Goal: Task Accomplishment & Management: Manage account settings

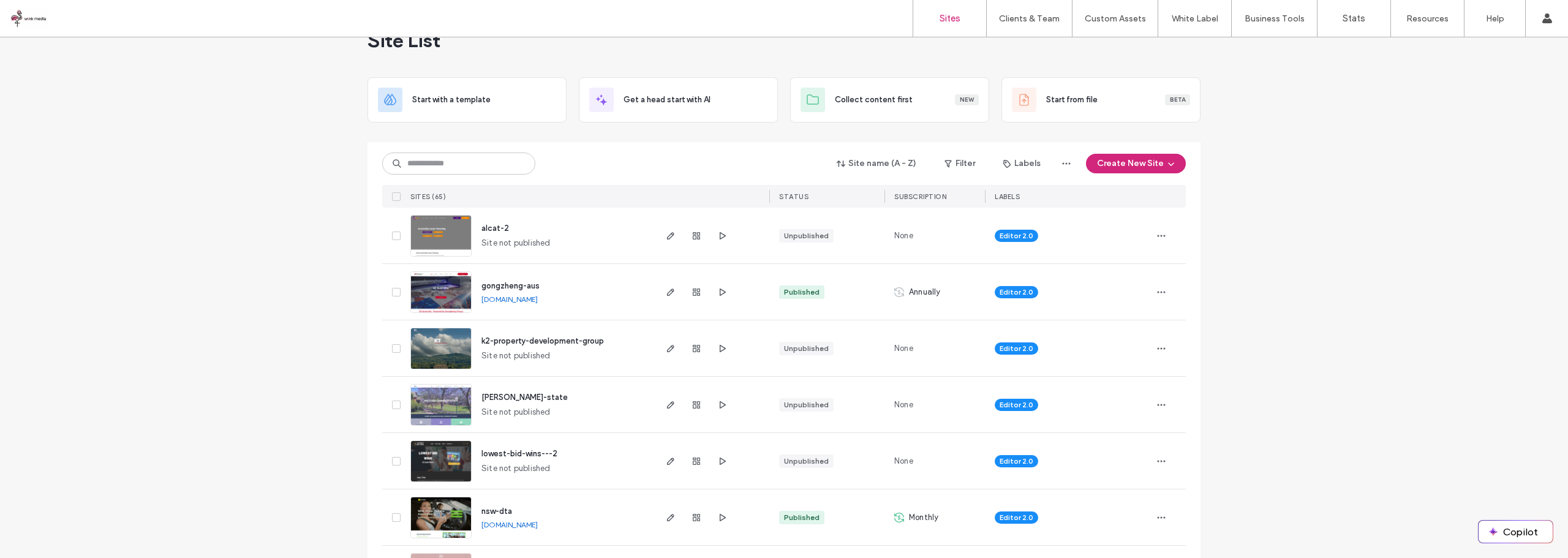
scroll to position [61, 0]
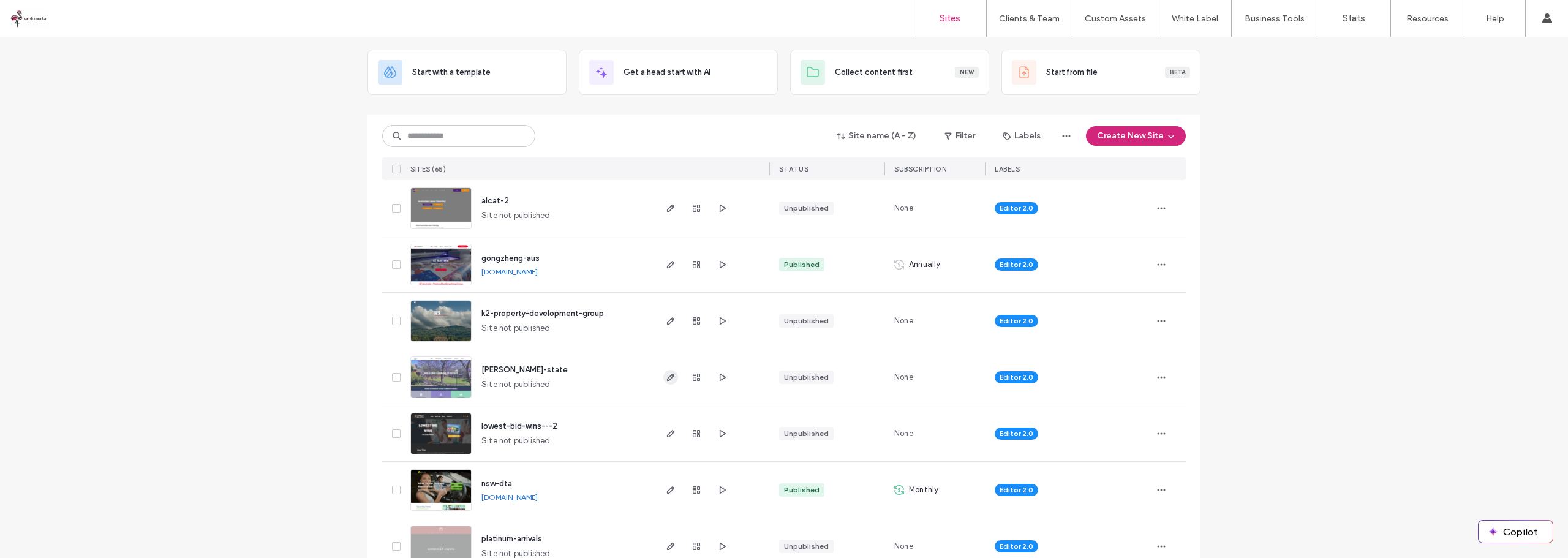
click at [667, 376] on icon "button" at bounding box center [670, 377] width 9 height 9
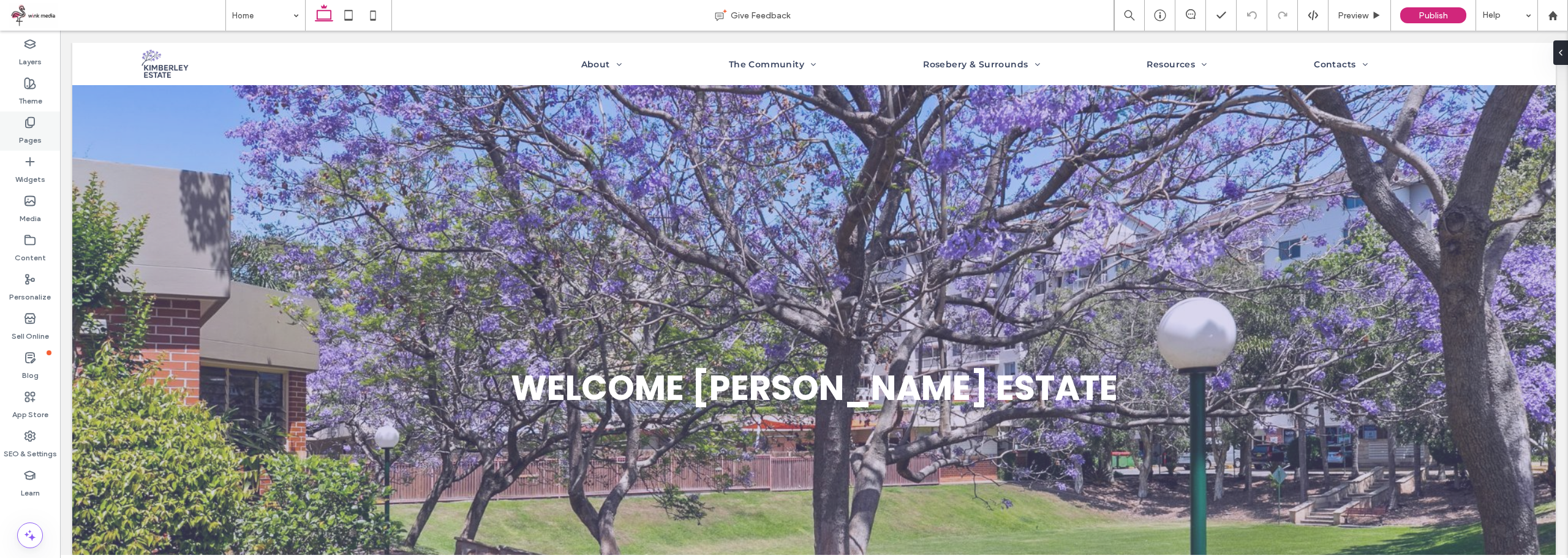
click at [21, 136] on label "Pages" at bounding box center [30, 137] width 23 height 18
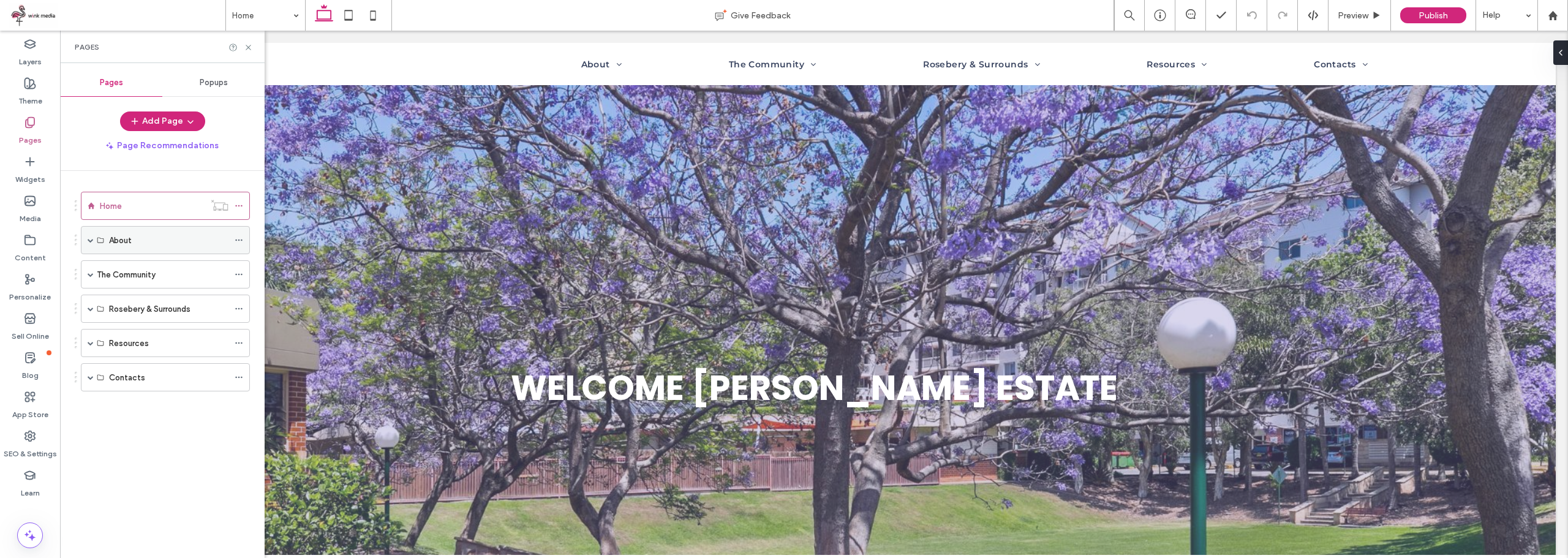
click at [98, 240] on use at bounding box center [101, 241] width 6 height 6
click at [93, 242] on span at bounding box center [90, 240] width 6 height 6
click at [155, 298] on div "Our History" at bounding box center [168, 297] width 120 height 13
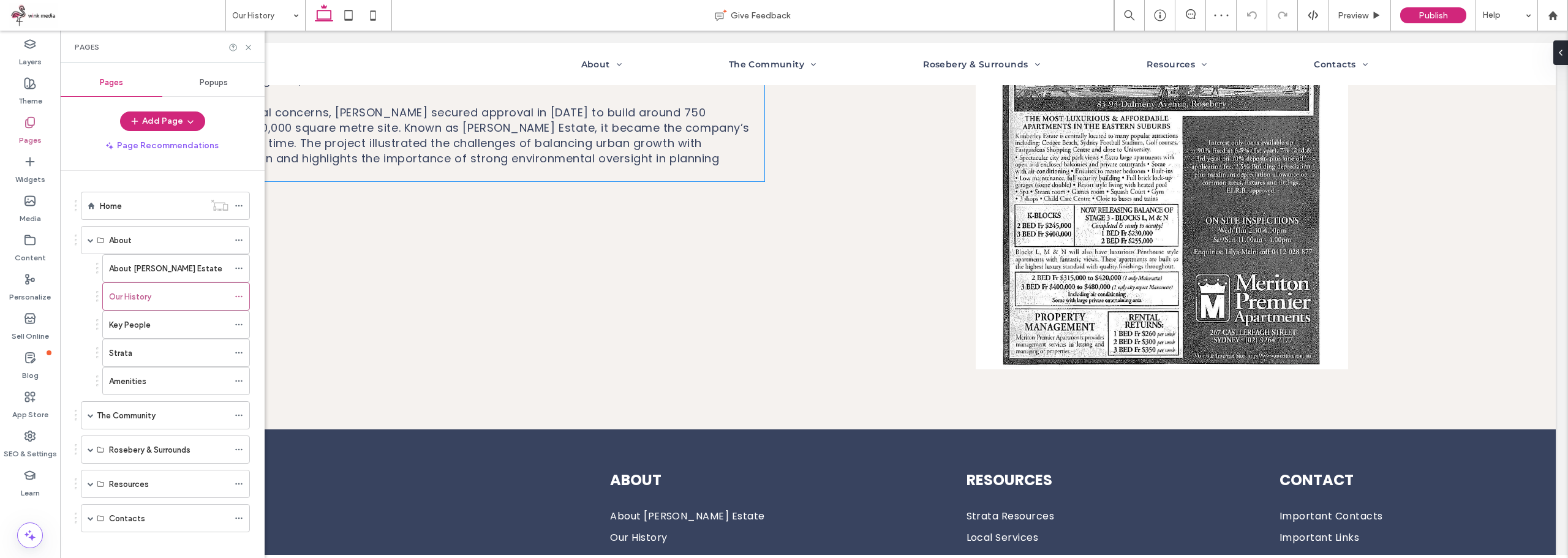
scroll to position [309, 0]
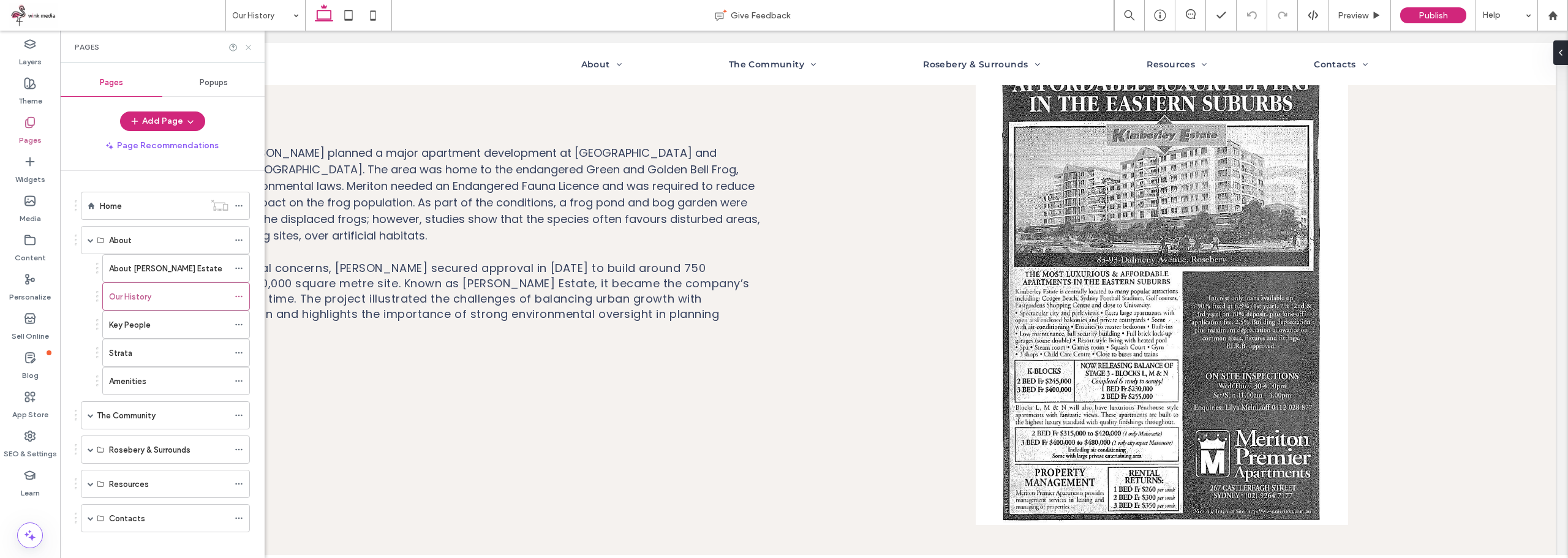
drag, startPoint x: 190, startPoint y: 18, endPoint x: 250, endPoint y: 48, distance: 67.1
click at [250, 48] on icon at bounding box center [248, 47] width 9 height 9
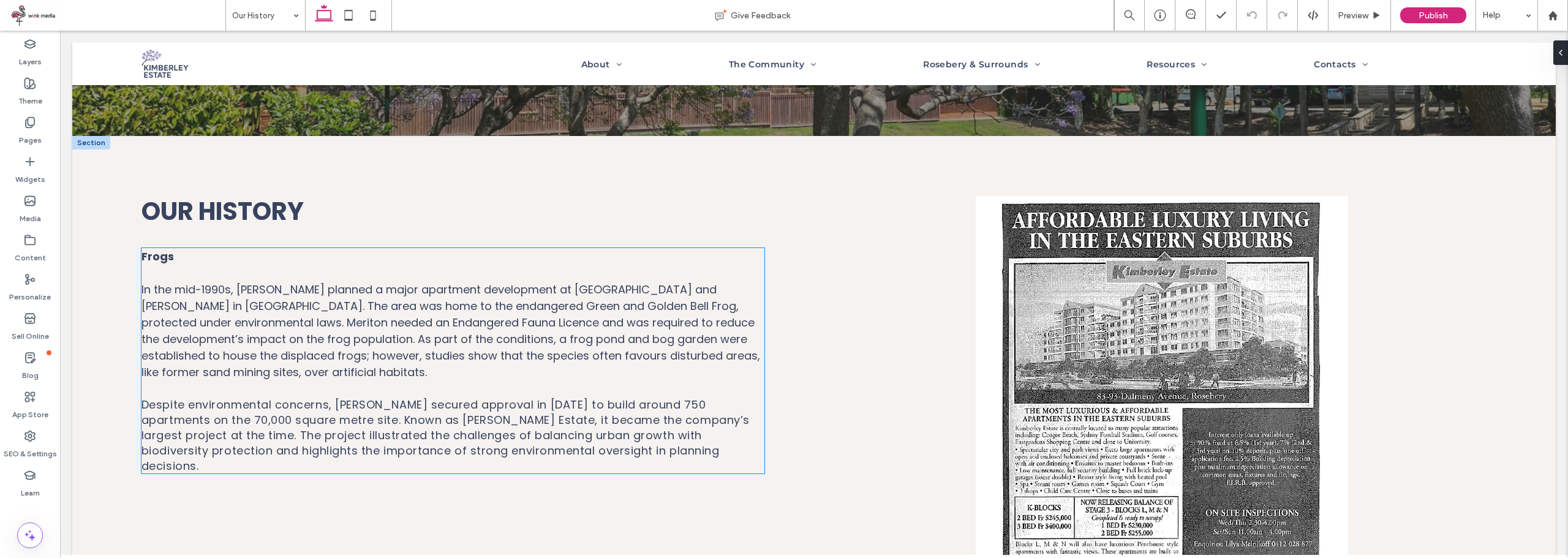
scroll to position [186, 0]
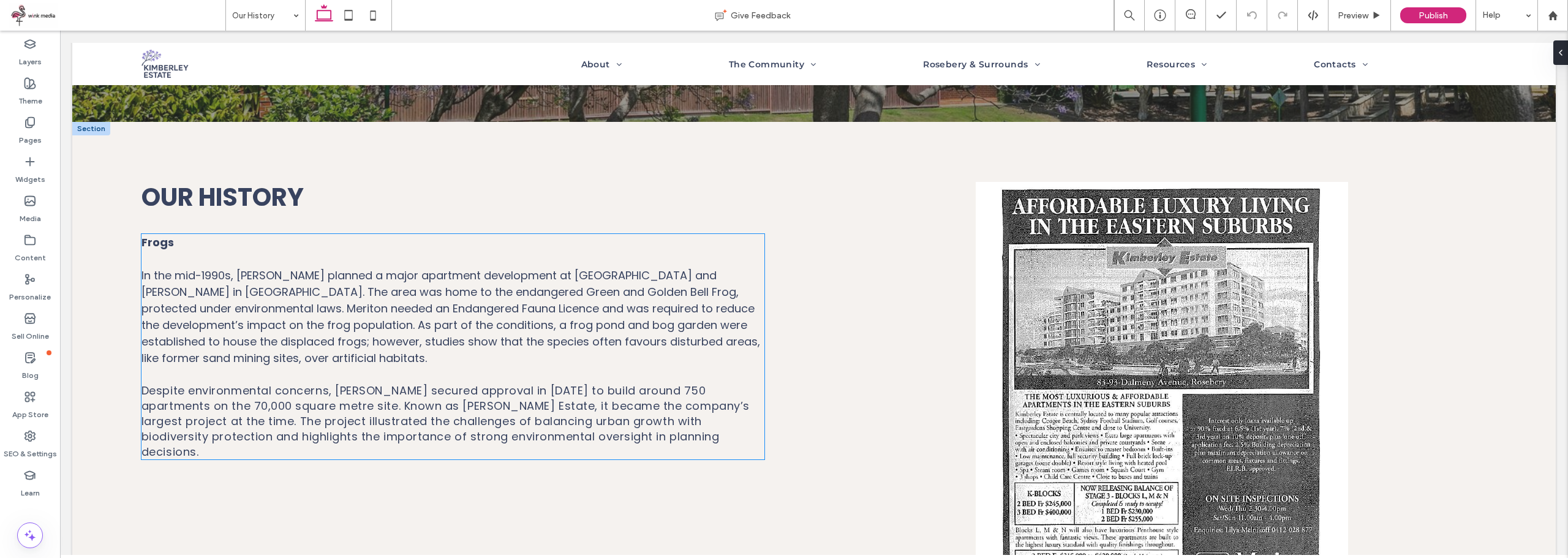
click at [227, 281] on span "In the mid-1990s, Meriton planned a major apartment development at Dalmeny Aven…" at bounding box center [451, 317] width 618 height 98
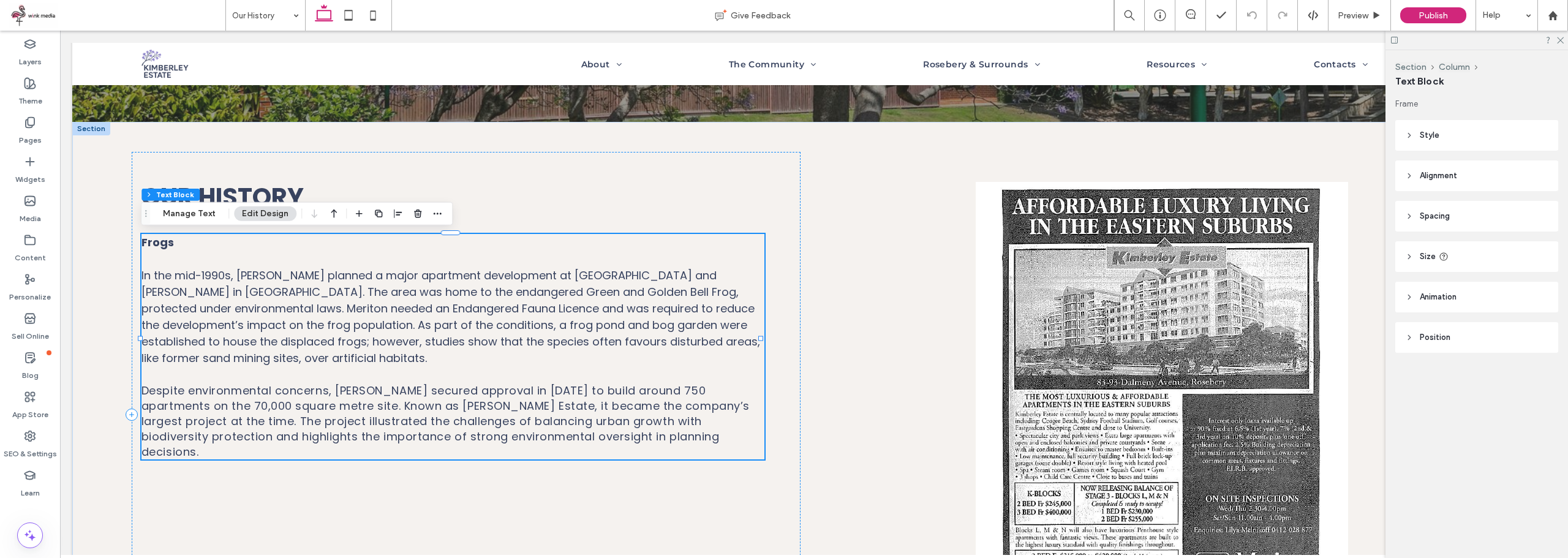
click at [350, 398] on span "Despite environmental concerns, Meriton secured approval in 1995 to build aroun…" at bounding box center [446, 421] width 608 height 77
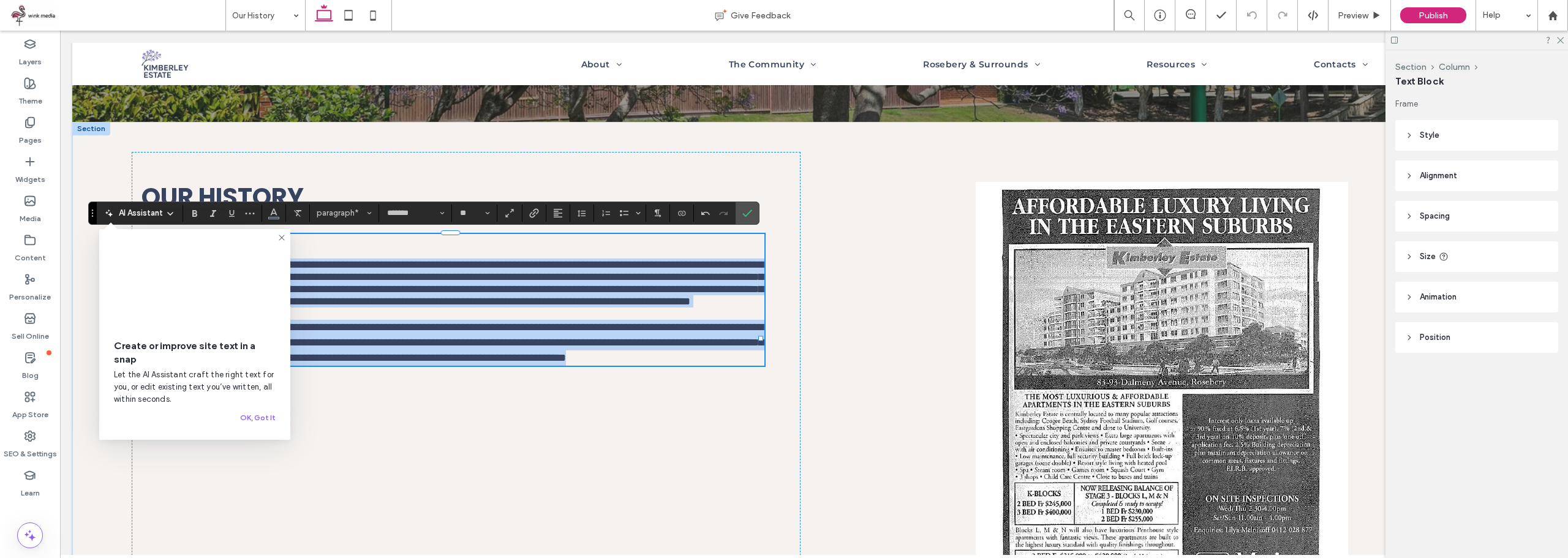
copy div "**********"
click at [355, 363] on span "**********" at bounding box center [452, 342] width 621 height 42
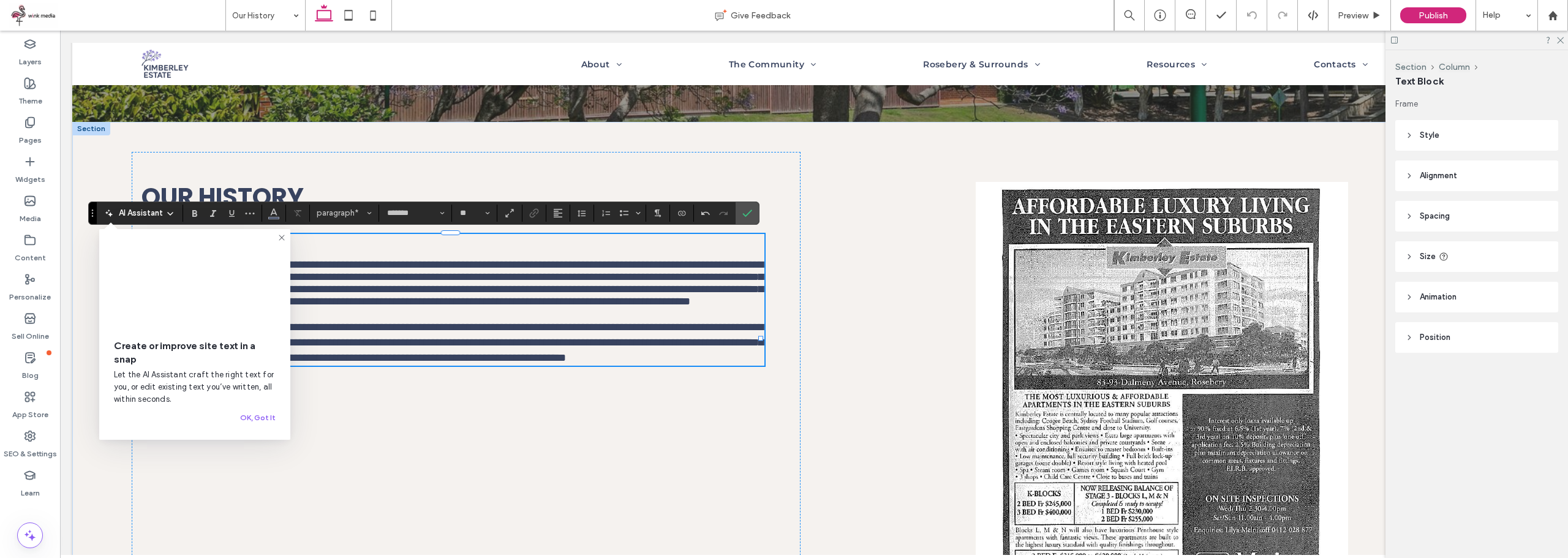
click at [379, 292] on span "**********" at bounding box center [452, 283] width 621 height 48
click at [281, 235] on icon at bounding box center [282, 237] width 9 height 9
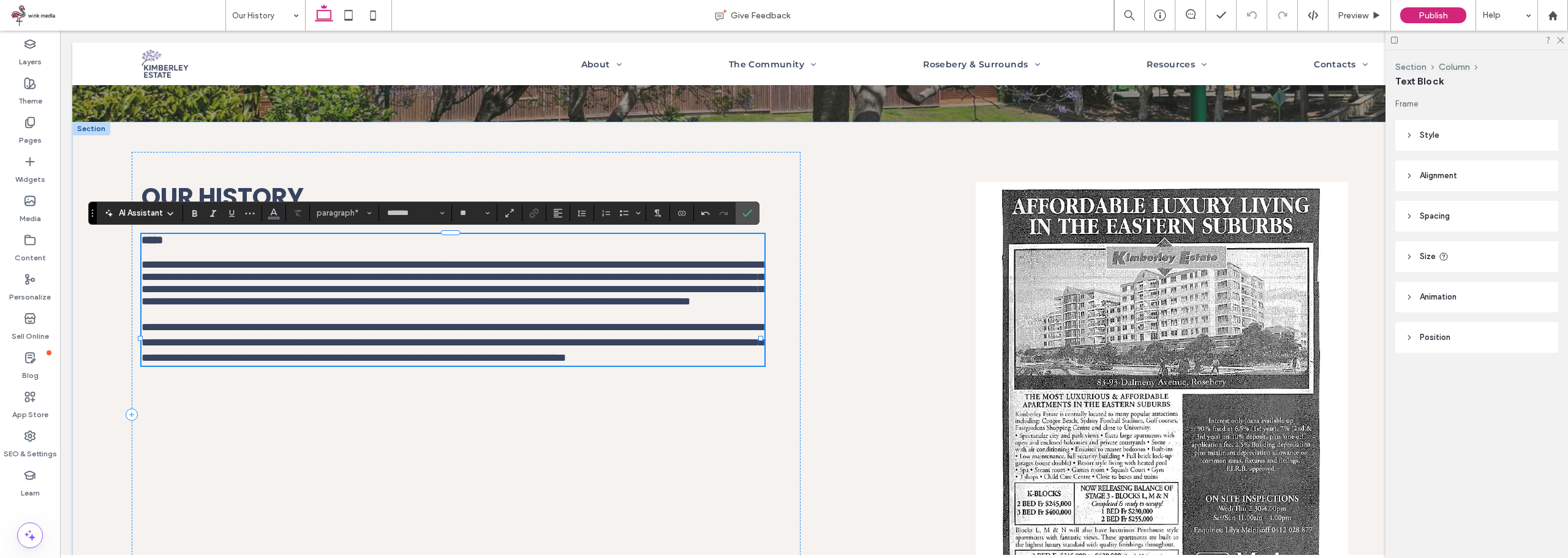
click at [144, 246] on strong "*****" at bounding box center [152, 240] width 21 height 11
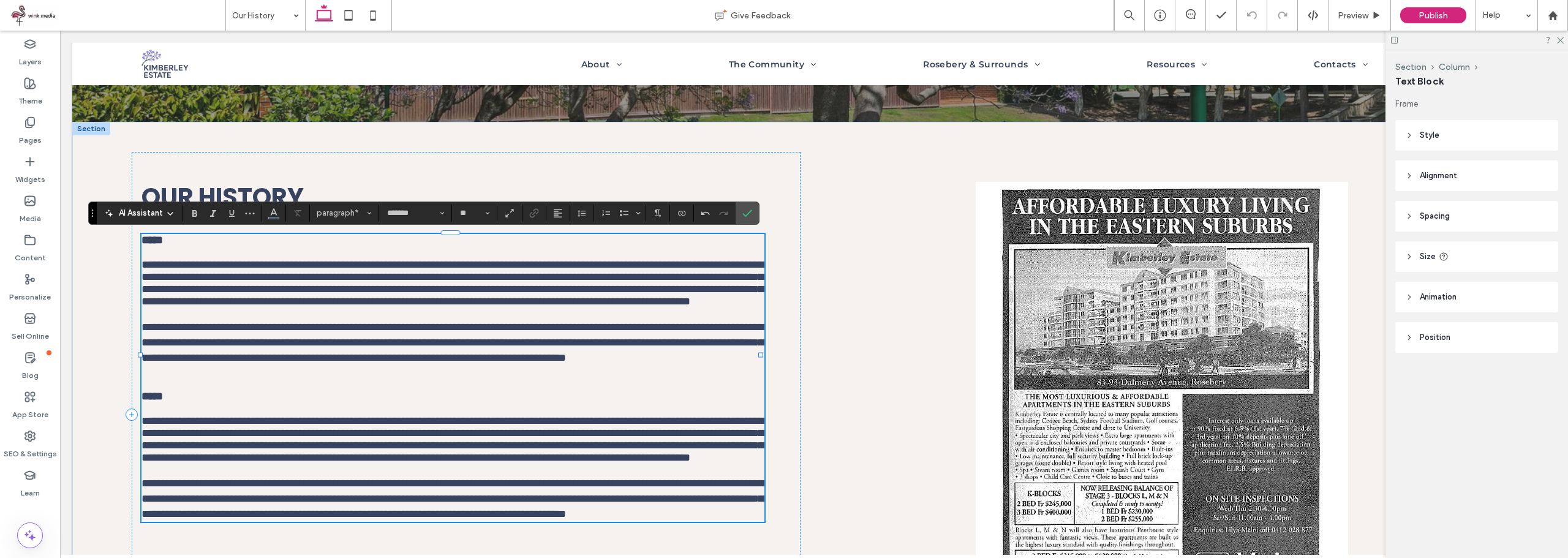
scroll to position [0, 0]
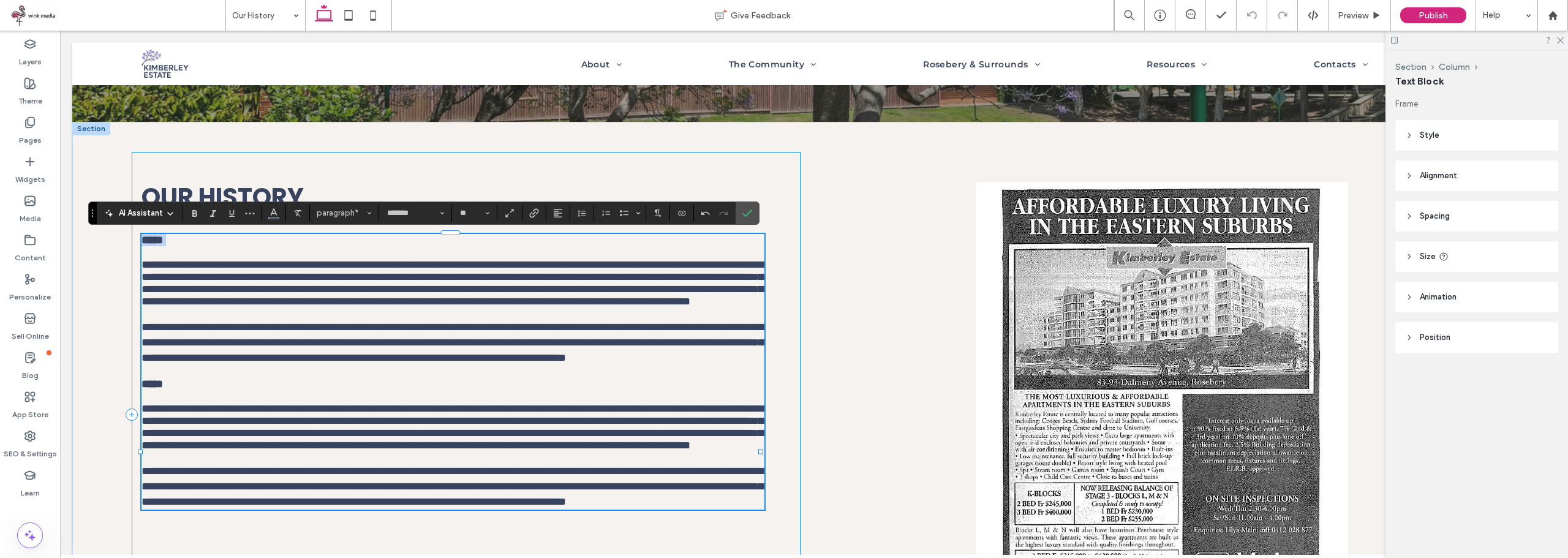
drag, startPoint x: 189, startPoint y: 245, endPoint x: 131, endPoint y: 244, distance: 58.0
click at [132, 244] on div "**********" at bounding box center [466, 414] width 669 height 526
click at [165, 319] on p at bounding box center [453, 314] width 623 height 12
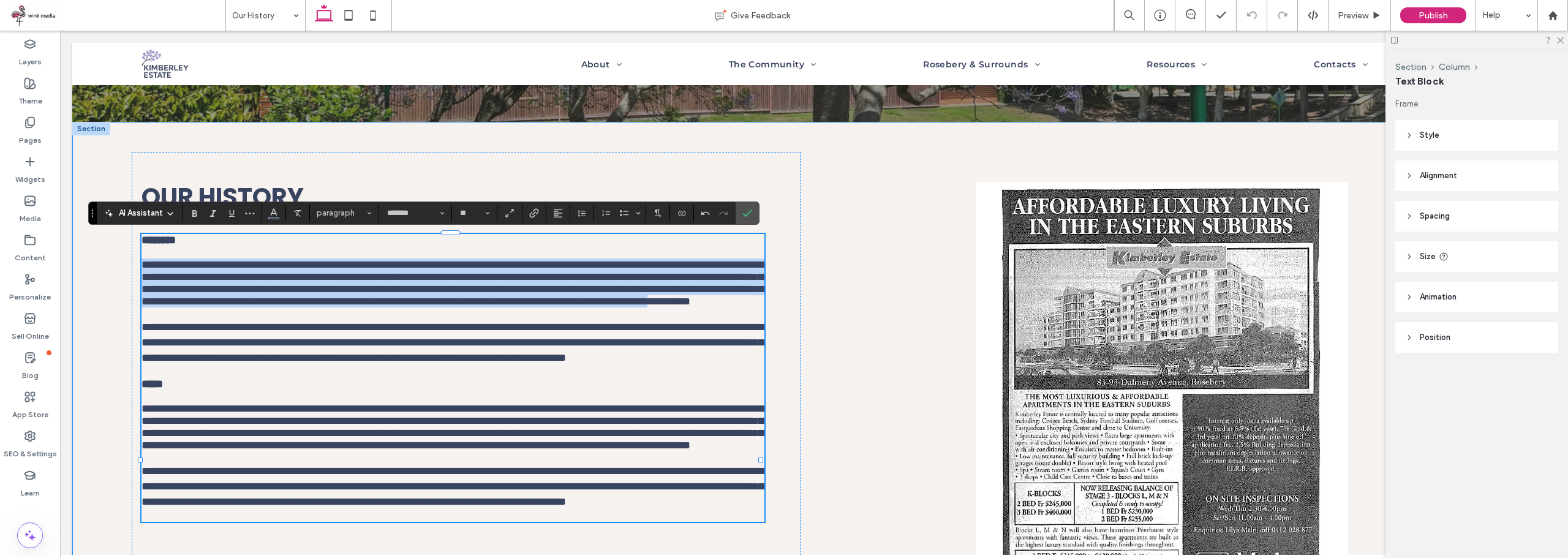
drag, startPoint x: 645, startPoint y: 437, endPoint x: 171, endPoint y: 325, distance: 487.1
click at [85, 278] on div "**********" at bounding box center [814, 414] width 1483 height 586
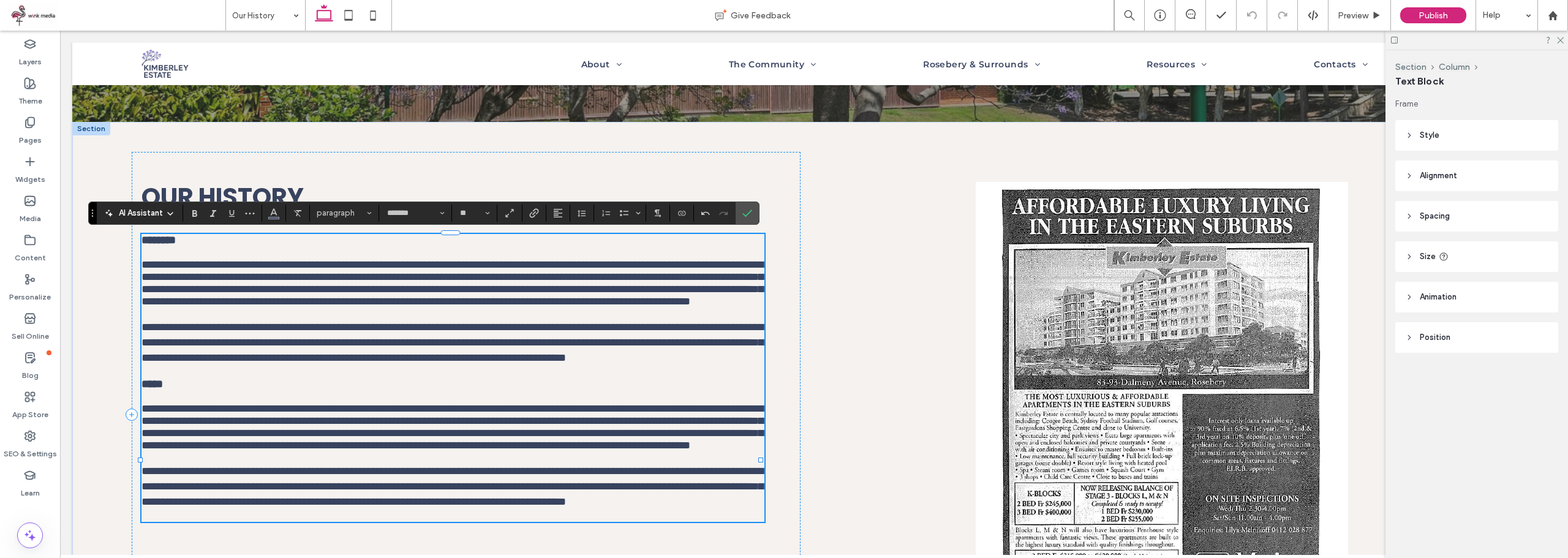
click at [546, 363] on span "**********" at bounding box center [452, 342] width 621 height 42
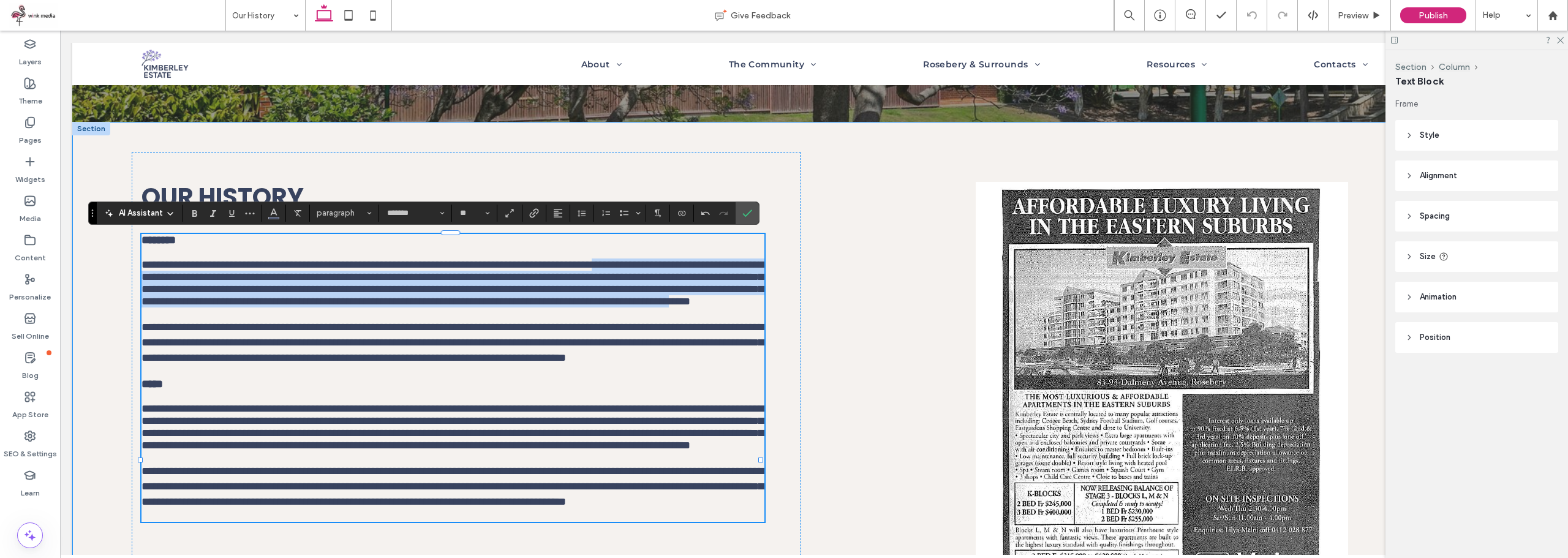
drag, startPoint x: 621, startPoint y: 438, endPoint x: 96, endPoint y: 282, distance: 547.7
click at [93, 284] on div "**********" at bounding box center [814, 414] width 1483 height 586
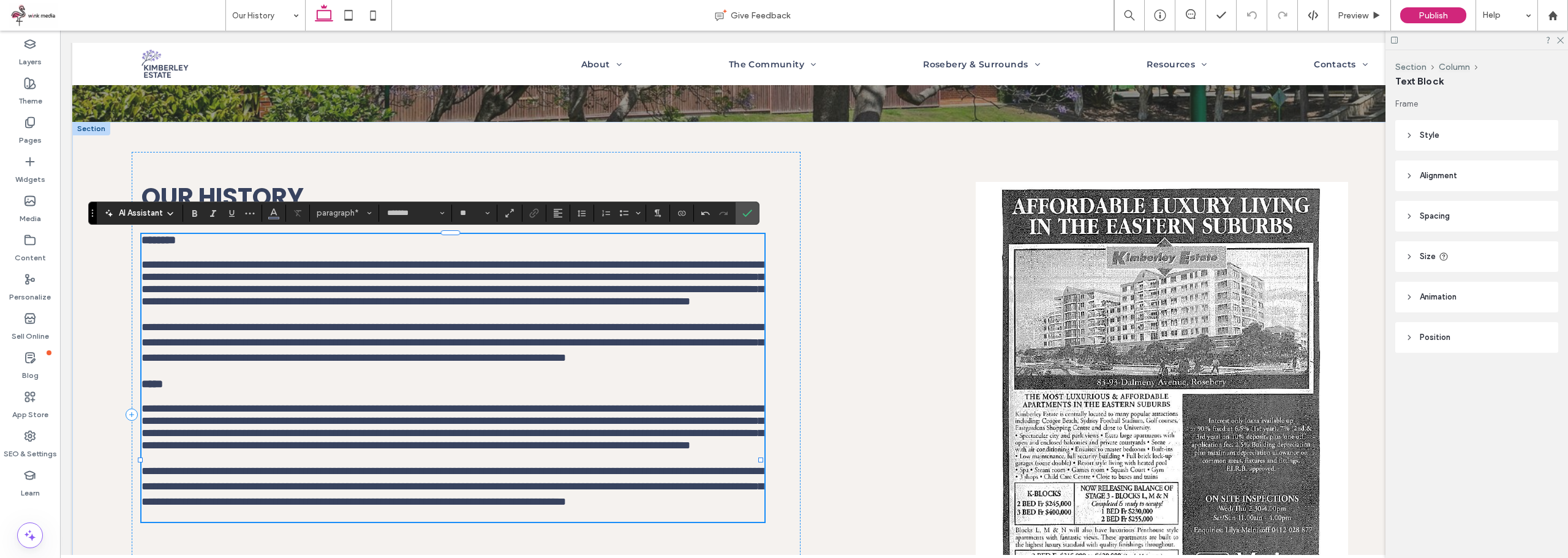
drag, startPoint x: 206, startPoint y: 283, endPoint x: 158, endPoint y: 269, distance: 50.0
click at [206, 282] on p "**********" at bounding box center [453, 282] width 623 height 49
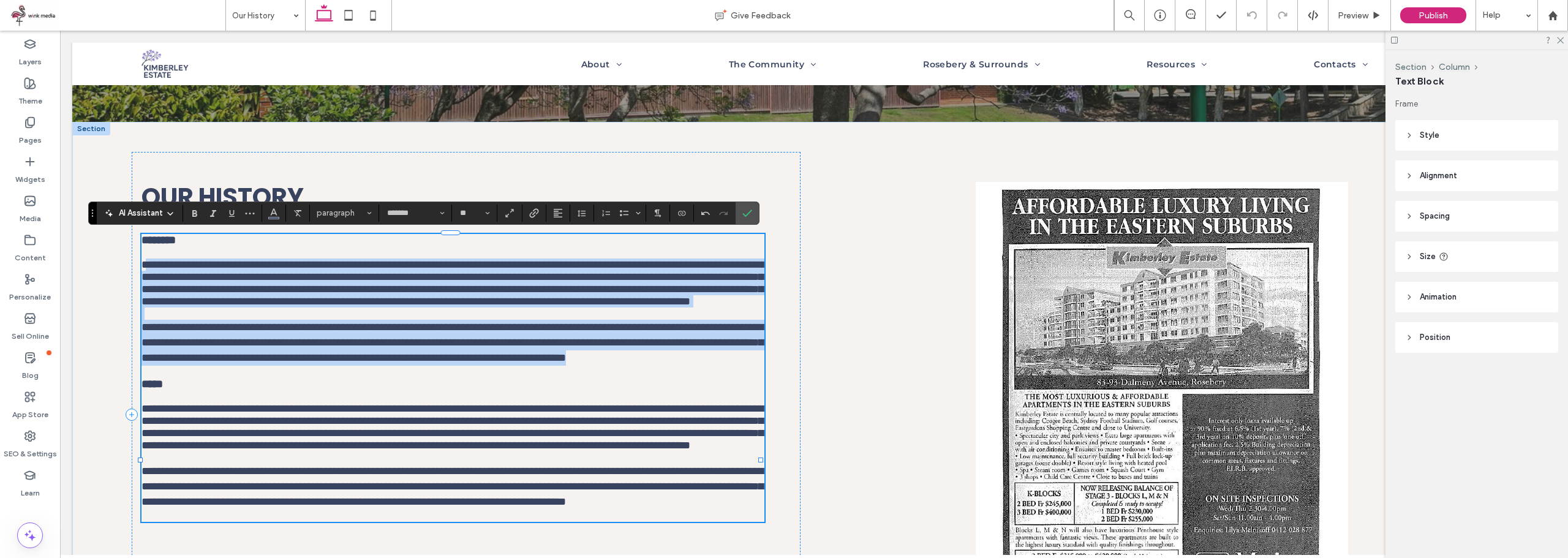
drag, startPoint x: 144, startPoint y: 274, endPoint x: 708, endPoint y: 440, distance: 587.9
click at [708, 440] on div "**********" at bounding box center [453, 378] width 623 height 288
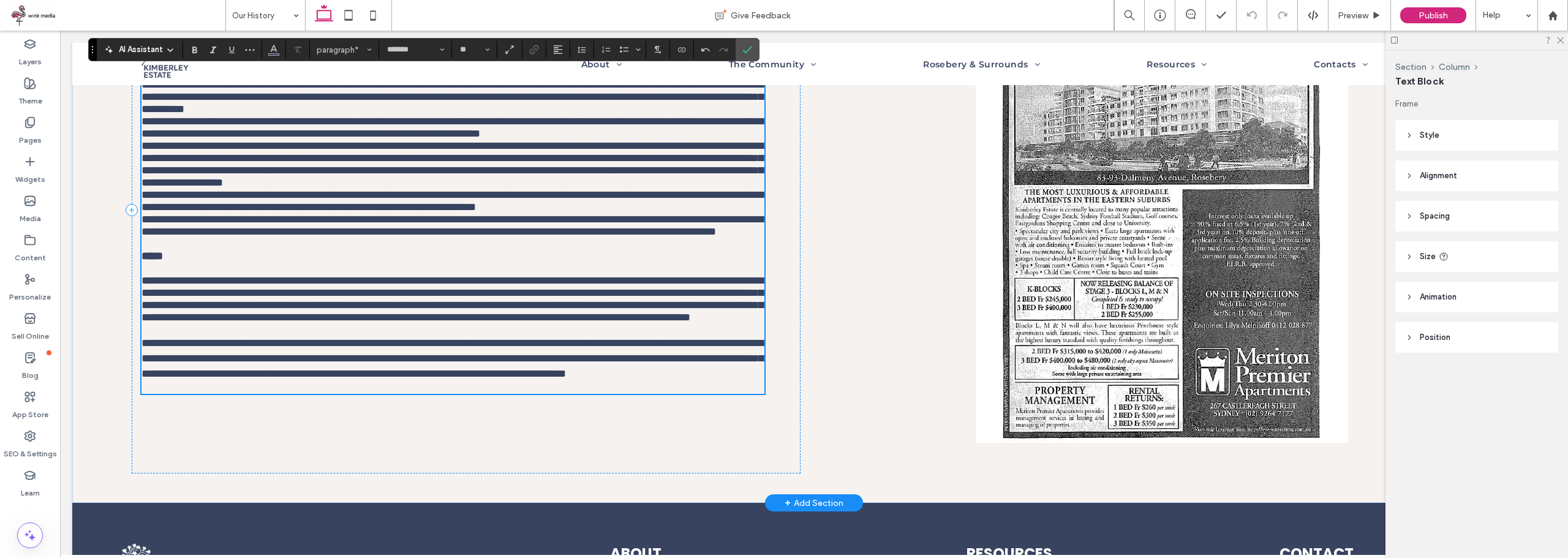
scroll to position [384, 0]
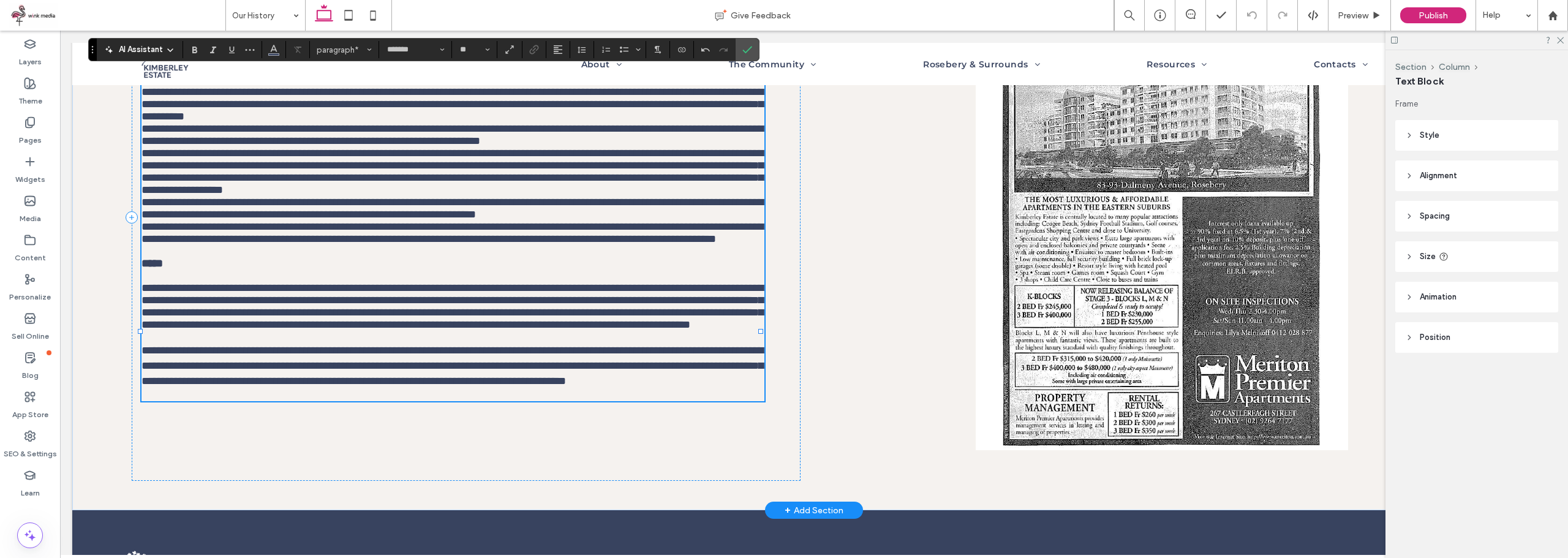
click at [210, 220] on p "**********" at bounding box center [453, 209] width 623 height 25
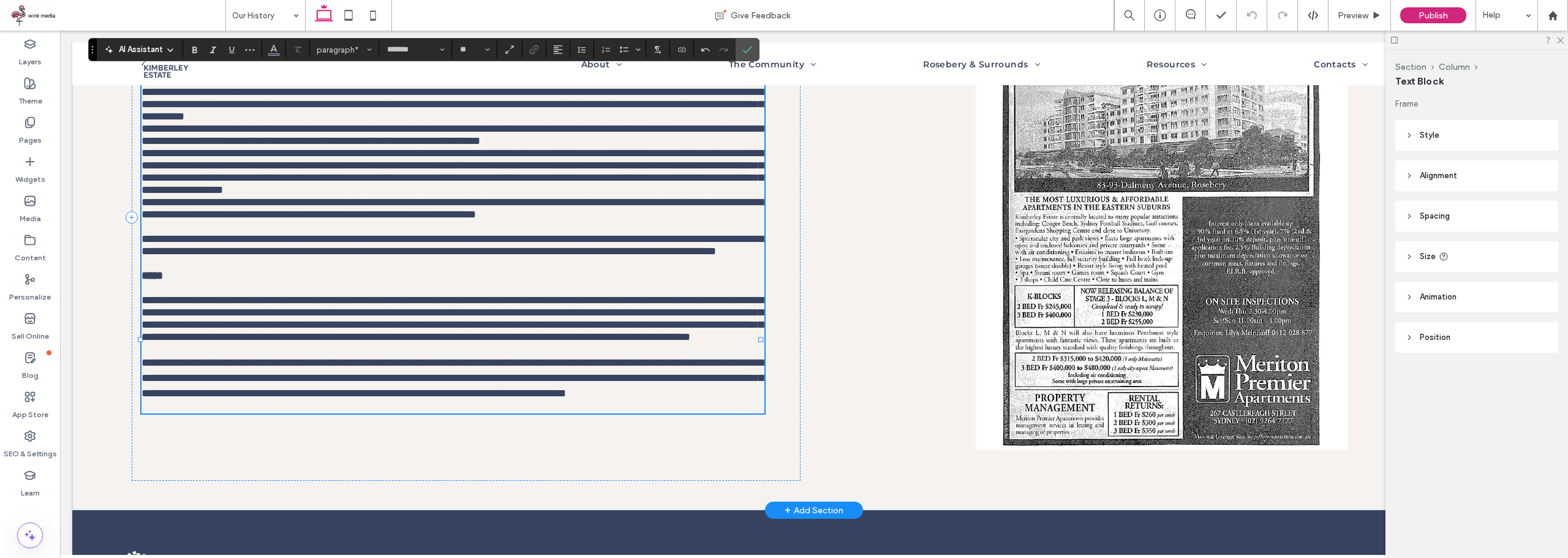
click at [291, 196] on p "**********" at bounding box center [453, 171] width 623 height 49
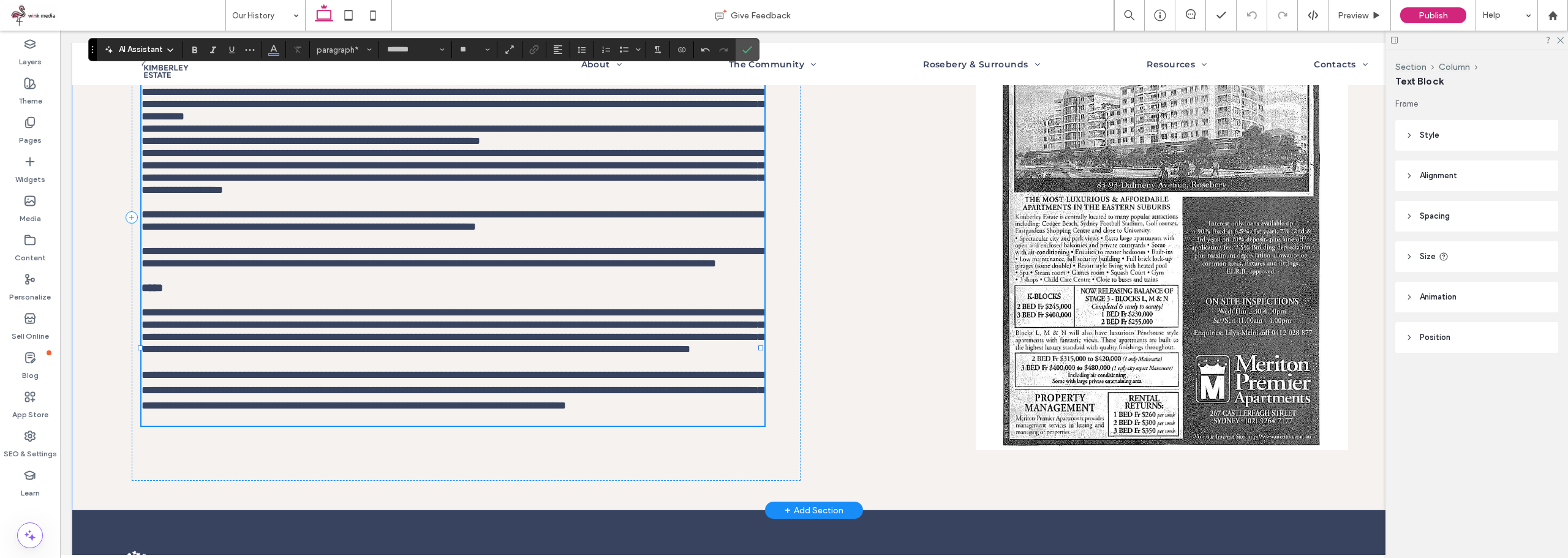
click at [242, 147] on p "**********" at bounding box center [453, 135] width 623 height 25
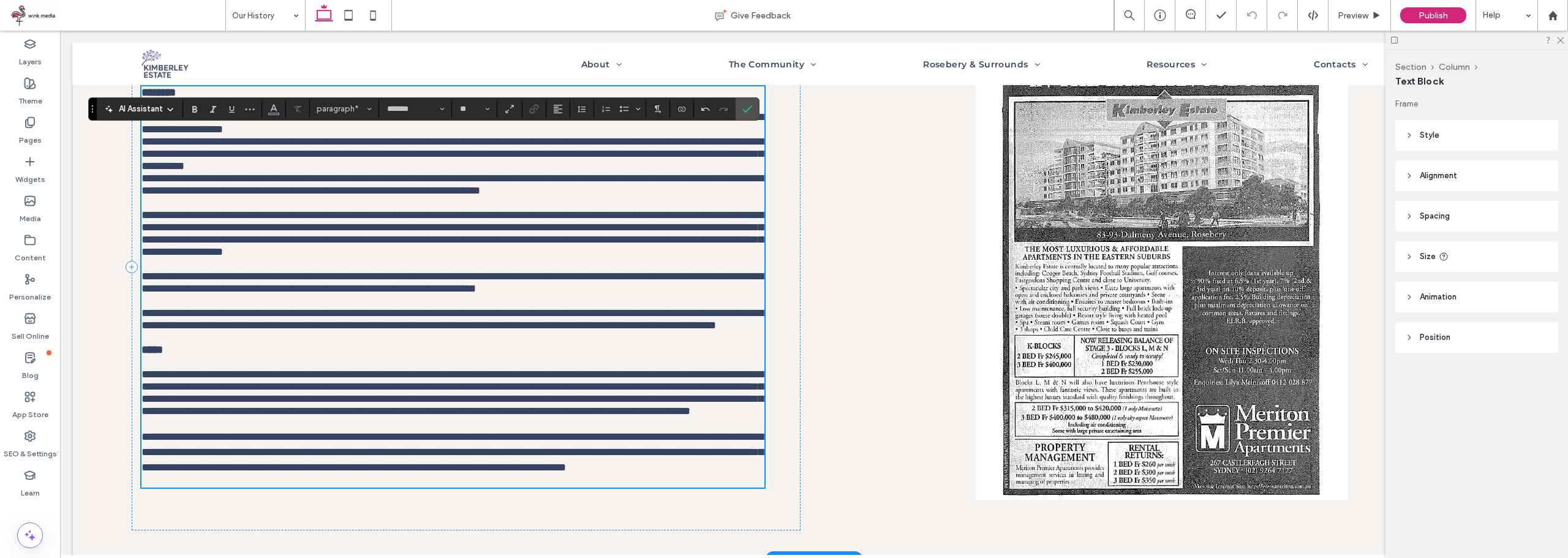
scroll to position [261, 0]
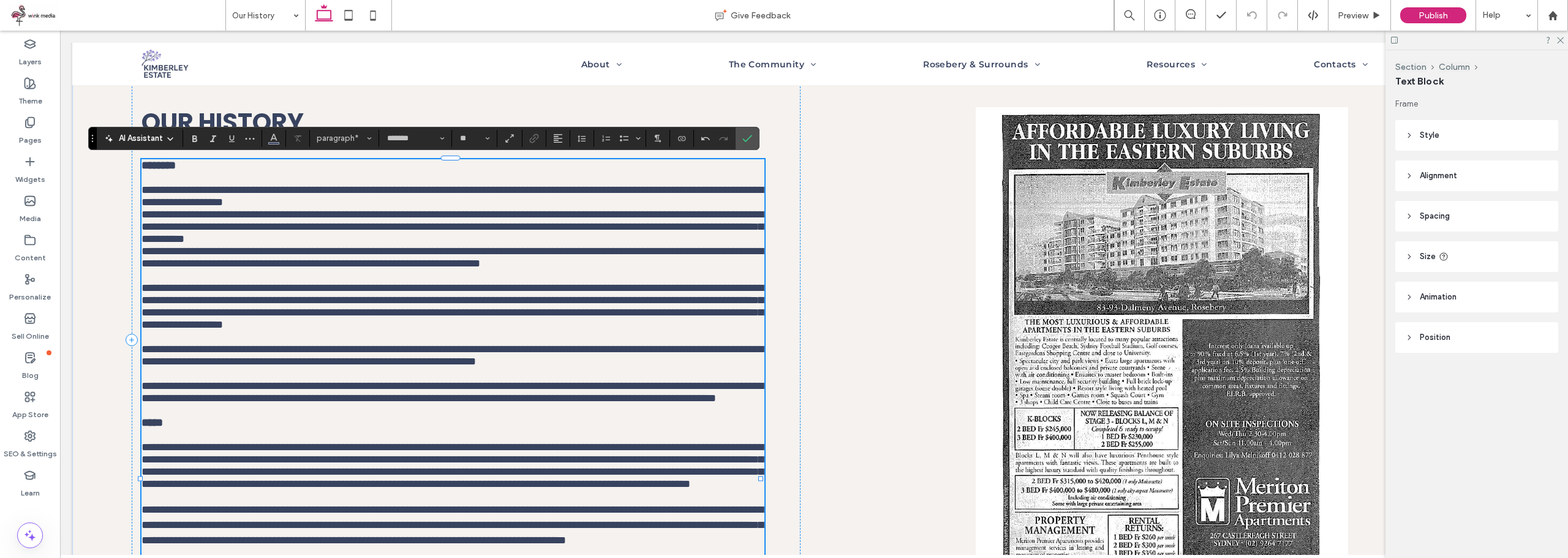
click at [476, 209] on p "**********" at bounding box center [453, 183] width 623 height 49
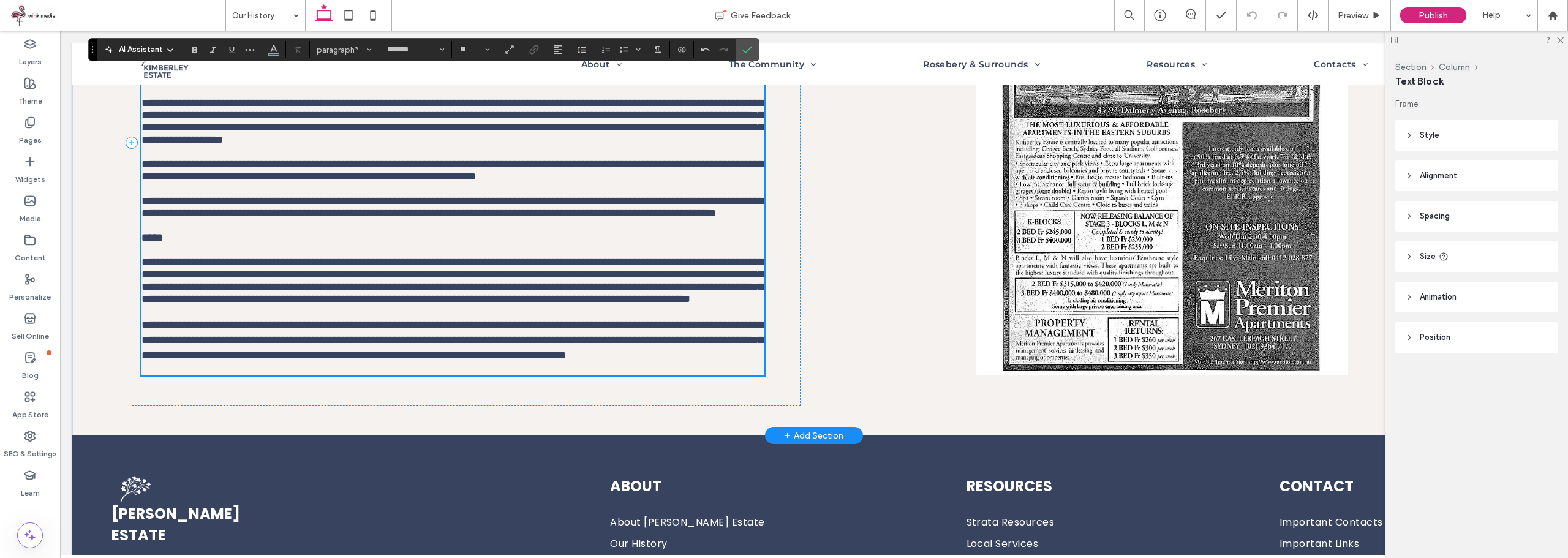
scroll to position [384, 0]
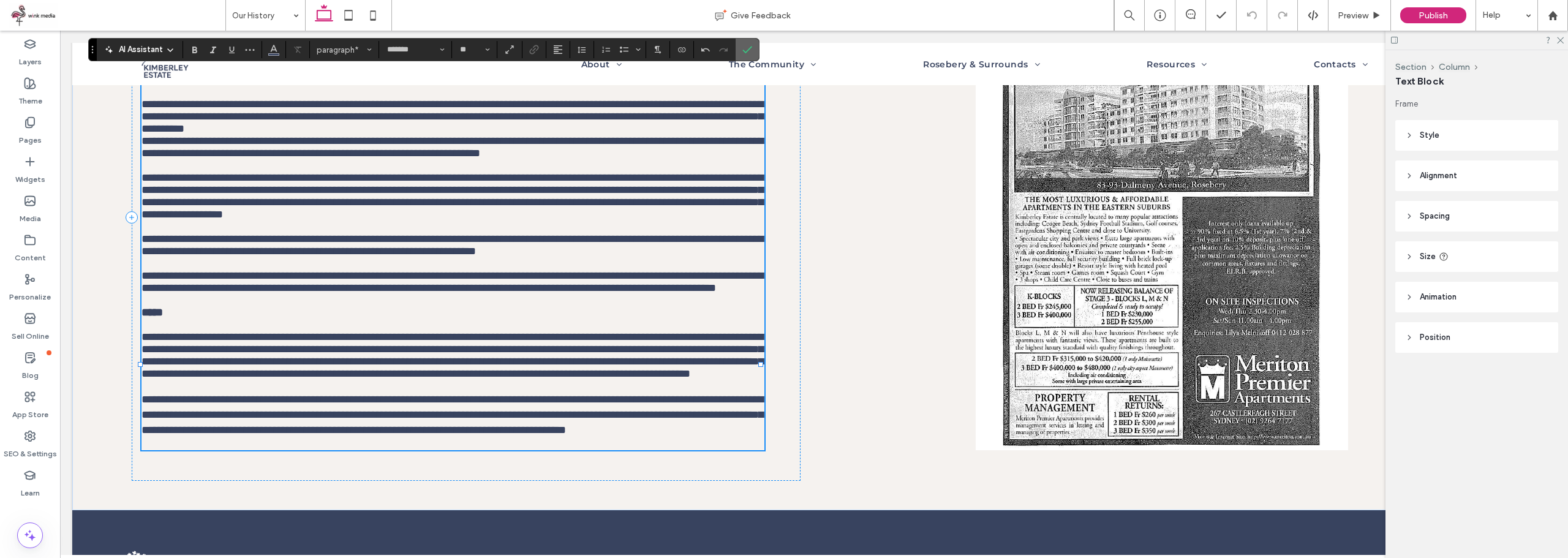
drag, startPoint x: 686, startPoint y: 16, endPoint x: 746, endPoint y: 47, distance: 67.5
click at [746, 47] on icon "Confirm" at bounding box center [747, 49] width 9 height 9
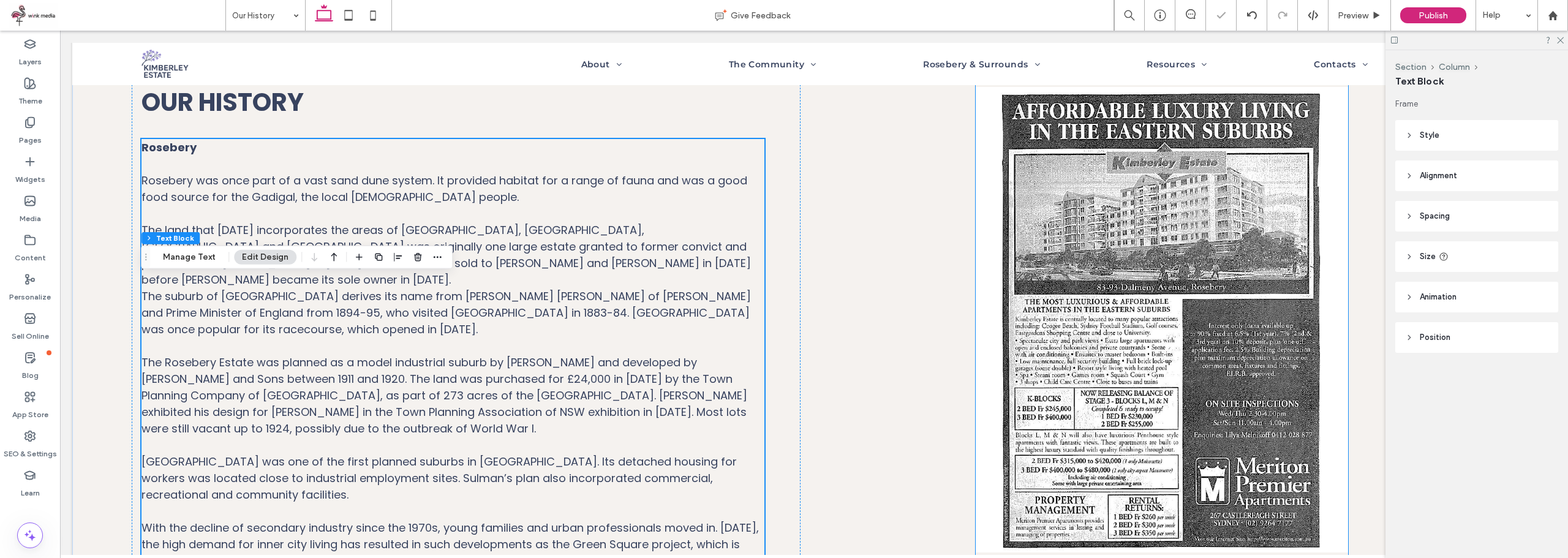
scroll to position [139, 0]
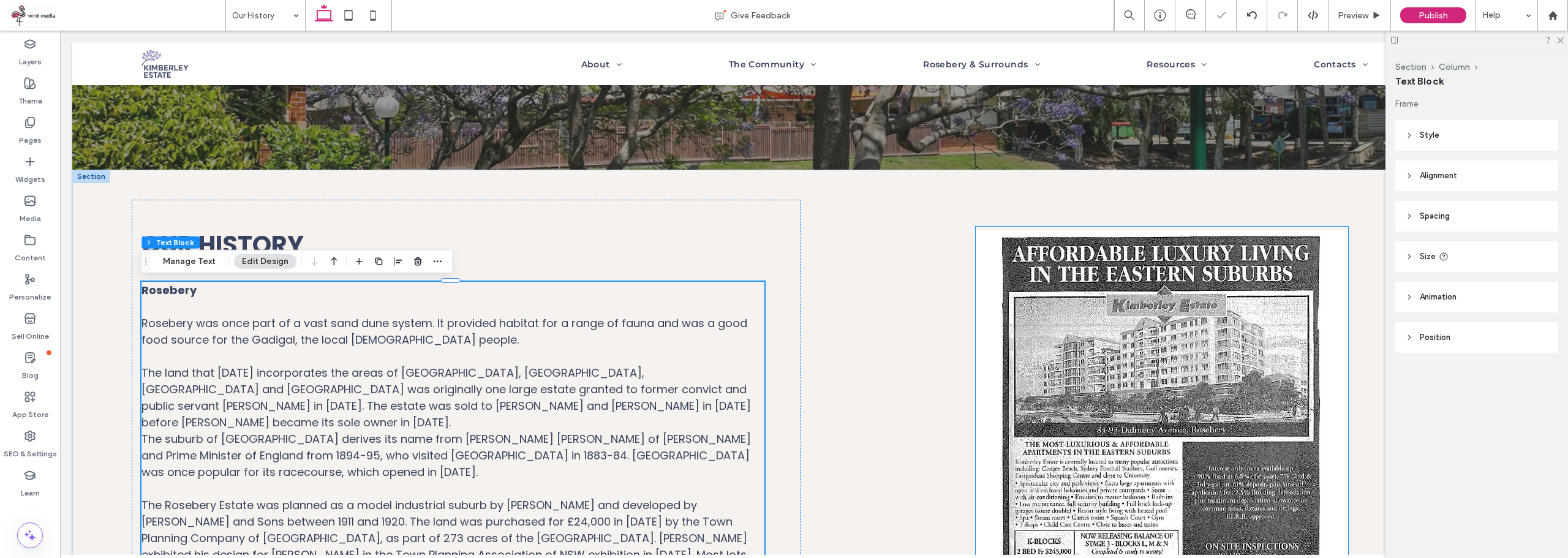
click at [1152, 284] on img at bounding box center [1162, 462] width 373 height 472
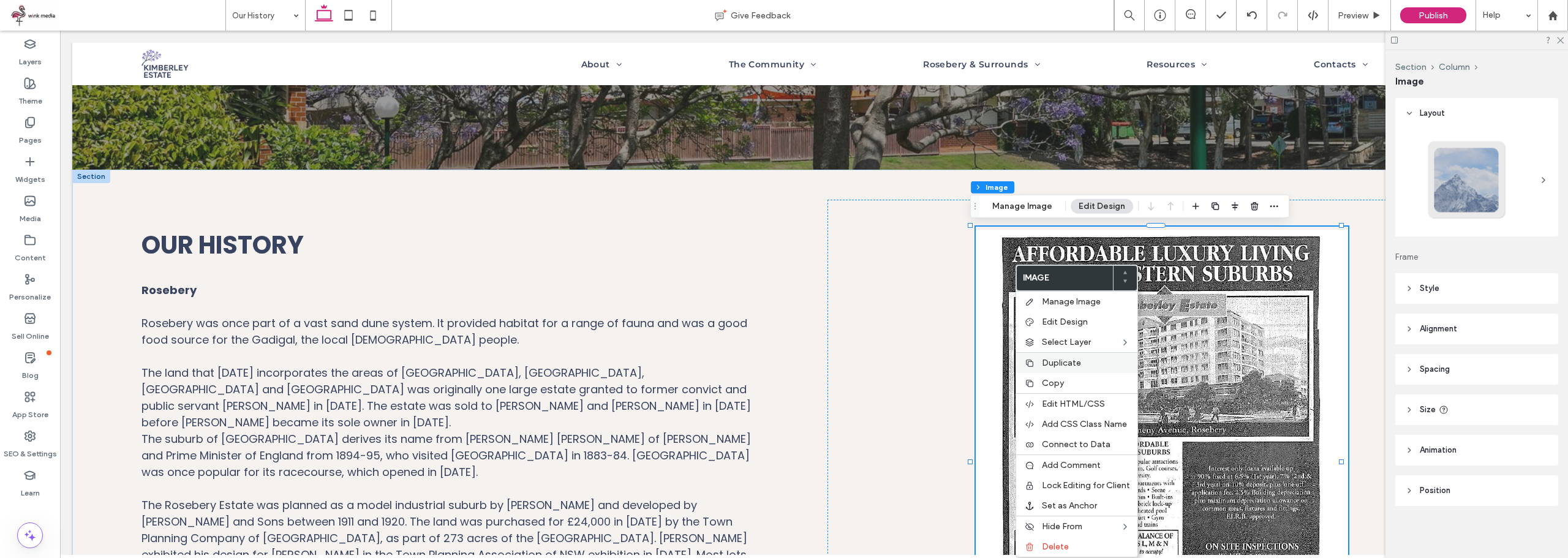
click at [1079, 365] on span "Duplicate" at bounding box center [1061, 363] width 39 height 10
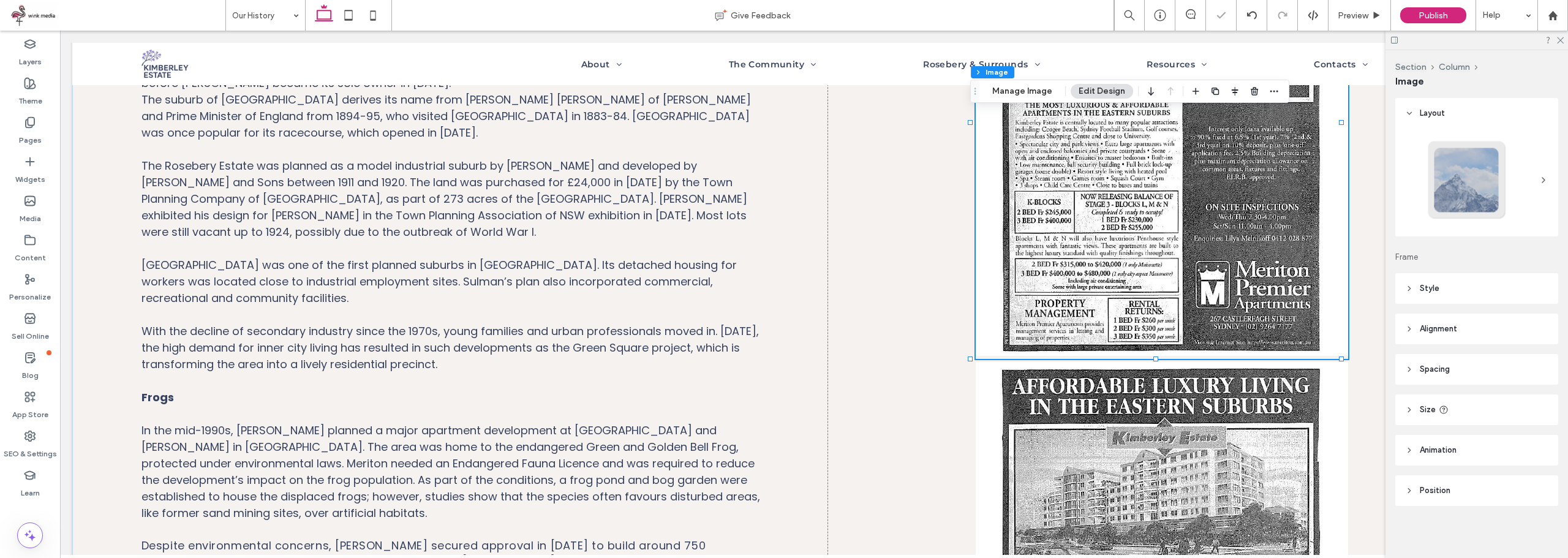
scroll to position [2, 0]
drag, startPoint x: 1023, startPoint y: 87, endPoint x: 942, endPoint y: 103, distance: 82.6
click at [1023, 87] on button "Manage Image" at bounding box center [1022, 91] width 76 height 15
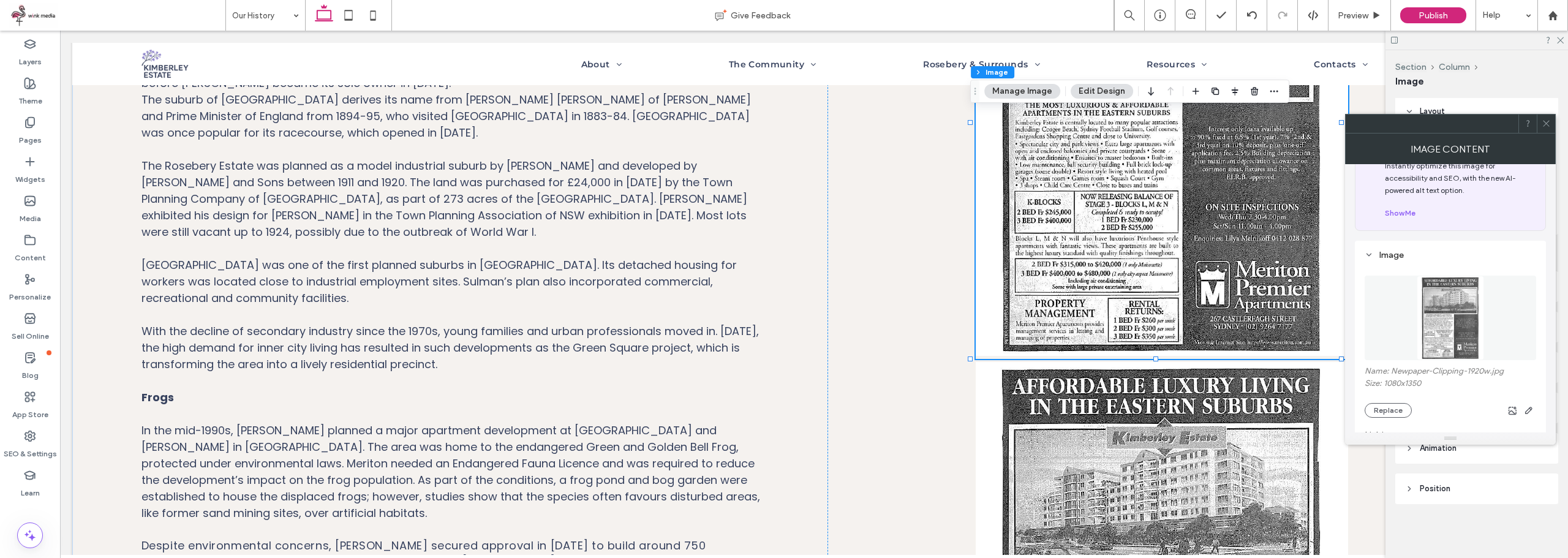
scroll to position [61, 0]
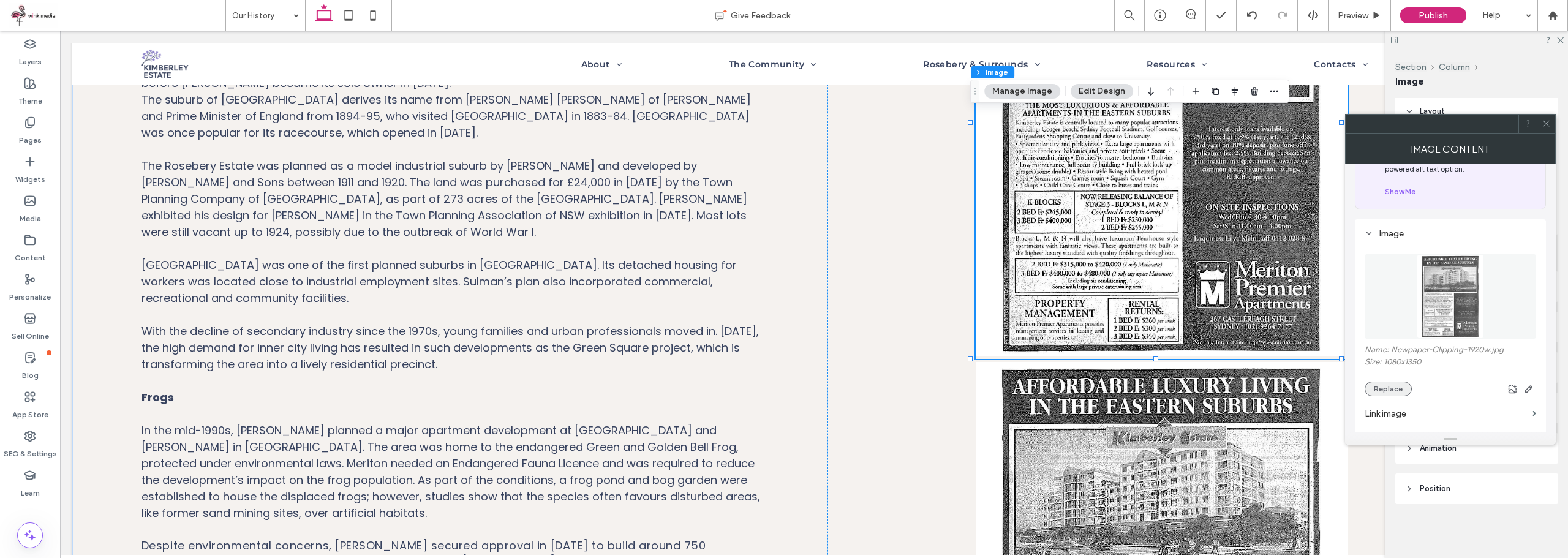
click at [1383, 391] on button "Replace" at bounding box center [1388, 389] width 47 height 15
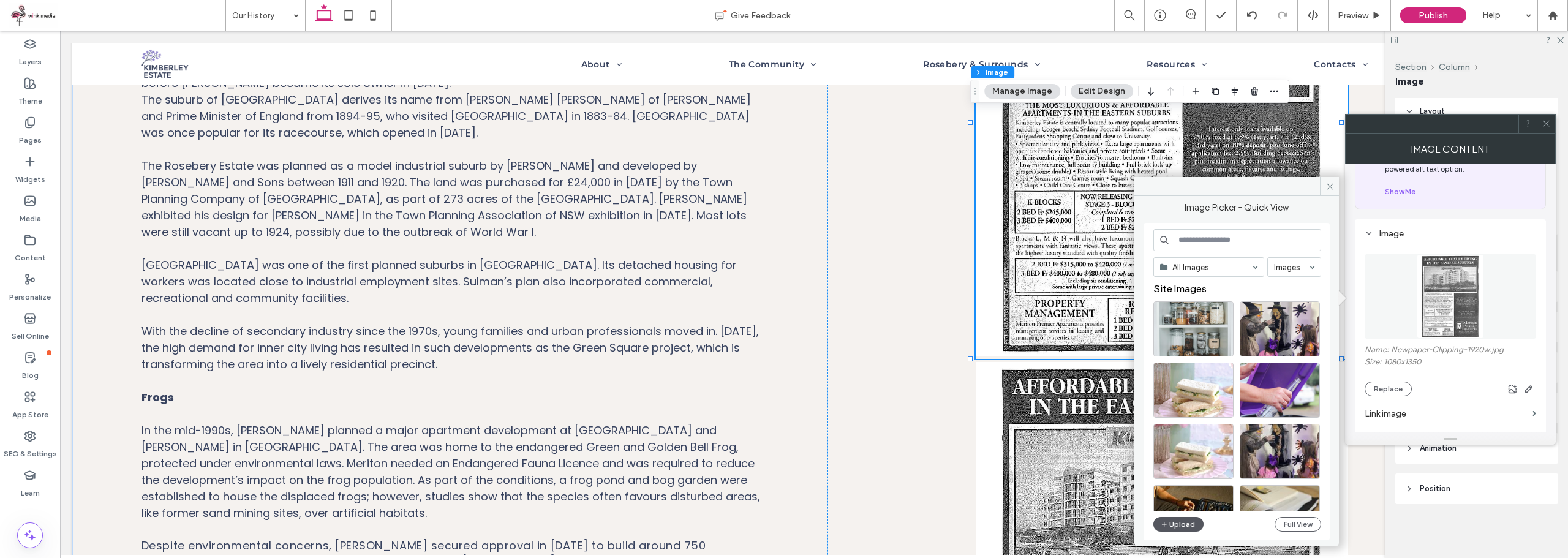
click at [1187, 529] on button "Upload" at bounding box center [1178, 524] width 50 height 15
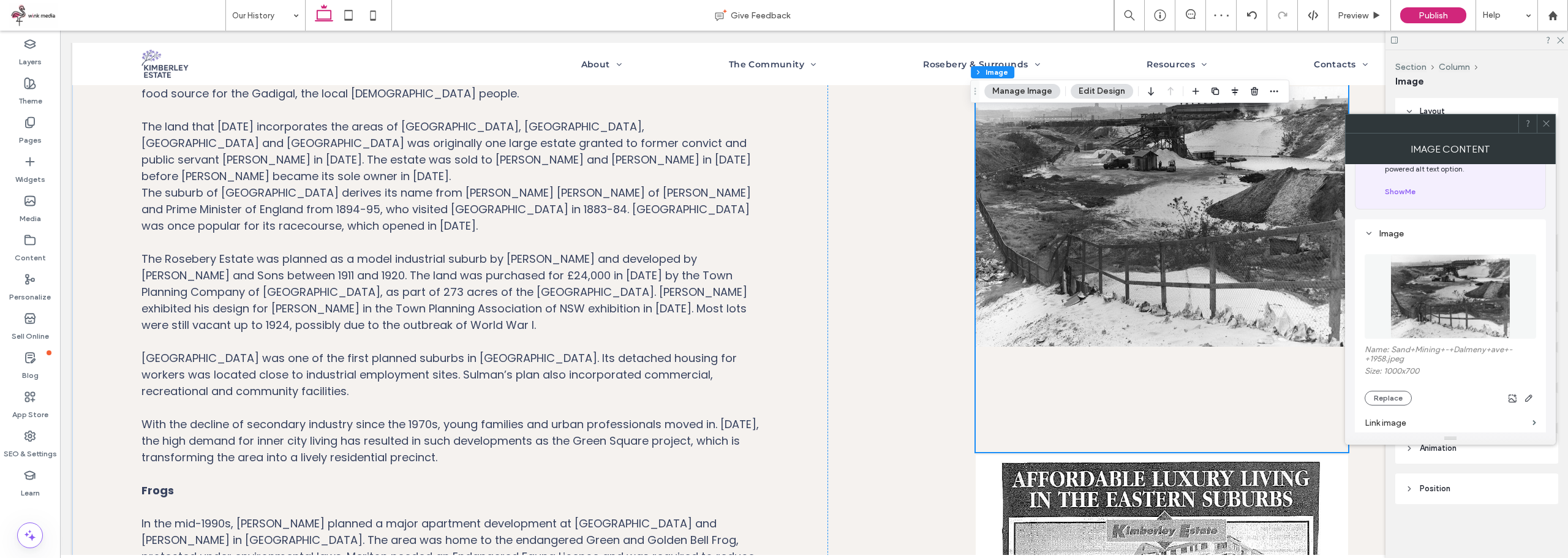
scroll to position [233, 0]
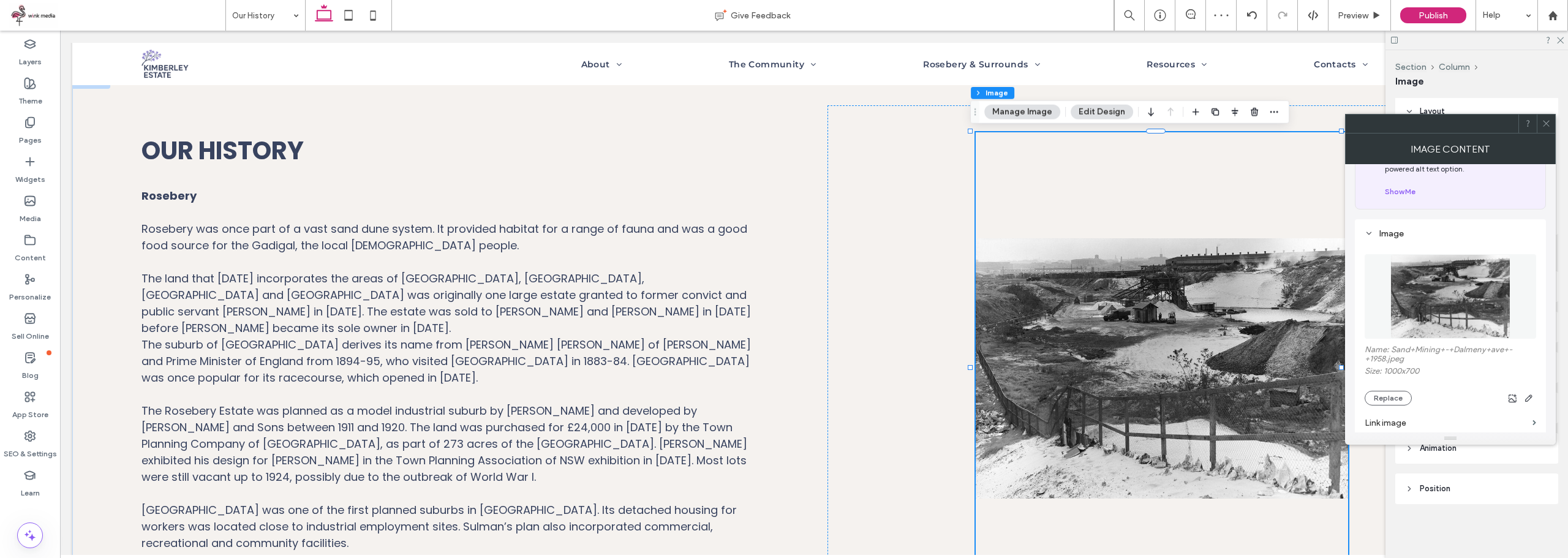
click at [1548, 125] on icon at bounding box center [1546, 123] width 9 height 9
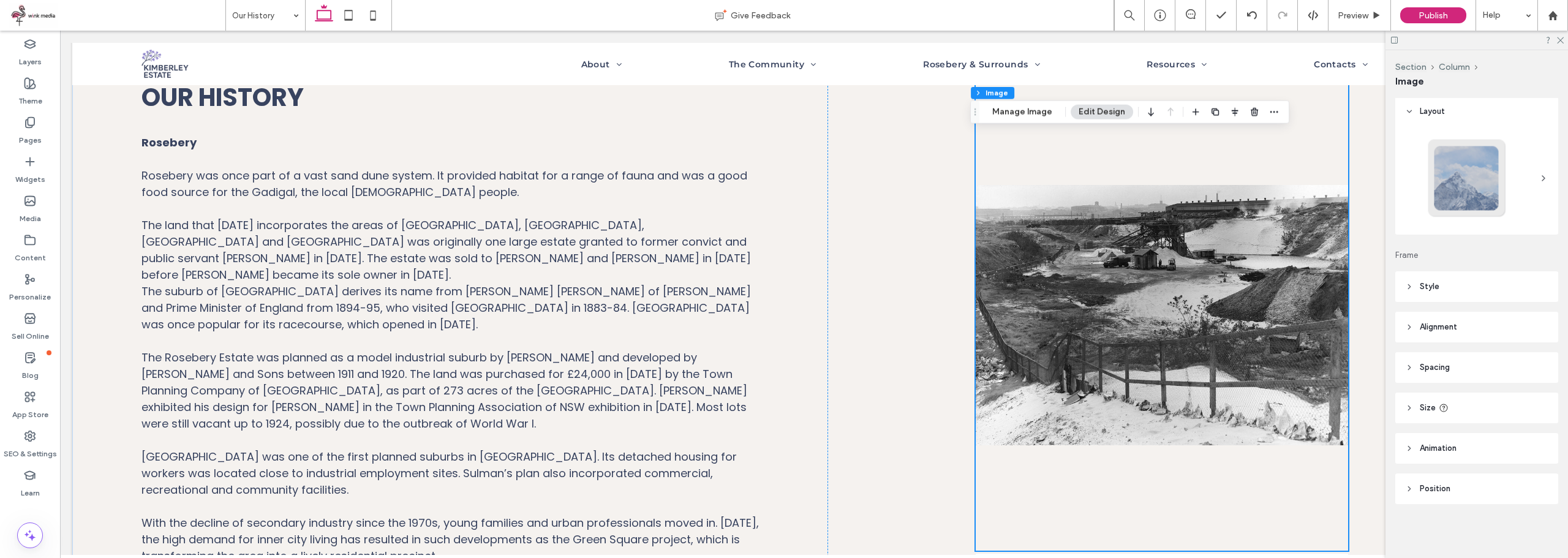
scroll to position [355, 0]
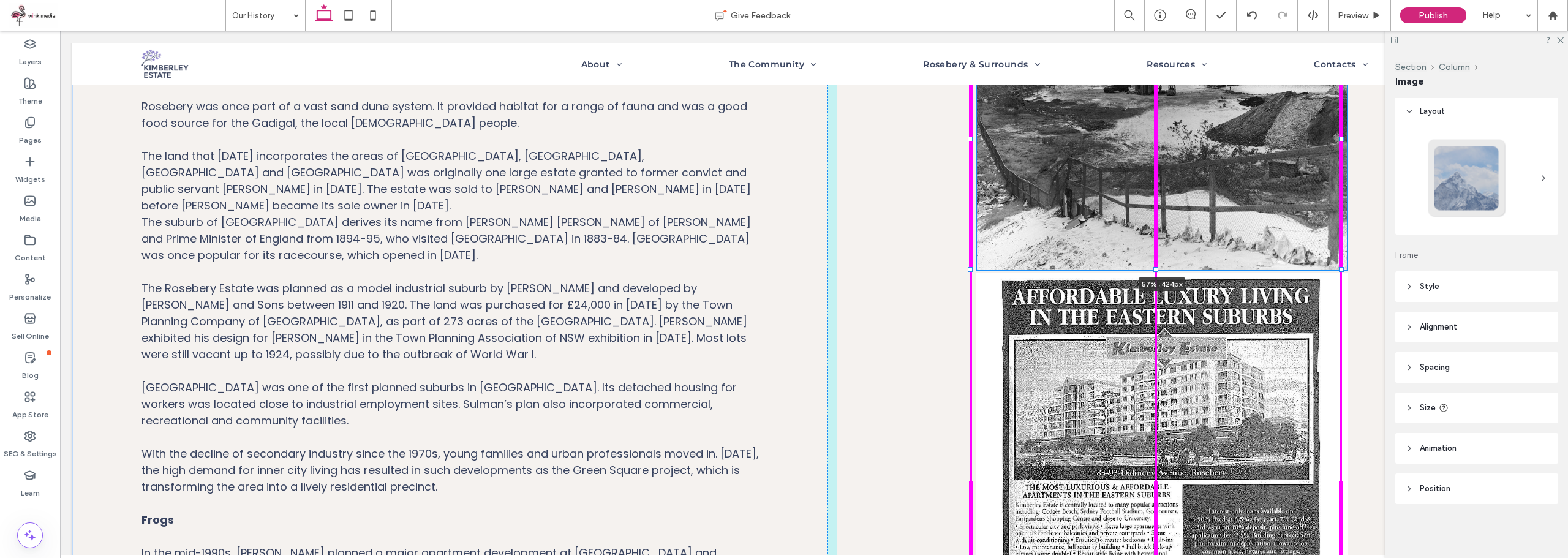
drag, startPoint x: 1157, startPoint y: 483, endPoint x: 1168, endPoint y: 271, distance: 212.3
click at [1168, 271] on div "Our History Rosebery Rosebery was once part of a vast sand dune system. It prov…" at bounding box center [814, 381] width 1483 height 858
type input "***"
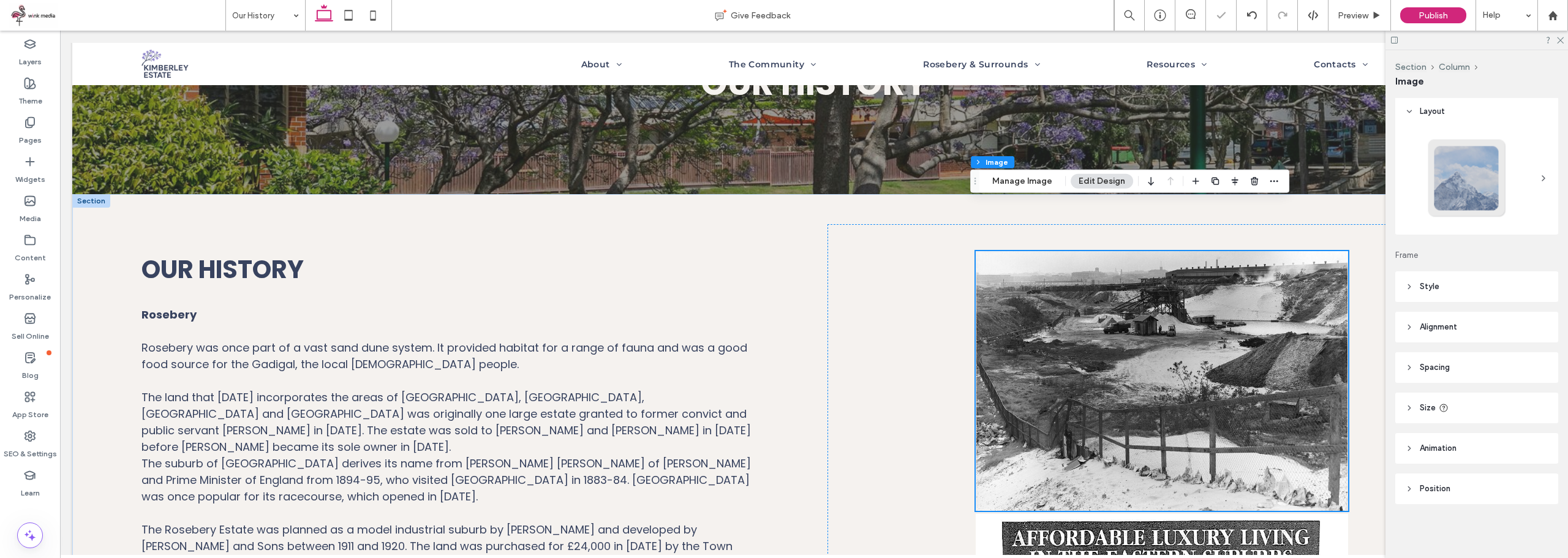
scroll to position [49, 0]
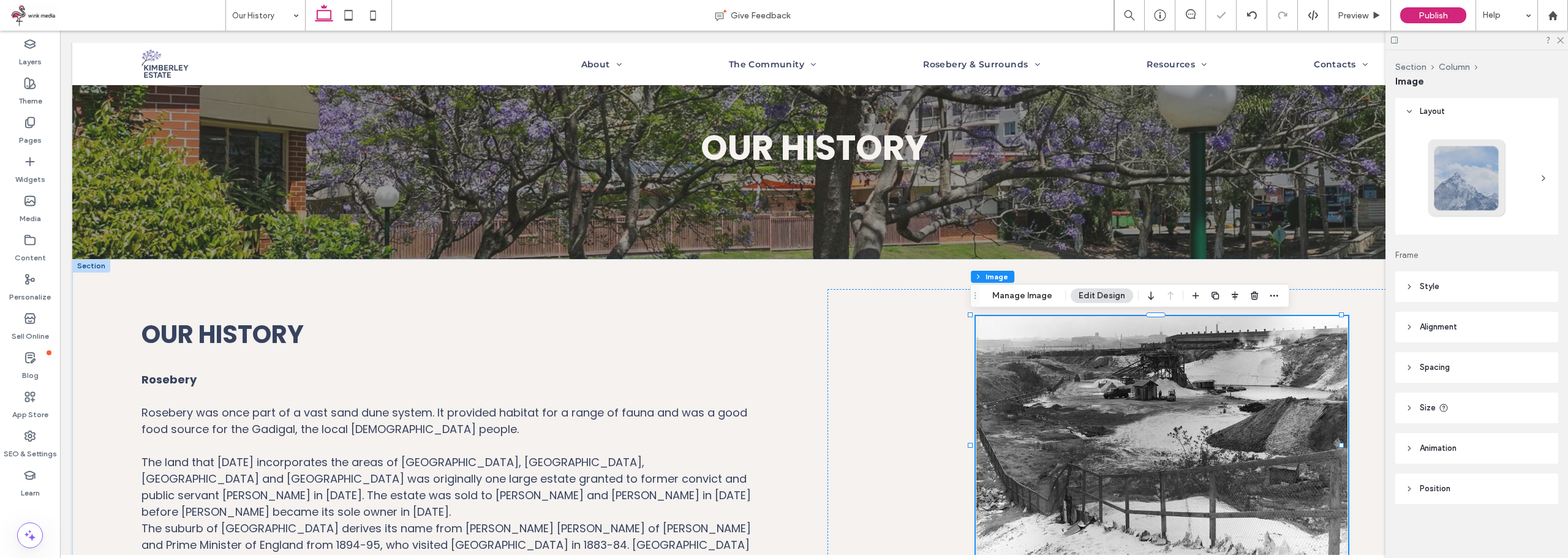
click at [1157, 371] on img at bounding box center [1162, 446] width 373 height 260
click at [1016, 303] on button "Manage Image" at bounding box center [1022, 296] width 76 height 15
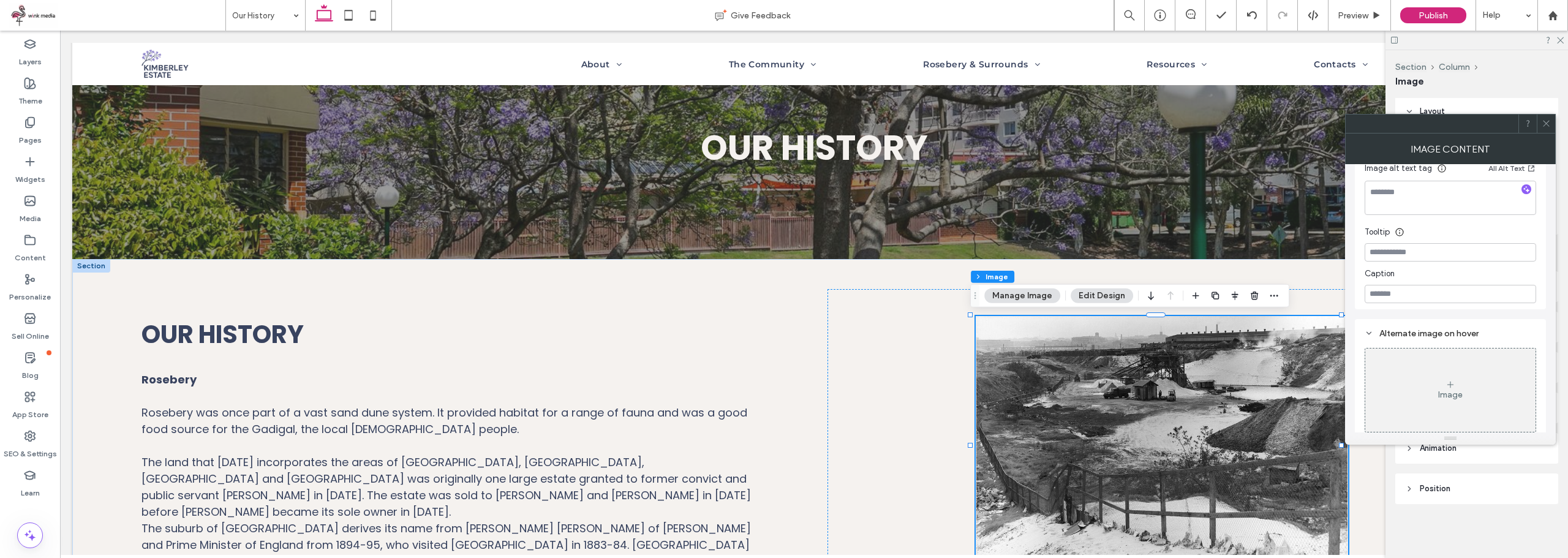
scroll to position [346, 0]
click at [1412, 277] on div "Name: Sand+Mining+-+Dalmeny+ave+-+1958.jpeg Size: 1000x700 Replace Link image I…" at bounding box center [1450, 126] width 171 height 341
click at [1413, 285] on input at bounding box center [1450, 287] width 171 height 18
click at [1421, 286] on input at bounding box center [1450, 287] width 171 height 18
paste input "**********"
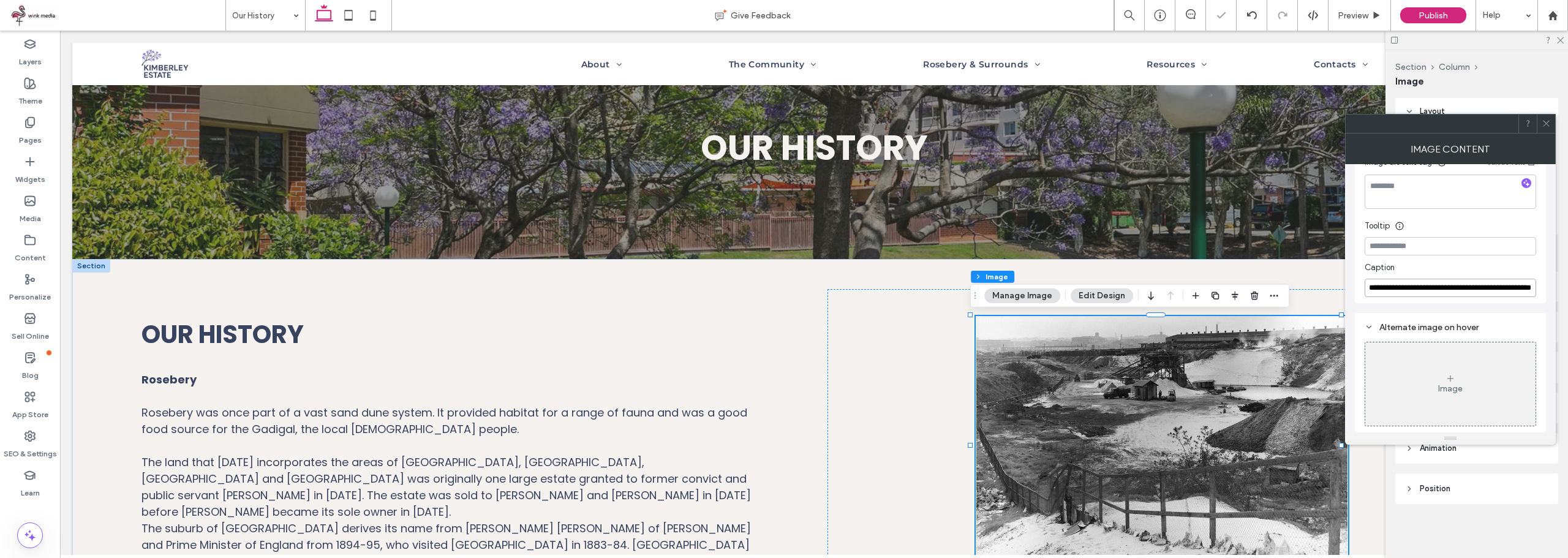
scroll to position [0, 48]
type input "**********"
click at [1543, 117] on span at bounding box center [1546, 123] width 9 height 18
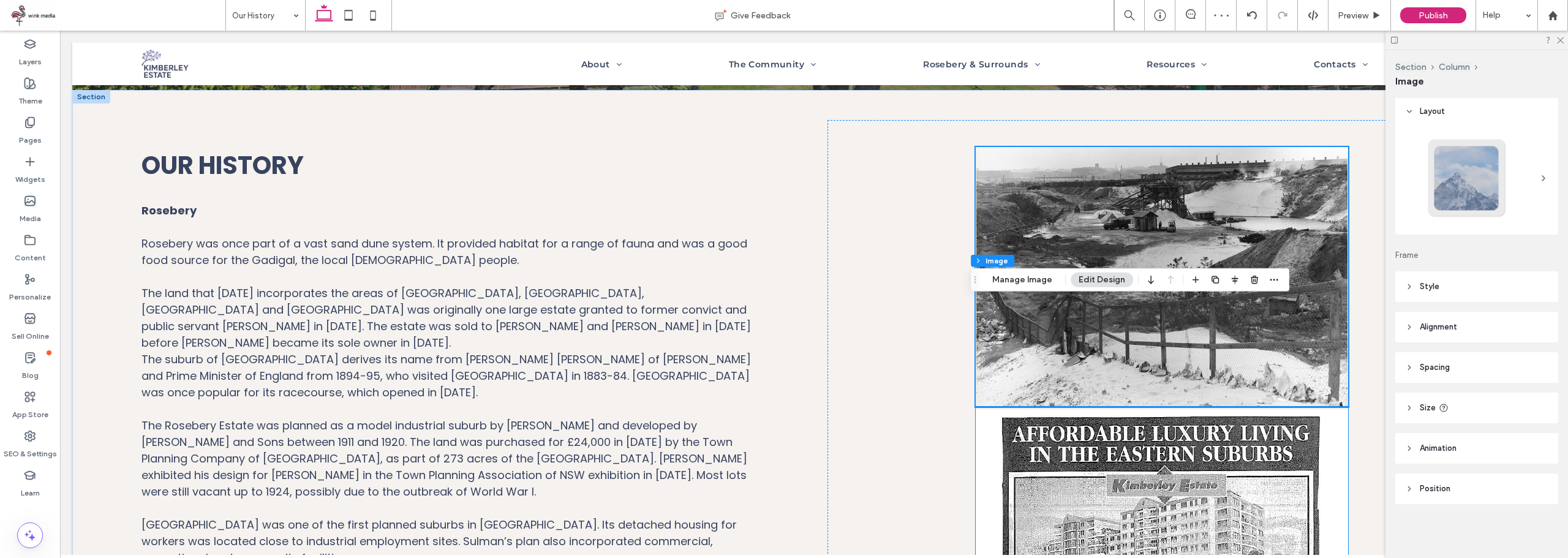
scroll to position [233, 0]
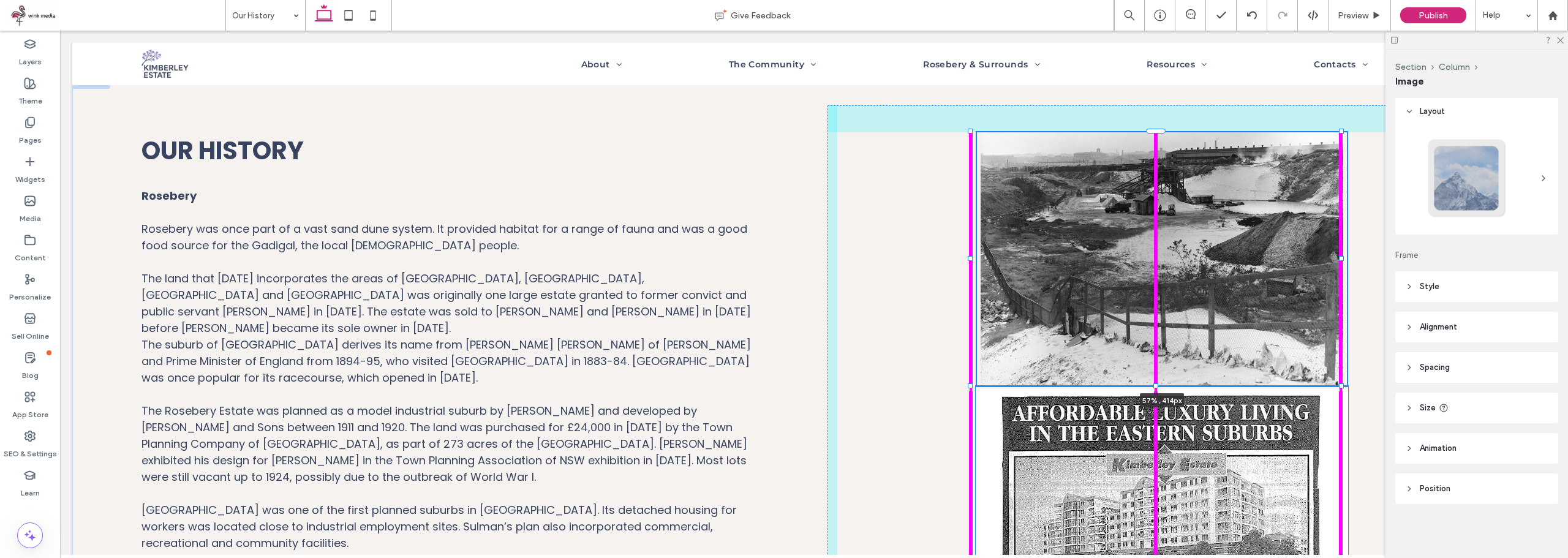
drag, startPoint x: 1157, startPoint y: 392, endPoint x: 1175, endPoint y: 387, distance: 18.7
click at [1175, 387] on div "Our History Rosebery Rosebery was once part of a vast sand dune system. It prov…" at bounding box center [814, 504] width 1483 height 858
type input "***"
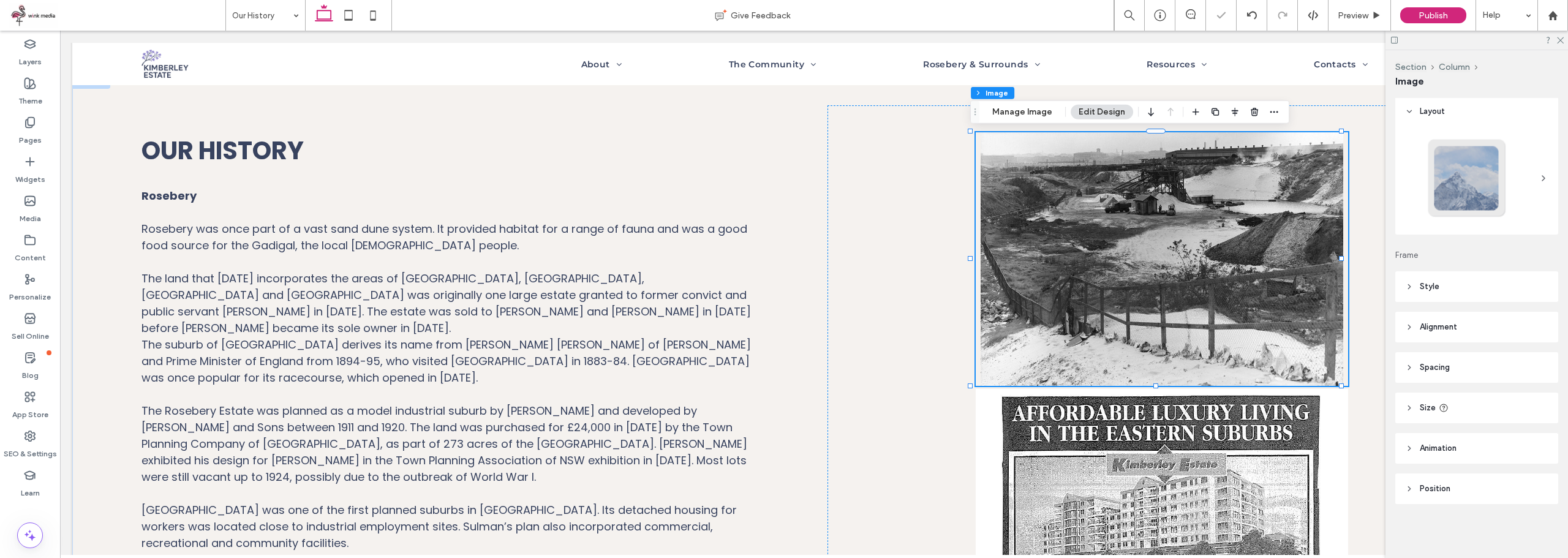
click at [1009, 329] on img at bounding box center [1162, 259] width 373 height 254
click at [925, 326] on div at bounding box center [1162, 504] width 669 height 798
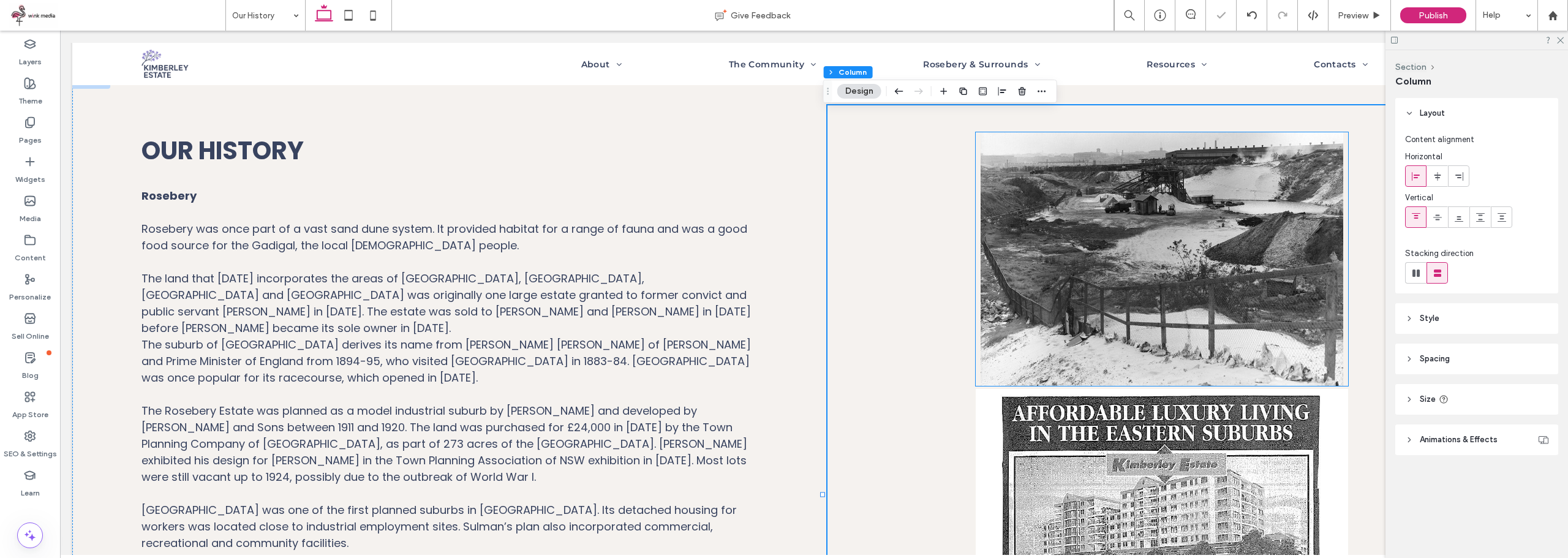
click at [1082, 304] on img at bounding box center [1162, 259] width 373 height 254
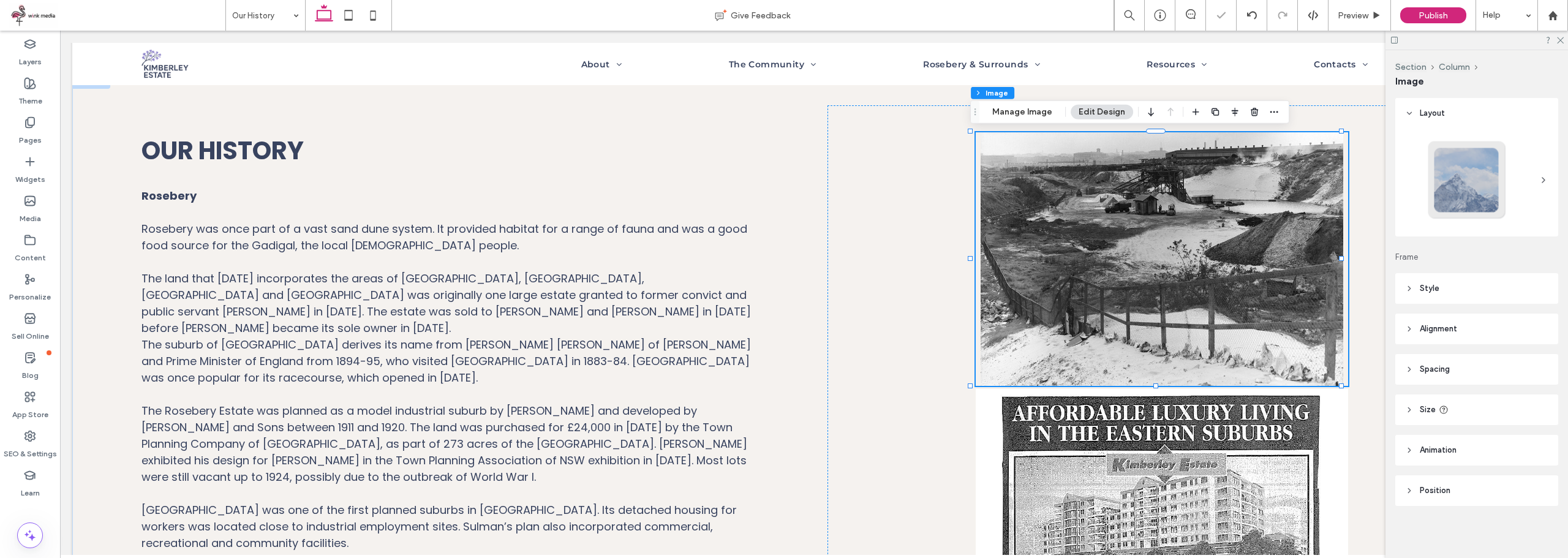
click at [1464, 291] on header "Style" at bounding box center [1476, 289] width 163 height 31
click at [1462, 300] on header "Style" at bounding box center [1476, 289] width 163 height 31
click at [1469, 192] on div at bounding box center [1467, 179] width 81 height 81
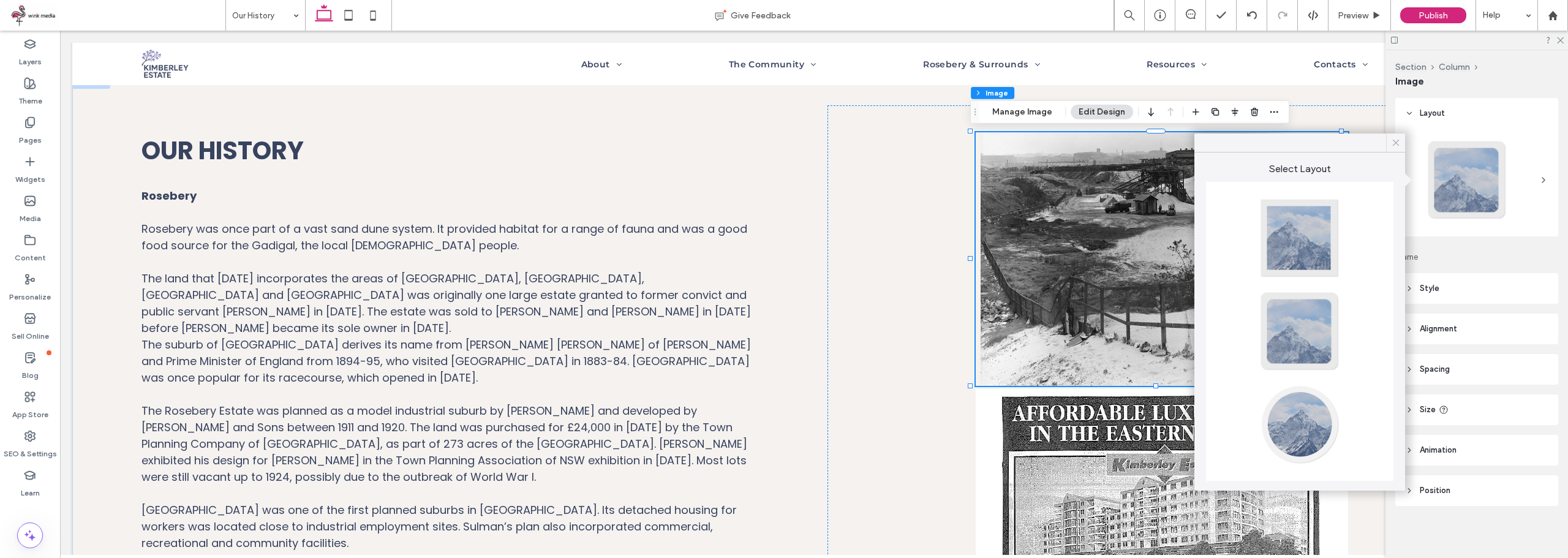
drag, startPoint x: 1400, startPoint y: 144, endPoint x: 1226, endPoint y: 185, distance: 178.8
click at [1400, 144] on icon at bounding box center [1395, 142] width 11 height 11
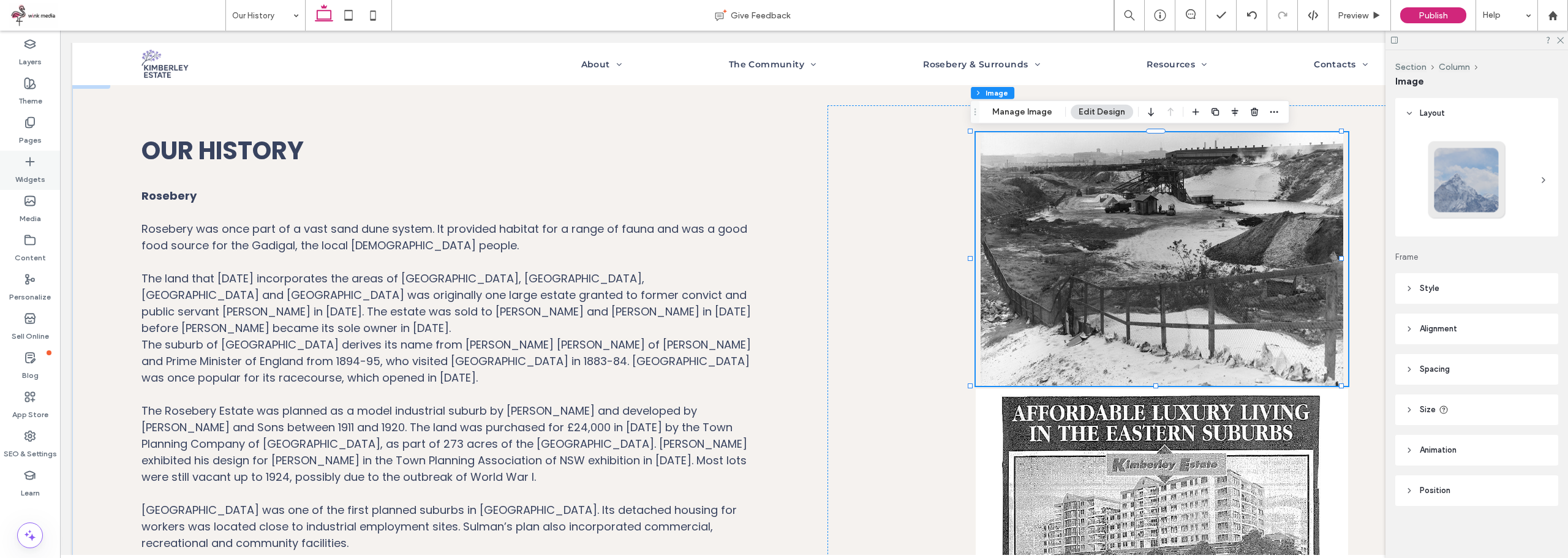
click at [34, 163] on icon at bounding box center [30, 161] width 12 height 12
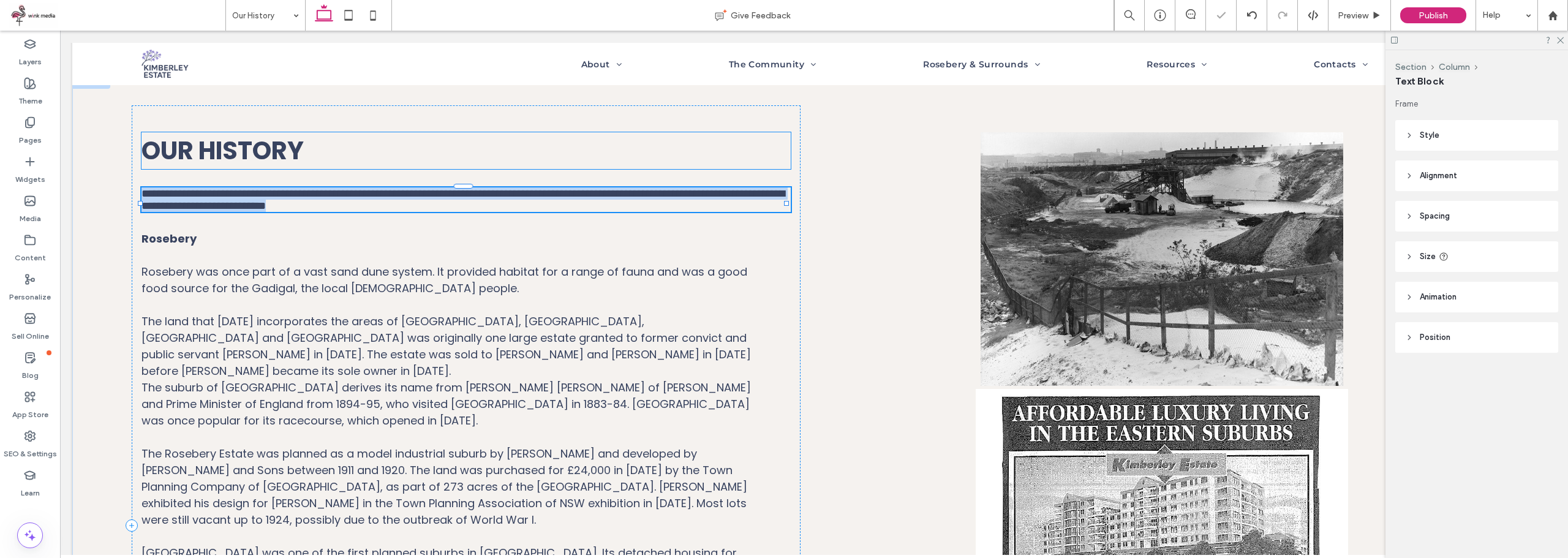
type input "*******"
type input "**"
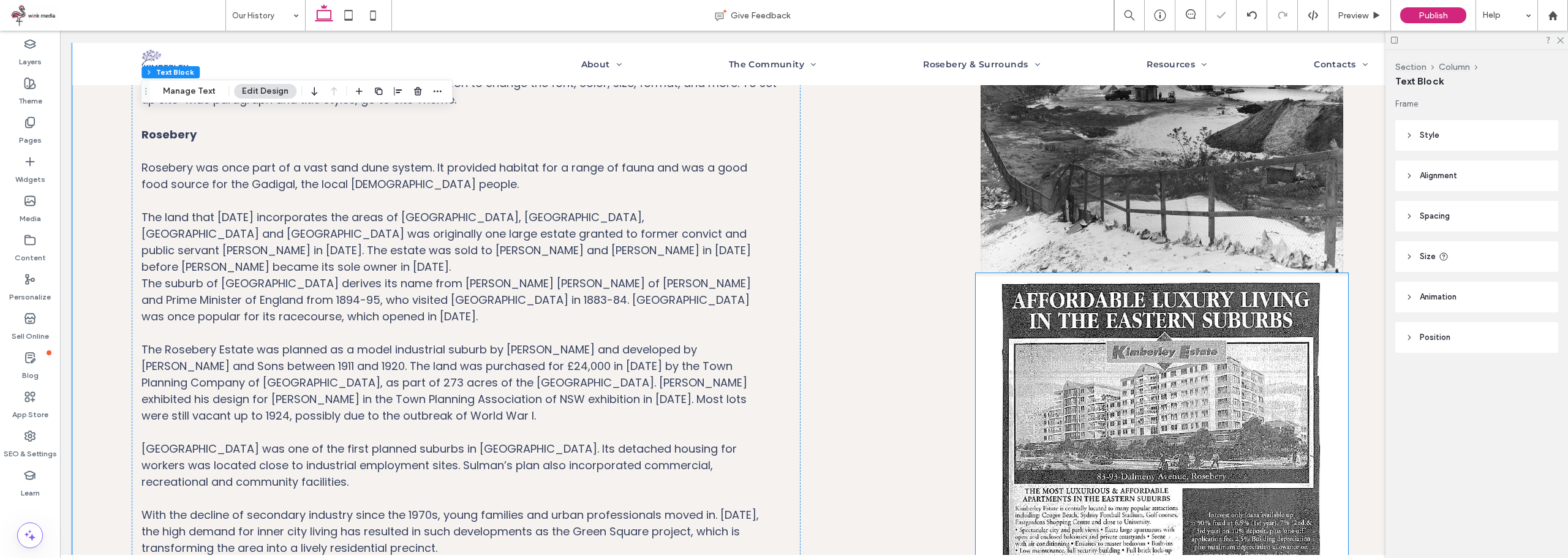
scroll to position [355, 0]
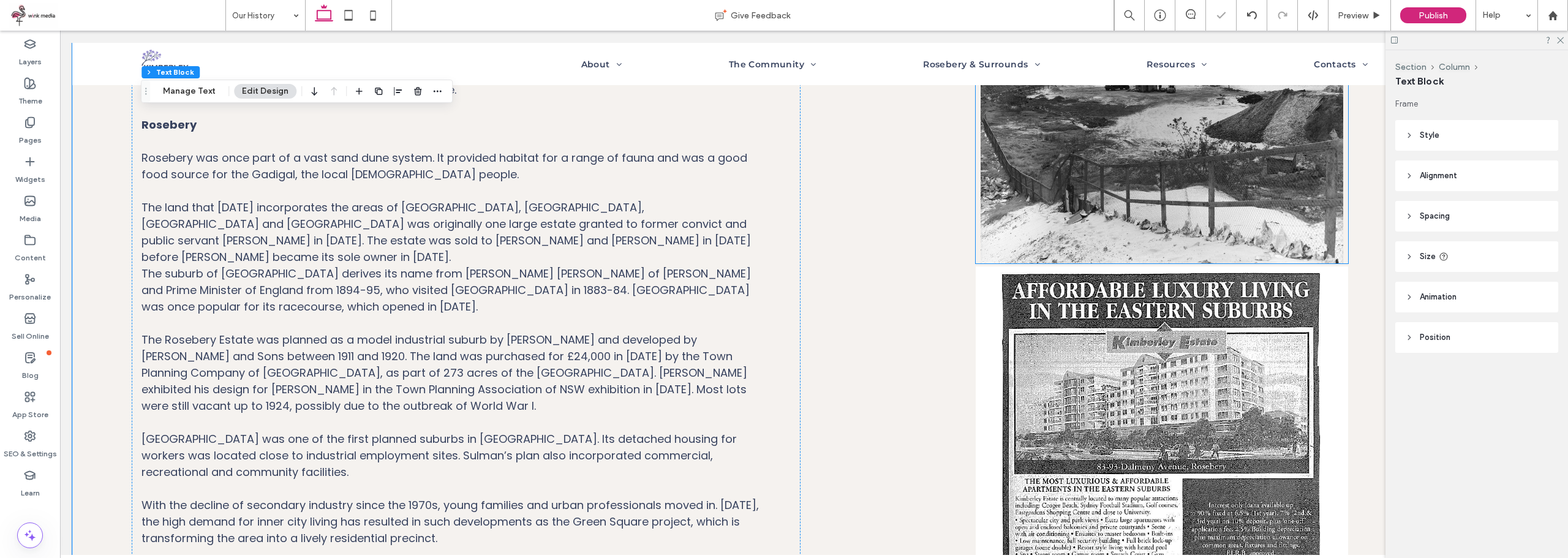
click at [1099, 221] on img at bounding box center [1162, 136] width 373 height 254
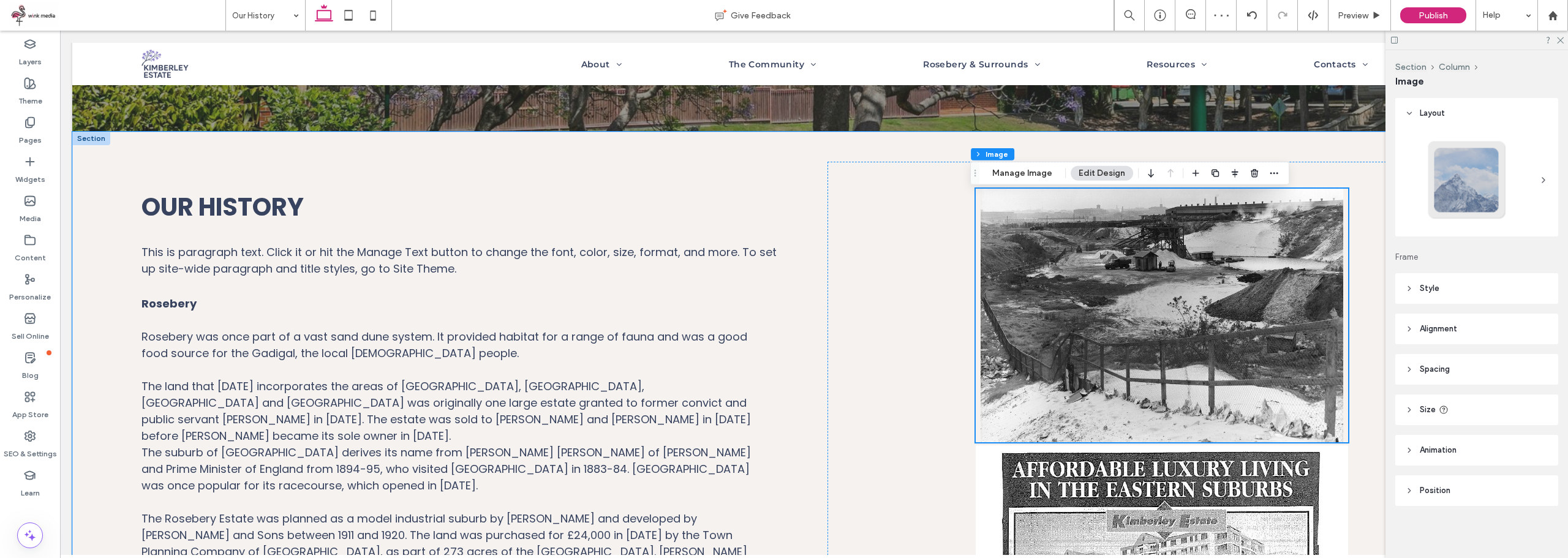
scroll to position [171, 0]
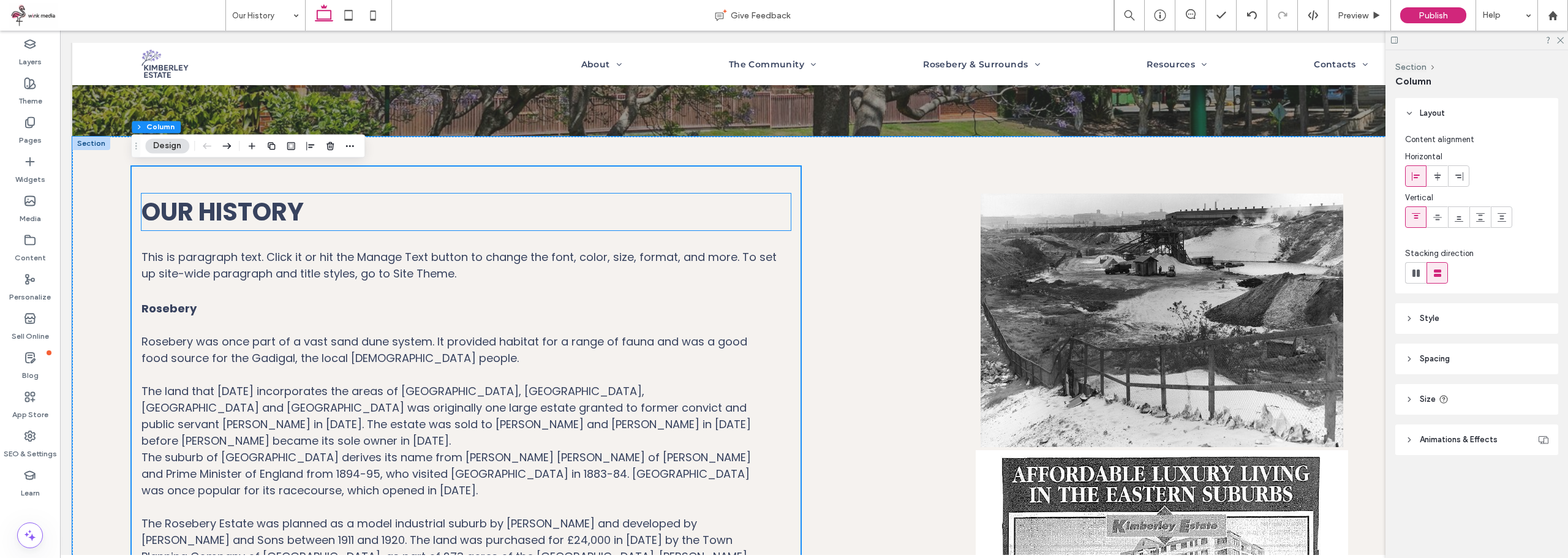
click at [325, 193] on h2 "Our History" at bounding box center [466, 212] width 649 height 36
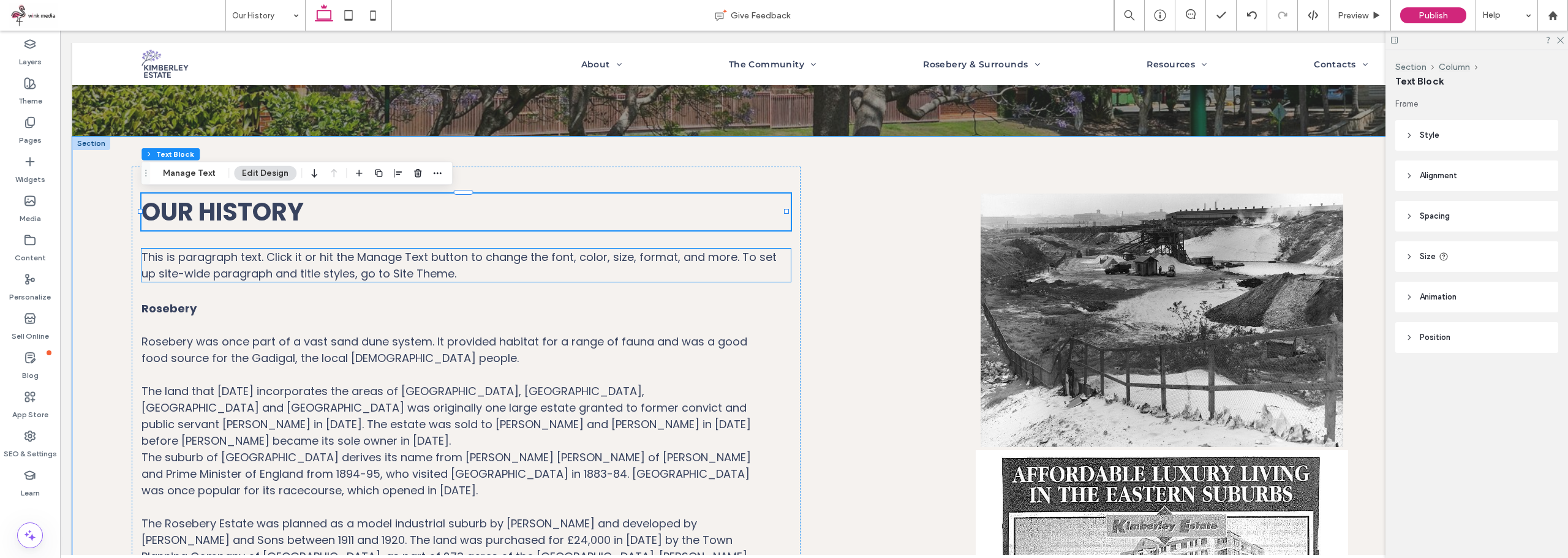
click at [327, 252] on span "This is paragraph text. Click it or hit the Manage Text button to change the fo…" at bounding box center [459, 266] width 635 height 32
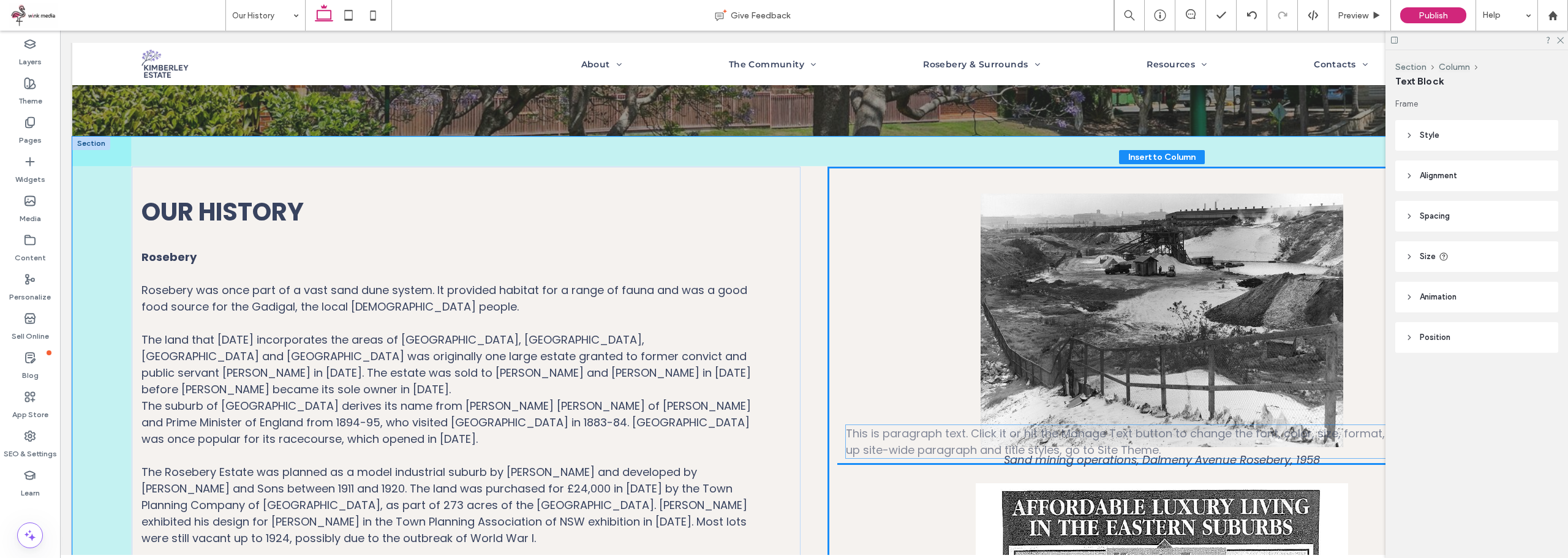
drag, startPoint x: 364, startPoint y: 268, endPoint x: 1068, endPoint y: 444, distance: 725.7
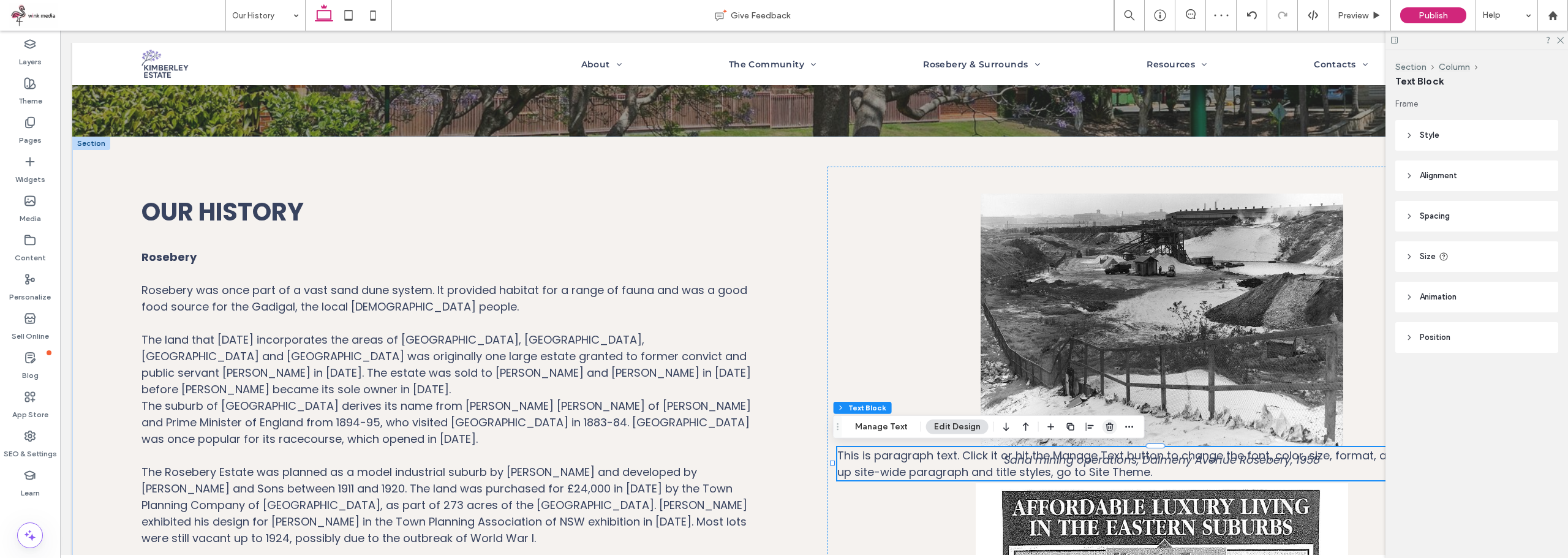
click at [1114, 429] on span "button" at bounding box center [1110, 427] width 15 height 15
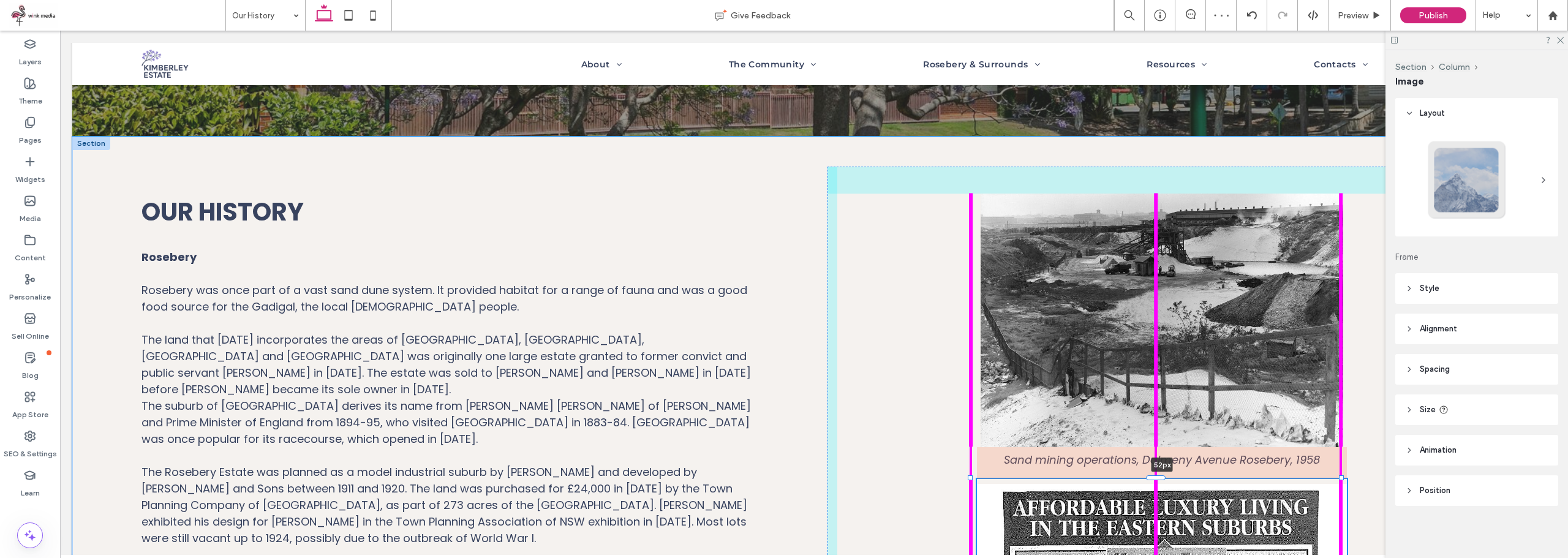
drag, startPoint x: 1160, startPoint y: 455, endPoint x: 1163, endPoint y: 485, distance: 30.1
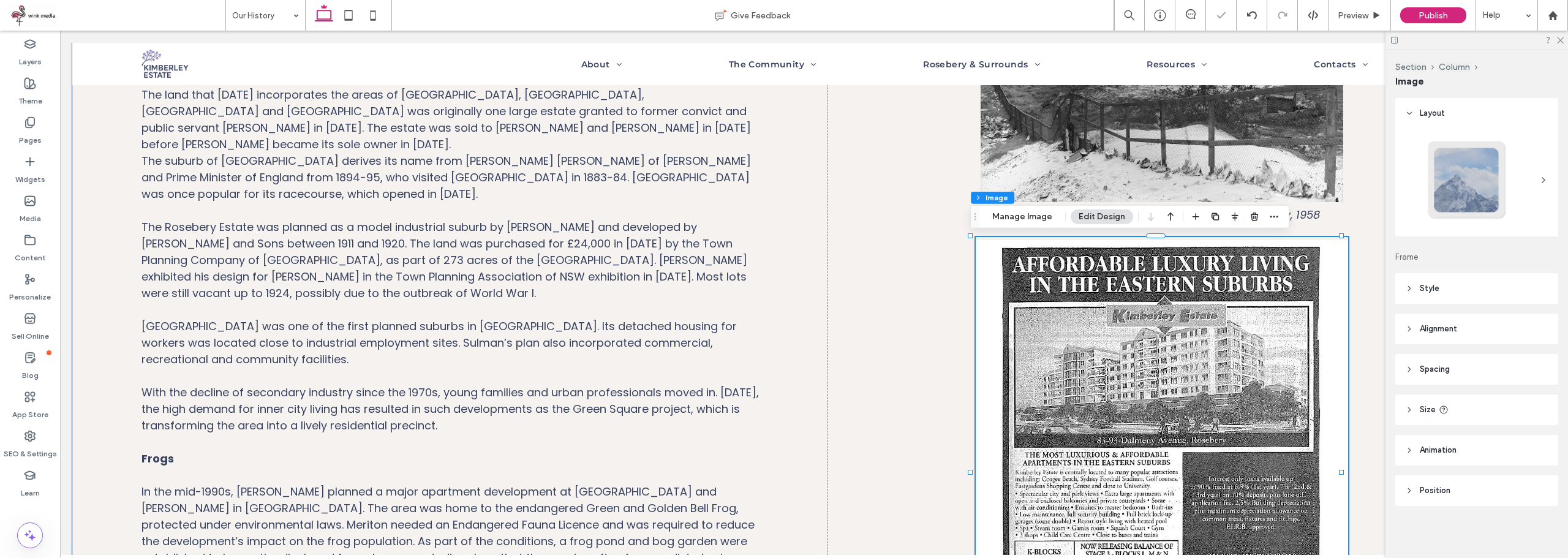
scroll to position [2, 0]
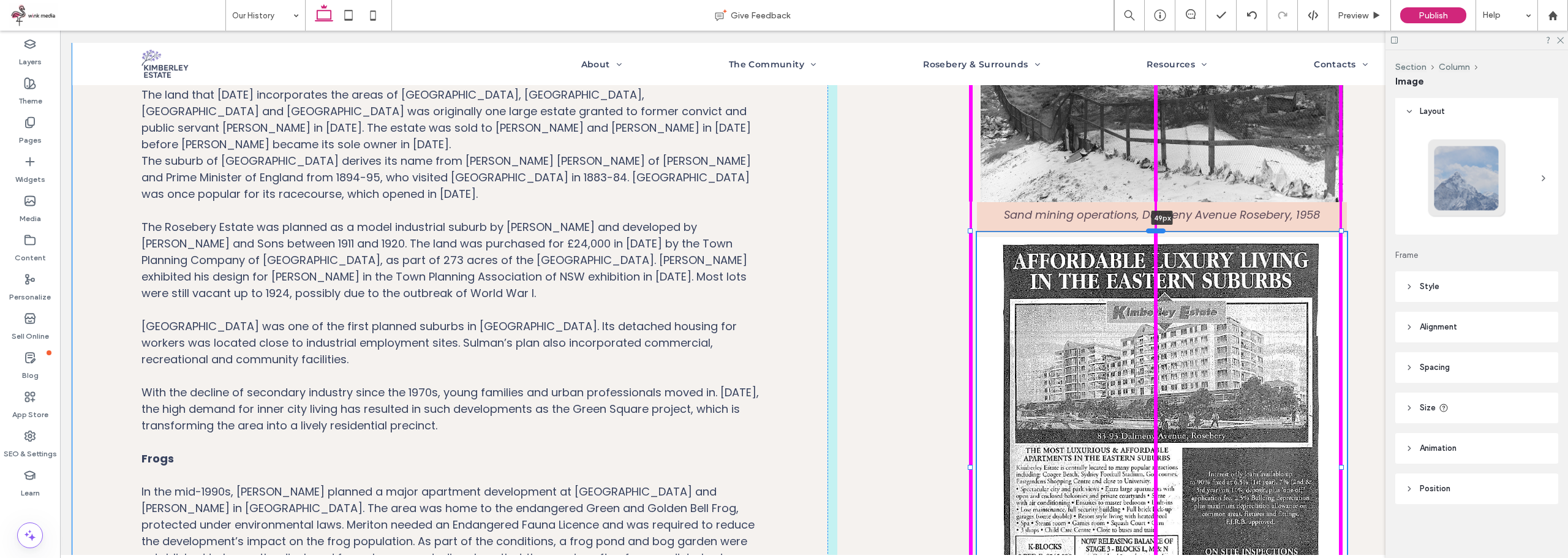
click at [1164, 230] on div at bounding box center [1155, 230] width 20 height 5
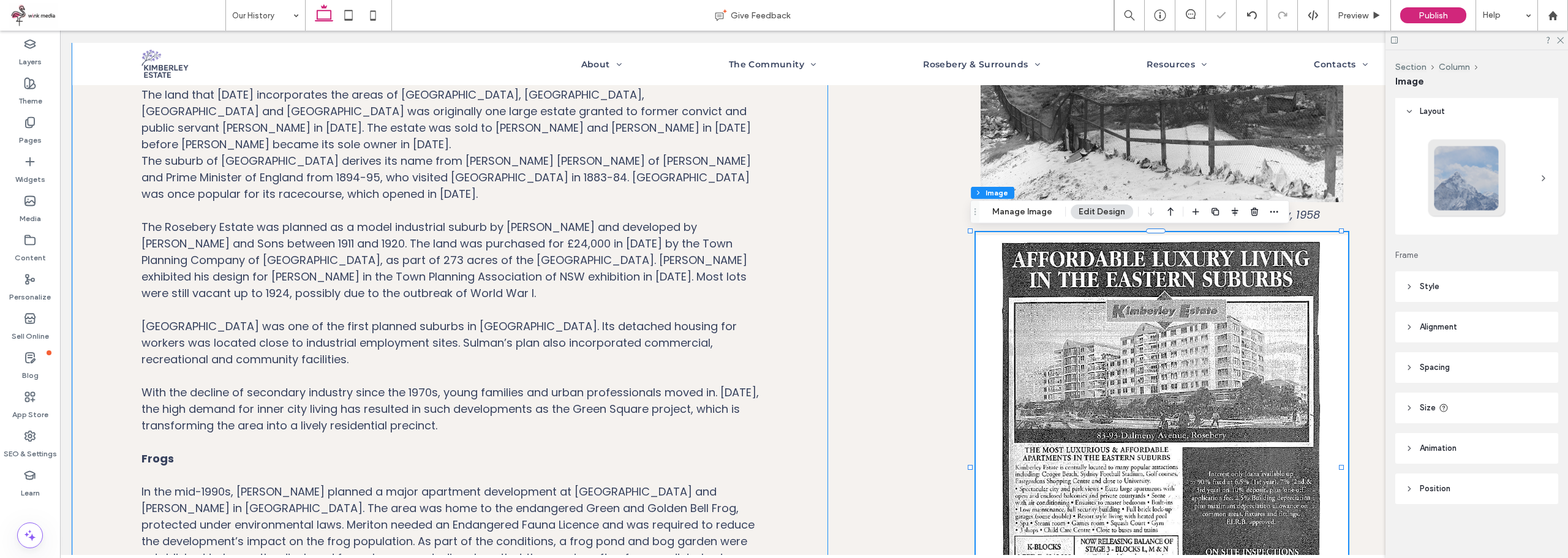
click at [893, 223] on div "49px" at bounding box center [1162, 327] width 669 height 810
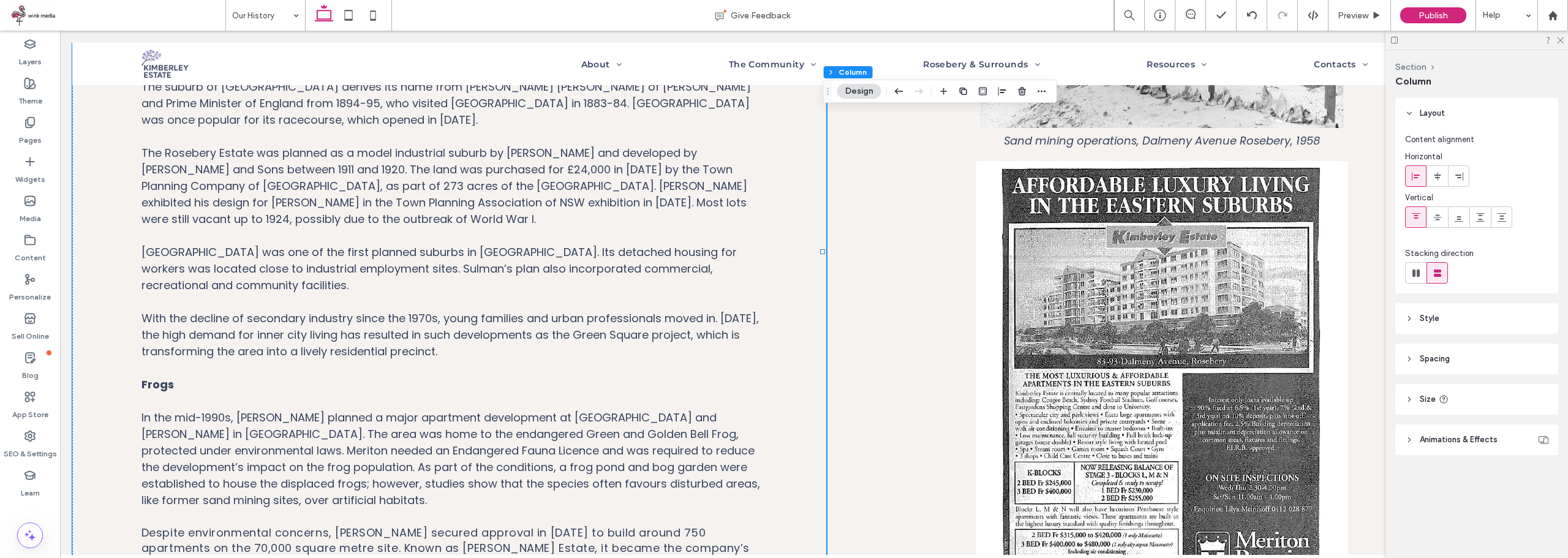
scroll to position [674, 0]
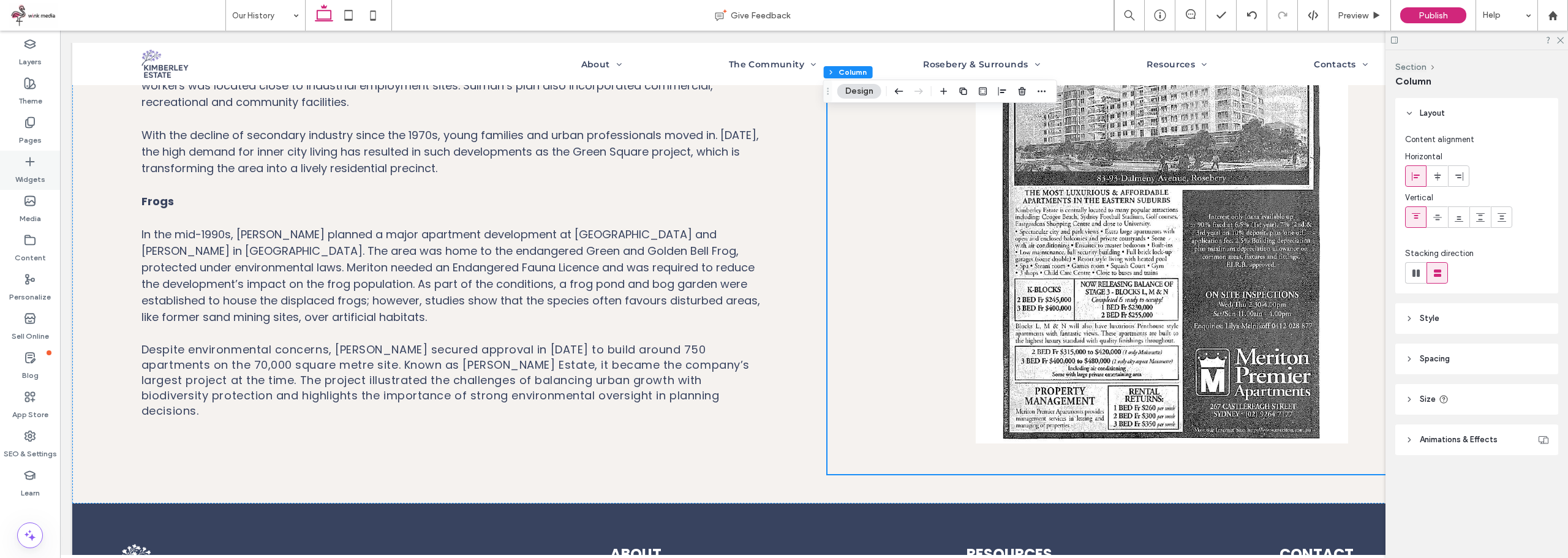
click at [36, 175] on label "Widgets" at bounding box center [30, 177] width 30 height 18
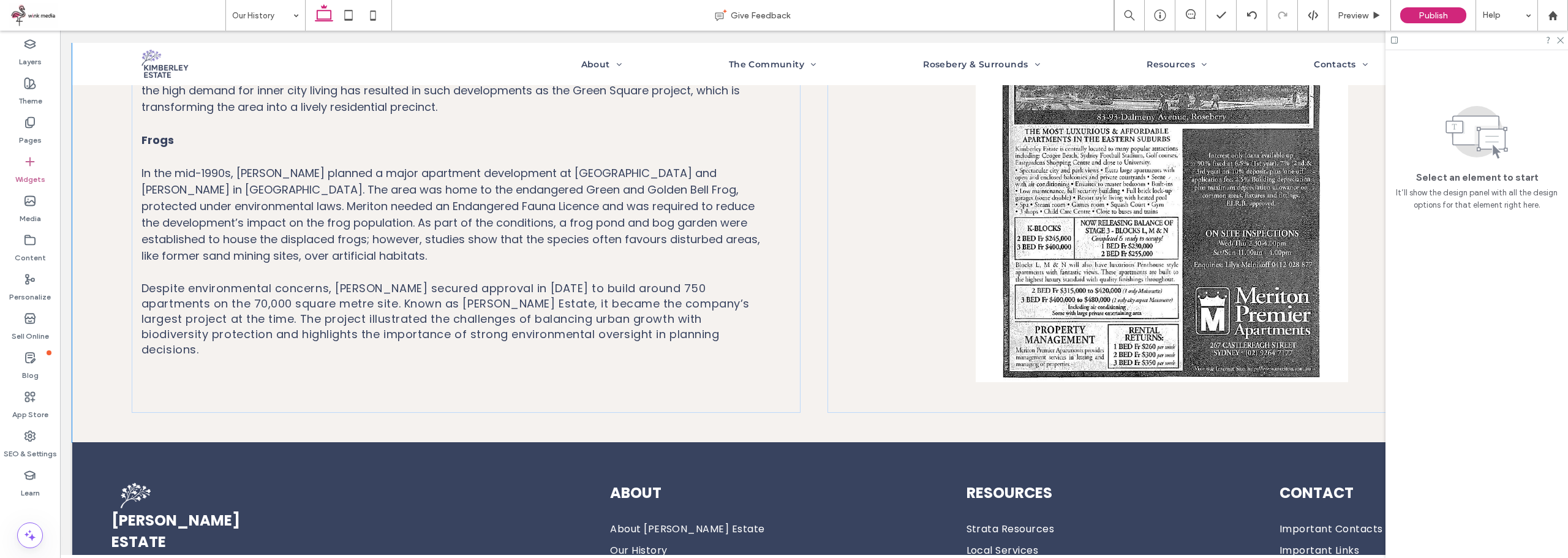
scroll to position [741, 0]
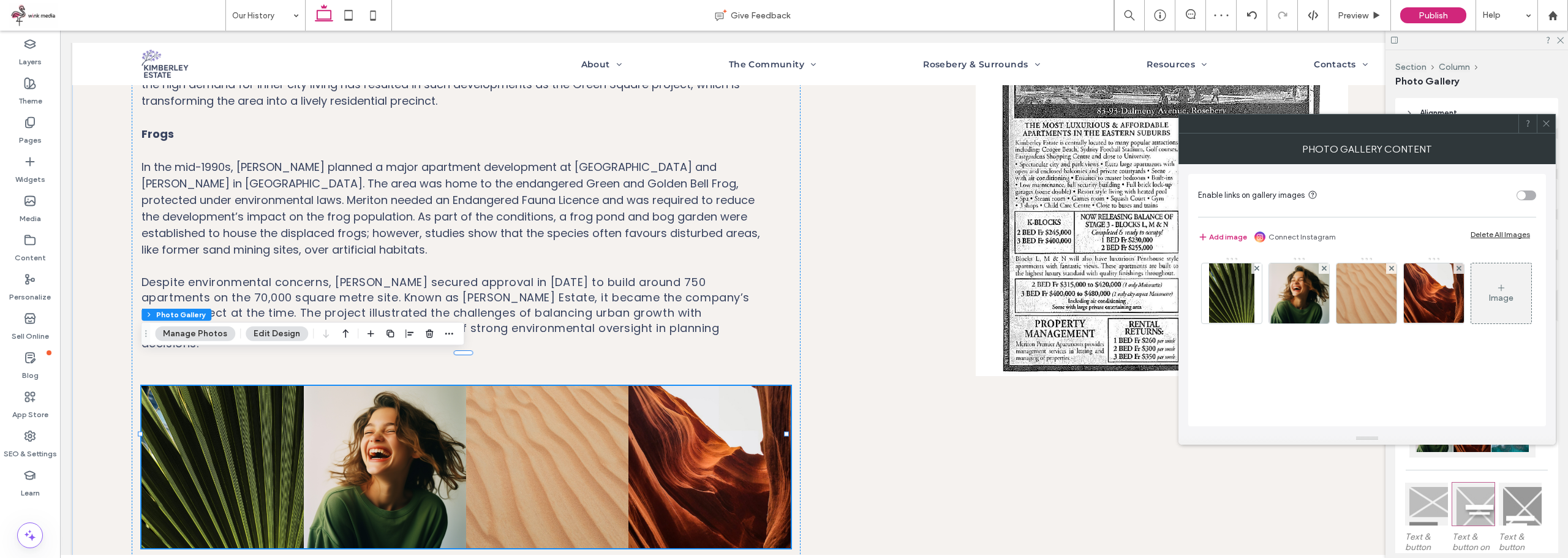
click at [1515, 237] on div "Delete All Images" at bounding box center [1499, 234] width 59 height 9
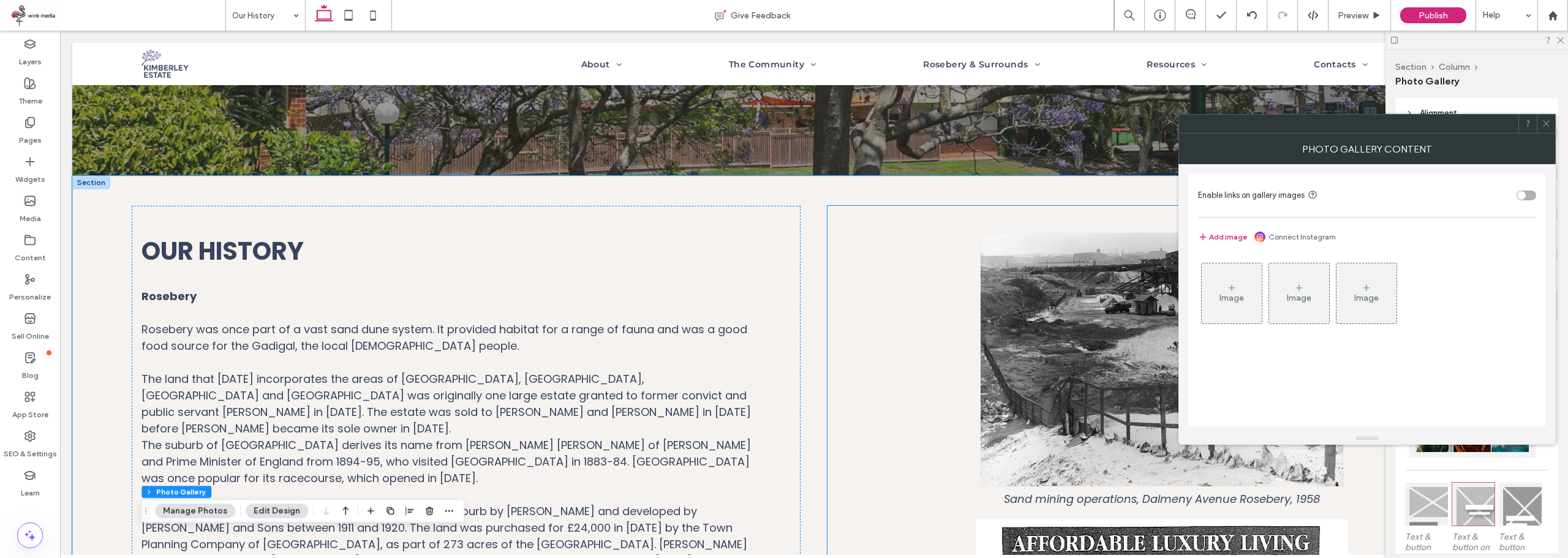
scroll to position [0, 0]
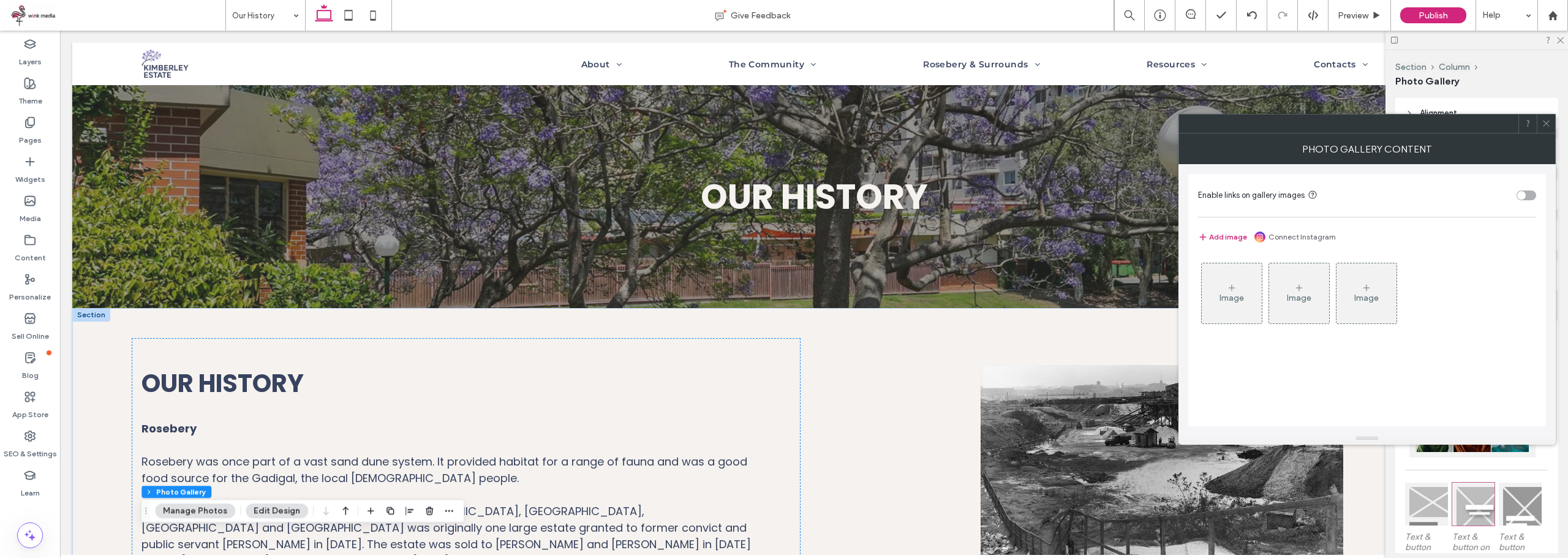
click at [1545, 123] on use at bounding box center [1545, 123] width 6 height 6
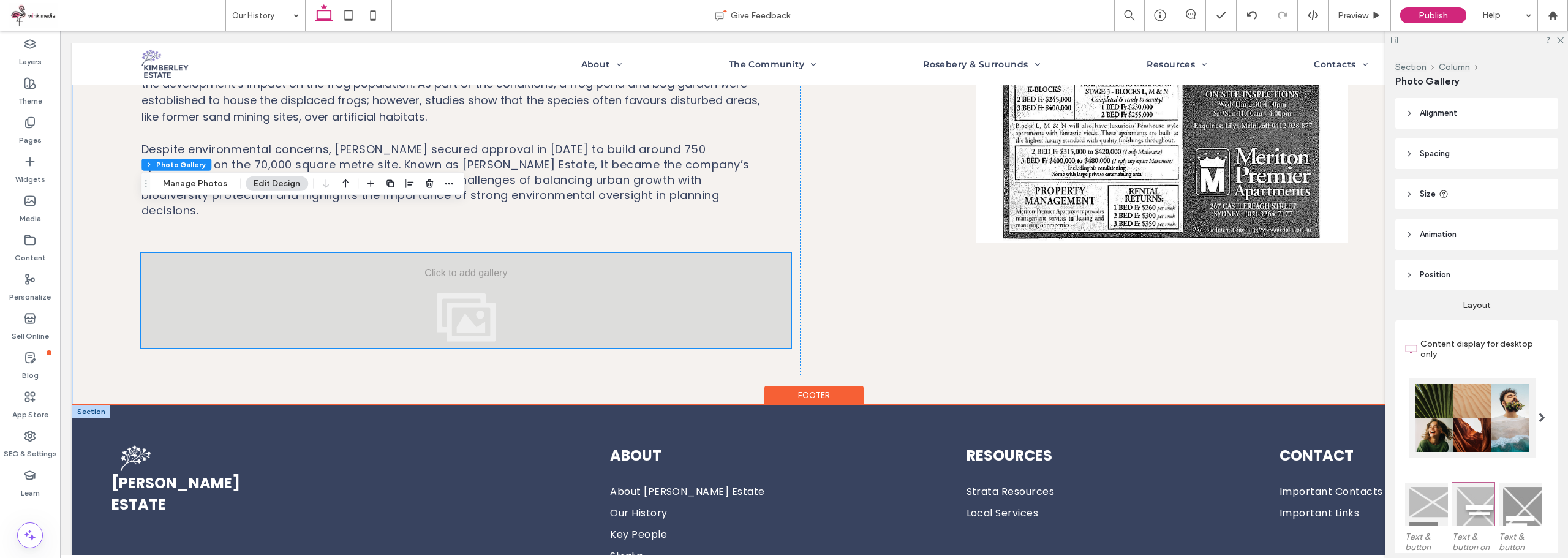
scroll to position [919, 0]
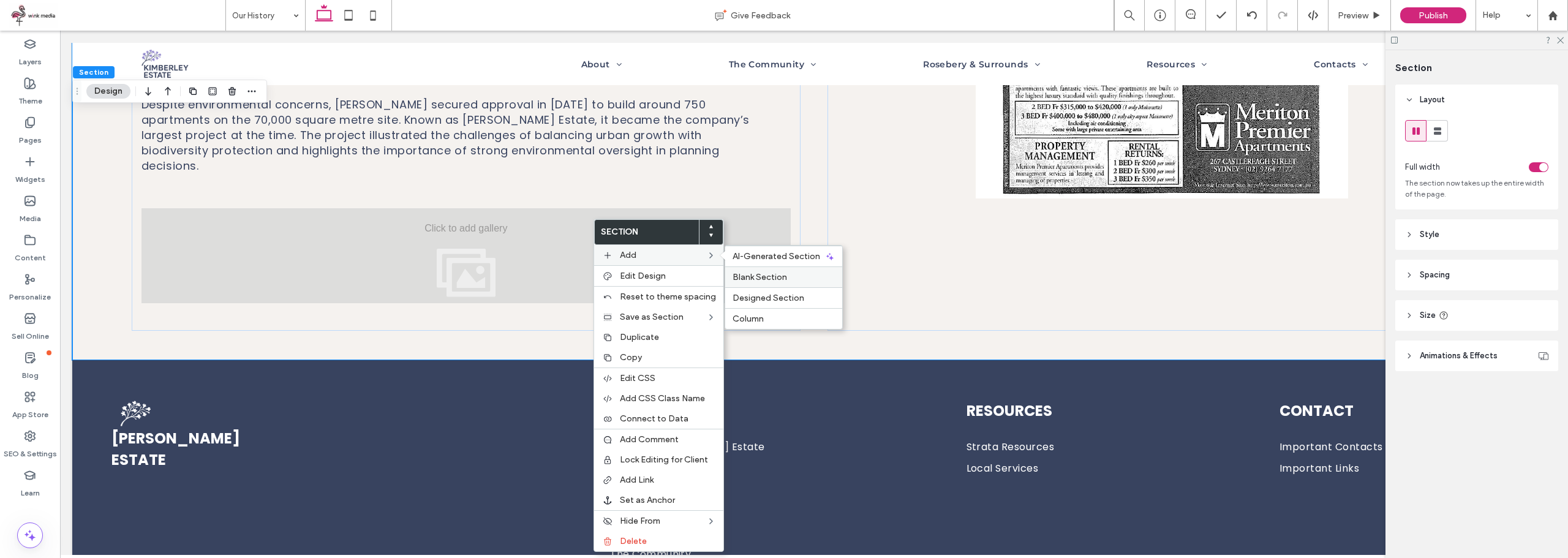
click at [763, 274] on span "Blank Section" at bounding box center [759, 277] width 55 height 10
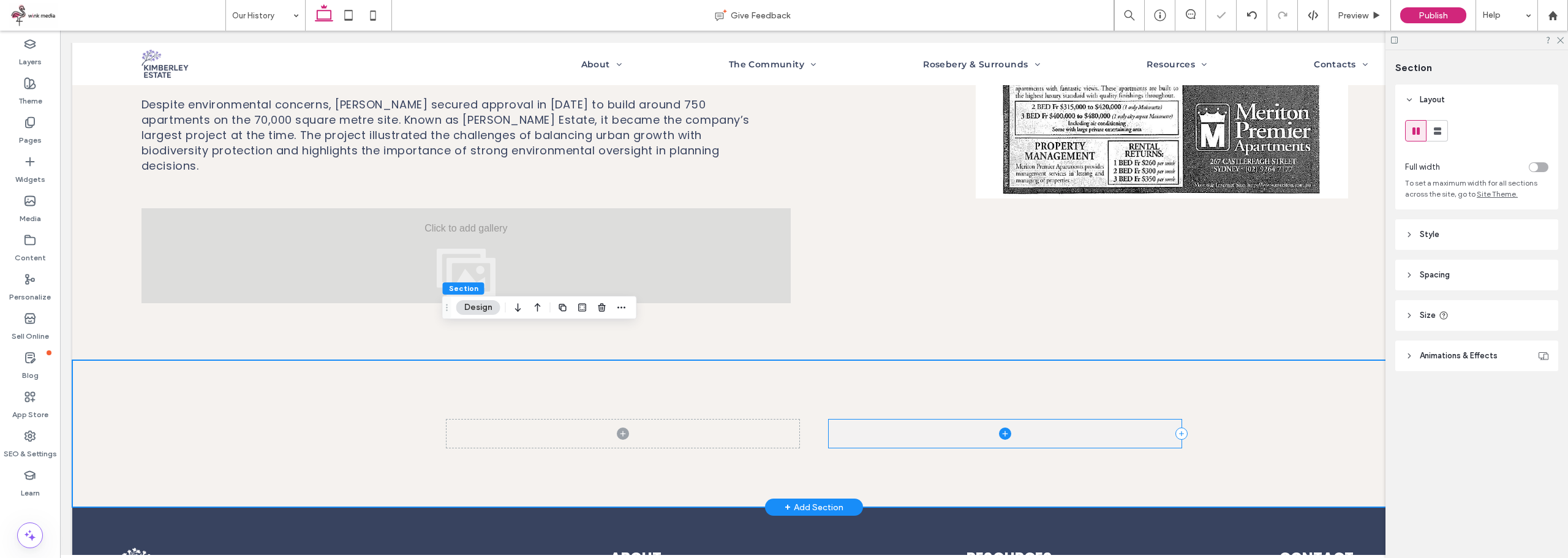
click at [970, 419] on span at bounding box center [1005, 433] width 353 height 28
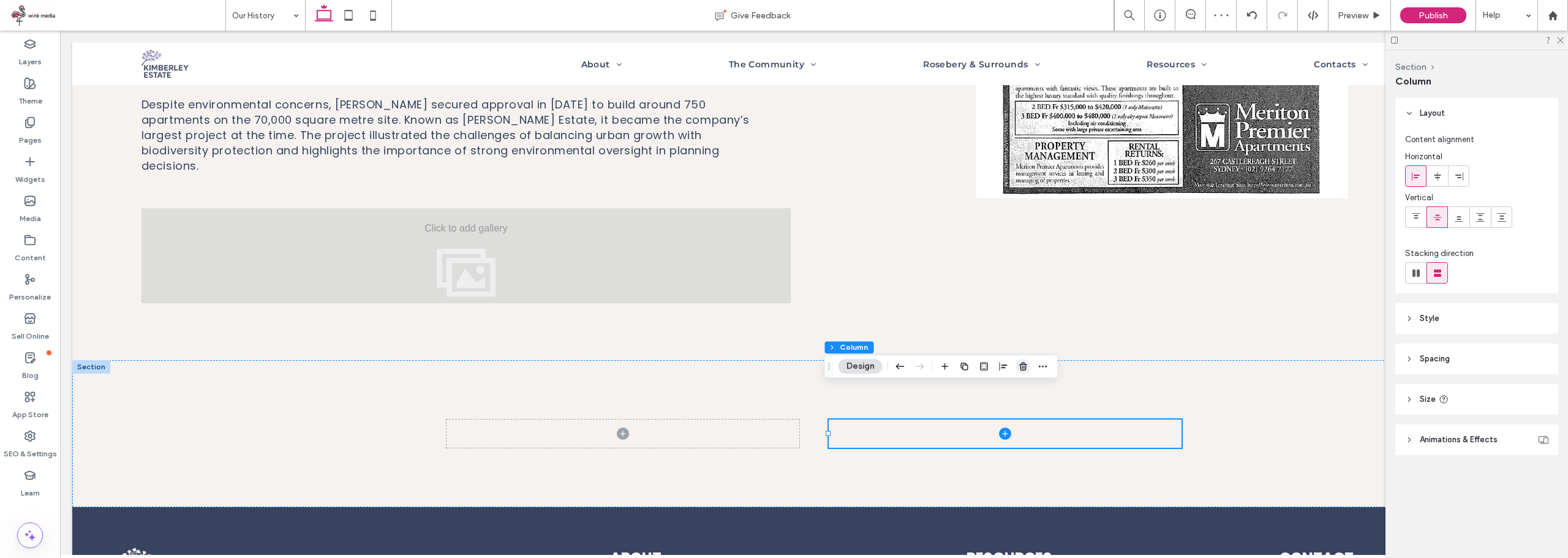
click at [1022, 366] on icon "button" at bounding box center [1023, 365] width 9 height 9
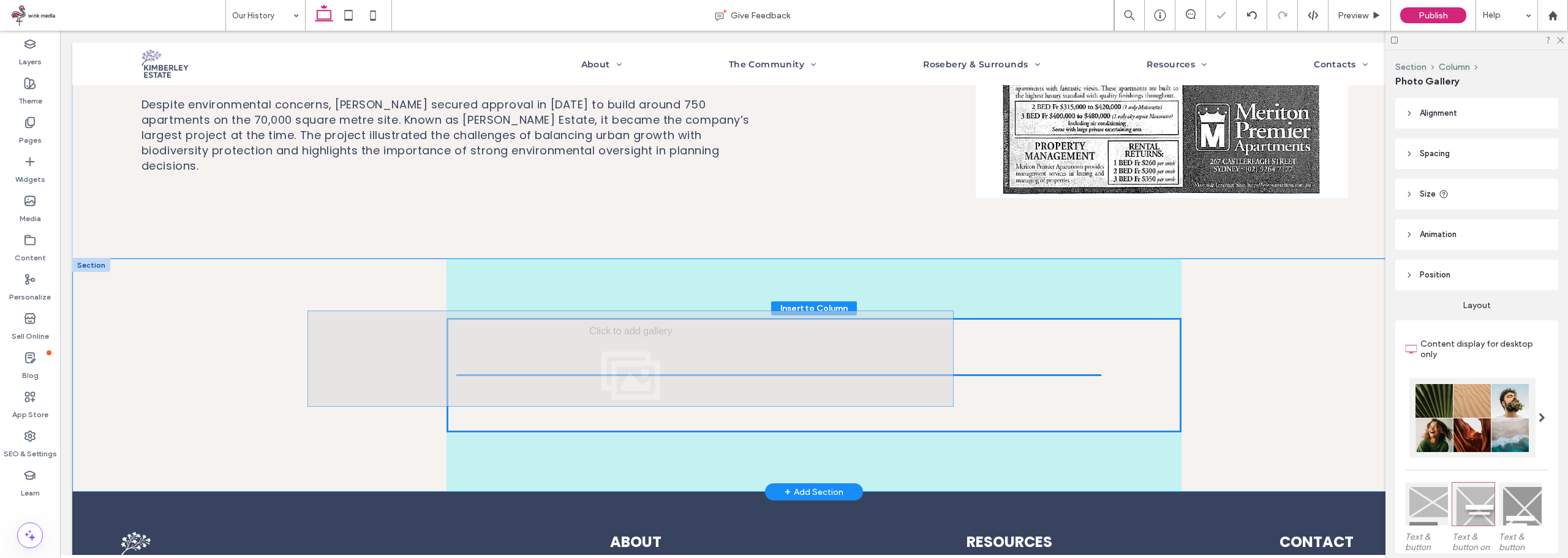
drag, startPoint x: 607, startPoint y: 239, endPoint x: 834, endPoint y: 405, distance: 281.2
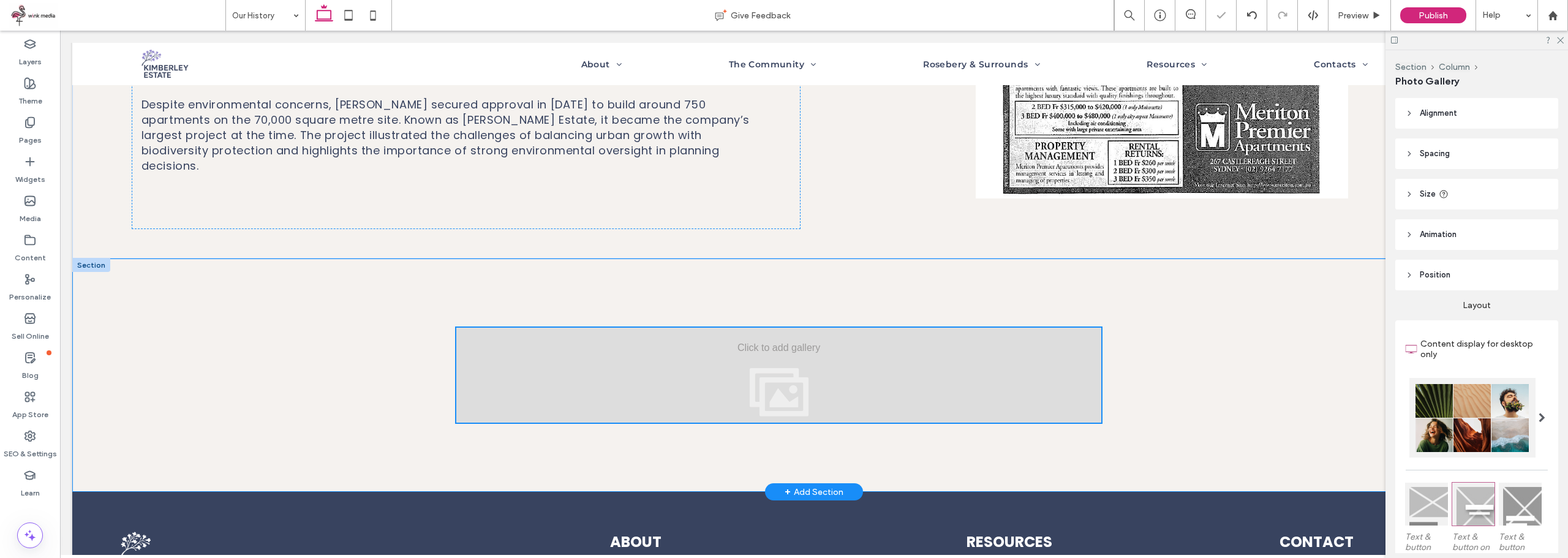
type input "**"
type input "****"
click at [362, 348] on div at bounding box center [814, 375] width 1483 height 233
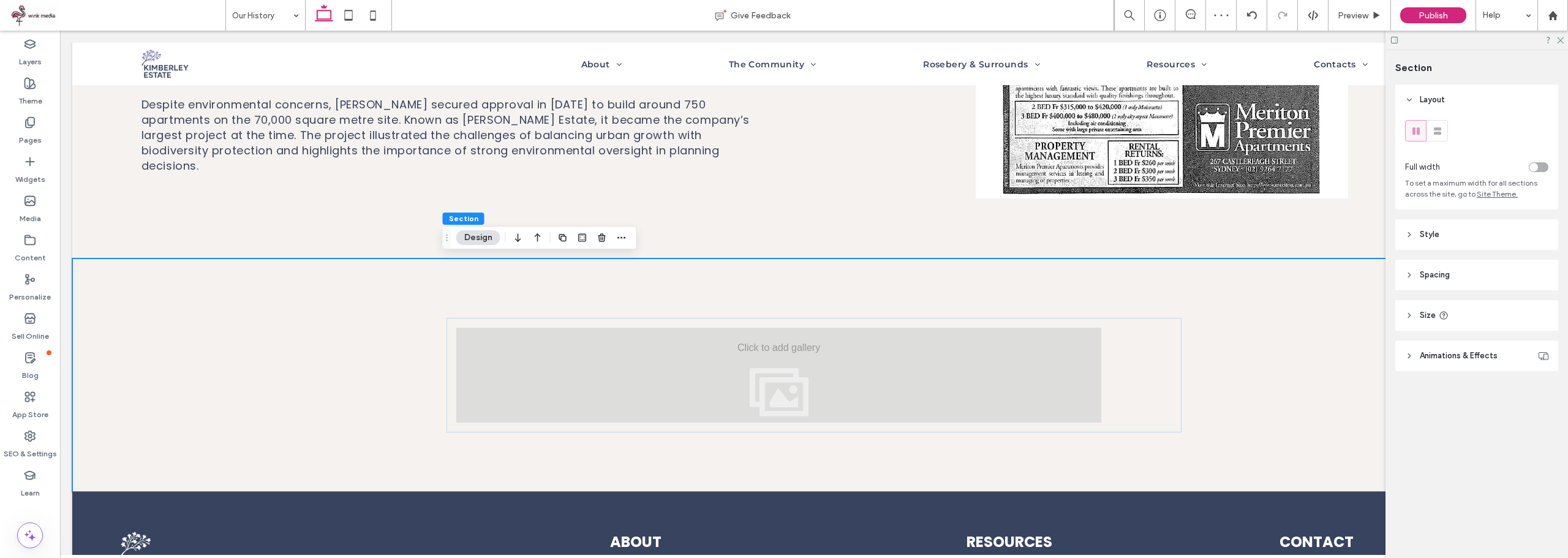
click at [1545, 166] on div "toggle" at bounding box center [1538, 167] width 20 height 9
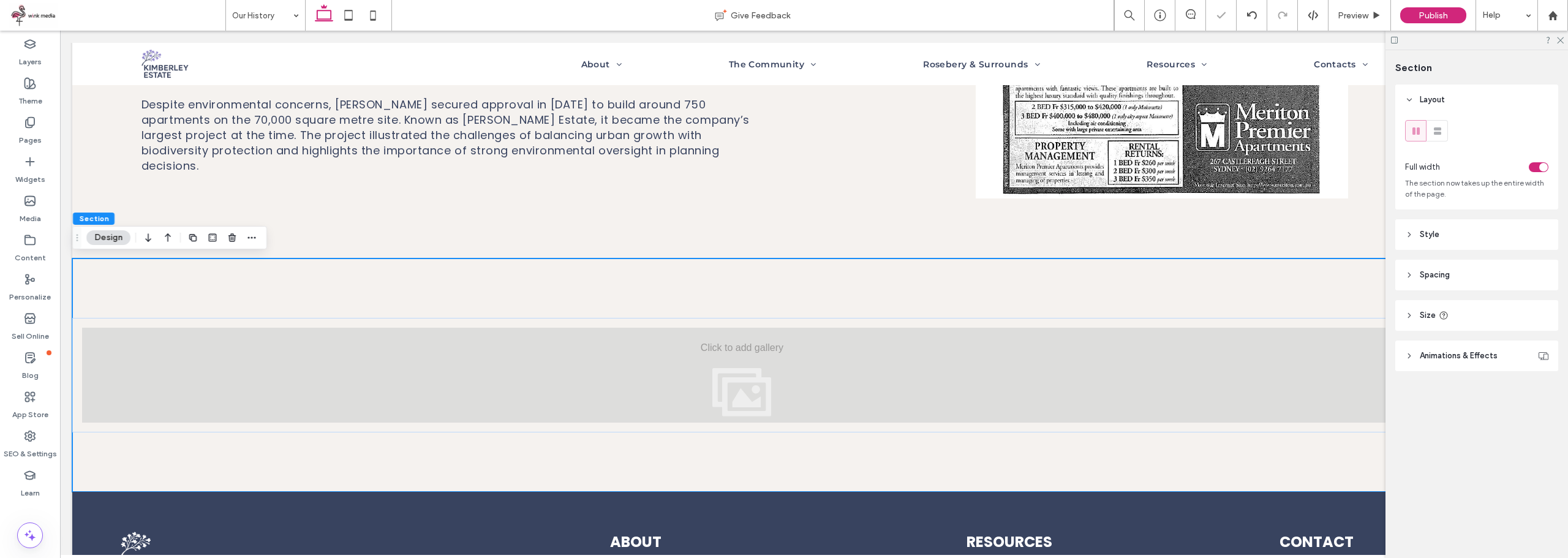
click at [764, 440] on div at bounding box center [814, 375] width 1483 height 233
click at [1139, 389] on div at bounding box center [742, 375] width 1320 height 95
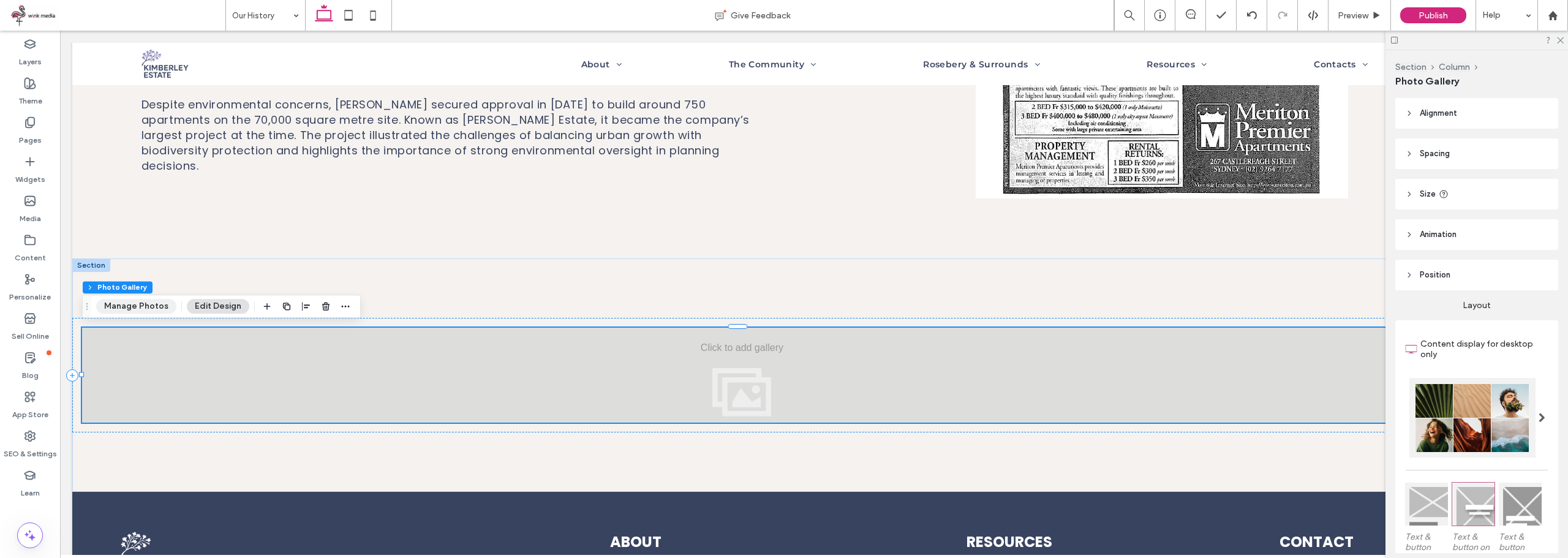
click at [142, 300] on button "Manage Photos" at bounding box center [136, 306] width 80 height 15
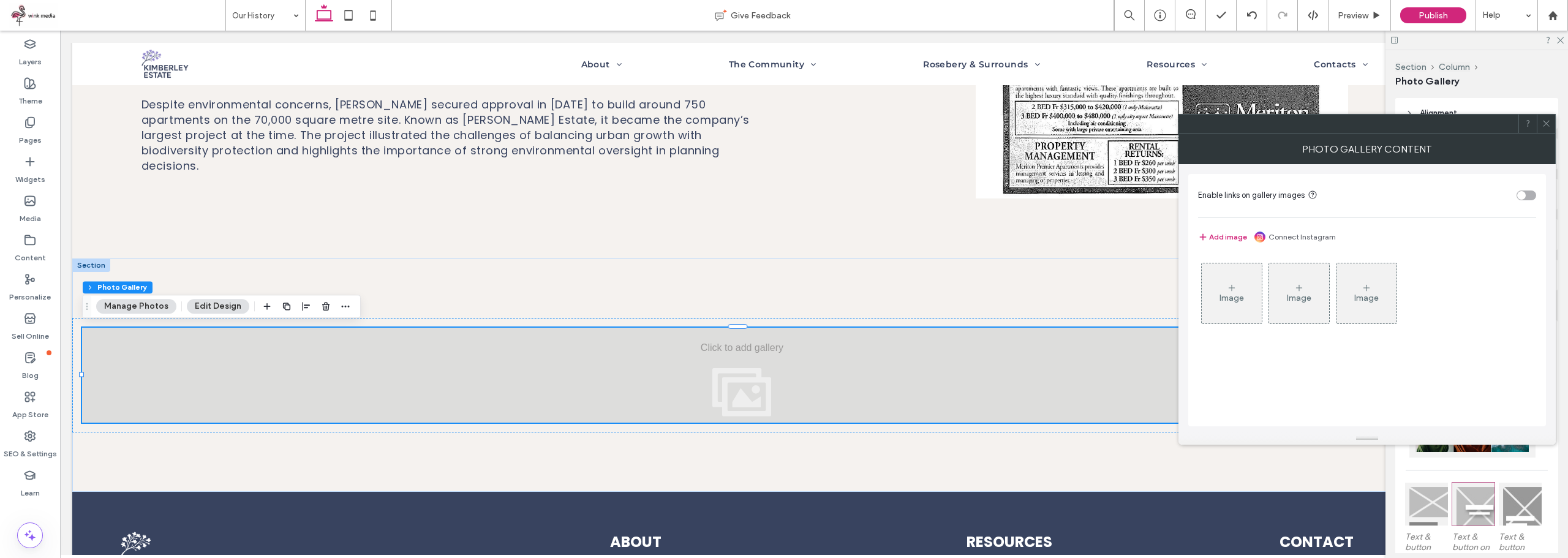
click at [1250, 300] on div "Image" at bounding box center [1232, 293] width 60 height 58
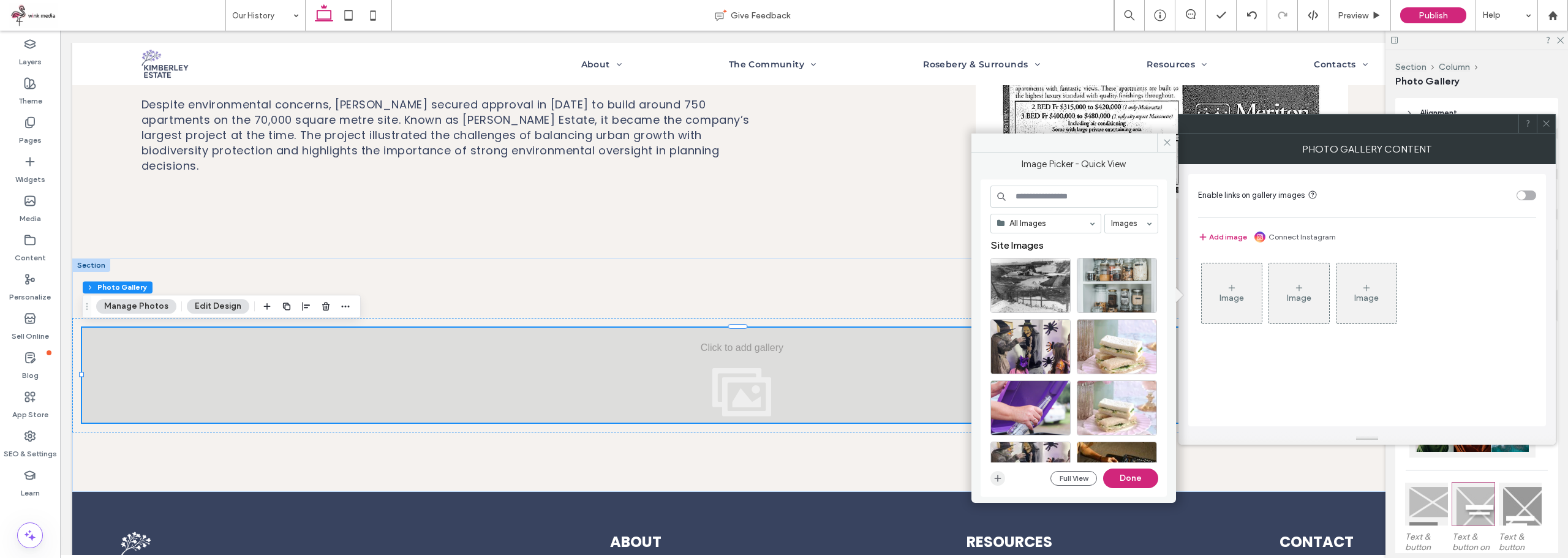
click at [996, 478] on use "button" at bounding box center [998, 478] width 7 height 7
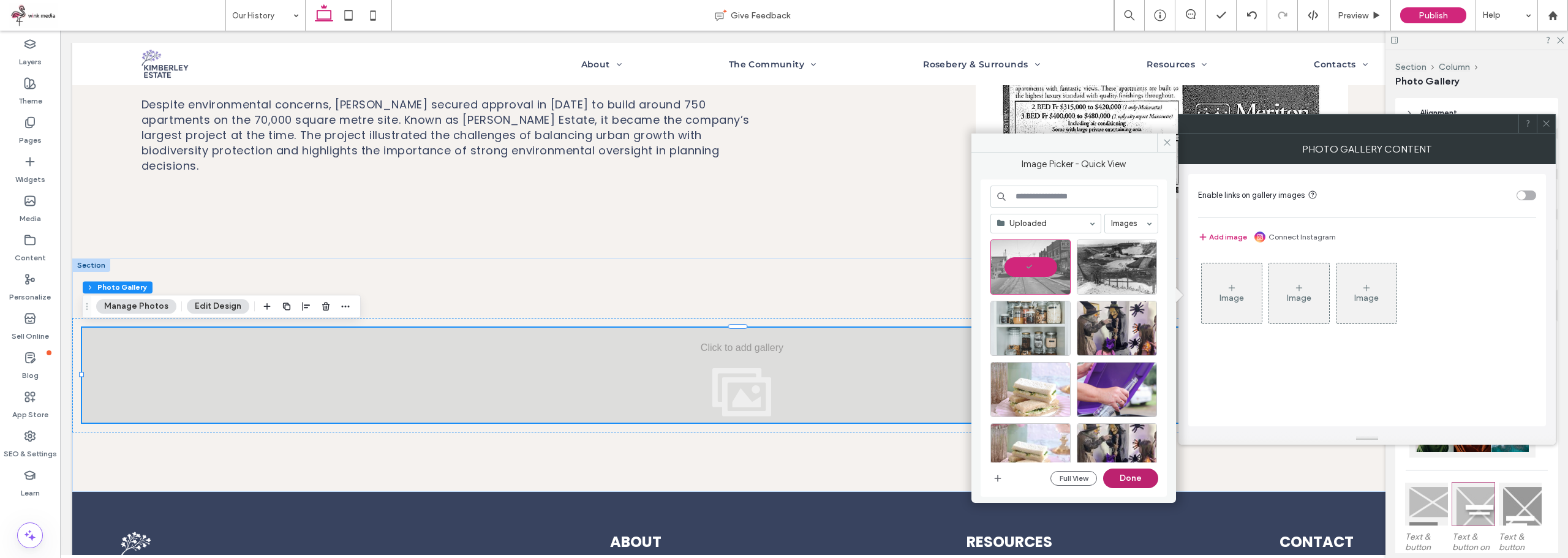
click at [1136, 477] on button "Done" at bounding box center [1130, 478] width 55 height 20
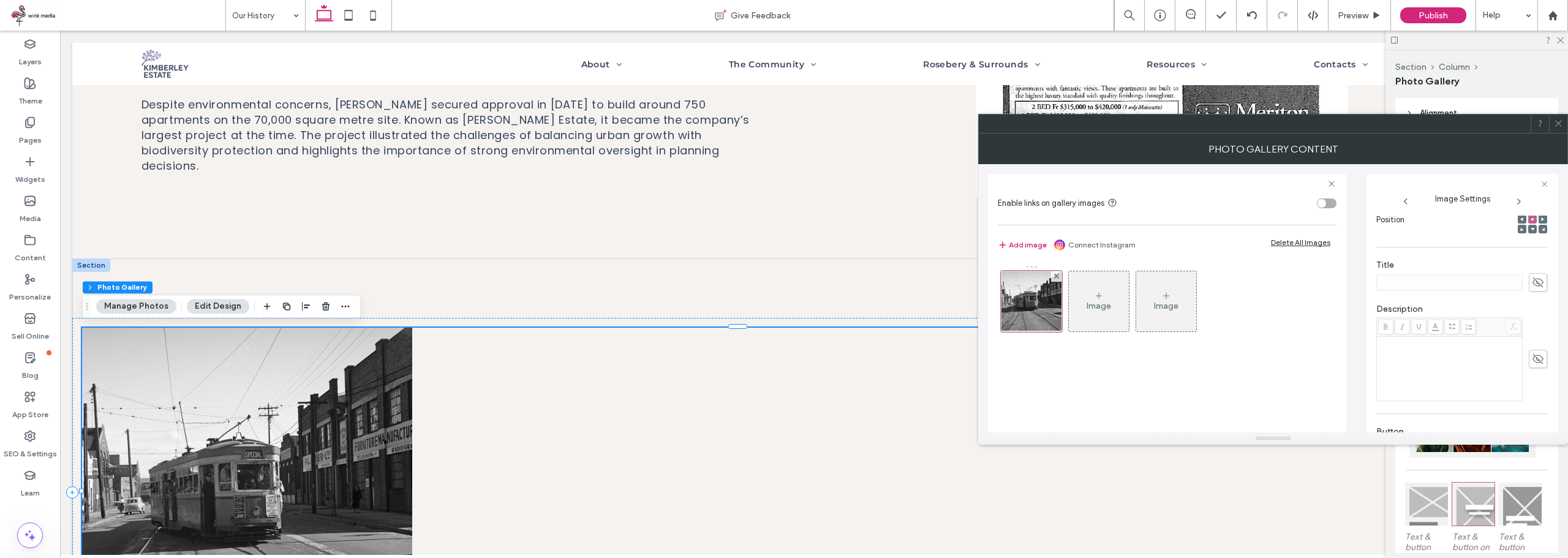
scroll to position [182, 0]
click at [1521, 363] on div at bounding box center [1462, 361] width 171 height 84
click at [1532, 363] on icon at bounding box center [1537, 360] width 12 height 13
click at [1454, 362] on div "Rich Text Editor" at bounding box center [1449, 371] width 142 height 61
click at [1532, 359] on icon at bounding box center [1537, 360] width 12 height 13
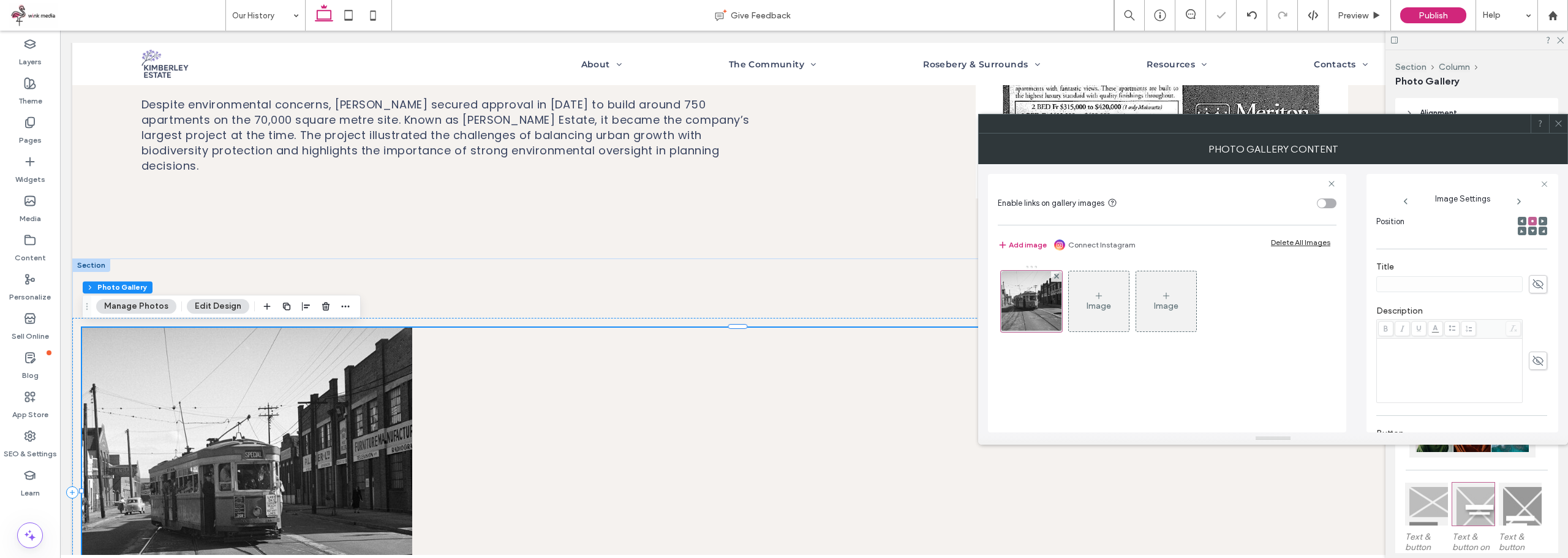
click at [1518, 362] on div at bounding box center [1462, 361] width 171 height 84
click at [1421, 363] on div "Rich Text Editor" at bounding box center [1449, 371] width 142 height 61
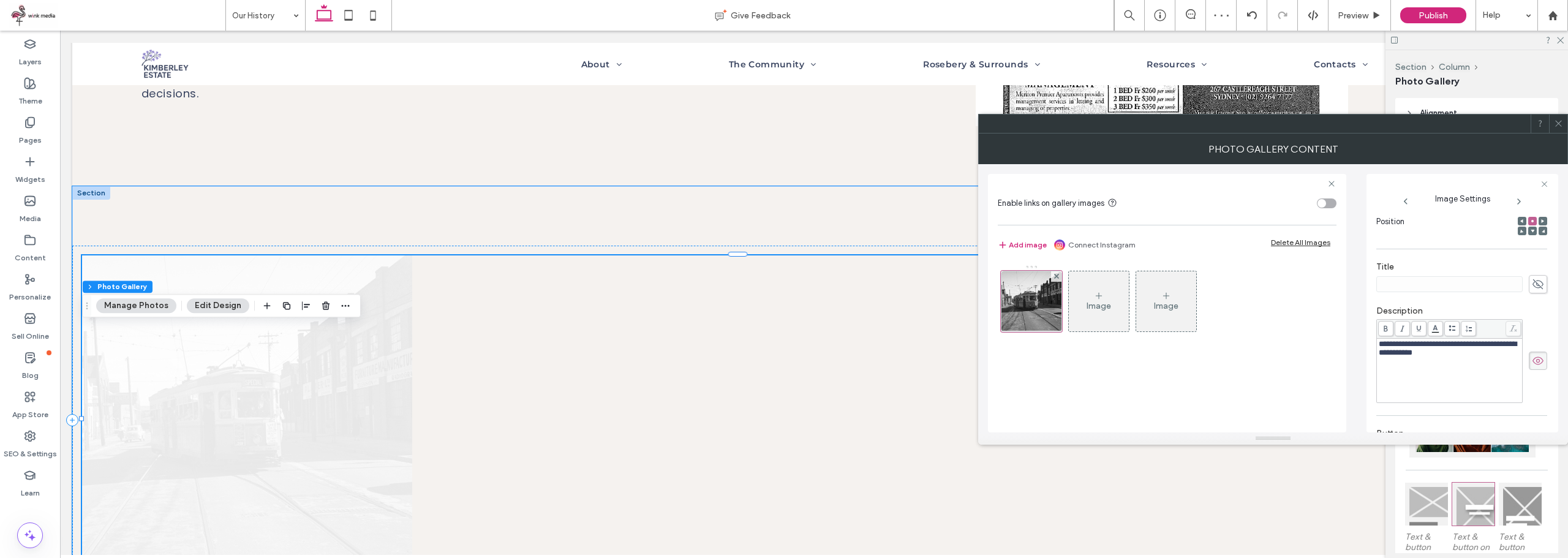
scroll to position [1103, 0]
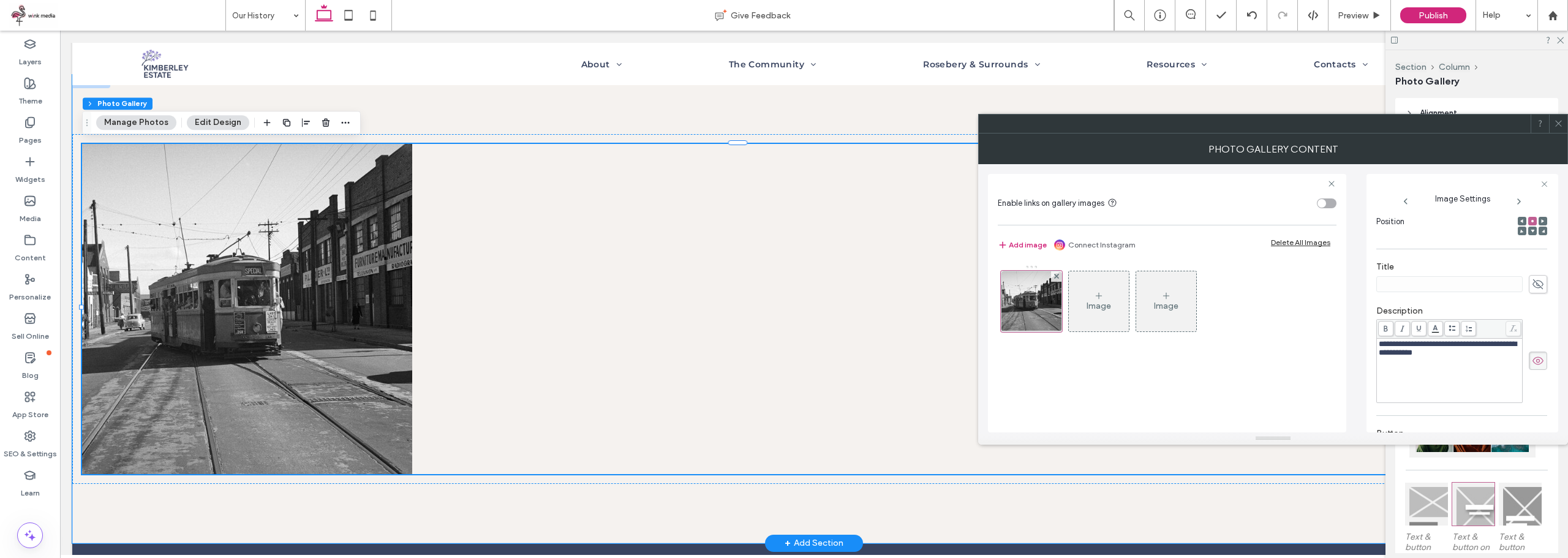
click at [1563, 120] on div at bounding box center [1558, 123] width 18 height 18
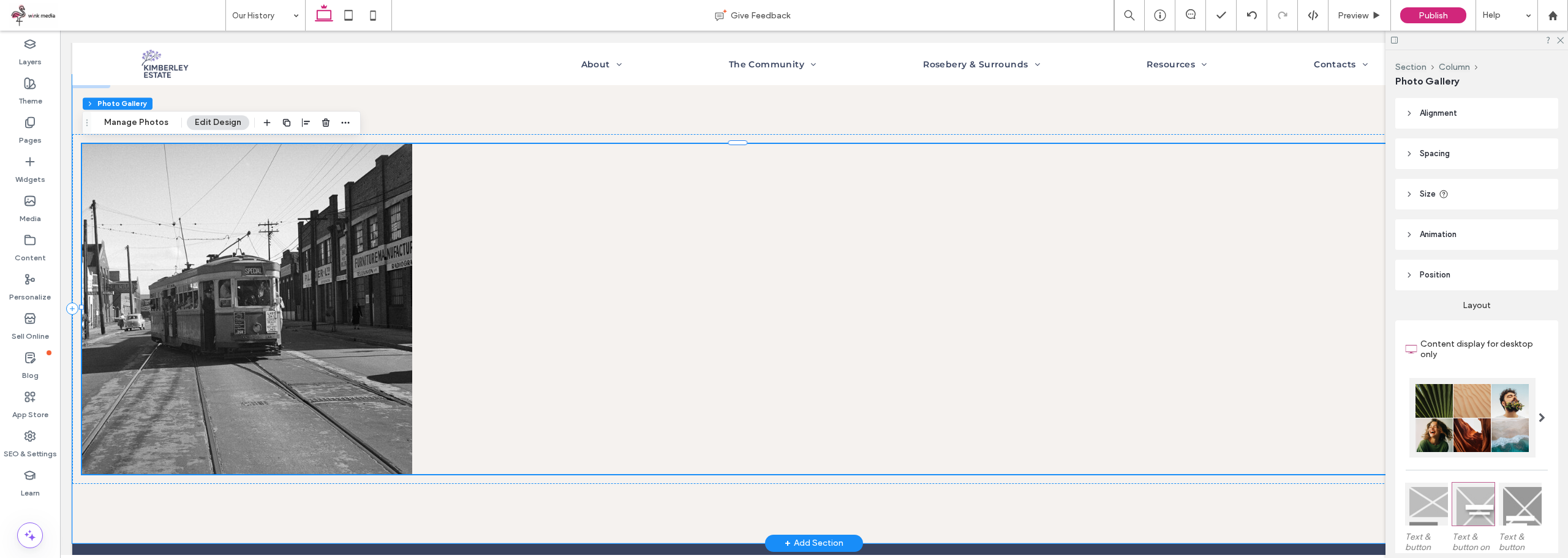
click at [497, 301] on div at bounding box center [577, 309] width 330 height 330
click at [159, 132] on div "Section Column Photo Gallery Manage Photos Edit Design" at bounding box center [222, 123] width 279 height 23
click at [157, 126] on button "Manage Photos" at bounding box center [136, 123] width 80 height 15
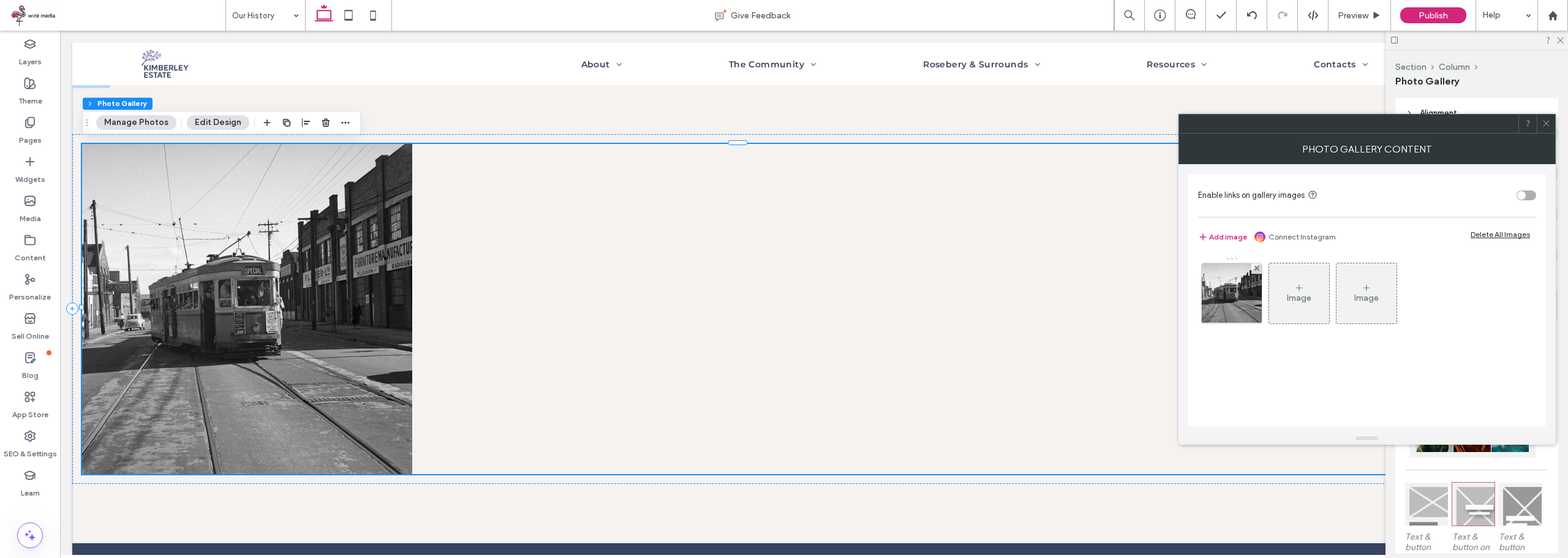
click at [1294, 302] on div "Image" at bounding box center [1299, 298] width 25 height 10
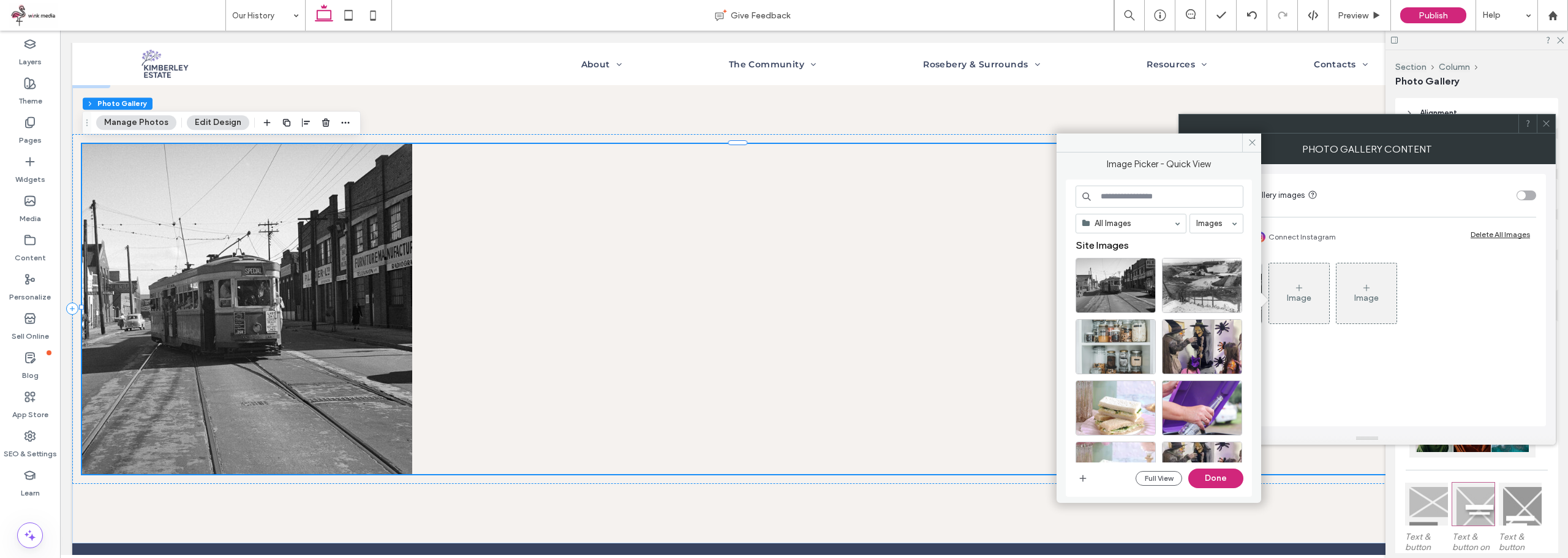
click at [1091, 480] on div "Full View Done" at bounding box center [1160, 478] width 168 height 20
click at [1084, 478] on use "button" at bounding box center [1082, 478] width 7 height 7
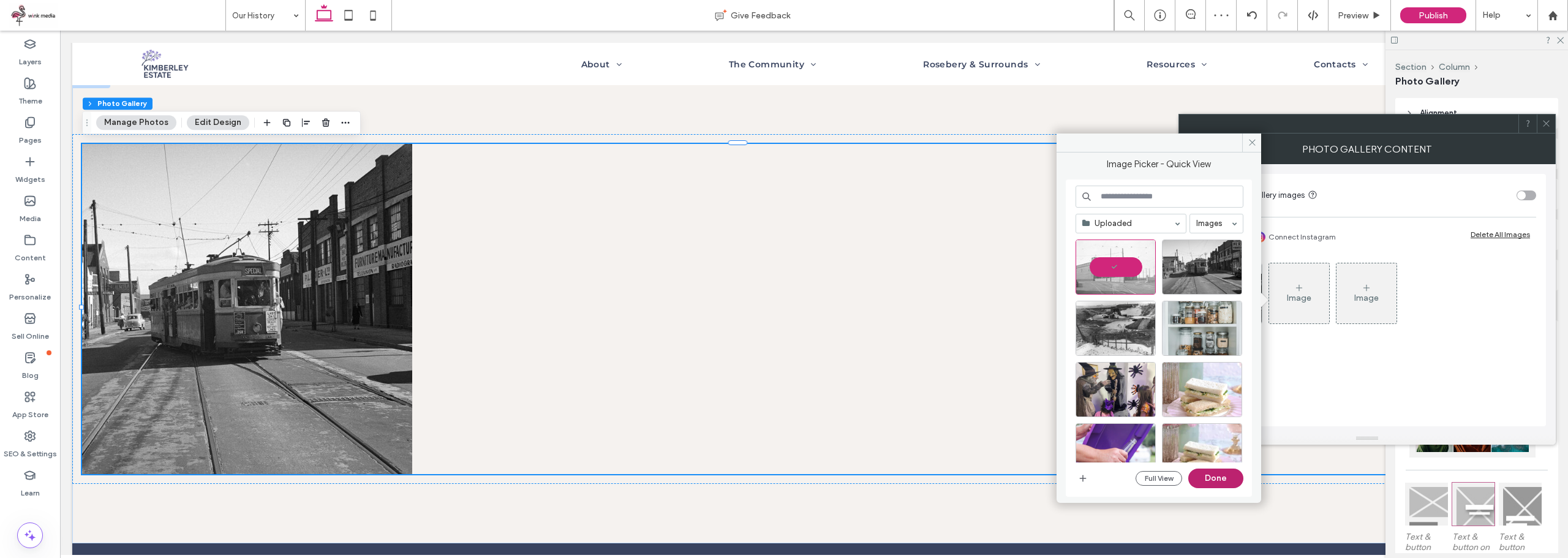
click at [1232, 481] on button "Done" at bounding box center [1216, 478] width 55 height 20
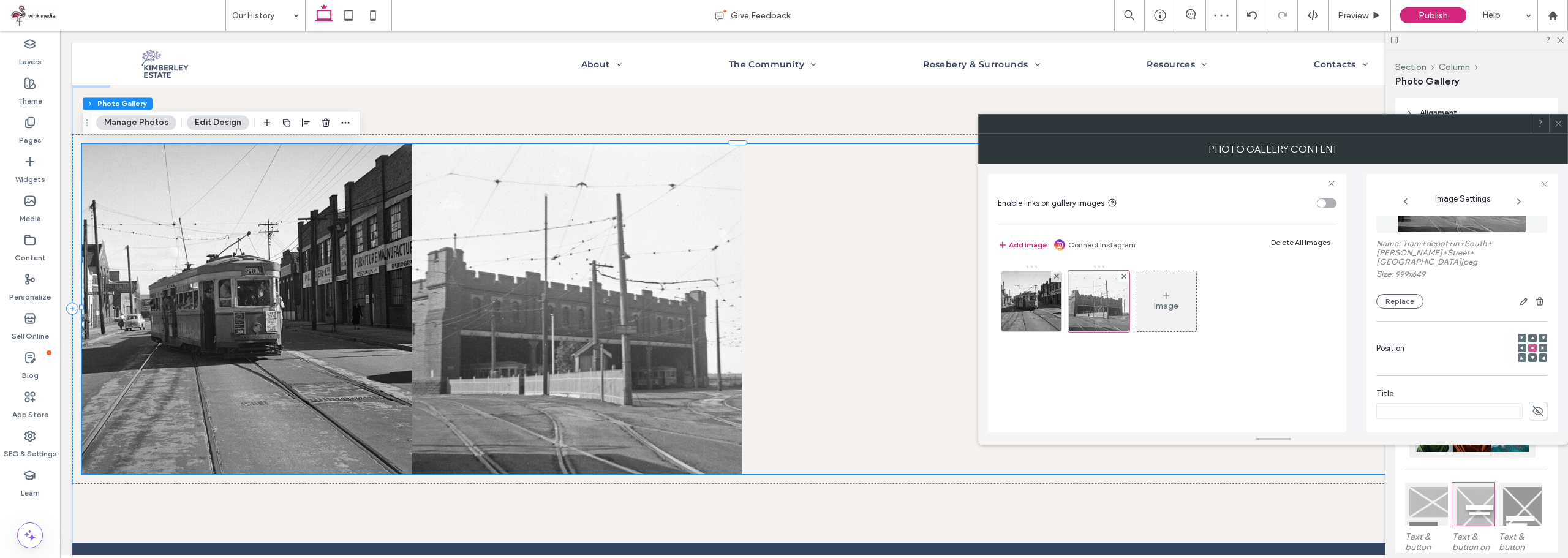
scroll to position [184, 0]
click at [1534, 379] on icon at bounding box center [1537, 377] width 12 height 13
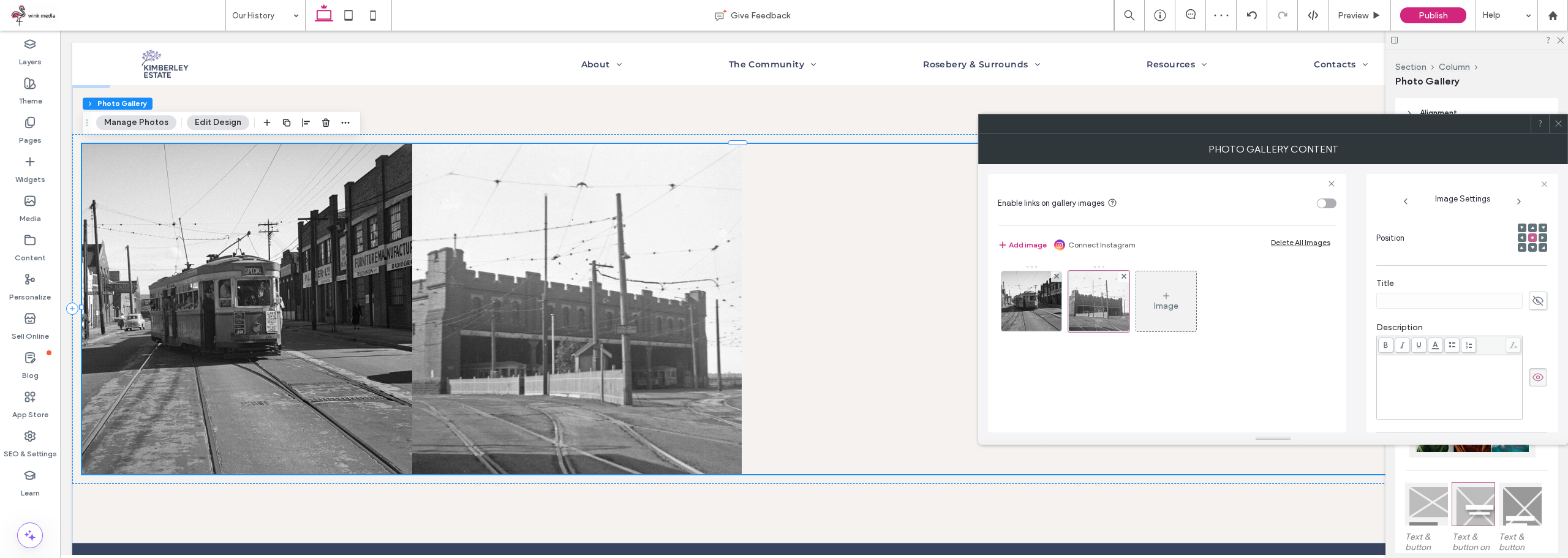
click at [1451, 380] on div "Rich Text Editor" at bounding box center [1449, 387] width 142 height 61
click at [1203, 311] on div "Image" at bounding box center [1166, 304] width 338 height 80
click at [1176, 298] on div "Image" at bounding box center [1166, 301] width 60 height 58
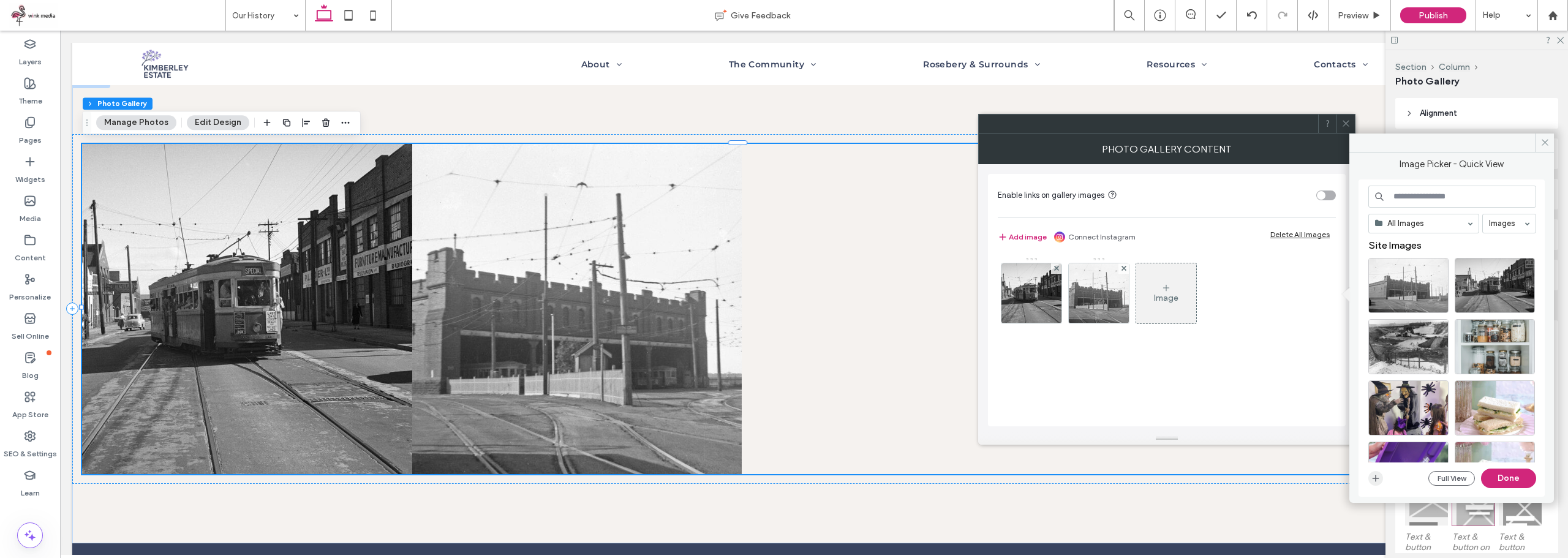
click at [1380, 479] on icon "button" at bounding box center [1375, 478] width 9 height 9
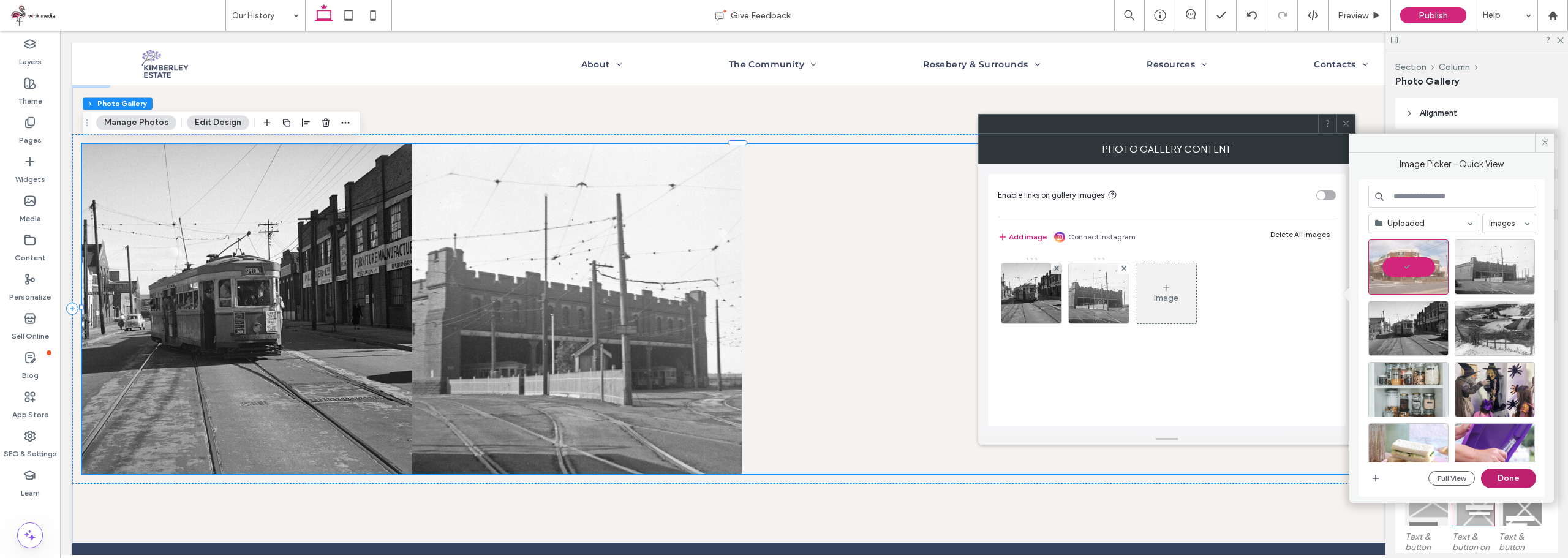
click at [1508, 478] on button "Done" at bounding box center [1509, 478] width 55 height 20
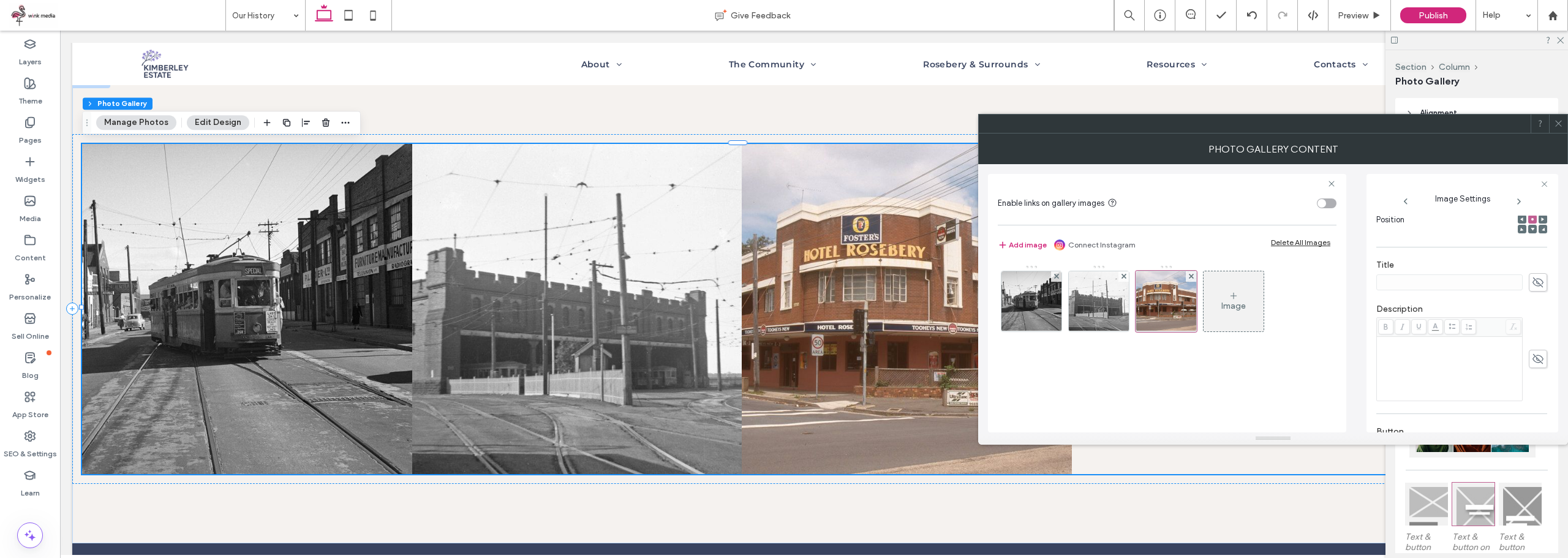
click at [1459, 359] on div "Rich Text Editor" at bounding box center [1449, 369] width 142 height 61
click at [1398, 363] on div "Rich Text Editor" at bounding box center [1449, 369] width 142 height 61
click at [1246, 309] on div "Image" at bounding box center [1233, 301] width 60 height 58
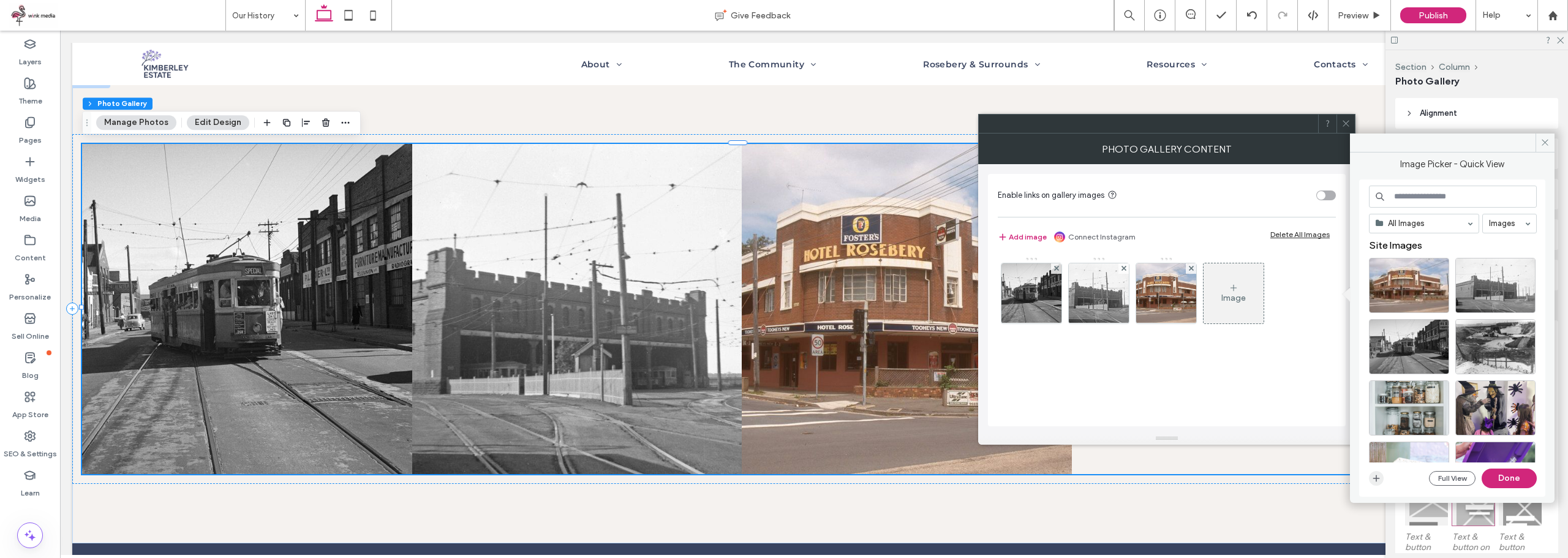
click at [1378, 477] on icon "button" at bounding box center [1375, 478] width 9 height 9
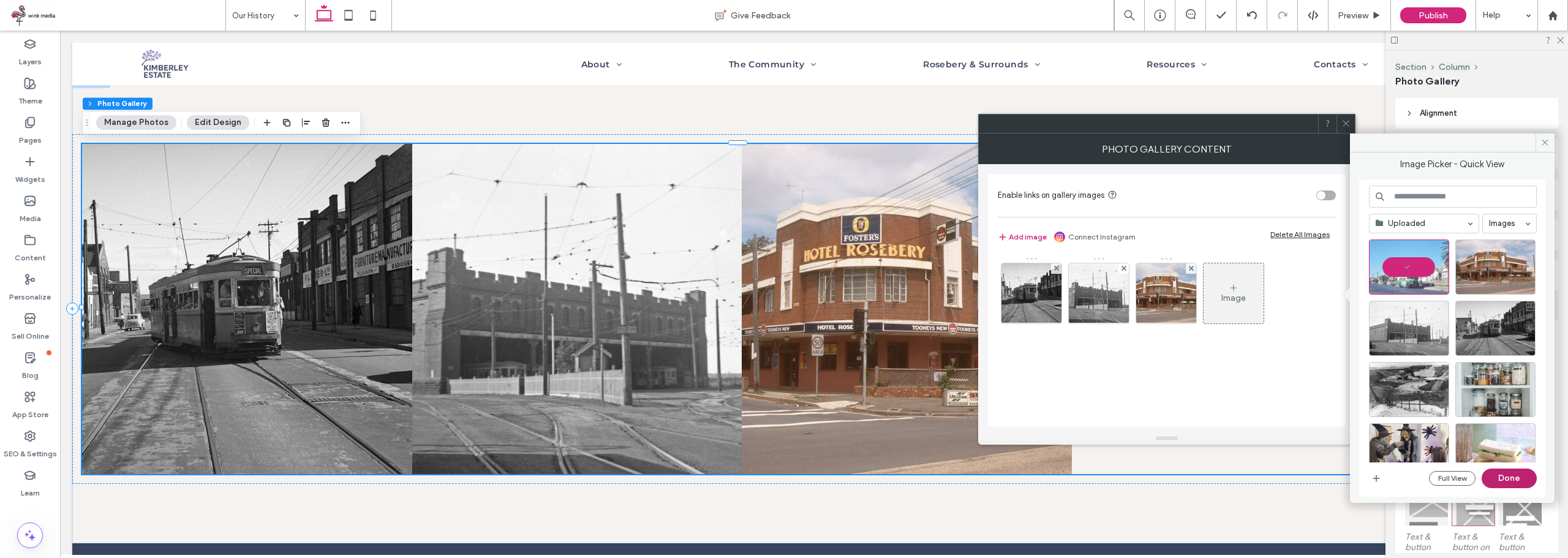
click at [1516, 473] on button "Done" at bounding box center [1509, 478] width 55 height 20
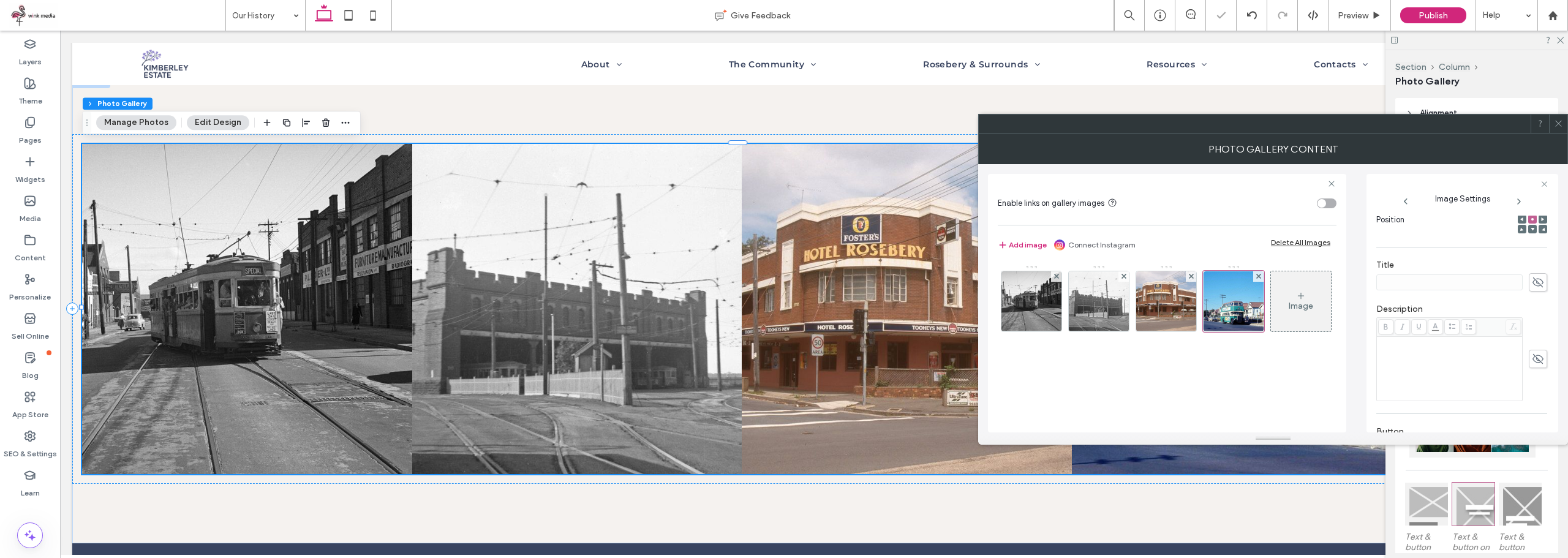
drag, startPoint x: 1522, startPoint y: 359, endPoint x: 1515, endPoint y: 361, distance: 7.3
click at [1529, 358] on span at bounding box center [1537, 358] width 18 height 18
click at [1451, 363] on div "Rich Text Editor" at bounding box center [1449, 369] width 142 height 61
click at [1211, 344] on div "Image" at bounding box center [1166, 304] width 338 height 80
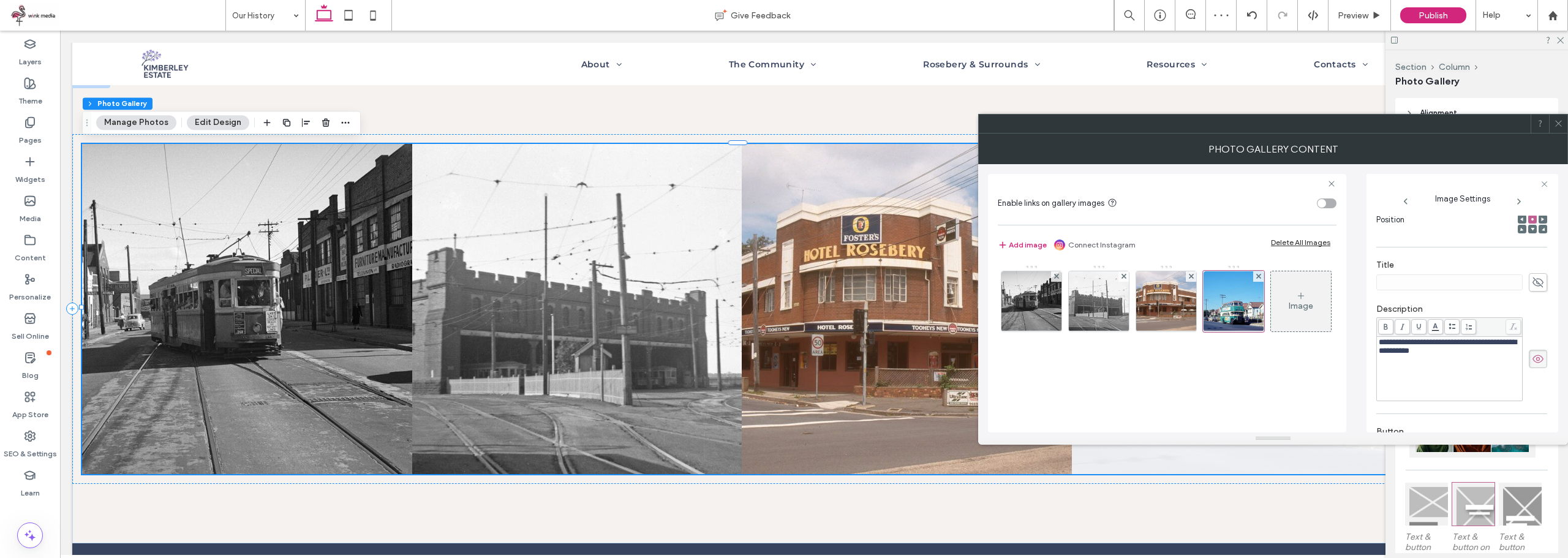
click at [1270, 330] on div "Image" at bounding box center [1300, 301] width 60 height 58
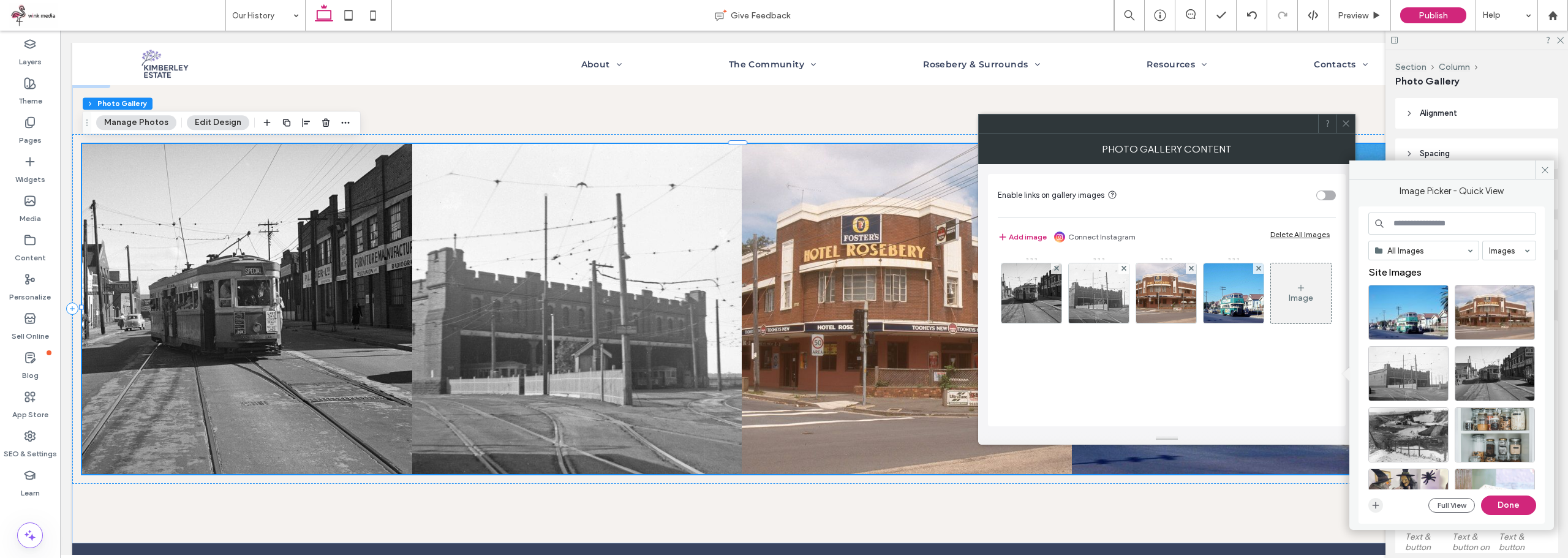
click at [1377, 508] on icon "button" at bounding box center [1375, 505] width 9 height 9
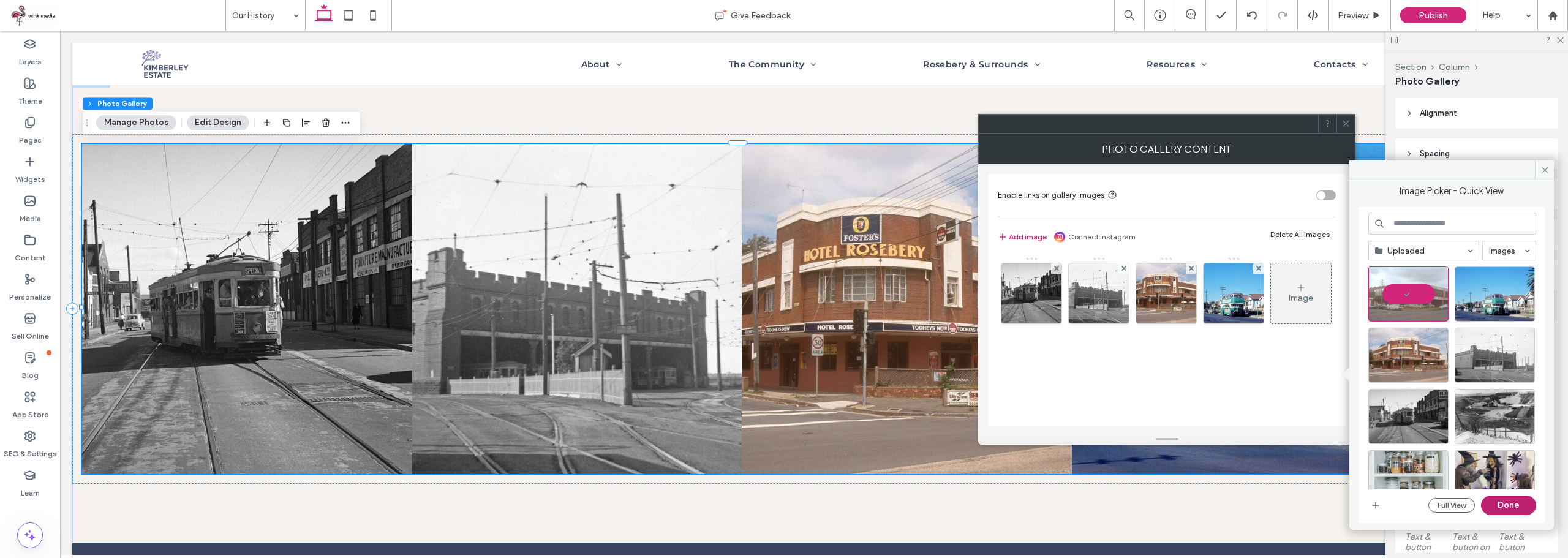
click at [1514, 505] on button "Done" at bounding box center [1509, 505] width 55 height 20
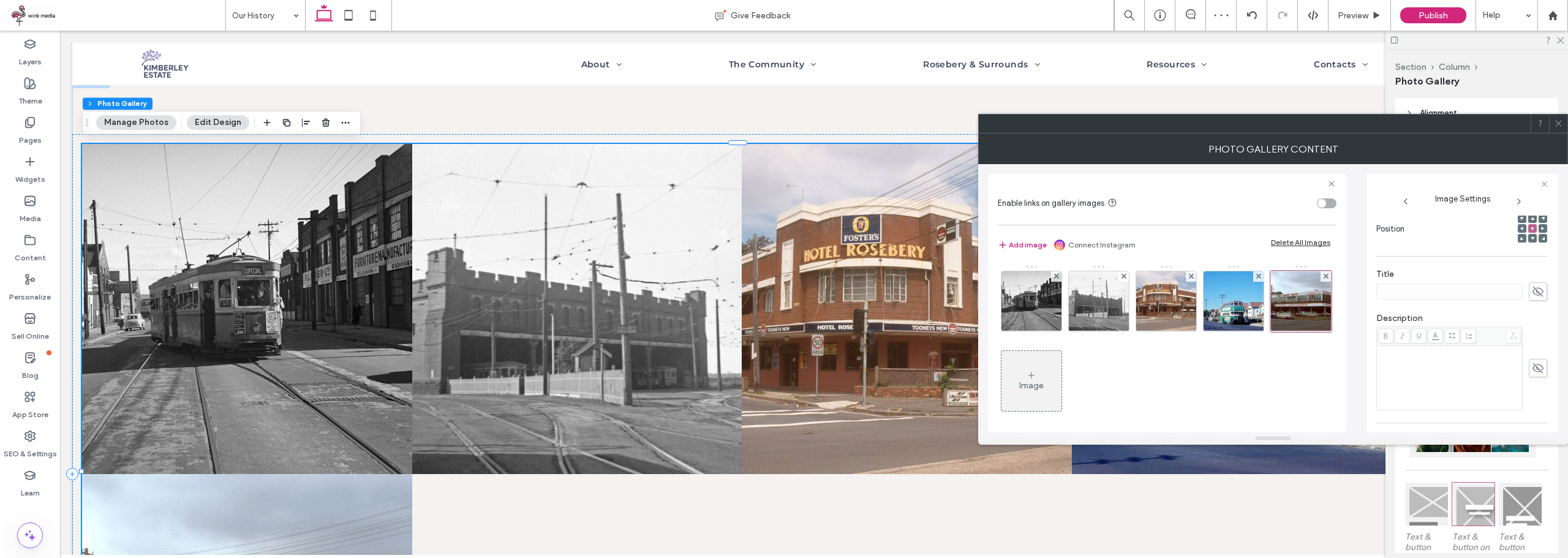
click at [1529, 361] on span at bounding box center [1537, 368] width 18 height 18
click at [1467, 379] on div "Rich Text Editor" at bounding box center [1449, 378] width 142 height 61
click at [1044, 381] on div "Image" at bounding box center [1031, 385] width 25 height 10
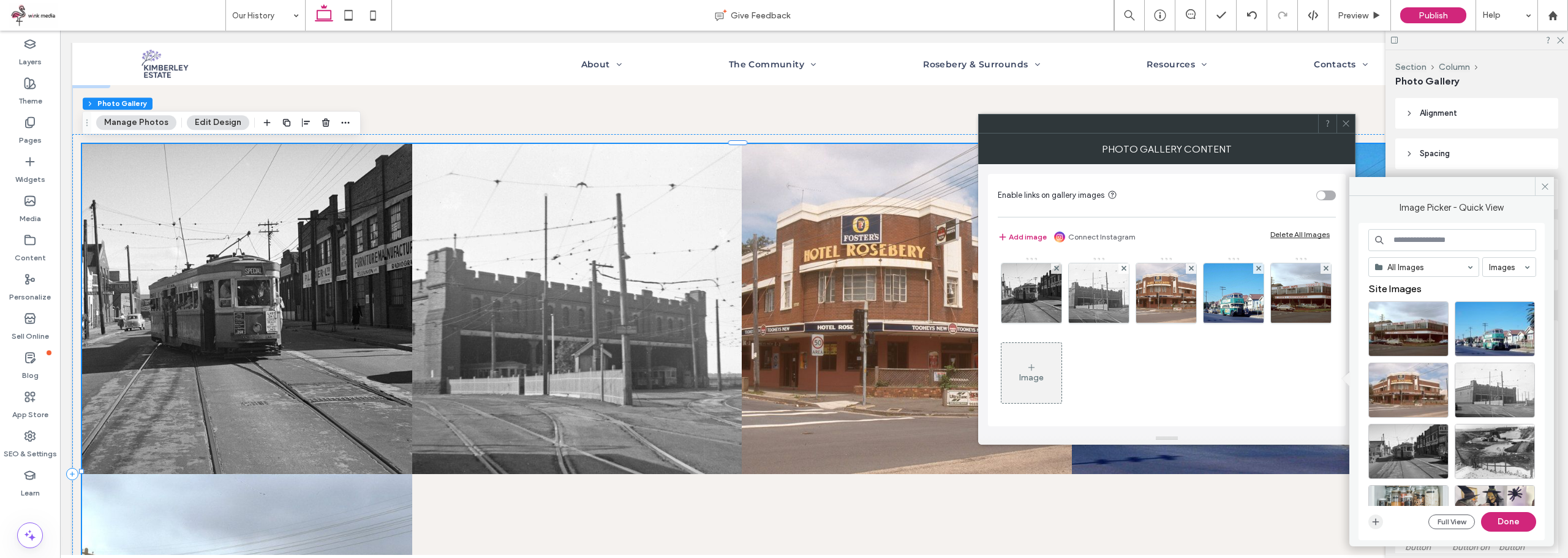
click at [1375, 524] on icon "button" at bounding box center [1375, 522] width 9 height 9
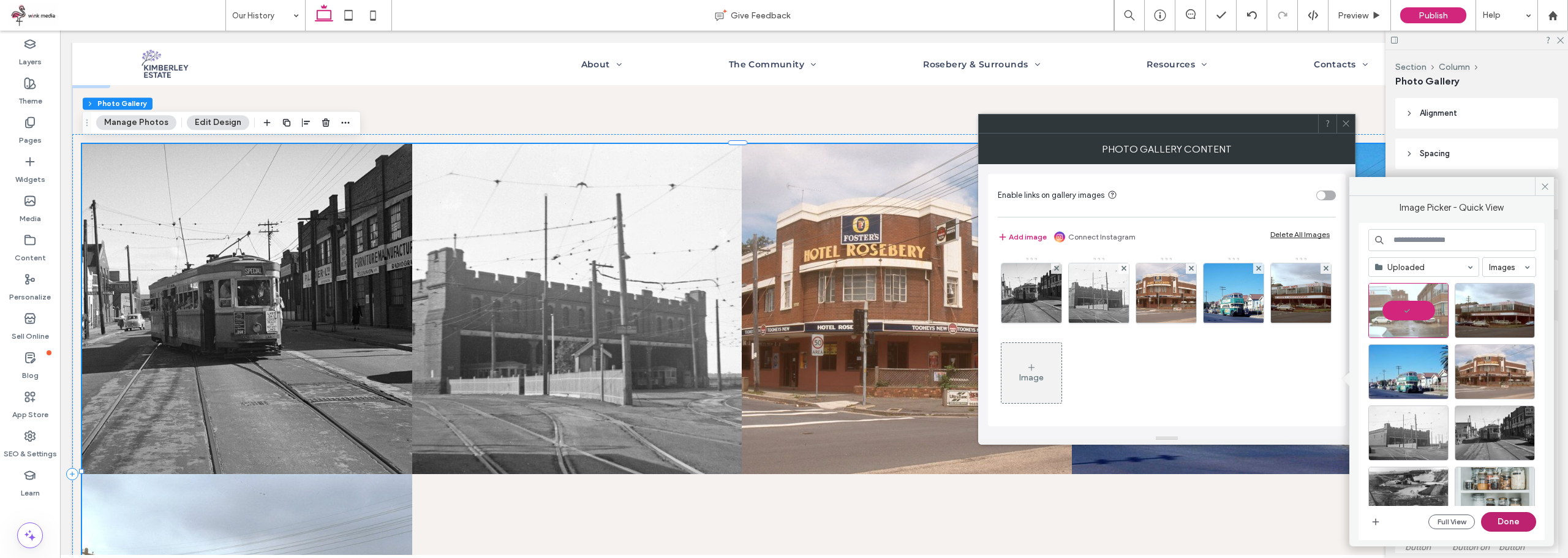
click at [1510, 522] on button "Done" at bounding box center [1509, 522] width 55 height 20
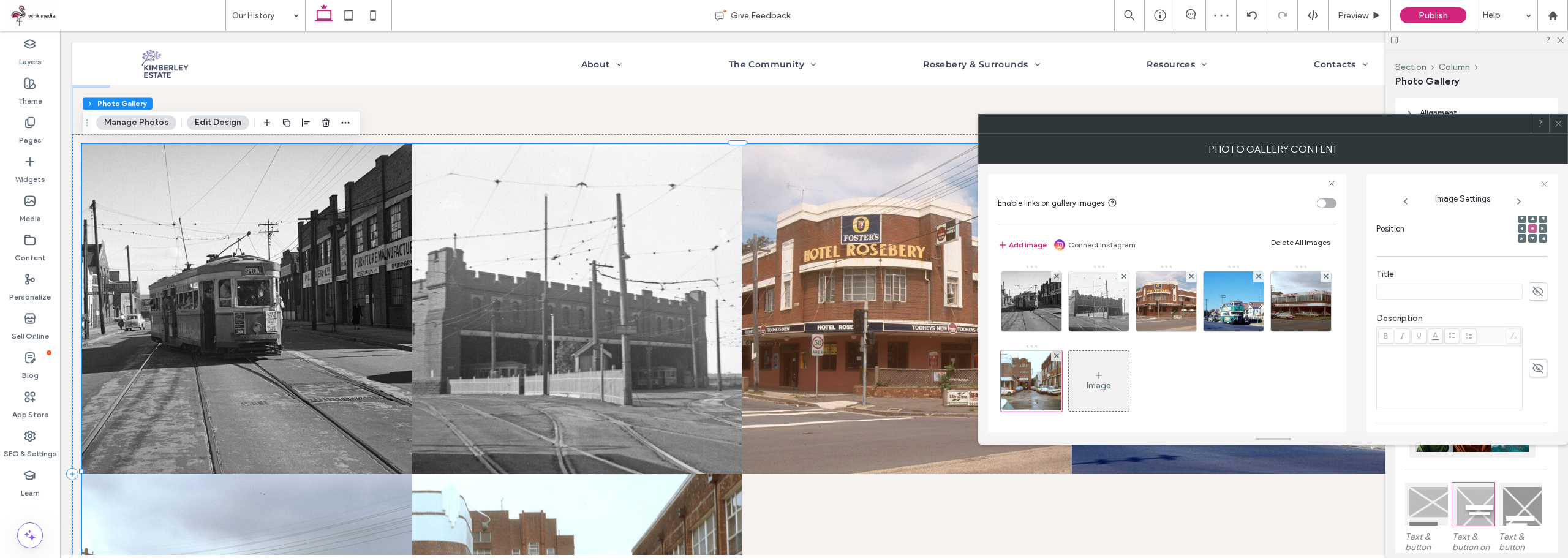
click at [1532, 373] on icon at bounding box center [1537, 368] width 12 height 13
click at [1466, 379] on div "Rich Text Editor" at bounding box center [1449, 378] width 142 height 61
paste div "Rich Text Editor"
click at [1129, 384] on div "Image" at bounding box center [1098, 381] width 60 height 58
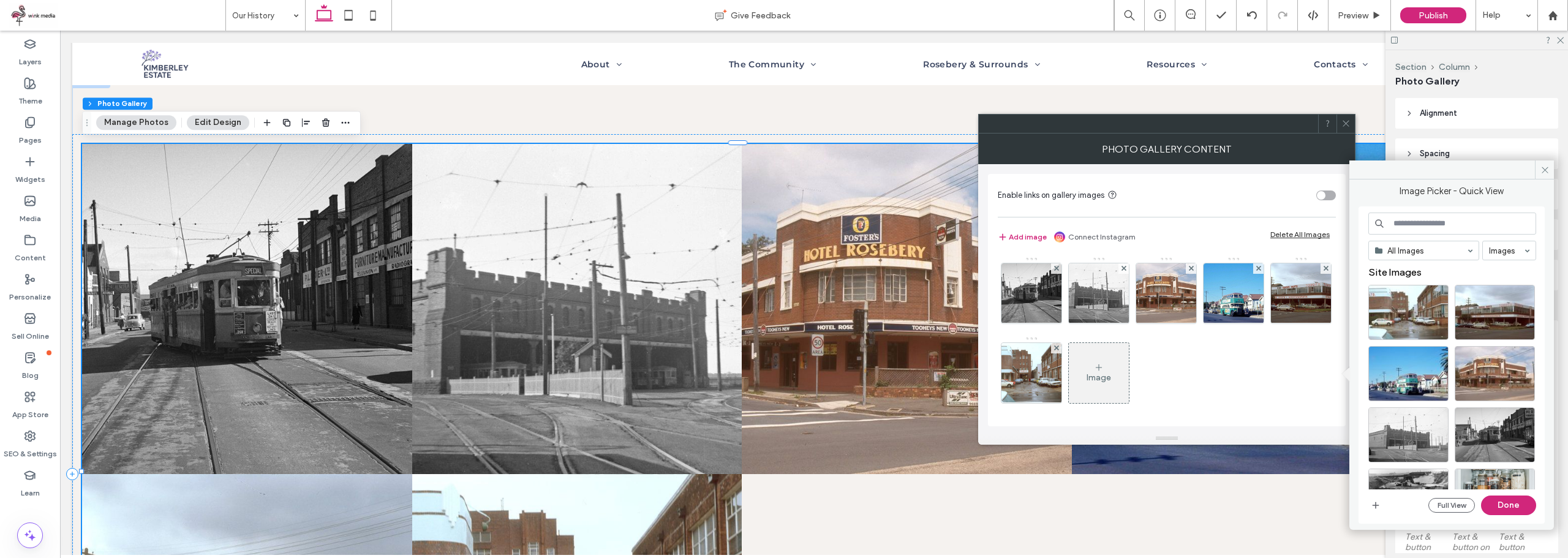
click at [1129, 381] on div "Image" at bounding box center [1098, 373] width 60 height 58
click at [1375, 503] on icon "button" at bounding box center [1375, 505] width 9 height 9
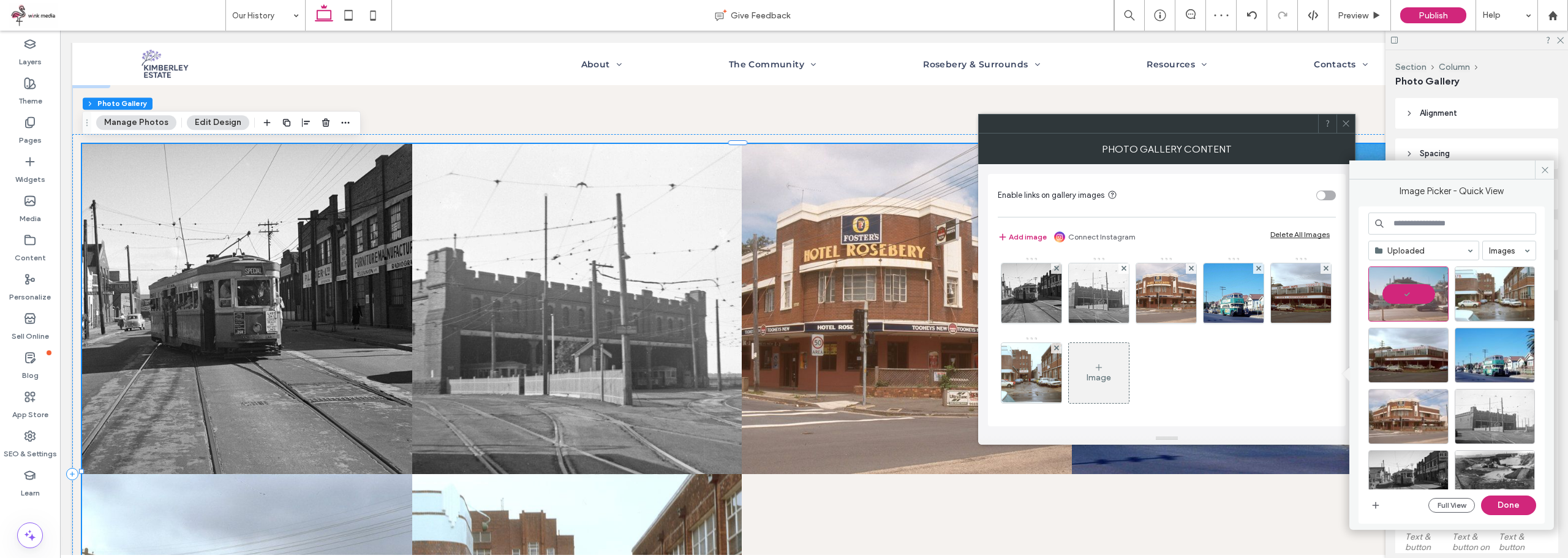
click at [1518, 513] on button "Done" at bounding box center [1509, 505] width 55 height 20
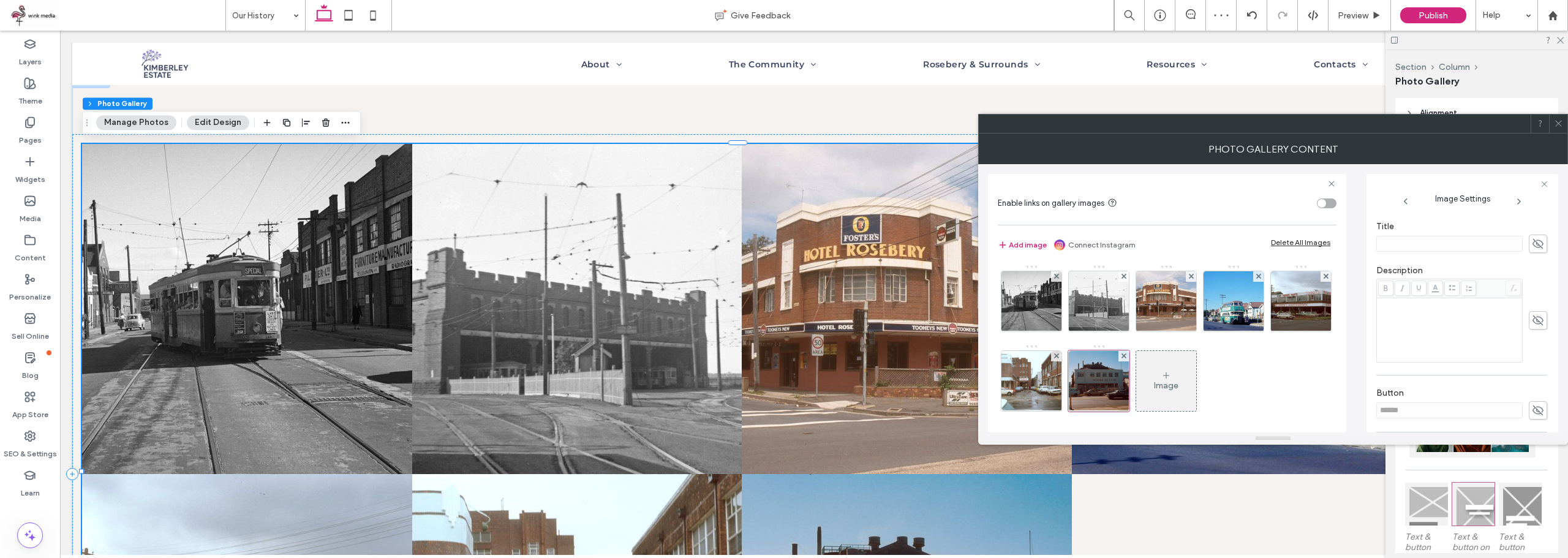
scroll to position [245, 0]
click at [1532, 312] on icon at bounding box center [1537, 316] width 12 height 13
click at [1467, 315] on div "Rich Text Editor" at bounding box center [1449, 326] width 142 height 61
paste div "Rich Text Editor"
click at [1196, 398] on div "Image" at bounding box center [1166, 381] width 60 height 58
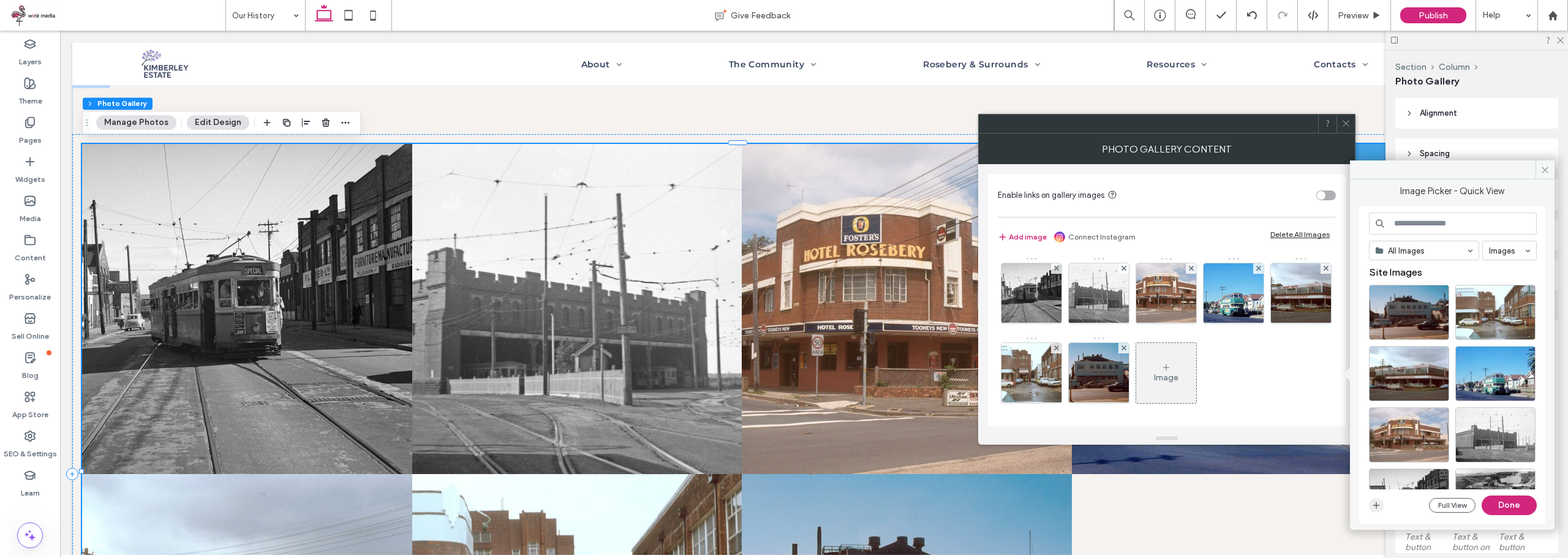
click at [1382, 506] on span "button" at bounding box center [1376, 505] width 15 height 15
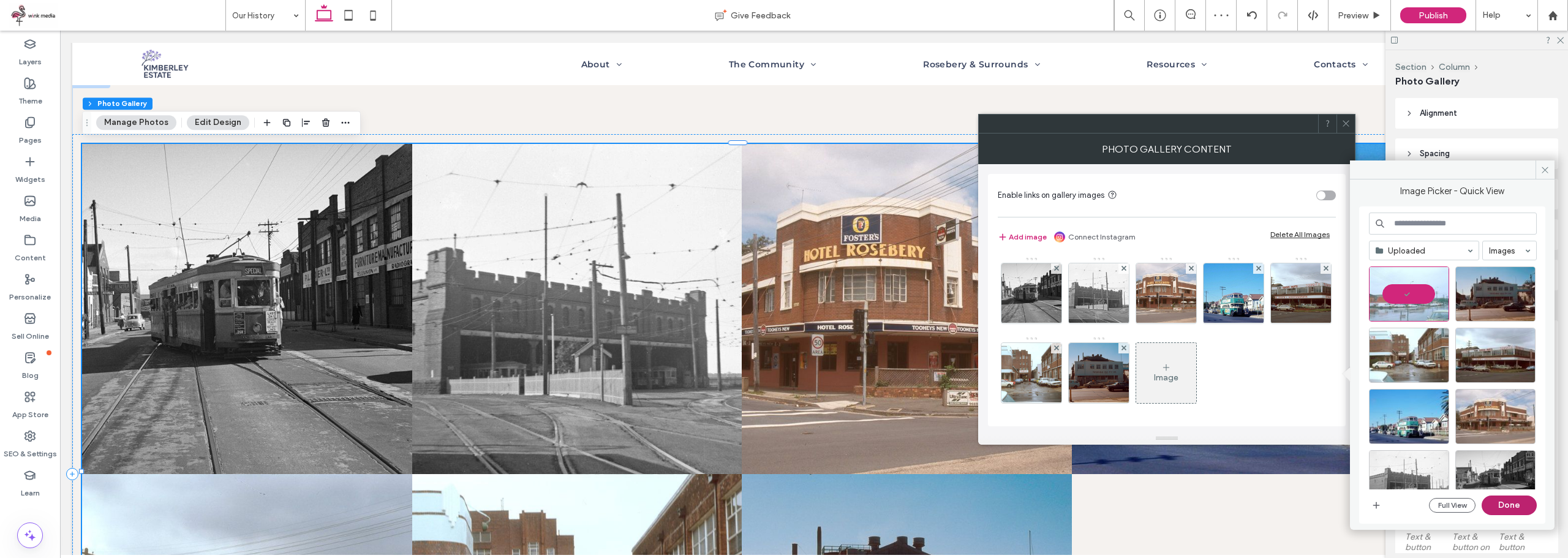
click at [1522, 508] on button "Done" at bounding box center [1509, 505] width 55 height 20
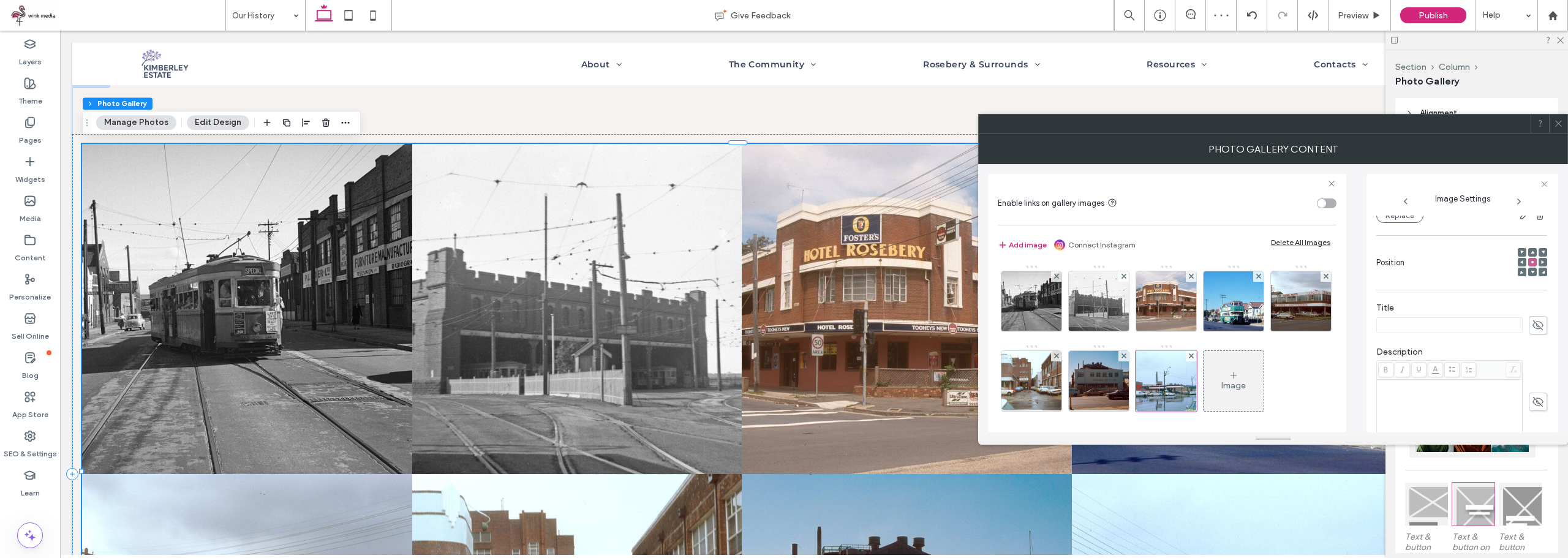
scroll to position [184, 0]
click at [1532, 373] on icon at bounding box center [1537, 368] width 12 height 13
click at [1470, 385] on div "Rich Text Editor" at bounding box center [1449, 378] width 142 height 61
drag, startPoint x: 1421, startPoint y: 381, endPoint x: 1367, endPoint y: 357, distance: 59.1
click at [1370, 357] on div "**********" at bounding box center [1462, 303] width 192 height 258
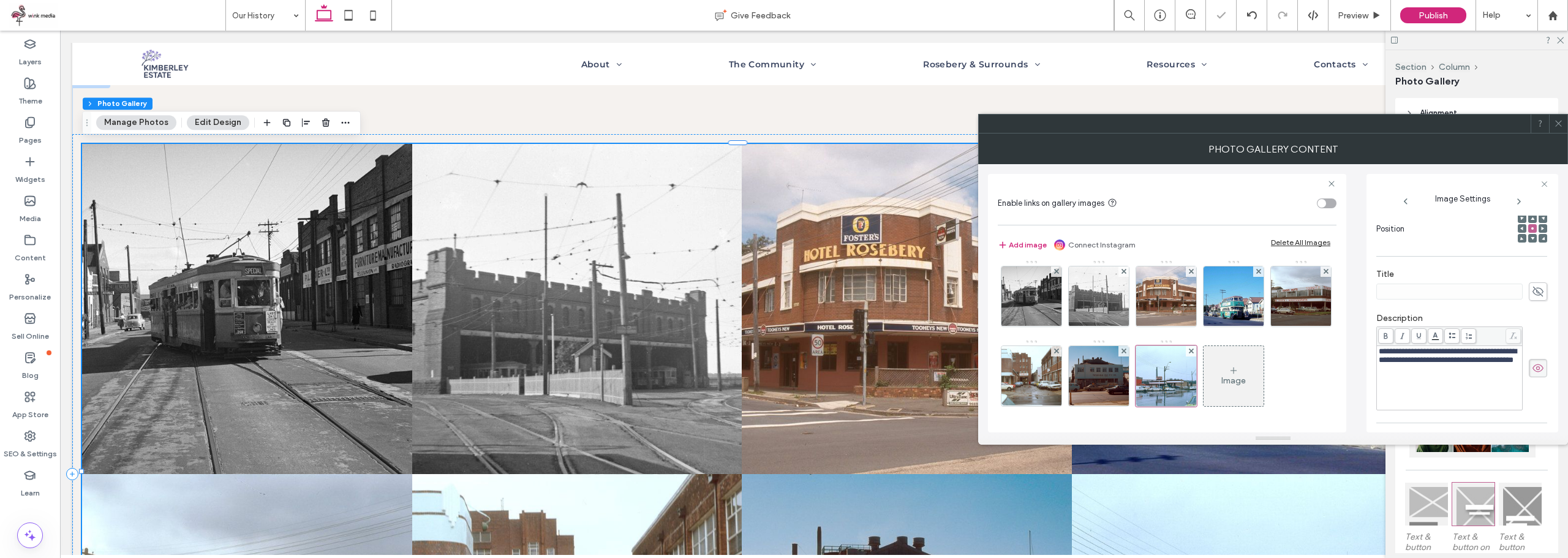
click at [1203, 373] on div "Image" at bounding box center [1233, 376] width 60 height 58
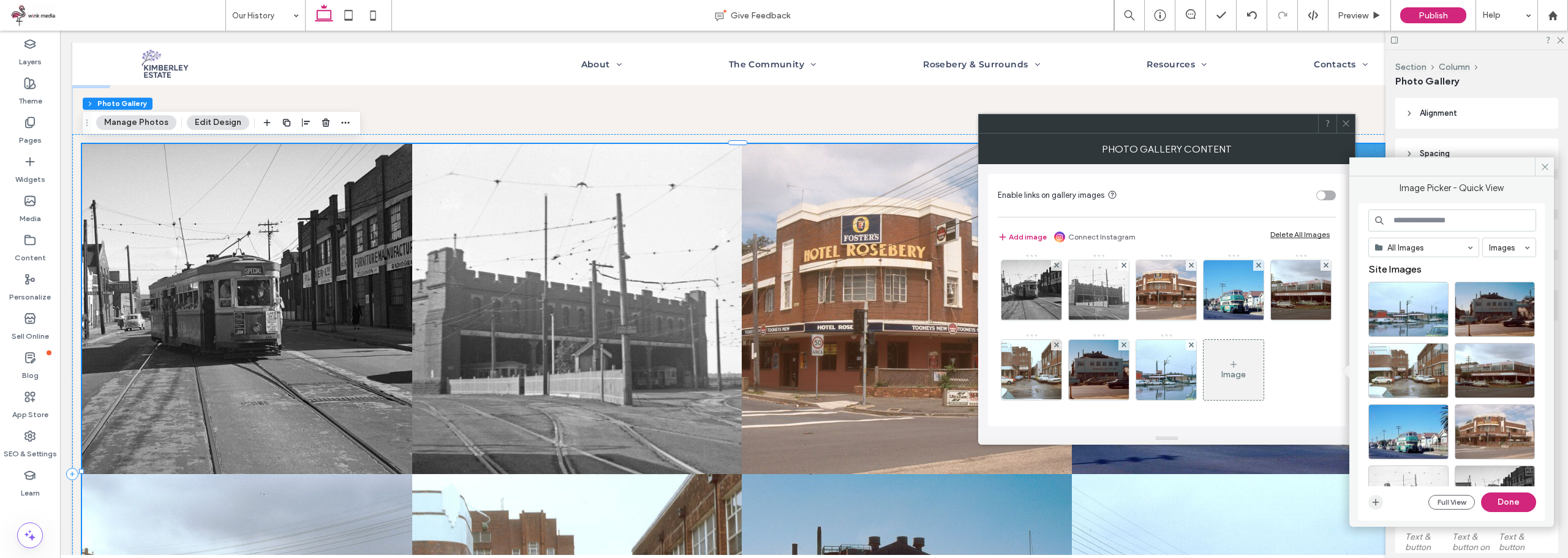
click at [1381, 506] on span "button" at bounding box center [1375, 503] width 15 height 15
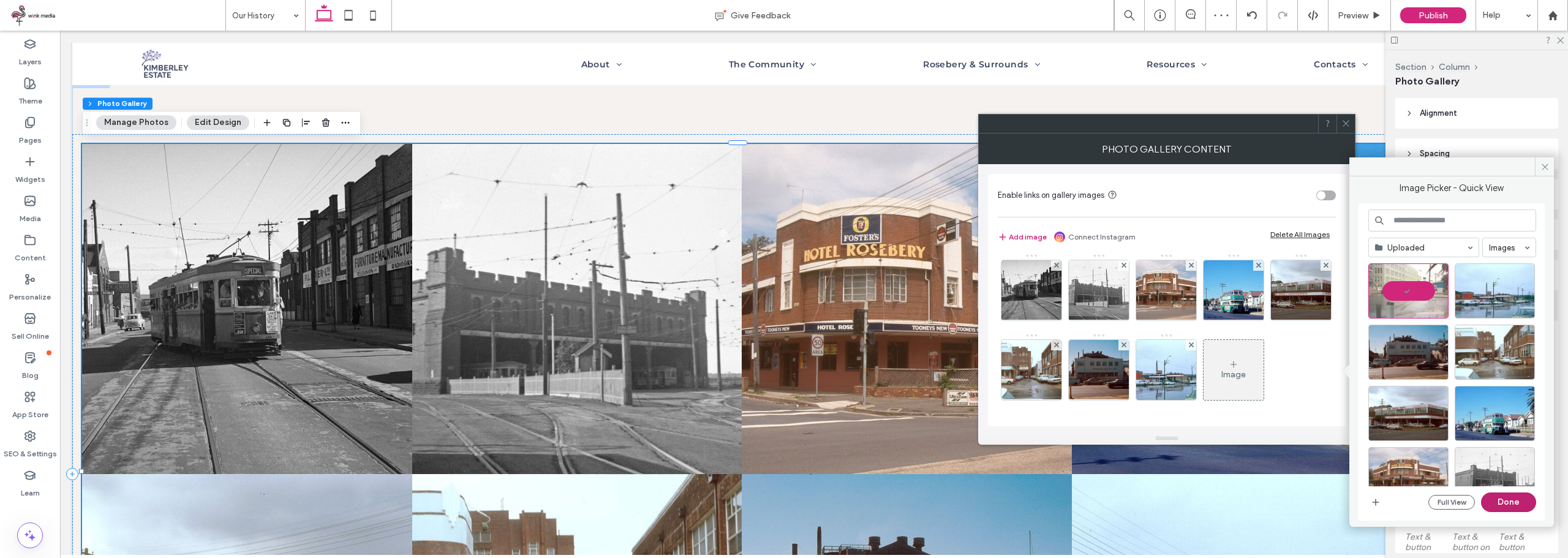
click at [1502, 501] on button "Done" at bounding box center [1509, 502] width 55 height 20
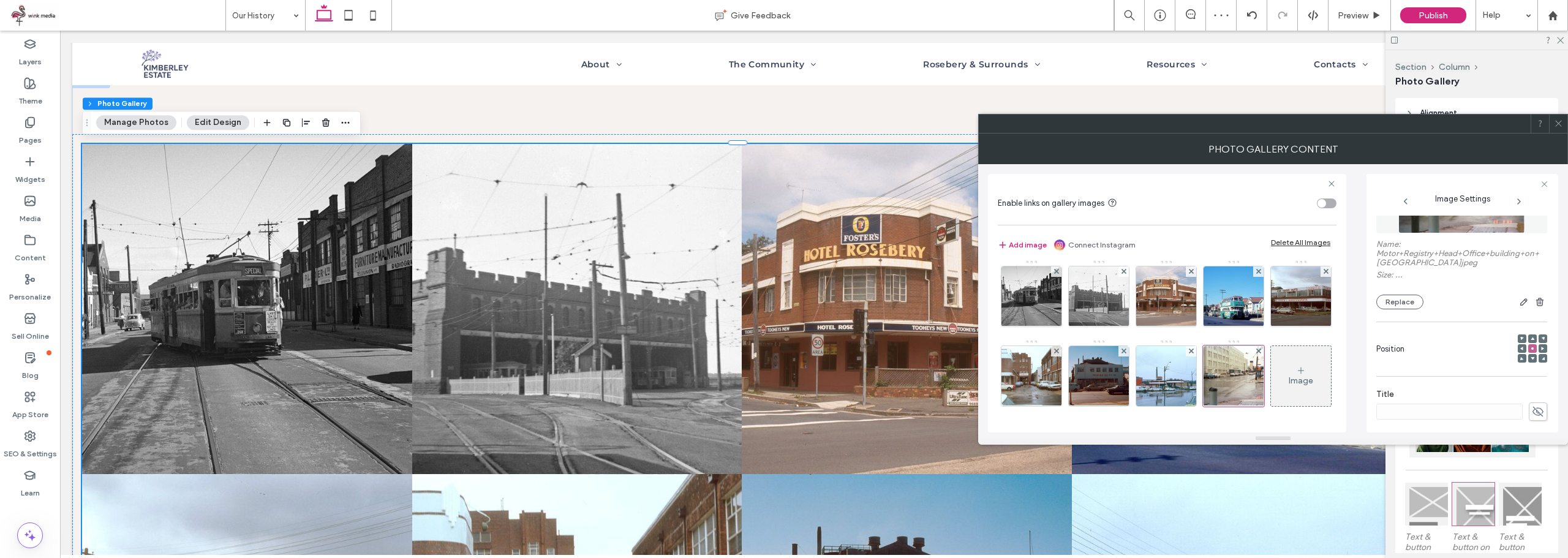
scroll to position [184, 0]
click at [1533, 379] on icon at bounding box center [1537, 377] width 12 height 13
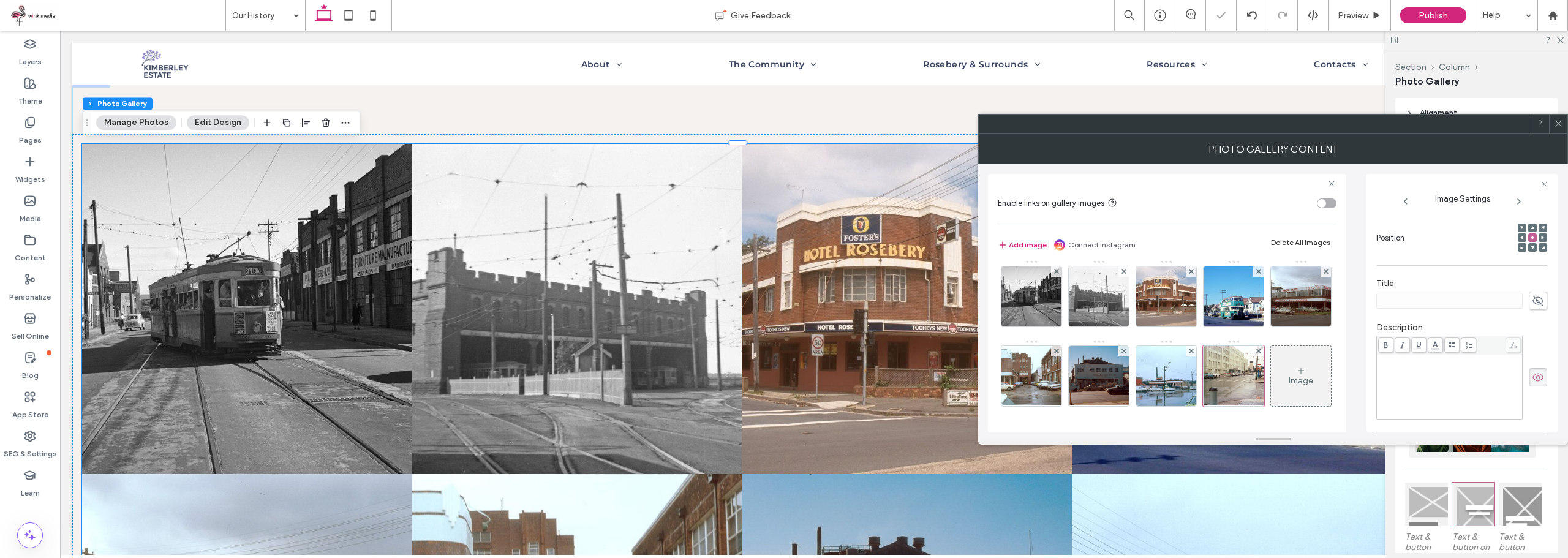
click at [1464, 381] on div "Rich Text Editor" at bounding box center [1449, 387] width 142 height 61
click at [1447, 373] on span "**********" at bounding box center [1447, 365] width 138 height 17
click at [1466, 373] on div "**********" at bounding box center [1449, 365] width 142 height 18
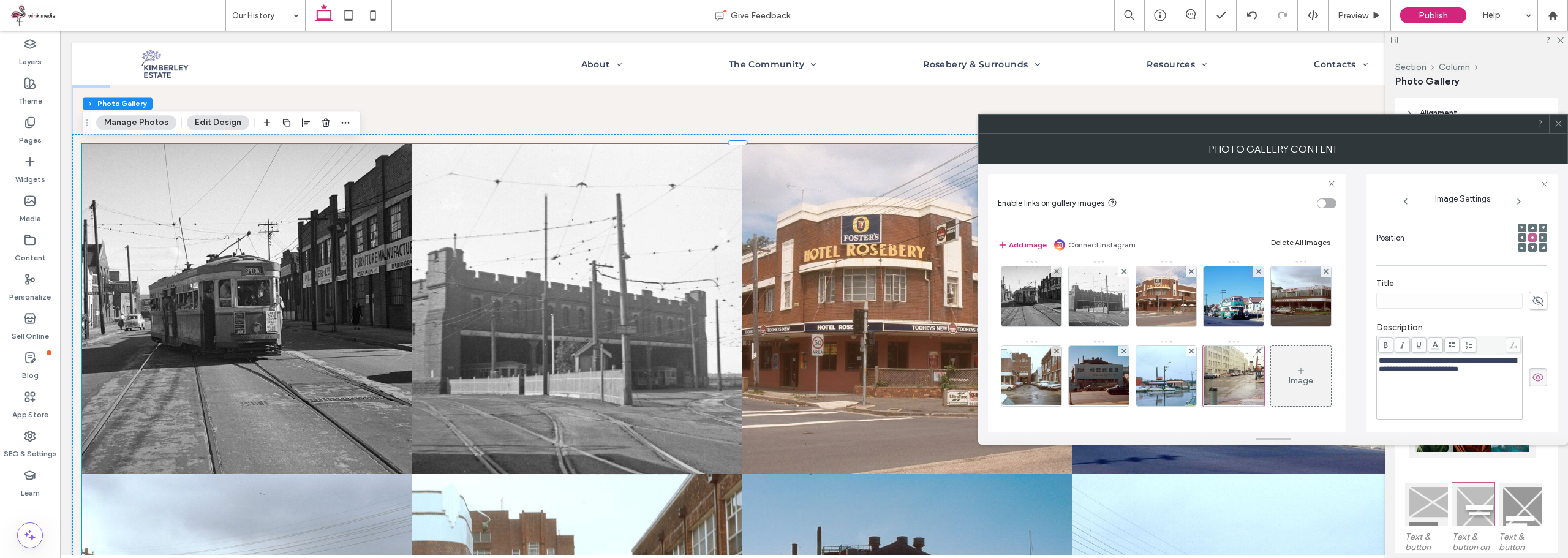
click at [1270, 377] on div "Image" at bounding box center [1300, 376] width 60 height 58
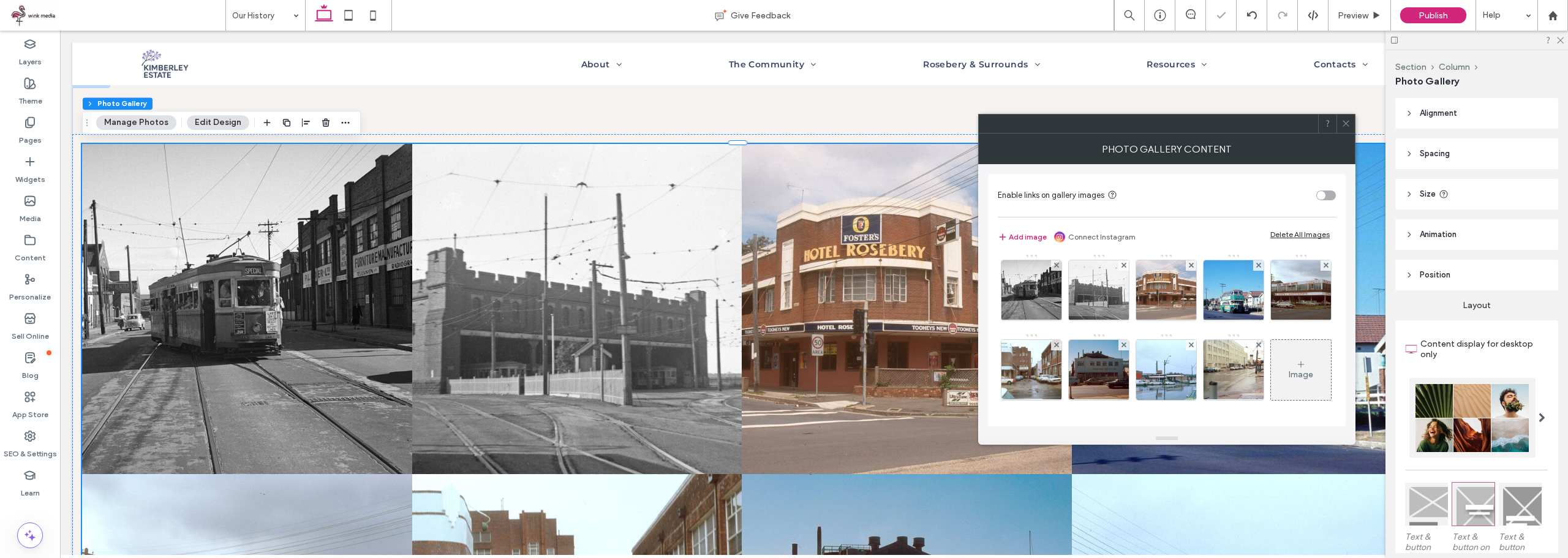
scroll to position [82, 0]
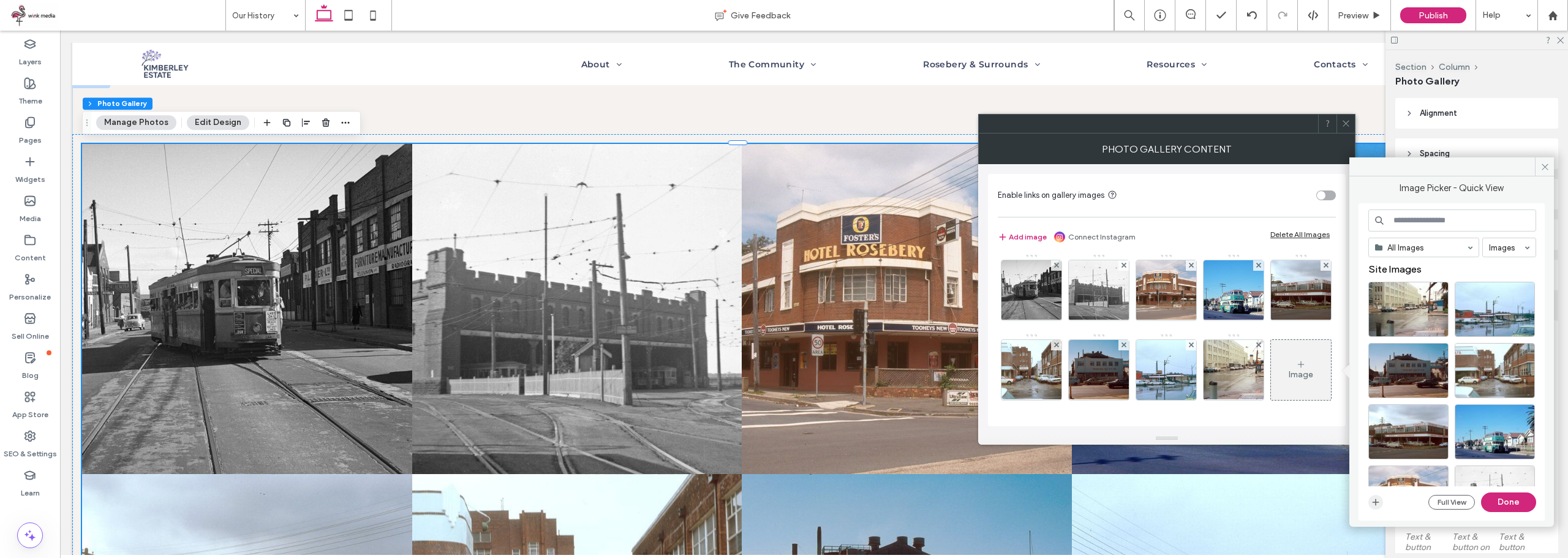
click at [1373, 503] on icon "button" at bounding box center [1375, 502] width 9 height 9
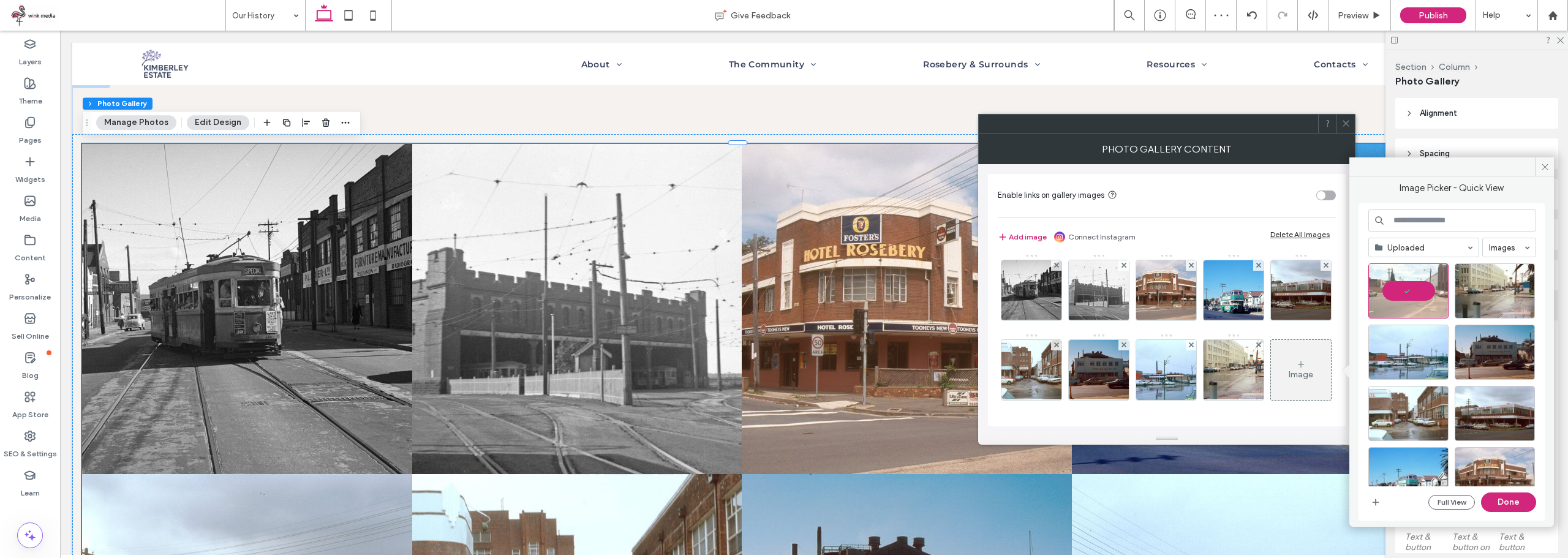
drag, startPoint x: 1502, startPoint y: 500, endPoint x: 1494, endPoint y: 465, distance: 35.9
click at [1502, 500] on button "Done" at bounding box center [1509, 502] width 55 height 20
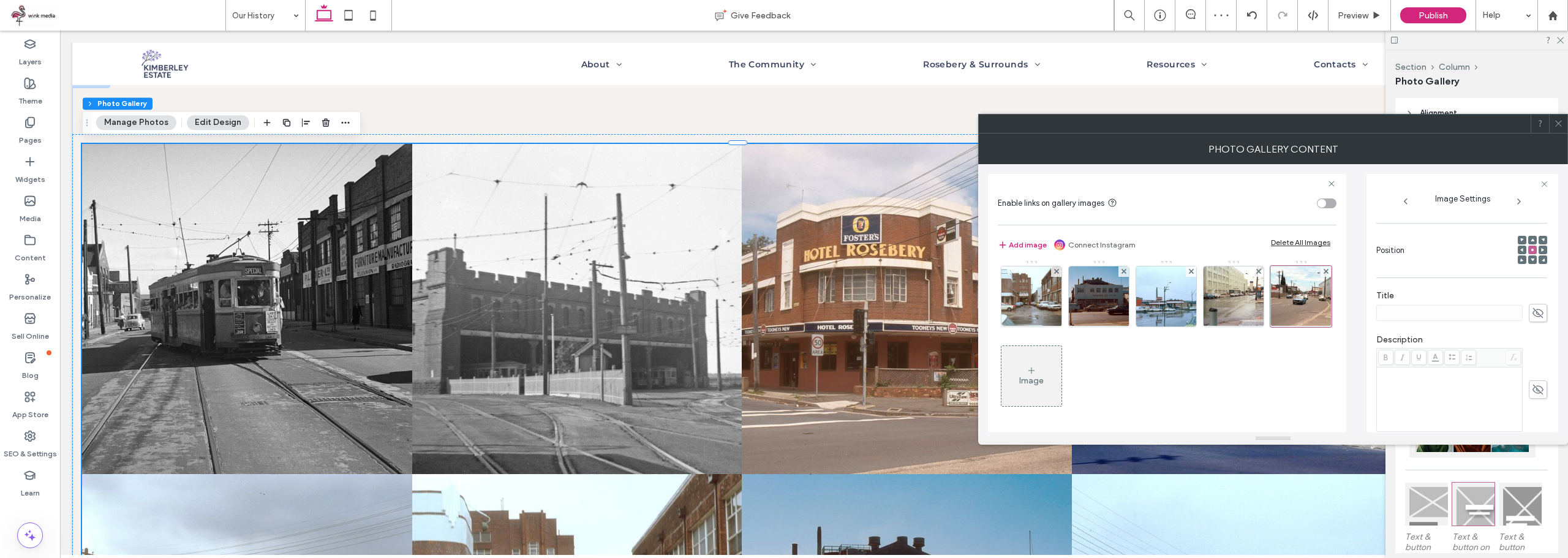
scroll to position [184, 0]
click at [1534, 367] on icon at bounding box center [1537, 368] width 12 height 13
click at [1454, 370] on div "Rich Text Editor" at bounding box center [1449, 378] width 142 height 61
click at [1061, 375] on div "Image" at bounding box center [1031, 376] width 60 height 58
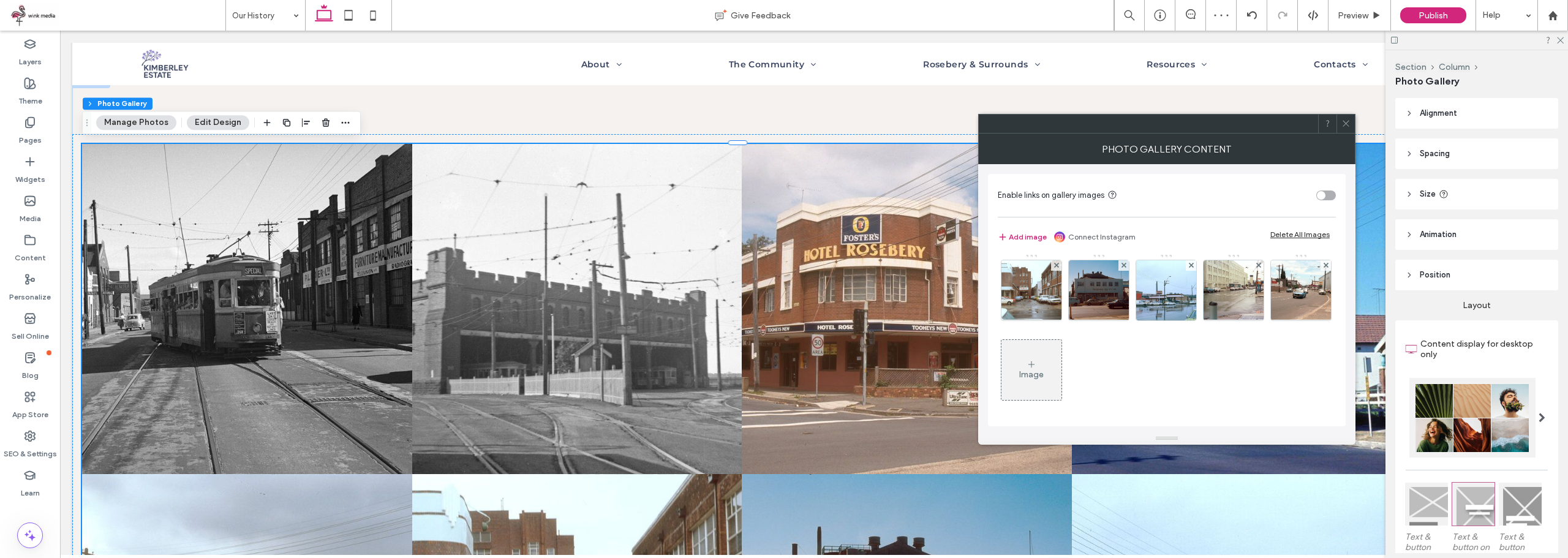
scroll to position [82, 0]
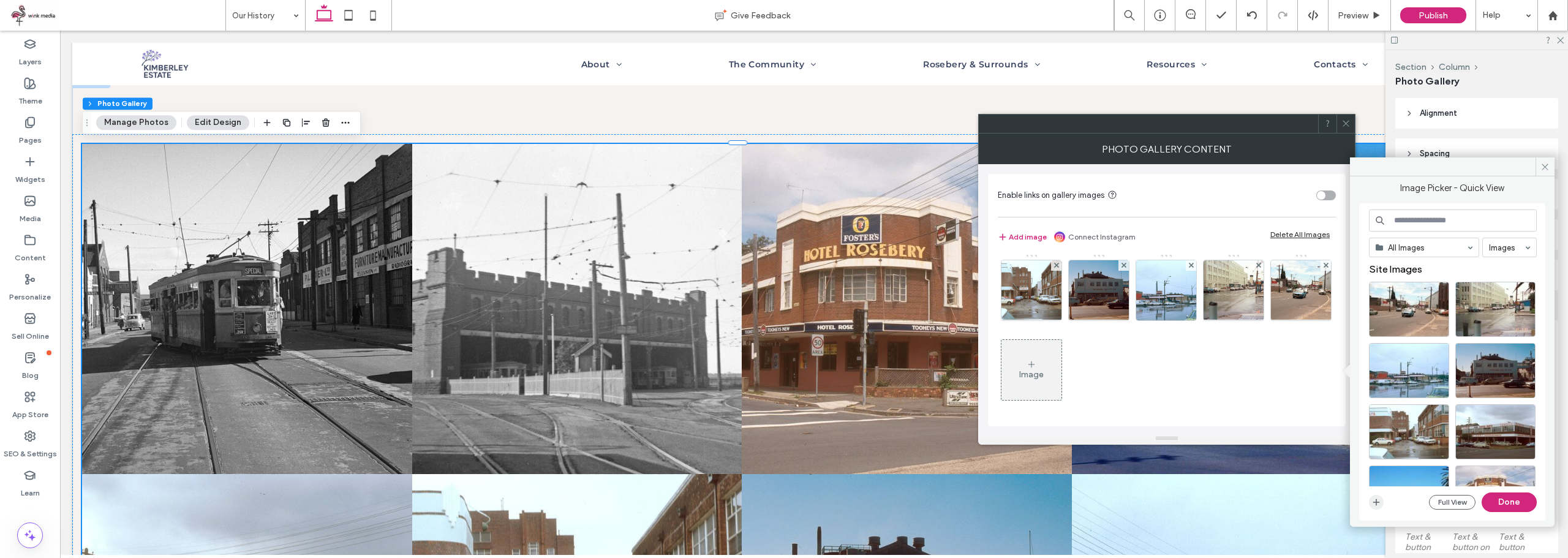
drag, startPoint x: 827, startPoint y: 499, endPoint x: 1381, endPoint y: 503, distance: 554.0
click at [1381, 503] on span "button" at bounding box center [1376, 503] width 15 height 15
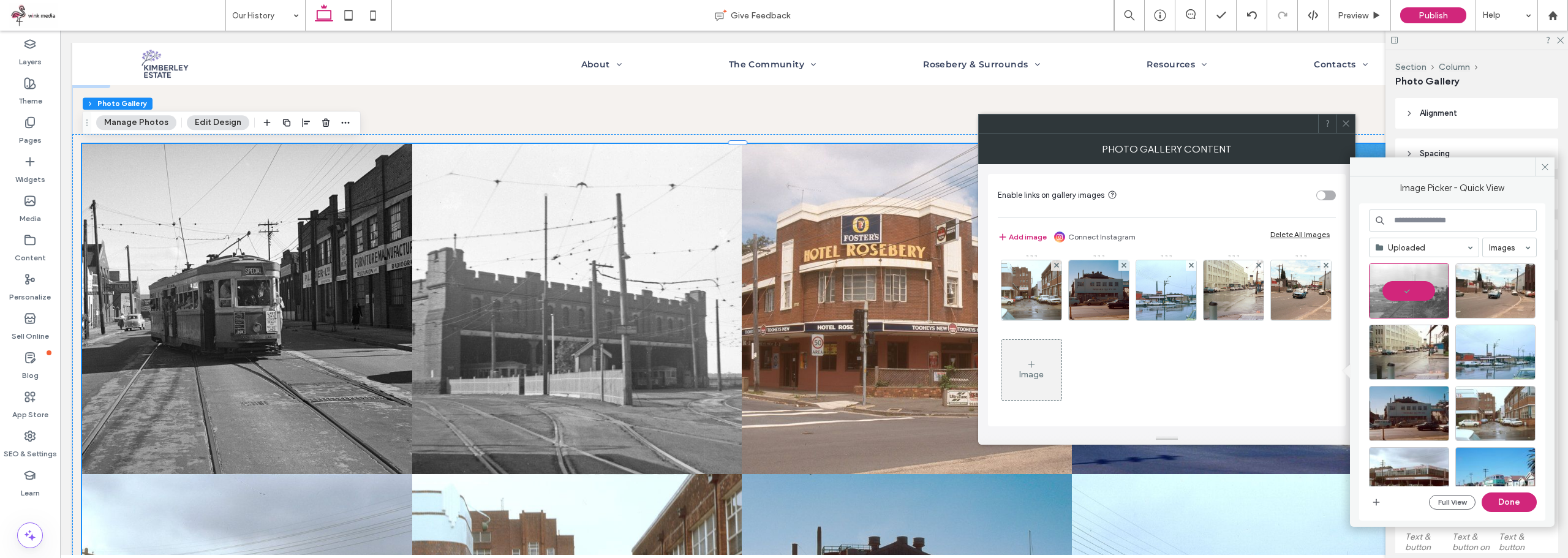
click at [1516, 505] on button "Done" at bounding box center [1509, 502] width 55 height 20
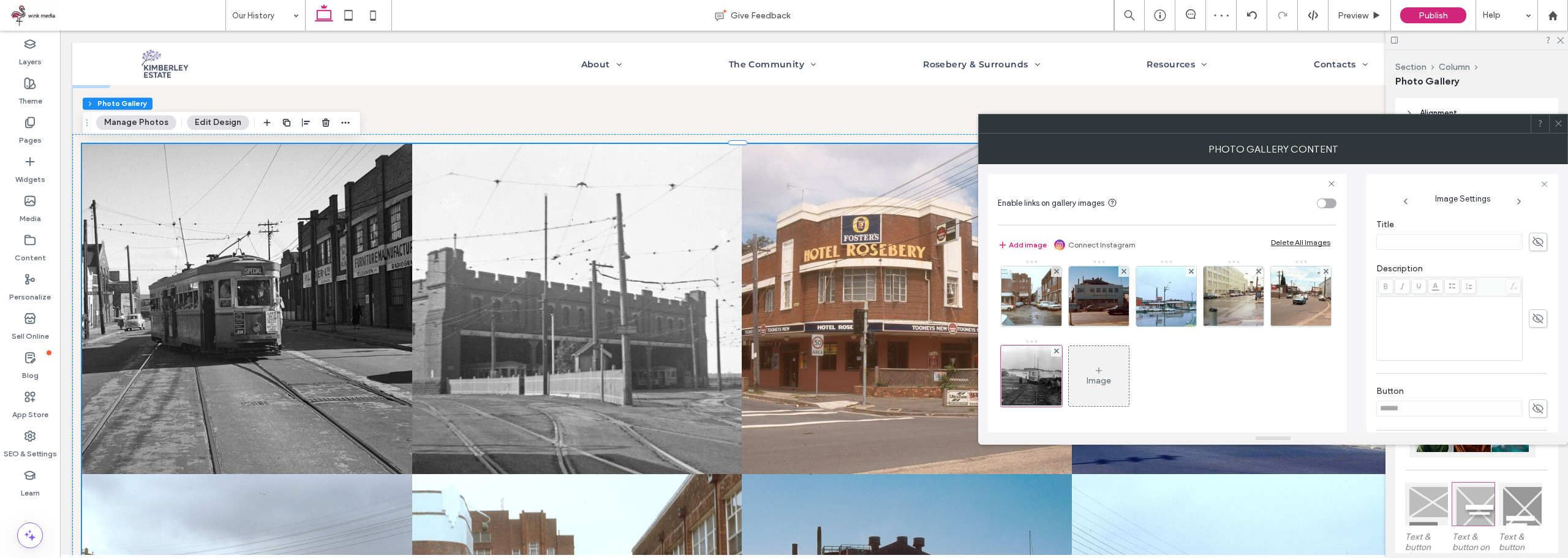
scroll to position [245, 0]
click at [1539, 304] on div "Name: Tramway+Sand+Siding+Rosebery.jpeg Size: 1000x666 Replace Position Title D…" at bounding box center [1462, 324] width 172 height 217
click at [1532, 303] on use at bounding box center [1537, 297] width 11 height 9
click at [1415, 309] on div "Rich Text Editor" at bounding box center [1449, 308] width 142 height 61
paste div "Rich Text Editor"
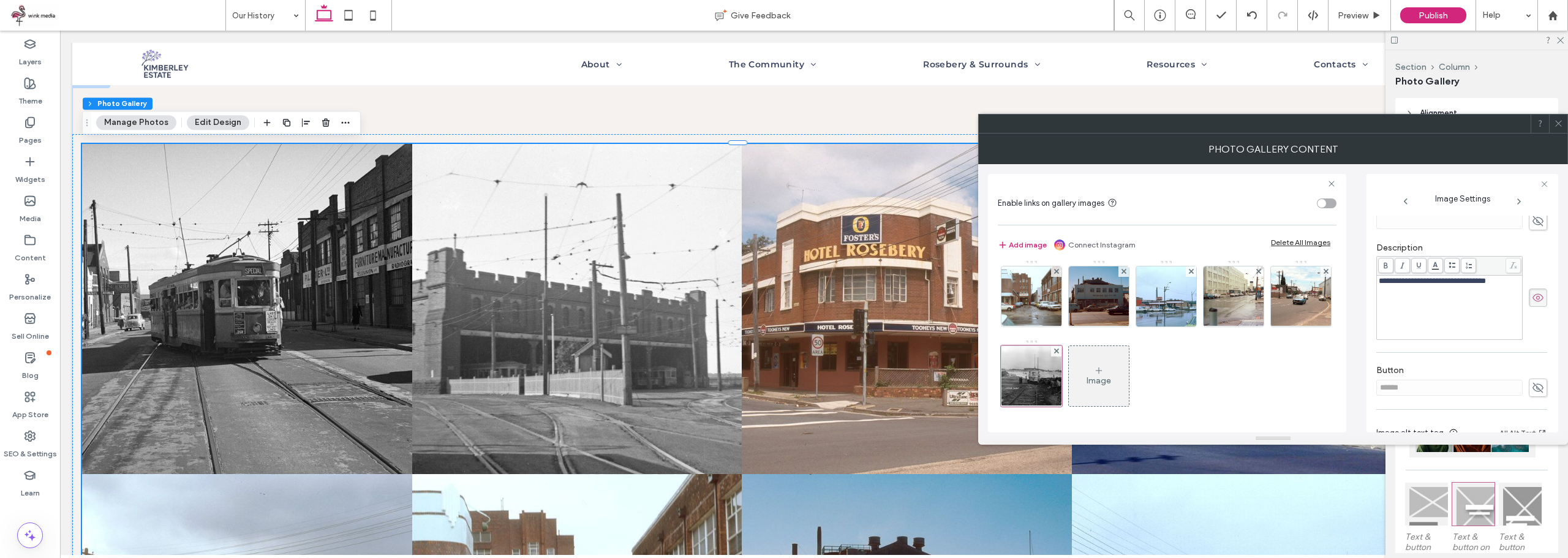
click at [1111, 384] on div "Image" at bounding box center [1099, 381] width 25 height 10
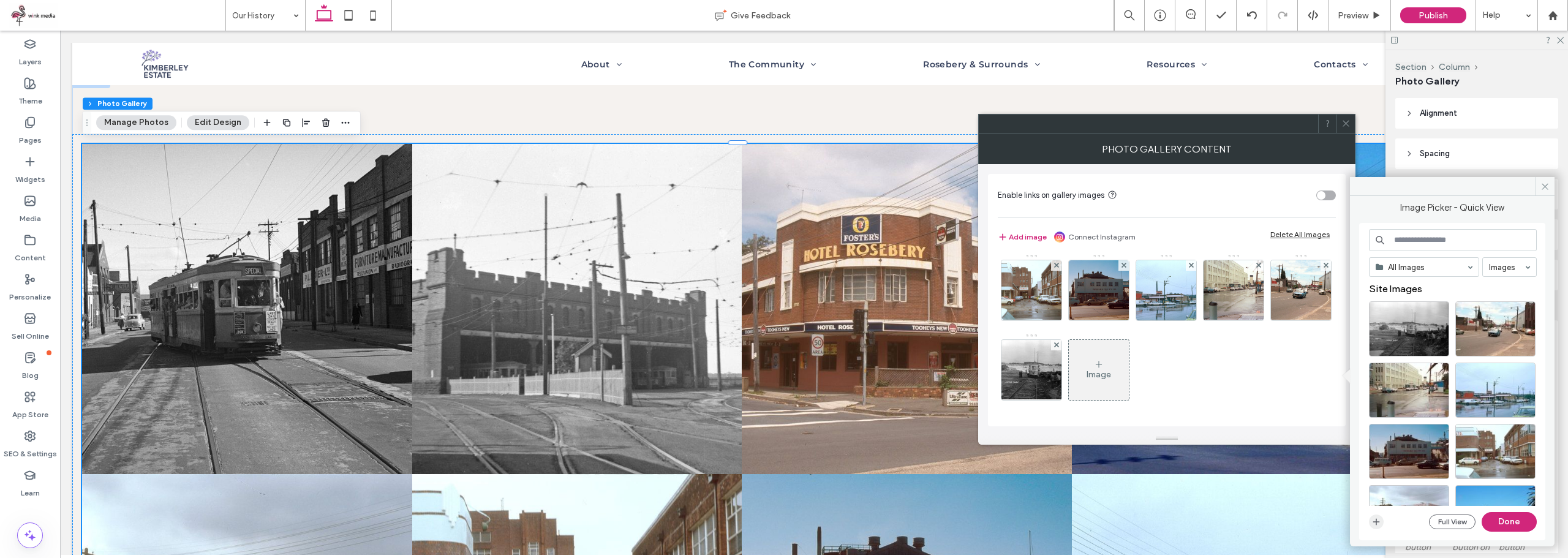
click at [1375, 522] on icon "button" at bounding box center [1375, 522] width 9 height 9
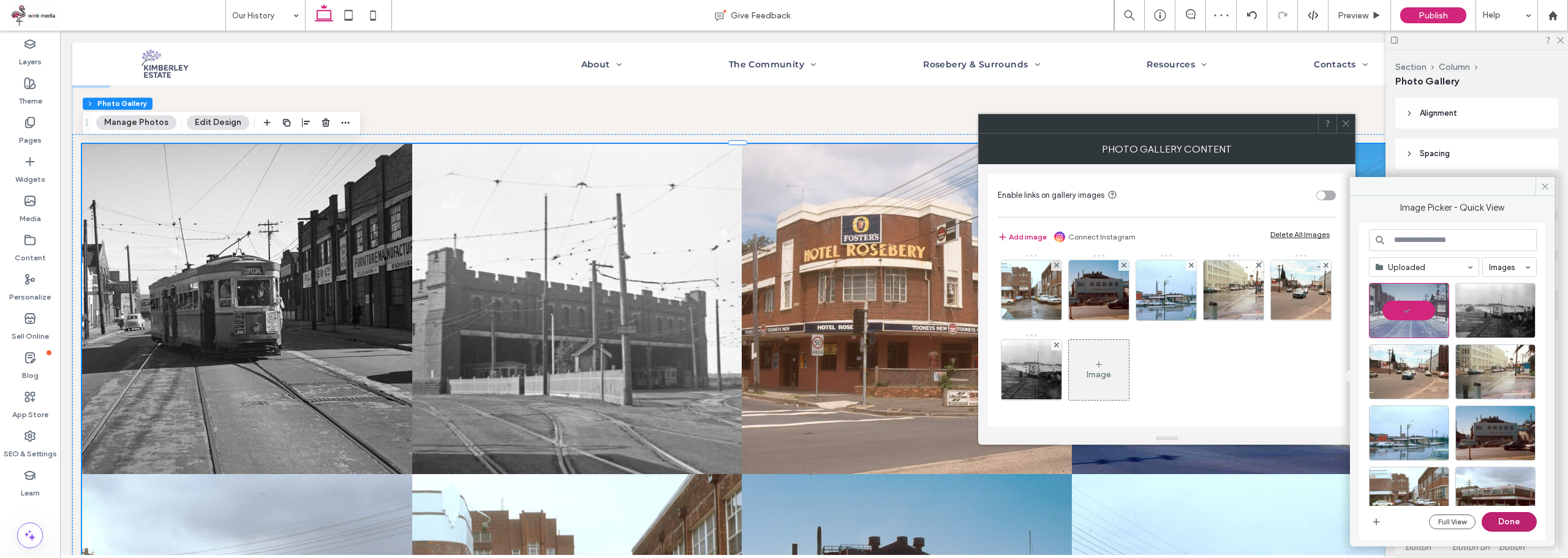
click at [1528, 524] on button "Done" at bounding box center [1509, 522] width 55 height 20
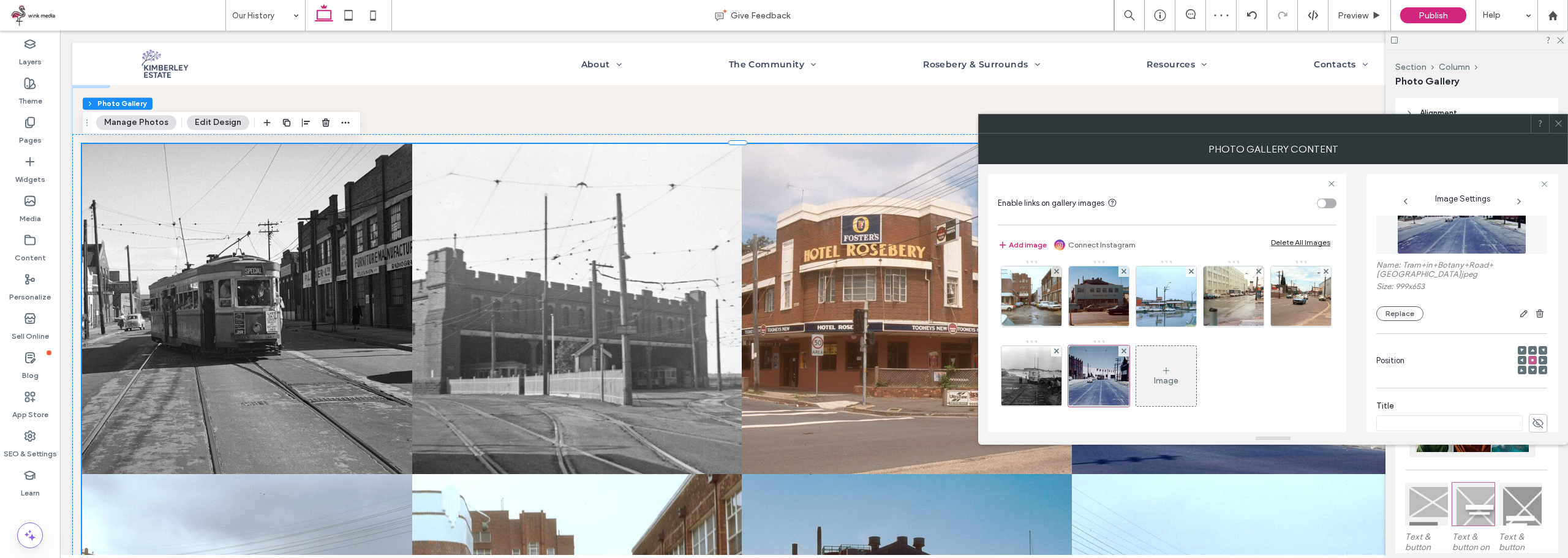
scroll to position [184, 0]
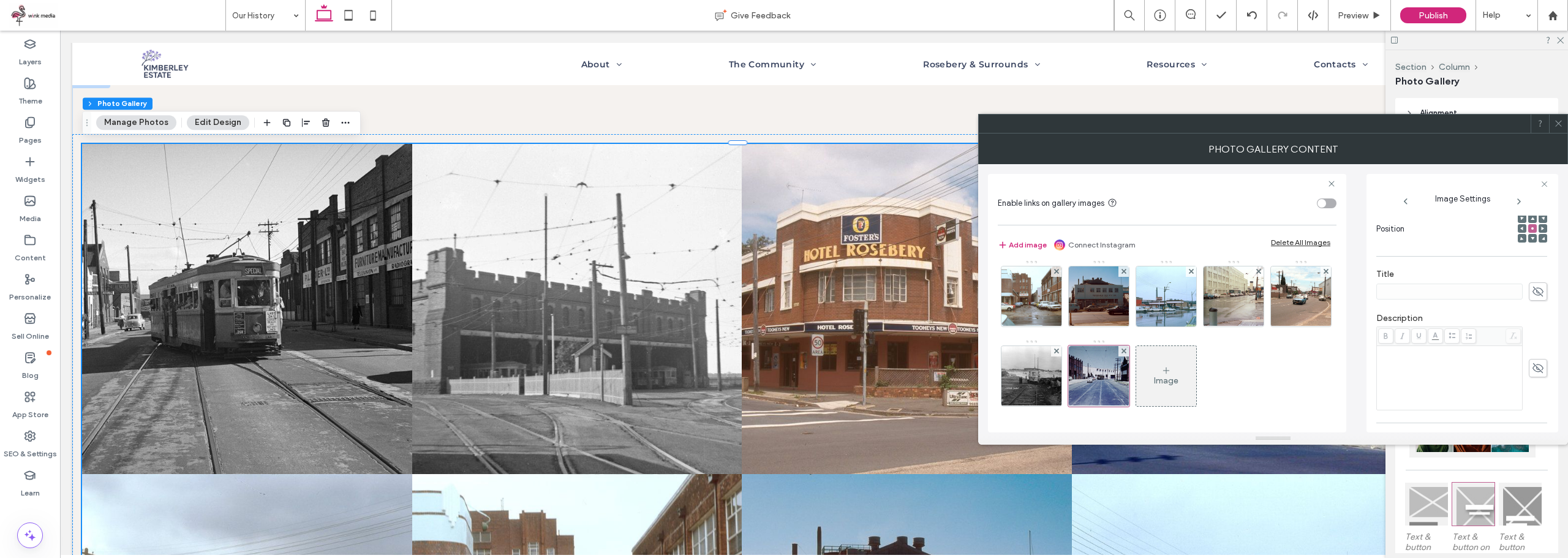
click at [1533, 371] on use at bounding box center [1537, 368] width 11 height 9
click at [1470, 386] on div "Rich Text Editor" at bounding box center [1449, 378] width 142 height 61
click at [988, 371] on div "Enable links on gallery images Add image Connect Instagram Delete All Images Im…" at bounding box center [1167, 303] width 358 height 258
click at [1136, 372] on div "Image" at bounding box center [1166, 376] width 60 height 58
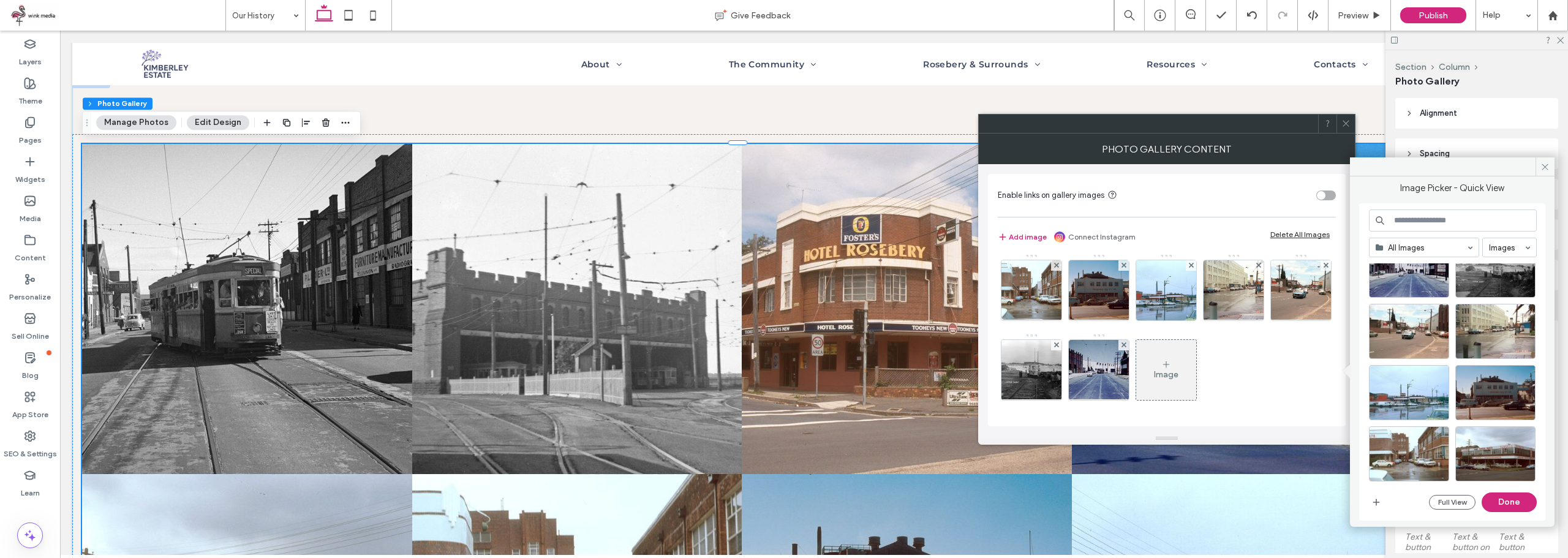
scroll to position [61, 0]
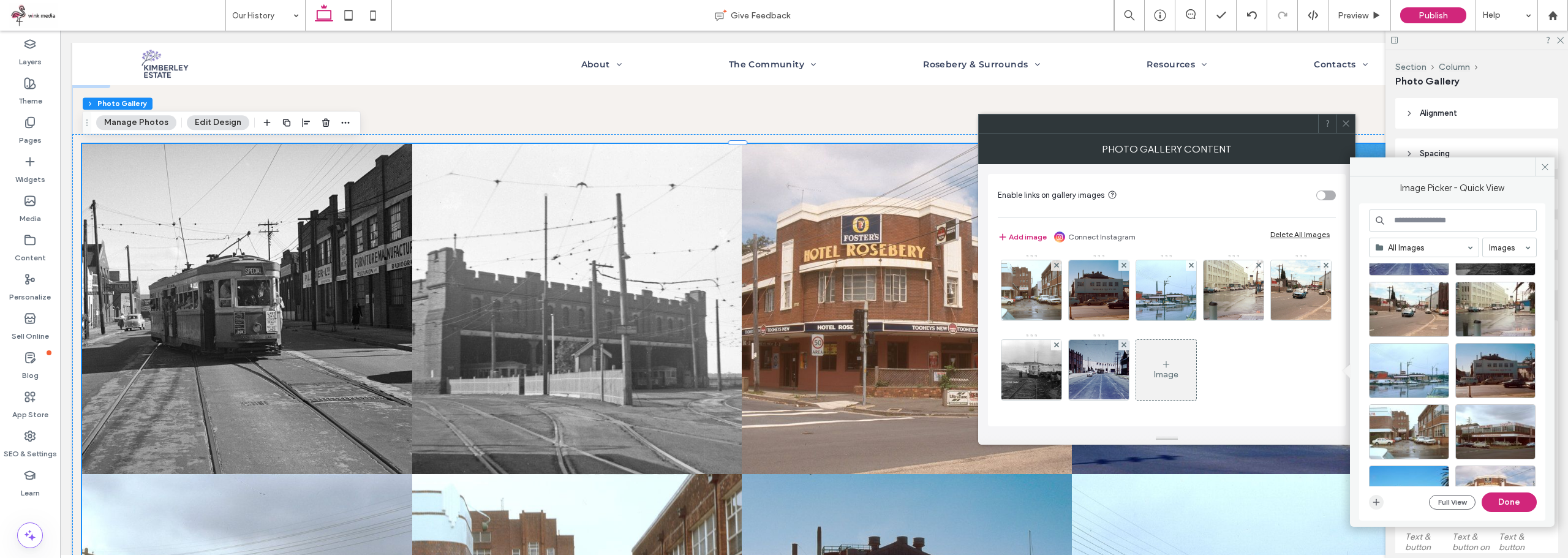
click at [1378, 503] on icon "button" at bounding box center [1375, 502] width 9 height 9
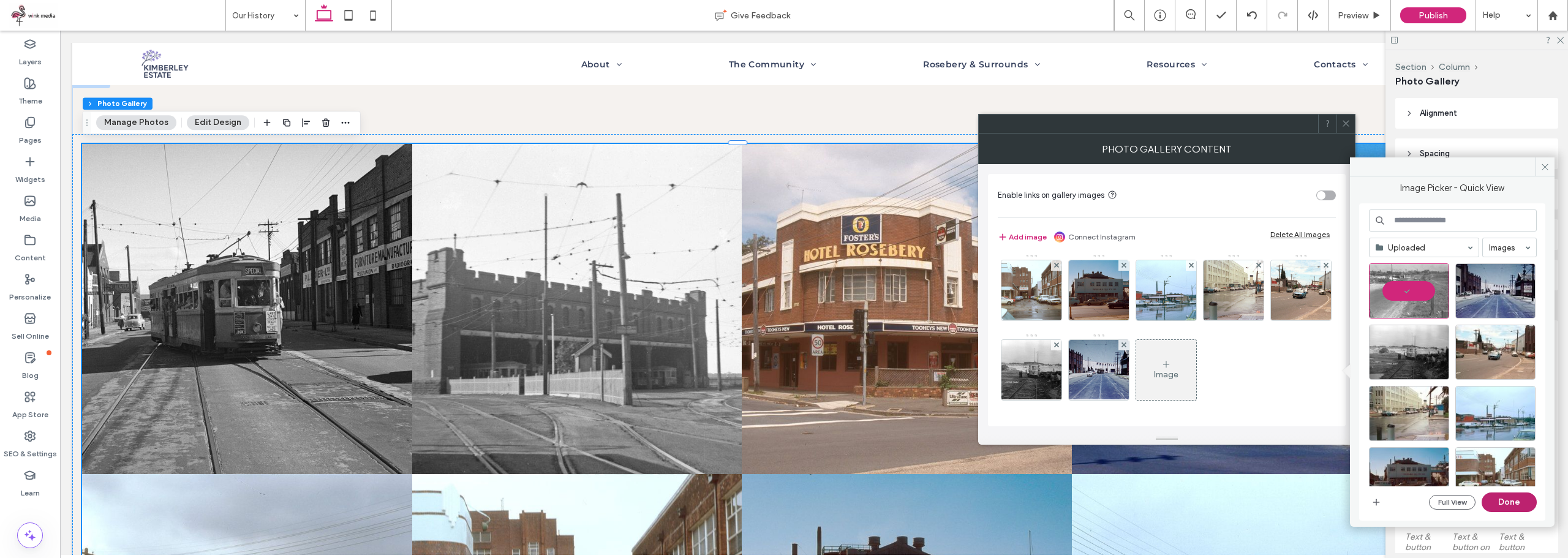
click at [1512, 505] on button "Done" at bounding box center [1509, 502] width 55 height 20
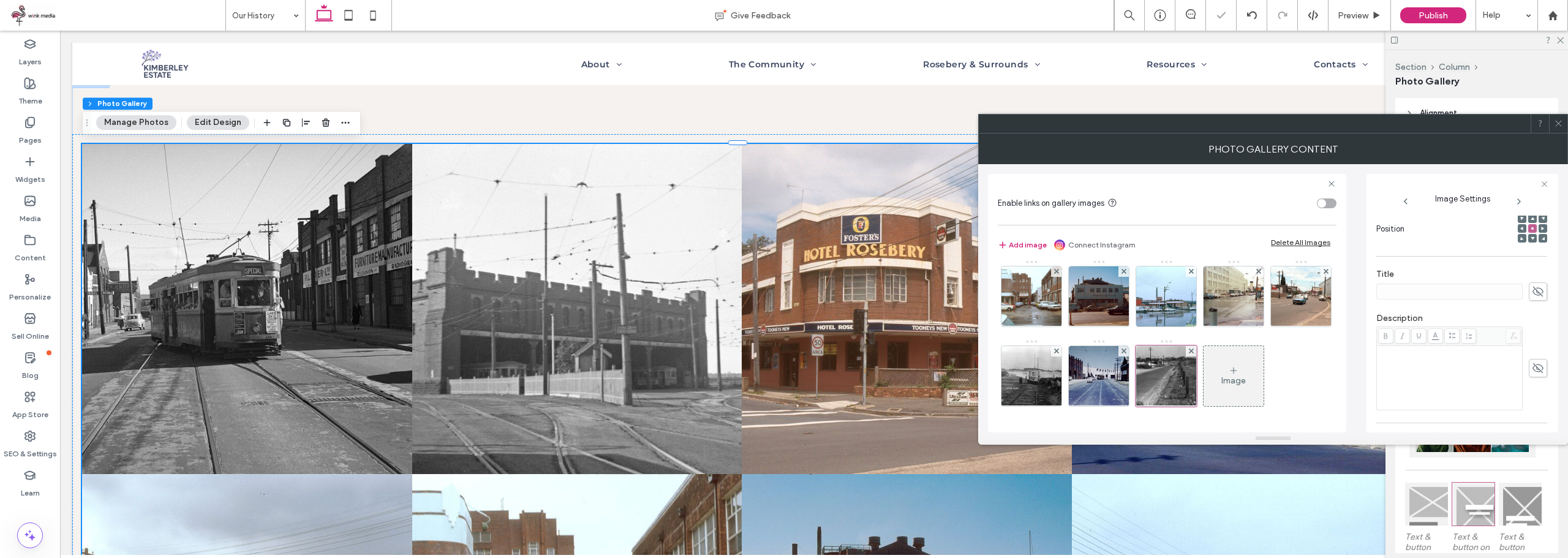
scroll to position [306, 0]
click at [1532, 252] on icon at bounding box center [1537, 246] width 12 height 13
click at [1462, 274] on div "Rich Text Editor" at bounding box center [1449, 255] width 142 height 61
click at [1221, 379] on div "Image" at bounding box center [1233, 381] width 25 height 10
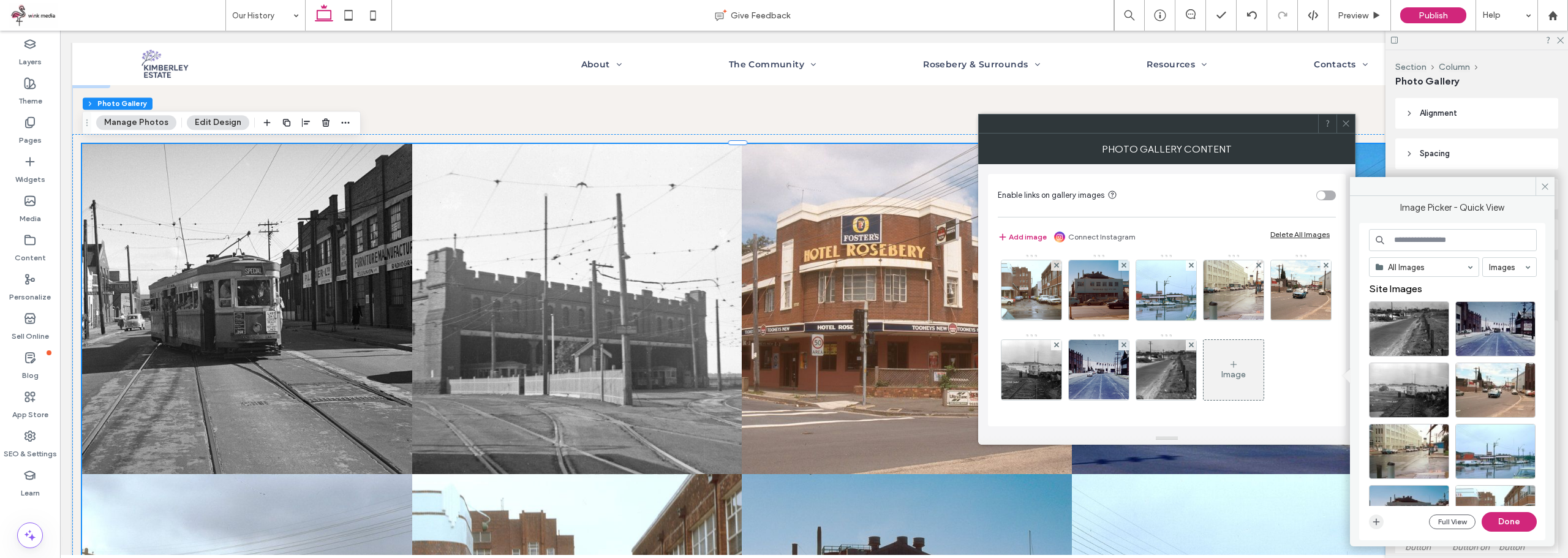
click at [1376, 521] on icon "button" at bounding box center [1375, 522] width 9 height 9
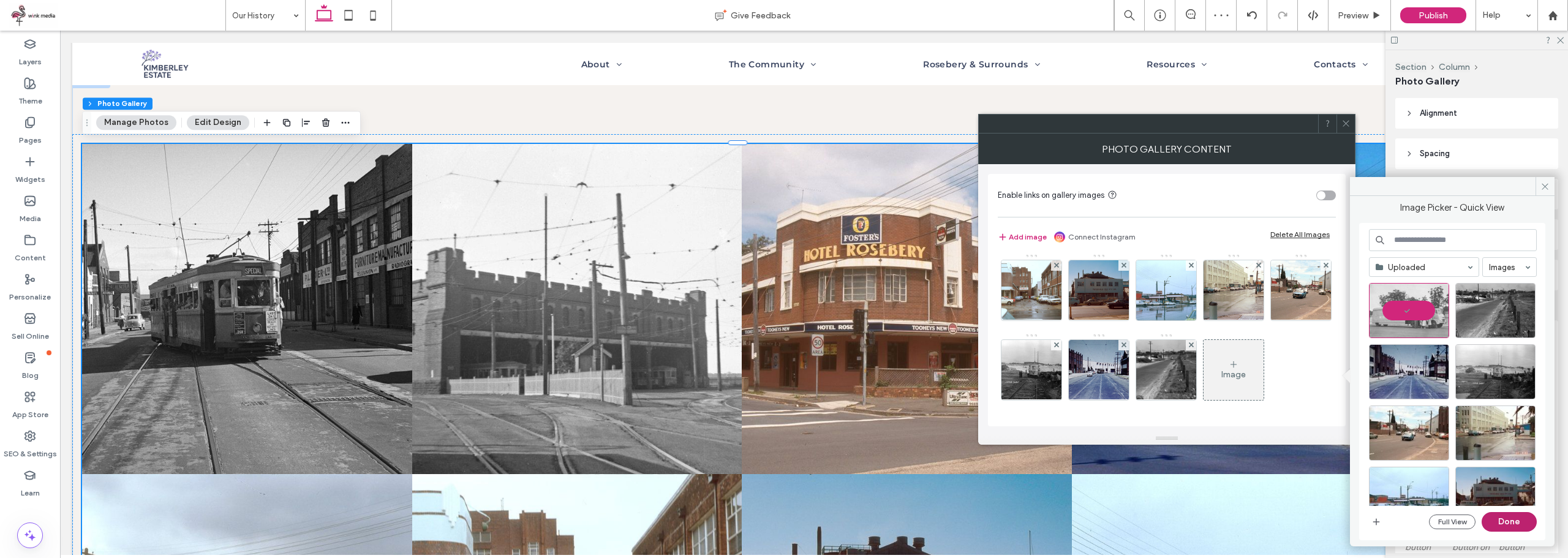
click at [1526, 528] on button "Done" at bounding box center [1509, 522] width 55 height 20
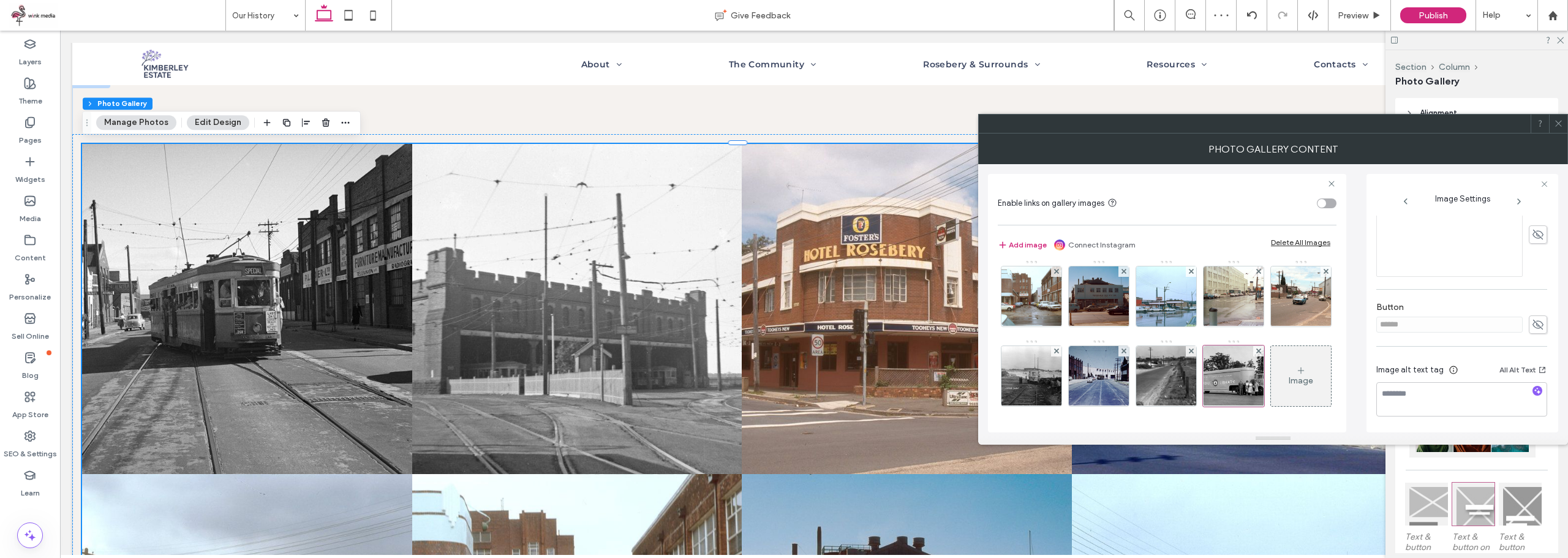
scroll to position [256, 0]
drag, startPoint x: 1536, startPoint y: 293, endPoint x: 1529, endPoint y: 295, distance: 7.3
click at [1536, 292] on icon at bounding box center [1537, 295] width 12 height 13
click at [1467, 313] on div "Rich Text Editor" at bounding box center [1449, 306] width 142 height 61
click at [1414, 306] on div "**********" at bounding box center [1449, 306] width 142 height 61
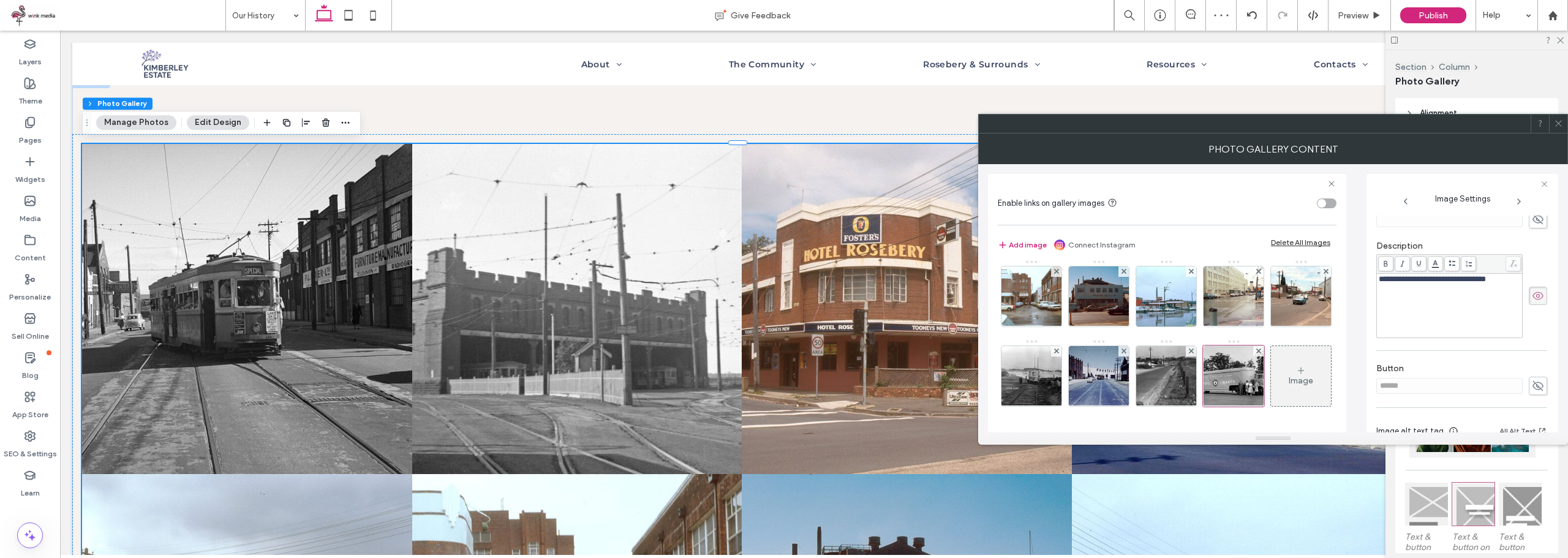
click at [1414, 306] on div "**********" at bounding box center [1449, 306] width 142 height 61
click at [1281, 376] on div "Image" at bounding box center [1166, 300] width 338 height 239
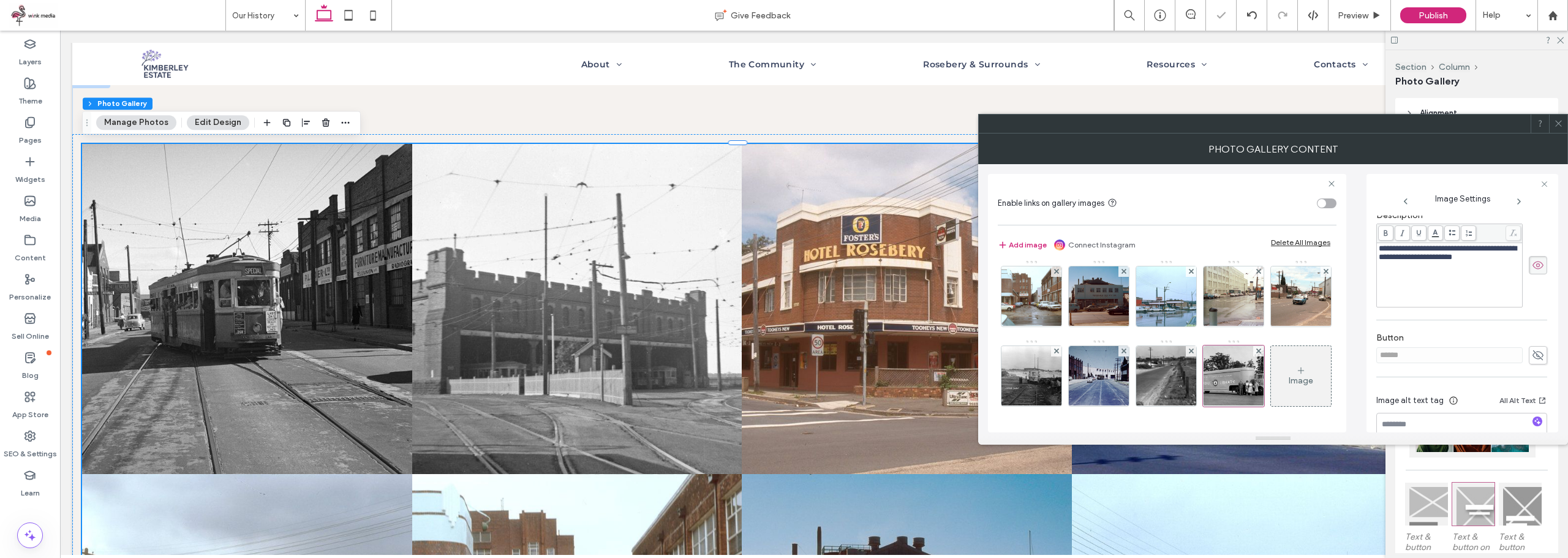
scroll to position [317, 0]
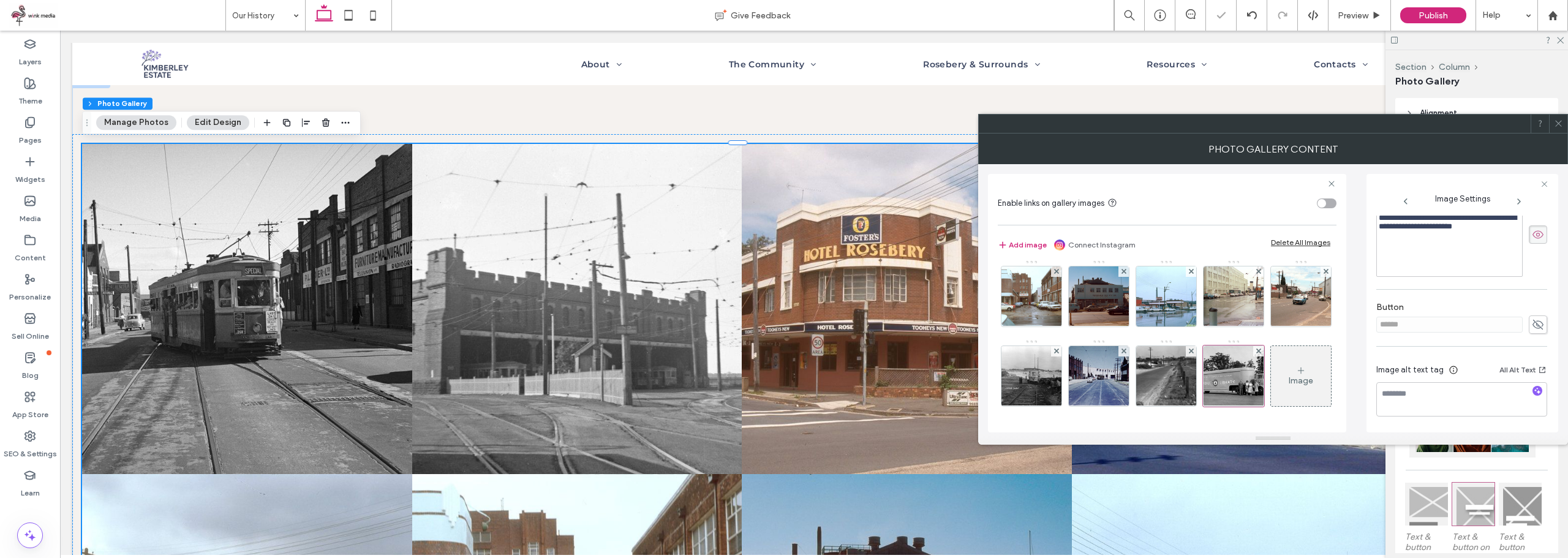
click at [1561, 131] on span at bounding box center [1558, 123] width 9 height 18
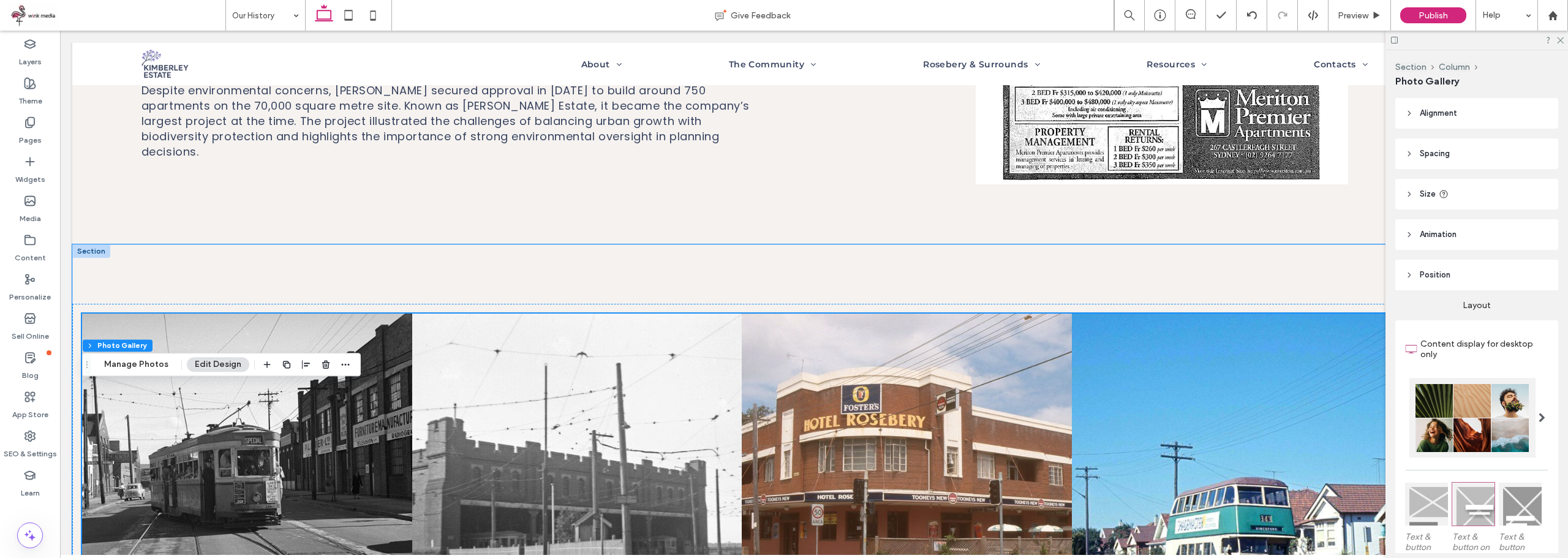
scroll to position [858, 0]
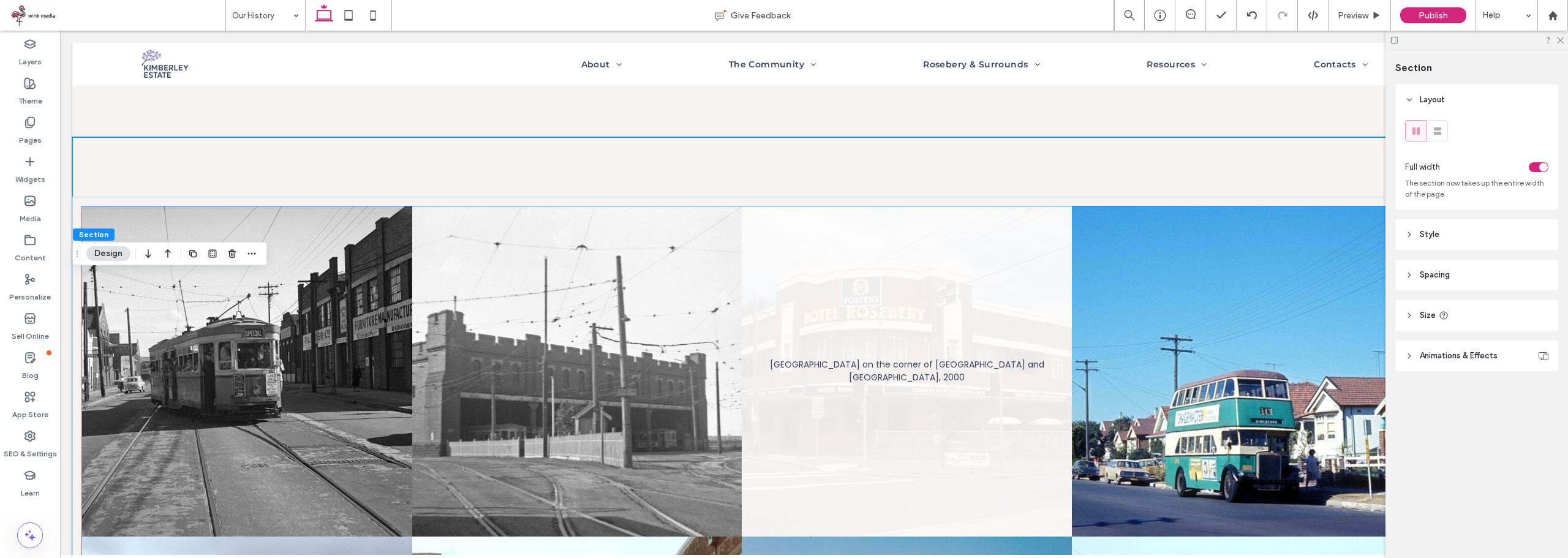
scroll to position [1042, 0]
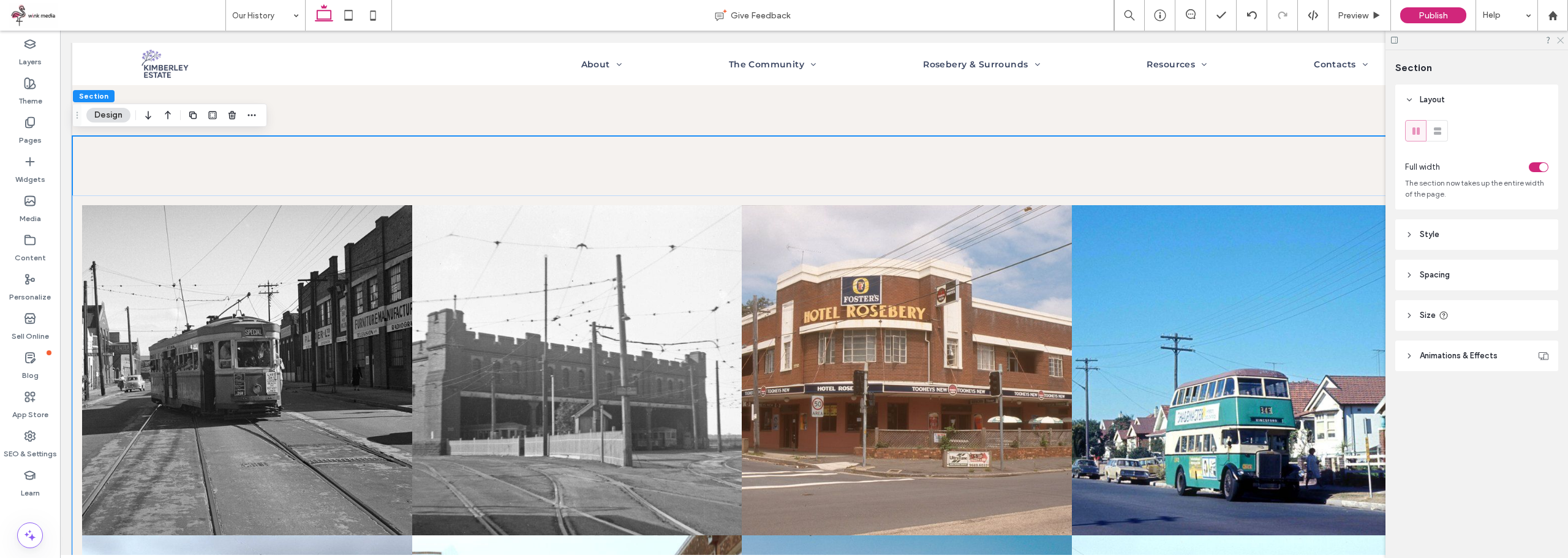
click at [1558, 40] on icon at bounding box center [1559, 39] width 8 height 8
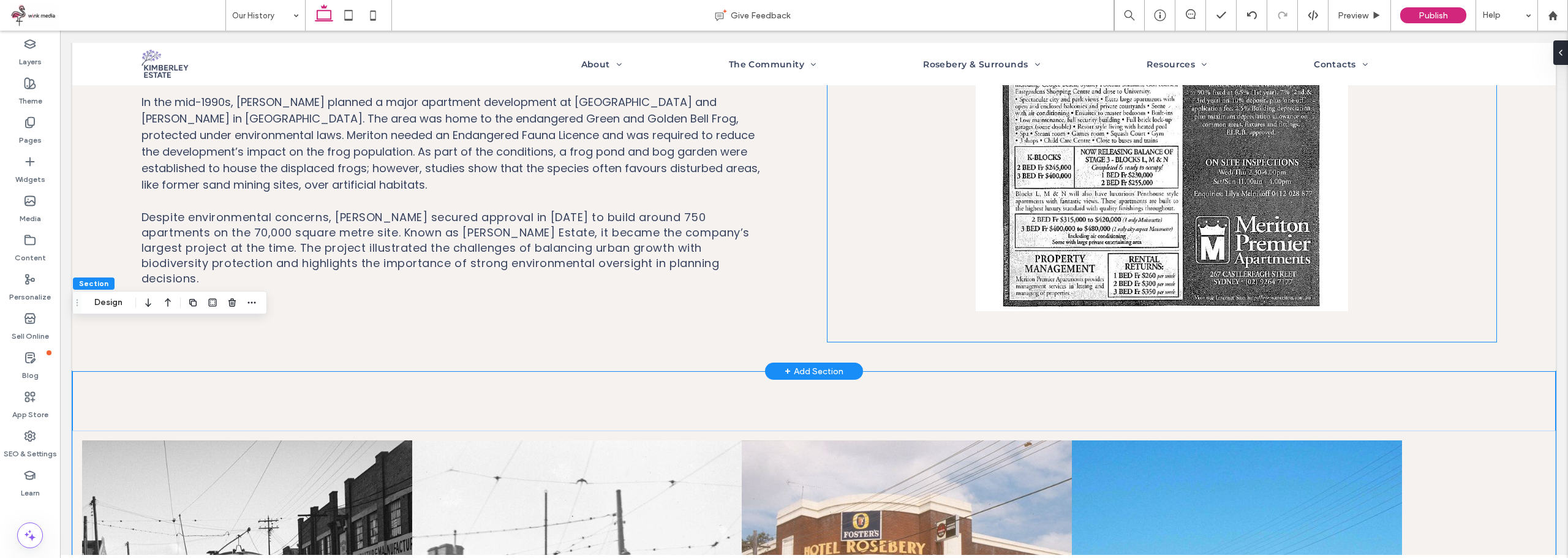
scroll to position [735, 0]
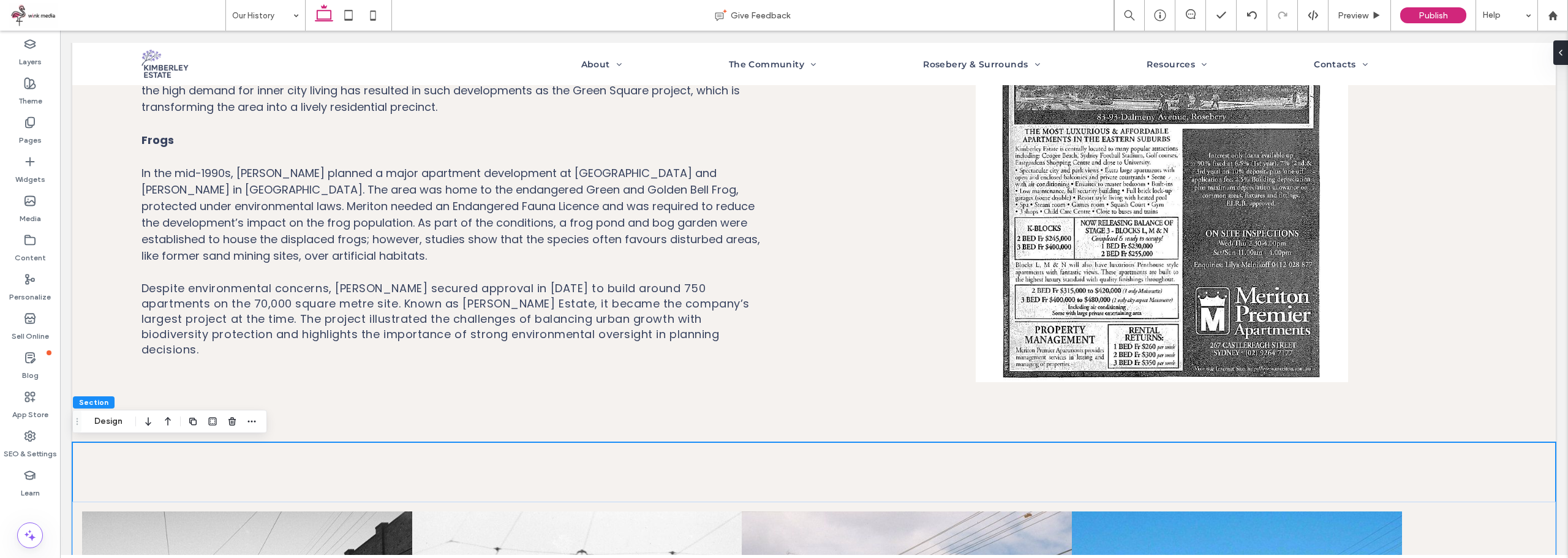
click at [374, 14] on icon at bounding box center [373, 15] width 25 height 25
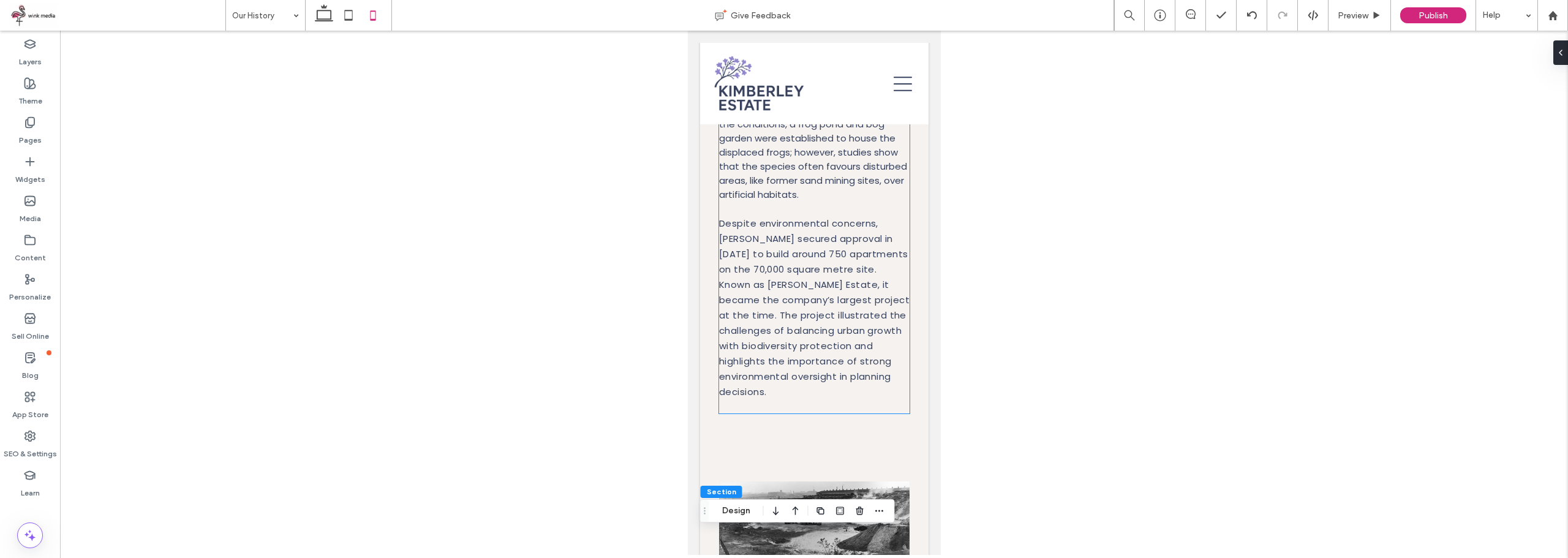
scroll to position [1325, 0]
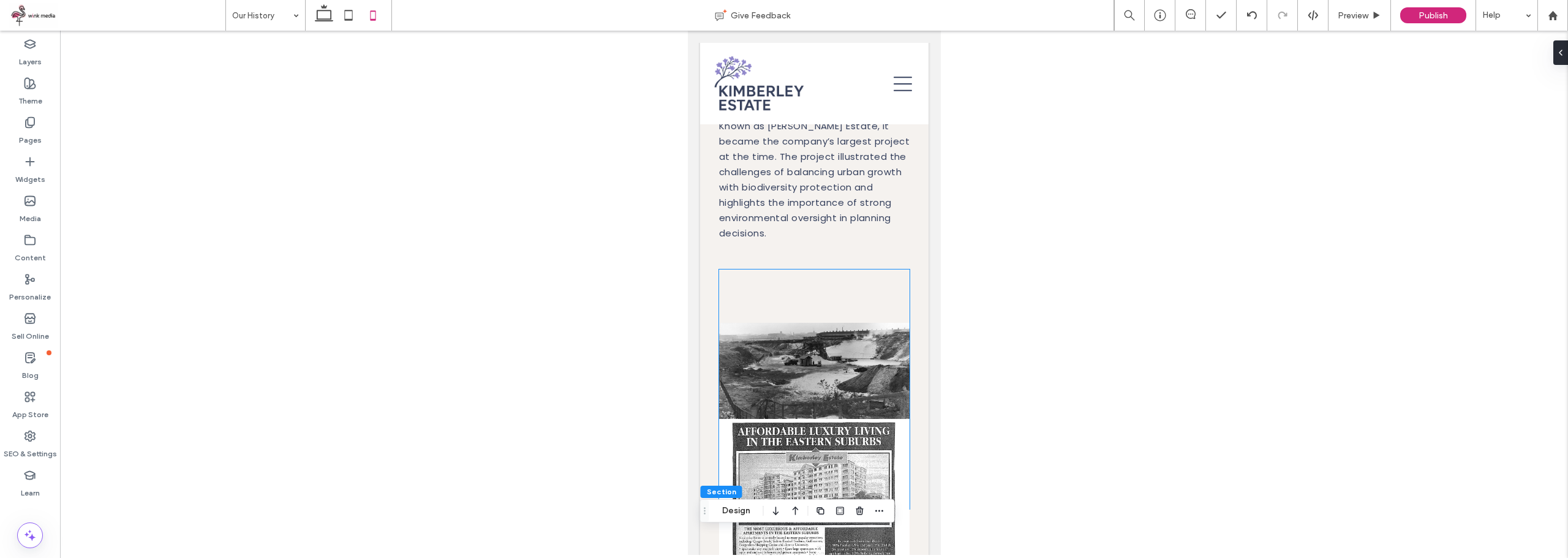
click at [831, 269] on img at bounding box center [813, 389] width 190 height 239
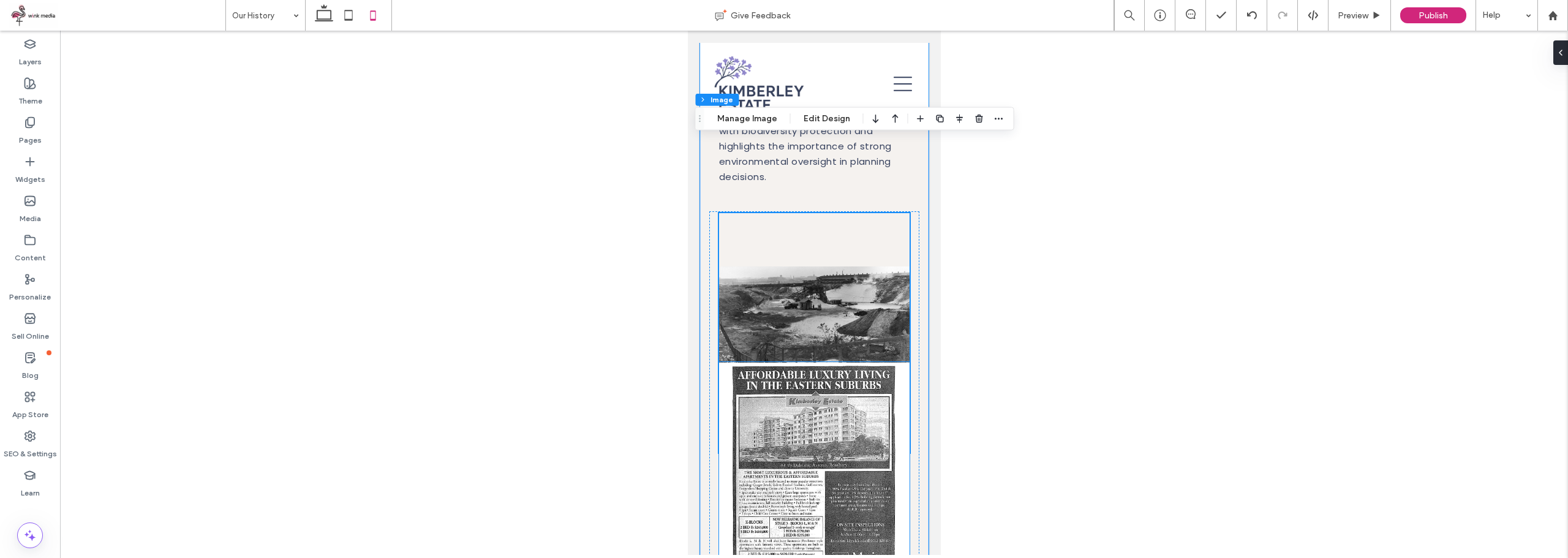
scroll to position [1448, 0]
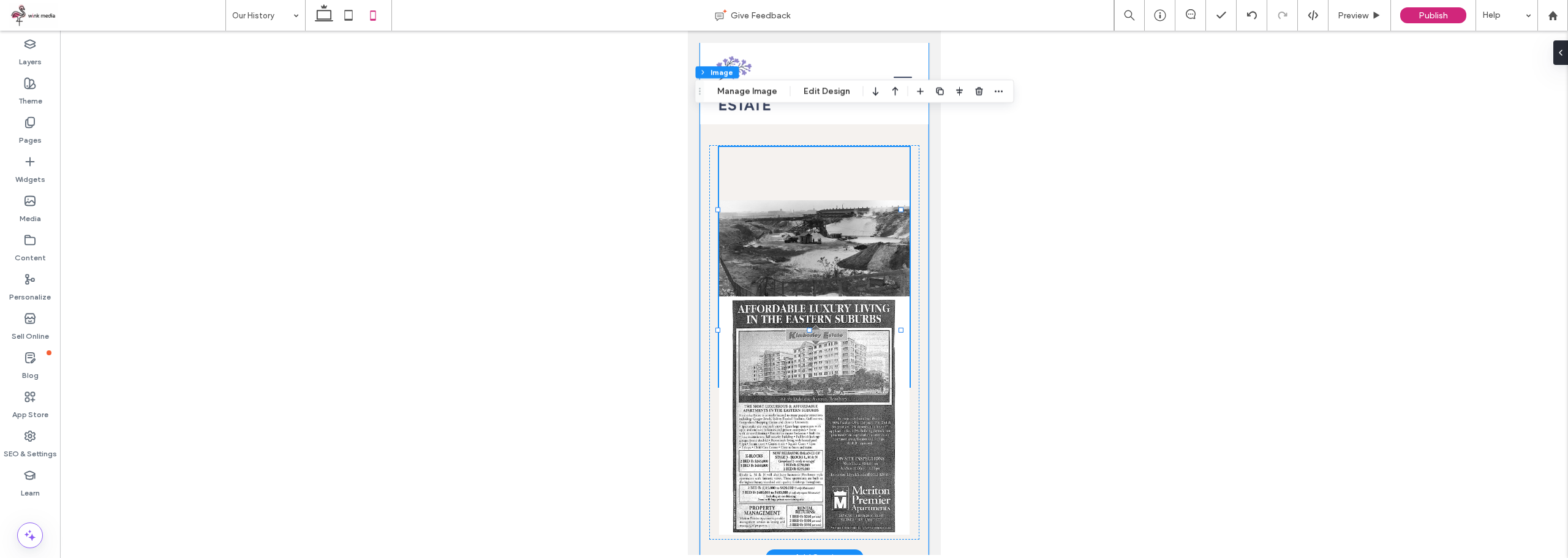
click at [812, 203] on img at bounding box center [813, 267] width 190 height 239
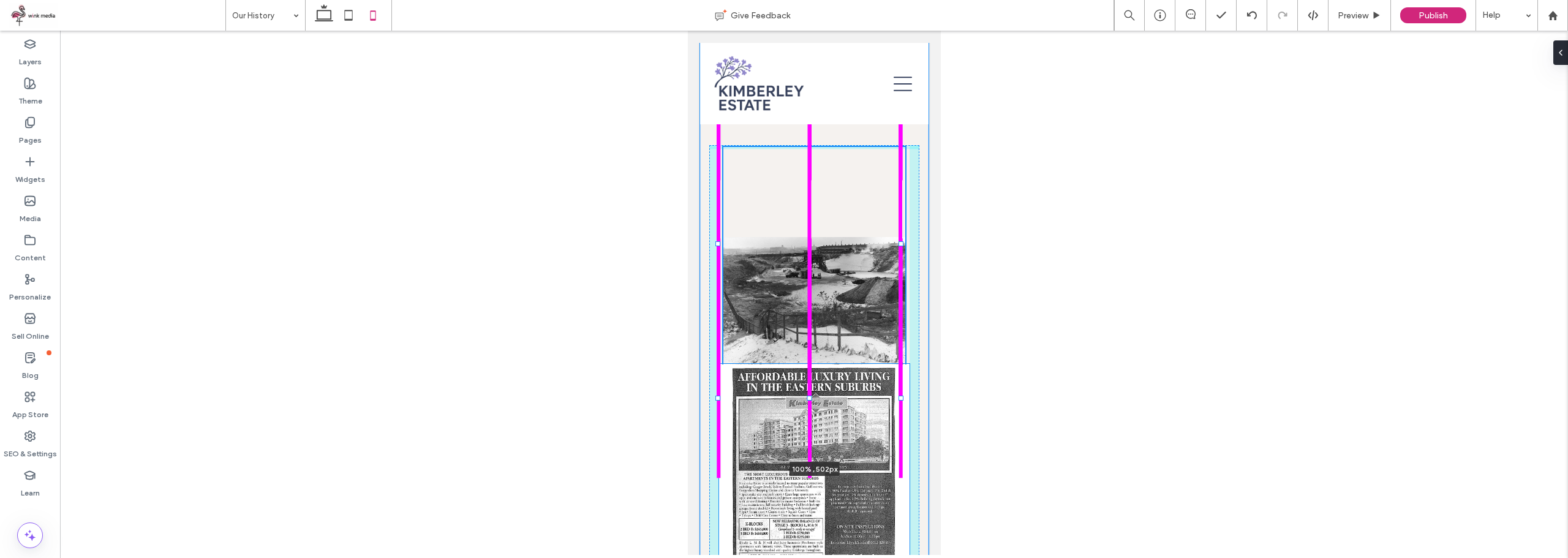
drag, startPoint x: 808, startPoint y: 325, endPoint x: 825, endPoint y: 393, distance: 70.1
type input "***"
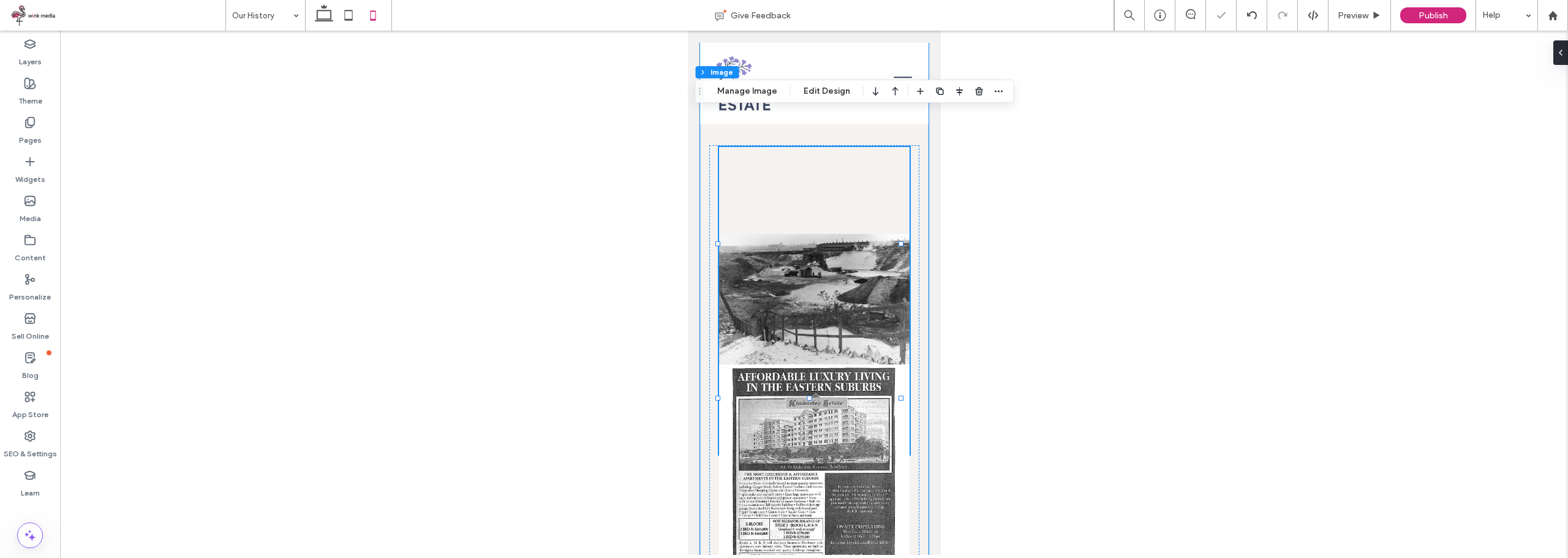
click at [829, 240] on img at bounding box center [813, 301] width 190 height 308
click at [825, 249] on img at bounding box center [813, 301] width 190 height 308
click at [578, 182] on div at bounding box center [813, 292] width 1507 height 524
click at [1058, 182] on div at bounding box center [813, 292] width 1507 height 524
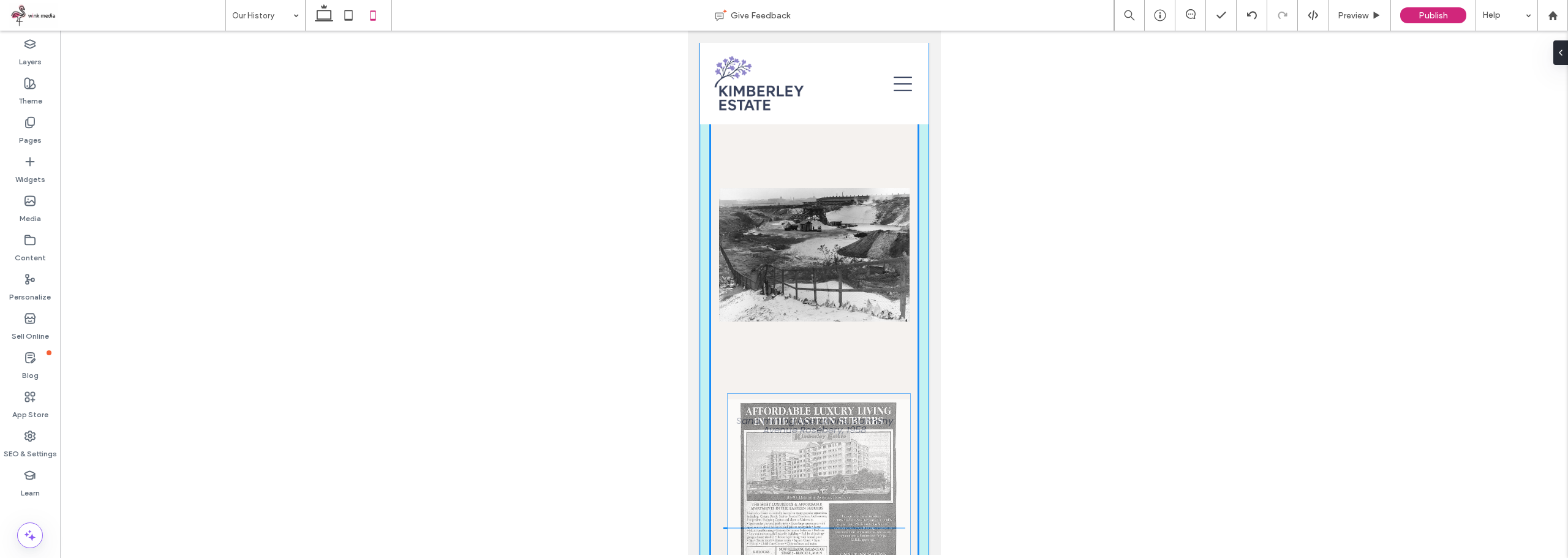
scroll to position [1497, 0]
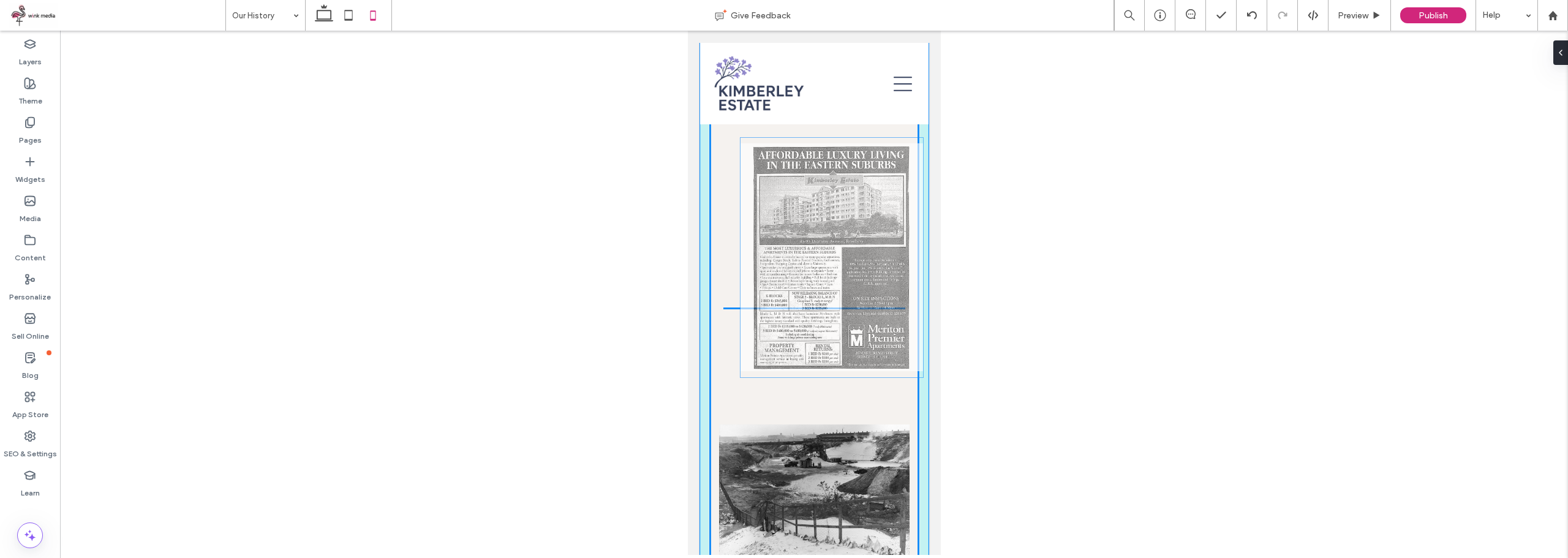
drag, startPoint x: 831, startPoint y: 418, endPoint x: 852, endPoint y: 198, distance: 221.0
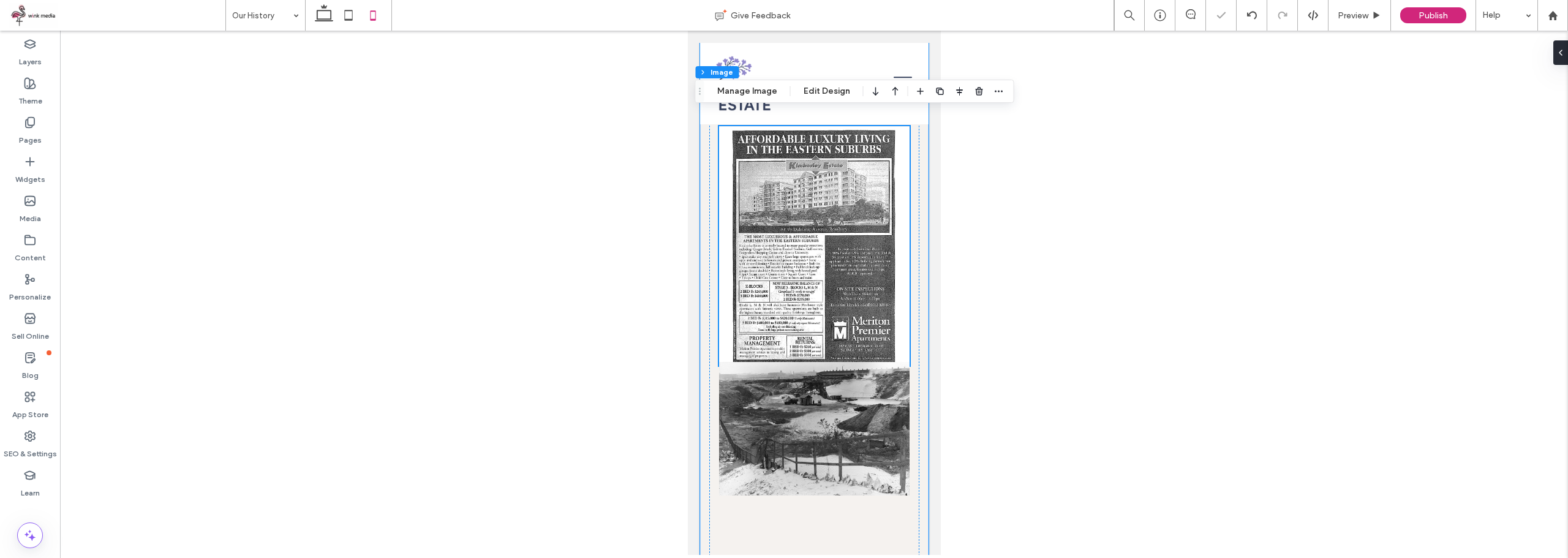
scroll to position [1619, 0]
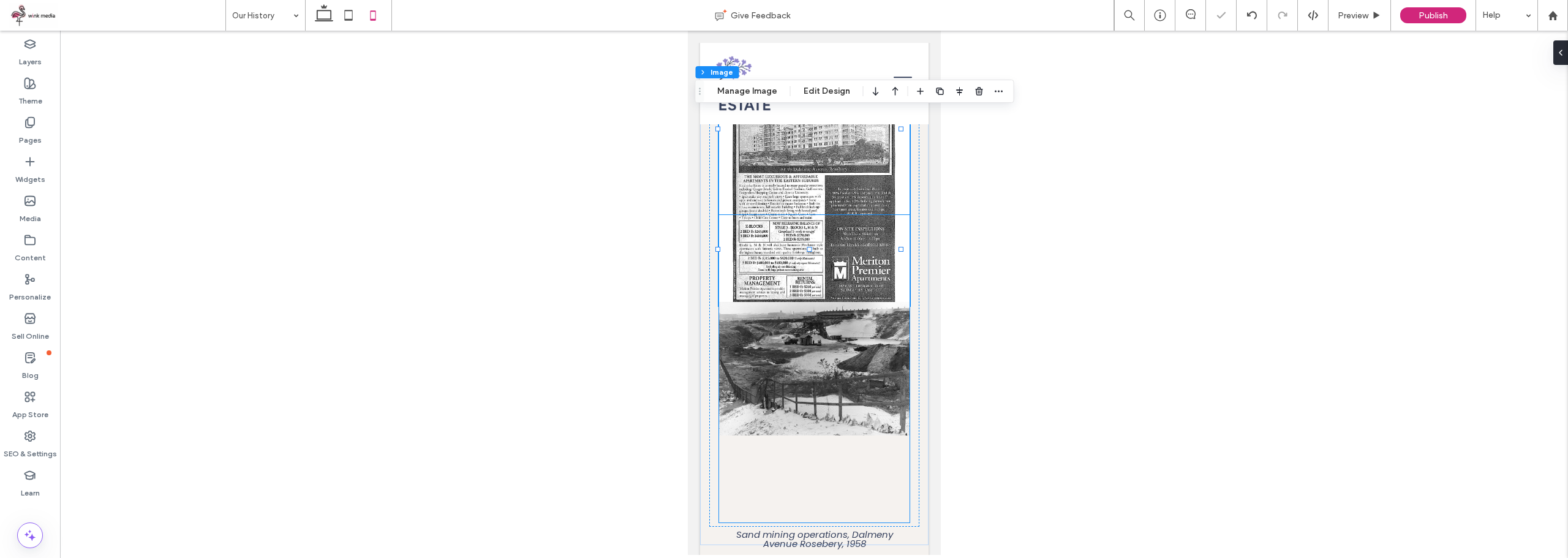
click at [853, 296] on img at bounding box center [813, 369] width 190 height 308
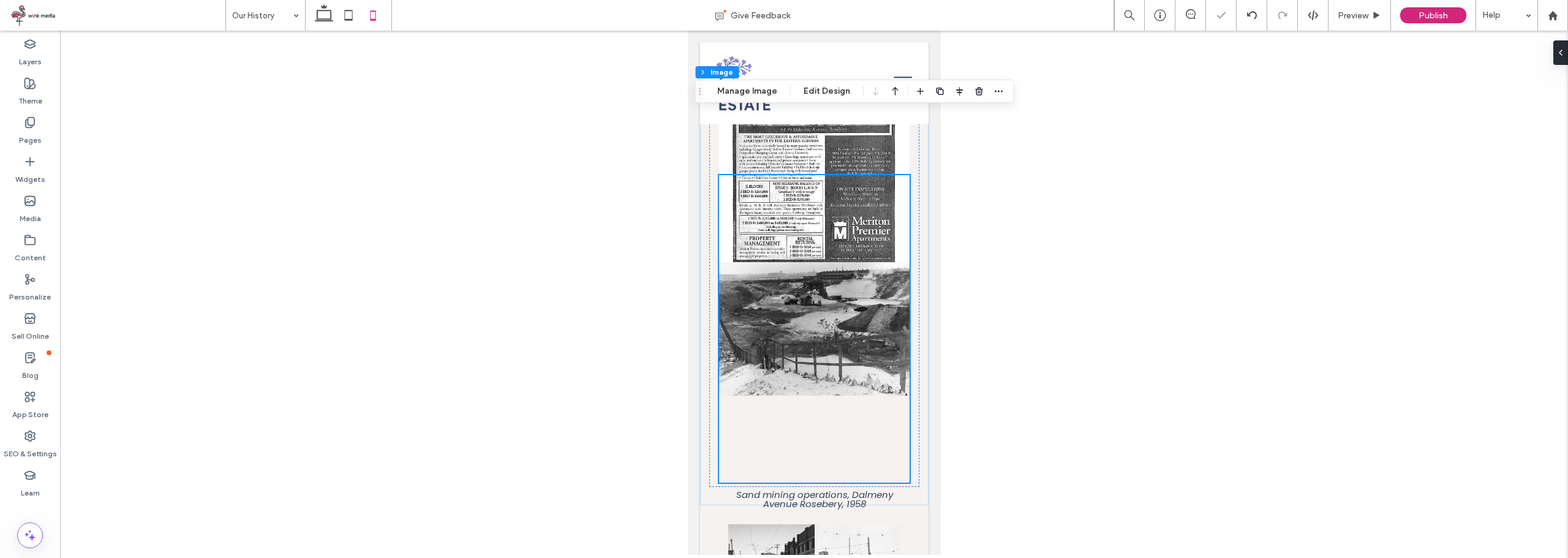
scroll to position [1681, 0]
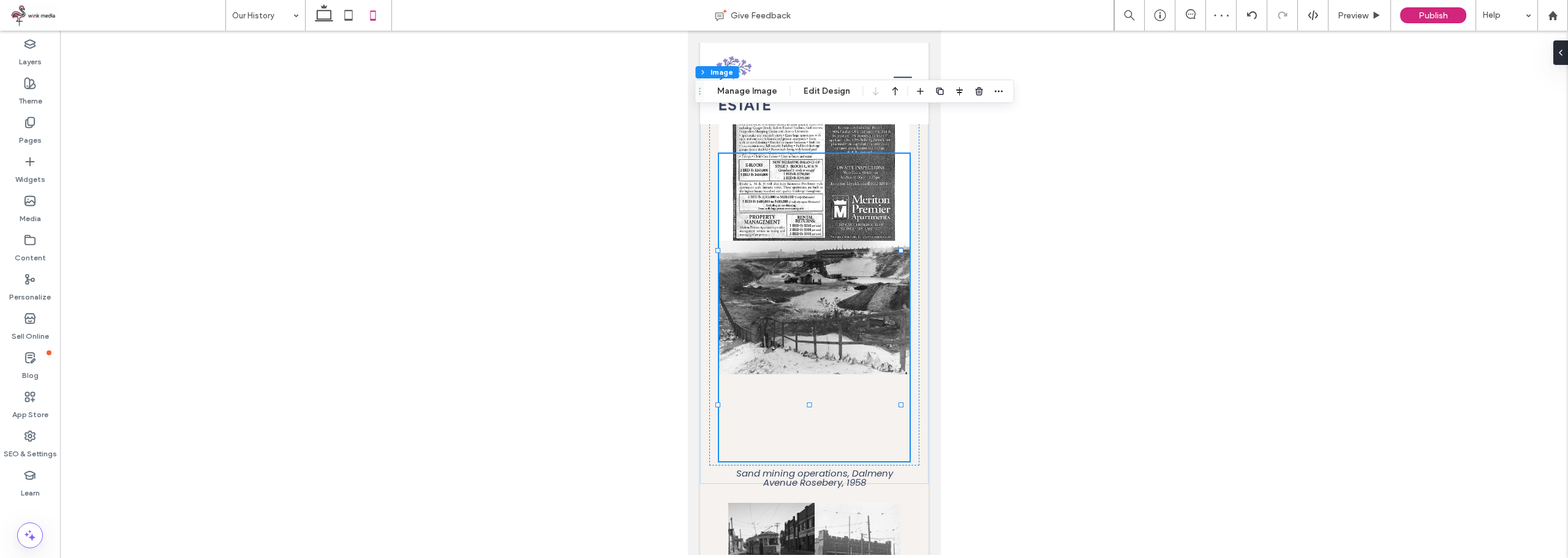
click at [815, 239] on img at bounding box center [813, 308] width 190 height 308
click at [328, 9] on icon at bounding box center [324, 15] width 25 height 25
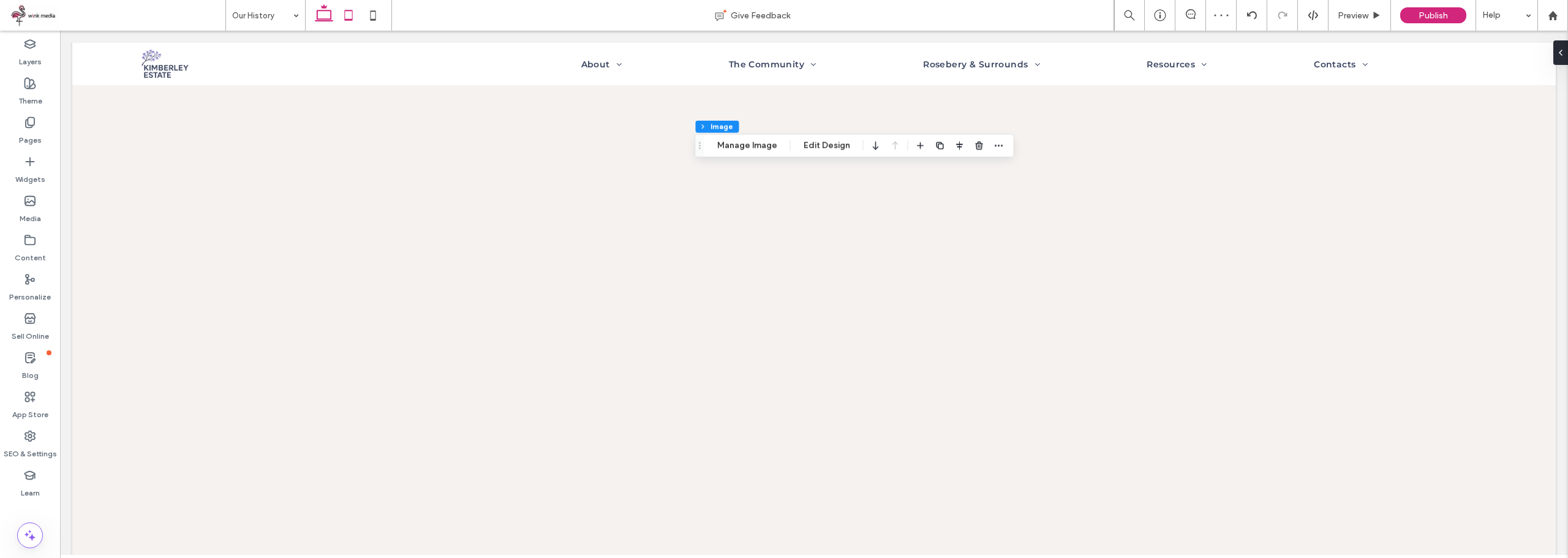
type input "**"
type input "****"
type input "***"
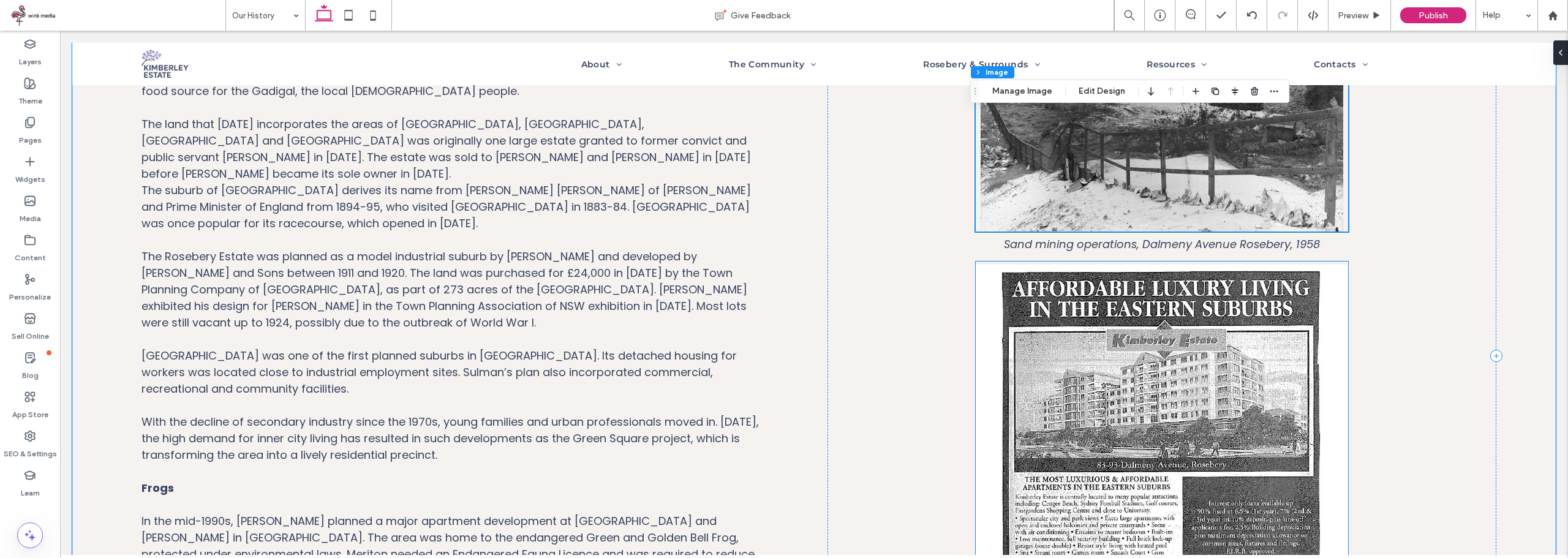
scroll to position [383, 0]
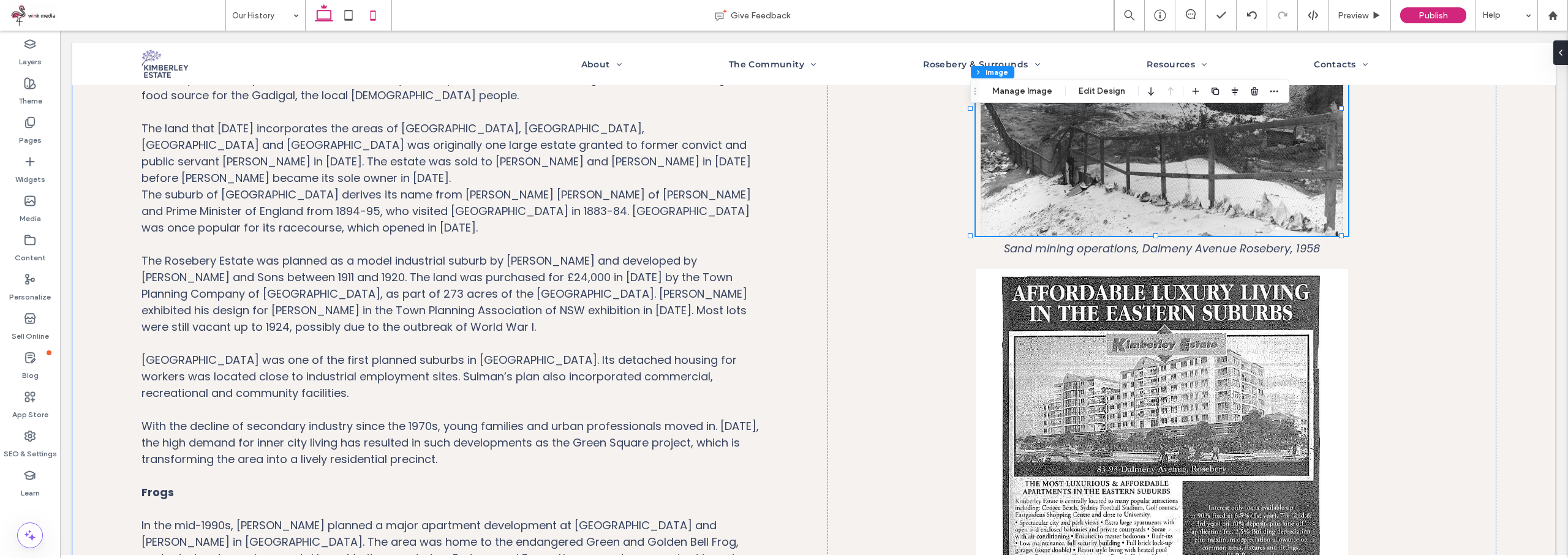
drag, startPoint x: 370, startPoint y: 13, endPoint x: 163, endPoint y: 185, distance: 269.1
click at [370, 13] on use at bounding box center [373, 15] width 6 height 9
type input "***"
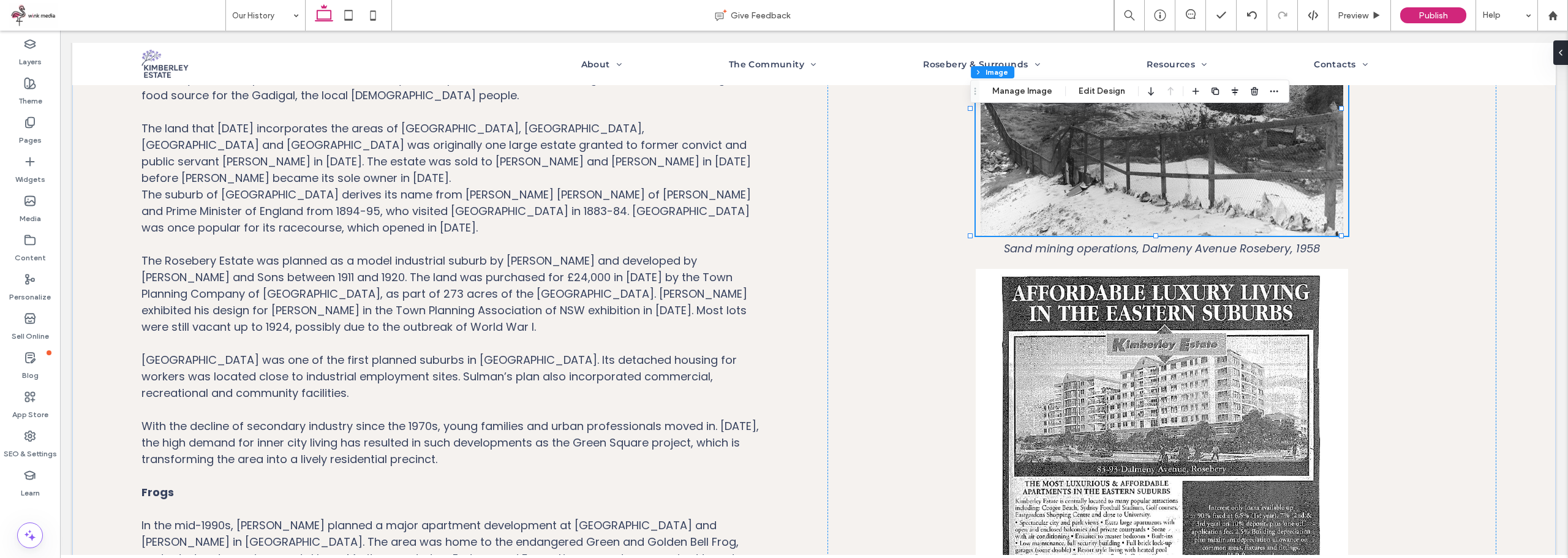
type input "***"
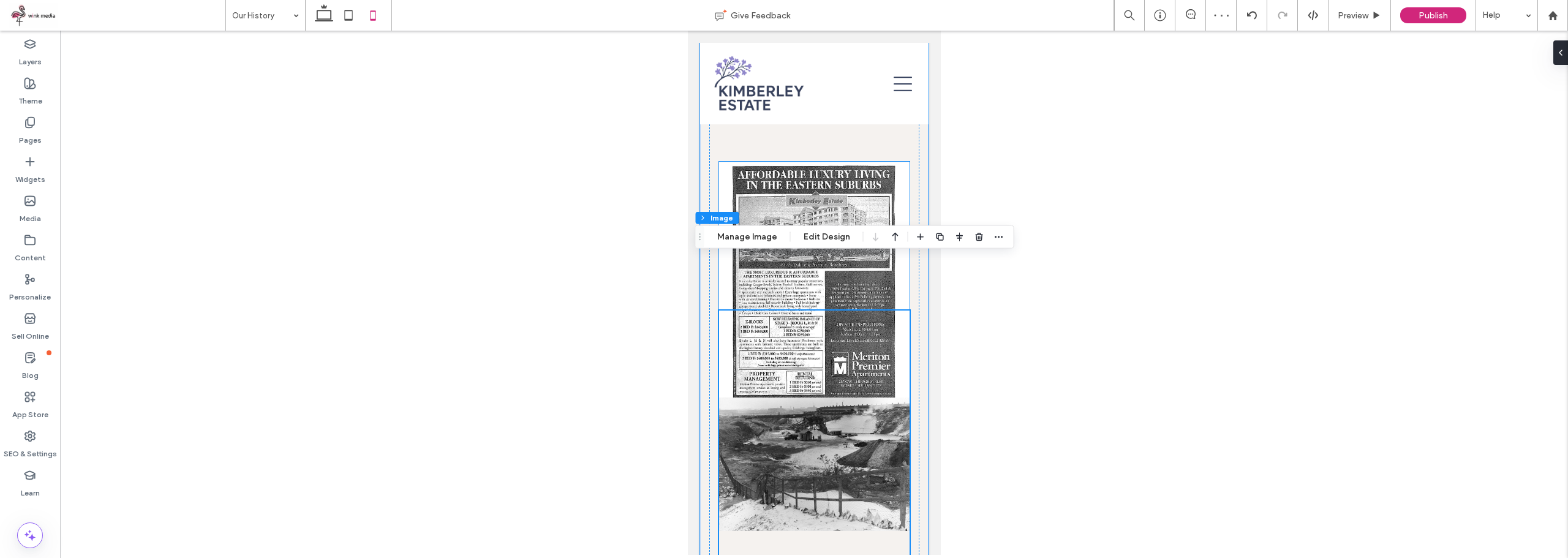
scroll to position [1516, 0]
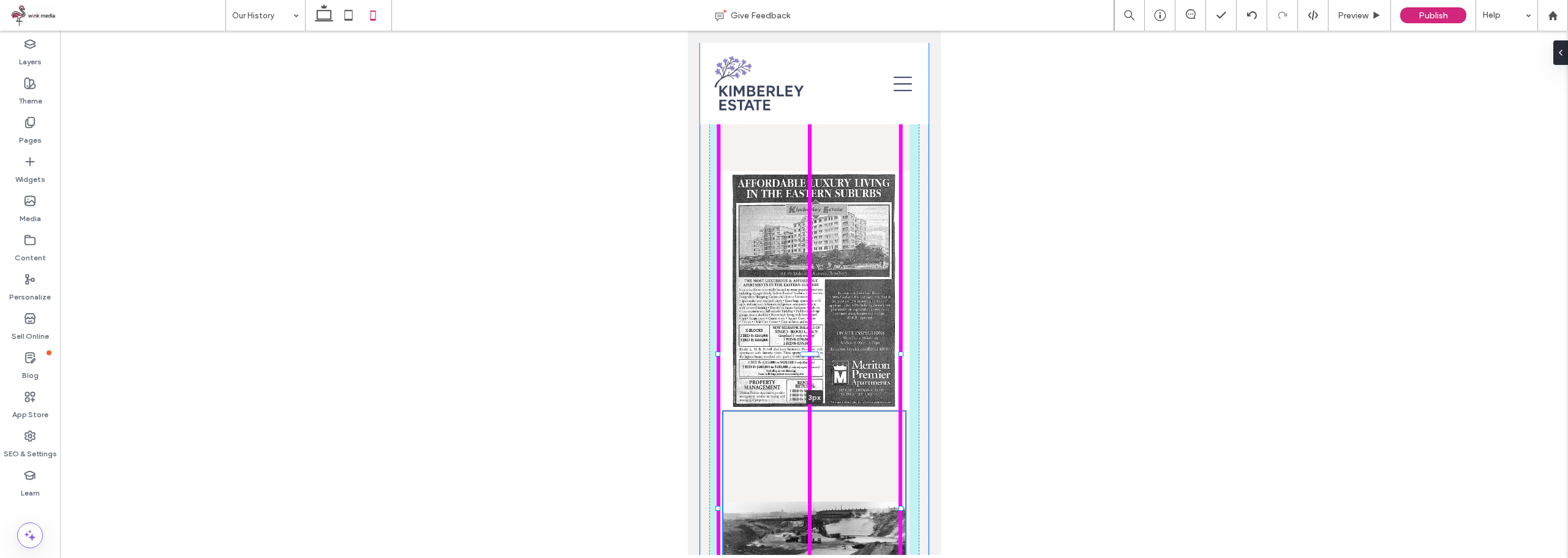
drag, startPoint x: 808, startPoint y: 254, endPoint x: 825, endPoint y: 346, distance: 93.6
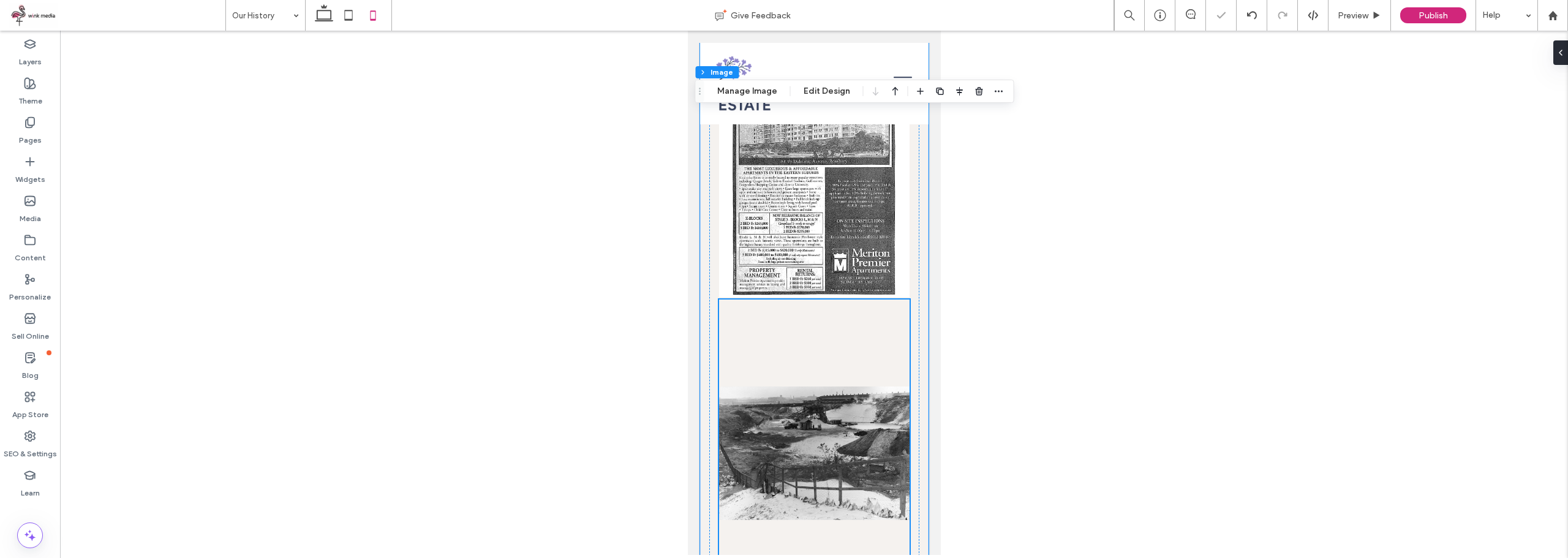
scroll to position [1760, 0]
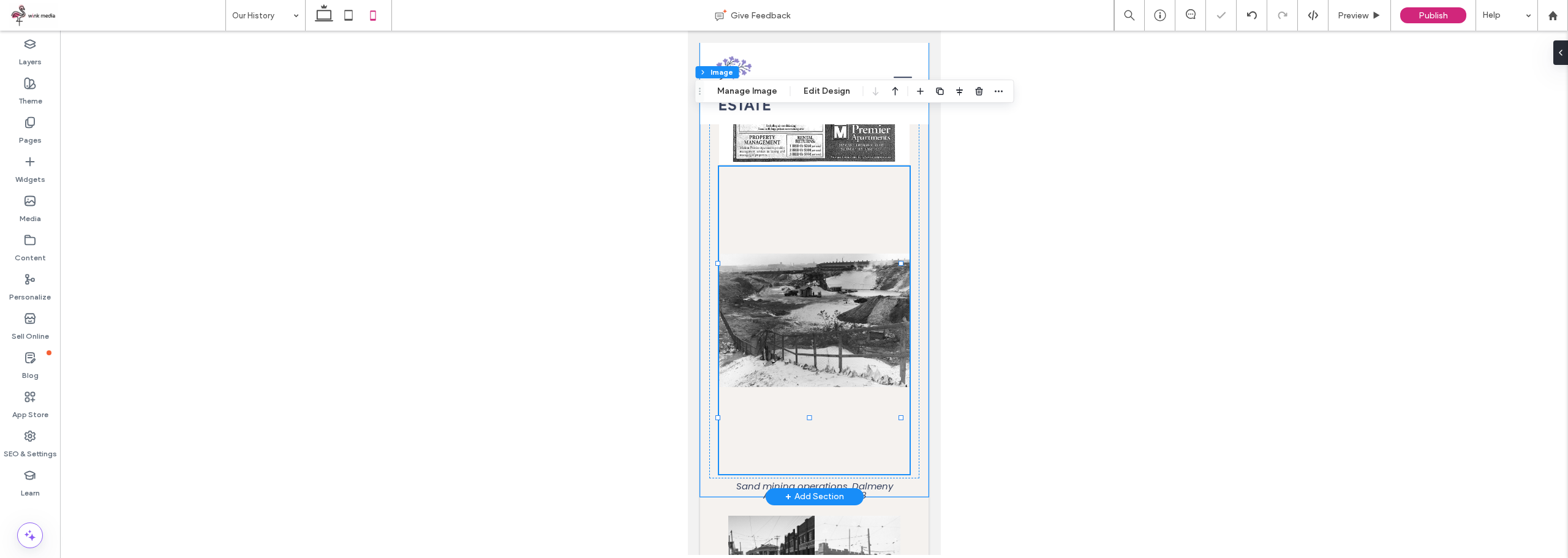
click at [804, 277] on img at bounding box center [813, 320] width 190 height 308
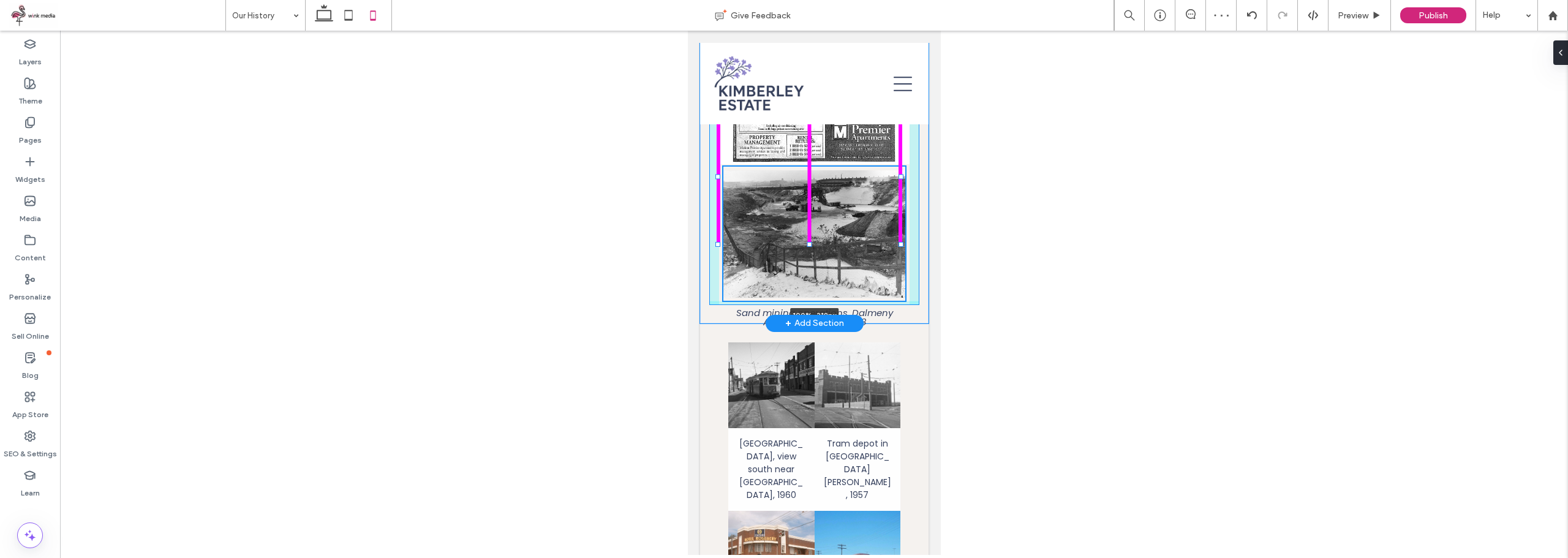
drag, startPoint x: 810, startPoint y: 414, endPoint x: 804, endPoint y: 239, distance: 175.1
type input "***"
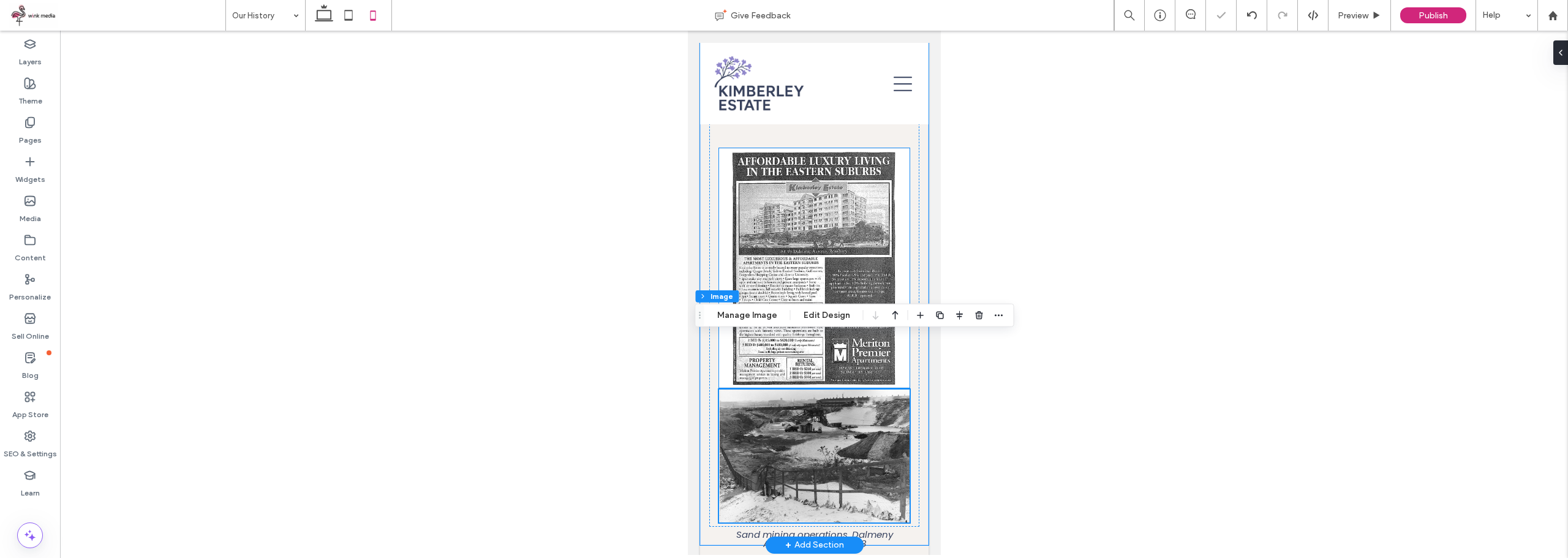
scroll to position [1577, 0]
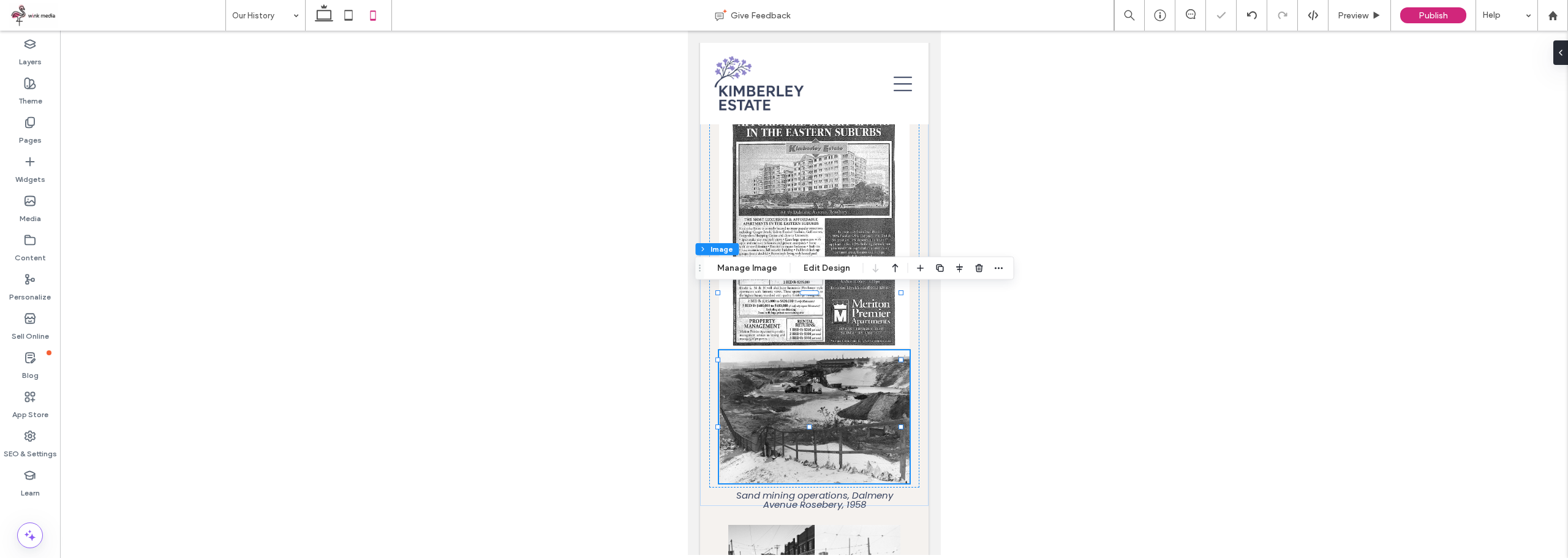
click at [1092, 222] on div at bounding box center [813, 292] width 1507 height 524
click at [755, 190] on img at bounding box center [813, 228] width 190 height 239
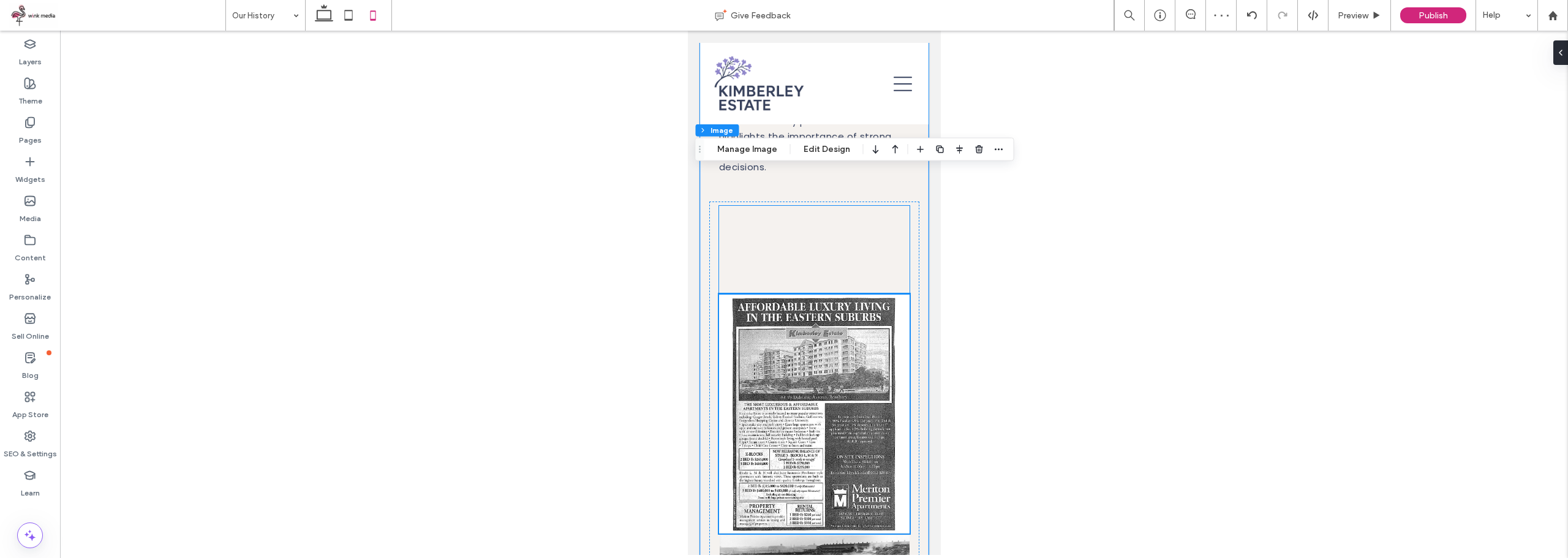
scroll to position [1332, 0]
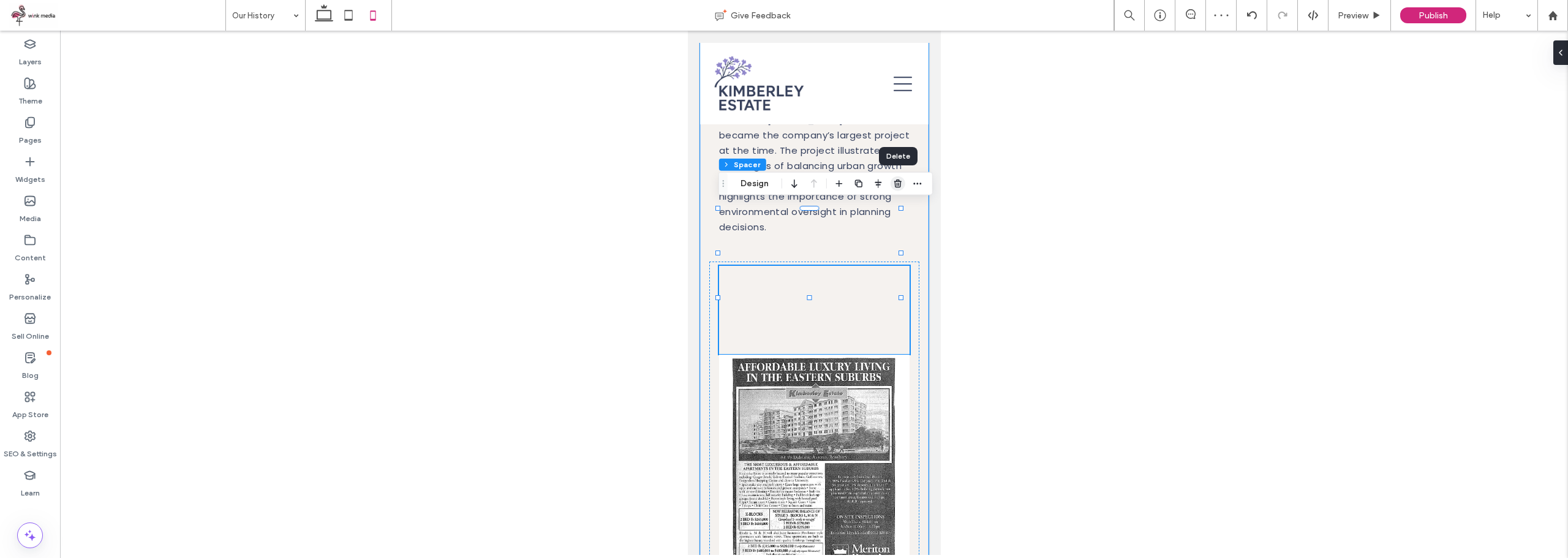
click at [900, 185] on icon "button" at bounding box center [897, 183] width 9 height 9
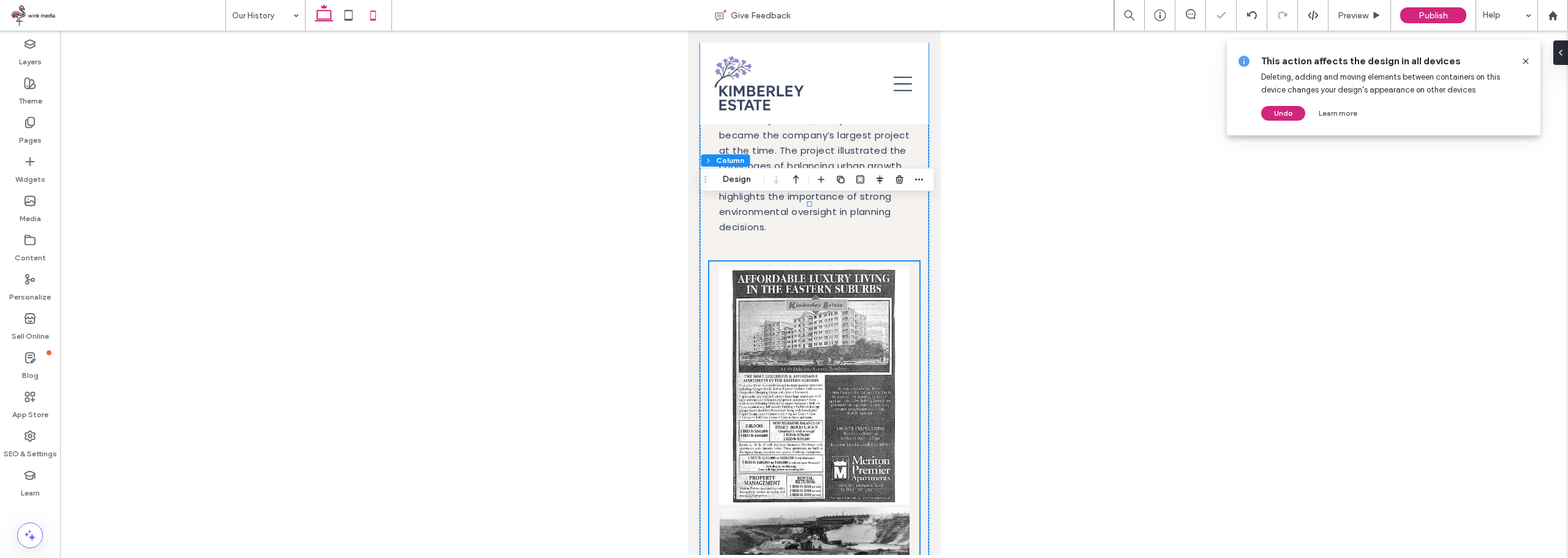
click at [330, 15] on icon at bounding box center [324, 15] width 25 height 25
type input "**"
type input "***"
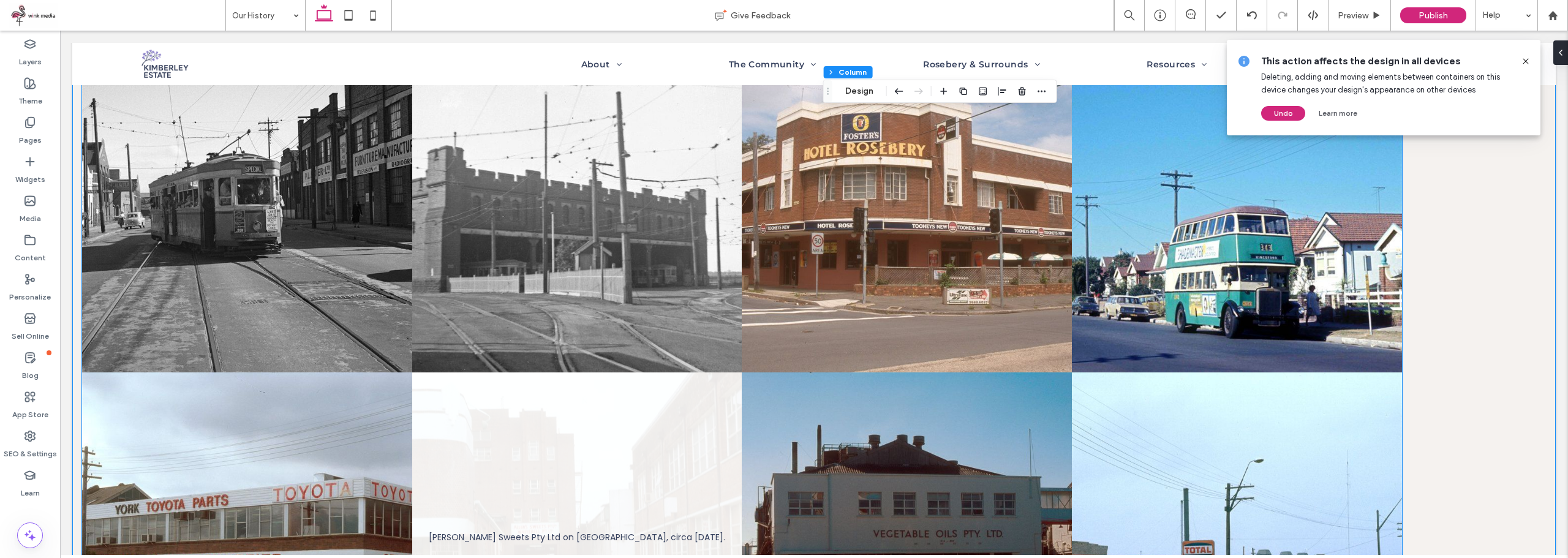
scroll to position [1388, 0]
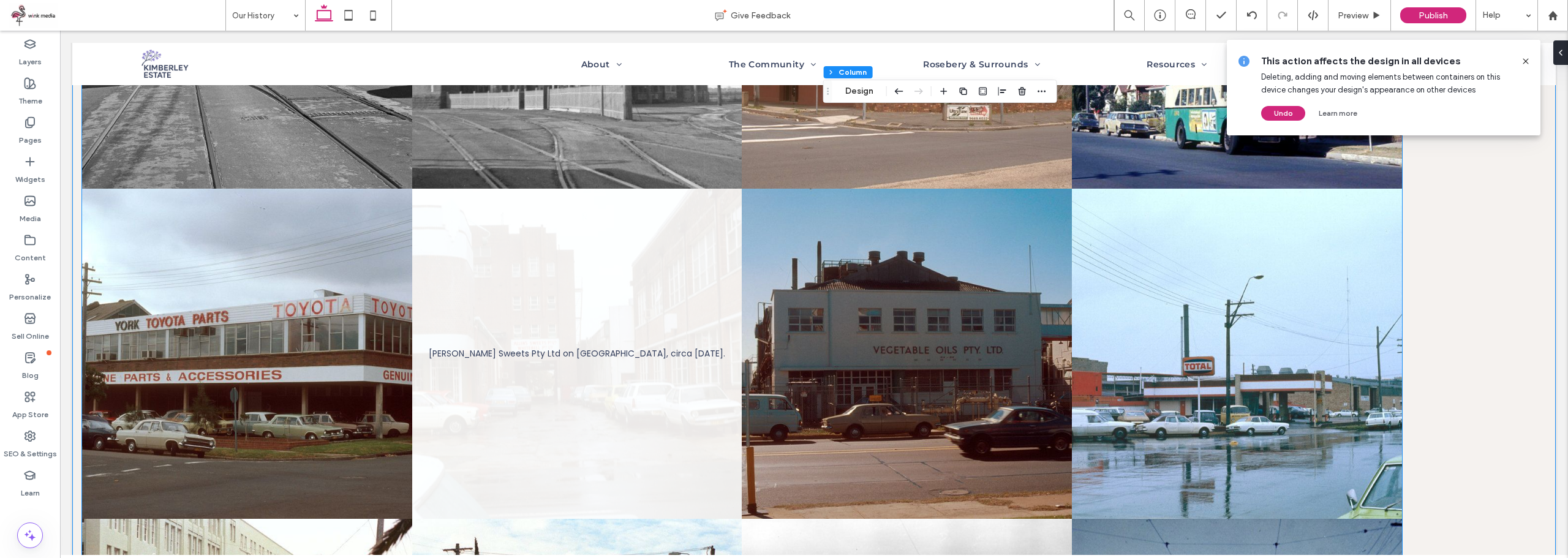
click at [481, 276] on link at bounding box center [577, 354] width 330 height 330
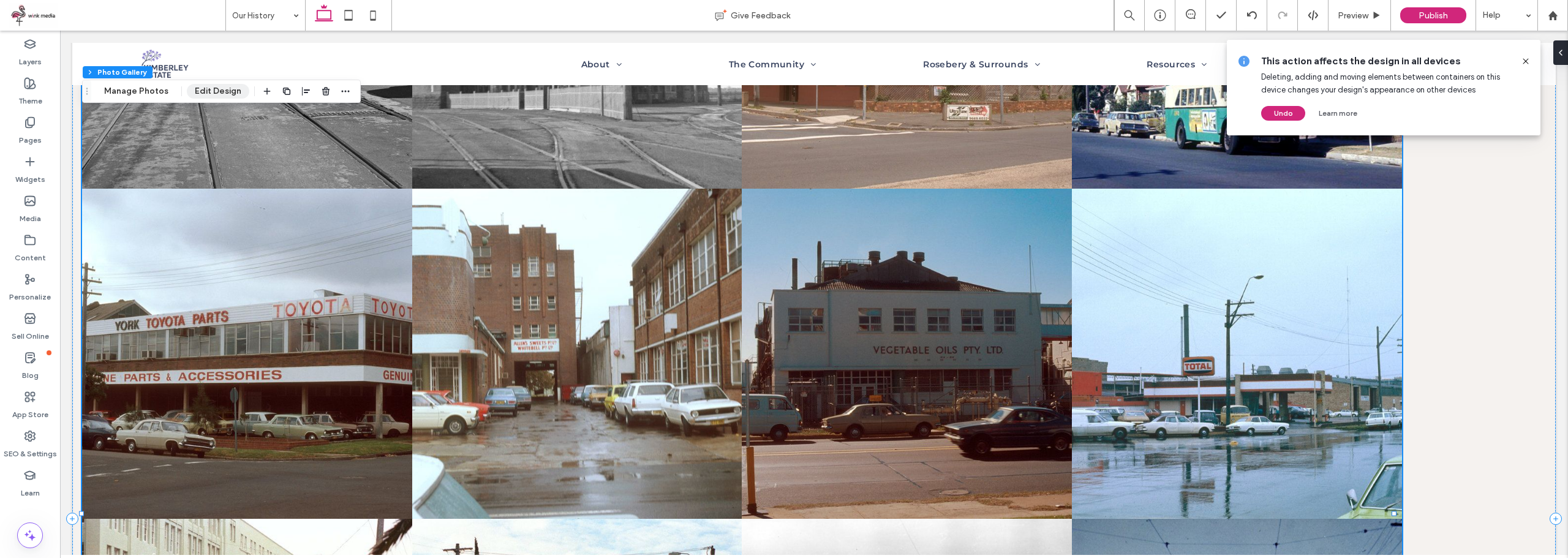
click at [224, 93] on button "Edit Design" at bounding box center [218, 91] width 63 height 15
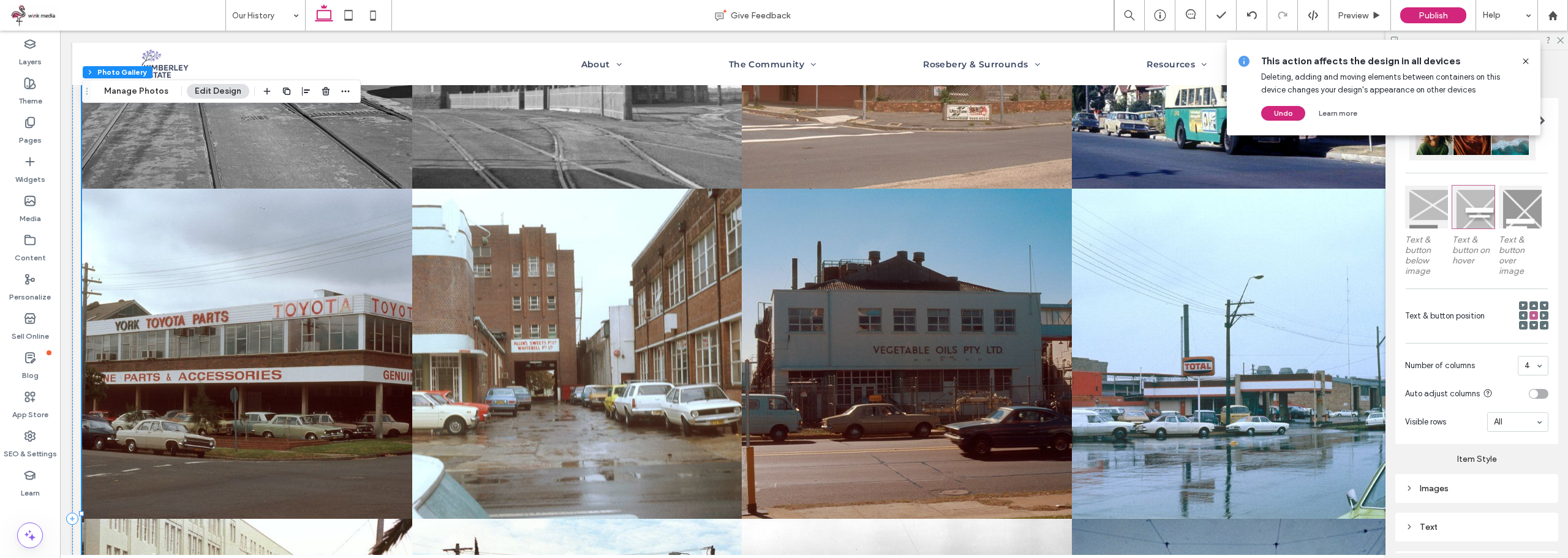
scroll to position [368, 0]
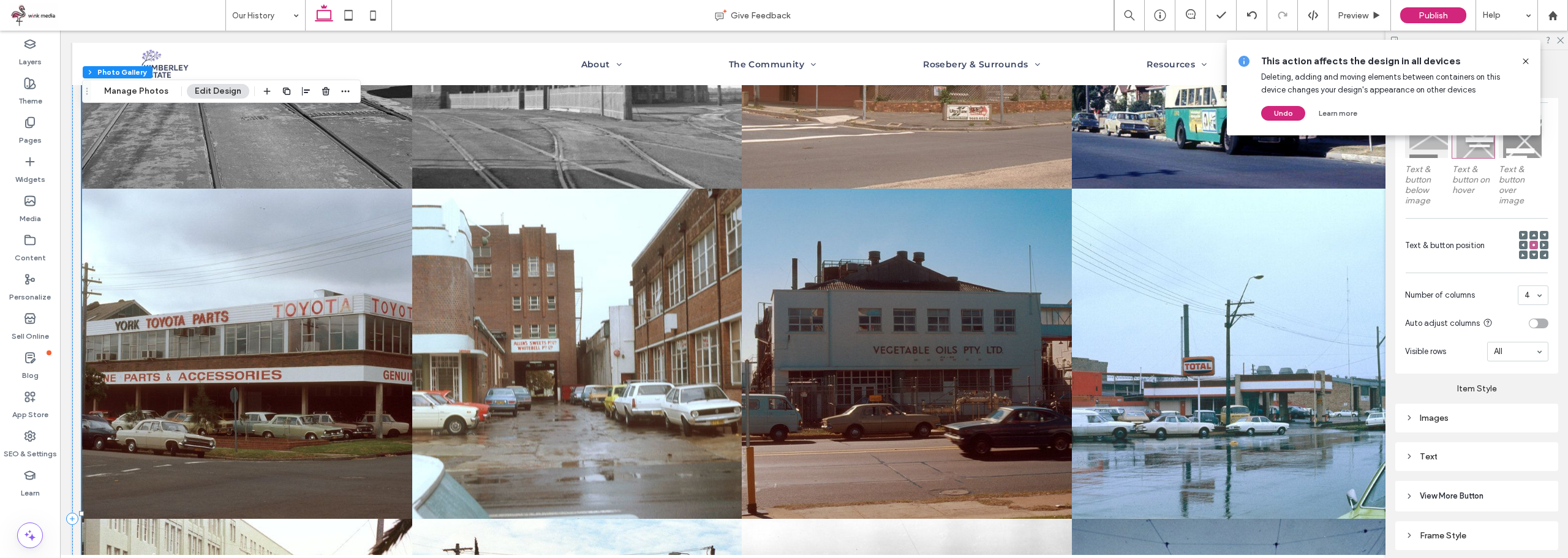
click at [1480, 416] on div "Images" at bounding box center [1476, 418] width 144 height 10
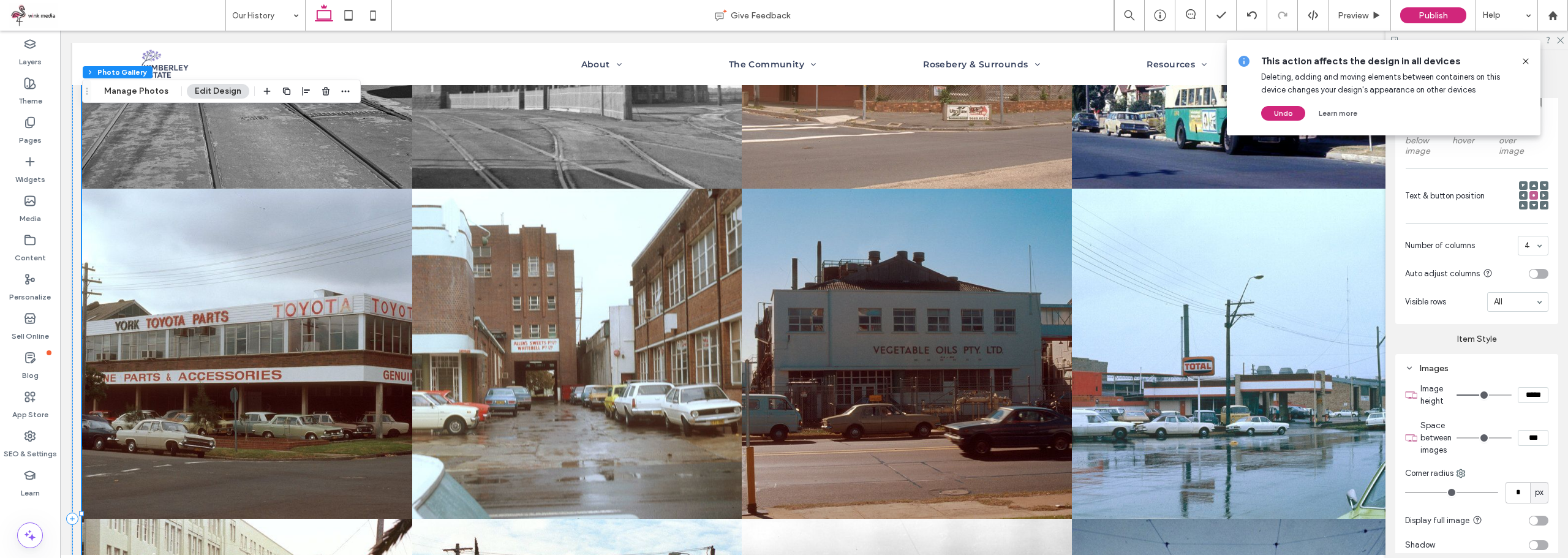
scroll to position [490, 0]
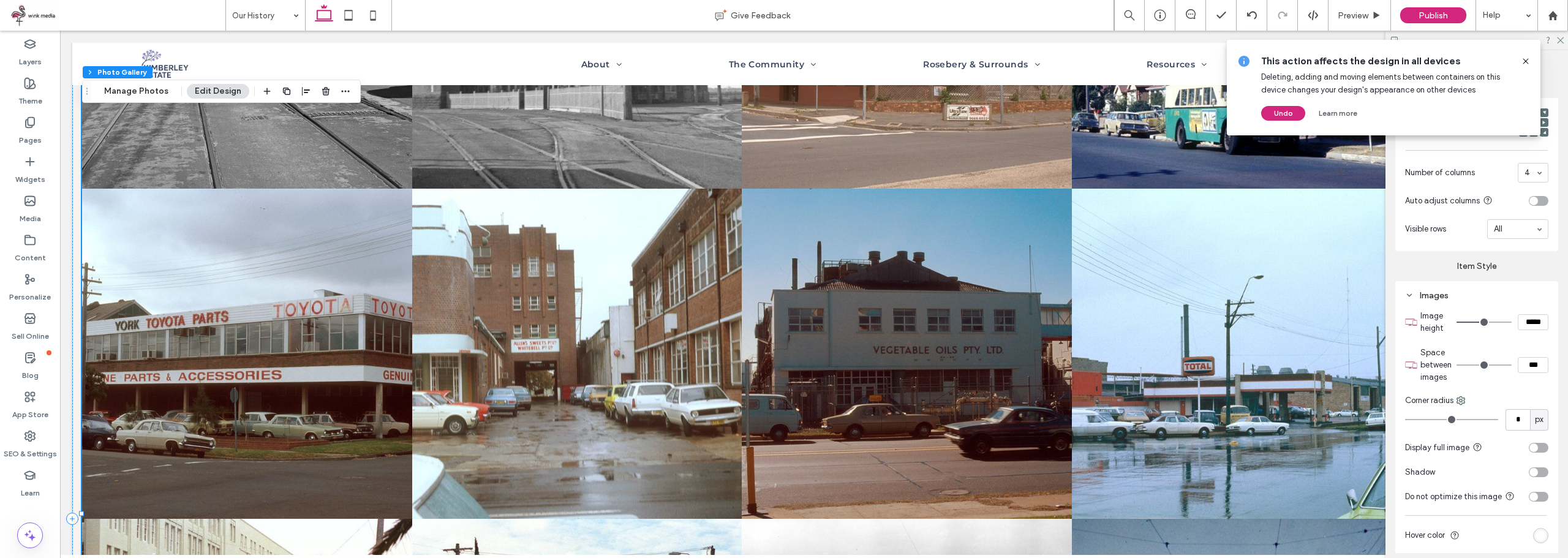
type input "*"
type input "***"
type input "*"
type input "***"
type input "*"
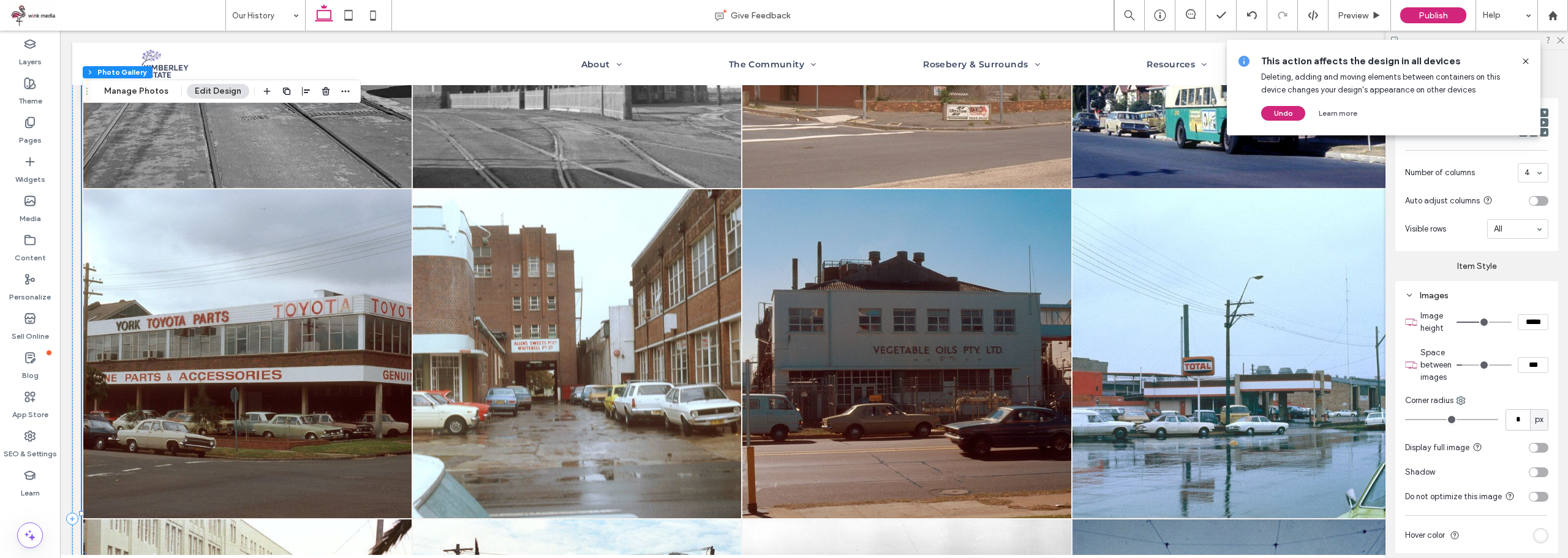
type input "***"
type input "*"
type input "***"
type input "*"
type input "***"
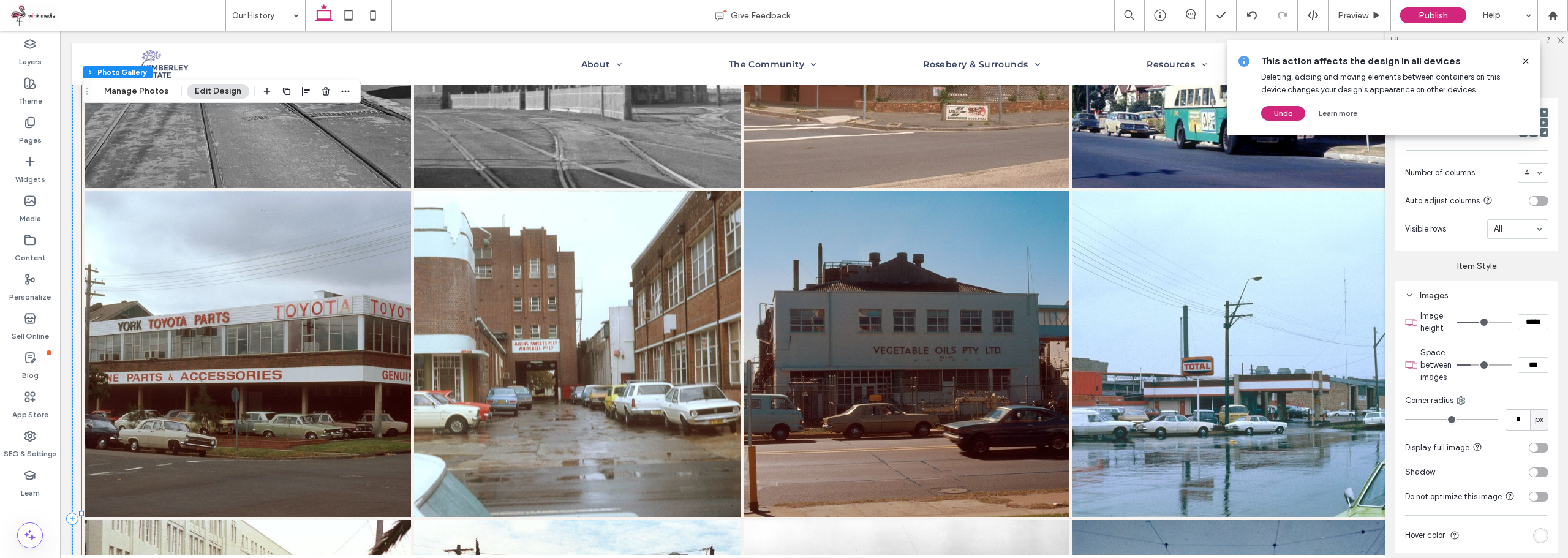
type input "*"
type input "***"
type input "*"
type input "***"
type input "*"
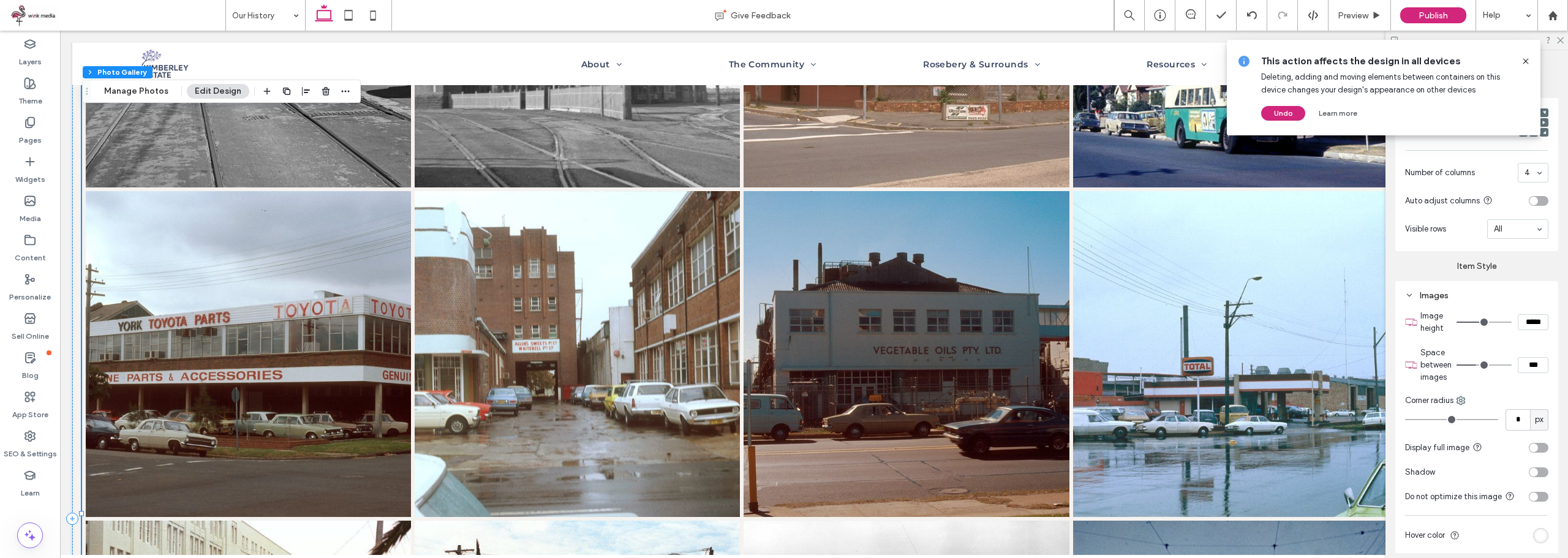
type input "***"
type input "*"
type input "***"
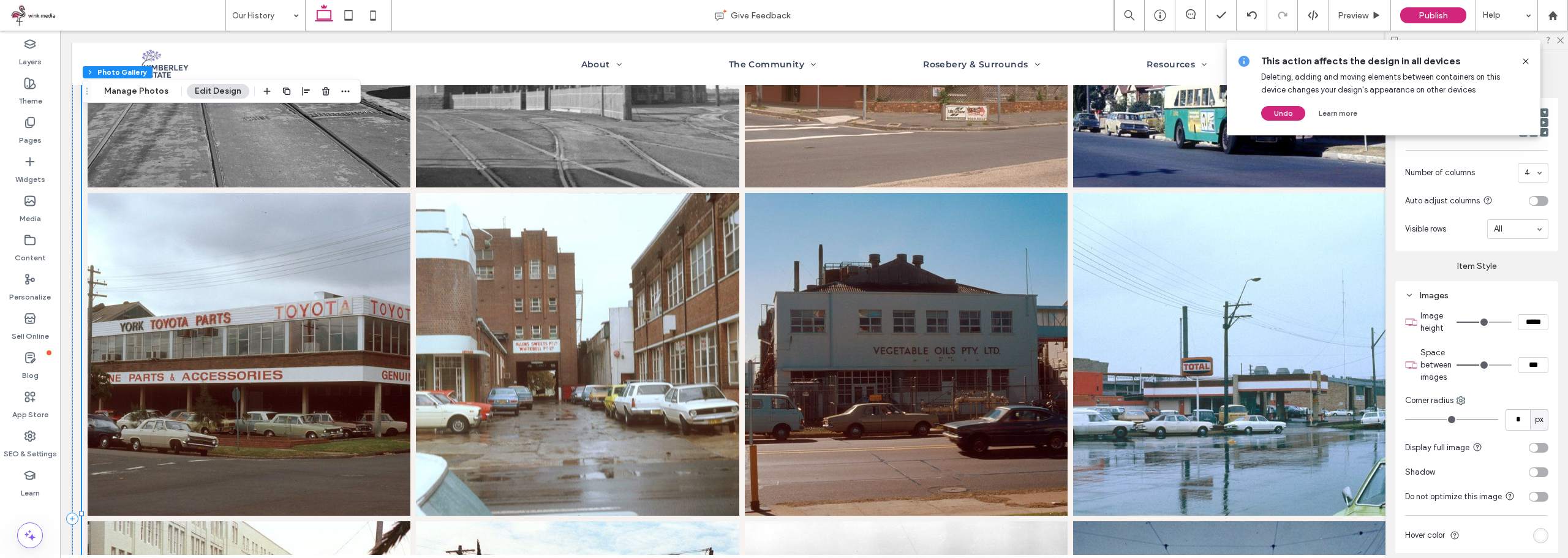
type input "**"
type input "****"
drag, startPoint x: 1462, startPoint y: 363, endPoint x: 1481, endPoint y: 364, distance: 19.0
type input "**"
click at [1481, 365] on input "range" at bounding box center [1484, 365] width 55 height 1
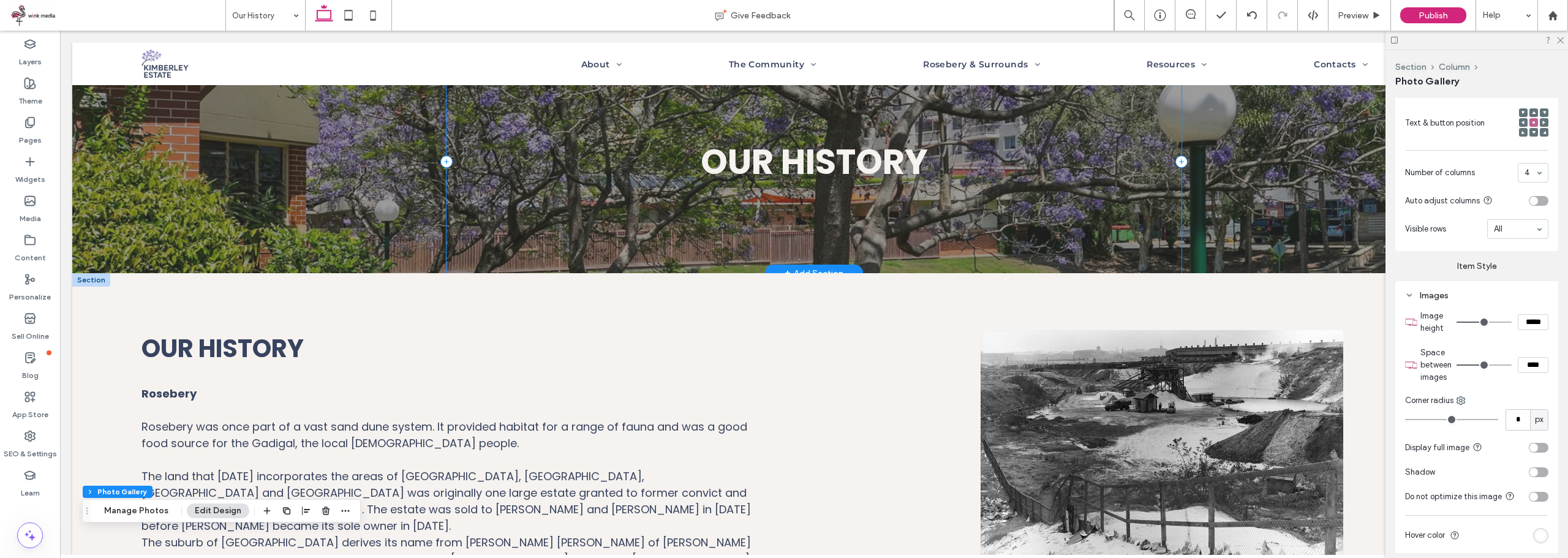
scroll to position [0, 0]
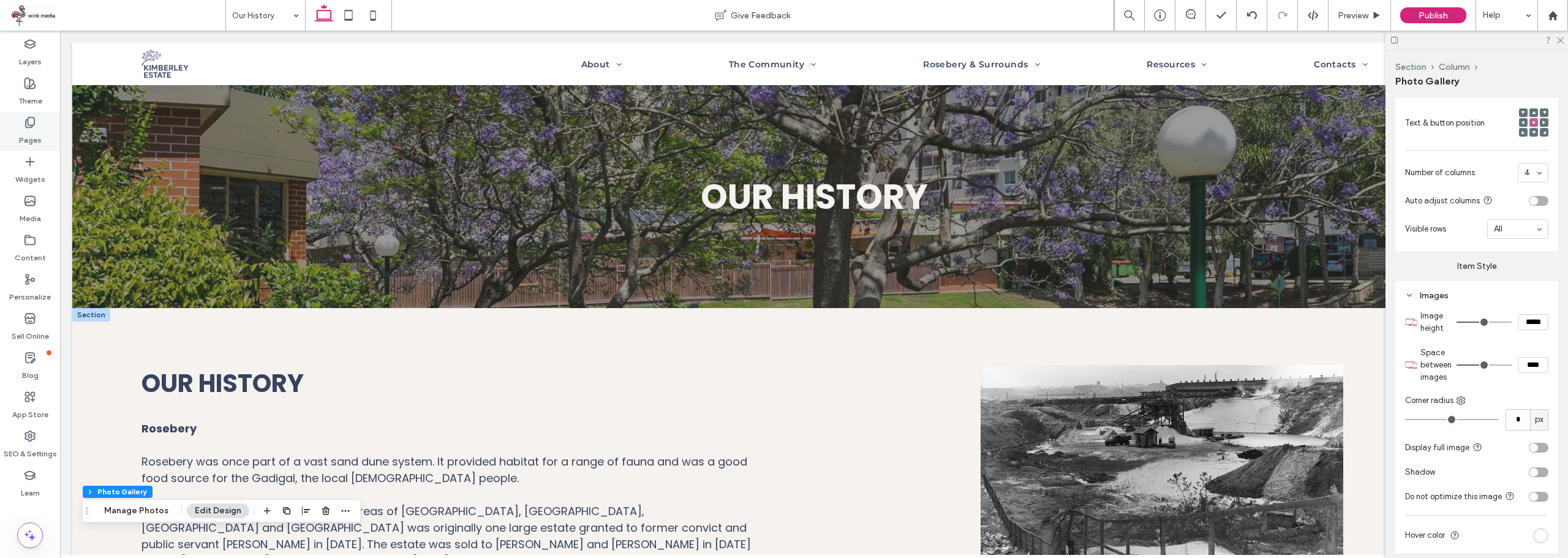
click at [33, 128] on label "Pages" at bounding box center [30, 137] width 23 height 18
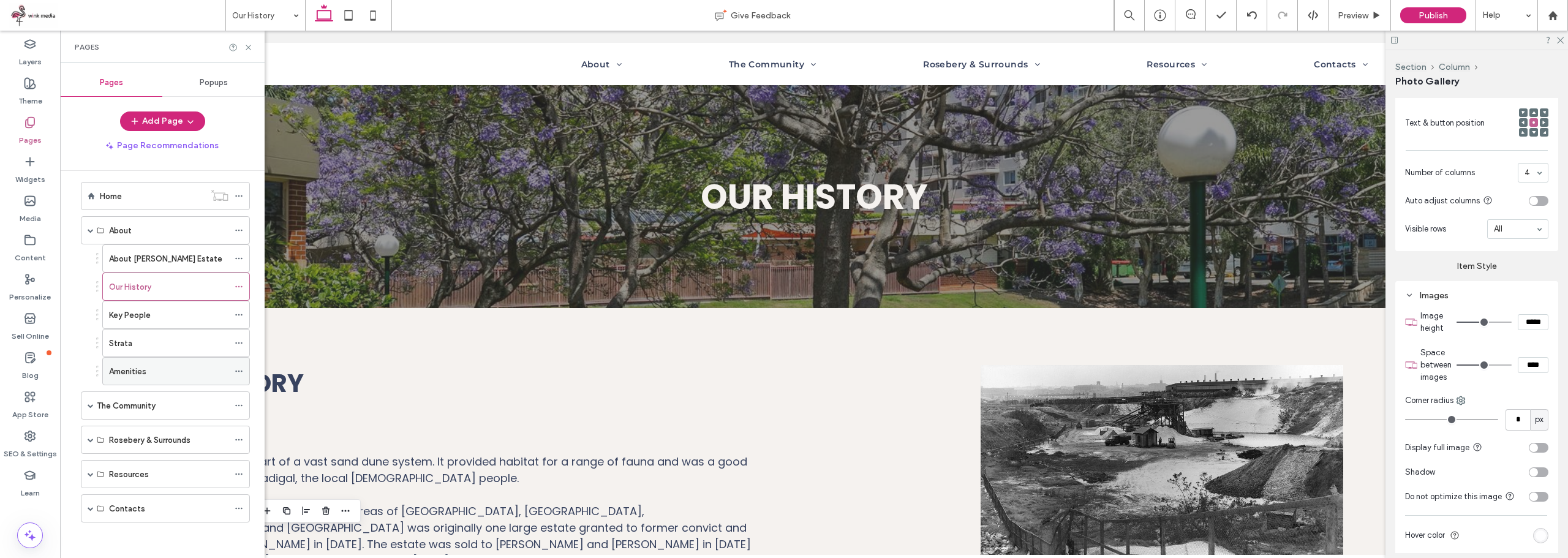
scroll to position [11, 0]
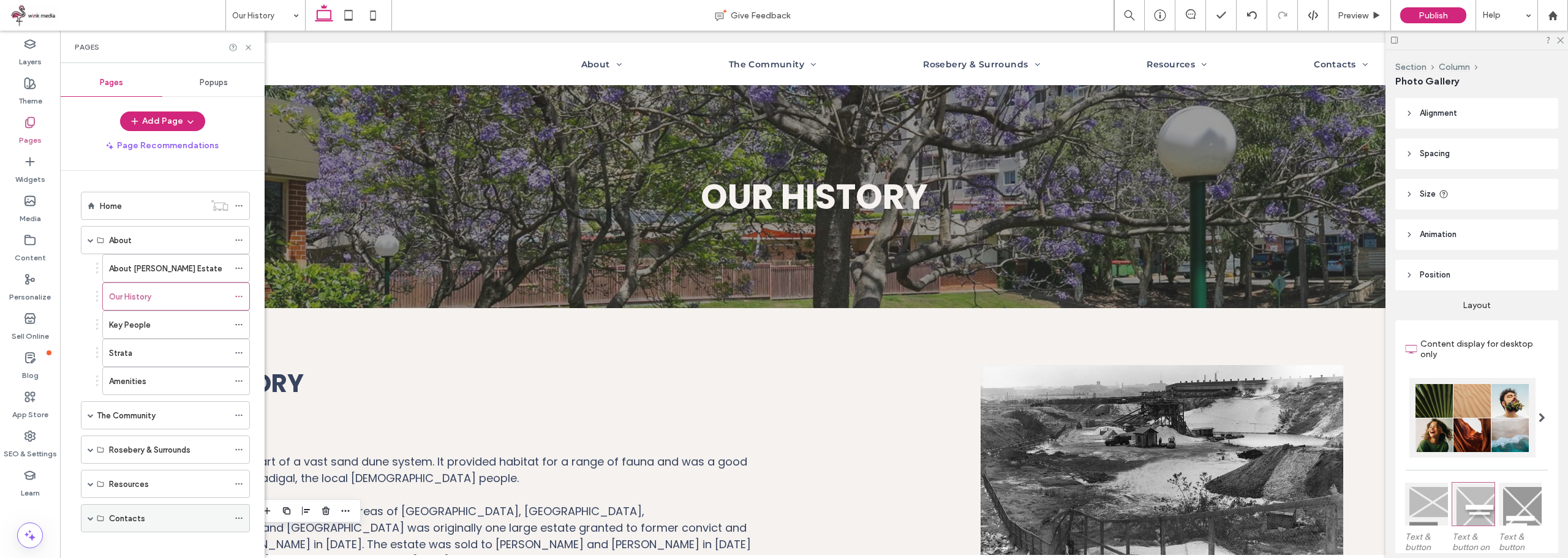
scroll to position [490, 0]
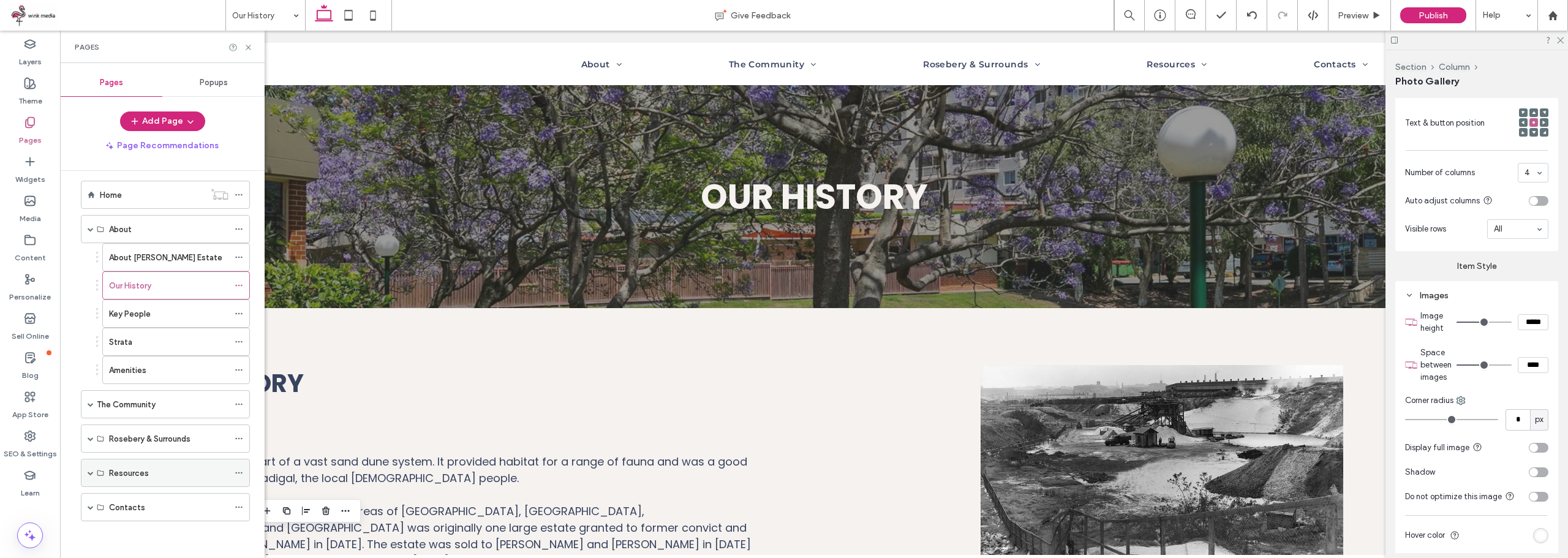
click at [90, 476] on span at bounding box center [90, 473] width 6 height 6
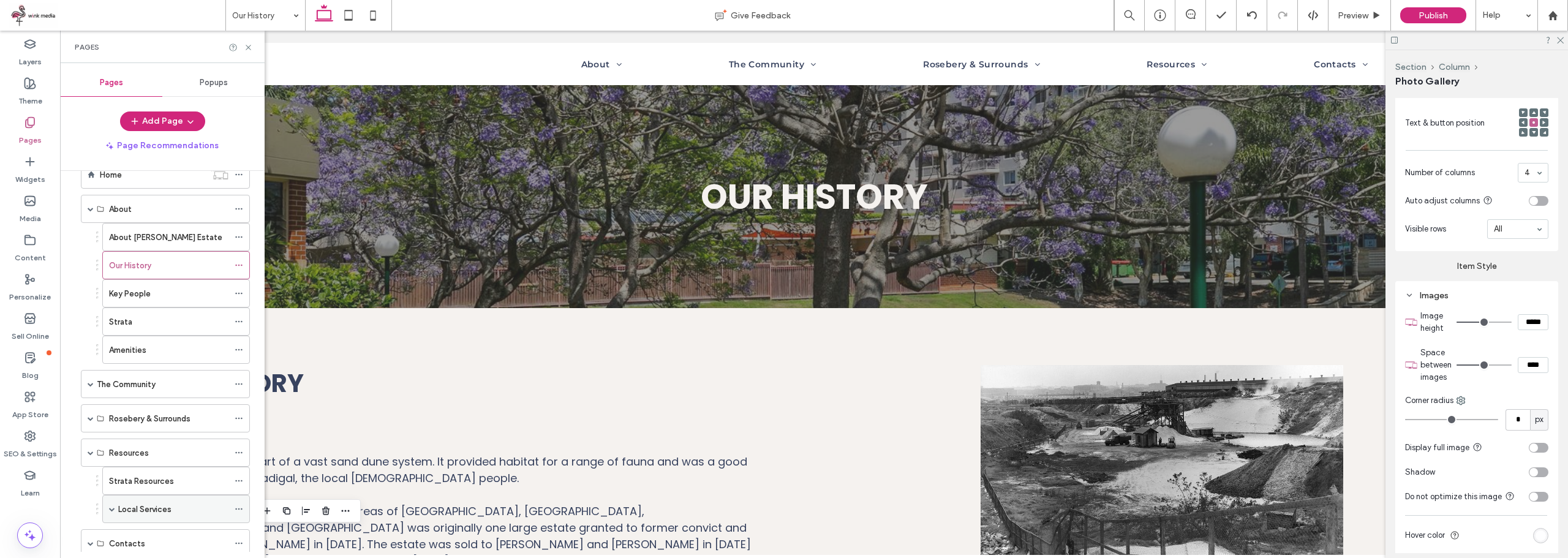
scroll to position [67, 0]
click at [112, 473] on span at bounding box center [112, 473] width 6 height 6
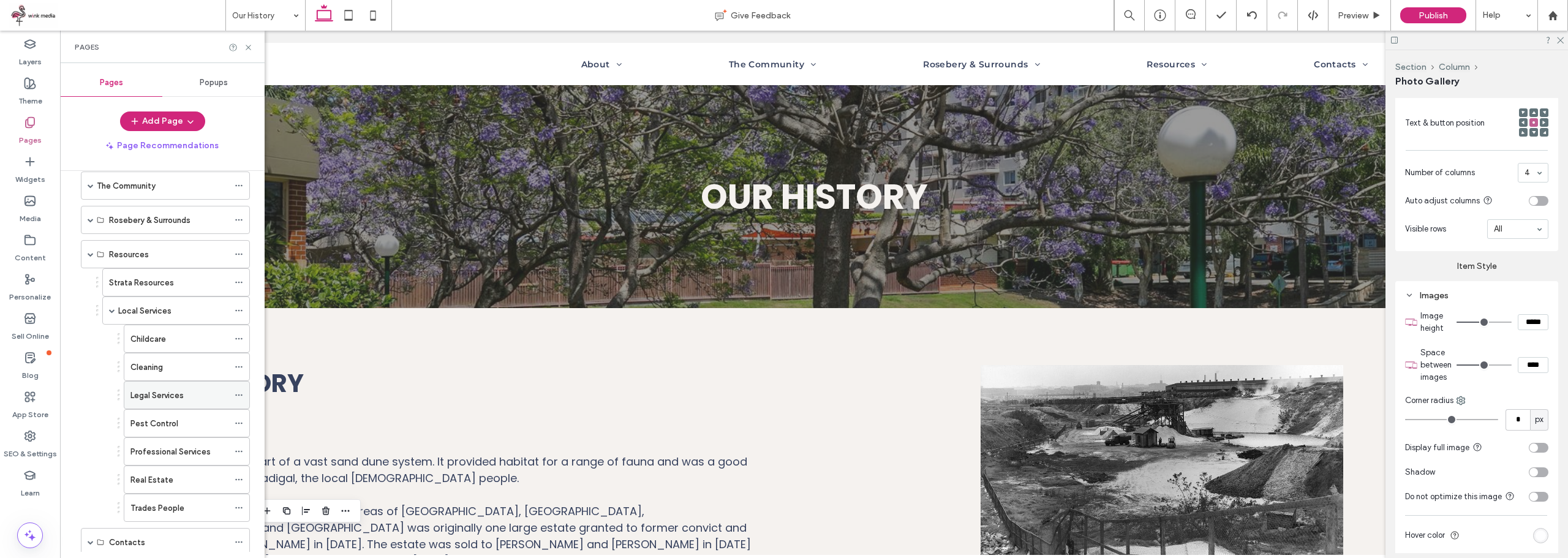
scroll to position [251, 0]
click at [115, 290] on span at bounding box center [112, 289] width 6 height 6
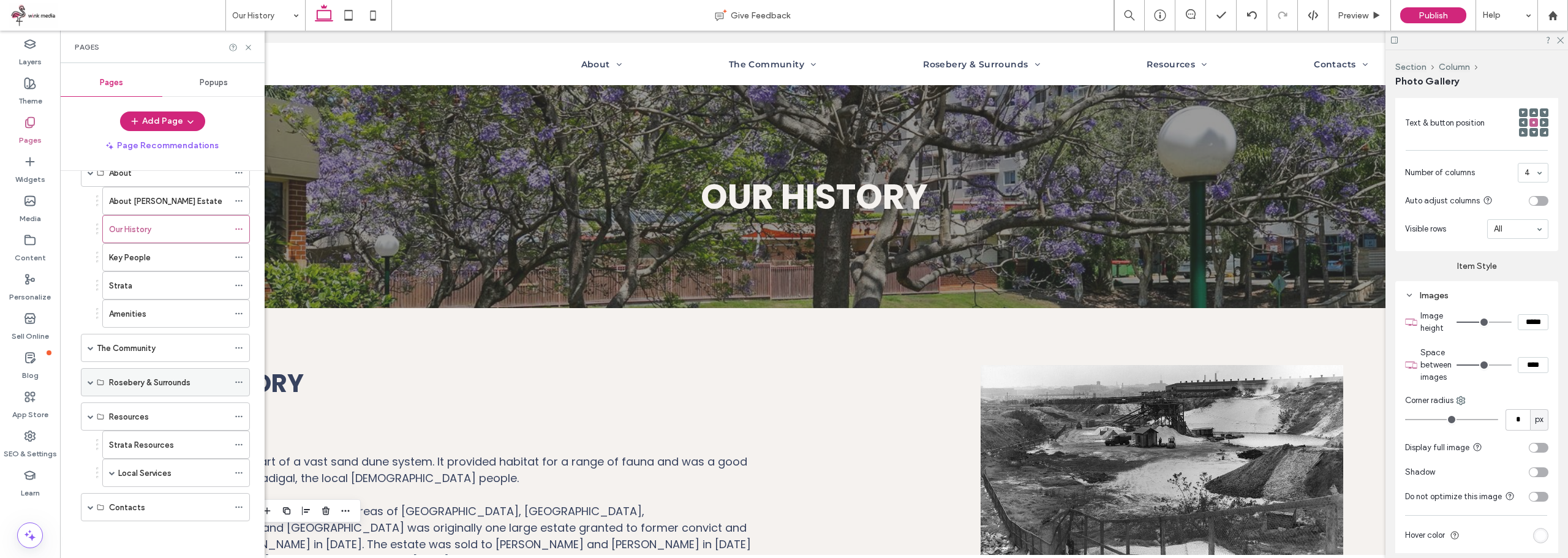
click at [90, 379] on span at bounding box center [90, 382] width 6 height 27
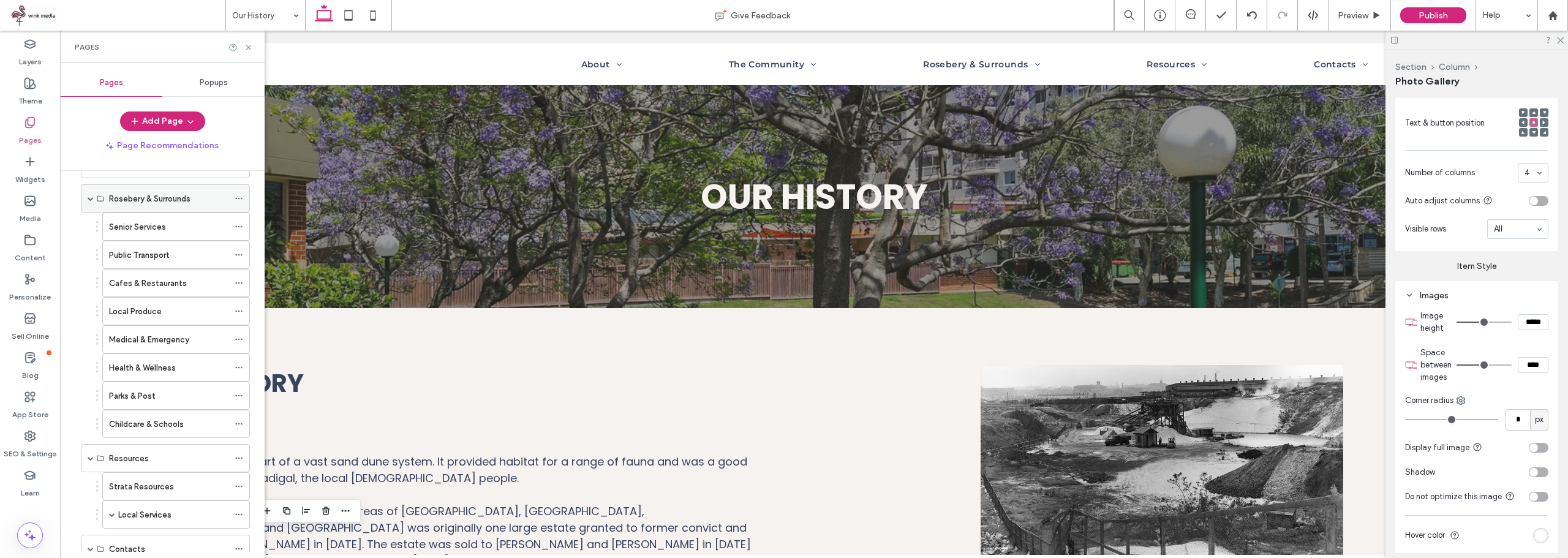
click at [88, 199] on span at bounding box center [90, 198] width 6 height 6
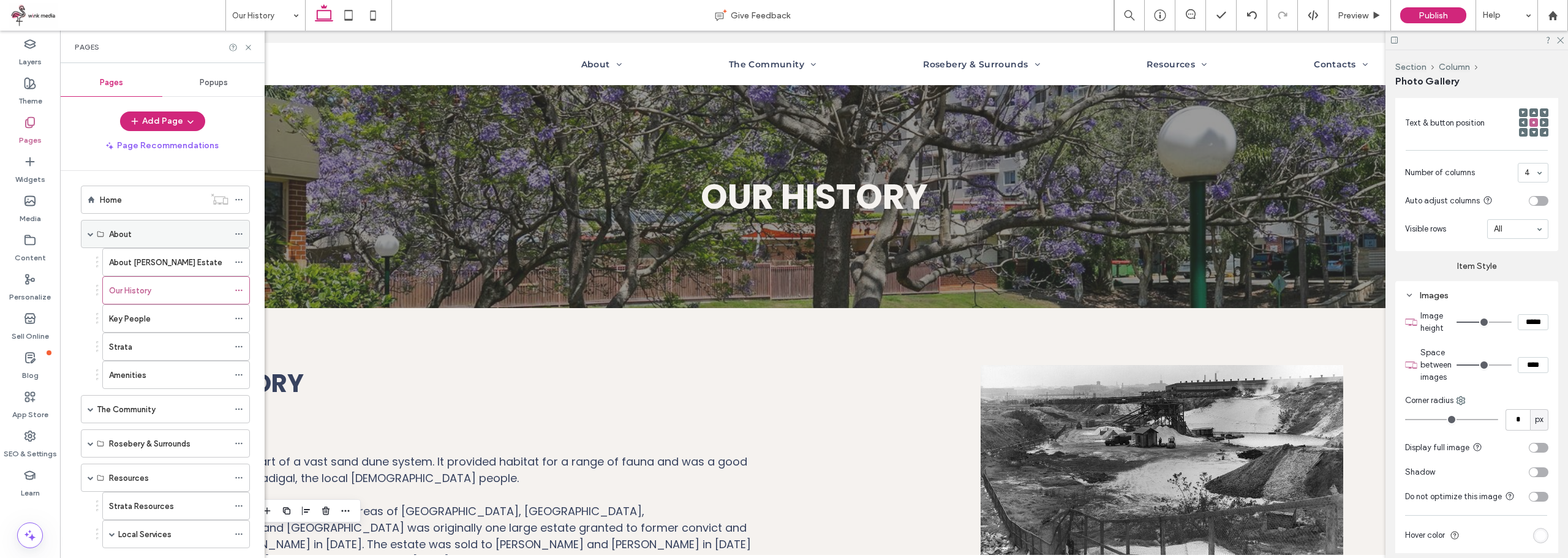
click at [90, 237] on span at bounding box center [90, 233] width 6 height 27
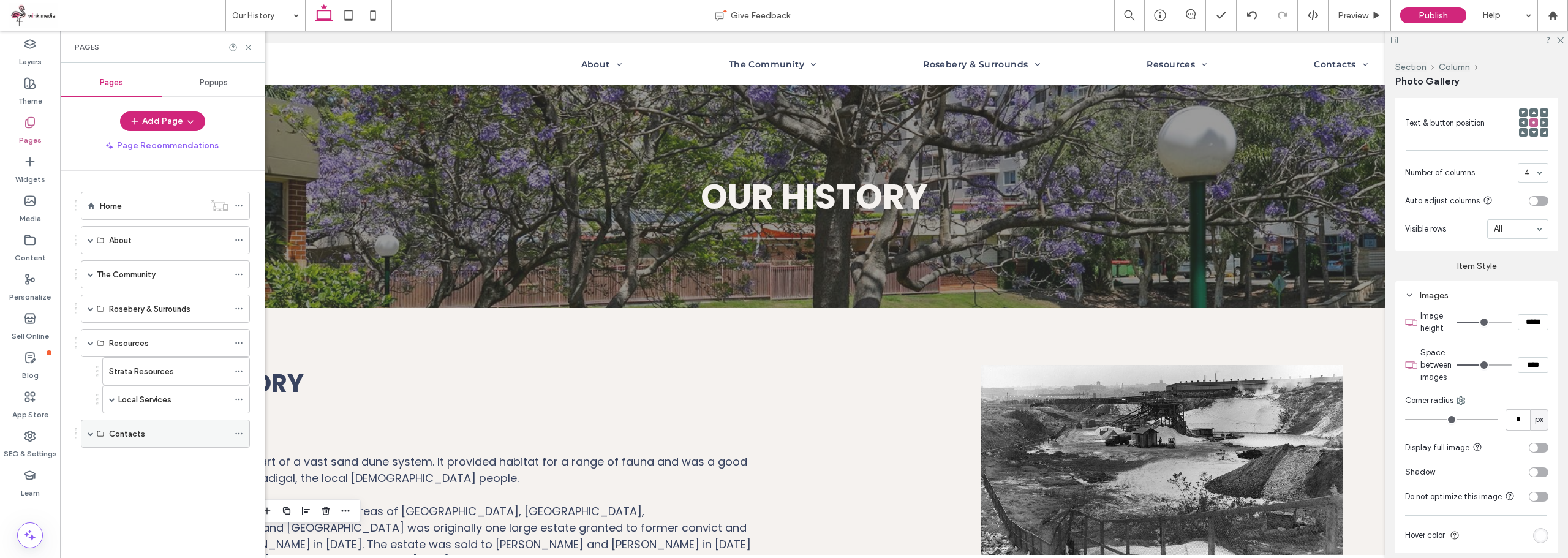
click at [86, 431] on div "Contacts" at bounding box center [166, 433] width 169 height 28
click at [88, 433] on span at bounding box center [90, 433] width 6 height 6
click at [158, 495] on label "Important Links" at bounding box center [136, 490] width 55 height 21
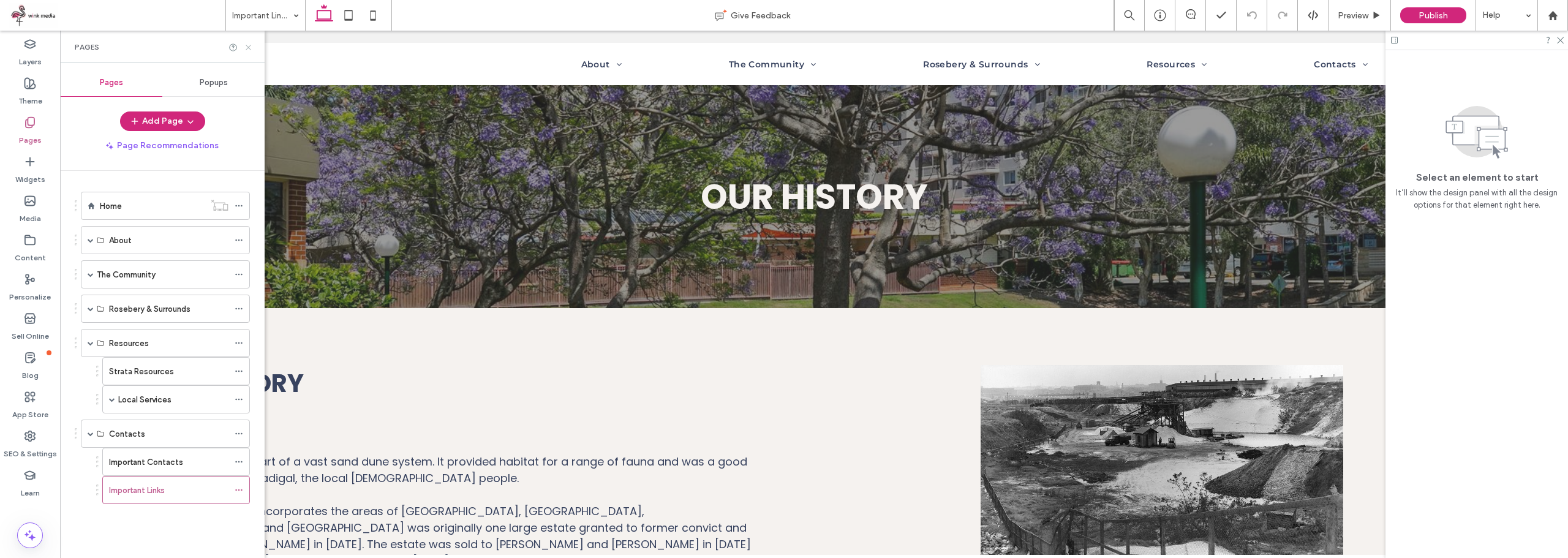
click at [248, 46] on icon at bounding box center [248, 47] width 9 height 9
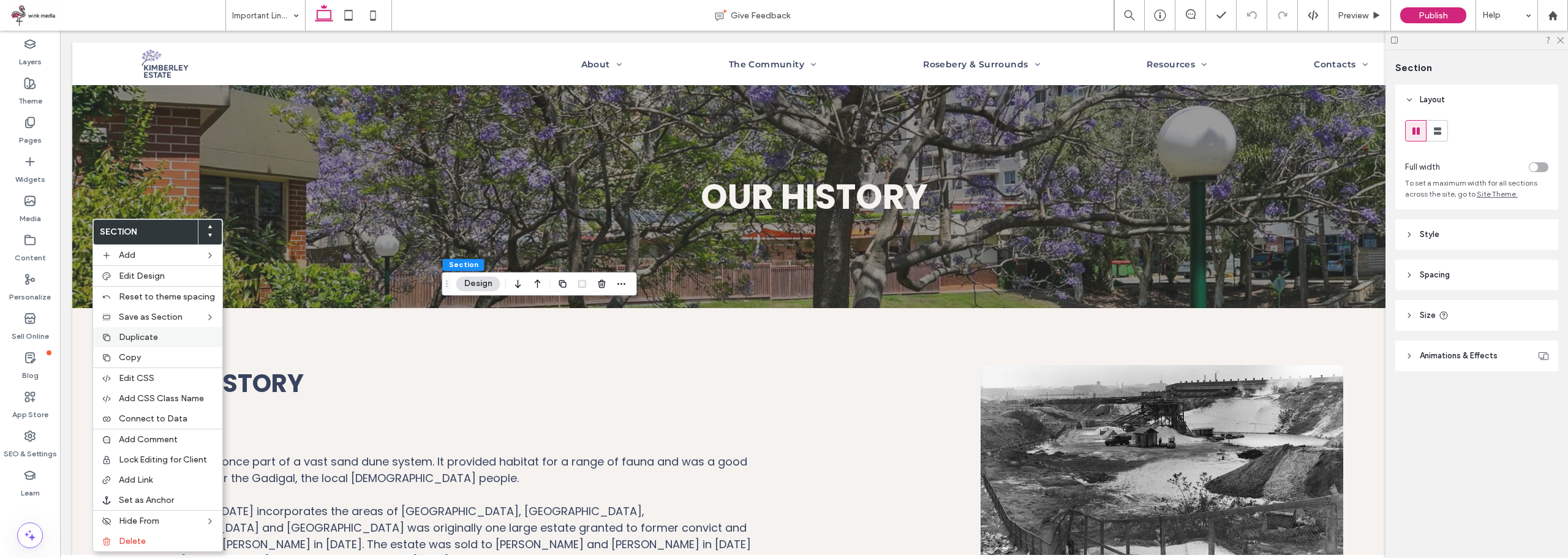
click at [160, 334] on label "Duplicate" at bounding box center [167, 337] width 96 height 10
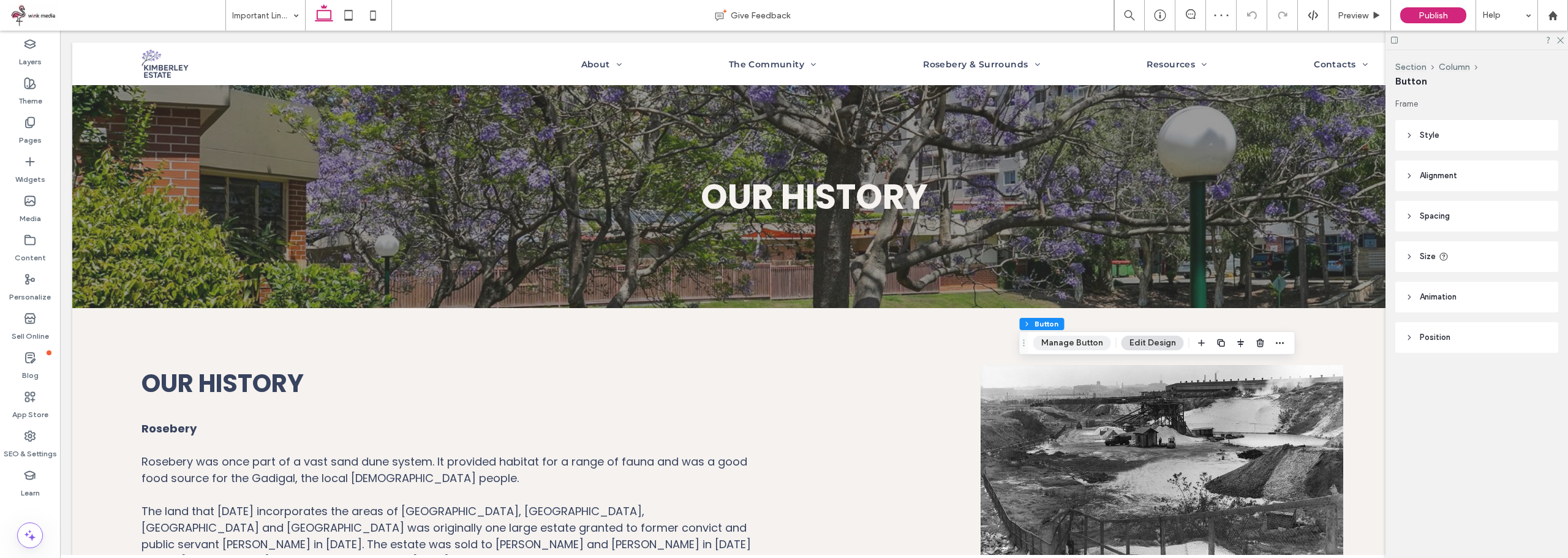
click at [1066, 344] on button "Manage Button" at bounding box center [1072, 343] width 78 height 15
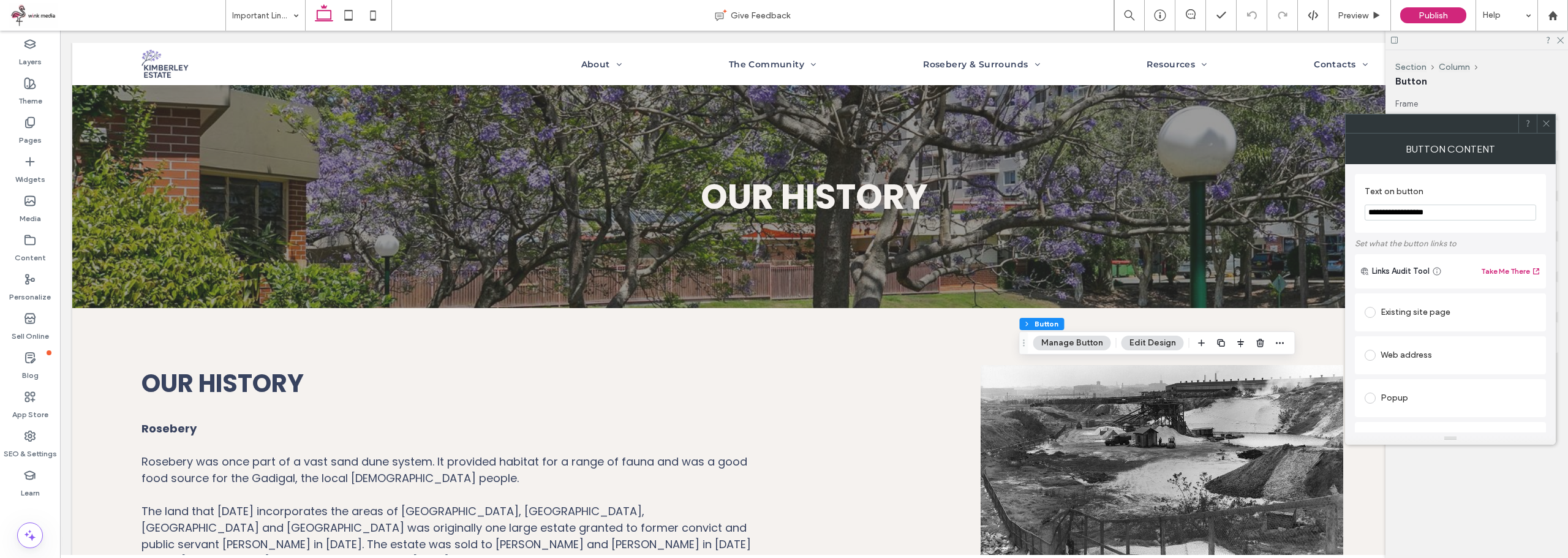
type input "**********"
click at [1456, 360] on div "Web address" at bounding box center [1450, 355] width 171 height 20
click at [1443, 375] on input "url" at bounding box center [1450, 379] width 171 height 16
paste input "**********"
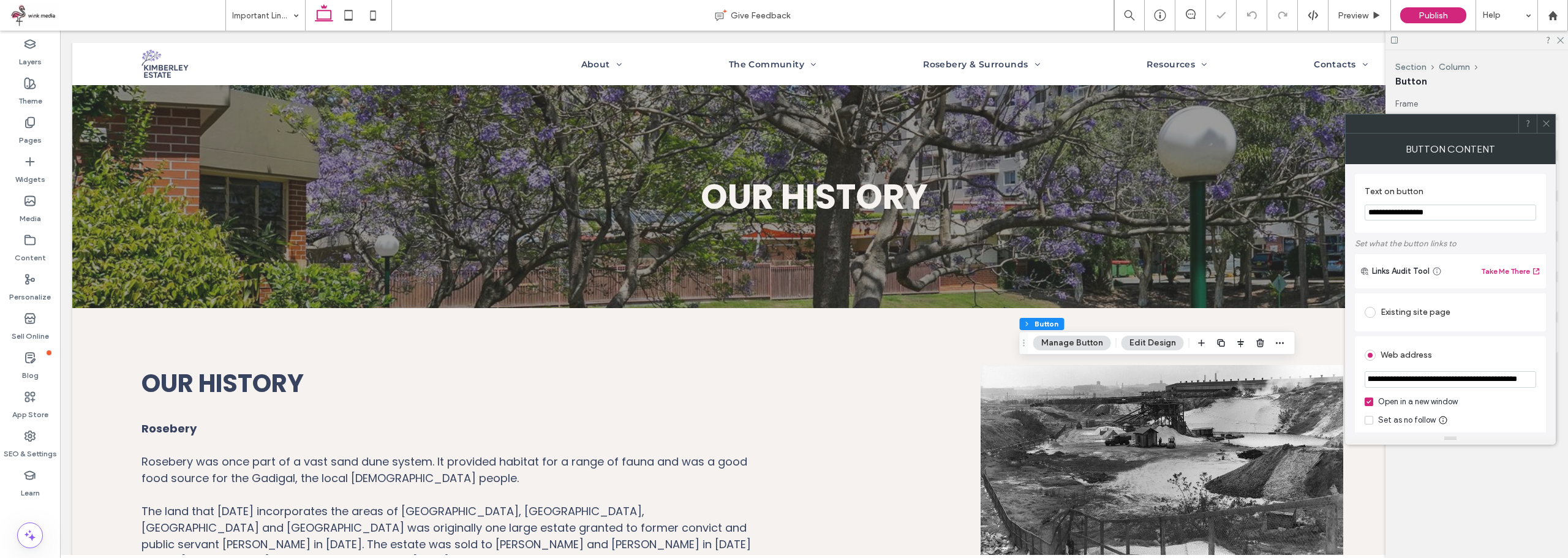
type input "**********"
click at [1548, 123] on icon at bounding box center [1546, 123] width 9 height 9
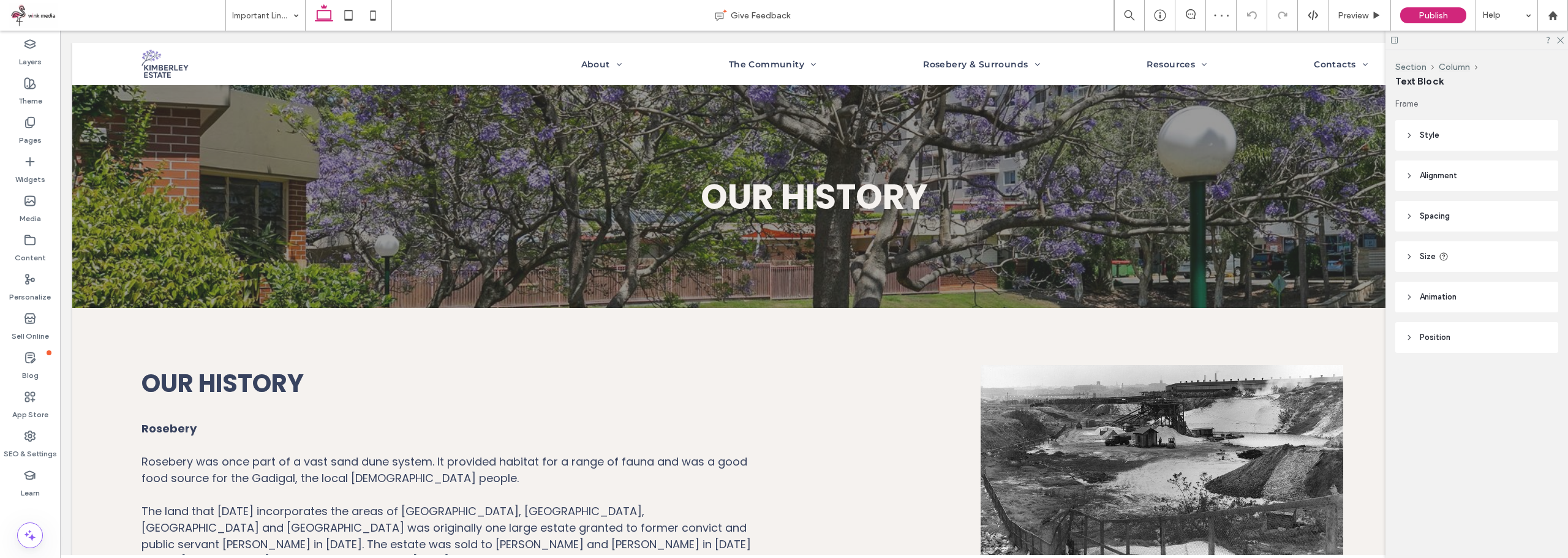
type input "*******"
type input "**"
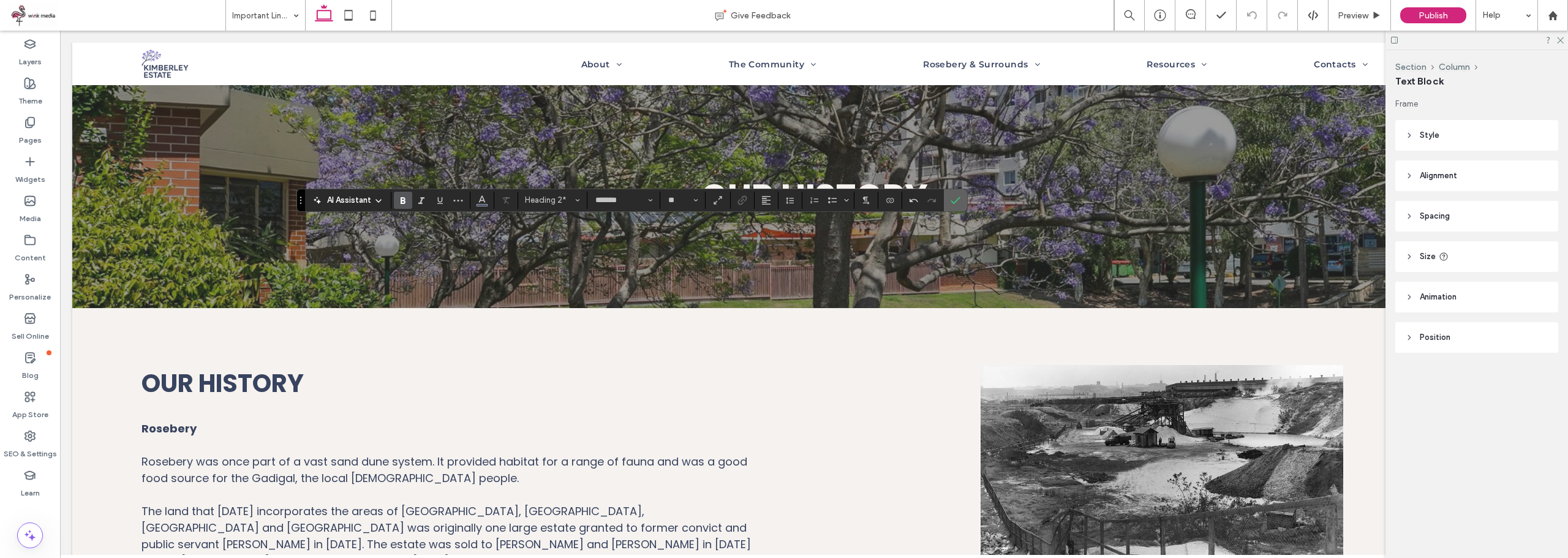
click at [955, 204] on icon "Confirm" at bounding box center [955, 200] width 9 height 9
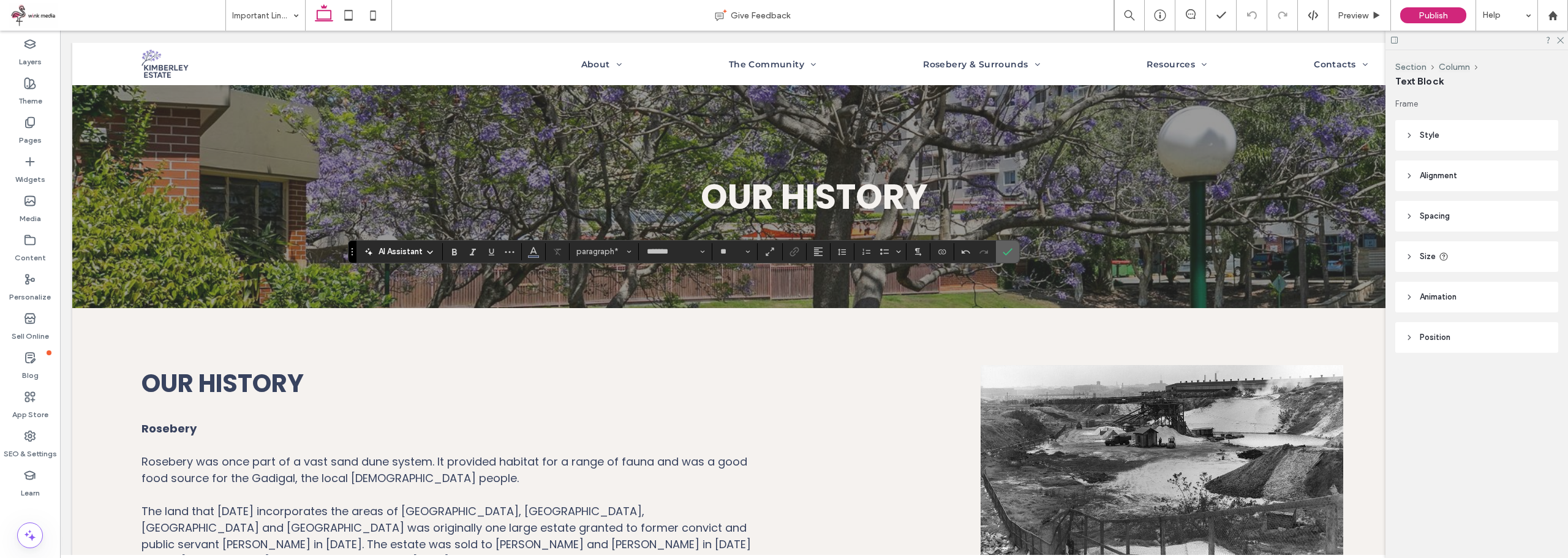
click at [1004, 257] on span "Confirm" at bounding box center [1006, 252] width 6 height 22
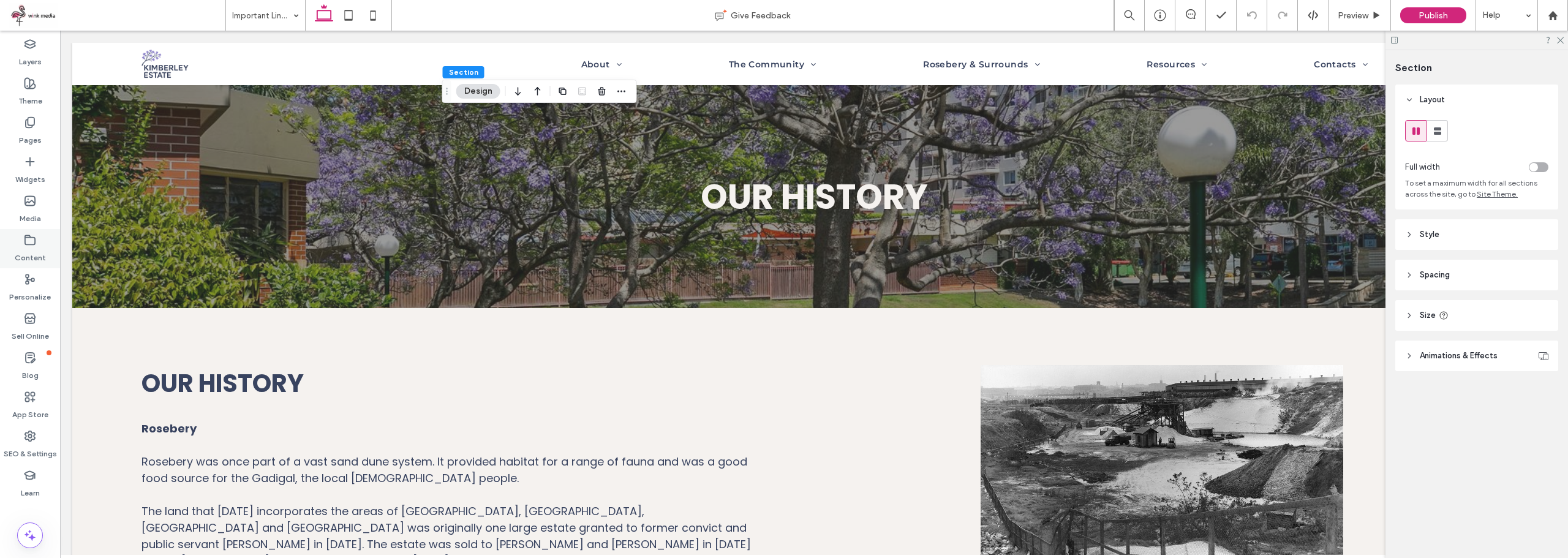
click at [33, 240] on icon at bounding box center [30, 240] width 12 height 12
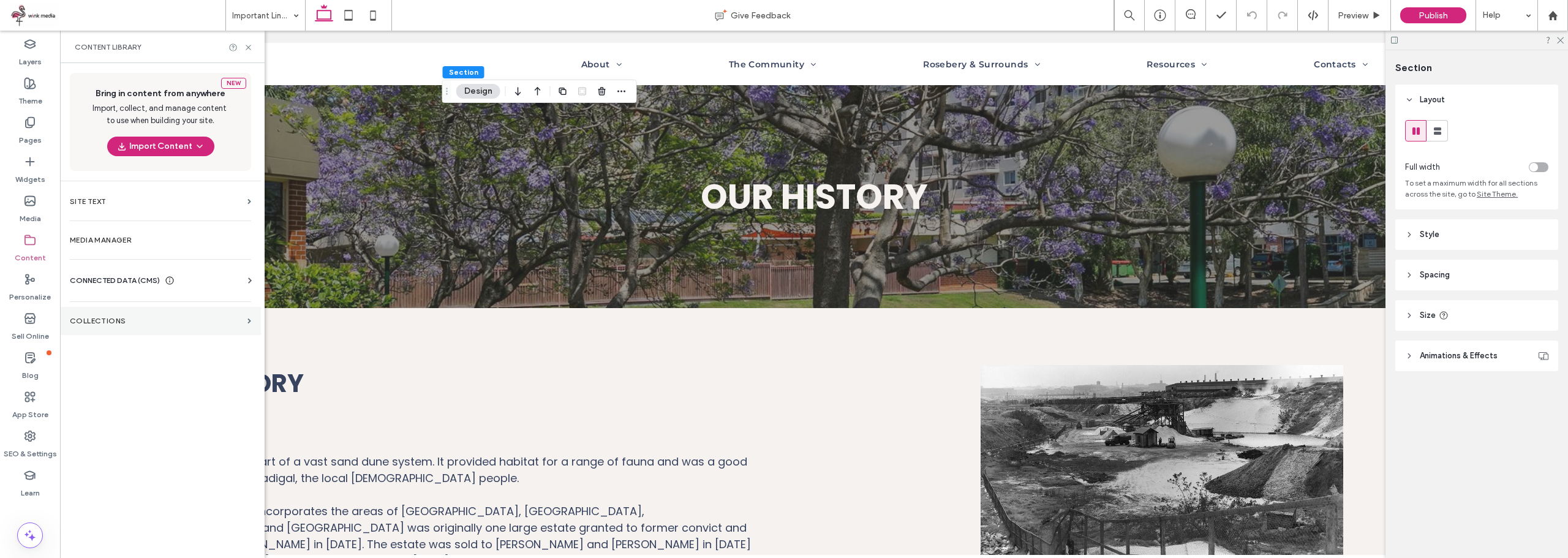
click at [128, 311] on section "Collections" at bounding box center [160, 321] width 201 height 28
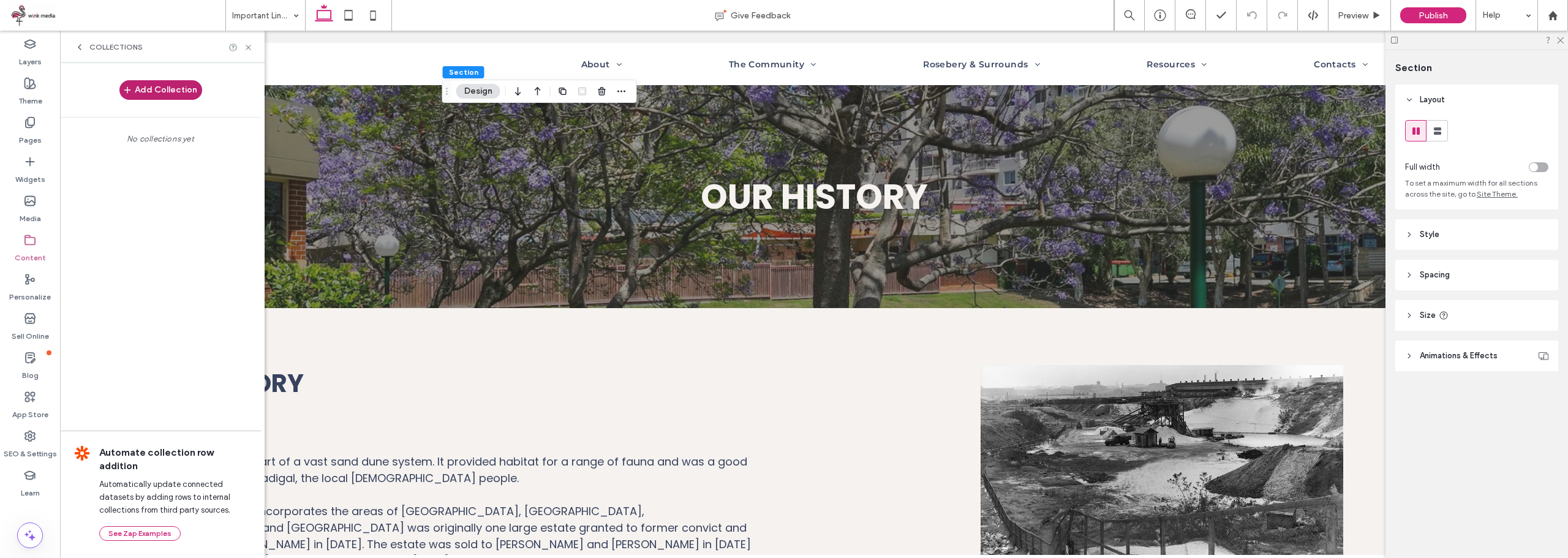
click at [178, 96] on button "Add Collection" at bounding box center [160, 90] width 82 height 20
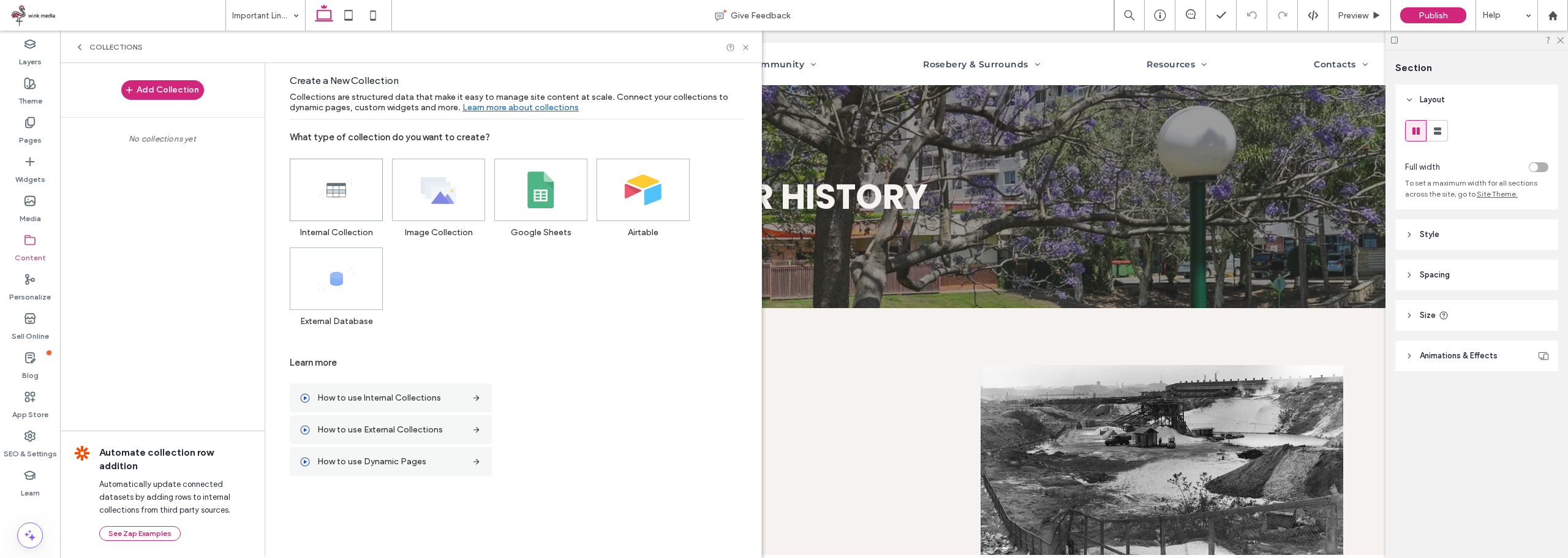
click at [335, 192] on use at bounding box center [335, 189] width 34 height 20
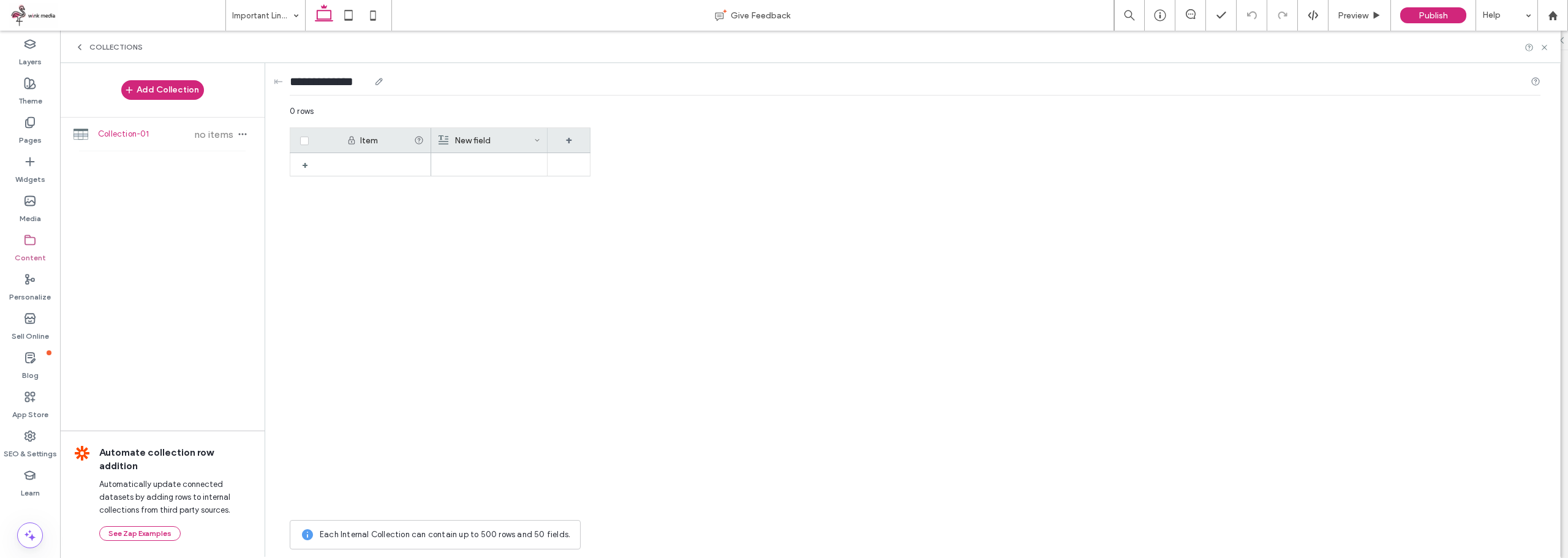
click at [382, 80] on use at bounding box center [379, 81] width 7 height 7
click at [343, 82] on input "**********" at bounding box center [329, 82] width 79 height 18
type input "**********"
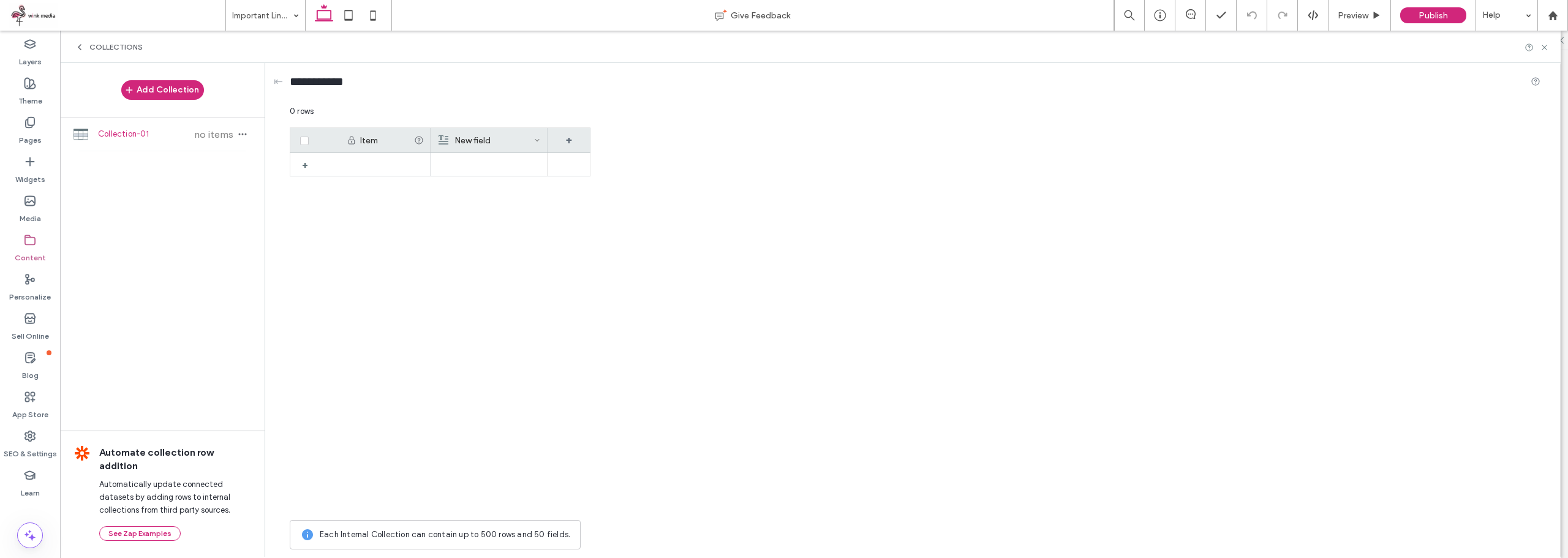
click at [661, 338] on div "Item New field + +" at bounding box center [915, 321] width 1251 height 387
click at [478, 148] on div "New field" at bounding box center [486, 141] width 96 height 25
click at [492, 200] on div "Rich Text" at bounding box center [510, 190] width 139 height 21
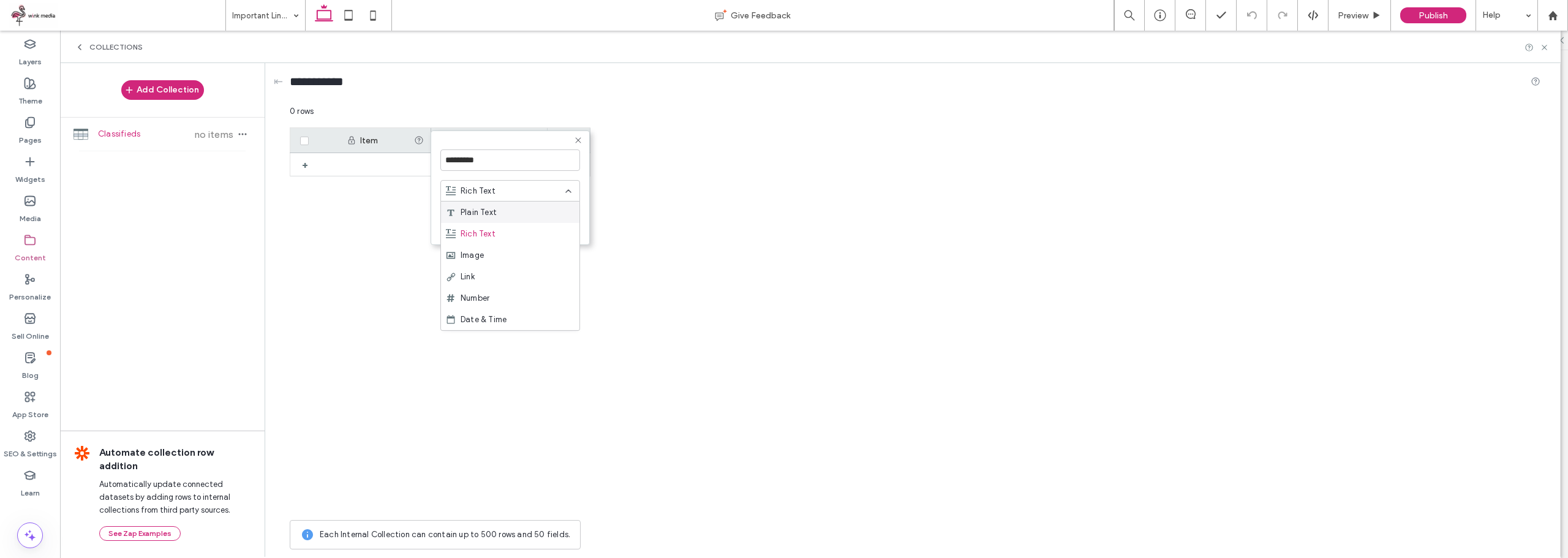
click at [491, 214] on span "Plain Text" at bounding box center [478, 212] width 36 height 12
click at [502, 160] on input "*********" at bounding box center [510, 160] width 139 height 21
type input "**********"
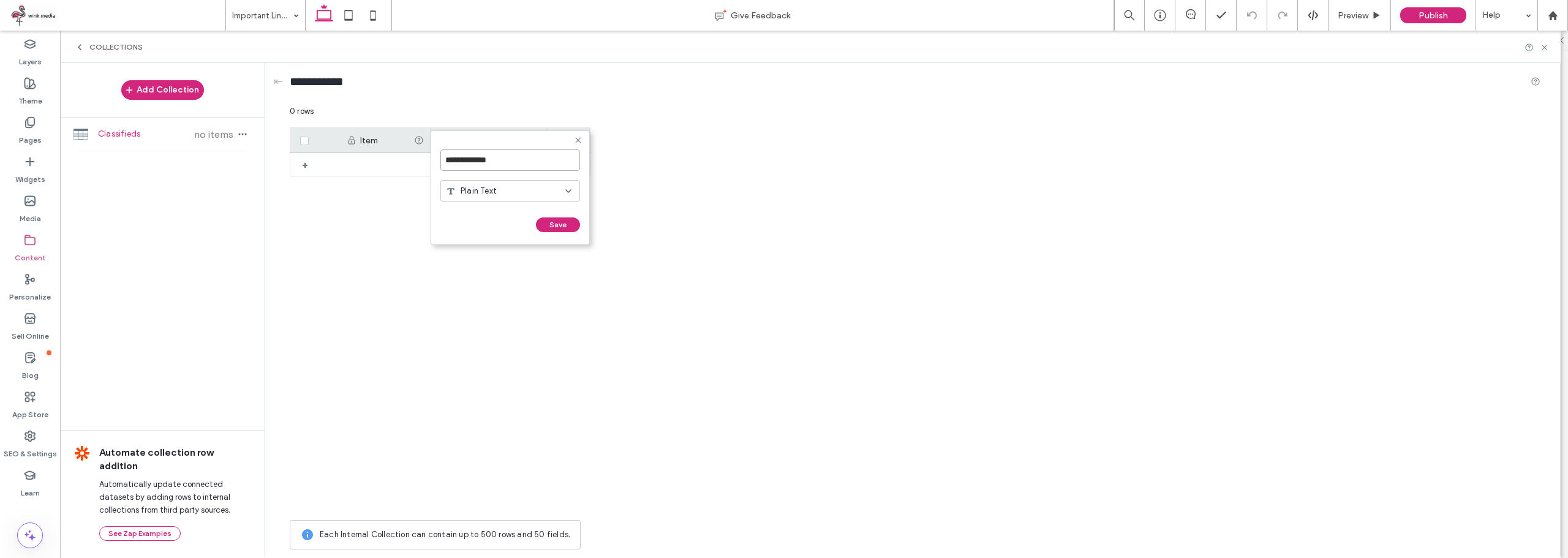
click input "******" at bounding box center [454, 237] width 27 height 10
click at [360, 138] on div "Item" at bounding box center [387, 141] width 54 height 10
click at [368, 141] on div "Item" at bounding box center [387, 141] width 54 height 10
click at [384, 166] on div at bounding box center [385, 164] width 92 height 23
click at [376, 139] on div "Item" at bounding box center [387, 141] width 54 height 10
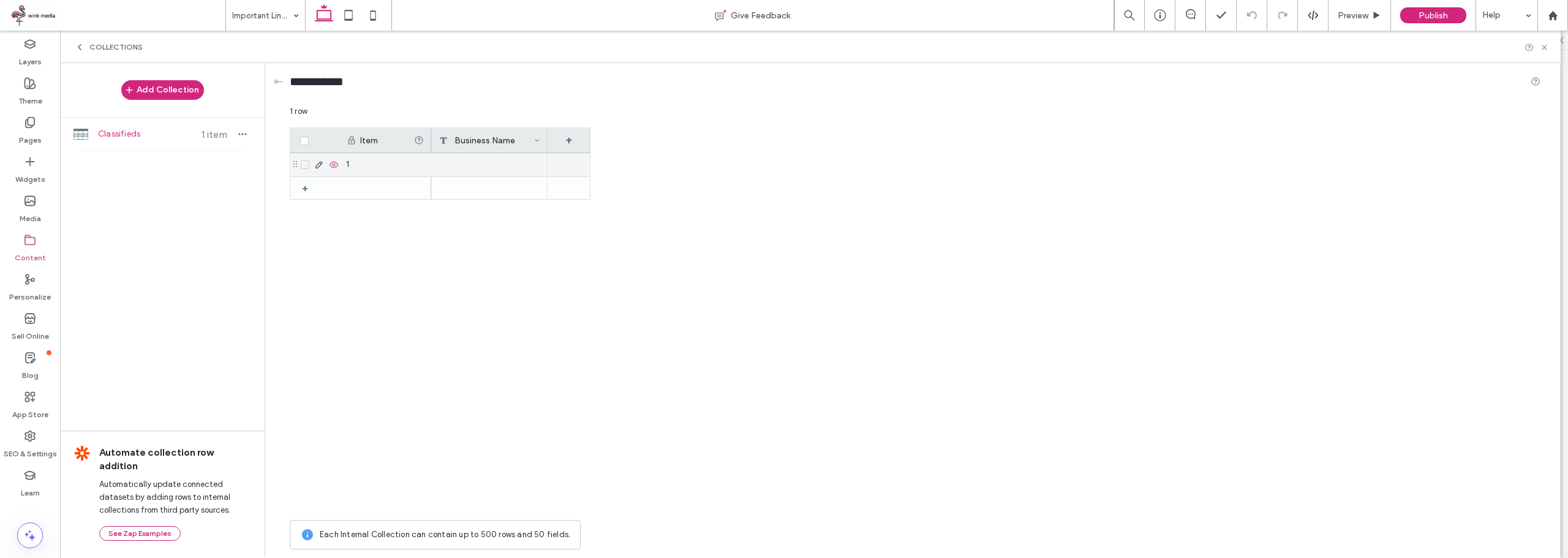
click at [358, 163] on div "1" at bounding box center [385, 165] width 92 height 23
click at [571, 142] on div "+" at bounding box center [569, 141] width 43 height 25
click at [601, 161] on input "*******" at bounding box center [618, 160] width 139 height 21
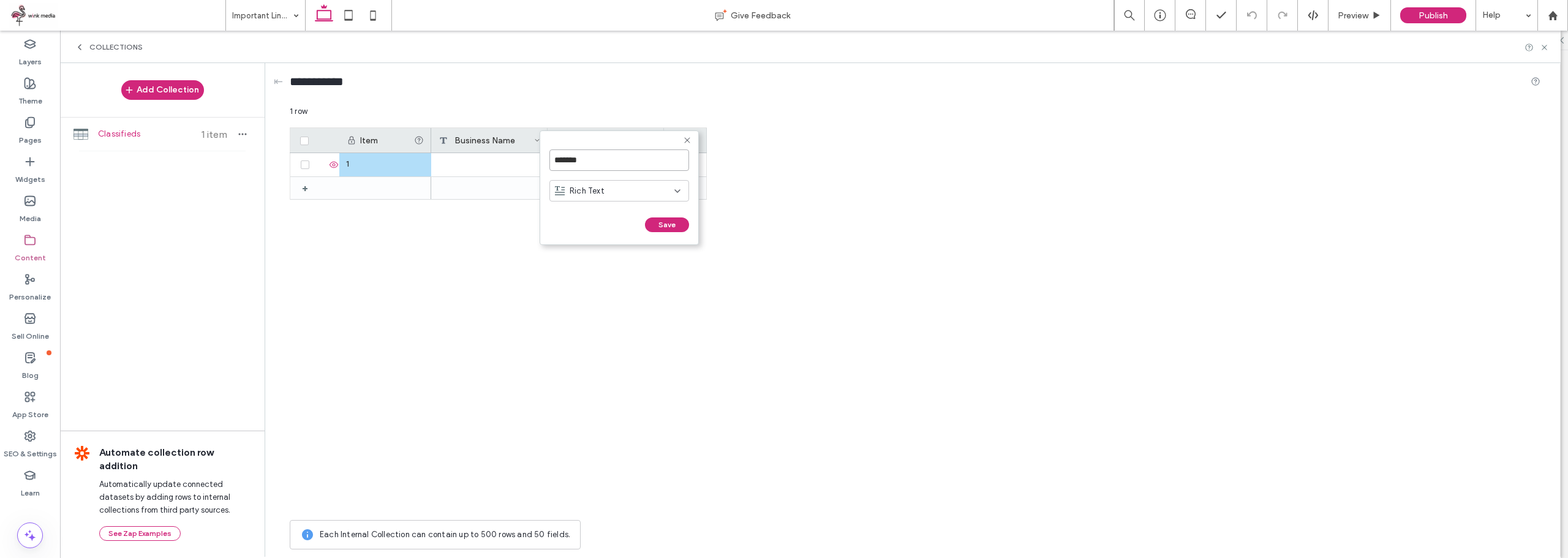
type input "*******"
click at [605, 184] on div "Rich Text" at bounding box center [618, 190] width 139 height 21
click at [597, 211] on span "Plain Text" at bounding box center [588, 212] width 36 height 12
click at [669, 221] on button "Save" at bounding box center [667, 225] width 44 height 15
click at [705, 138] on div "+" at bounding box center [685, 141] width 43 height 25
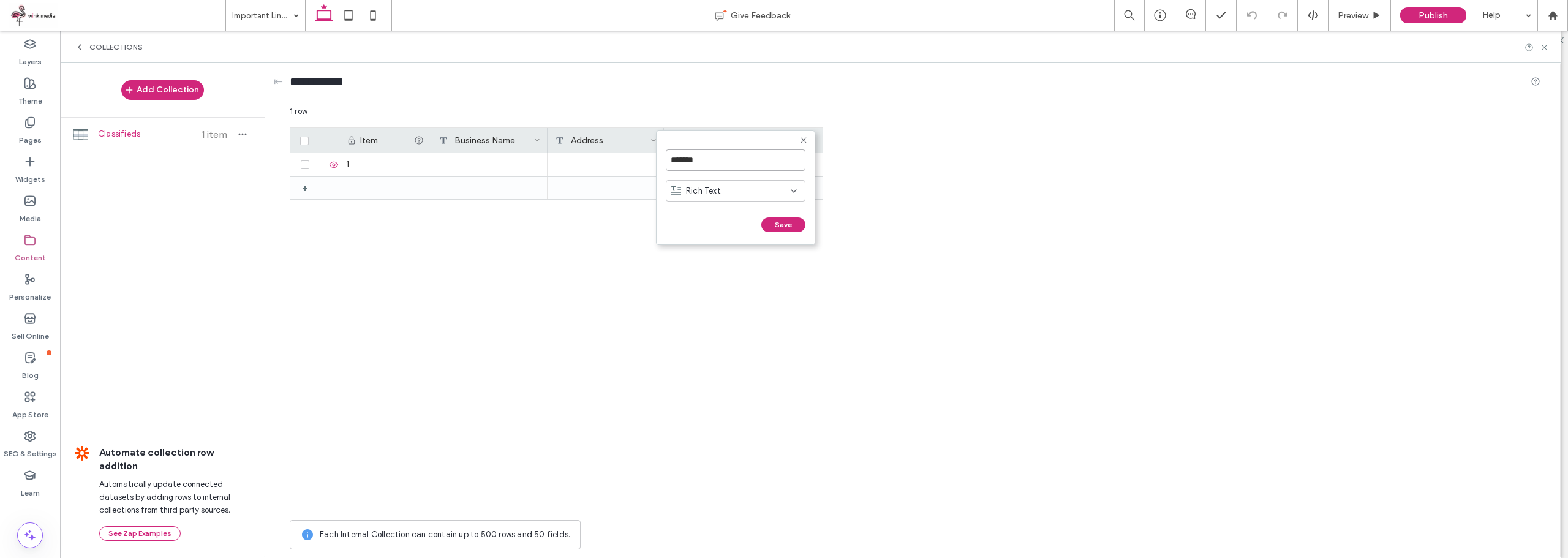
click at [710, 159] on input "*******" at bounding box center [735, 160] width 139 height 21
click at [710, 158] on input "*******" at bounding box center [735, 160] width 139 height 21
type input "*"
type input "********"
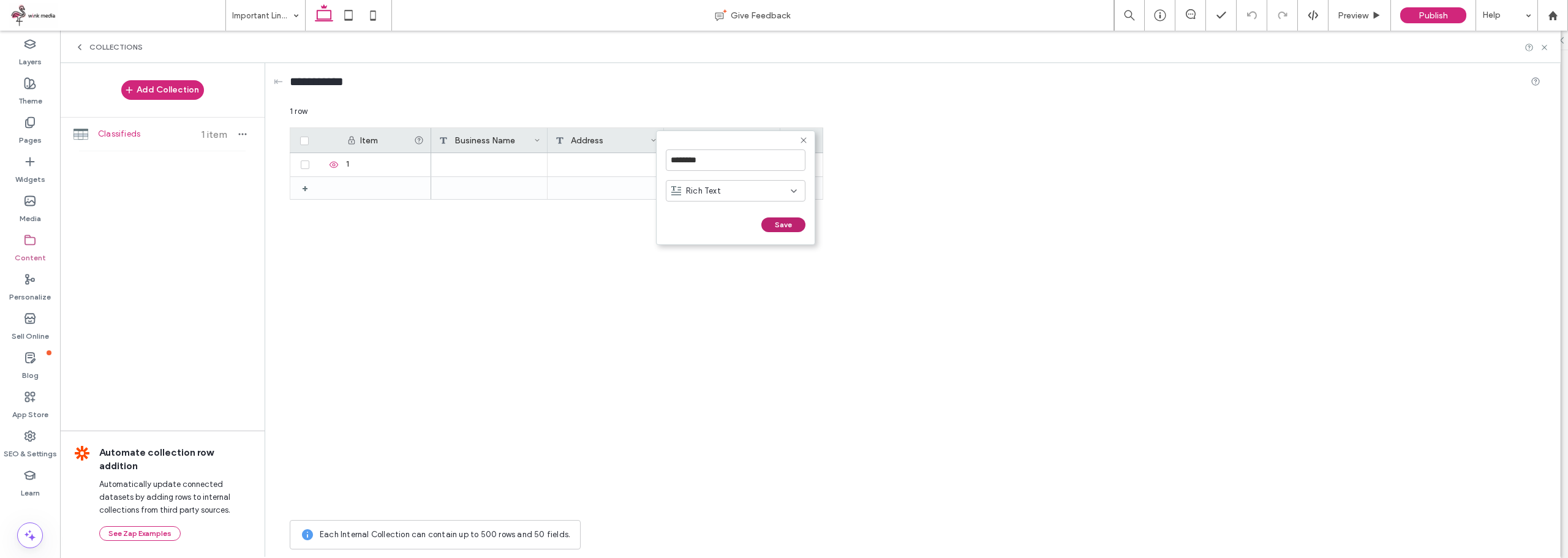
click at [791, 230] on button "Save" at bounding box center [783, 225] width 44 height 15
click at [807, 136] on div "+" at bounding box center [802, 141] width 43 height 25
click at [831, 161] on input "*******" at bounding box center [851, 160] width 139 height 21
click at [831, 159] on input "*******" at bounding box center [851, 160] width 139 height 21
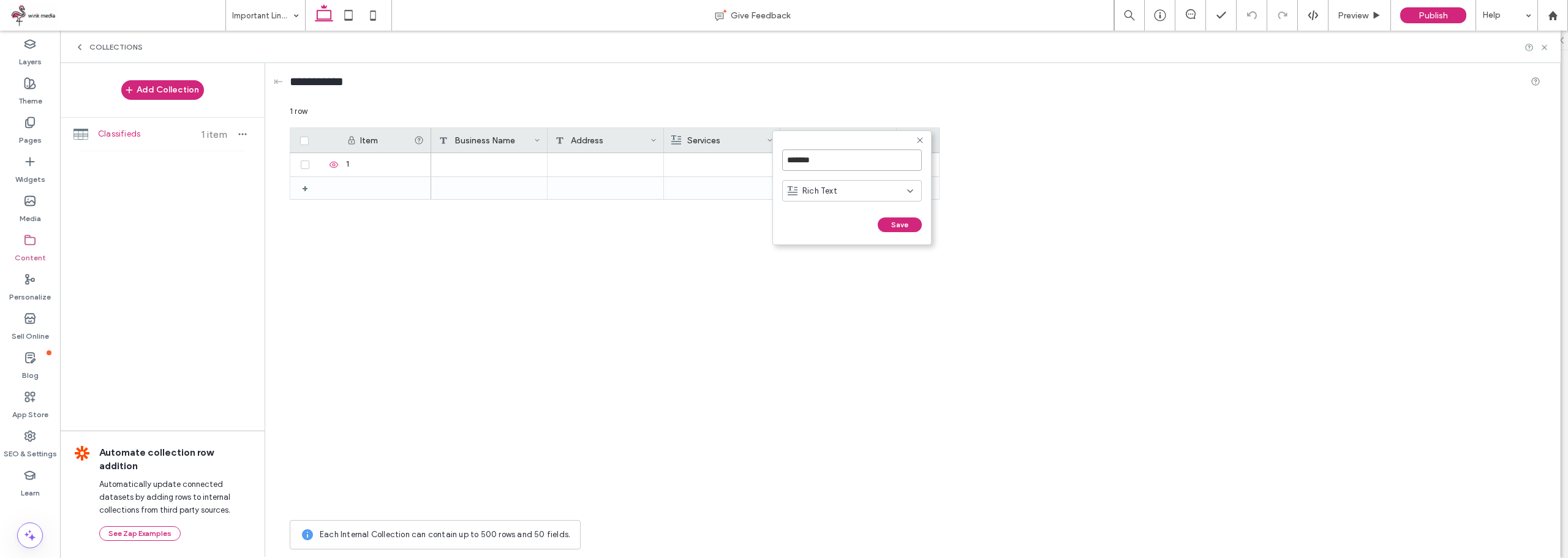
click at [831, 159] on input "*******" at bounding box center [851, 160] width 139 height 21
click at [830, 166] on input "*******" at bounding box center [851, 160] width 139 height 21
click at [828, 162] on input "*******" at bounding box center [851, 160] width 139 height 21
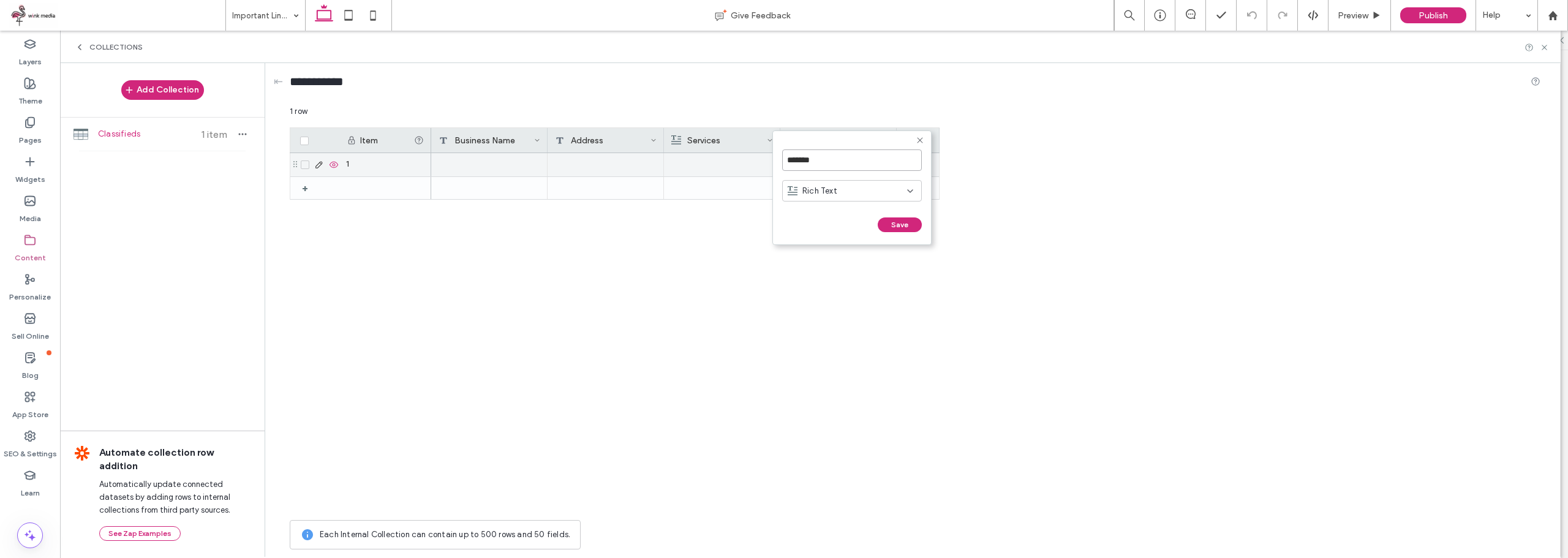
drag, startPoint x: 828, startPoint y: 162, endPoint x: 749, endPoint y: 158, distance: 79.1
click at [749, 158] on div "******* Rich Text Save ****** 1 row Drag here to set row groups Drag here to se…" at bounding box center [915, 330] width 1251 height 450
type input "*********"
click at [842, 188] on div "Rich Text" at bounding box center [847, 191] width 120 height 12
click at [835, 231] on span "Rich Text" at bounding box center [820, 233] width 35 height 12
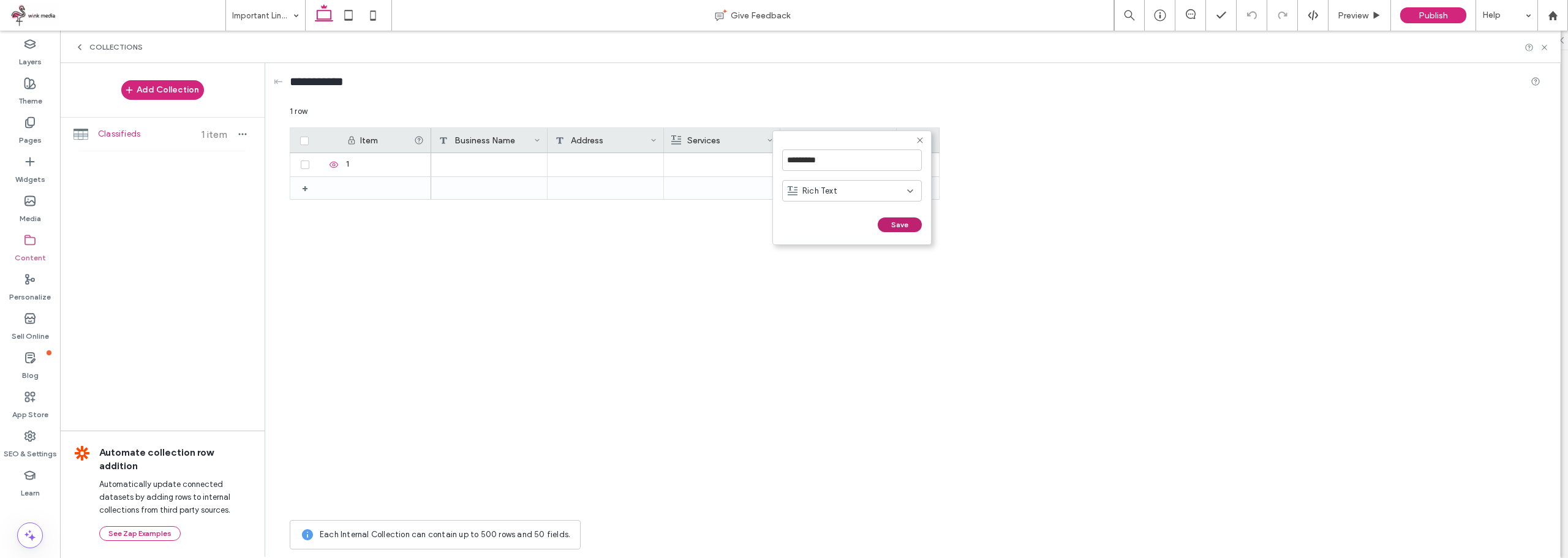
click at [902, 223] on button "Save" at bounding box center [899, 225] width 44 height 15
click at [927, 139] on div "+" at bounding box center [917, 141] width 43 height 25
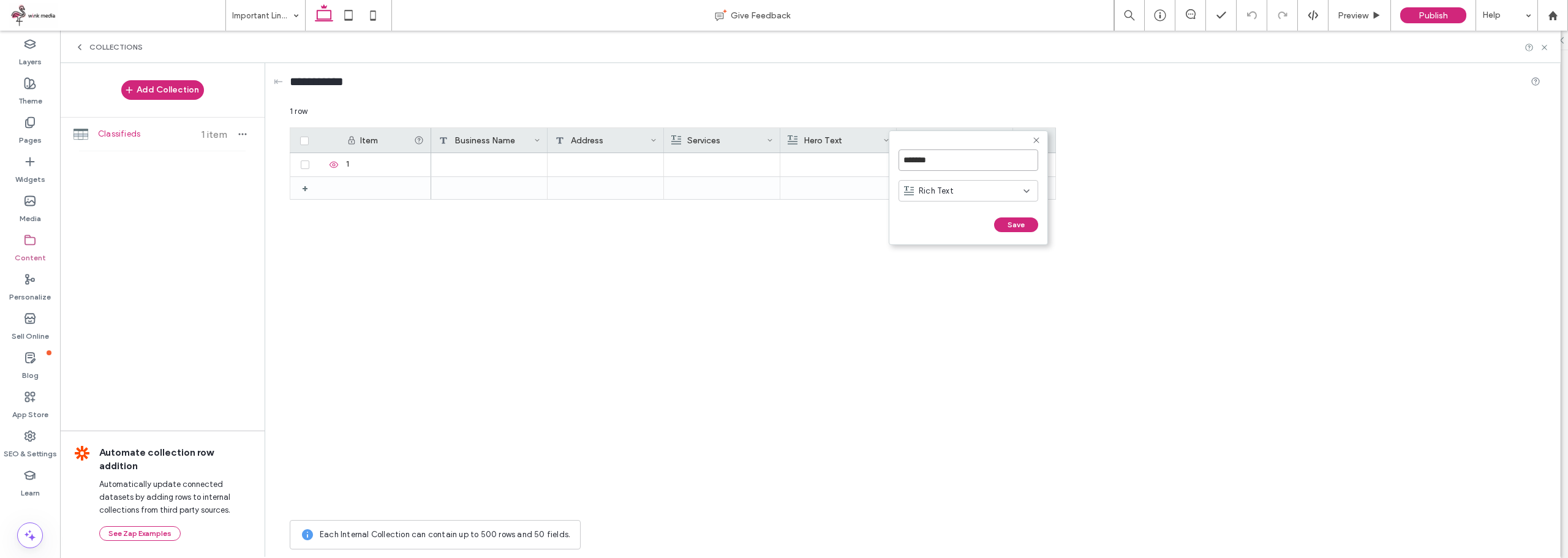
click at [950, 164] on input "*******" at bounding box center [968, 160] width 139 height 21
type input "*****"
click at [940, 201] on div "Rich Text" at bounding box center [968, 190] width 139 height 21
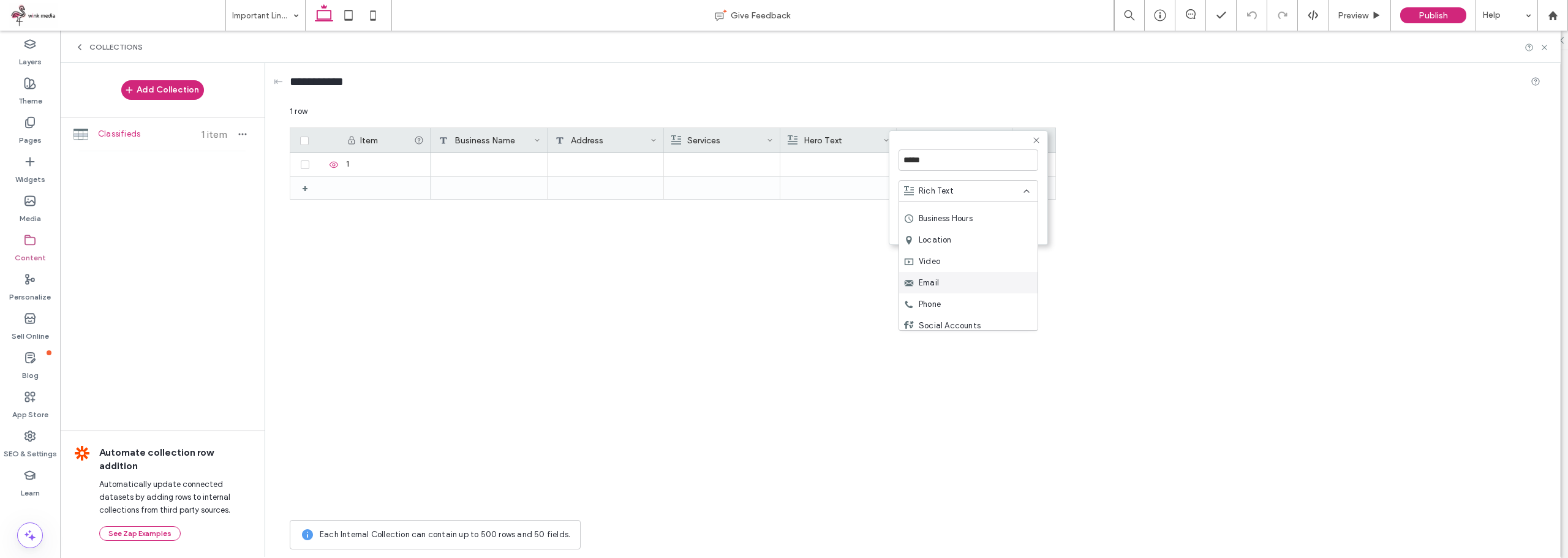
scroll to position [171, 0]
click at [958, 255] on div "Phone" at bounding box center [969, 255] width 139 height 21
click at [1022, 220] on button "Save" at bounding box center [1016, 225] width 44 height 15
click at [1047, 139] on div "+" at bounding box center [1034, 141] width 43 height 25
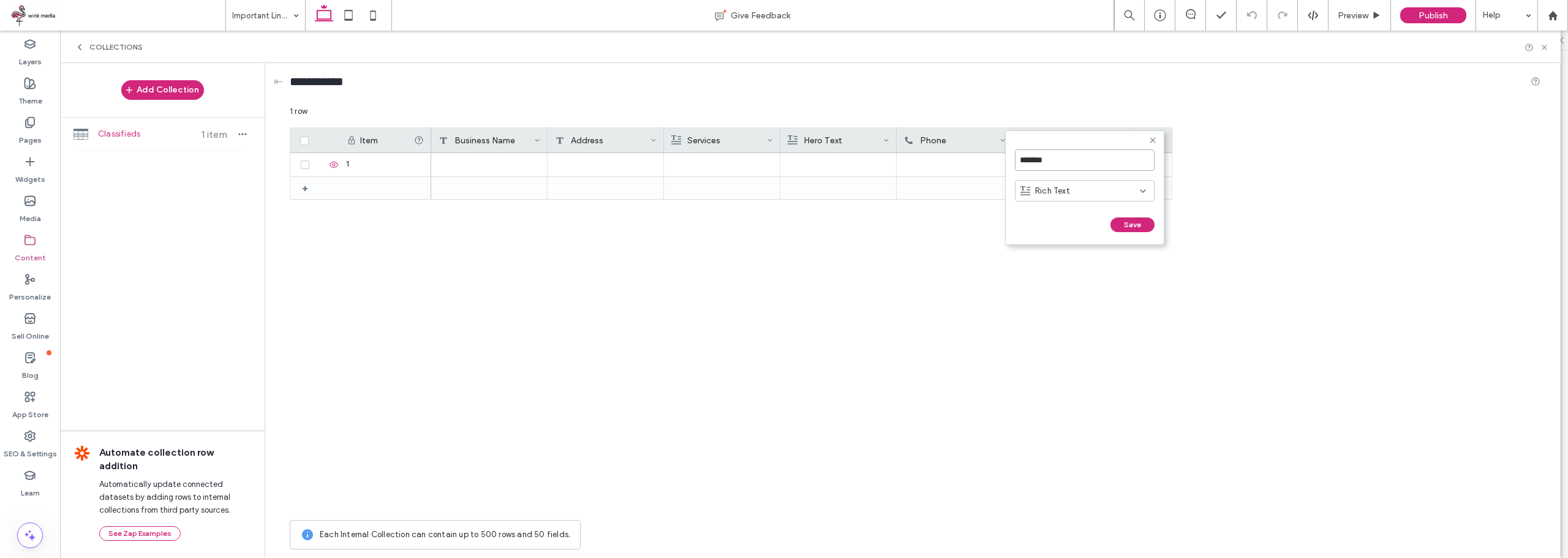
click at [1062, 161] on input "*******" at bounding box center [1084, 160] width 139 height 21
type input "*****"
click at [1060, 192] on span "Rich Text" at bounding box center [1052, 191] width 35 height 12
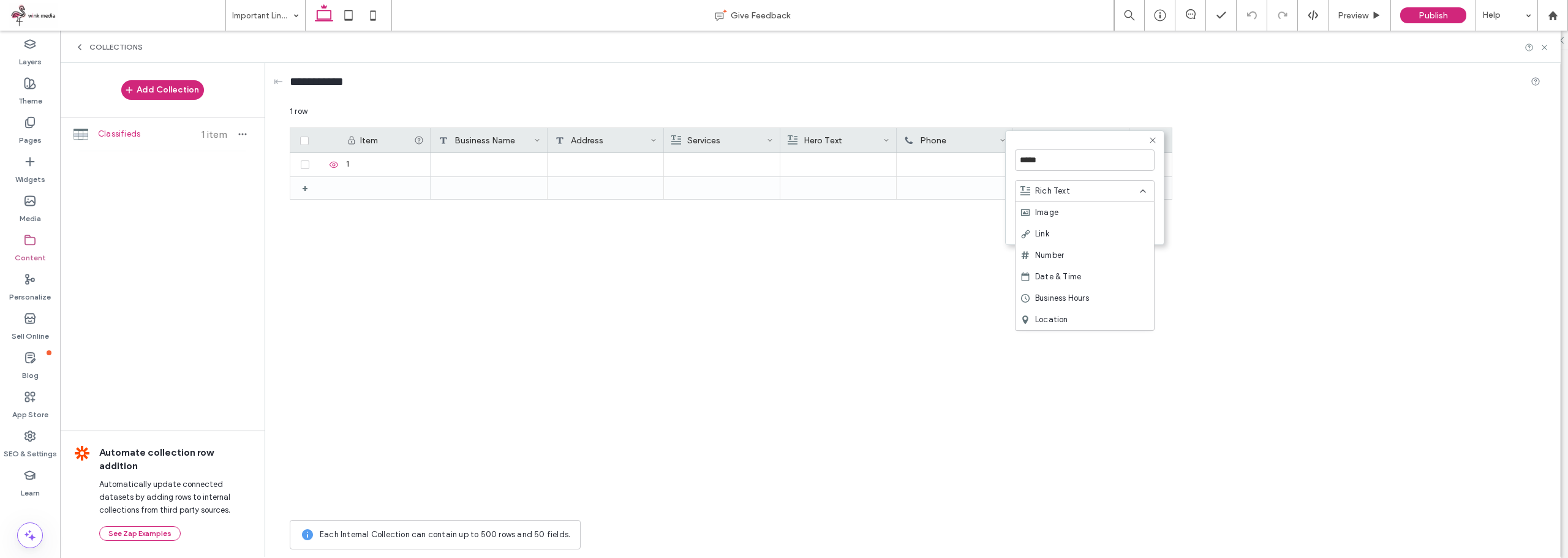
scroll to position [123, 0]
click at [1061, 281] on div "Email" at bounding box center [1084, 282] width 139 height 21
click at [1128, 231] on button "Save" at bounding box center [1132, 225] width 44 height 15
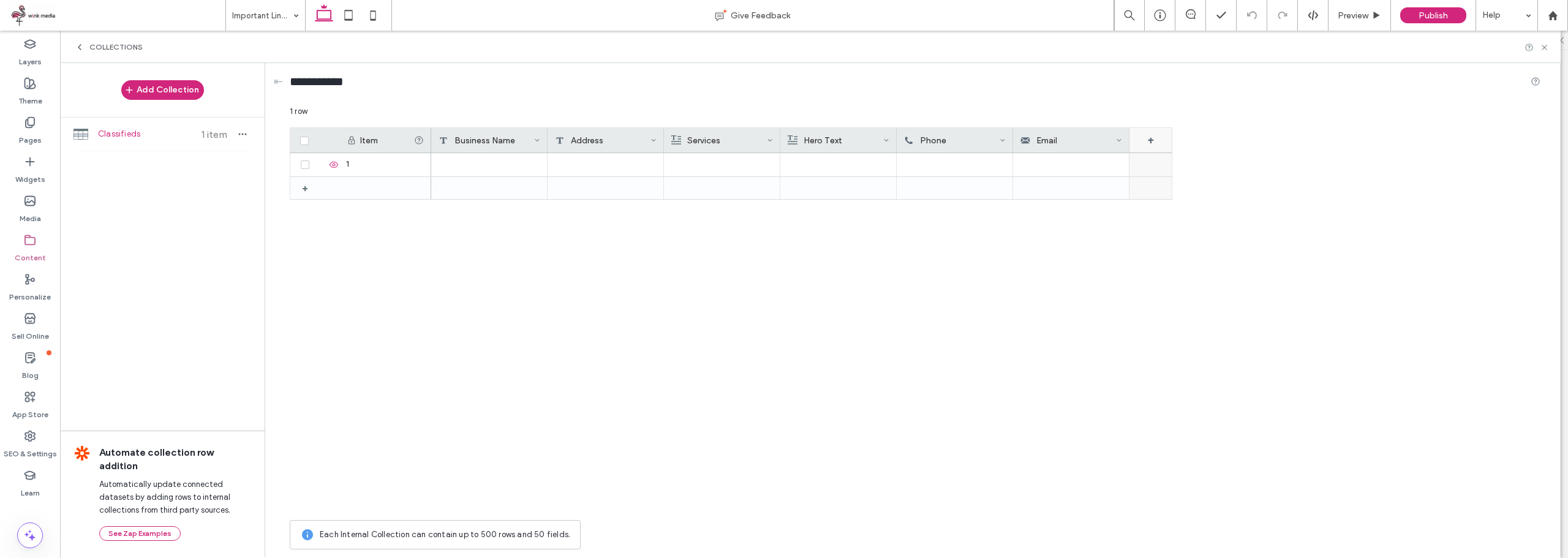
click at [1156, 139] on div "+" at bounding box center [1150, 141] width 43 height 25
click at [1167, 157] on input "*******" at bounding box center [1200, 160] width 139 height 21
click at [1189, 195] on div "Rich Text" at bounding box center [1197, 191] width 120 height 12
click at [1179, 277] on span "Social Accounts" at bounding box center [1182, 276] width 62 height 12
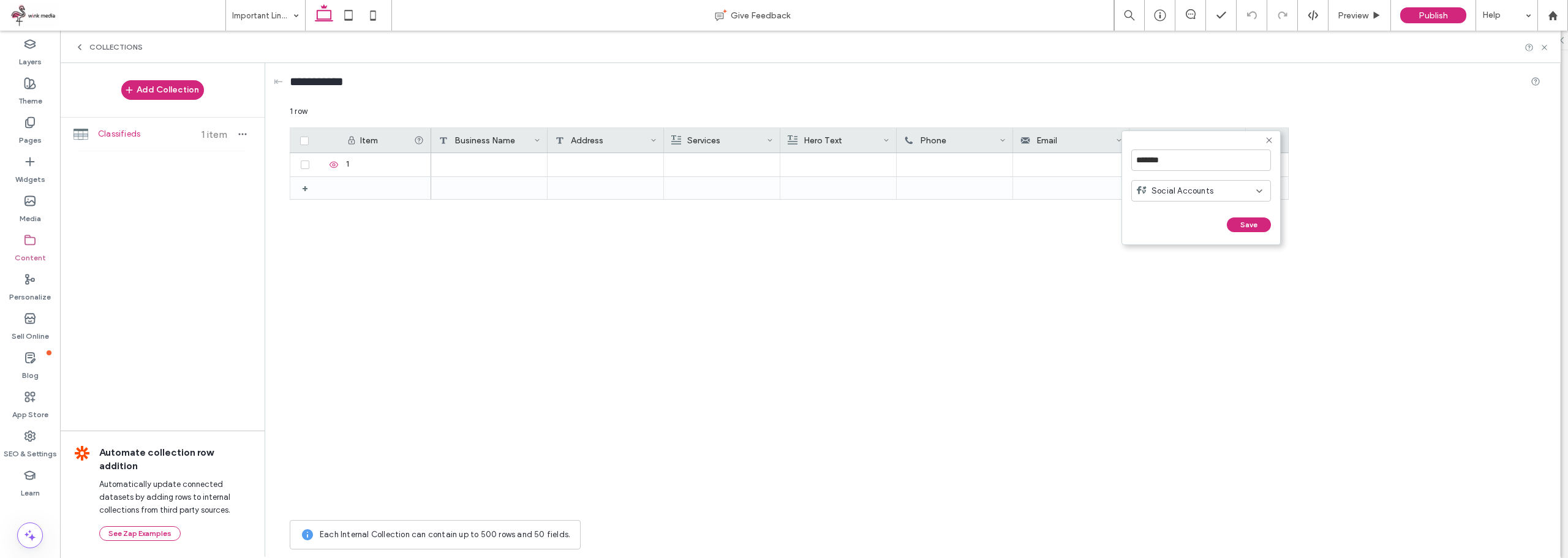
click at [1179, 149] on div "*******" at bounding box center [1200, 160] width 139 height 34
click at [1182, 161] on input "*******" at bounding box center [1200, 160] width 139 height 21
click at [1182, 163] on input "*******" at bounding box center [1200, 160] width 139 height 21
type input "**********"
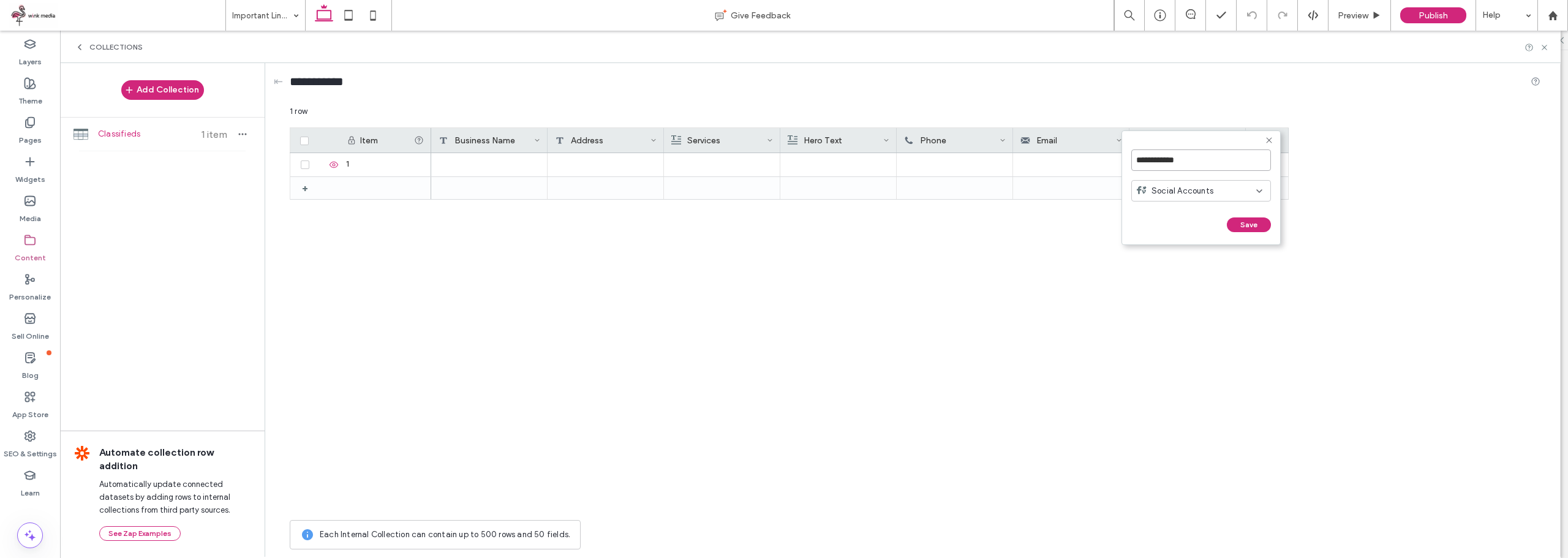
click input "******" at bounding box center [1144, 237] width 27 height 10
click at [1281, 144] on div "+" at bounding box center [1267, 141] width 43 height 25
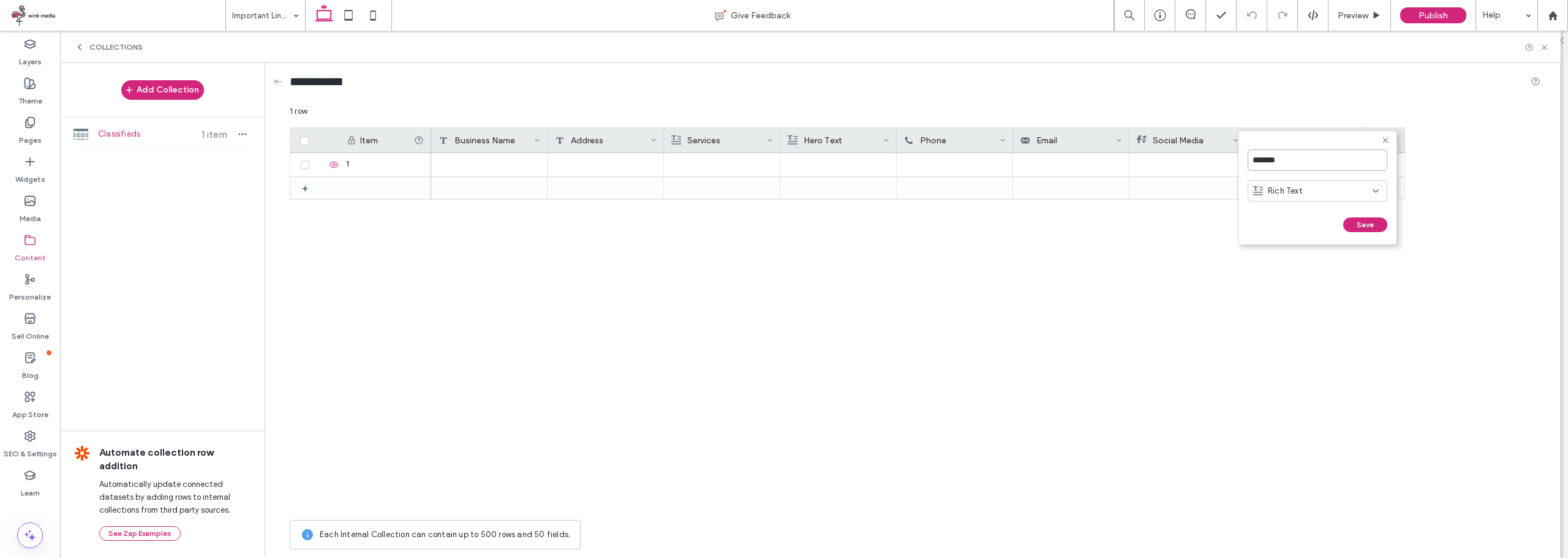
click at [1299, 159] on input "*******" at bounding box center [1317, 160] width 139 height 21
type input "**********"
click at [1319, 193] on div "Rich Text" at bounding box center [1313, 191] width 120 height 12
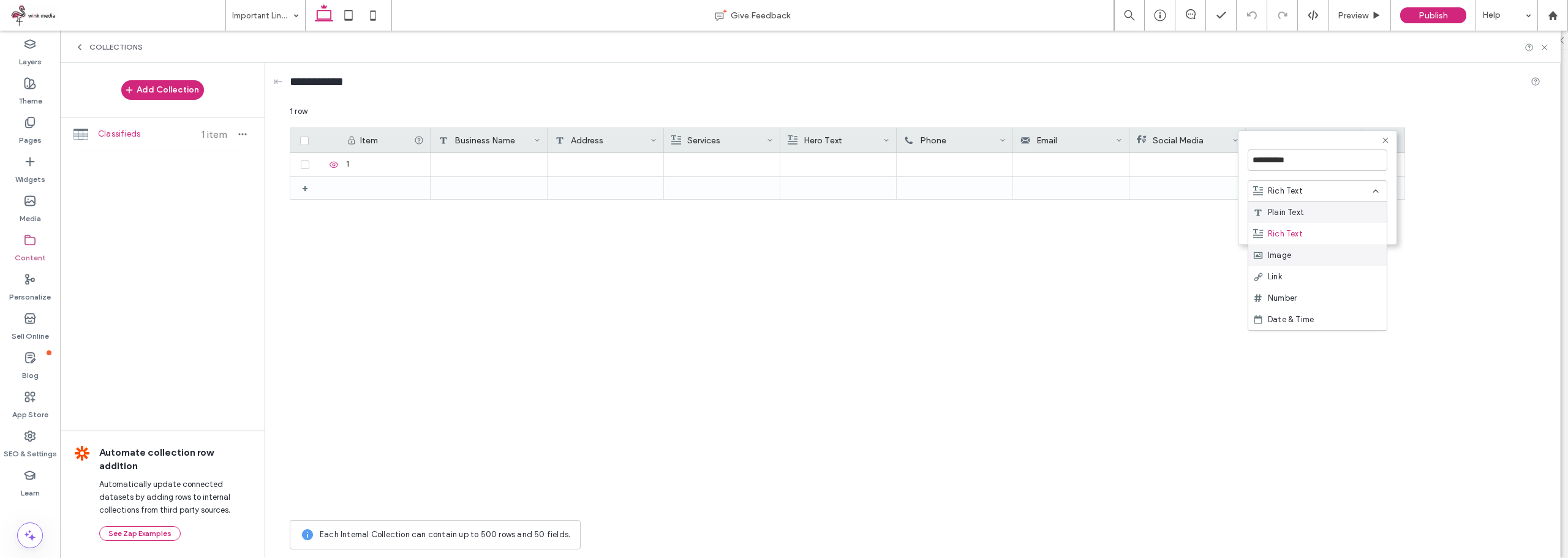
click at [1282, 260] on span "Image" at bounding box center [1279, 255] width 23 height 12
click at [1370, 222] on button "Save" at bounding box center [1365, 225] width 44 height 15
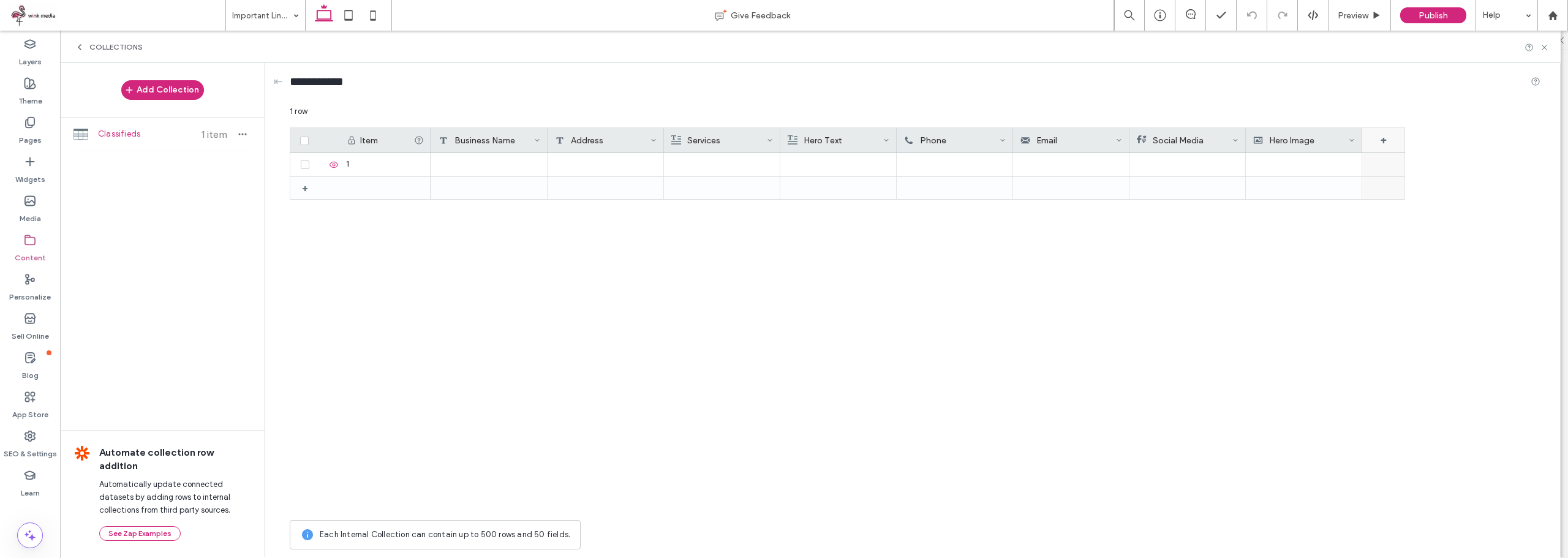
click at [1382, 143] on div "+" at bounding box center [1383, 141] width 43 height 25
click at [1401, 161] on input "*******" at bounding box center [1433, 160] width 139 height 21
type input "**********"
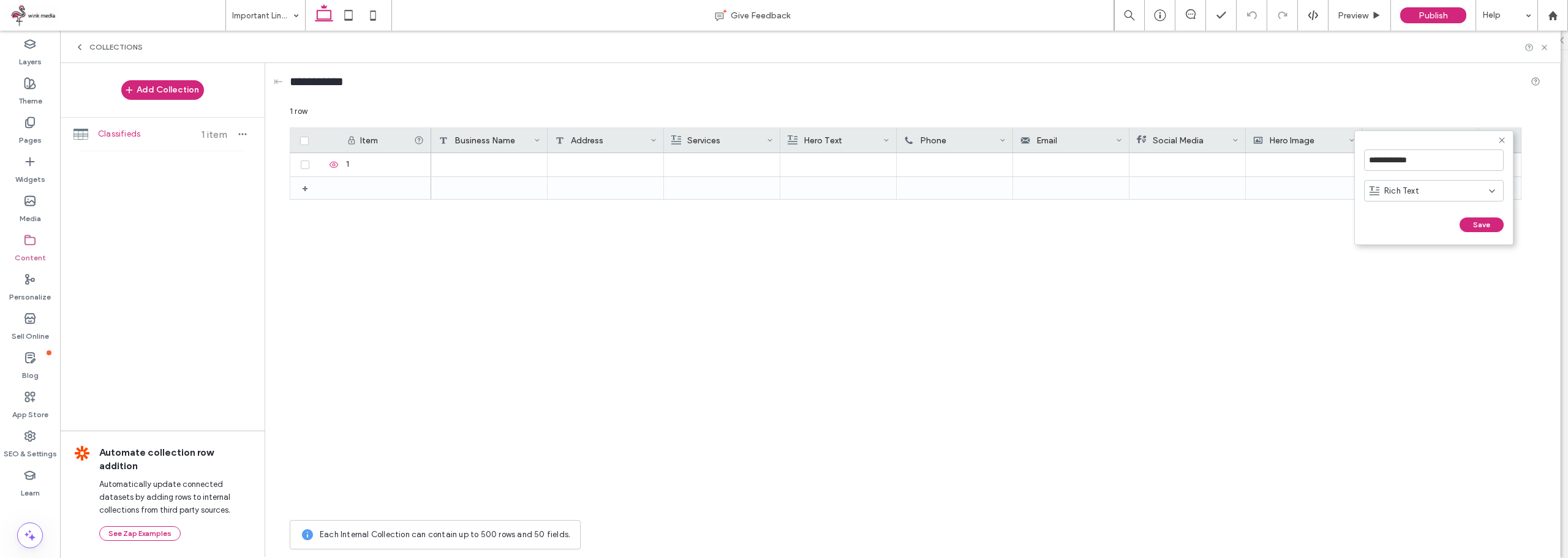
click at [1432, 192] on div "Rich Text" at bounding box center [1429, 191] width 120 height 12
click at [1412, 258] on div "Image" at bounding box center [1434, 255] width 139 height 21
click at [1481, 226] on button "Save" at bounding box center [1481, 225] width 44 height 15
drag, startPoint x: 1326, startPoint y: 145, endPoint x: 624, endPoint y: 147, distance: 702.0
drag, startPoint x: 955, startPoint y: 141, endPoint x: 728, endPoint y: 141, distance: 227.0
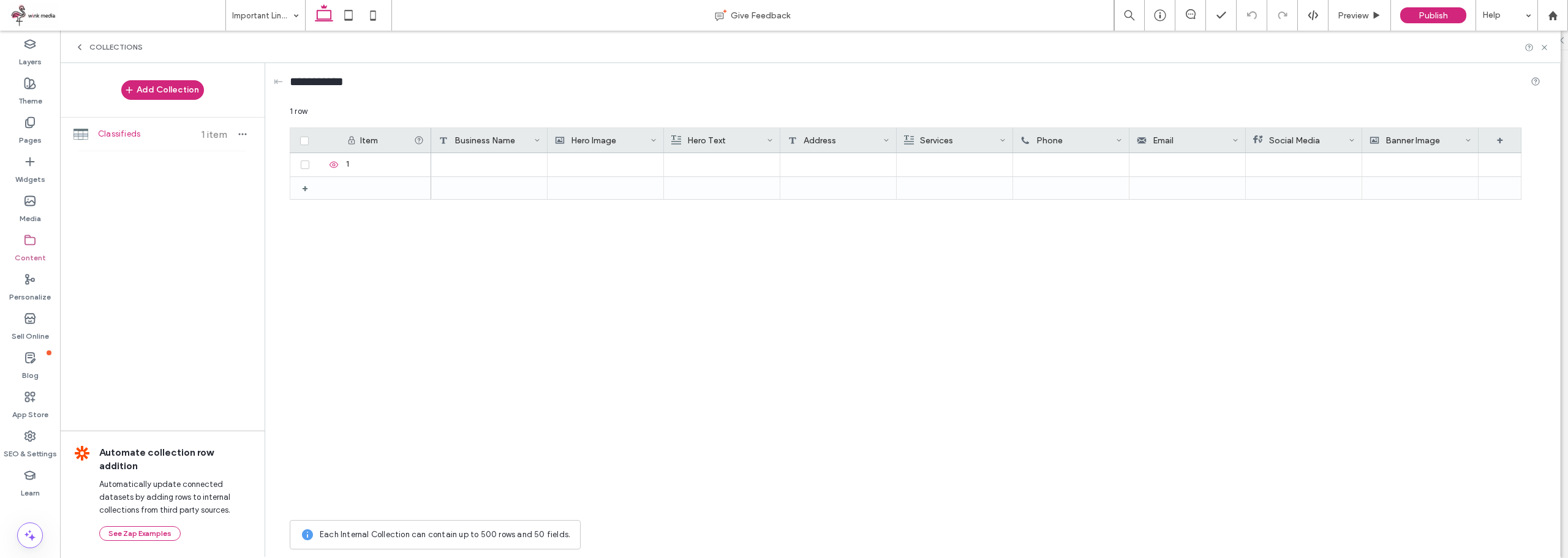
click at [1416, 139] on div "Banner Image" at bounding box center [1417, 141] width 96 height 25
click at [1260, 244] on div at bounding box center [976, 333] width 1090 height 361
click at [1467, 139] on icon at bounding box center [1468, 140] width 6 height 6
click at [1254, 251] on div at bounding box center [976, 333] width 1090 height 361
click at [379, 158] on div "1" at bounding box center [385, 165] width 92 height 23
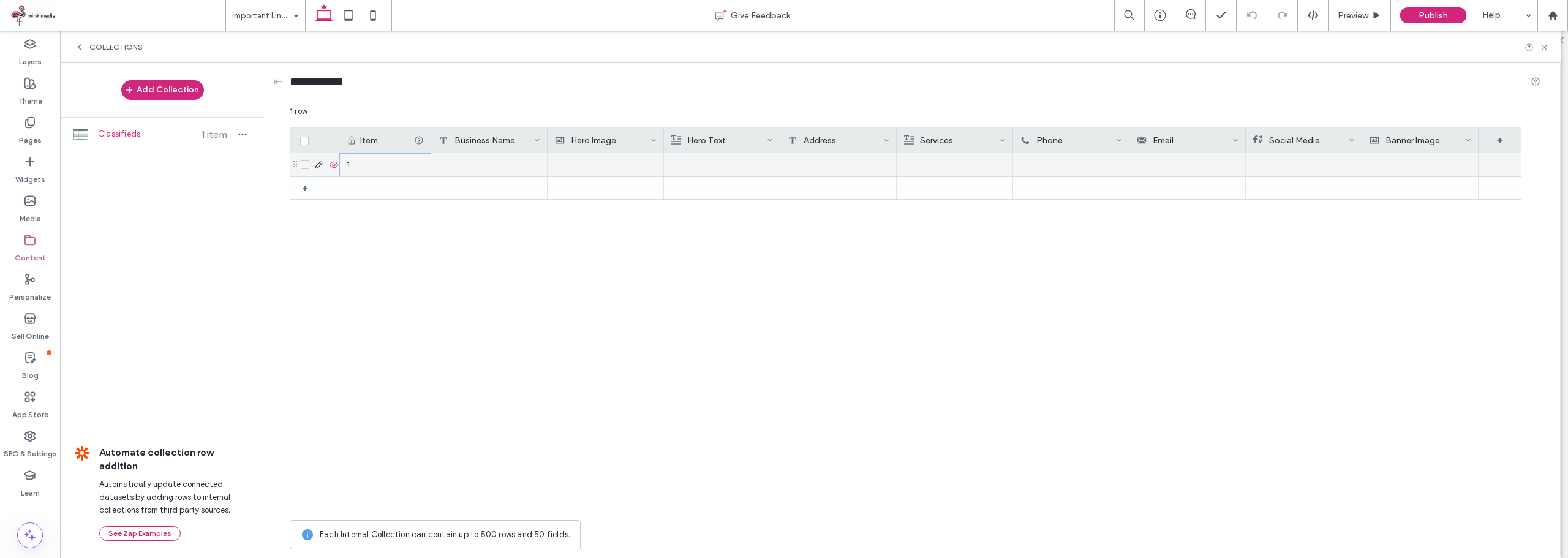
click at [364, 166] on div "1" at bounding box center [385, 165] width 92 height 23
click at [308, 84] on input "**********" at bounding box center [323, 82] width 67 height 18
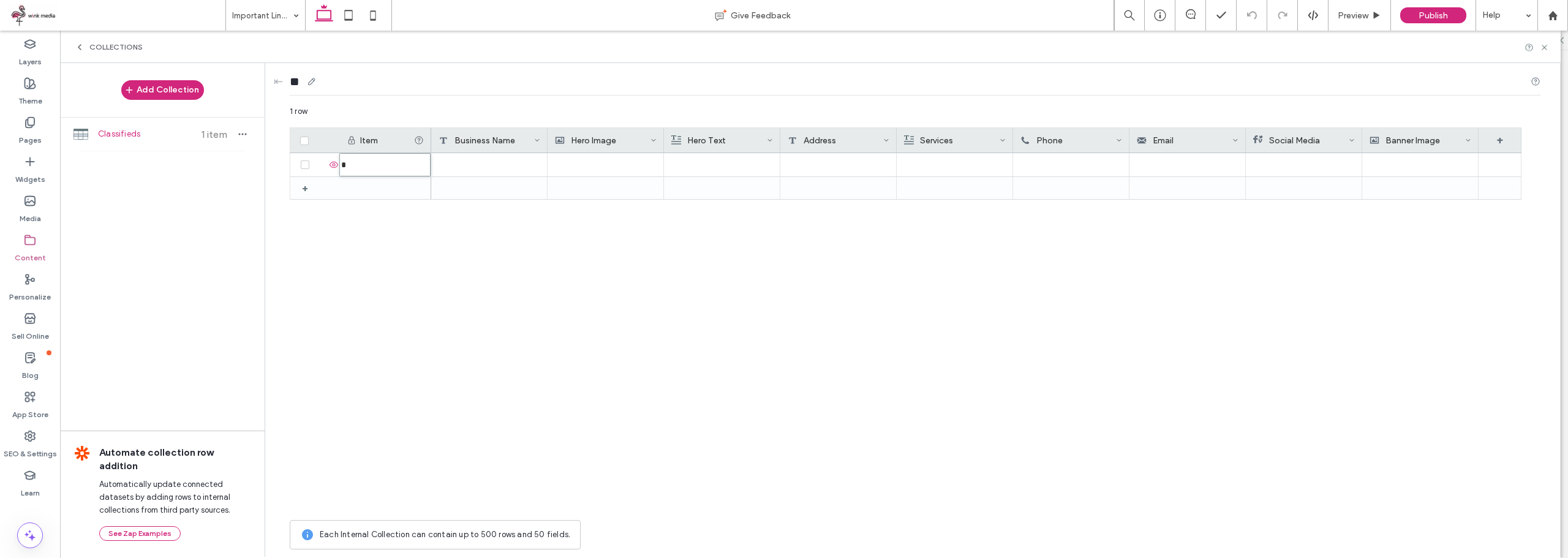
type input "*"
type input "**********"
click at [442, 299] on div at bounding box center [976, 333] width 1090 height 361
click at [365, 168] on input "*" at bounding box center [384, 165] width 91 height 23
click at [365, 168] on input "*" at bounding box center [385, 165] width 90 height 22
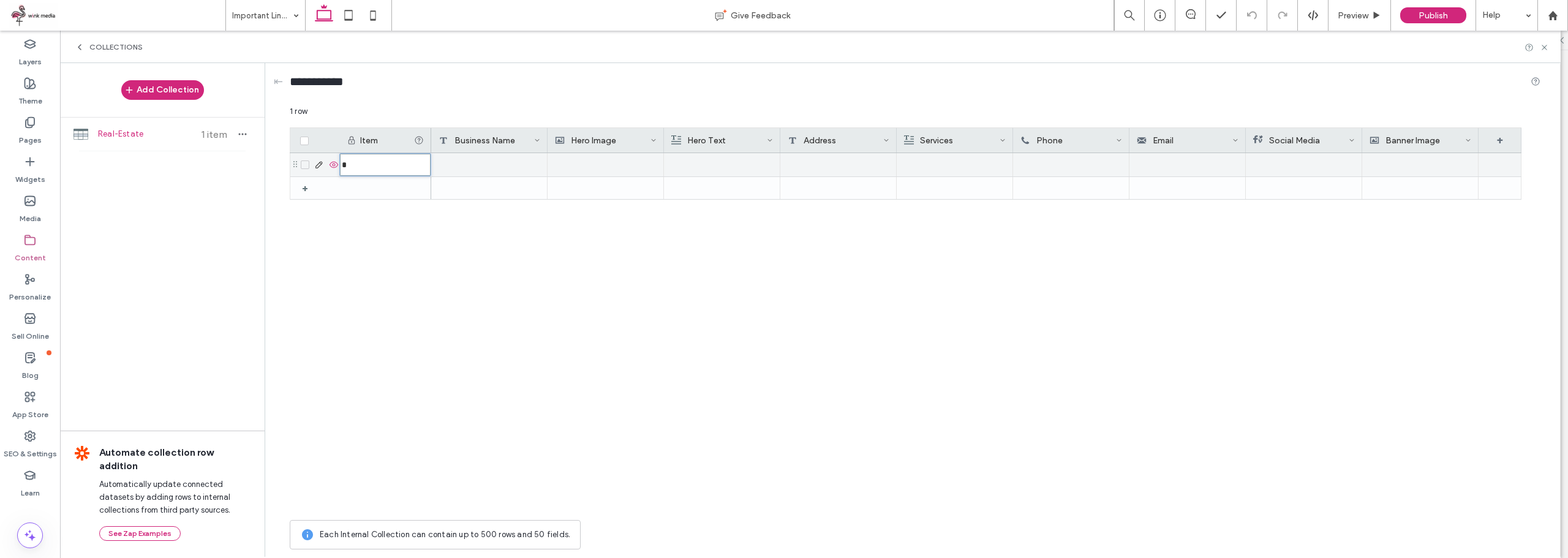
click at [365, 168] on input "*" at bounding box center [385, 165] width 90 height 22
paste input "**********"
click at [357, 165] on input "**********" at bounding box center [385, 165] width 90 height 22
click at [361, 166] on input "**********" at bounding box center [385, 165] width 90 height 22
type input "**********"
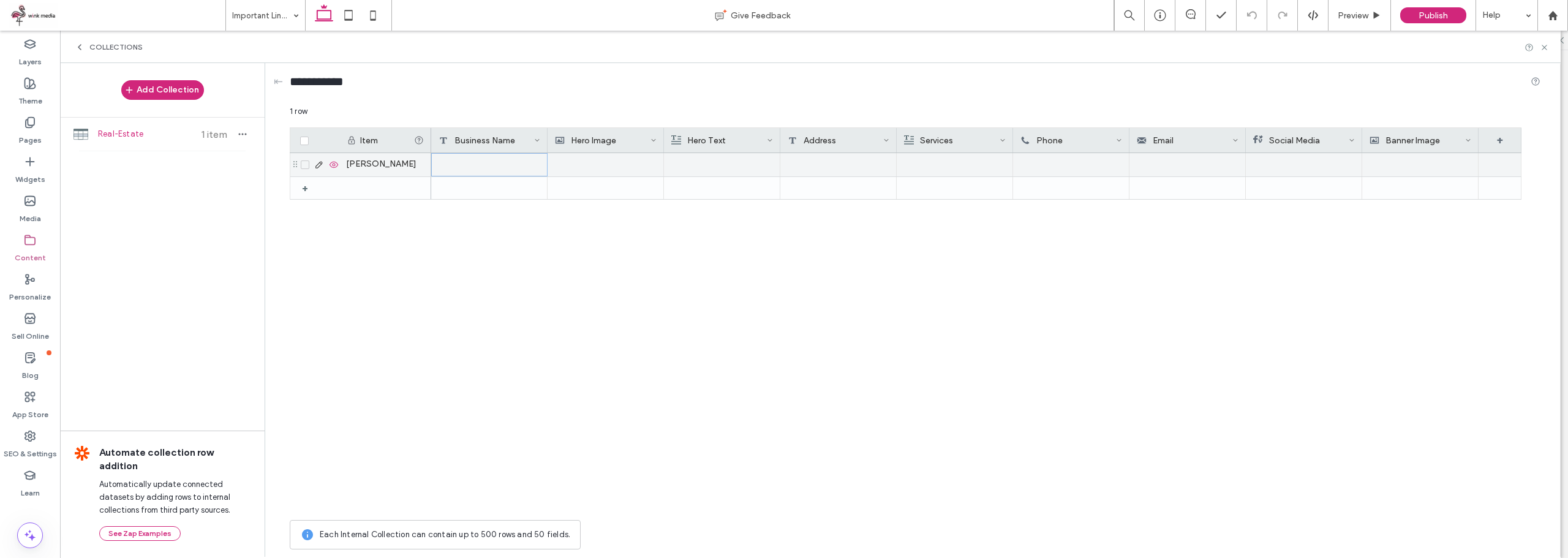
click at [501, 160] on div at bounding box center [489, 165] width 117 height 23
click at [1502, 142] on div "+" at bounding box center [1499, 141] width 43 height 25
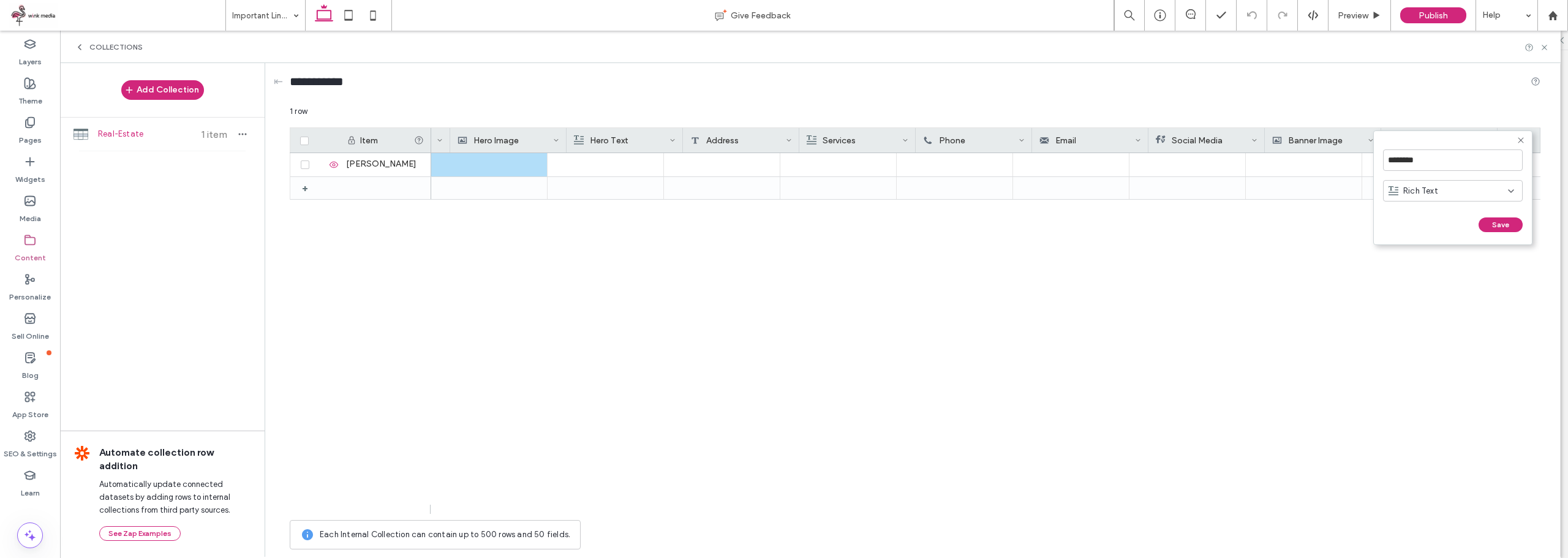
scroll to position [0, 97]
click at [1443, 159] on input "********" at bounding box center [1452, 160] width 139 height 21
type input "**********"
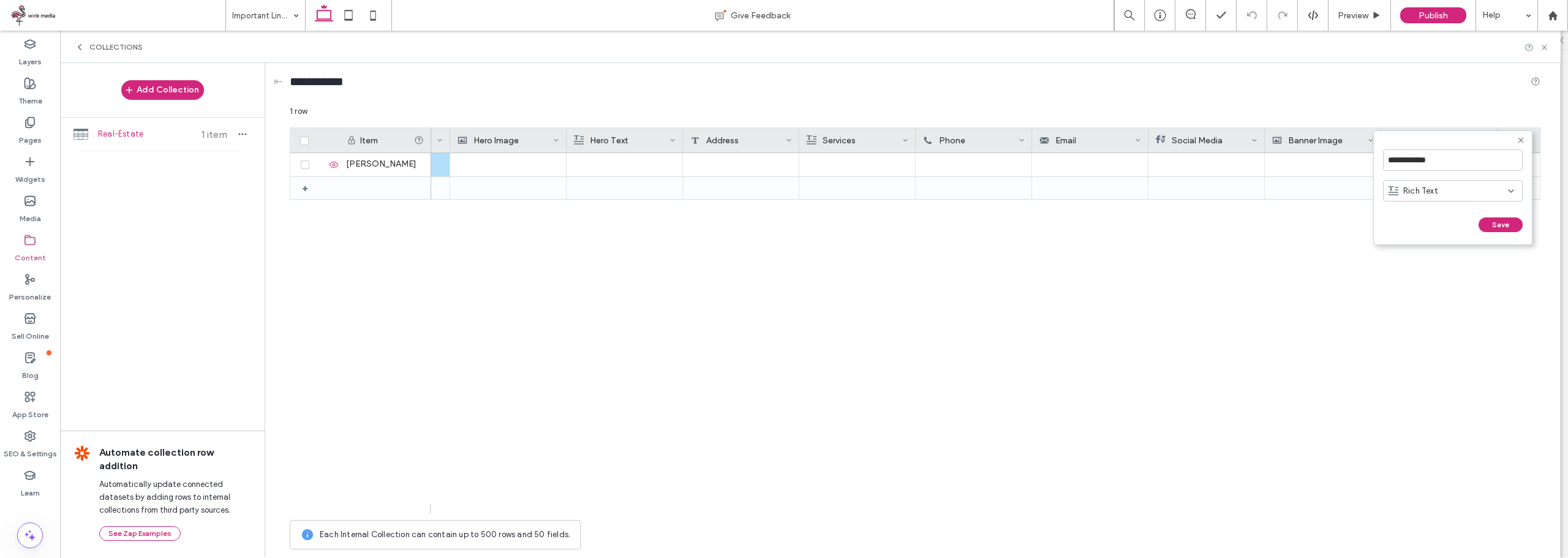
click at [1466, 175] on div "**********" at bounding box center [1452, 160] width 139 height 34
click at [1440, 190] on div "Rich Text" at bounding box center [1448, 191] width 120 height 12
click at [1427, 208] on span "Plain Text" at bounding box center [1421, 212] width 36 height 12
click at [1488, 220] on button "Save" at bounding box center [1500, 225] width 44 height 15
drag, startPoint x: 1445, startPoint y: 137, endPoint x: 723, endPoint y: 146, distance: 722.1
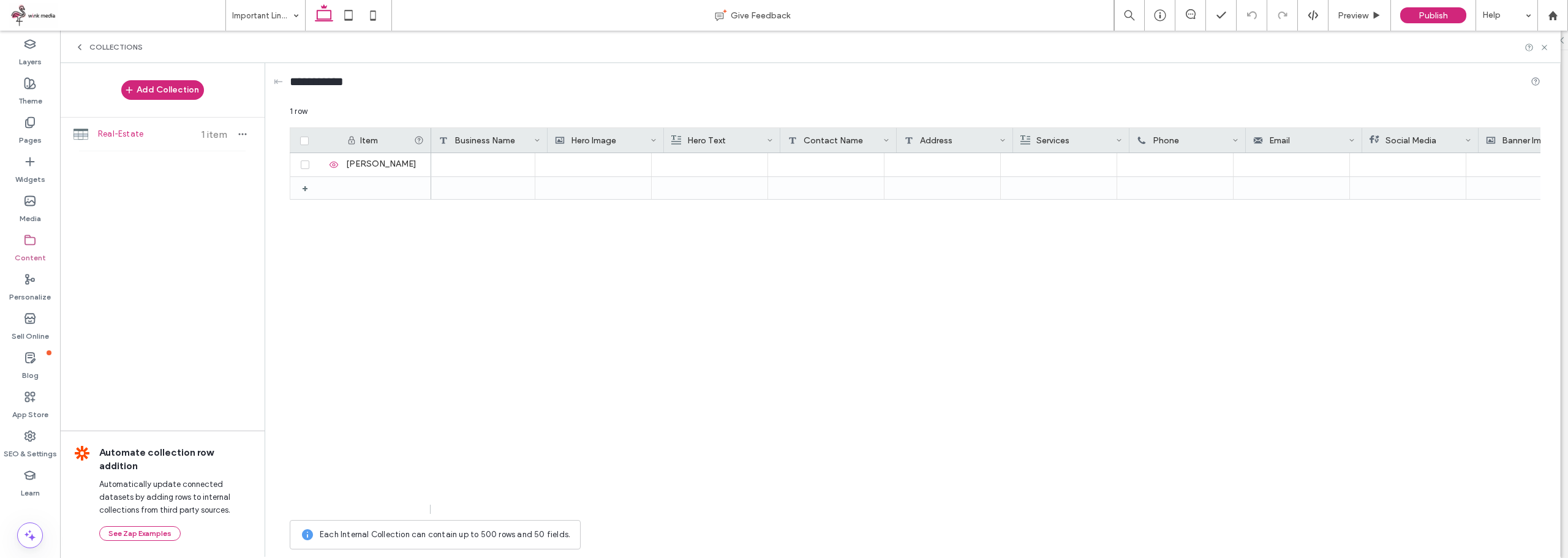
scroll to position [0, 0]
click at [475, 168] on div at bounding box center [489, 165] width 117 height 23
click at [474, 167] on div at bounding box center [489, 165] width 117 height 23
click at [464, 165] on textarea "plain-text-cell" at bounding box center [497, 149] width 135 height 36
paste textarea "*********"
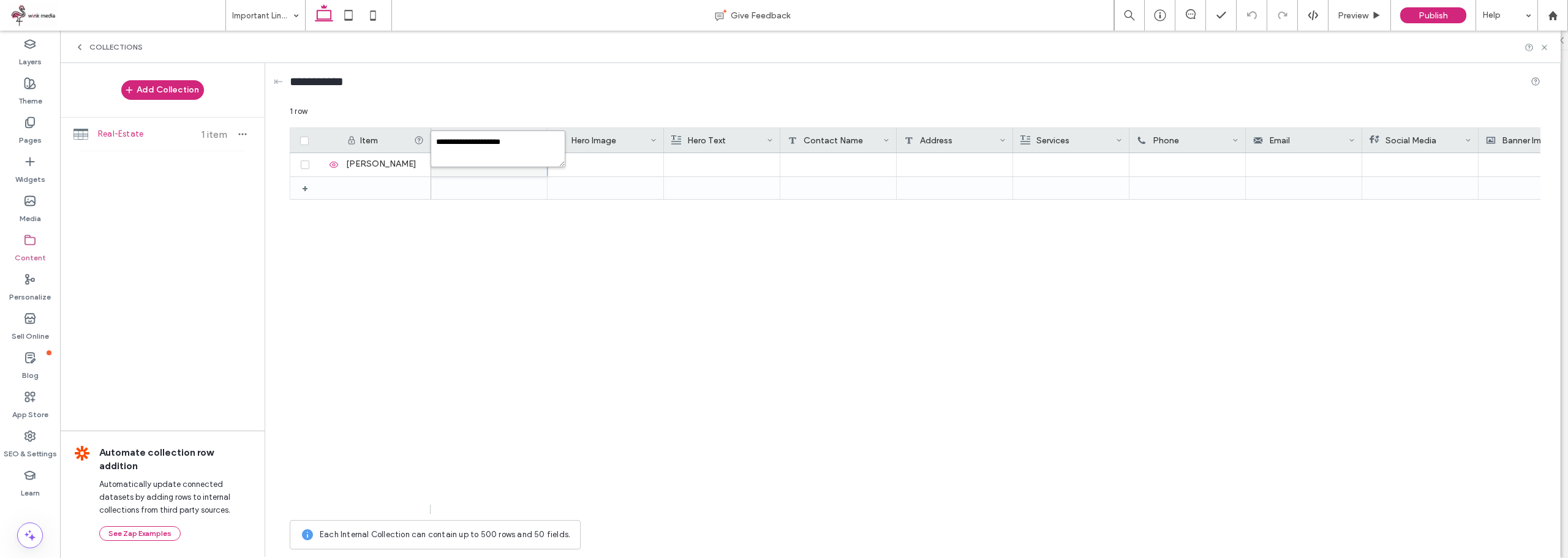
type textarea "**********"
click at [782, 293] on div at bounding box center [985, 333] width 1109 height 361
click at [606, 166] on div at bounding box center [605, 165] width 101 height 22
click at [633, 166] on div at bounding box center [605, 165] width 101 height 22
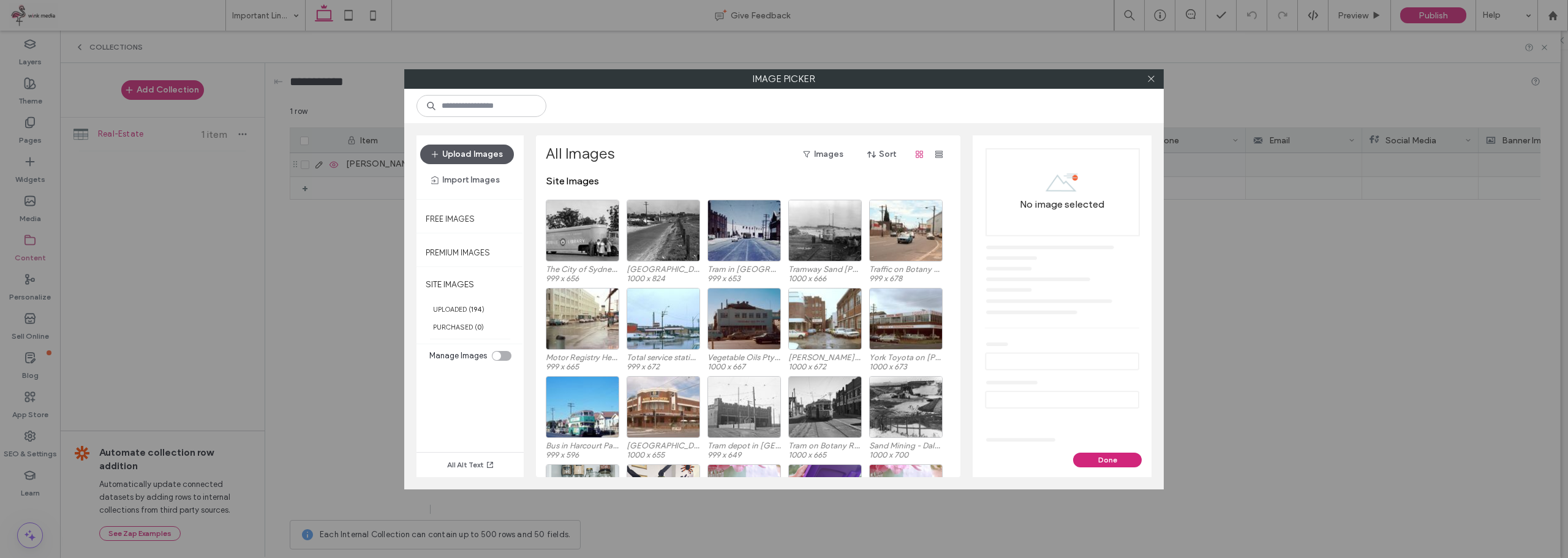
click at [487, 150] on button "Upload Images" at bounding box center [467, 154] width 93 height 20
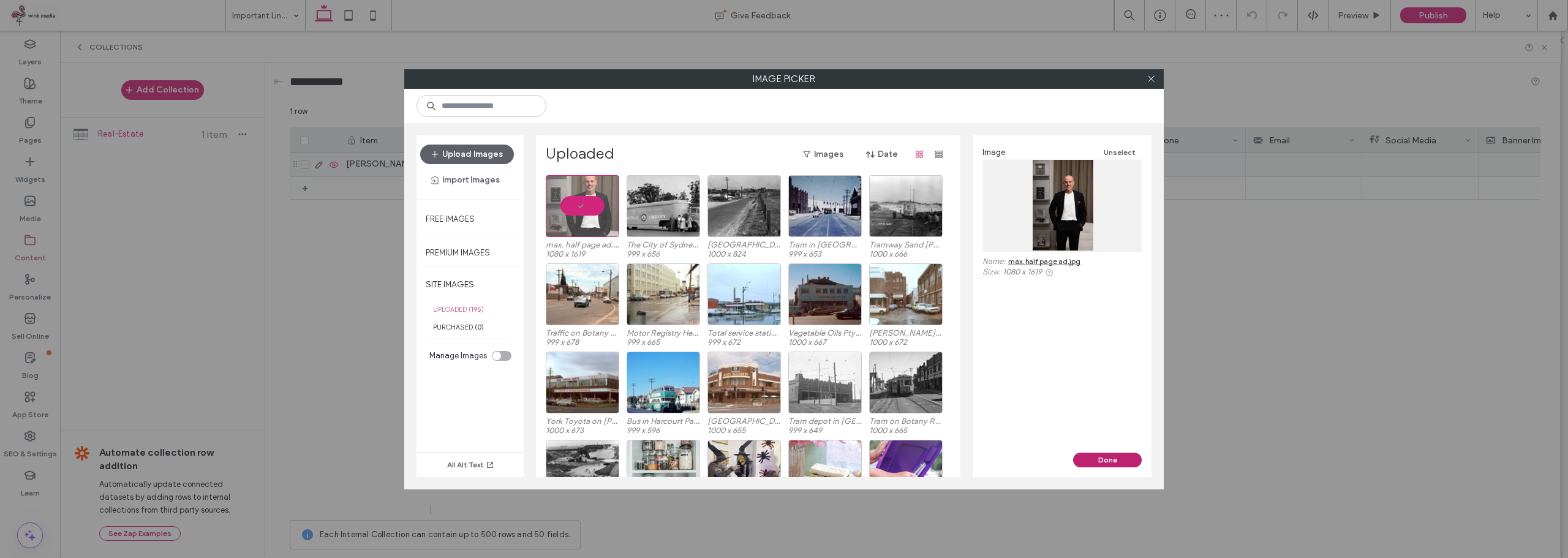
click at [1115, 454] on button "Done" at bounding box center [1107, 460] width 69 height 15
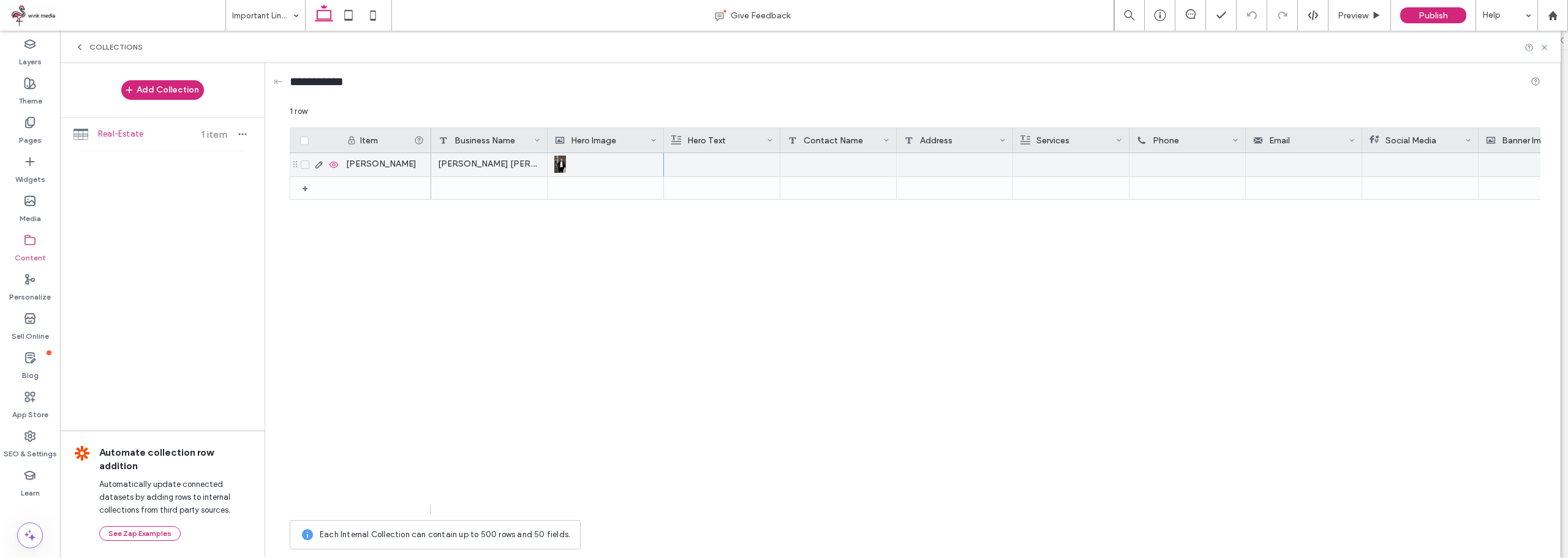
click at [723, 159] on div at bounding box center [722, 165] width 102 height 23
click at [718, 163] on div at bounding box center [721, 165] width 101 height 22
click at [718, 163] on div "Rich Text Editor" at bounding box center [730, 166] width 129 height 31
click at [835, 266] on div "Ray White Touma Taylor Thinking of Selling or Need Help Managing Your Property?" at bounding box center [985, 333] width 1109 height 361
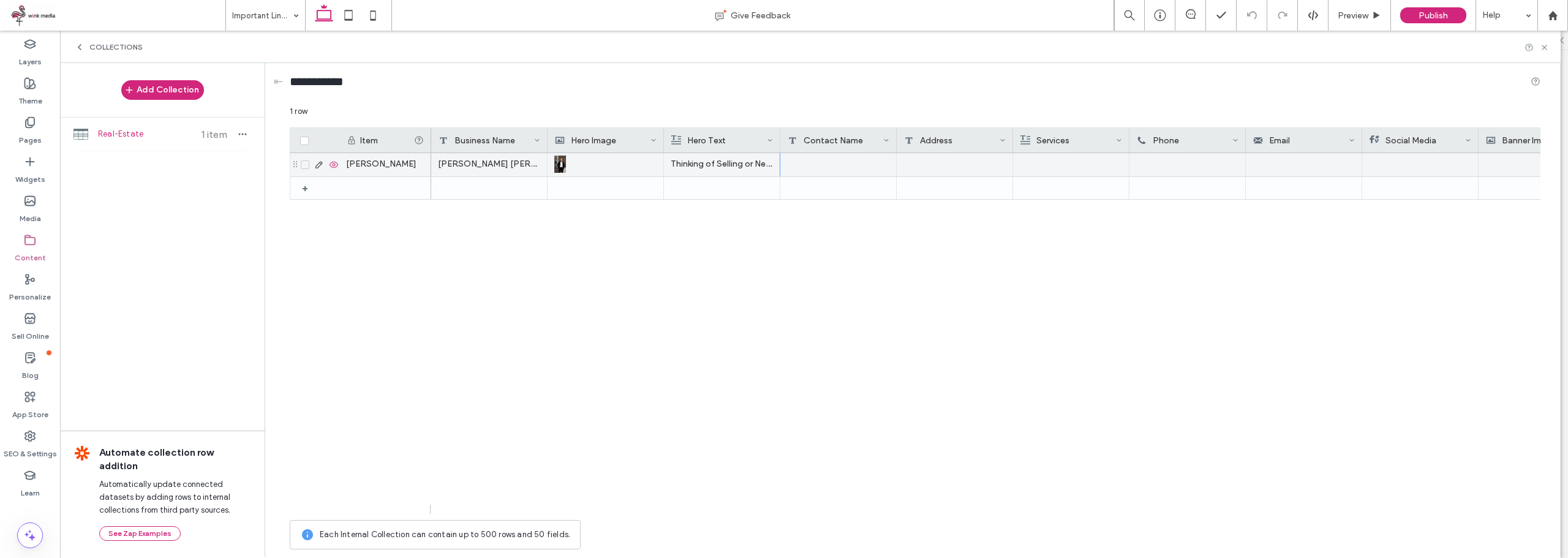
click at [810, 163] on div at bounding box center [839, 165] width 117 height 23
click at [810, 163] on textarea "plain-text-cell" at bounding box center [847, 149] width 135 height 36
type textarea "**********"
click at [866, 271] on div "Ray White Touma Taylor Thinking of Selling or Need Help Managing Your Property?" at bounding box center [985, 333] width 1109 height 361
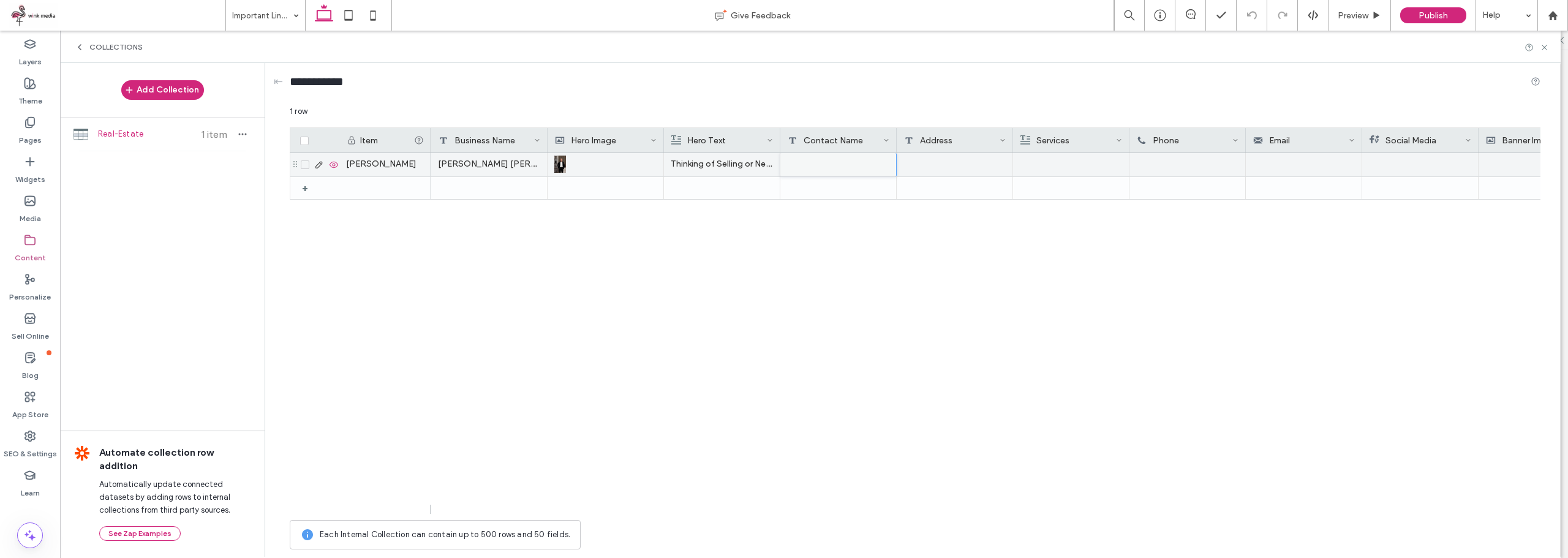
click at [876, 160] on div at bounding box center [838, 165] width 116 height 23
click at [946, 166] on div at bounding box center [955, 165] width 117 height 23
click at [1087, 166] on div at bounding box center [1071, 165] width 102 height 23
click at [1060, 166] on div at bounding box center [1071, 165] width 101 height 22
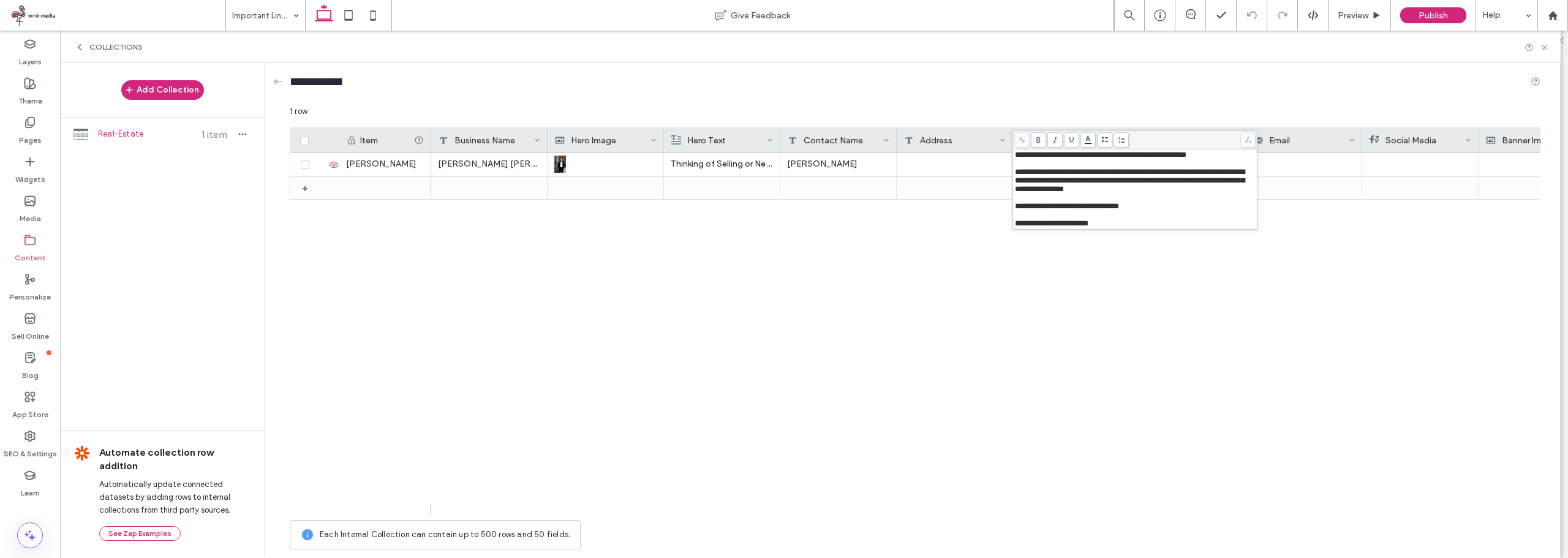
click at [1177, 291] on div "Ray White Touma Taylor Thinking of Selling or Need Help Managing Your Property?…" at bounding box center [985, 333] width 1109 height 361
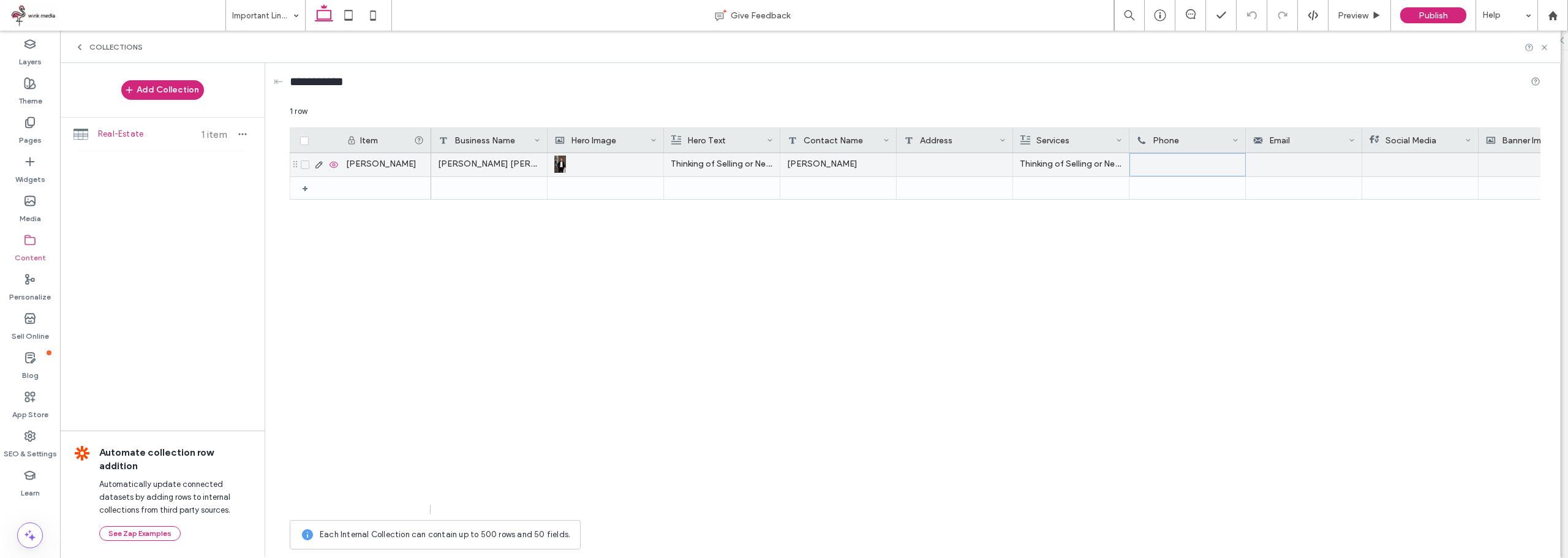
click at [1173, 168] on div at bounding box center [1187, 165] width 117 height 23
click at [1156, 159] on div at bounding box center [1187, 165] width 117 height 23
click at [1165, 161] on div at bounding box center [1187, 165] width 117 height 23
click at [1160, 164] on input "text" at bounding box center [1187, 165] width 115 height 22
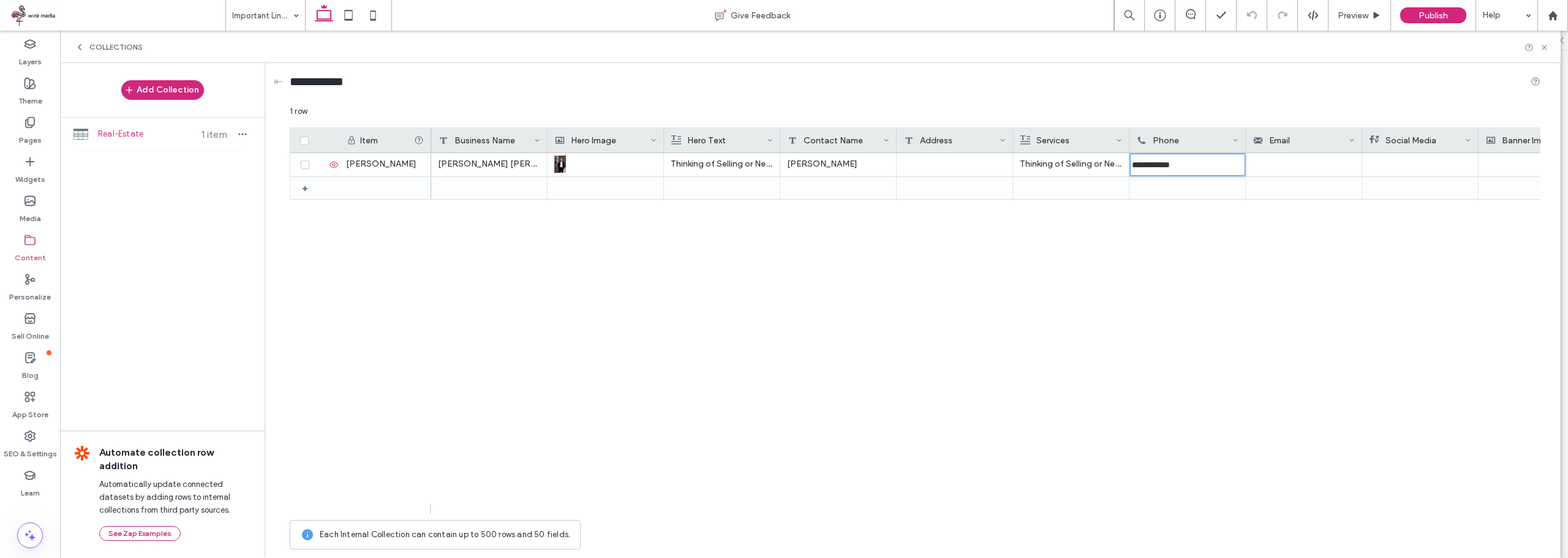
type input "**********"
click at [1173, 276] on div "**********" at bounding box center [985, 333] width 1109 height 361
click at [1302, 165] on div at bounding box center [1304, 165] width 117 height 23
click at [1302, 165] on input "text" at bounding box center [1304, 165] width 115 height 22
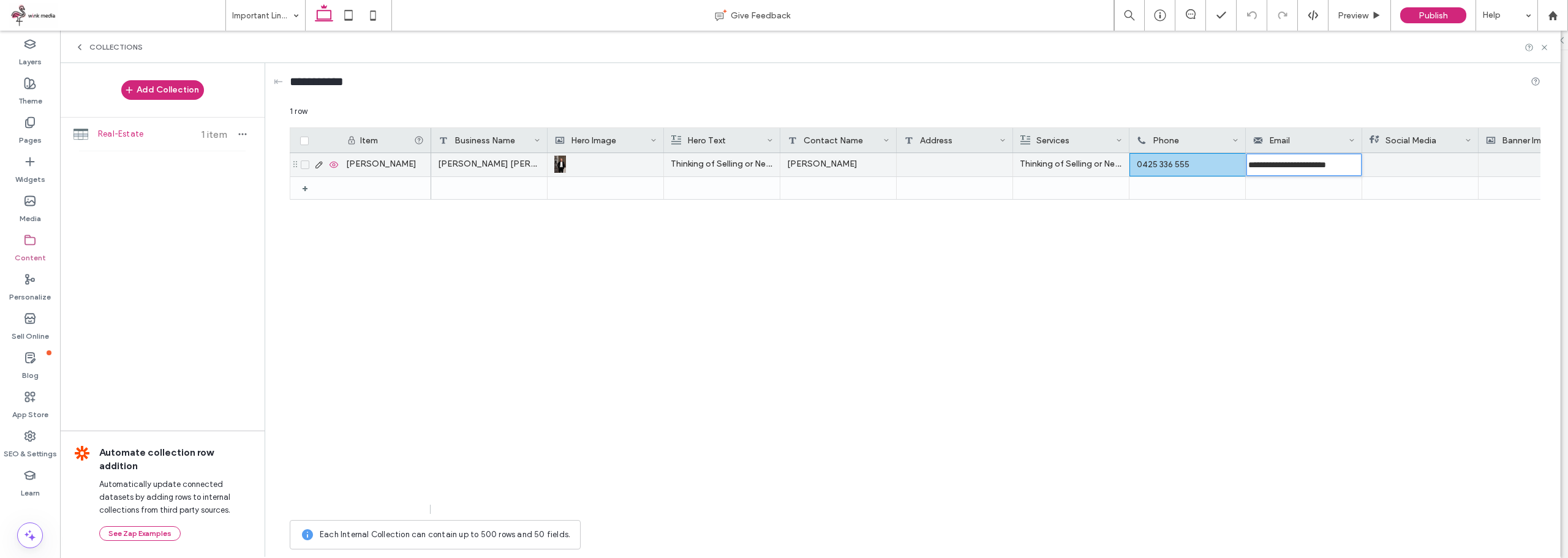
scroll to position [0, 4]
drag, startPoint x: 1317, startPoint y: 163, endPoint x: 1418, endPoint y: 188, distance: 104.0
click at [1421, 166] on div "**********" at bounding box center [1034, 165] width 1206 height 23
type input "**********"
click at [1429, 289] on div "**********" at bounding box center [985, 333] width 1109 height 361
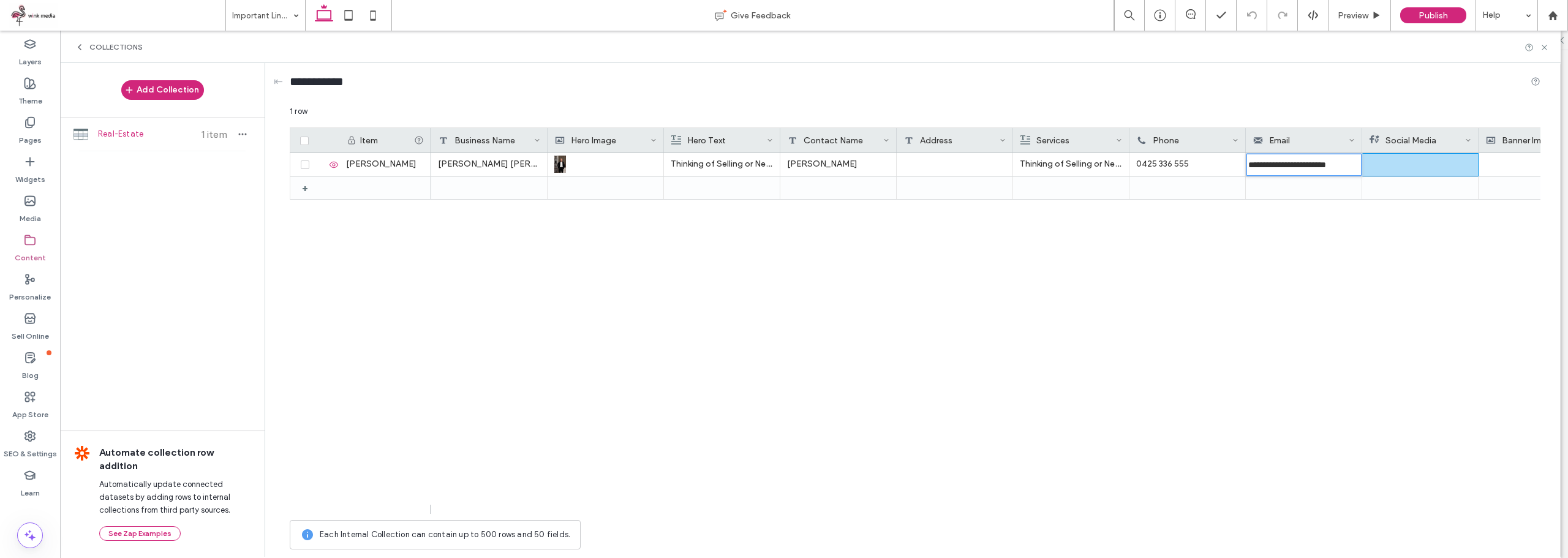
scroll to position [0, 0]
click at [1430, 167] on div at bounding box center [1420, 165] width 101 height 22
click at [1428, 161] on div at bounding box center [1420, 165] width 101 height 22
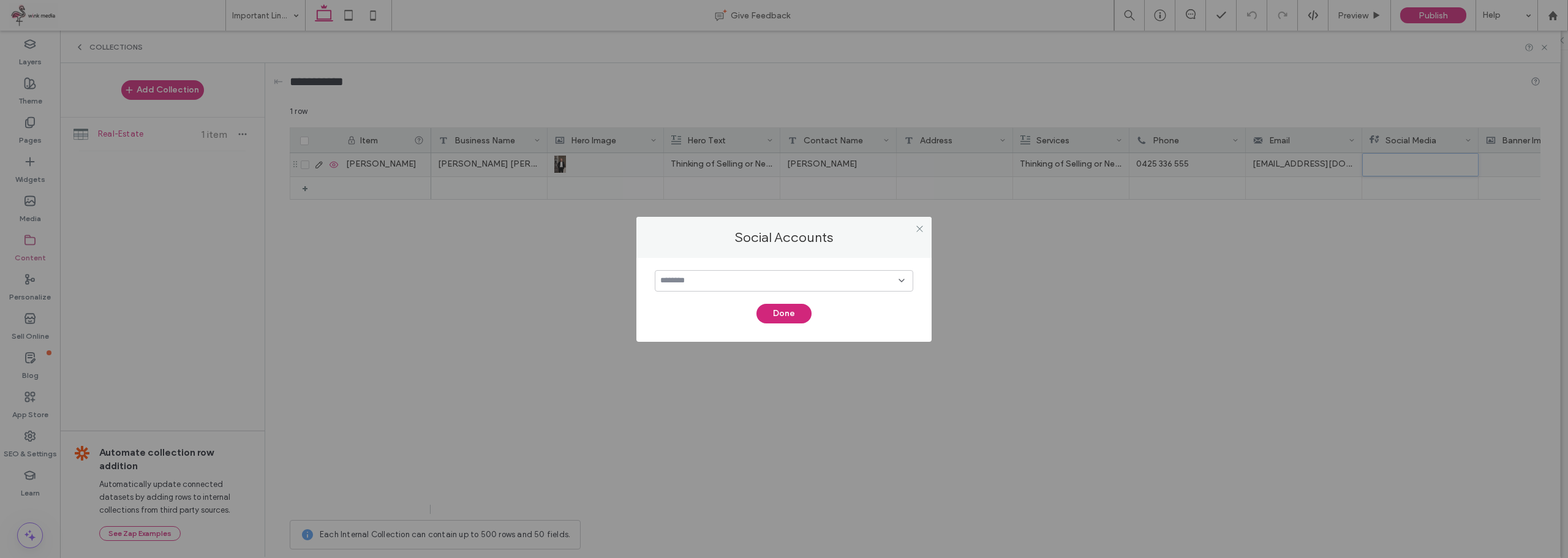
click at [768, 285] on input at bounding box center [779, 280] width 238 height 9
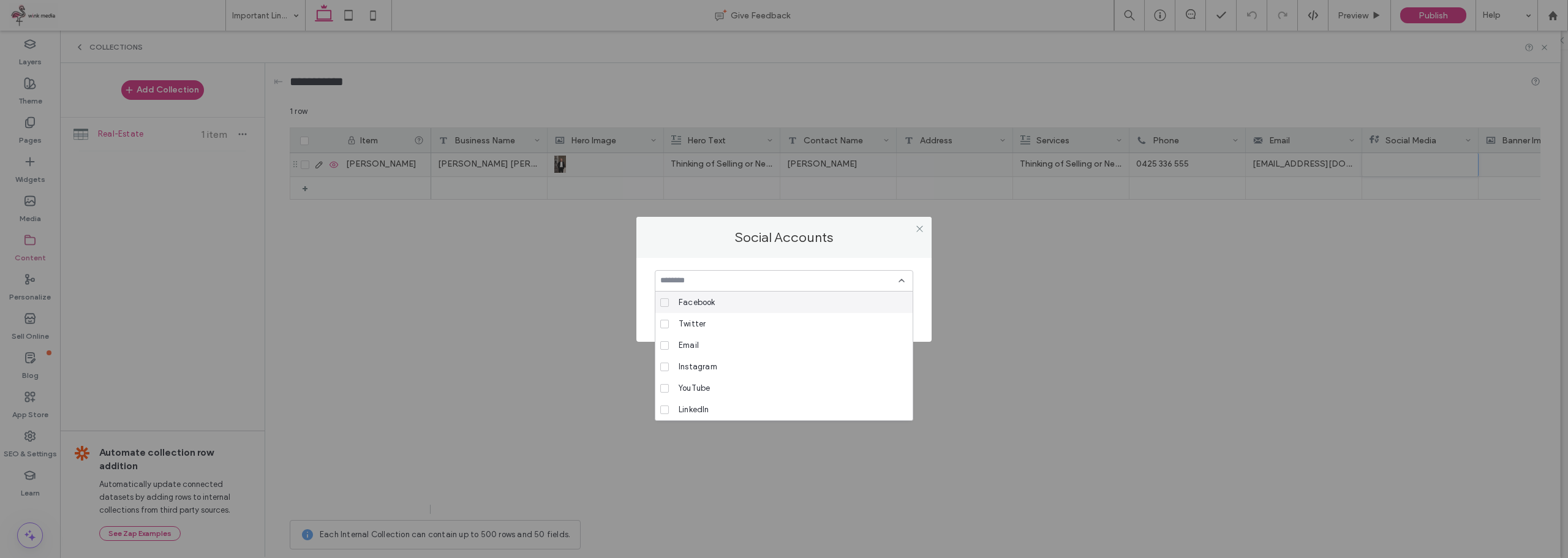
click at [714, 303] on span "Facebook" at bounding box center [696, 302] width 36 height 12
click at [709, 367] on span "Instagram" at bounding box center [697, 367] width 39 height 12
click at [873, 241] on label "Social Accounts" at bounding box center [783, 237] width 271 height 17
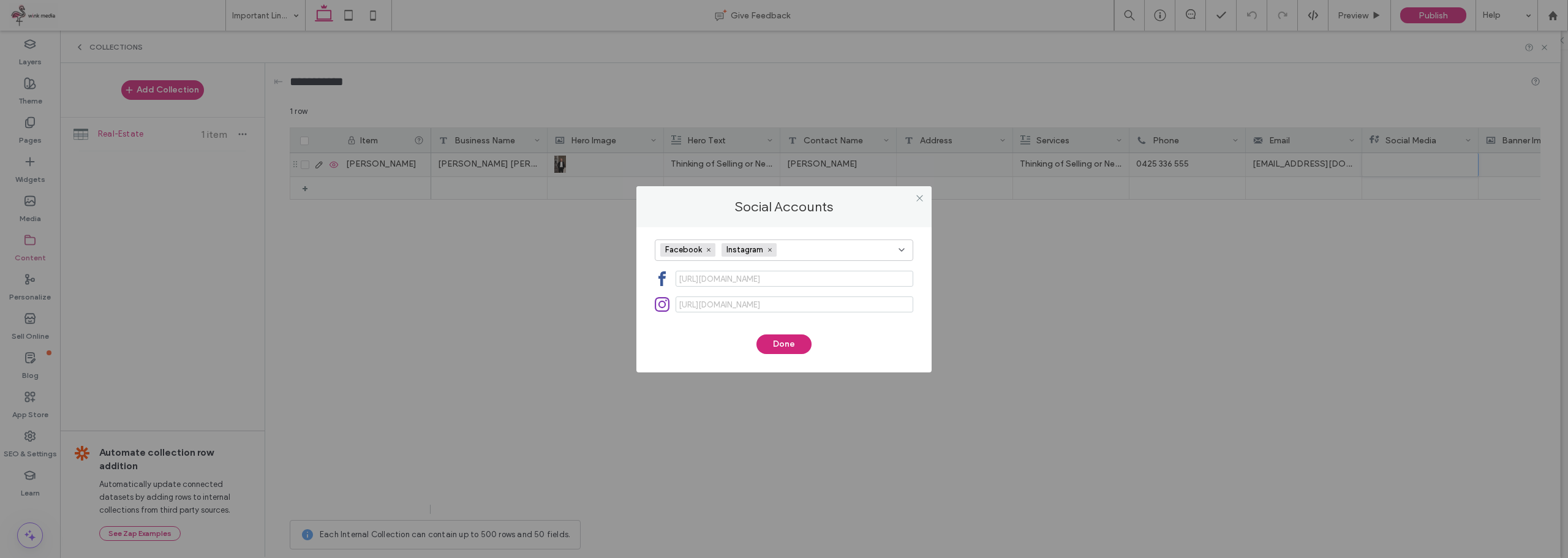
click at [750, 278] on span "https://facebook.com/" at bounding box center [718, 279] width 85 height 15
click at [729, 281] on span "https://facebook.com/" at bounding box center [718, 279] width 85 height 15
click at [705, 276] on span "https://facebook.com/" at bounding box center [718, 279] width 85 height 15
drag, startPoint x: 795, startPoint y: 231, endPoint x: 791, endPoint y: 240, distance: 9.8
click at [797, 231] on div "Facebook Instagram https://facebook.com/ https://instagram.com/ Done" at bounding box center [783, 300] width 295 height 145
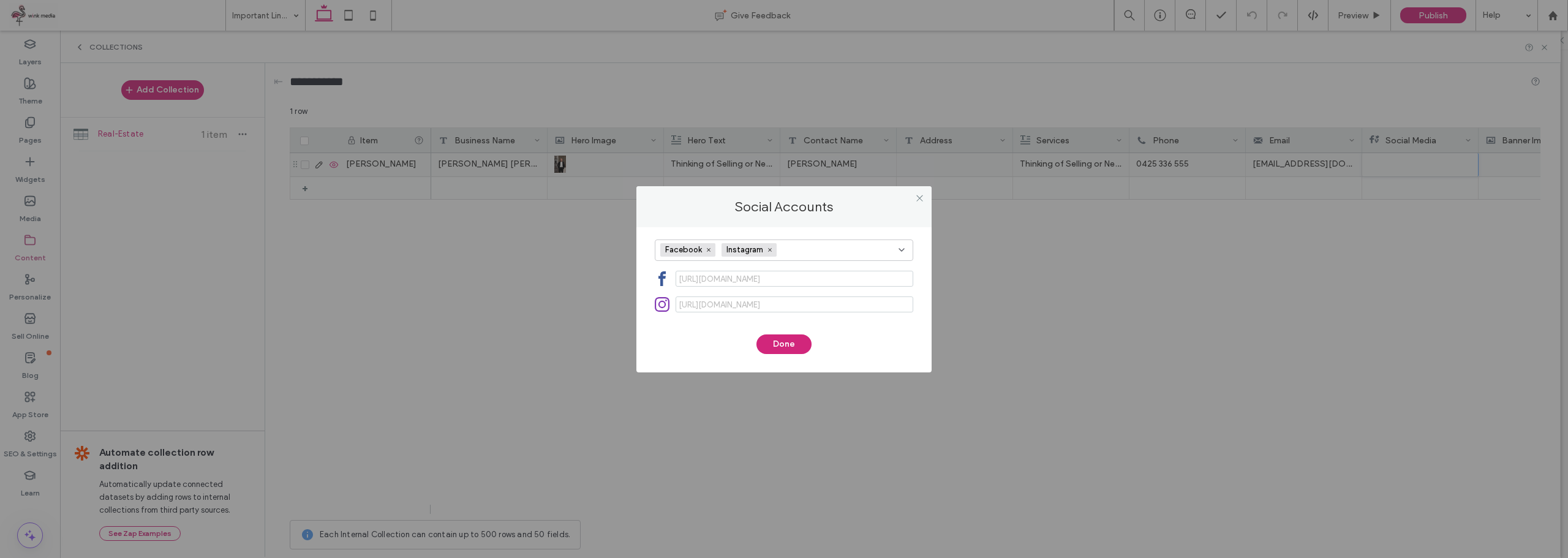
click at [722, 282] on span "https://facebook.com/" at bounding box center [718, 279] width 85 height 15
click at [695, 279] on span "https://facebook.com/" at bounding box center [718, 279] width 85 height 15
click at [683, 279] on span "https://facebook.com/" at bounding box center [718, 279] width 85 height 15
click at [659, 284] on icon at bounding box center [662, 279] width 15 height 15
click at [693, 311] on span "https://instagram.com/" at bounding box center [718, 304] width 85 height 15
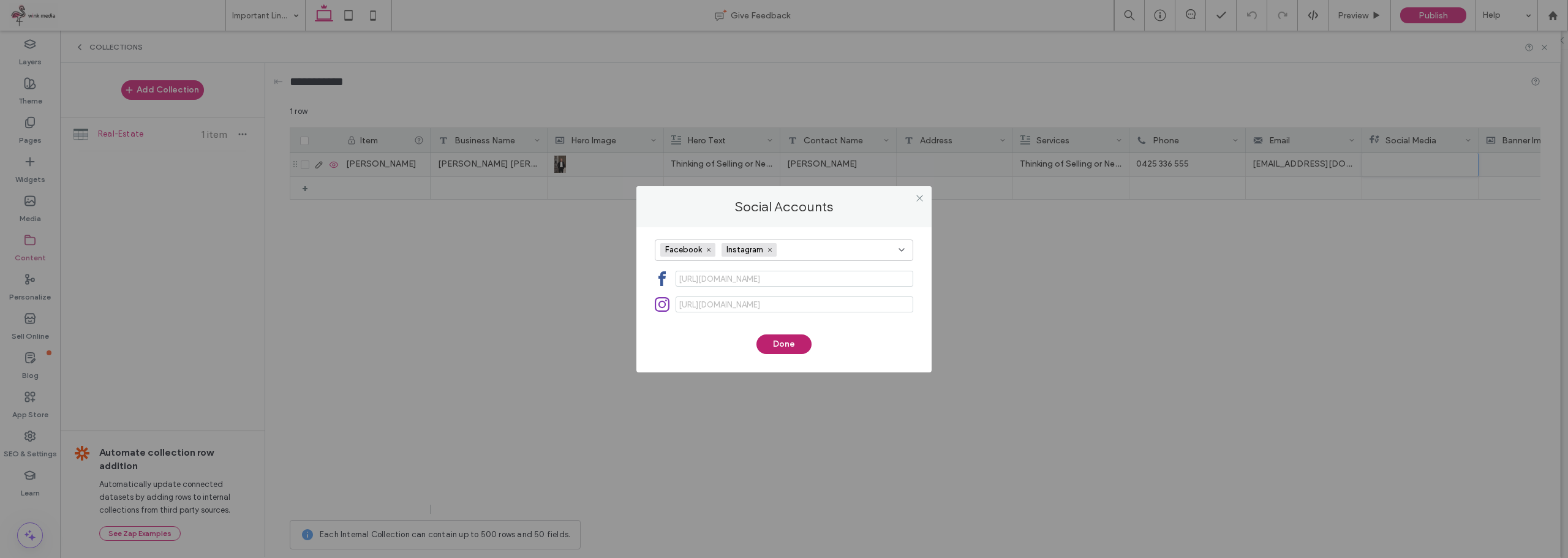
click at [768, 346] on button "Done" at bounding box center [784, 344] width 55 height 20
click at [791, 346] on button "Done" at bounding box center [784, 344] width 55 height 20
click at [923, 198] on icon at bounding box center [920, 198] width 9 height 9
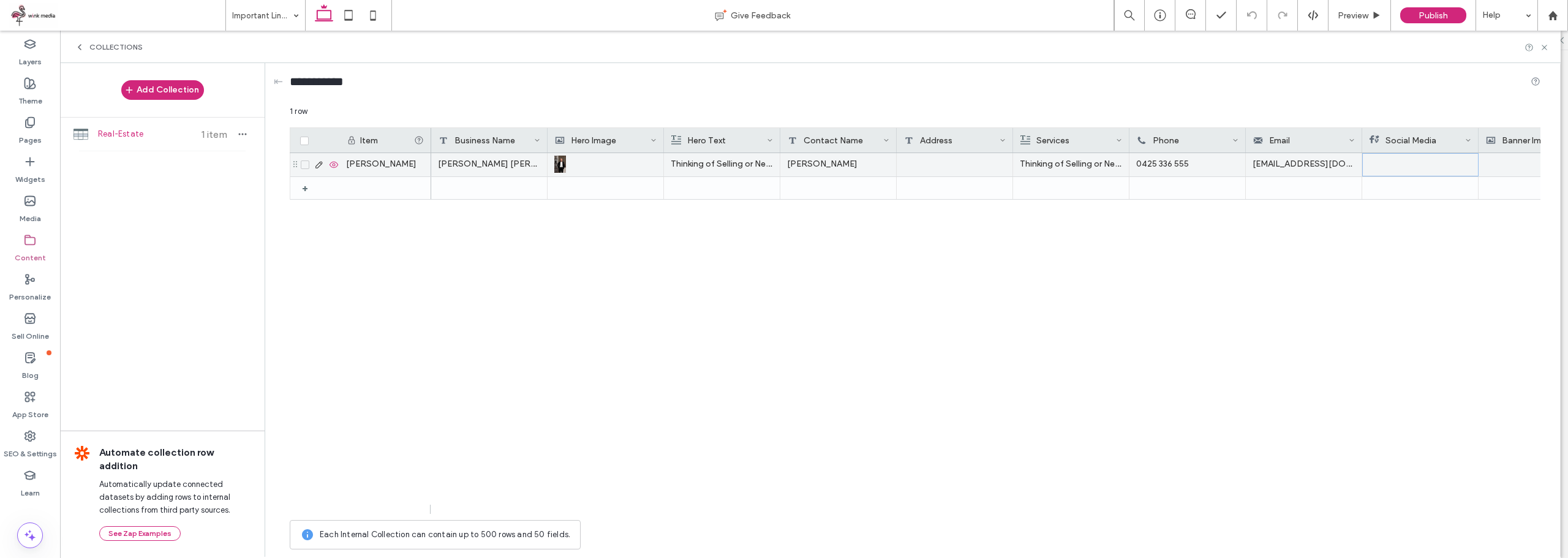
click at [1417, 159] on div at bounding box center [1420, 165] width 101 height 22
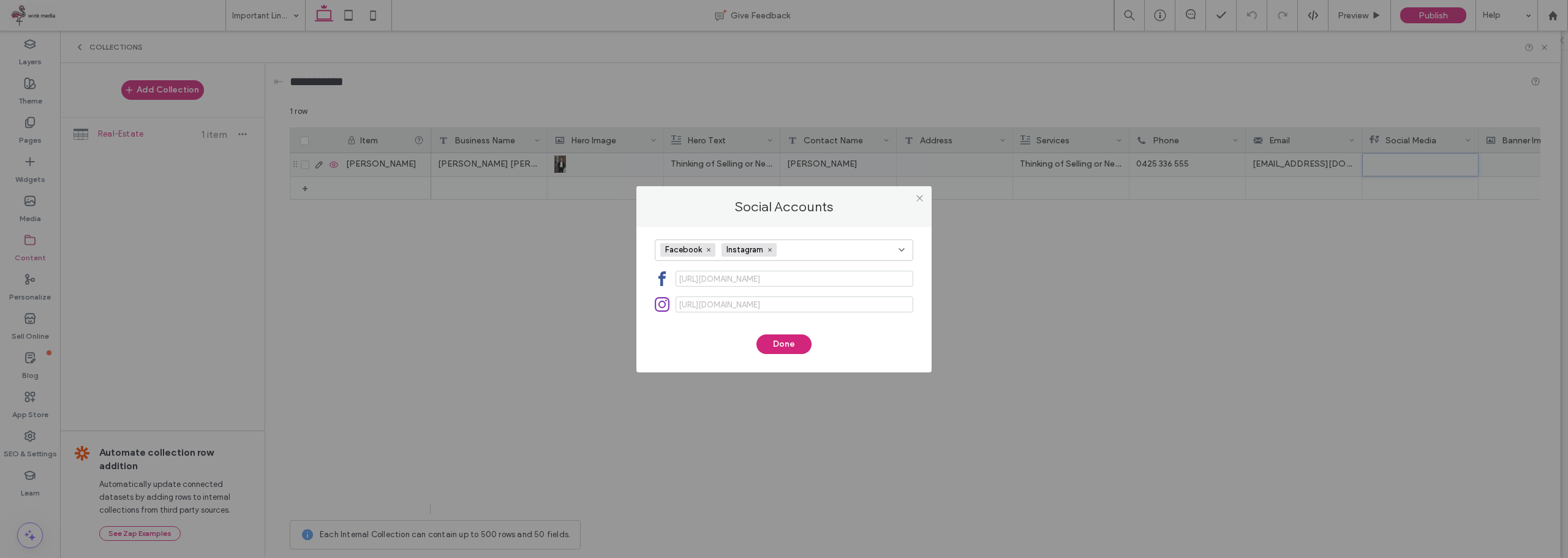
click at [736, 278] on span "https://facebook.com/" at bounding box center [718, 279] width 85 height 15
click at [698, 276] on span "https://facebook.com/" at bounding box center [718, 279] width 85 height 15
click at [686, 304] on span "https://instagram.com/" at bounding box center [718, 304] width 85 height 15
click at [687, 306] on span "https://instagram.com/" at bounding box center [718, 304] width 85 height 15
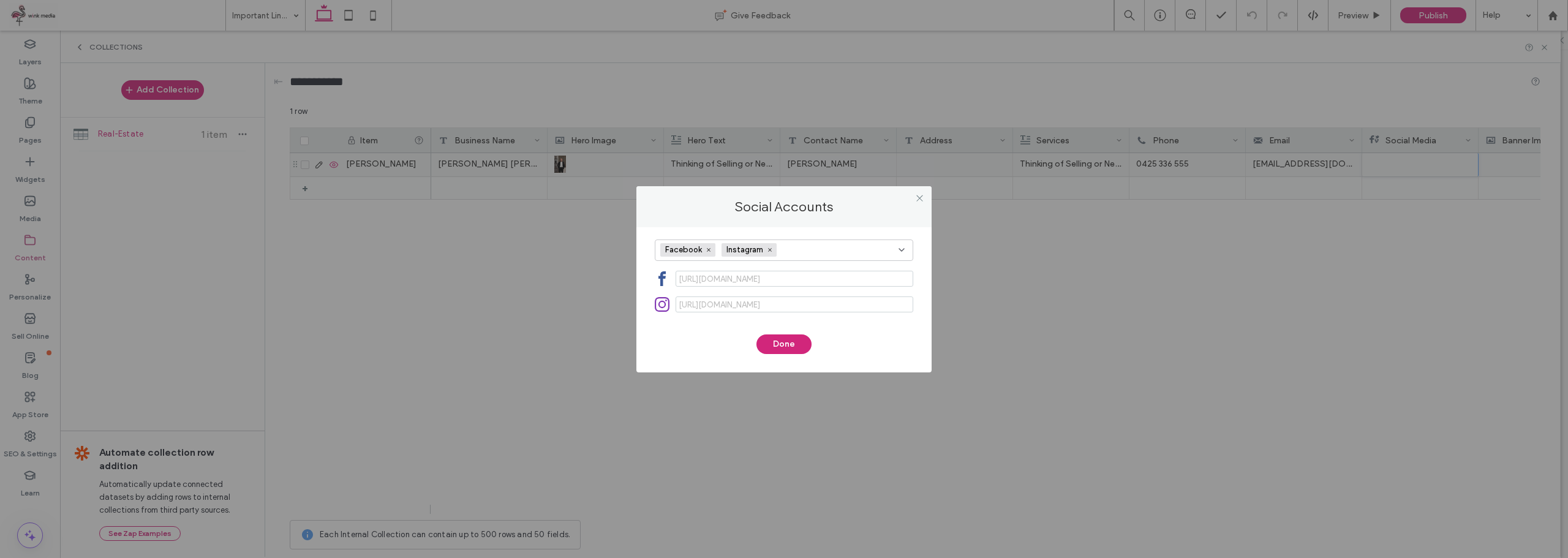
click at [705, 299] on span "https://instagram.com/" at bounding box center [718, 304] width 85 height 15
click at [698, 304] on span "https://instagram.com/" at bounding box center [718, 304] width 85 height 15
click at [706, 271] on span "https://facebook.com/" at bounding box center [718, 279] width 85 height 15
click at [691, 281] on span "https://facebook.com/" at bounding box center [718, 279] width 85 height 15
click at [772, 338] on button "Done" at bounding box center [784, 344] width 55 height 20
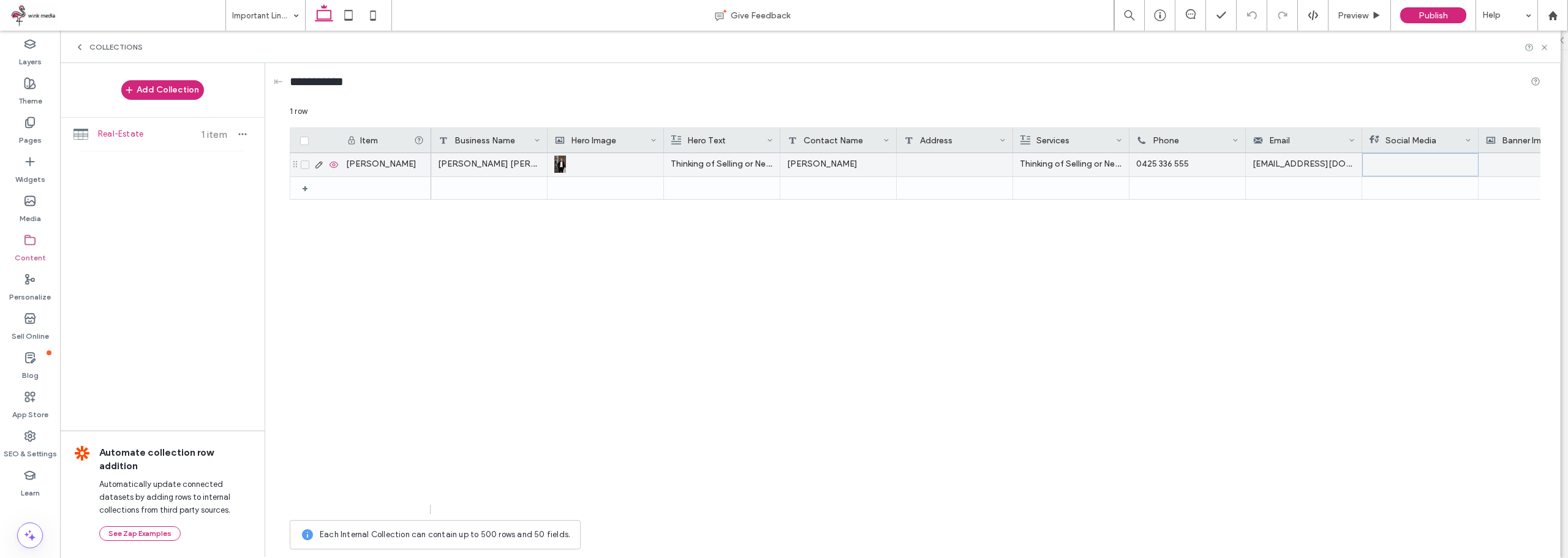
click at [1402, 159] on div at bounding box center [1420, 165] width 101 height 22
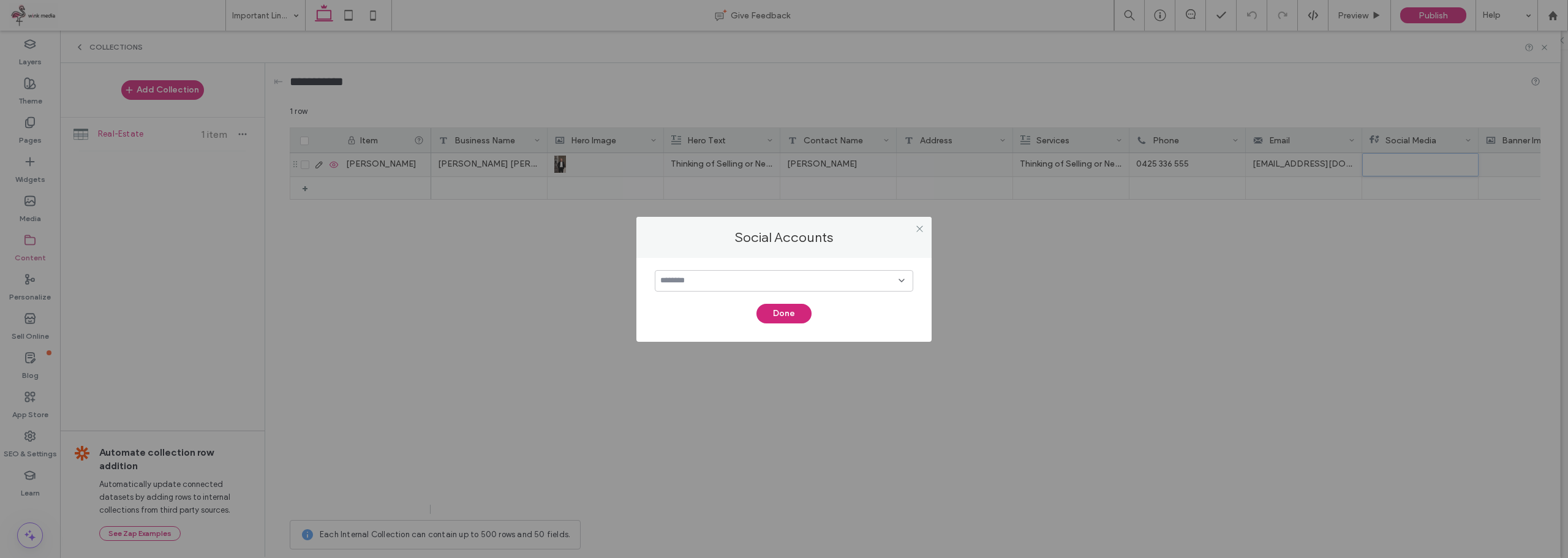
click at [694, 279] on input at bounding box center [779, 280] width 238 height 9
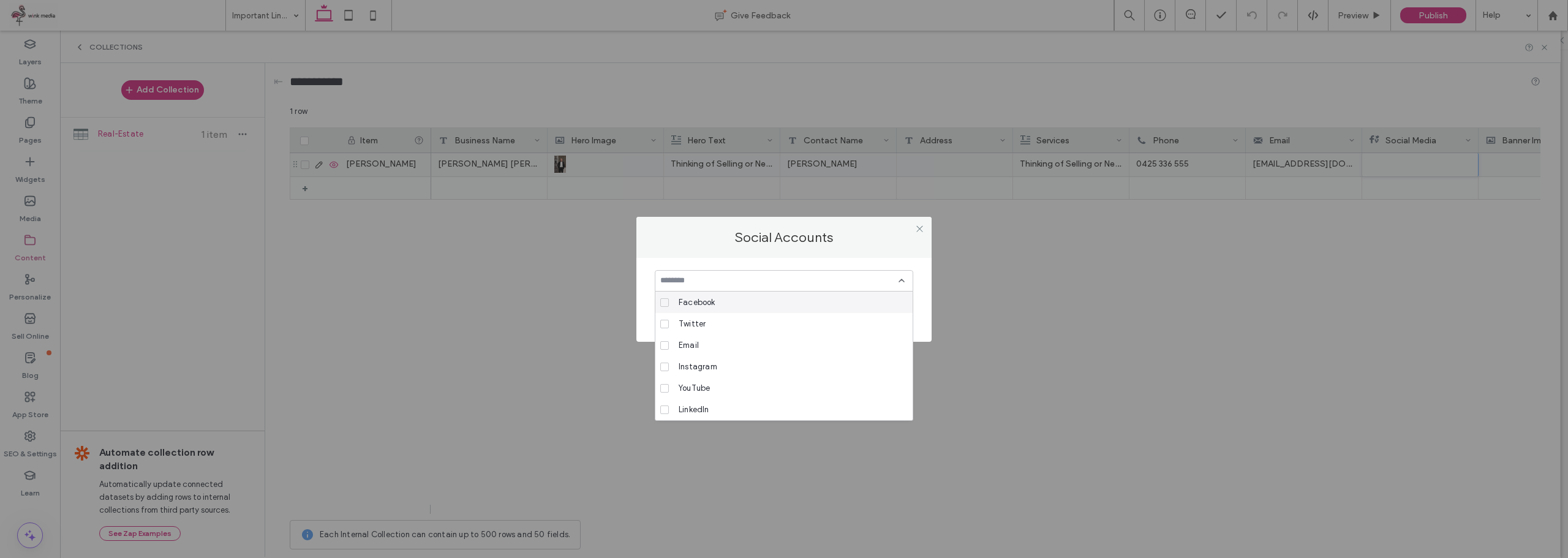
drag, startPoint x: 829, startPoint y: 243, endPoint x: 848, endPoint y: 239, distance: 19.4
click at [833, 243] on label "Social Accounts" at bounding box center [783, 237] width 271 height 17
click at [928, 224] on div "Social Accounts" at bounding box center [788, 236] width 295 height 41
click at [923, 228] on div at bounding box center [918, 233] width 18 height 18
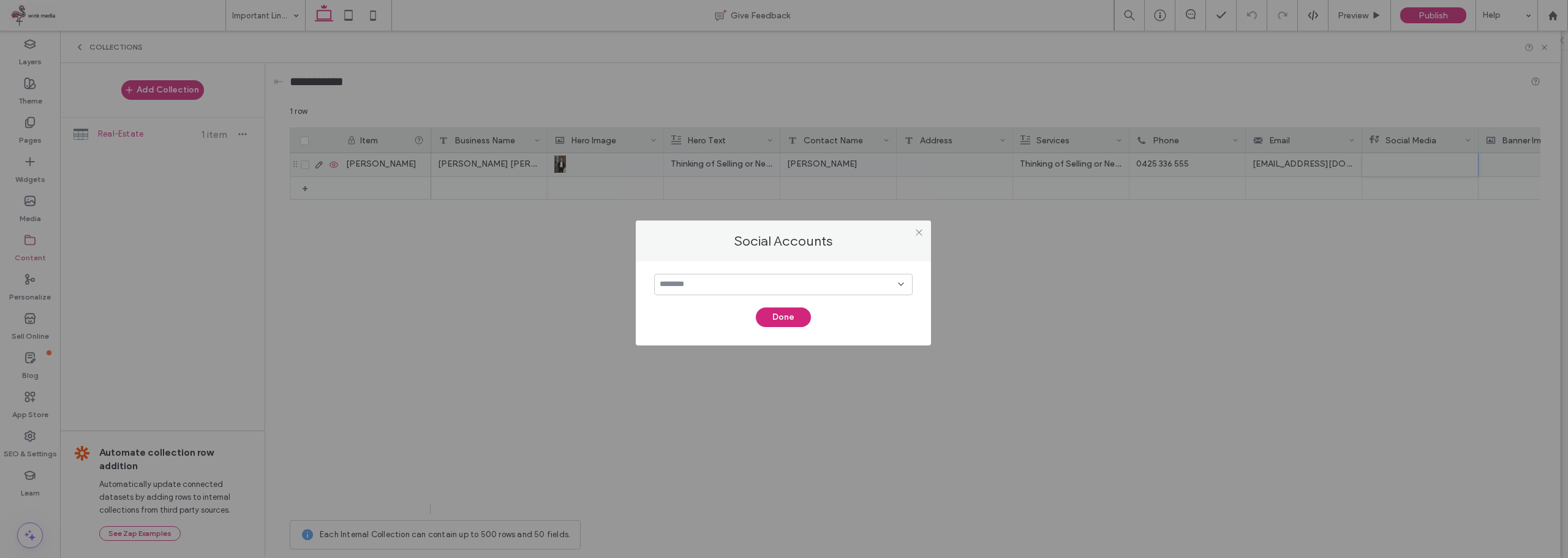
click at [925, 231] on div at bounding box center [918, 233] width 18 height 18
click at [923, 230] on div at bounding box center [918, 233] width 18 height 18
click at [920, 234] on icon at bounding box center [919, 232] width 9 height 9
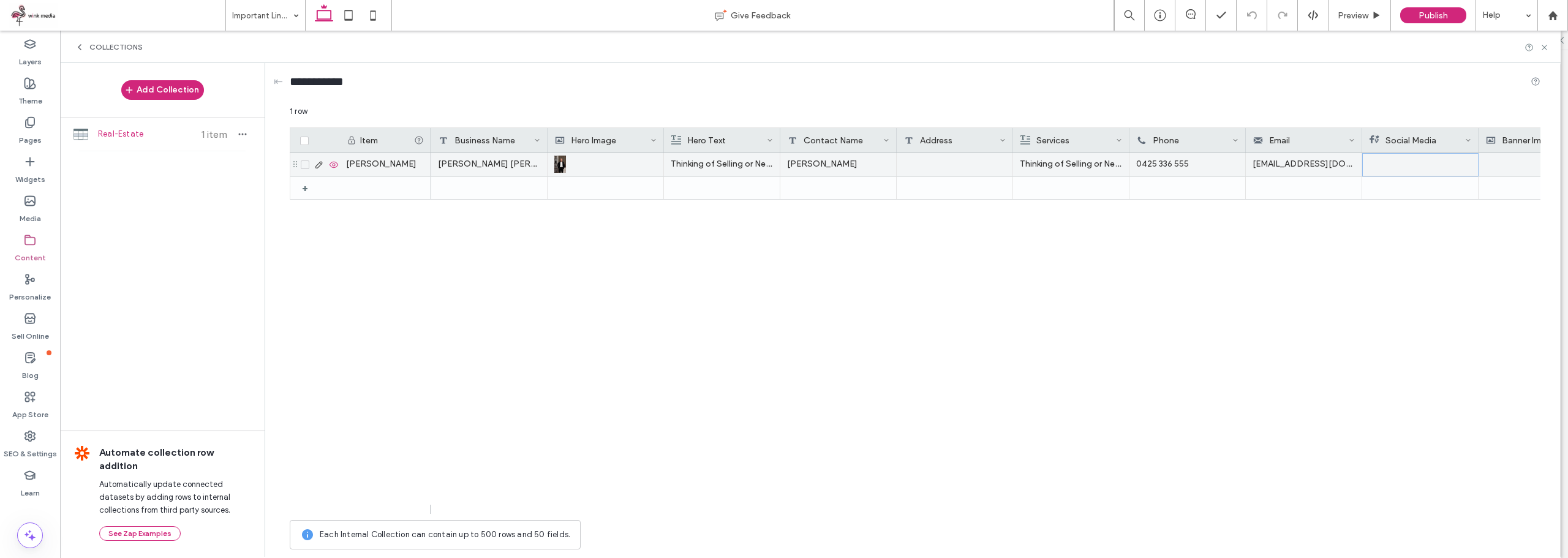
click at [1455, 166] on div at bounding box center [1420, 165] width 101 height 22
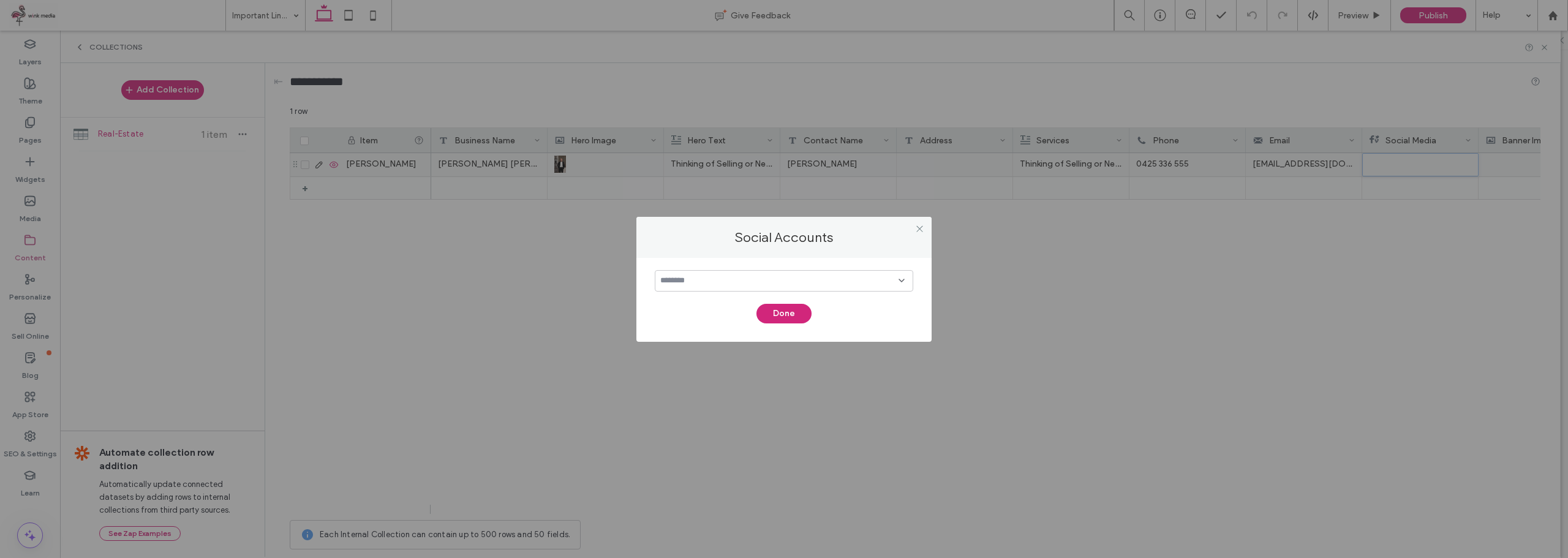
click at [718, 274] on div at bounding box center [784, 280] width 258 height 21
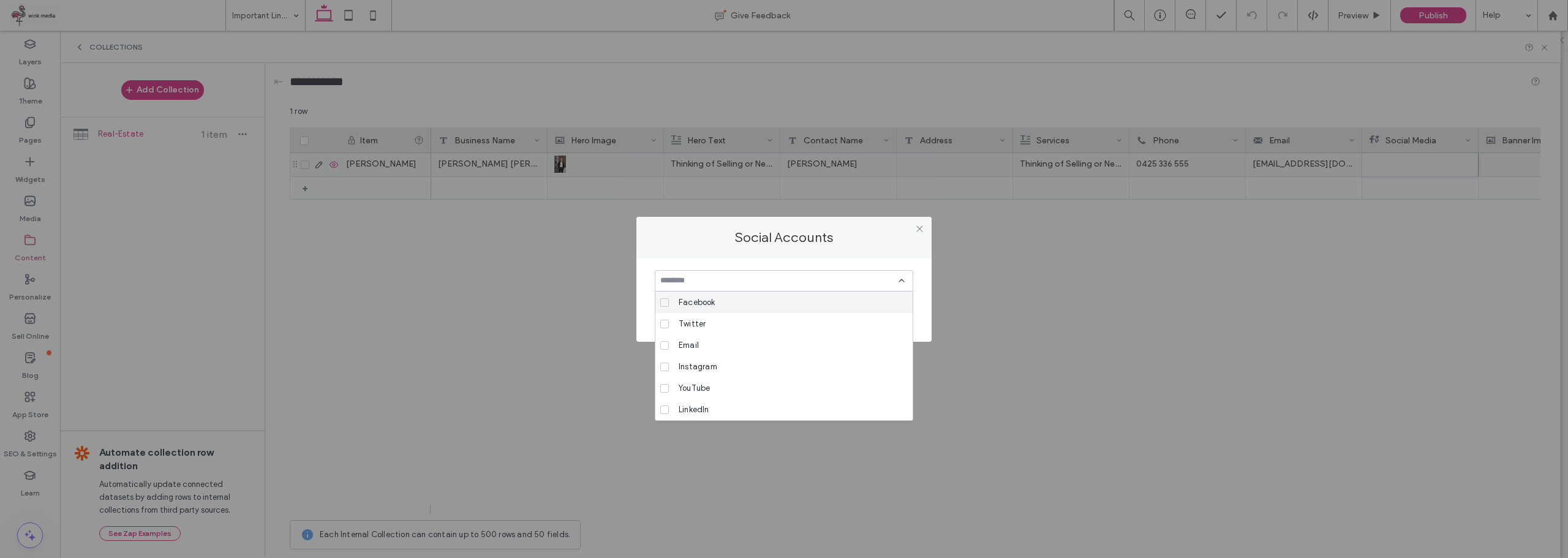
click at [668, 304] on span at bounding box center [664, 303] width 9 height 9
click at [854, 245] on label "Social Accounts" at bounding box center [783, 237] width 271 height 17
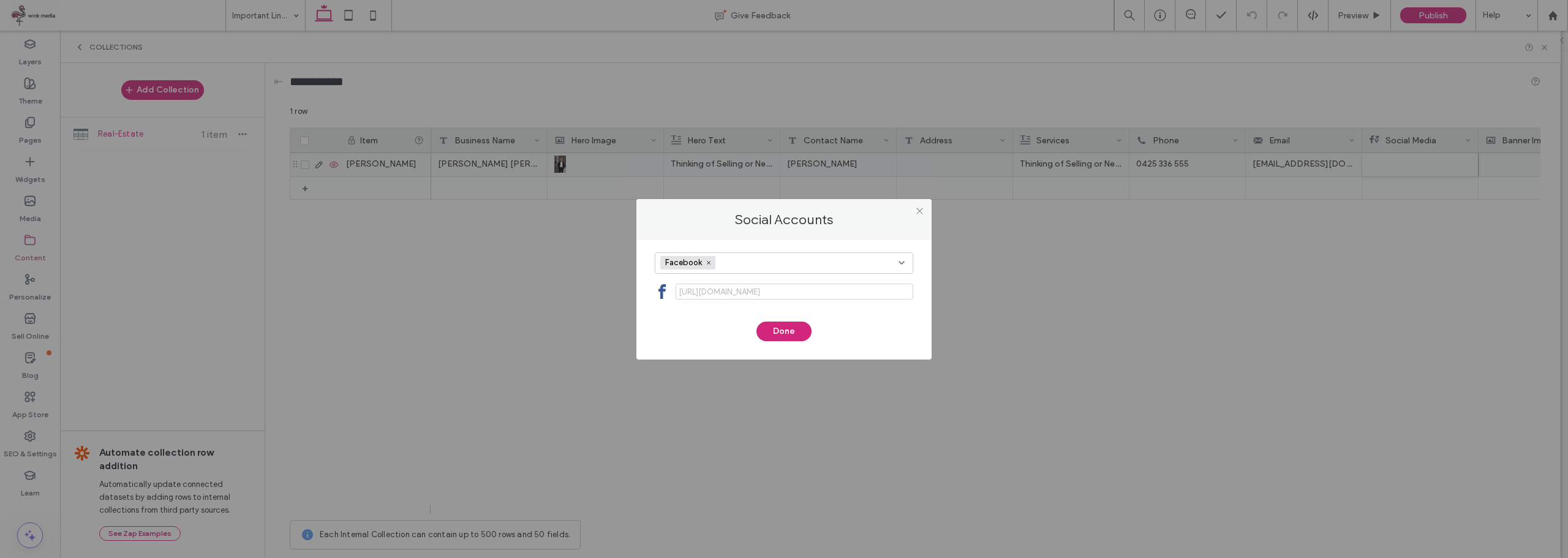
click at [755, 298] on span "https://facebook.com/" at bounding box center [718, 292] width 85 height 15
click at [738, 292] on span "https://facebook.com/" at bounding box center [718, 292] width 85 height 15
drag, startPoint x: 701, startPoint y: 291, endPoint x: 680, endPoint y: 293, distance: 21.1
click at [697, 291] on span "https://facebook.com/" at bounding box center [718, 292] width 85 height 15
click at [680, 293] on span "https://facebook.com/" at bounding box center [718, 292] width 85 height 15
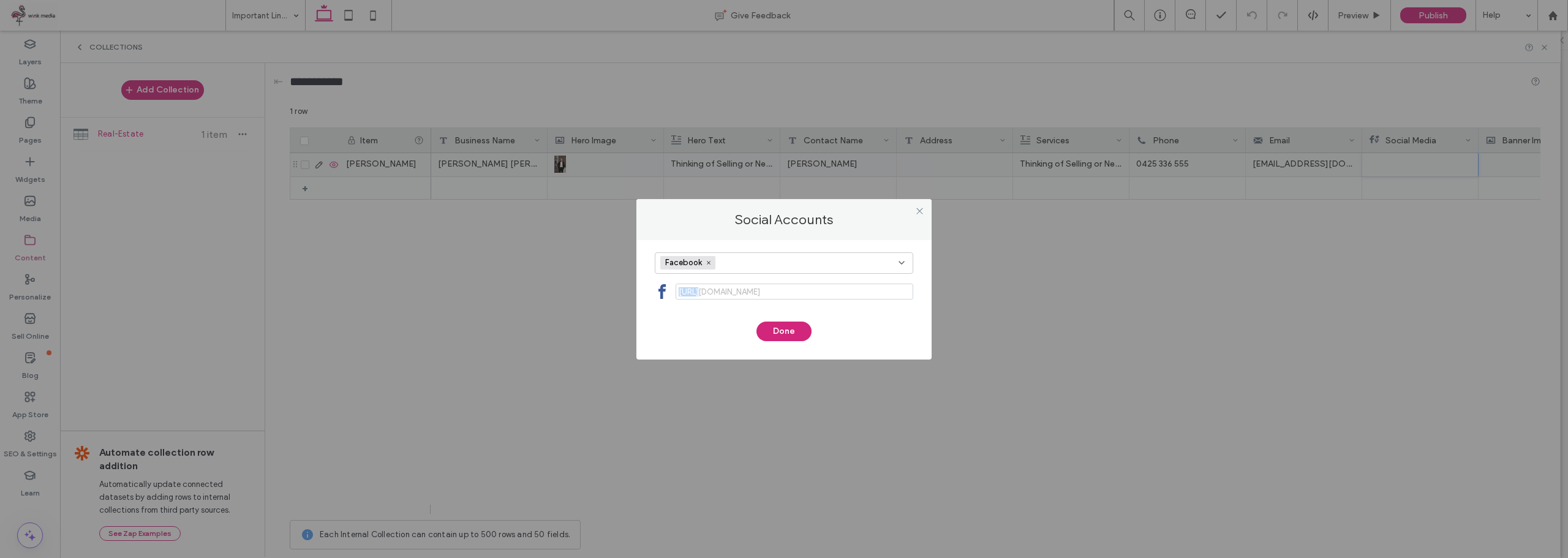
click at [680, 293] on span "https://facebook.com/" at bounding box center [718, 292] width 85 height 15
click at [667, 293] on icon at bounding box center [662, 292] width 15 height 15
click at [705, 292] on span "https://facebook.com/" at bounding box center [718, 292] width 85 height 15
click at [686, 292] on span "https://facebook.com/" at bounding box center [718, 292] width 85 height 15
click at [681, 292] on span "https://facebook.com/" at bounding box center [718, 292] width 85 height 15
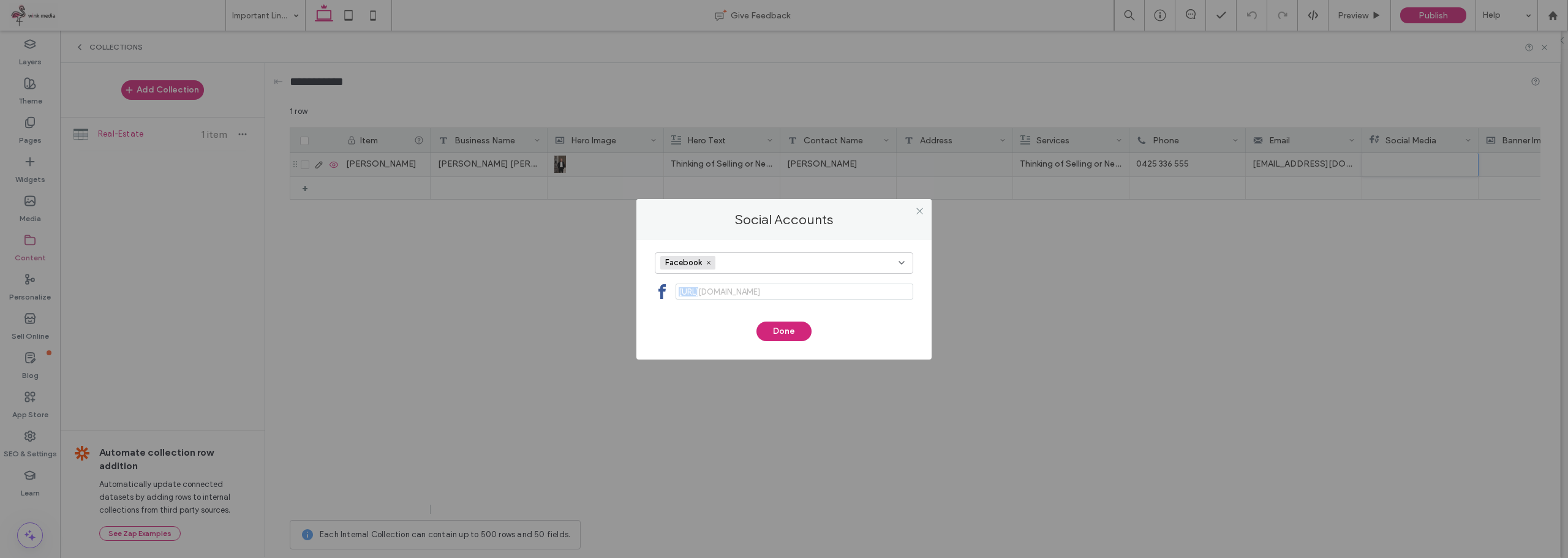
click at [679, 292] on span "https://facebook.com/" at bounding box center [718, 292] width 85 height 15
click at [681, 290] on span "https://facebook.com/" at bounding box center [718, 292] width 85 height 15
click at [682, 290] on span "https://facebook.com/" at bounding box center [718, 292] width 85 height 15
click at [781, 328] on button "Done" at bounding box center [784, 331] width 55 height 20
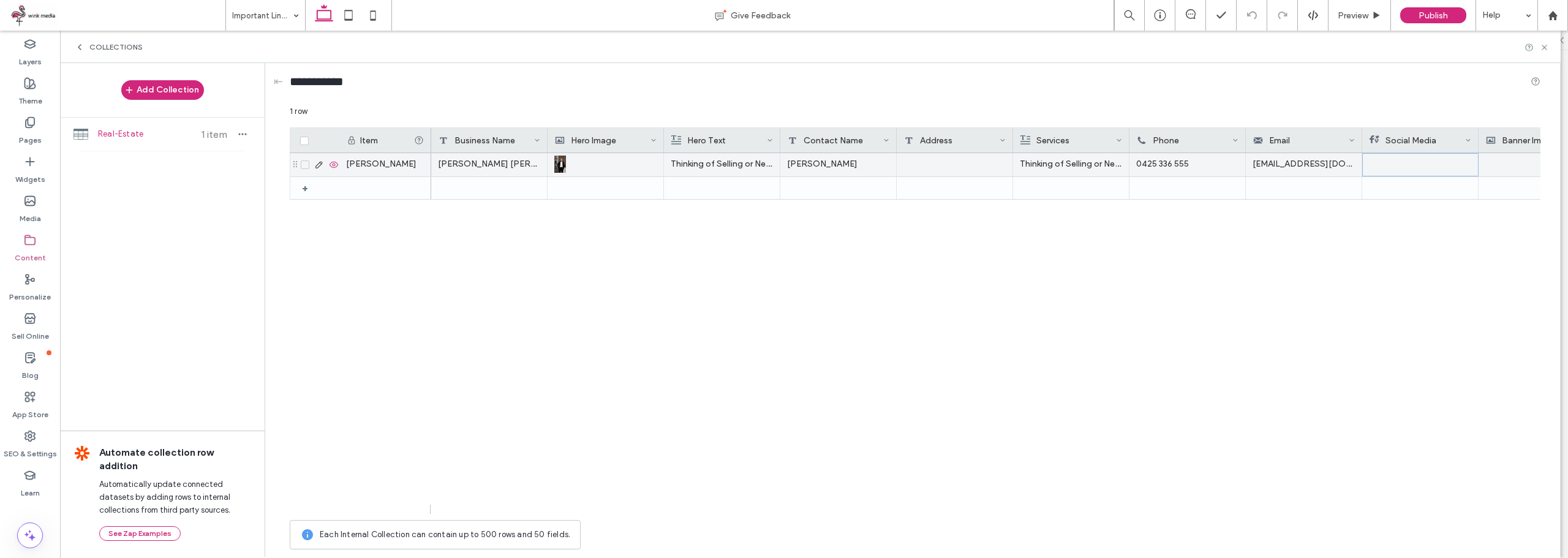
click at [1394, 155] on div at bounding box center [1420, 165] width 101 height 22
click at [1393, 155] on div at bounding box center [1420, 165] width 101 height 22
click at [1393, 155] on div "Social Accounts Done" at bounding box center [784, 279] width 1568 height 558
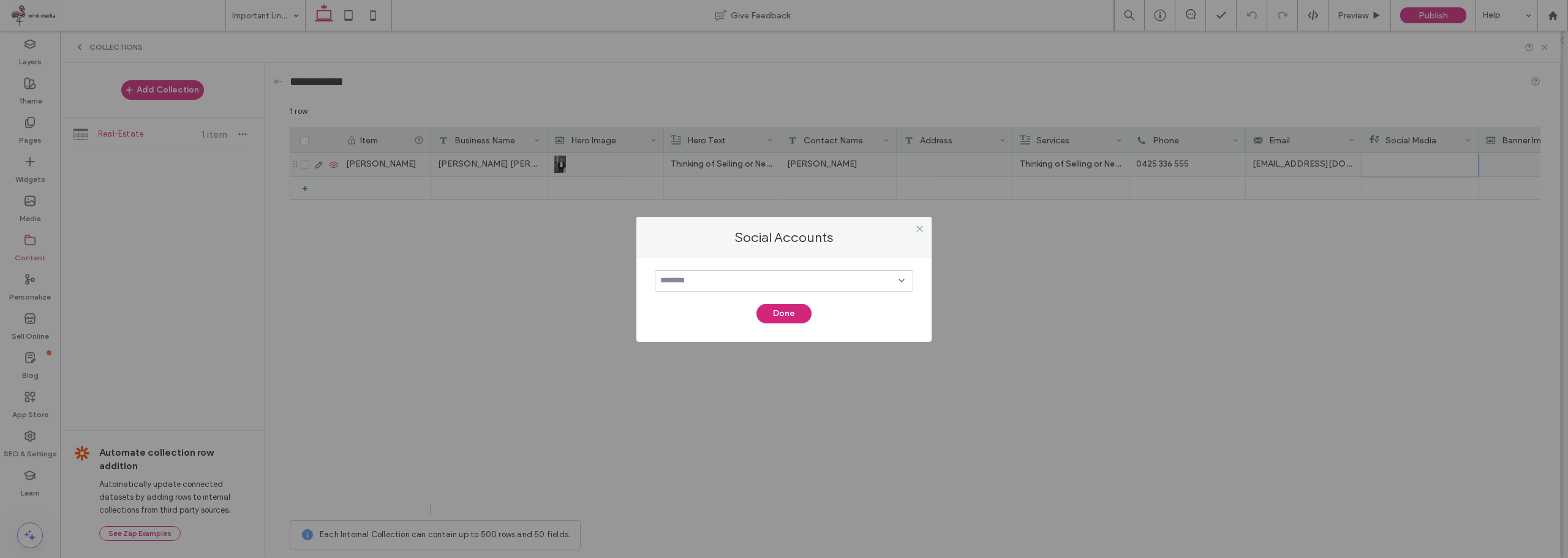
click at [702, 260] on div "Done" at bounding box center [783, 300] width 295 height 84
click at [699, 282] on input at bounding box center [779, 280] width 238 height 9
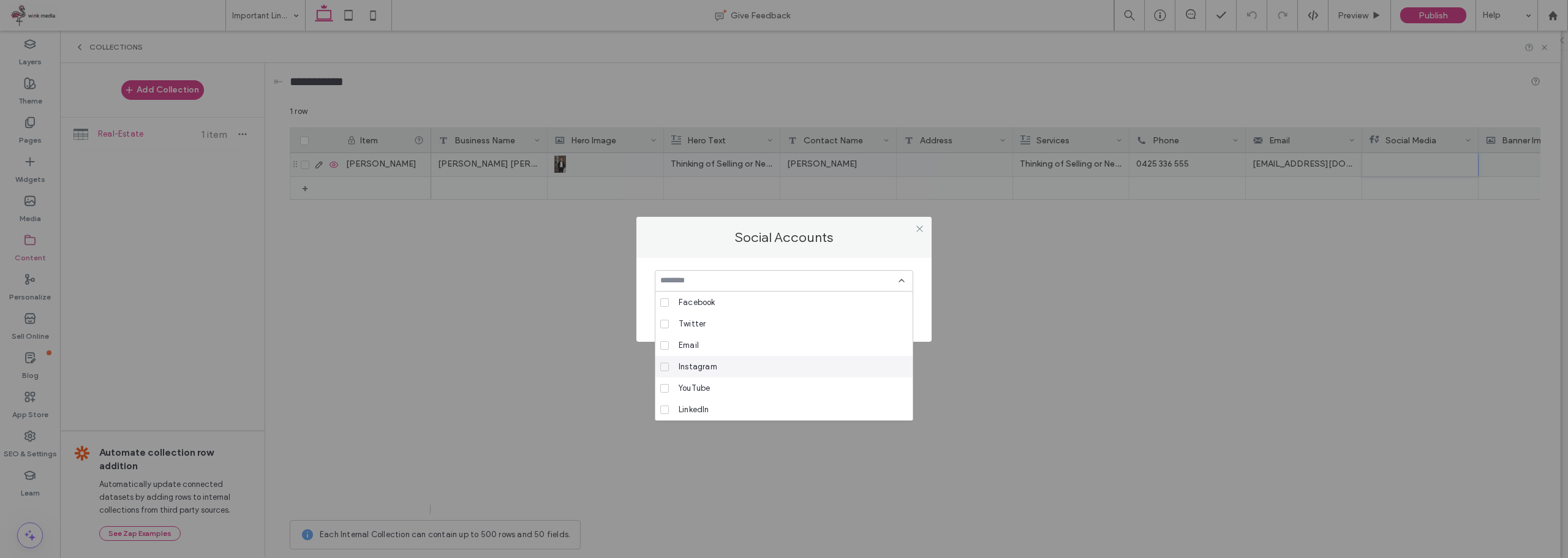
click at [706, 364] on span "Instagram" at bounding box center [697, 367] width 39 height 12
click at [826, 226] on div "Social Accounts" at bounding box center [783, 237] width 295 height 41
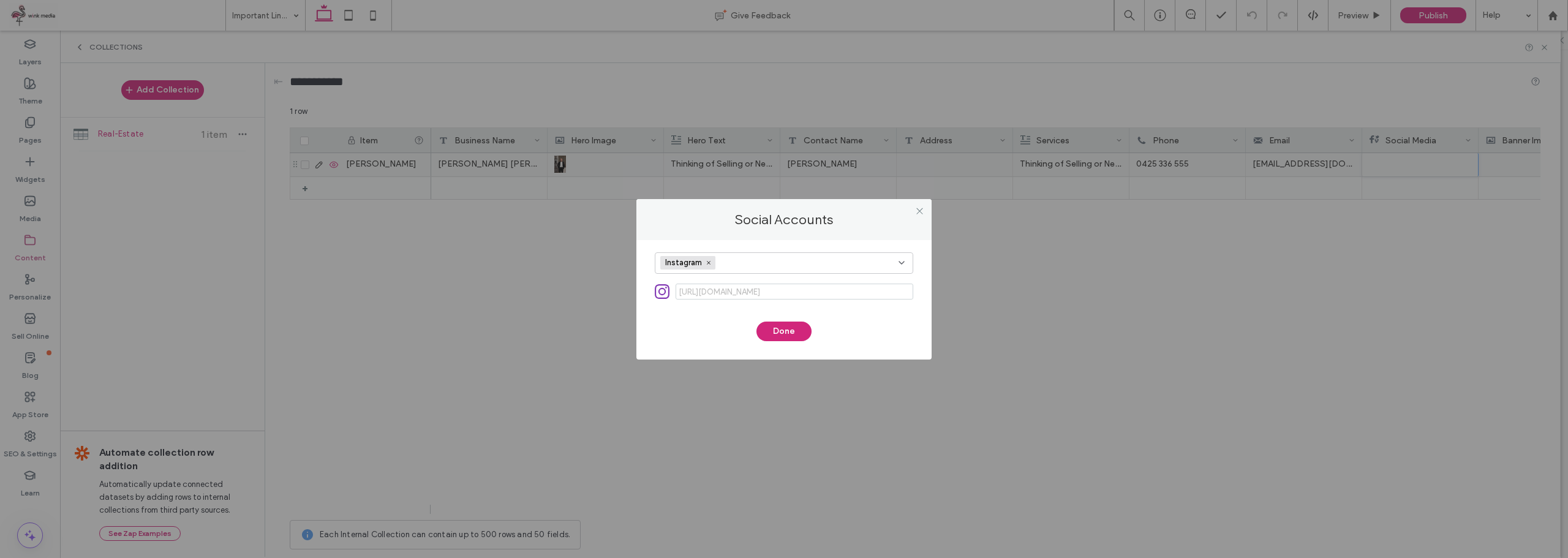
click at [707, 290] on span "https://instagram.com/" at bounding box center [718, 292] width 85 height 15
click at [699, 292] on span "https://instagram.com/" at bounding box center [718, 292] width 85 height 15
drag, startPoint x: 699, startPoint y: 292, endPoint x: 678, endPoint y: 293, distance: 21.0
click at [697, 292] on span "https://instagram.com/" at bounding box center [718, 292] width 85 height 15
click at [677, 294] on span "https://instagram.com/" at bounding box center [718, 292] width 85 height 15
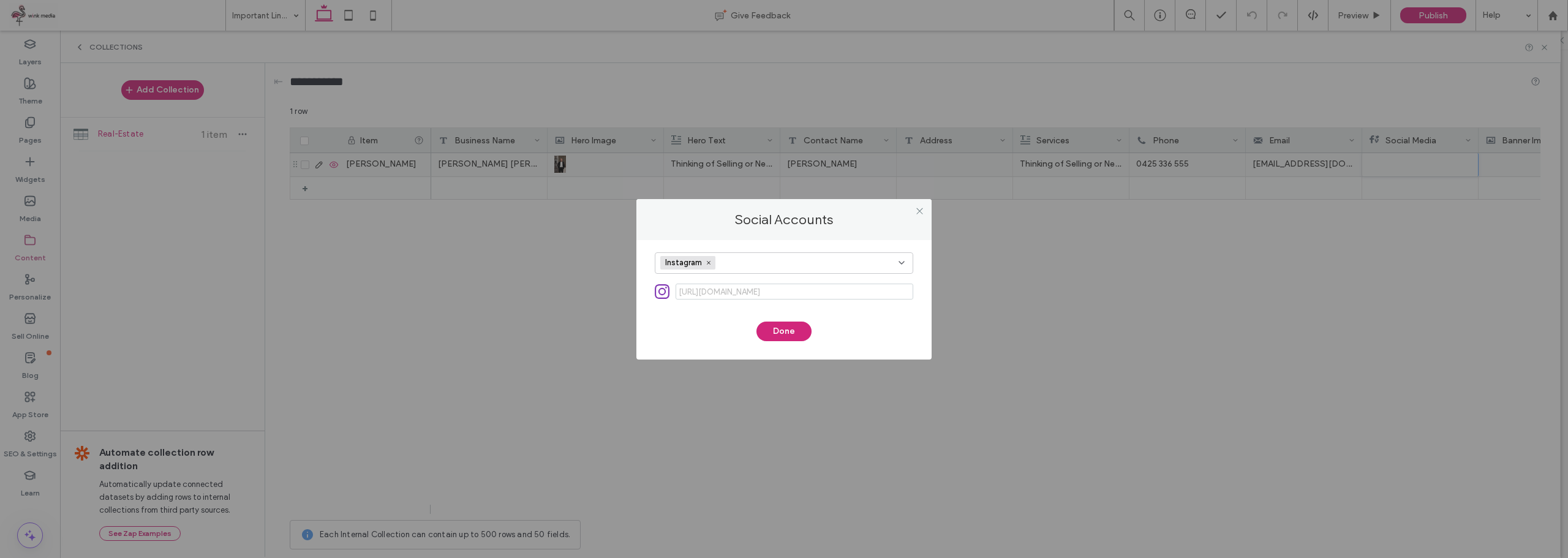
click at [661, 292] on icon at bounding box center [662, 292] width 15 height 15
click at [707, 298] on span "https://instagram.com/" at bounding box center [718, 292] width 85 height 15
click at [705, 295] on span "https://instagram.com/" at bounding box center [718, 292] width 85 height 15
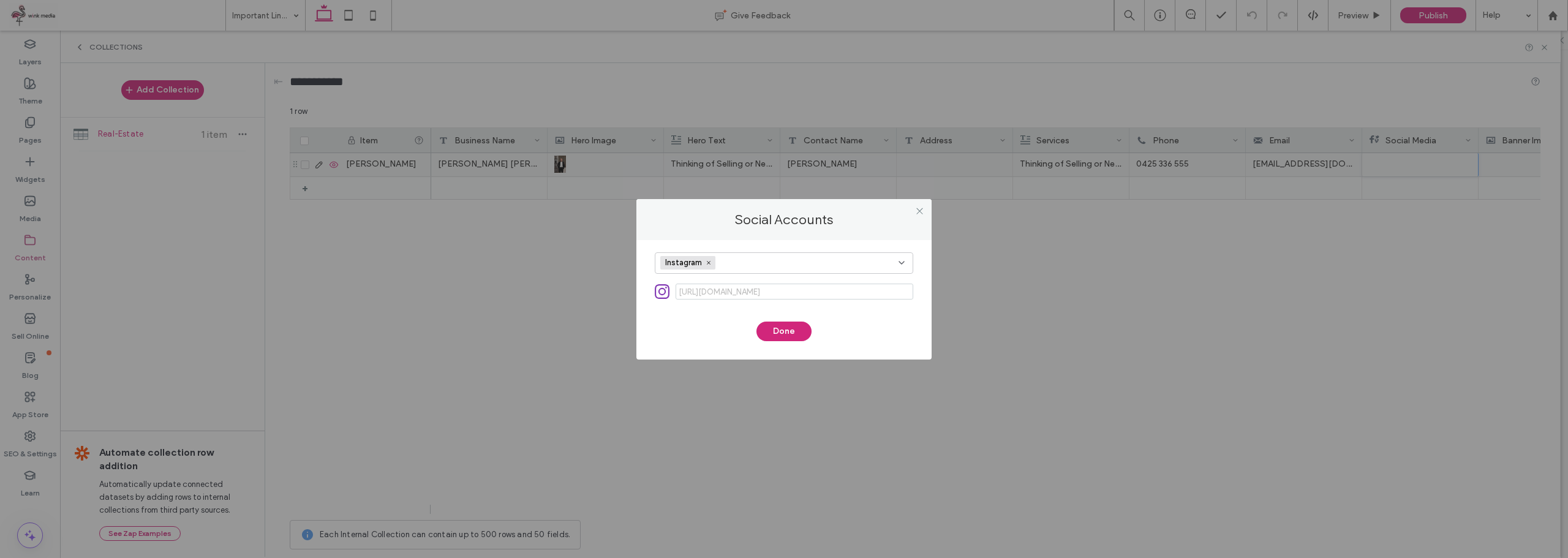
click at [705, 292] on span "https://instagram.com/" at bounding box center [718, 292] width 85 height 15
click at [705, 291] on span "https://instagram.com/" at bounding box center [718, 292] width 85 height 15
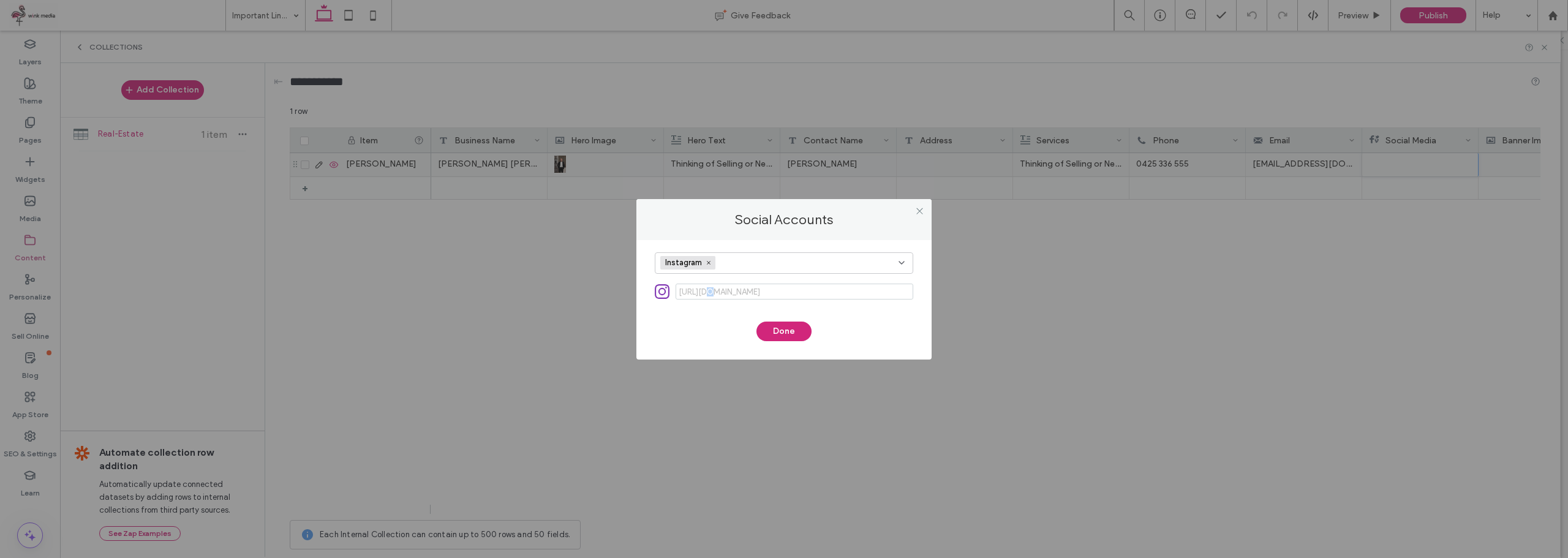
click at [705, 290] on span "https://instagram.com/" at bounding box center [718, 292] width 85 height 15
click at [675, 294] on div "https://instagram.com/" at bounding box center [784, 292] width 258 height 16
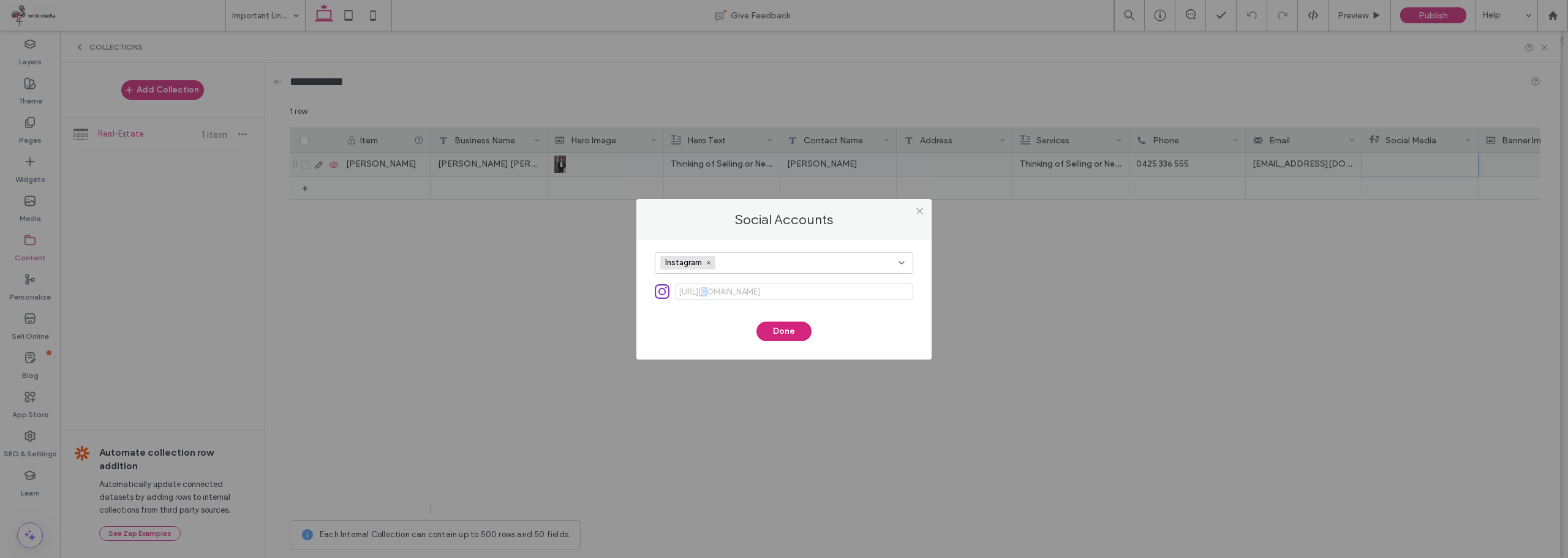
click at [702, 291] on span "https://instagram.com/" at bounding box center [718, 292] width 85 height 15
click at [702, 290] on span "https://instagram.com/" at bounding box center [718, 292] width 85 height 15
drag, startPoint x: 699, startPoint y: 296, endPoint x: 699, endPoint y: 289, distance: 7.0
click at [699, 295] on span "https://instagram.com/" at bounding box center [718, 292] width 85 height 15
click at [699, 289] on span "https://instagram.com/" at bounding box center [718, 292] width 85 height 15
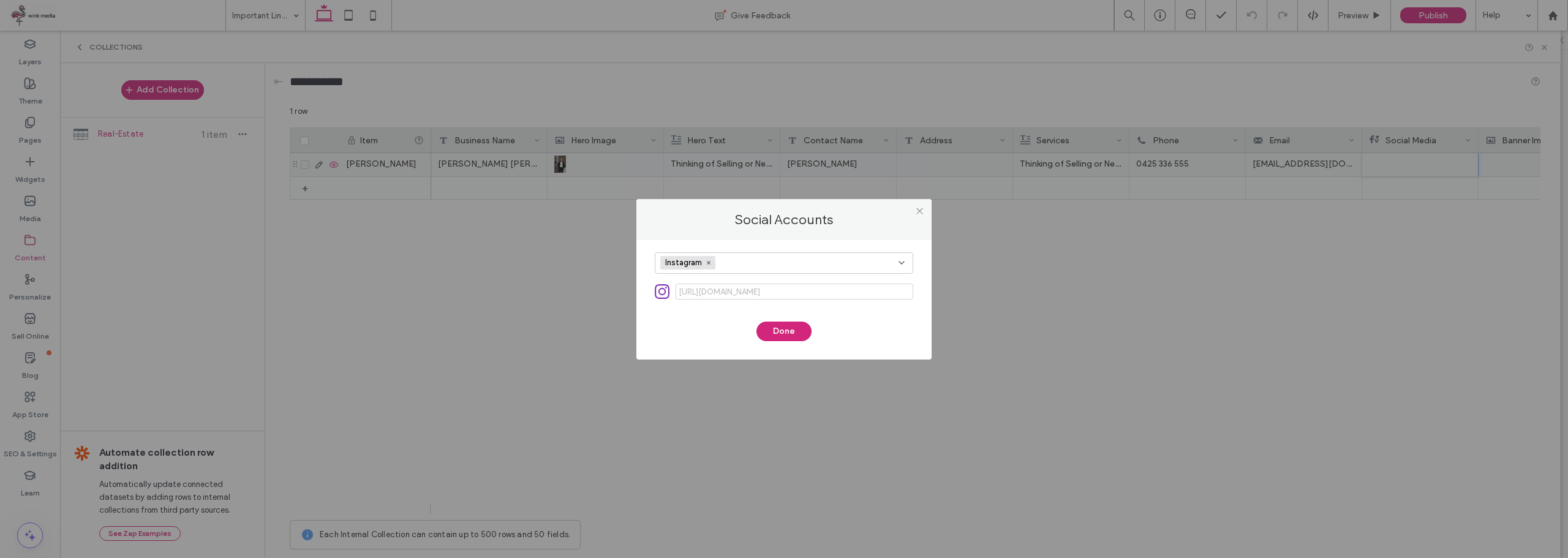
click at [770, 292] on input at bounding box center [794, 292] width 238 height 16
click at [777, 294] on input at bounding box center [794, 292] width 238 height 16
click at [780, 289] on input at bounding box center [794, 292] width 238 height 16
click at [896, 255] on div "Instagram" at bounding box center [779, 263] width 238 height 18
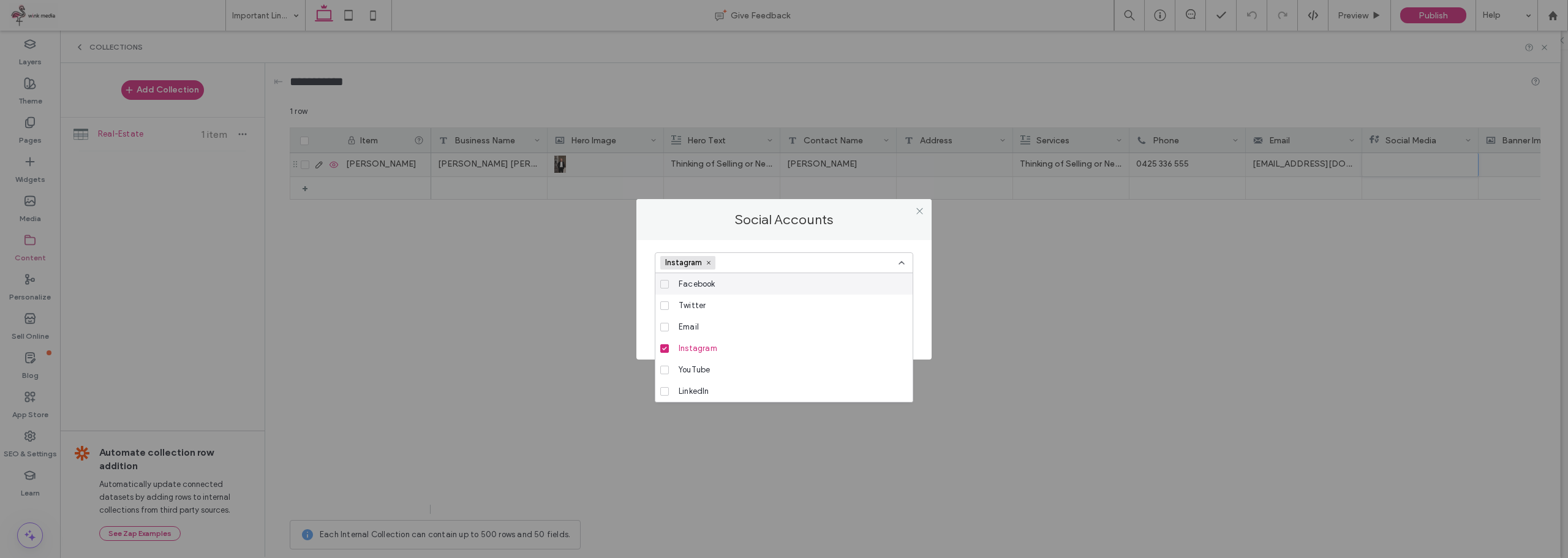
click at [706, 283] on span "Facebook" at bounding box center [696, 284] width 36 height 12
click at [794, 226] on label "Social Accounts" at bounding box center [783, 220] width 271 height 17
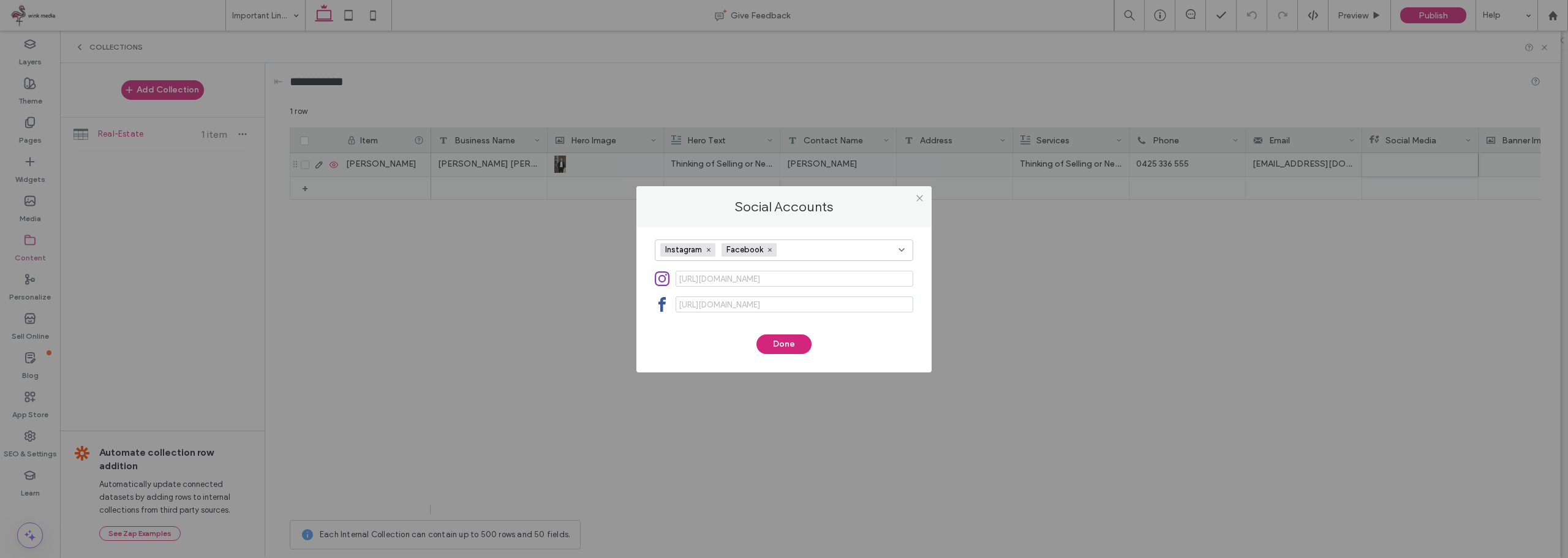
click at [800, 299] on input at bounding box center [794, 304] width 238 height 16
paste input "**********"
drag, startPoint x: 820, startPoint y: 306, endPoint x: 775, endPoint y: 304, distance: 45.0
click at [773, 304] on input "**********" at bounding box center [794, 304] width 238 height 17
drag, startPoint x: 872, startPoint y: 302, endPoint x: 729, endPoint y: 293, distance: 143.3
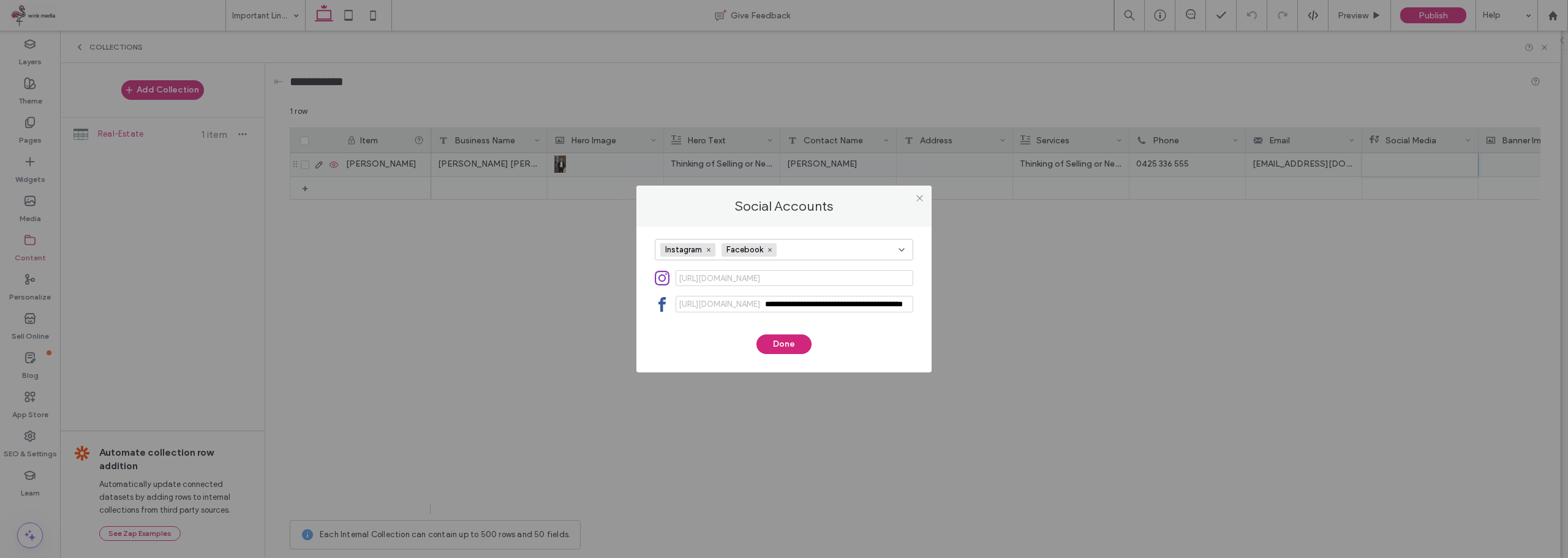
click at [738, 301] on div "**********" at bounding box center [794, 304] width 238 height 17
type input "**********"
click at [785, 354] on button "Done" at bounding box center [784, 344] width 55 height 20
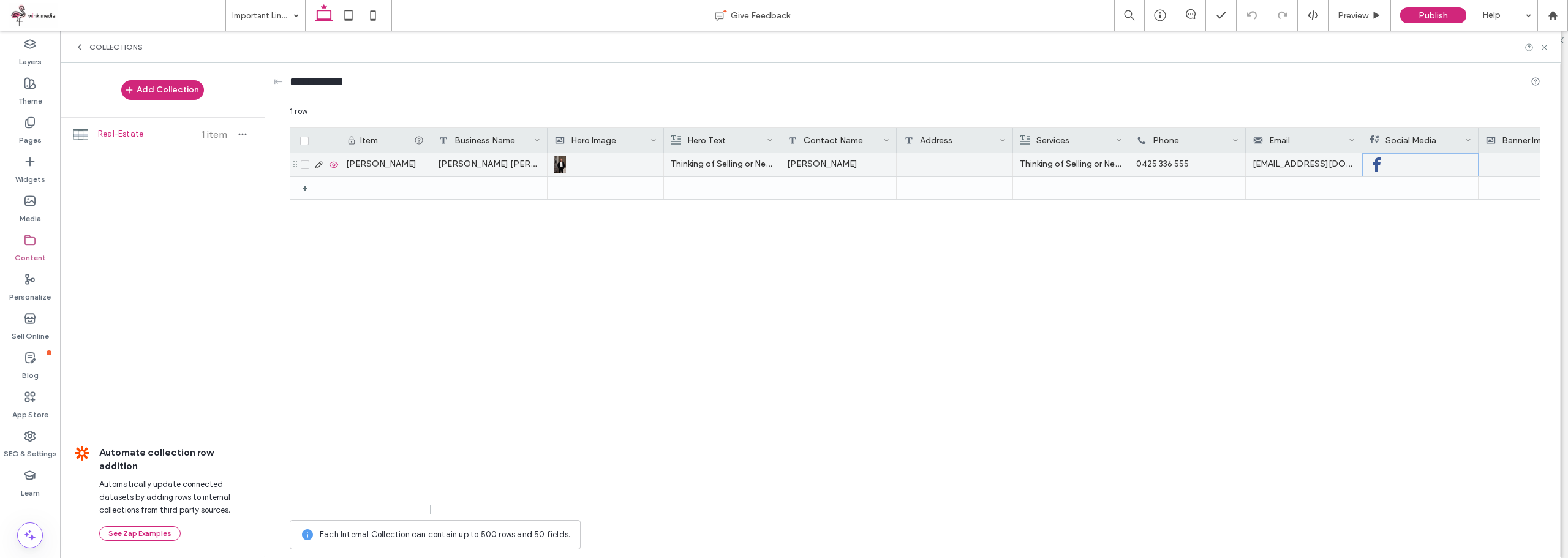
click at [1419, 166] on div at bounding box center [1420, 165] width 101 height 22
click at [1435, 162] on div at bounding box center [1420, 165] width 101 height 22
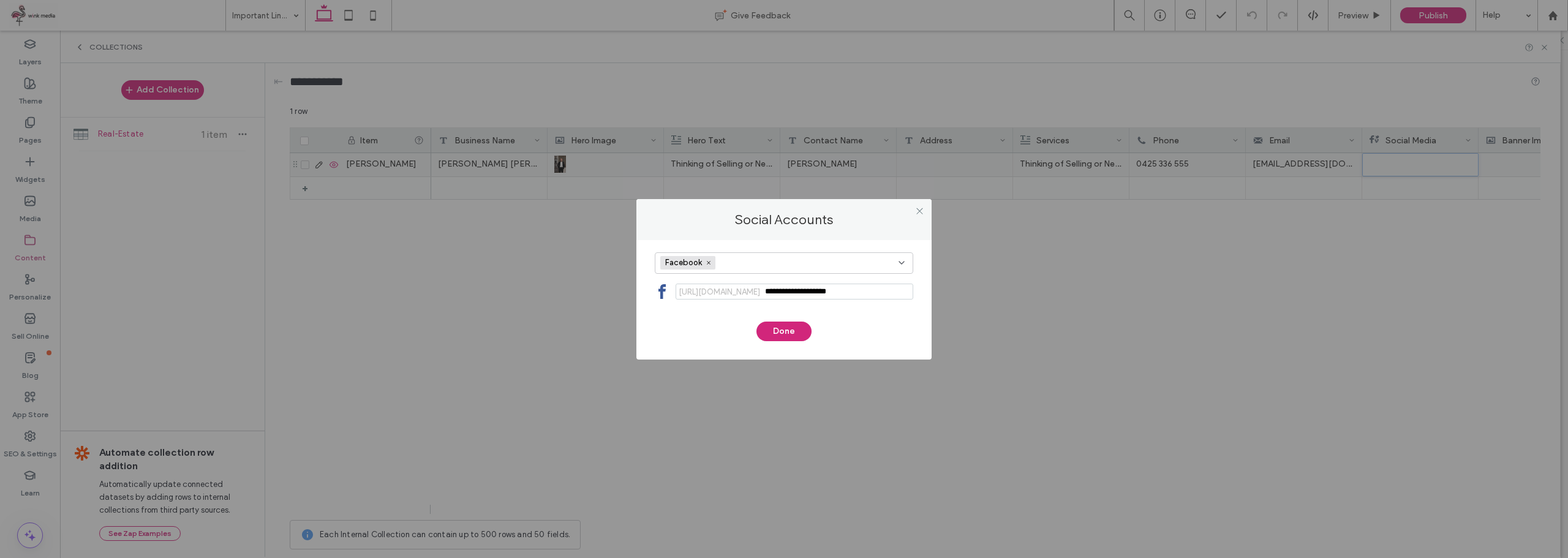
click at [845, 260] on div "Facebook" at bounding box center [779, 263] width 238 height 18
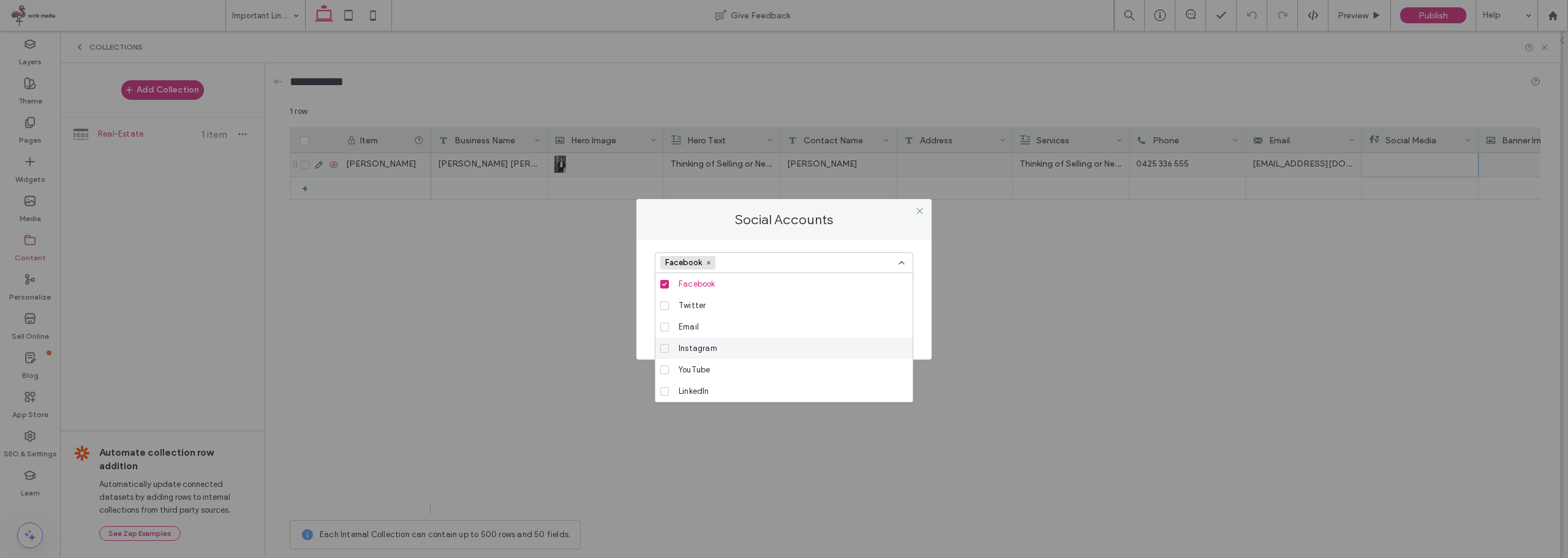
click at [698, 349] on span "Instagram" at bounding box center [697, 348] width 39 height 12
click at [839, 232] on div "Social Accounts" at bounding box center [783, 220] width 295 height 41
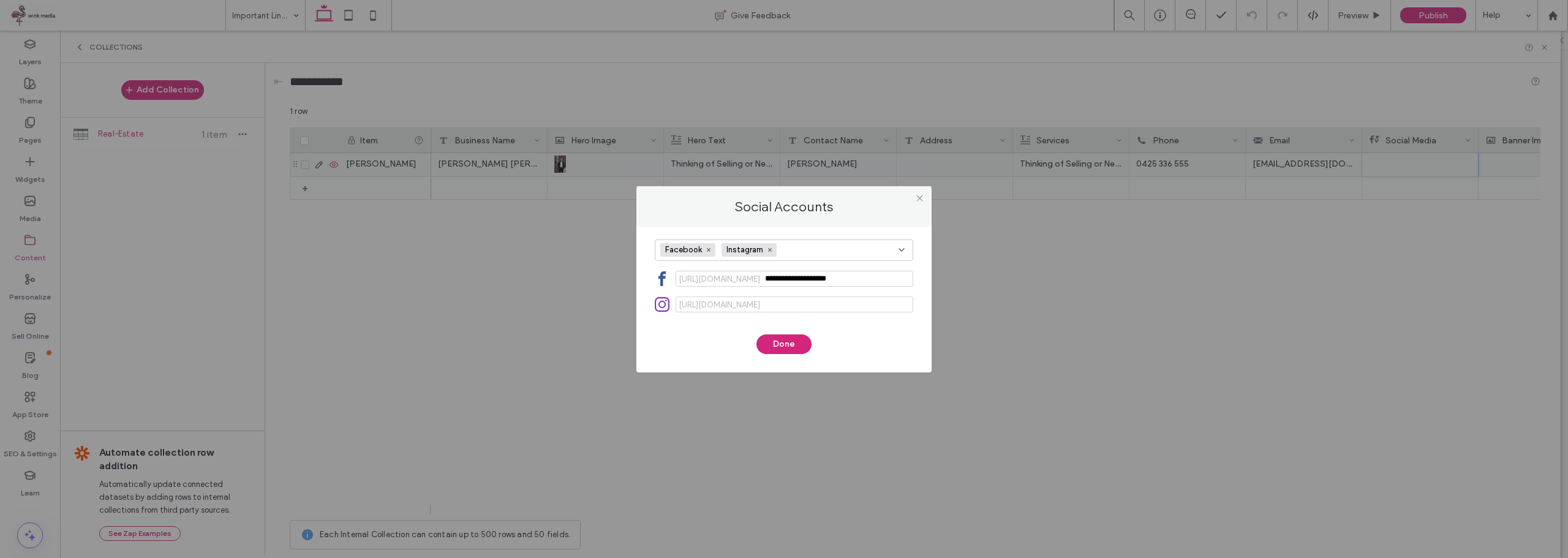
click at [768, 296] on input at bounding box center [794, 304] width 238 height 16
paste input "**********"
type input "**********"
click at [789, 346] on button "Done" at bounding box center [784, 344] width 55 height 20
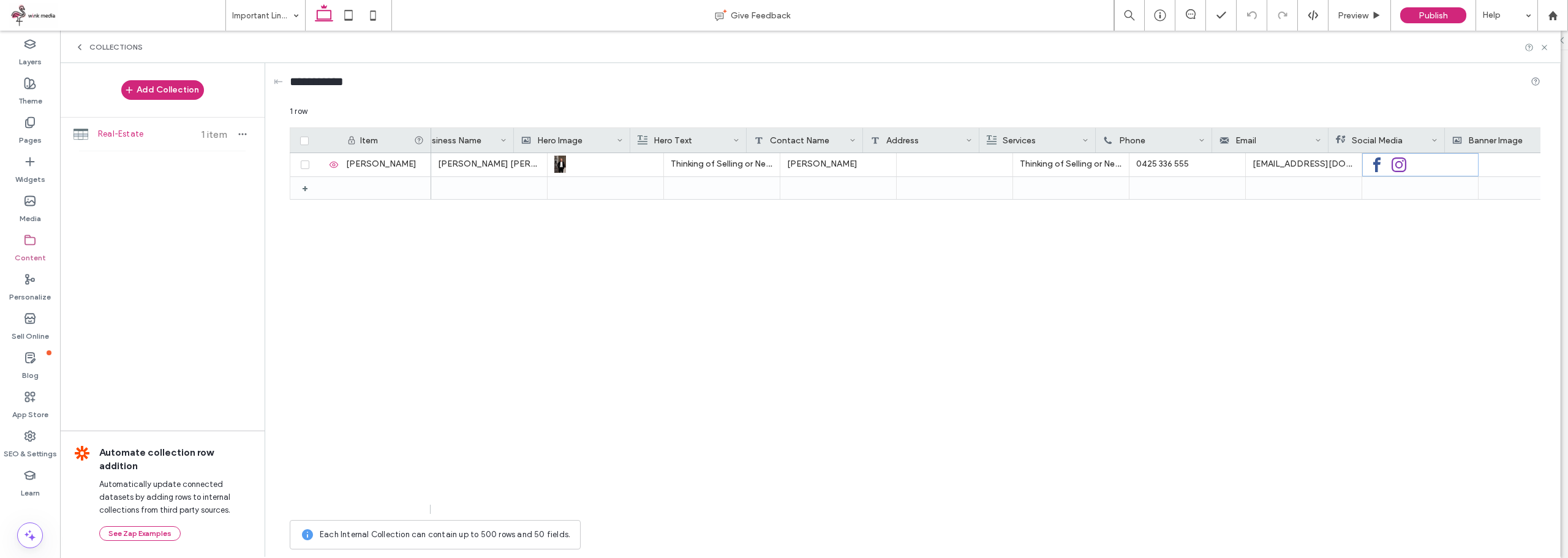
scroll to position [0, 97]
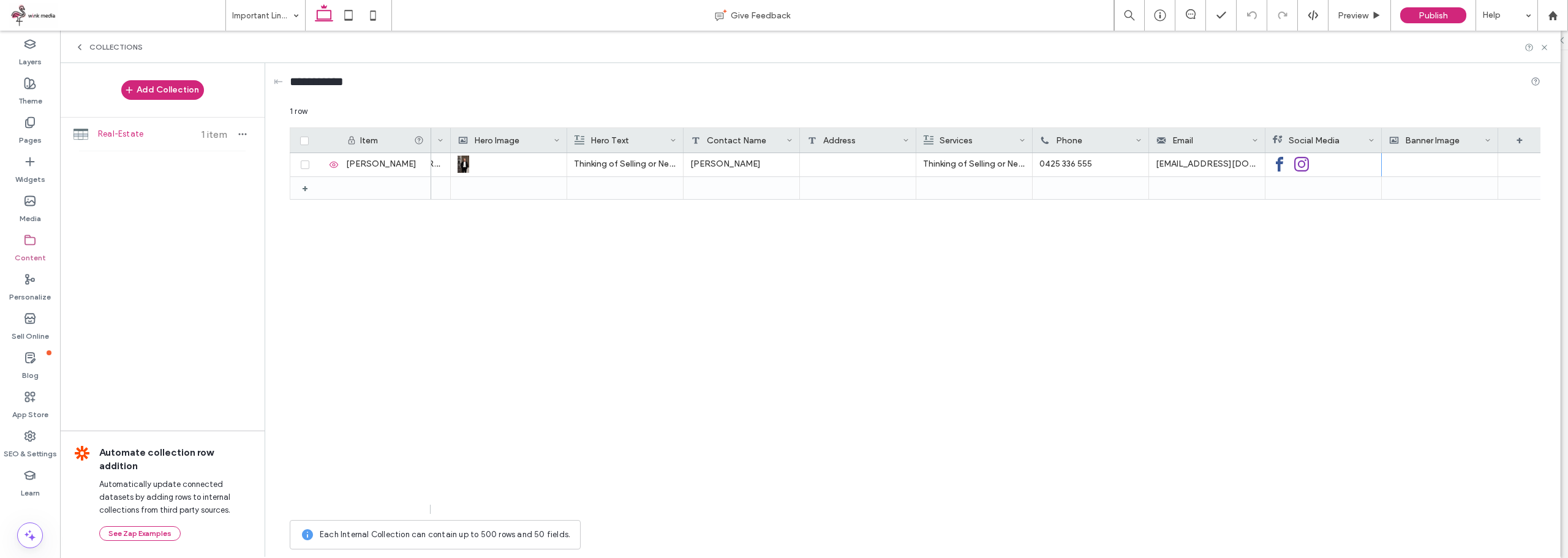
click at [1489, 140] on icon at bounding box center [1488, 140] width 6 height 6
click at [1445, 166] on div "Delete Field" at bounding box center [1438, 166] width 112 height 23
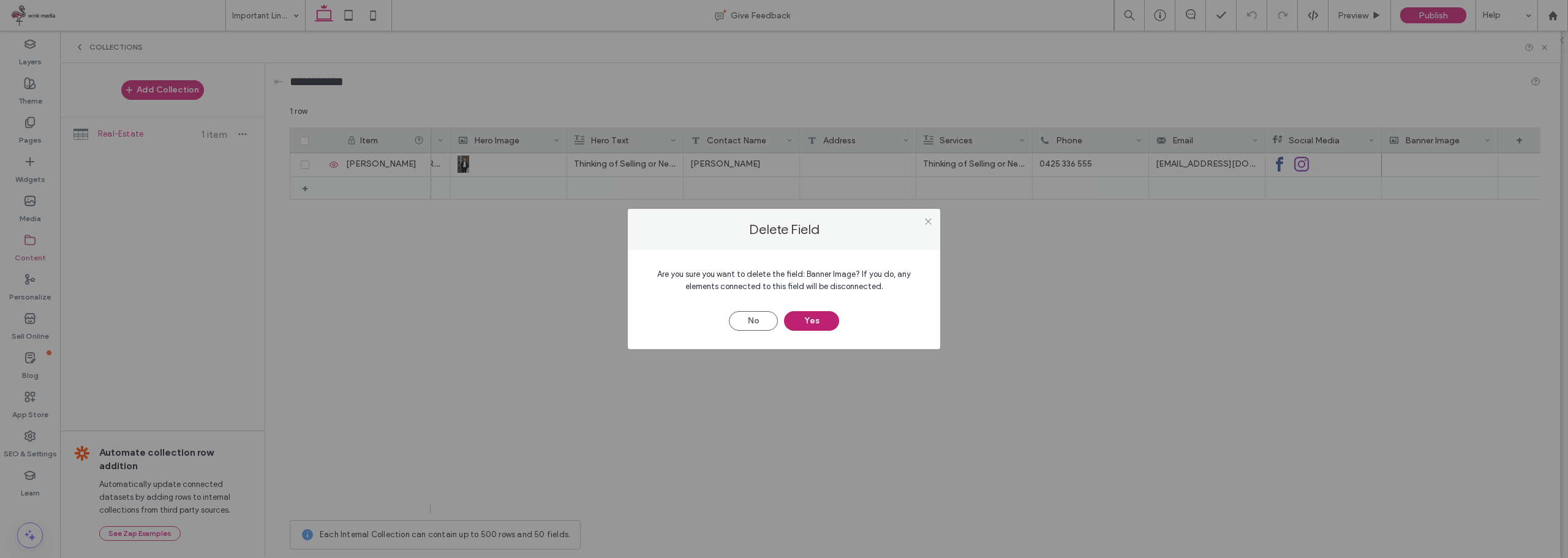
click at [820, 324] on button "Yes" at bounding box center [812, 321] width 55 height 20
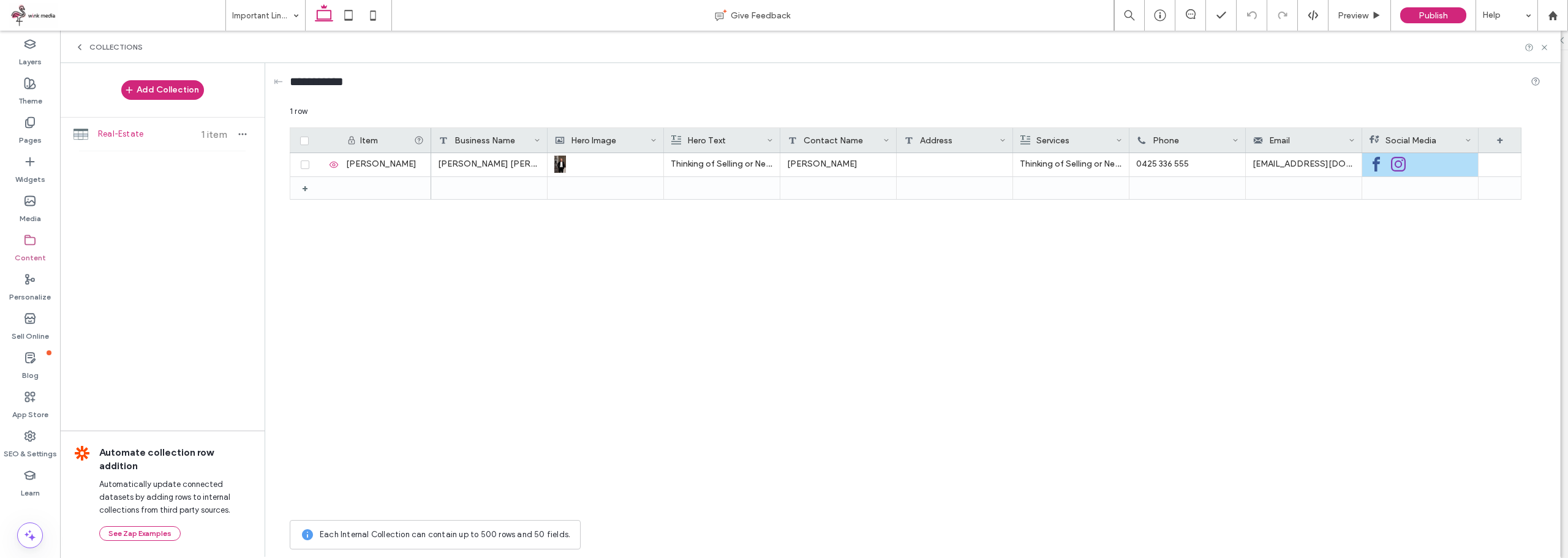
scroll to position [0, 0]
click at [916, 161] on div at bounding box center [955, 165] width 117 height 23
click at [916, 161] on textarea "plain-text-cell" at bounding box center [963, 149] width 135 height 36
paste textarea "**********"
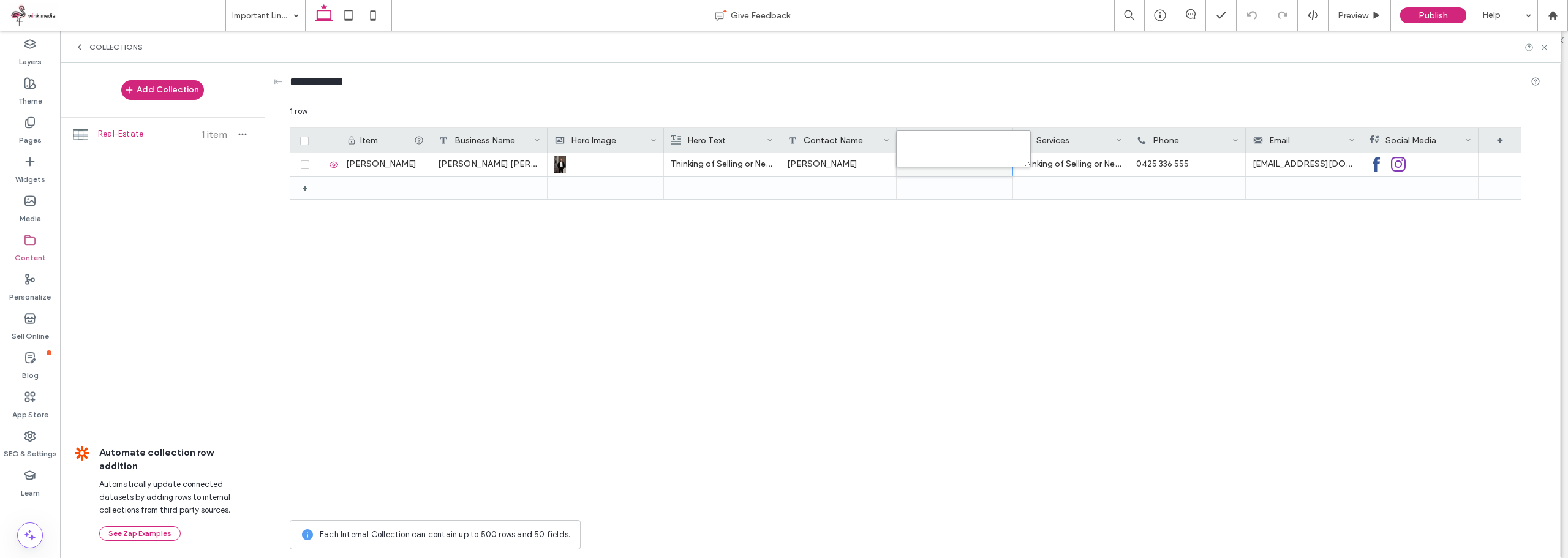
type textarea "**********"
click at [990, 296] on div "Ray White Touma Taylor Thinking of Selling or Need Help Managing Your Property?…" at bounding box center [976, 333] width 1090 height 361
click at [1507, 136] on div "+" at bounding box center [1499, 141] width 43 height 25
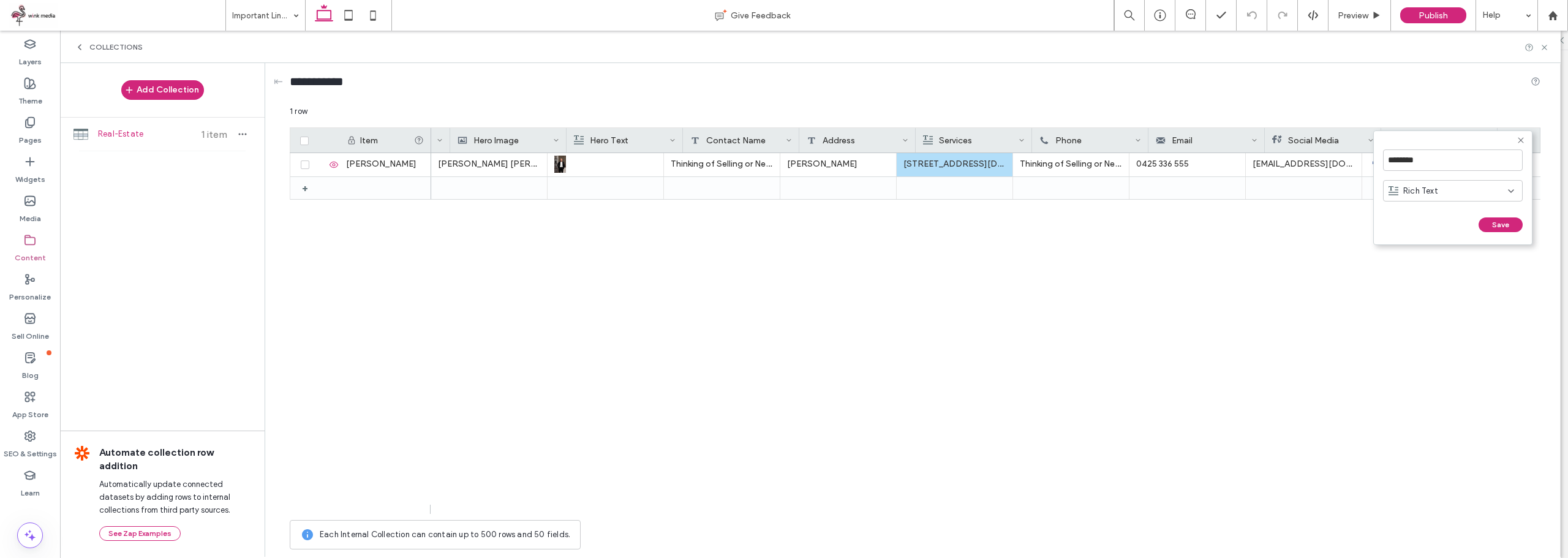
scroll to position [0, 97]
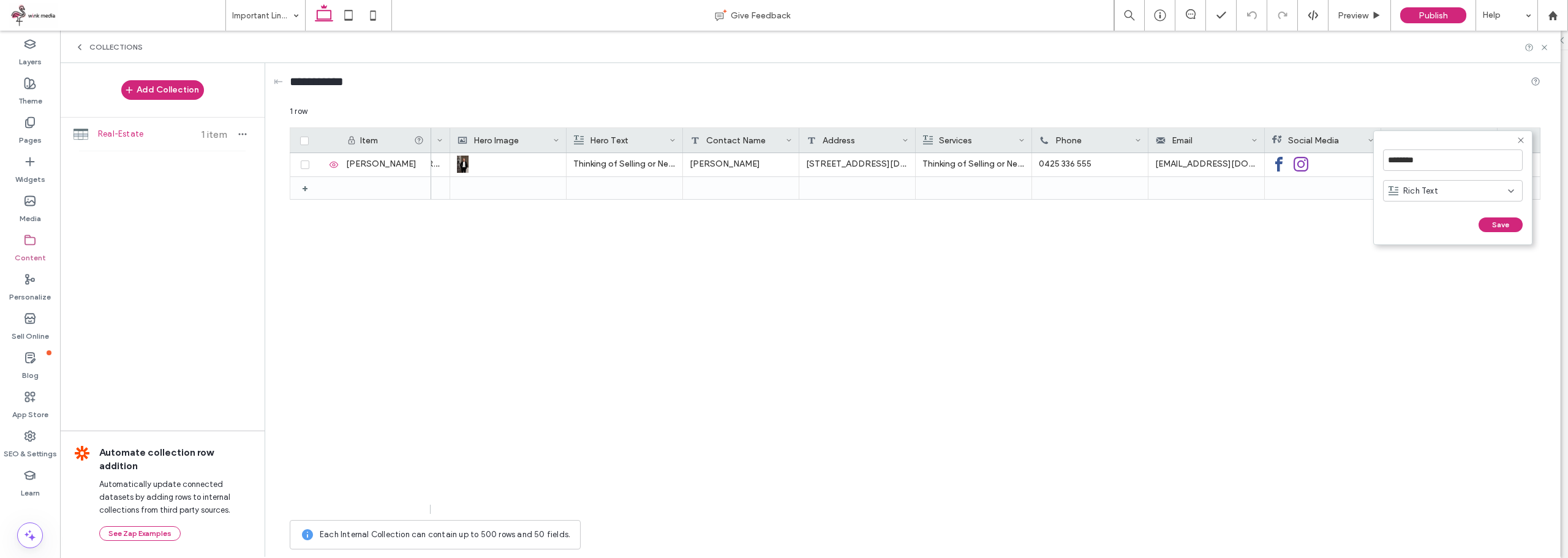
click at [1448, 190] on div "Rich Text" at bounding box center [1448, 191] width 120 height 12
click at [1422, 255] on span "Image" at bounding box center [1415, 255] width 23 height 12
click at [1451, 158] on input "********" at bounding box center [1452, 160] width 139 height 21
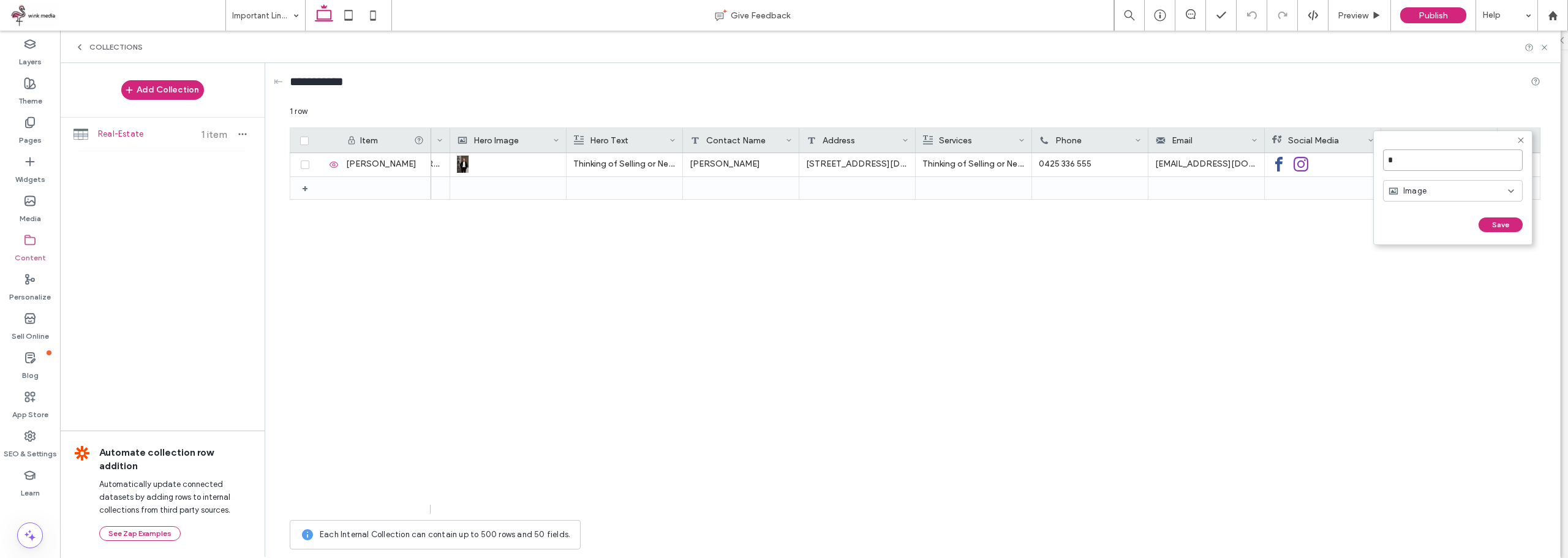
type input "**"
click input "******" at bounding box center [1396, 237] width 27 height 10
click at [1438, 158] on div at bounding box center [1440, 165] width 102 height 23
click at [1431, 160] on div at bounding box center [1440, 165] width 101 height 22
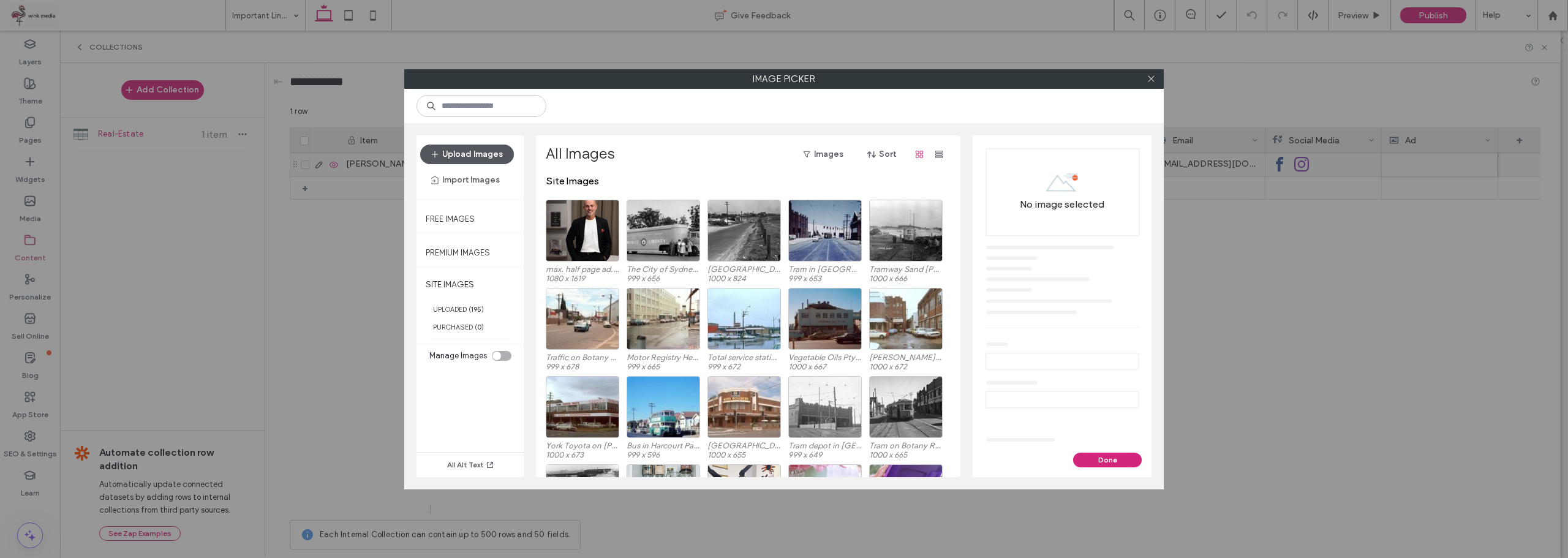
click at [484, 158] on button "Upload Images" at bounding box center [467, 154] width 93 height 20
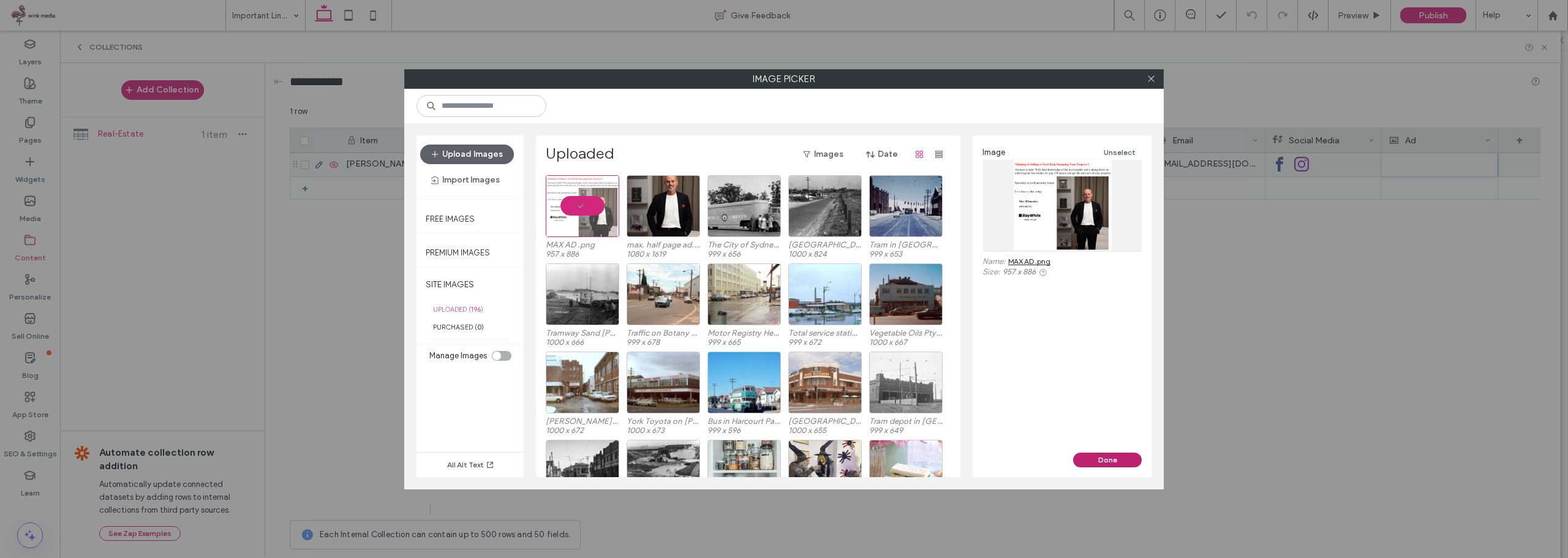
click at [1110, 457] on button "Done" at bounding box center [1107, 460] width 69 height 15
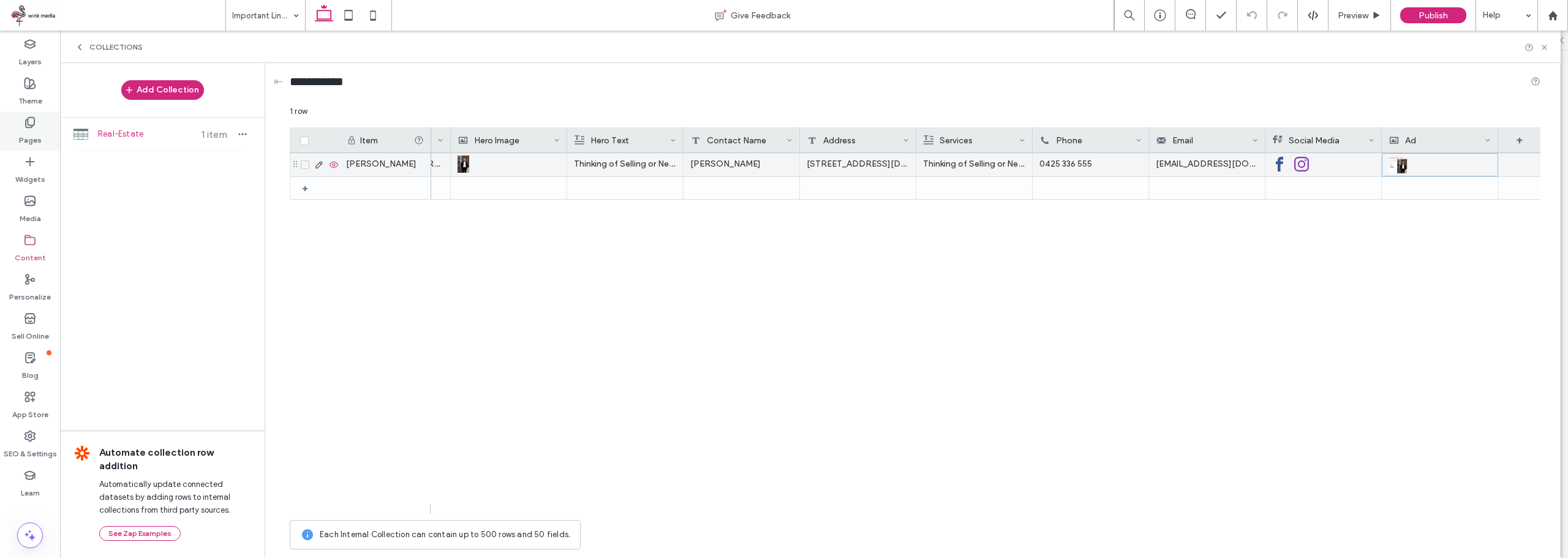
click at [39, 133] on label "Pages" at bounding box center [30, 137] width 23 height 18
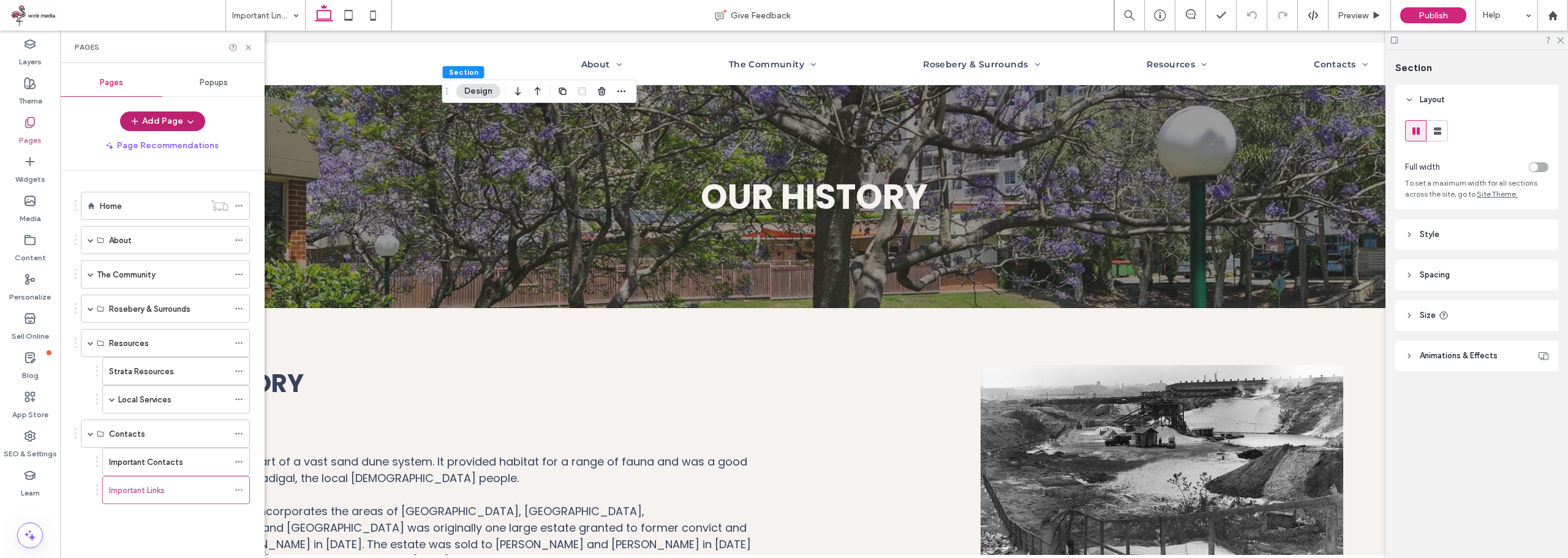
click at [183, 123] on span "button" at bounding box center [189, 121] width 12 height 18
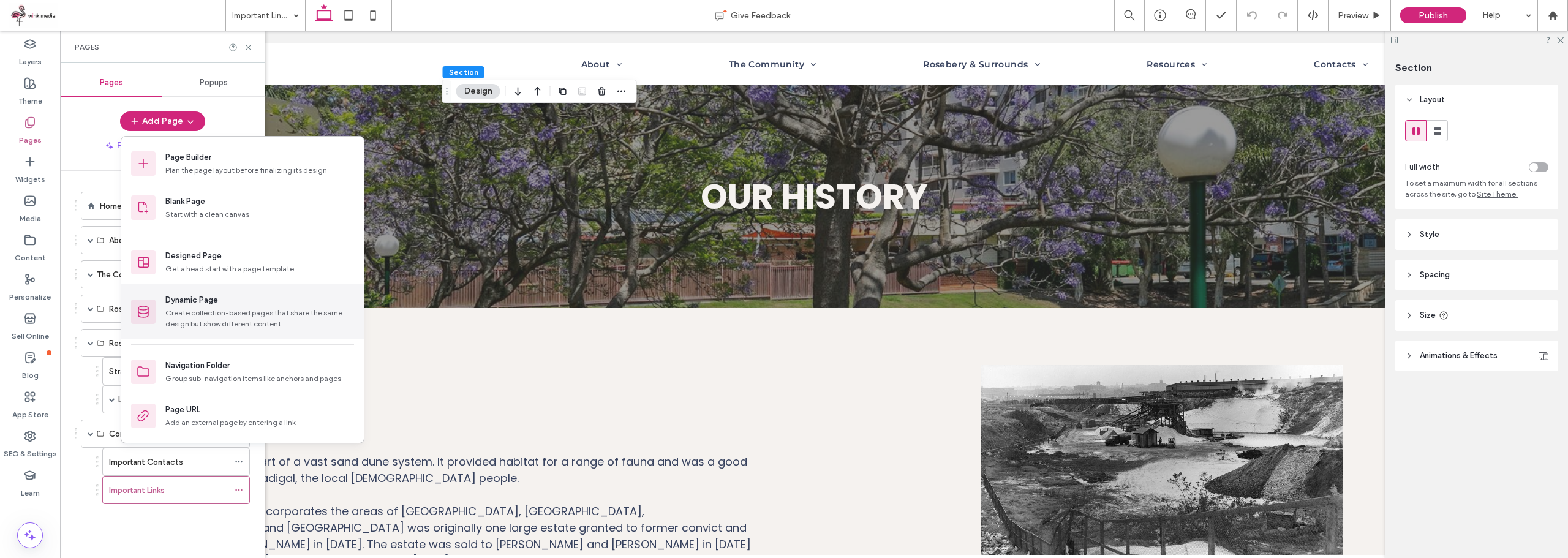
click at [220, 321] on div "Create collection-based pages that share the same design but show different con…" at bounding box center [260, 319] width 189 height 22
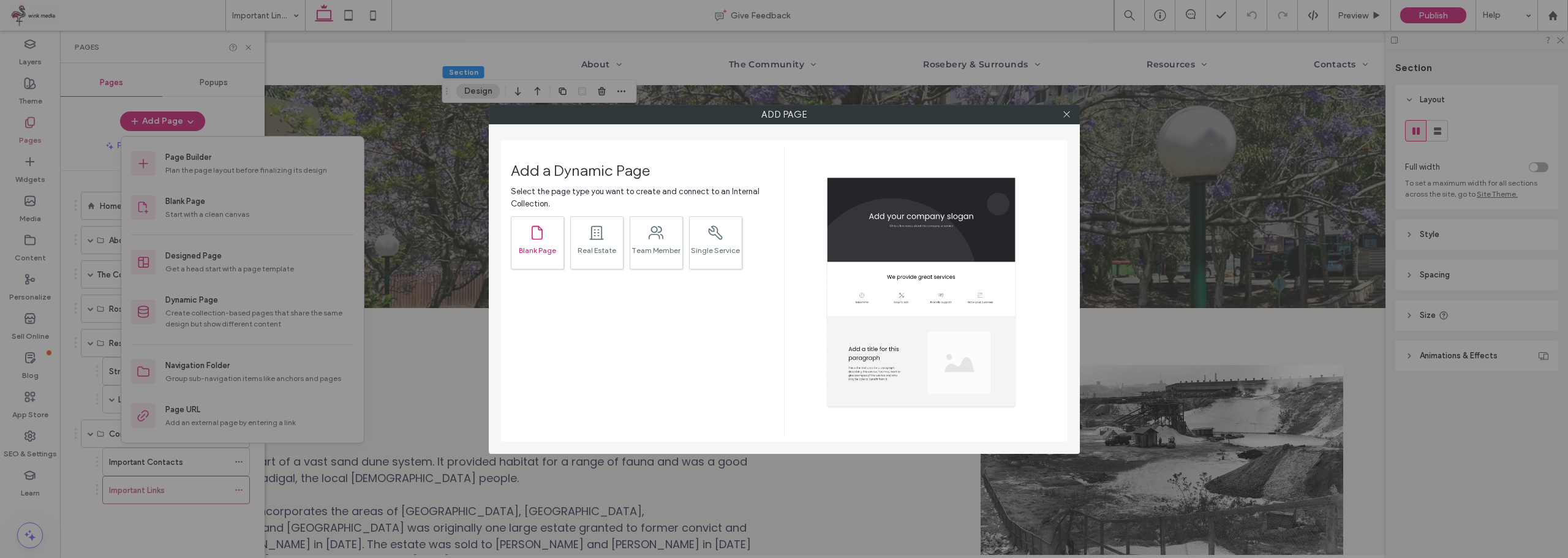
click at [528, 235] on div ".st0{fill:currentColor;} Blank Page" at bounding box center [537, 242] width 53 height 53
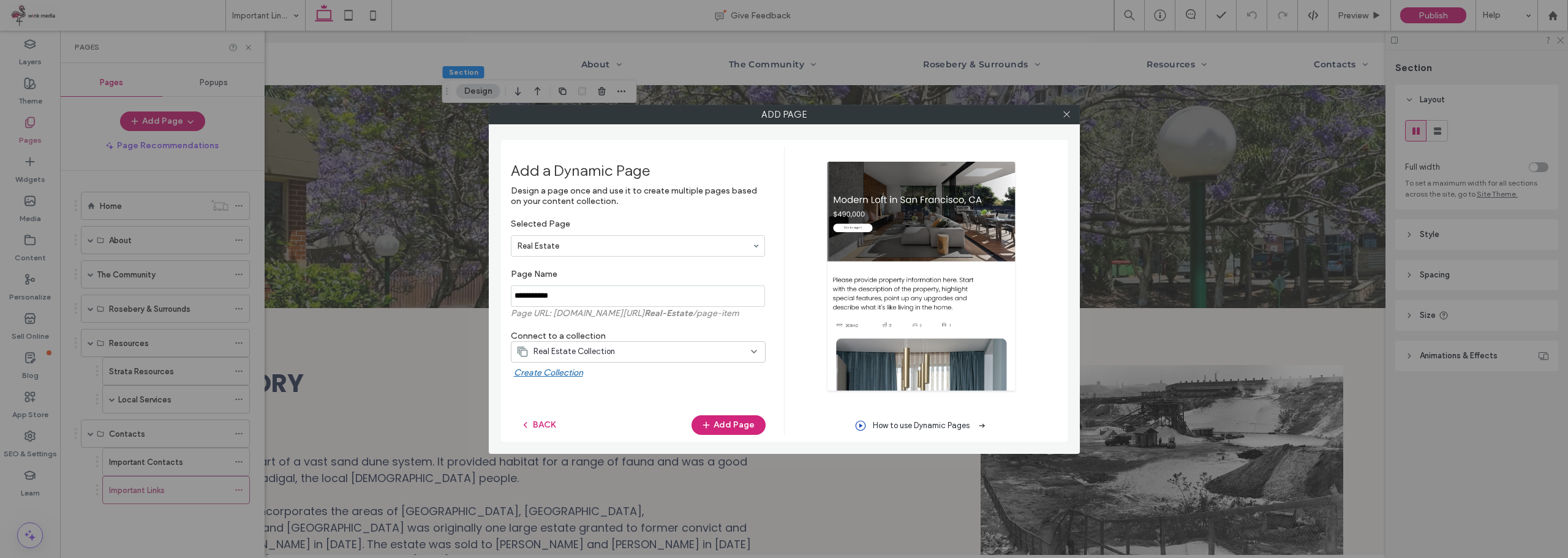
click at [609, 293] on input "notEmpty" at bounding box center [637, 295] width 254 height 21
type input "**********"
drag, startPoint x: 737, startPoint y: 422, endPoint x: 596, endPoint y: 319, distance: 174.6
click at [617, 333] on div "Design a page once and use it to create multiple pages based on your content co…" at bounding box center [637, 294] width 255 height 217
drag, startPoint x: 556, startPoint y: 297, endPoint x: 513, endPoint y: 292, distance: 43.3
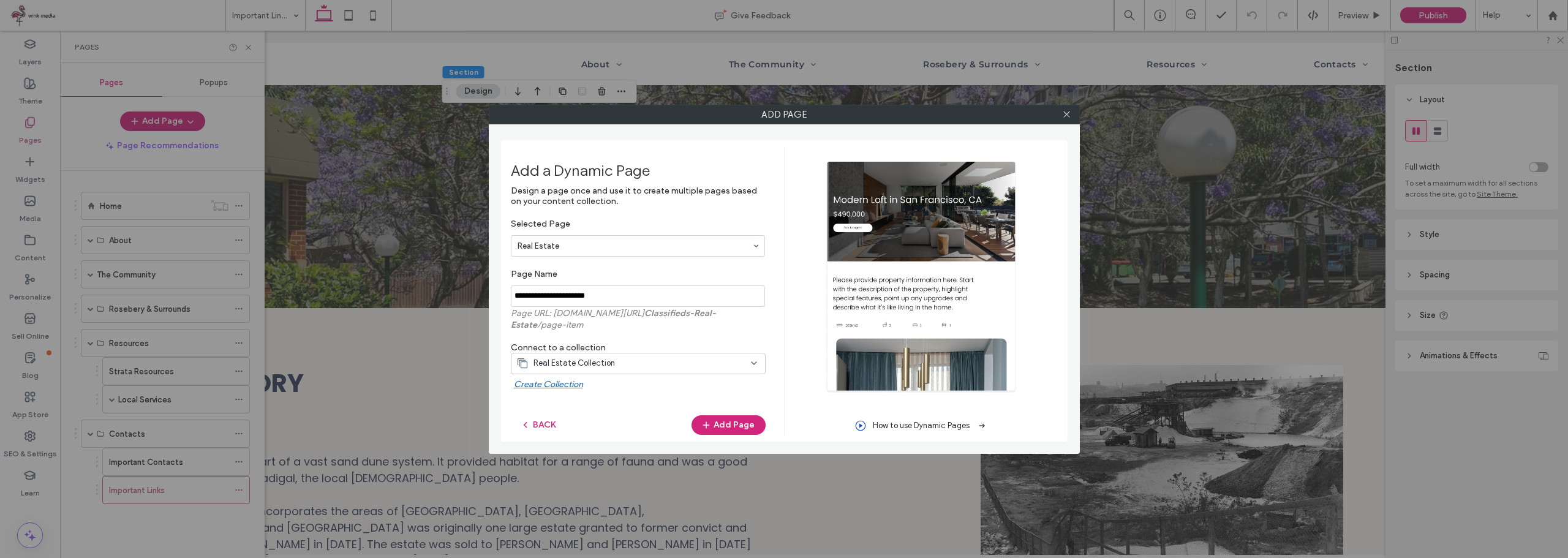
click at [513, 292] on input "notEmpty" at bounding box center [637, 295] width 254 height 21
click at [731, 419] on button "Add Page" at bounding box center [729, 425] width 74 height 20
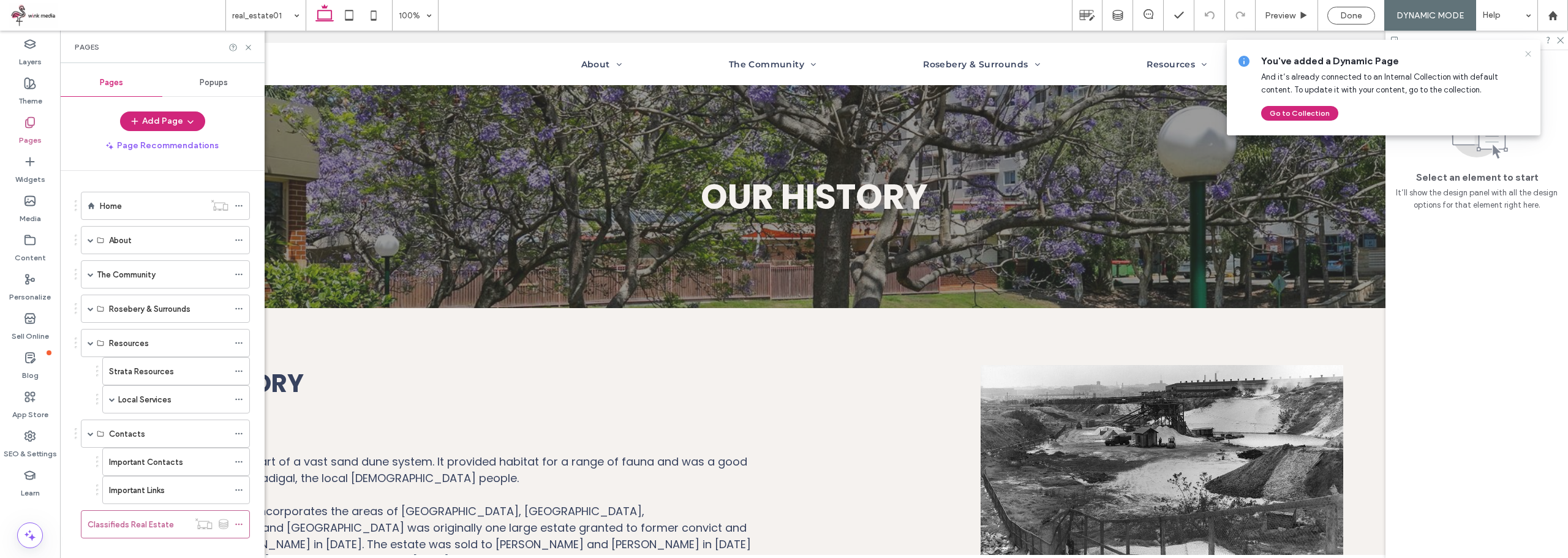
click at [1526, 57] on icon at bounding box center [1527, 53] width 9 height 9
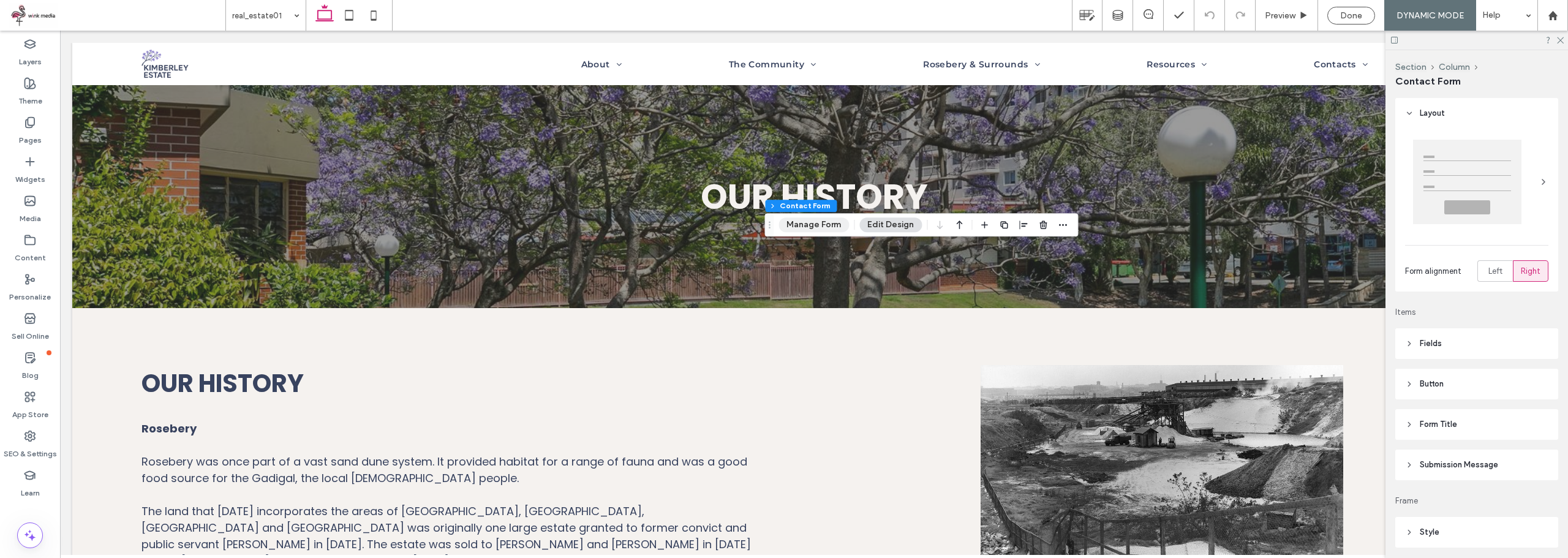
click at [793, 229] on button "Manage Form" at bounding box center [813, 225] width 71 height 15
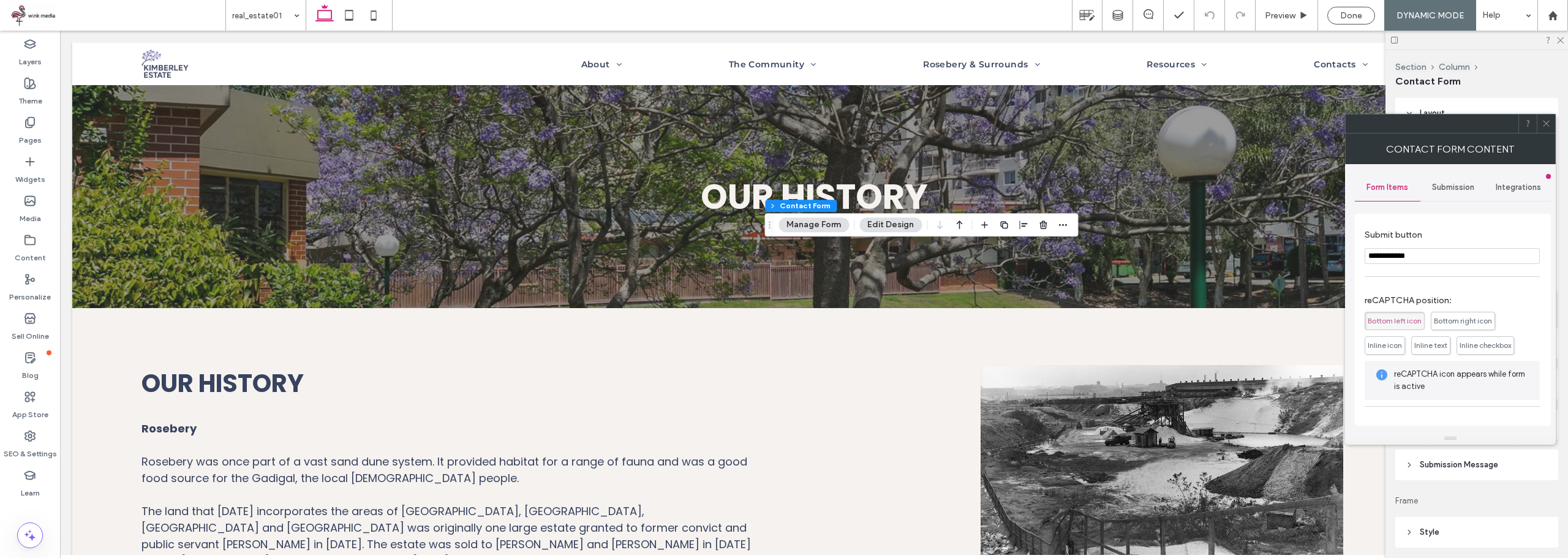
scroll to position [152, 0]
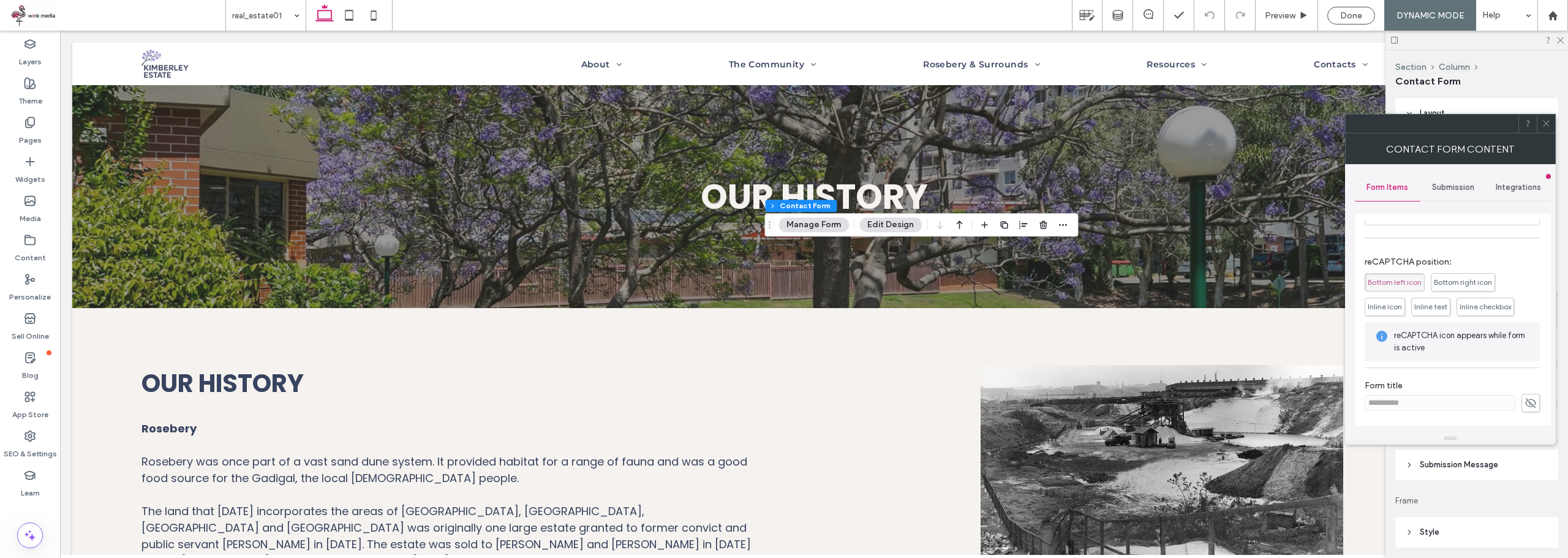
click at [1546, 121] on icon at bounding box center [1546, 123] width 9 height 9
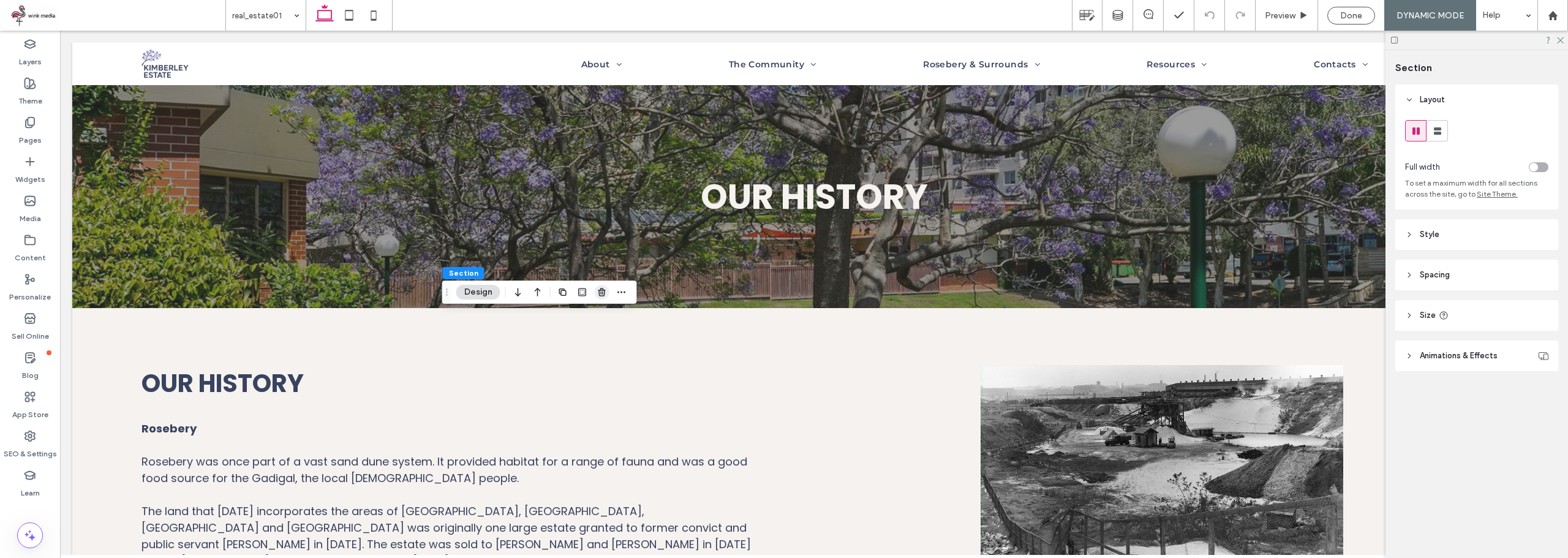
click at [606, 297] on icon "button" at bounding box center [602, 292] width 9 height 9
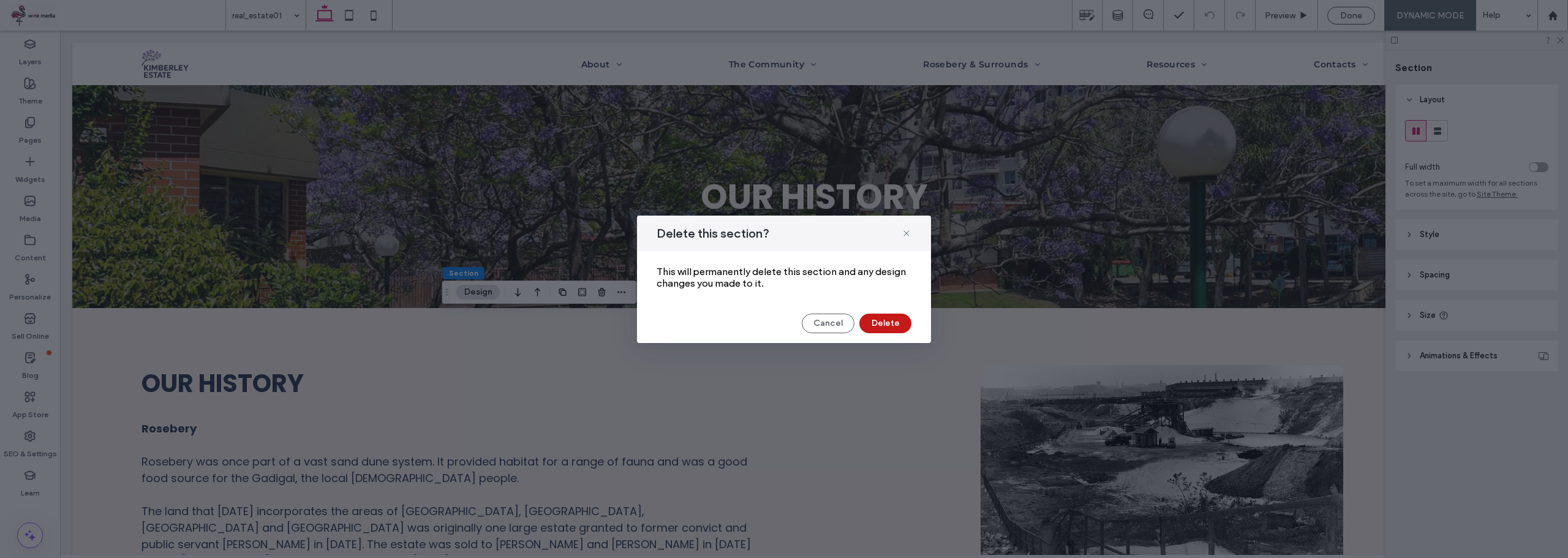
click at [888, 315] on button "Delete" at bounding box center [885, 323] width 52 height 20
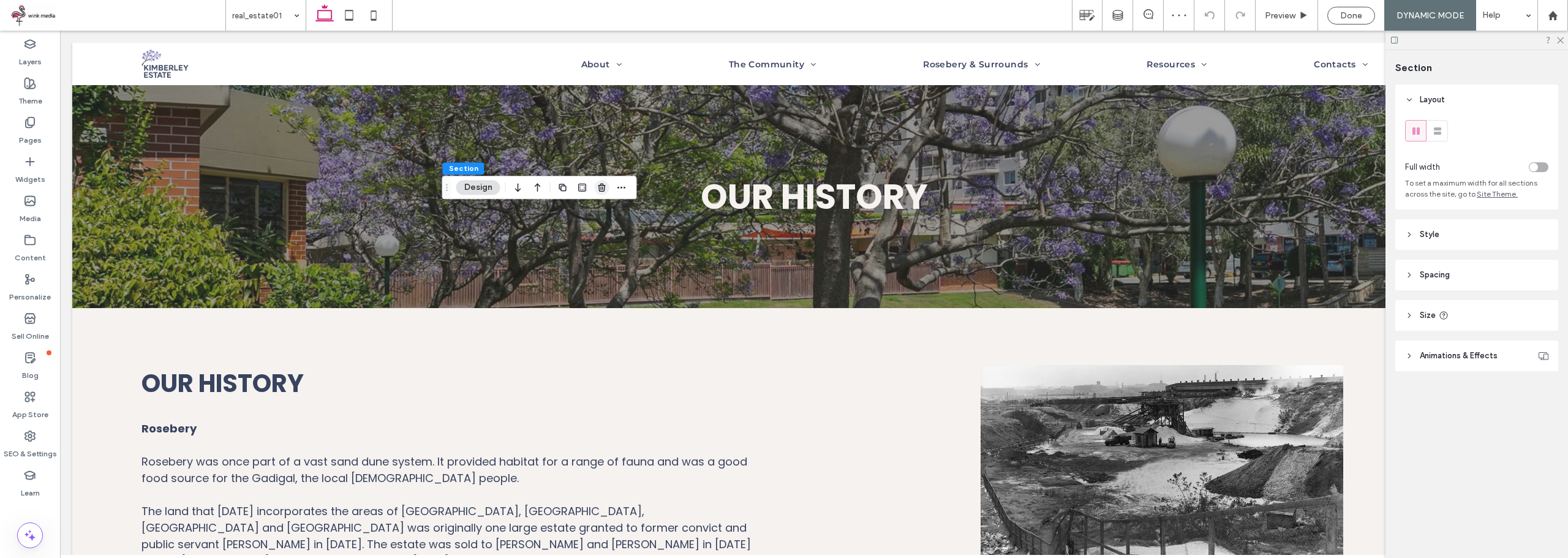
click at [601, 190] on icon "button" at bounding box center [602, 187] width 9 height 9
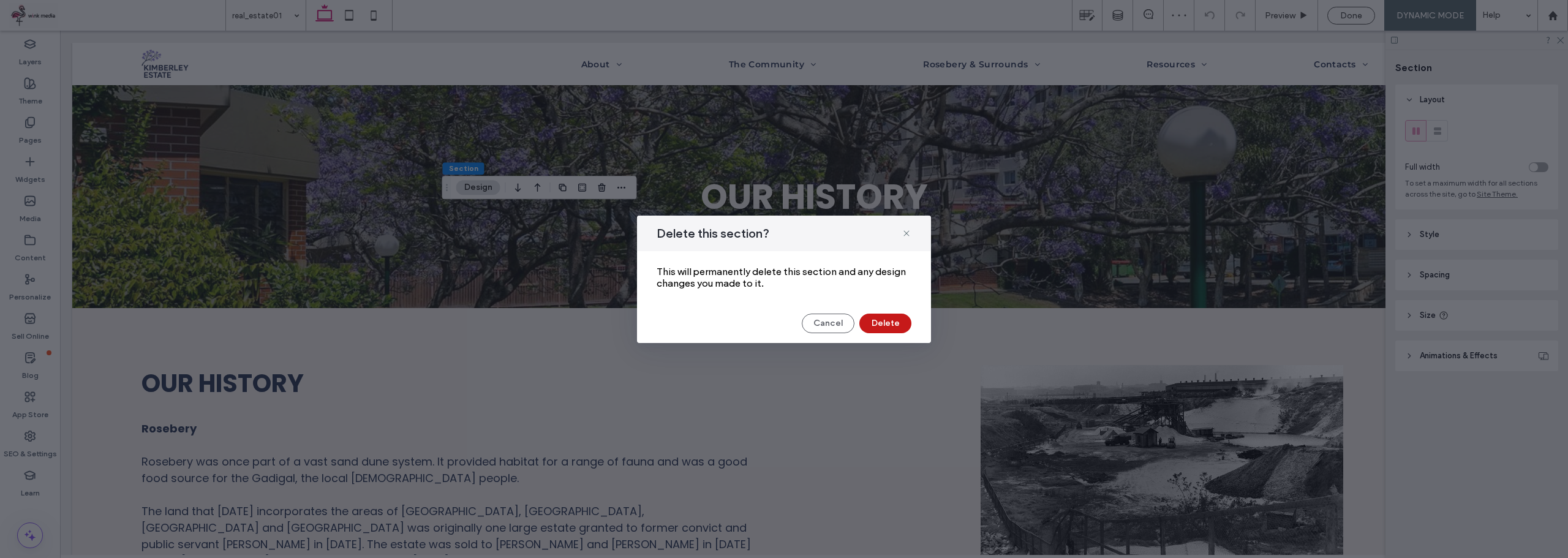
click at [894, 322] on button "Delete" at bounding box center [885, 323] width 52 height 20
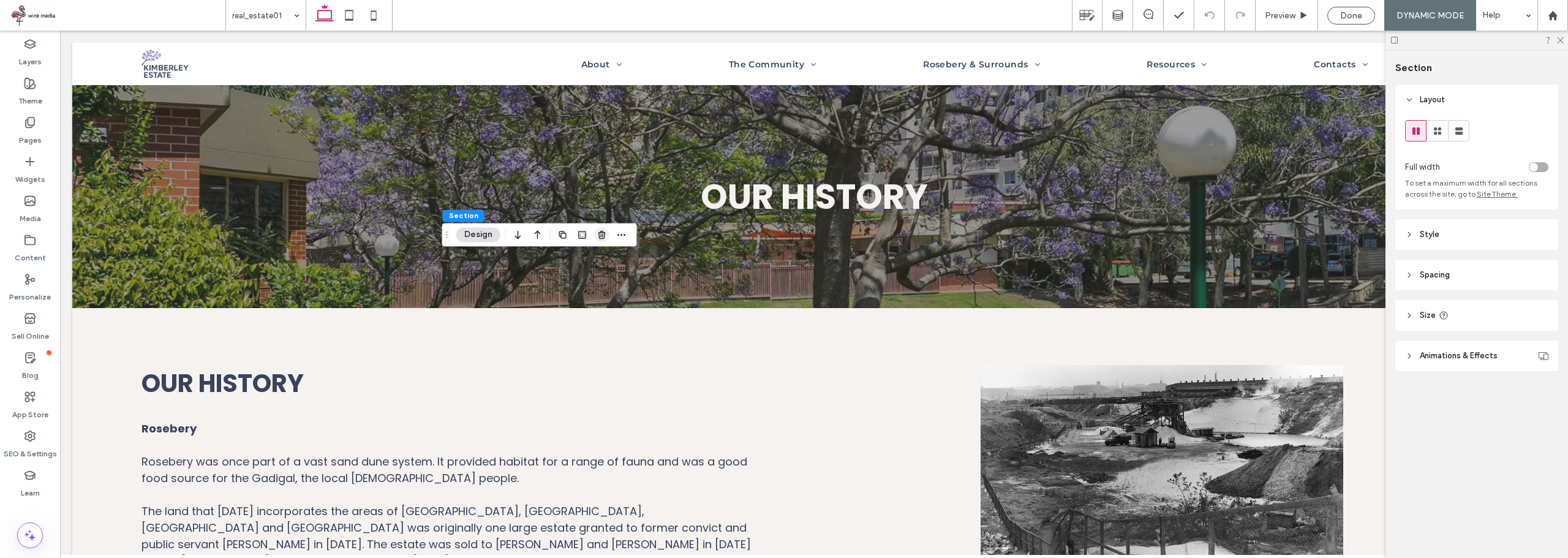
click at [600, 240] on span "button" at bounding box center [602, 235] width 15 height 15
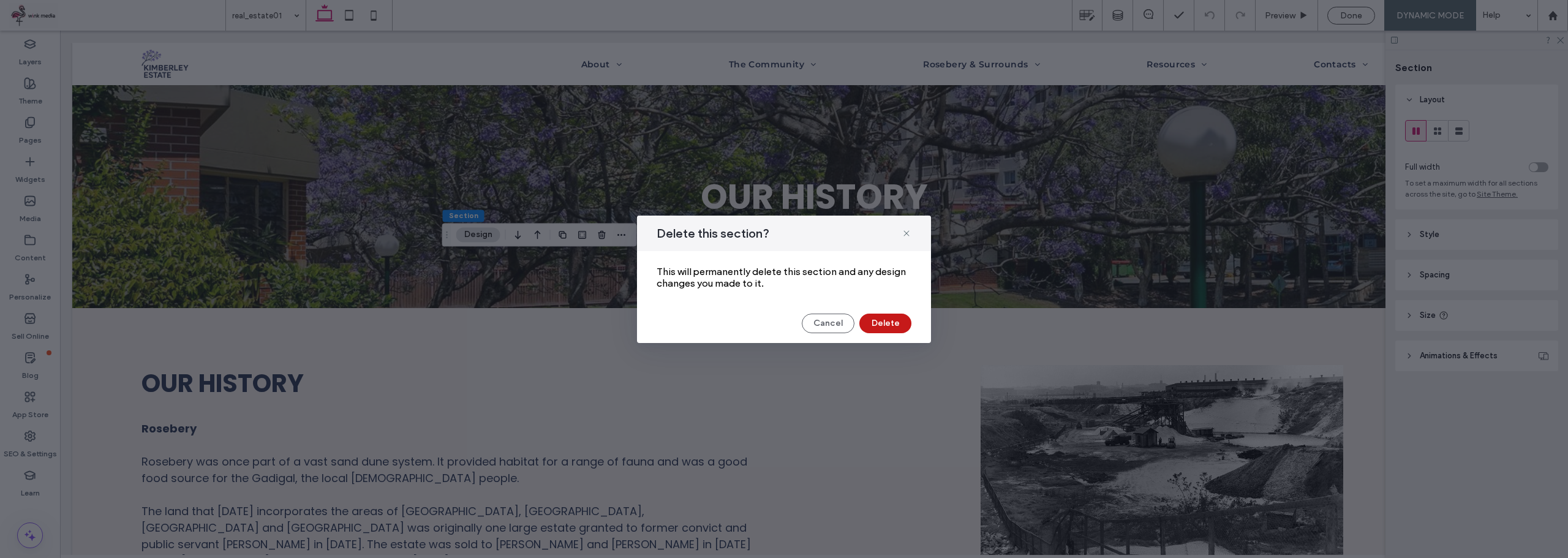
click at [891, 323] on button "Delete" at bounding box center [885, 323] width 52 height 20
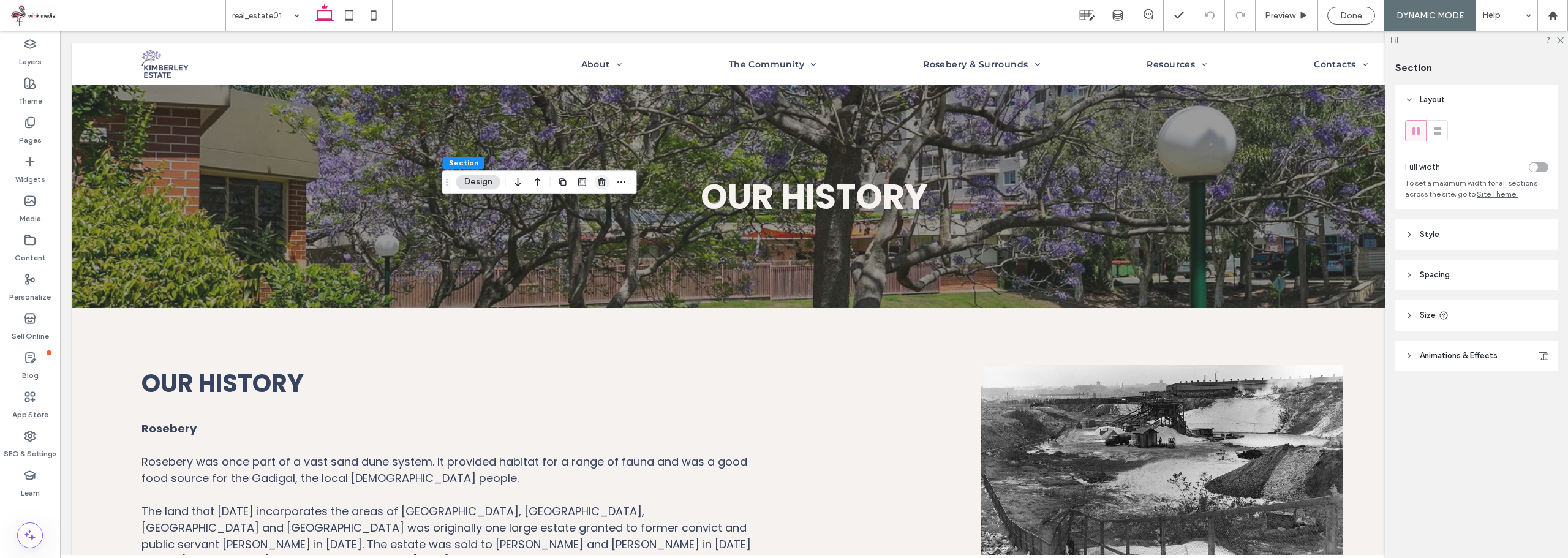
click at [602, 182] on use "button" at bounding box center [602, 182] width 7 height 8
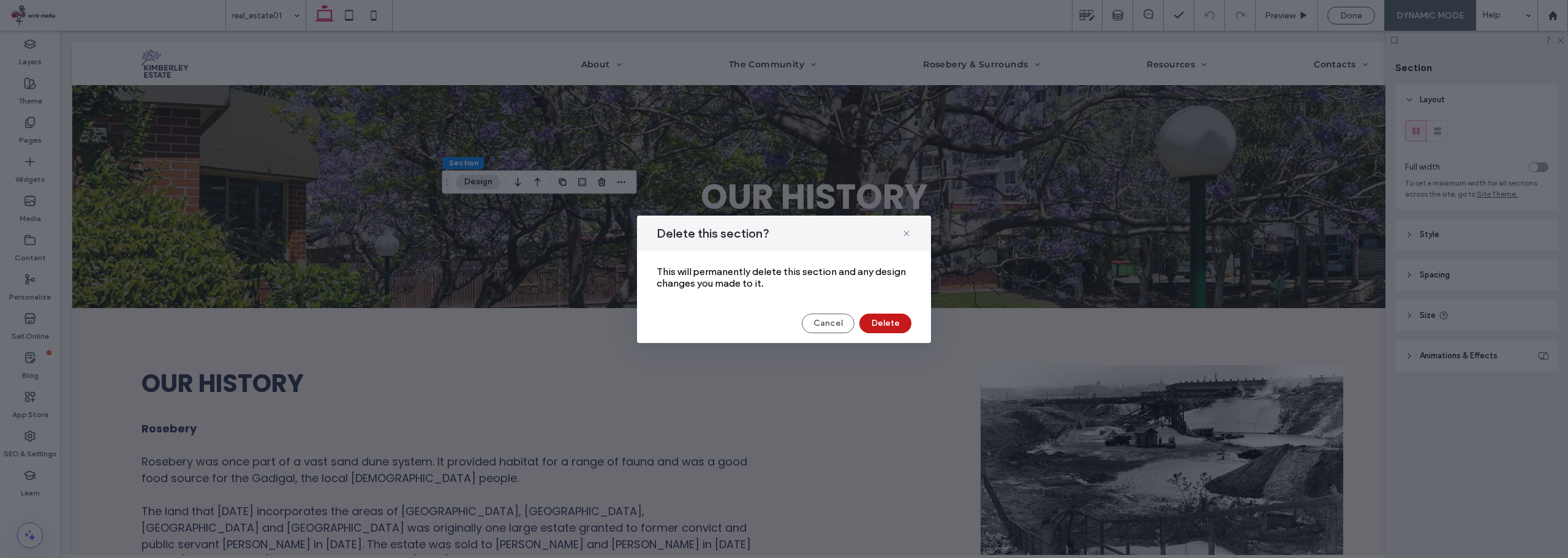
click at [888, 319] on button "Delete" at bounding box center [885, 323] width 52 height 20
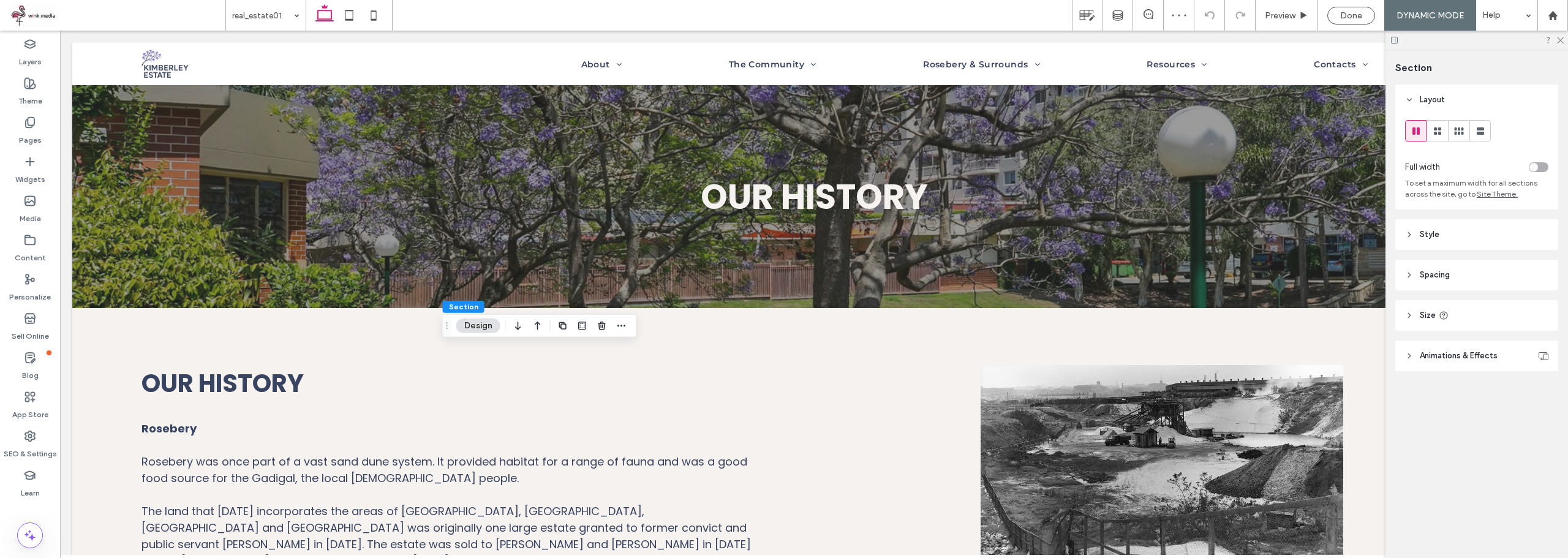
click at [610, 328] on div at bounding box center [592, 326] width 74 height 22
click at [598, 327] on icon "button" at bounding box center [602, 325] width 9 height 9
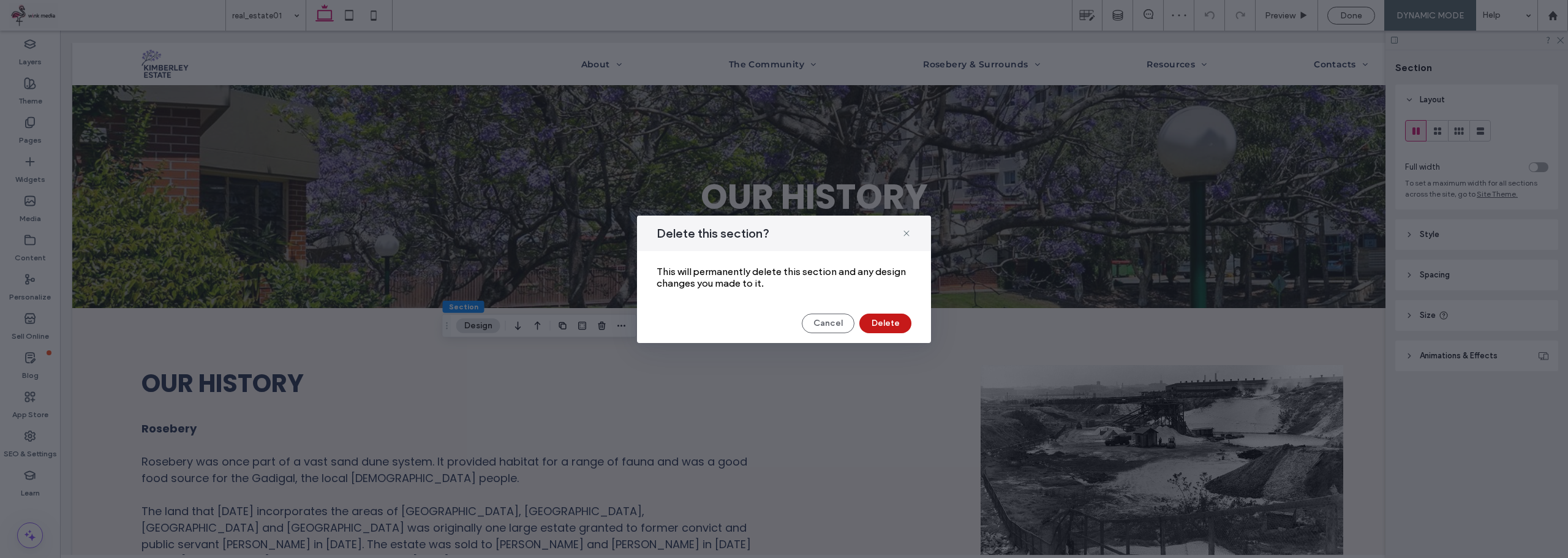
click at [896, 322] on button "Delete" at bounding box center [885, 323] width 52 height 20
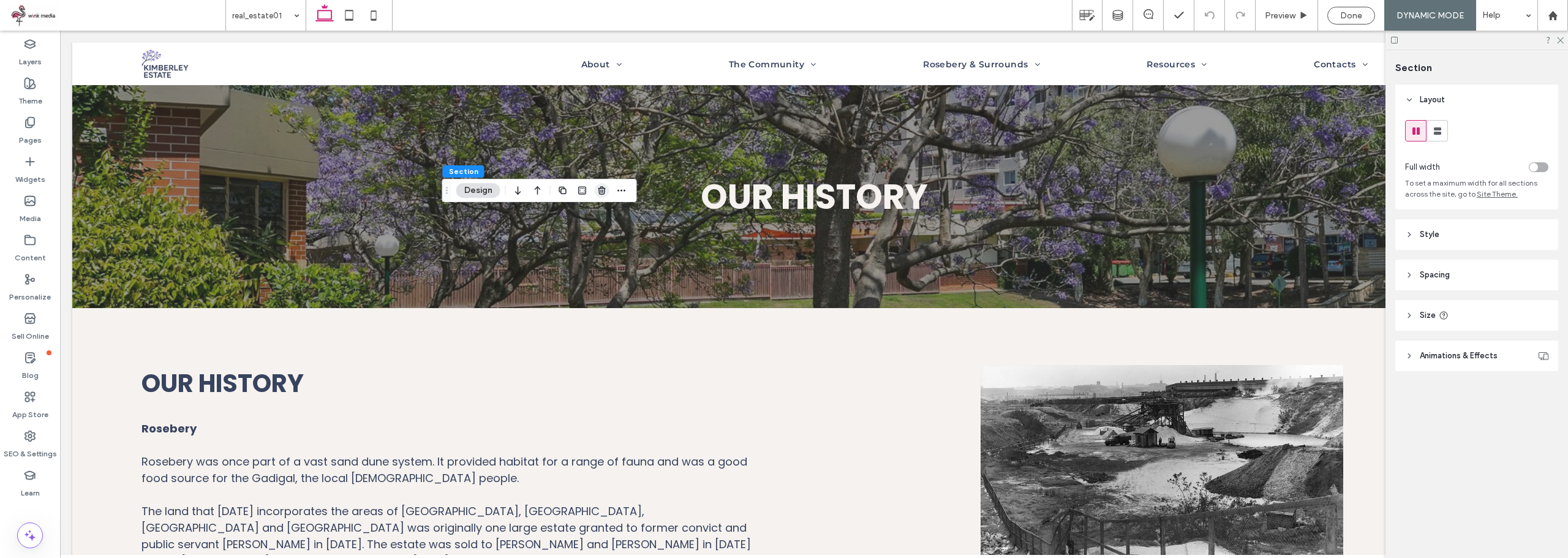
click at [606, 194] on icon "button" at bounding box center [602, 190] width 9 height 9
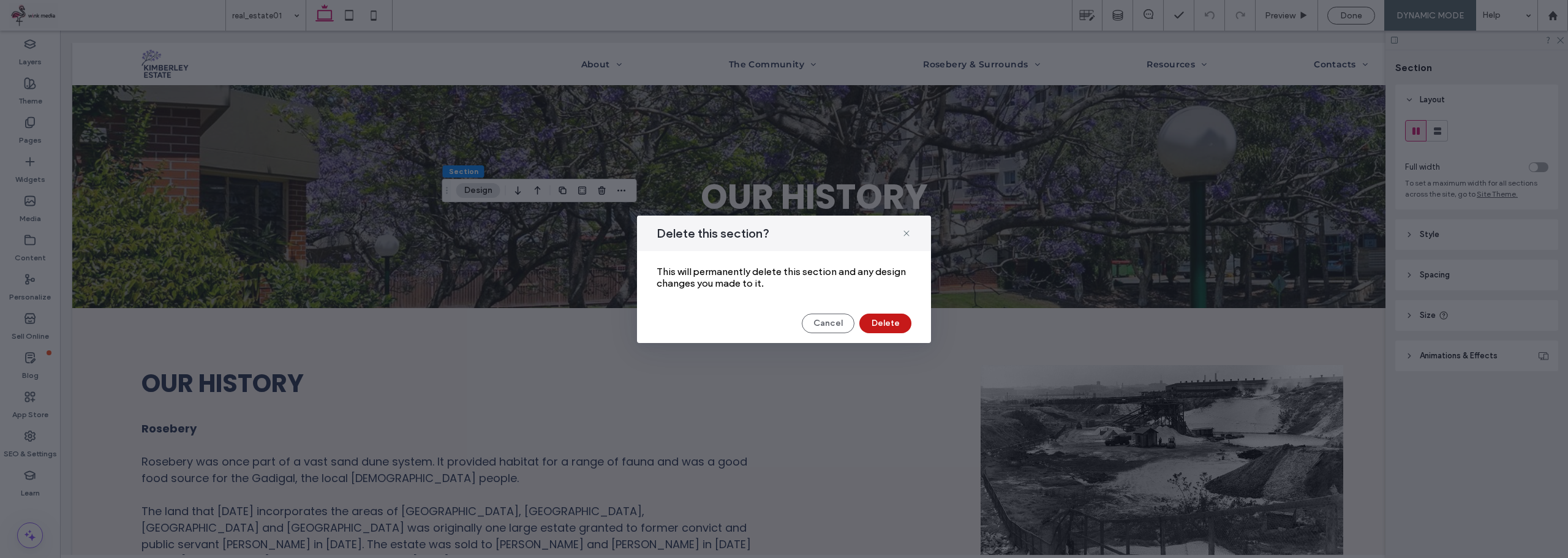
click at [899, 319] on button "Delete" at bounding box center [885, 323] width 52 height 20
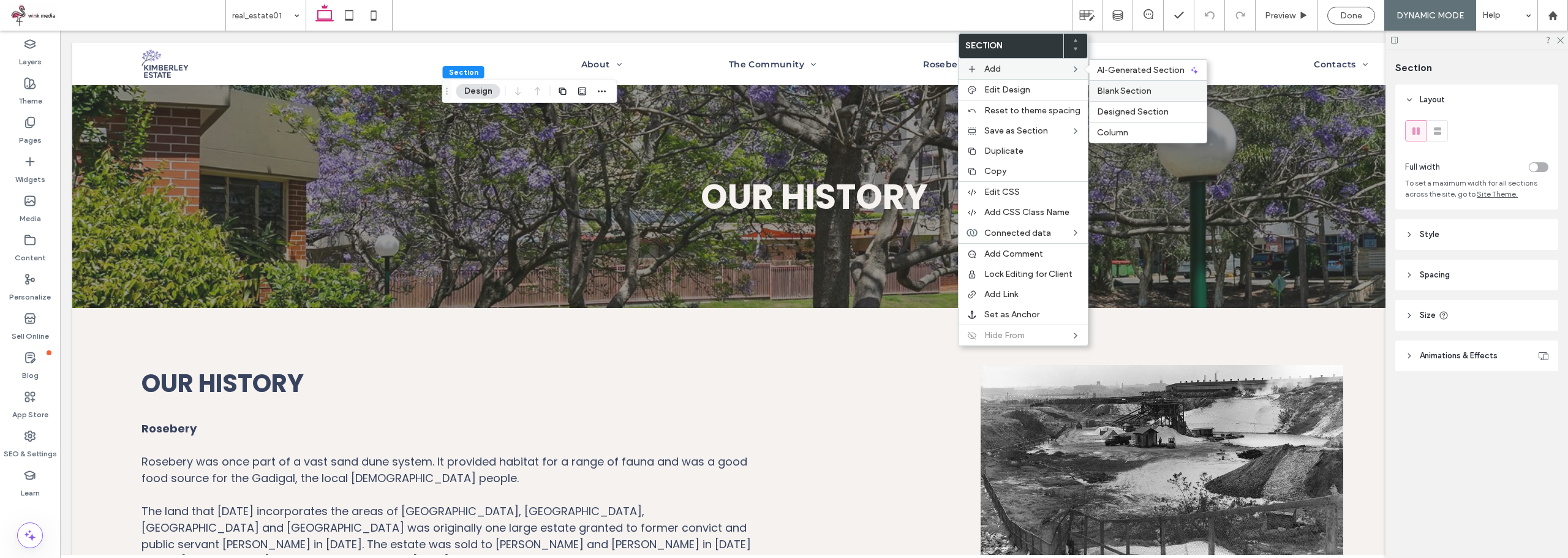
click at [1136, 88] on span "Blank Section" at bounding box center [1124, 91] width 55 height 10
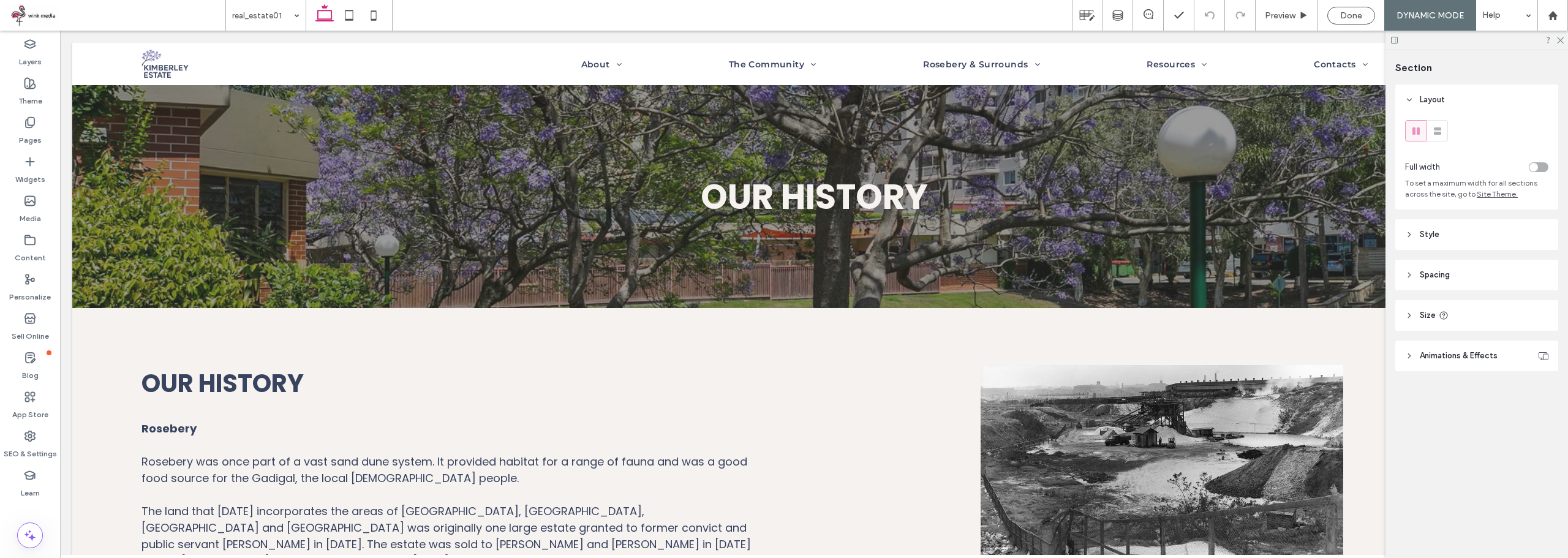
type input "***"
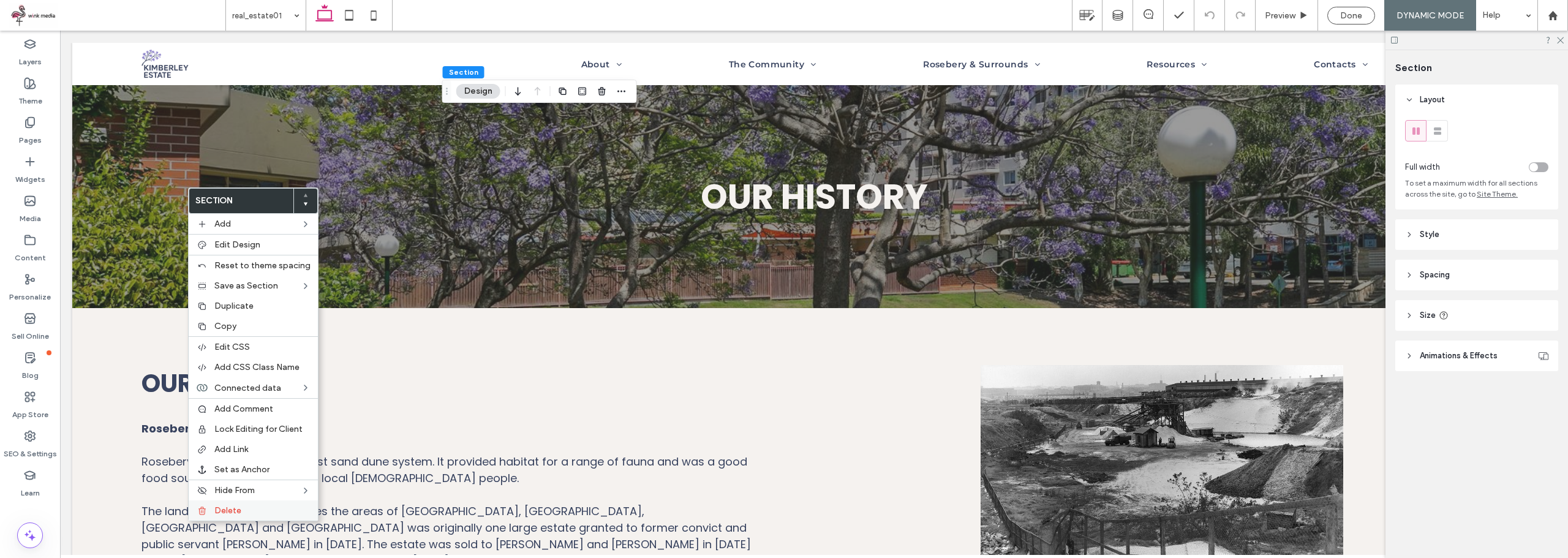
click at [259, 513] on label "Delete" at bounding box center [263, 511] width 96 height 10
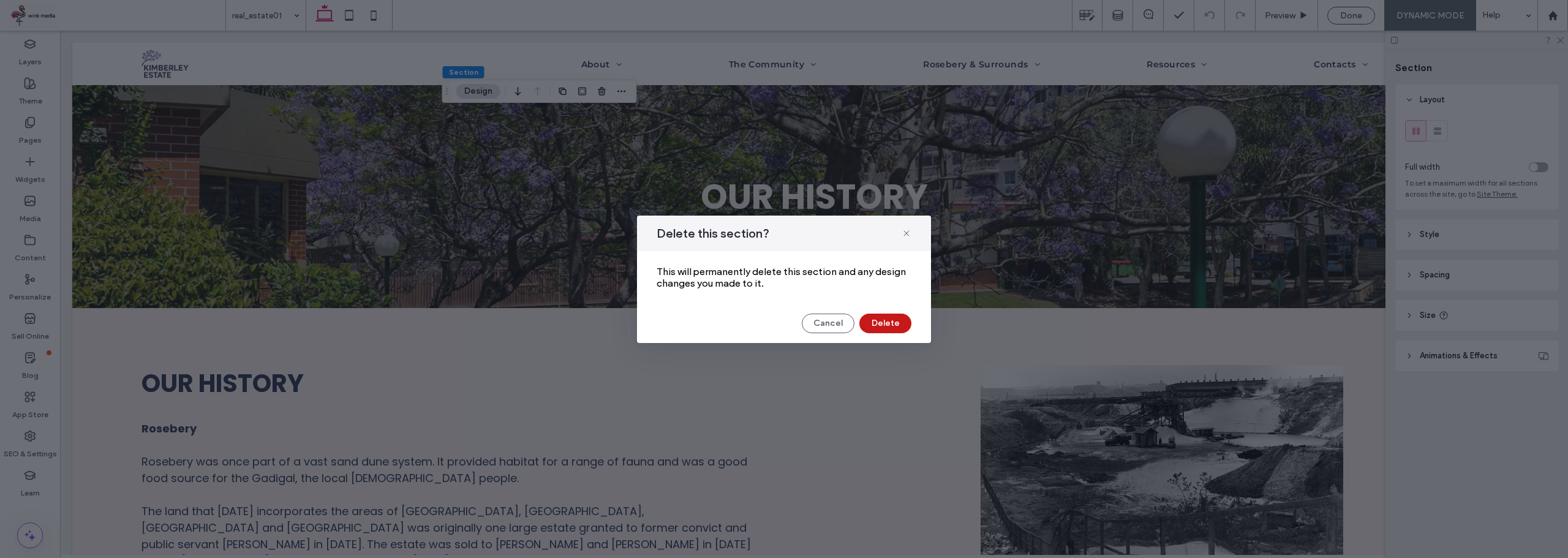
click at [896, 315] on button "Delete" at bounding box center [885, 323] width 52 height 20
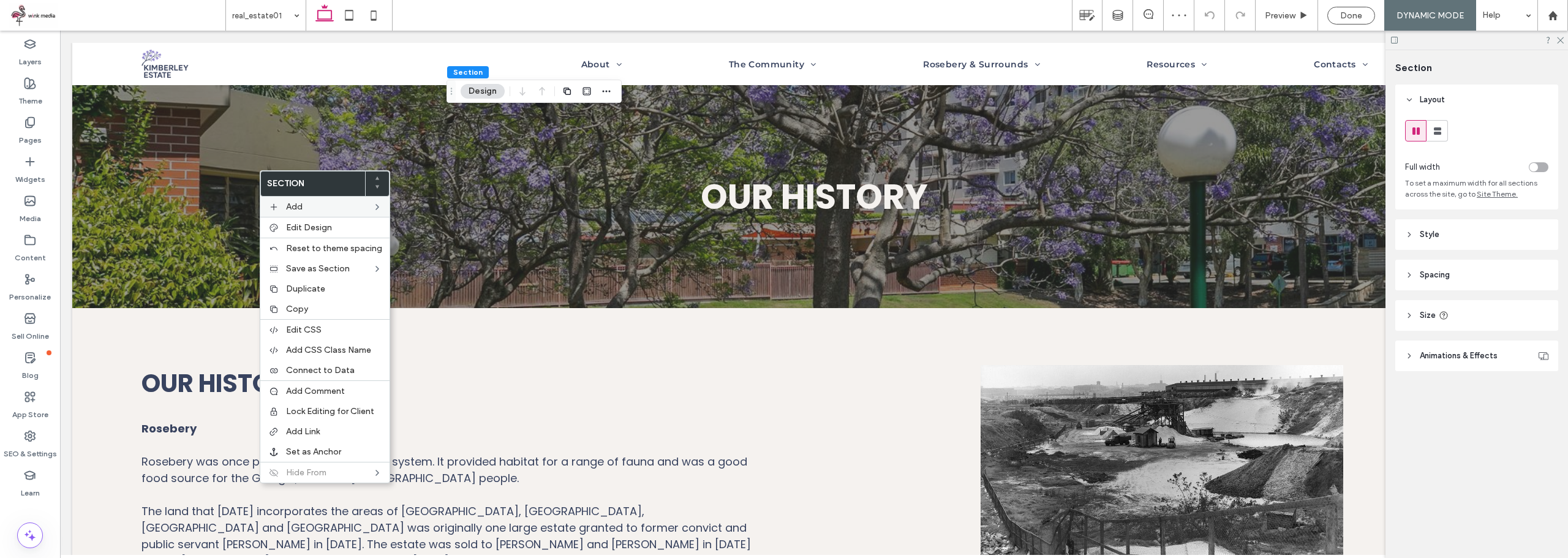
click at [292, 201] on span "Add" at bounding box center [294, 206] width 17 height 10
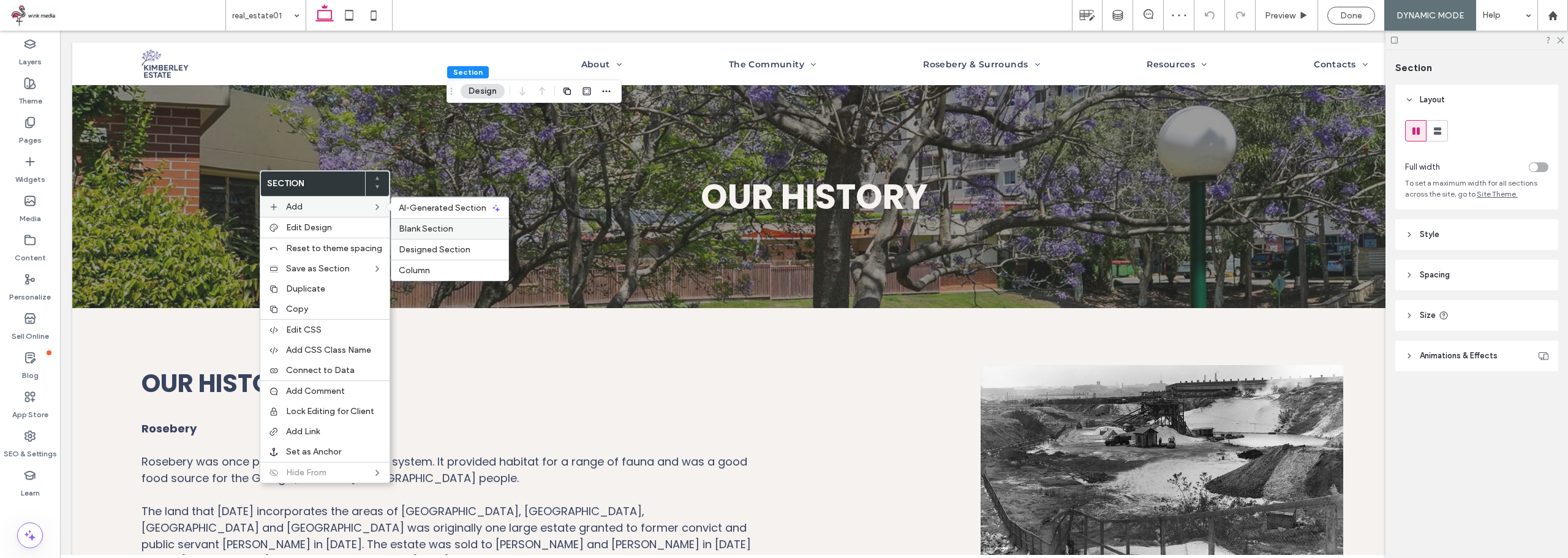
click at [436, 235] on div "Blank Section" at bounding box center [450, 228] width 117 height 21
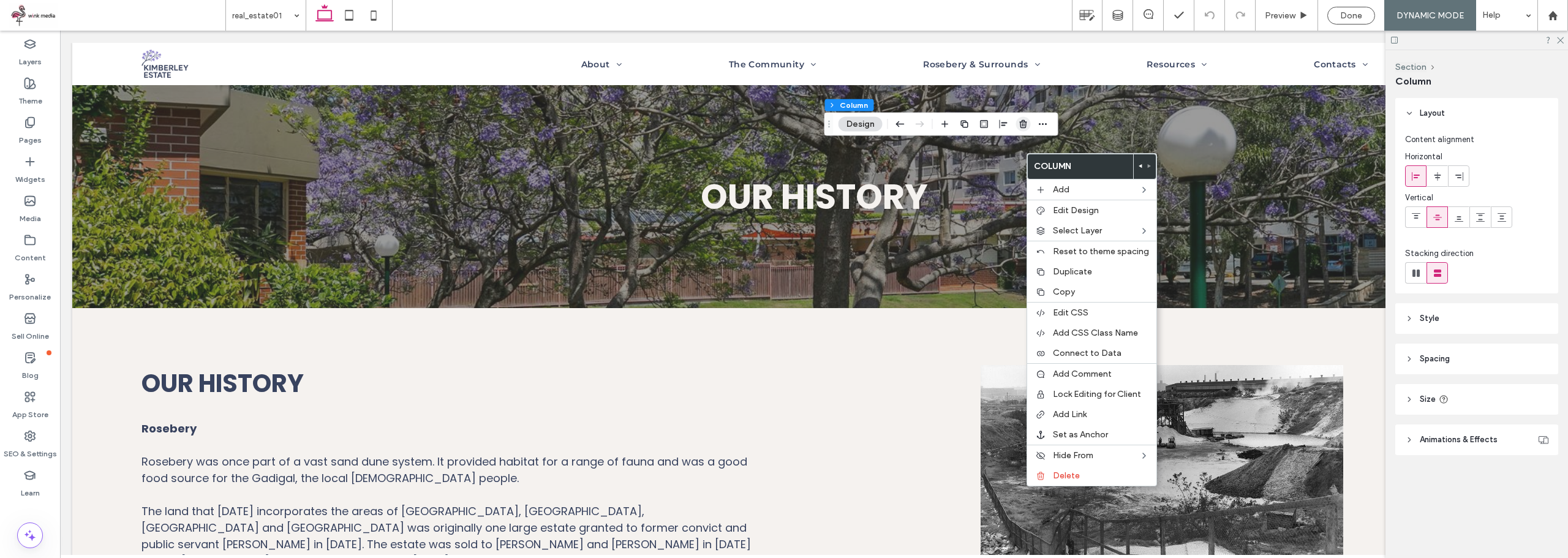
click at [1023, 125] on icon "button" at bounding box center [1023, 124] width 9 height 9
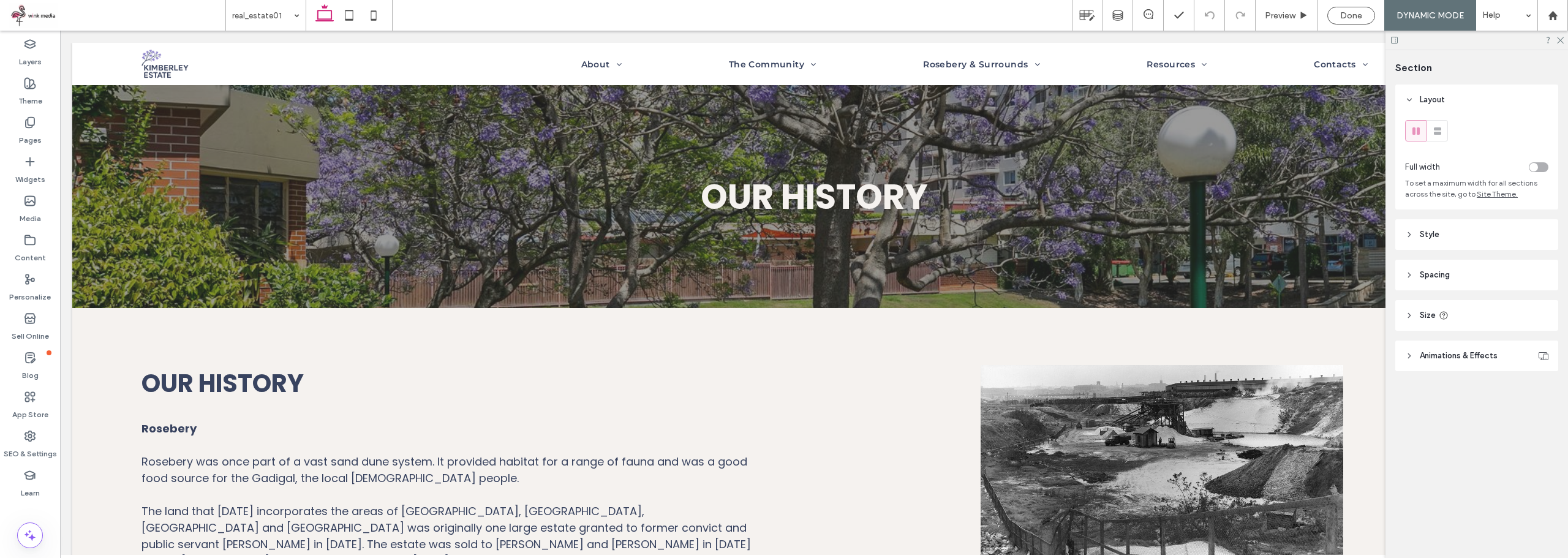
type input "***"
click at [1457, 357] on span "Animations & Effects" at bounding box center [1459, 355] width 78 height 12
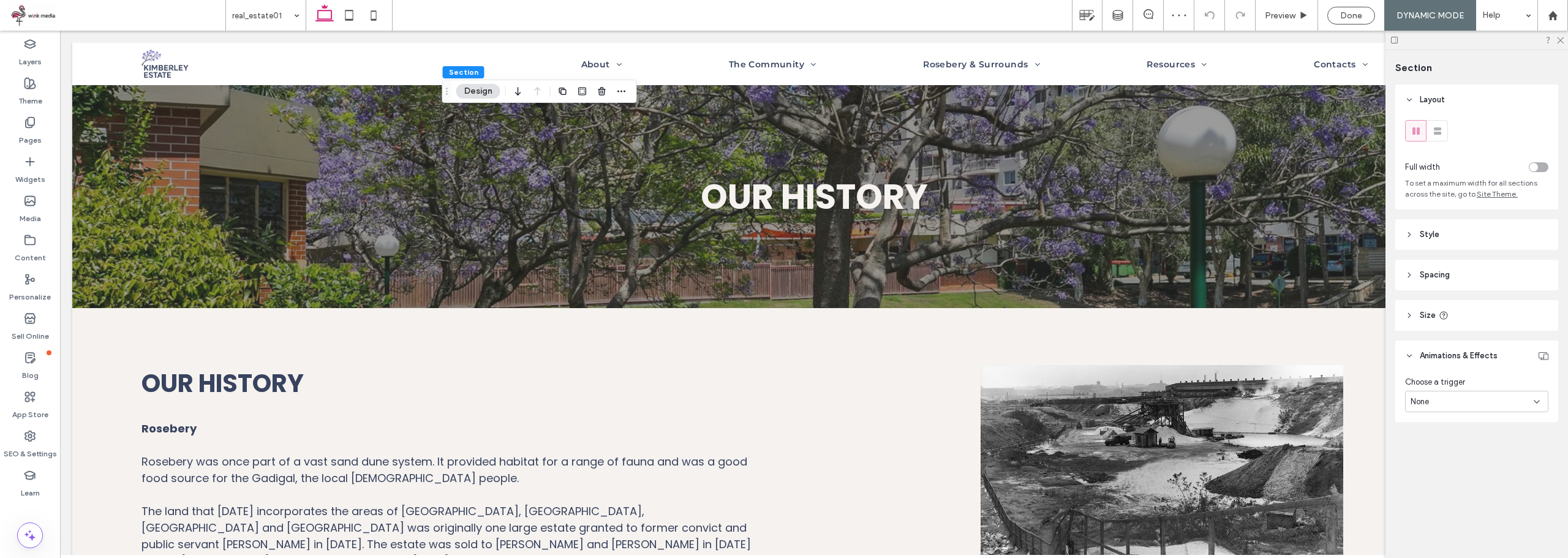
click at [1457, 357] on span "Animations & Effects" at bounding box center [1459, 355] width 78 height 12
click at [1467, 234] on header "Style" at bounding box center [1476, 235] width 163 height 31
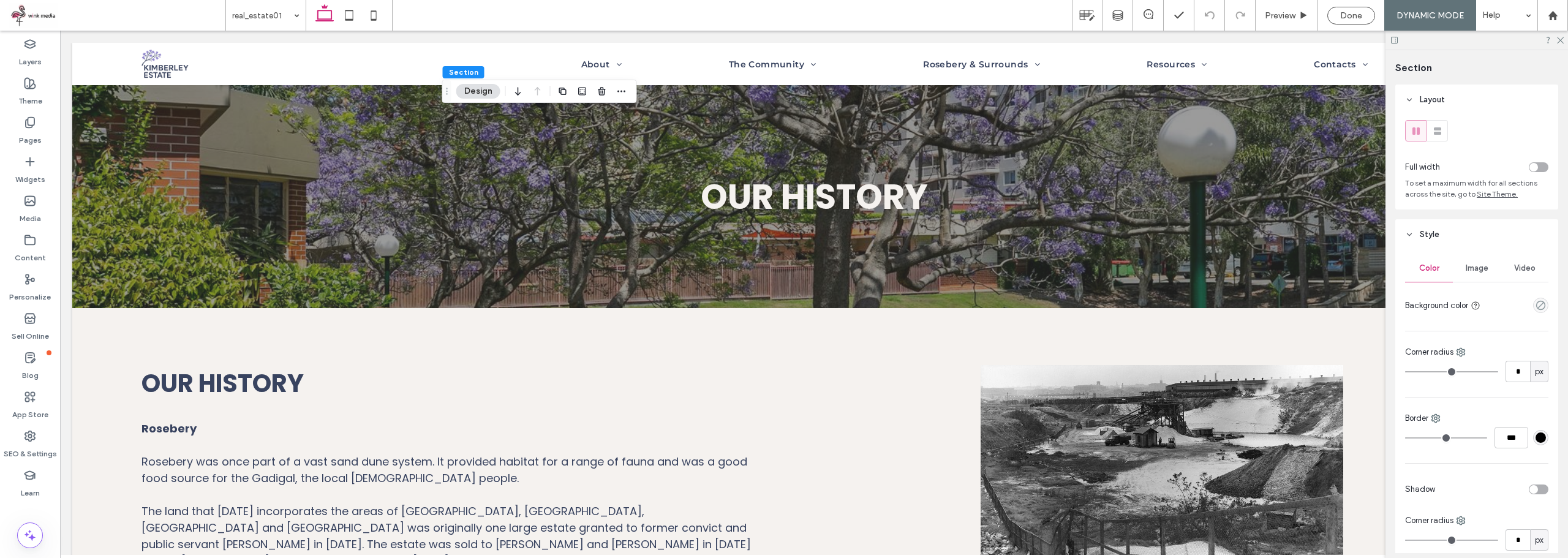
click at [1458, 268] on div "Image" at bounding box center [1477, 268] width 48 height 27
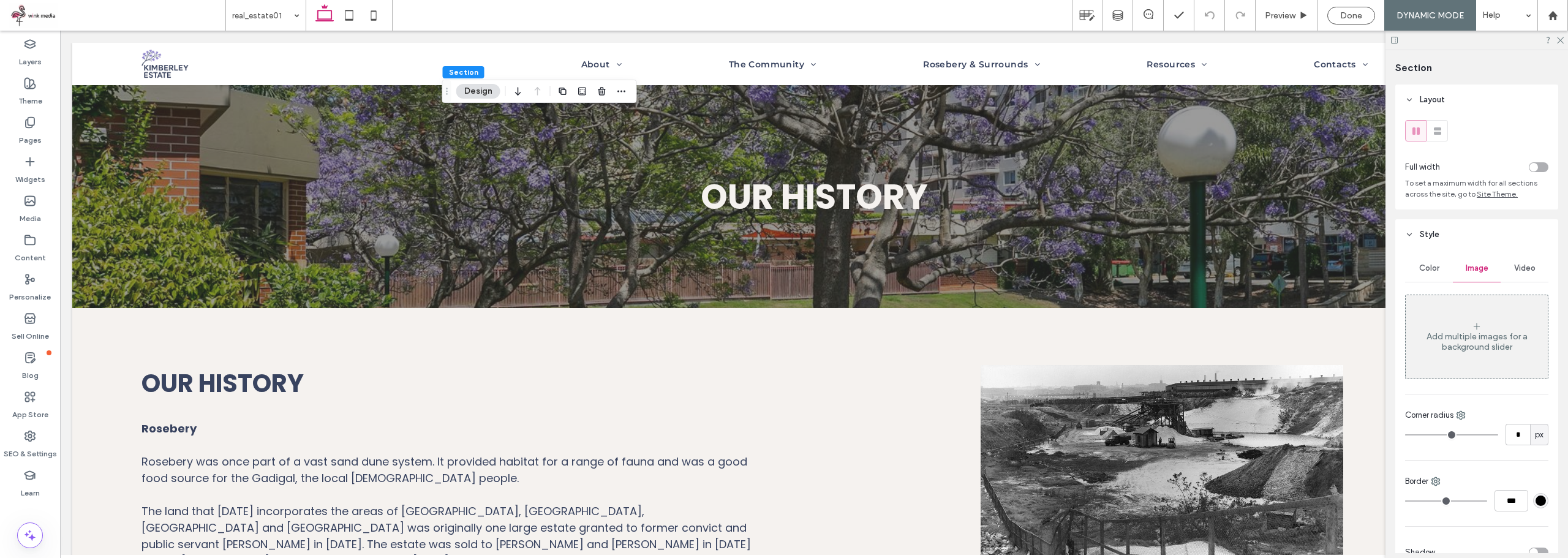
click at [1466, 328] on div "Add multiple images for a background slider" at bounding box center [1476, 336] width 142 height 81
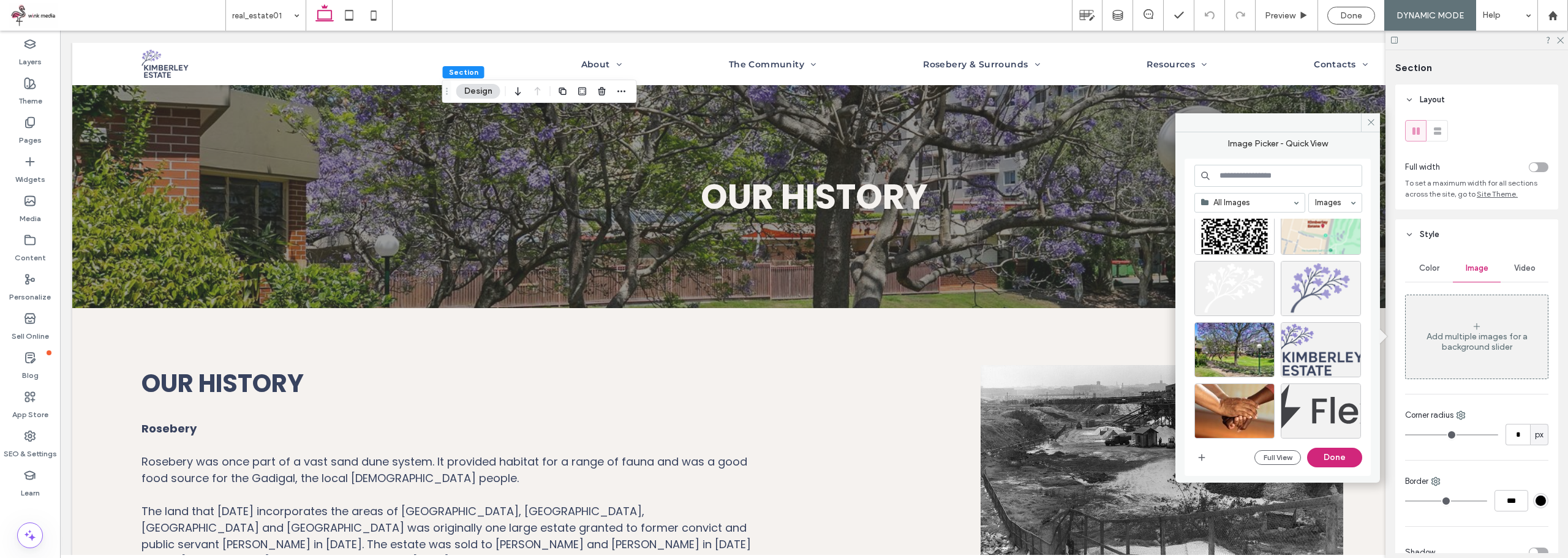
scroll to position [1633, 0]
click at [1248, 342] on div "Select" at bounding box center [1235, 347] width 80 height 55
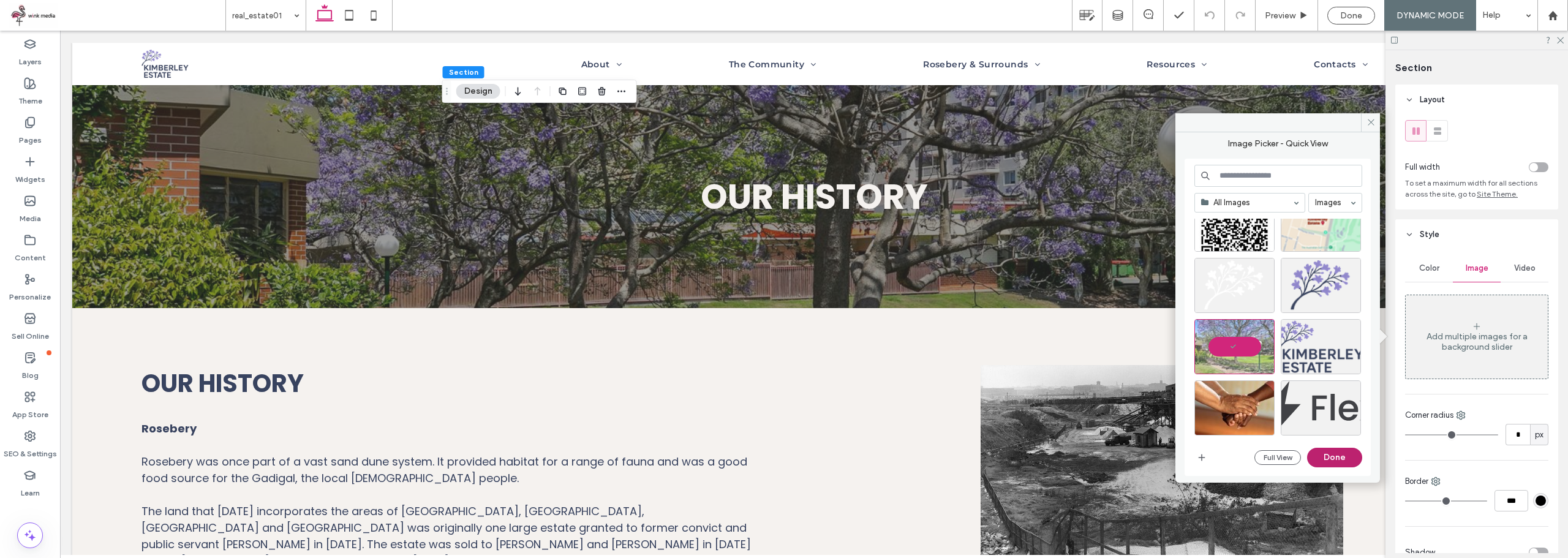
click at [1326, 449] on button "Done" at bounding box center [1335, 457] width 55 height 20
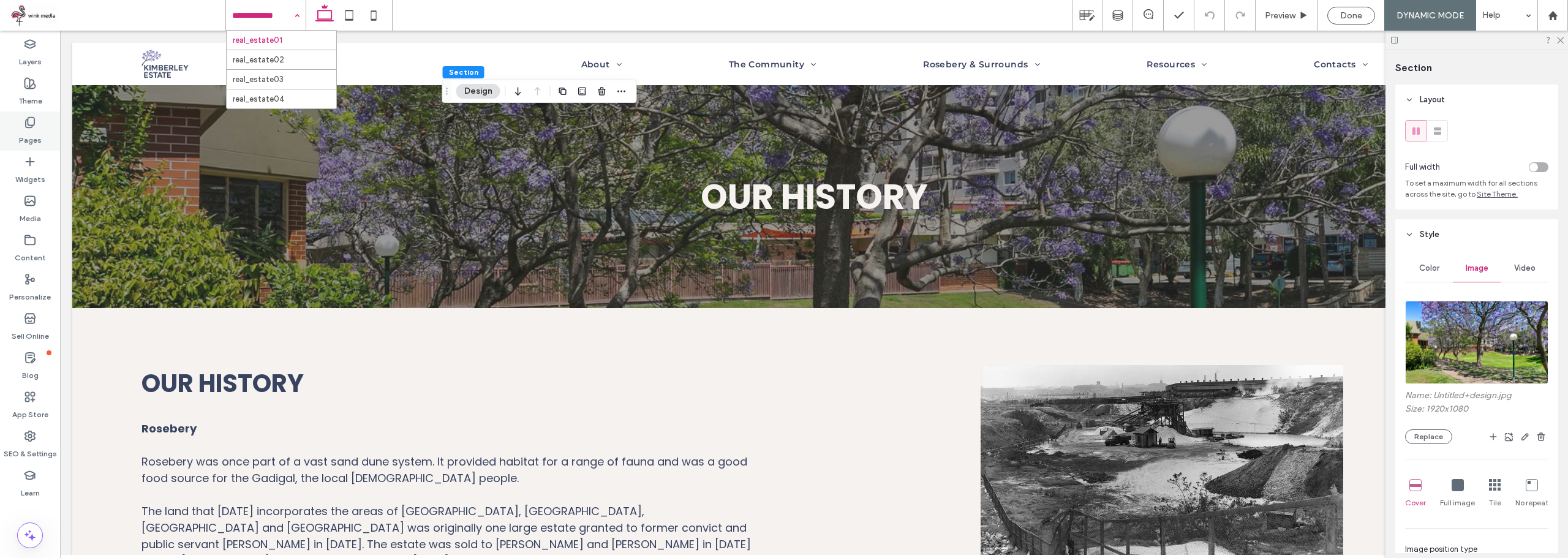
click at [25, 125] on icon at bounding box center [30, 123] width 12 height 12
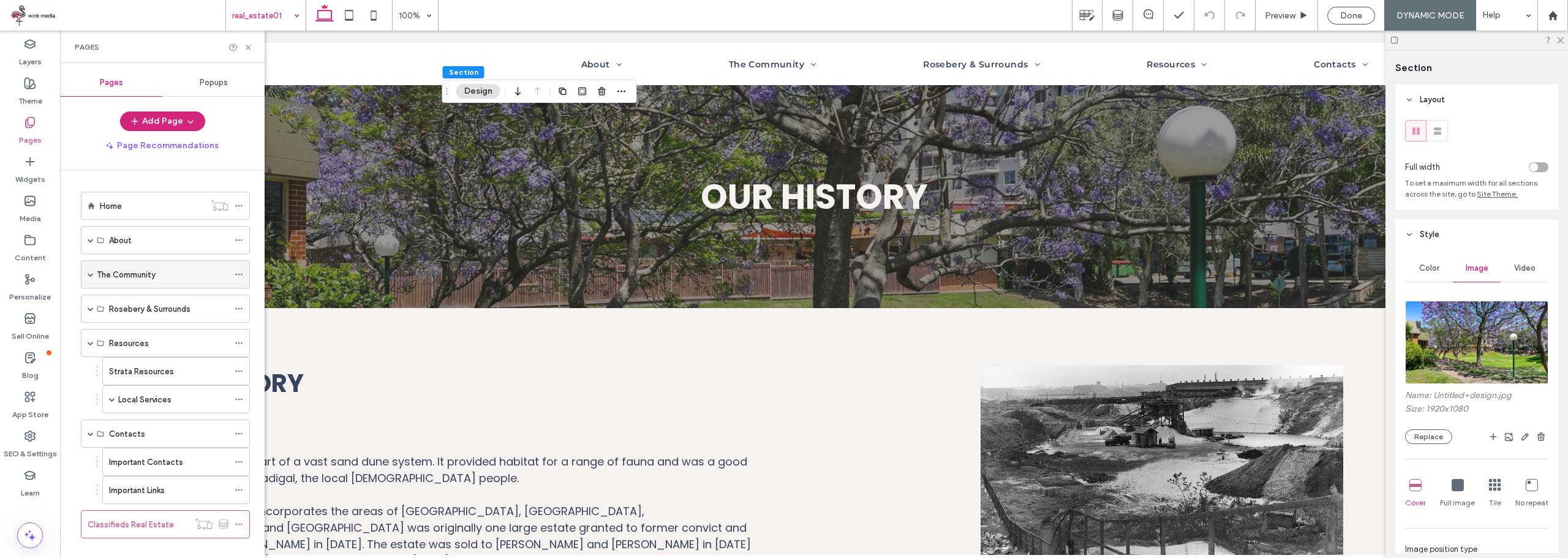
click at [127, 271] on label "The Community" at bounding box center [126, 274] width 59 height 21
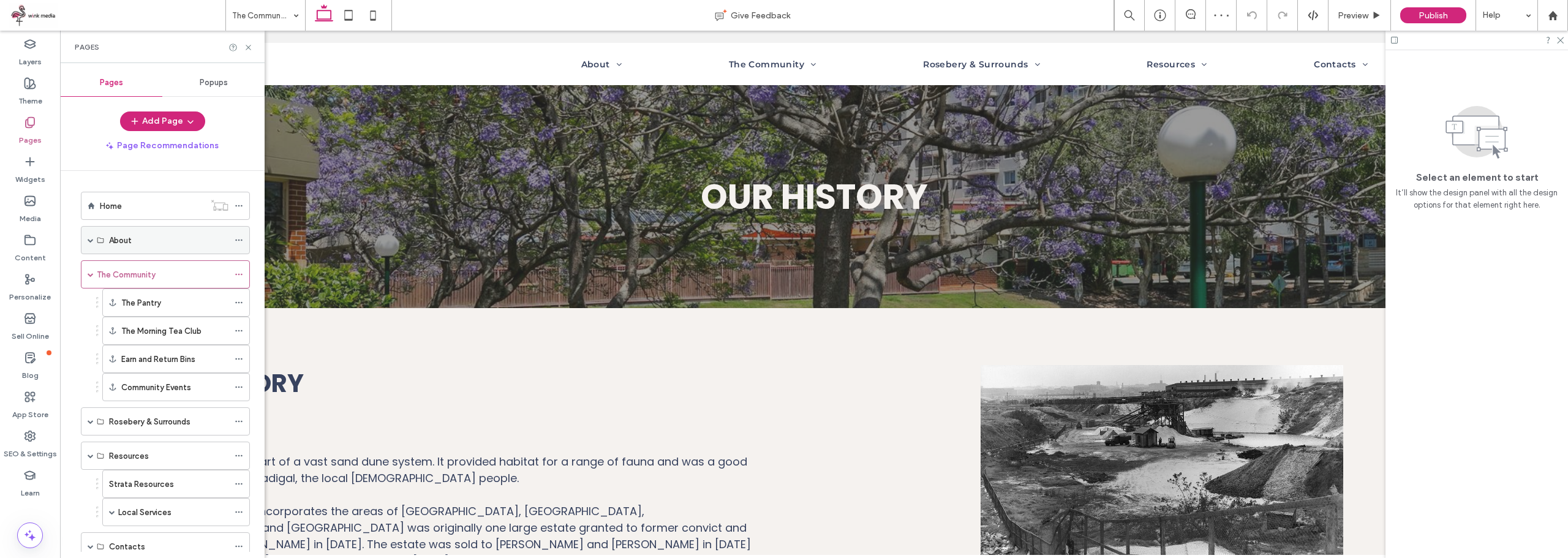
click at [137, 226] on div "About" at bounding box center [166, 240] width 169 height 28
click at [97, 235] on div "About" at bounding box center [166, 240] width 169 height 28
click at [90, 236] on span at bounding box center [90, 240] width 6 height 27
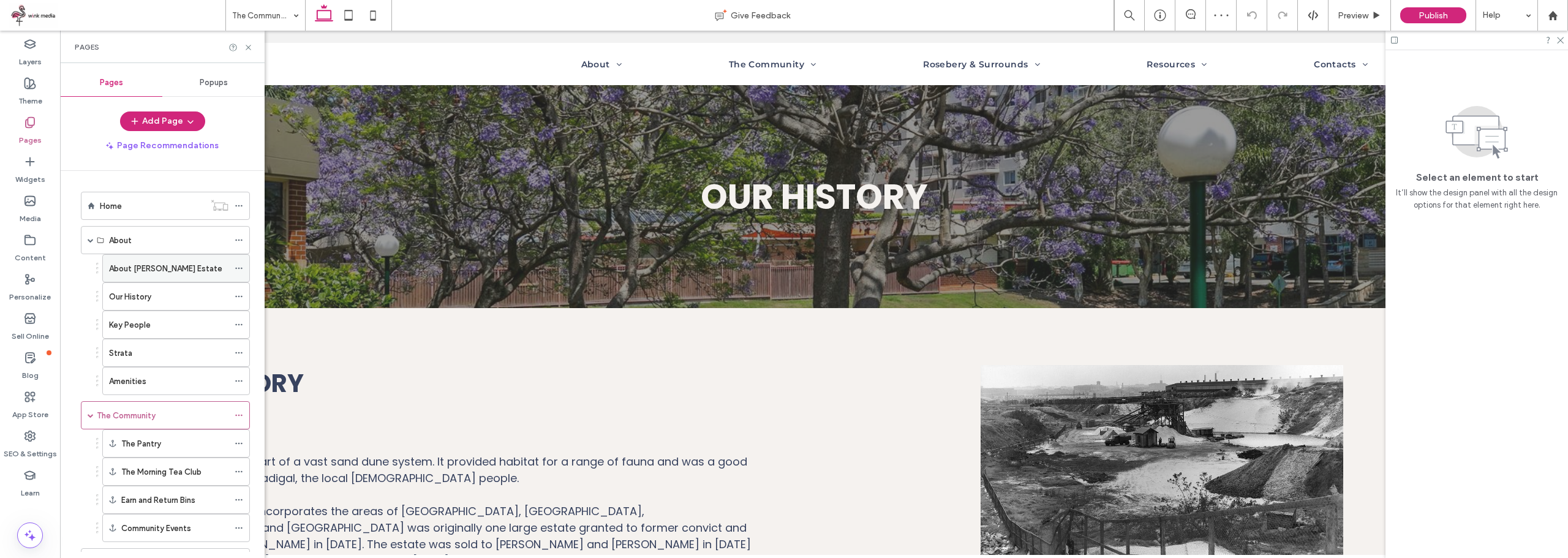
click at [141, 280] on div "About [PERSON_NAME] Estate" at bounding box center [168, 268] width 120 height 27
click at [254, 48] on div "Pages" at bounding box center [162, 47] width 204 height 33
click at [251, 48] on icon at bounding box center [248, 47] width 9 height 9
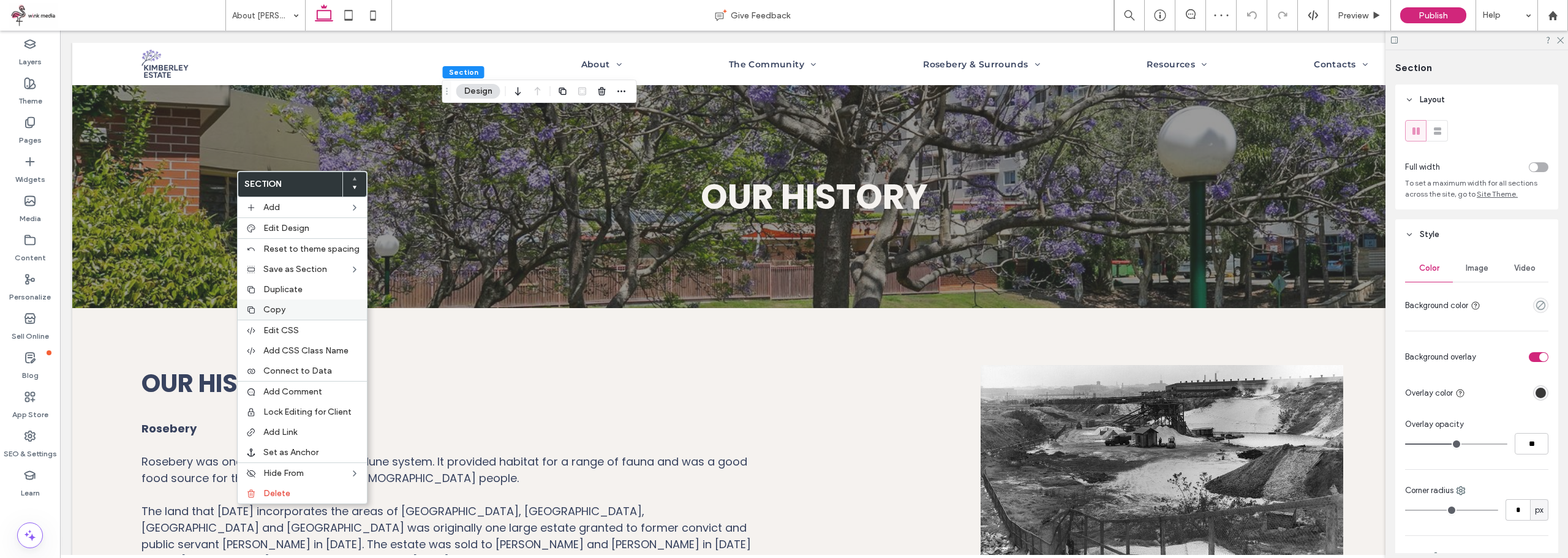
click at [276, 303] on div "Copy" at bounding box center [302, 310] width 129 height 20
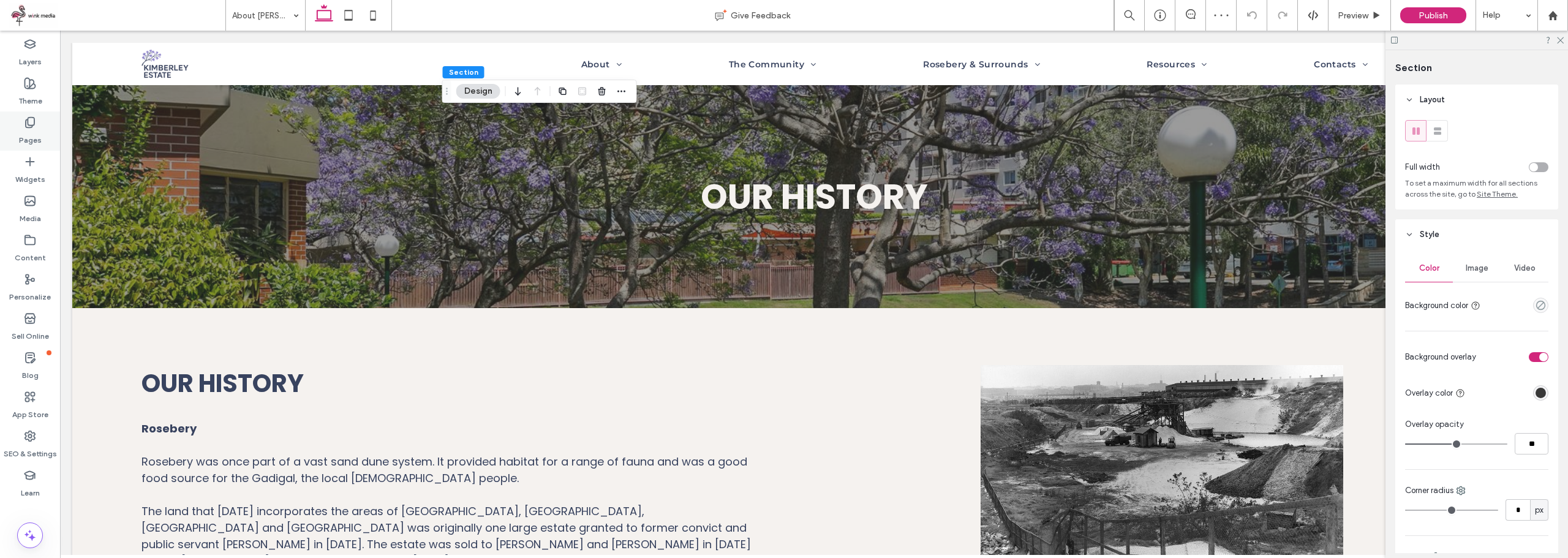
click at [31, 128] on icon at bounding box center [30, 123] width 12 height 12
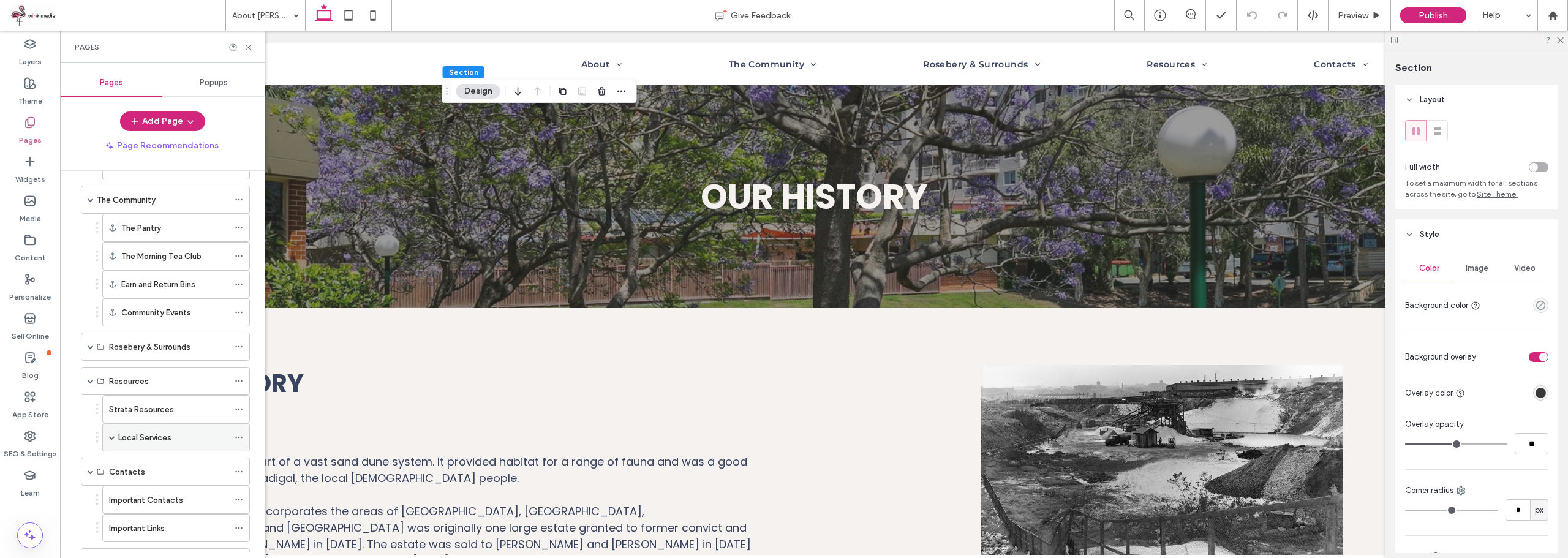
scroll to position [271, 0]
click at [142, 499] on div "Classifieds Real Estate" at bounding box center [138, 507] width 101 height 27
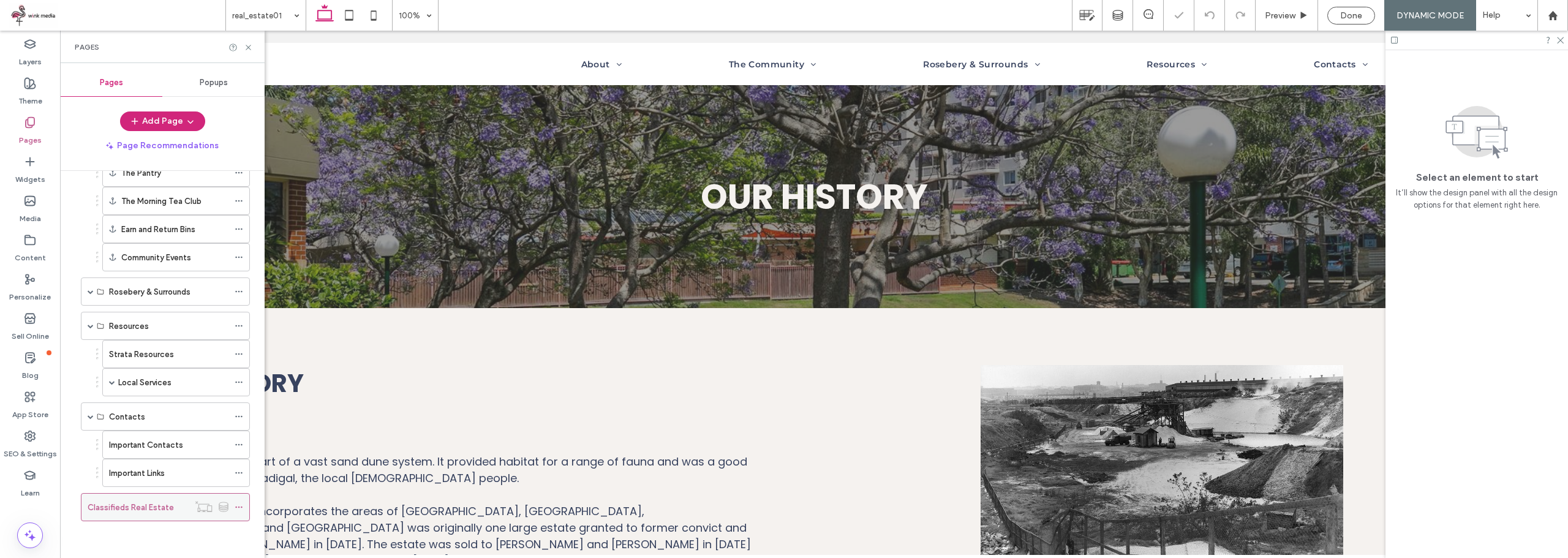
click at [239, 506] on icon at bounding box center [239, 507] width 9 height 9
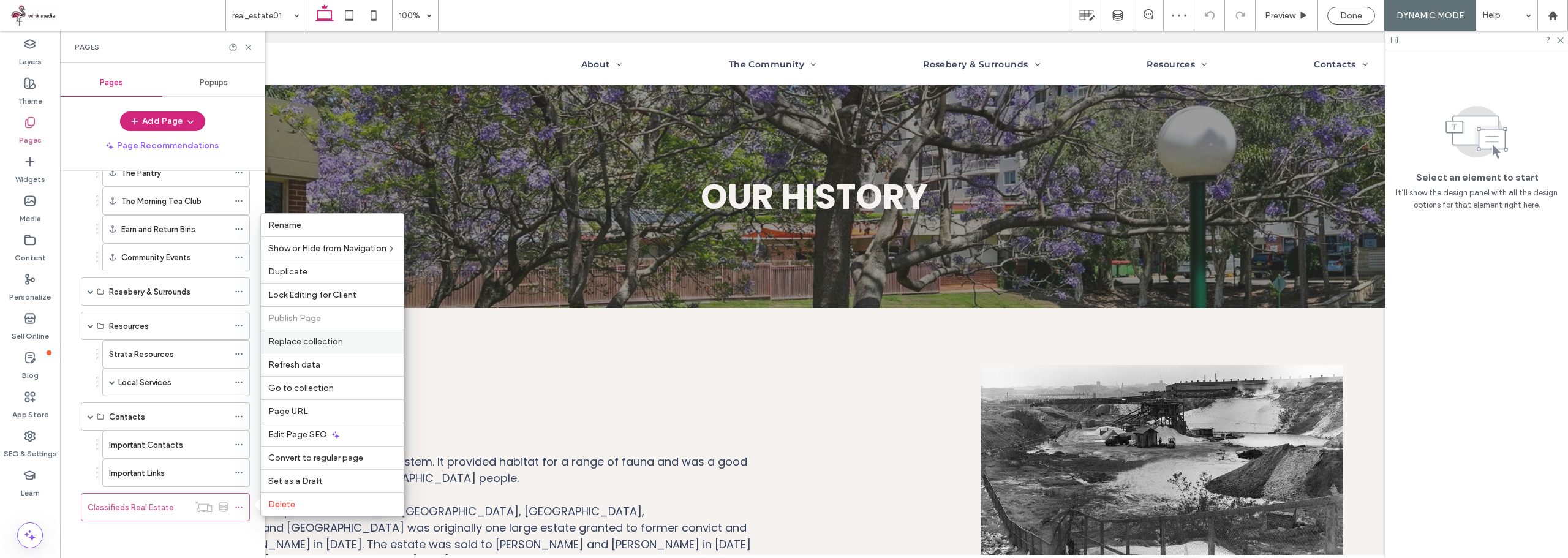
click at [314, 345] on span "Replace collection" at bounding box center [306, 341] width 74 height 10
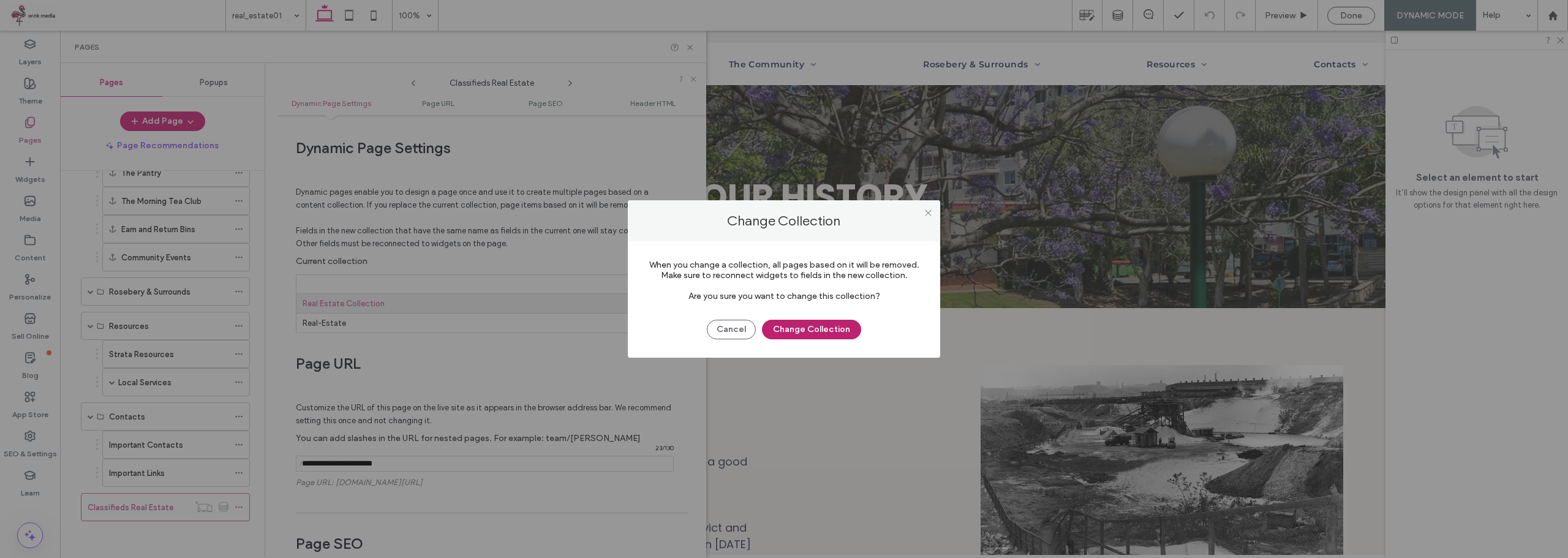
click at [831, 331] on button "Change Collection" at bounding box center [812, 329] width 99 height 20
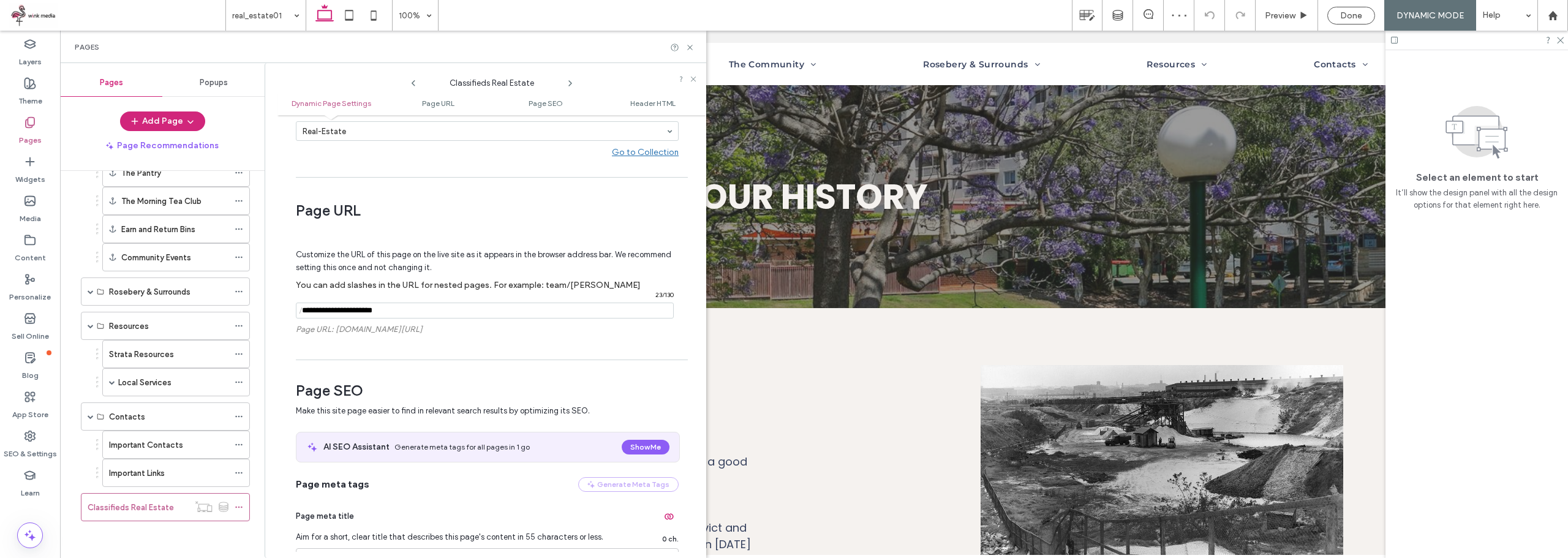
scroll to position [61, 0]
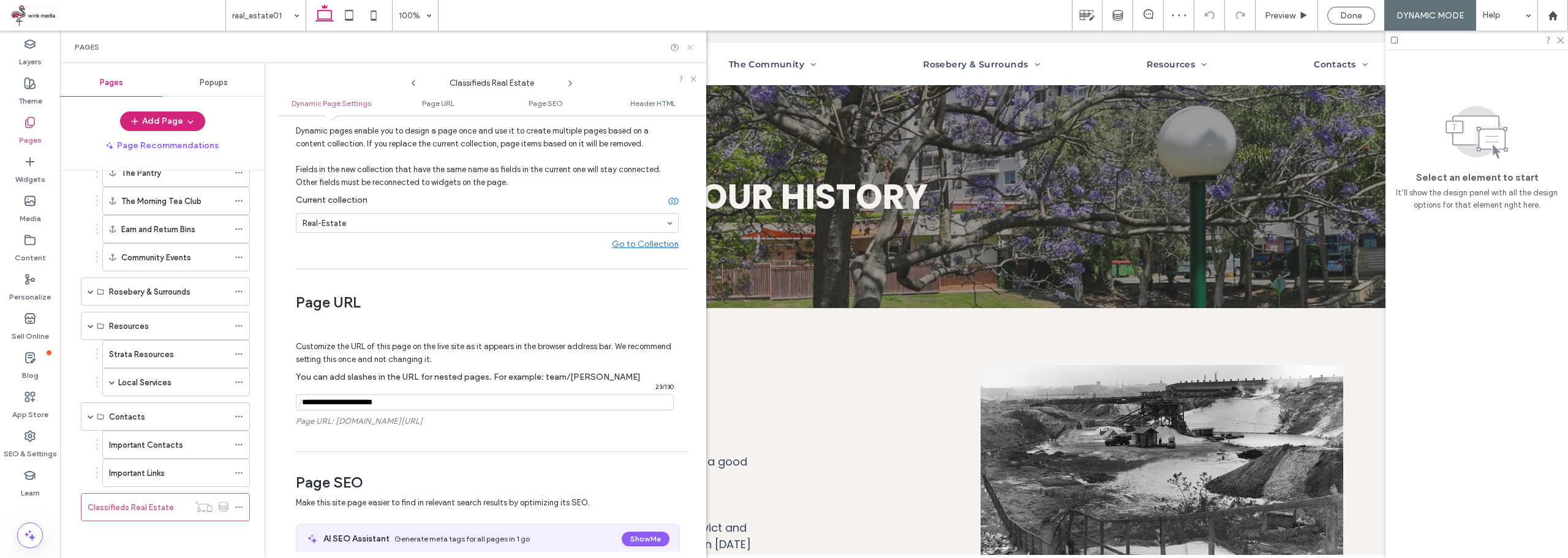
click at [689, 47] on icon at bounding box center [690, 47] width 9 height 9
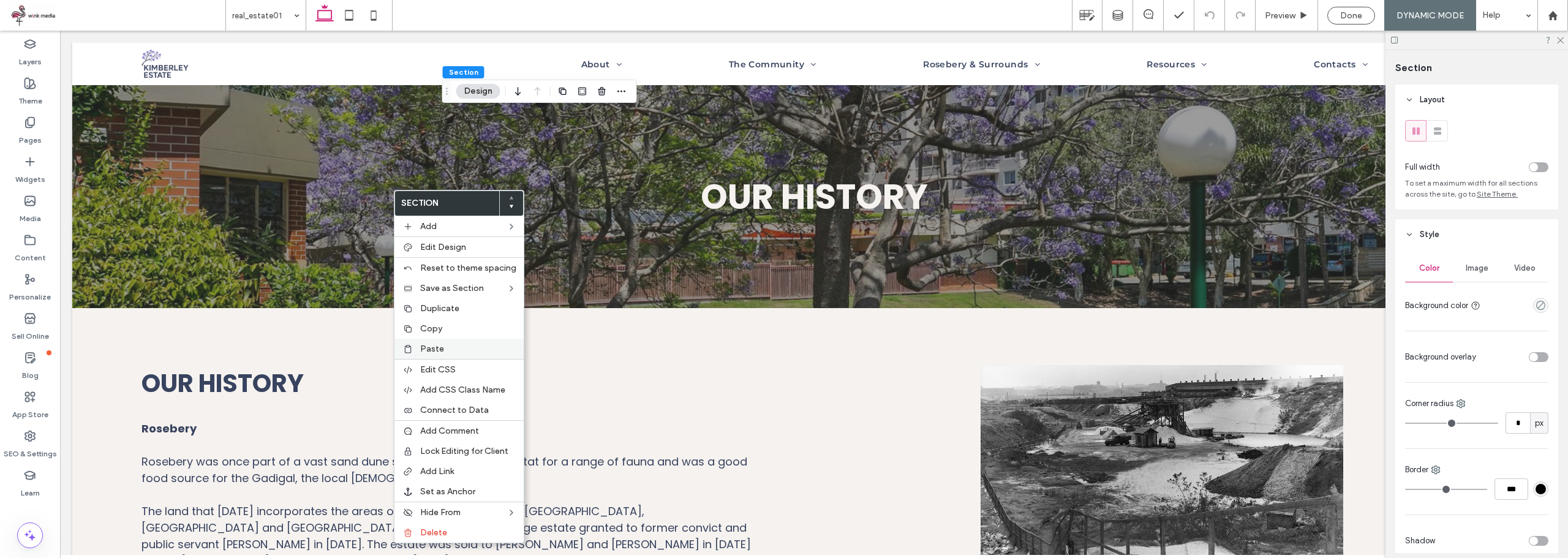
click at [452, 345] on label "Paste" at bounding box center [468, 349] width 96 height 10
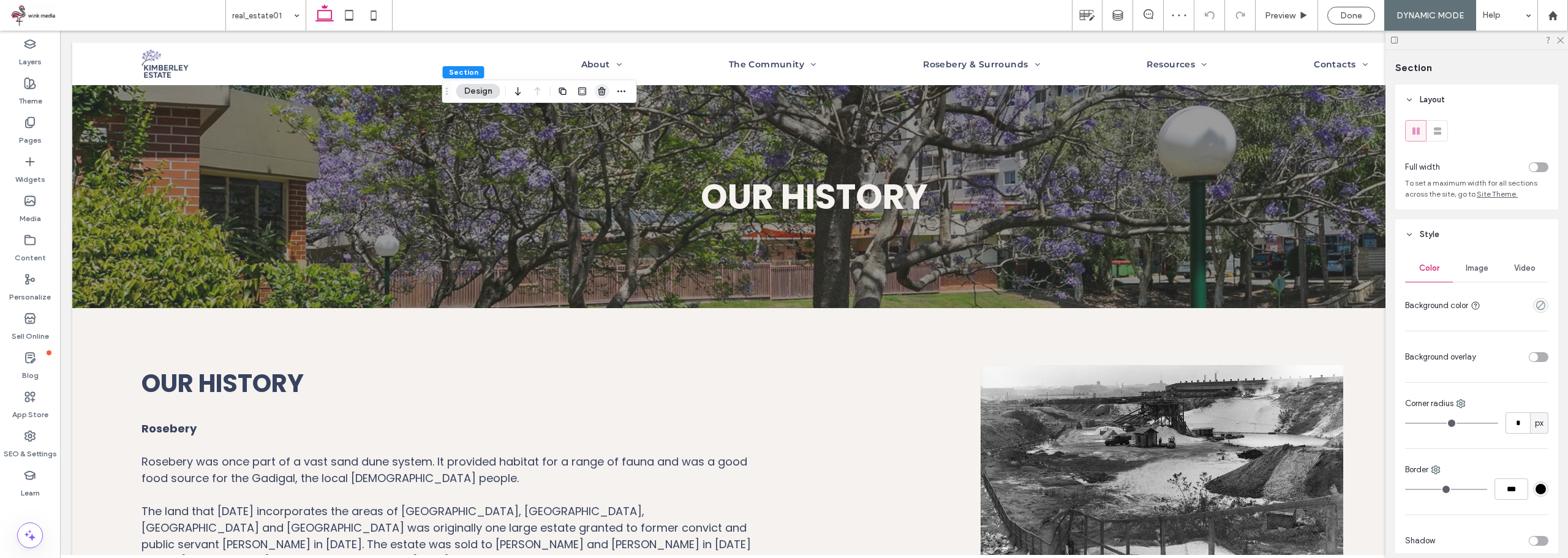
click at [598, 91] on icon "button" at bounding box center [602, 90] width 9 height 9
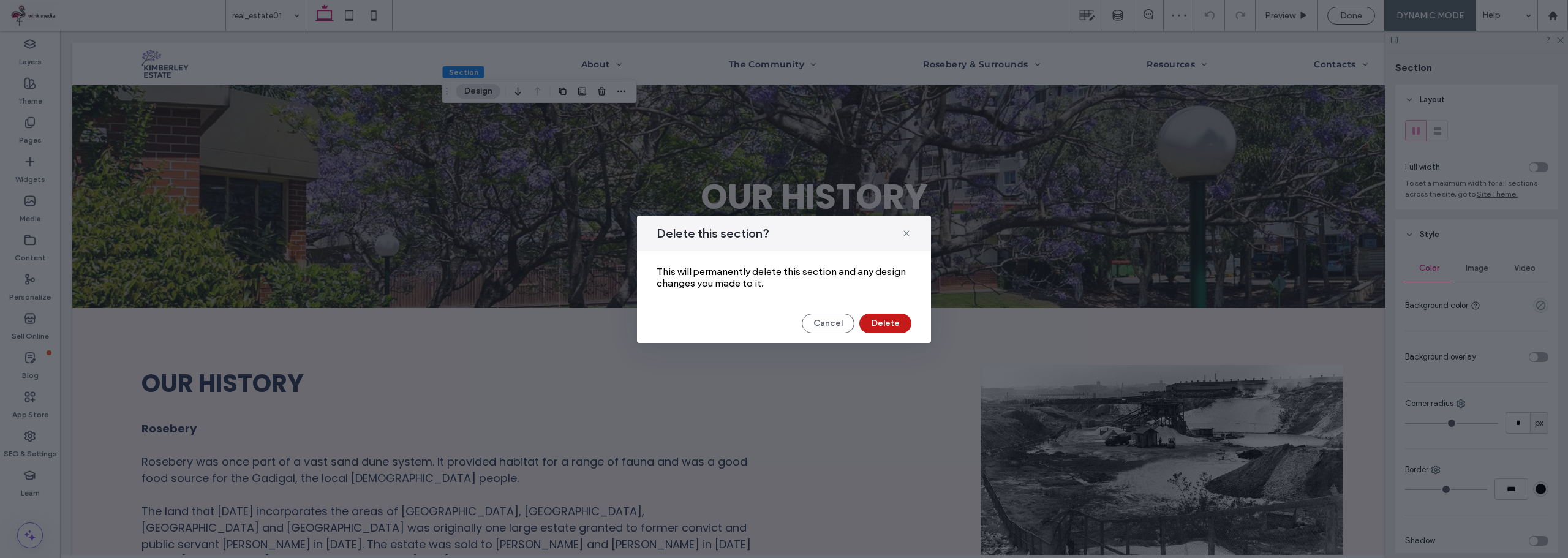
click at [880, 324] on button "Delete" at bounding box center [885, 323] width 52 height 20
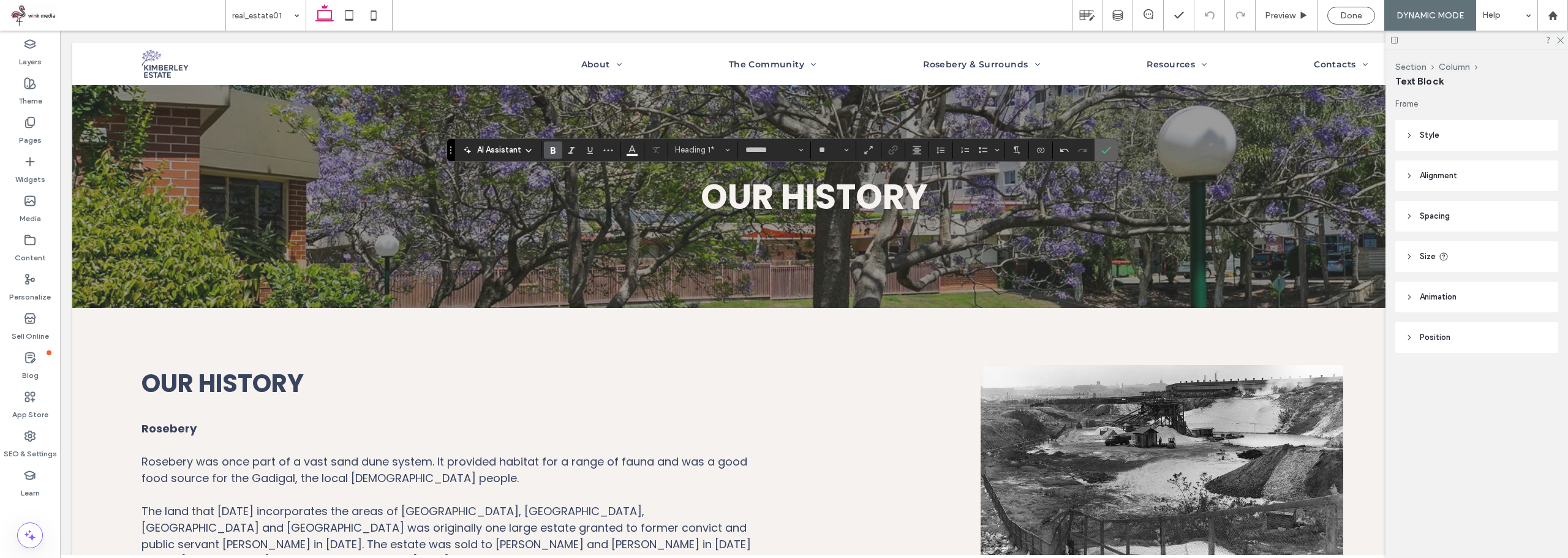
click at [1111, 147] on label "Confirm" at bounding box center [1106, 150] width 18 height 22
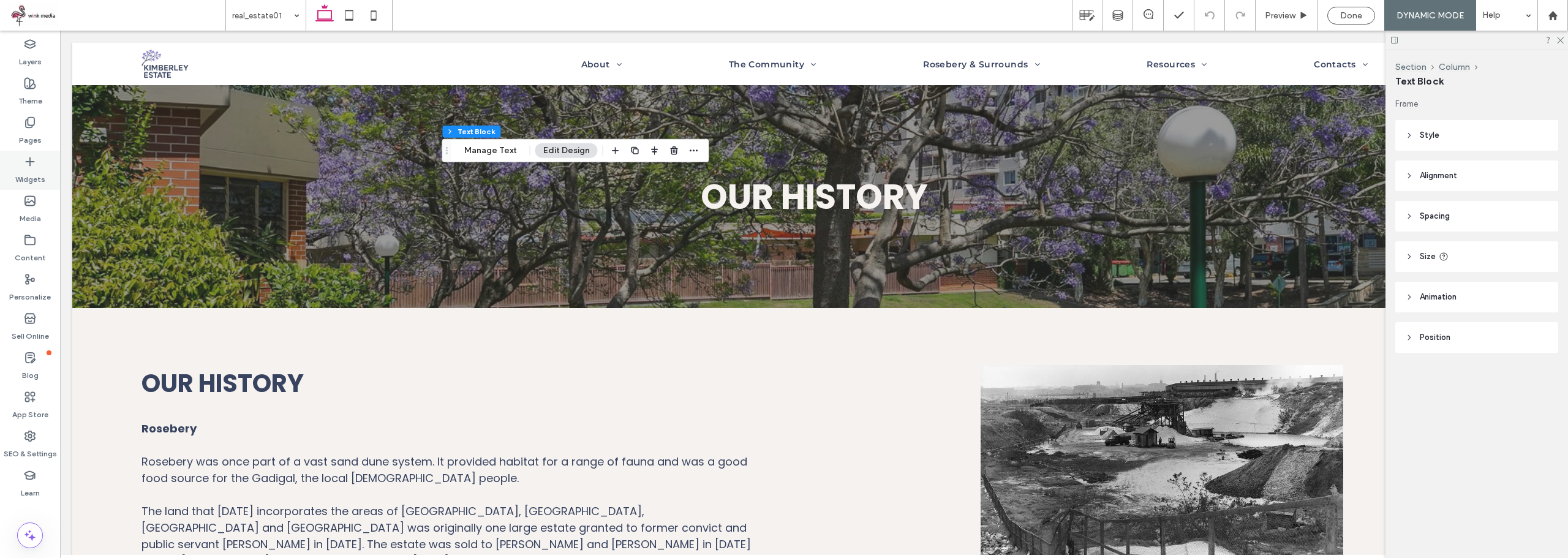
click at [21, 167] on div "Widgets" at bounding box center [30, 171] width 60 height 39
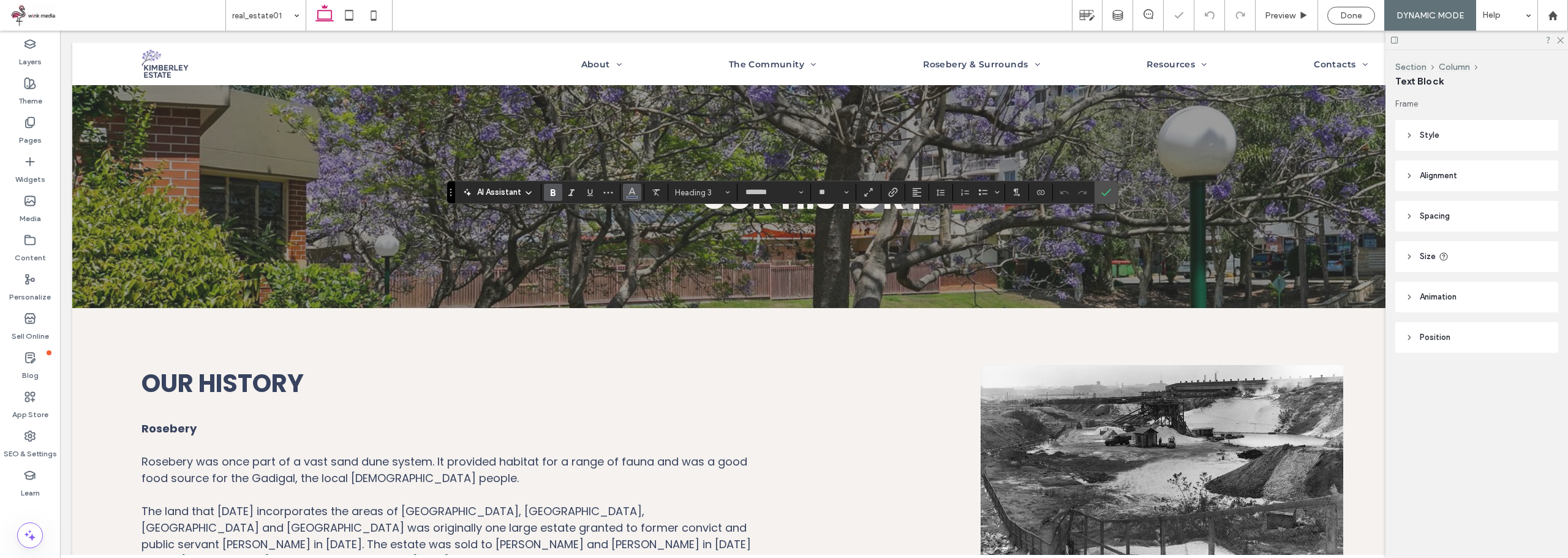
click at [631, 190] on use "Color" at bounding box center [632, 191] width 7 height 7
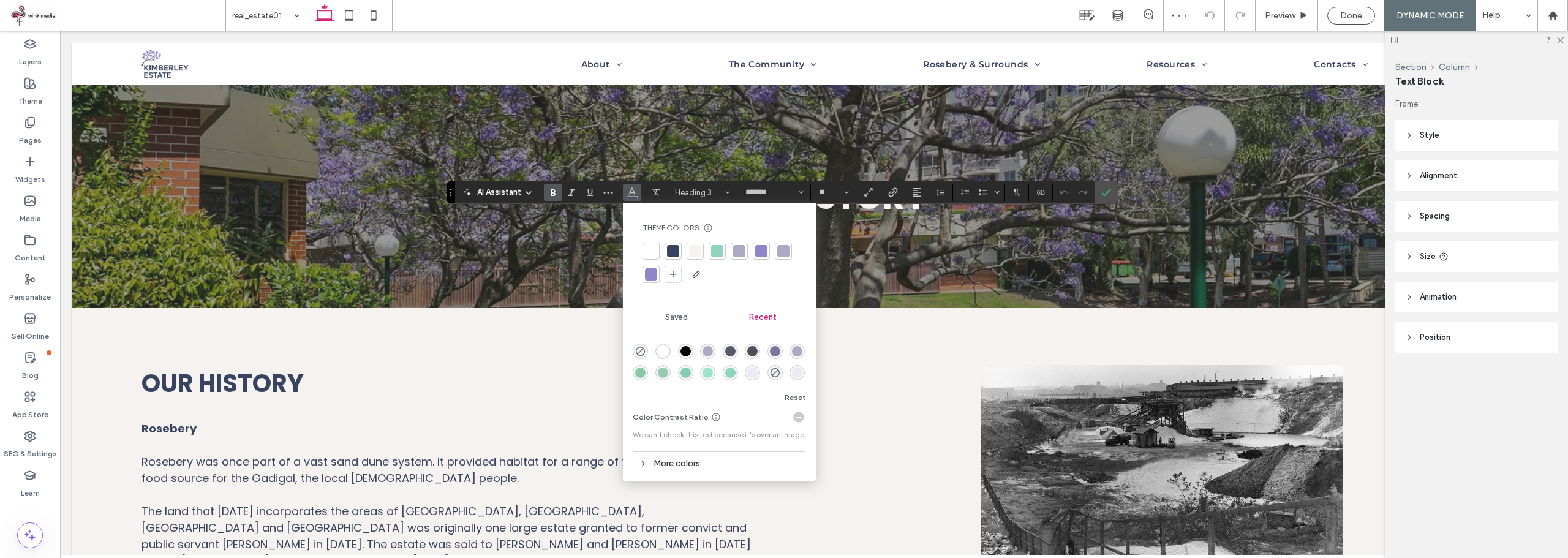
click at [648, 249] on div at bounding box center [651, 251] width 12 height 12
click at [915, 191] on icon "Alignment" at bounding box center [916, 192] width 9 height 9
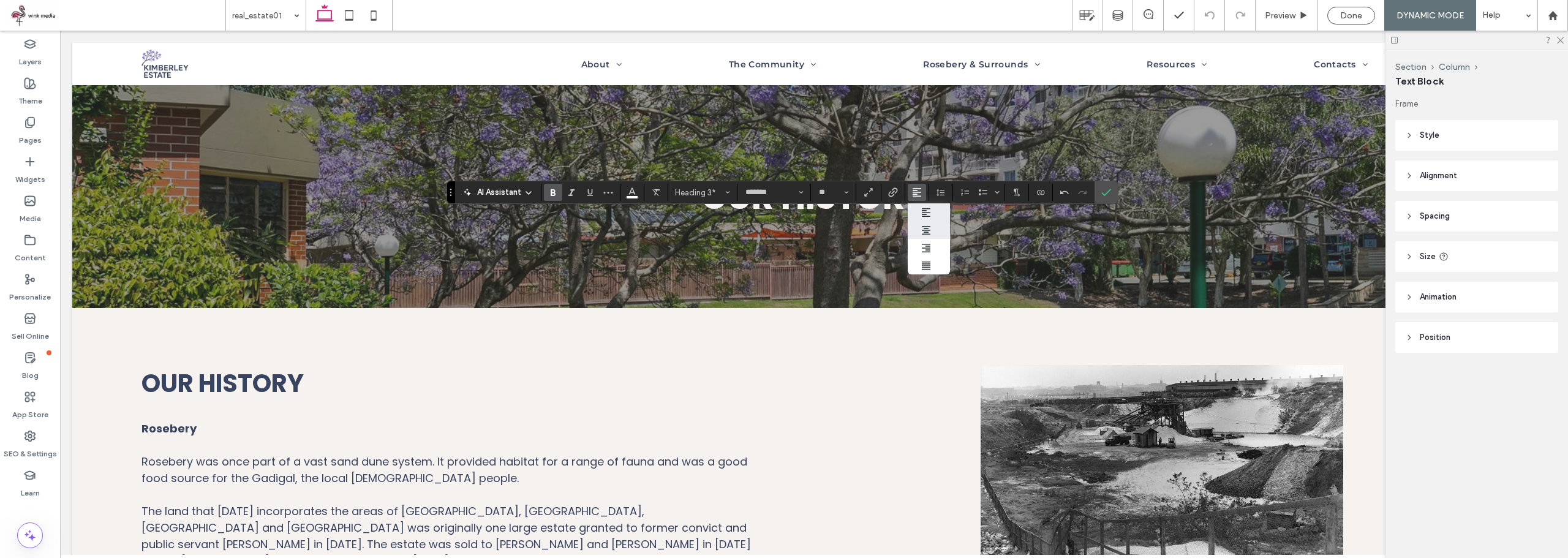
click at [922, 225] on icon "ui.textEditor.alignment.center" at bounding box center [925, 230] width 9 height 9
click at [1101, 193] on icon "Confirm" at bounding box center [1106, 192] width 9 height 9
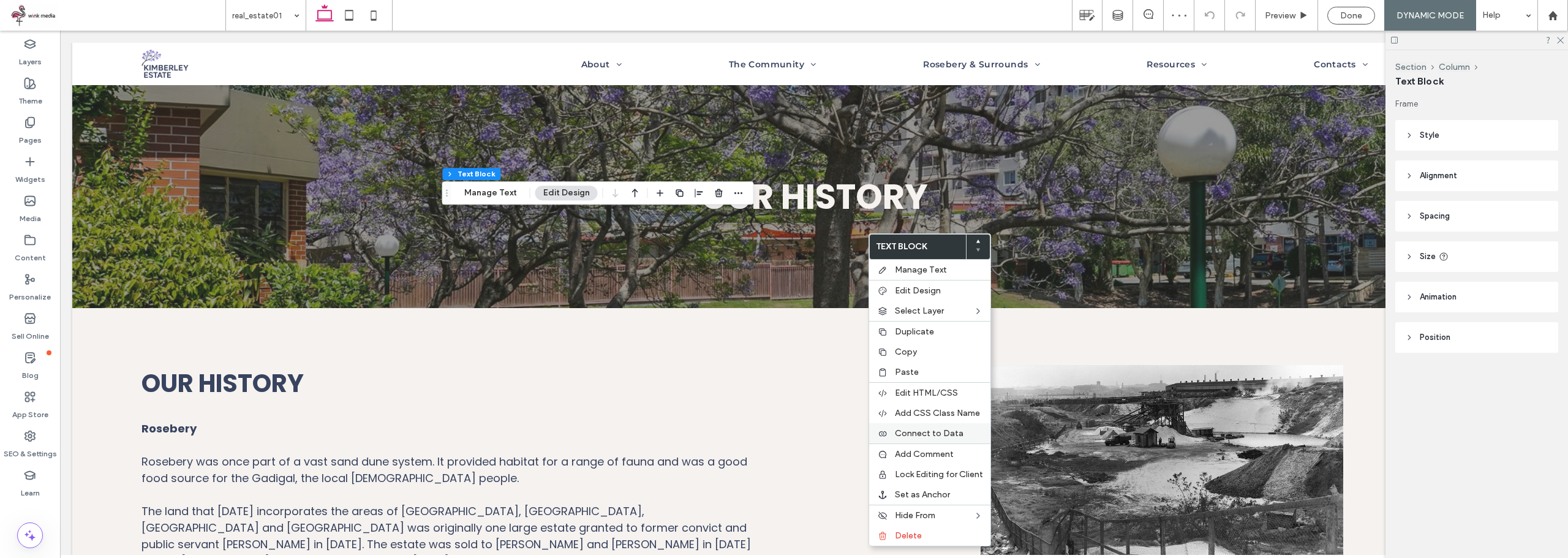
click at [935, 435] on span "Connect to Data" at bounding box center [929, 433] width 69 height 10
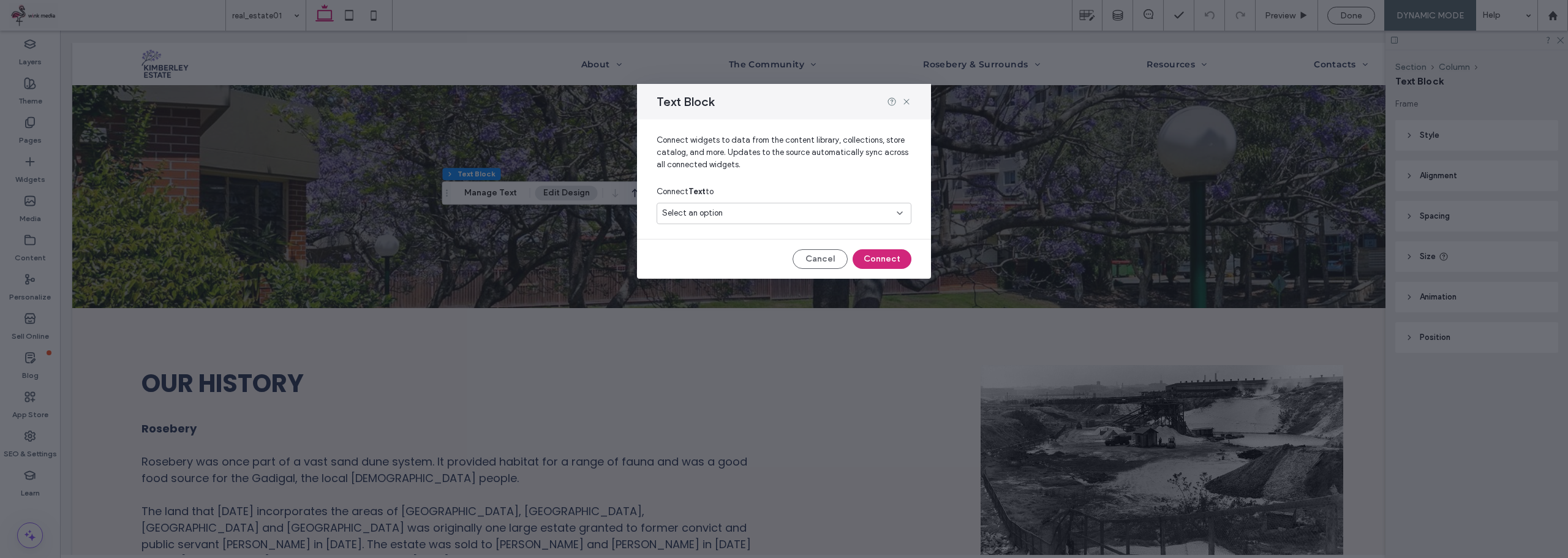
click at [756, 204] on div "Select an option" at bounding box center [783, 213] width 255 height 21
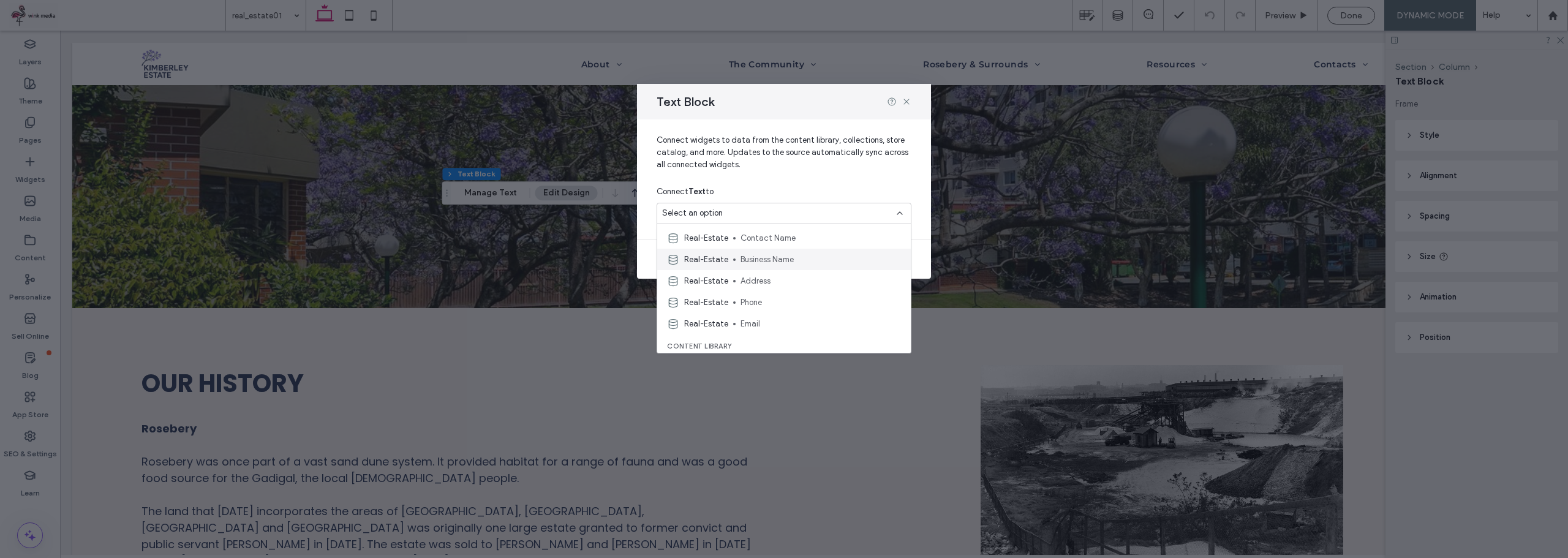
click at [780, 263] on span "Business Name" at bounding box center [820, 260] width 160 height 12
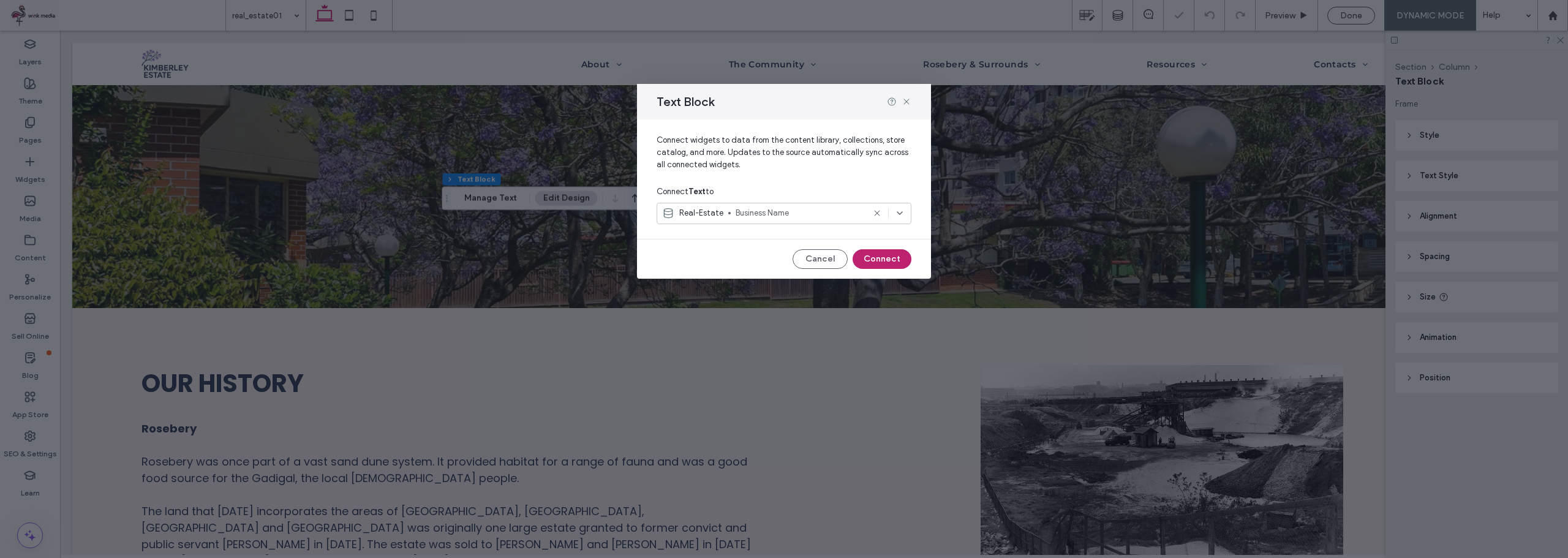
click at [882, 257] on button "Connect" at bounding box center [882, 259] width 59 height 20
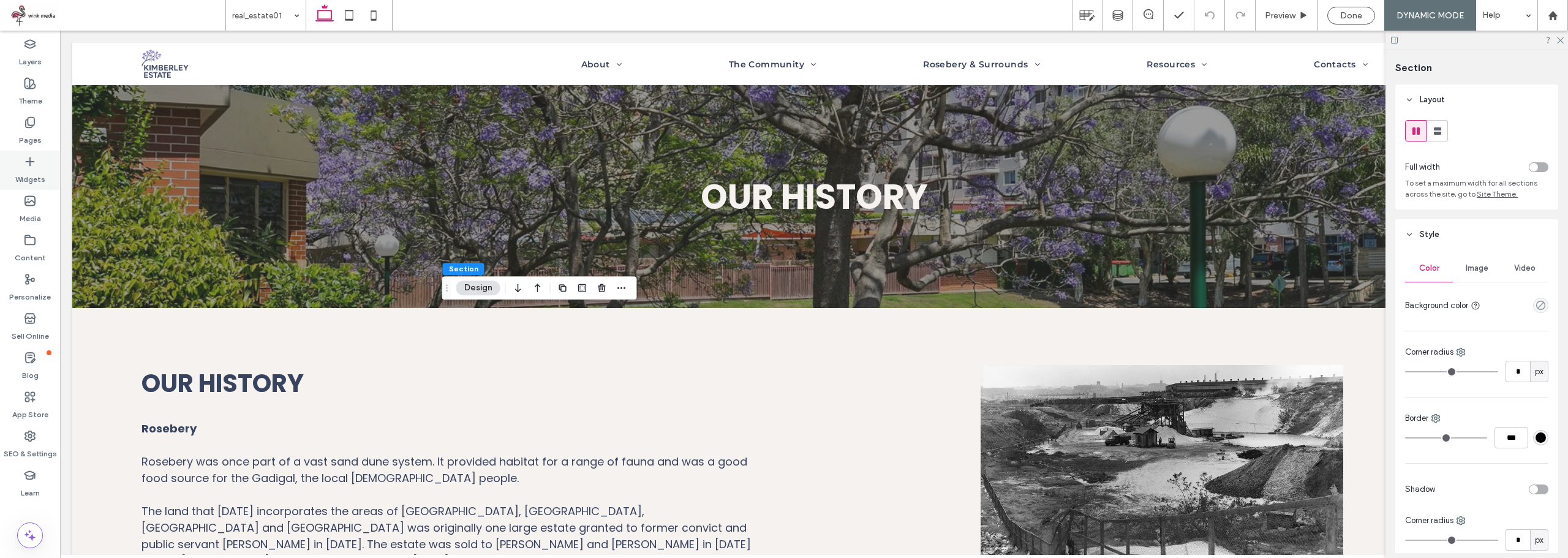
click at [21, 155] on div "Widgets" at bounding box center [30, 171] width 60 height 39
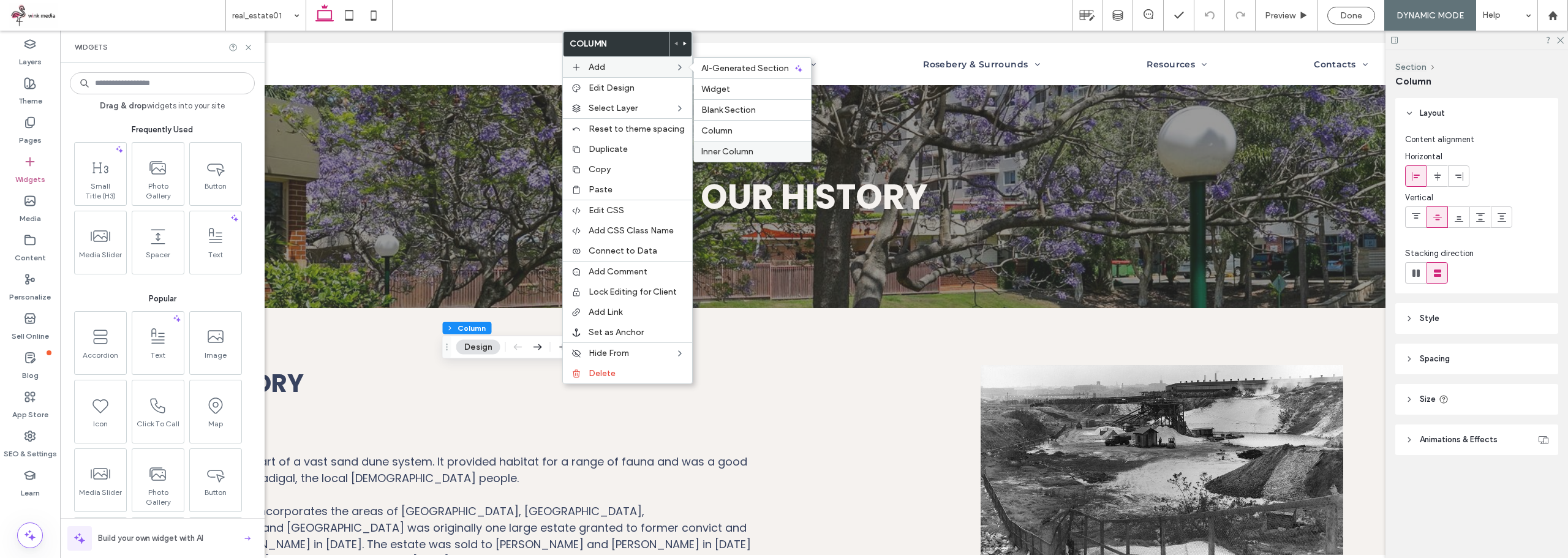
click at [748, 152] on span "Inner Column" at bounding box center [727, 152] width 52 height 10
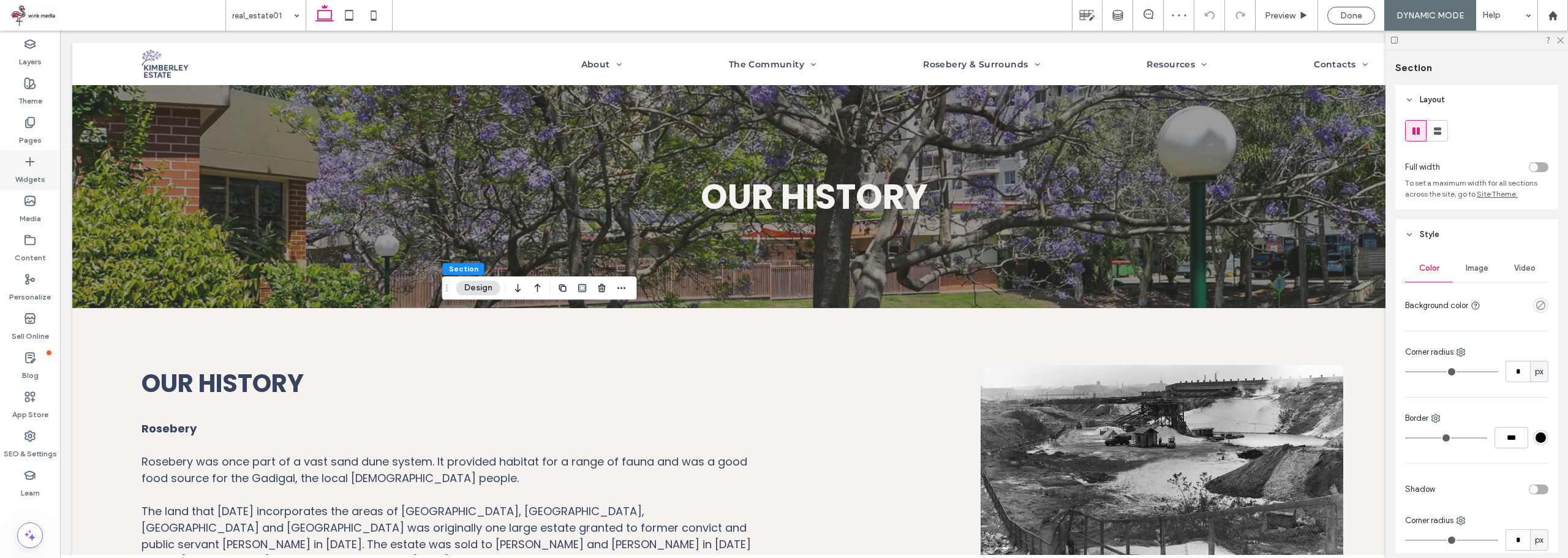
click at [30, 170] on label "Widgets" at bounding box center [30, 177] width 30 height 18
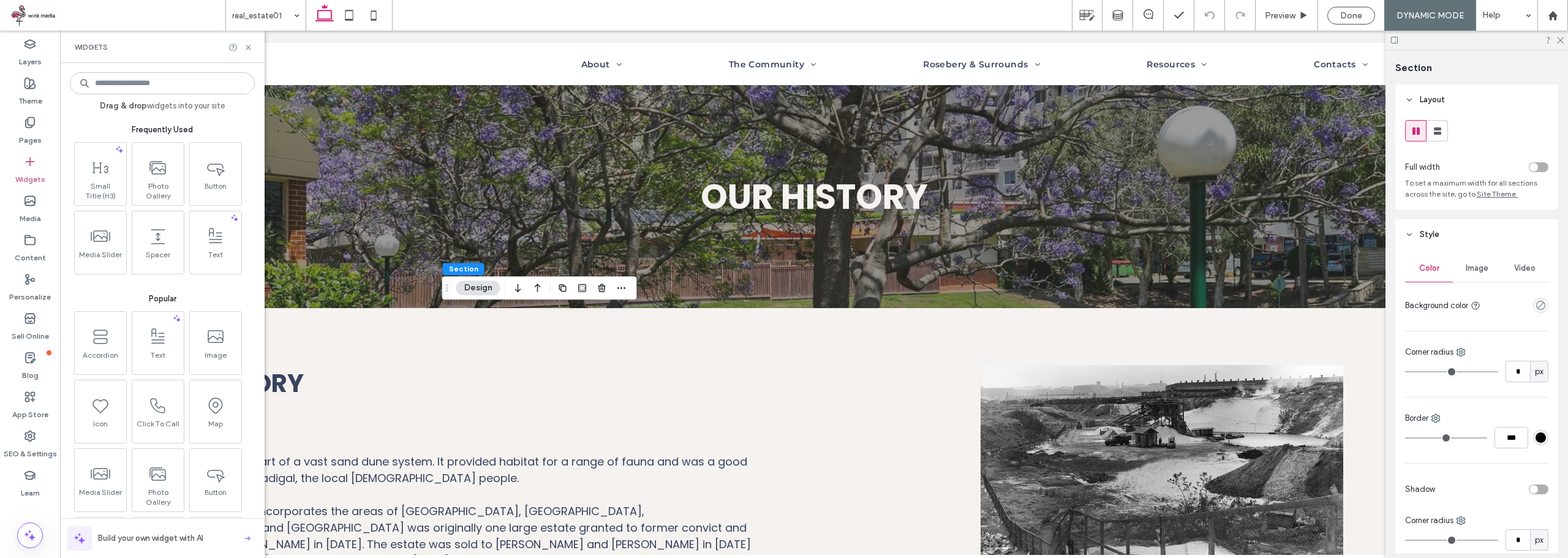
click at [154, 86] on input at bounding box center [163, 83] width 185 height 22
type input "***"
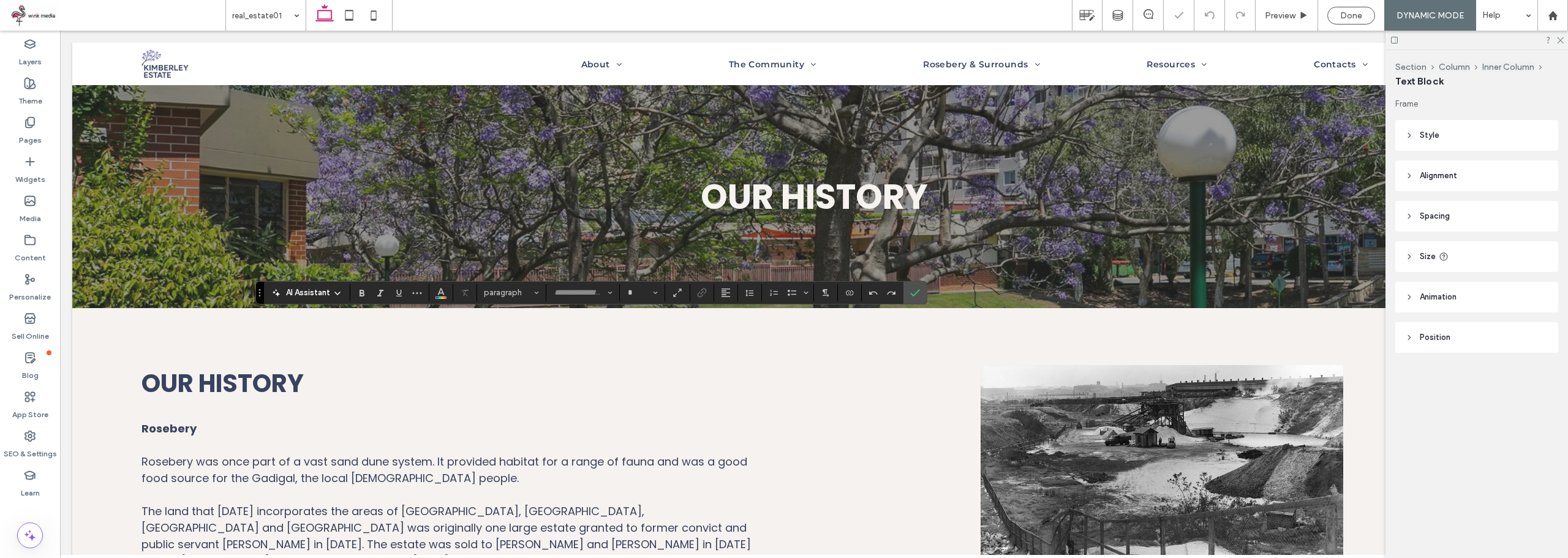
type input "*******"
type input "**"
click at [847, 294] on icon "Connect To Data" at bounding box center [849, 292] width 9 height 9
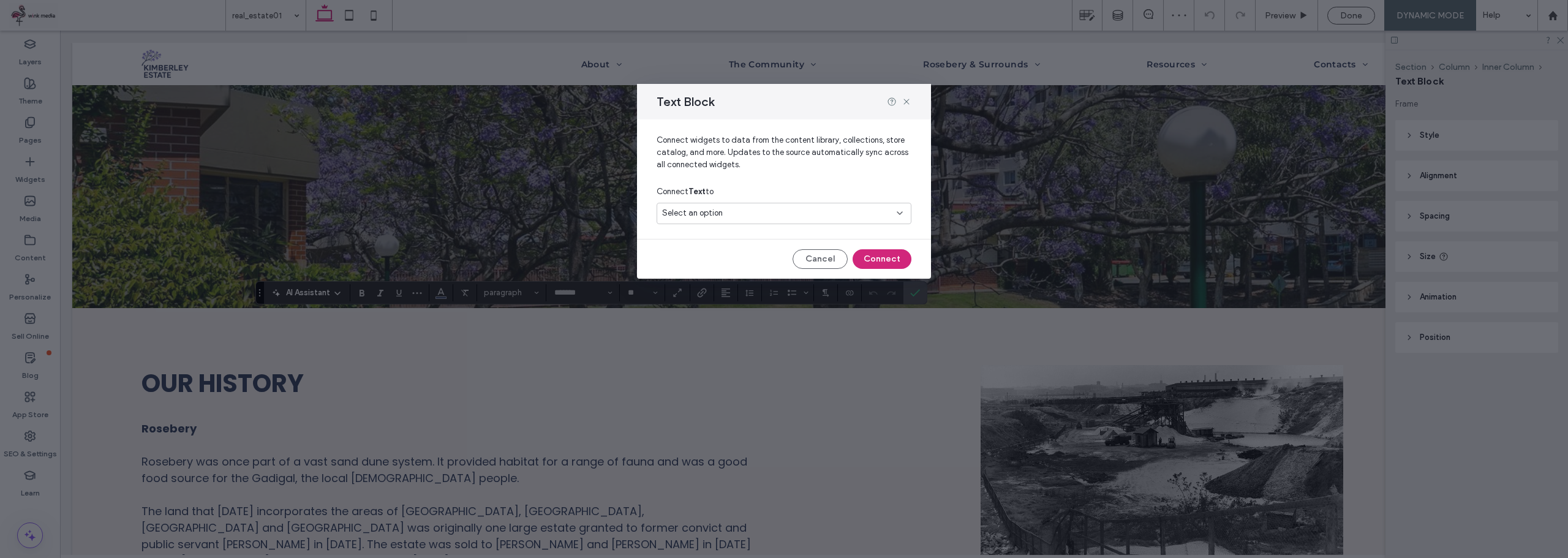
click at [766, 220] on div "Select an option" at bounding box center [783, 213] width 255 height 21
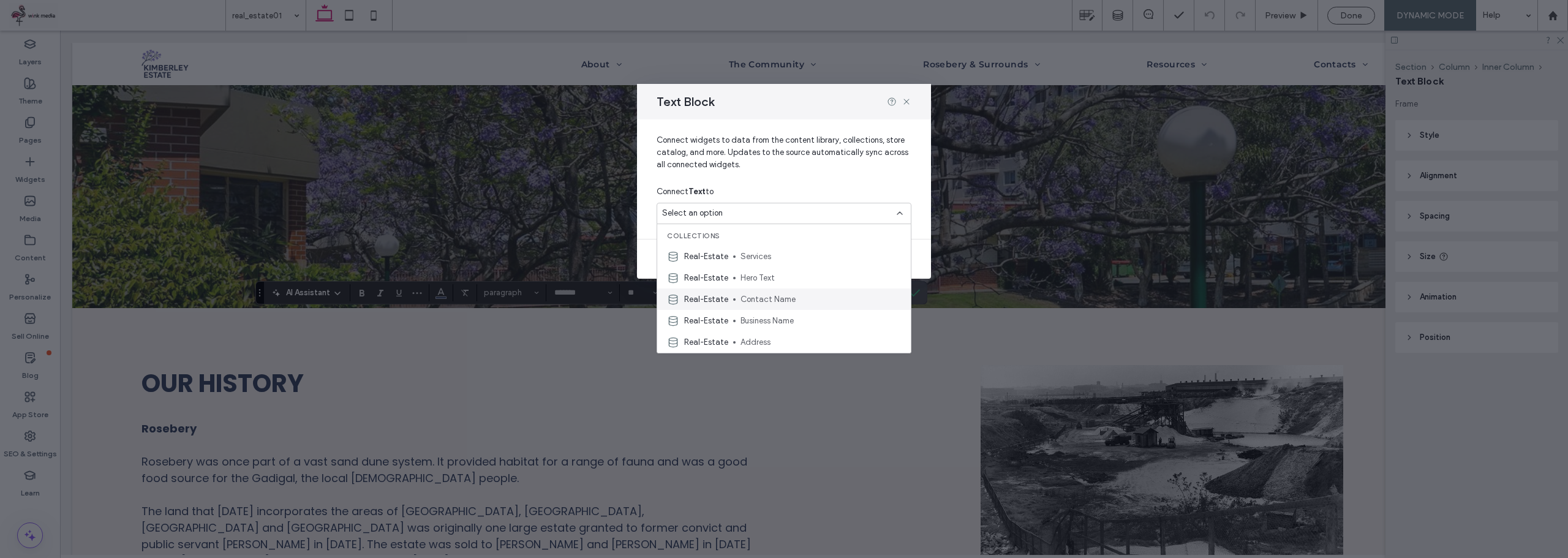
click at [770, 303] on span "Contact Name" at bounding box center [820, 299] width 160 height 12
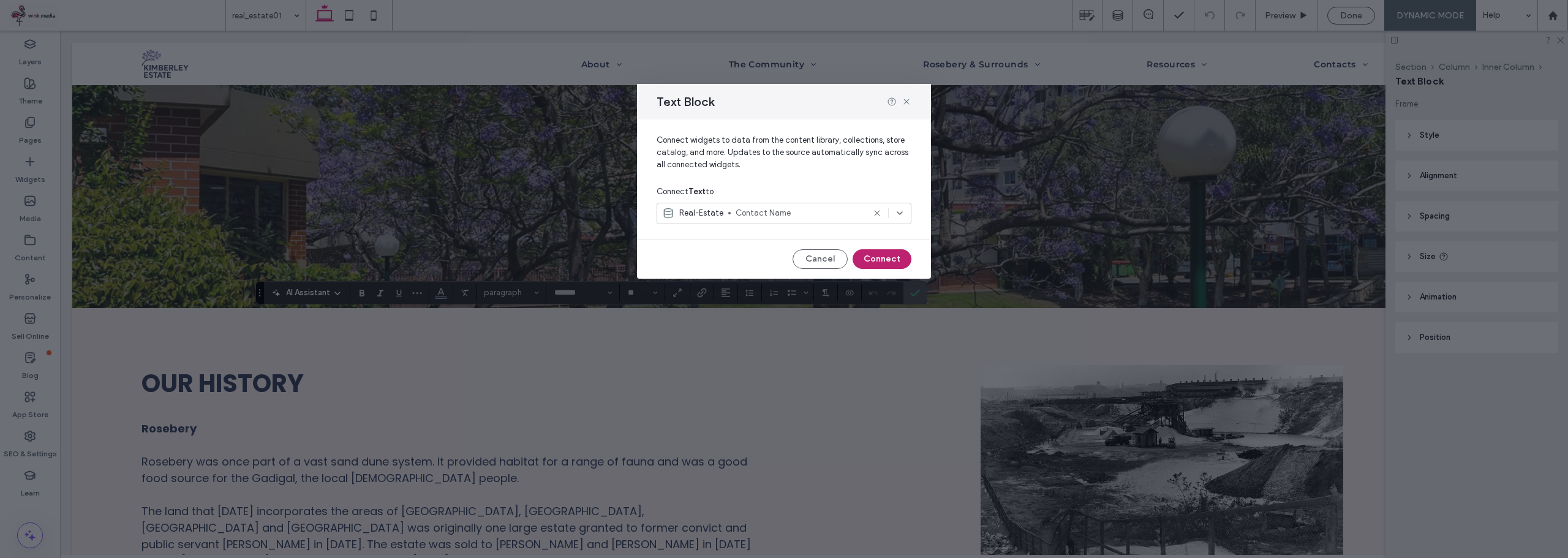
click at [897, 260] on button "Connect" at bounding box center [882, 259] width 59 height 20
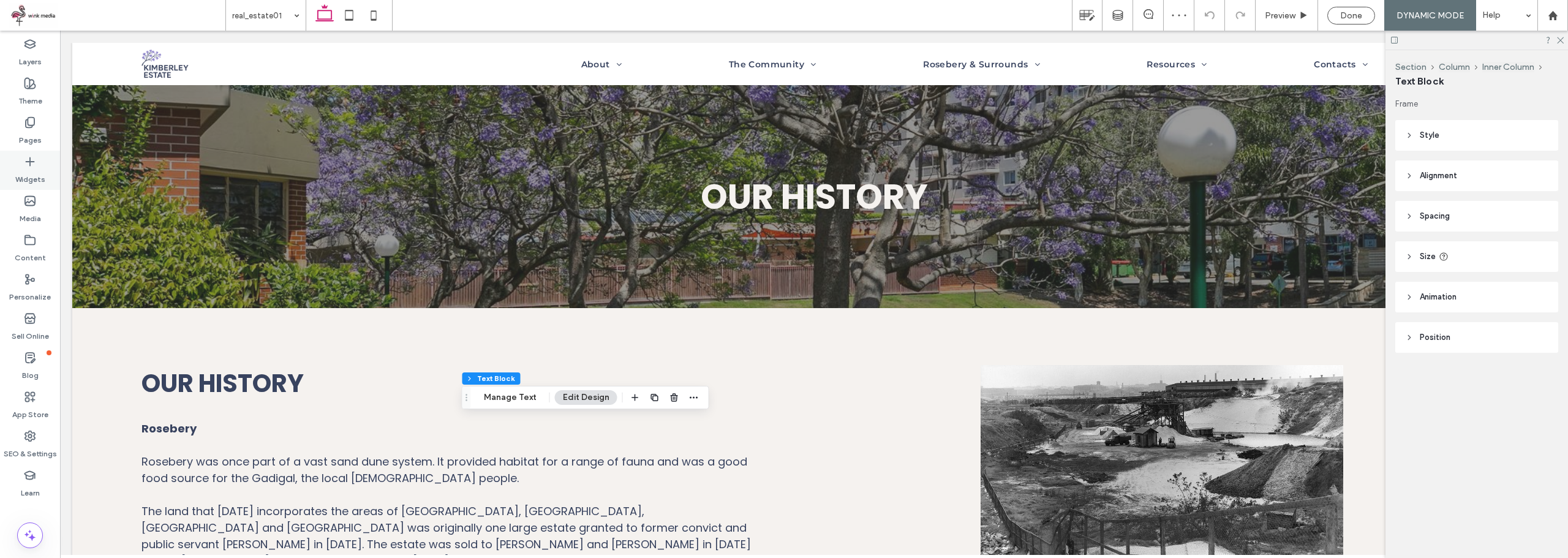
click at [30, 177] on label "Widgets" at bounding box center [30, 177] width 30 height 18
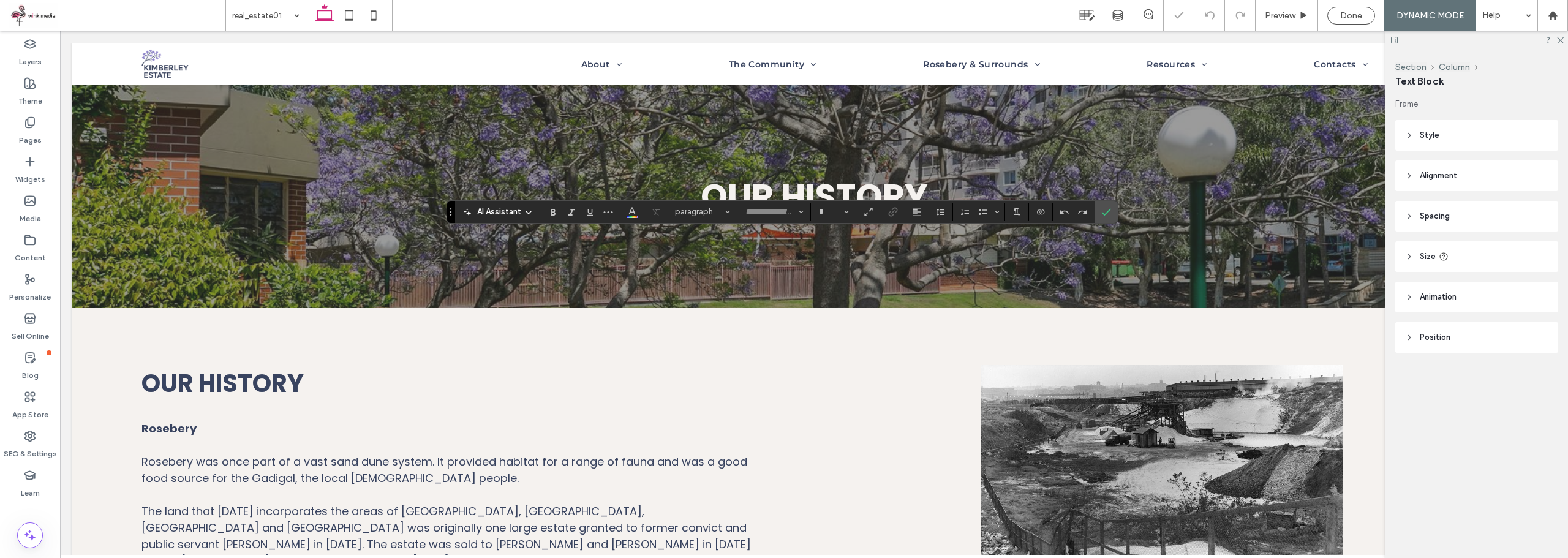
type input "*******"
type input "**"
click at [1036, 212] on icon "Connect To Data" at bounding box center [1040, 212] width 9 height 9
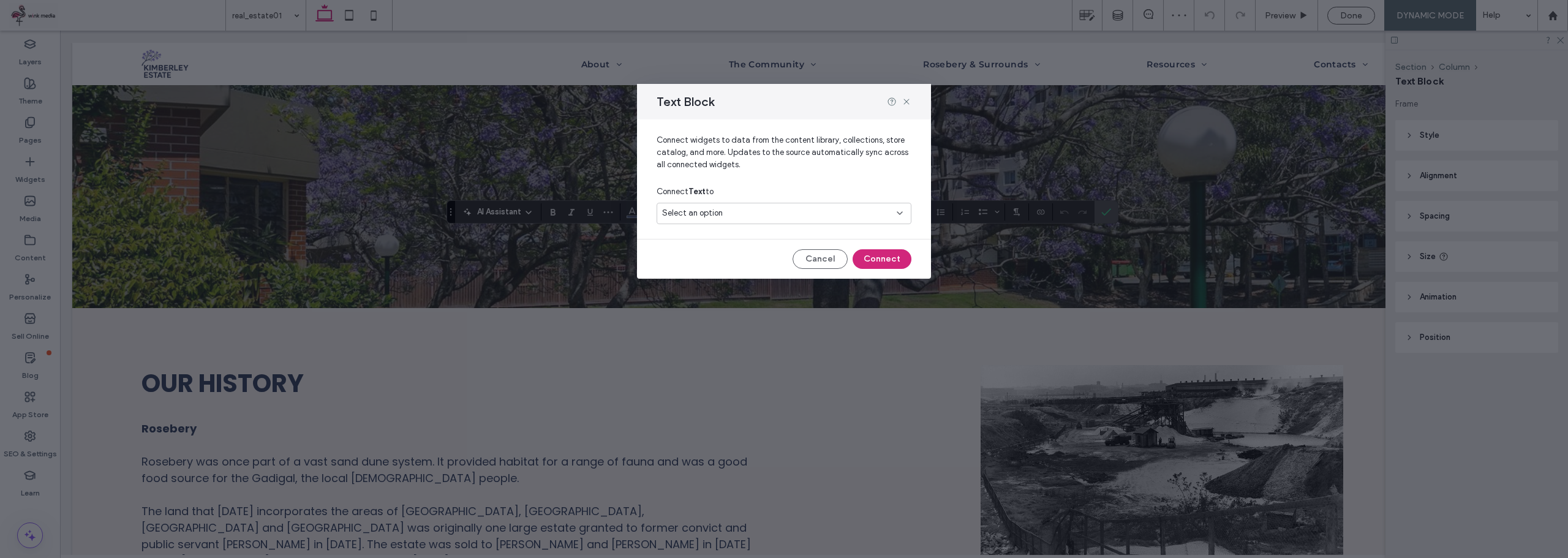
click at [806, 206] on div "Select an option" at bounding box center [783, 213] width 255 height 21
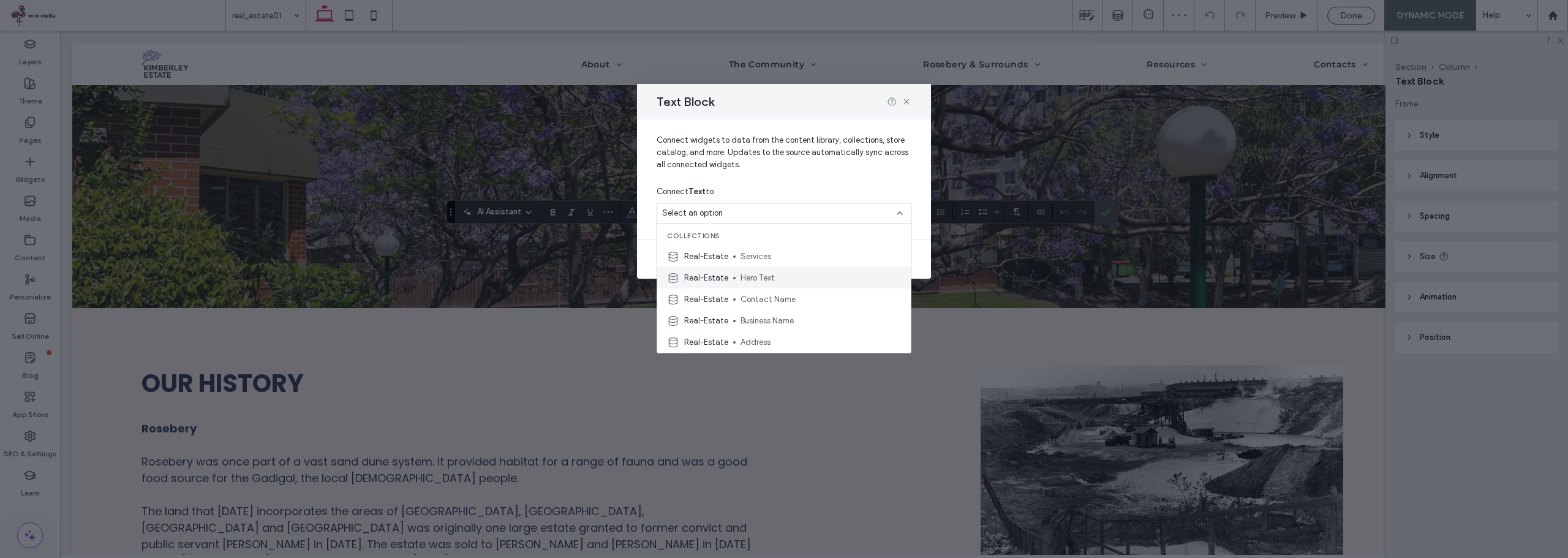
click at [755, 279] on span "Hero Text" at bounding box center [820, 278] width 160 height 12
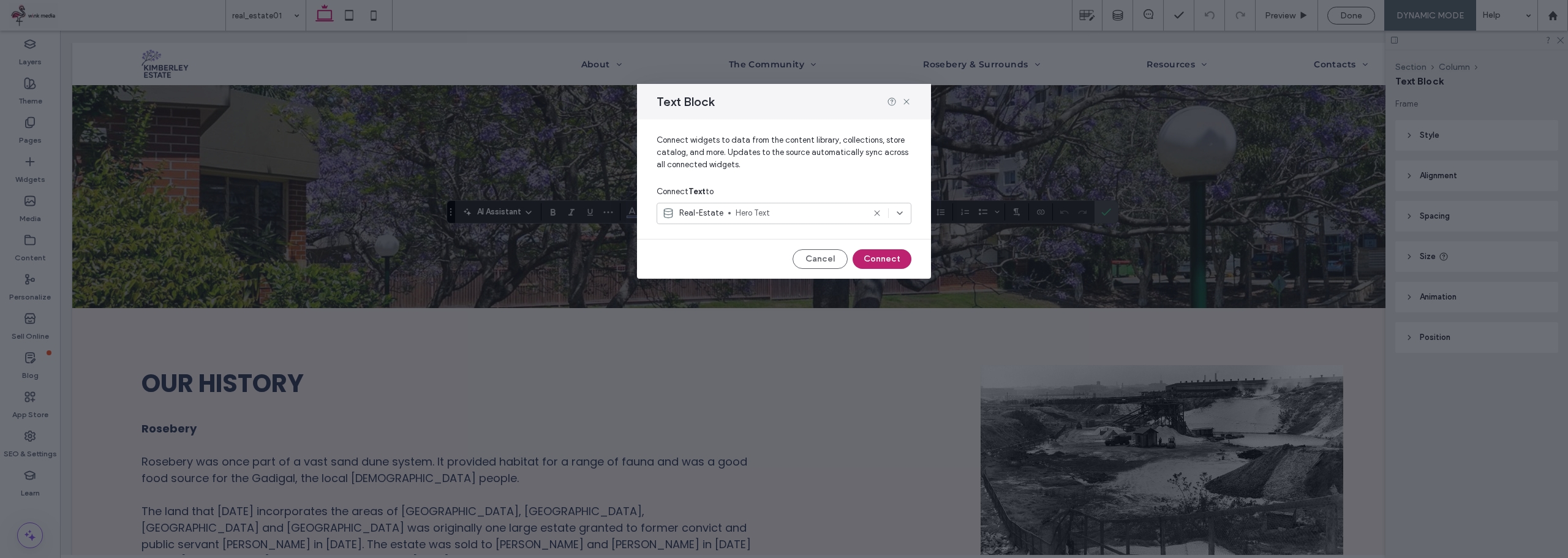
click at [885, 258] on button "Connect" at bounding box center [882, 259] width 59 height 20
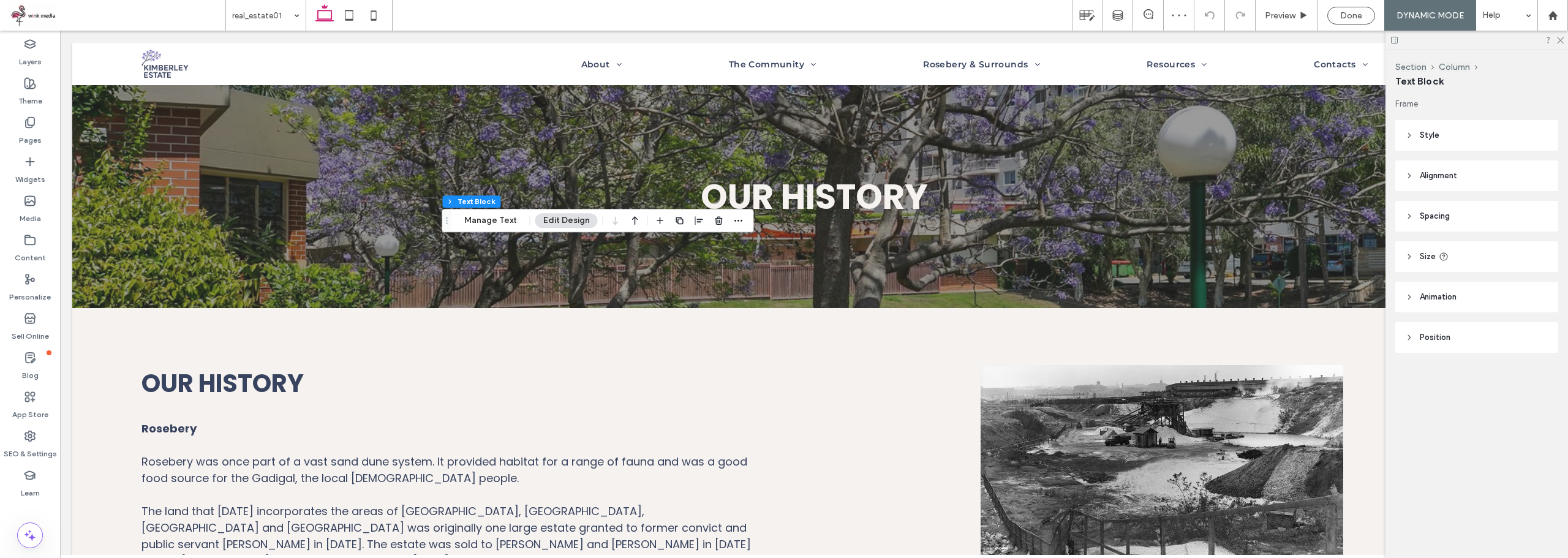
click at [483, 212] on div "Section Column Text Block Manage Text Edit Design" at bounding box center [597, 220] width 311 height 23
click at [486, 217] on button "Manage Text" at bounding box center [491, 220] width 69 height 15
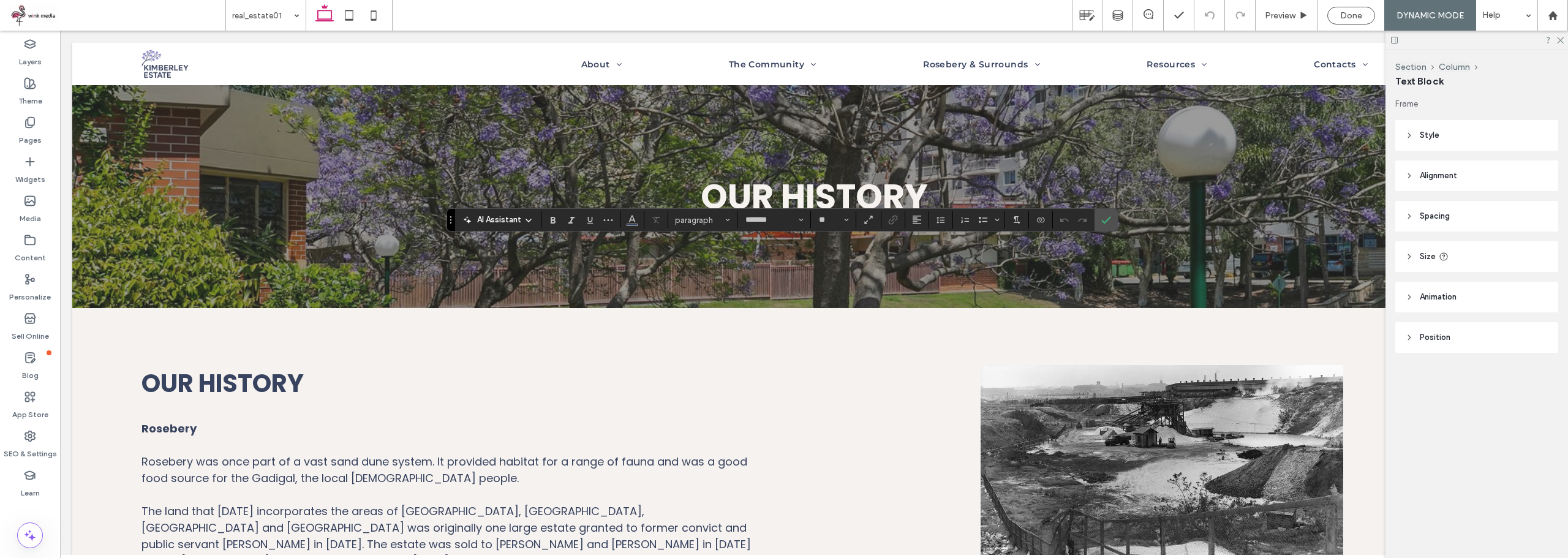
click at [1441, 151] on div "Frame Style Color Image Background color Border *** Corner radius * px Alignmen…" at bounding box center [1480, 249] width 171 height 304
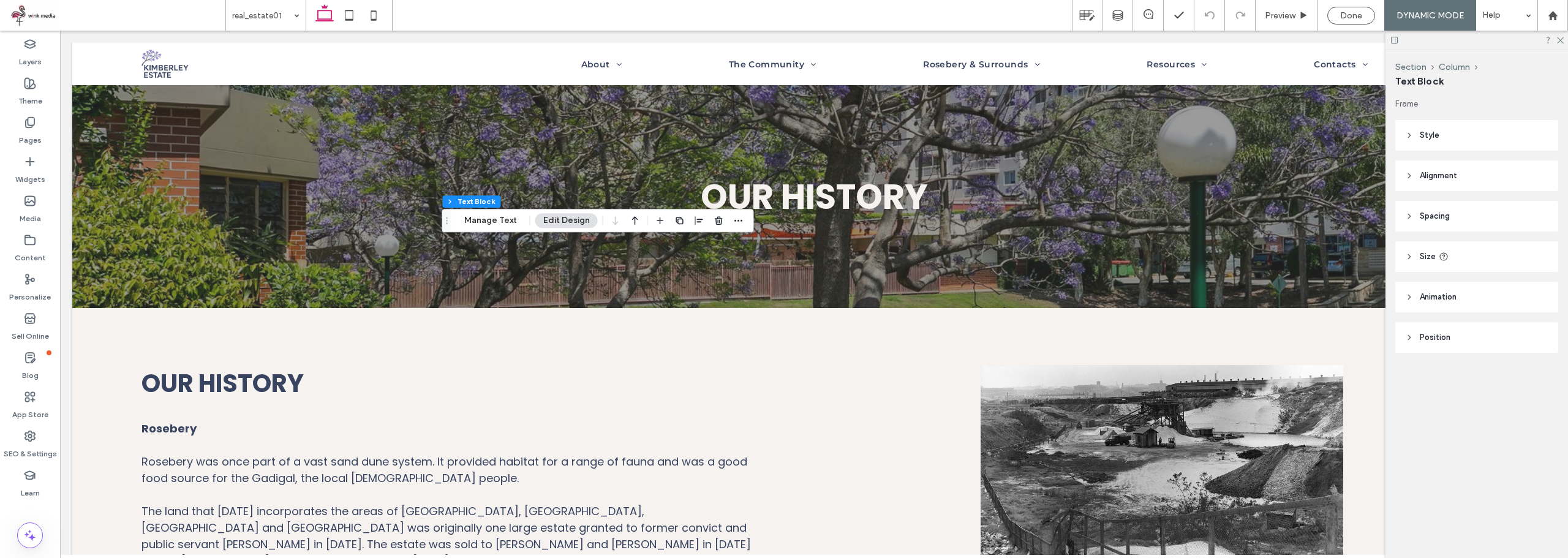
click at [1440, 136] on header "Style" at bounding box center [1476, 136] width 163 height 31
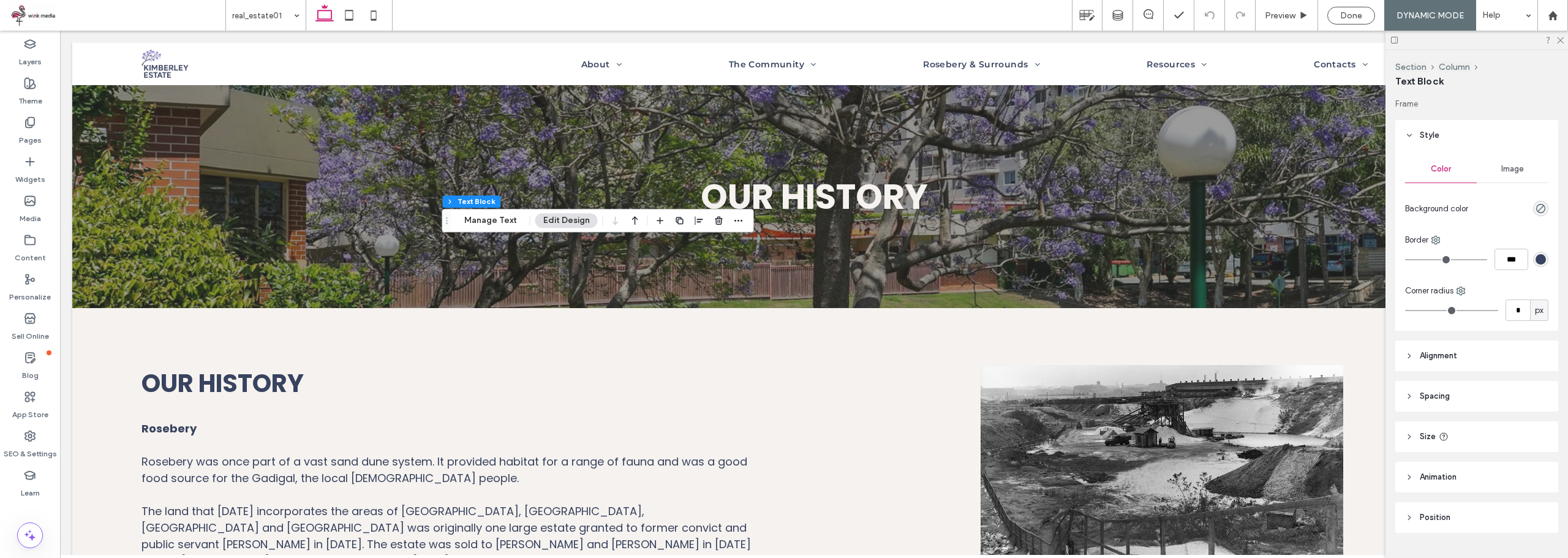
click at [1504, 168] on span "Image" at bounding box center [1512, 168] width 23 height 9
click at [470, 222] on button "Manage Text" at bounding box center [491, 220] width 69 height 15
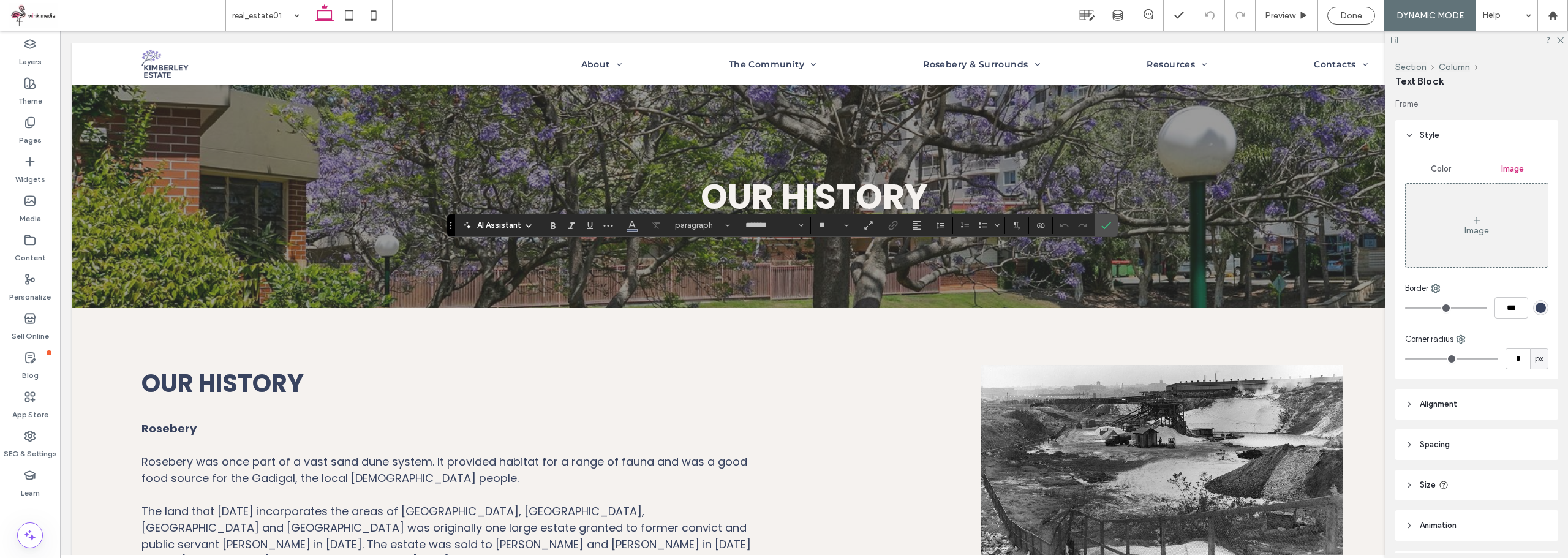
click at [499, 222] on span "AI Assistant" at bounding box center [499, 225] width 44 height 12
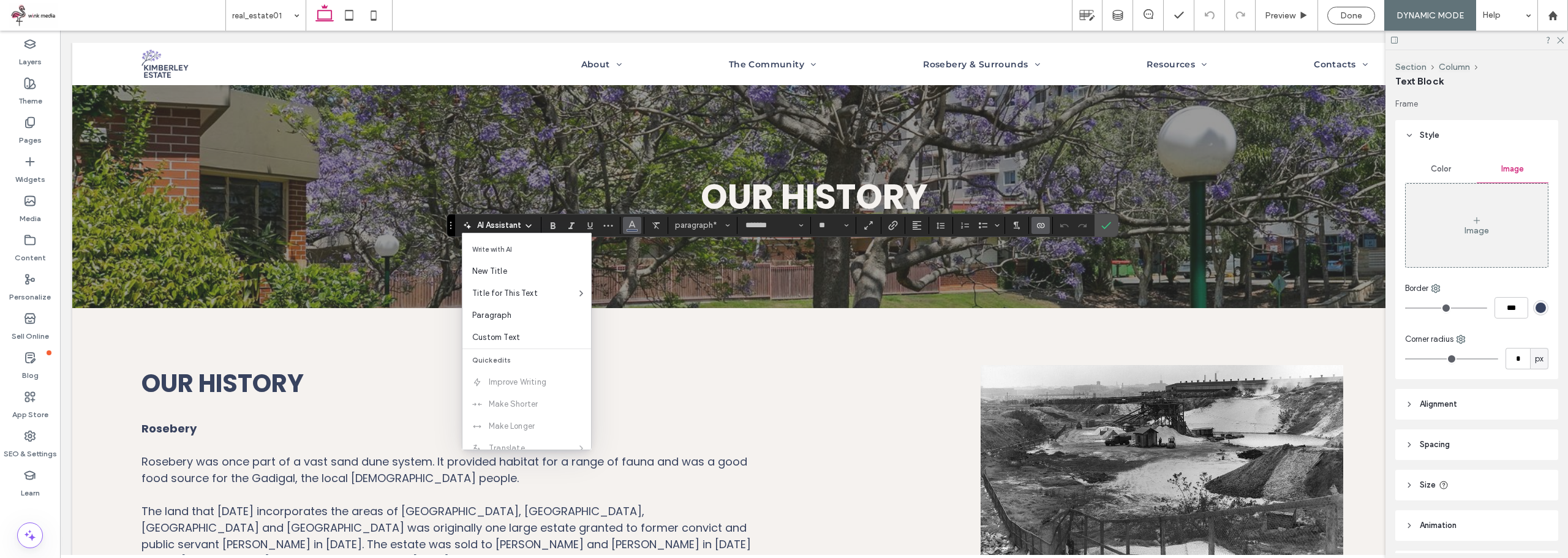
click at [635, 230] on span "Color" at bounding box center [632, 224] width 9 height 16
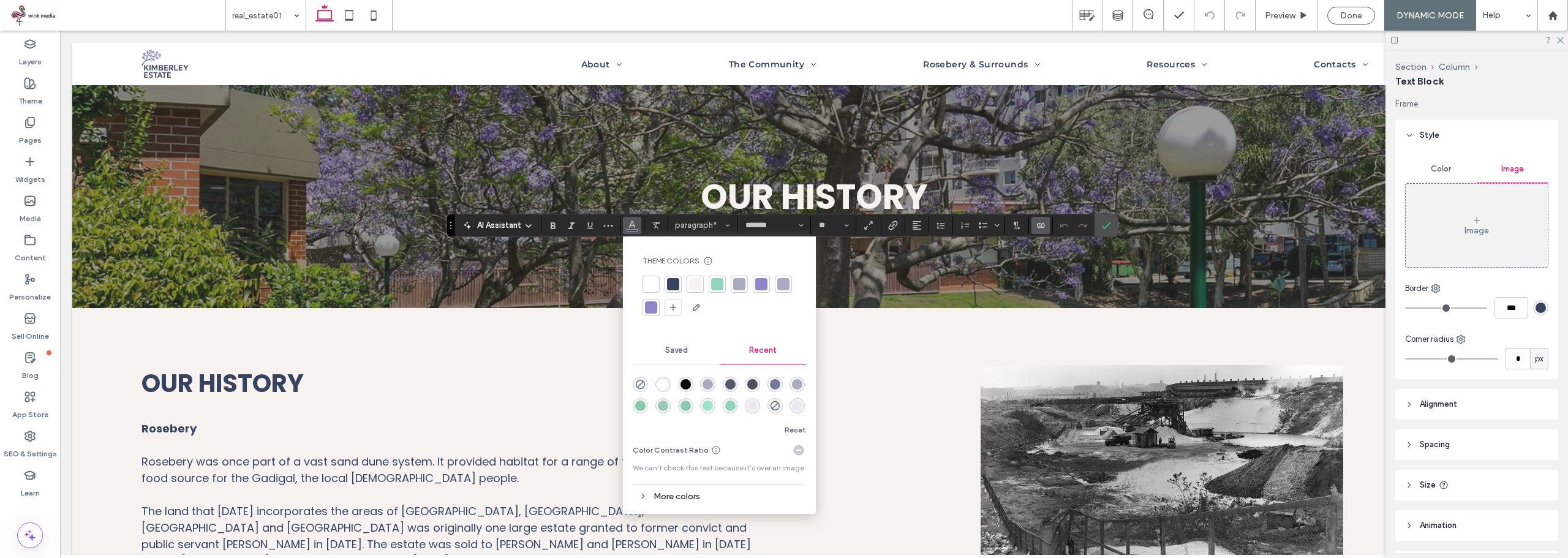
click at [655, 278] on div "Theme Colors Save time with Theme Colors Create a color palette to instantly ad…" at bounding box center [719, 287] width 174 height 81
click at [654, 282] on div at bounding box center [651, 284] width 12 height 12
click at [919, 228] on icon "Alignment" at bounding box center [916, 225] width 9 height 9
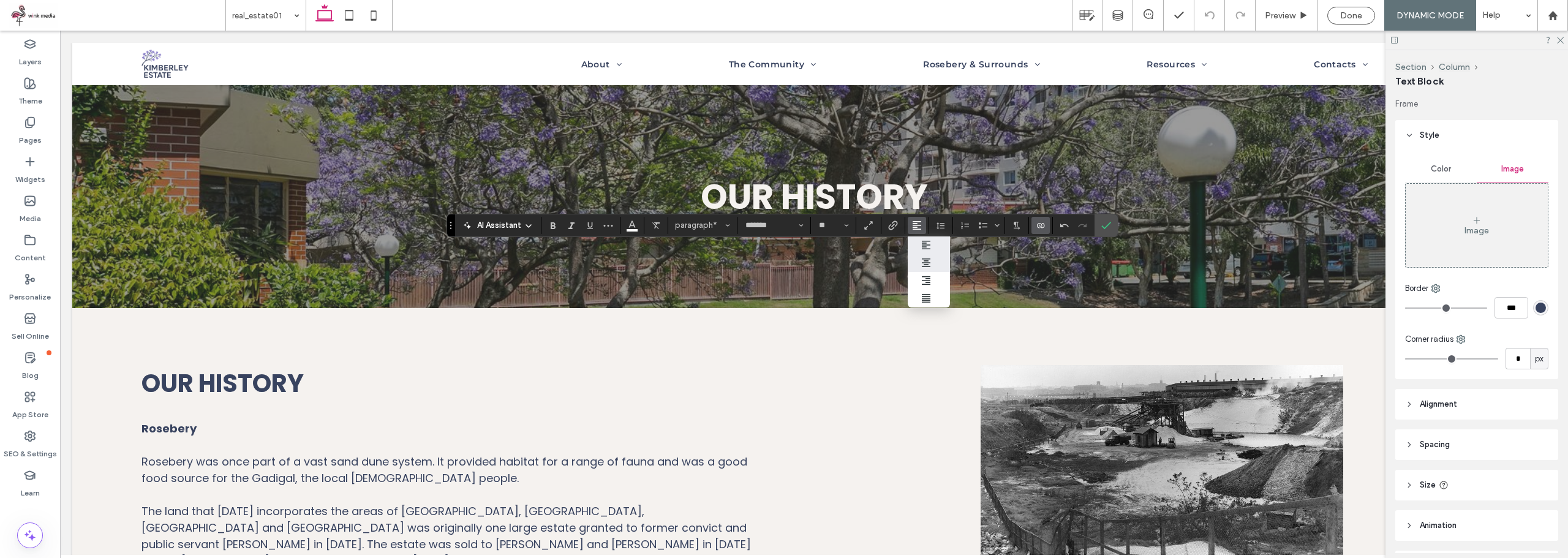
click at [925, 262] on icon "ui.textEditor.alignment.center" at bounding box center [925, 263] width 9 height 9
click at [550, 225] on icon "Bold" at bounding box center [553, 225] width 9 height 9
click at [1111, 225] on label "Confirm" at bounding box center [1106, 225] width 18 height 22
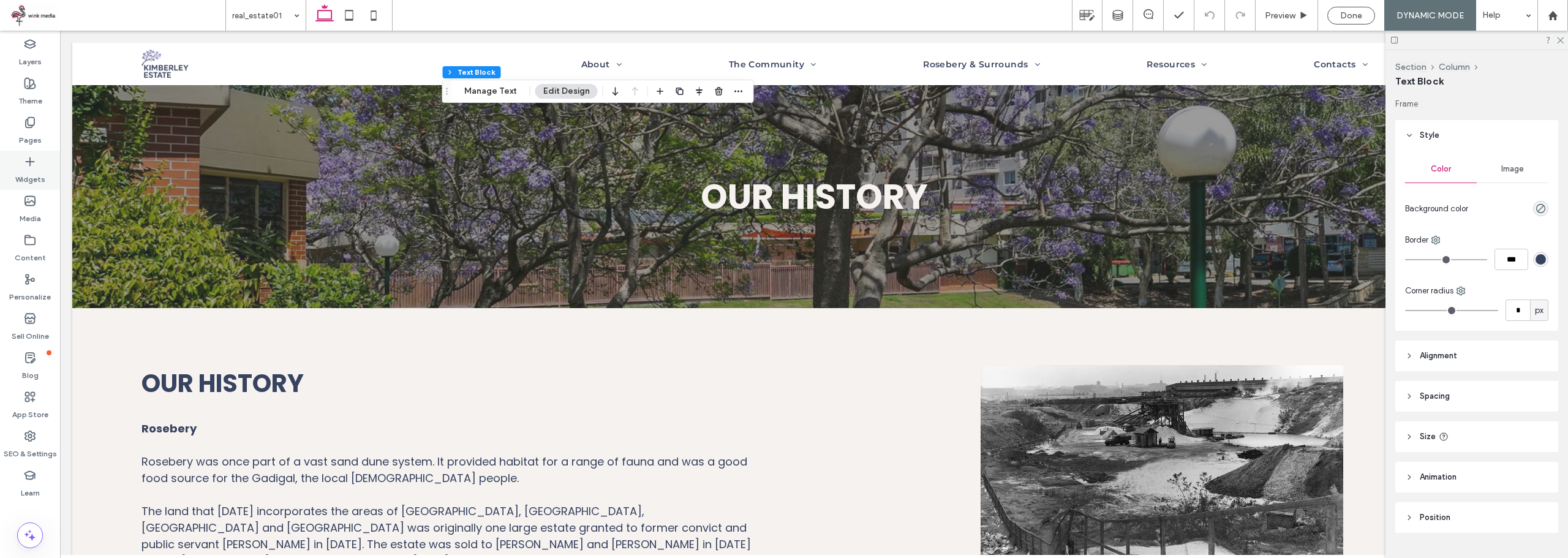
click at [27, 155] on div "Widgets" at bounding box center [30, 171] width 60 height 39
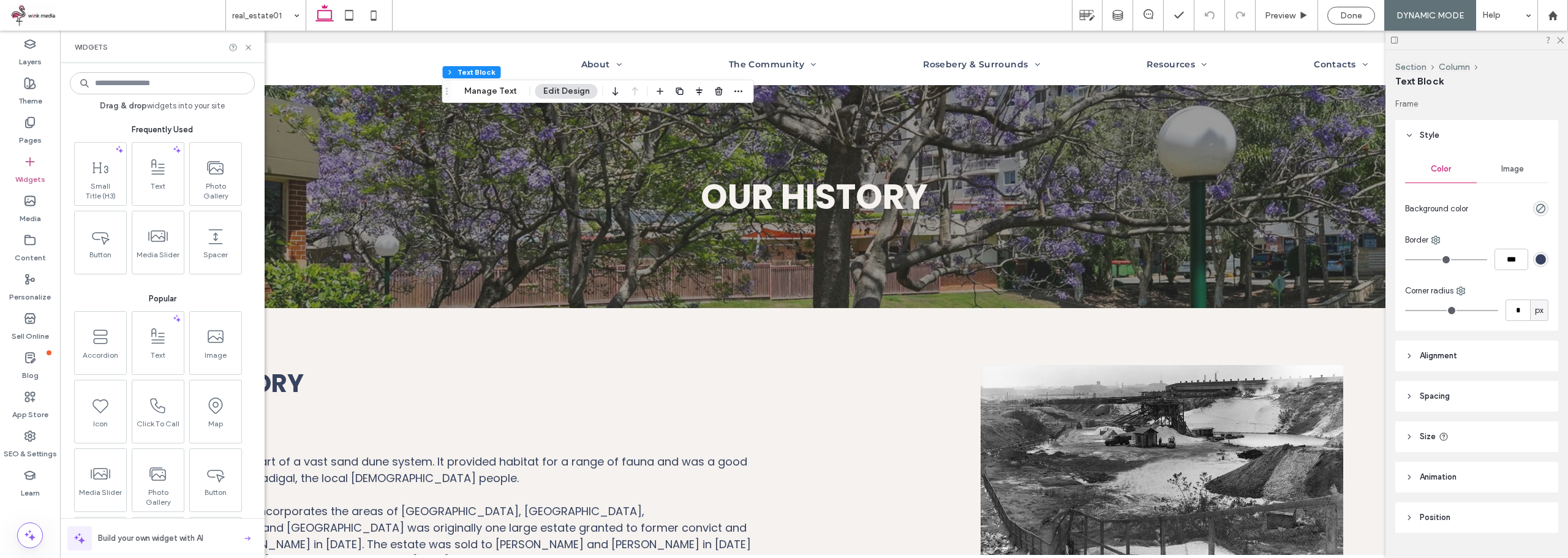
click at [170, 88] on input at bounding box center [163, 83] width 185 height 22
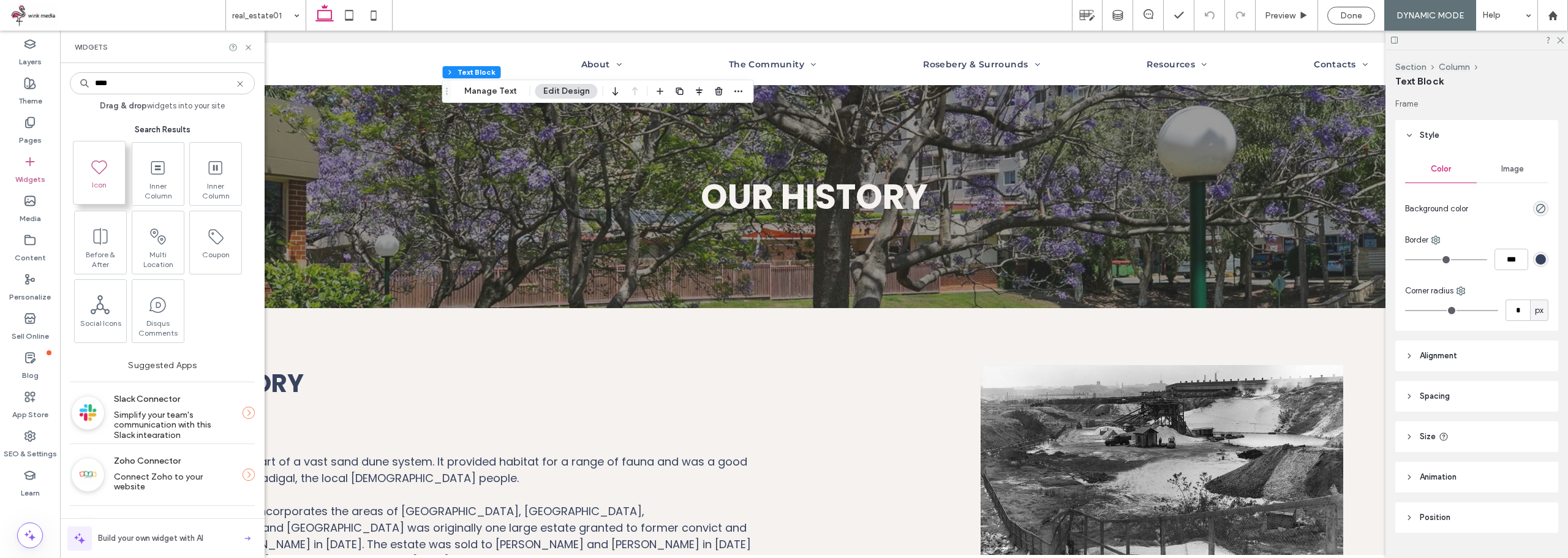
type input "****"
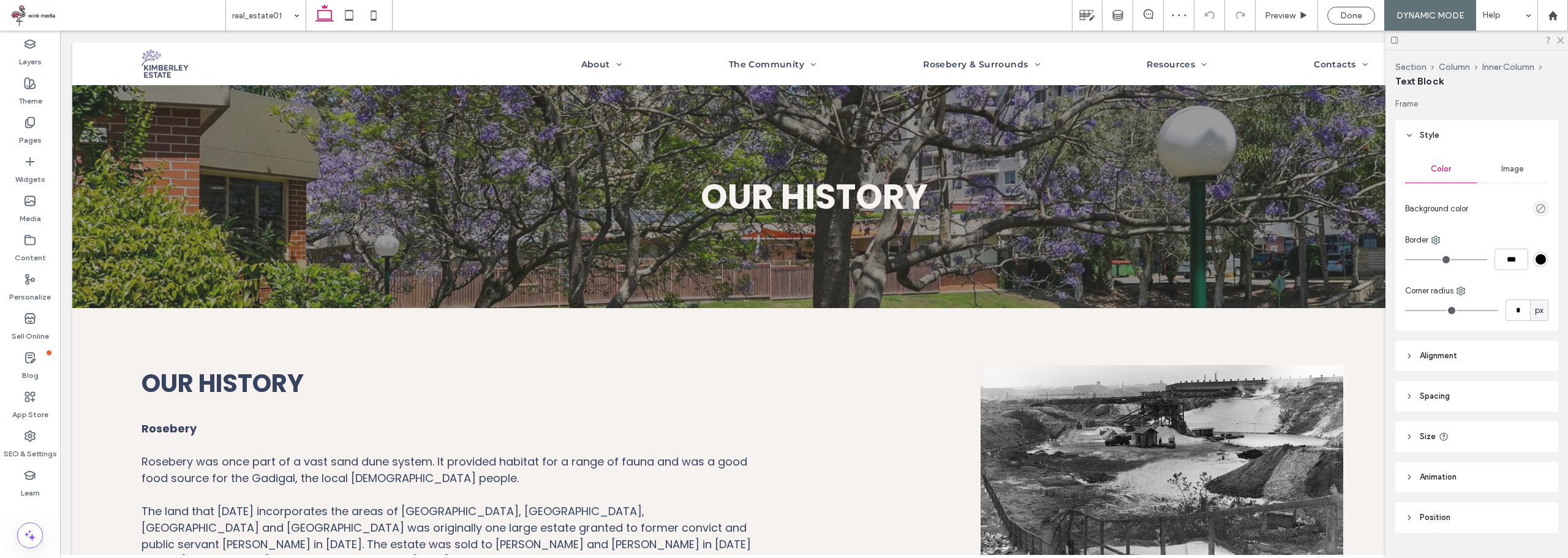
scroll to position [28, 0]
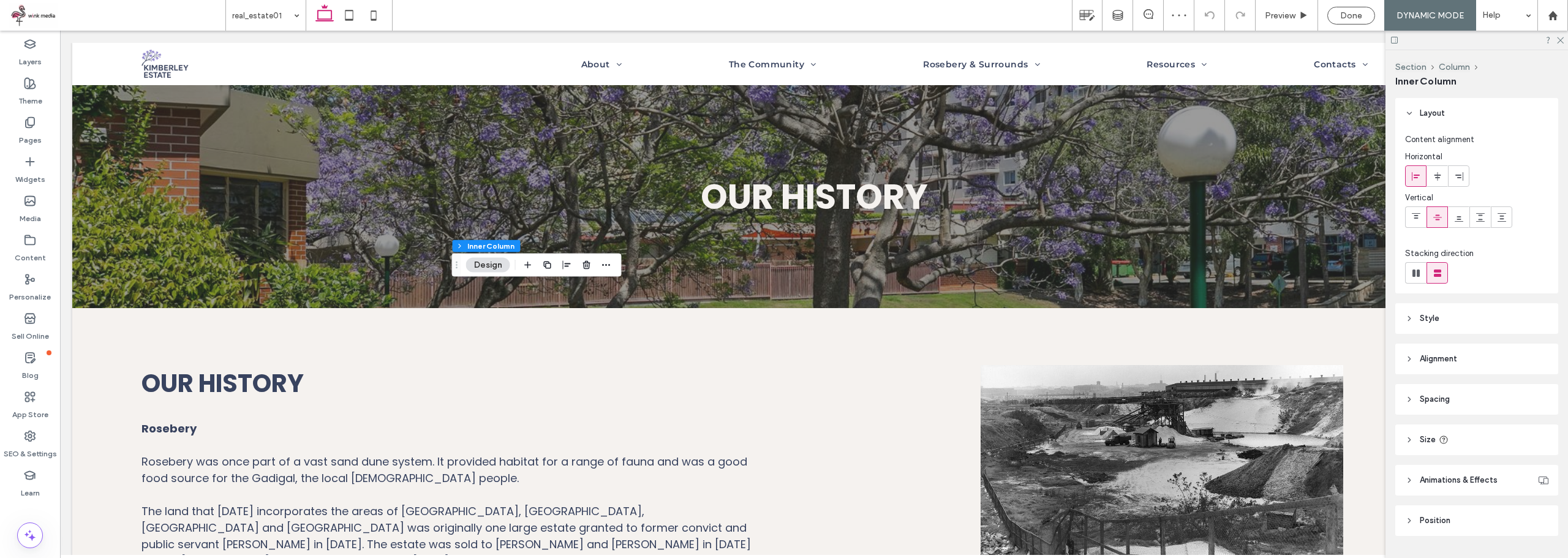
drag, startPoint x: 1417, startPoint y: 272, endPoint x: 1402, endPoint y: 275, distance: 15.3
click at [1416, 272] on use at bounding box center [1416, 273] width 7 height 7
type input "*"
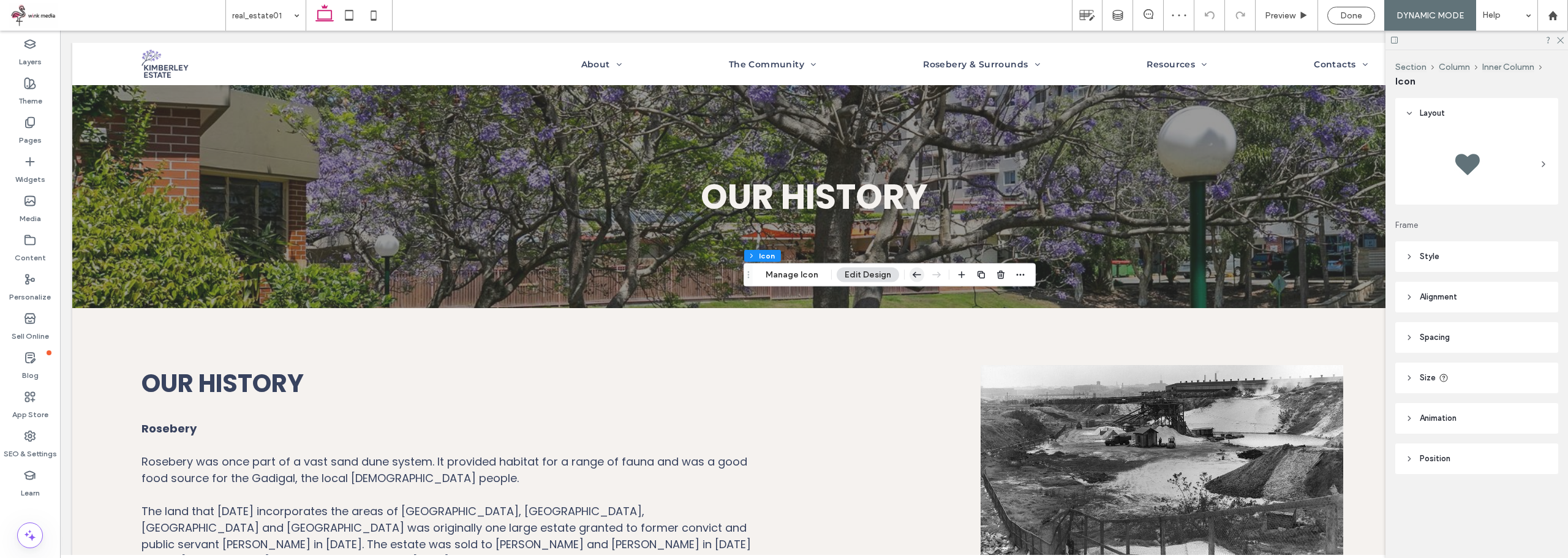
click at [909, 271] on icon "button" at bounding box center [917, 275] width 15 height 22
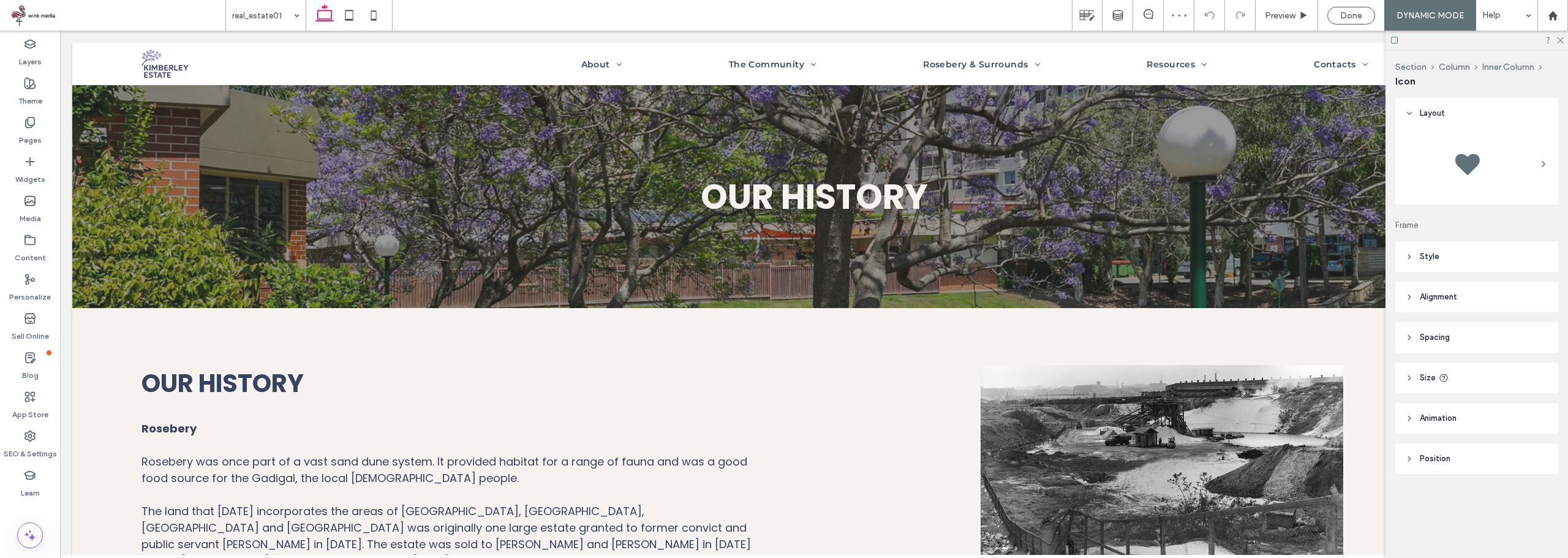
type input "**"
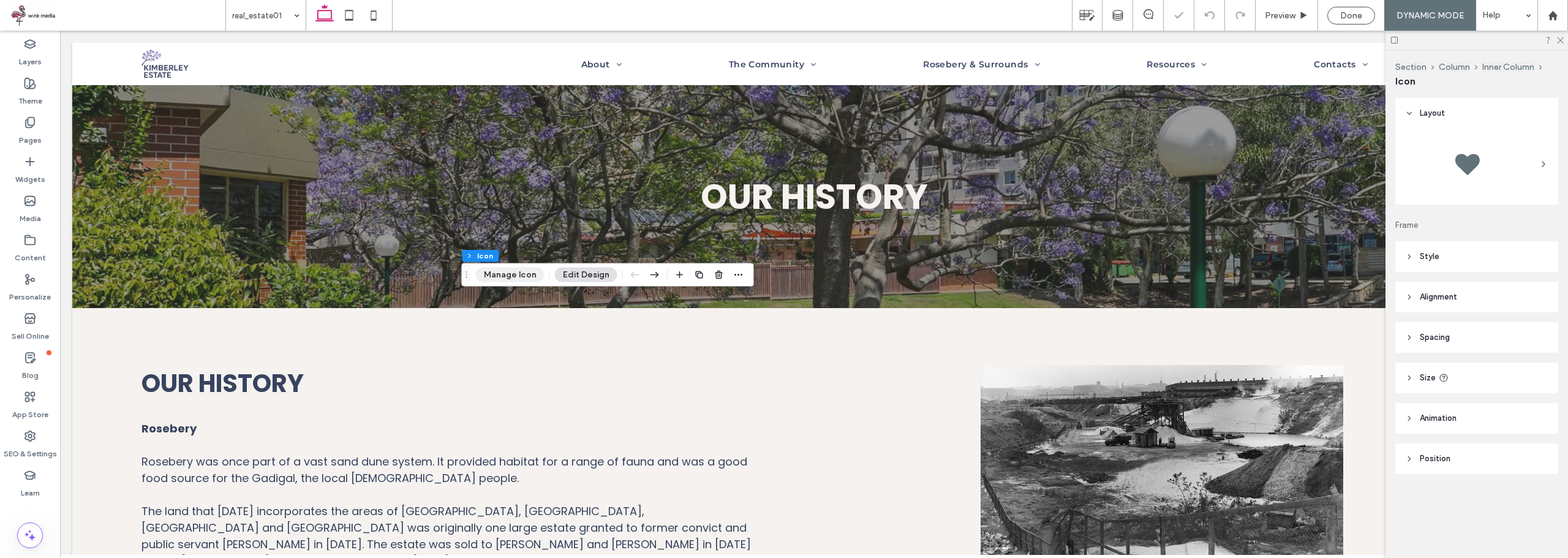
click at [506, 282] on button "Manage Icon" at bounding box center [510, 275] width 69 height 15
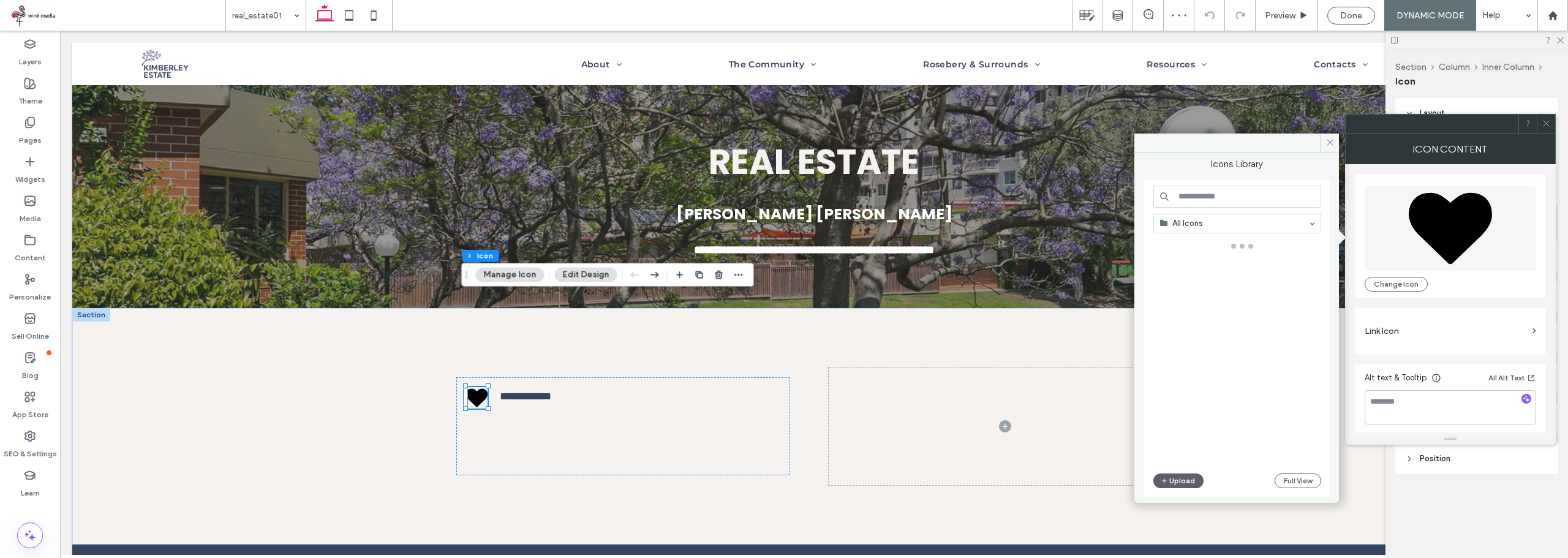
scroll to position [92, 0]
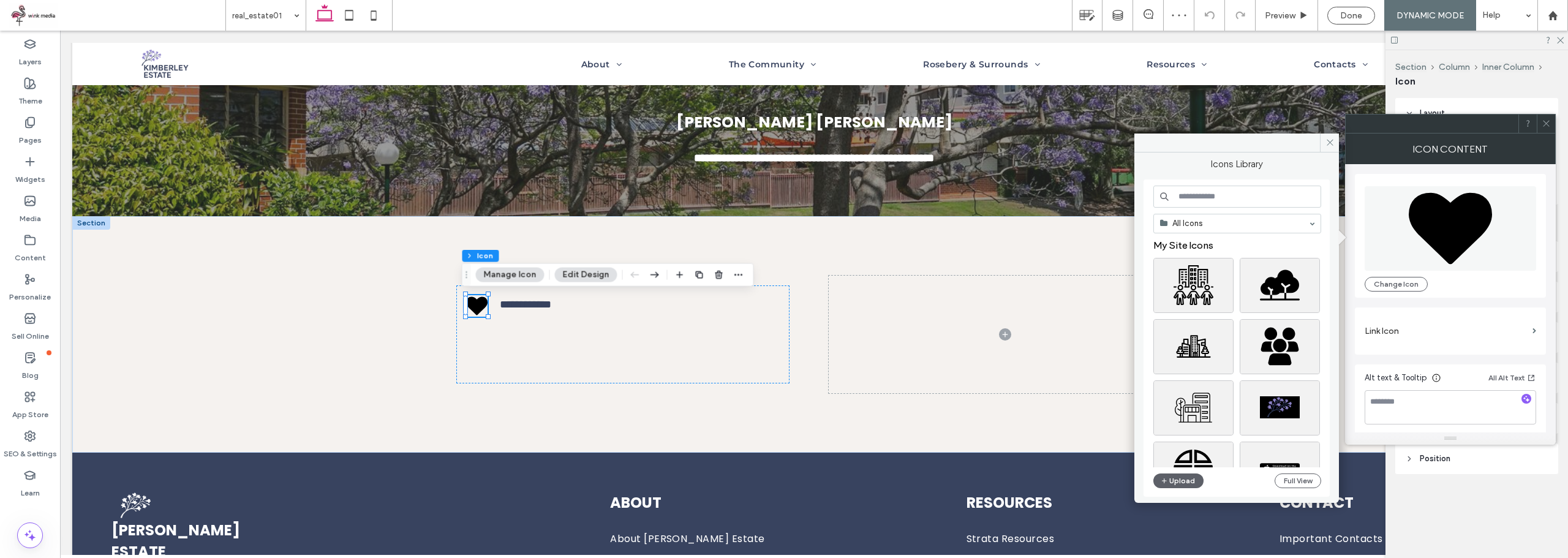
click at [1245, 203] on input at bounding box center [1237, 196] width 168 height 22
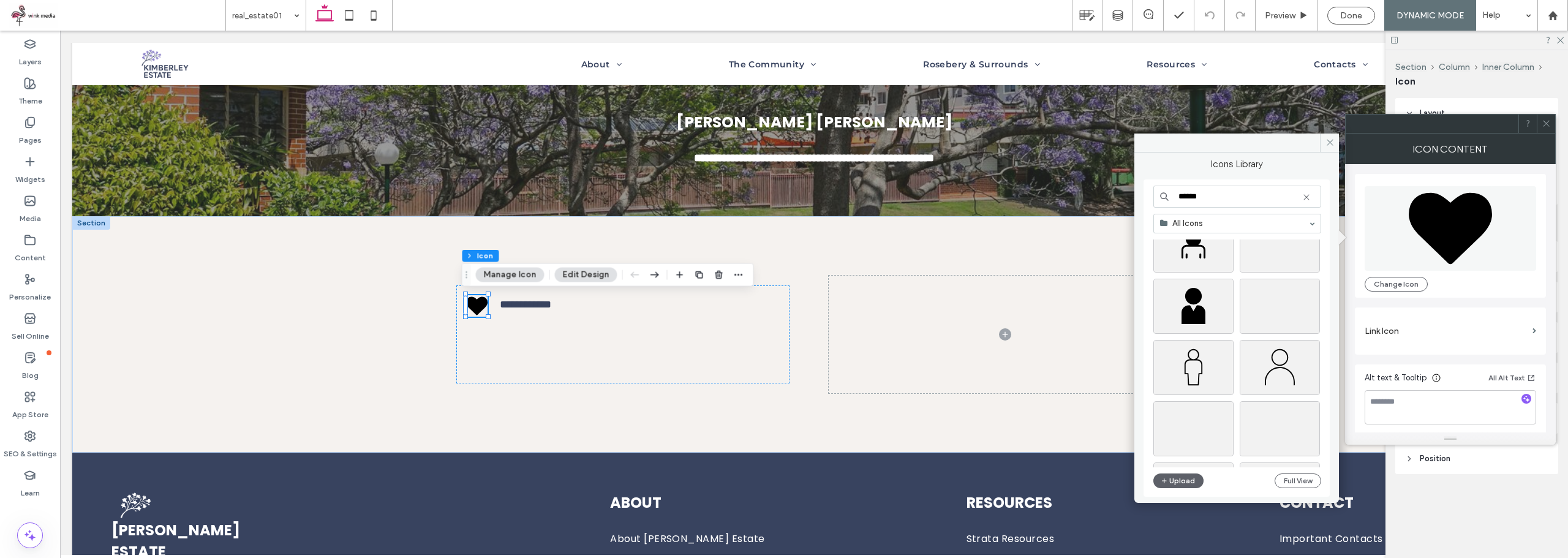
scroll to position [368, 0]
type input "******"
click at [1282, 346] on div "Select" at bounding box center [1280, 347] width 80 height 55
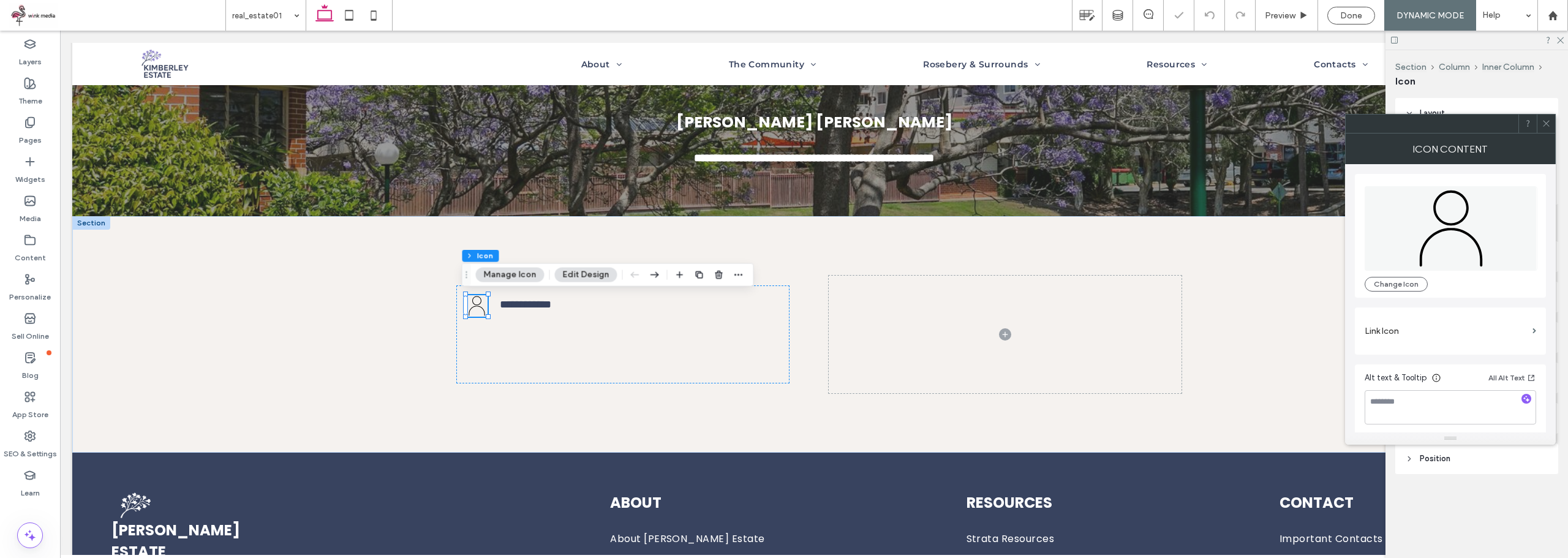
click at [1543, 122] on icon at bounding box center [1546, 123] width 9 height 9
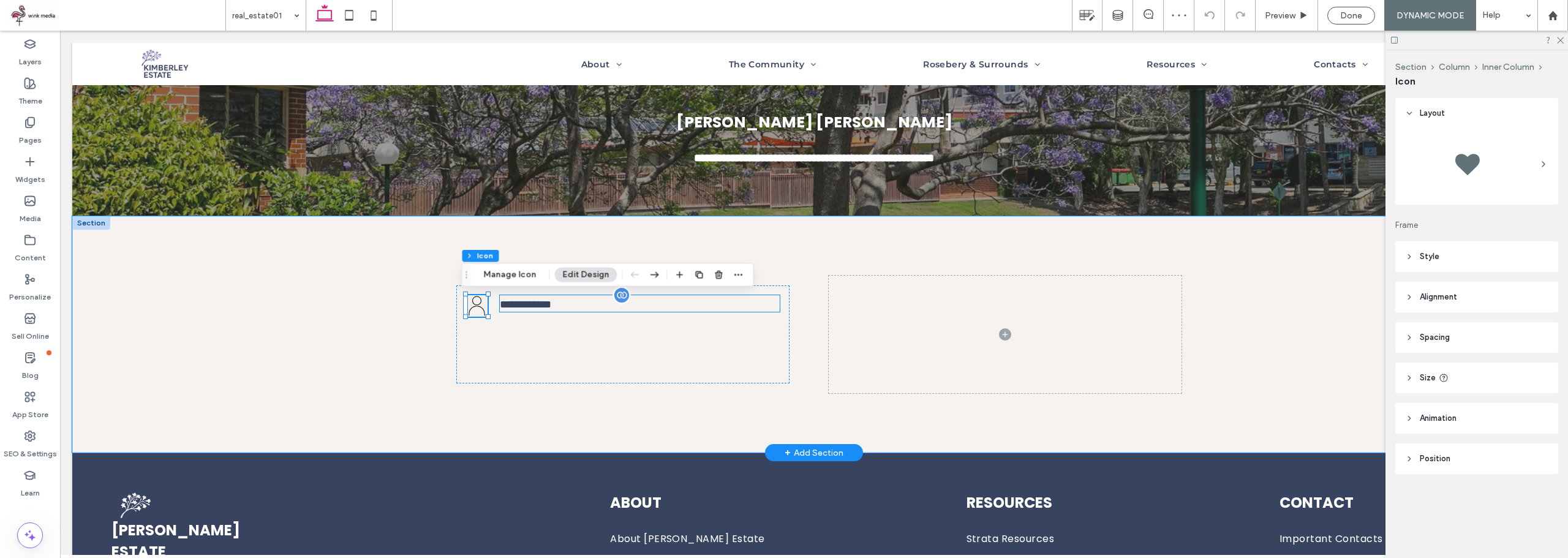
click at [530, 305] on span "**********" at bounding box center [525, 304] width 52 height 11
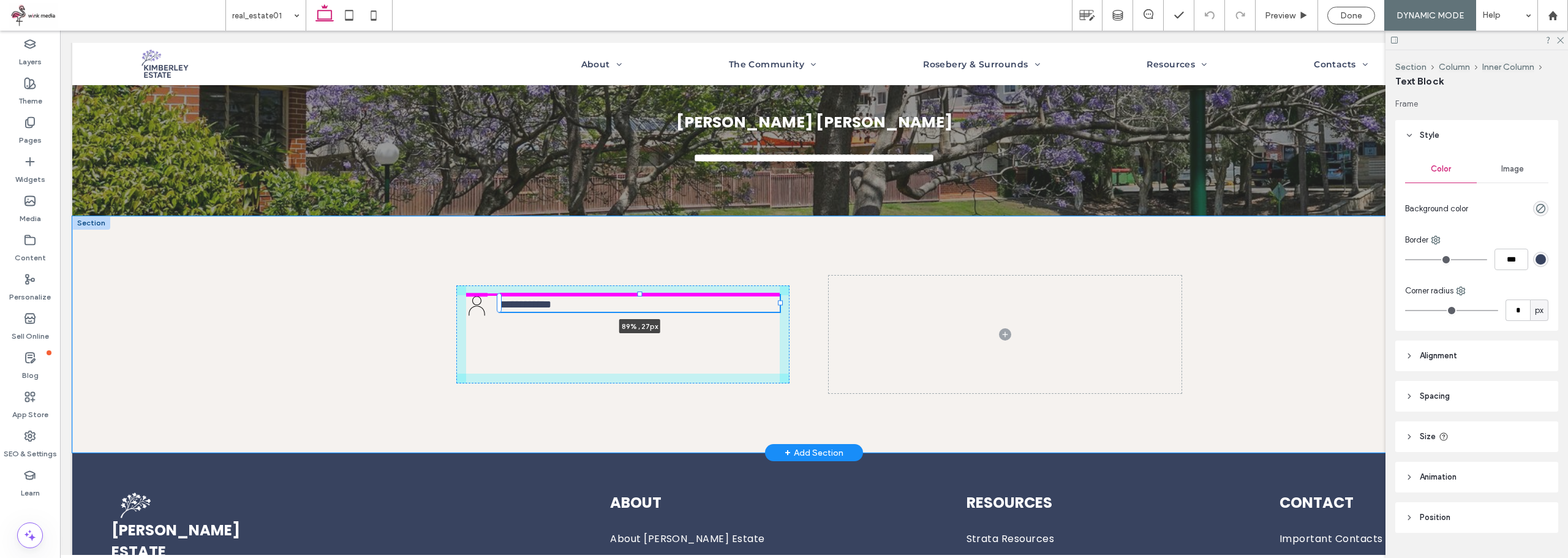
drag, startPoint x: 637, startPoint y: 295, endPoint x: 623, endPoint y: 260, distance: 37.7
click at [624, 257] on div "**********" at bounding box center [814, 334] width 735 height 236
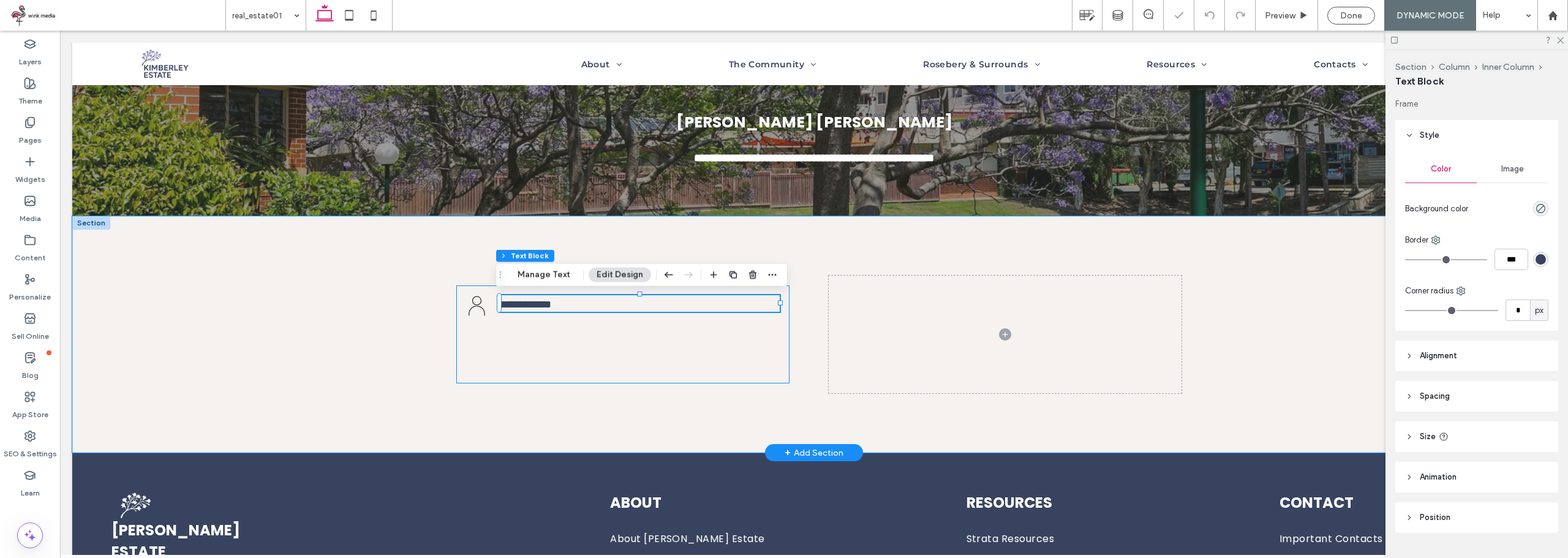
click at [573, 343] on div "**********" at bounding box center [623, 334] width 333 height 98
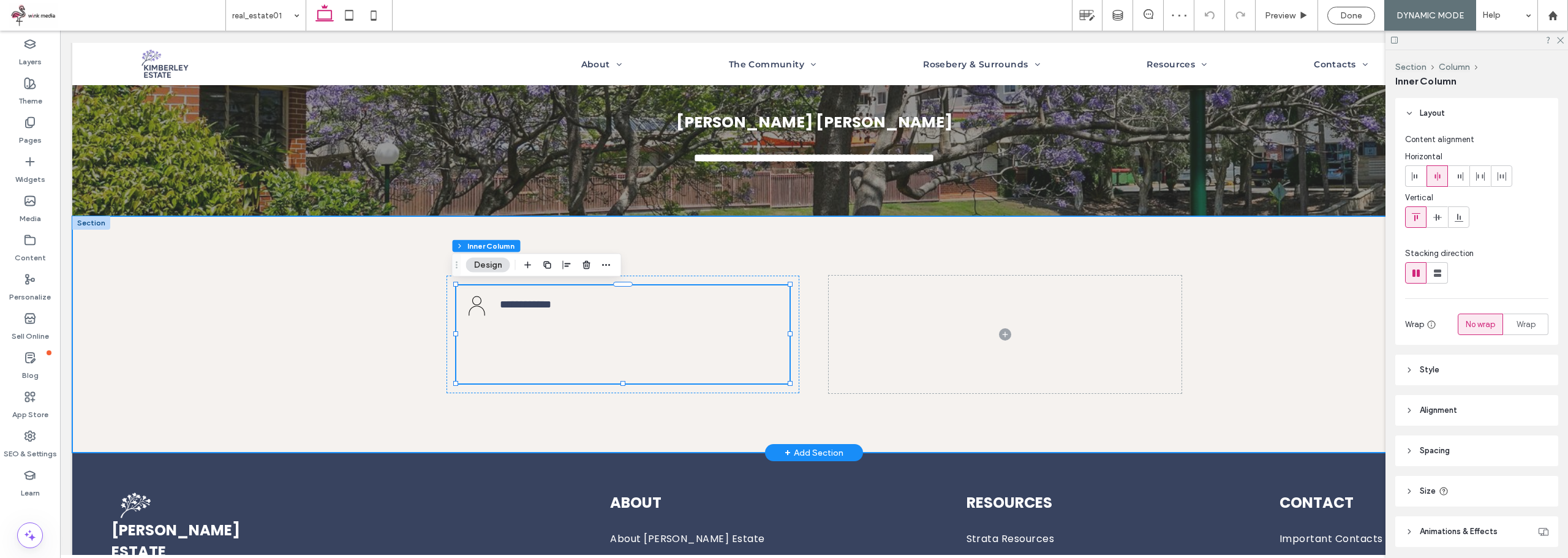
drag, startPoint x: 621, startPoint y: 386, endPoint x: 617, endPoint y: 355, distance: 31.3
click at [618, 355] on div "**********" at bounding box center [623, 334] width 353 height 117
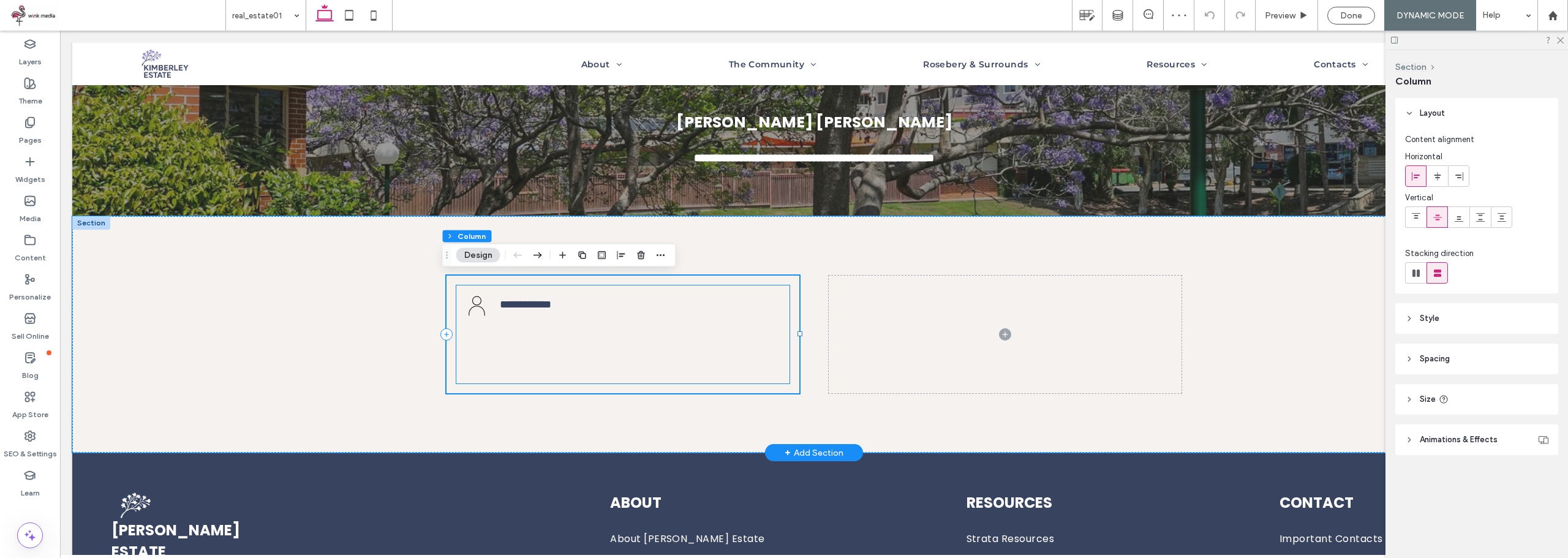
click at [614, 352] on div "**********" at bounding box center [623, 334] width 333 height 98
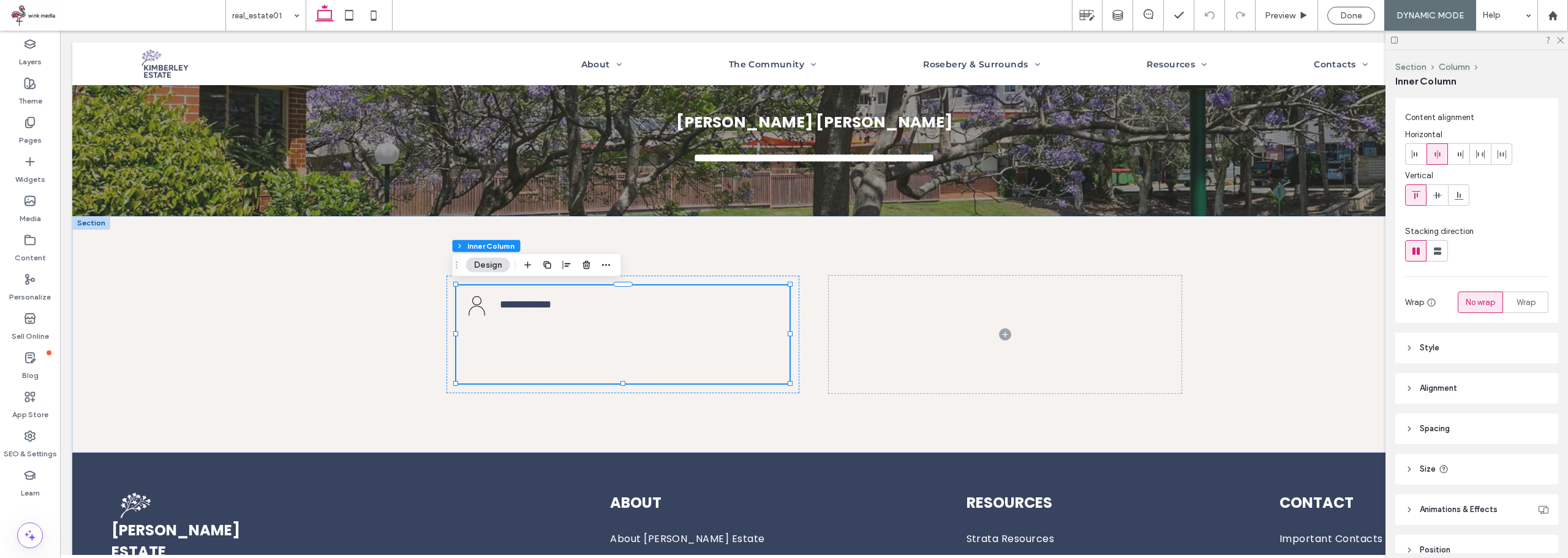
click at [1477, 425] on header "Spacing" at bounding box center [1476, 429] width 163 height 31
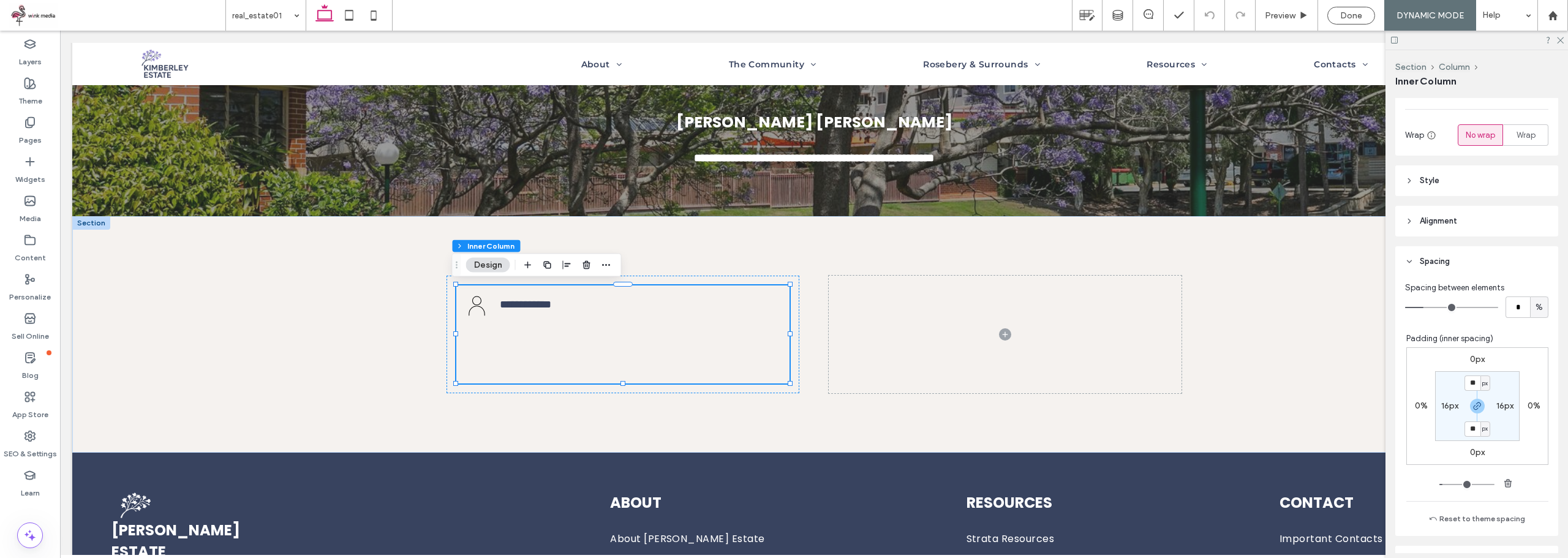
scroll to position [206, 0]
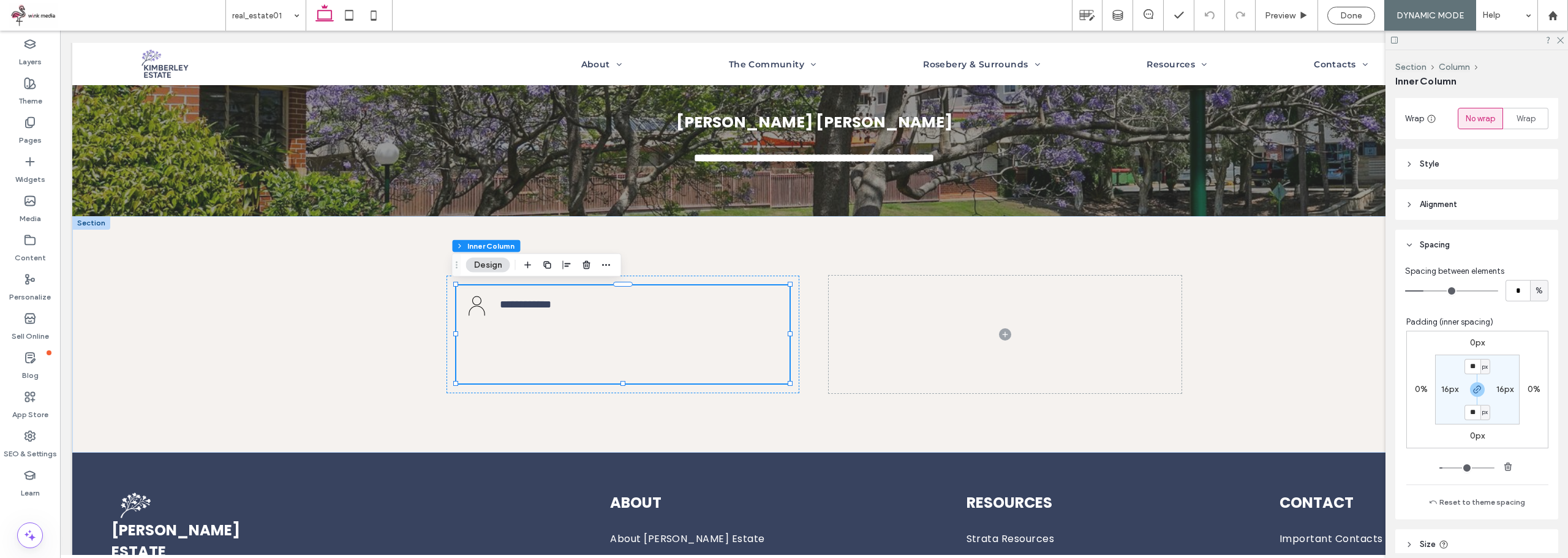
type input "*"
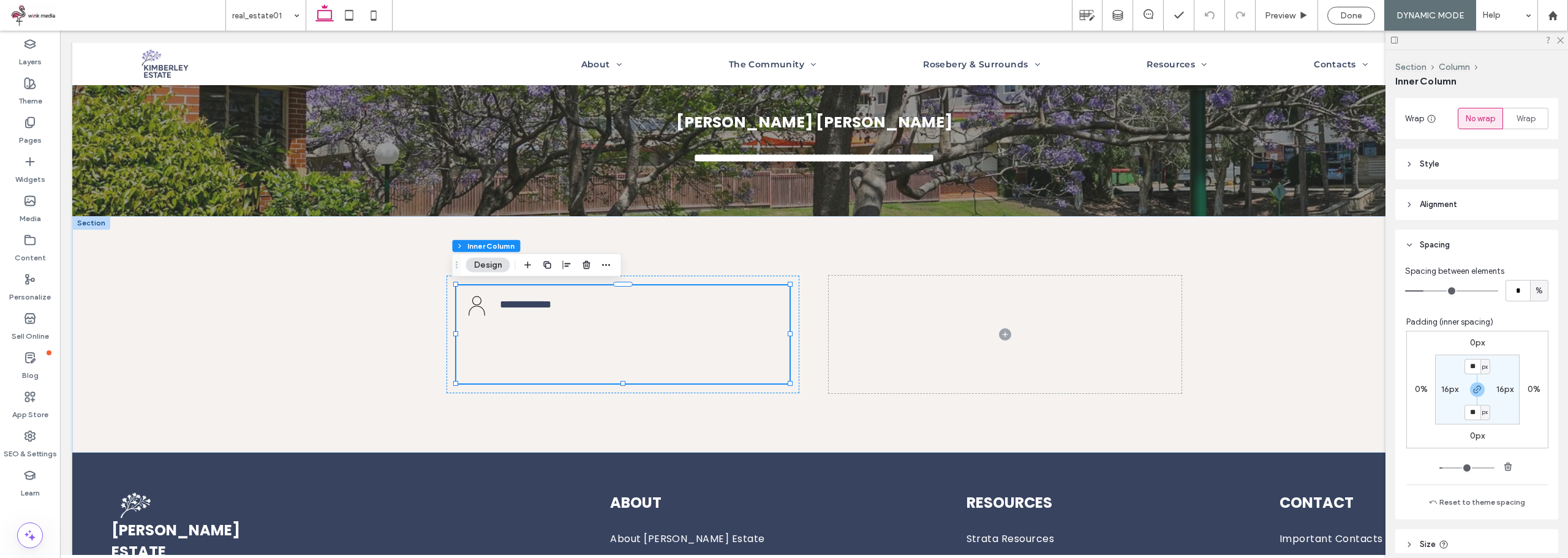
type input "*"
drag, startPoint x: 1427, startPoint y: 289, endPoint x: 1348, endPoint y: 290, distance: 79.0
click at [1405, 290] on input "range" at bounding box center [1451, 291] width 93 height 1
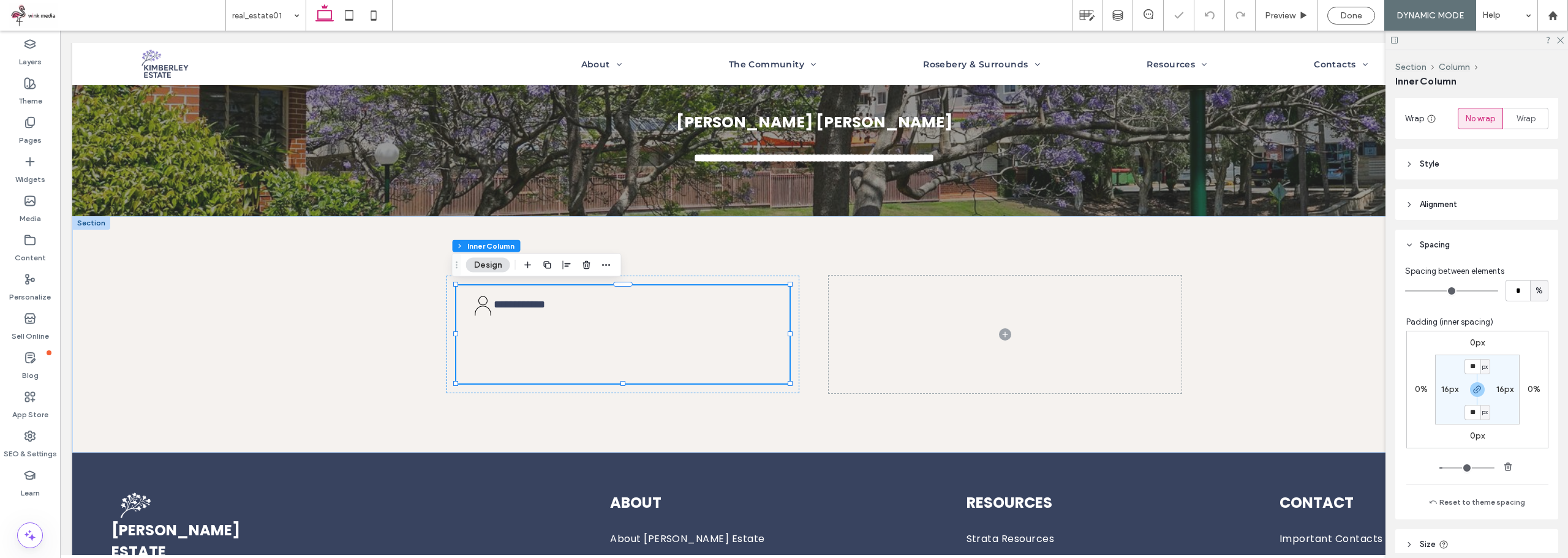
type input "*"
drag, startPoint x: 1405, startPoint y: 290, endPoint x: 1418, endPoint y: 290, distance: 13.0
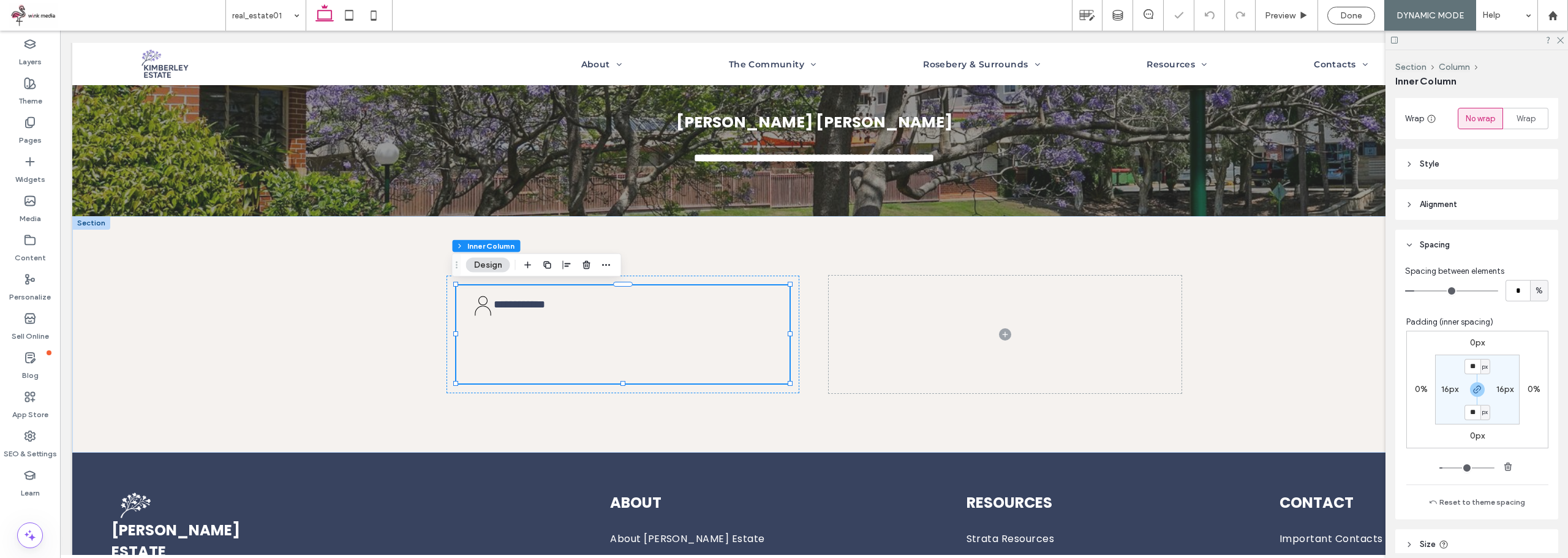
type input "*"
click at [1418, 290] on input "range" at bounding box center [1451, 291] width 93 height 1
click at [1470, 414] on input "**" at bounding box center [1472, 412] width 16 height 15
click at [571, 311] on p "**********" at bounding box center [637, 303] width 280 height 17
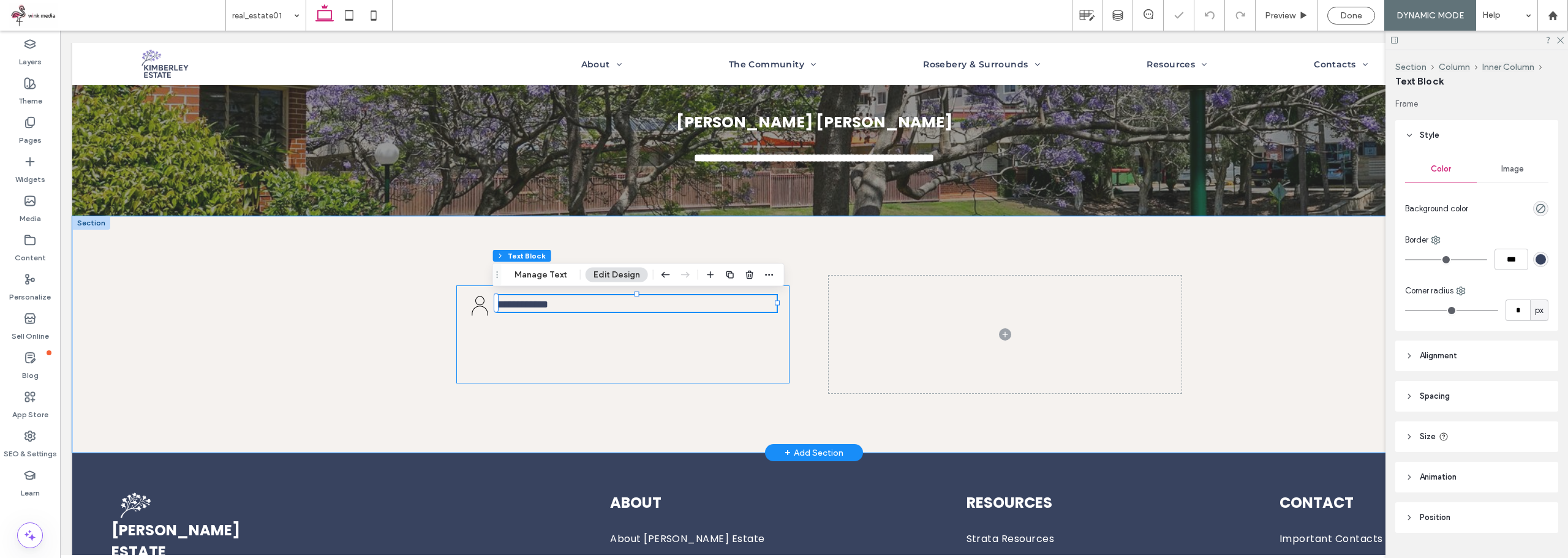
click at [575, 338] on div "**********" at bounding box center [623, 334] width 333 height 98
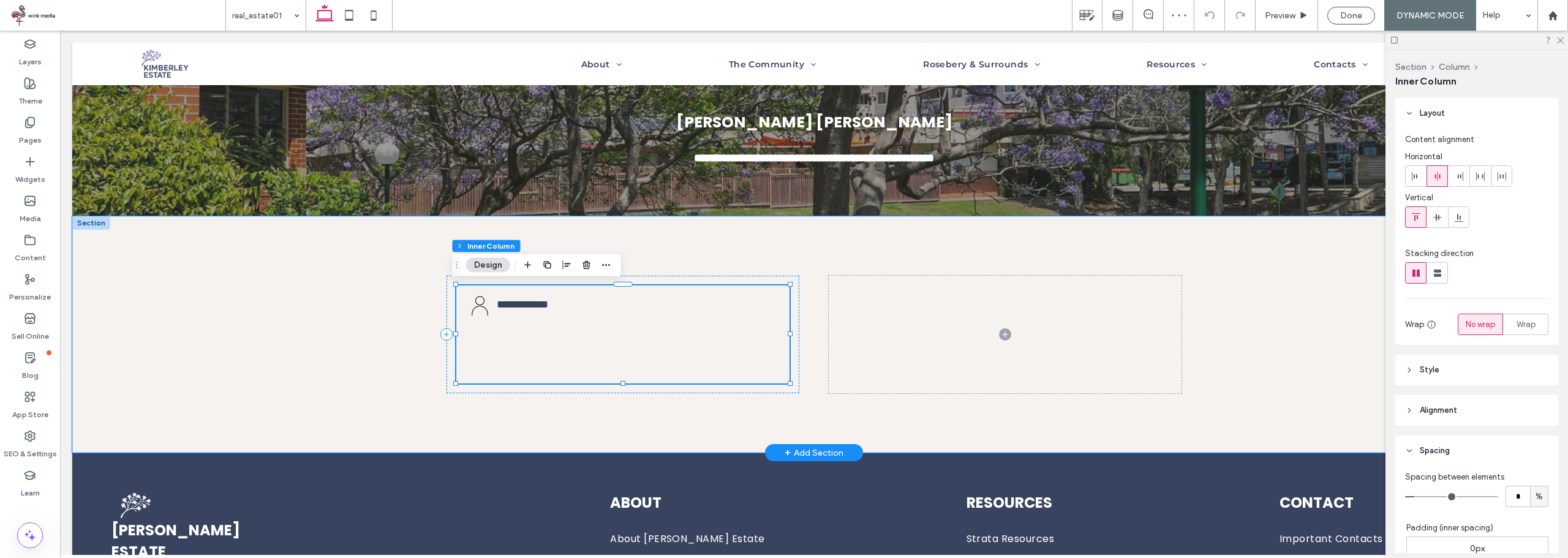
click at [619, 365] on div "**********" at bounding box center [623, 334] width 333 height 98
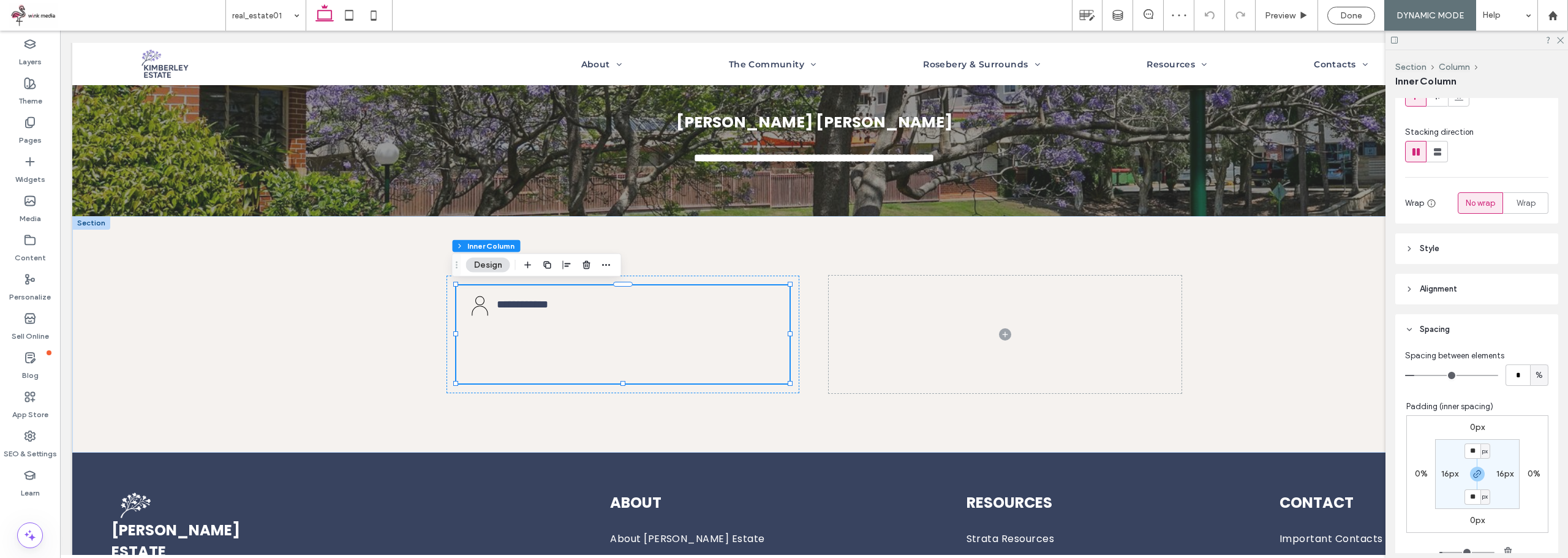
scroll to position [123, 0]
click at [1470, 495] on input "**" at bounding box center [1472, 495] width 16 height 15
type input "*"
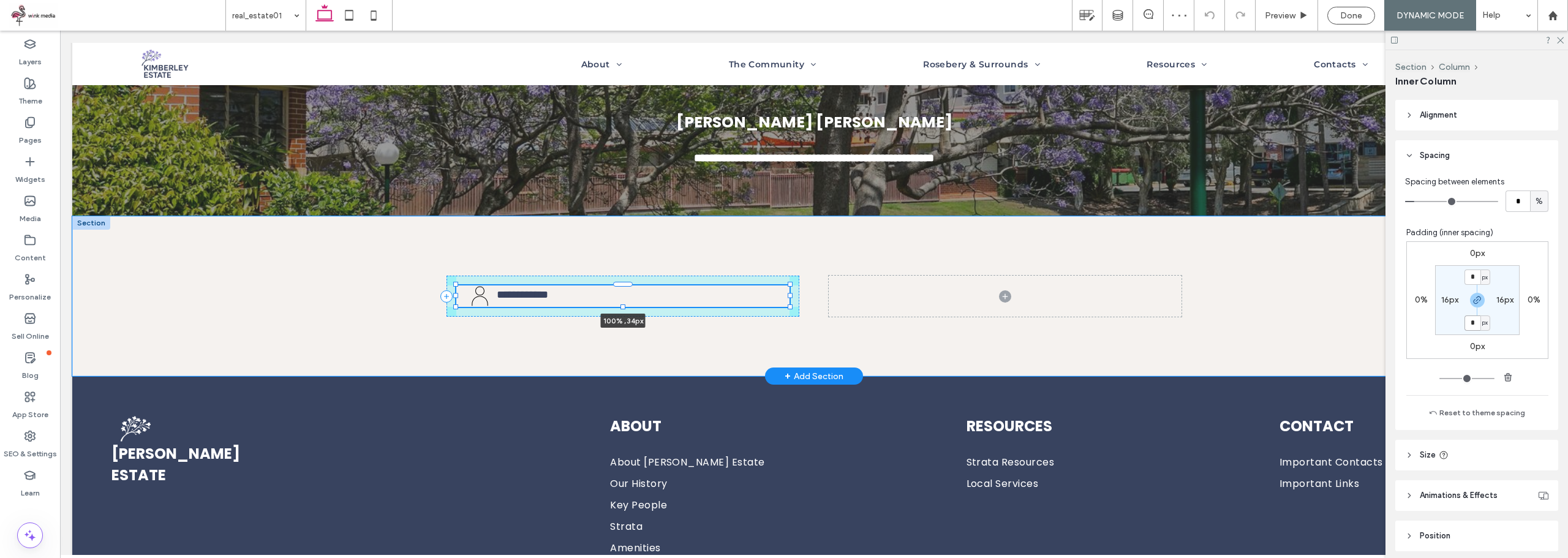
scroll to position [297, 0]
drag, startPoint x: 621, startPoint y: 383, endPoint x: 613, endPoint y: 331, distance: 52.6
click at [613, 331] on div "**********" at bounding box center [814, 295] width 735 height 160
type input "**"
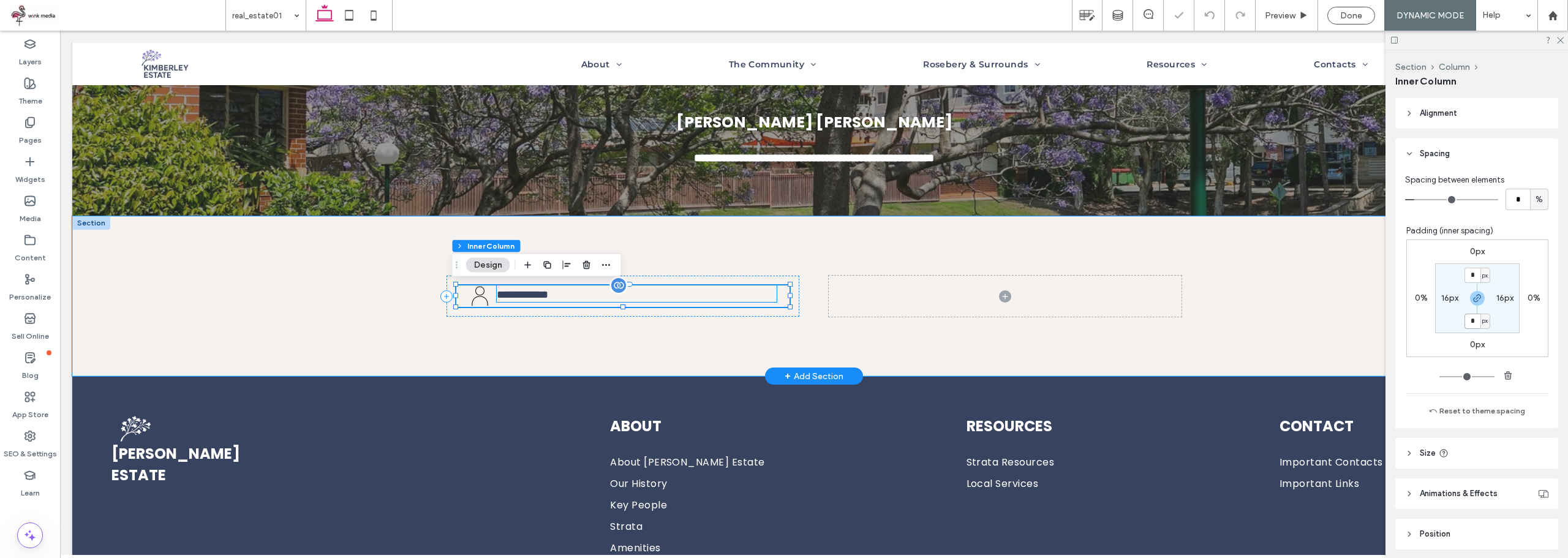
click at [548, 293] on span "**********" at bounding box center [522, 294] width 52 height 11
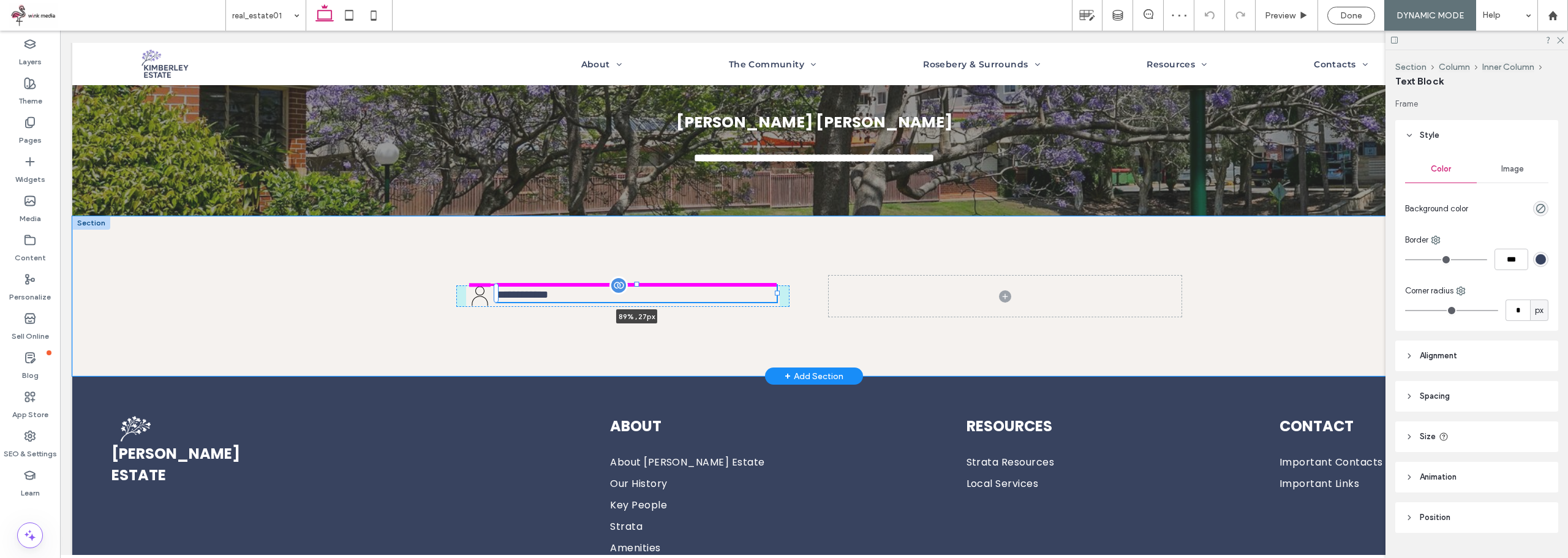
drag, startPoint x: 634, startPoint y: 285, endPoint x: 583, endPoint y: 289, distance: 51.2
click at [634, 266] on div "**********" at bounding box center [814, 295] width 735 height 160
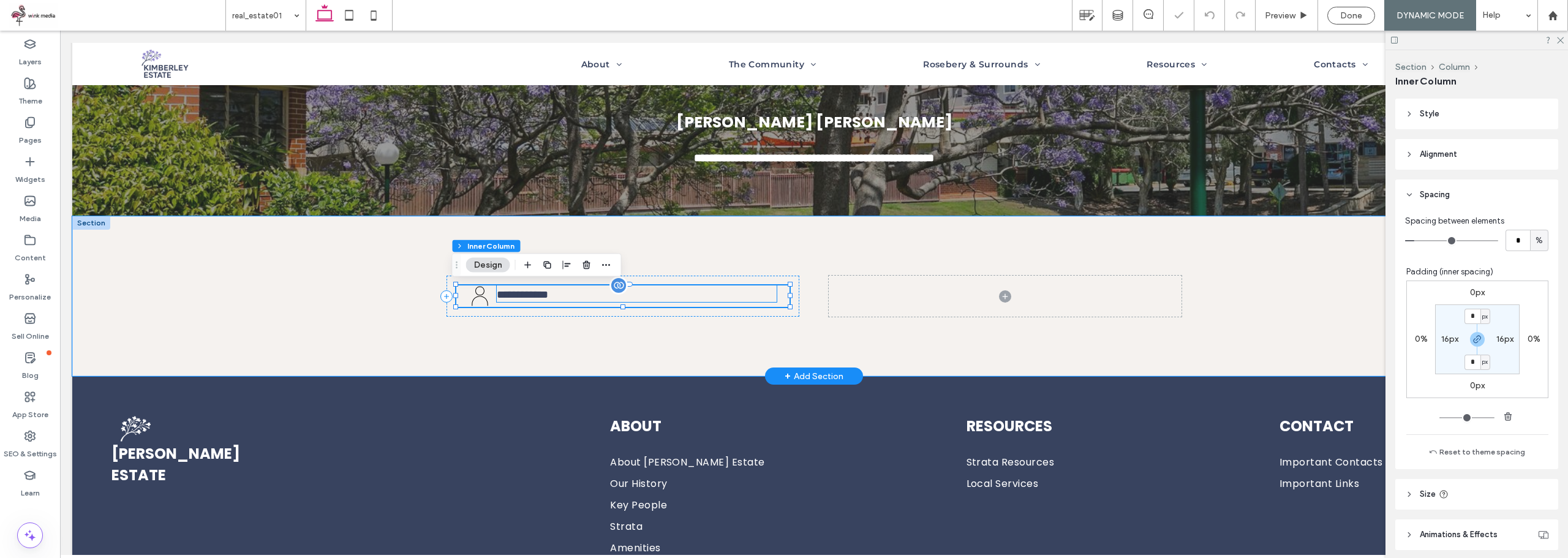
scroll to position [295, 0]
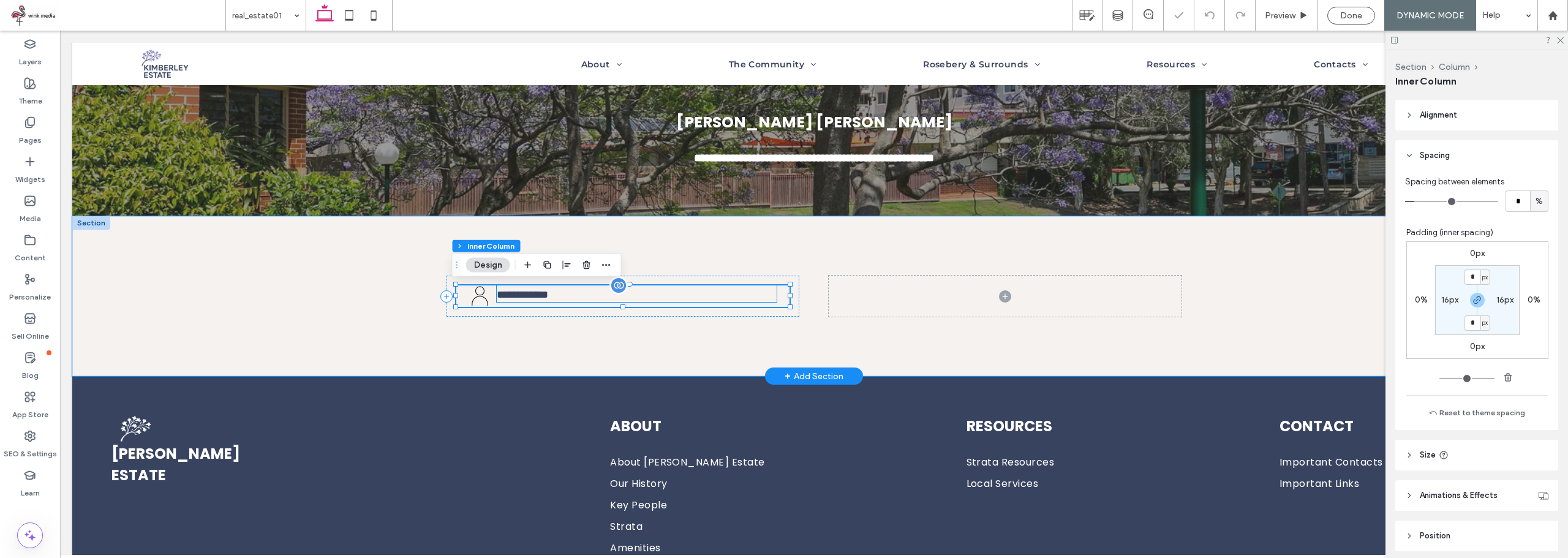
click at [589, 297] on p "**********" at bounding box center [637, 293] width 280 height 17
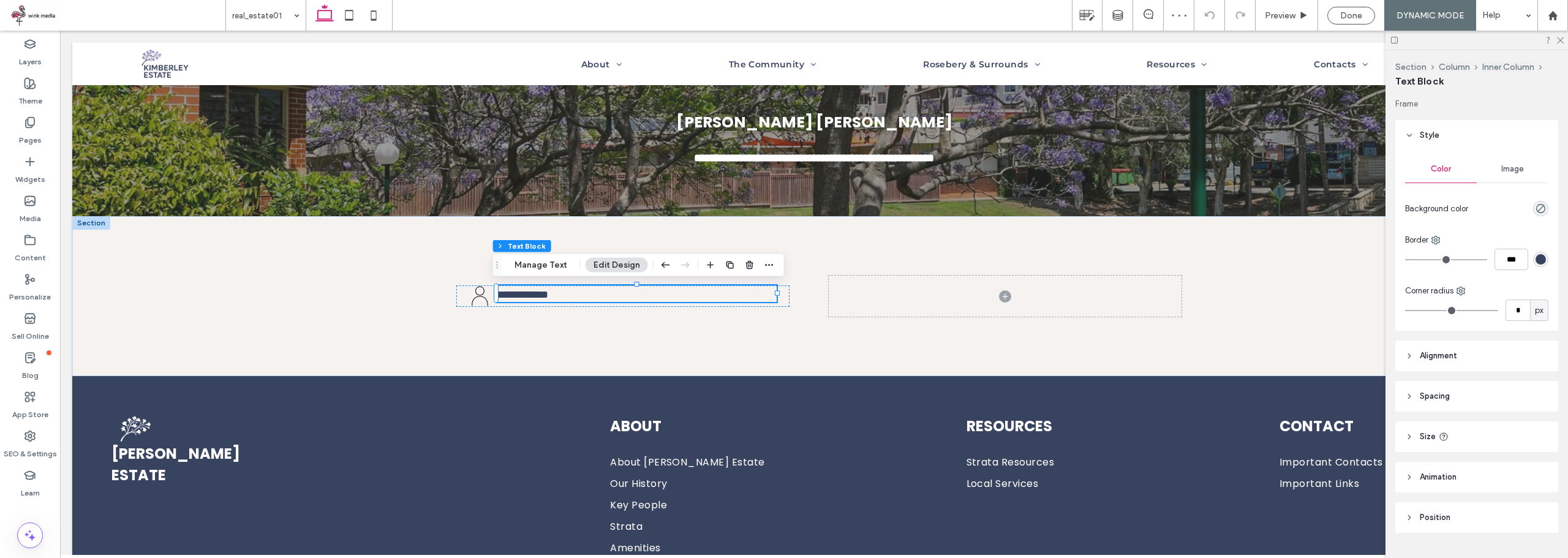
click at [1457, 357] on span "Alignment" at bounding box center [1438, 355] width 37 height 12
click at [1441, 383] on icon at bounding box center [1437, 387] width 9 height 9
click at [601, 314] on div "**********" at bounding box center [623, 296] width 353 height 41
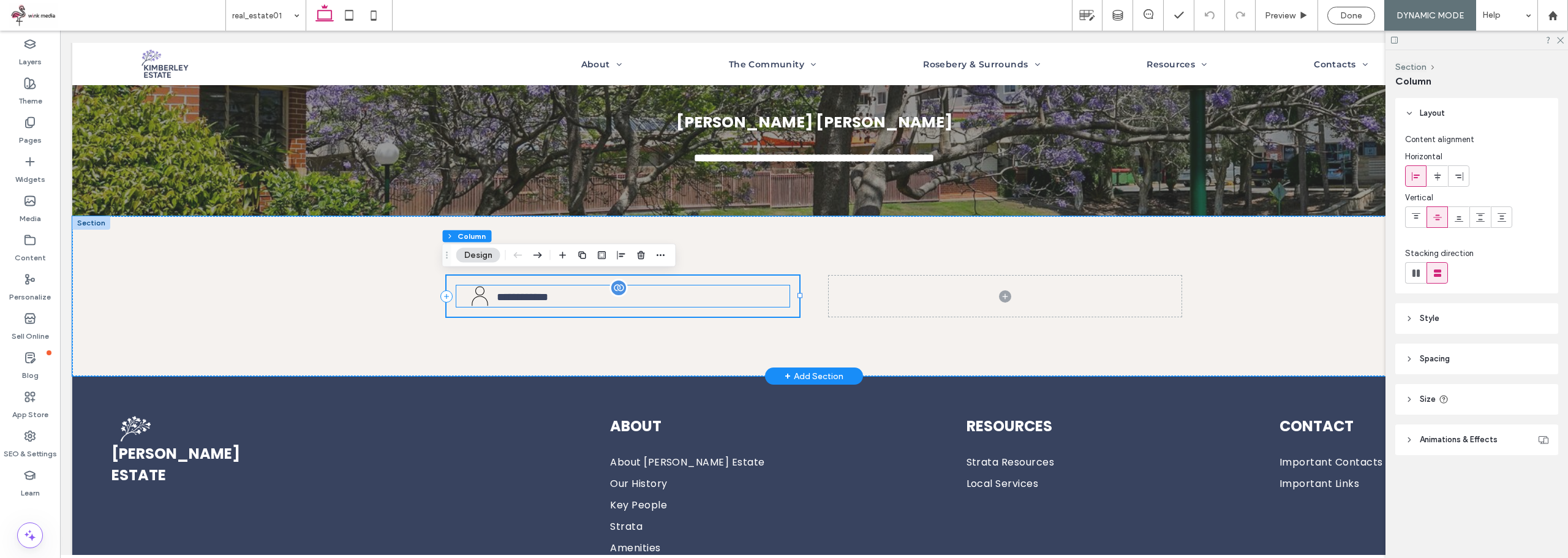
click at [772, 300] on p "**********" at bounding box center [637, 296] width 280 height 17
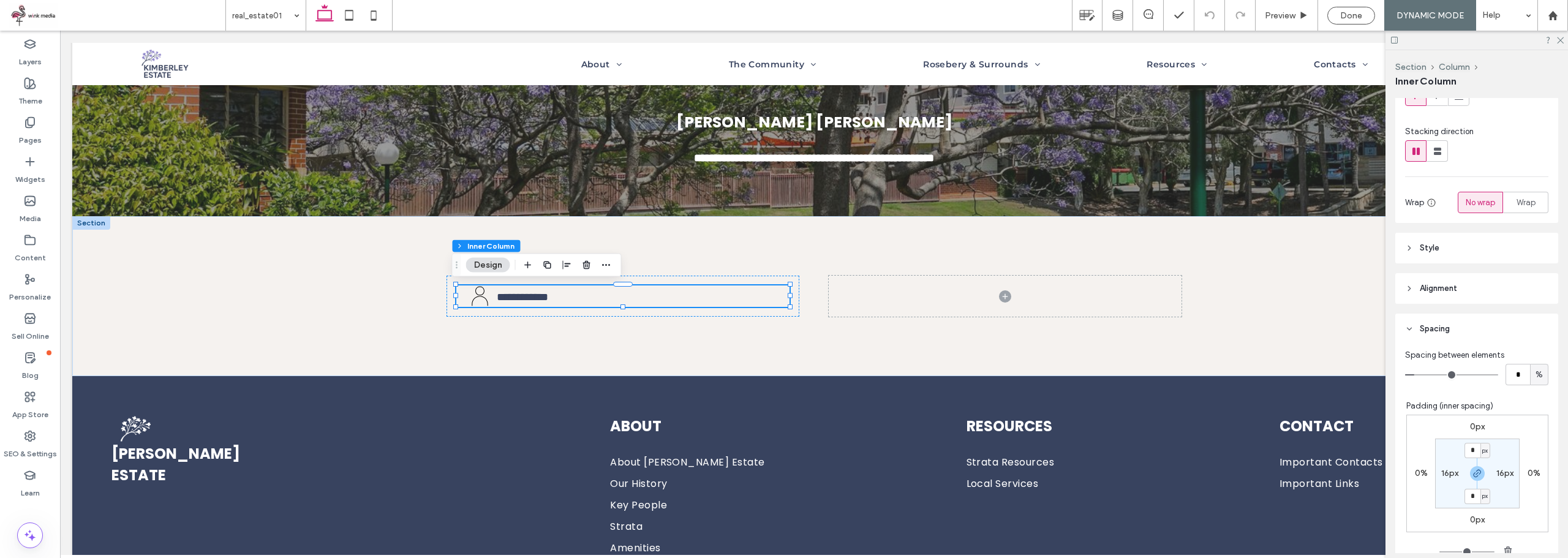
scroll to position [123, 0]
click at [1470, 427] on label "0px" at bounding box center [1477, 426] width 15 height 10
click at [1483, 427] on span "px" at bounding box center [1486, 426] width 6 height 12
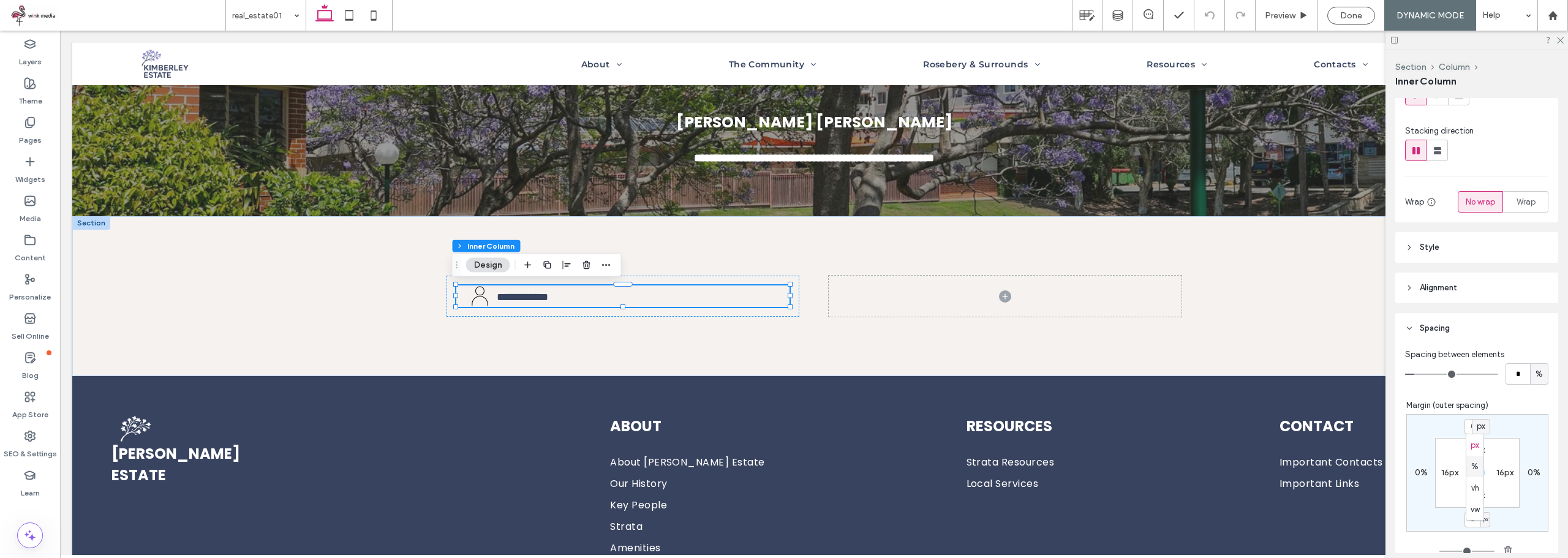
click at [1478, 461] on span "%" at bounding box center [1475, 466] width 7 height 12
click at [1469, 433] on input "*" at bounding box center [1472, 426] width 16 height 15
type input "*"
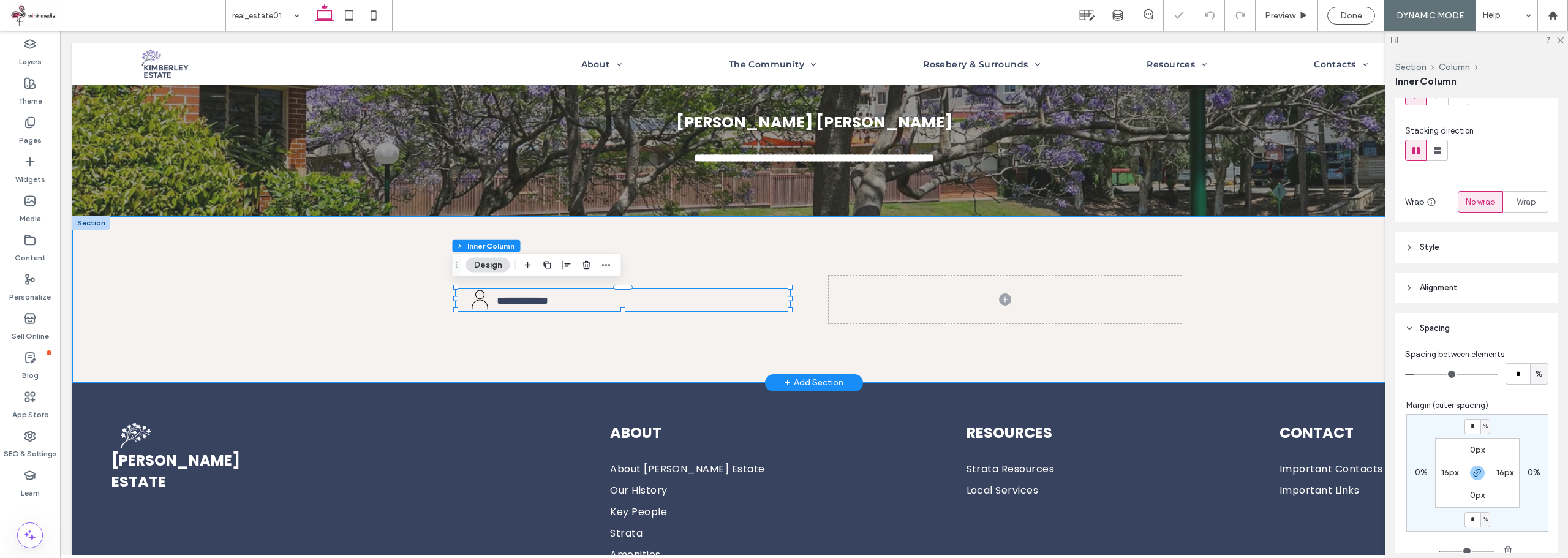
click at [508, 329] on div "**********" at bounding box center [814, 299] width 735 height 166
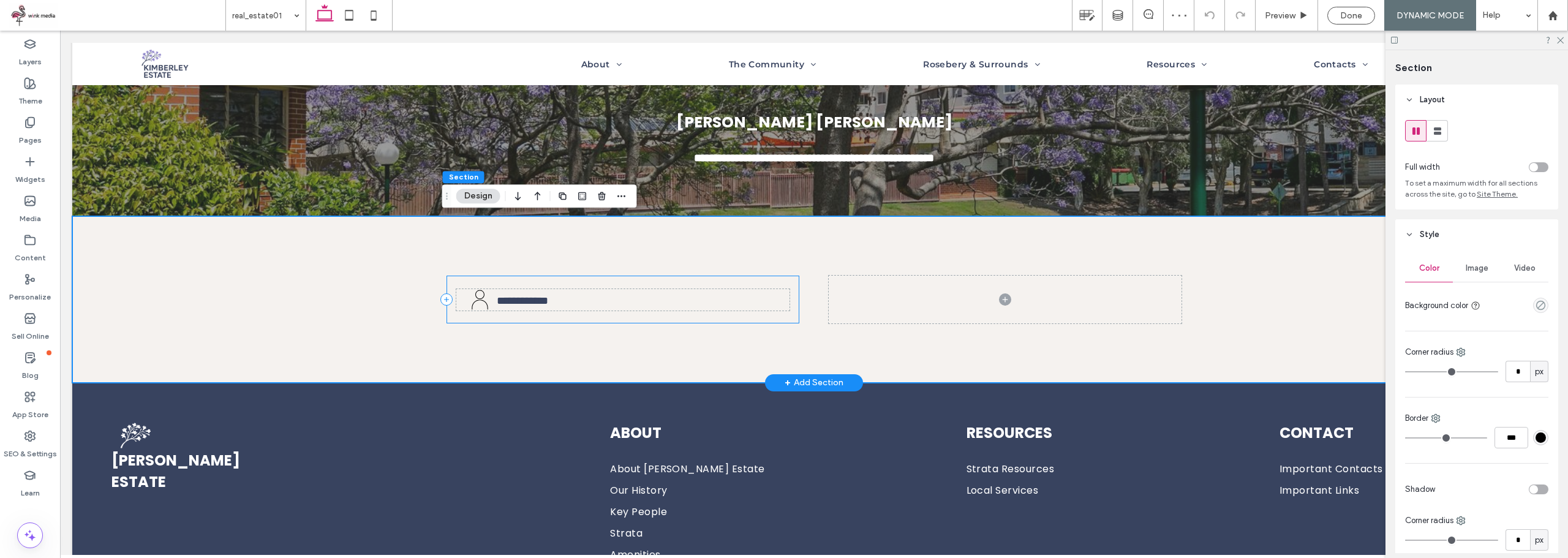
click at [688, 276] on div "**********" at bounding box center [623, 300] width 353 height 48
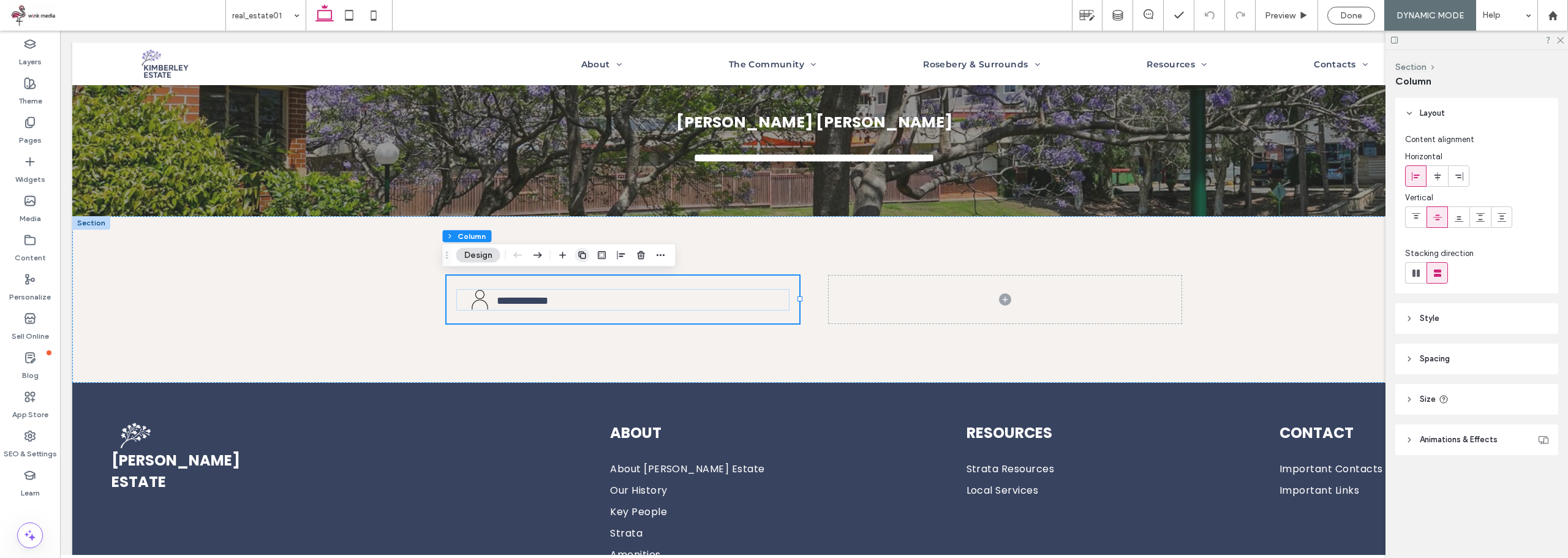
click at [580, 254] on icon "button" at bounding box center [582, 255] width 9 height 9
type input "**"
type input "*****"
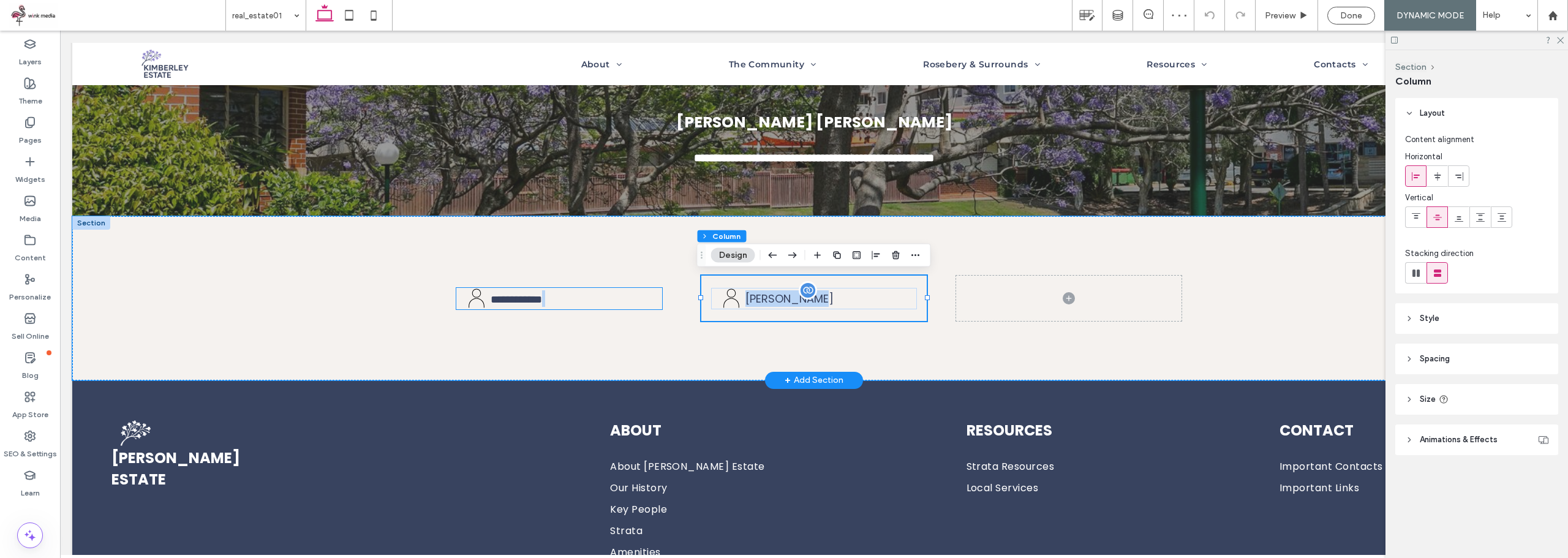
drag, startPoint x: 843, startPoint y: 280, endPoint x: 762, endPoint y: 300, distance: 83.4
click at [640, 304] on div "**********" at bounding box center [814, 298] width 735 height 163
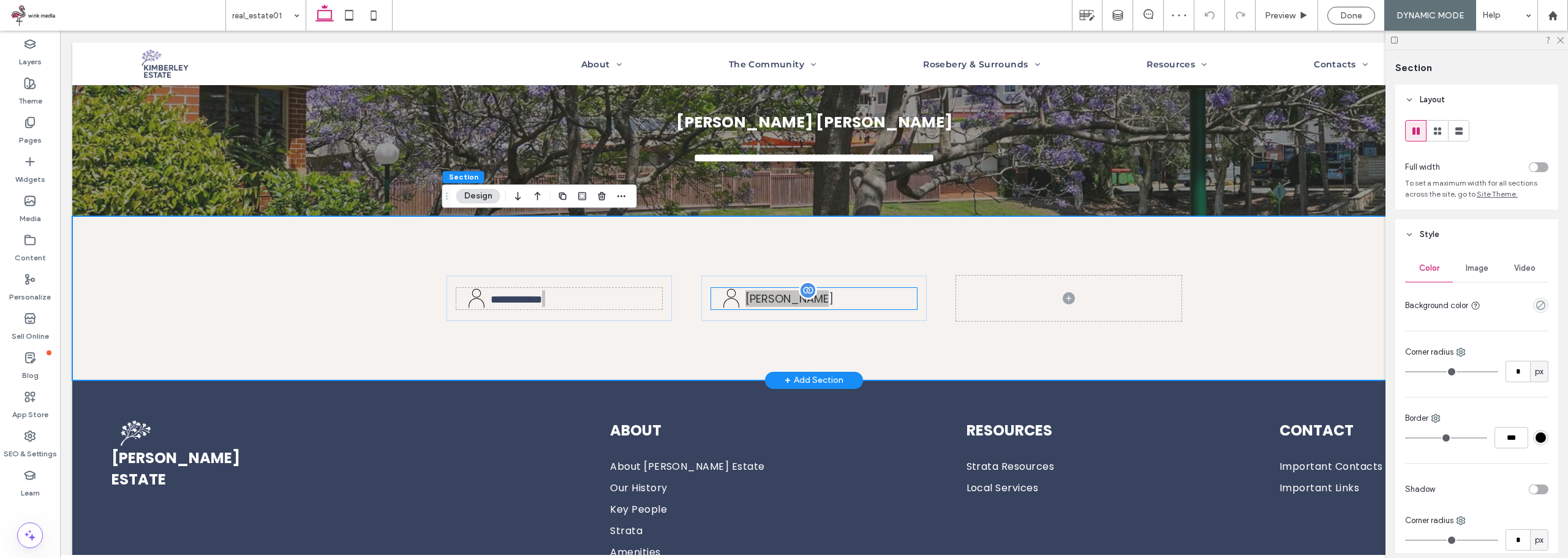
click at [804, 291] on span "[PERSON_NAME]" at bounding box center [789, 298] width 88 height 15
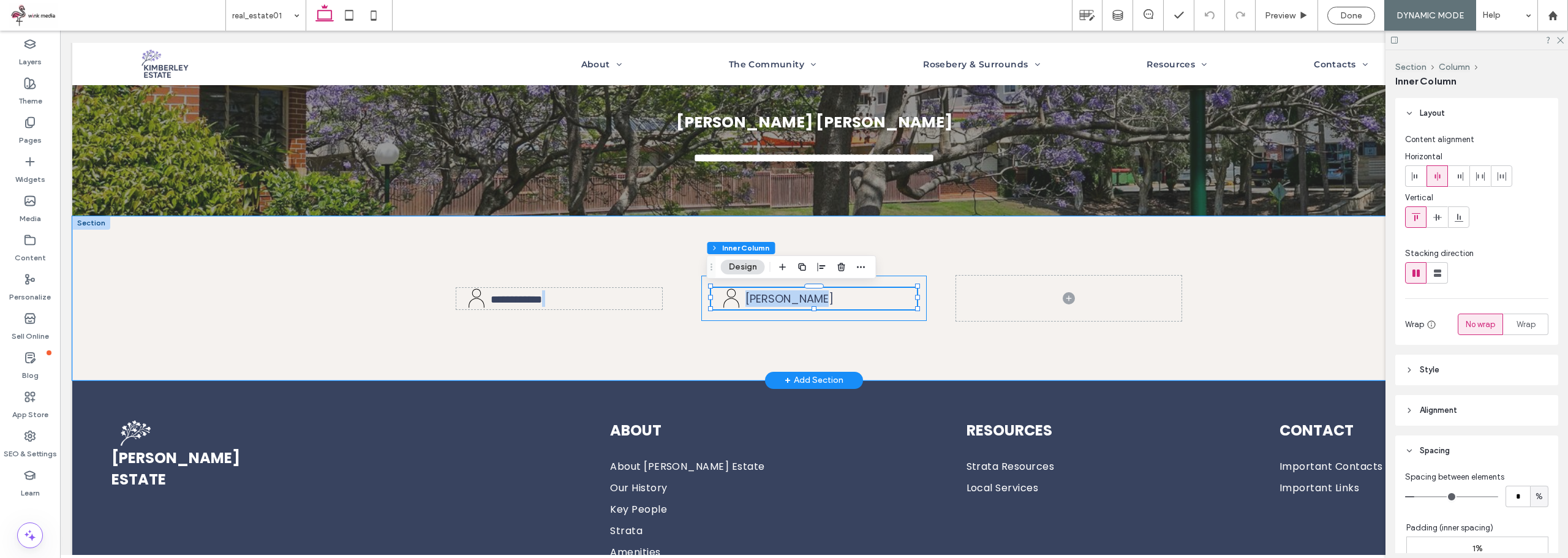
click at [912, 281] on div "[PERSON_NAME]" at bounding box center [814, 298] width 225 height 45
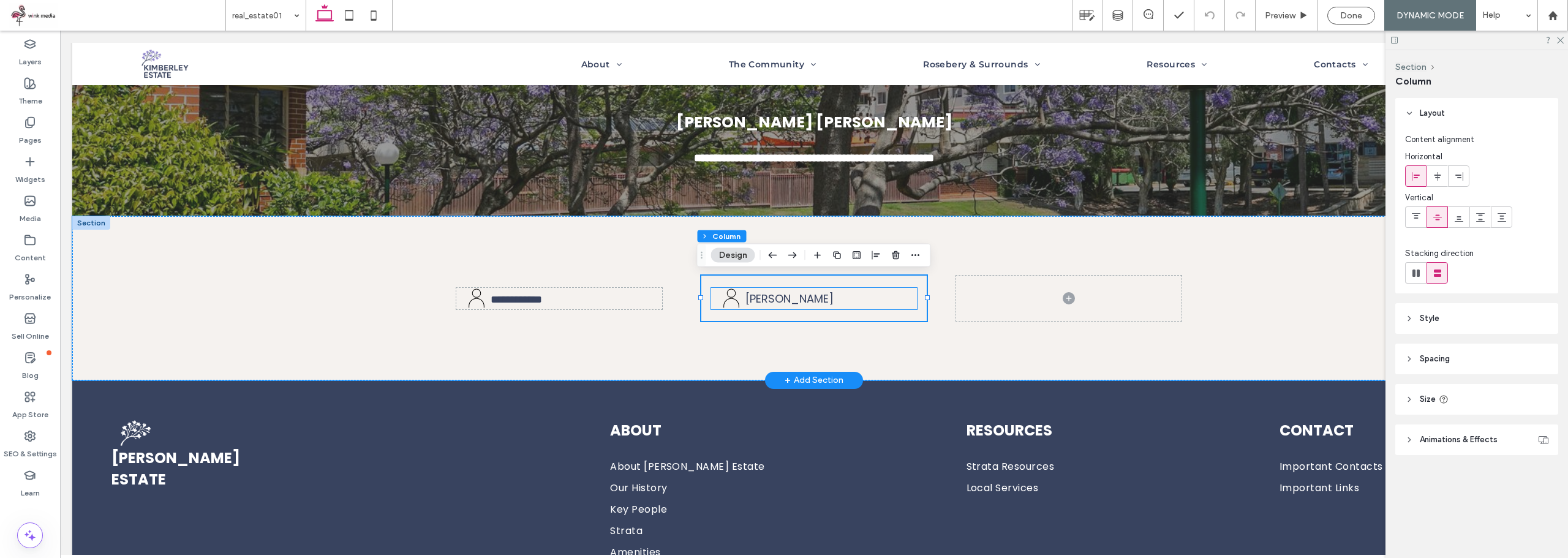
drag, startPoint x: 912, startPoint y: 281, endPoint x: 881, endPoint y: 282, distance: 31.0
click at [882, 284] on div "[PERSON_NAME]" at bounding box center [814, 298] width 225 height 45
drag, startPoint x: 891, startPoint y: 259, endPoint x: 824, endPoint y: 230, distance: 73.0
click at [891, 259] on icon "button" at bounding box center [896, 255] width 9 height 9
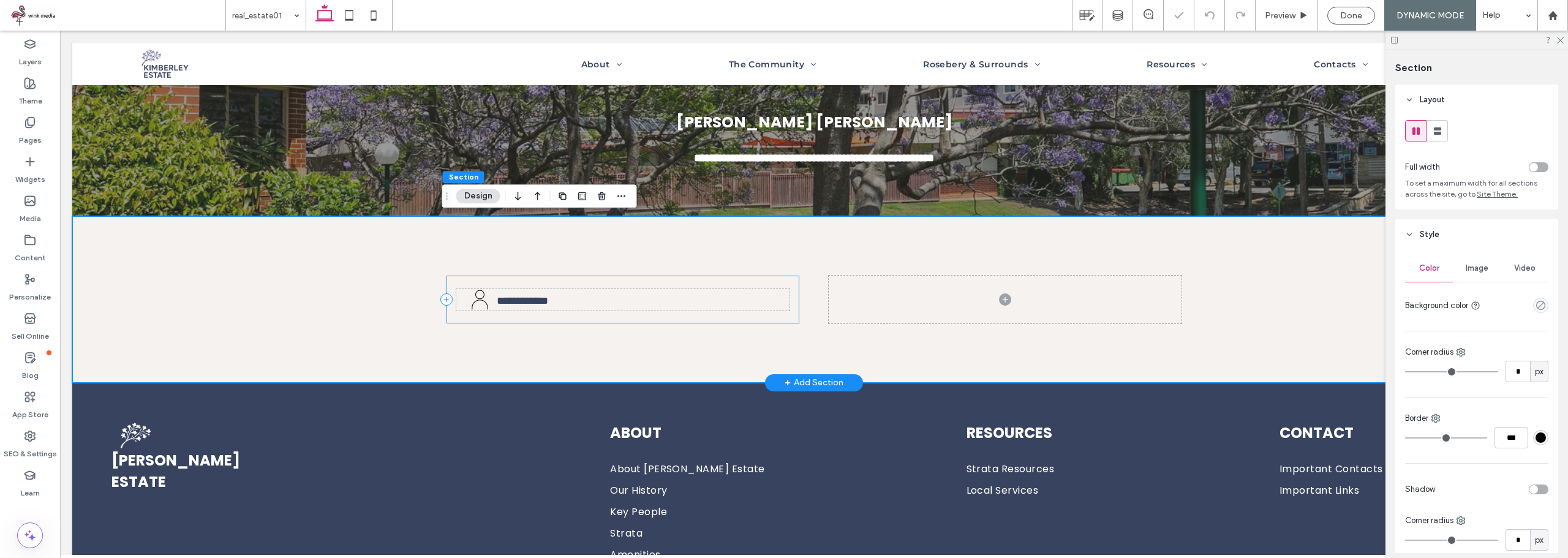
click at [705, 282] on div "**********" at bounding box center [623, 300] width 353 height 48
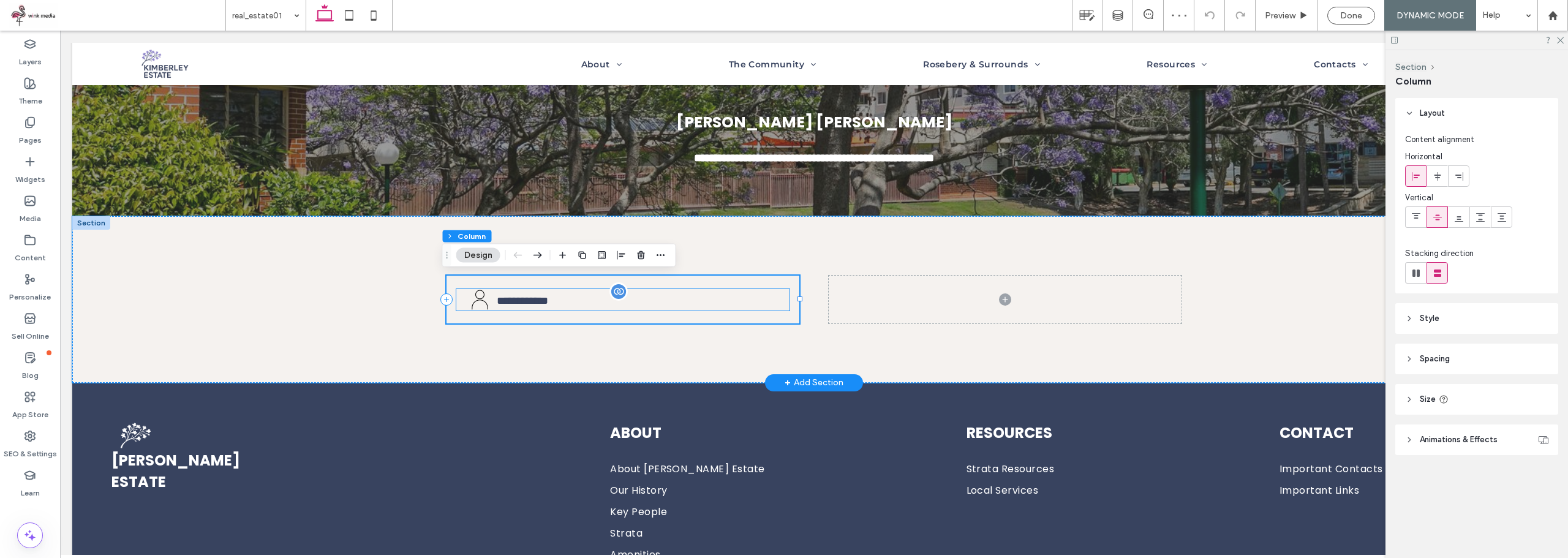
click at [543, 295] on span "**********" at bounding box center [522, 301] width 52 height 11
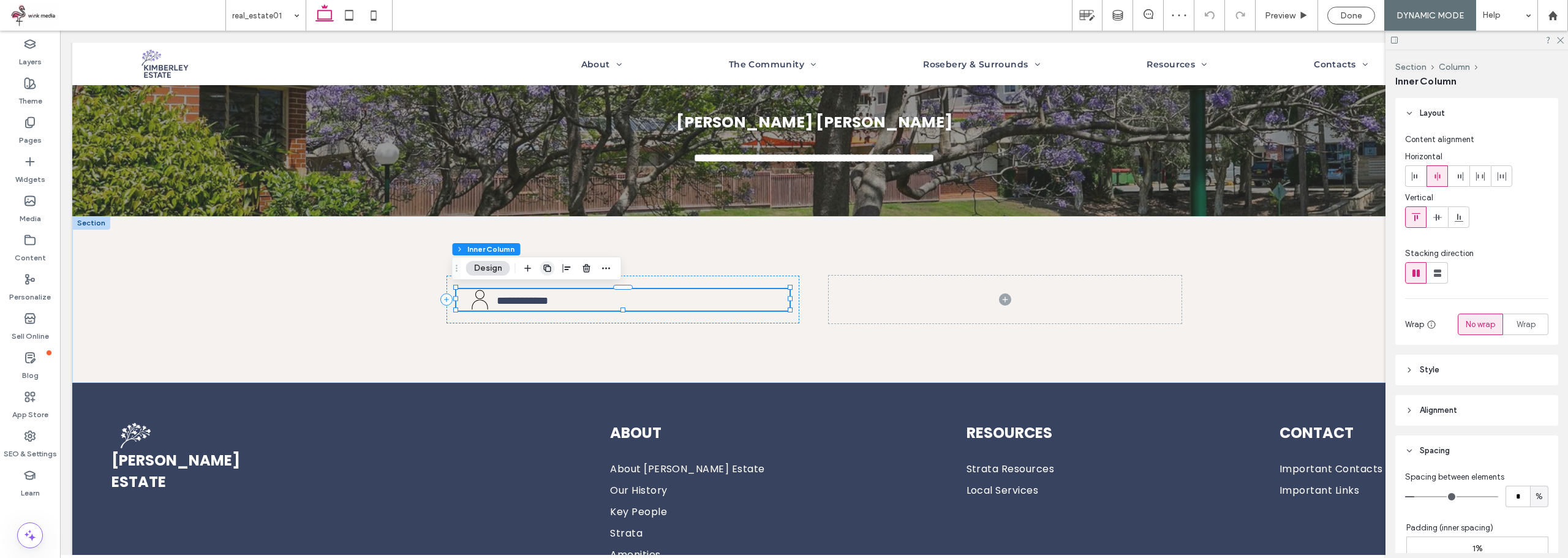
click at [552, 266] on icon "button" at bounding box center [547, 268] width 9 height 9
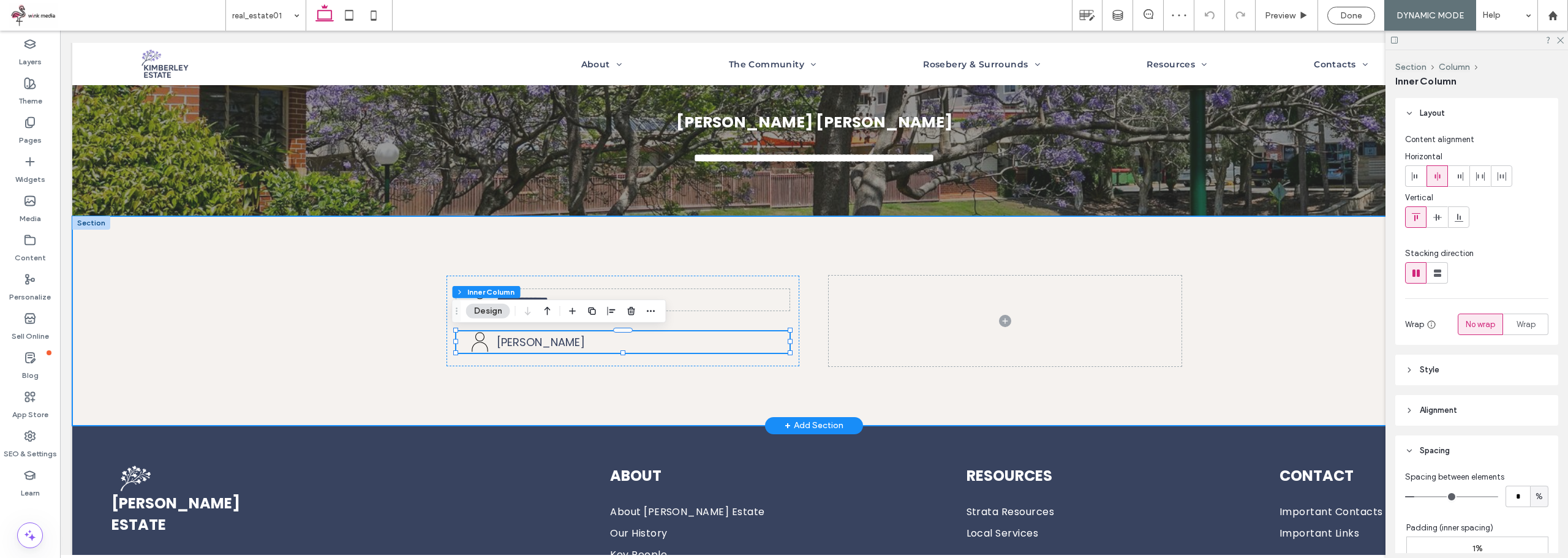
click at [610, 377] on div "**********" at bounding box center [814, 320] width 735 height 209
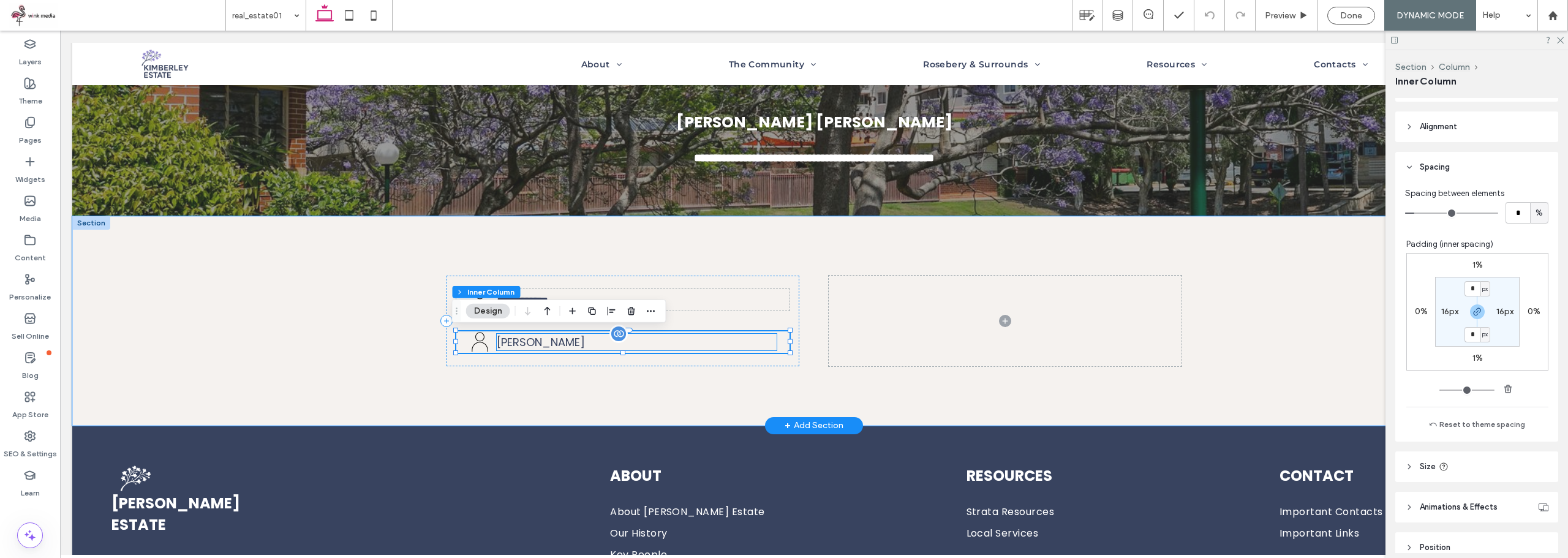
scroll to position [297, 0]
click at [530, 346] on span "[PERSON_NAME]" at bounding box center [540, 342] width 88 height 15
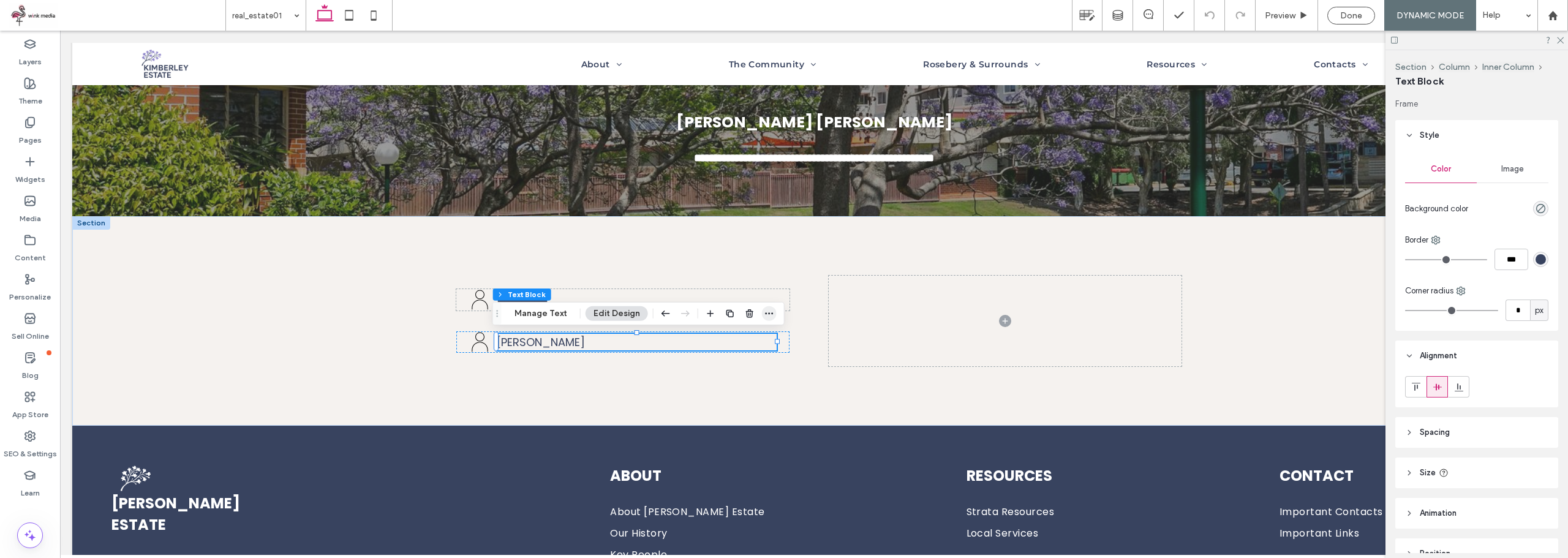
click at [769, 316] on icon "button" at bounding box center [769, 313] width 9 height 9
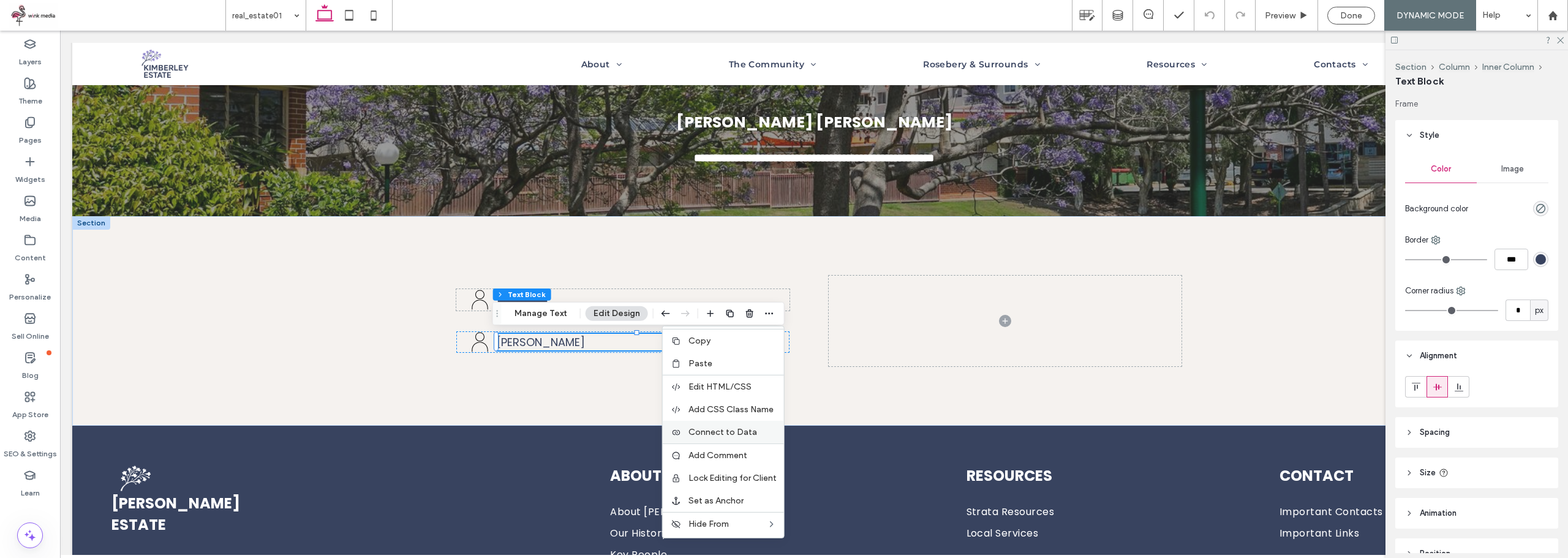
click at [729, 438] on div "Connect to Data" at bounding box center [723, 432] width 121 height 23
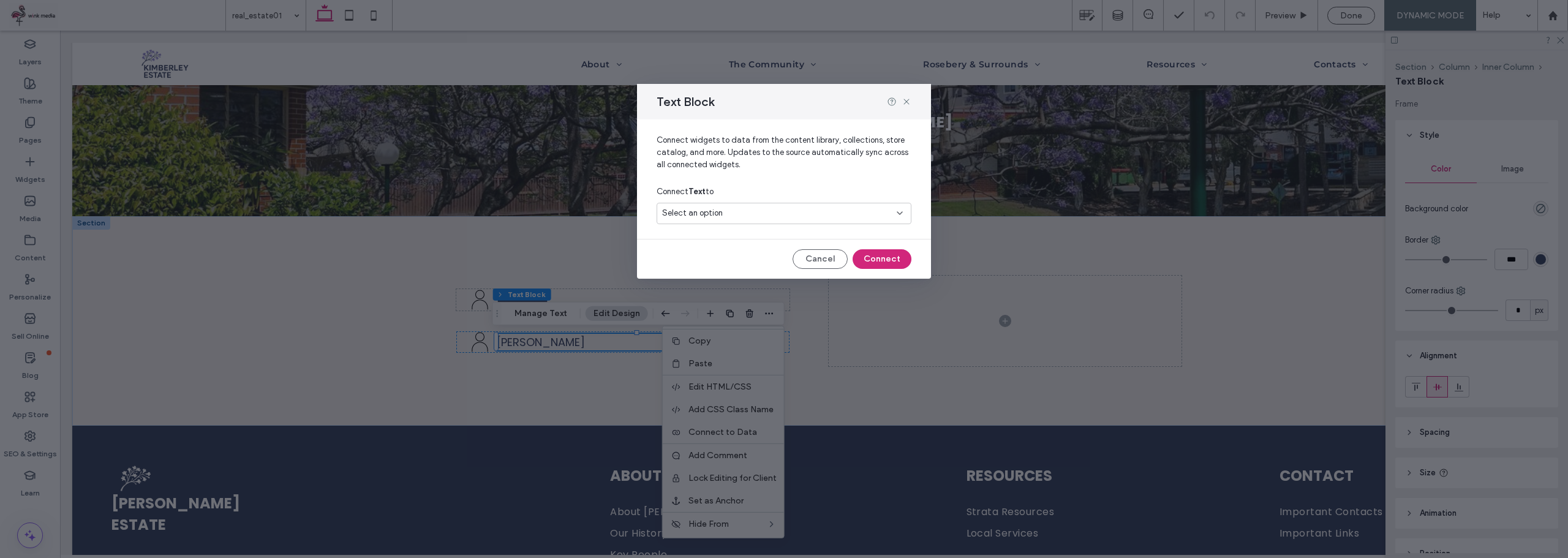
click at [742, 222] on div "Select an option" at bounding box center [783, 213] width 255 height 21
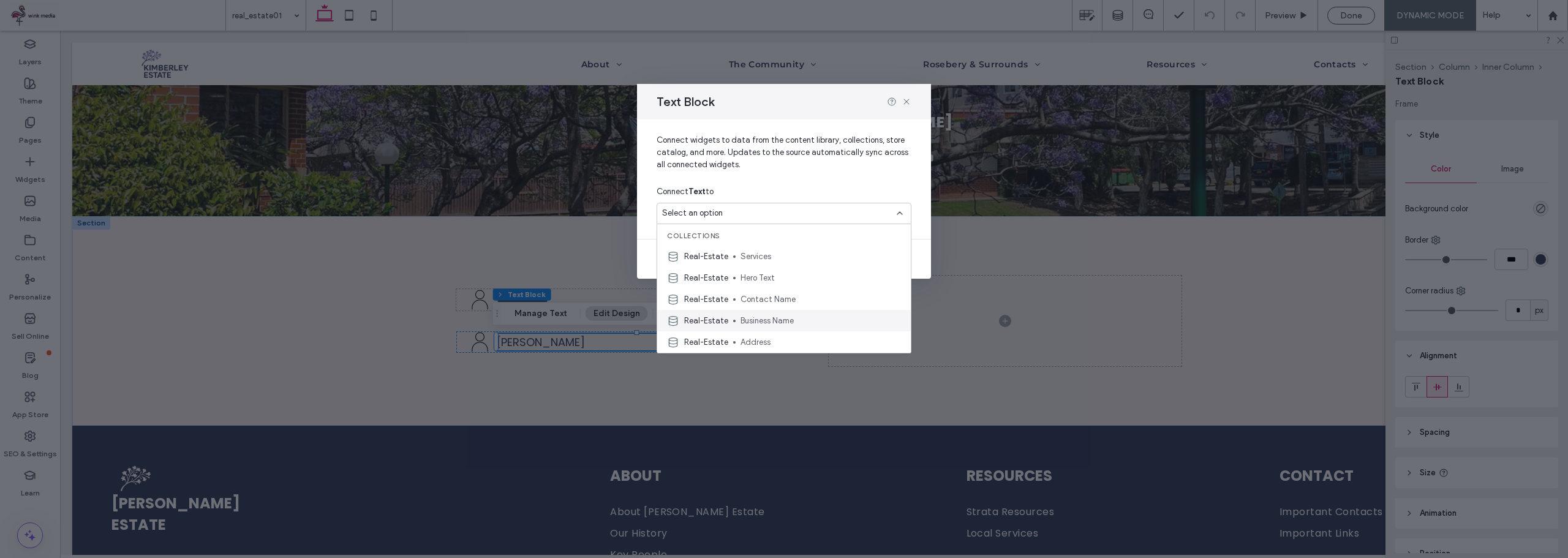
click at [777, 321] on span "Business Name" at bounding box center [820, 321] width 160 height 12
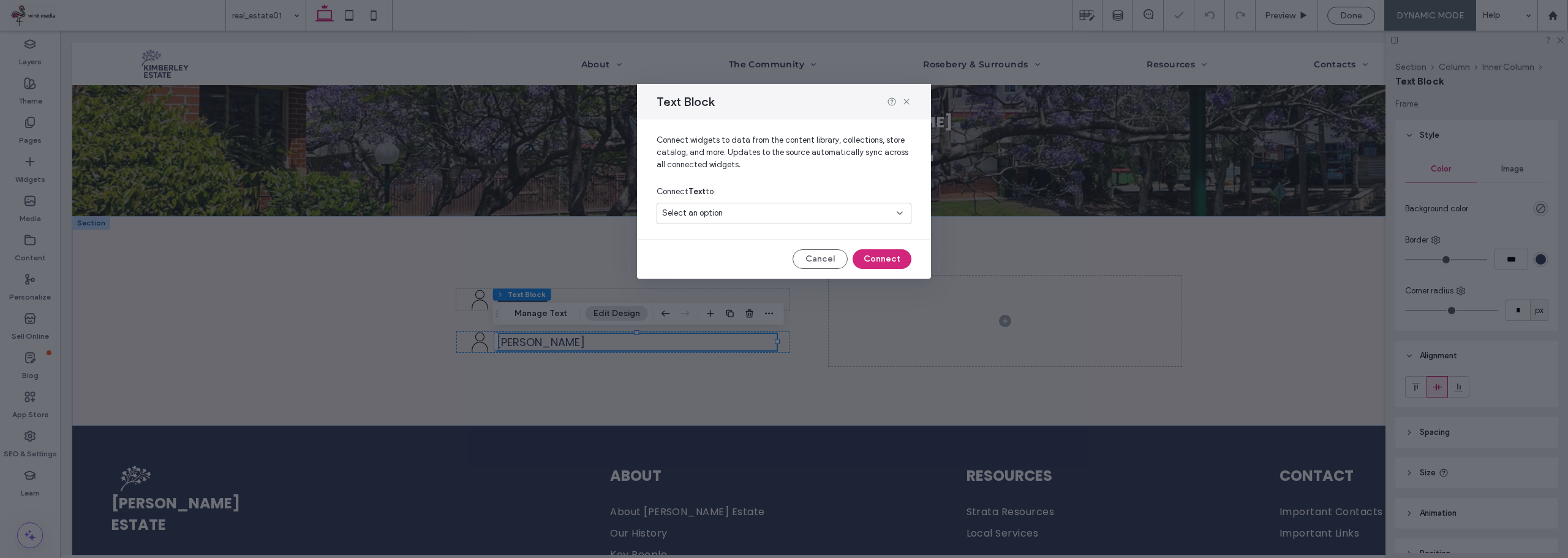
click at [797, 213] on div "Select an option" at bounding box center [777, 213] width 229 height 12
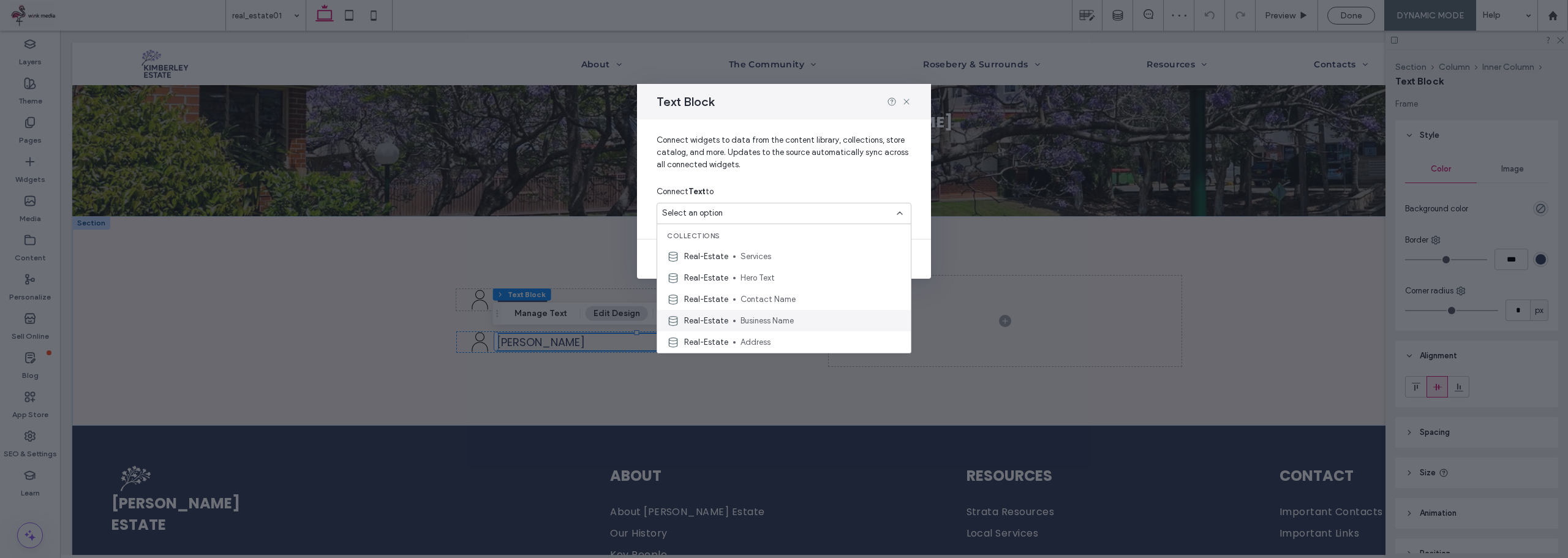
click at [758, 316] on span "Business Name" at bounding box center [820, 321] width 160 height 12
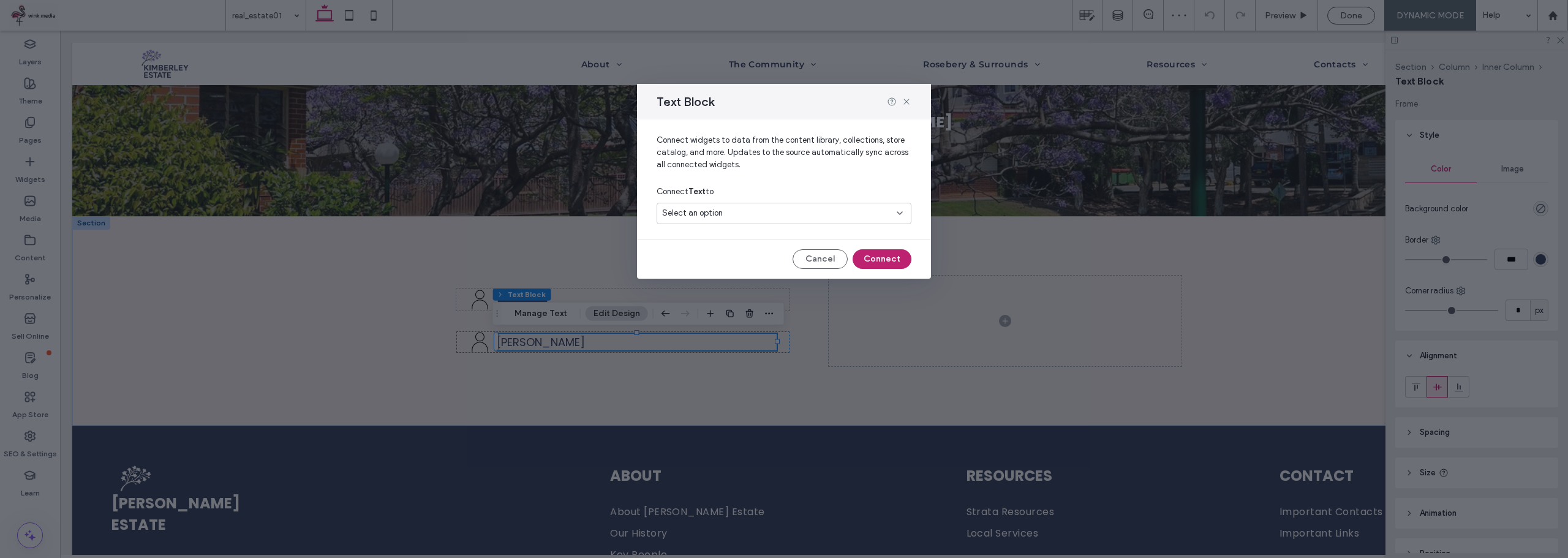
click at [896, 262] on button "Connect" at bounding box center [882, 259] width 59 height 20
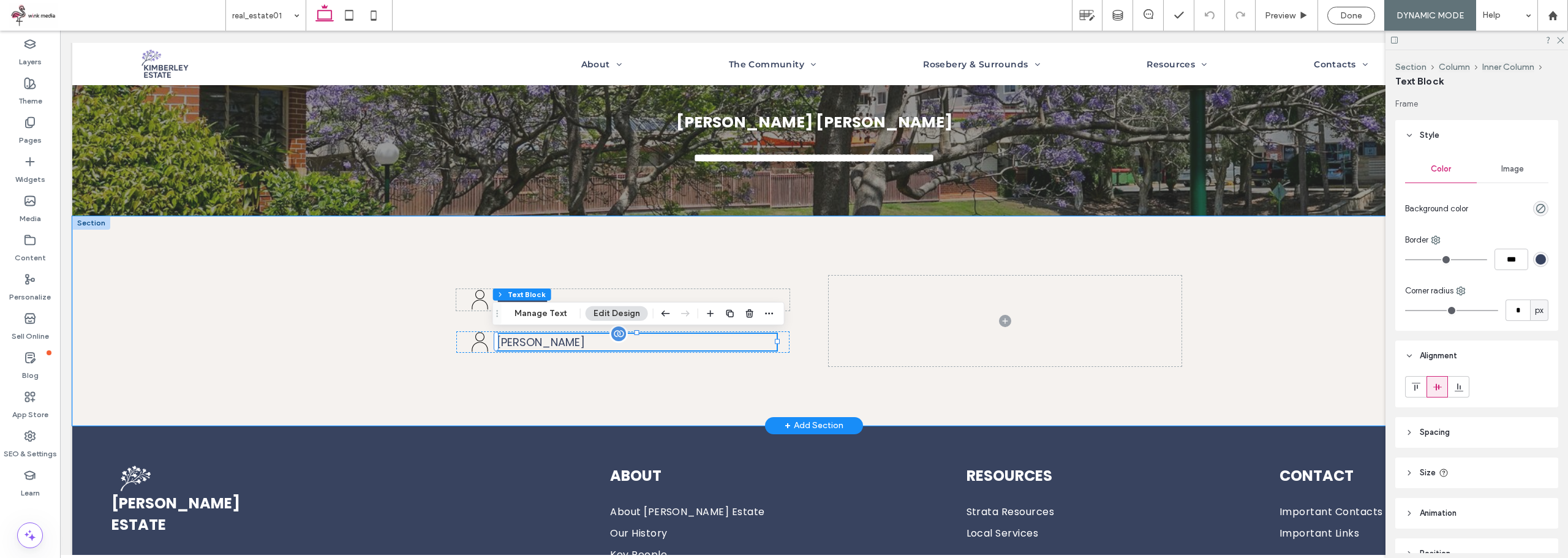
click at [610, 349] on p "[PERSON_NAME]" at bounding box center [637, 342] width 280 height 17
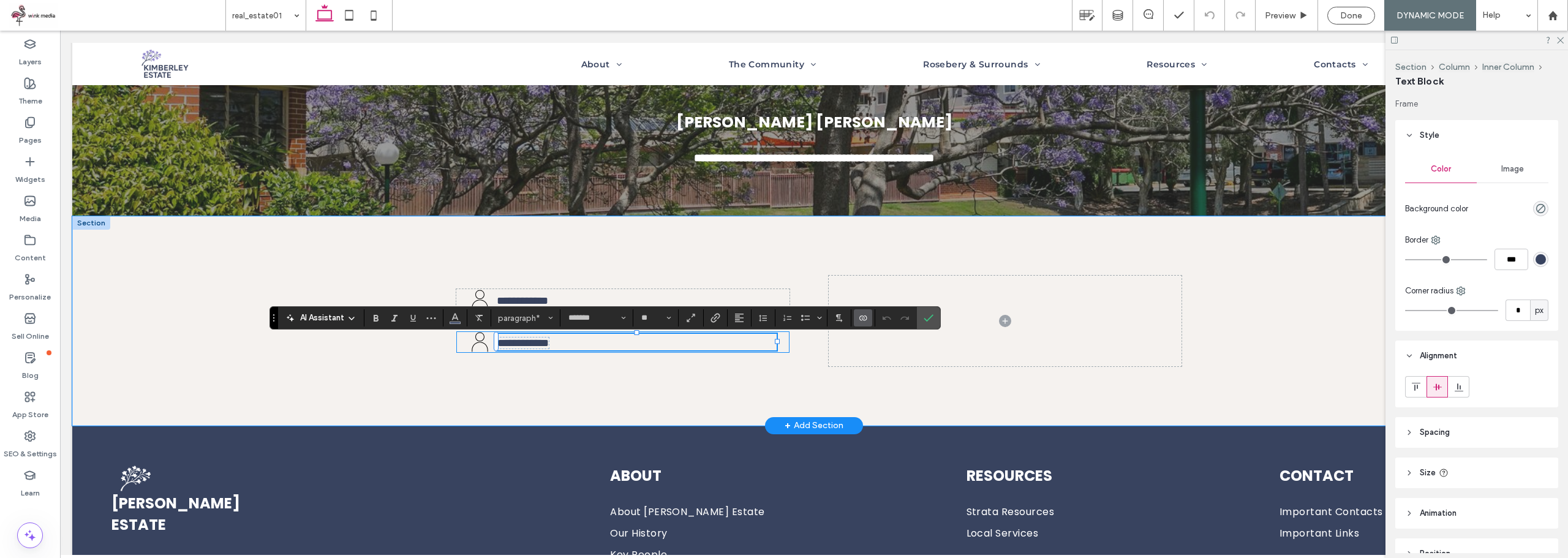
click at [614, 383] on div "**********" at bounding box center [814, 320] width 735 height 209
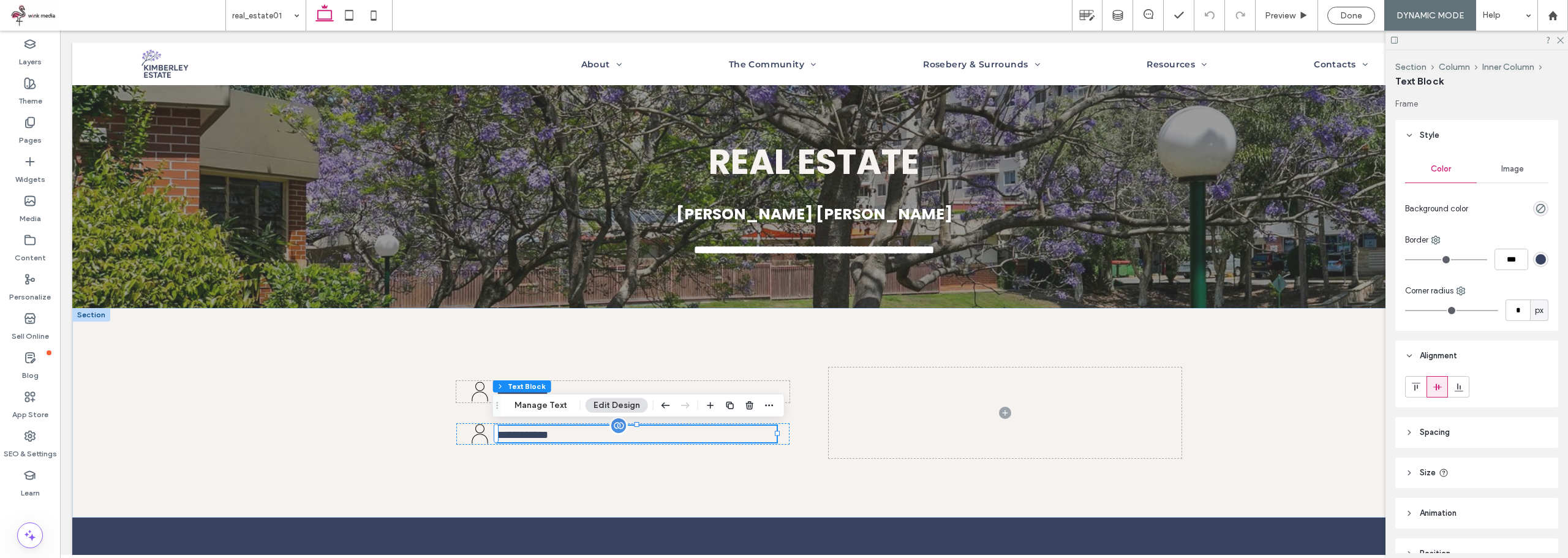
scroll to position [65, 0]
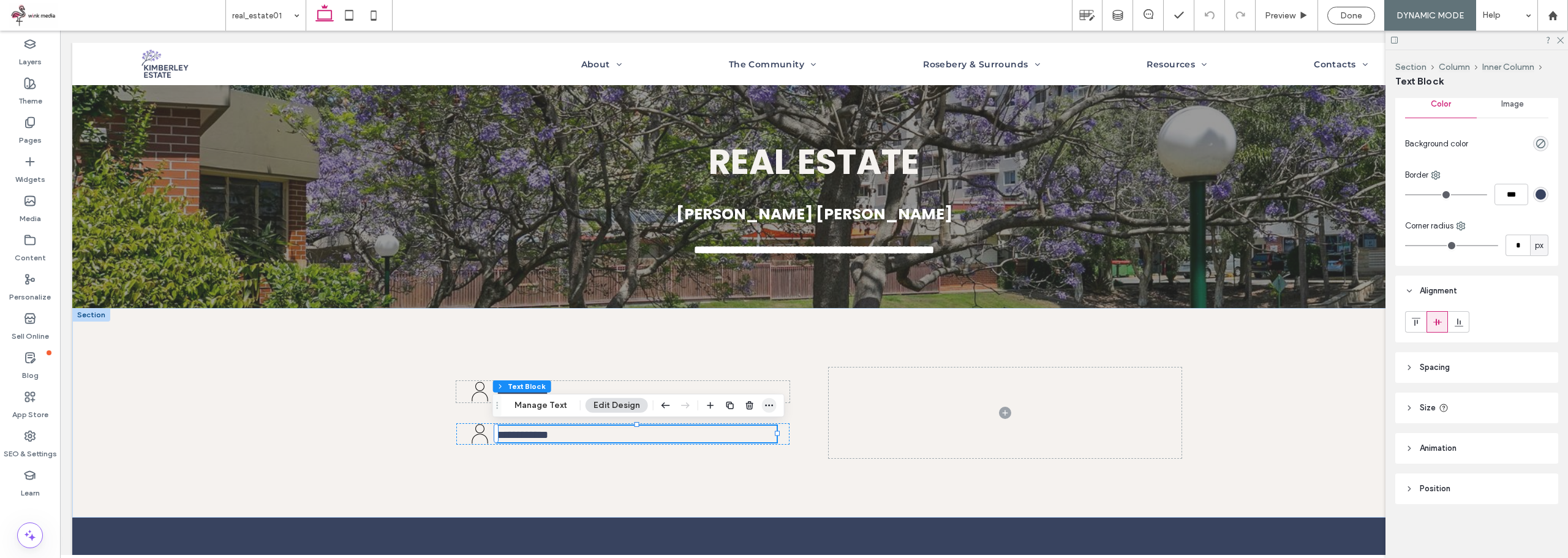
click at [772, 403] on span "button" at bounding box center [769, 406] width 15 height 15
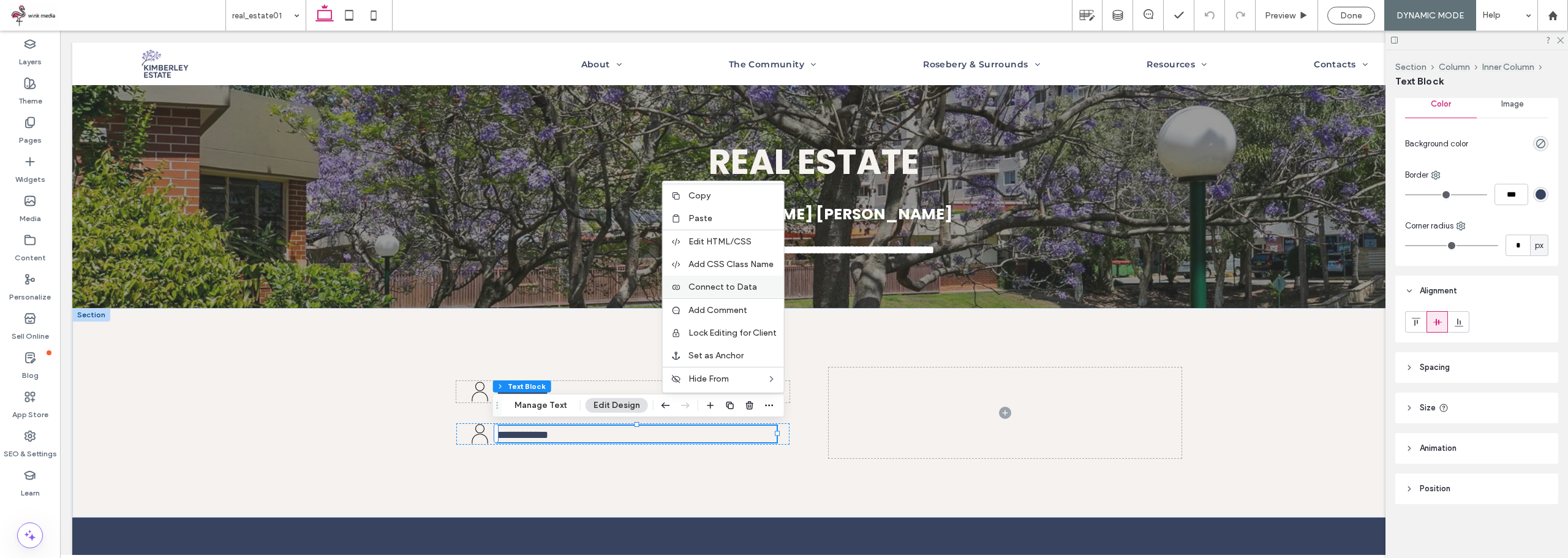
click at [729, 285] on span "Connect to Data" at bounding box center [723, 287] width 69 height 10
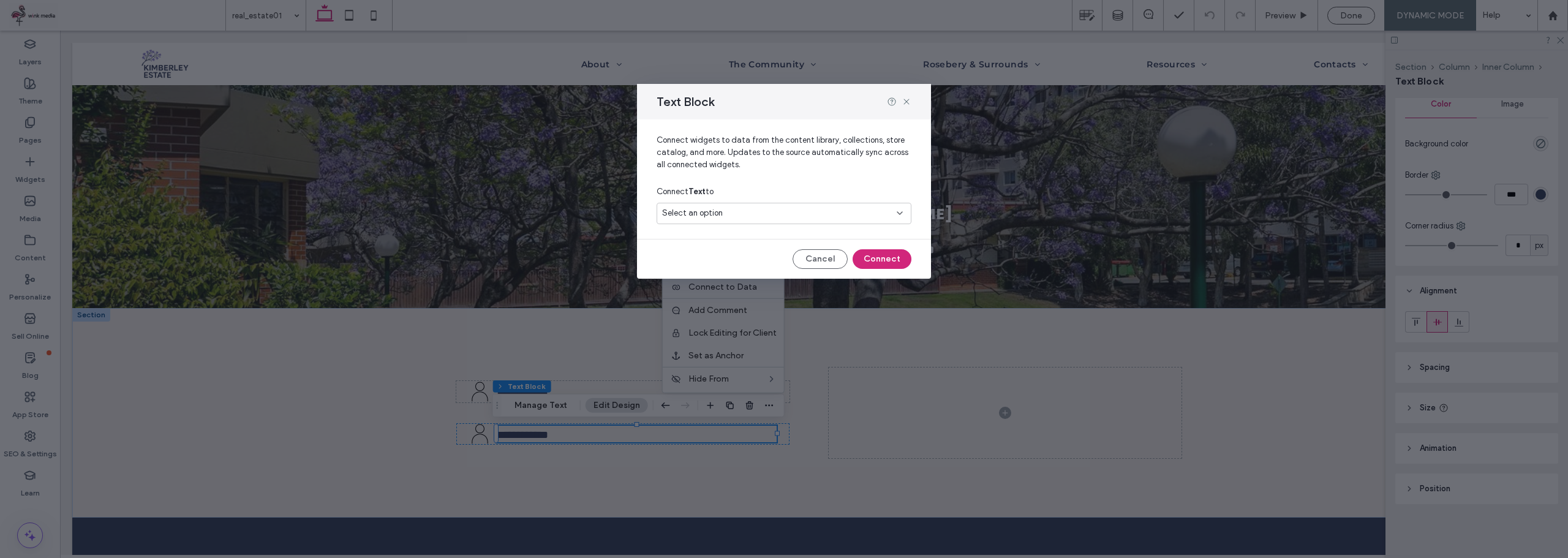
click at [797, 217] on div "Select an option" at bounding box center [777, 213] width 229 height 12
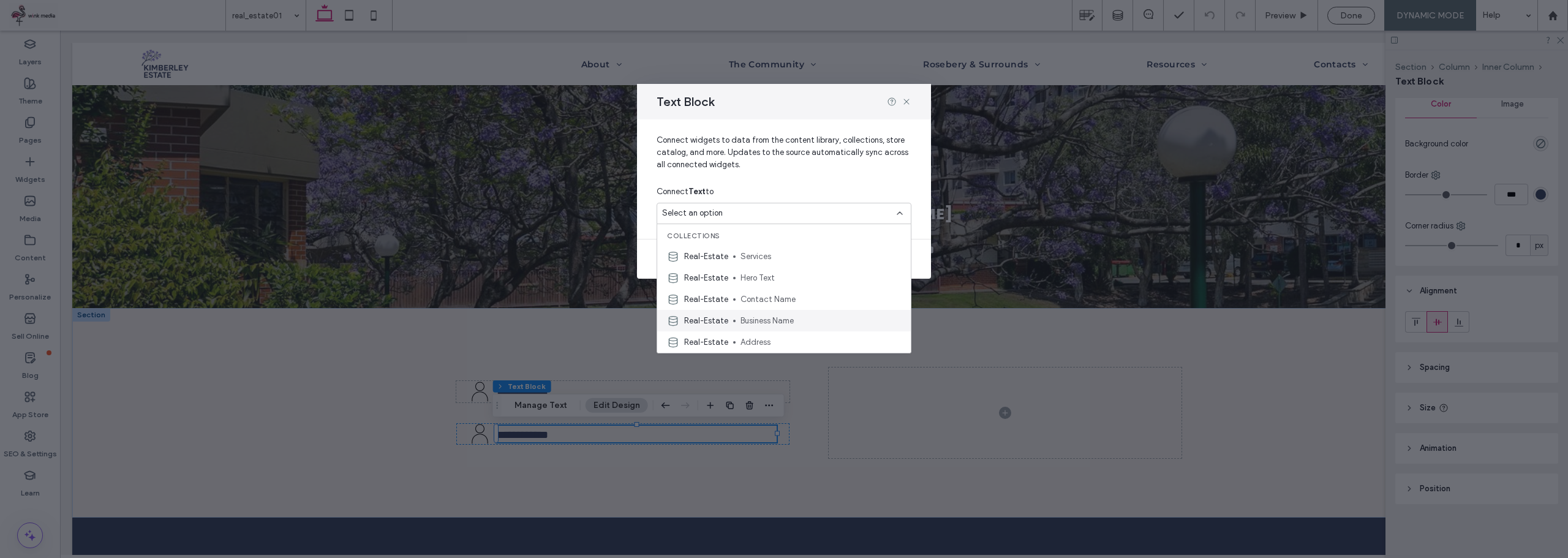
scroll to position [61, 0]
click at [799, 302] on span "Phone" at bounding box center [820, 302] width 160 height 12
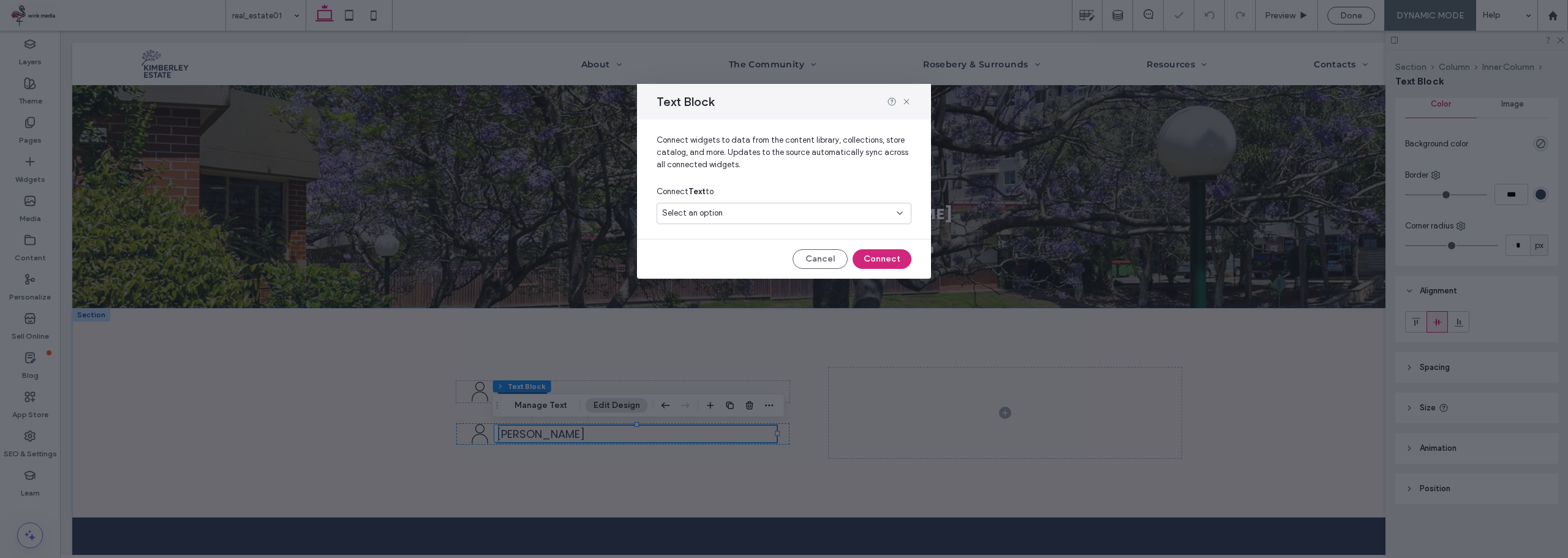
click at [807, 213] on div "Select an option" at bounding box center [777, 213] width 229 height 12
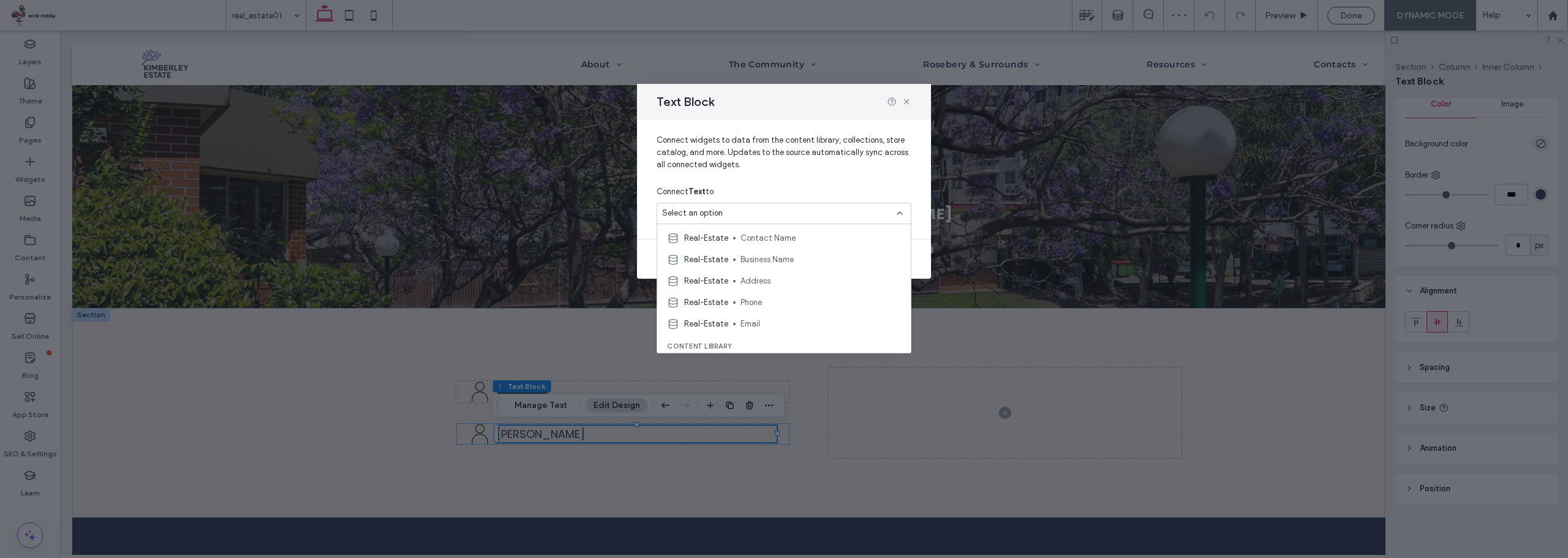
drag, startPoint x: 851, startPoint y: 414, endPoint x: 853, endPoint y: 407, distance: 7.3
click at [851, 414] on div "Text Block Connect widgets to data from the content library, collections, store…" at bounding box center [784, 279] width 1568 height 558
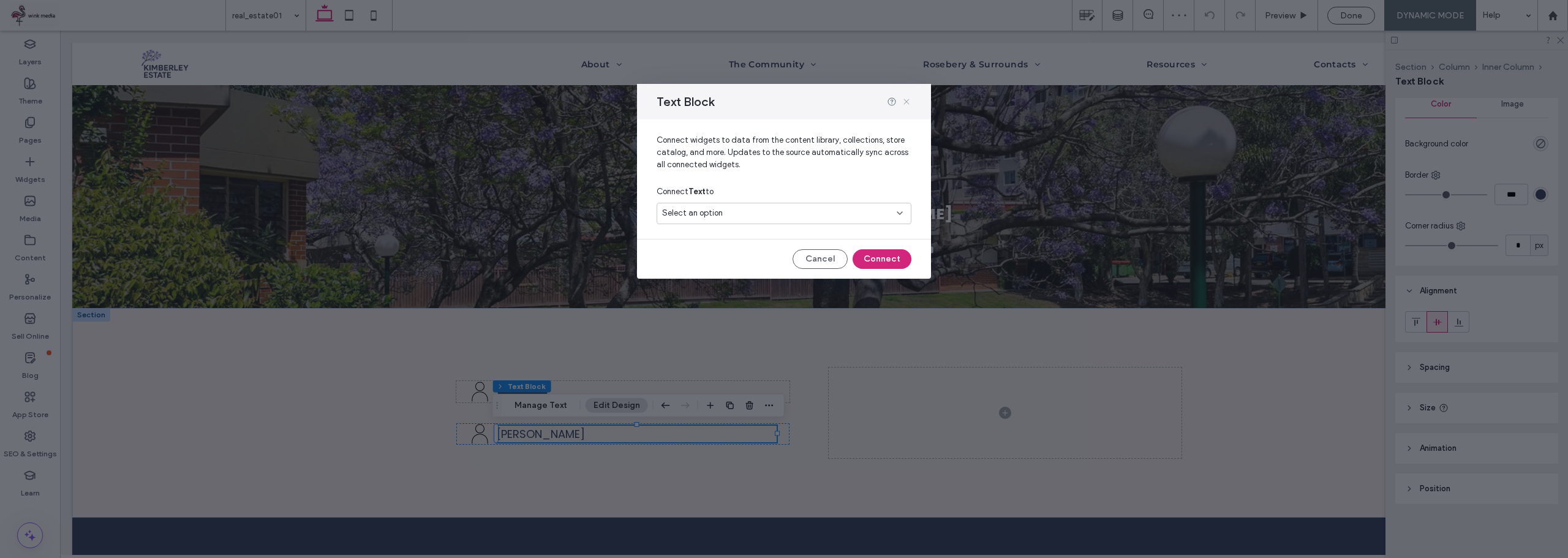
click at [907, 101] on use at bounding box center [907, 101] width 6 height 6
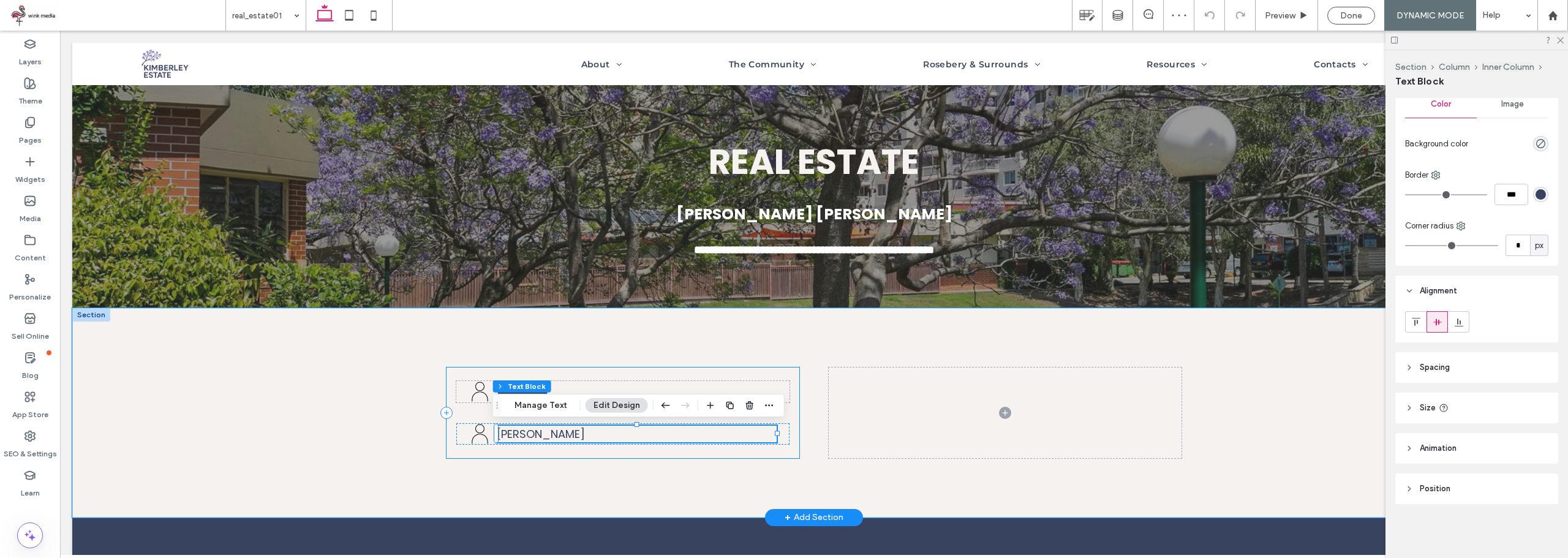
click at [764, 489] on div "**********" at bounding box center [814, 412] width 735 height 209
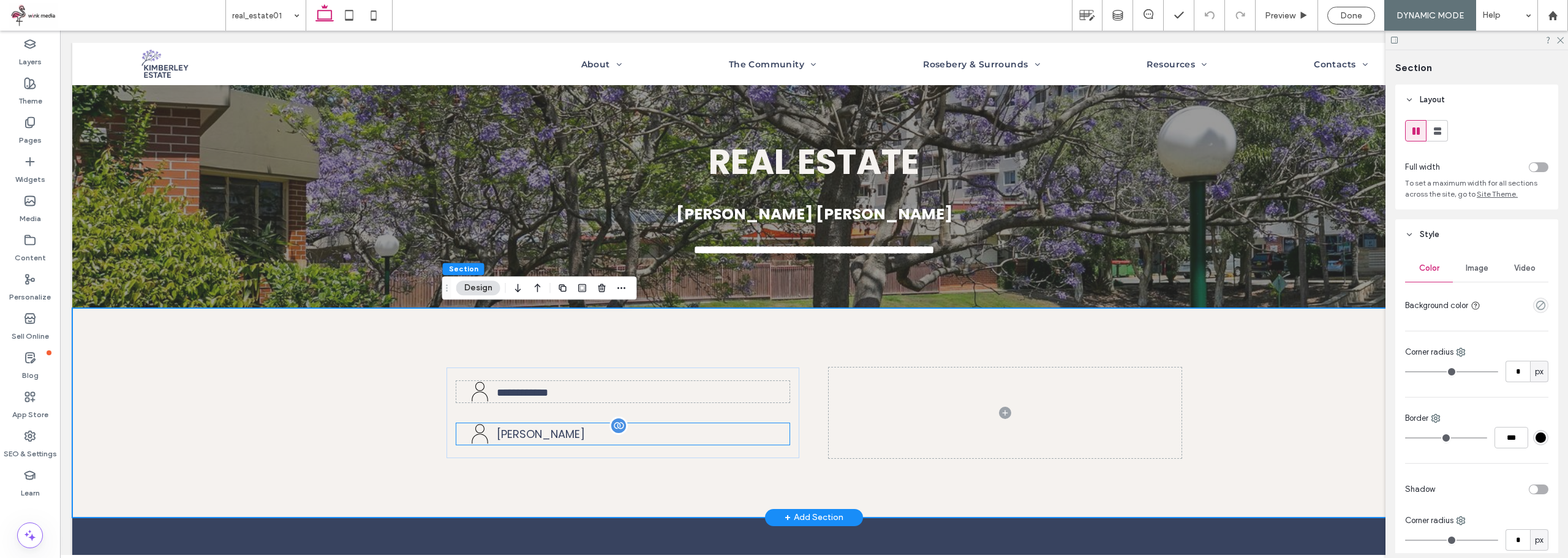
click at [602, 430] on p "[PERSON_NAME]" at bounding box center [637, 434] width 280 height 17
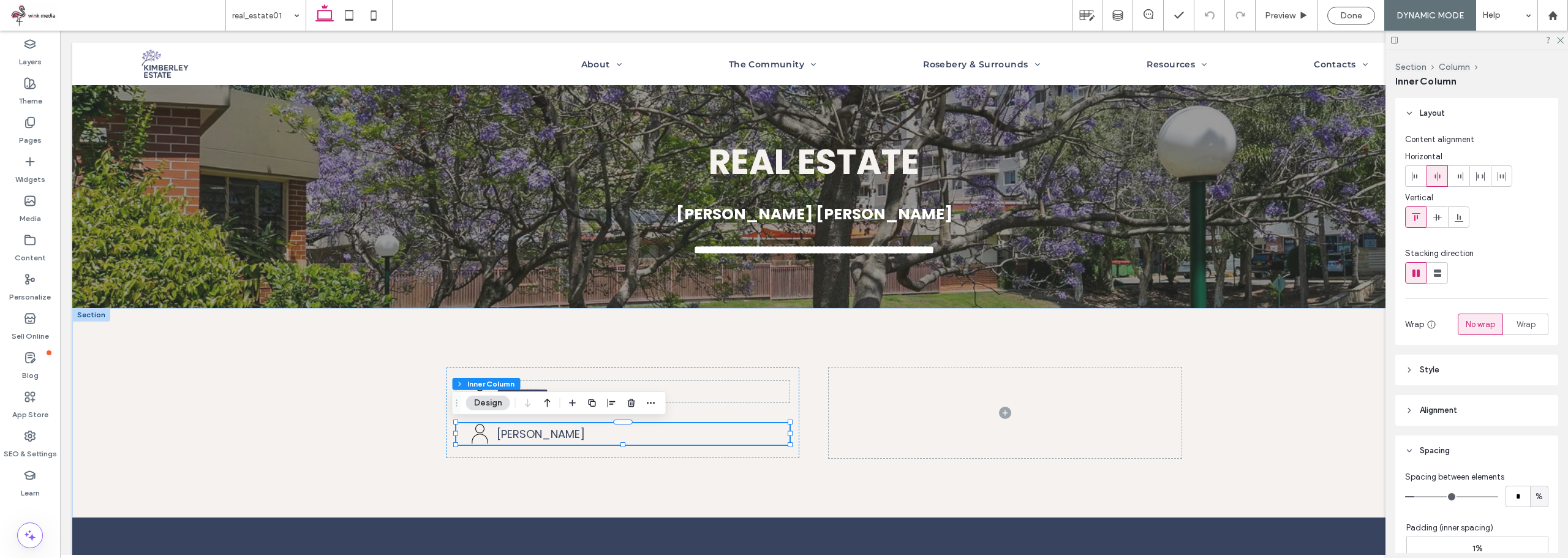
click at [1352, 13] on span "Done" at bounding box center [1351, 15] width 22 height 10
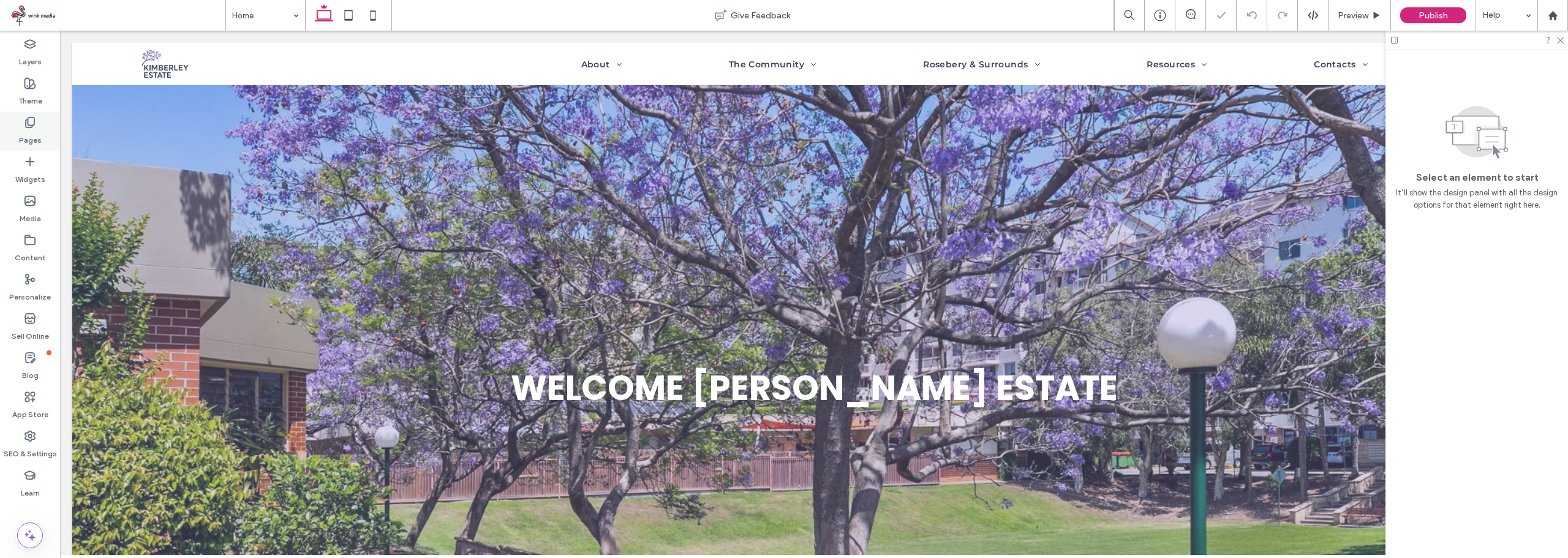
click at [27, 123] on icon at bounding box center [30, 123] width 12 height 12
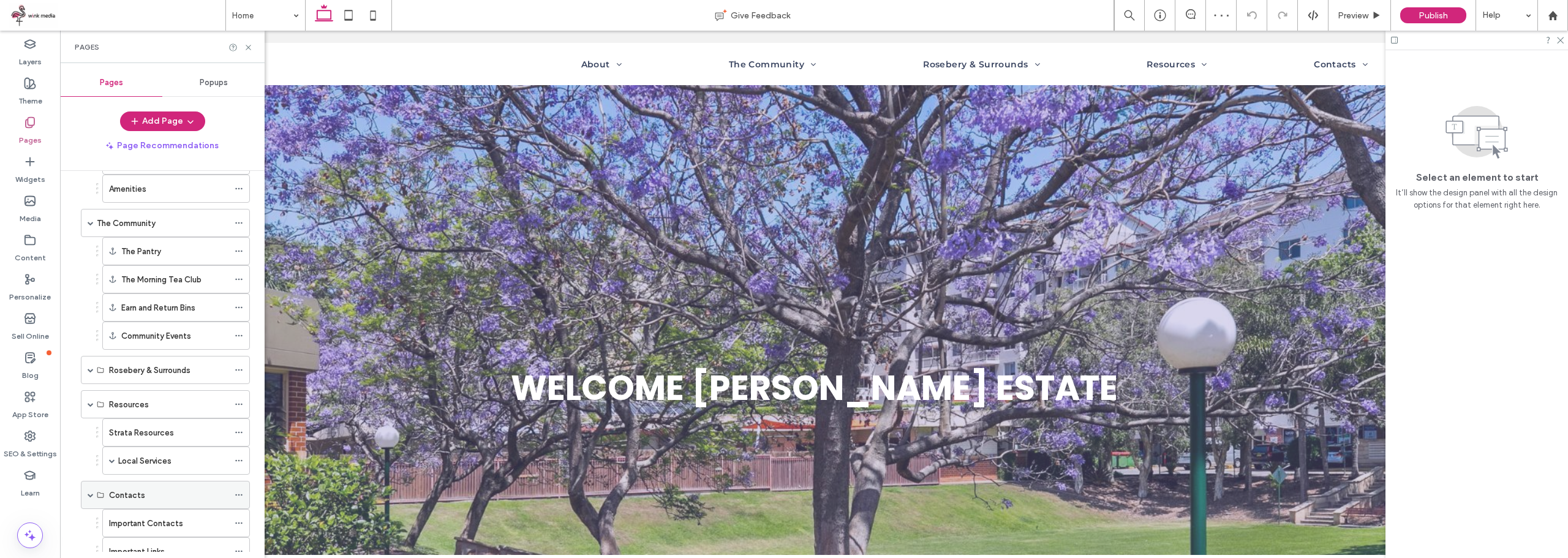
scroll to position [271, 0]
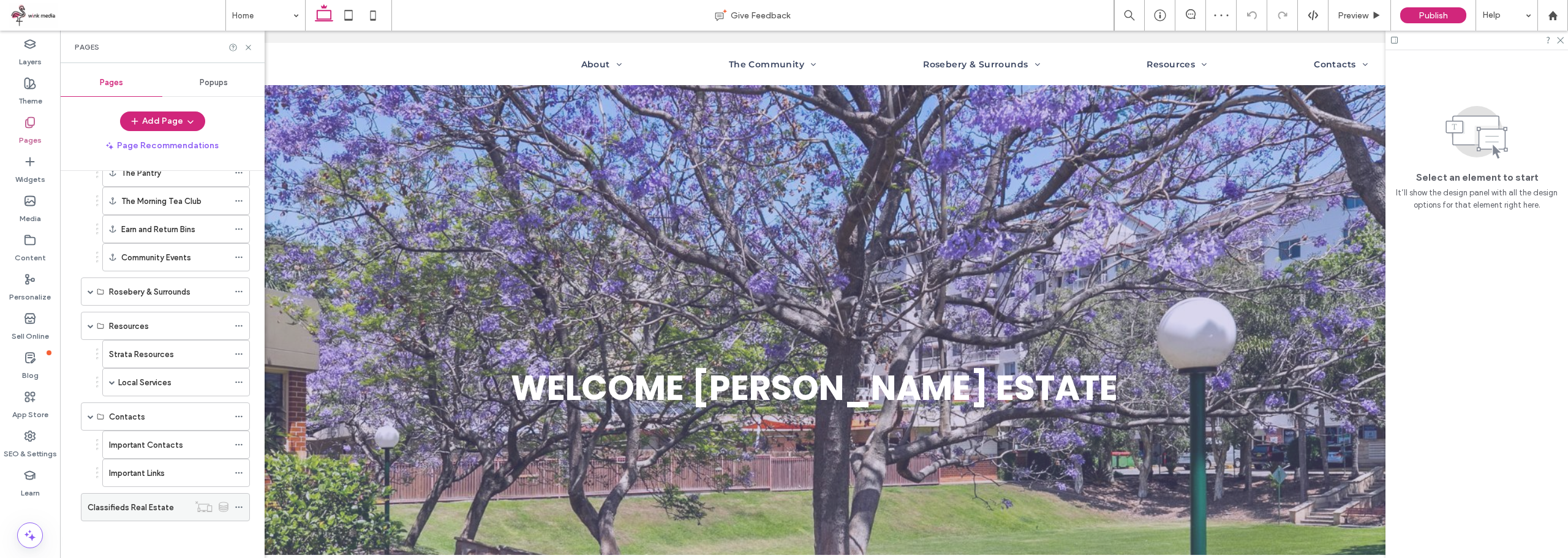
click at [163, 508] on label "Classifieds Real Estate" at bounding box center [131, 507] width 86 height 21
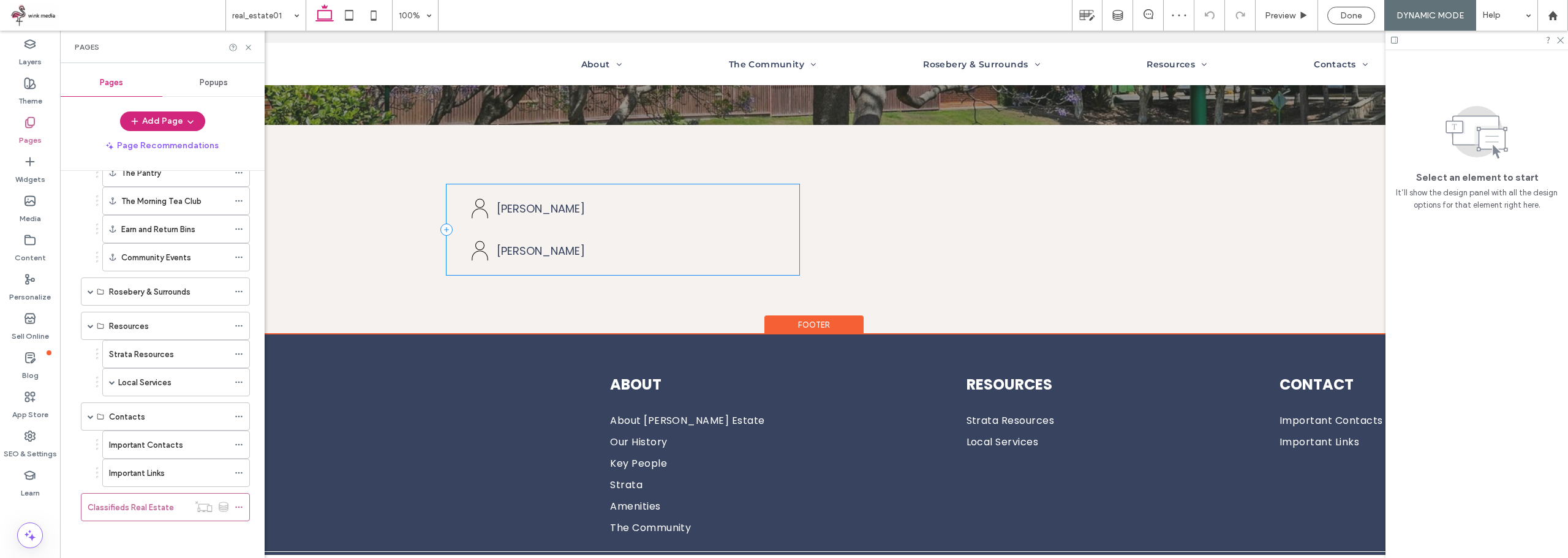
scroll to position [184, 0]
click at [521, 247] on span "[PERSON_NAME]" at bounding box center [540, 250] width 88 height 15
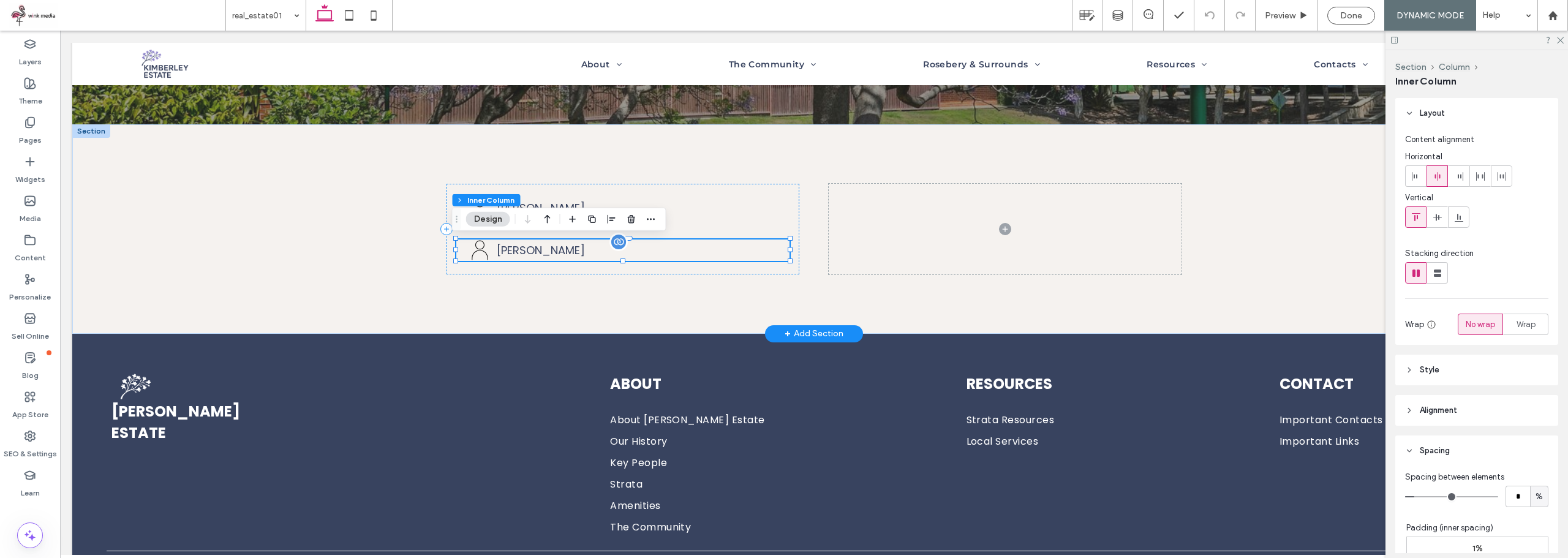
click at [522, 250] on span "[PERSON_NAME]" at bounding box center [540, 250] width 88 height 15
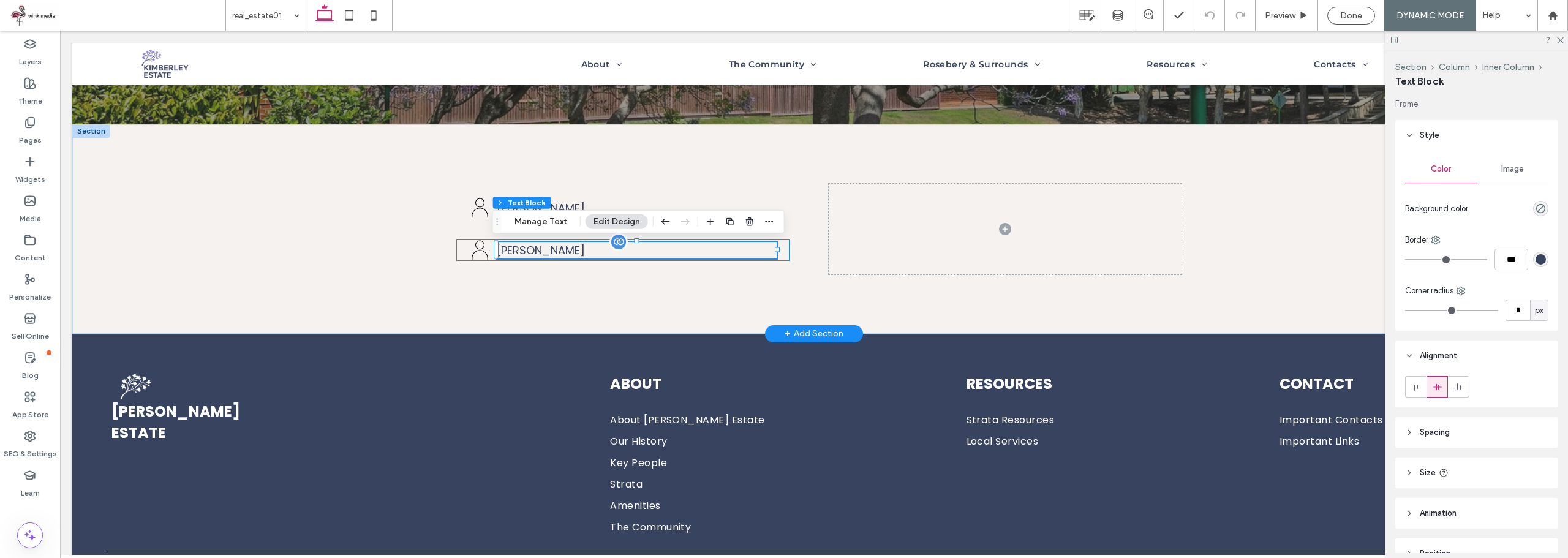
click at [537, 247] on span "[PERSON_NAME]" at bounding box center [540, 250] width 88 height 15
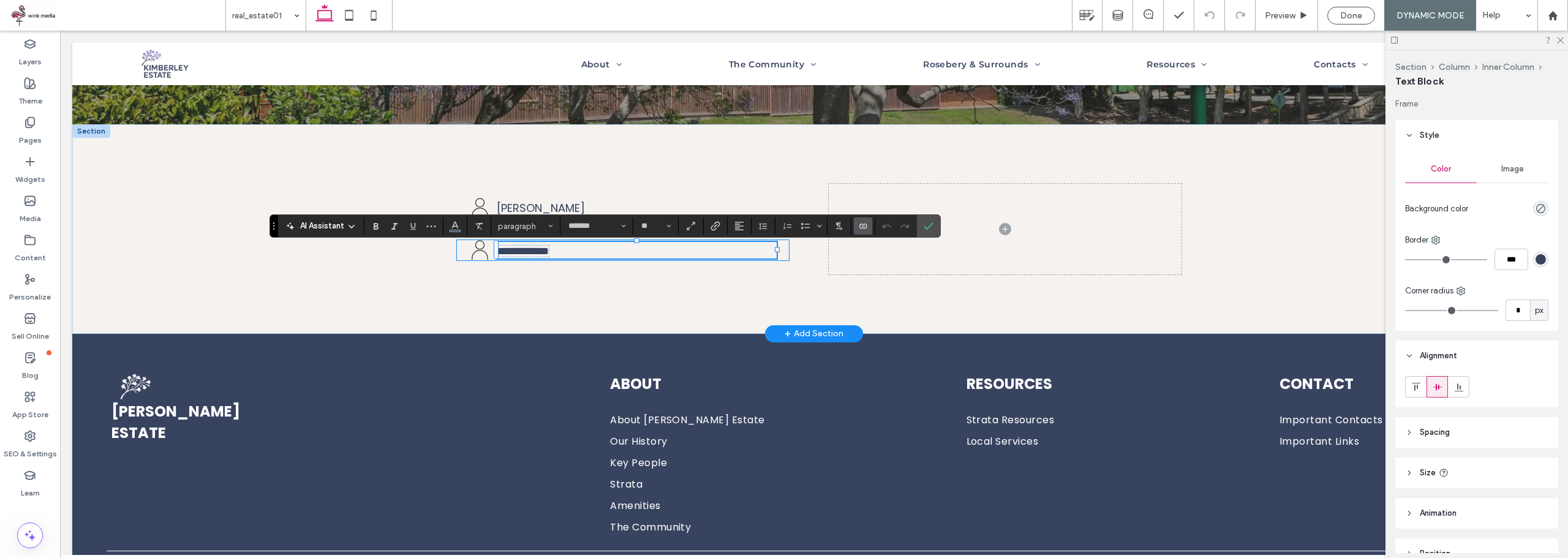
click at [540, 252] on span "**********" at bounding box center [523, 251] width 52 height 11
click at [867, 226] on icon "Connect To Data" at bounding box center [862, 225] width 9 height 9
click at [904, 178] on div "Edit Content" at bounding box center [908, 172] width 109 height 23
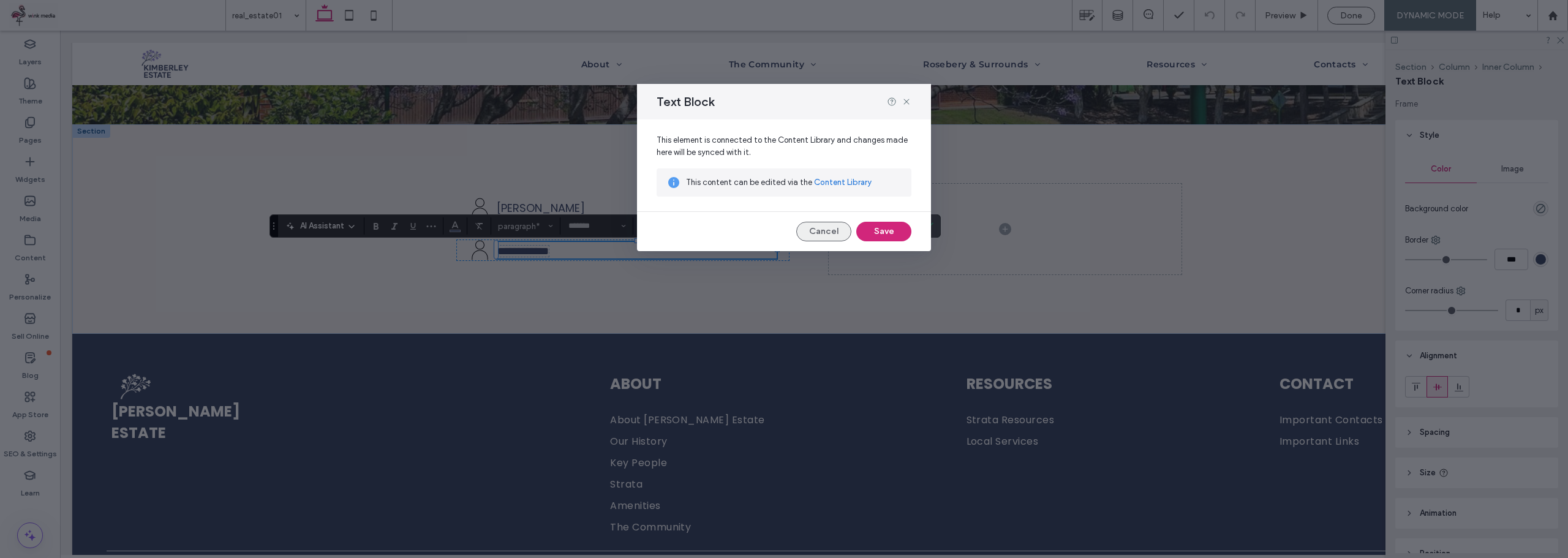
drag, startPoint x: 830, startPoint y: 228, endPoint x: 740, endPoint y: 212, distance: 91.4
click at [830, 228] on button "Cancel" at bounding box center [824, 231] width 55 height 20
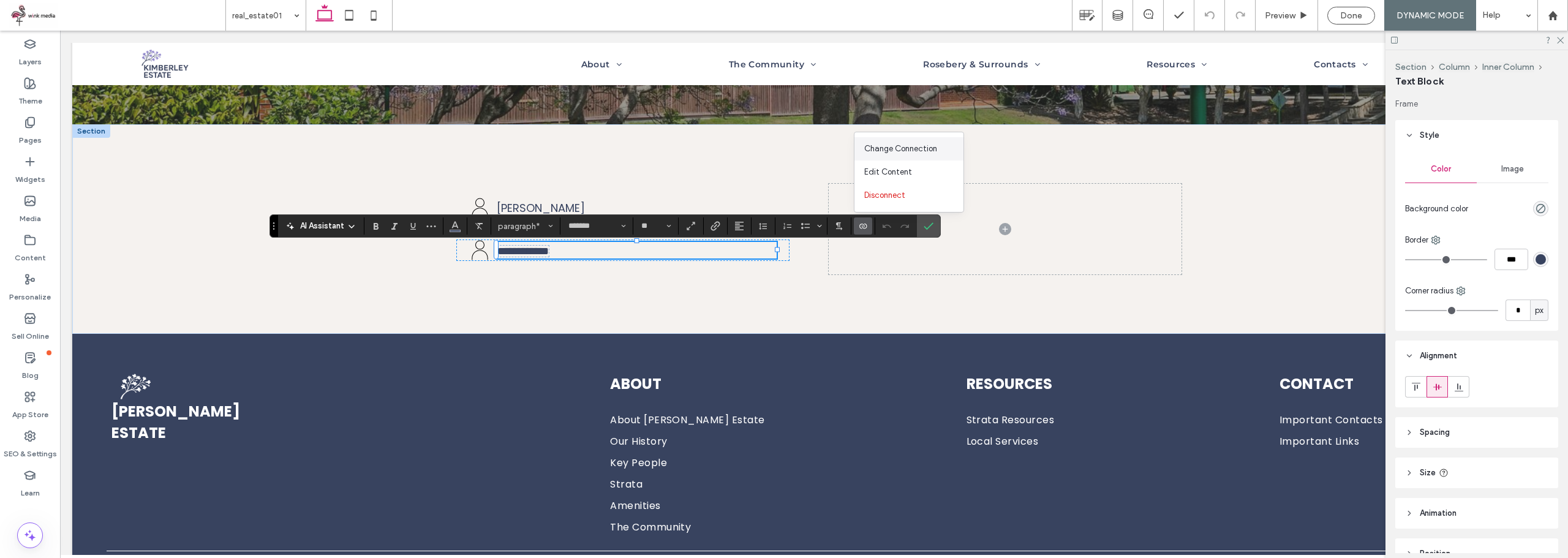
click at [899, 143] on span "Change Connection" at bounding box center [901, 149] width 73 height 12
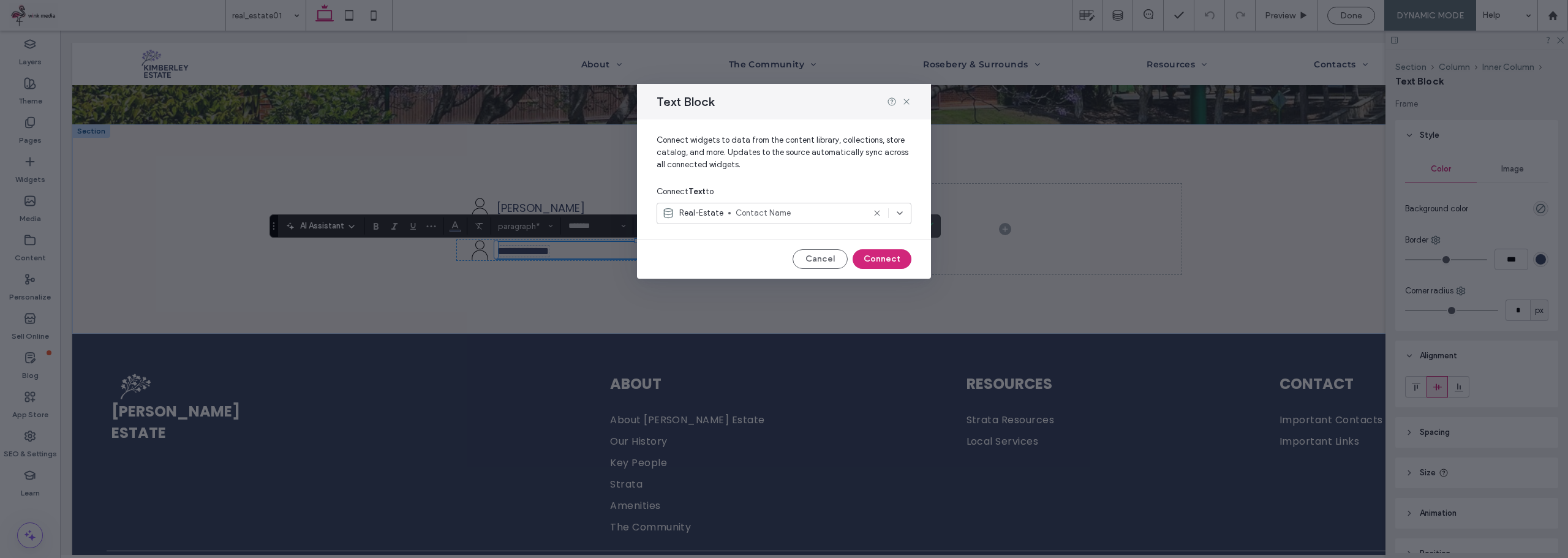
click at [821, 209] on span "Contact Name" at bounding box center [800, 213] width 128 height 12
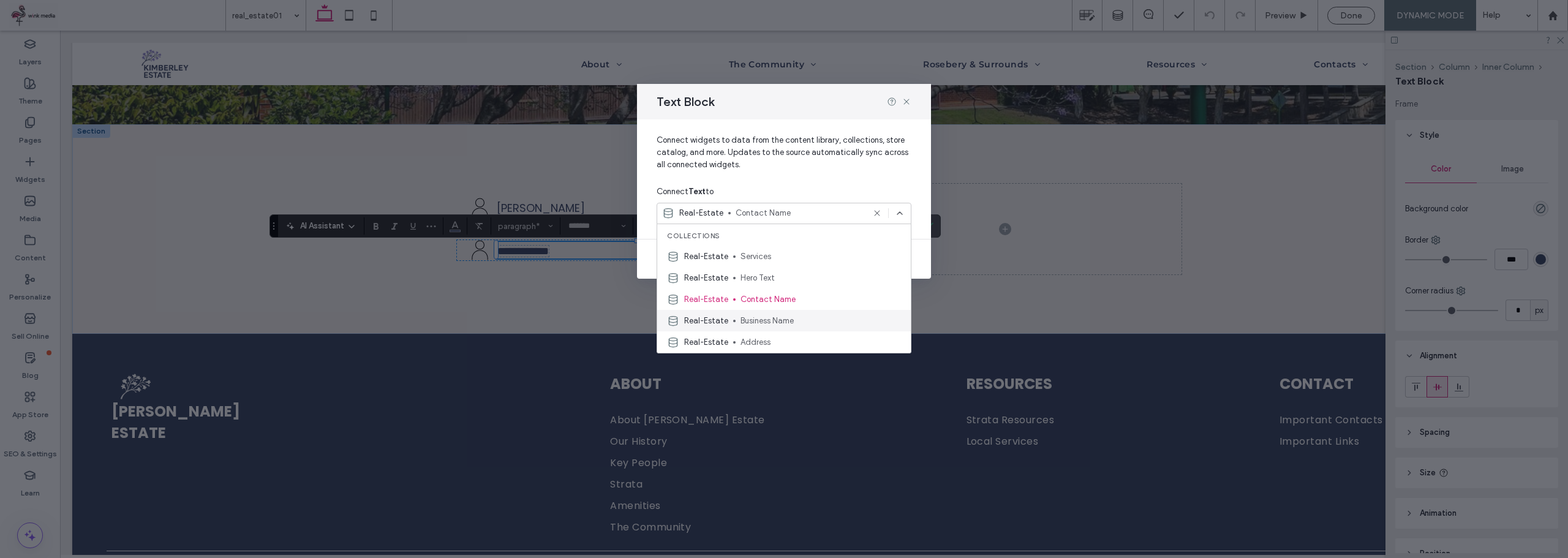
click at [799, 319] on span "Business Name" at bounding box center [820, 321] width 160 height 12
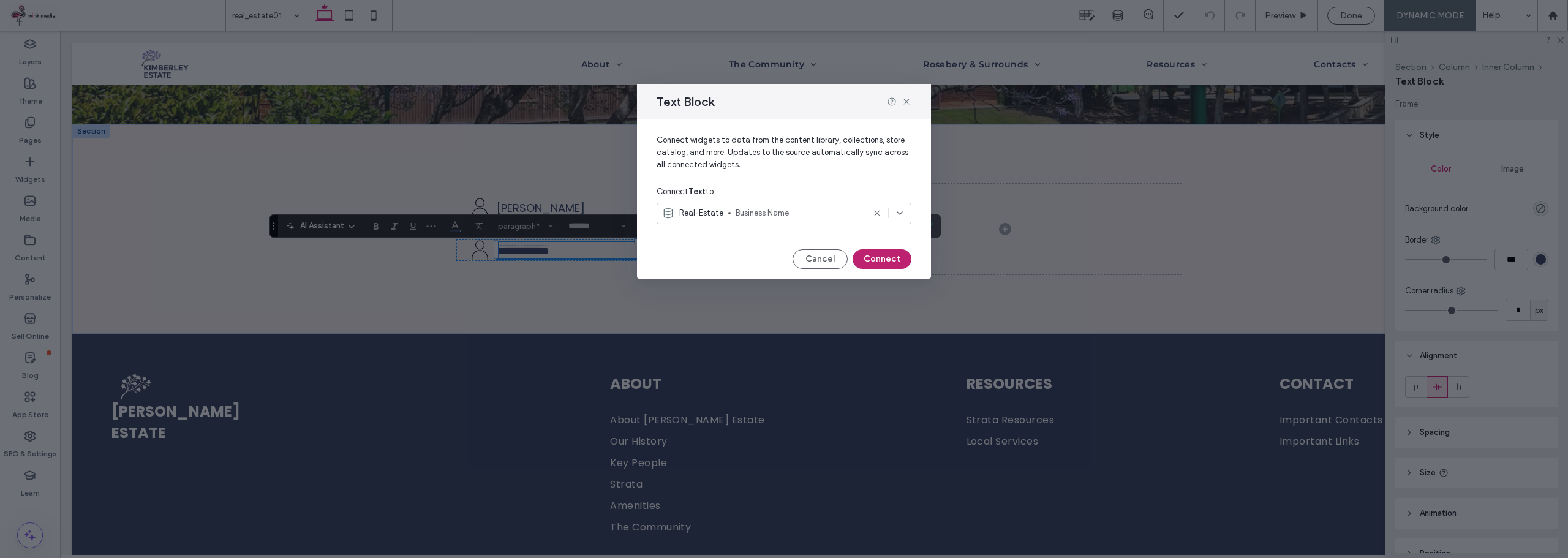
click at [886, 262] on button "Connect" at bounding box center [882, 259] width 59 height 20
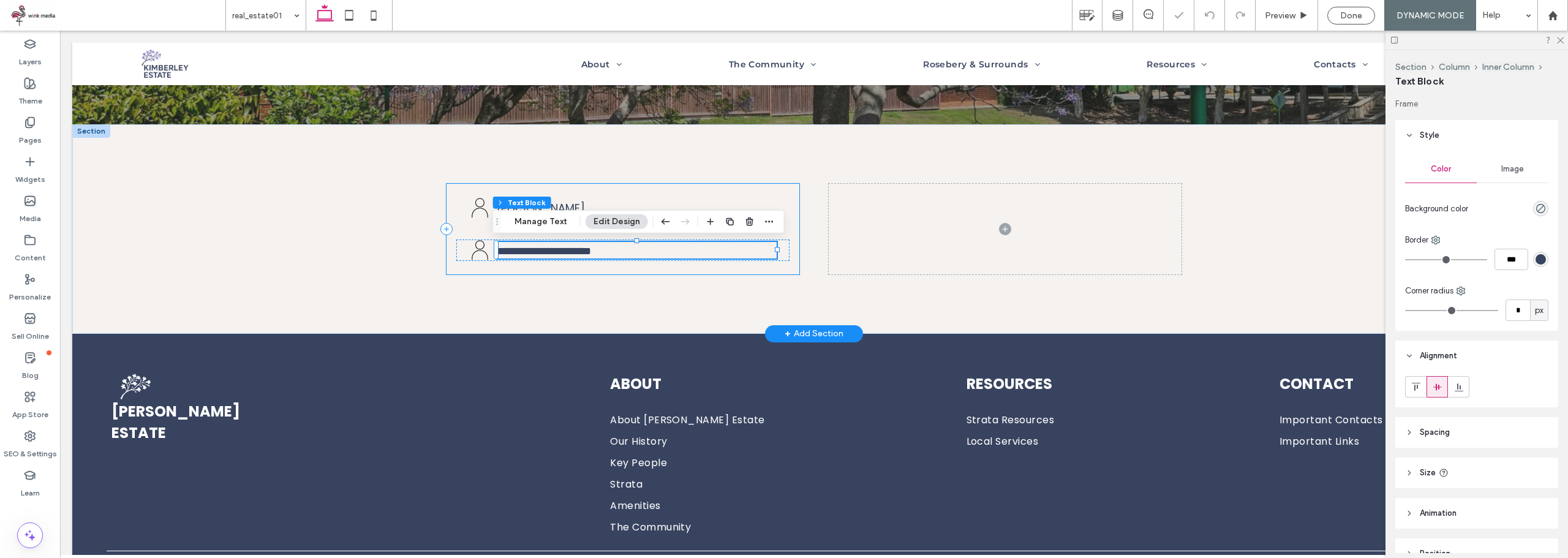
click at [656, 274] on div "**********" at bounding box center [814, 228] width 735 height 209
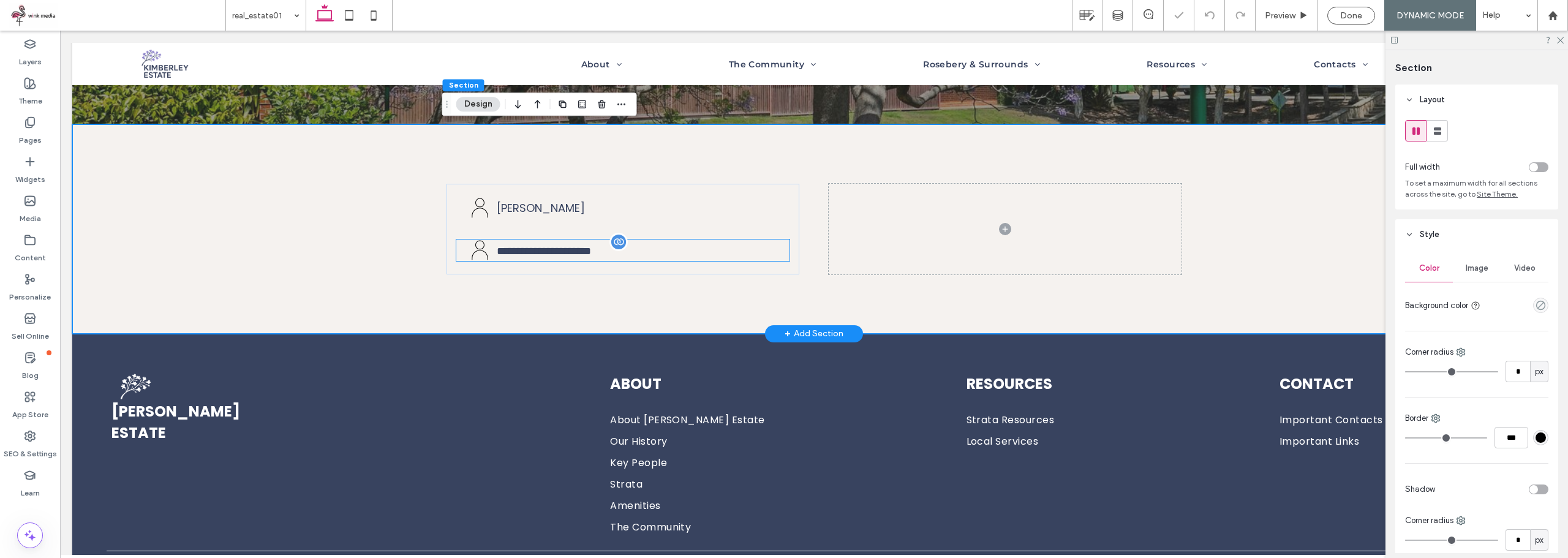
click at [691, 249] on p "**********" at bounding box center [637, 250] width 280 height 17
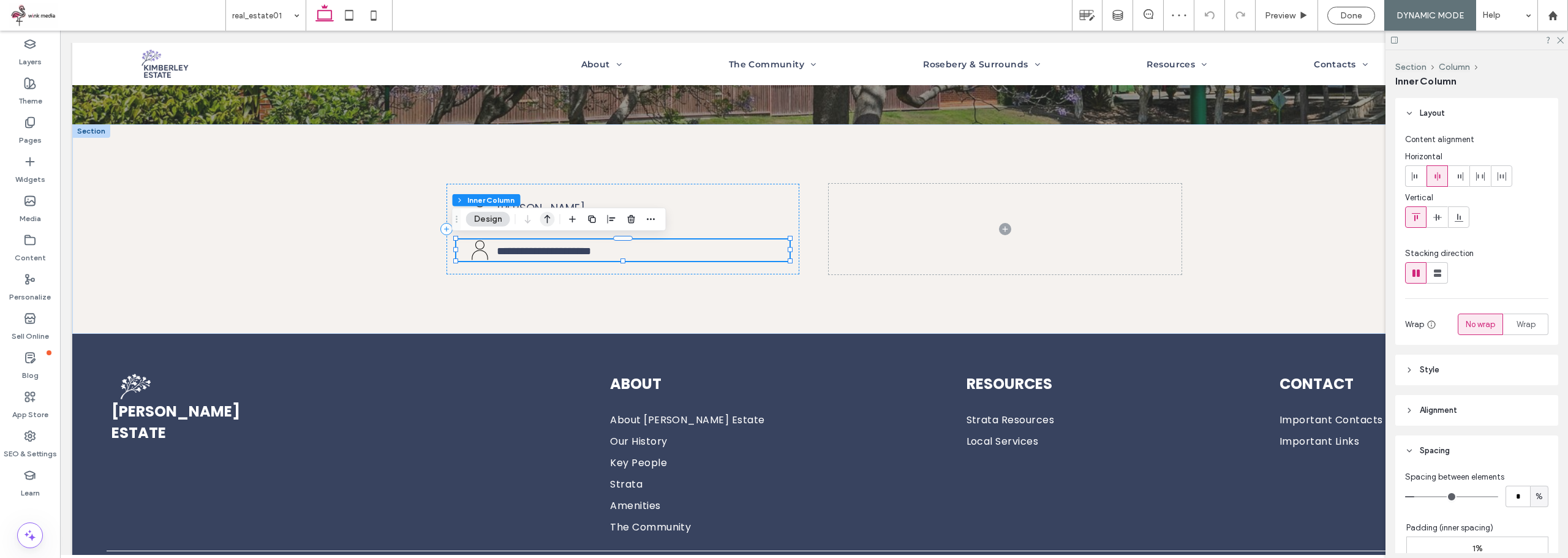
click at [548, 219] on use "button" at bounding box center [548, 220] width 6 height 9
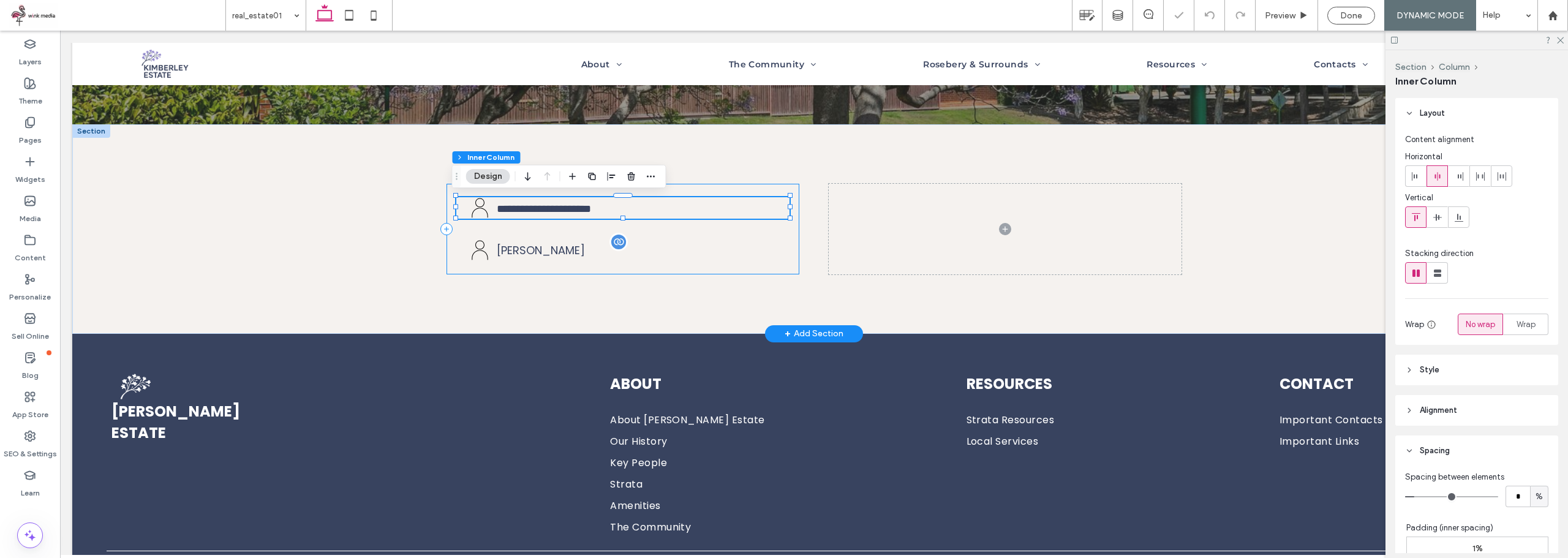
click at [632, 254] on p "[PERSON_NAME]" at bounding box center [637, 250] width 280 height 17
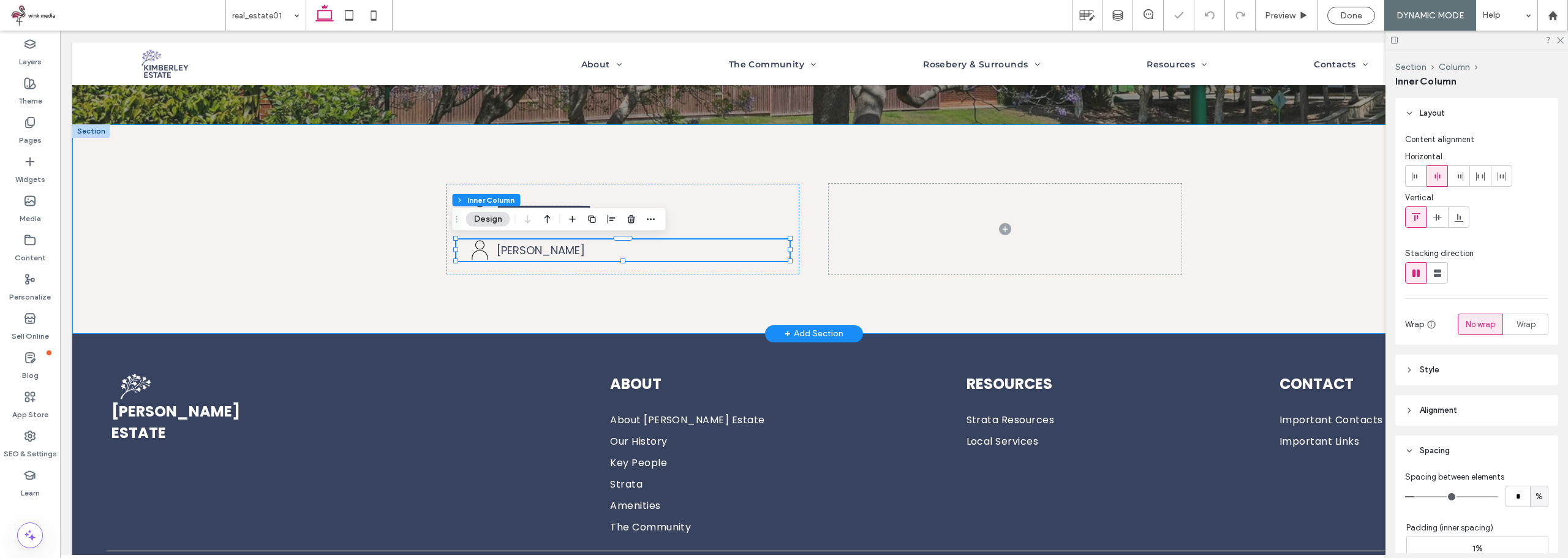
click at [342, 266] on div "**********" at bounding box center [814, 228] width 1483 height 209
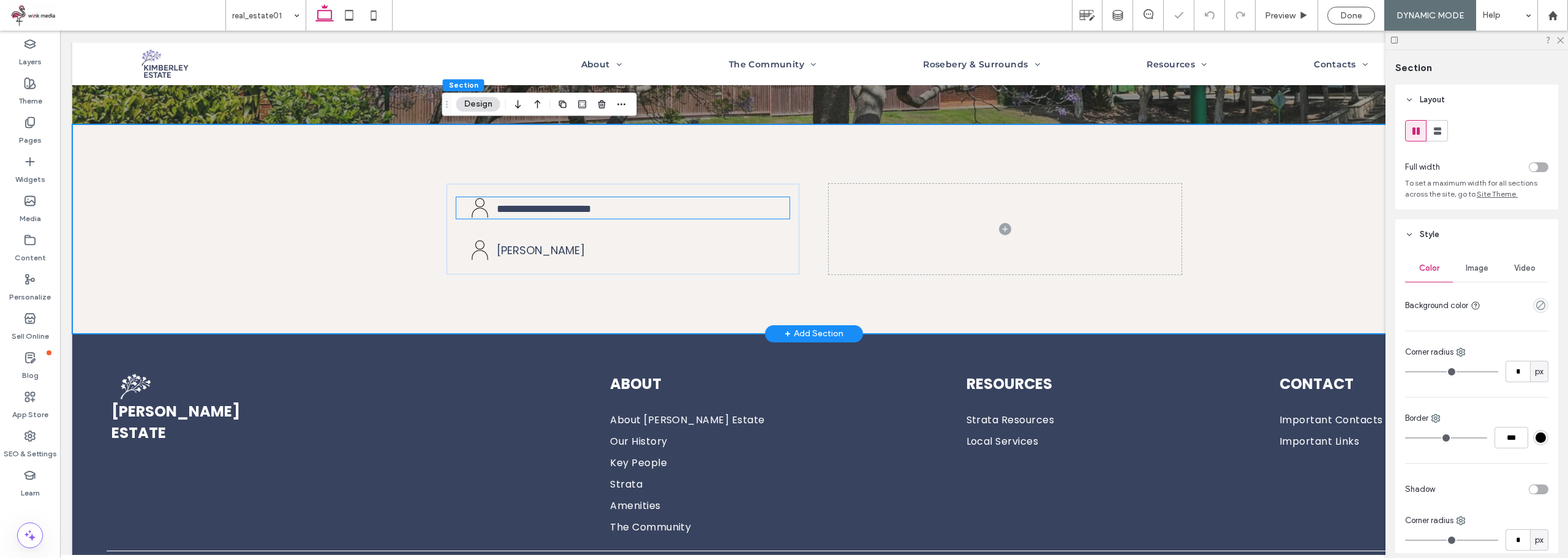
click at [472, 209] on icon at bounding box center [479, 207] width 21 height 21
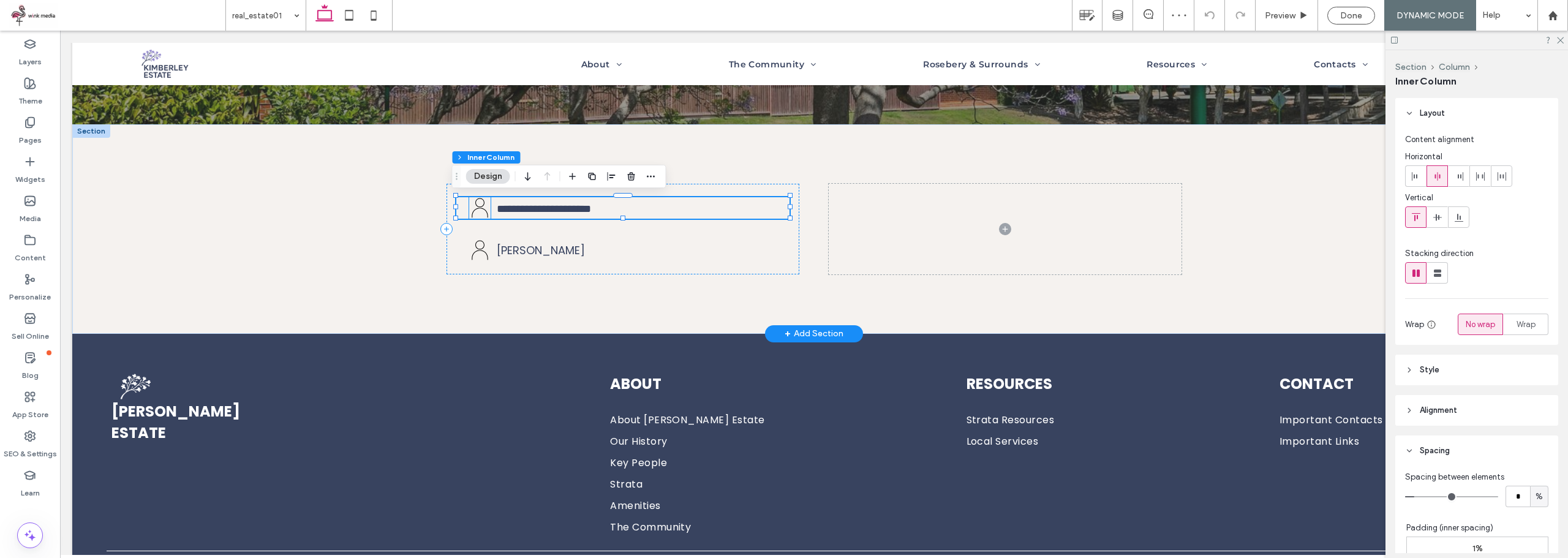
click at [477, 208] on icon at bounding box center [480, 207] width 16 height 20
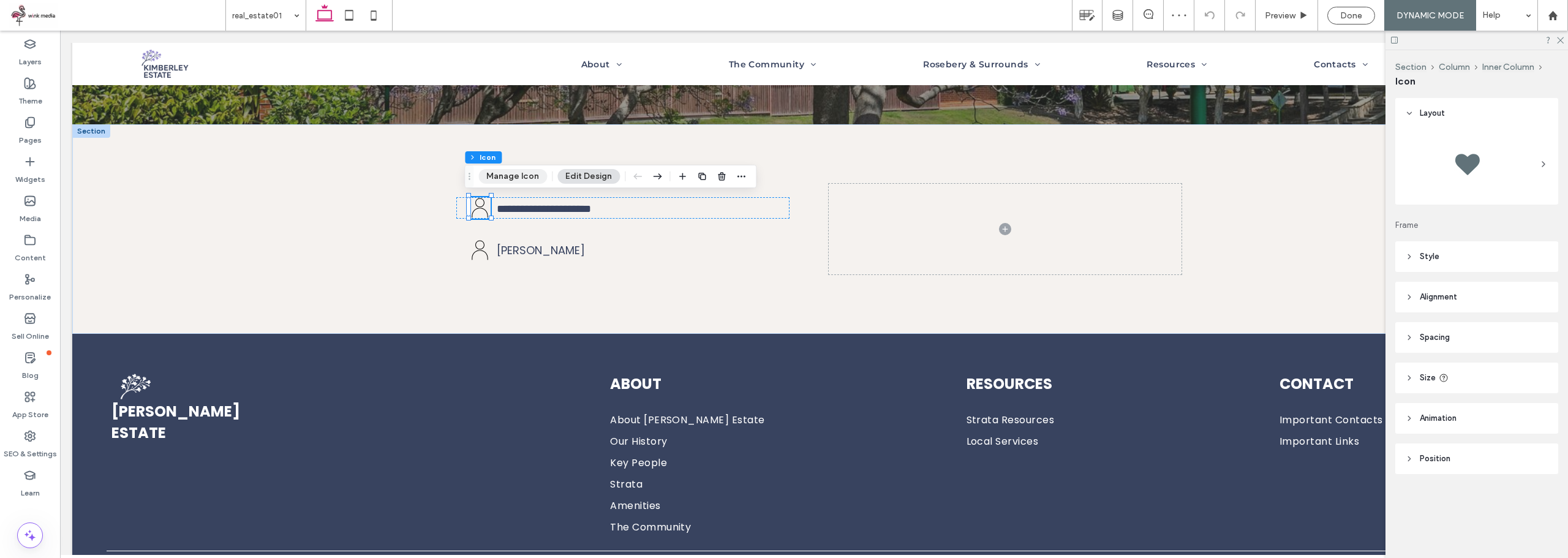
click at [505, 180] on button "Manage Icon" at bounding box center [513, 177] width 69 height 15
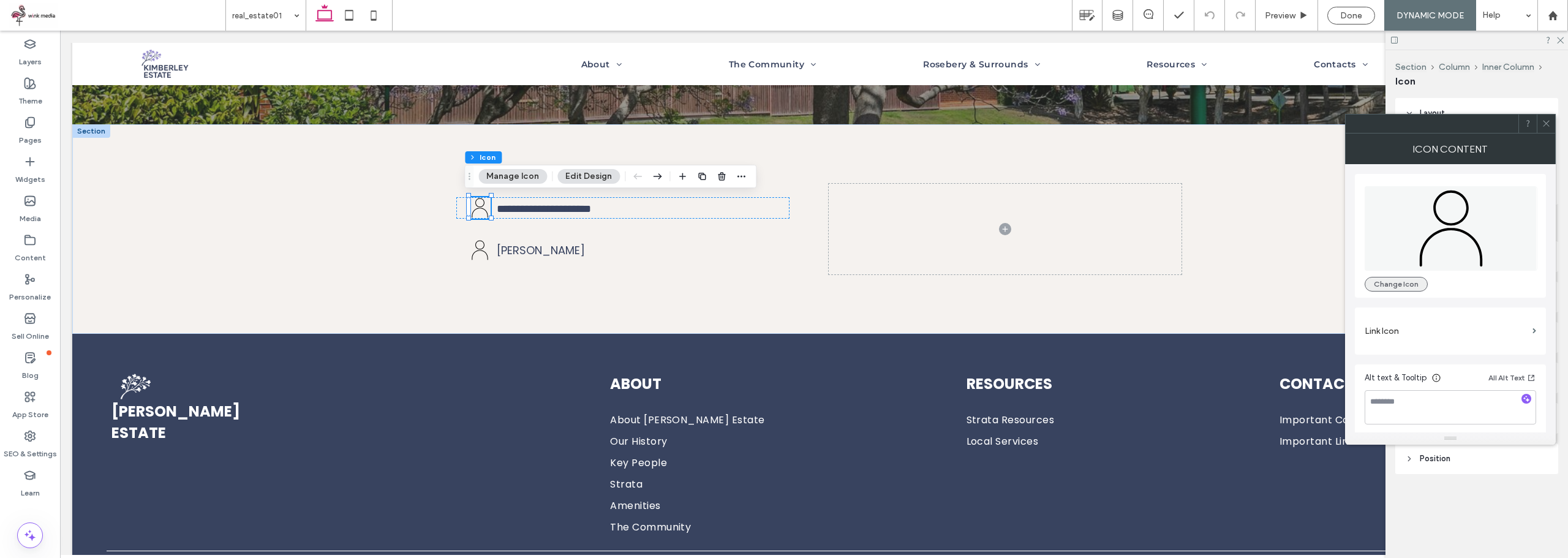
click at [1404, 279] on button "Change Icon" at bounding box center [1396, 284] width 63 height 15
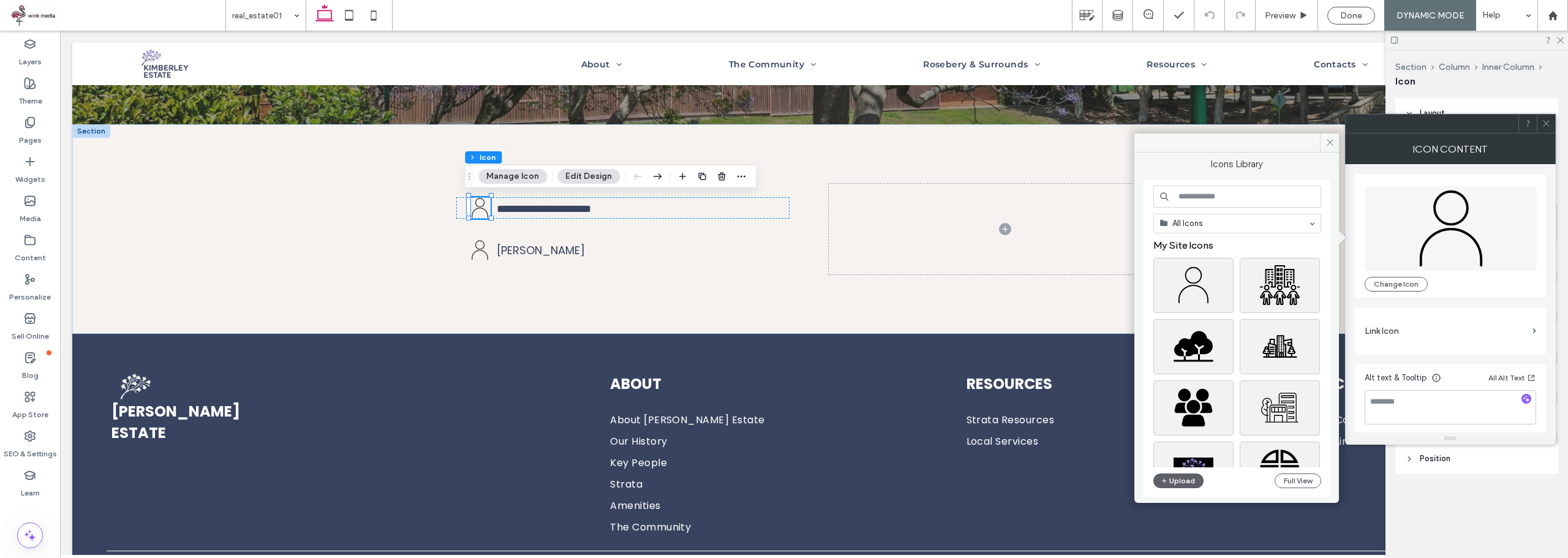
click at [1235, 185] on input at bounding box center [1237, 196] width 168 height 22
click at [1282, 405] on div "Select" at bounding box center [1280, 408] width 80 height 55
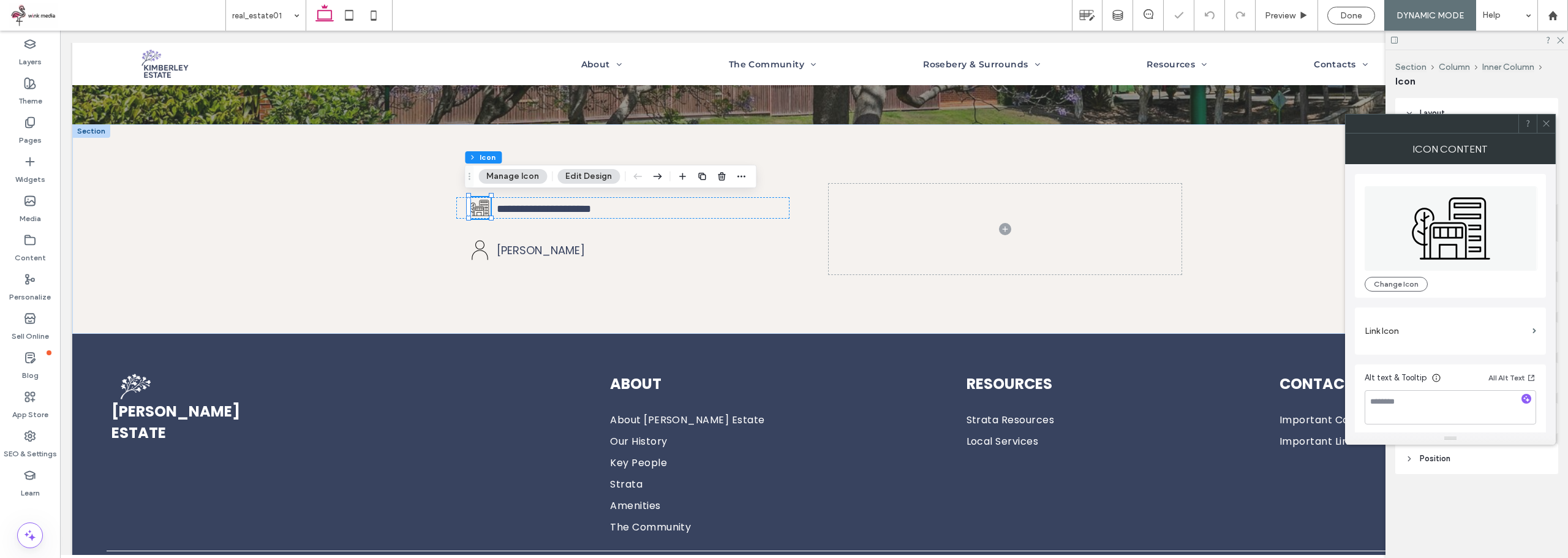
drag, startPoint x: 1546, startPoint y: 117, endPoint x: 1477, endPoint y: 135, distance: 71.3
click at [1546, 118] on span at bounding box center [1546, 123] width 9 height 18
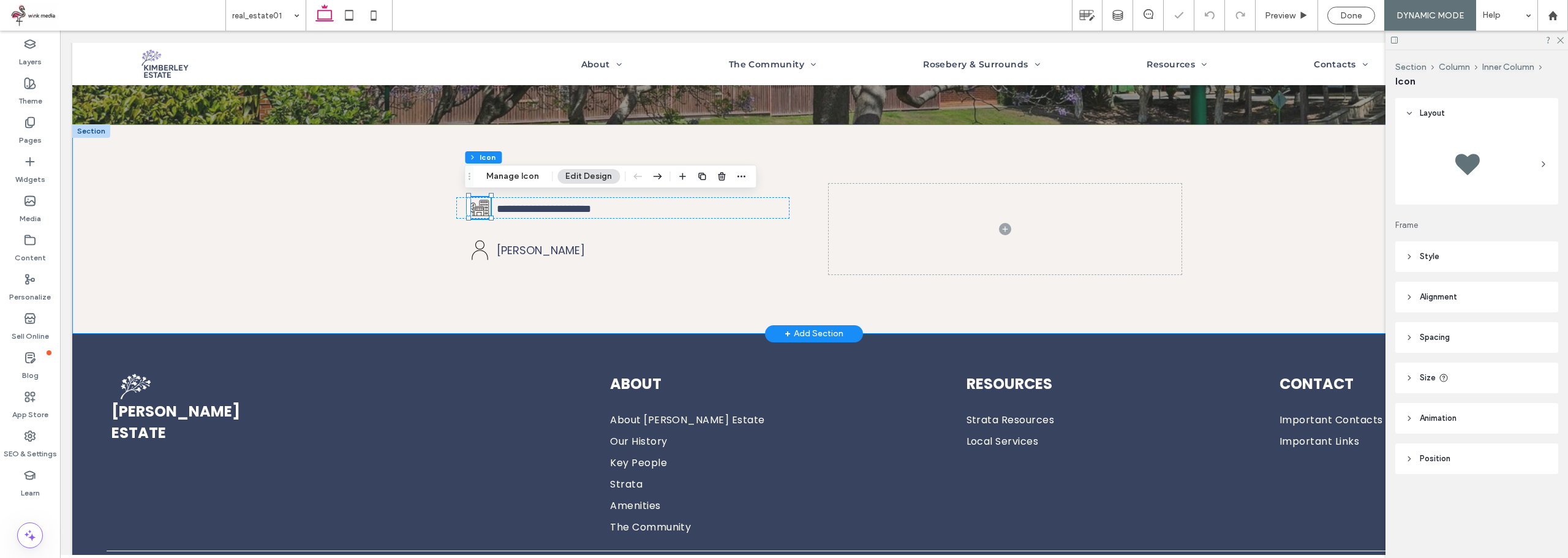
click at [352, 199] on div "**********" at bounding box center [814, 228] width 1483 height 209
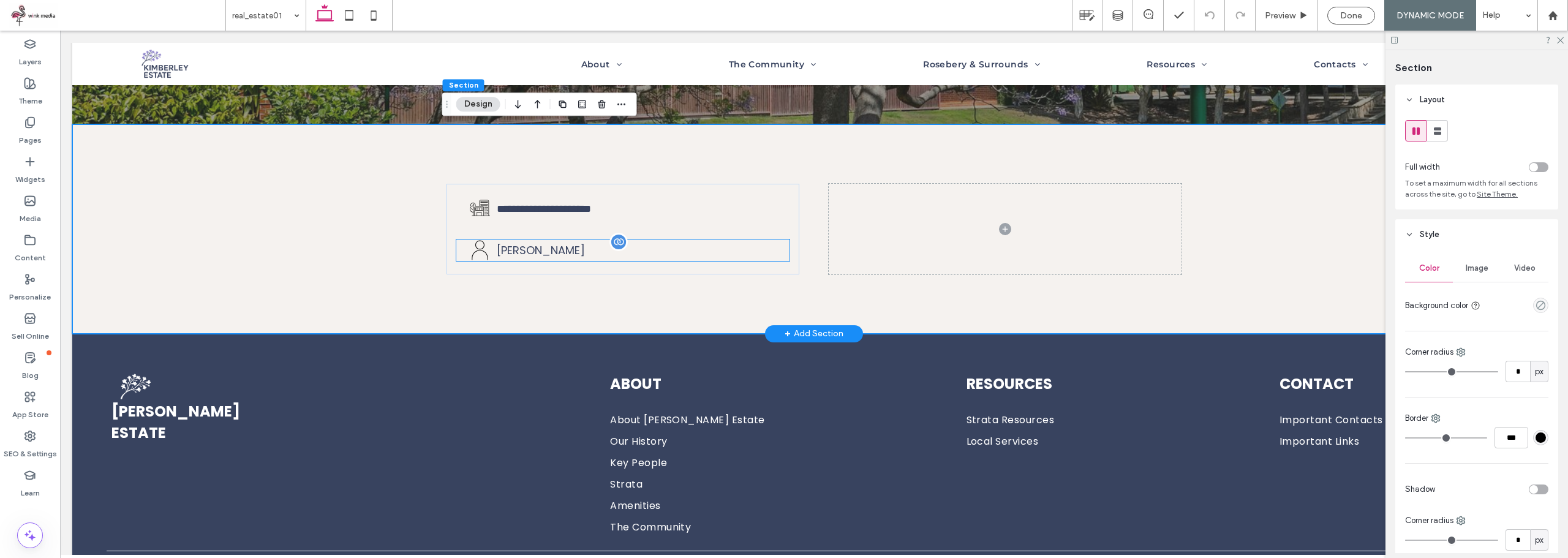
click at [682, 249] on p "[PERSON_NAME]" at bounding box center [637, 250] width 280 height 17
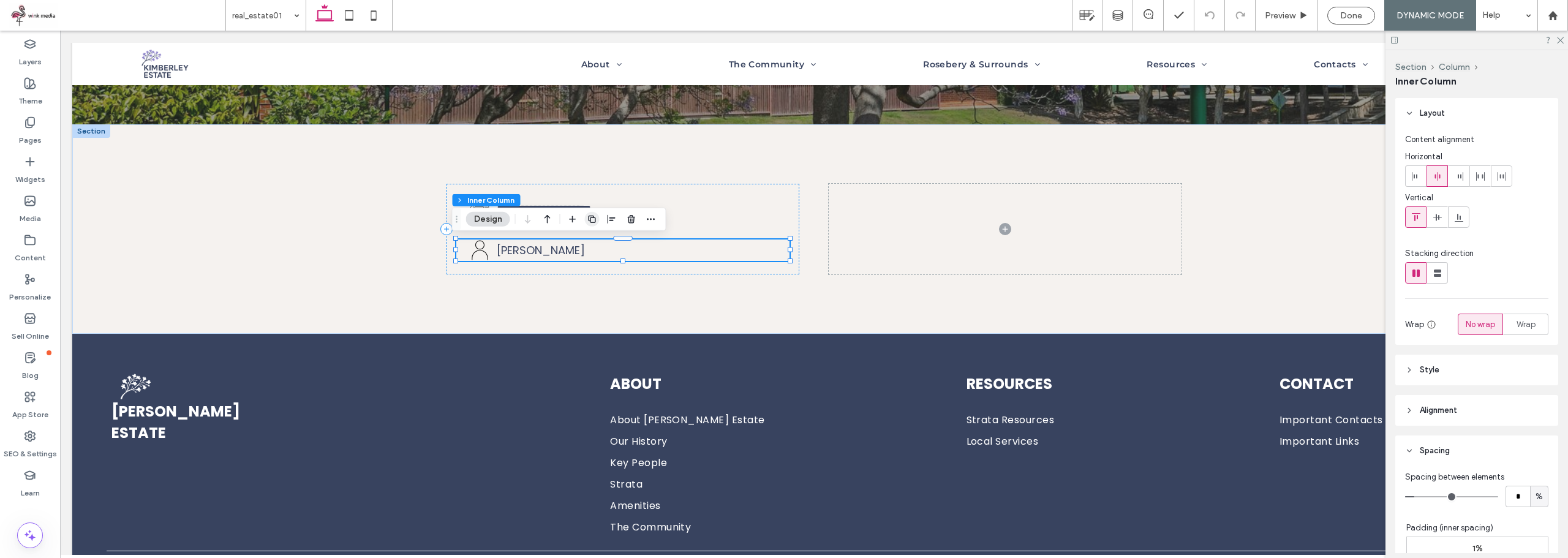
click at [591, 217] on icon "button" at bounding box center [591, 219] width 9 height 9
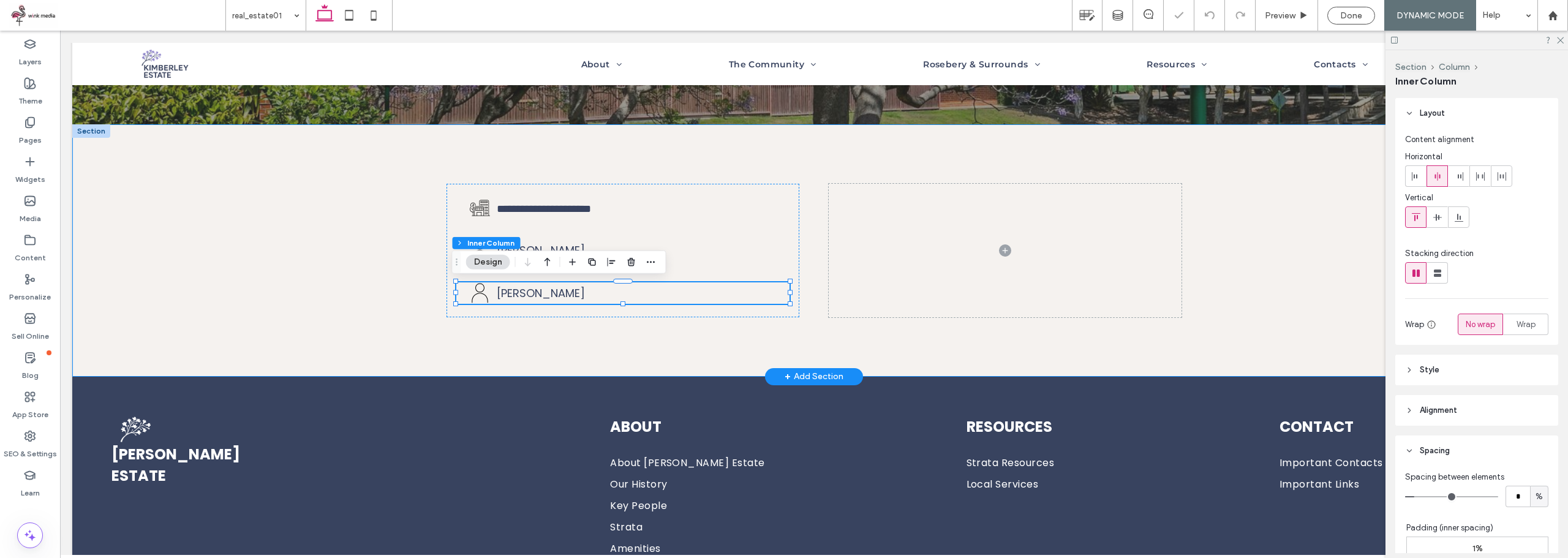
click at [341, 304] on div "**********" at bounding box center [814, 249] width 1483 height 252
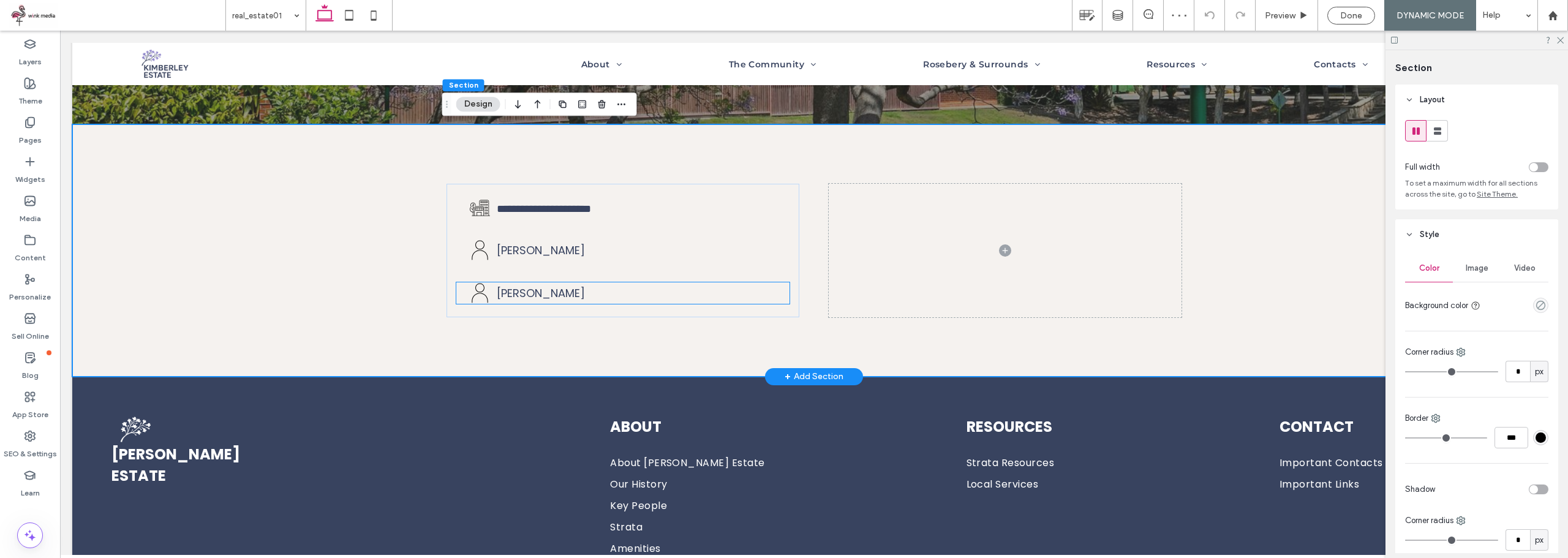
click at [477, 296] on icon at bounding box center [479, 292] width 21 height 21
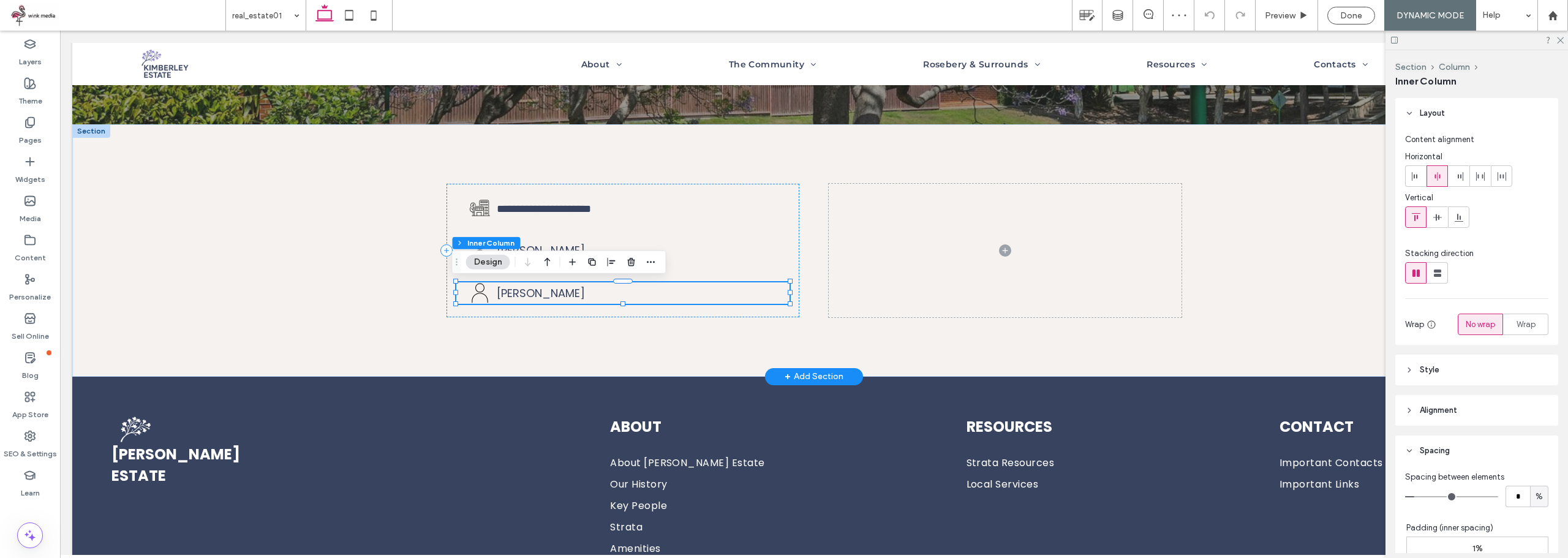
click at [476, 297] on icon at bounding box center [479, 292] width 21 height 21
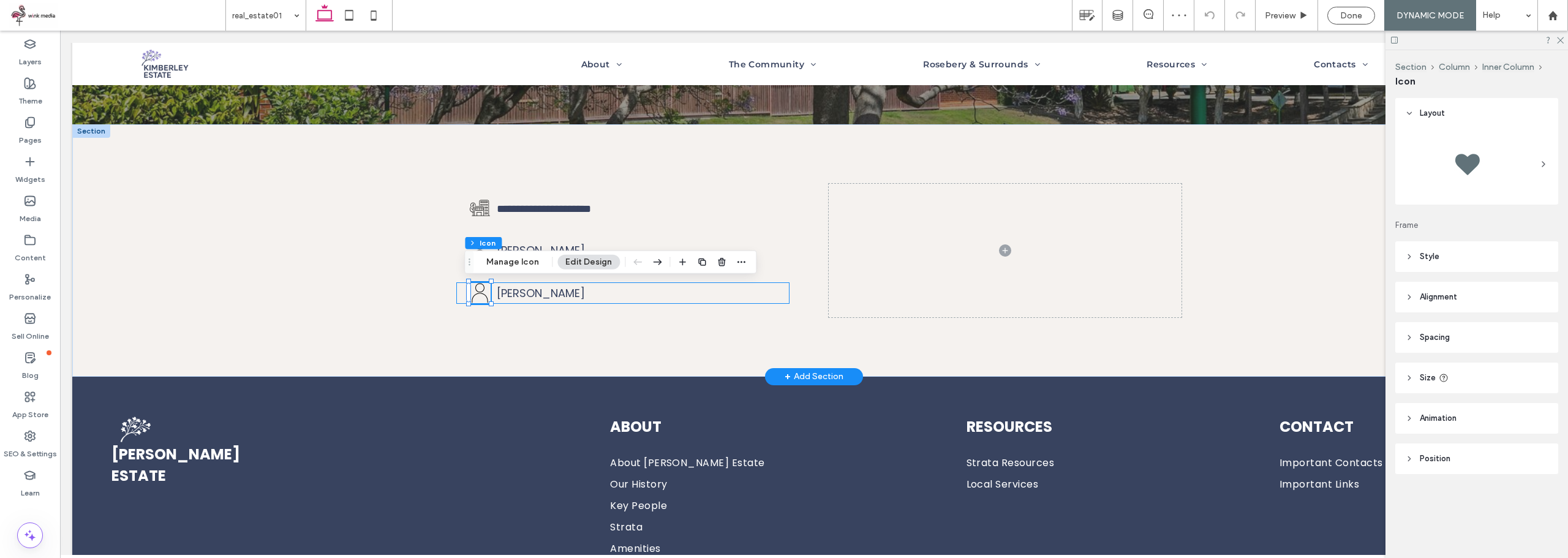
click at [476, 292] on icon at bounding box center [479, 292] width 21 height 21
click at [517, 264] on button "Manage Icon" at bounding box center [513, 262] width 69 height 15
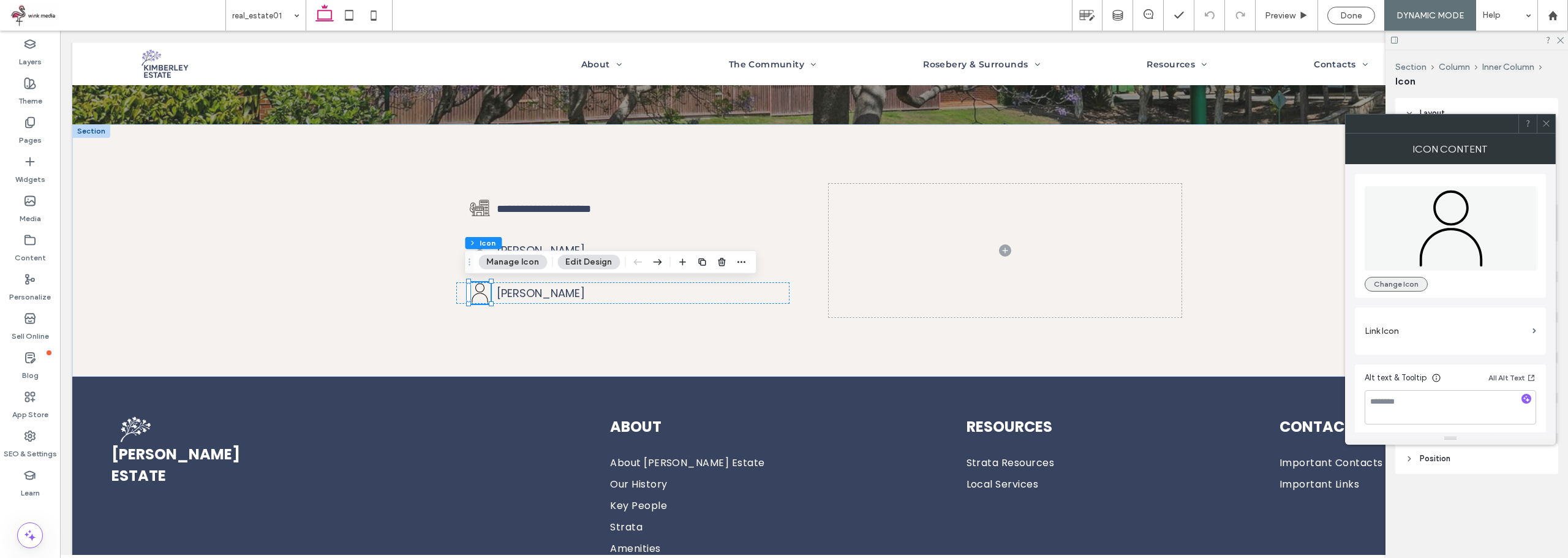
click at [1390, 281] on button "Change Icon" at bounding box center [1396, 284] width 63 height 15
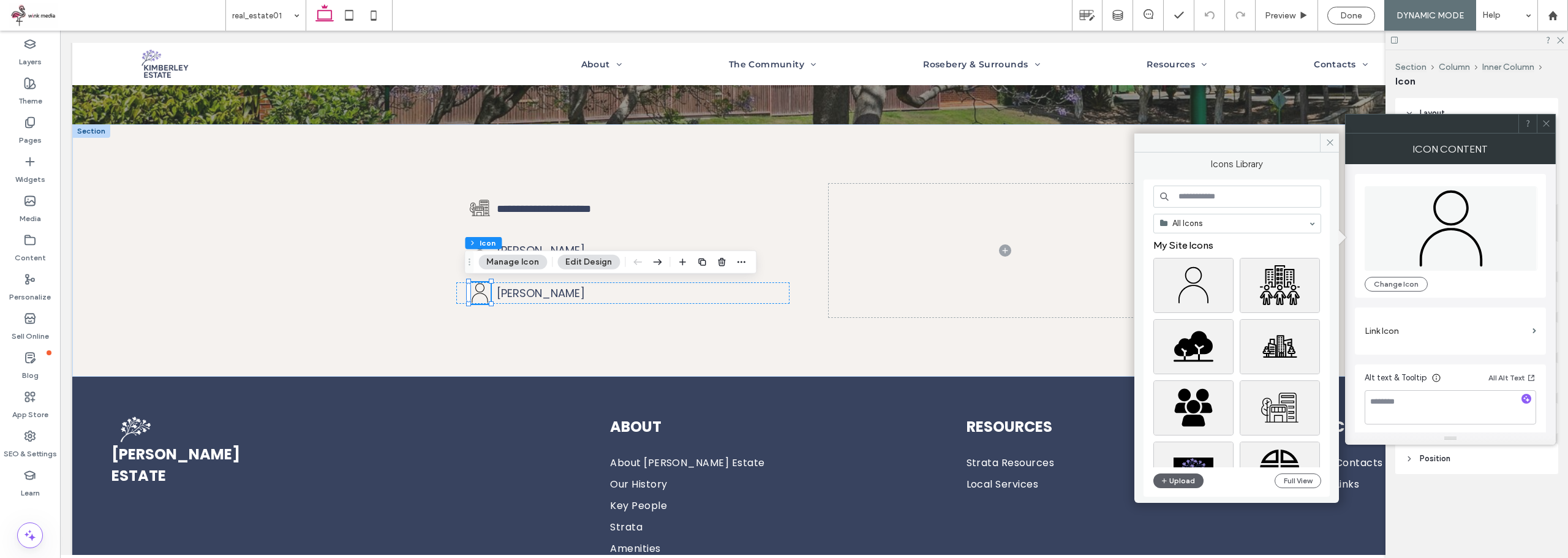
click at [1275, 196] on input at bounding box center [1237, 196] width 168 height 22
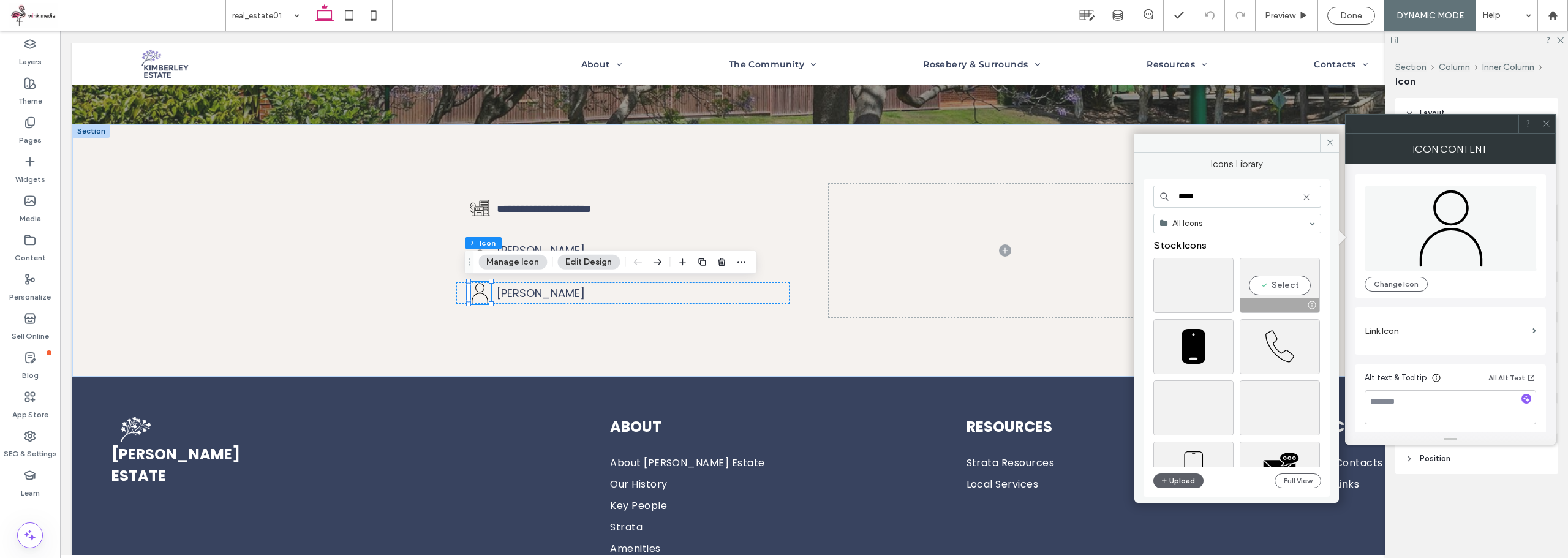
scroll to position [61, 0]
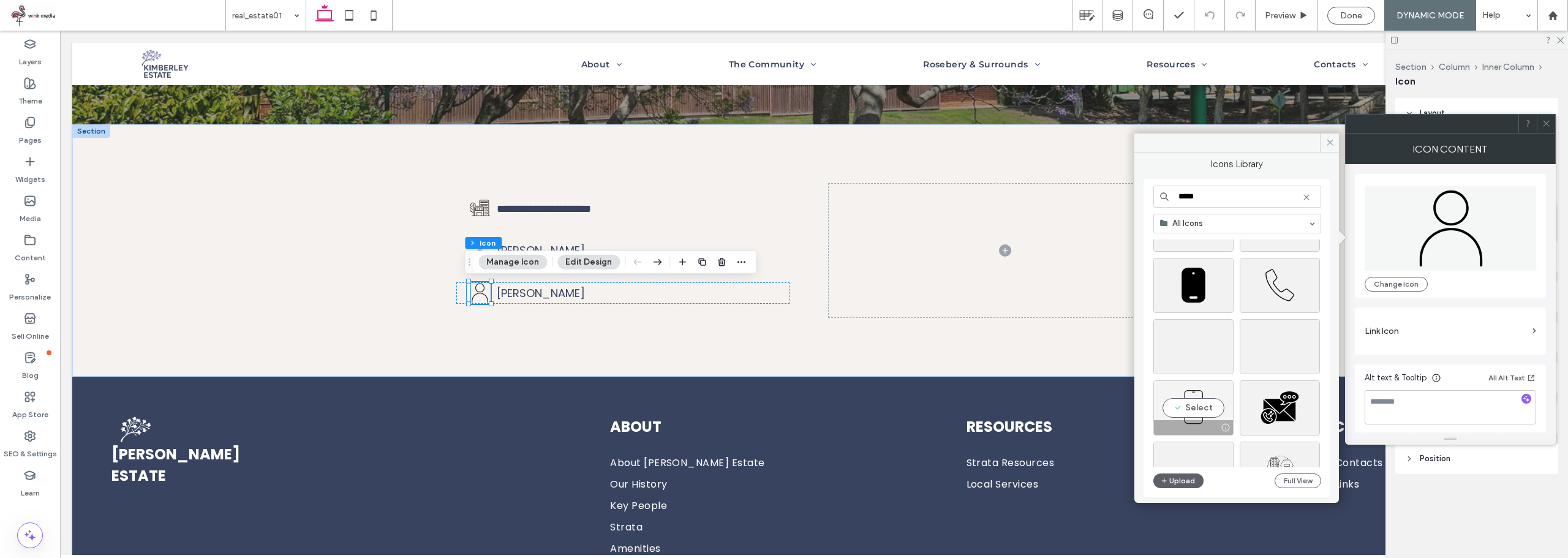
type input "*****"
click at [1197, 406] on div "Select" at bounding box center [1193, 408] width 80 height 55
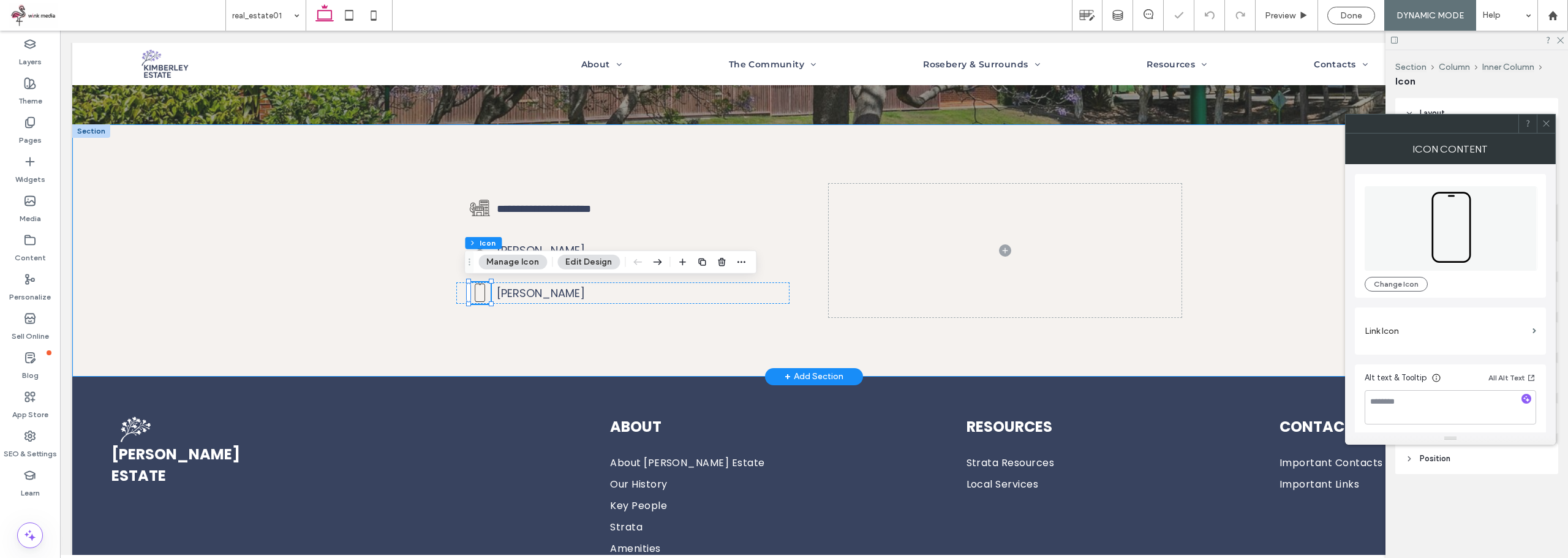
click at [578, 337] on div "**********" at bounding box center [814, 249] width 735 height 252
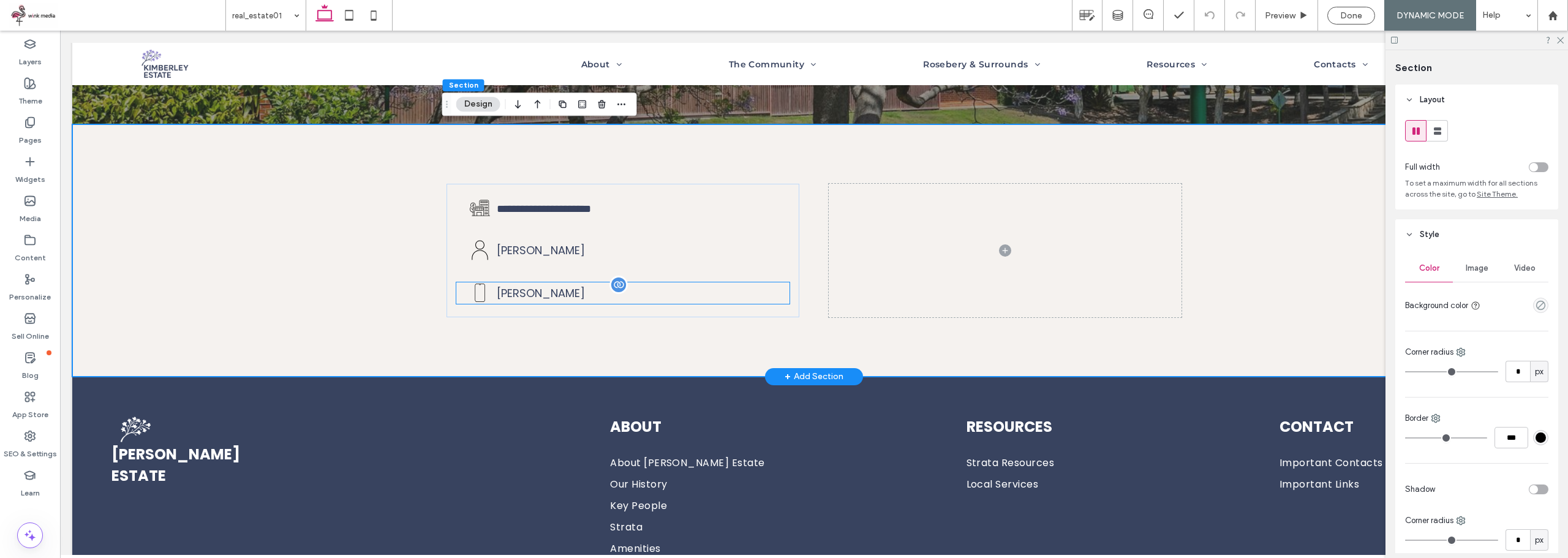
click at [525, 292] on span "[PERSON_NAME]" at bounding box center [540, 292] width 88 height 15
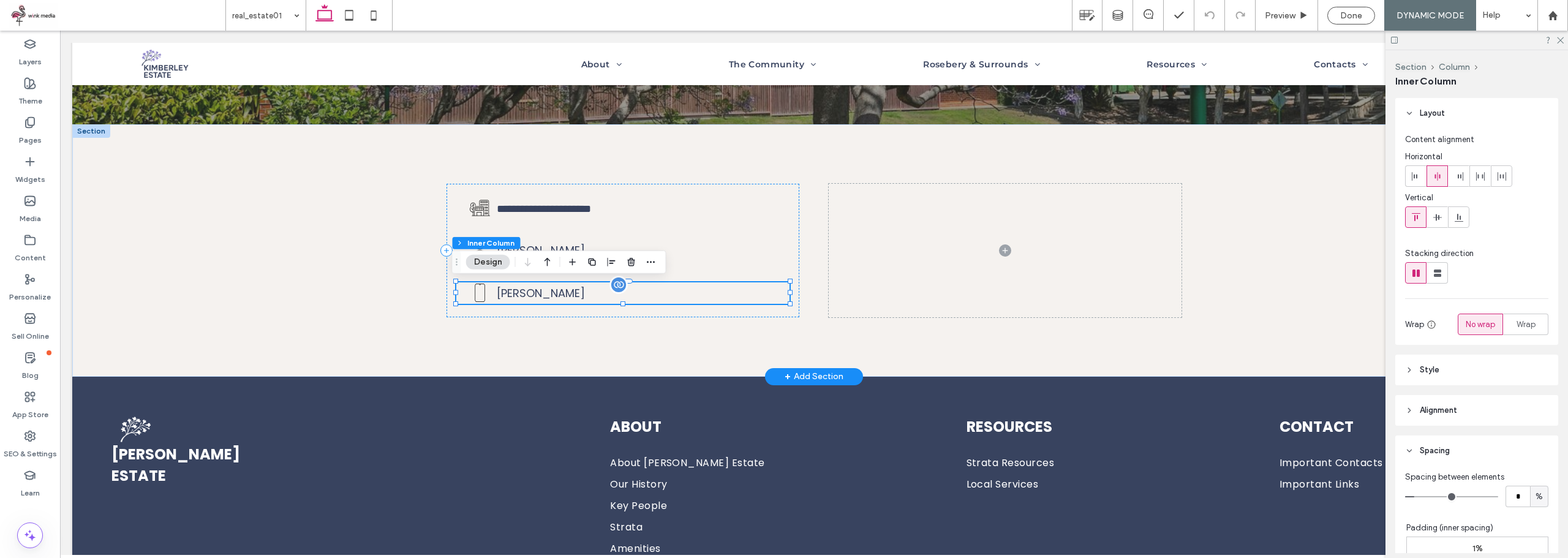
click at [527, 298] on span "[PERSON_NAME]" at bounding box center [540, 292] width 88 height 15
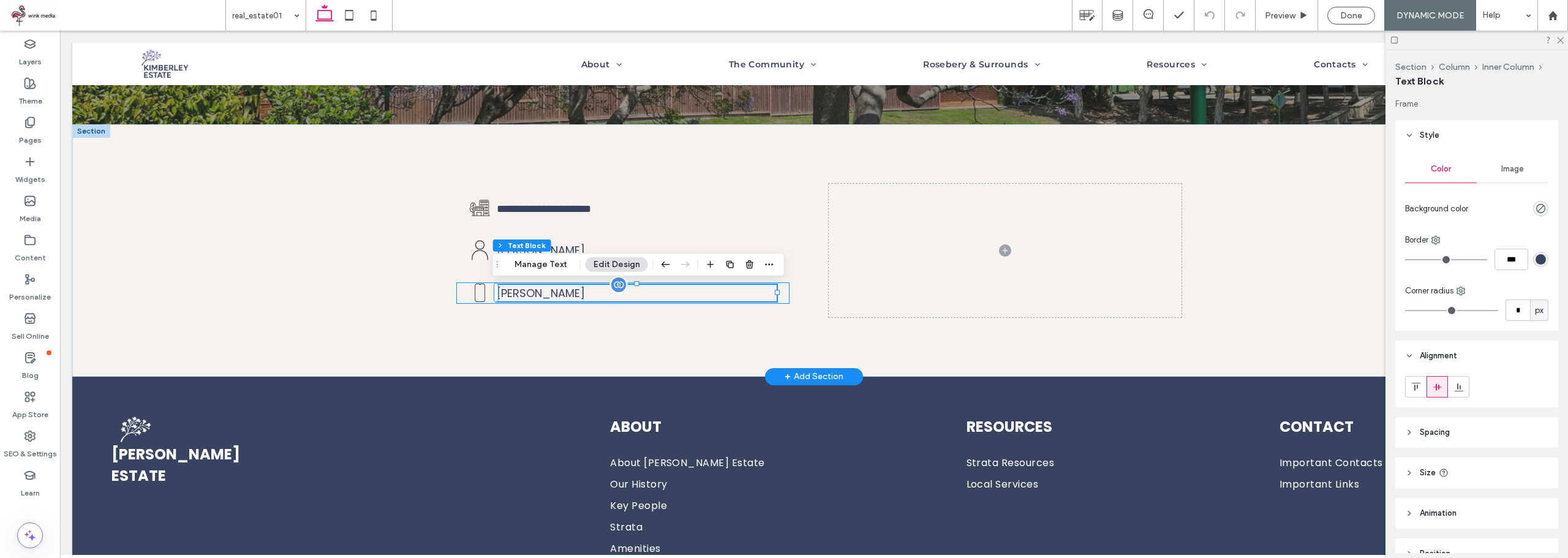
click at [533, 292] on span "[PERSON_NAME]" at bounding box center [540, 292] width 88 height 15
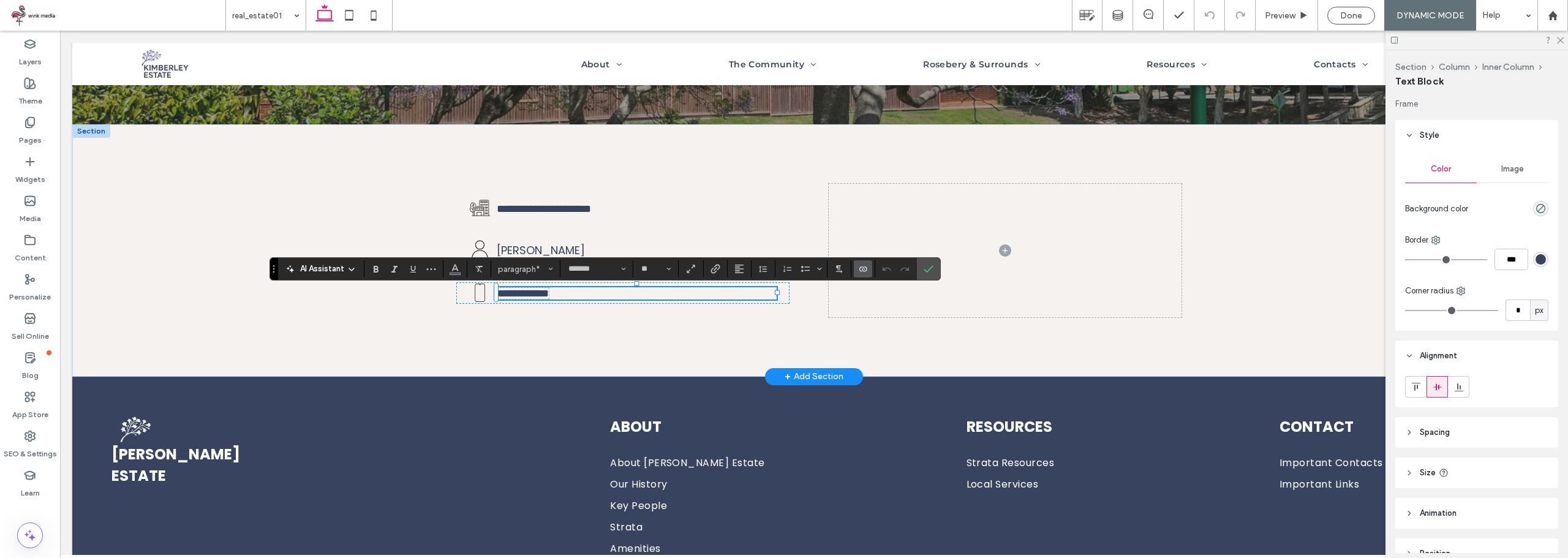
click at [869, 267] on label "Connect To Data" at bounding box center [863, 269] width 18 height 18
click at [920, 212] on div "Edit Content" at bounding box center [908, 215] width 109 height 23
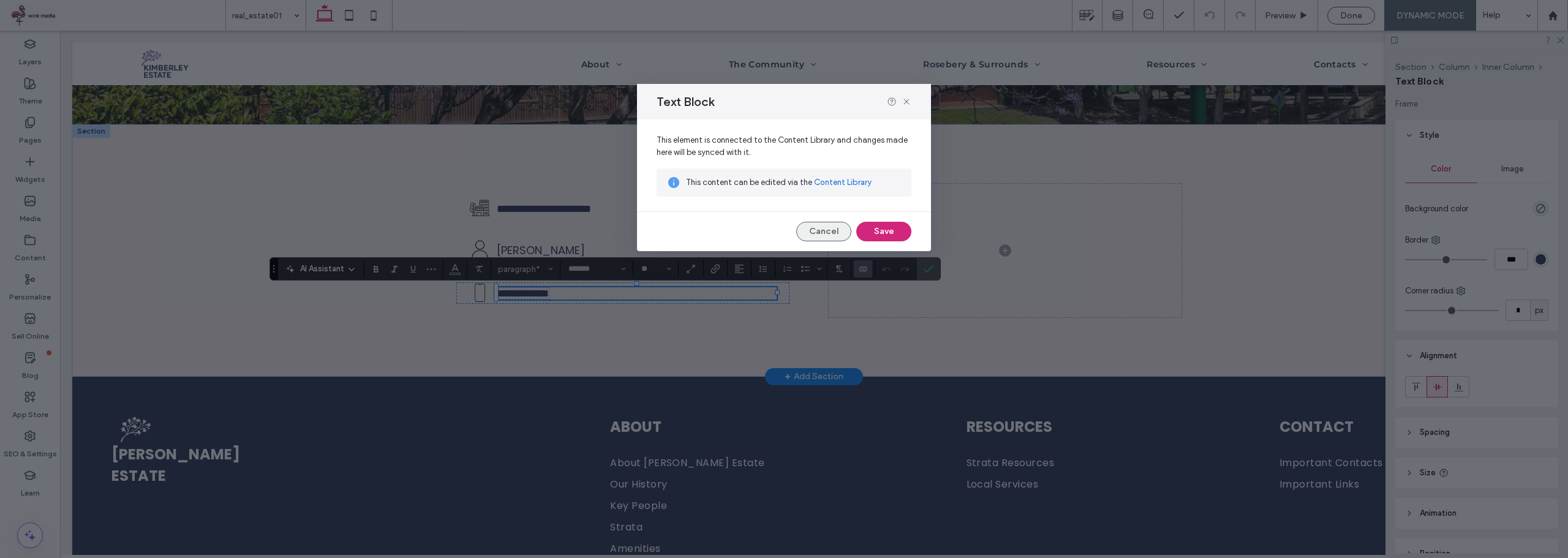
click at [828, 234] on button "Cancel" at bounding box center [824, 231] width 55 height 20
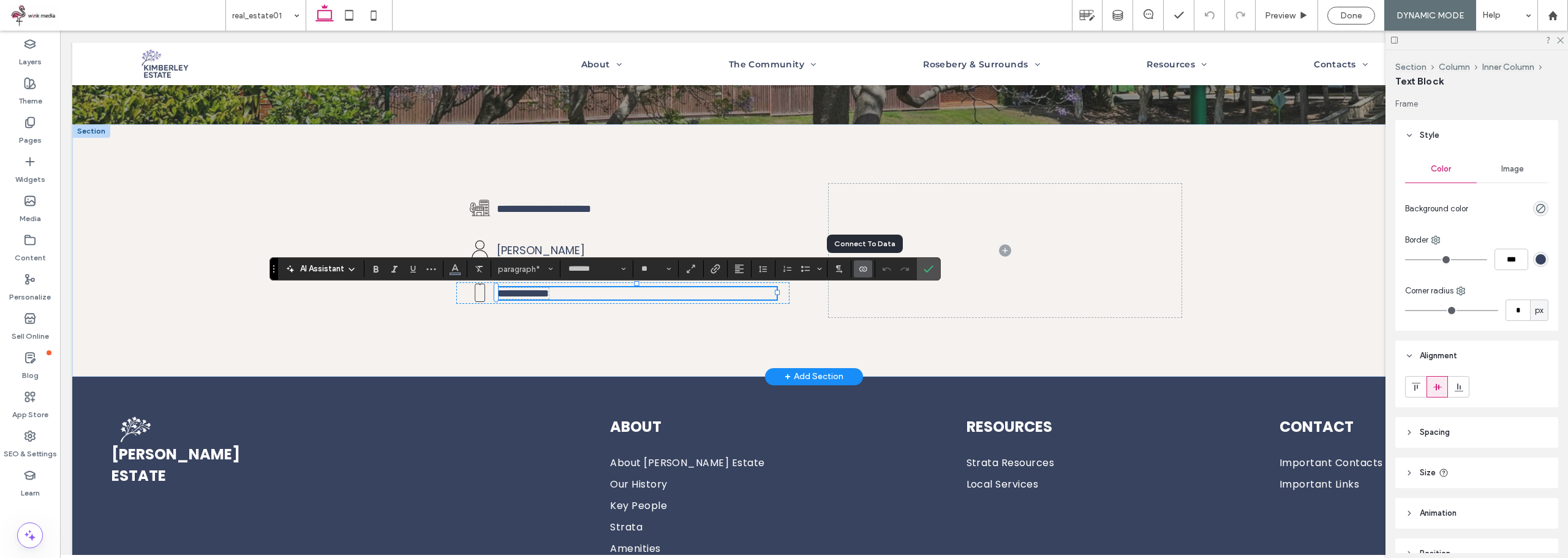
click at [863, 268] on icon "Connect To Data" at bounding box center [862, 268] width 9 height 9
click at [888, 190] on span "Change Connection" at bounding box center [901, 191] width 73 height 12
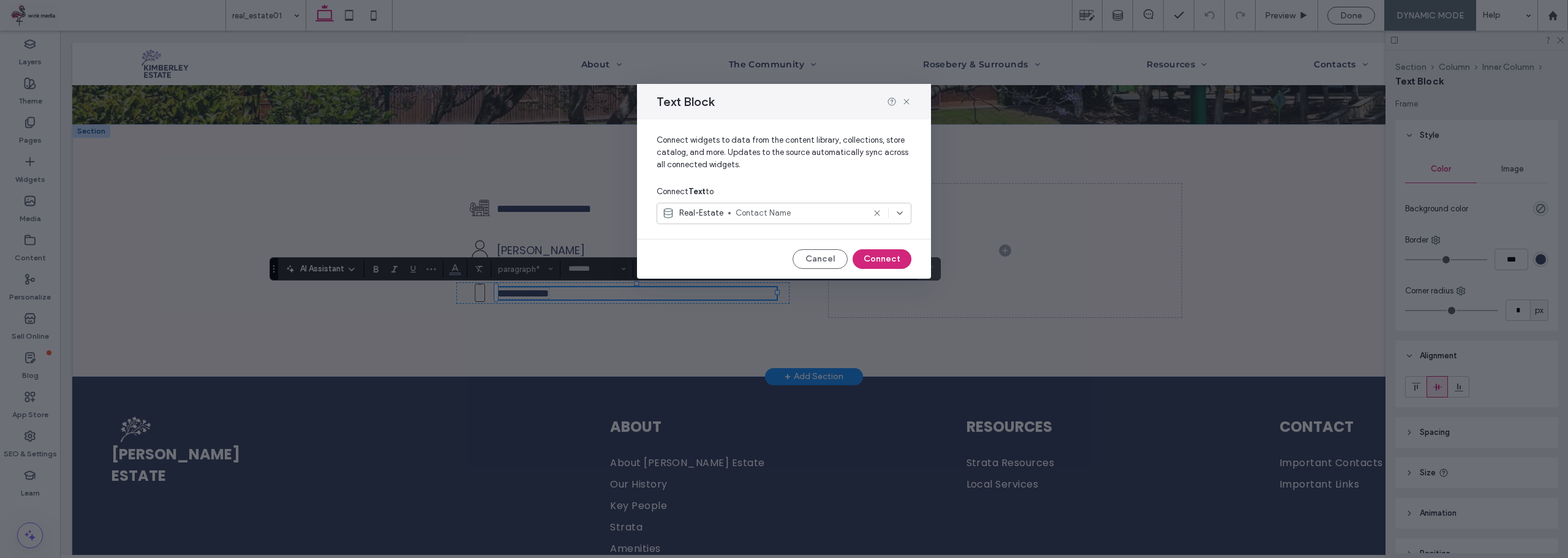
click at [808, 211] on span "Contact Name" at bounding box center [800, 213] width 128 height 12
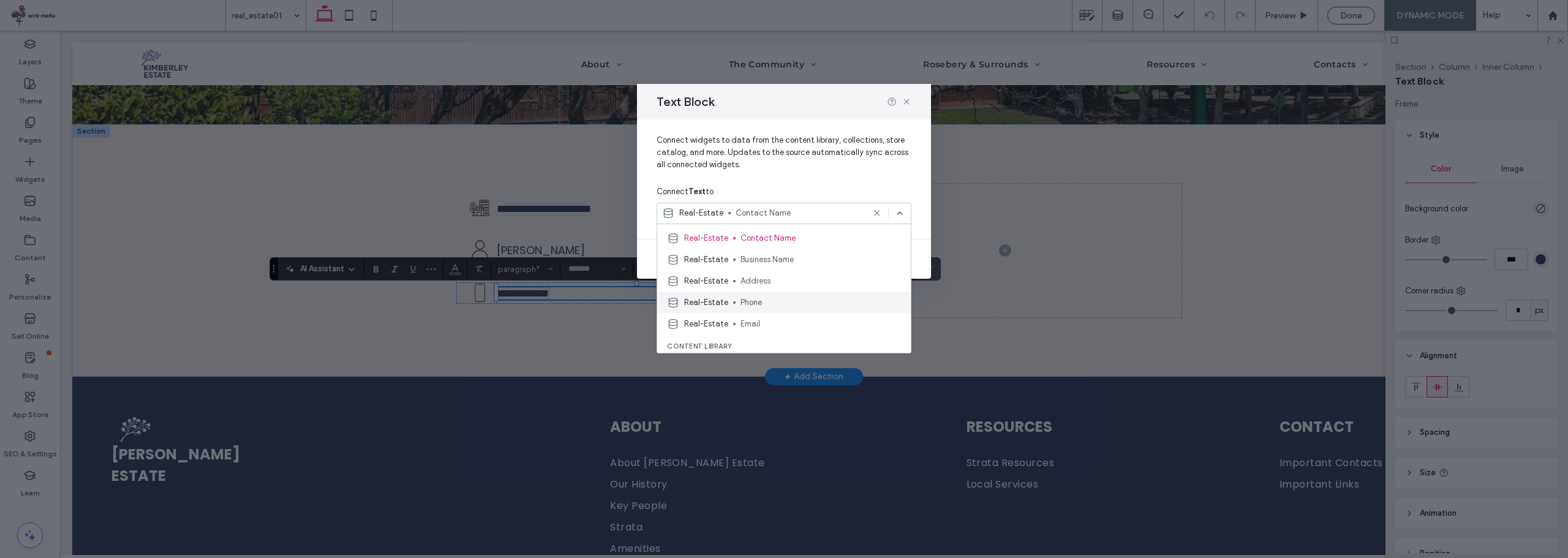
click at [775, 300] on span "Phone" at bounding box center [820, 302] width 160 height 12
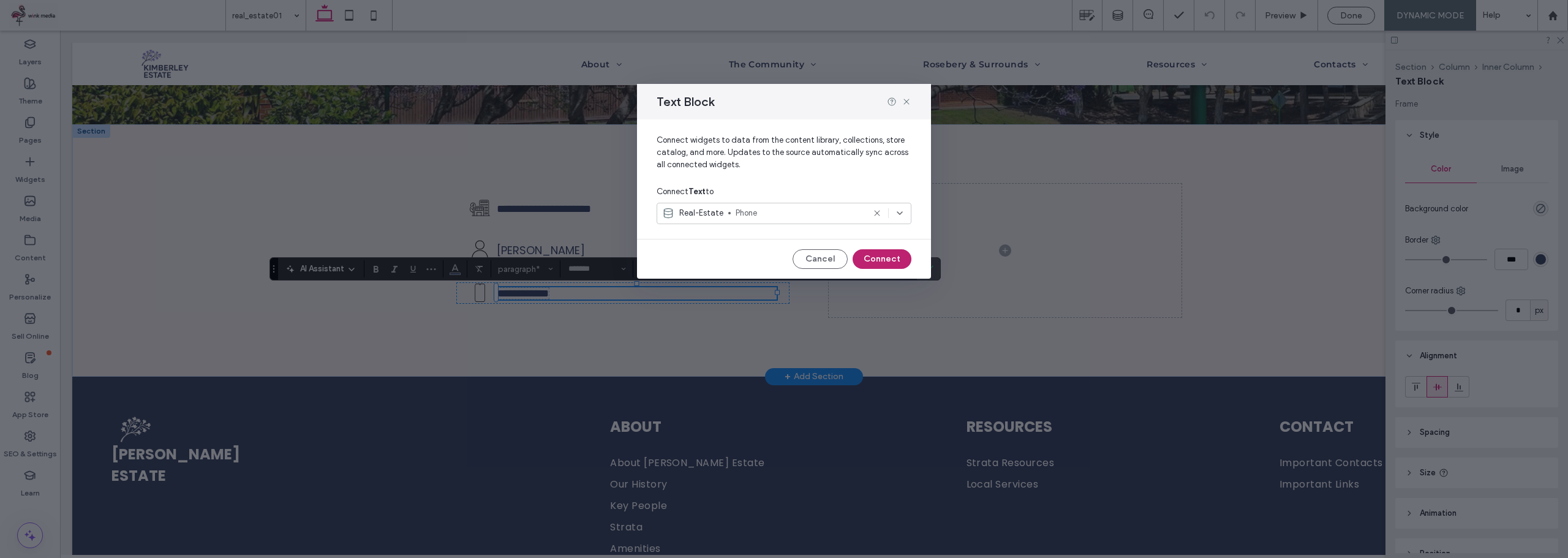
click at [903, 255] on button "Connect" at bounding box center [882, 259] width 59 height 20
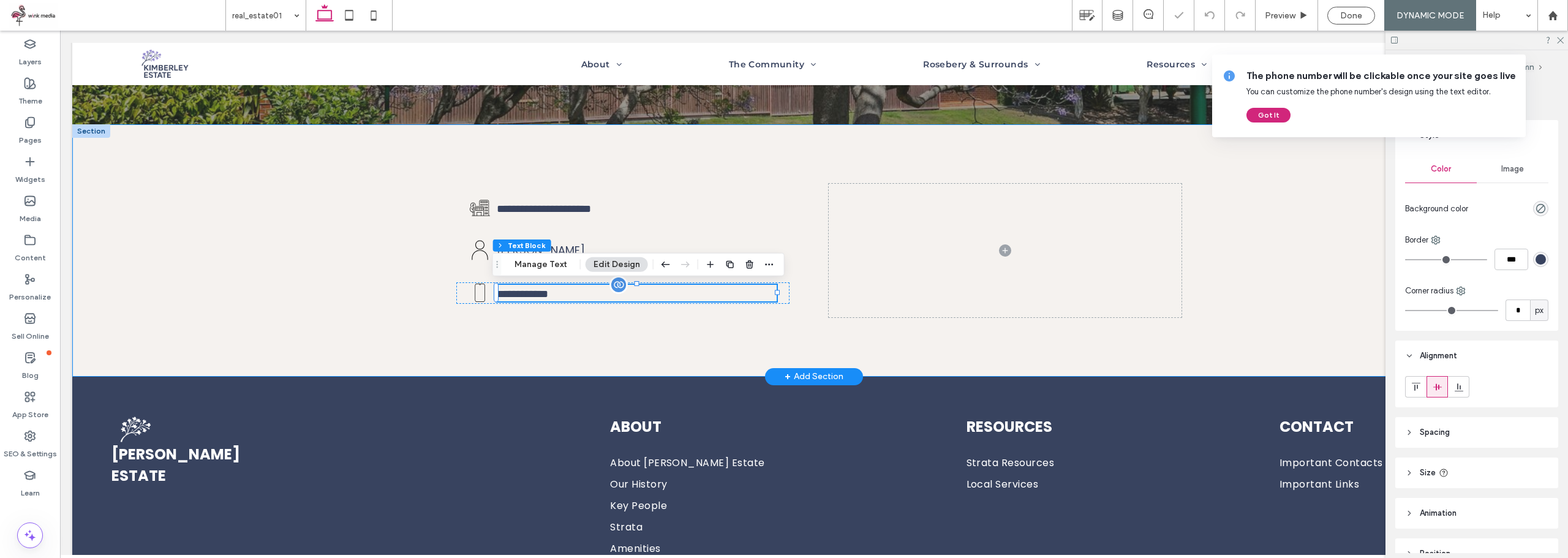
click at [529, 322] on div "**********" at bounding box center [814, 249] width 735 height 252
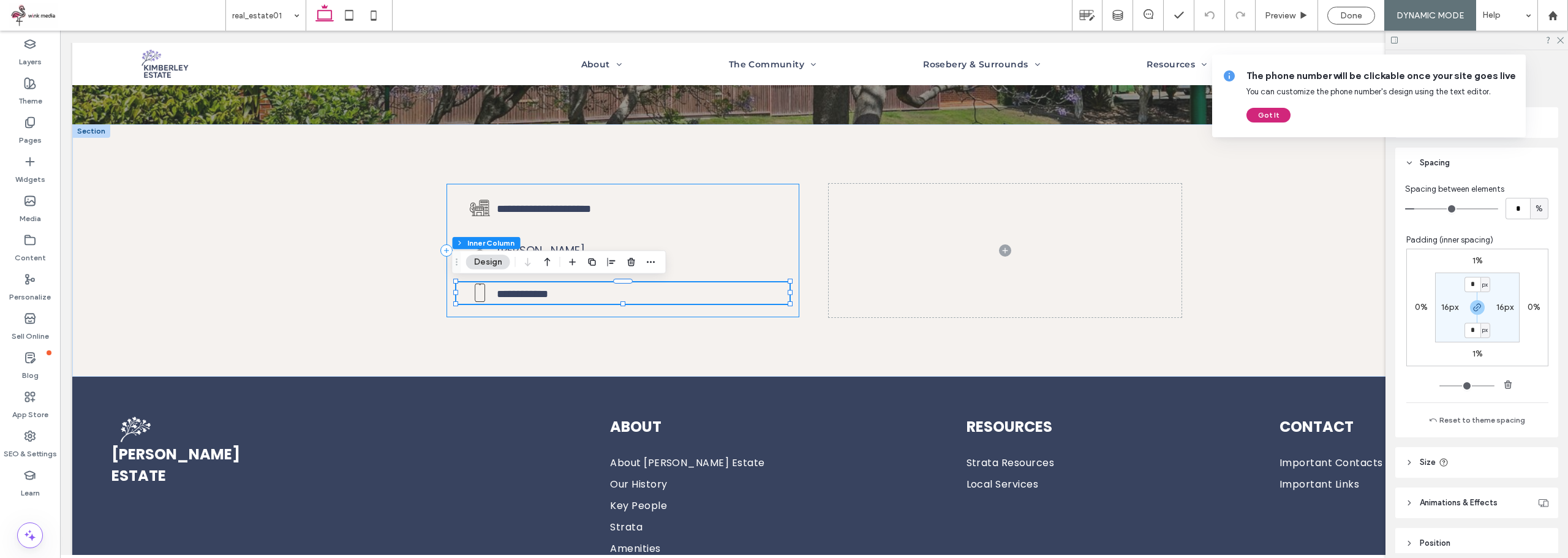
scroll to position [297, 0]
click at [591, 266] on use "button" at bounding box center [591, 262] width 7 height 7
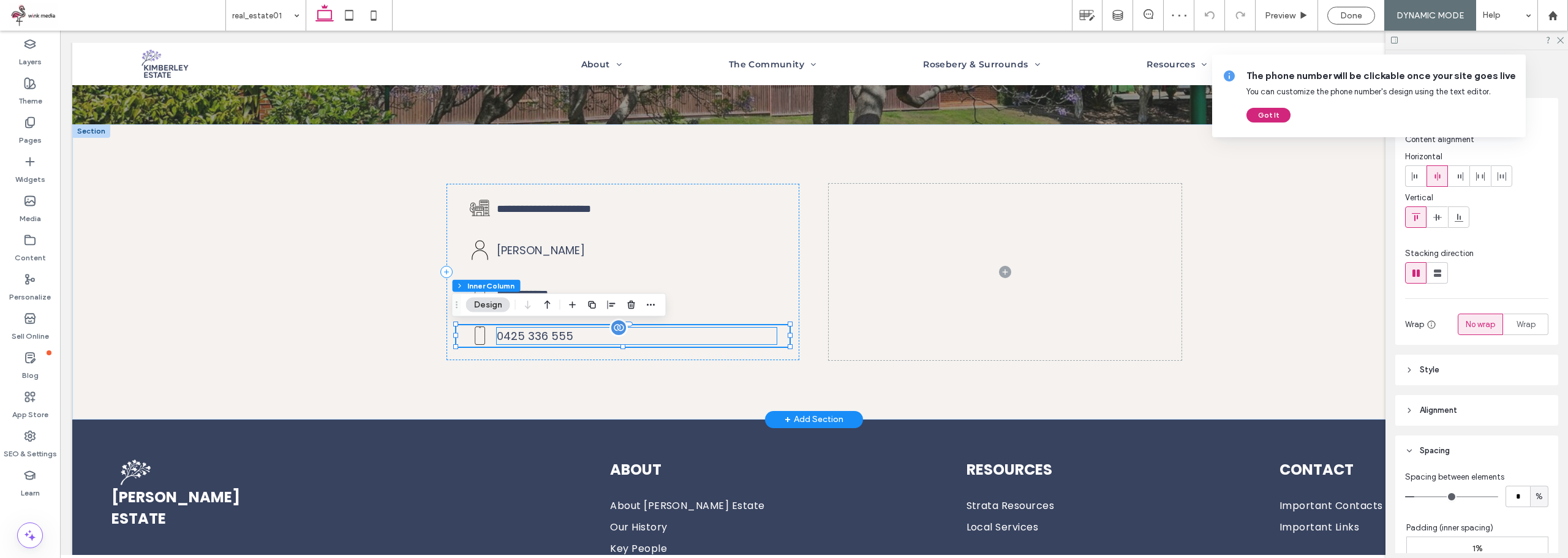
click at [635, 339] on p "0425 336 555" at bounding box center [637, 336] width 280 height 17
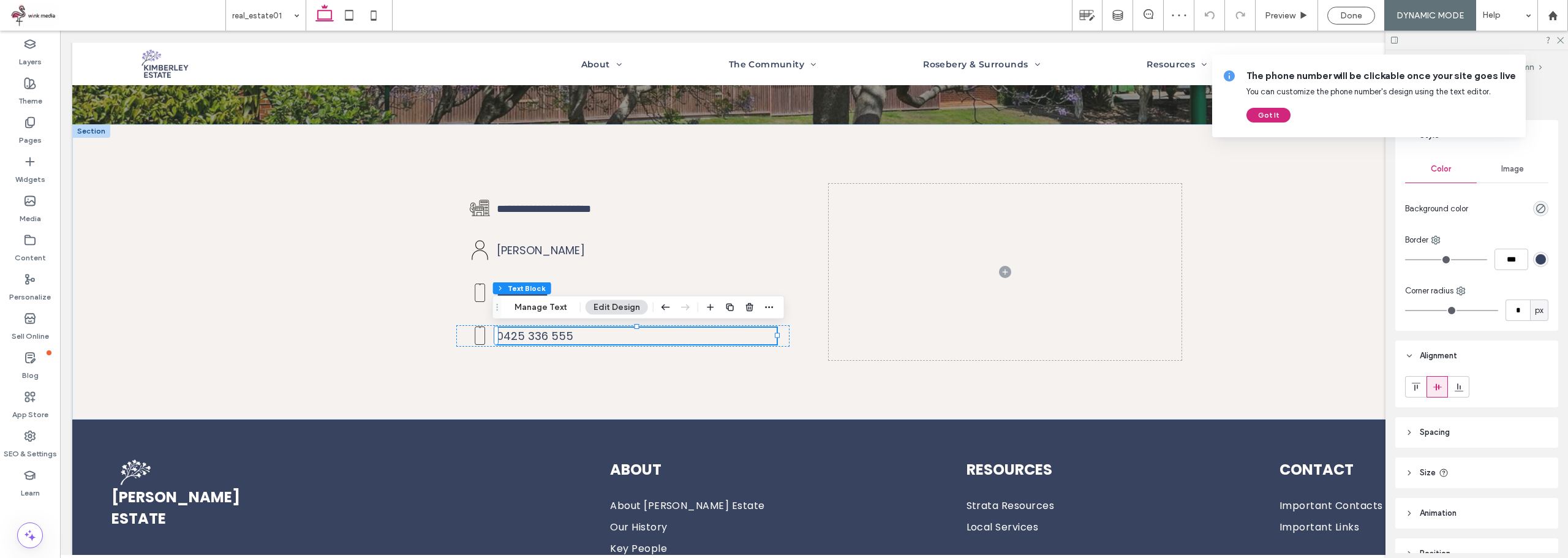
click at [775, 307] on div "Section Column Inner Column Text Block Manage Text Edit Design" at bounding box center [638, 308] width 292 height 23
click at [769, 309] on icon "button" at bounding box center [769, 307] width 9 height 9
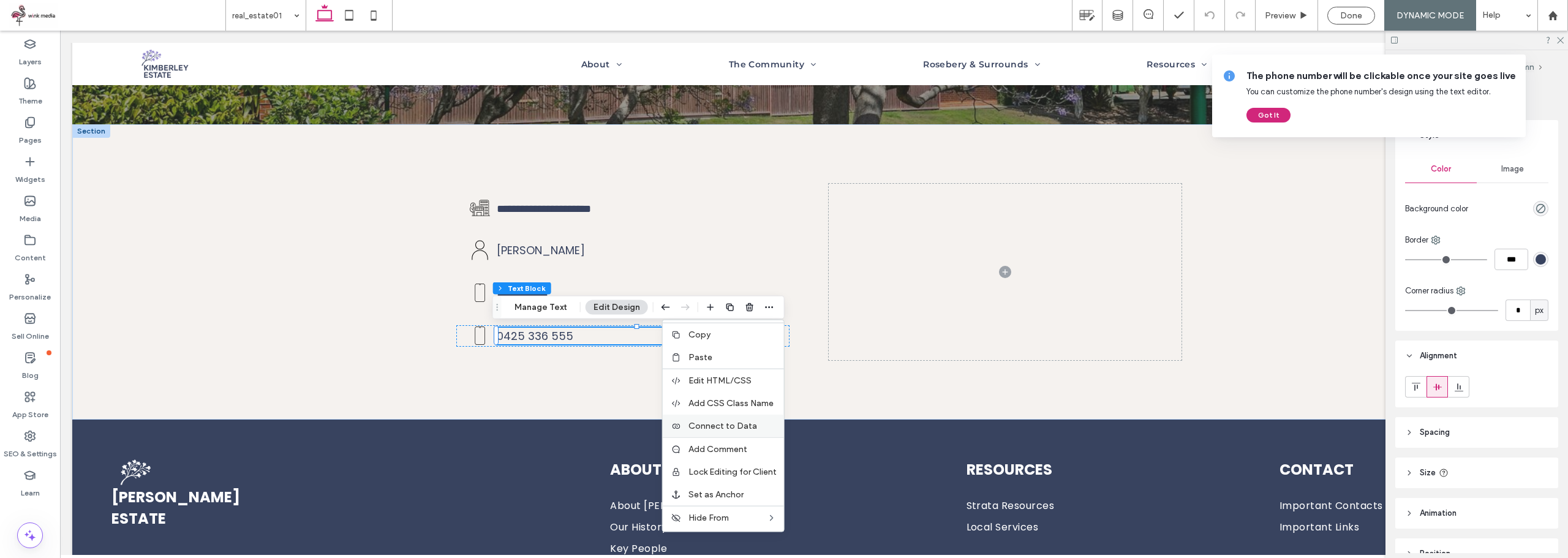
click at [732, 423] on span "Connect to Data" at bounding box center [723, 426] width 69 height 10
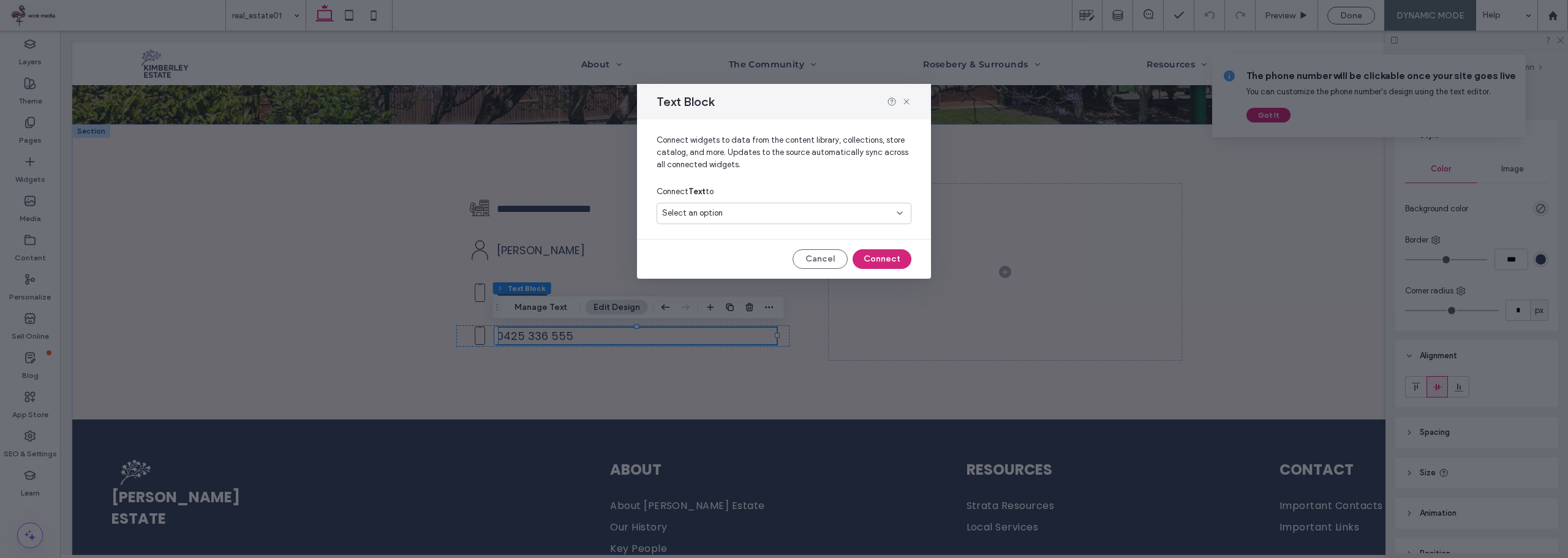
click at [756, 214] on div "Select an option" at bounding box center [777, 213] width 229 height 12
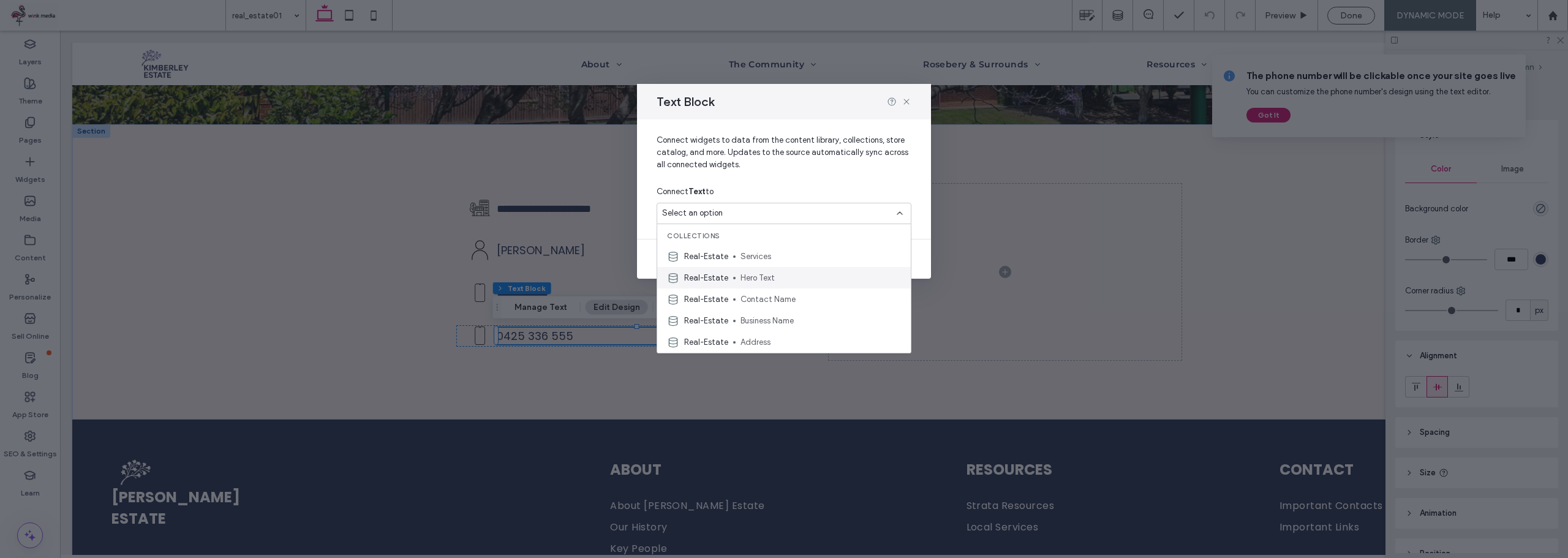
scroll to position [61, 0]
click at [769, 324] on span "Email" at bounding box center [820, 324] width 160 height 12
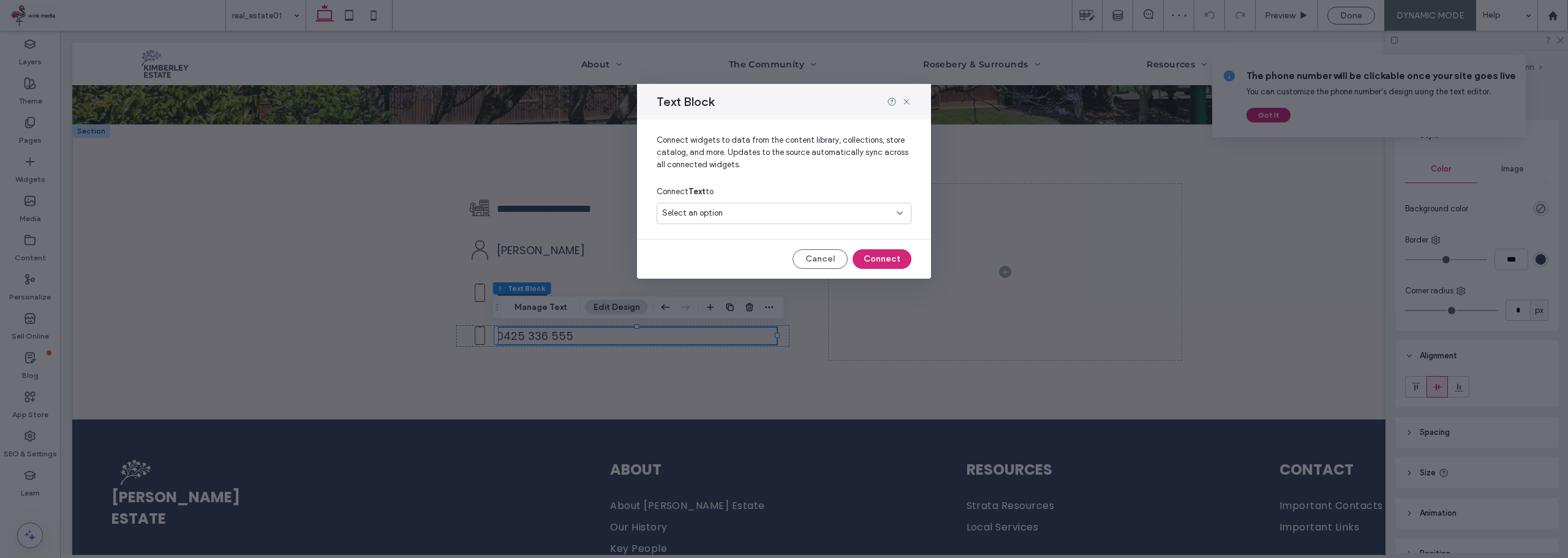
click at [858, 205] on div "Select an option" at bounding box center [783, 213] width 255 height 21
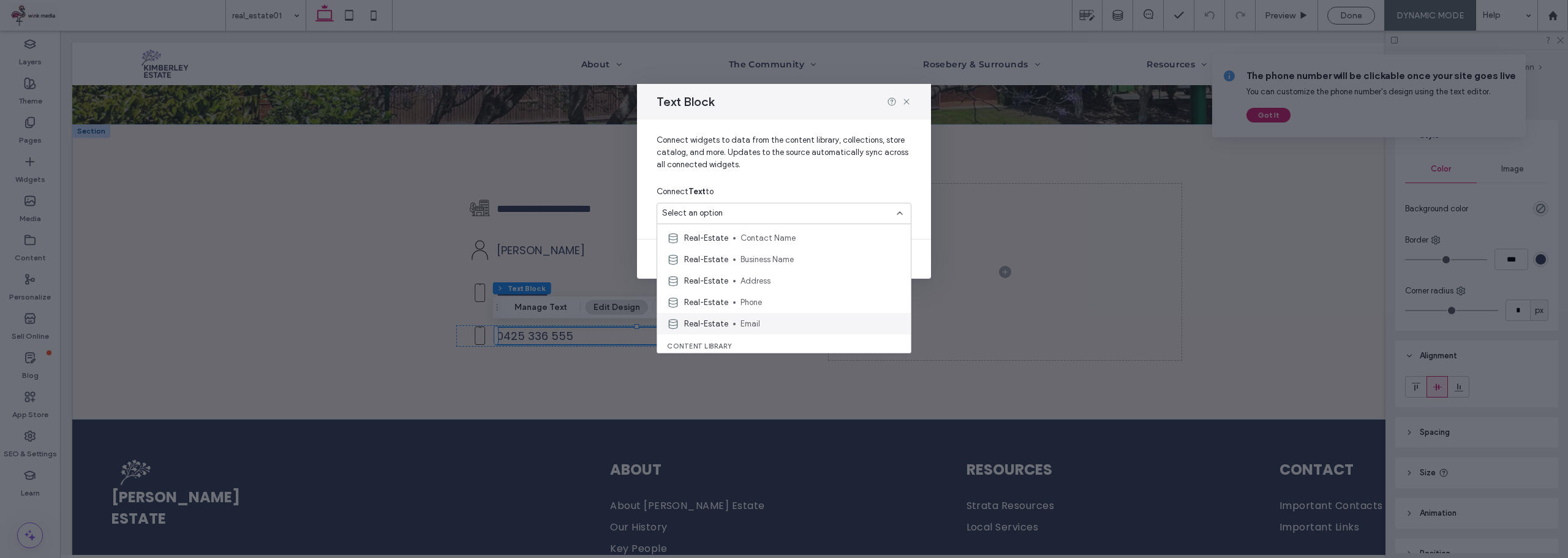
click at [712, 322] on span "Real-Estate" at bounding box center [706, 324] width 44 height 12
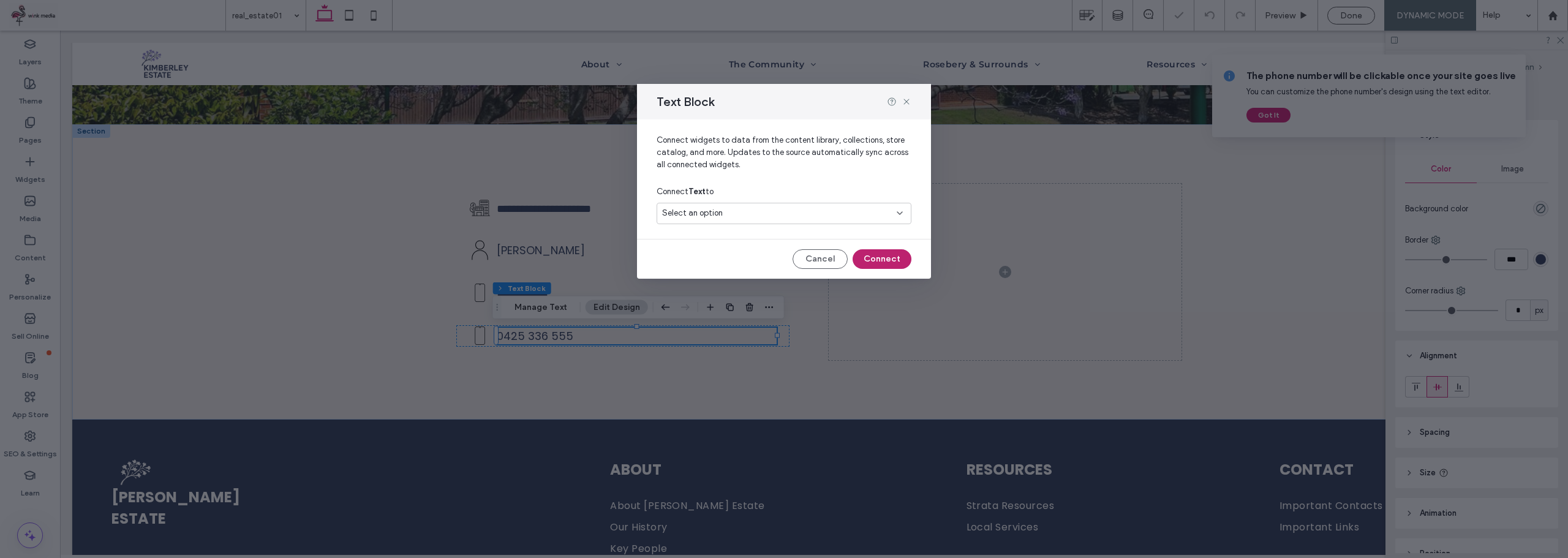
click at [877, 257] on button "Connect" at bounding box center [882, 259] width 59 height 20
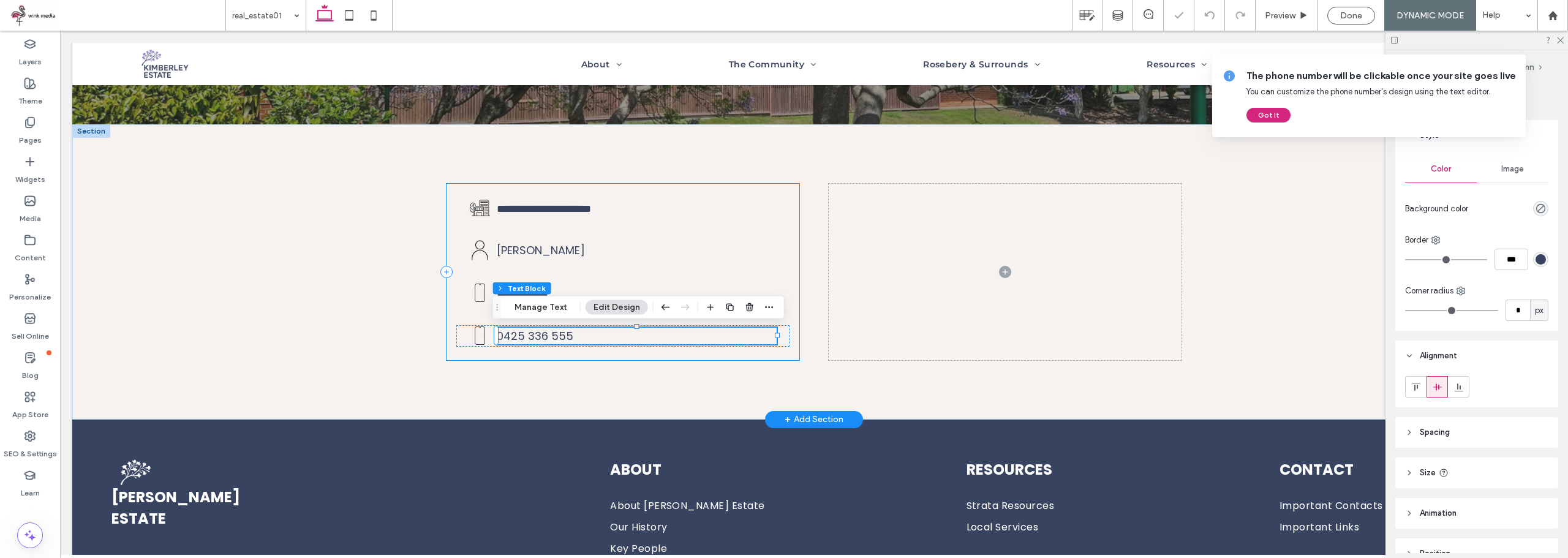
click at [373, 360] on div "**********" at bounding box center [814, 271] width 1483 height 295
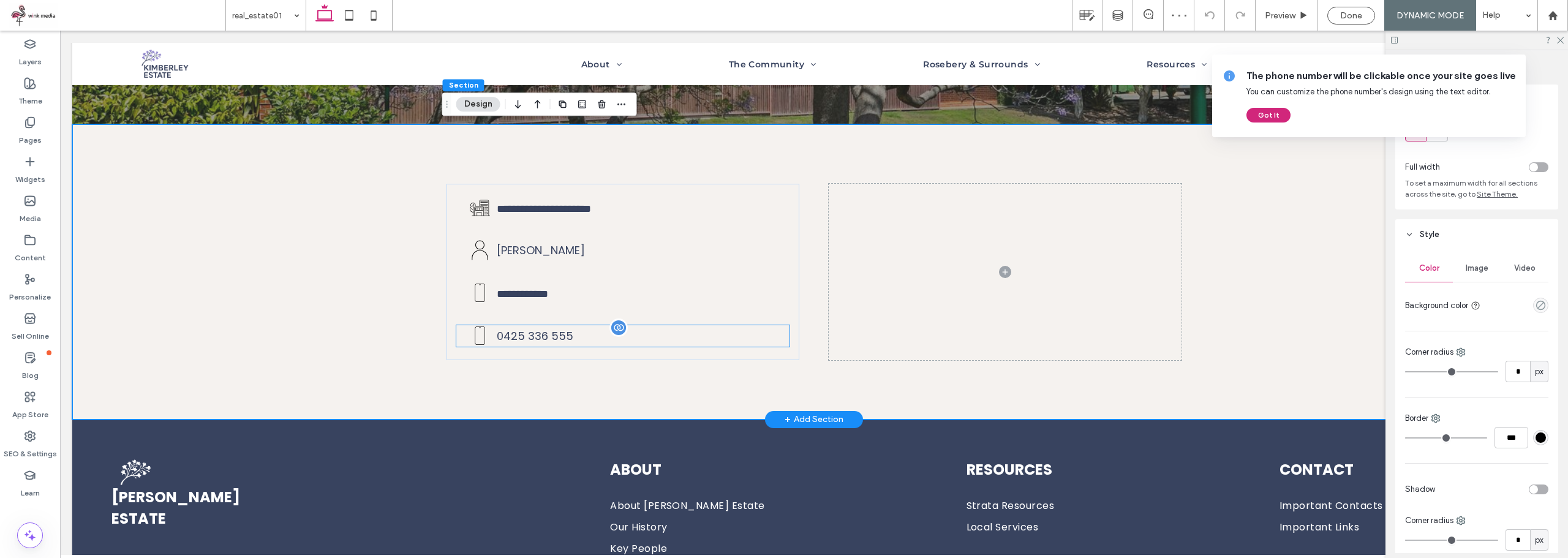
click at [519, 336] on span "0425 336 555" at bounding box center [535, 336] width 77 height 15
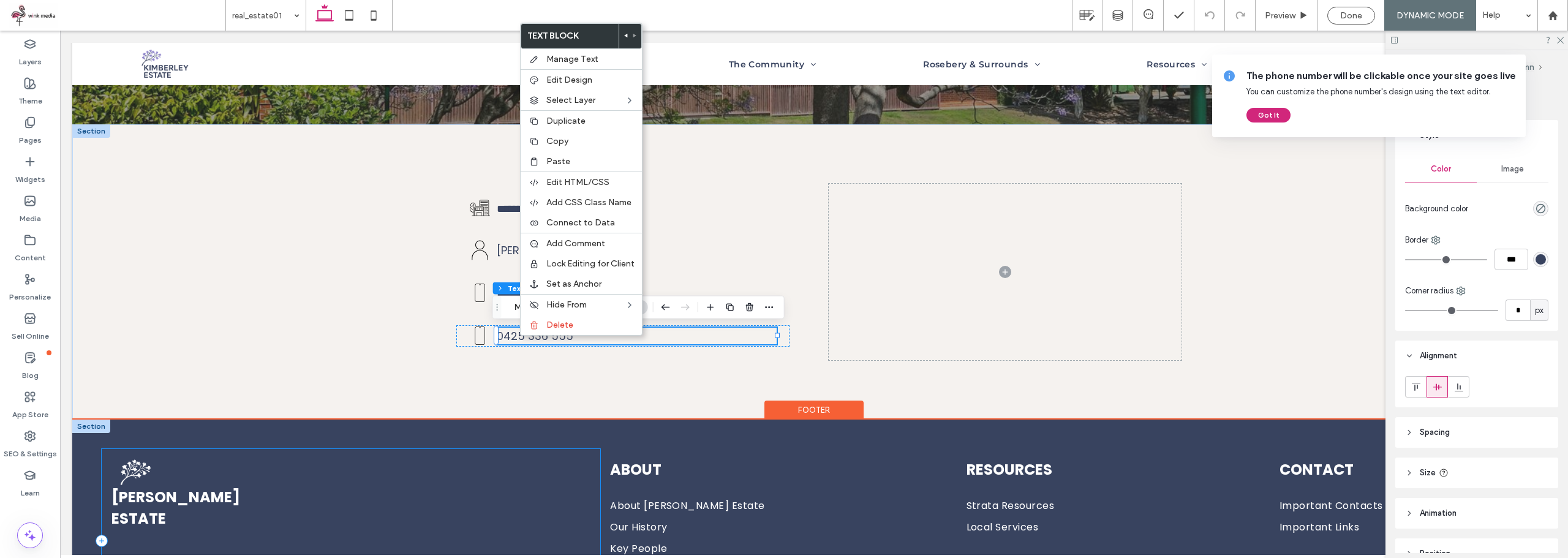
click at [420, 456] on div "KIMBERLEY ESTATE" at bounding box center [351, 541] width 499 height 185
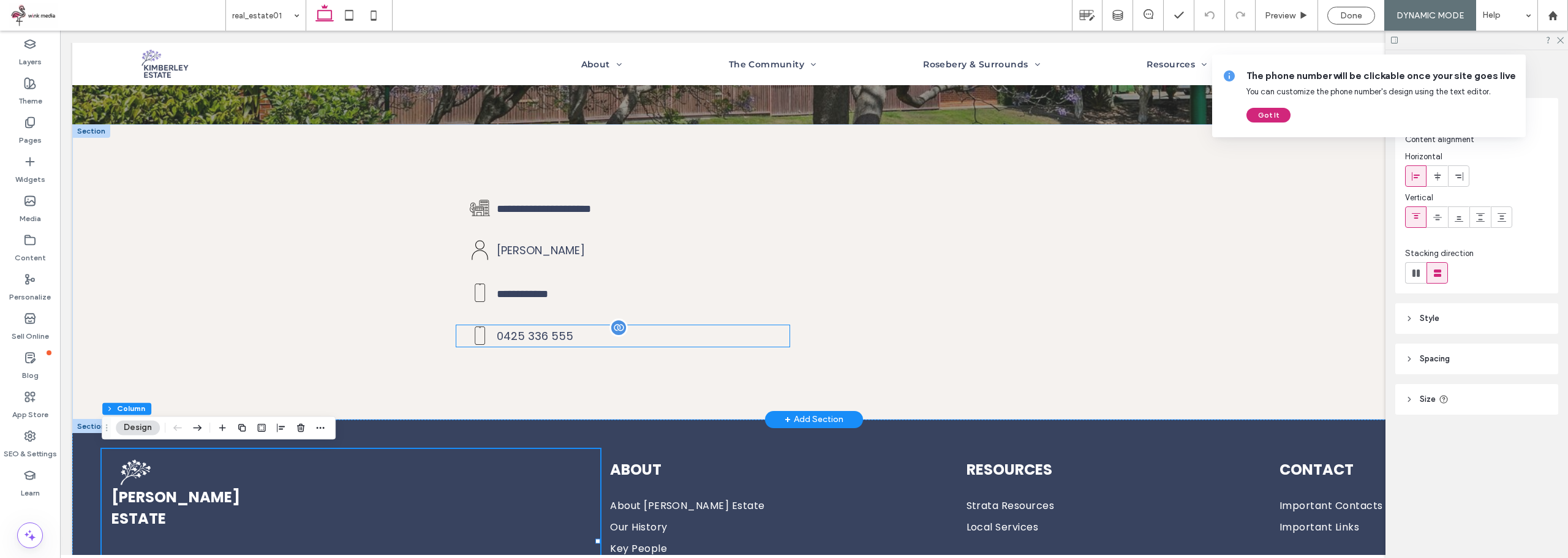
click at [520, 340] on span "0425 336 555" at bounding box center [535, 336] width 77 height 15
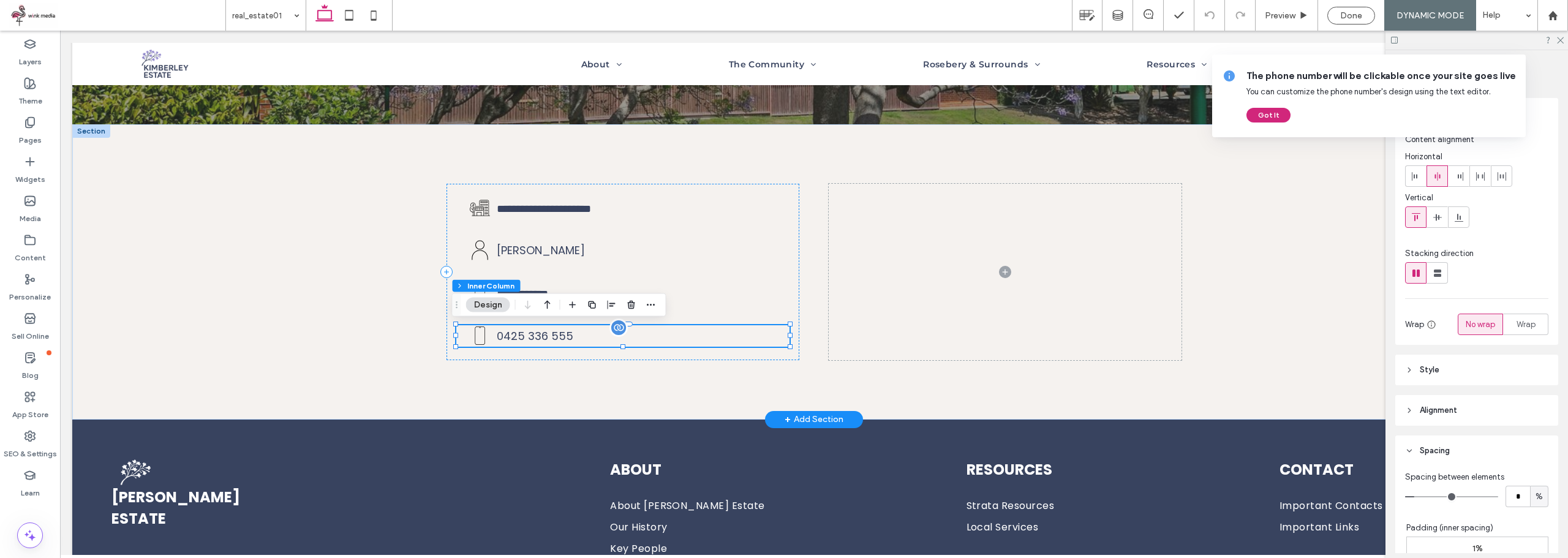
click at [520, 340] on span "0425 336 555" at bounding box center [535, 336] width 77 height 15
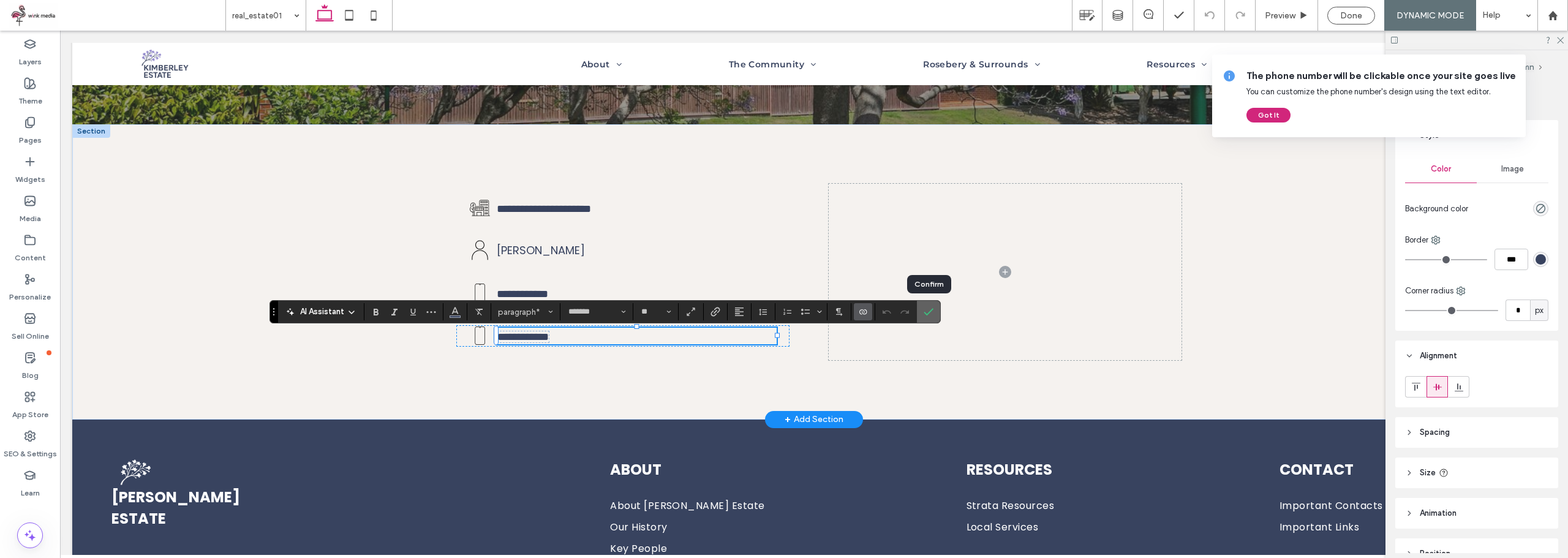
click at [927, 314] on use "Confirm" at bounding box center [928, 311] width 9 height 7
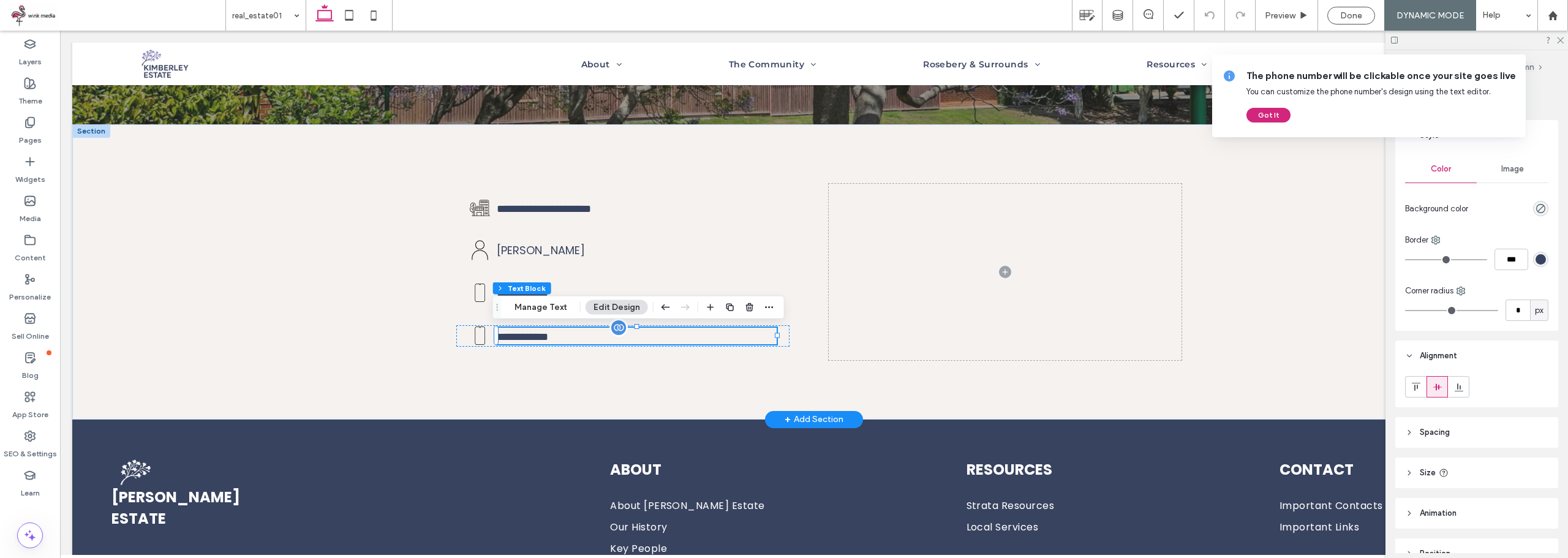
click at [546, 331] on link "**********" at bounding box center [522, 336] width 52 height 11
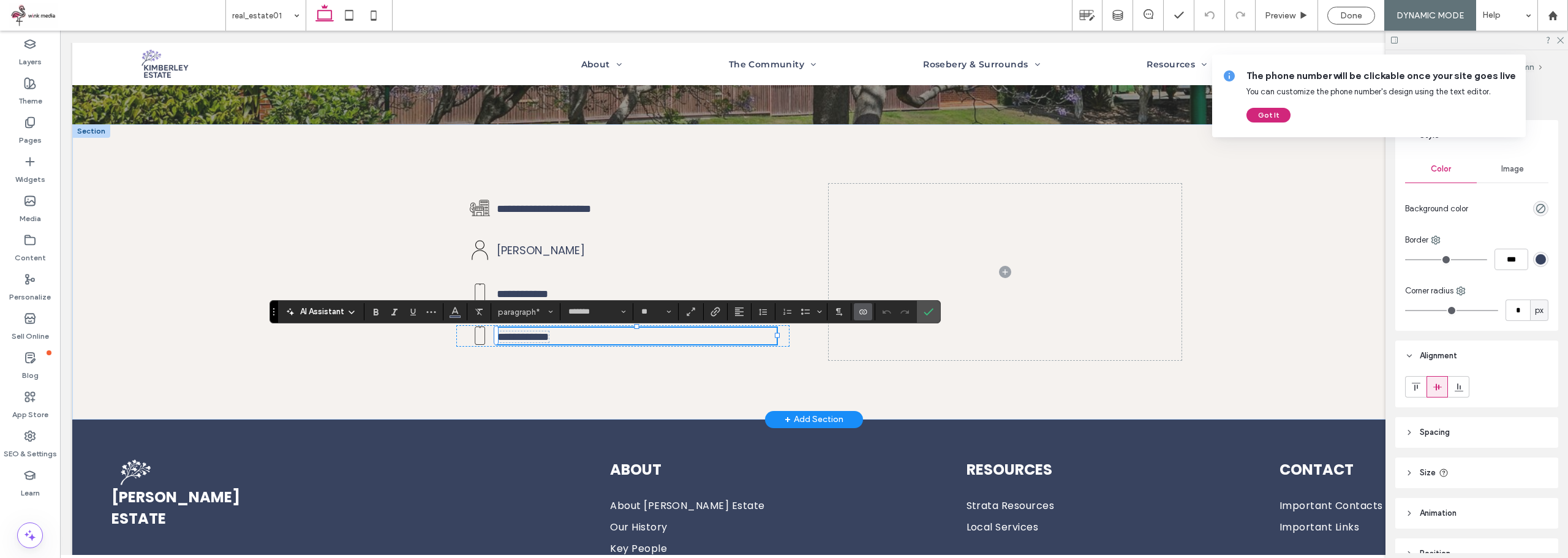
click at [861, 315] on icon "Connect To Data" at bounding box center [862, 311] width 9 height 9
click at [901, 257] on span "Edit Content" at bounding box center [888, 257] width 48 height 12
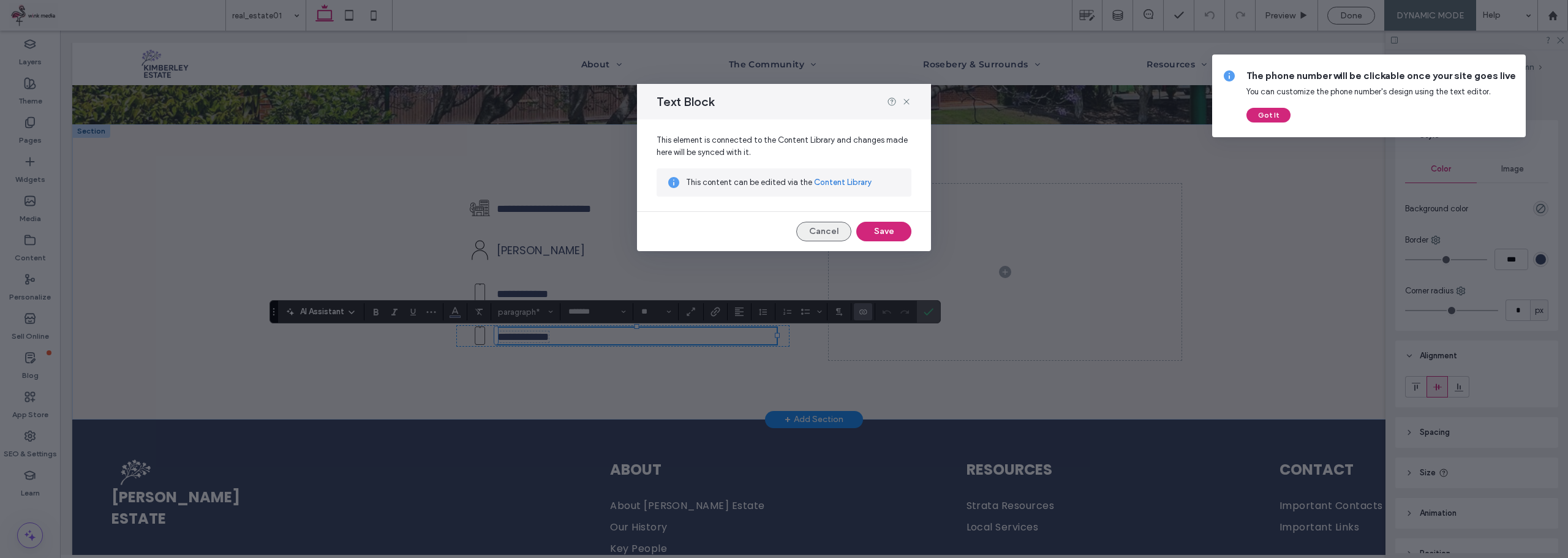
click at [834, 239] on button "Cancel" at bounding box center [824, 231] width 55 height 20
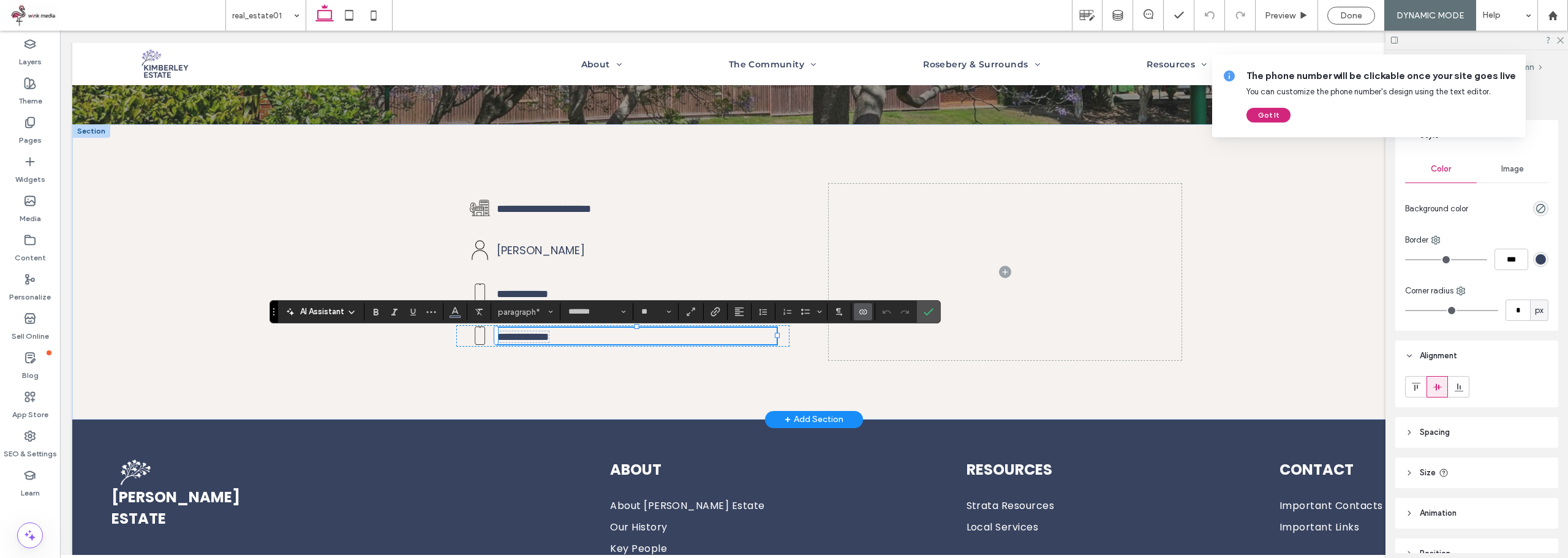
click at [867, 314] on icon "Connect To Data" at bounding box center [862, 311] width 9 height 9
click at [912, 235] on span "Change Connection" at bounding box center [901, 234] width 73 height 12
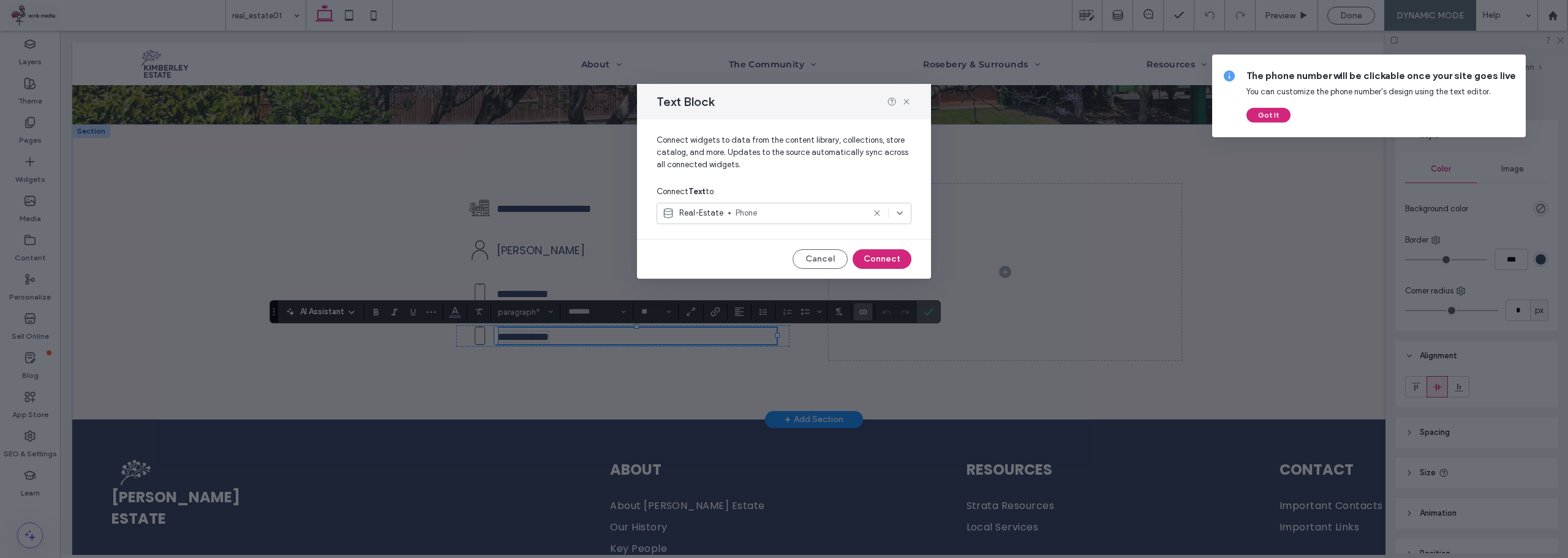
click at [801, 223] on div "Real-Estate Phone" at bounding box center [783, 213] width 255 height 21
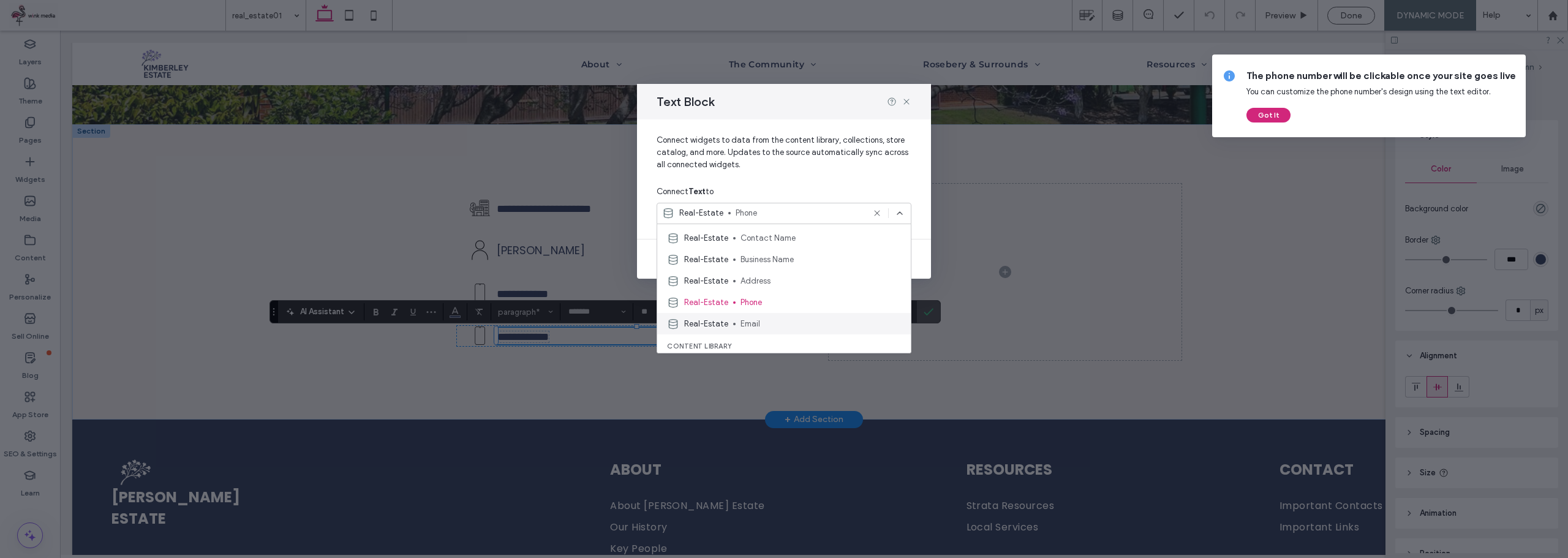
click at [748, 321] on span "Email" at bounding box center [820, 324] width 160 height 12
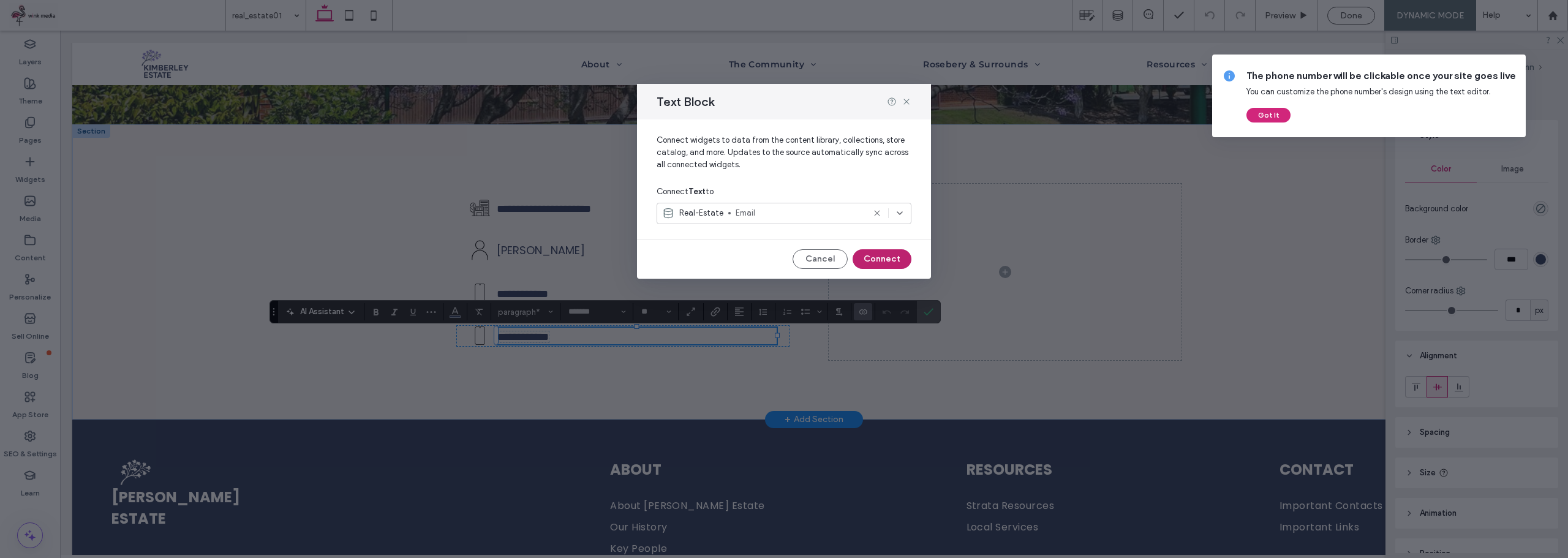
click at [893, 252] on button "Connect" at bounding box center [882, 259] width 59 height 20
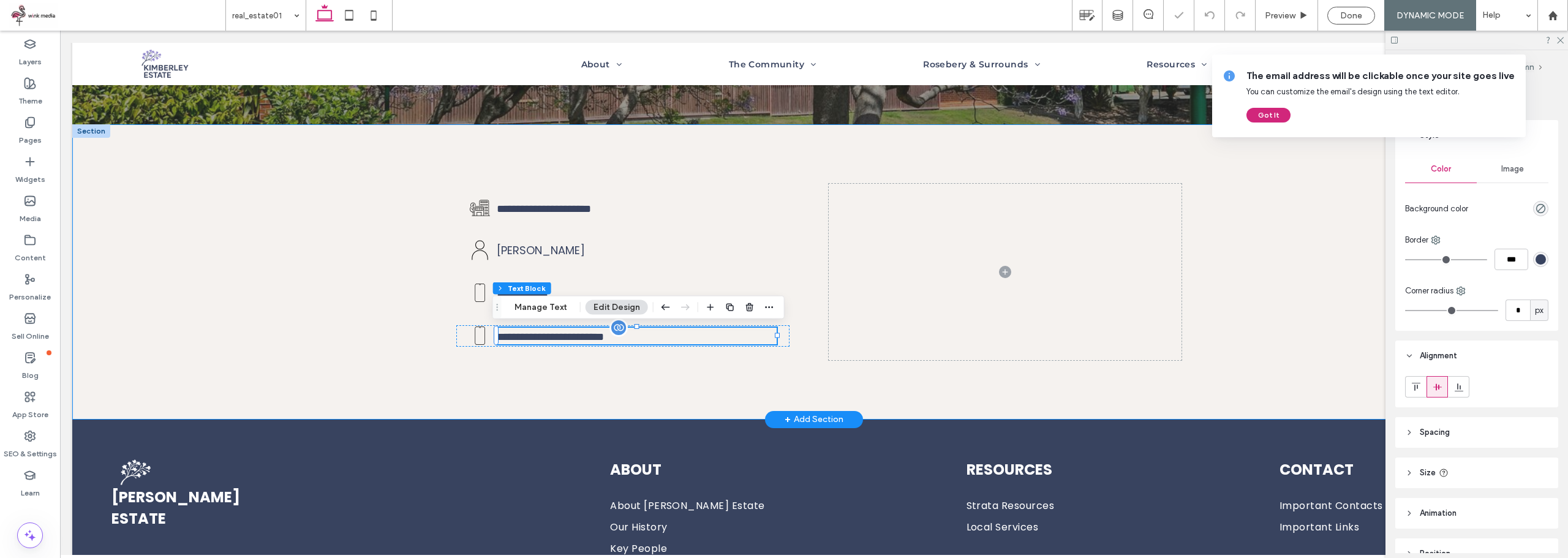
click at [275, 302] on div "**********" at bounding box center [814, 271] width 1483 height 295
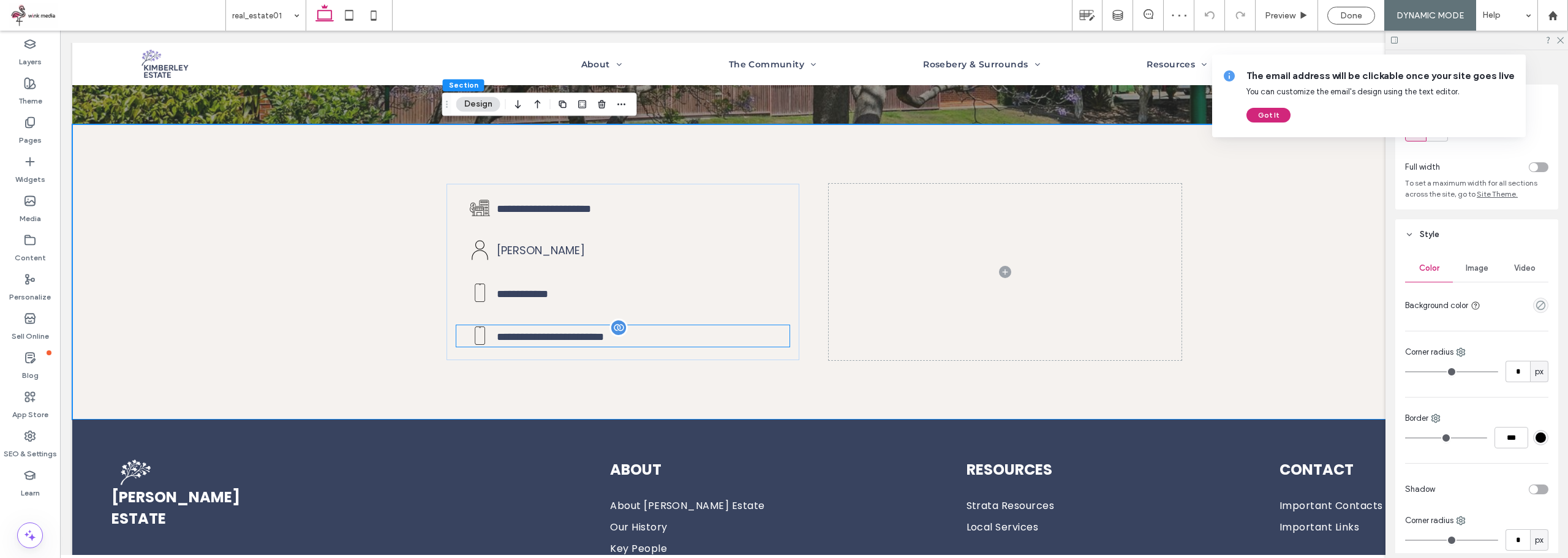
click at [477, 339] on icon at bounding box center [479, 336] width 21 height 21
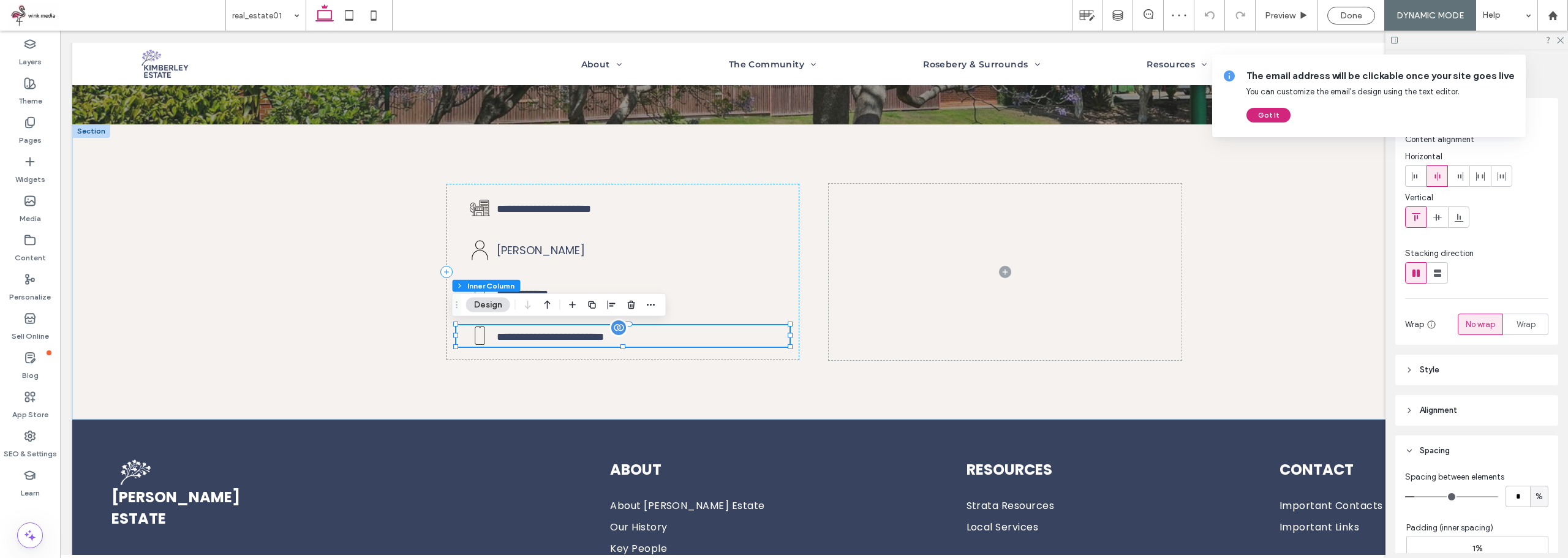
click at [477, 330] on icon at bounding box center [479, 336] width 21 height 21
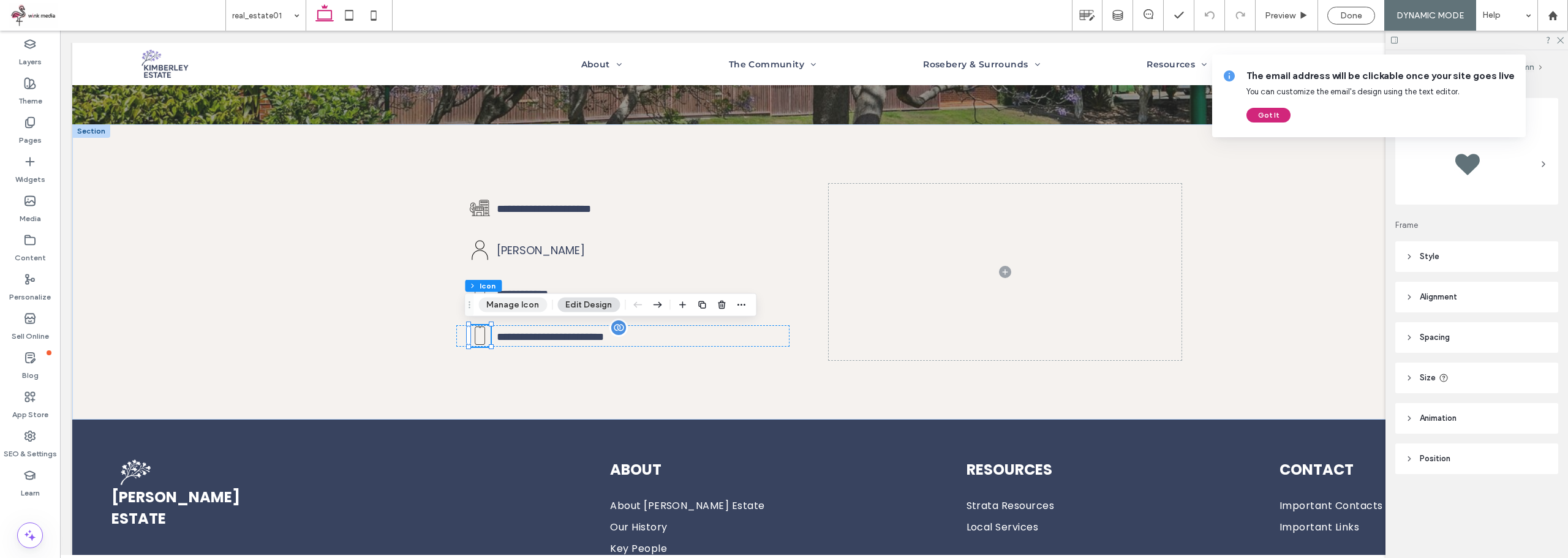
click at [508, 303] on button "Manage Icon" at bounding box center [513, 305] width 69 height 15
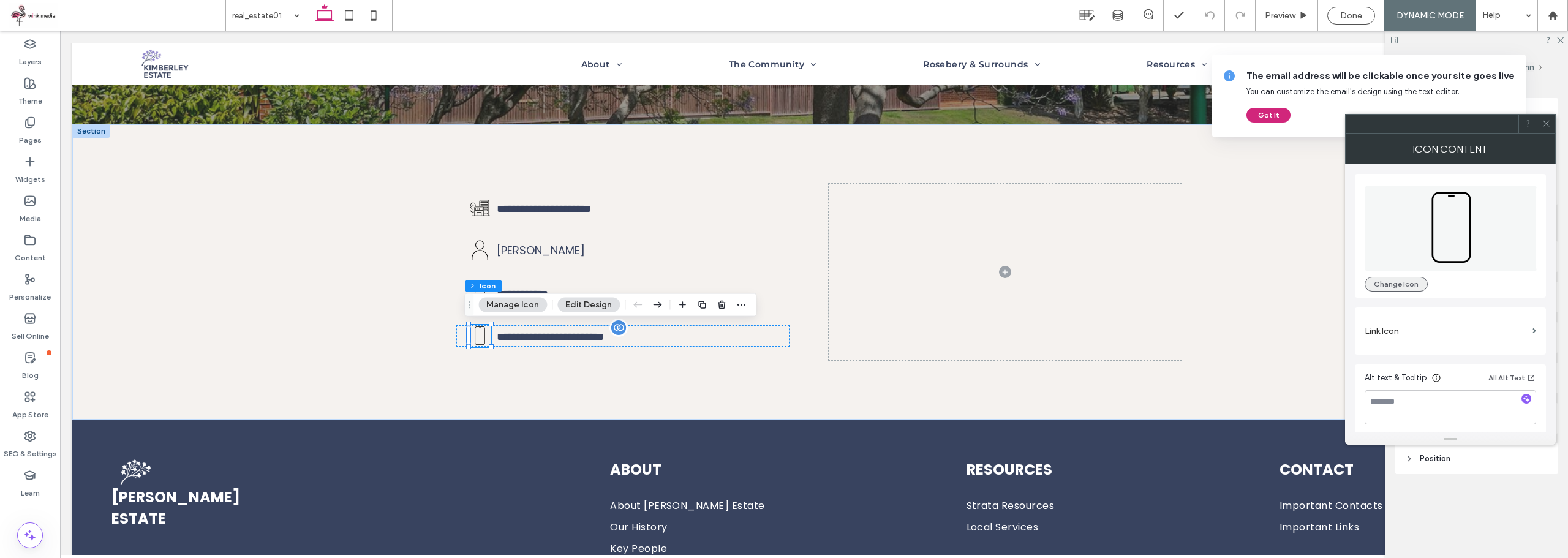
click at [1385, 288] on div "Change Icon" at bounding box center [1451, 236] width 191 height 124
click at [1386, 284] on button "Change Icon" at bounding box center [1396, 284] width 63 height 15
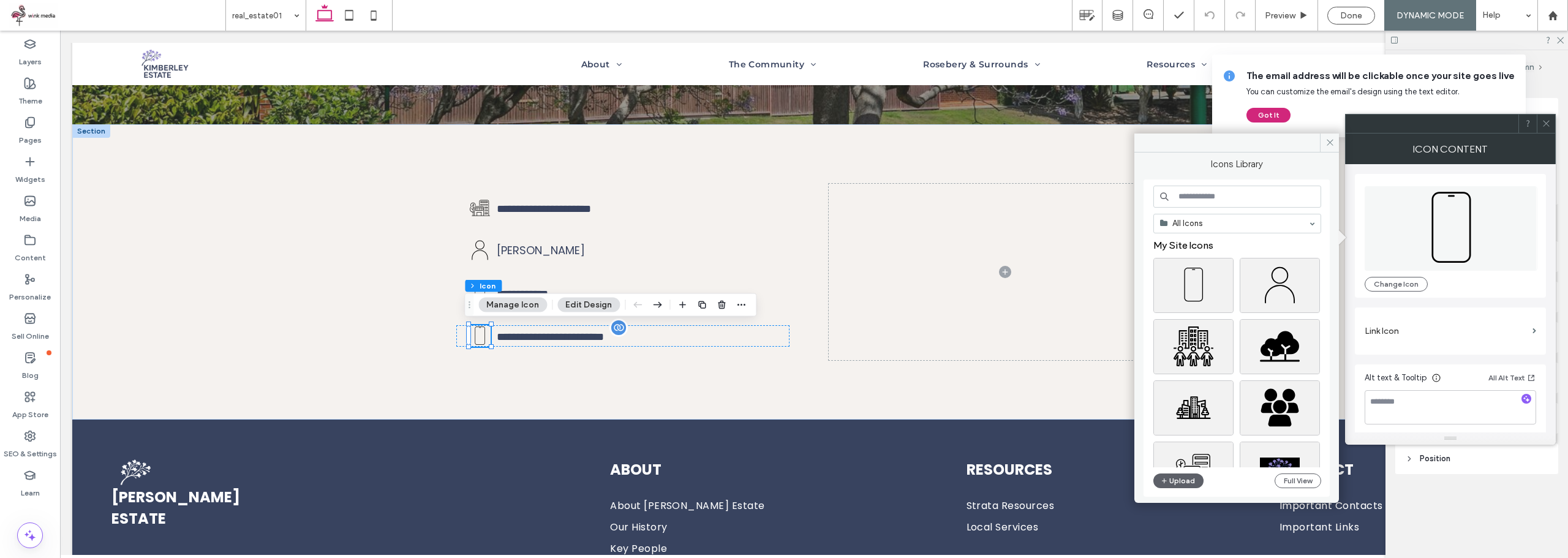
click at [1230, 203] on input at bounding box center [1237, 196] width 168 height 22
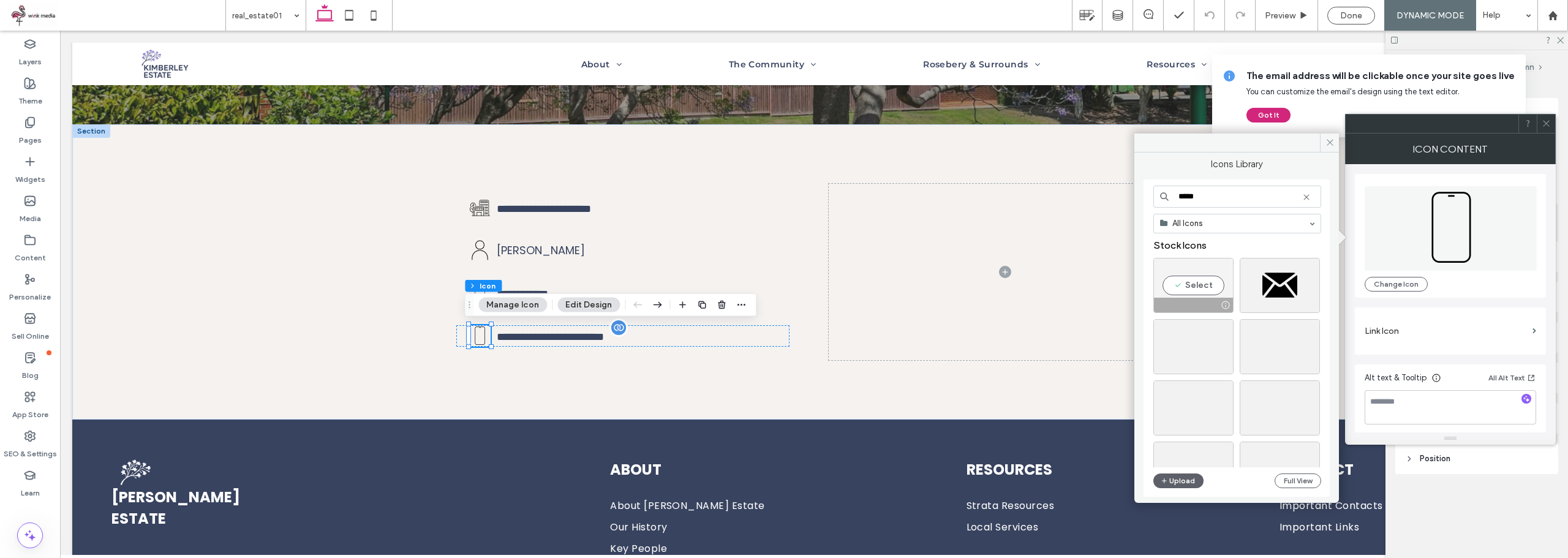
type input "*****"
click at [1195, 284] on div "Select" at bounding box center [1193, 286] width 80 height 55
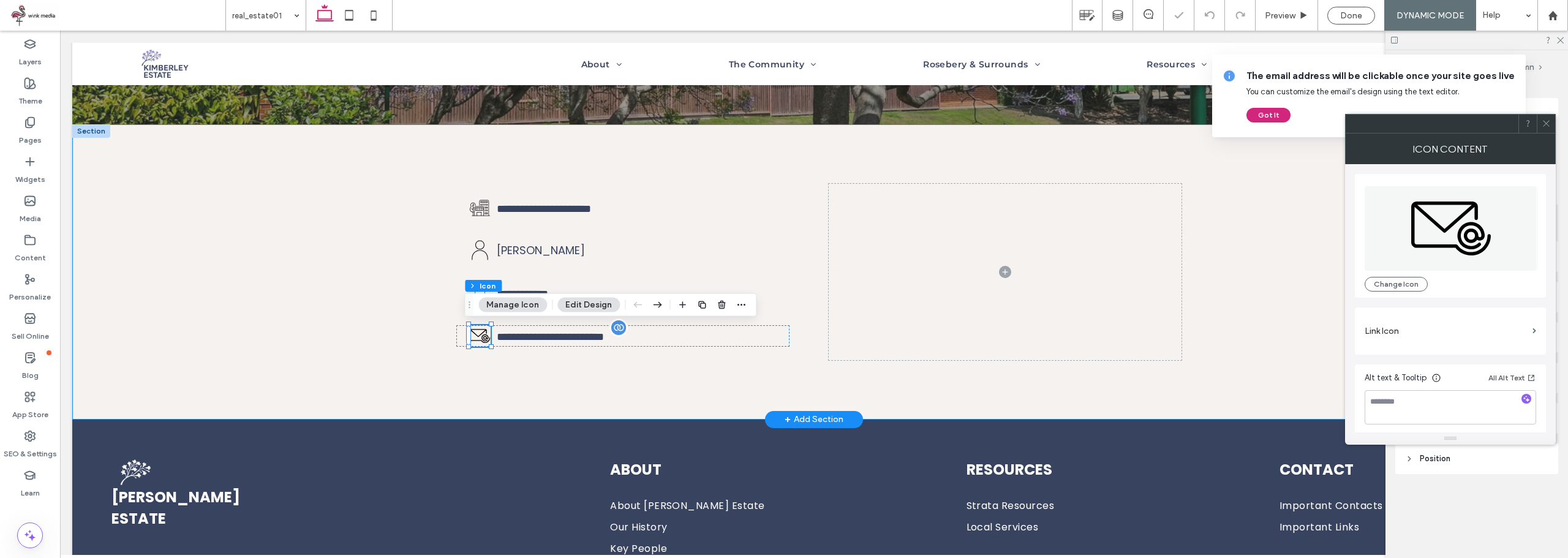
click at [676, 376] on div "**********" at bounding box center [814, 271] width 735 height 295
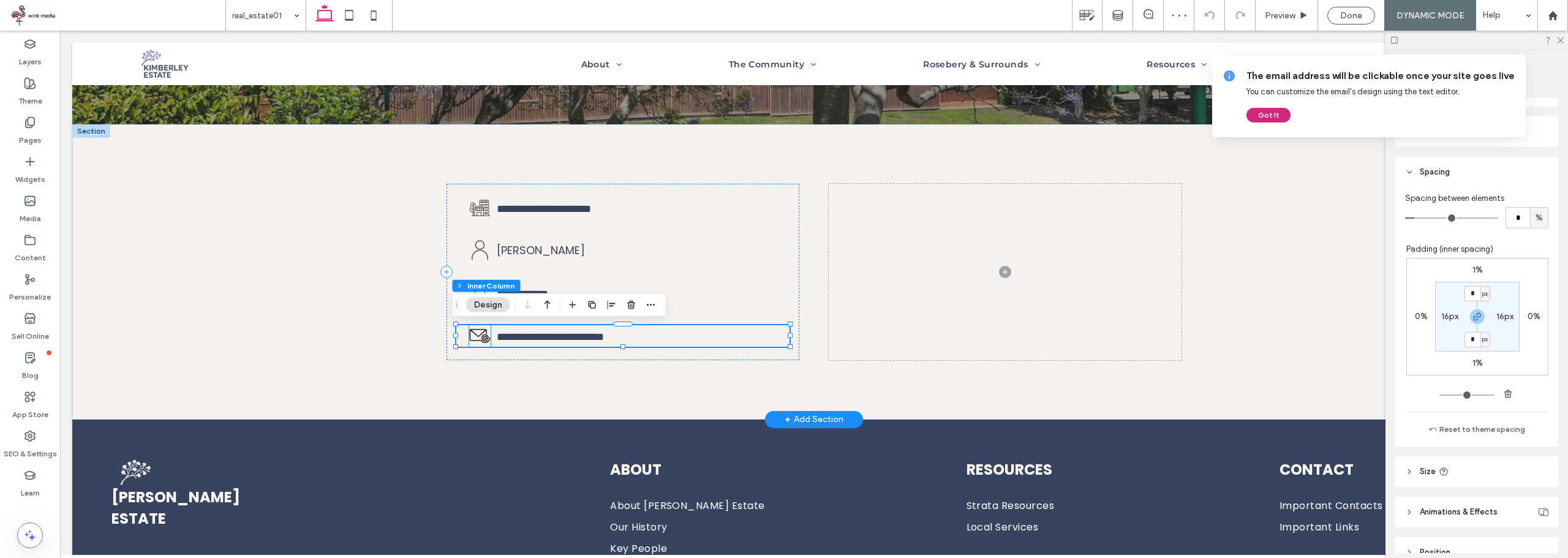
scroll to position [0, 0]
click at [472, 338] on icon at bounding box center [479, 336] width 21 height 21
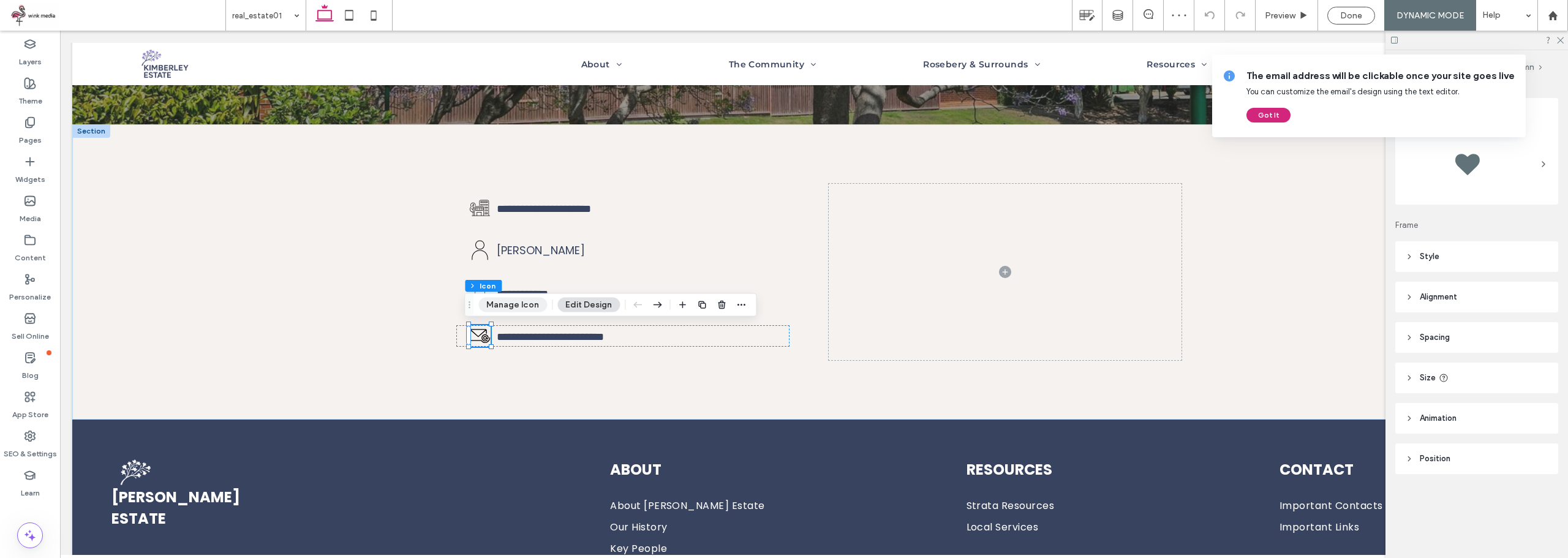
click at [513, 303] on button "Manage Icon" at bounding box center [513, 305] width 69 height 15
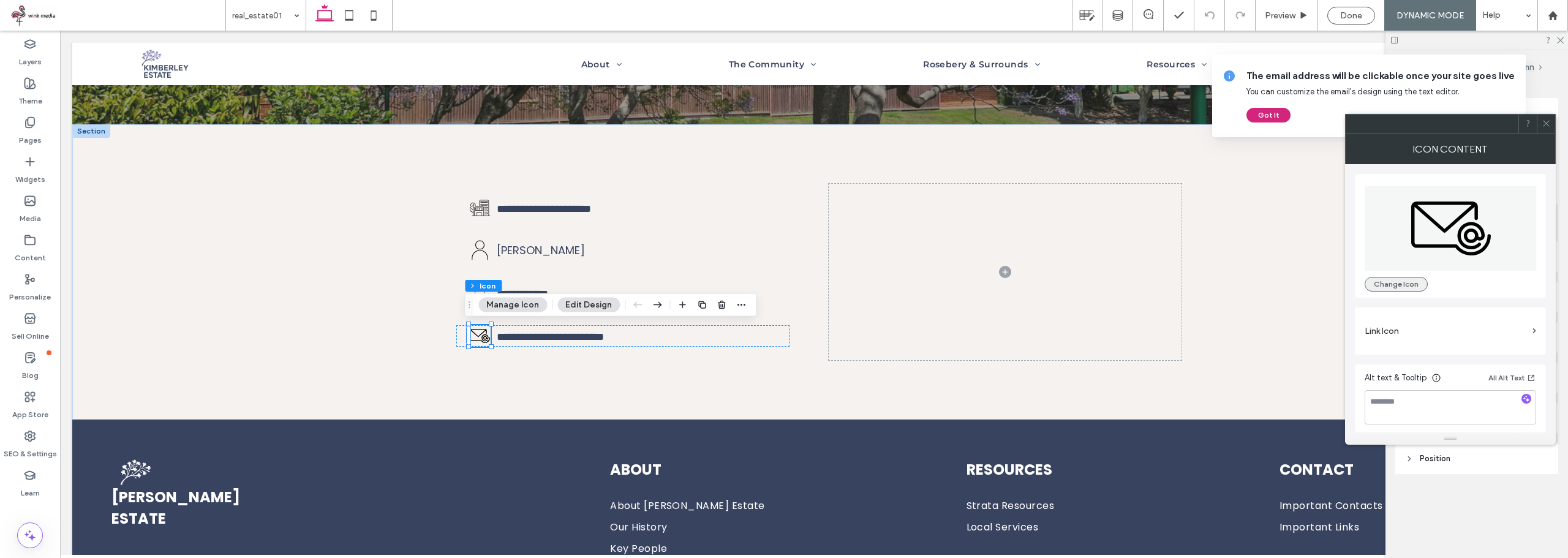
click at [1413, 282] on button "Change Icon" at bounding box center [1396, 284] width 63 height 15
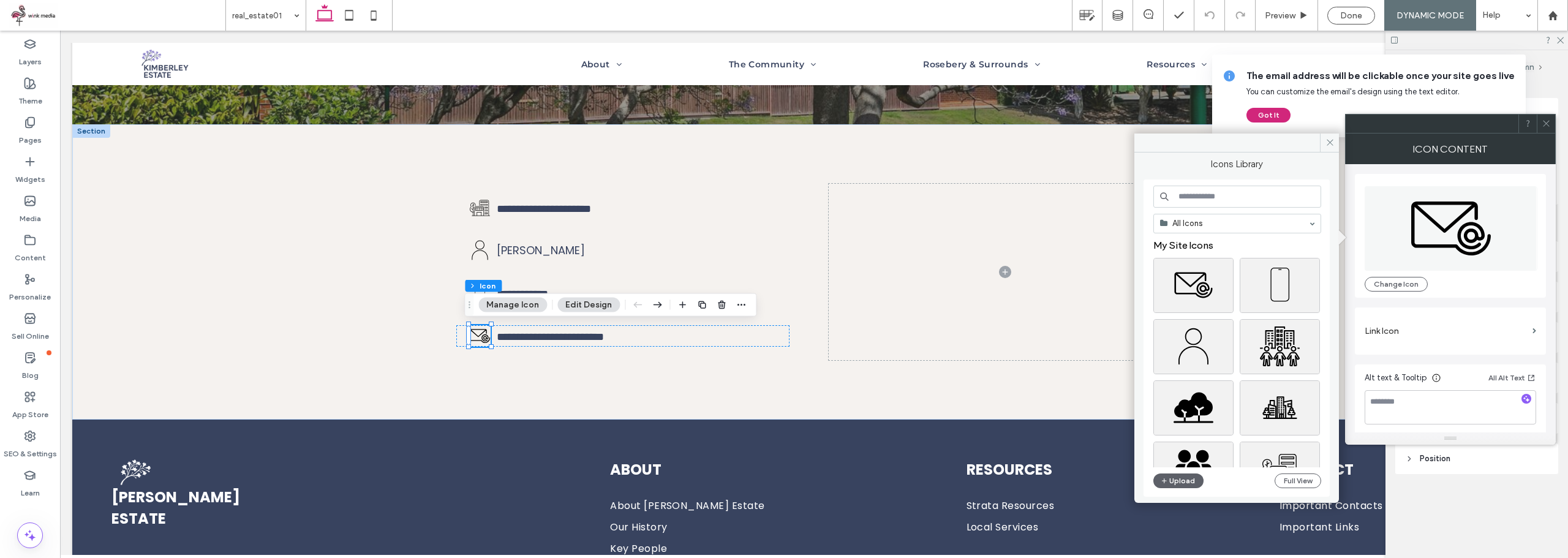
click at [1243, 193] on input at bounding box center [1237, 196] width 168 height 22
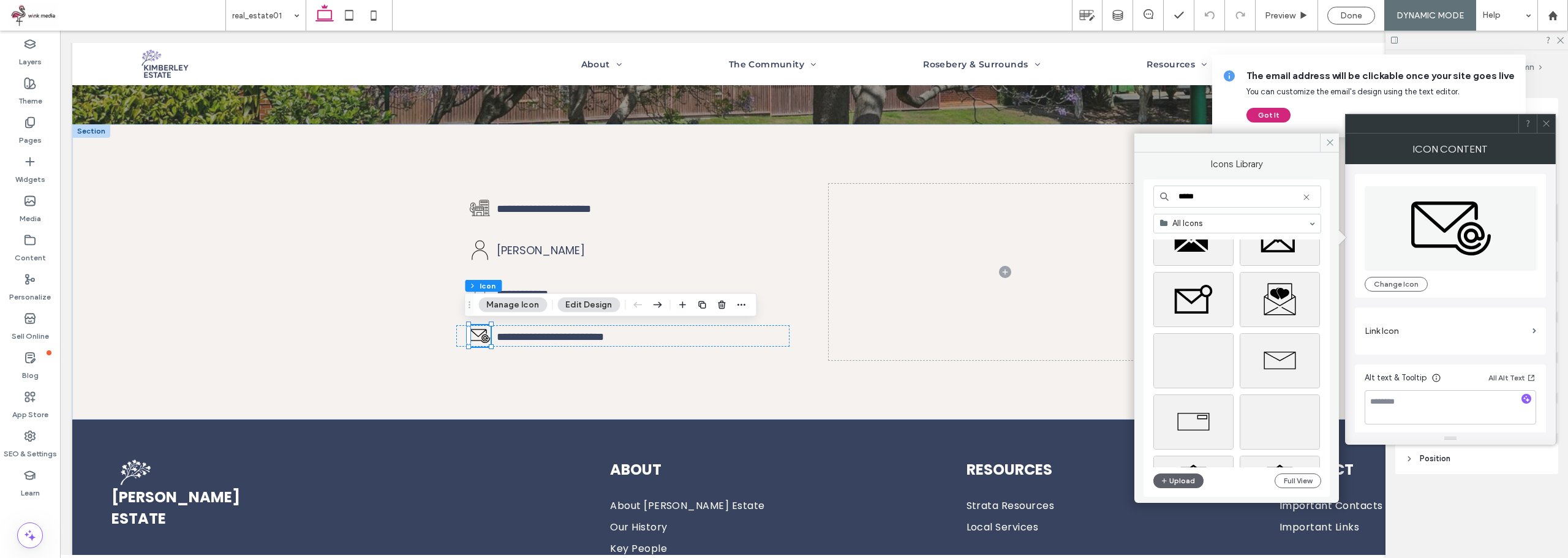
scroll to position [368, 0]
type input "*****"
click at [1286, 371] on div "Select" at bounding box center [1280, 371] width 80 height 55
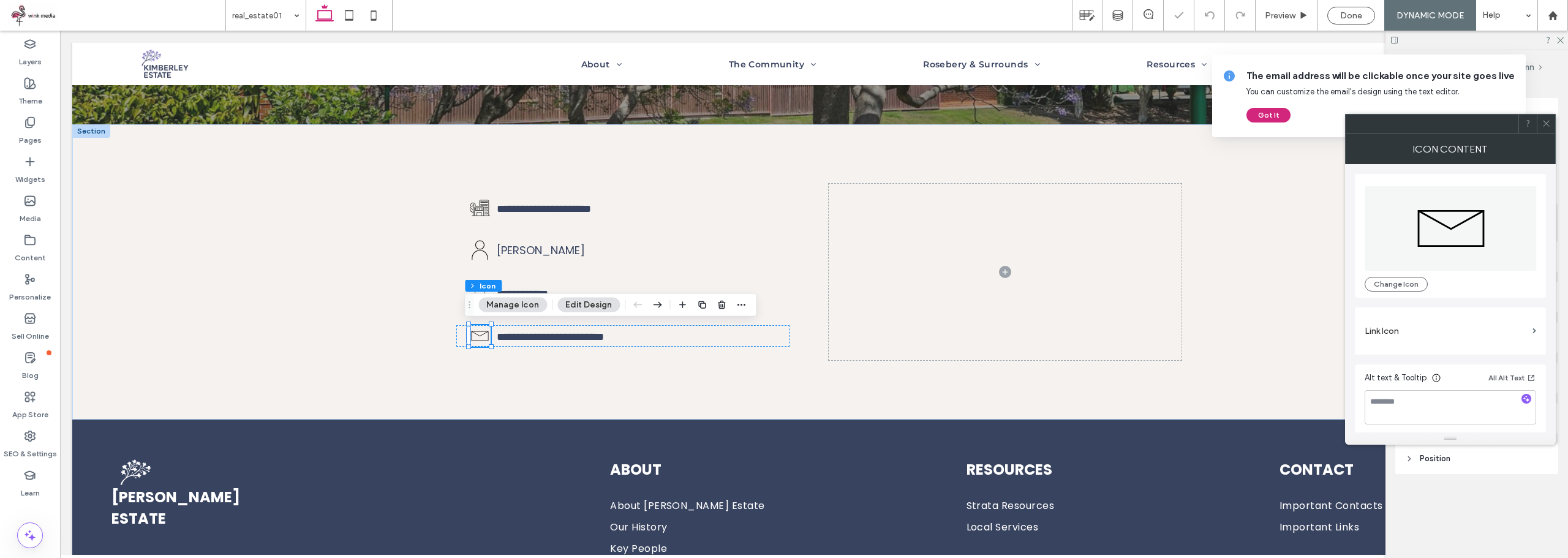
click at [1542, 120] on icon at bounding box center [1546, 123] width 9 height 9
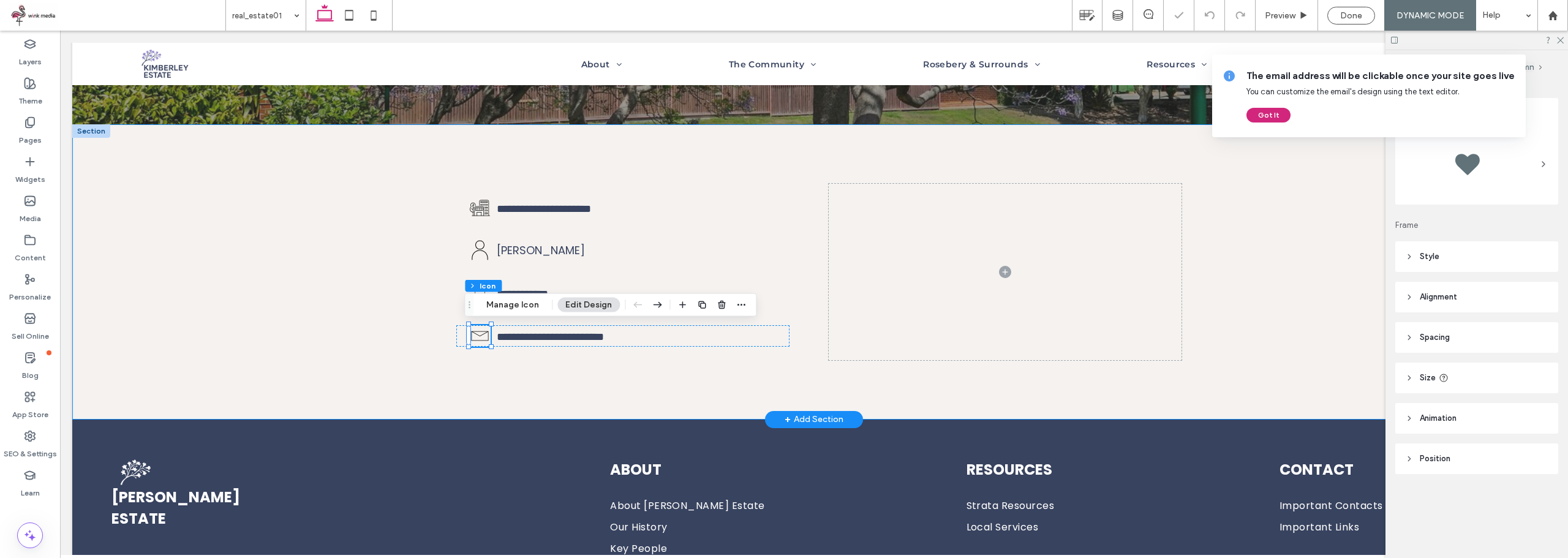
click at [349, 220] on div "**********" at bounding box center [814, 271] width 1483 height 295
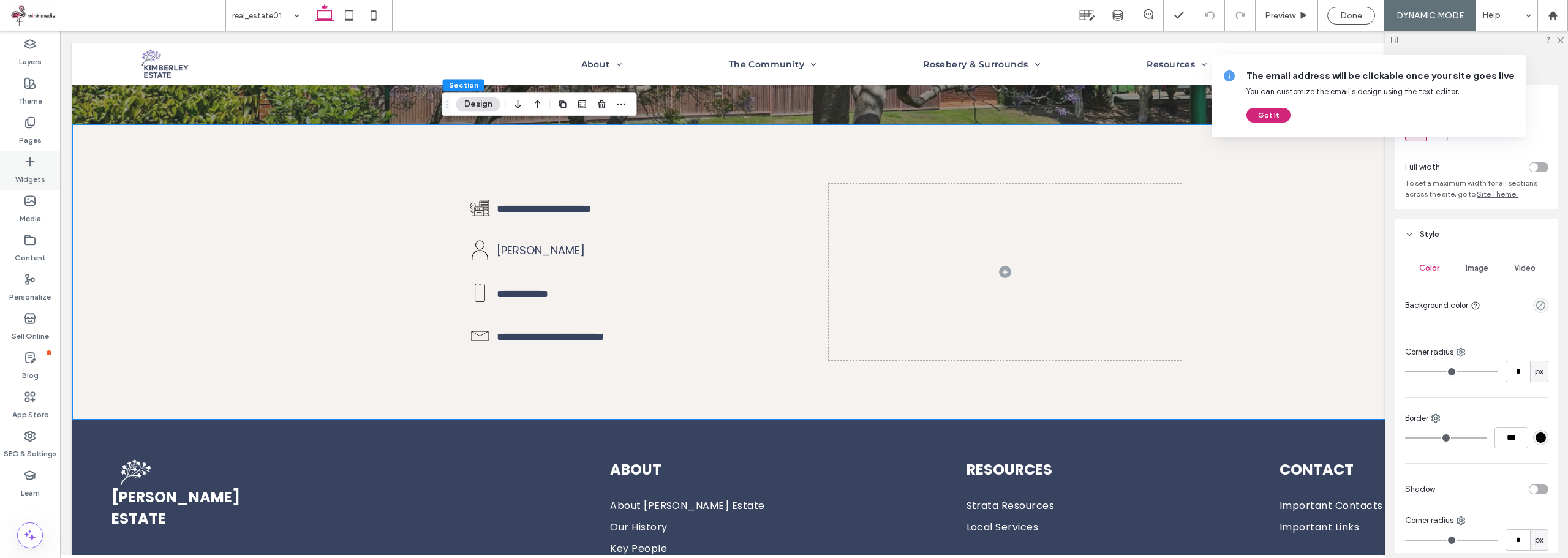
click at [29, 172] on label "Widgets" at bounding box center [30, 177] width 30 height 18
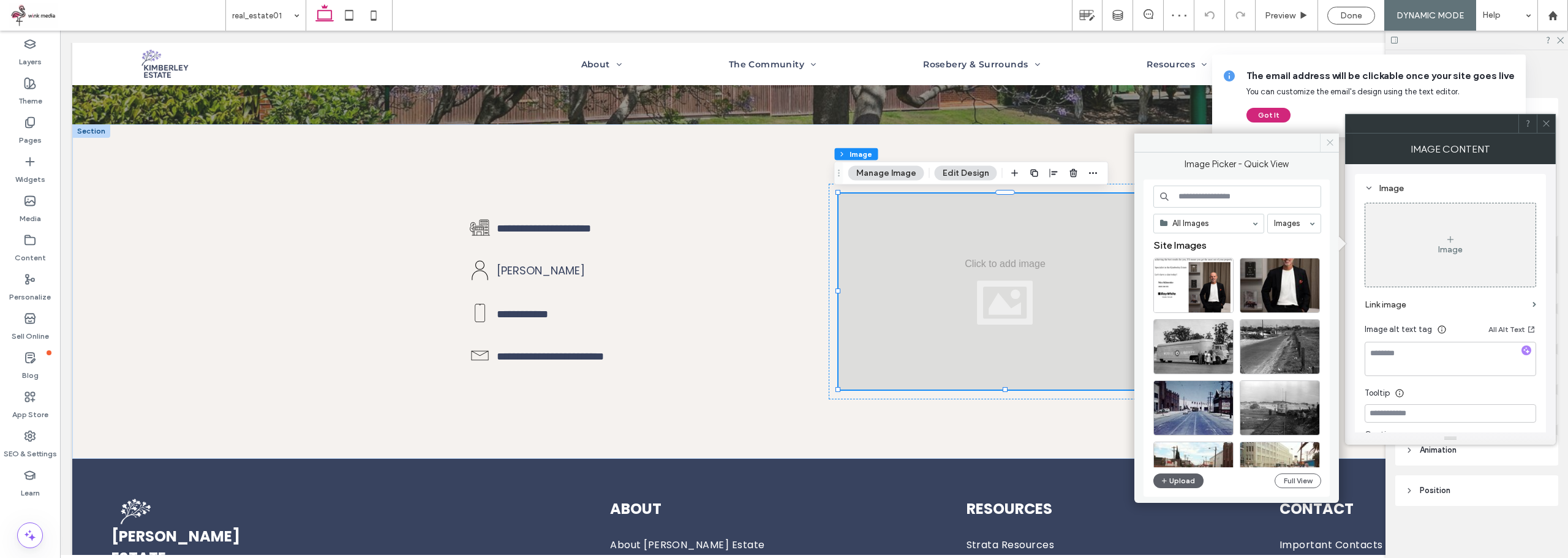
drag, startPoint x: 1332, startPoint y: 139, endPoint x: 1053, endPoint y: 219, distance: 290.2
click at [1332, 139] on icon at bounding box center [1330, 142] width 9 height 9
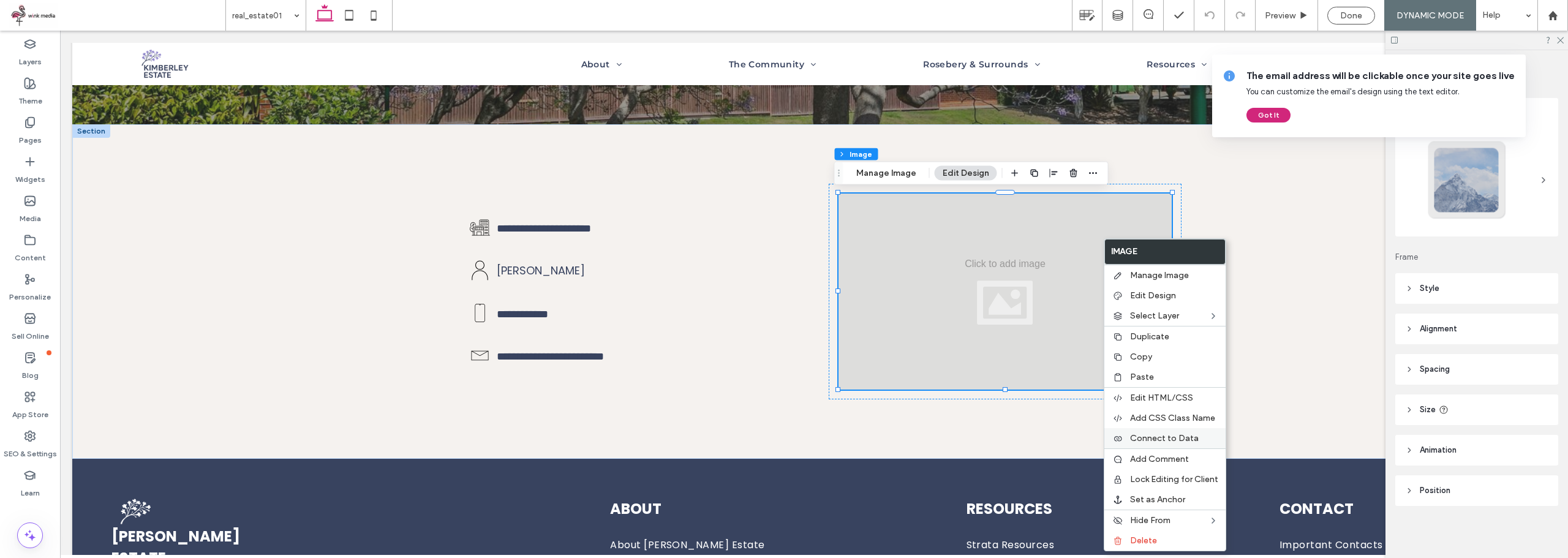
click at [1177, 434] on span "Connect to Data" at bounding box center [1164, 438] width 69 height 10
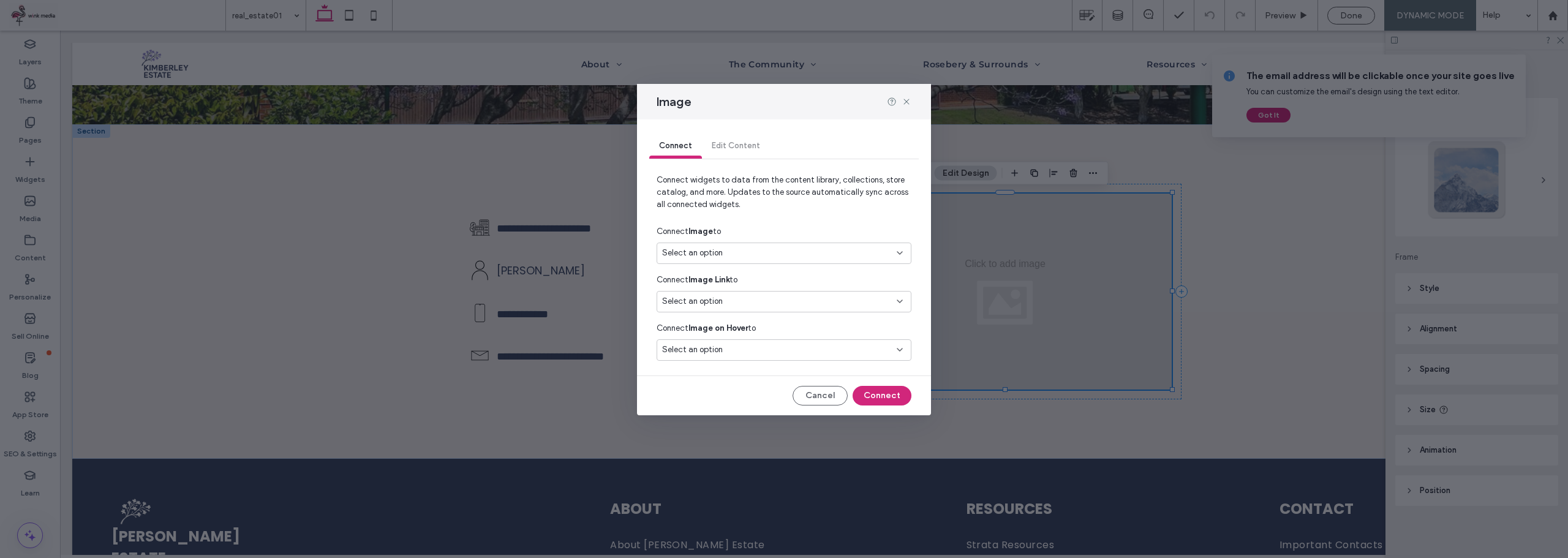
click at [732, 254] on div "Select an option" at bounding box center [777, 252] width 229 height 12
click at [759, 293] on span "Hero Image" at bounding box center [820, 296] width 160 height 12
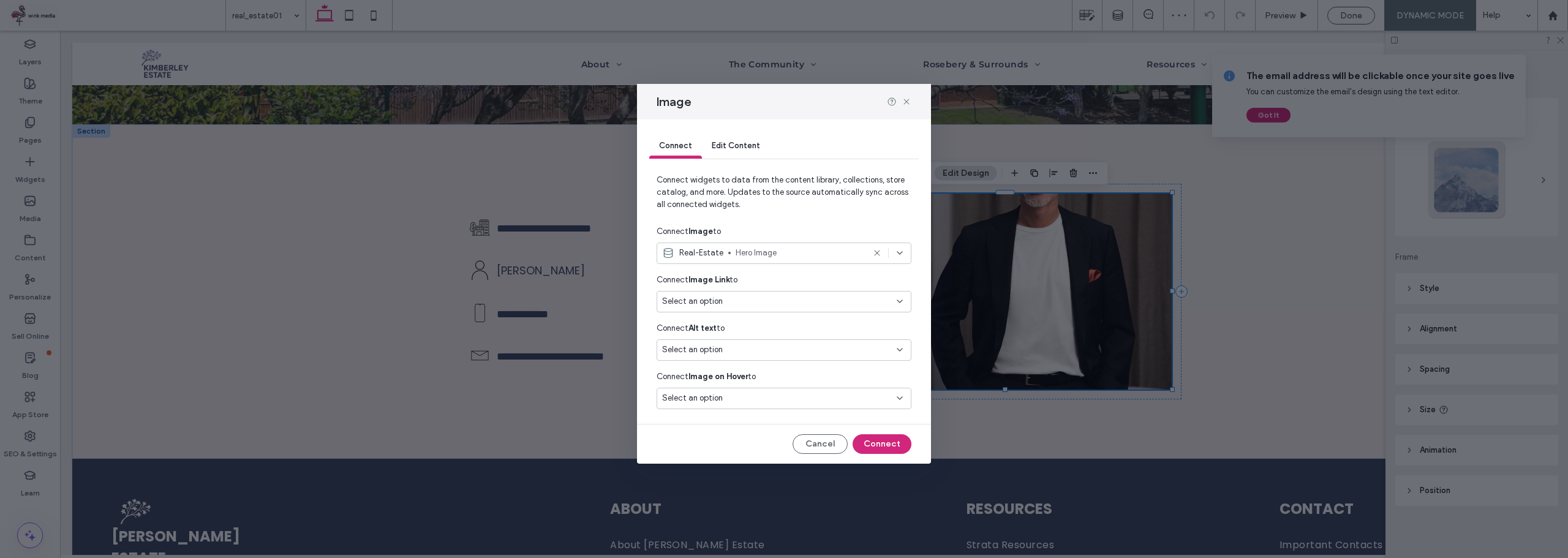
click at [712, 303] on span "Select an option" at bounding box center [692, 301] width 61 height 12
click at [831, 217] on span "Connect widgets to data from the content library, collections, store catalog, a…" at bounding box center [783, 197] width 255 height 47
click at [772, 351] on div "Select an option" at bounding box center [777, 349] width 229 height 12
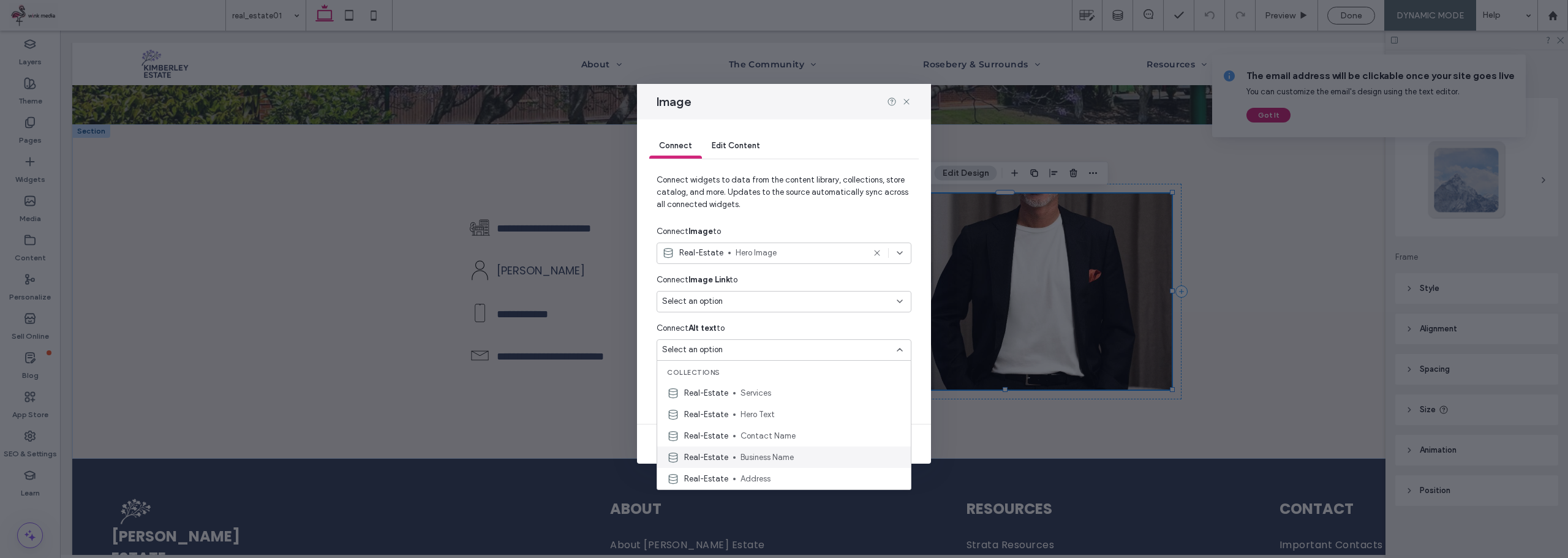
click at [788, 455] on span "Business Name" at bounding box center [820, 457] width 160 height 12
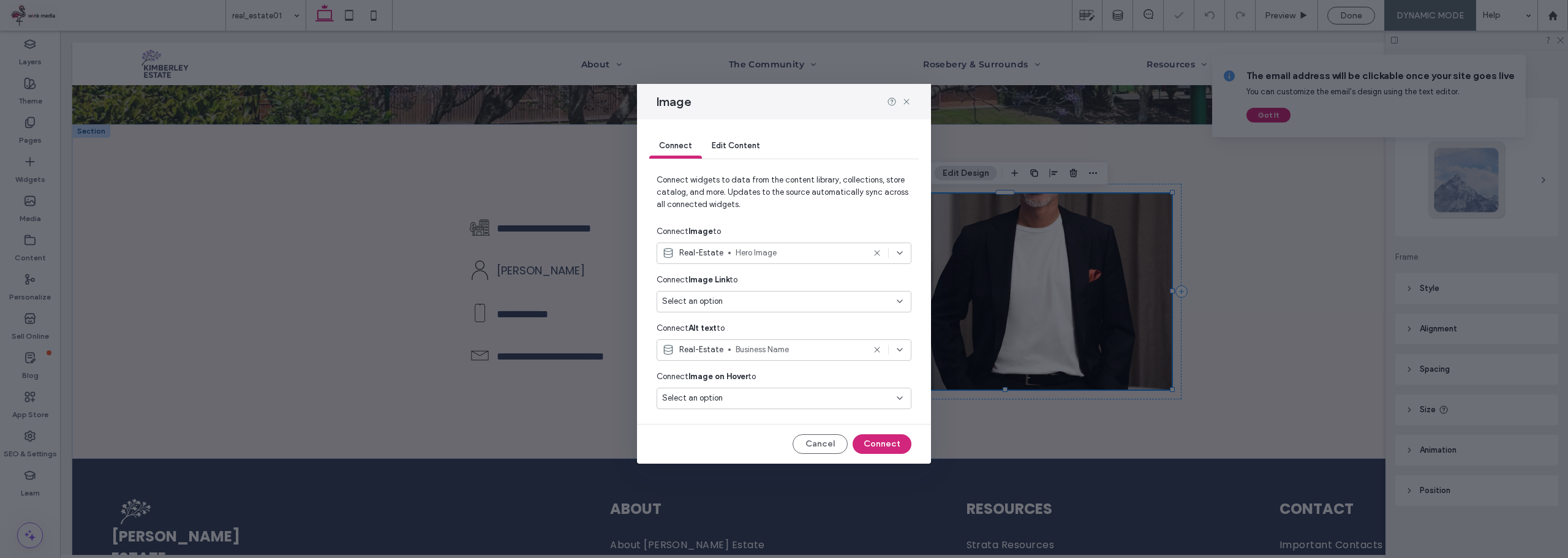
click at [766, 400] on div "Select an option" at bounding box center [777, 398] width 229 height 12
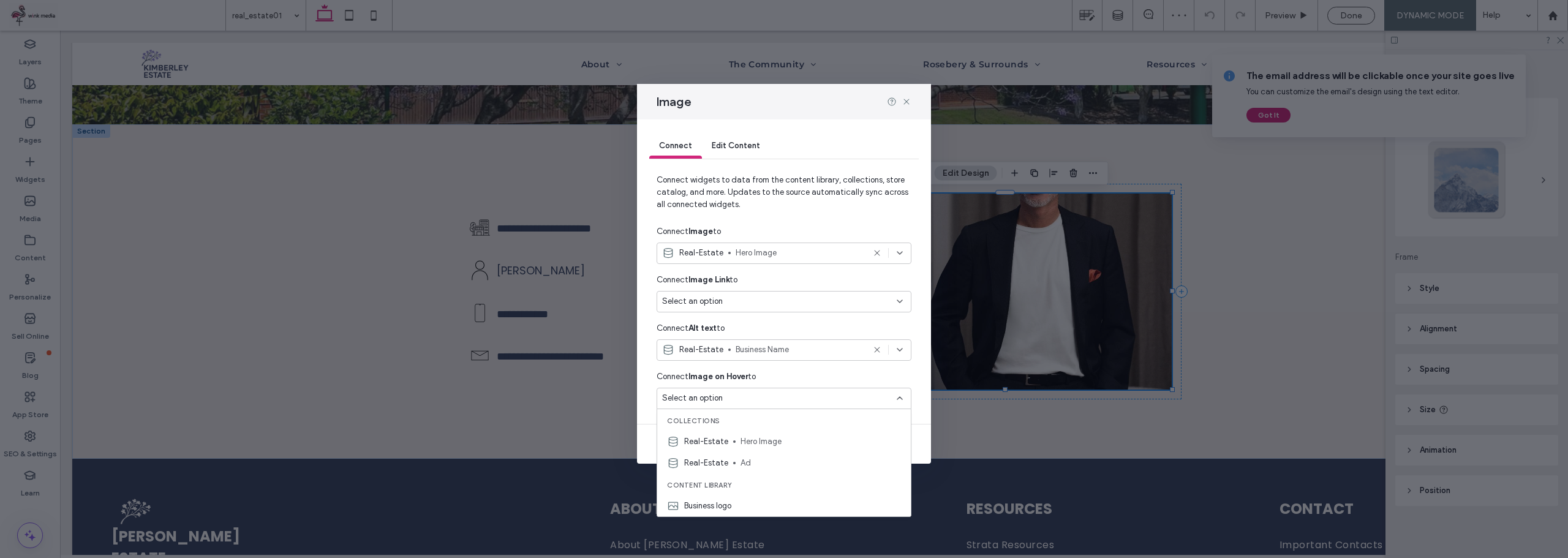
click at [887, 141] on div "Connect Edit Content" at bounding box center [783, 147] width 269 height 25
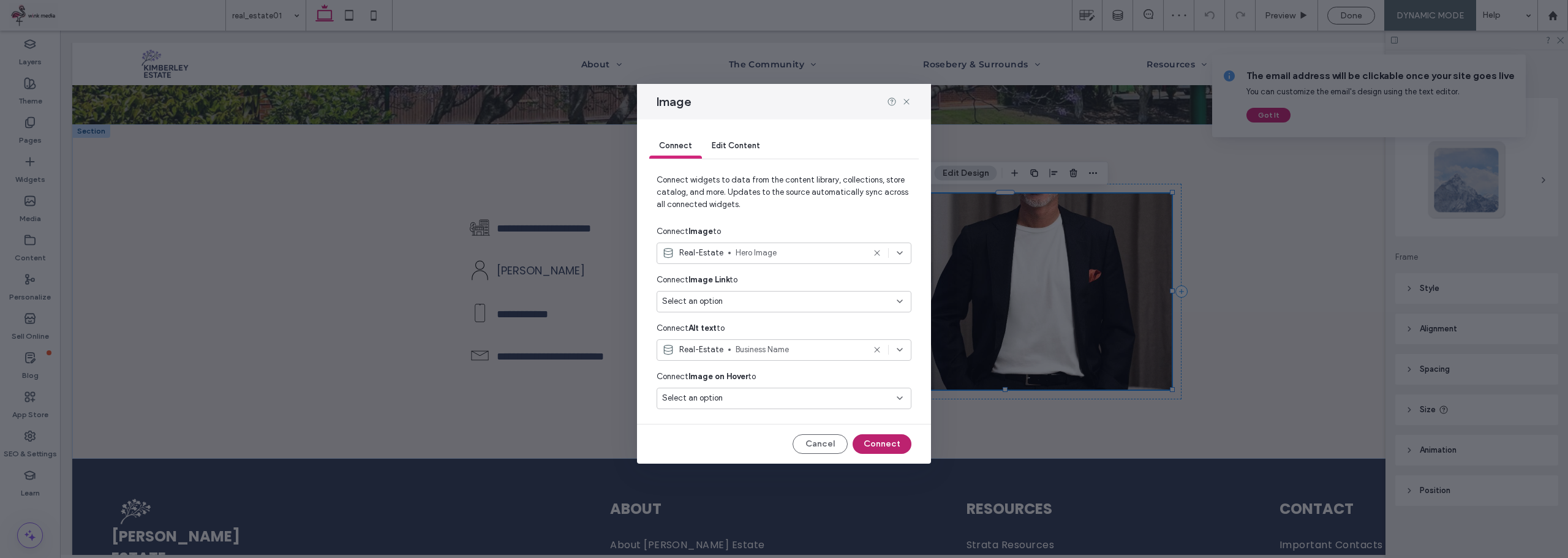
click at [873, 444] on button "Connect" at bounding box center [882, 443] width 59 height 20
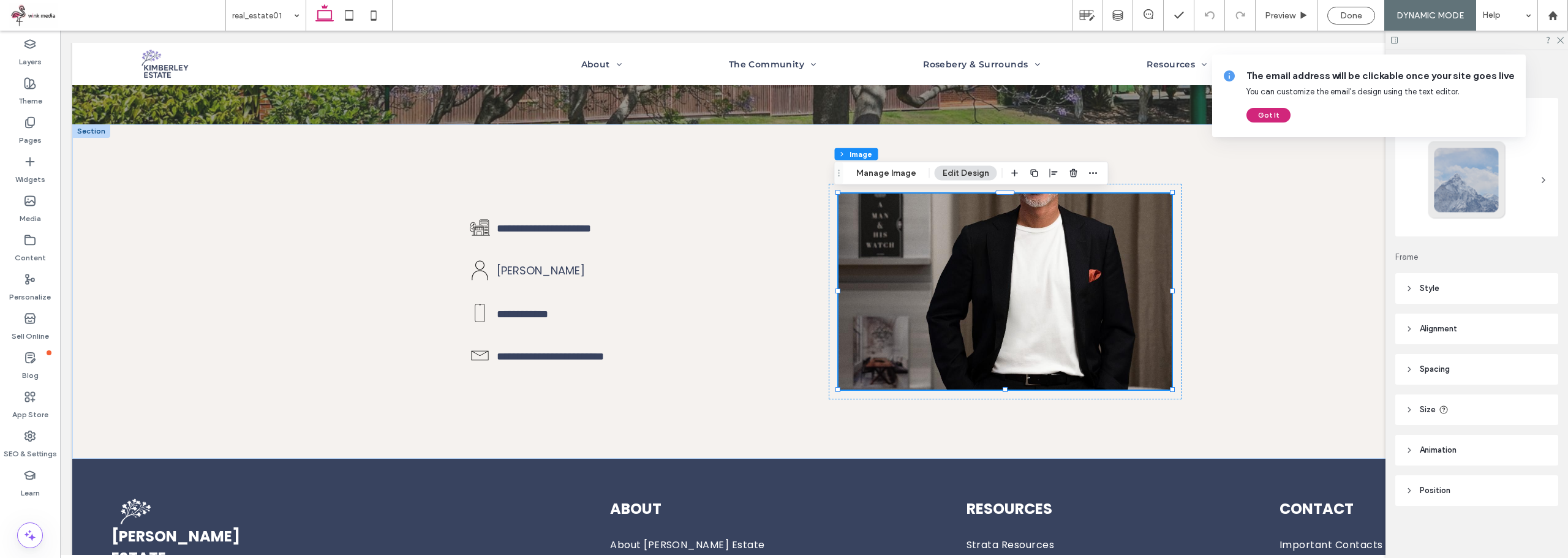
click at [1443, 292] on header "Style" at bounding box center [1476, 289] width 163 height 31
click at [1470, 325] on icon at bounding box center [1470, 319] width 12 height 12
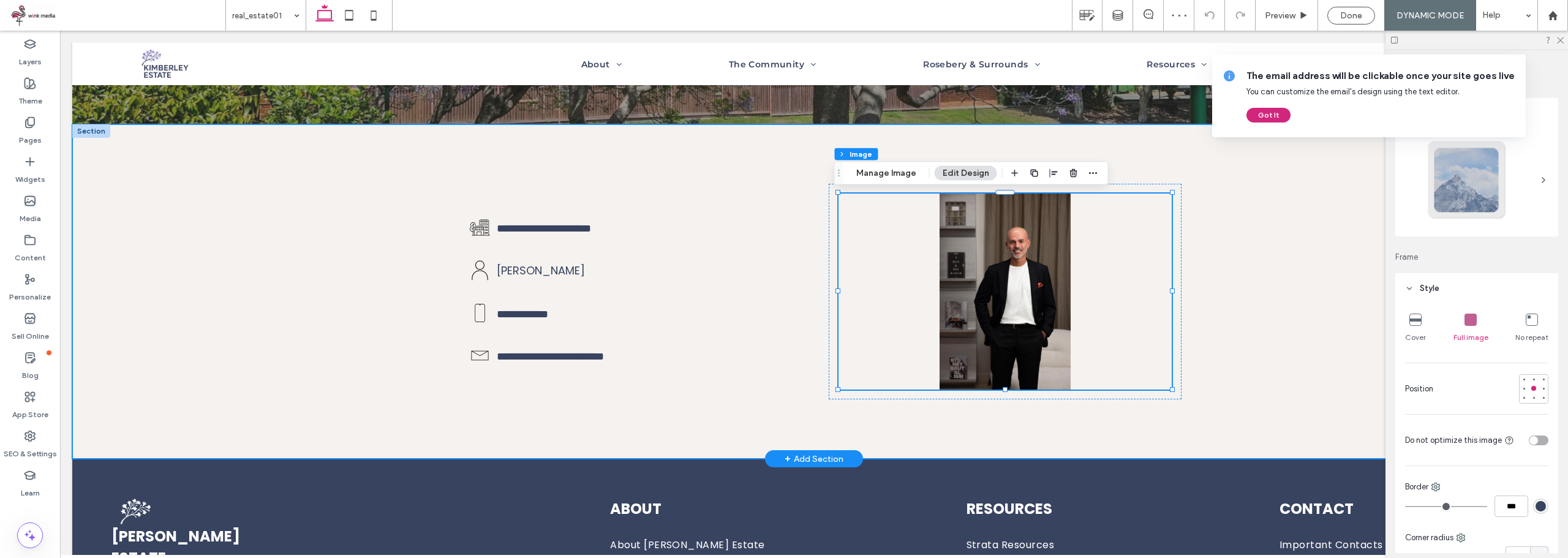
click at [1251, 289] on div "**********" at bounding box center [814, 291] width 1483 height 335
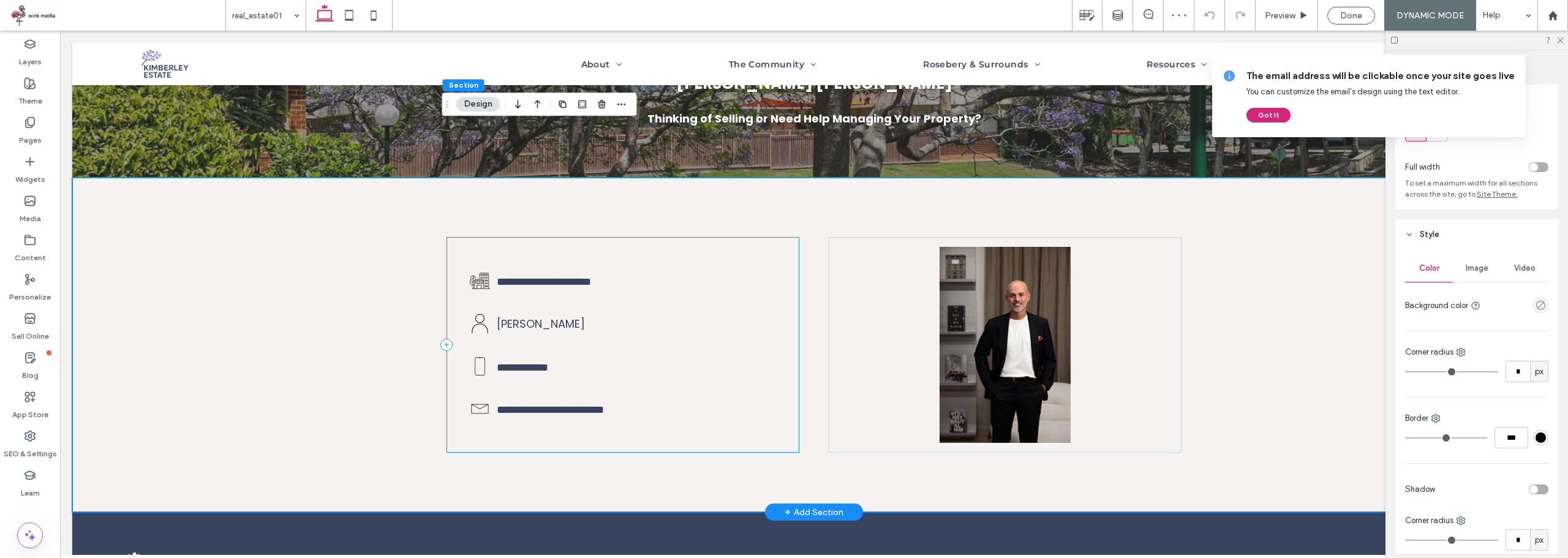
scroll to position [61, 0]
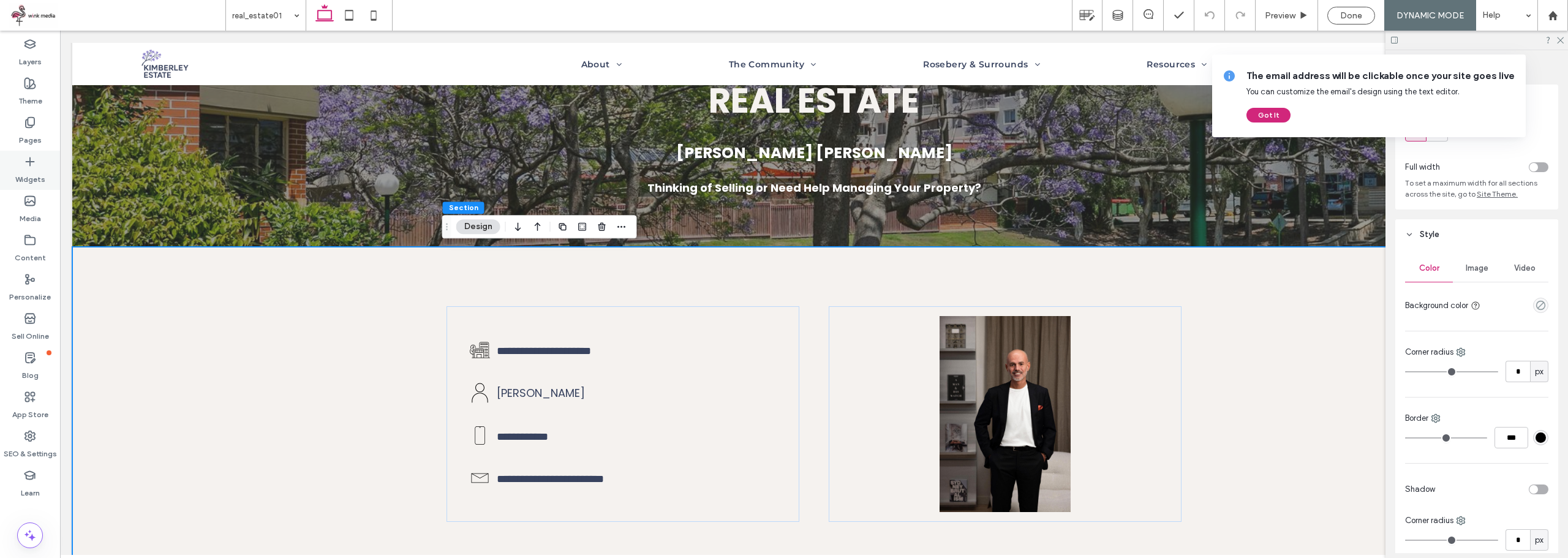
click at [34, 163] on icon at bounding box center [30, 161] width 12 height 12
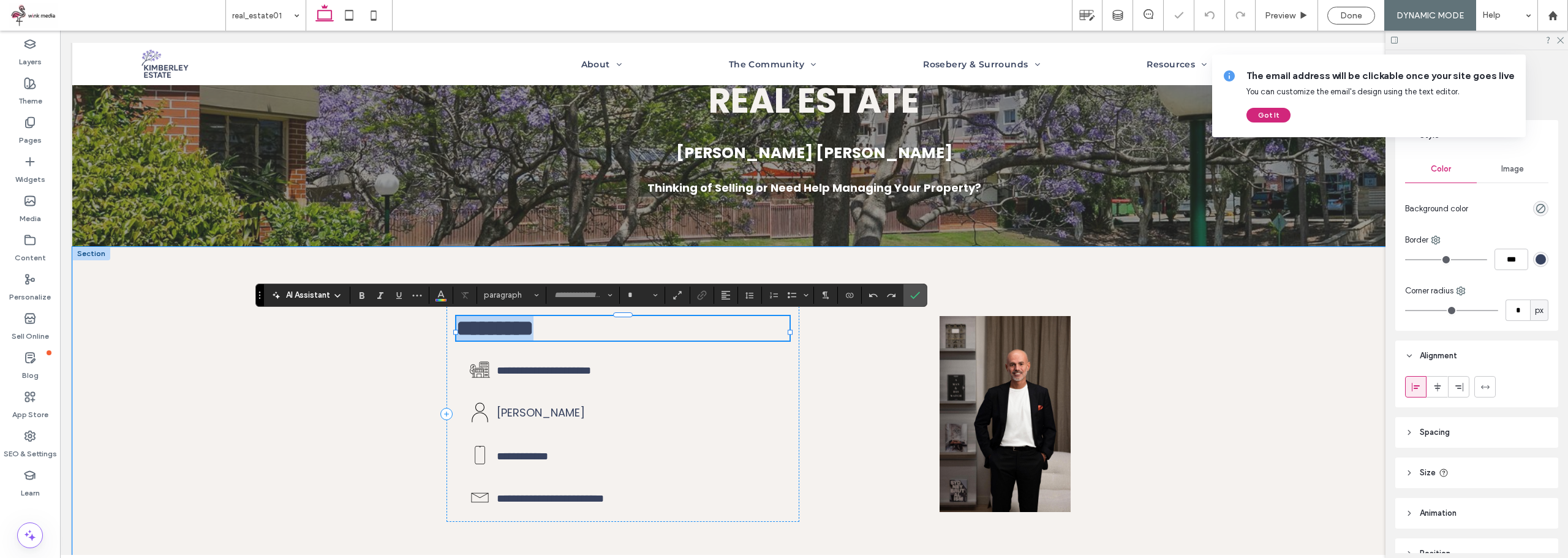
type input "*******"
type input "**"
click at [914, 290] on icon "Confirm" at bounding box center [915, 295] width 9 height 9
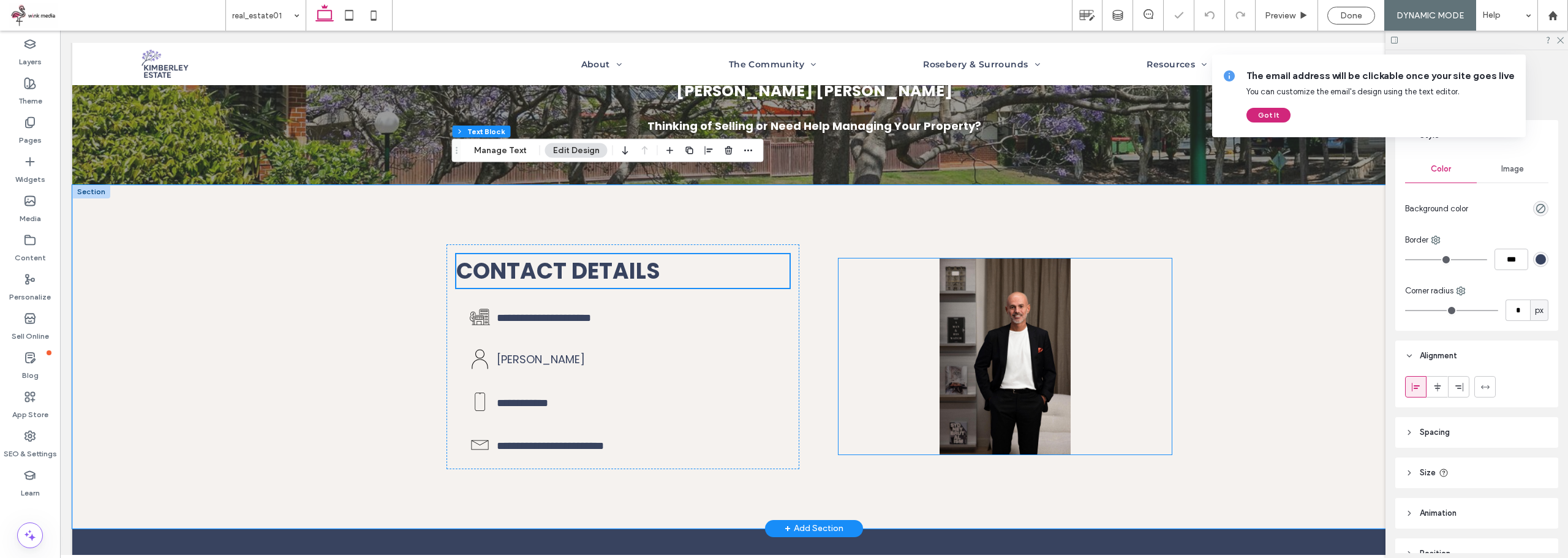
scroll to position [123, 0]
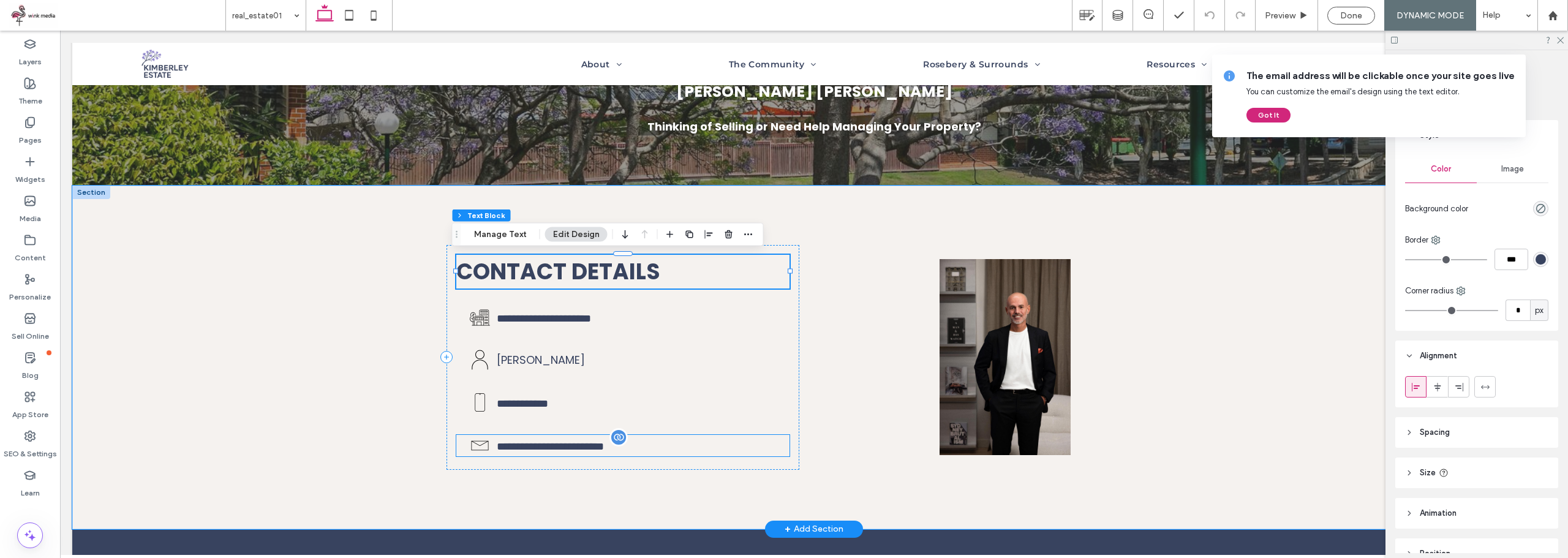
click at [756, 441] on p "**********" at bounding box center [637, 446] width 280 height 17
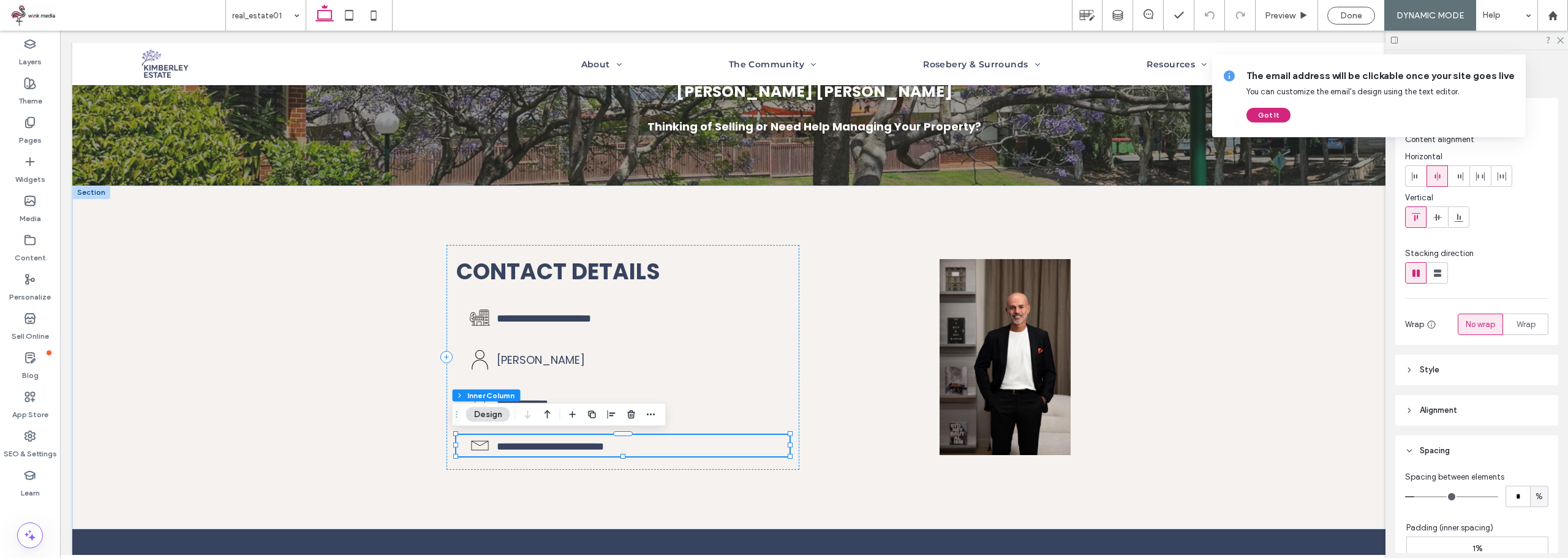
click at [594, 414] on icon "button" at bounding box center [591, 414] width 9 height 9
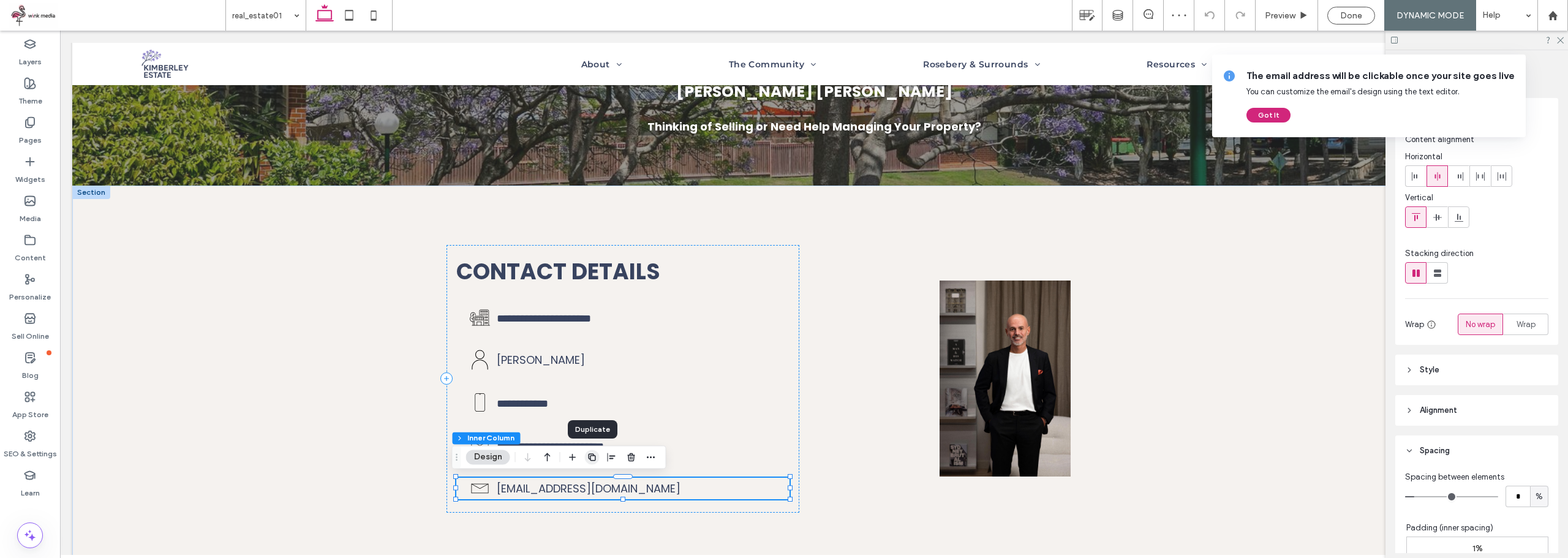
click at [596, 455] on icon "button" at bounding box center [591, 457] width 9 height 9
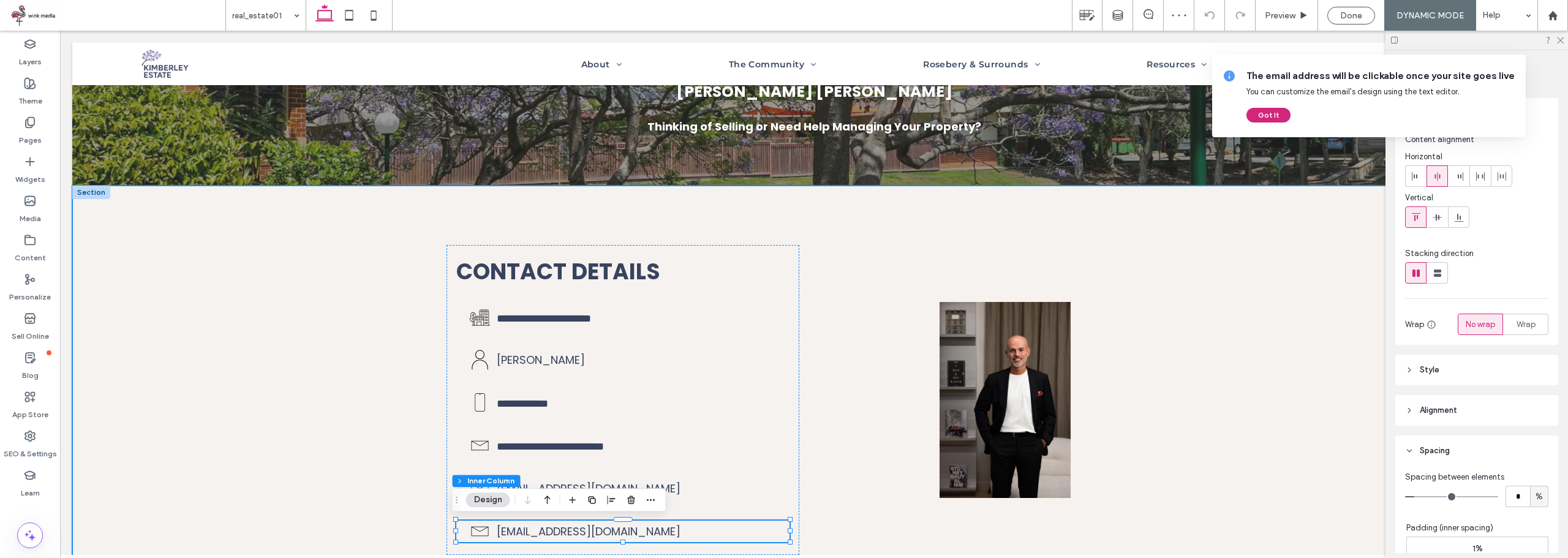
click at [342, 398] on div "**********" at bounding box center [814, 400] width 1483 height 429
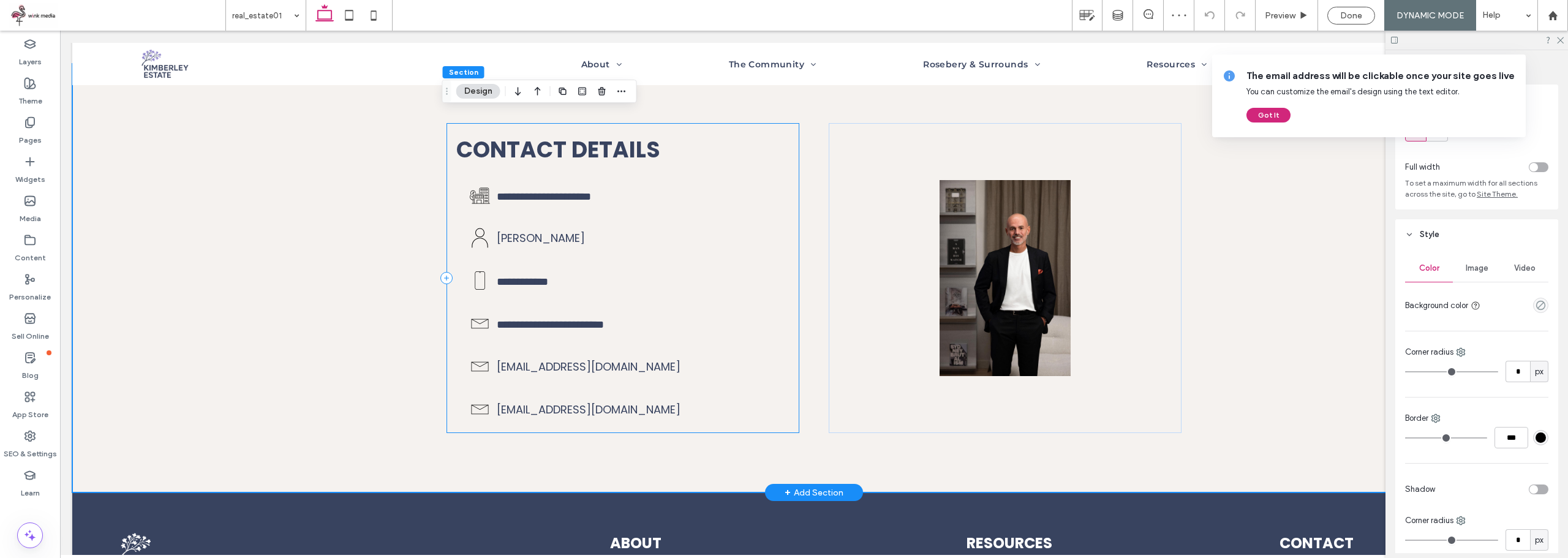
scroll to position [245, 0]
click at [705, 403] on p "[EMAIL_ADDRESS][DOMAIN_NAME]" at bounding box center [637, 408] width 280 height 17
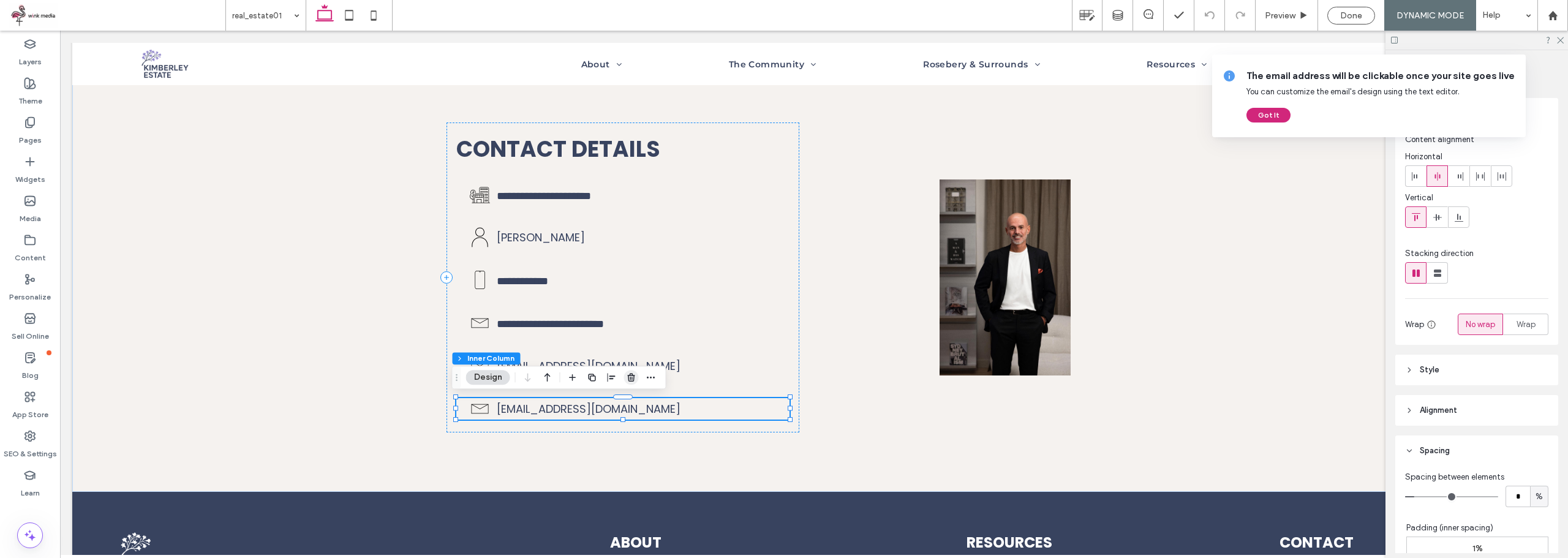
click at [636, 377] on icon "button" at bounding box center [631, 377] width 9 height 9
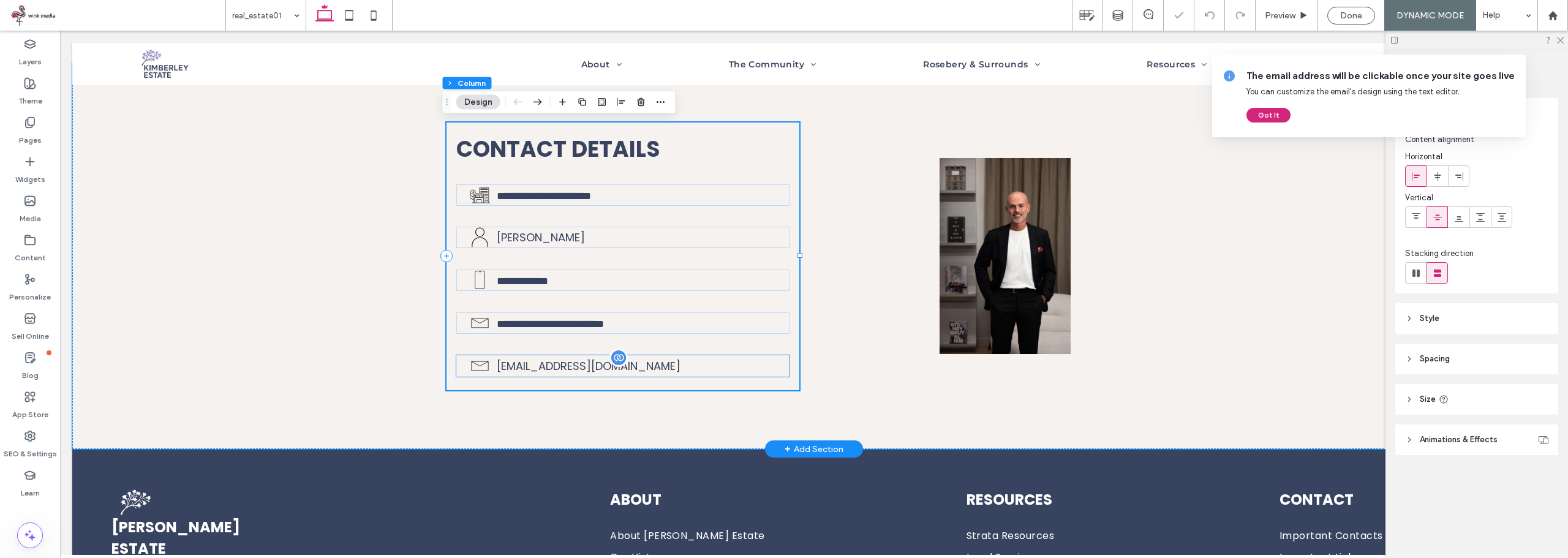
click at [723, 368] on p "[EMAIL_ADDRESS][DOMAIN_NAME]" at bounding box center [637, 365] width 280 height 17
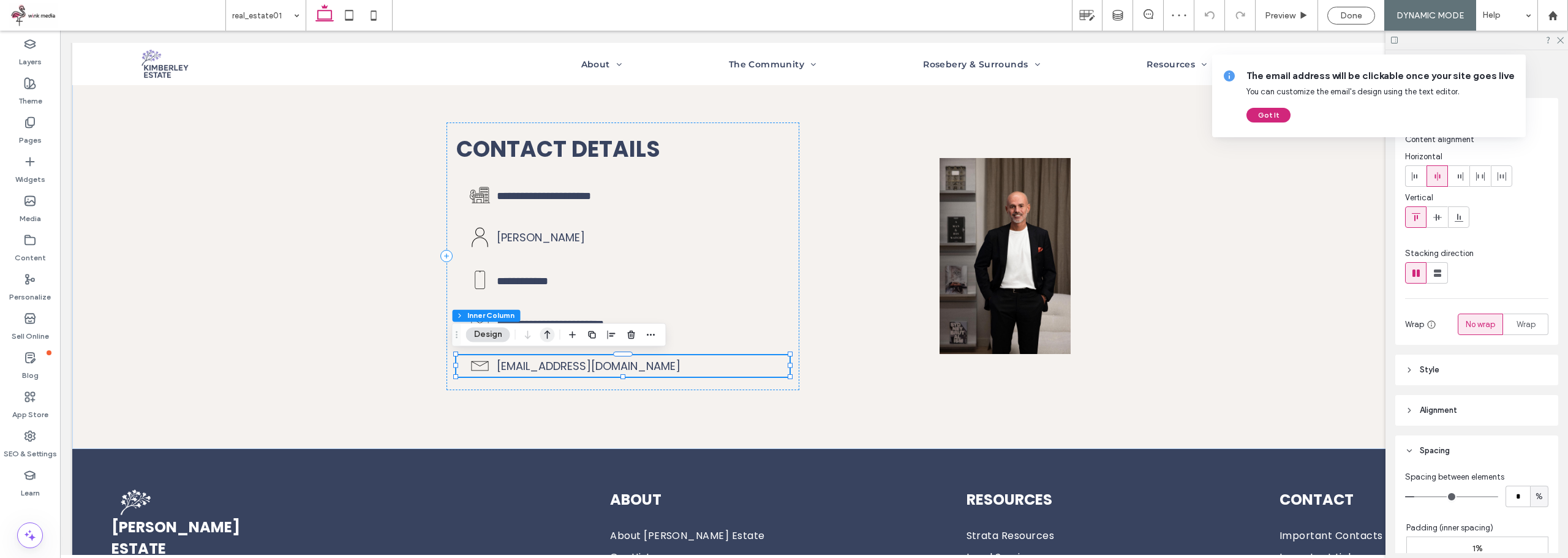
click at [548, 335] on icon "button" at bounding box center [548, 334] width 15 height 22
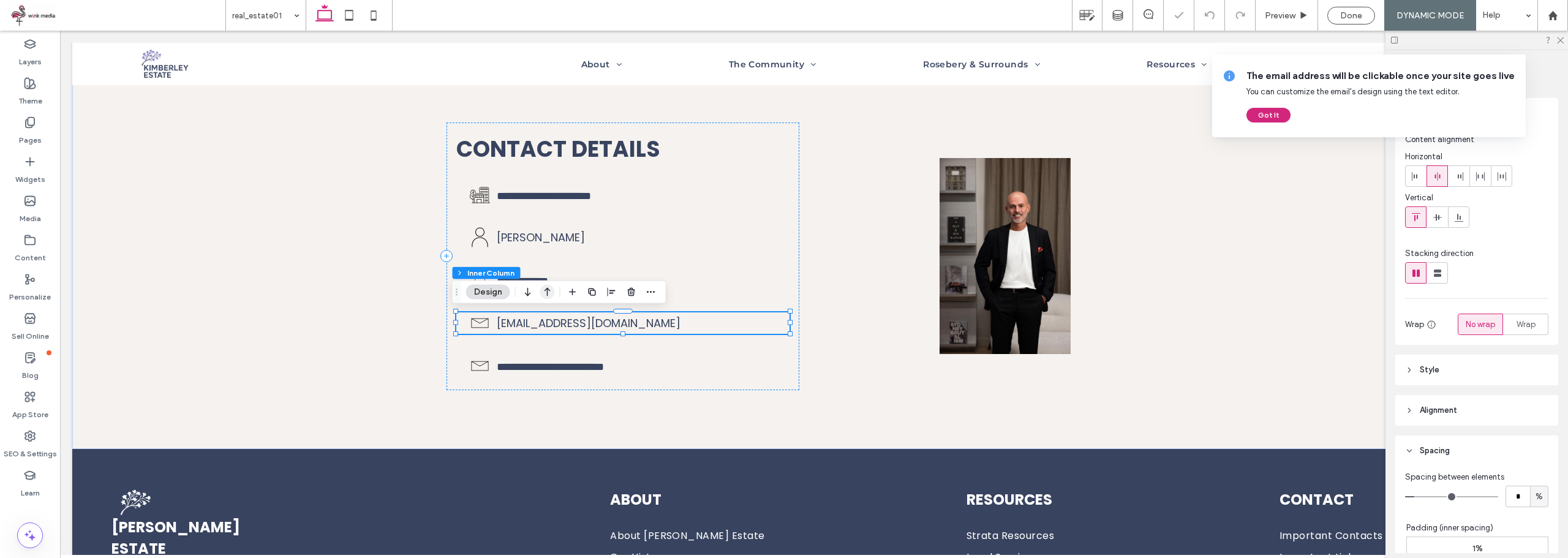
click at [548, 282] on icon "button" at bounding box center [548, 292] width 15 height 22
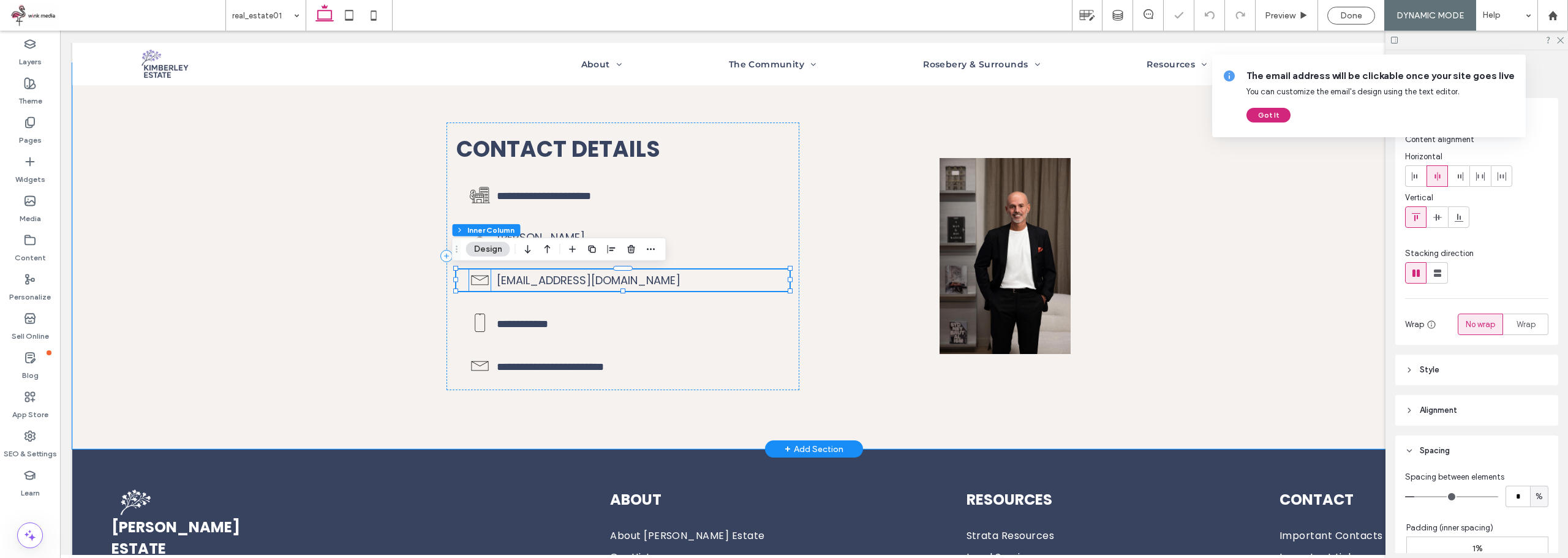
click at [481, 282] on icon at bounding box center [479, 279] width 21 height 21
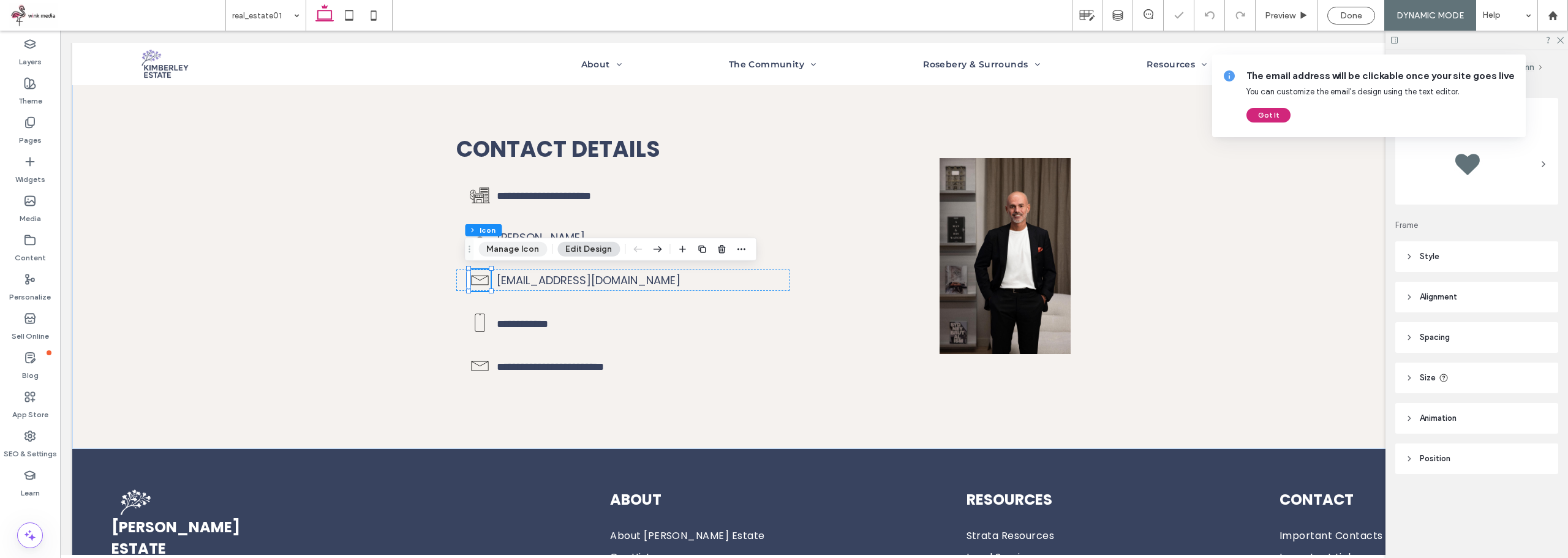
click at [508, 247] on button "Manage Icon" at bounding box center [513, 249] width 69 height 15
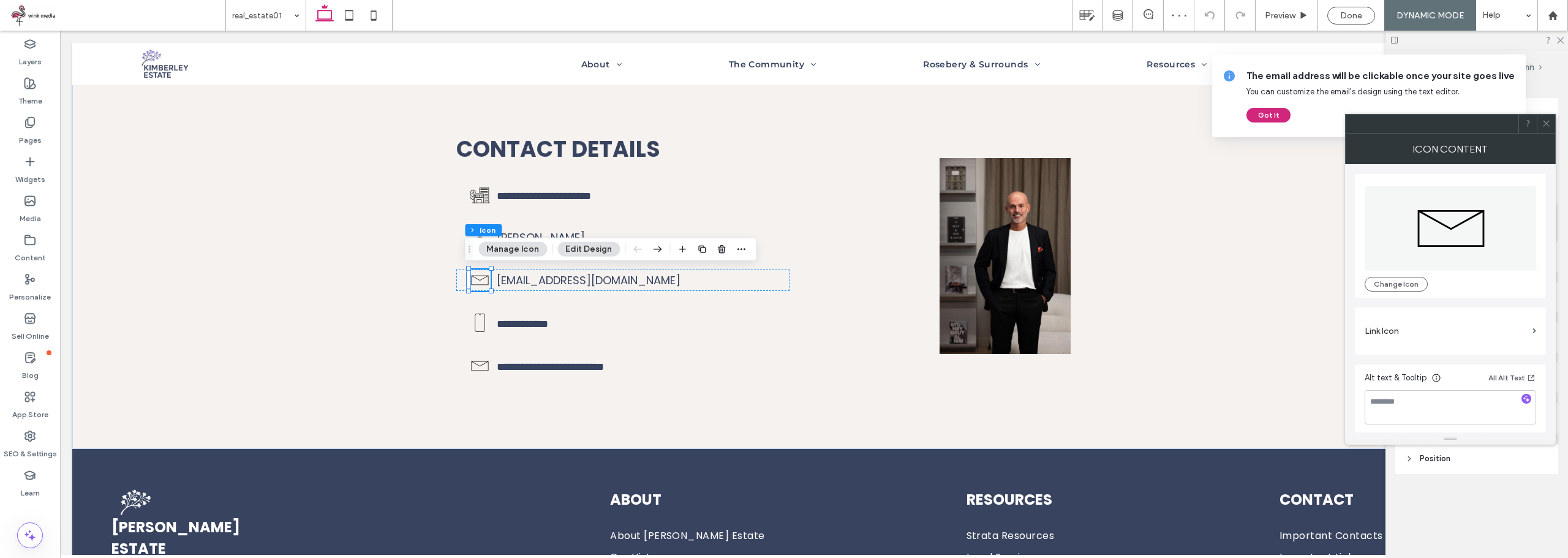
click at [1405, 275] on div "Change Icon" at bounding box center [1450, 236] width 171 height 112
click at [1405, 281] on button "Change Icon" at bounding box center [1396, 284] width 63 height 15
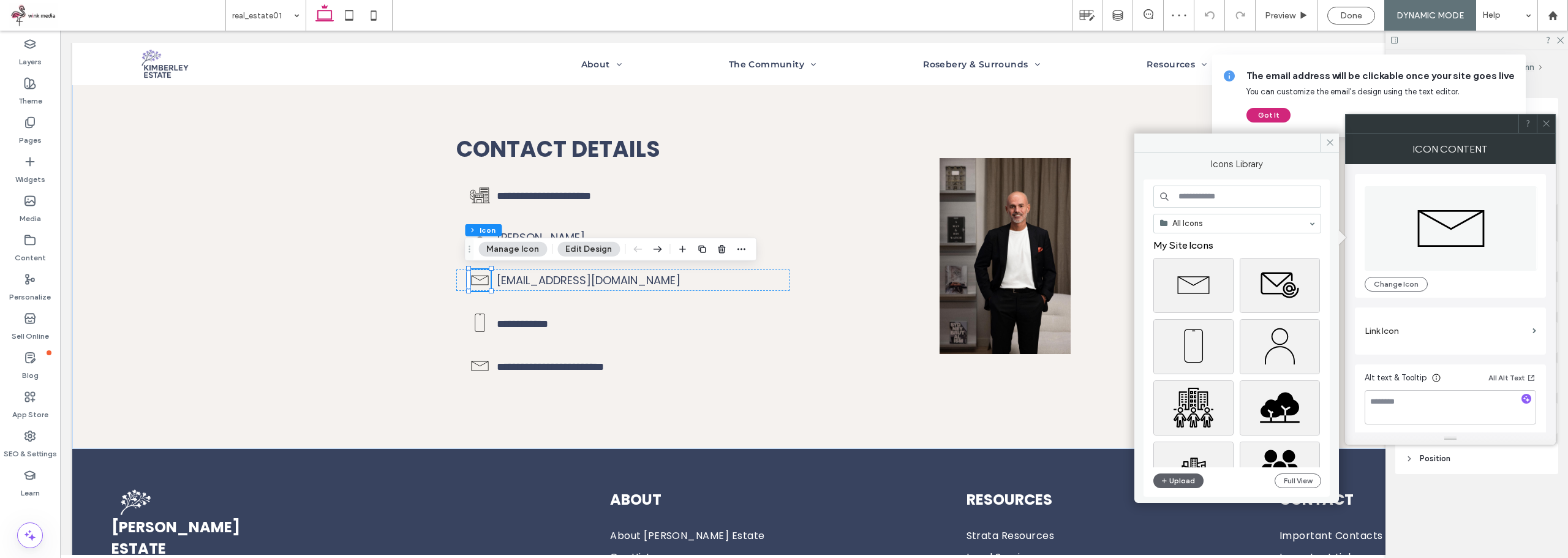
click at [1240, 201] on input at bounding box center [1237, 196] width 168 height 22
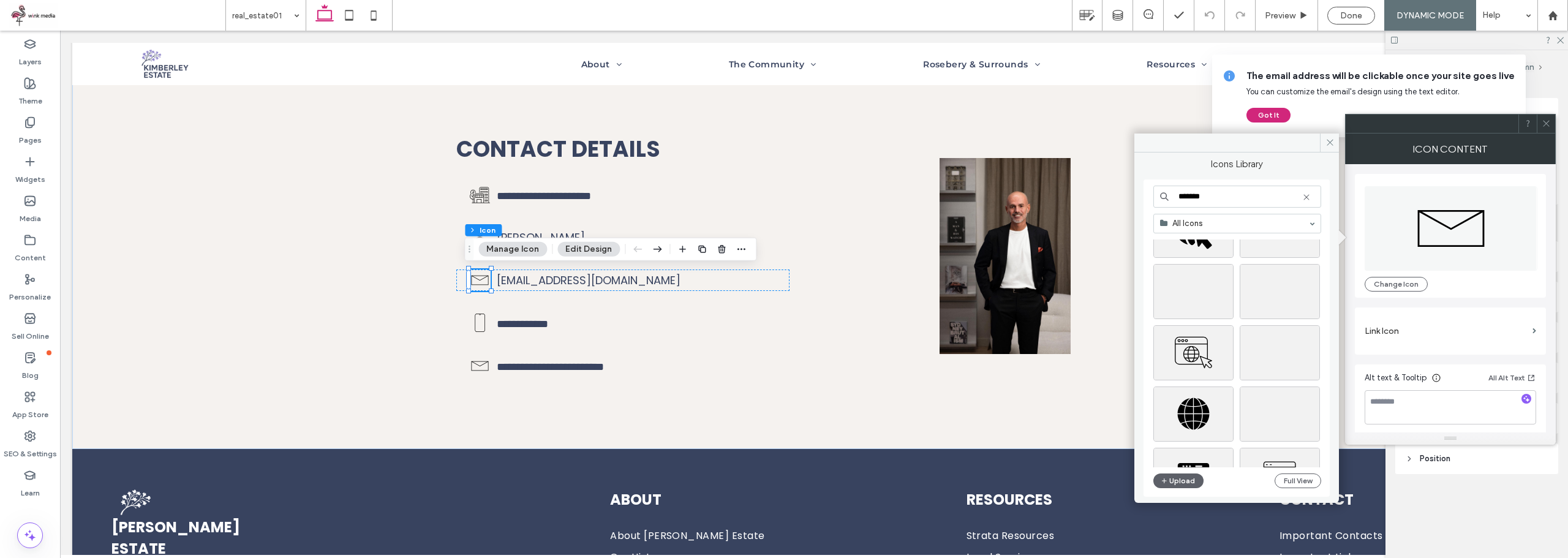
scroll to position [123, 0]
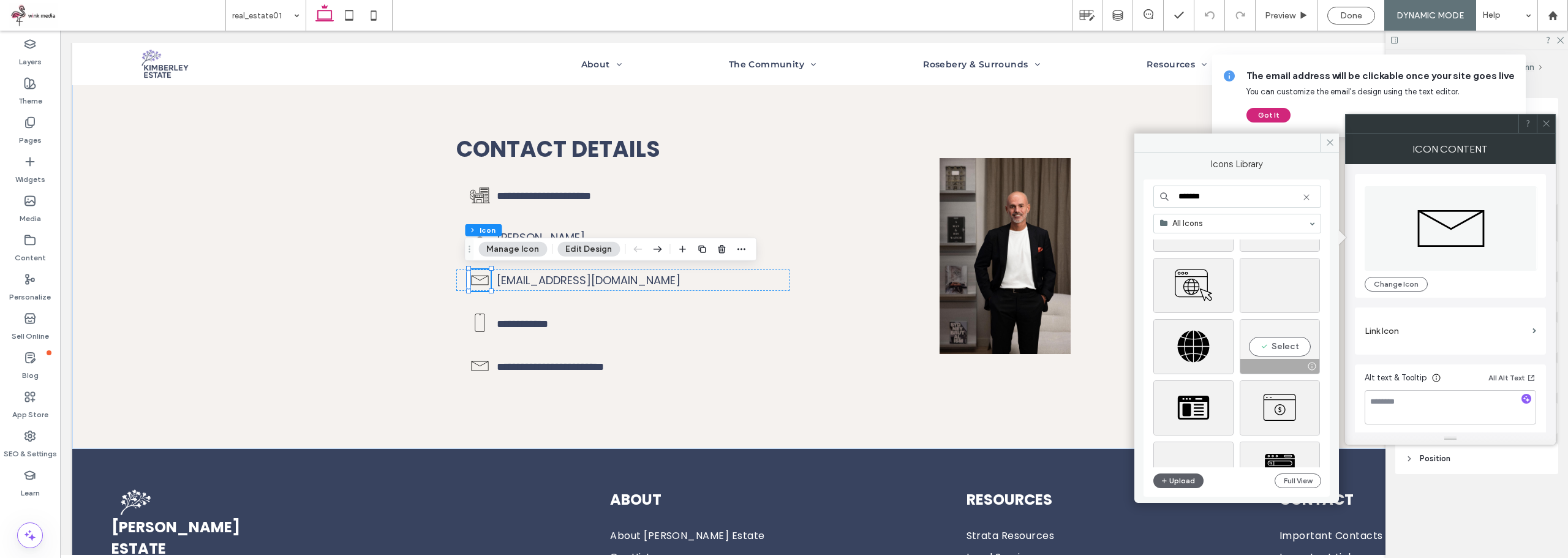
type input "*******"
click at [1277, 343] on div "Select" at bounding box center [1280, 347] width 80 height 55
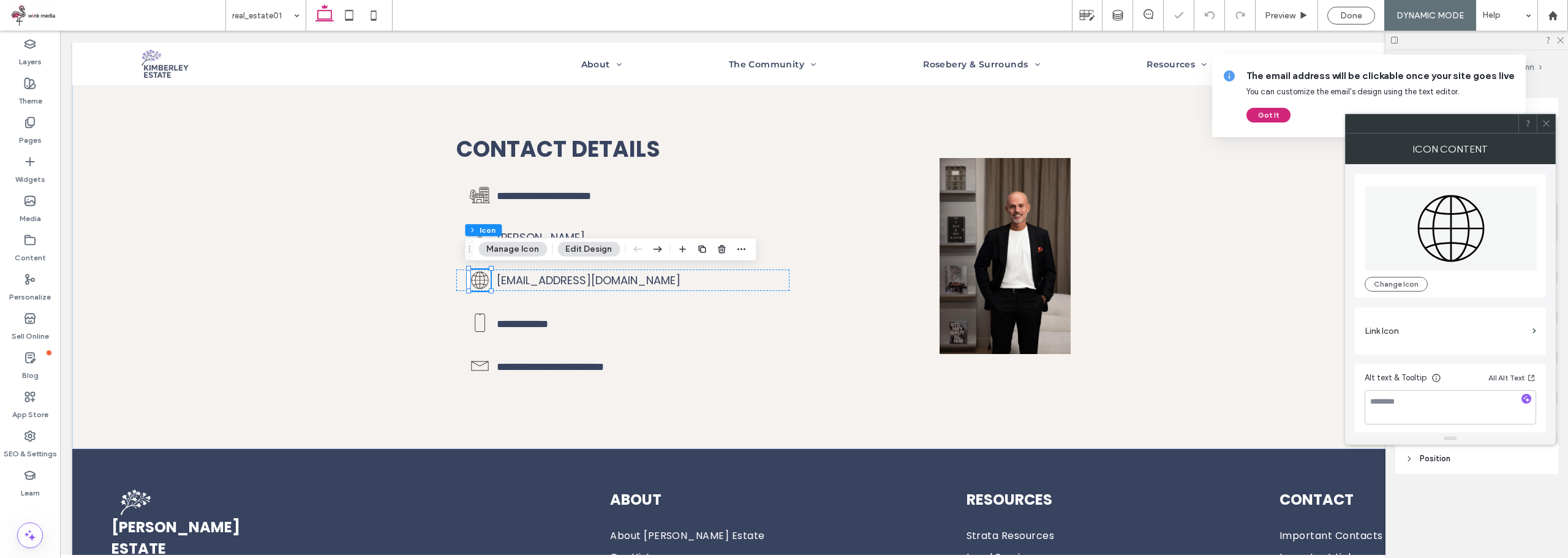
click at [1546, 128] on icon at bounding box center [1546, 123] width 9 height 9
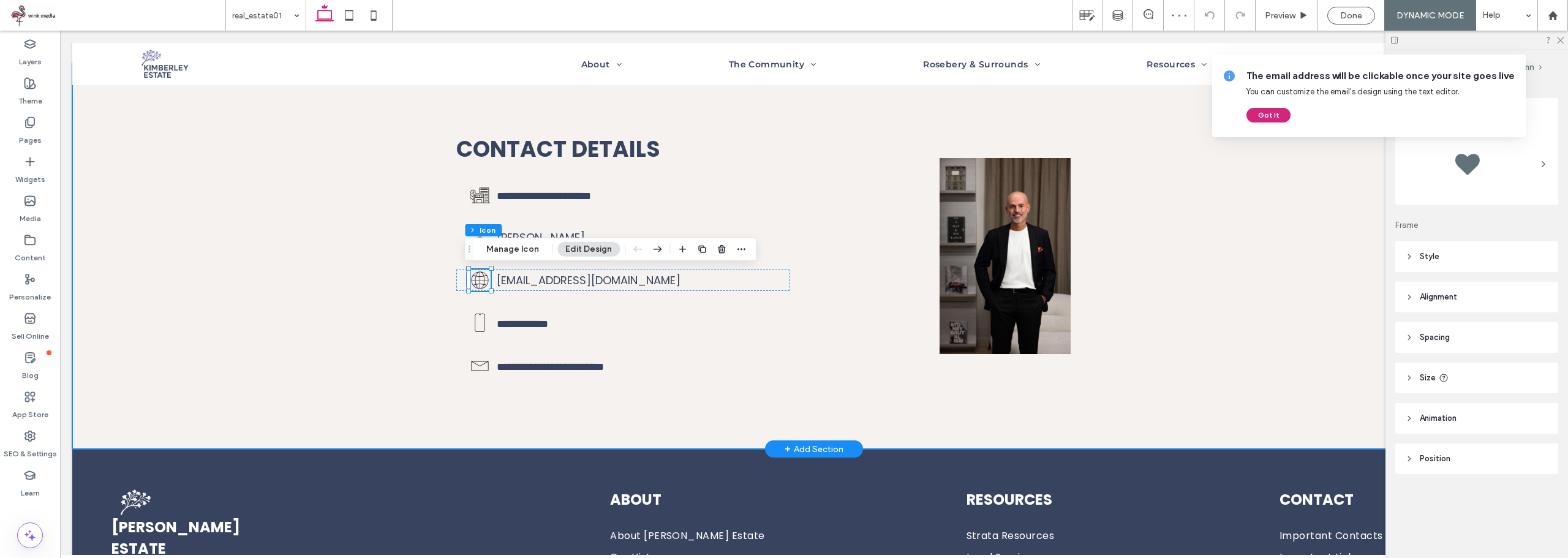
click at [338, 248] on div "**********" at bounding box center [814, 255] width 1483 height 386
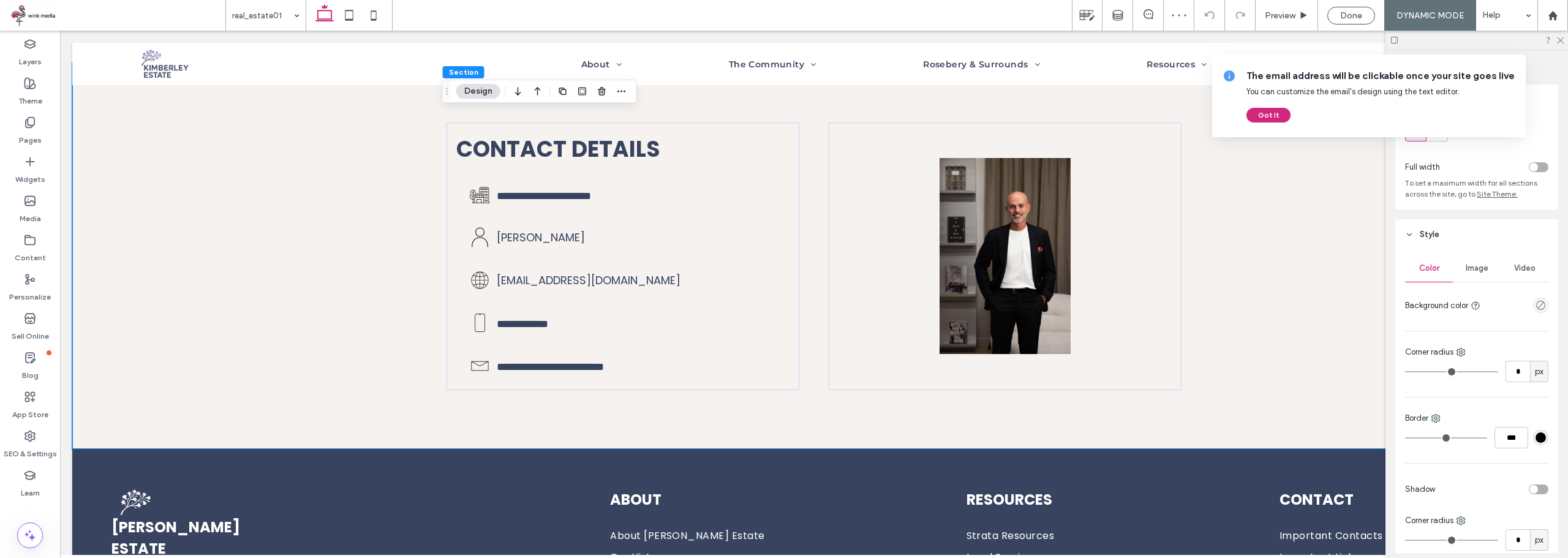
drag, startPoint x: 1363, startPoint y: 12, endPoint x: 1202, endPoint y: 34, distance: 162.5
click at [1363, 12] on div "Done" at bounding box center [1351, 15] width 47 height 10
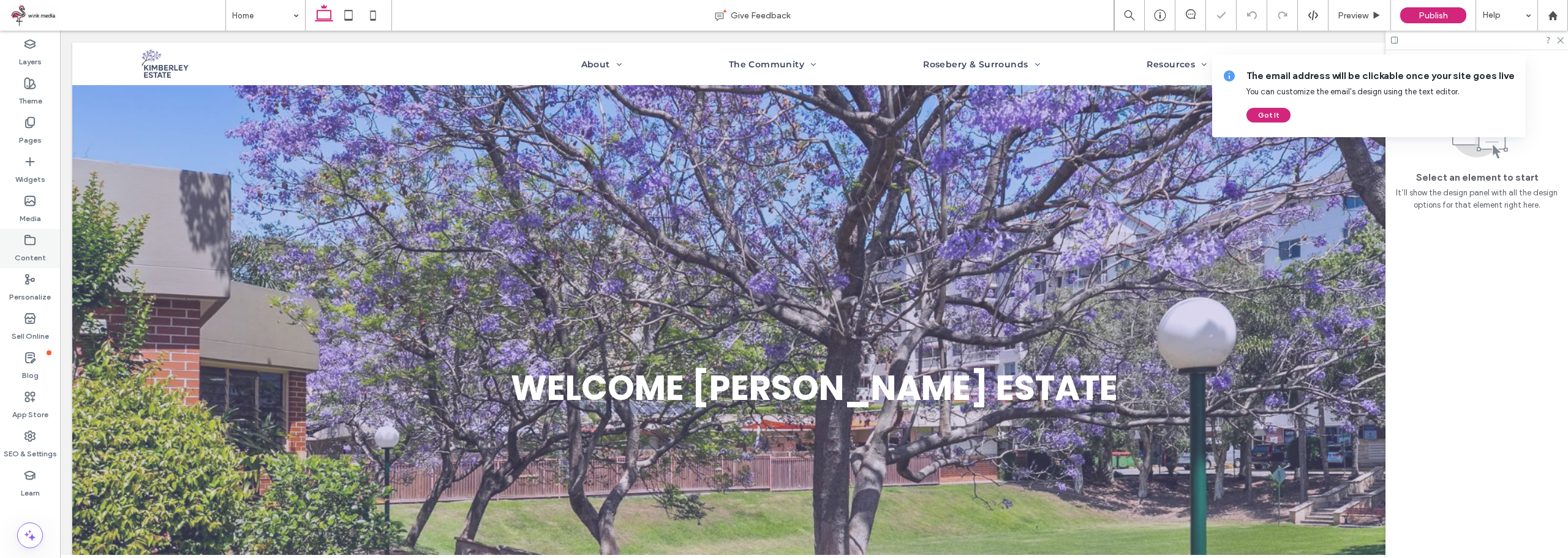
click at [40, 240] on div "Content" at bounding box center [30, 249] width 60 height 39
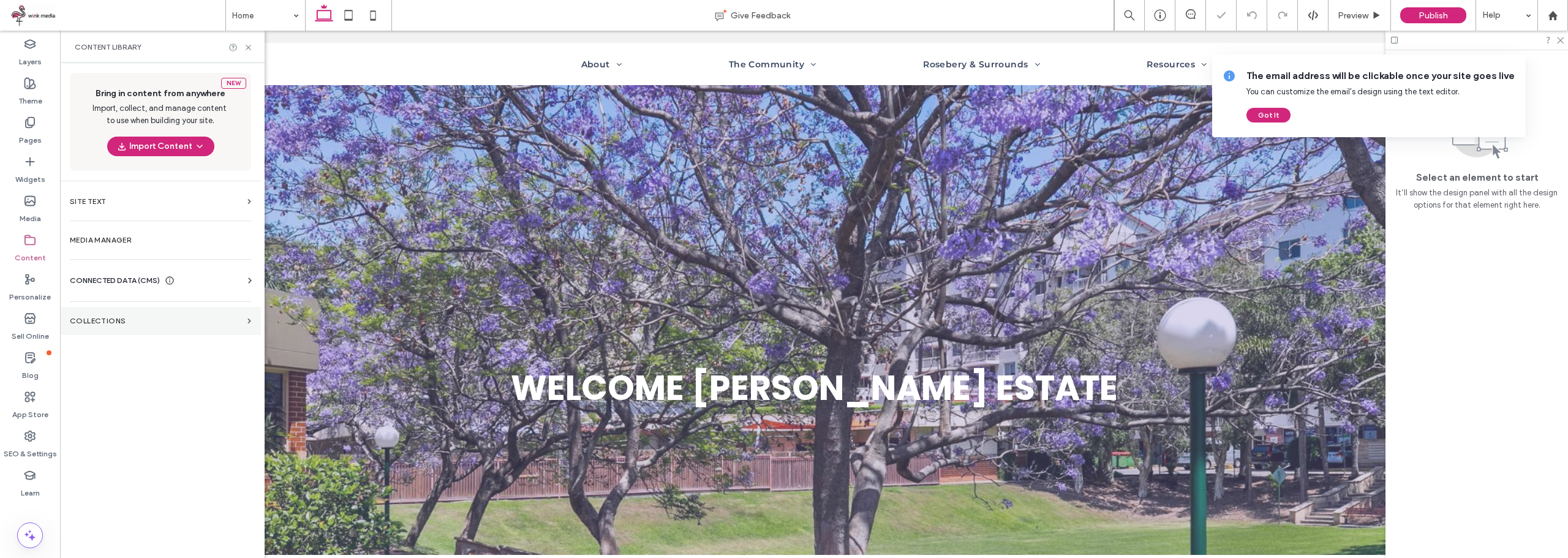
click at [113, 319] on label "Collections" at bounding box center [156, 321] width 173 height 9
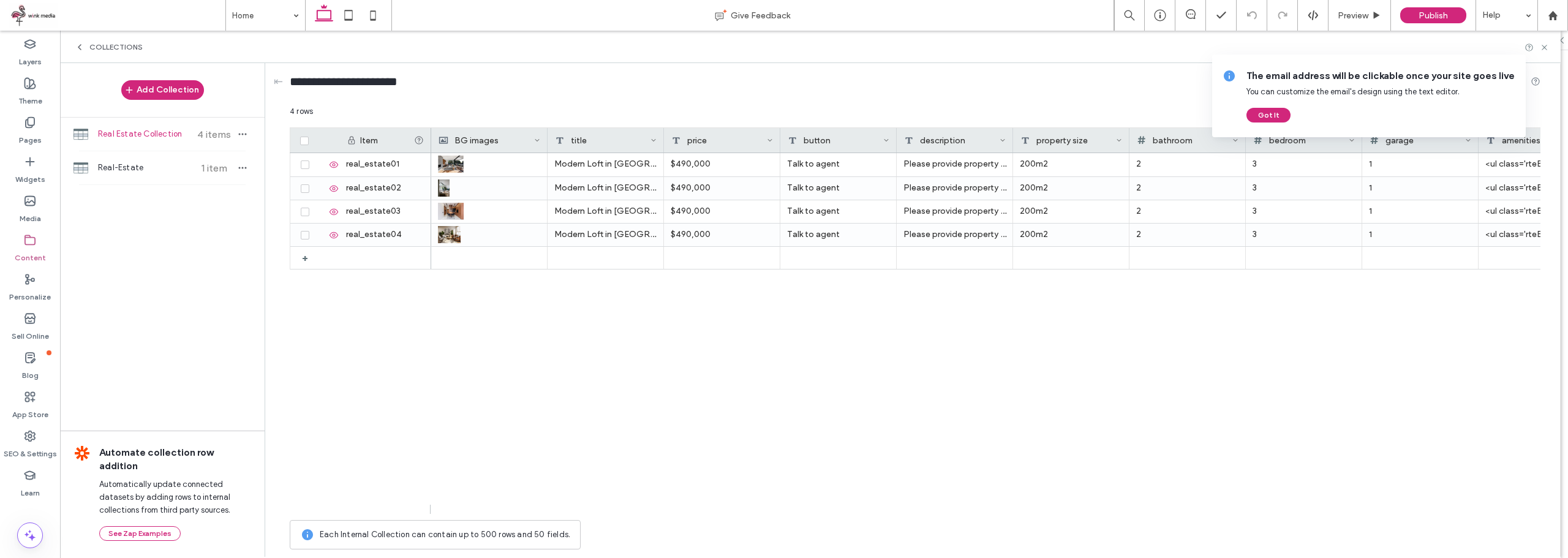
click at [250, 133] on div "Real Estate Collection 4 items" at bounding box center [162, 133] width 204 height 33
click at [242, 136] on icon "button" at bounding box center [242, 133] width 9 height 9
click at [314, 207] on span "Delete Collection" at bounding box center [312, 212] width 64 height 12
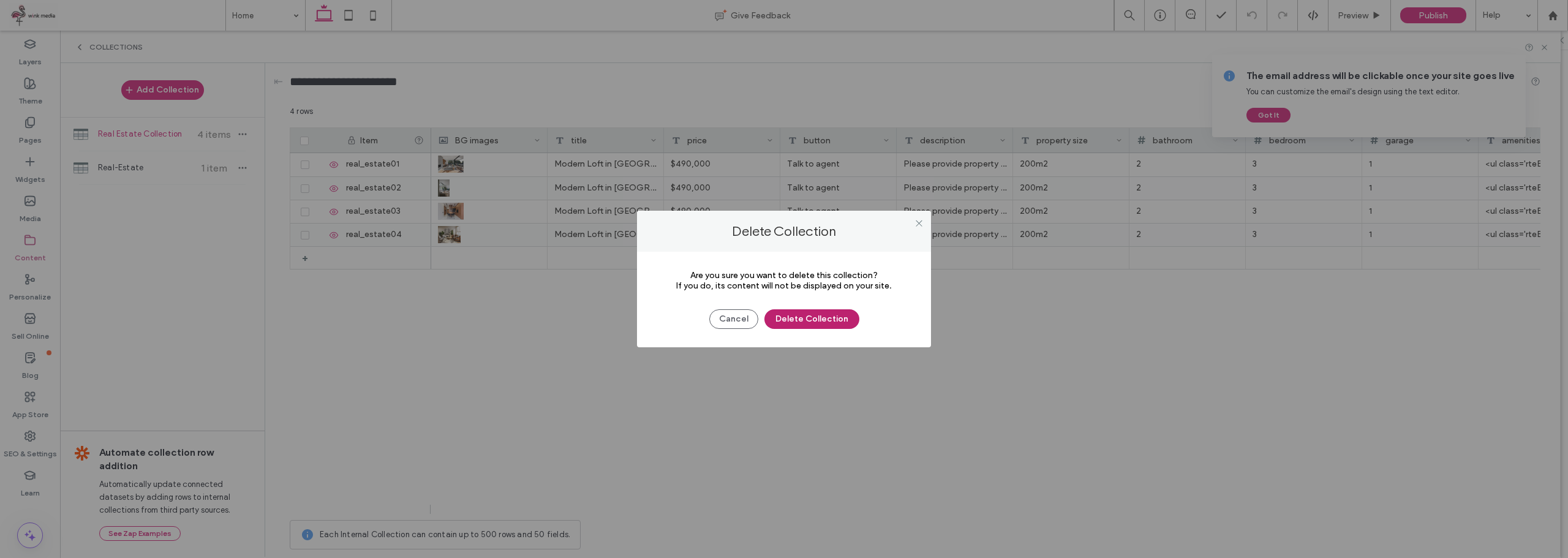
click at [845, 320] on button "Delete Collection" at bounding box center [812, 319] width 95 height 20
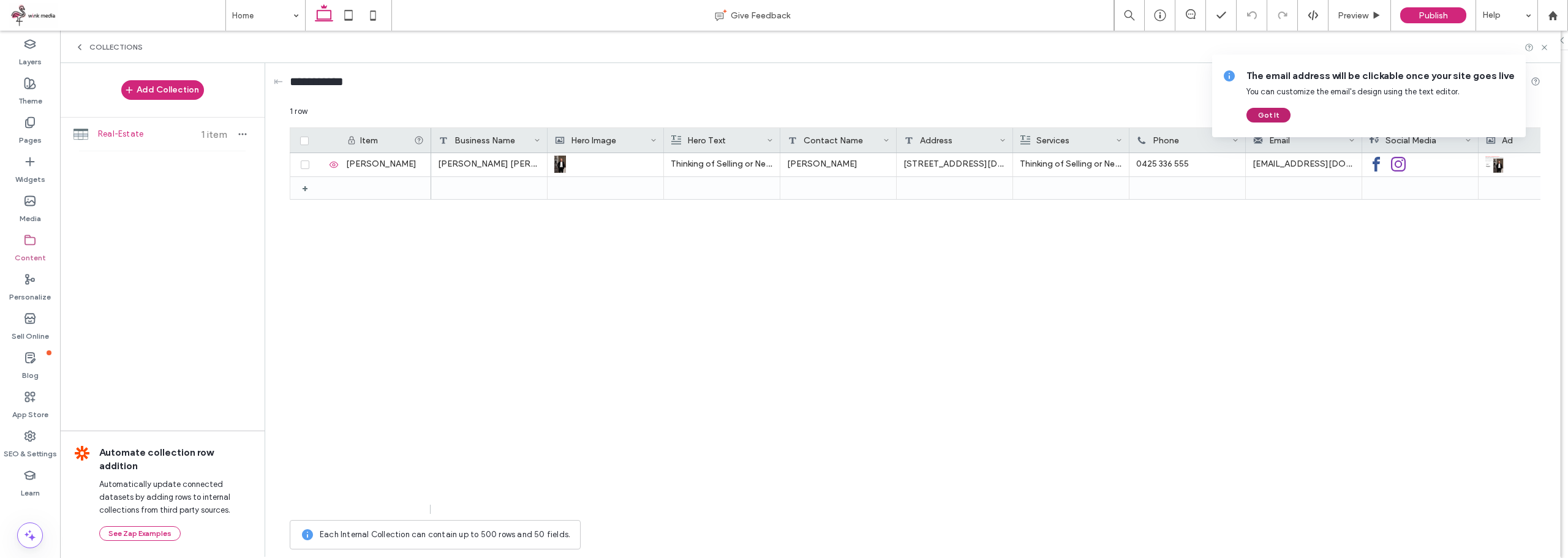
click at [1269, 113] on button "Got It" at bounding box center [1268, 115] width 44 height 15
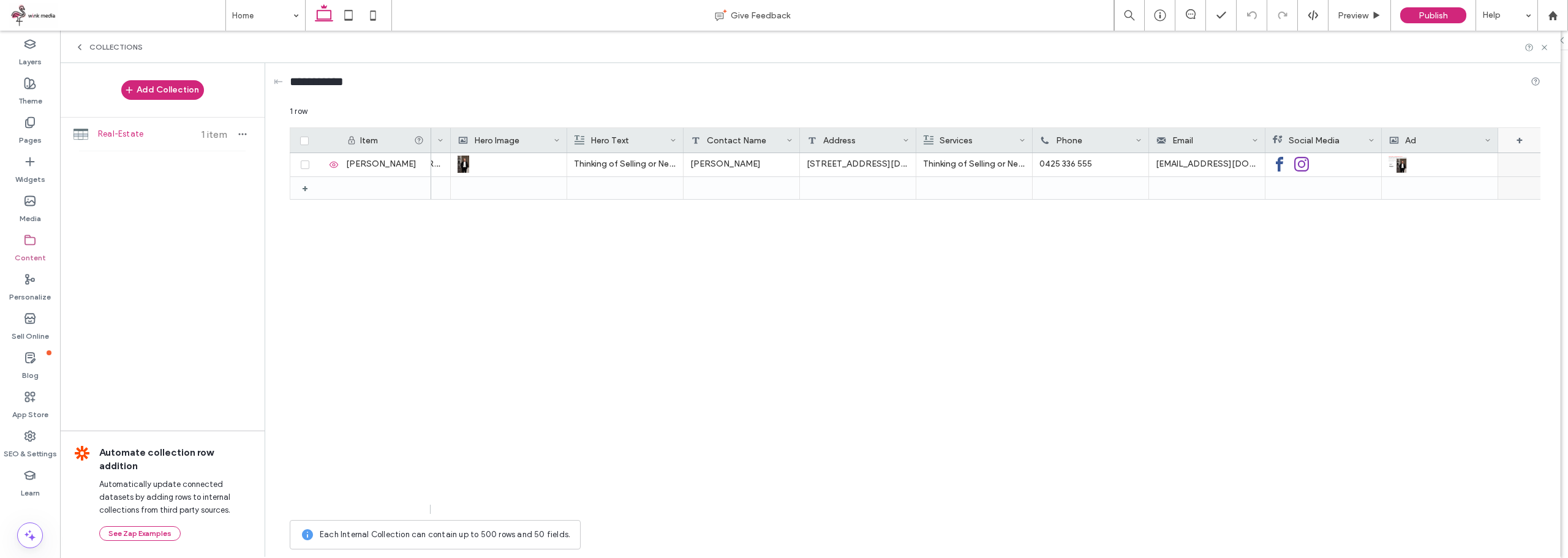
click at [1525, 137] on div "+" at bounding box center [1519, 141] width 43 height 25
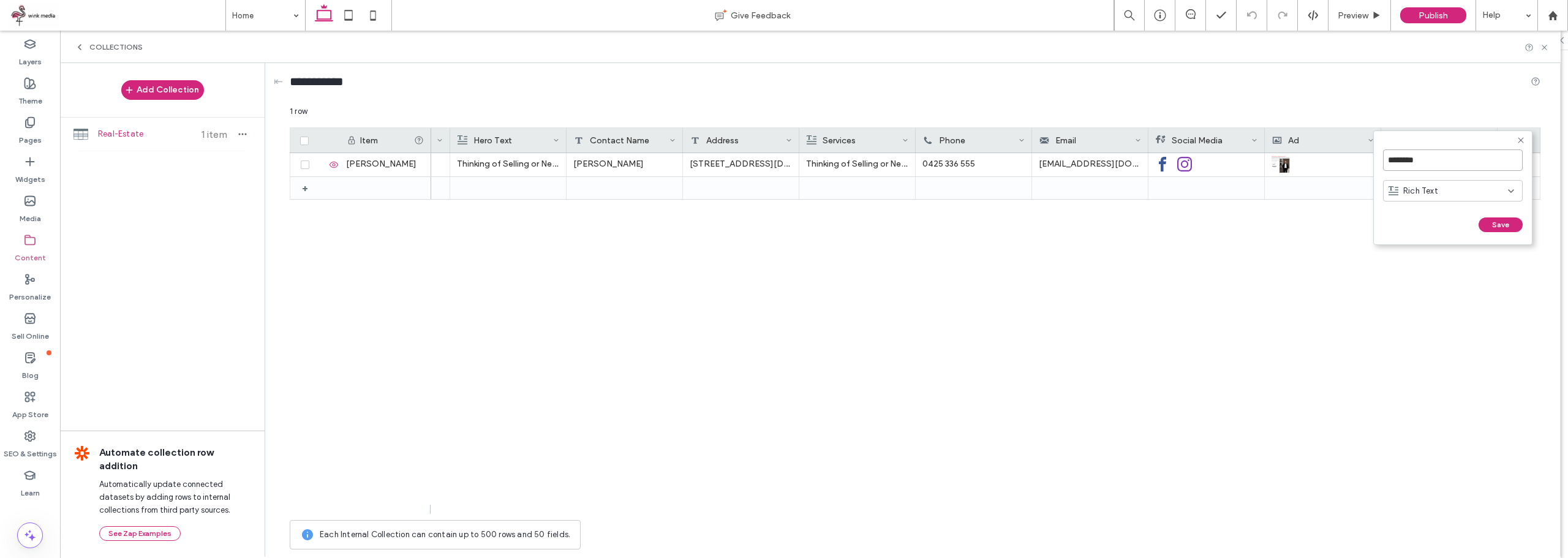
click at [1451, 160] on input "********" at bounding box center [1452, 160] width 139 height 21
type input "*******"
click at [1451, 185] on div "Rich Text" at bounding box center [1448, 191] width 120 height 12
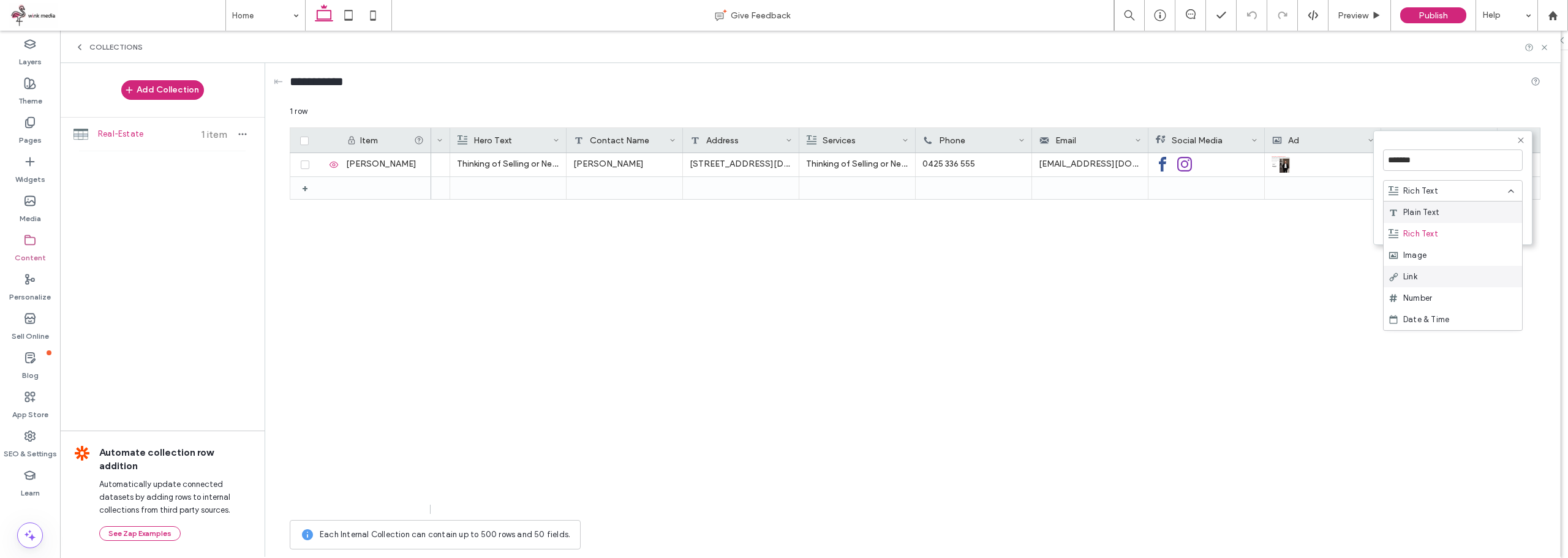
click at [1436, 268] on div "Link" at bounding box center [1453, 276] width 139 height 21
click at [1504, 224] on button "Save" at bounding box center [1500, 225] width 44 height 15
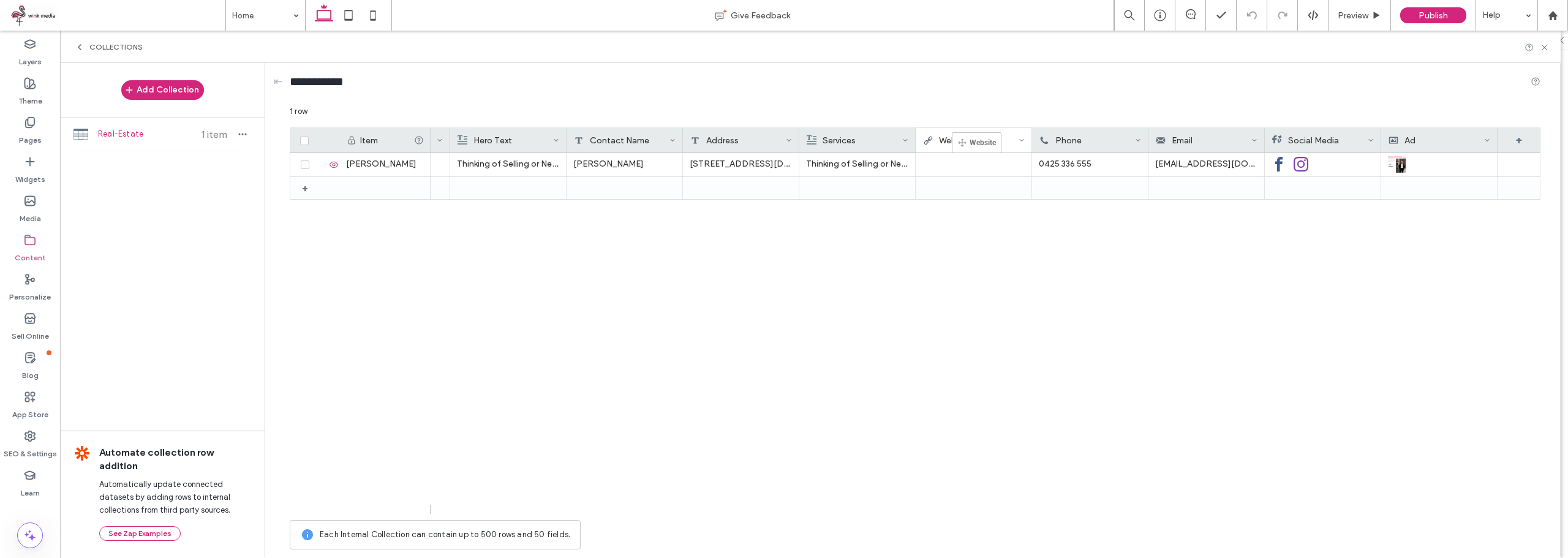
drag, startPoint x: 1431, startPoint y: 139, endPoint x: 970, endPoint y: 138, distance: 461.0
click at [949, 167] on div at bounding box center [974, 164] width 102 height 22
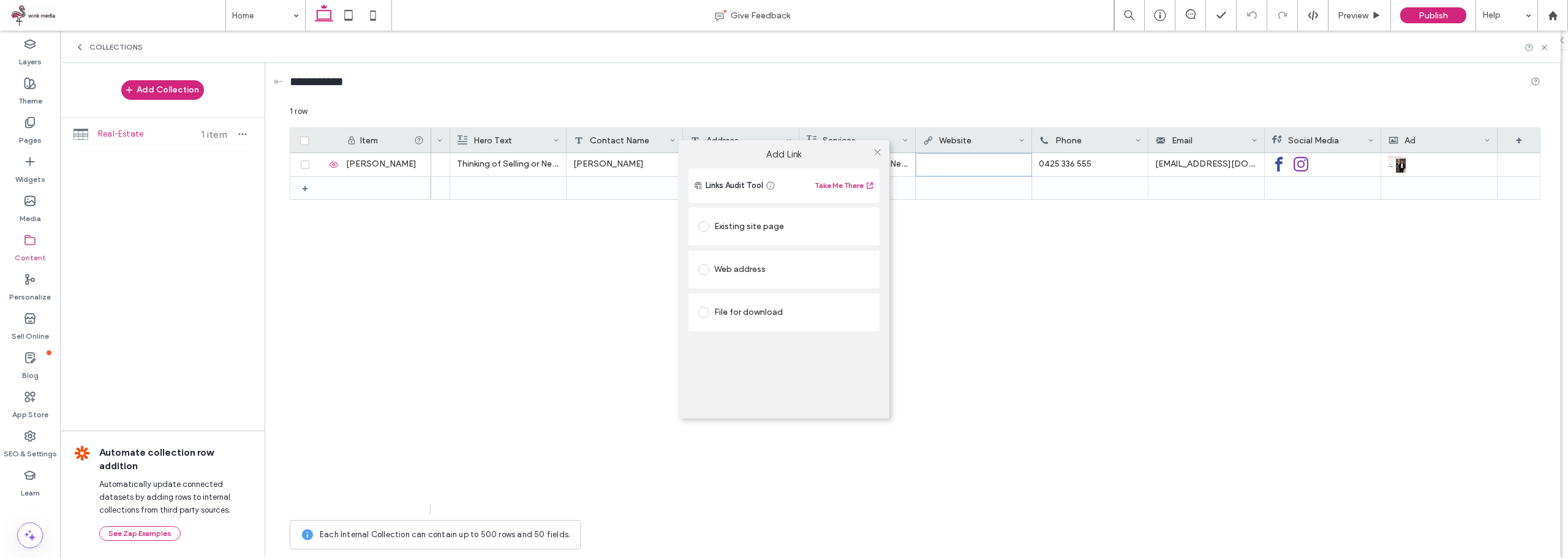
click at [947, 159] on div "Add Link Links Audit Tool Take Me There Existing site page Web address File for…" at bounding box center [784, 279] width 1568 height 558
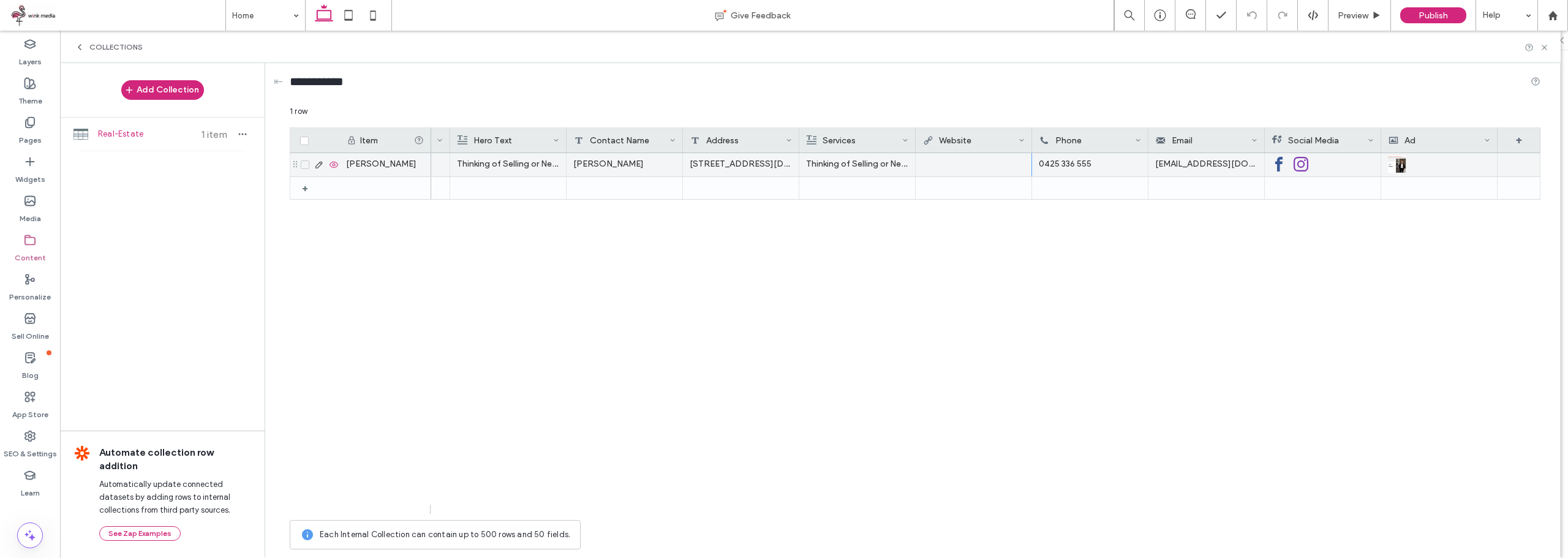
click at [946, 166] on div at bounding box center [974, 164] width 102 height 22
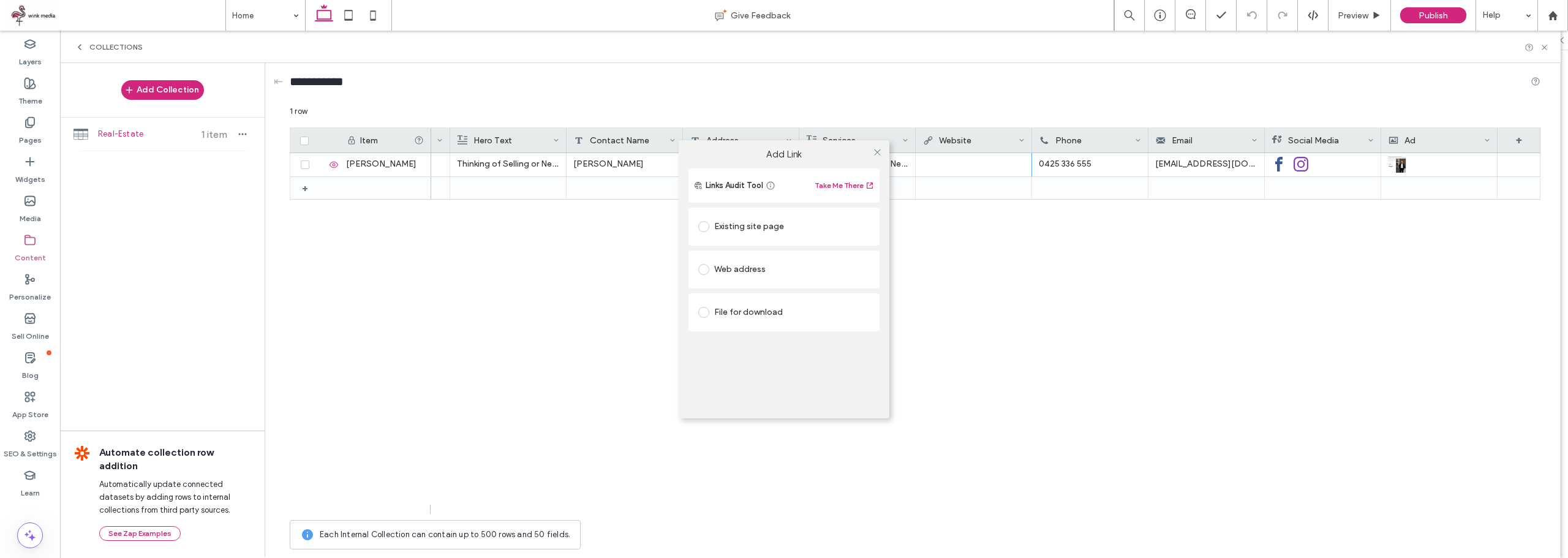
click at [759, 274] on div "Web address" at bounding box center [783, 269] width 171 height 20
click at [758, 292] on input "url" at bounding box center [783, 293] width 171 height 16
paste input "**********"
type input "**********"
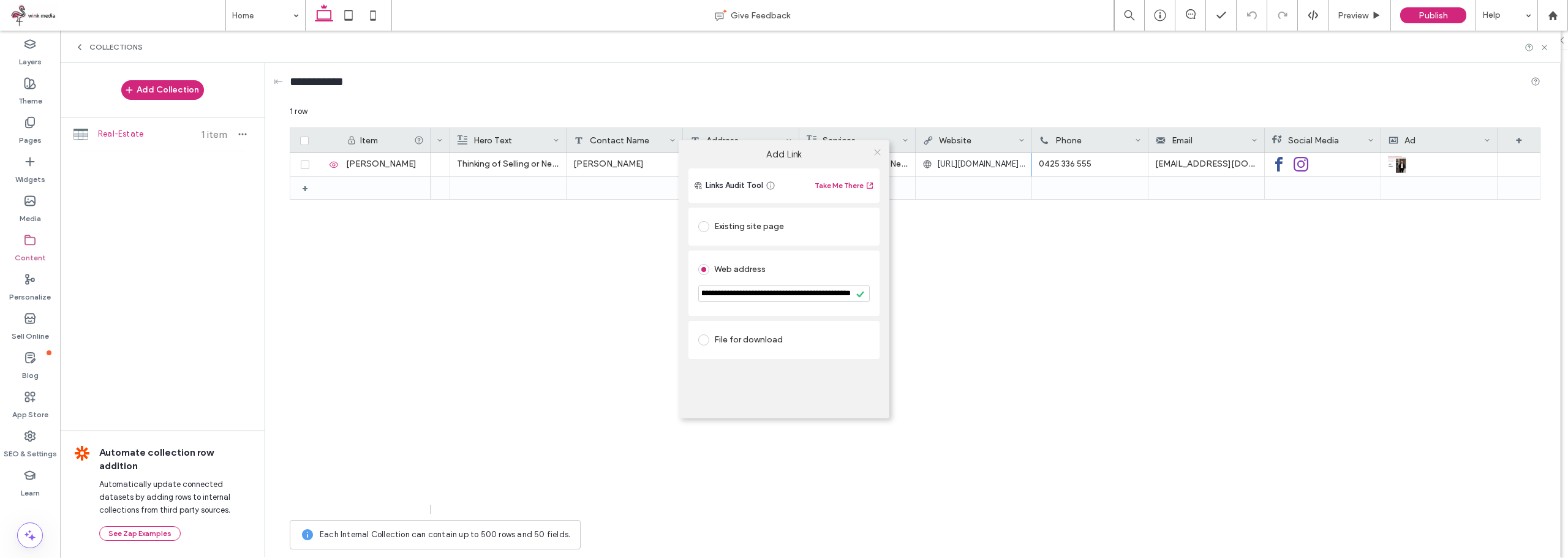
click at [878, 151] on icon at bounding box center [877, 152] width 9 height 9
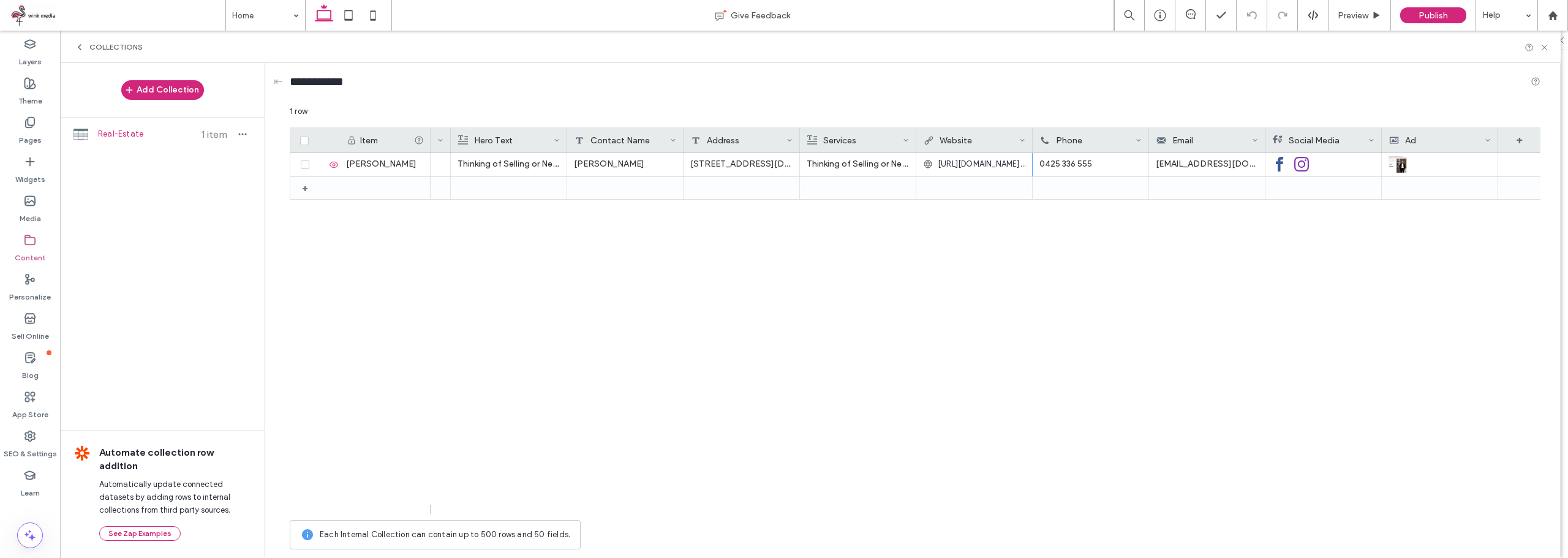
scroll to position [0, 206]
click at [28, 128] on use at bounding box center [30, 123] width 9 height 10
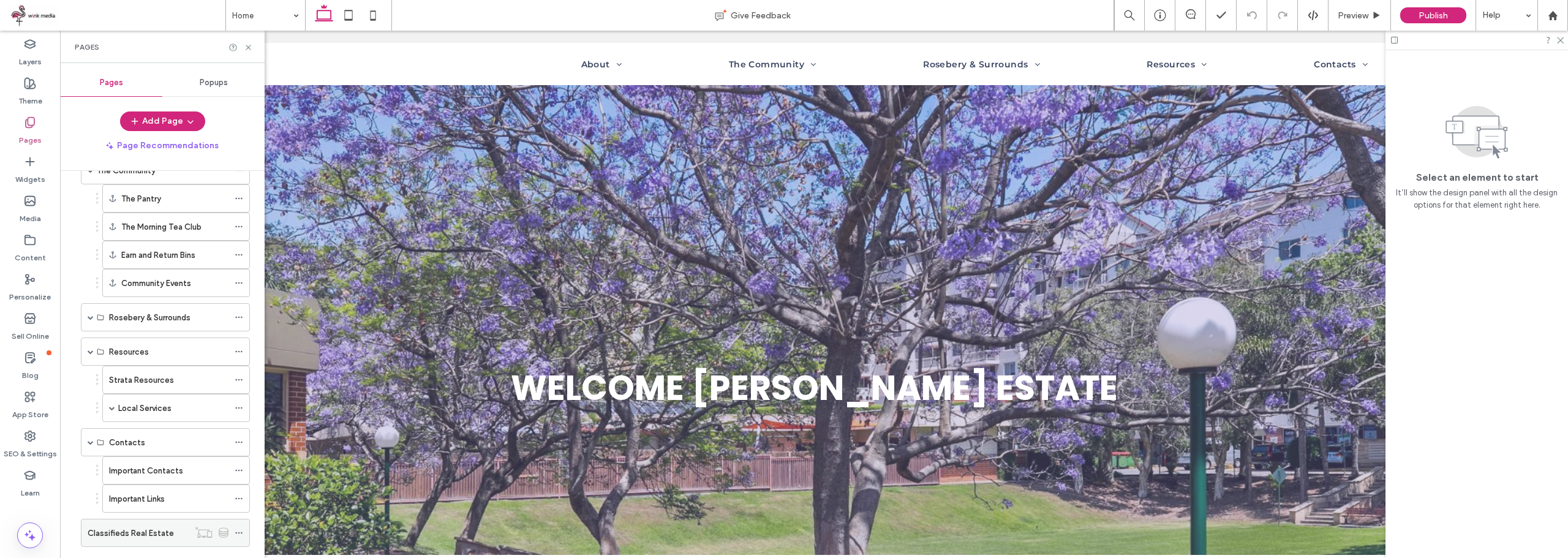
scroll to position [271, 0]
click at [151, 498] on div "Classifieds Real Estate" at bounding box center [138, 507] width 101 height 27
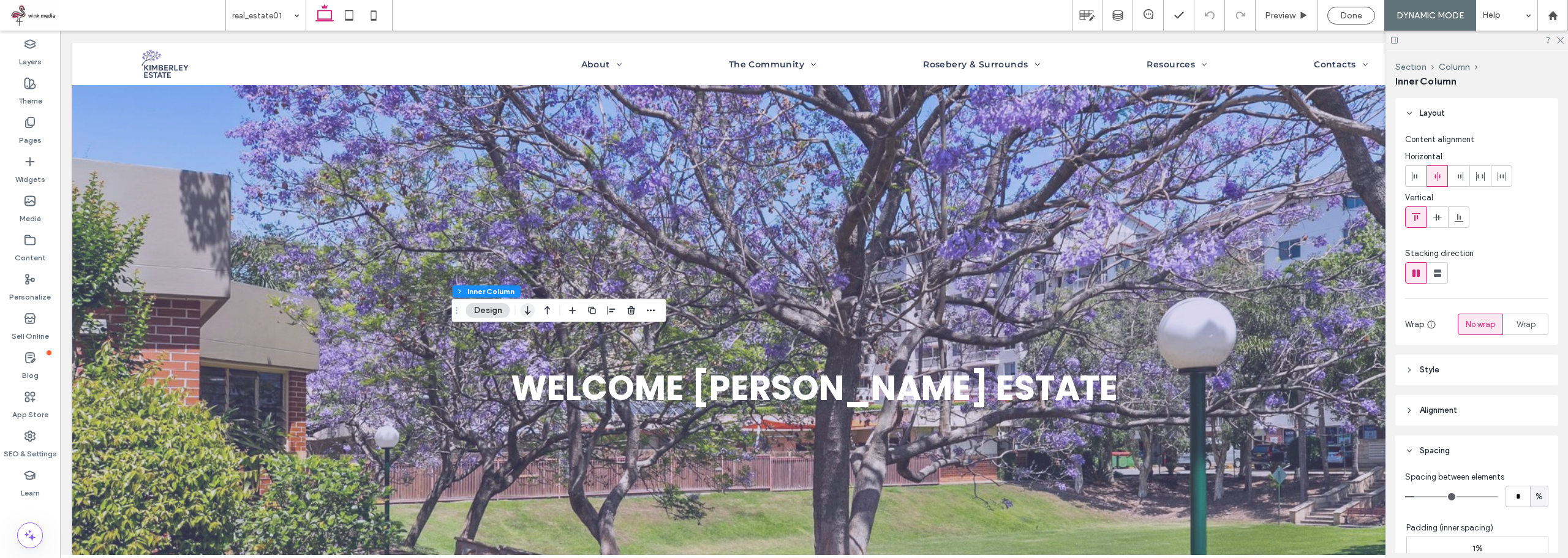
click at [530, 313] on icon "button" at bounding box center [528, 311] width 15 height 22
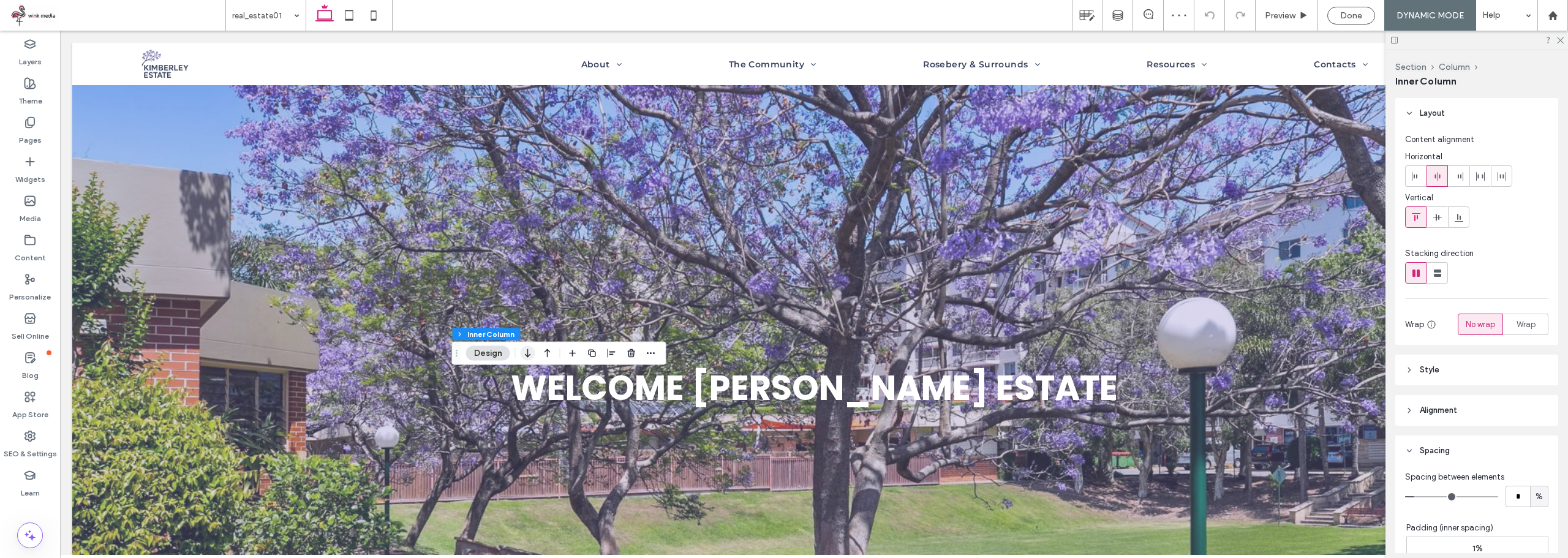
click at [530, 354] on icon "button" at bounding box center [528, 353] width 15 height 22
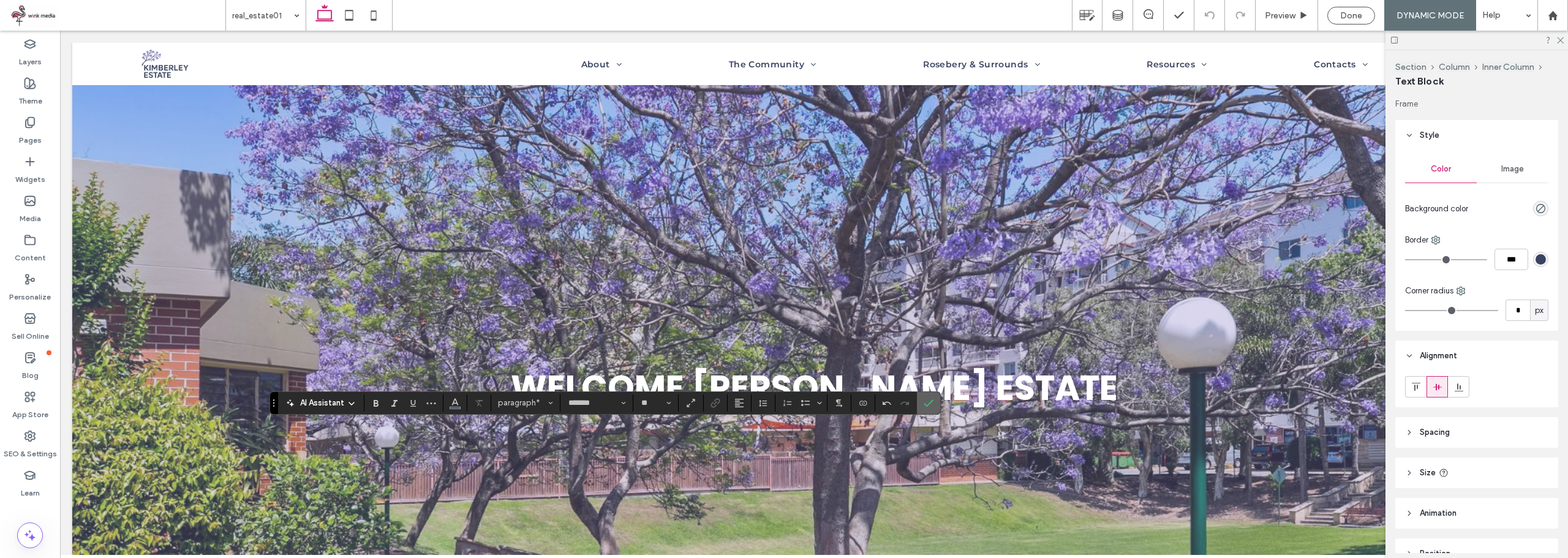
click at [929, 407] on icon "Confirm" at bounding box center [928, 403] width 9 height 9
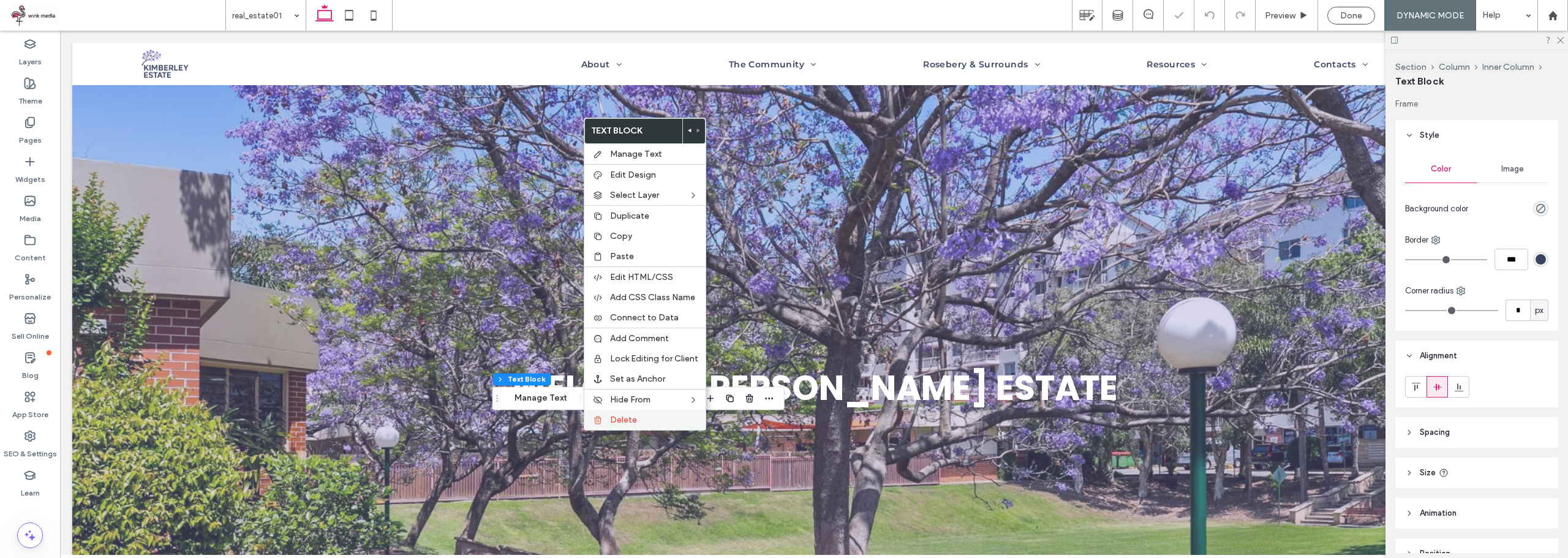
click at [616, 419] on span "Delete" at bounding box center [623, 420] width 27 height 10
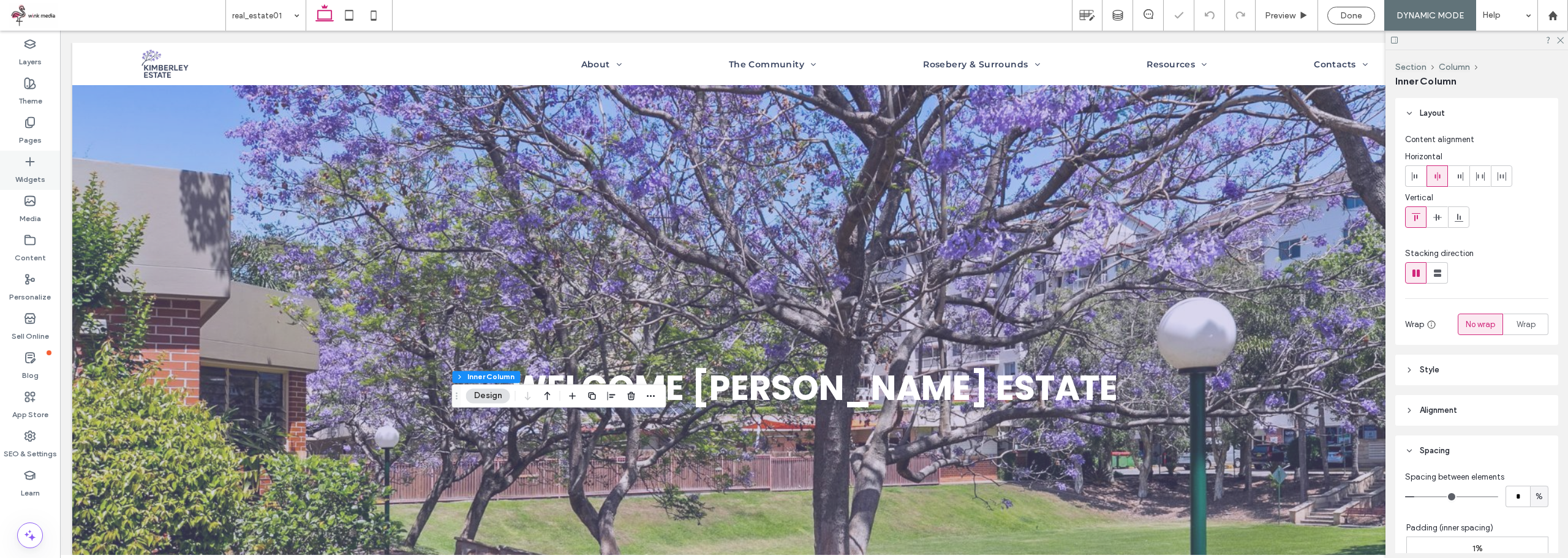
click at [26, 177] on label "Widgets" at bounding box center [30, 177] width 30 height 18
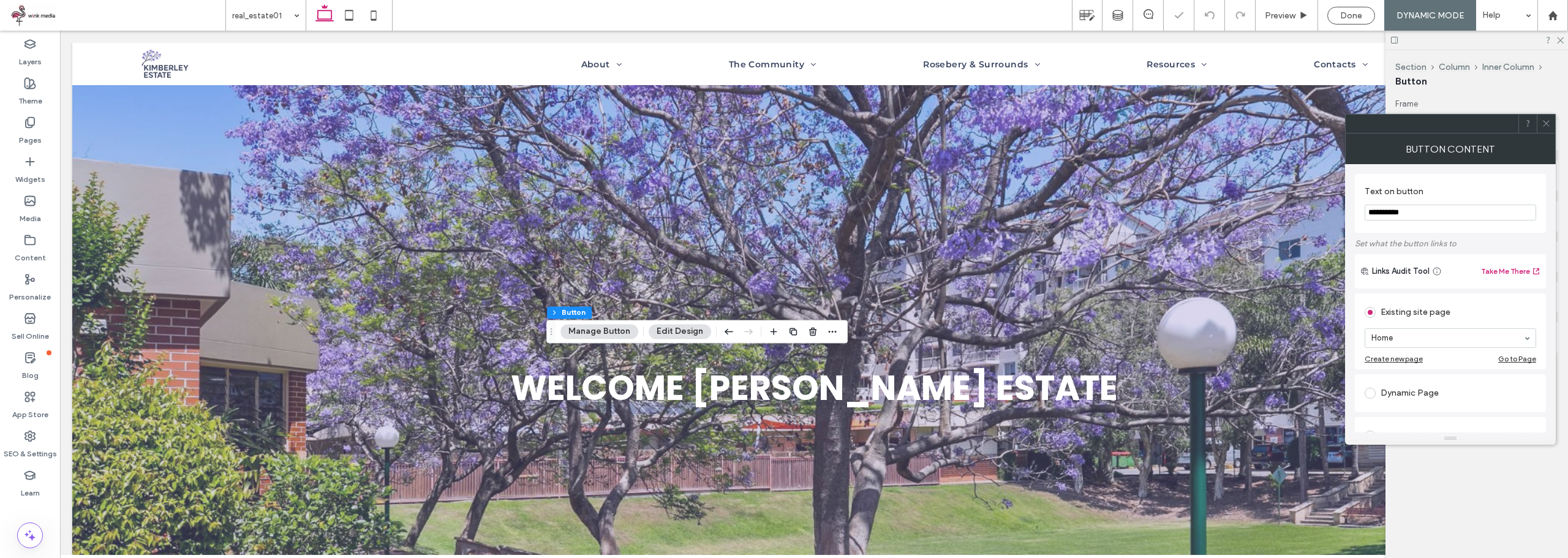
type input "**"
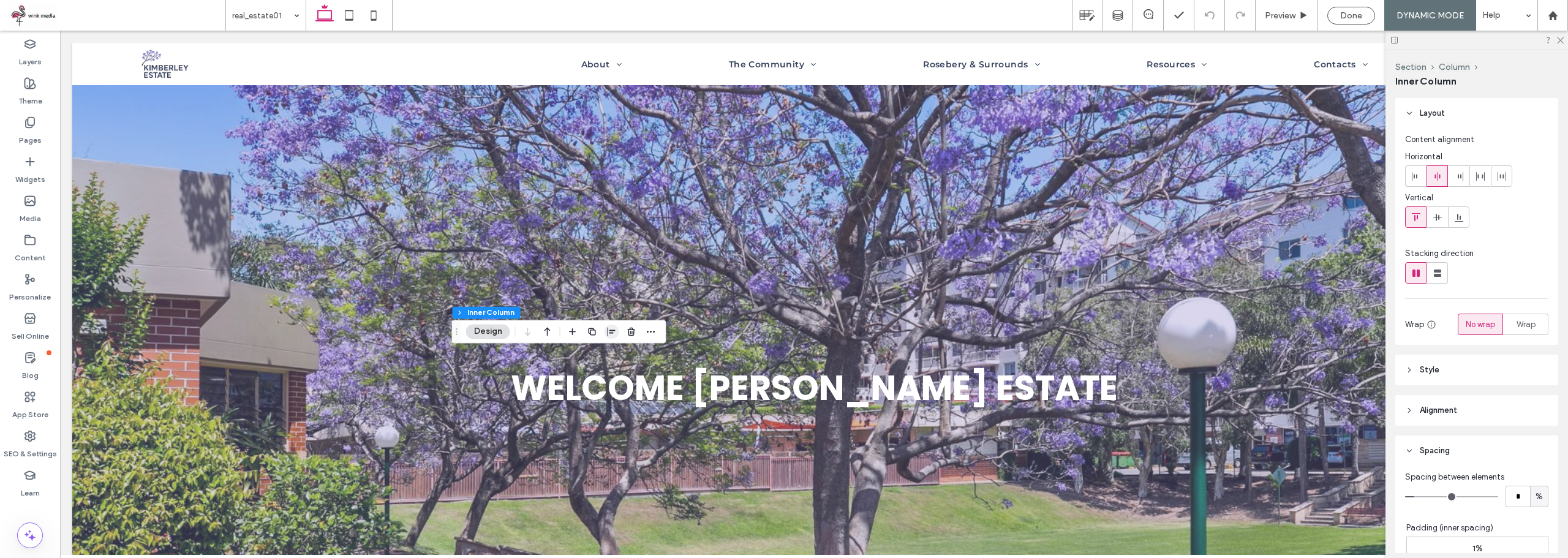
click at [609, 331] on icon "button" at bounding box center [611, 331] width 9 height 9
click at [575, 358] on use "flex-start" at bounding box center [579, 355] width 8 height 9
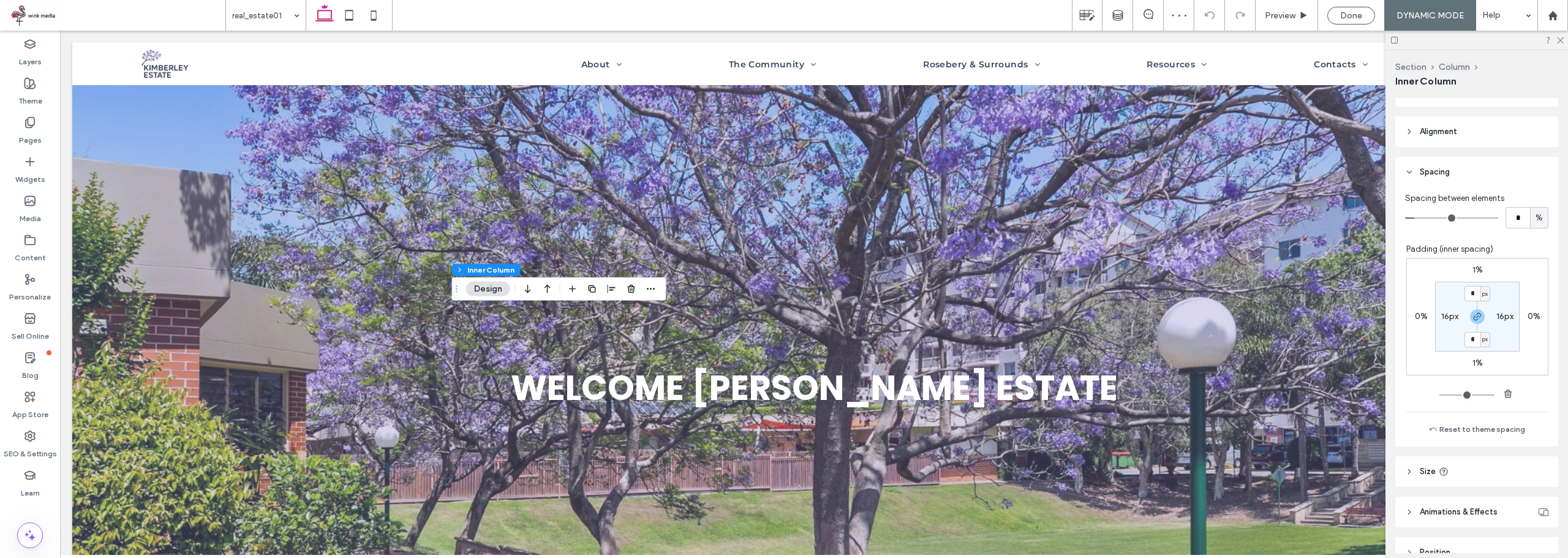
scroll to position [297, 0]
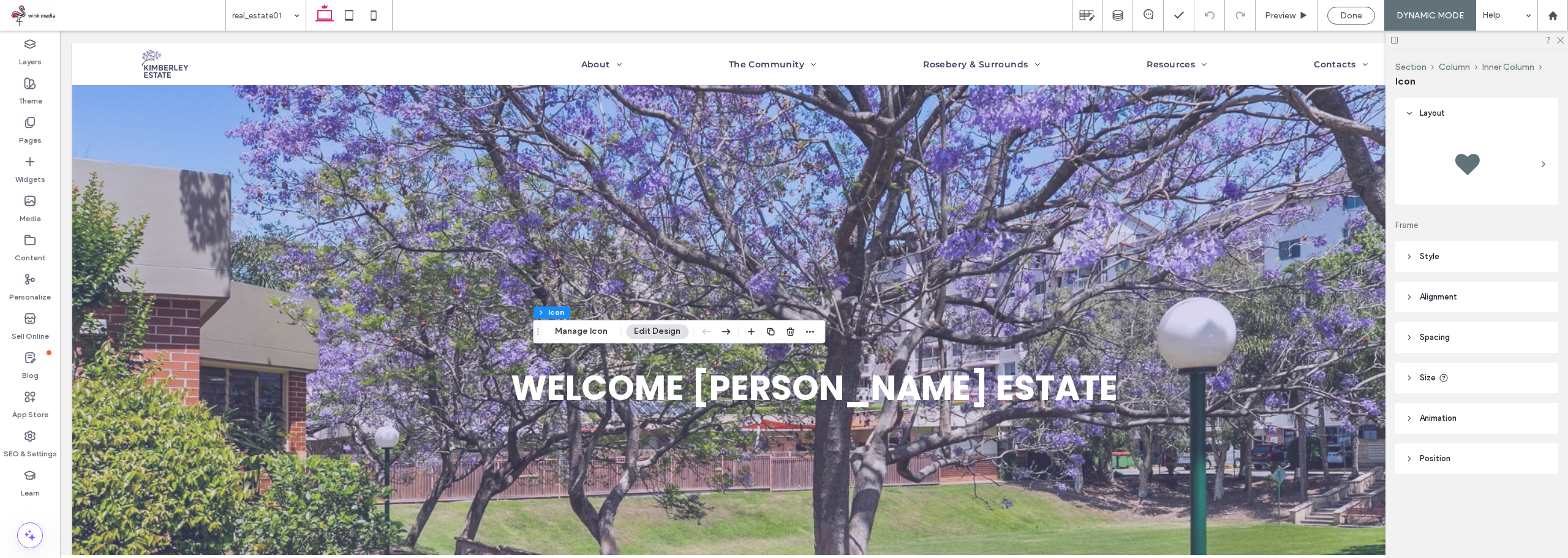
click at [1470, 299] on header "Alignment" at bounding box center [1476, 297] width 163 height 31
click at [1436, 330] on use at bounding box center [1437, 328] width 9 height 7
click at [1470, 499] on header "Position" at bounding box center [1476, 495] width 163 height 31
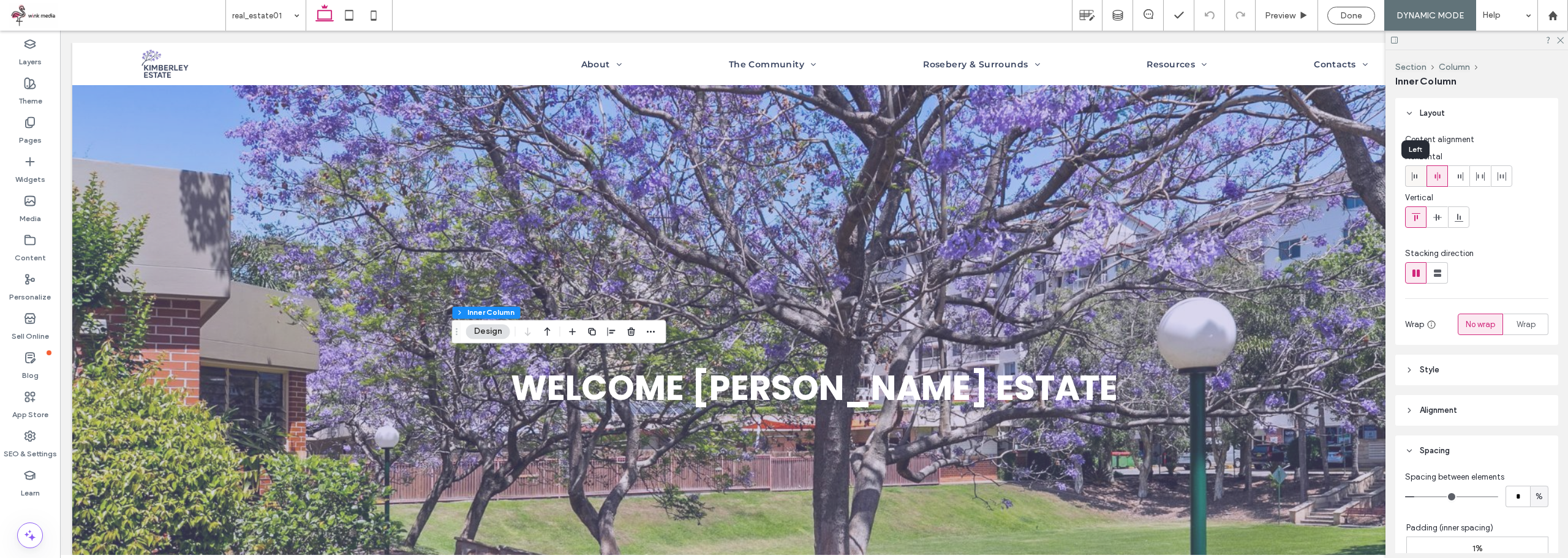
click at [1421, 177] on div at bounding box center [1416, 177] width 20 height 20
click at [1440, 216] on icon at bounding box center [1437, 217] width 9 height 9
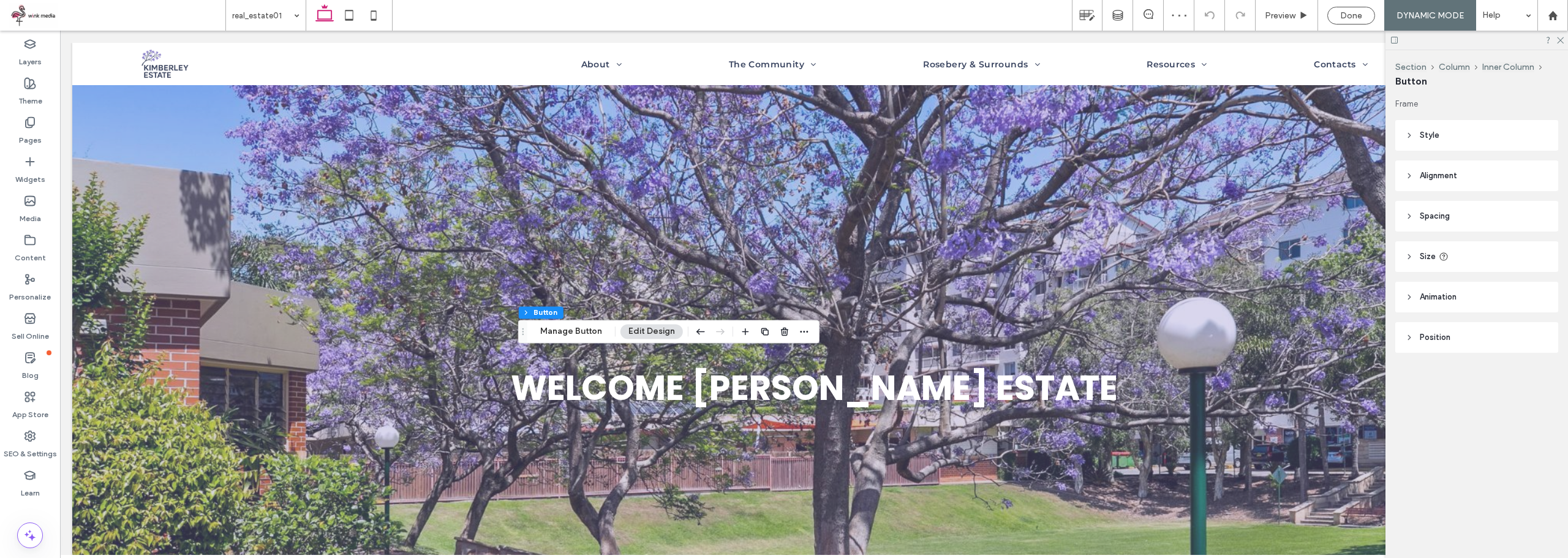
type input "**"
click at [802, 336] on icon "button" at bounding box center [804, 331] width 9 height 9
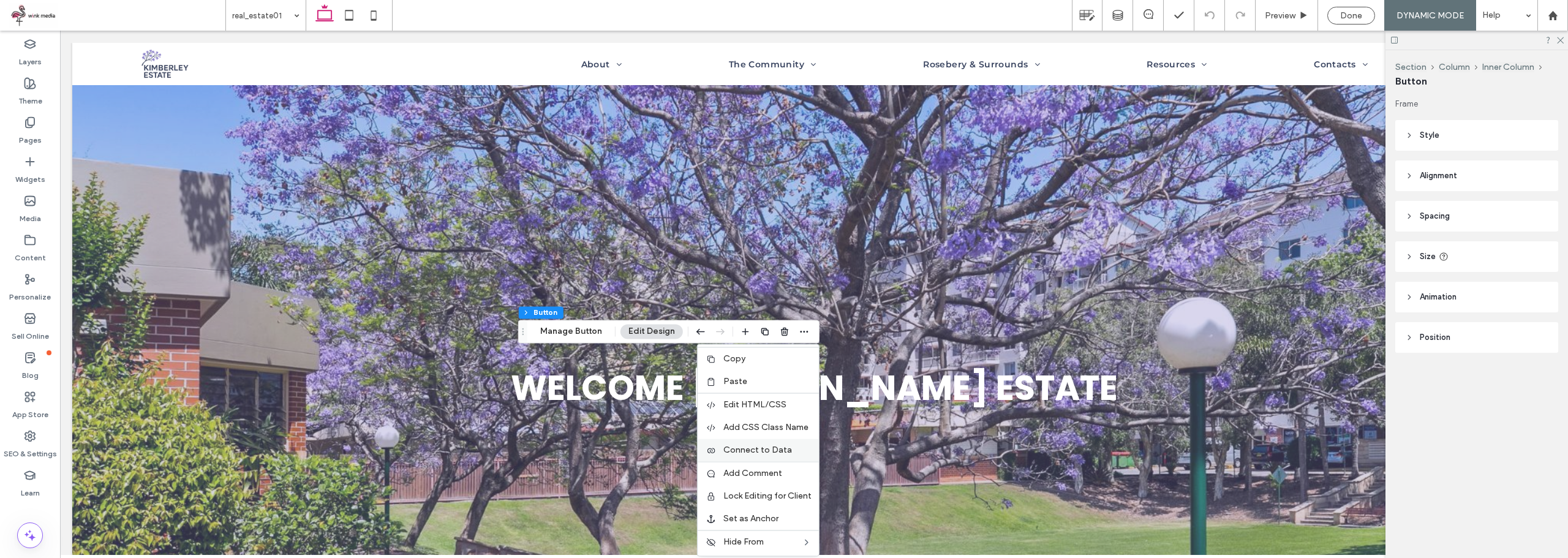
click at [776, 451] on span "Connect to Data" at bounding box center [758, 450] width 69 height 10
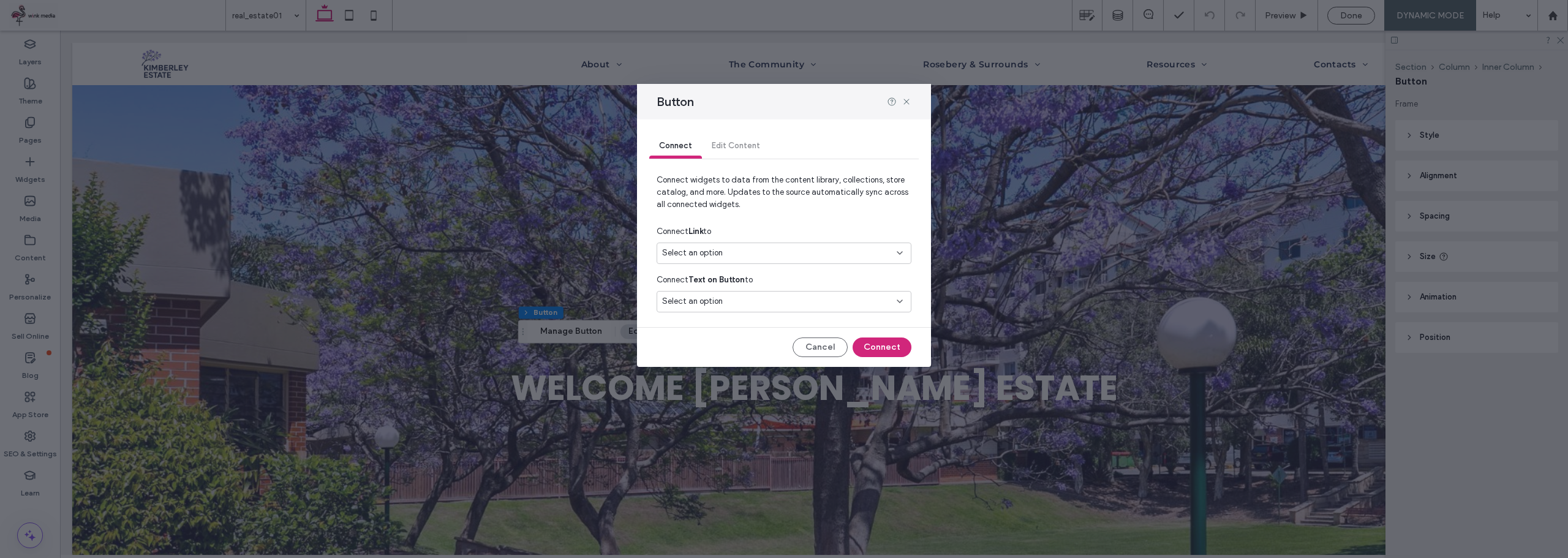
click at [740, 255] on div "Select an option" at bounding box center [777, 252] width 229 height 12
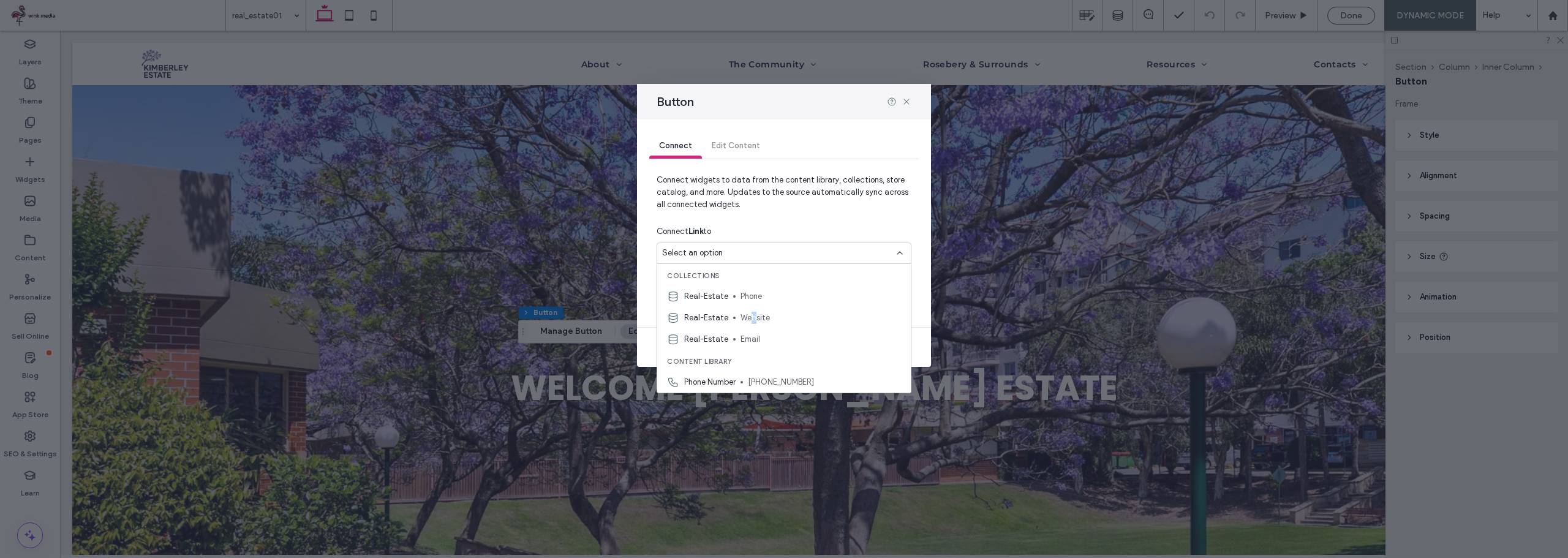
click at [753, 319] on span "Website" at bounding box center [820, 317] width 160 height 12
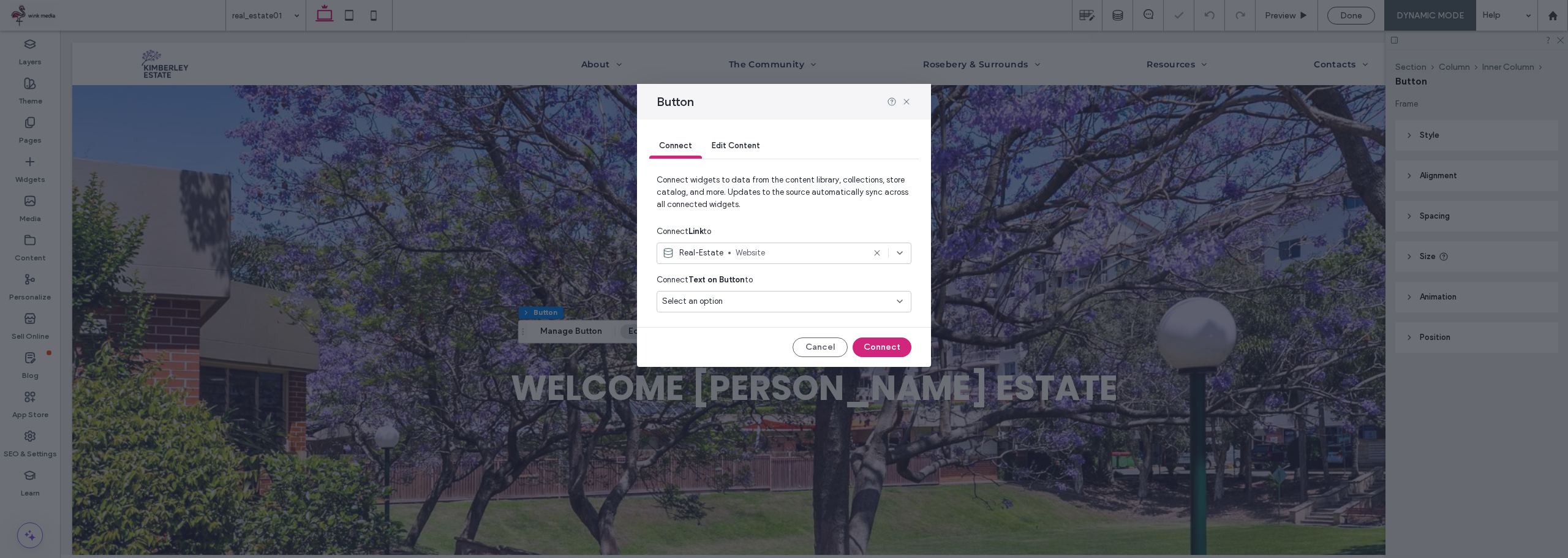
click at [743, 302] on div "Select an option" at bounding box center [777, 301] width 229 height 12
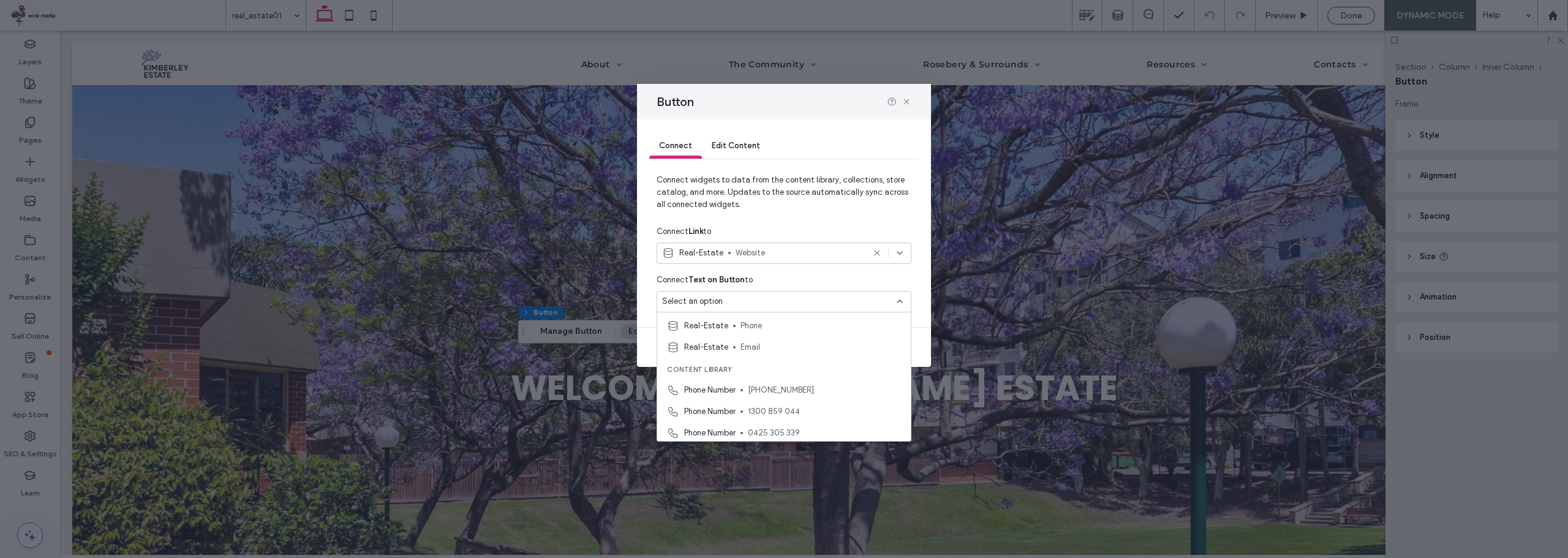
scroll to position [128, 0]
click at [905, 101] on icon at bounding box center [906, 101] width 9 height 9
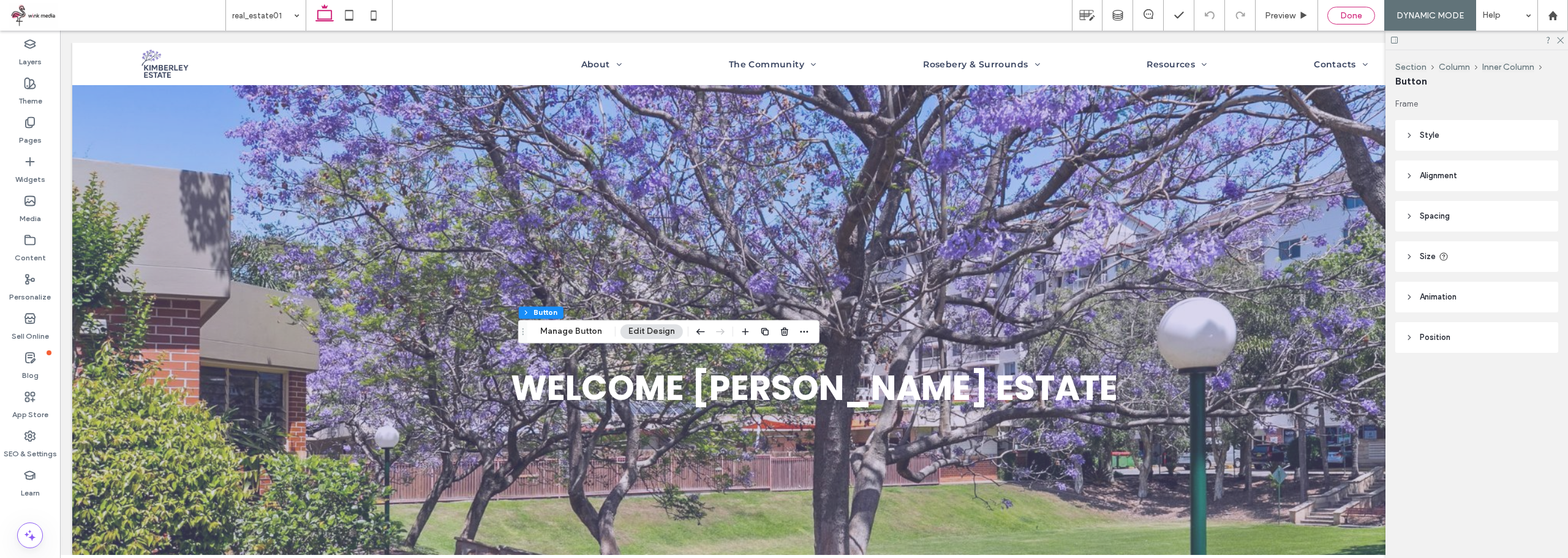
click at [1342, 20] on span "Done" at bounding box center [1351, 15] width 22 height 10
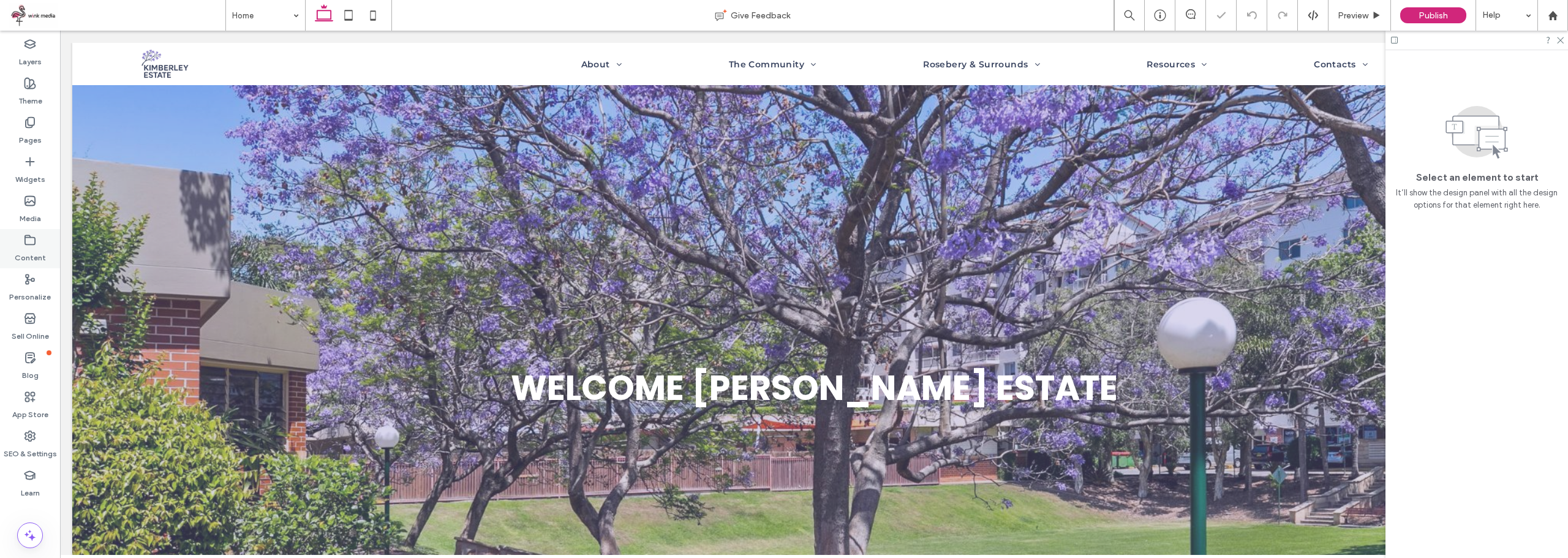
click at [36, 249] on label "Content" at bounding box center [30, 255] width 31 height 18
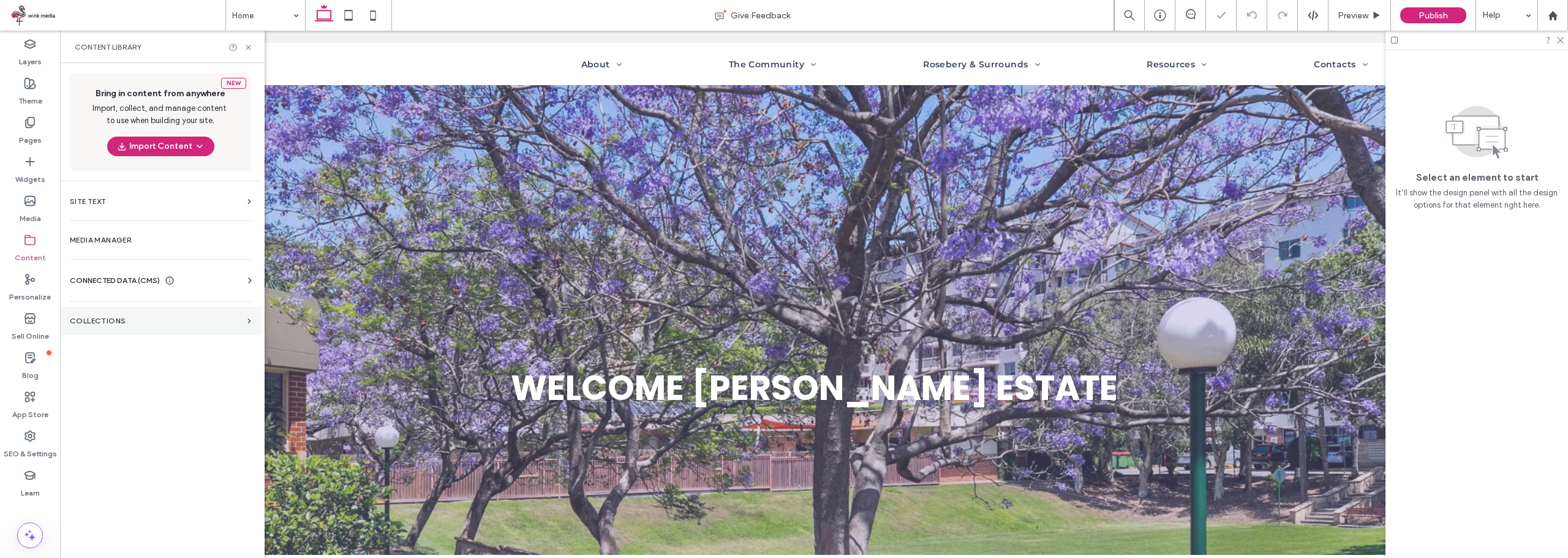
click at [128, 319] on label "Collections" at bounding box center [156, 321] width 173 height 9
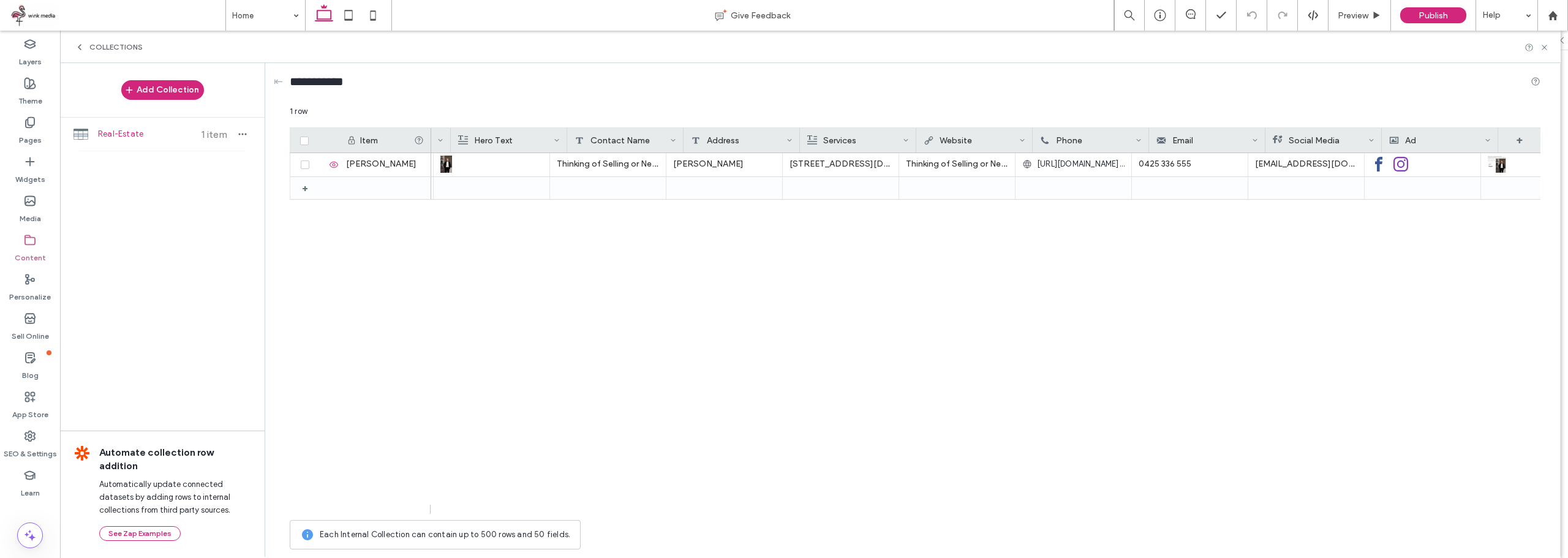
scroll to position [0, 213]
click at [1527, 139] on div "+" at bounding box center [1519, 141] width 43 height 25
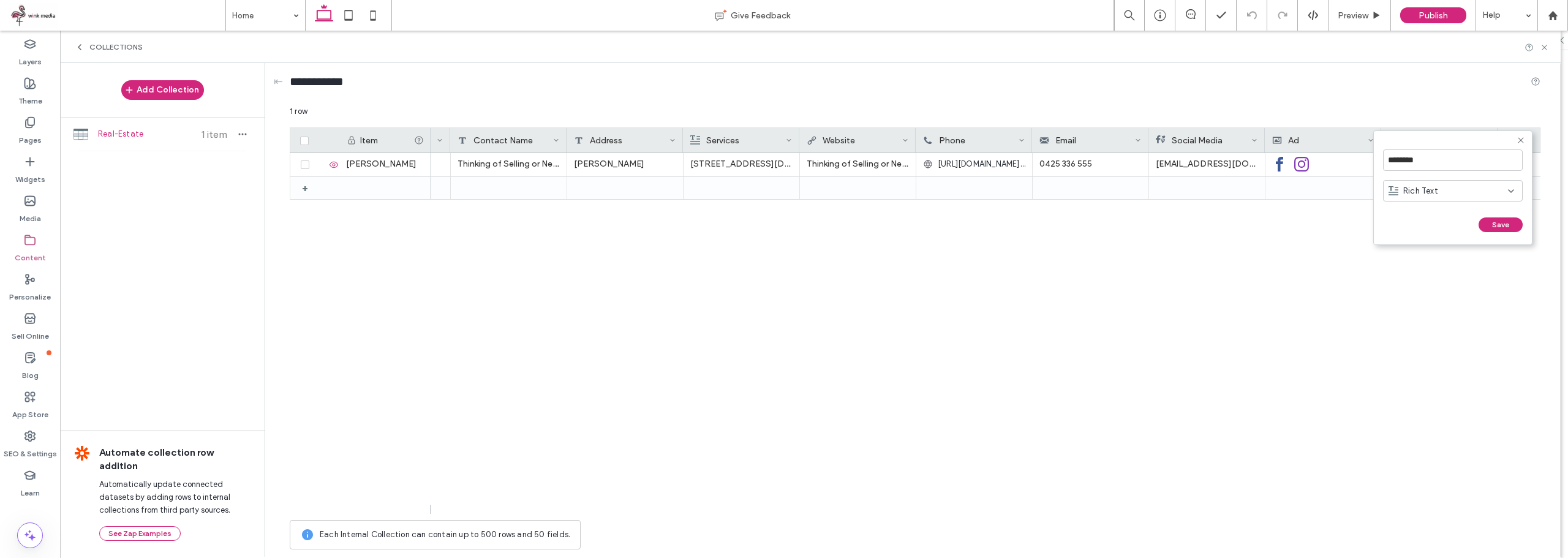
scroll to position [0, 330]
click at [1448, 163] on input "********" at bounding box center [1452, 160] width 139 height 21
type input "***"
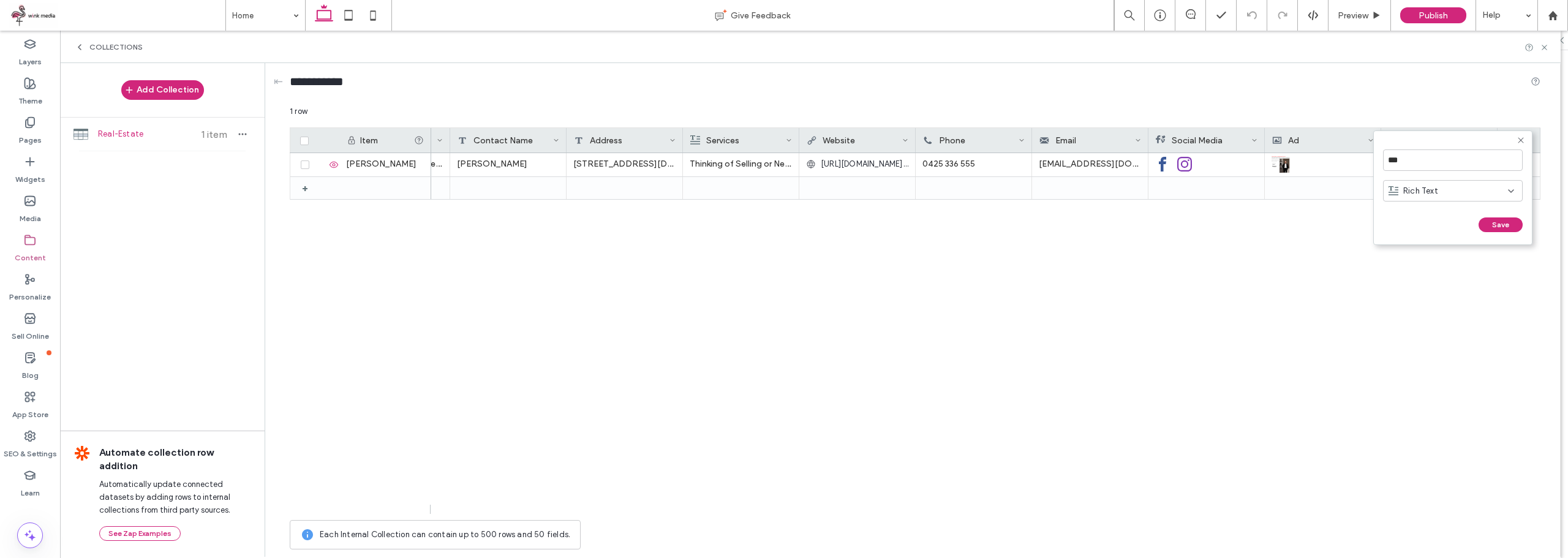
click at [1446, 190] on div "Rich Text" at bounding box center [1448, 191] width 120 height 12
click at [1435, 212] on span "Plain Text" at bounding box center [1421, 212] width 36 height 12
click at [1510, 224] on button "Save" at bounding box center [1500, 225] width 44 height 15
click at [1447, 165] on div at bounding box center [1440, 165] width 117 height 23
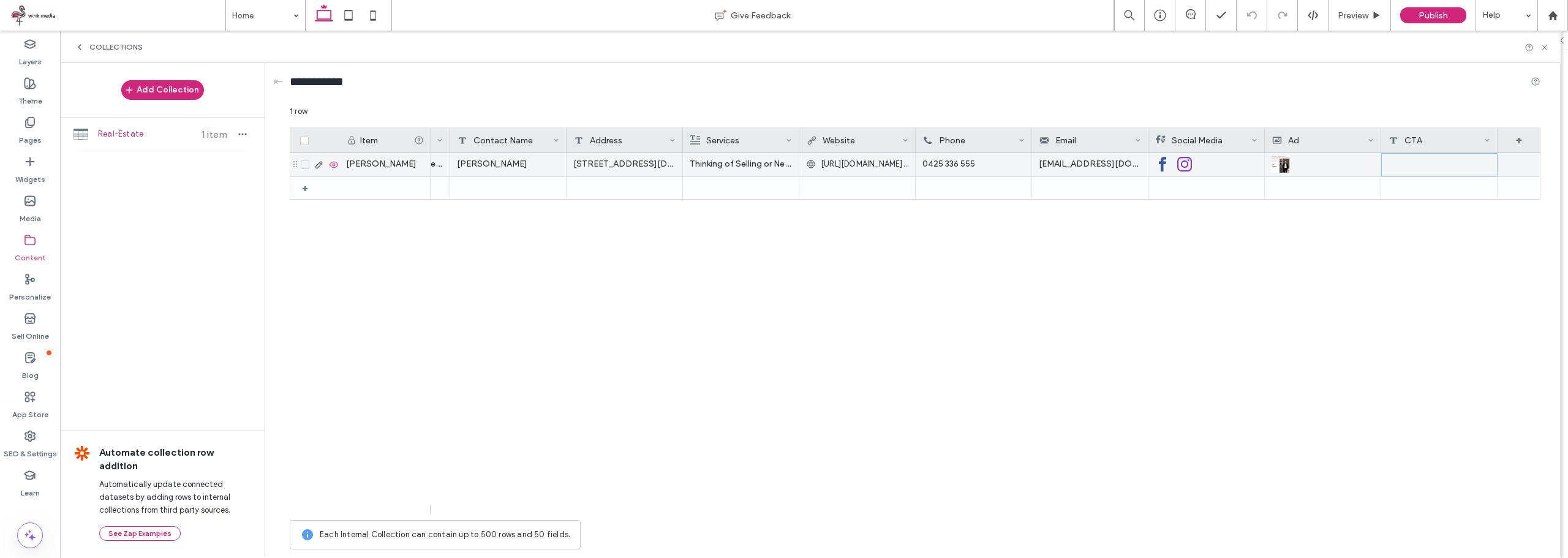
click at [1447, 165] on div at bounding box center [1440, 165] width 117 height 23
click at [1448, 150] on textarea "plain-text-cell" at bounding box center [1448, 149] width 135 height 36
type textarea "**********"
click at [34, 248] on label "Content" at bounding box center [30, 255] width 31 height 18
click at [34, 125] on use at bounding box center [30, 123] width 9 height 10
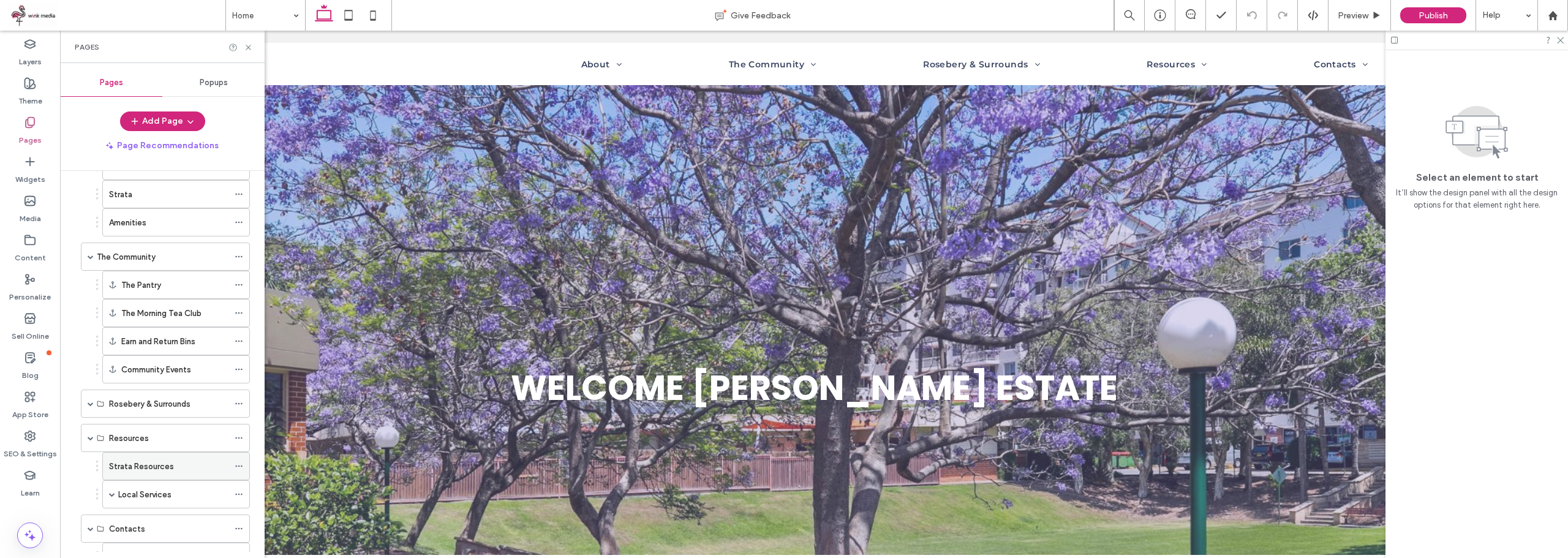
scroll to position [271, 0]
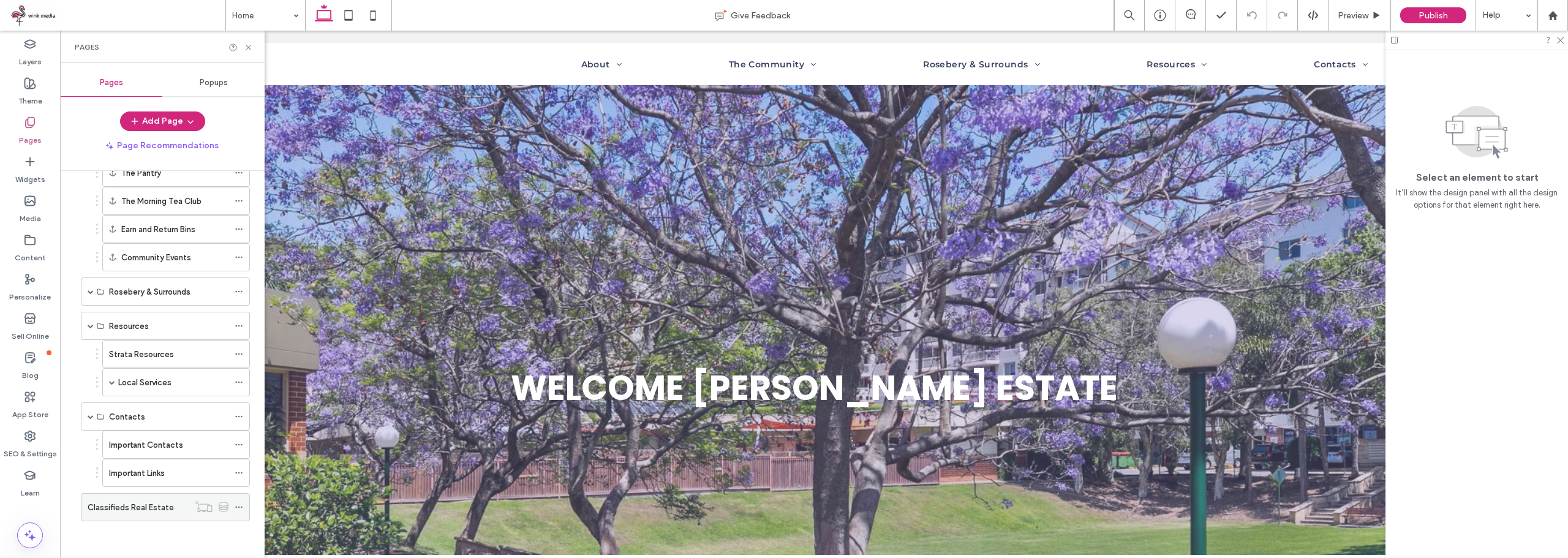
click at [142, 506] on label "Classifieds Real Estate" at bounding box center [131, 507] width 86 height 21
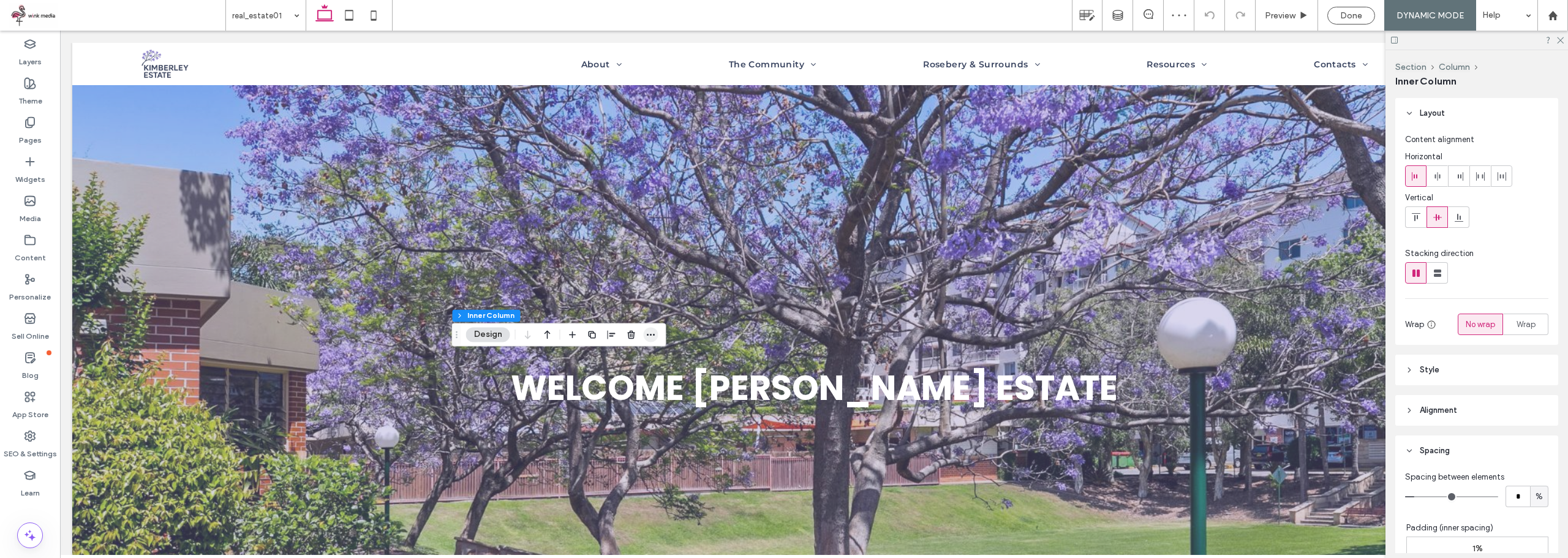
click at [651, 331] on icon "button" at bounding box center [651, 334] width 9 height 9
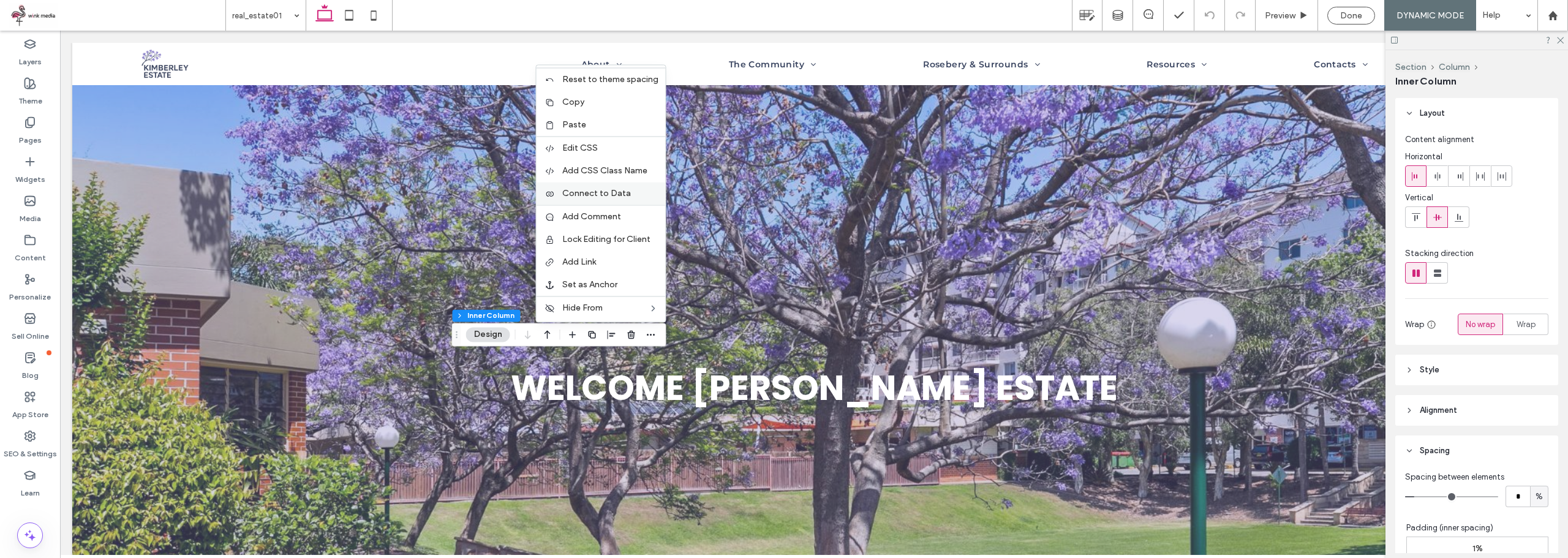
click at [621, 195] on span "Connect to Data" at bounding box center [597, 193] width 69 height 10
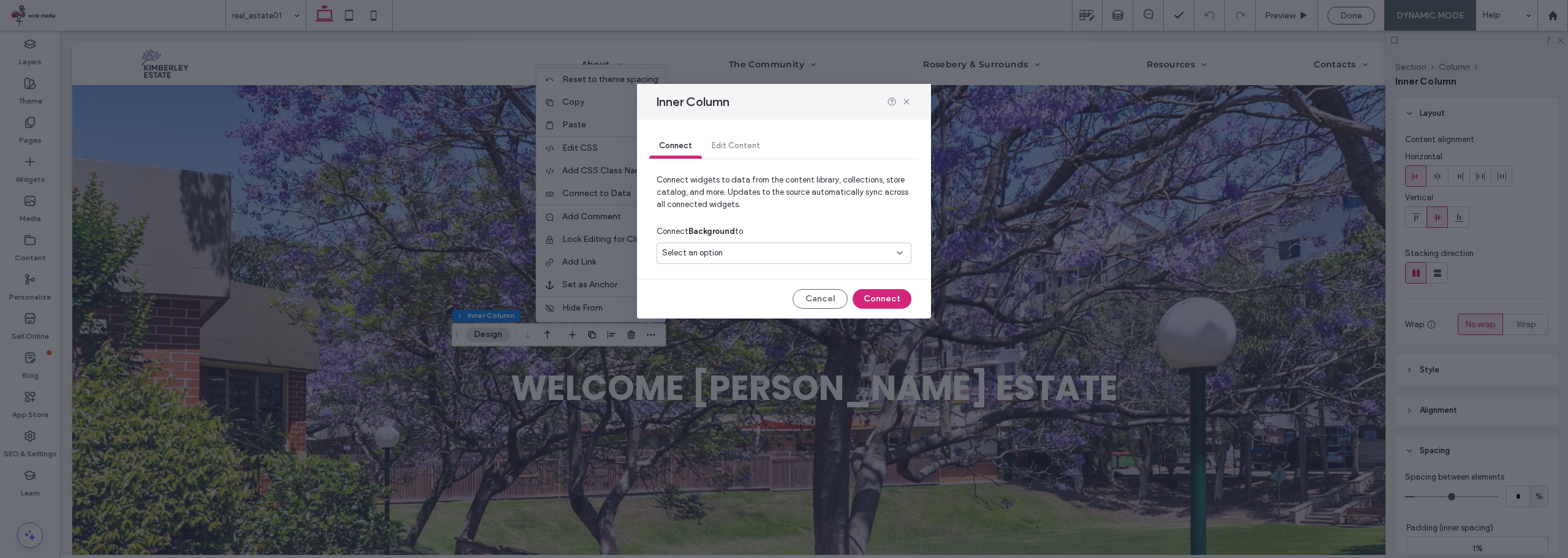
click at [758, 253] on div "Select an option" at bounding box center [777, 252] width 229 height 12
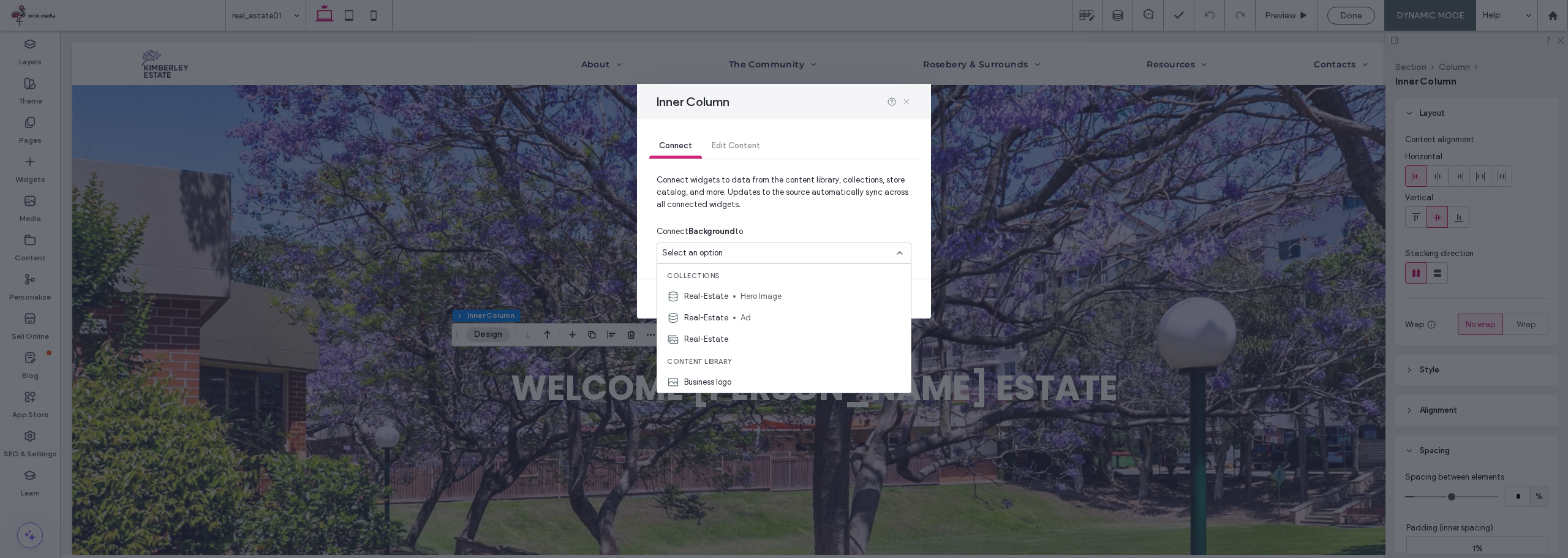
click at [909, 105] on icon at bounding box center [906, 101] width 9 height 9
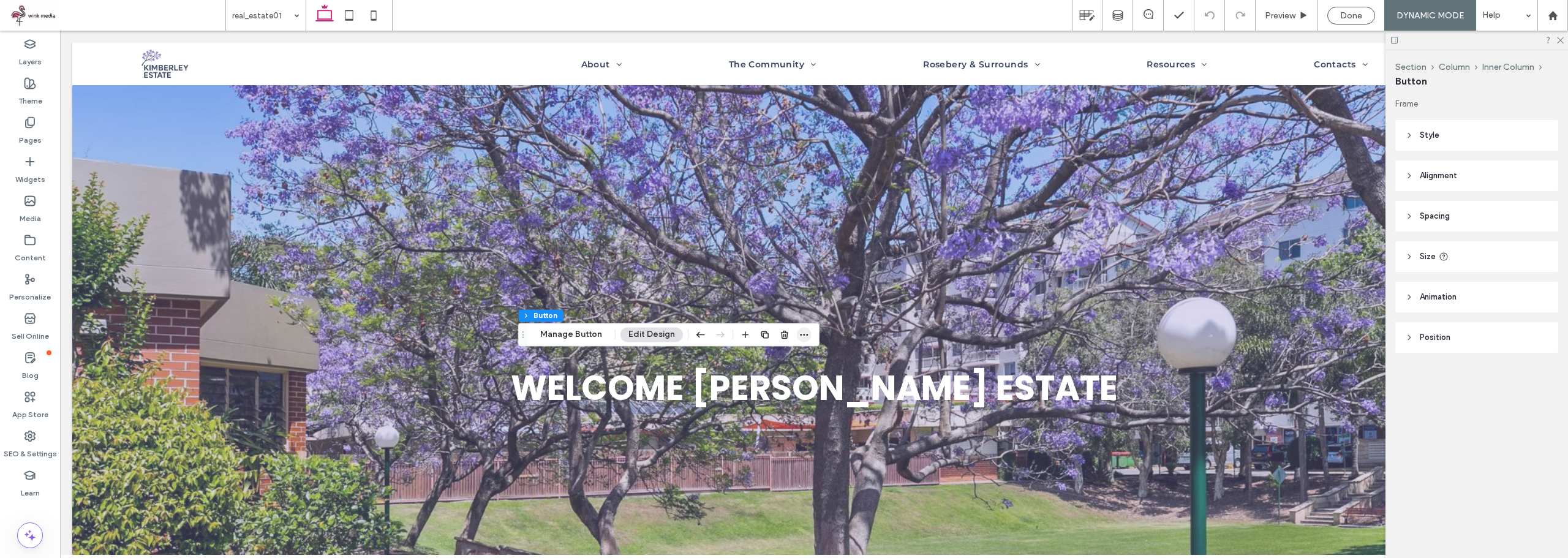
click at [799, 335] on icon "button" at bounding box center [804, 334] width 9 height 9
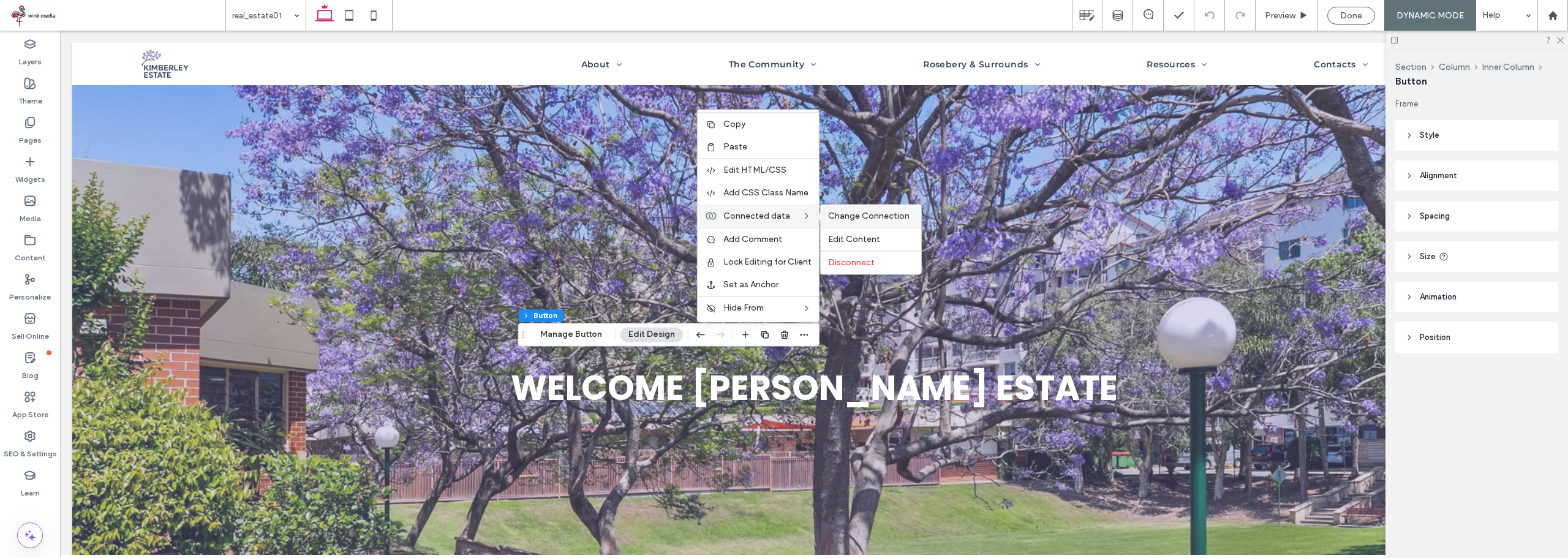
click at [873, 217] on span "Change Connection" at bounding box center [869, 216] width 82 height 10
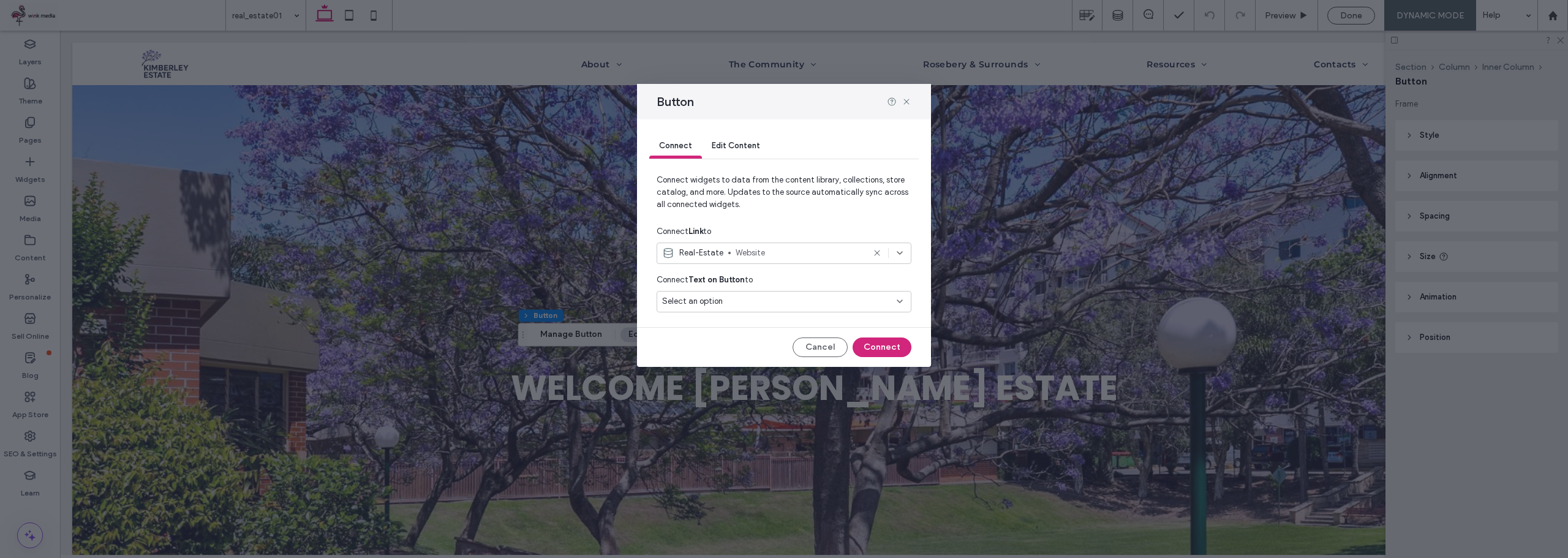
click at [740, 304] on div "Select an option" at bounding box center [777, 301] width 229 height 12
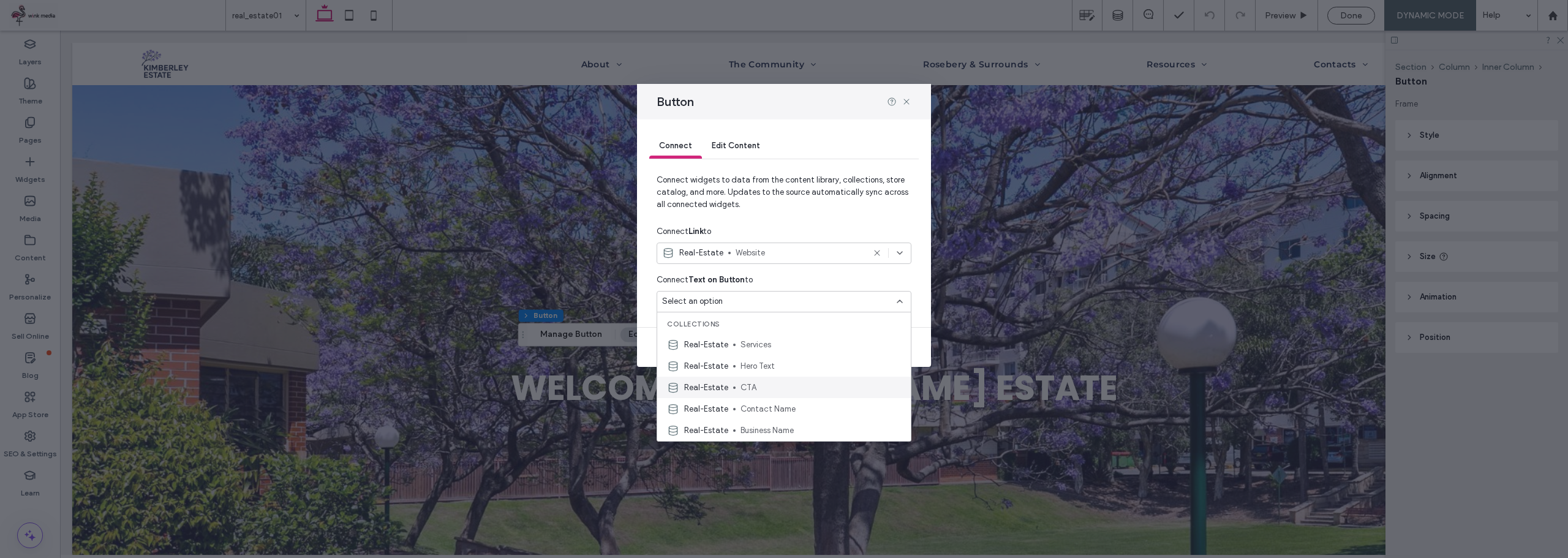
click at [748, 391] on span "CTA" at bounding box center [820, 387] width 160 height 12
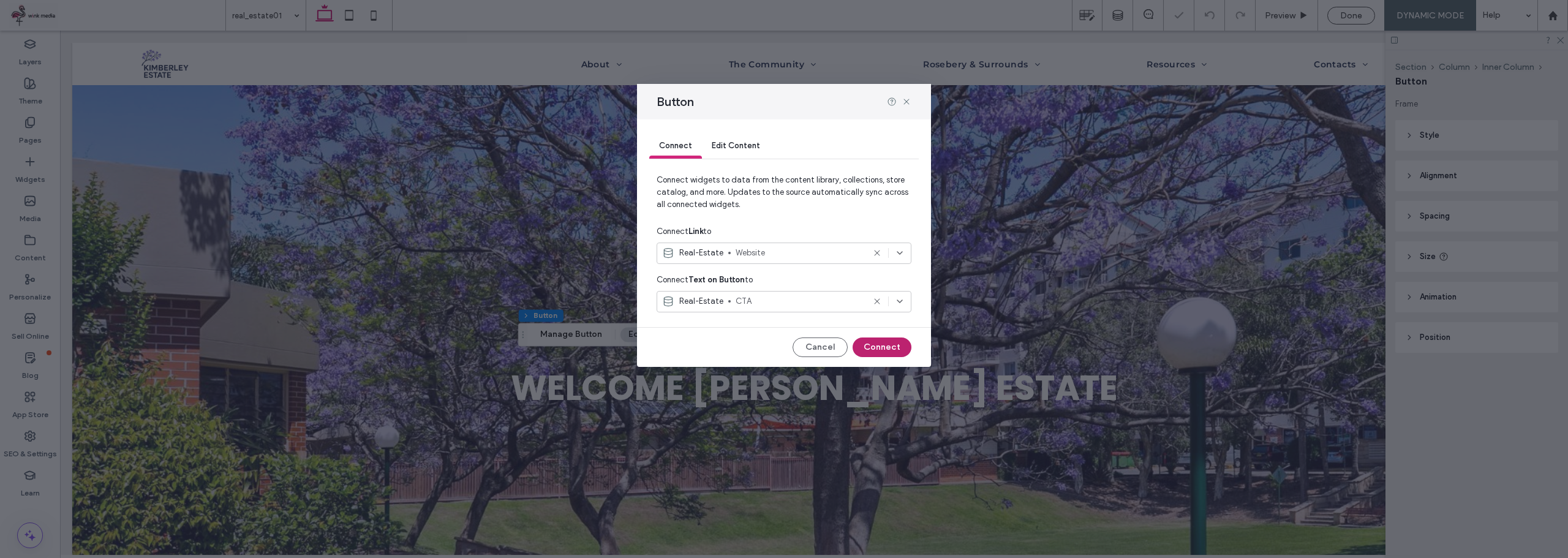
click at [882, 346] on button "Connect" at bounding box center [882, 347] width 59 height 20
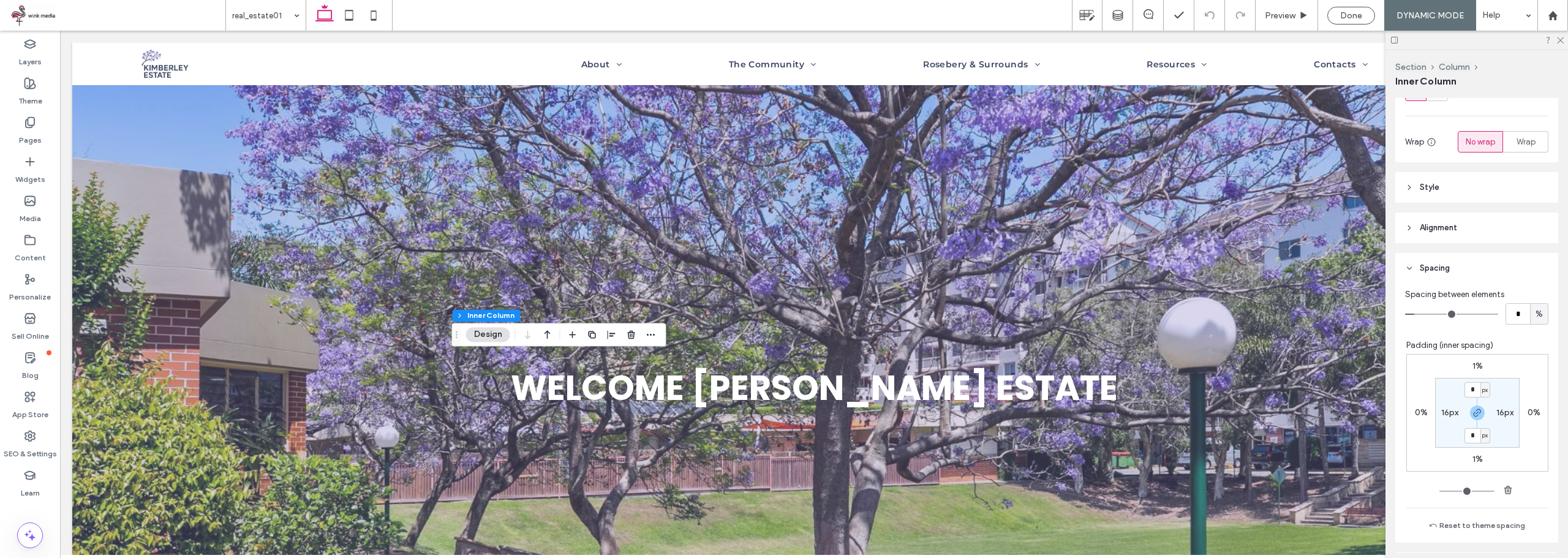
scroll to position [184, 0]
click at [1442, 416] on div "16px" at bounding box center [1450, 411] width 18 height 11
click at [1441, 415] on label "16px" at bounding box center [1450, 411] width 18 height 10
type input "**"
type input "*"
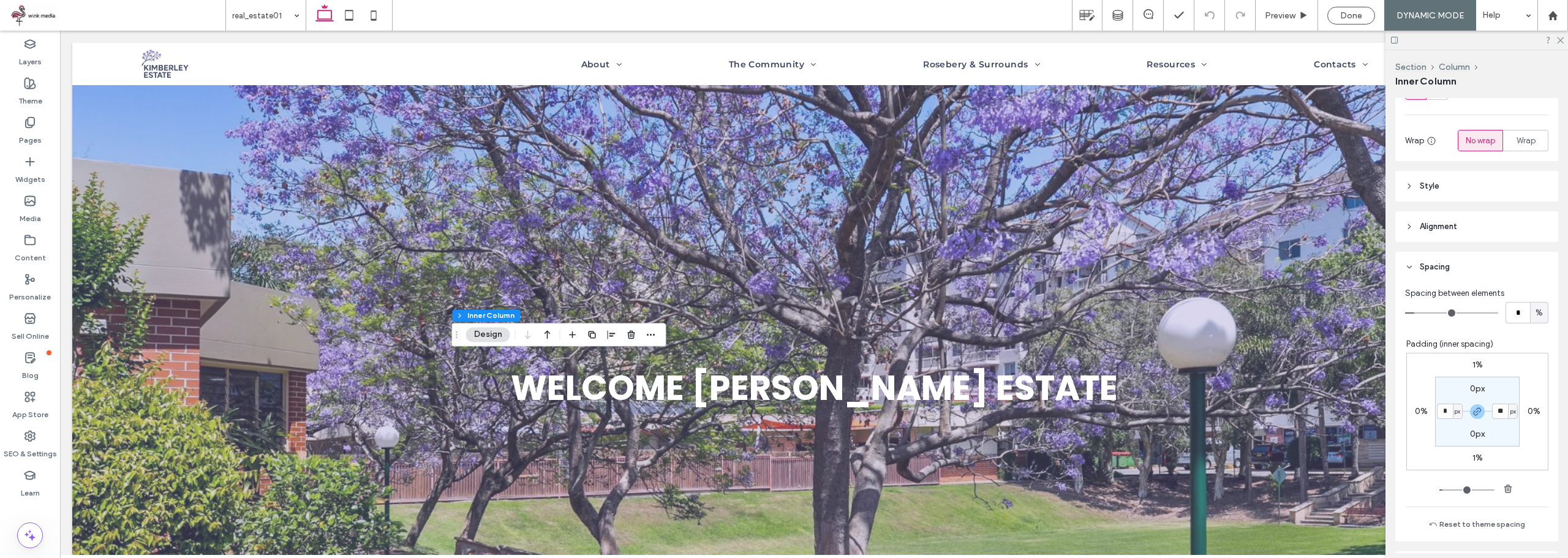
type input "*"
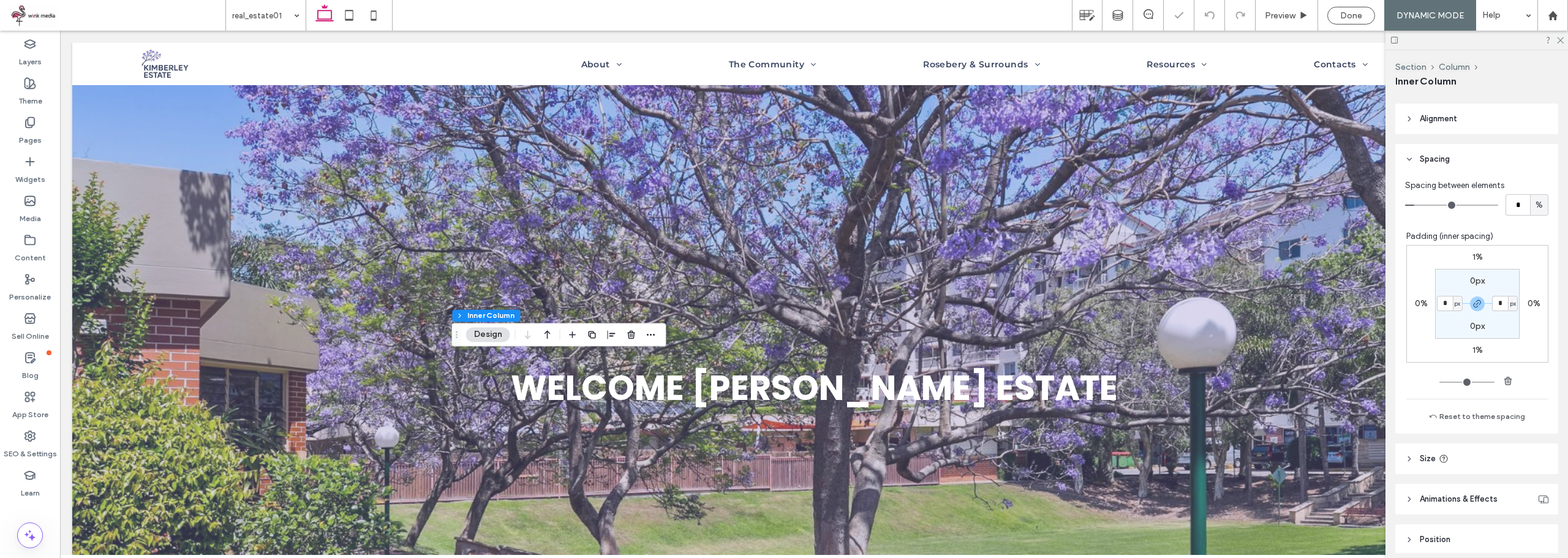
scroll to position [297, 0]
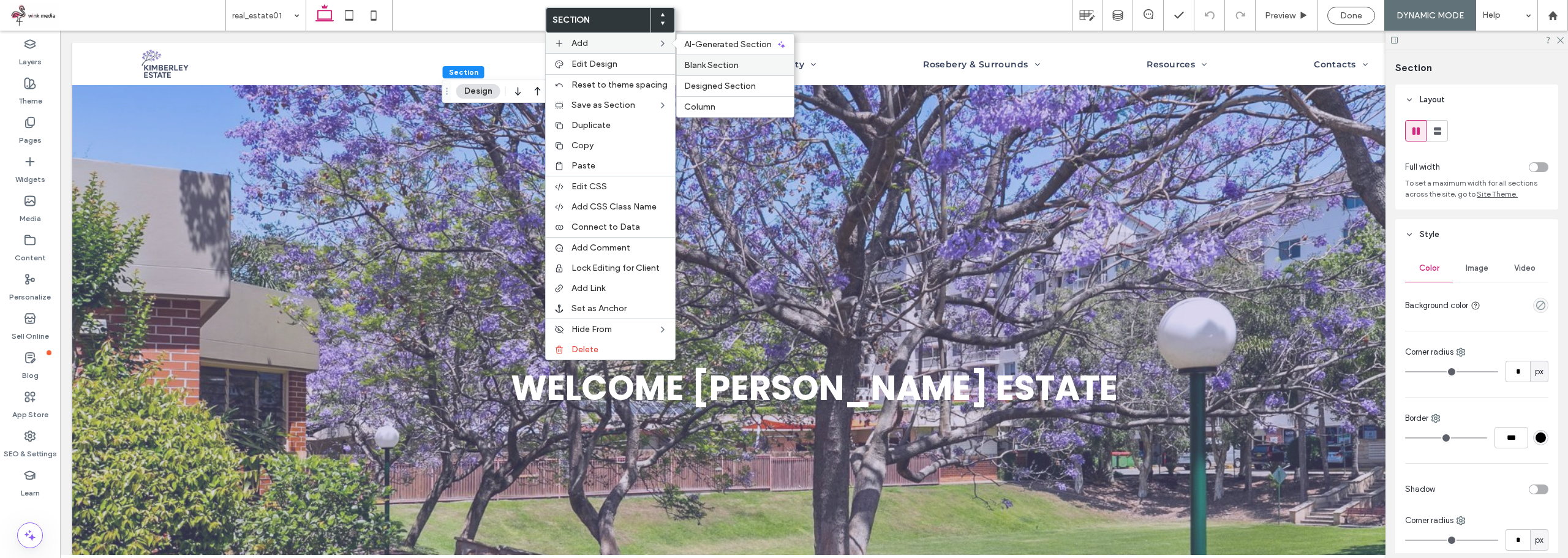
click at [730, 63] on span "Blank Section" at bounding box center [711, 65] width 55 height 10
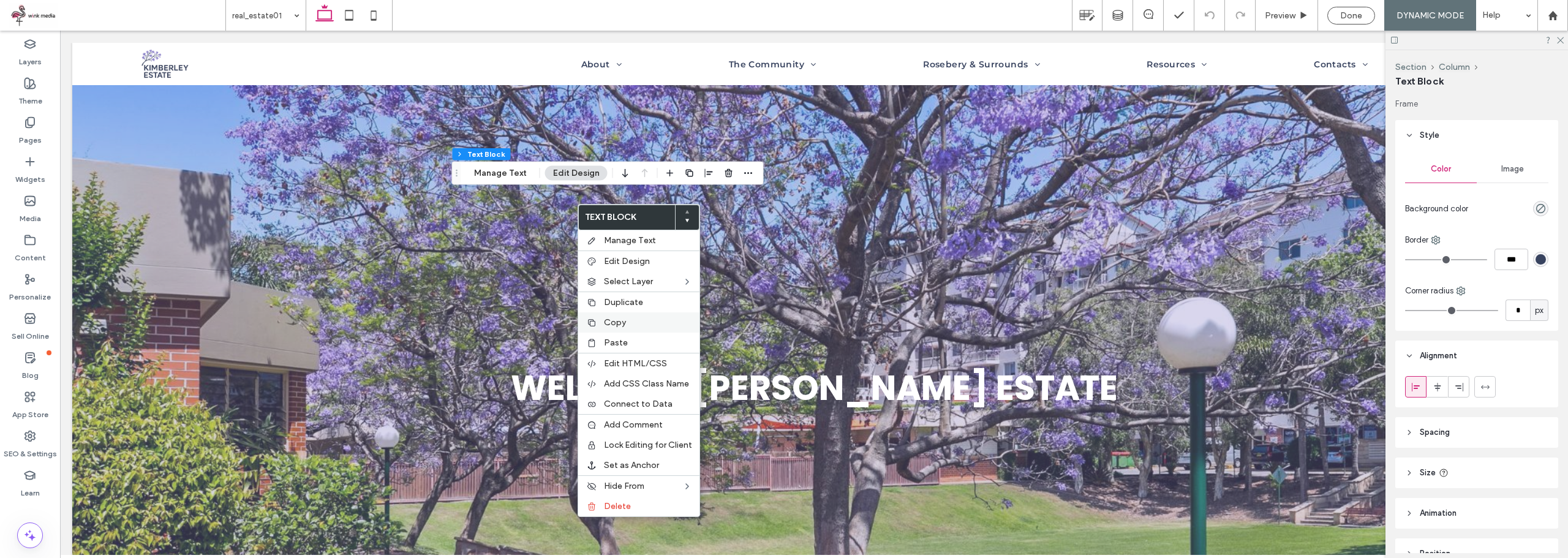
click at [625, 323] on span "Copy" at bounding box center [615, 322] width 22 height 10
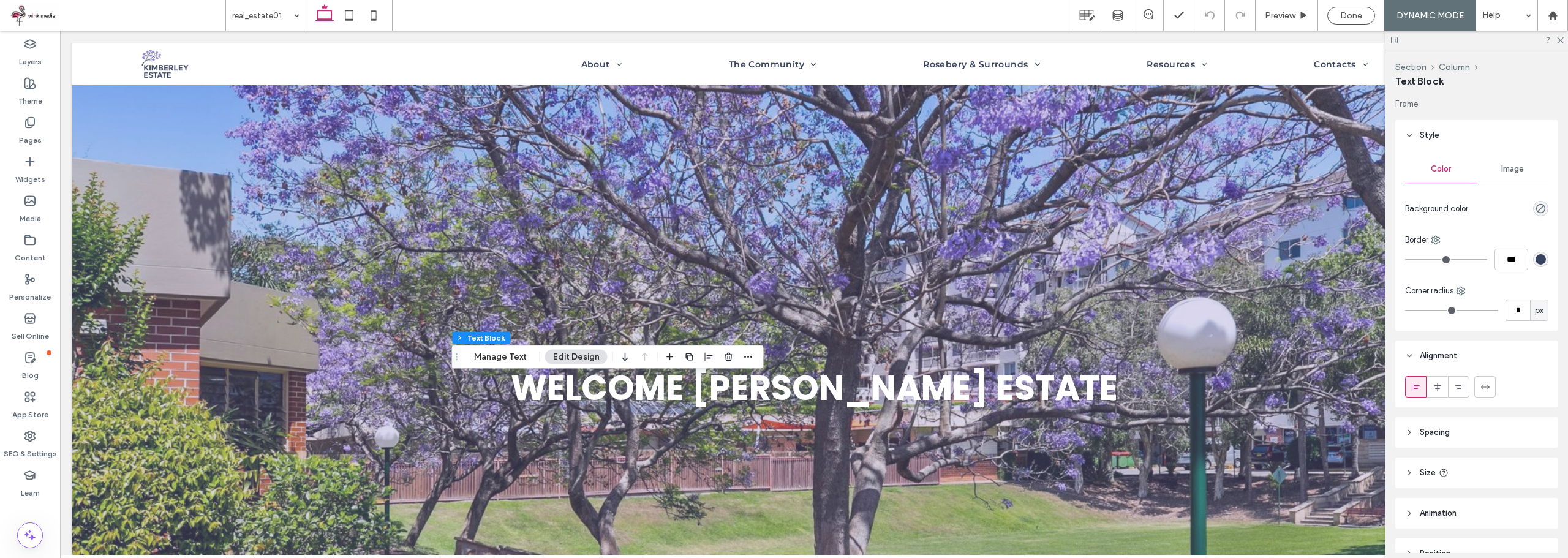
scroll to position [65, 0]
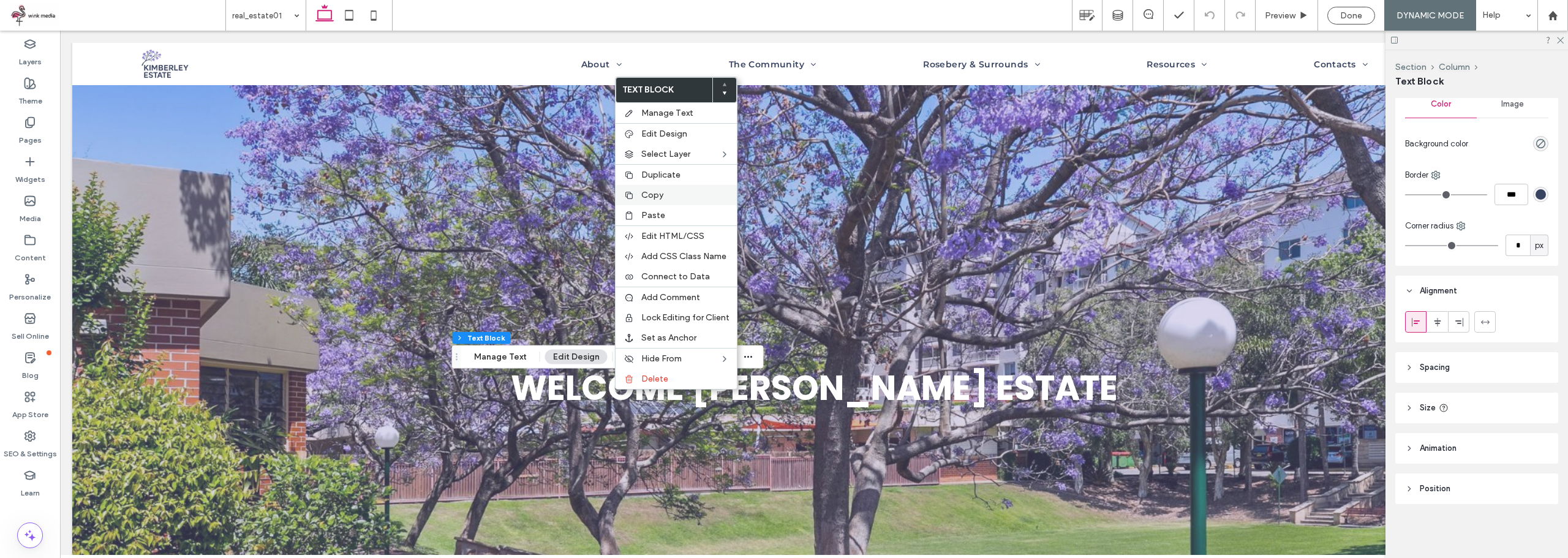
click at [656, 200] on span "Copy" at bounding box center [652, 195] width 22 height 10
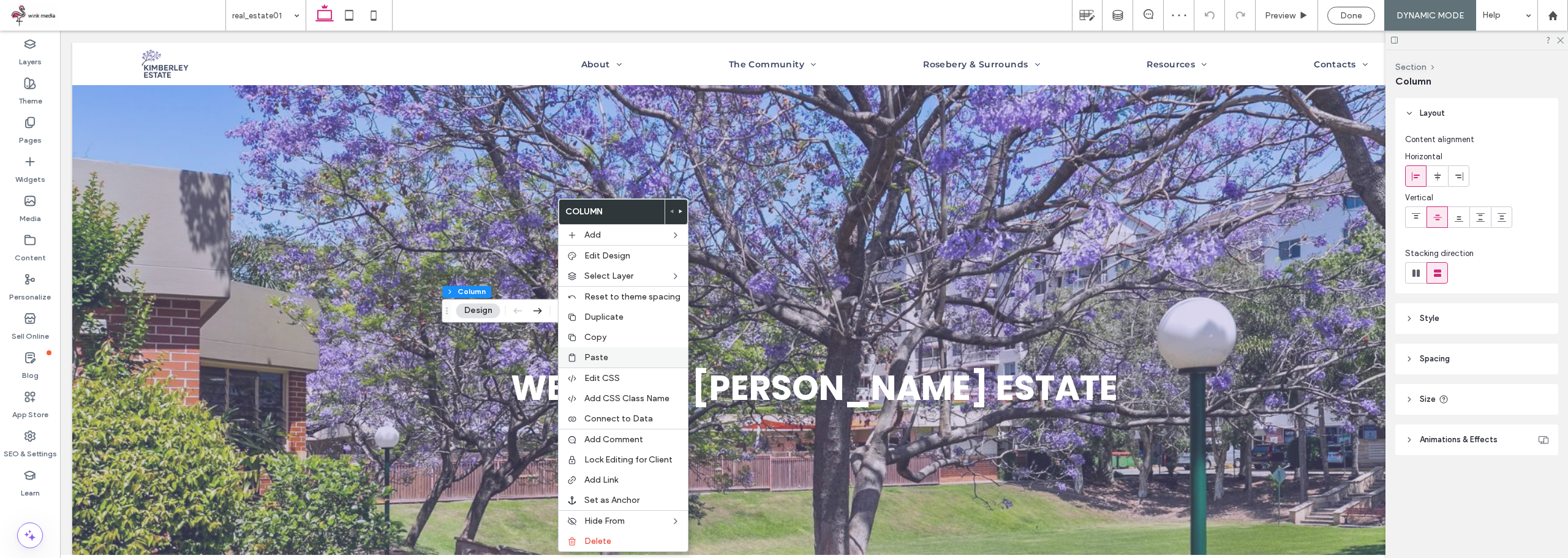
click at [594, 354] on span "Paste" at bounding box center [596, 357] width 24 height 10
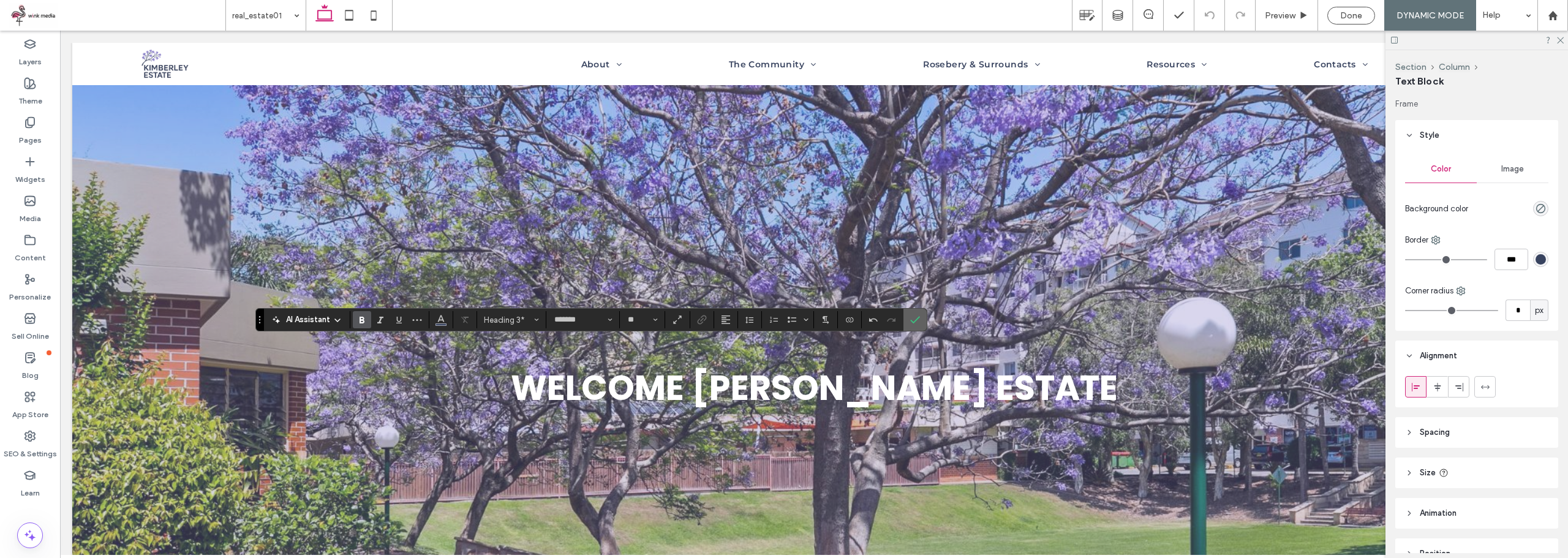
click at [912, 315] on label "Confirm" at bounding box center [915, 319] width 18 height 22
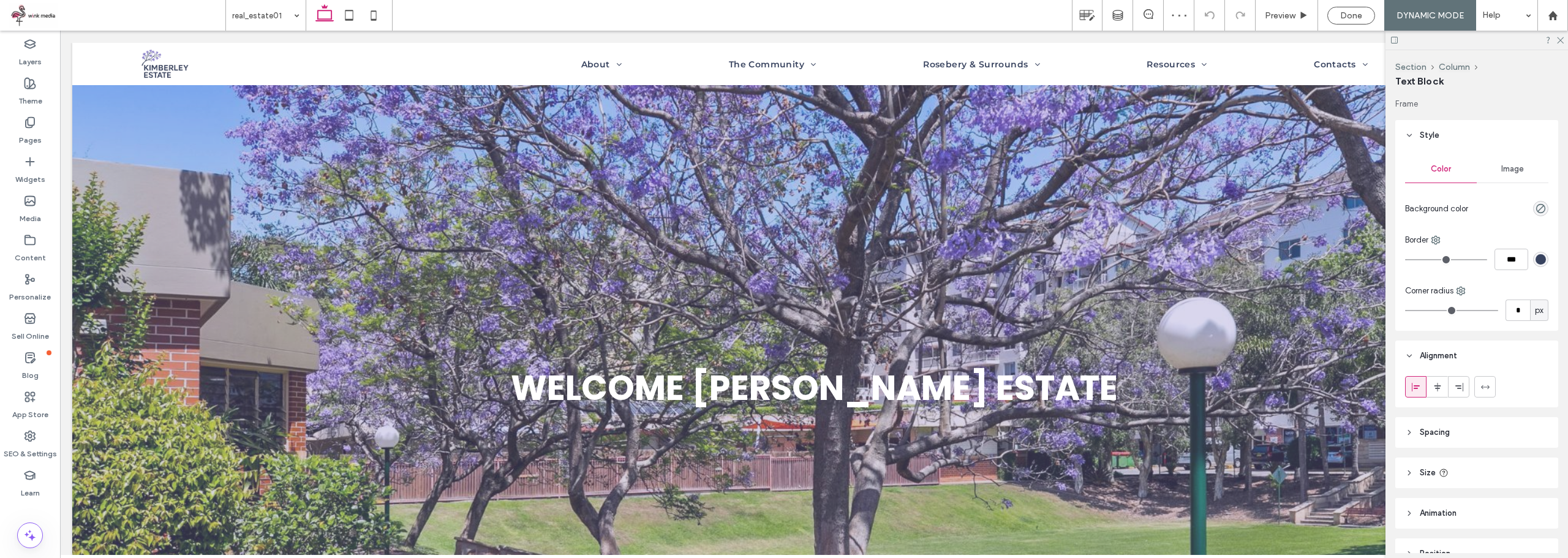
type input "**"
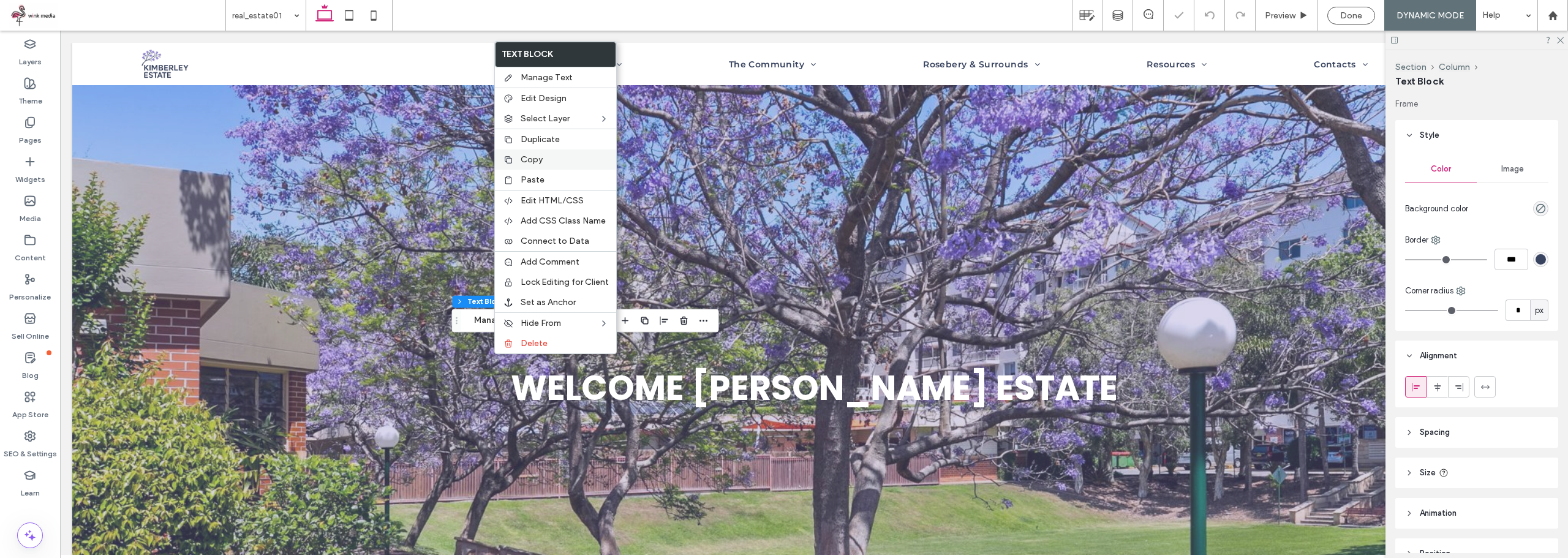
drag, startPoint x: 560, startPoint y: 141, endPoint x: 560, endPoint y: 152, distance: 11.0
click at [560, 140] on label "Duplicate" at bounding box center [564, 139] width 88 height 10
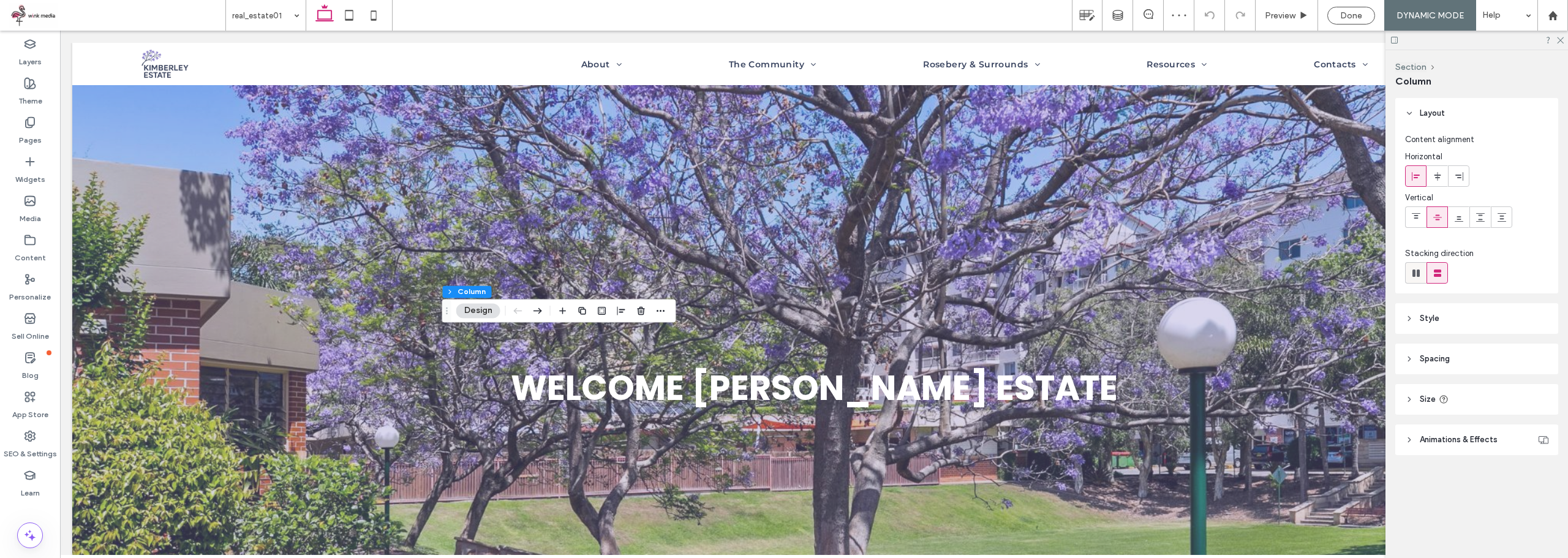
click at [1411, 276] on icon at bounding box center [1416, 273] width 12 height 12
type input "*"
type input "**"
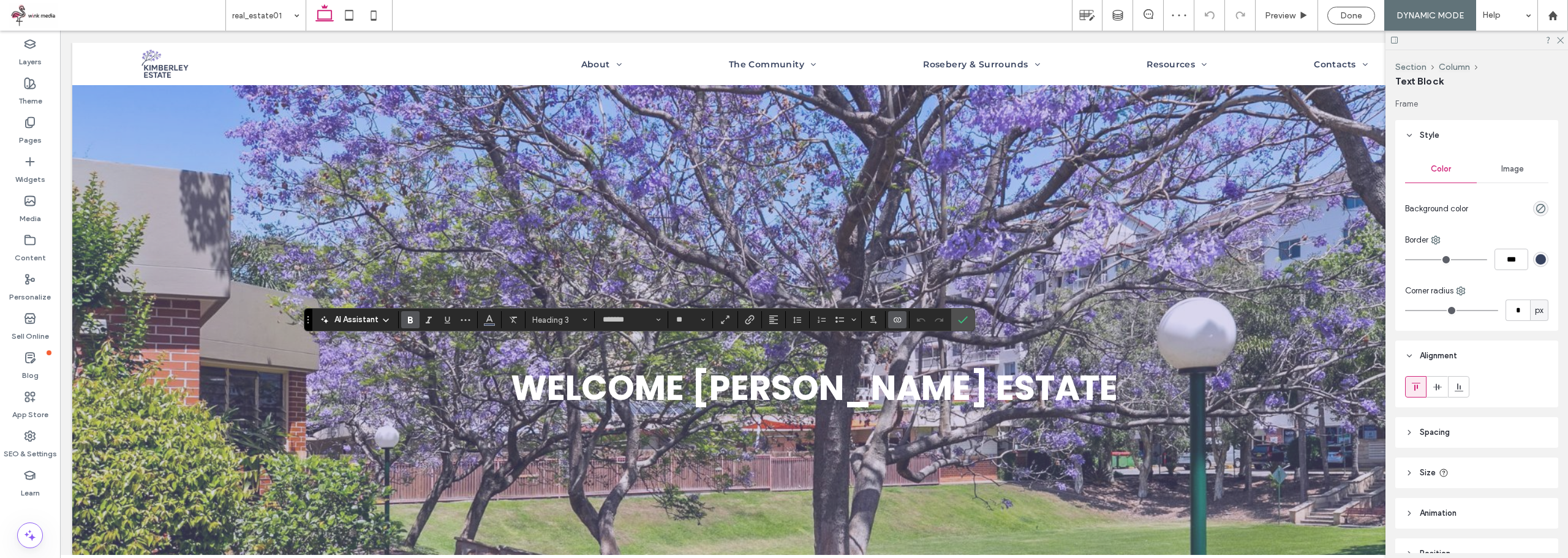
click at [902, 315] on span "Connect To Data" at bounding box center [897, 319] width 9 height 16
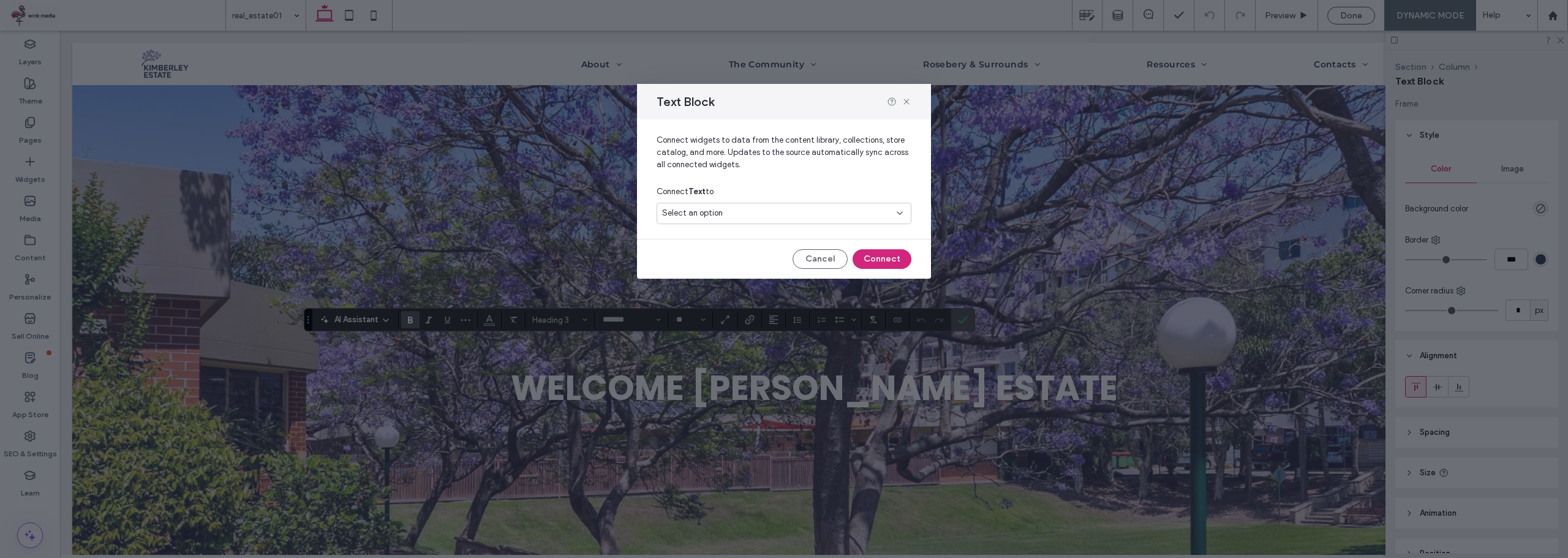
click at [736, 209] on div "Select an option" at bounding box center [777, 213] width 229 height 12
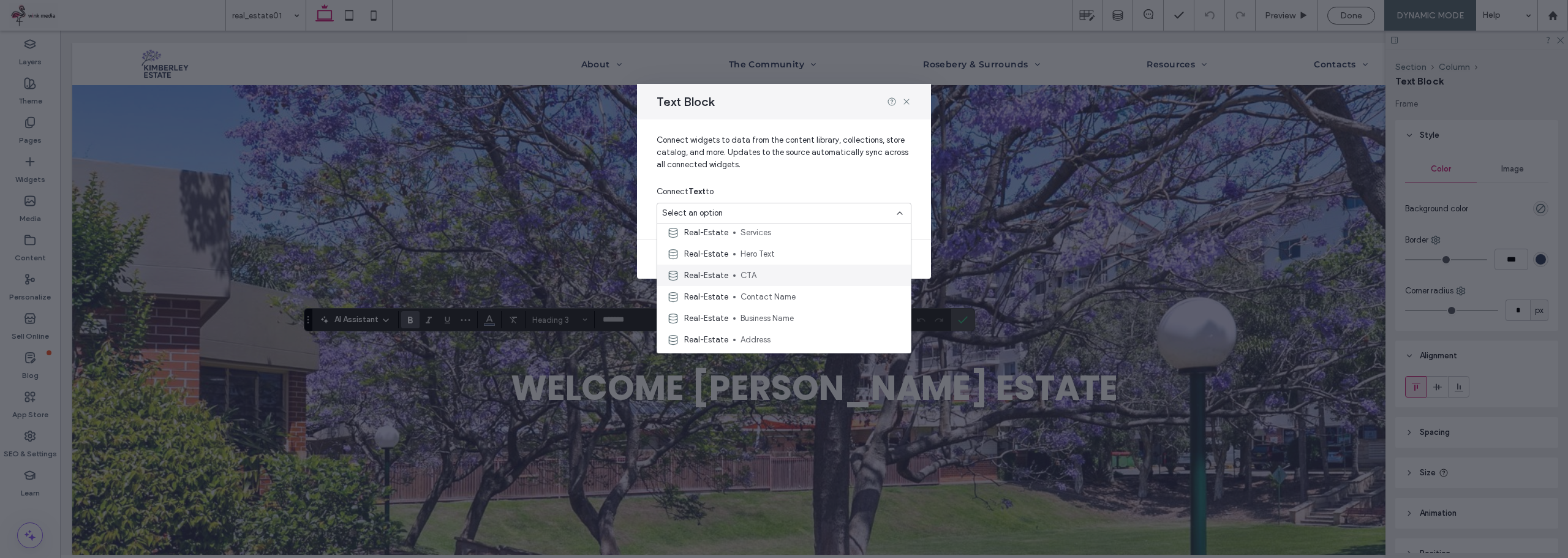
scroll to position [61, 0]
click at [785, 279] on span "Business Name" at bounding box center [820, 281] width 160 height 12
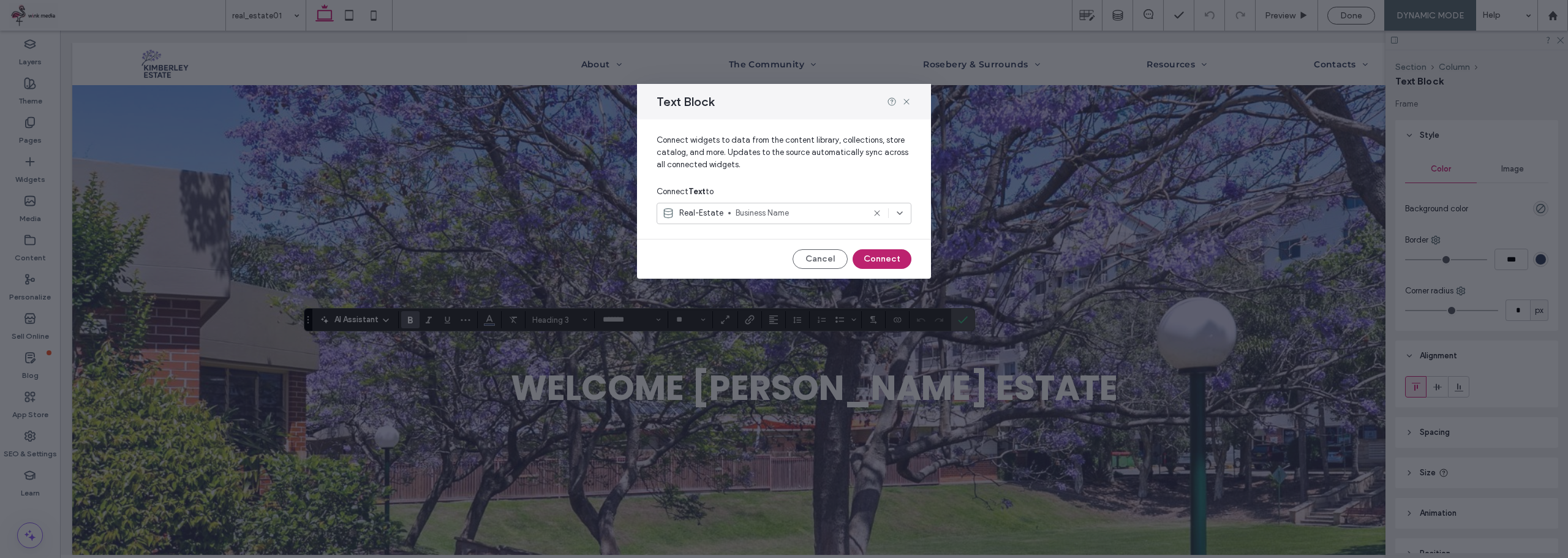
click at [881, 258] on button "Connect" at bounding box center [882, 259] width 59 height 20
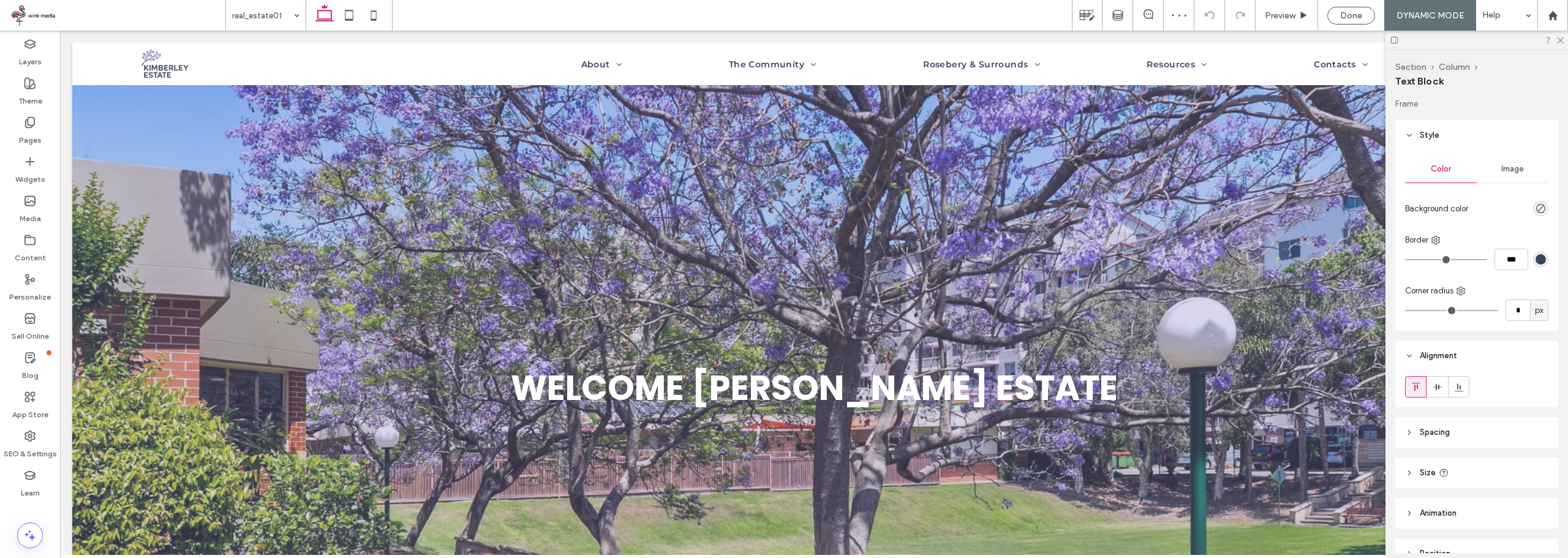
type input "**"
type input "****"
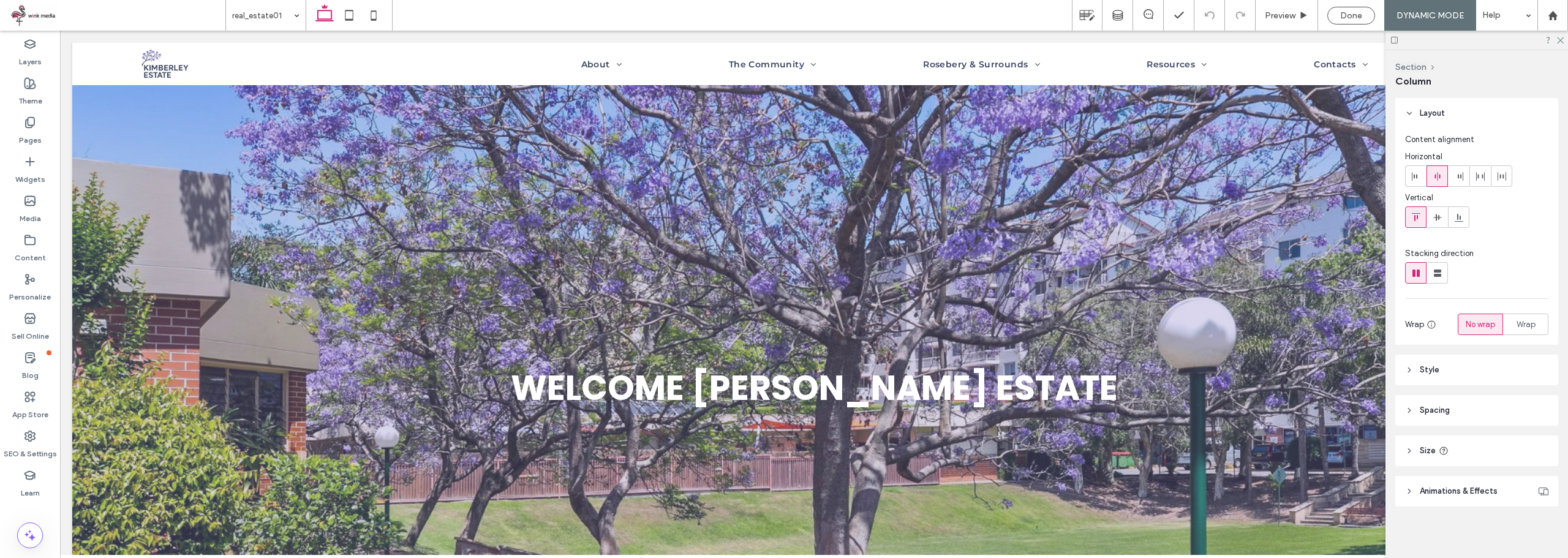
type input "**"
type input "*****"
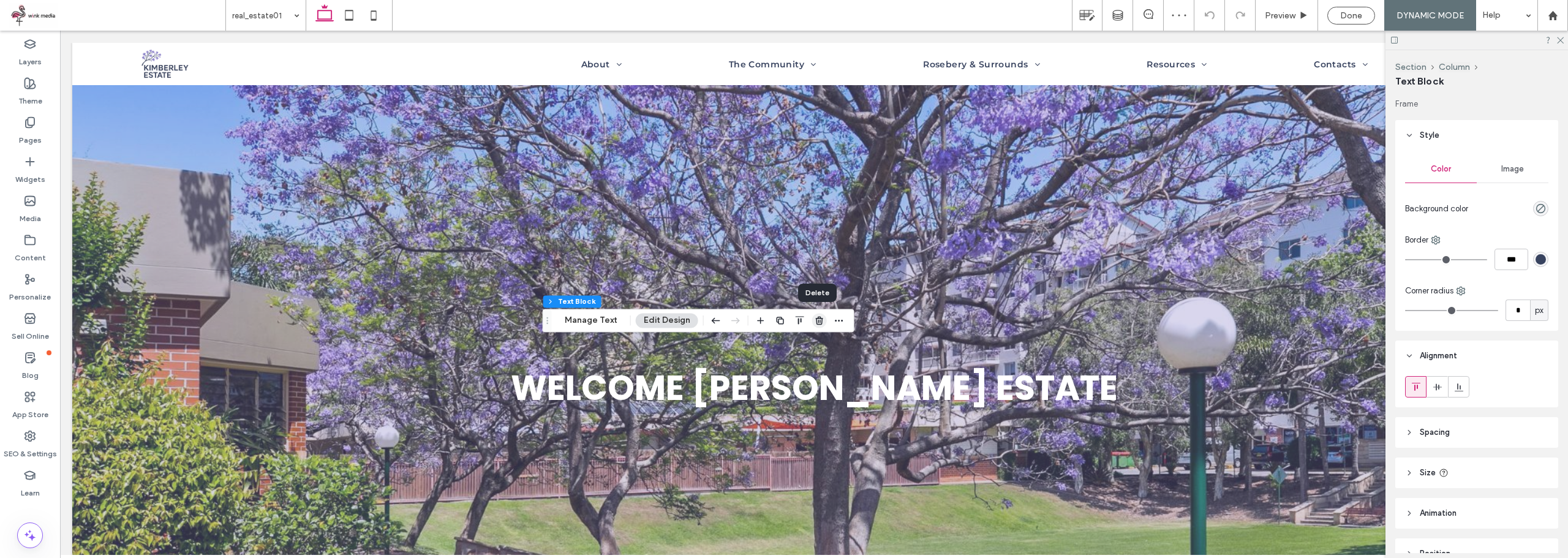
click at [818, 321] on use "button" at bounding box center [820, 320] width 7 height 8
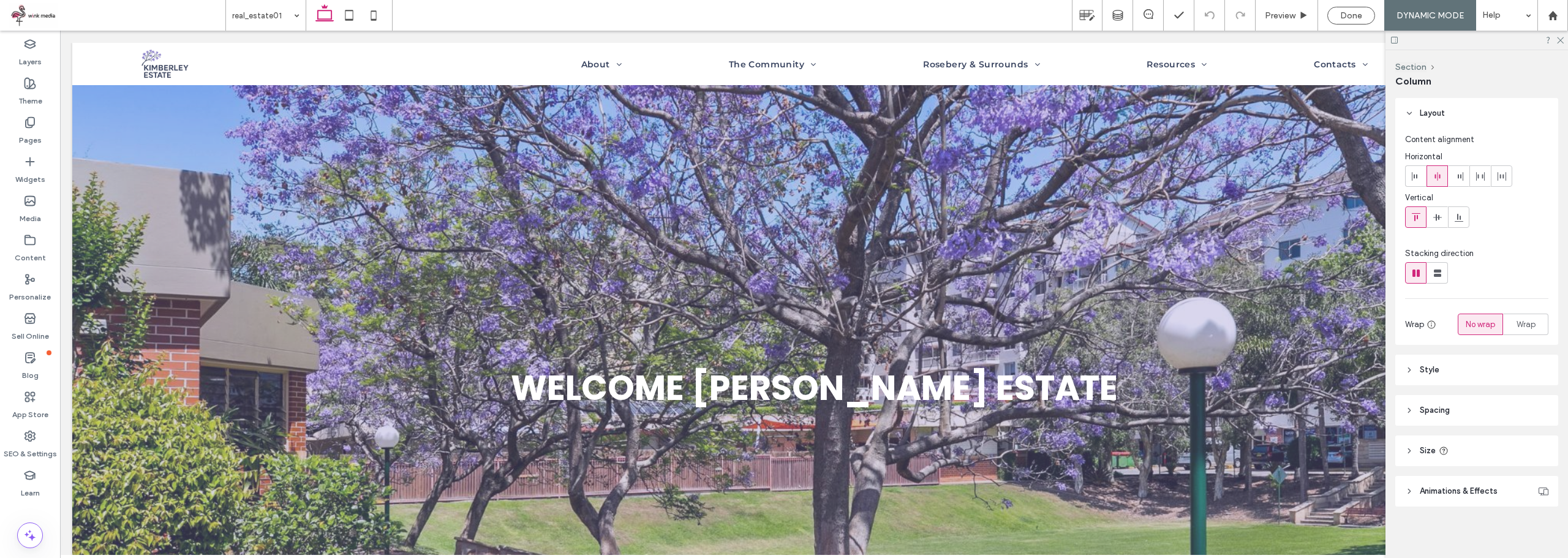
type input "**"
type input "*****"
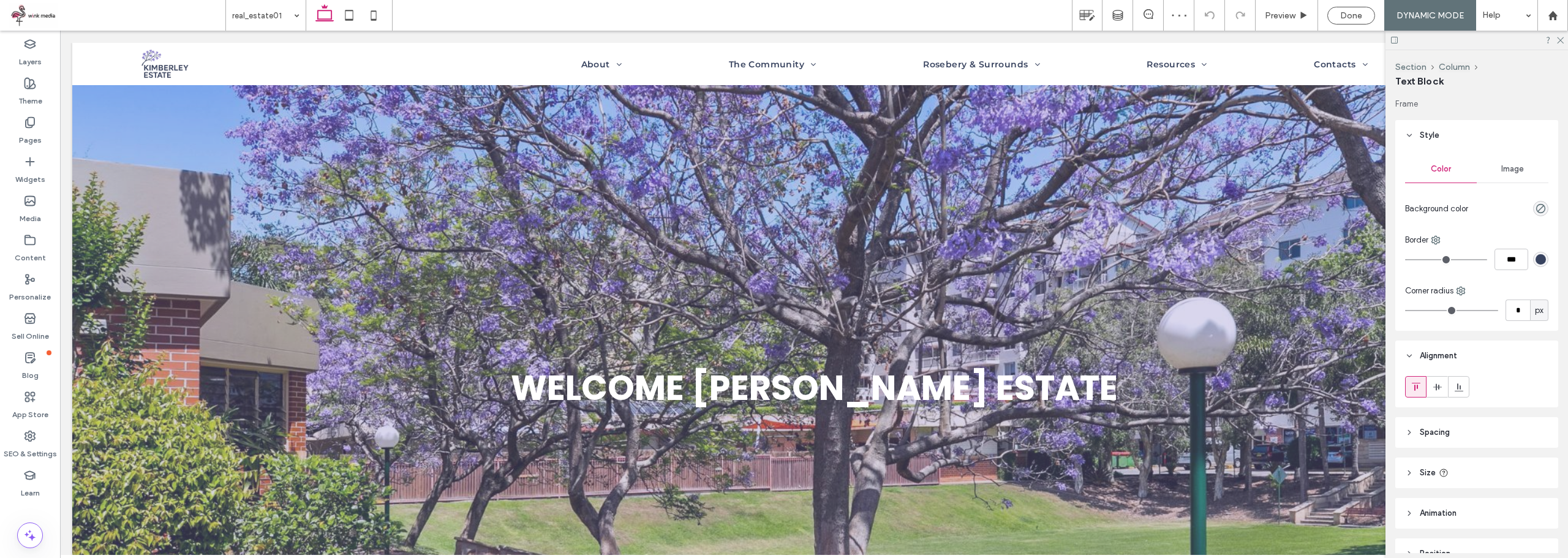
type input "**"
type input "****"
type input "**"
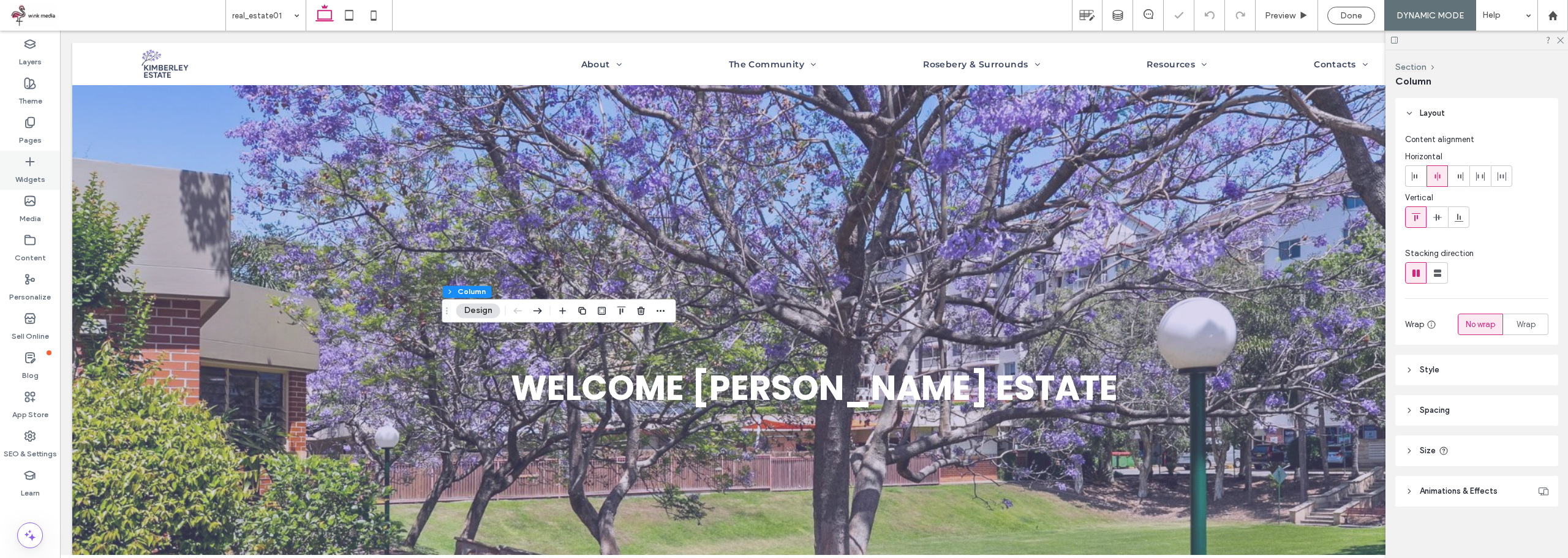
click at [33, 173] on label "Widgets" at bounding box center [30, 177] width 30 height 18
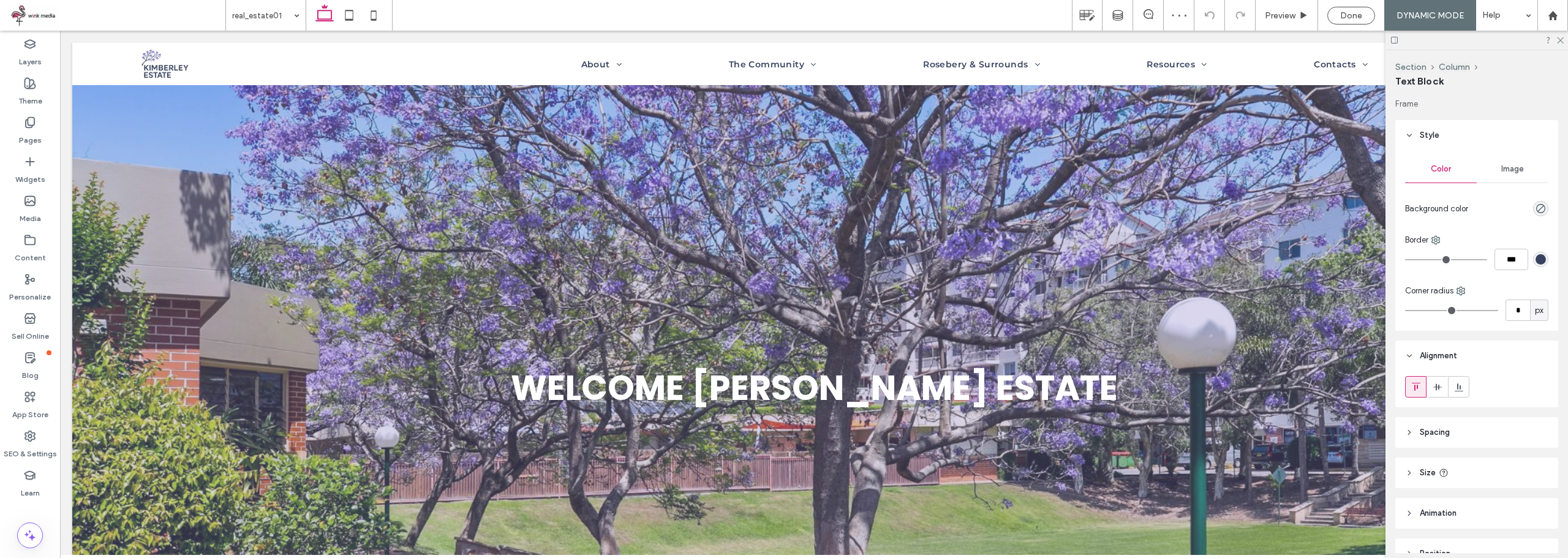
type input "*******"
type input "**"
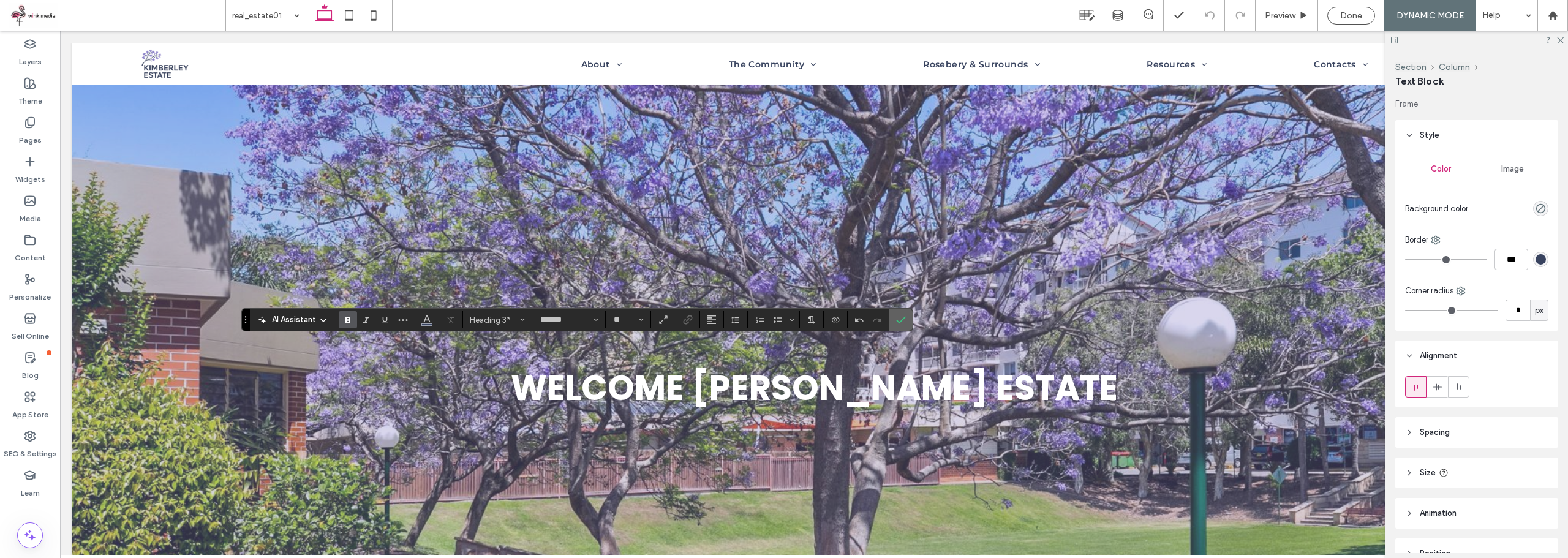
click at [904, 319] on icon "Confirm" at bounding box center [901, 319] width 9 height 9
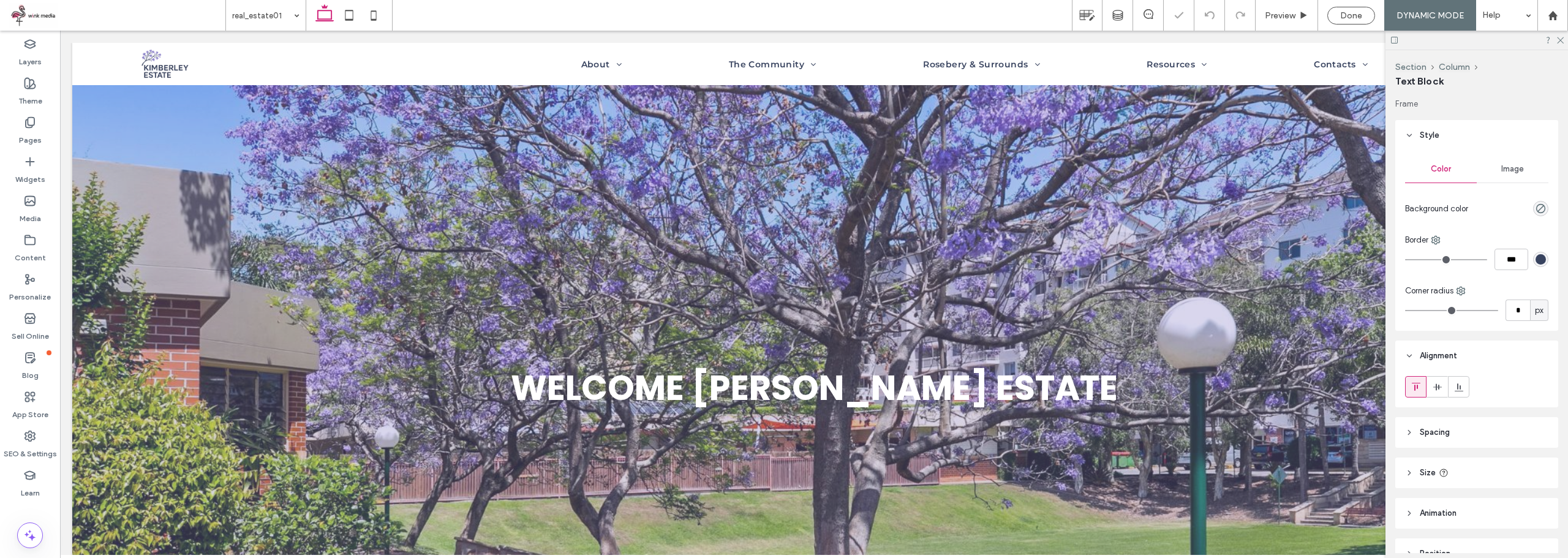
type input "**"
type input "****"
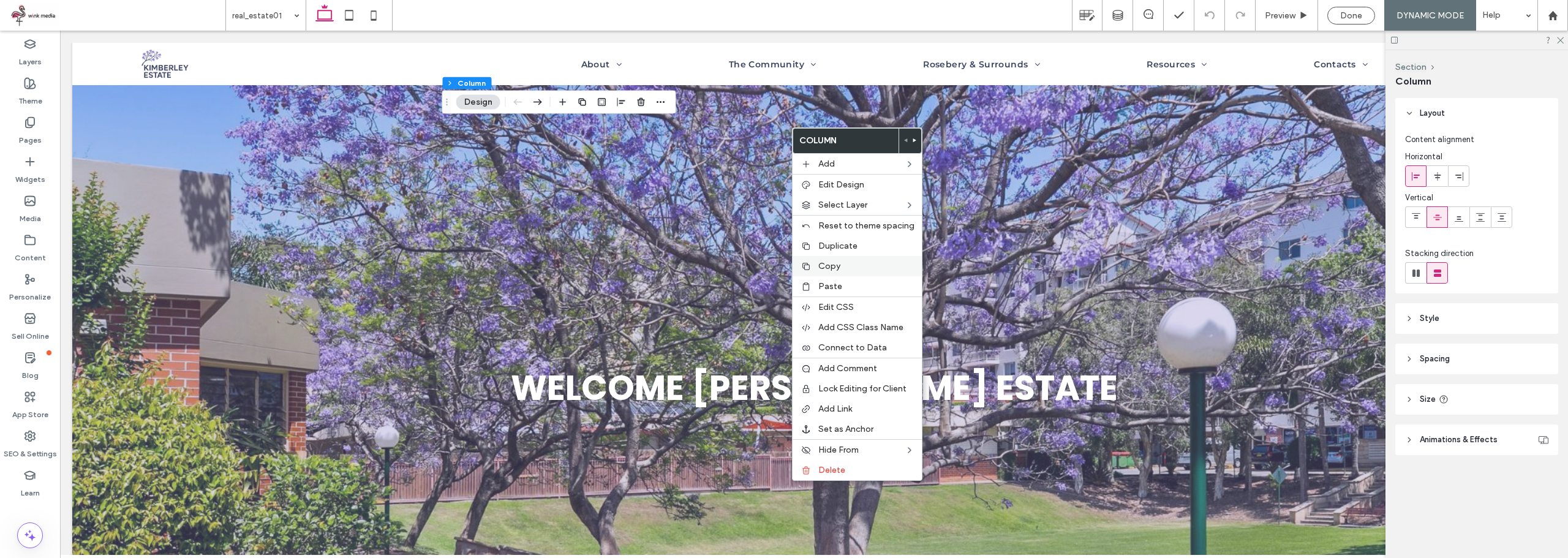
click at [843, 266] on label "Copy" at bounding box center [866, 266] width 96 height 10
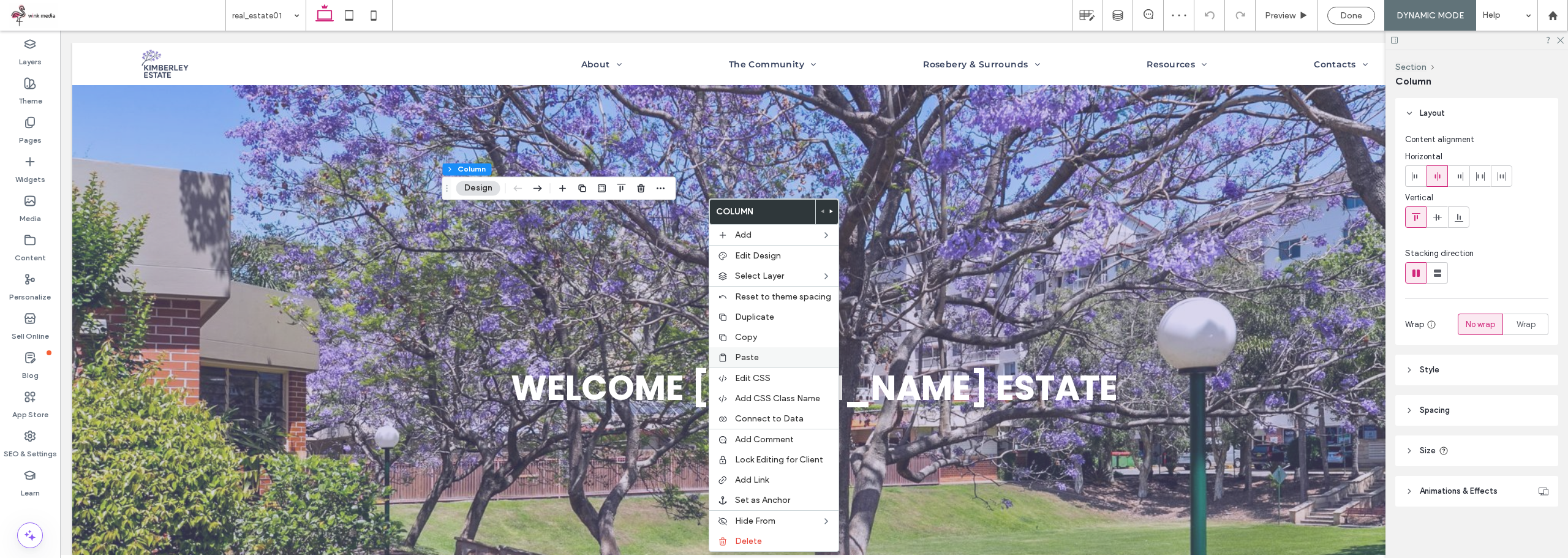
click at [762, 354] on label "Paste" at bounding box center [783, 357] width 96 height 10
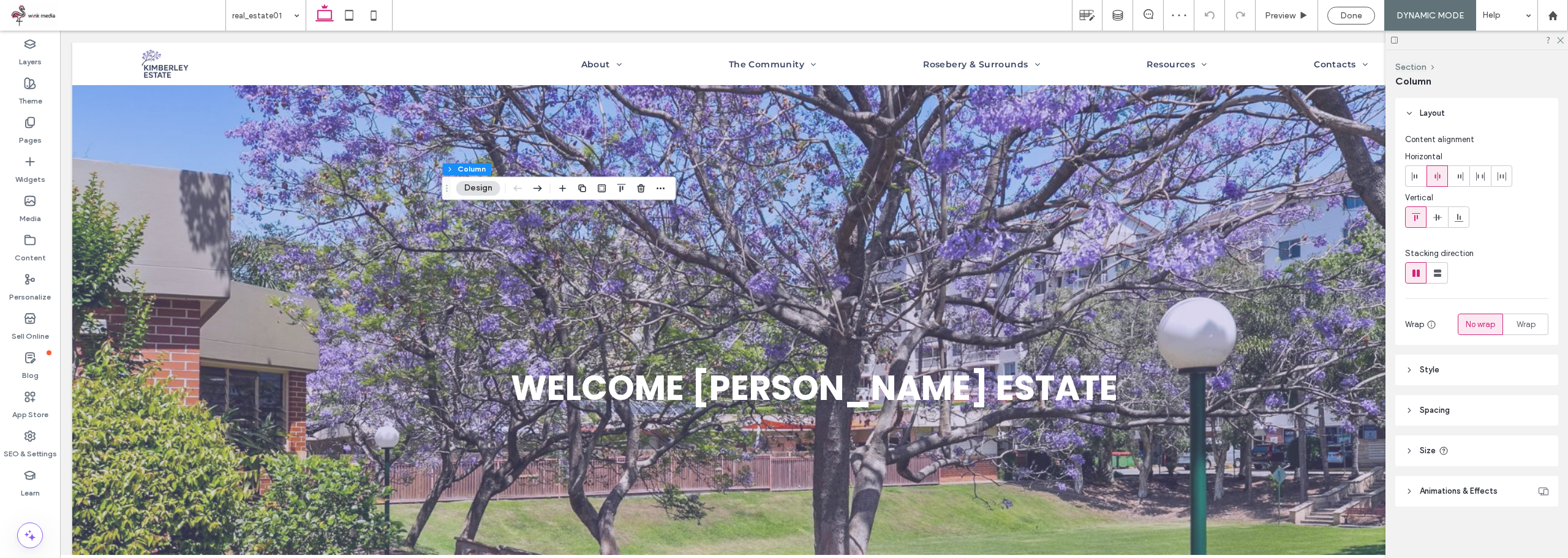
type input "**"
type input "*****"
click at [637, 189] on icon "button" at bounding box center [640, 187] width 9 height 9
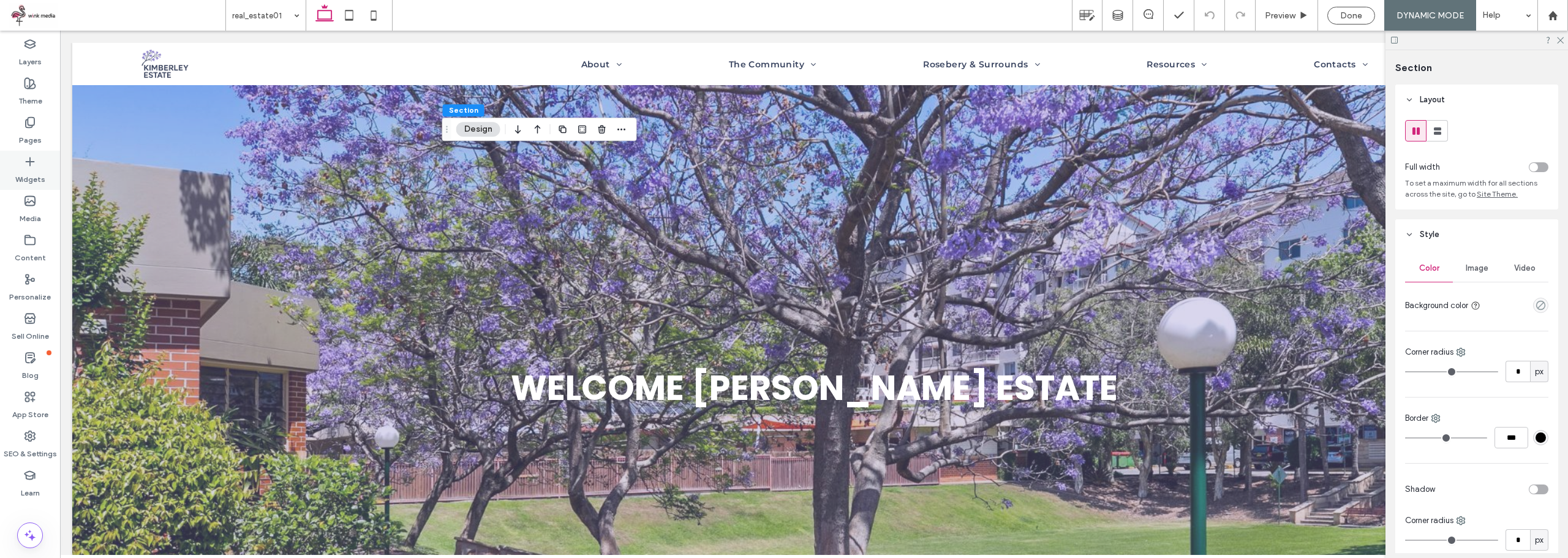
click at [24, 170] on label "Widgets" at bounding box center [30, 177] width 30 height 18
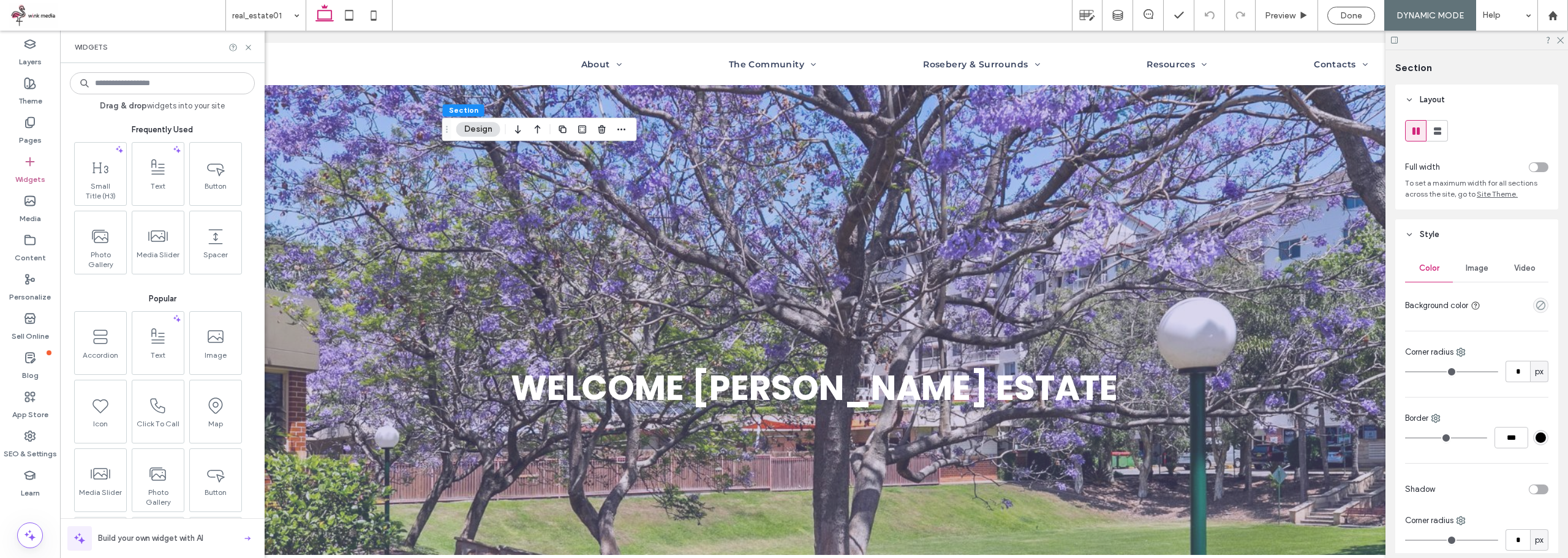
click at [140, 84] on input at bounding box center [163, 83] width 185 height 22
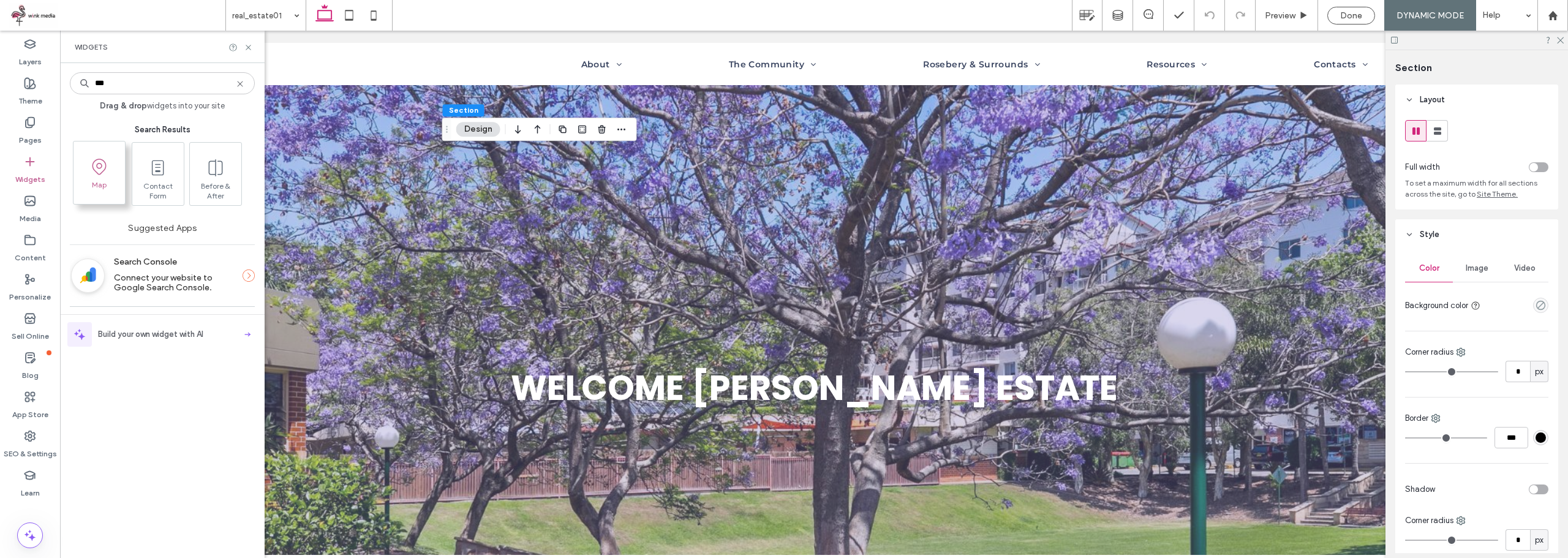
type input "***"
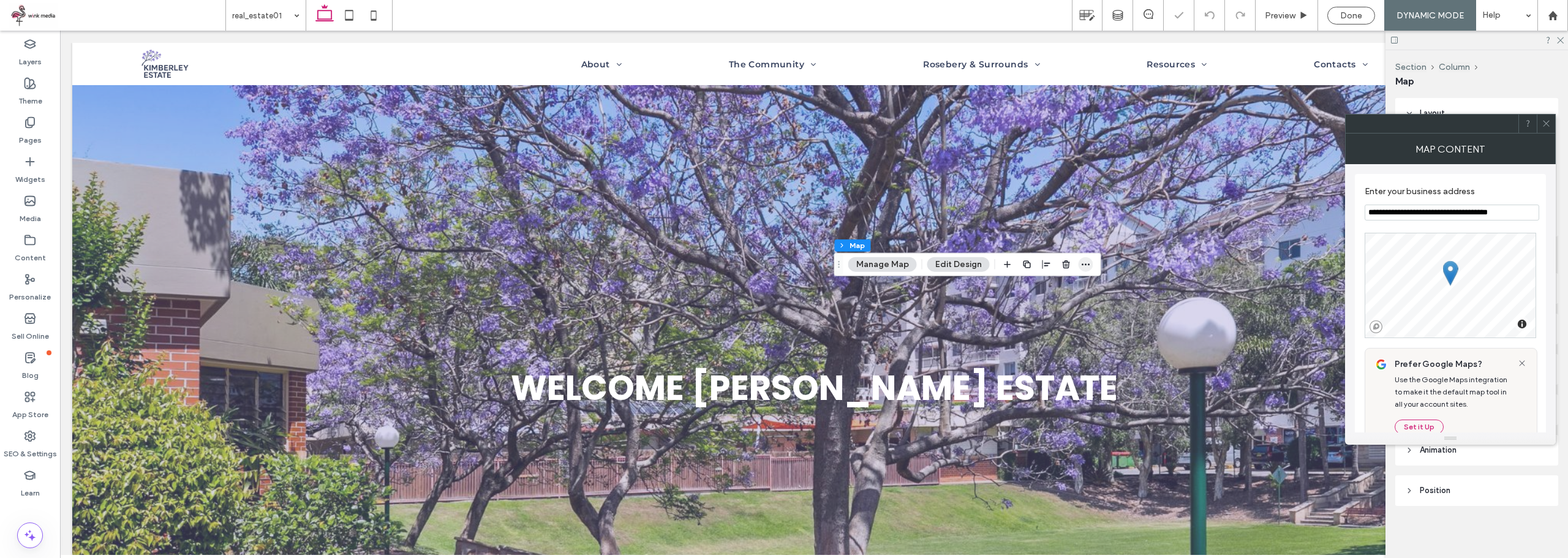
click at [1081, 262] on icon "button" at bounding box center [1085, 264] width 9 height 9
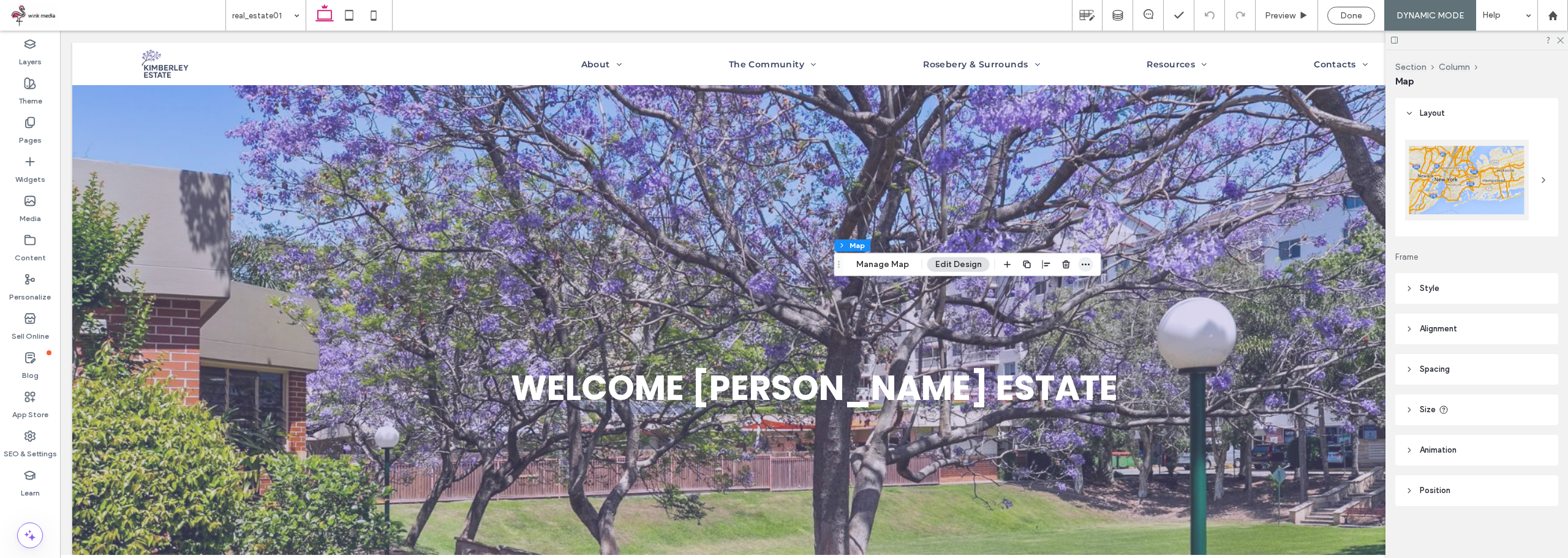
click at [1087, 268] on icon "button" at bounding box center [1085, 264] width 9 height 9
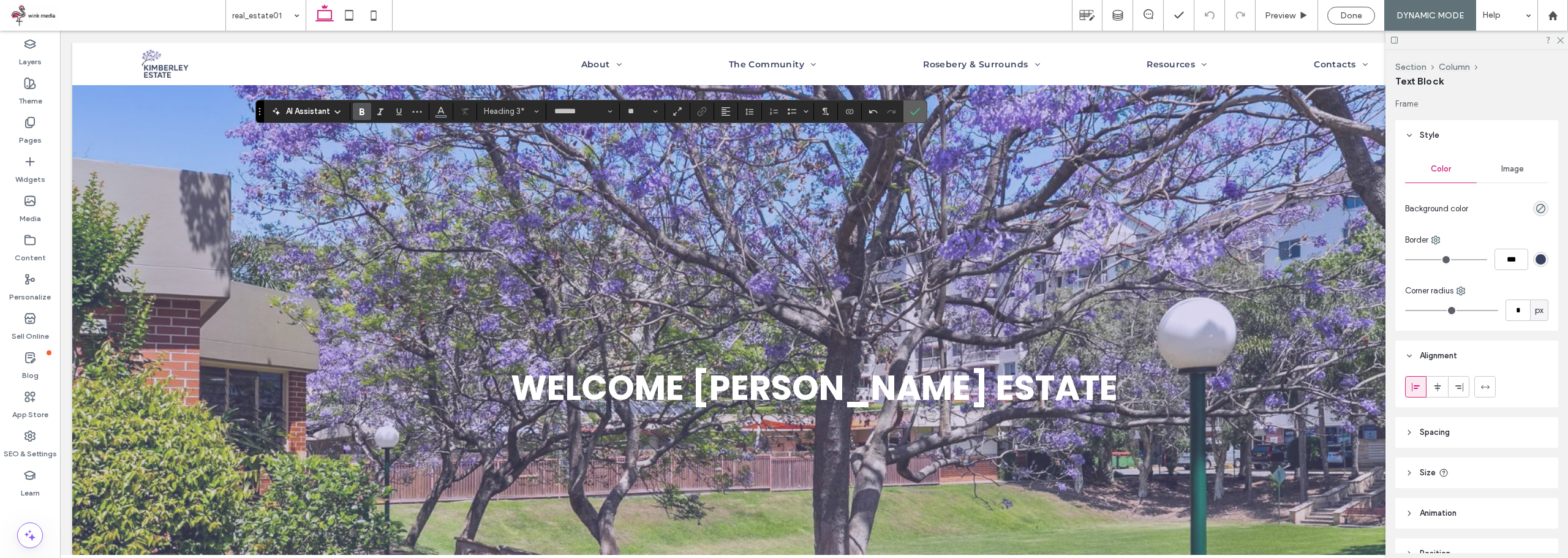
click at [910, 109] on icon "Confirm" at bounding box center [915, 111] width 9 height 9
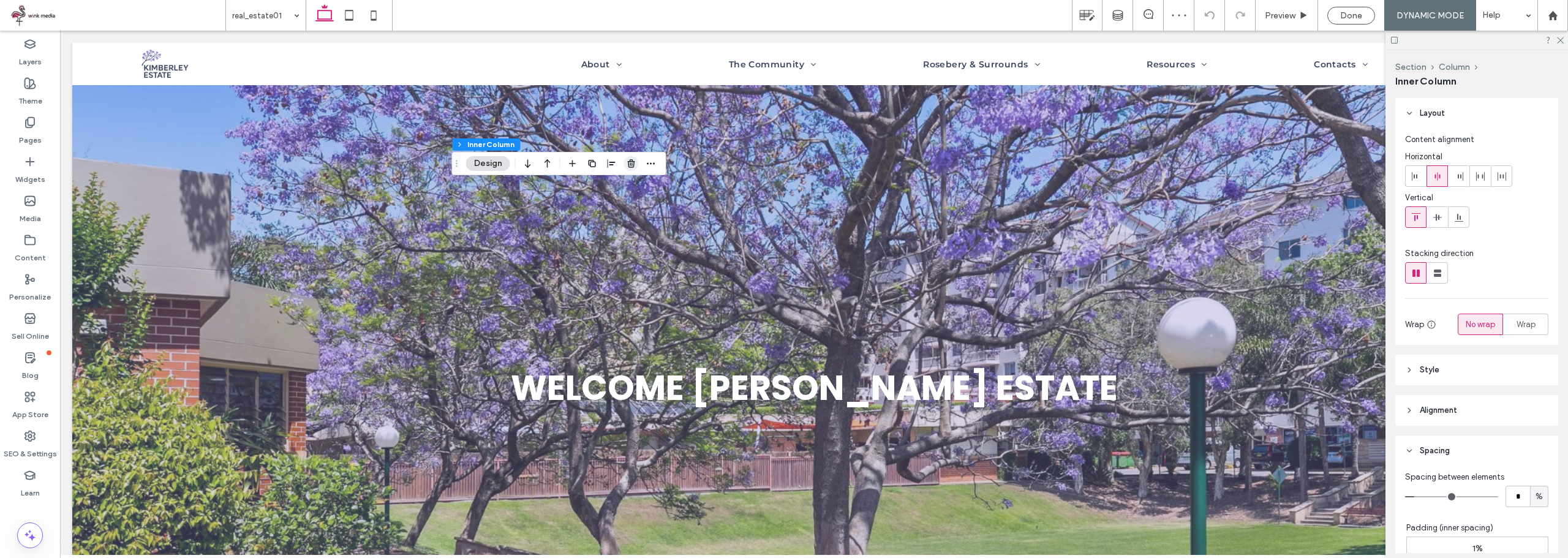
click at [632, 160] on icon "button" at bounding box center [631, 163] width 9 height 9
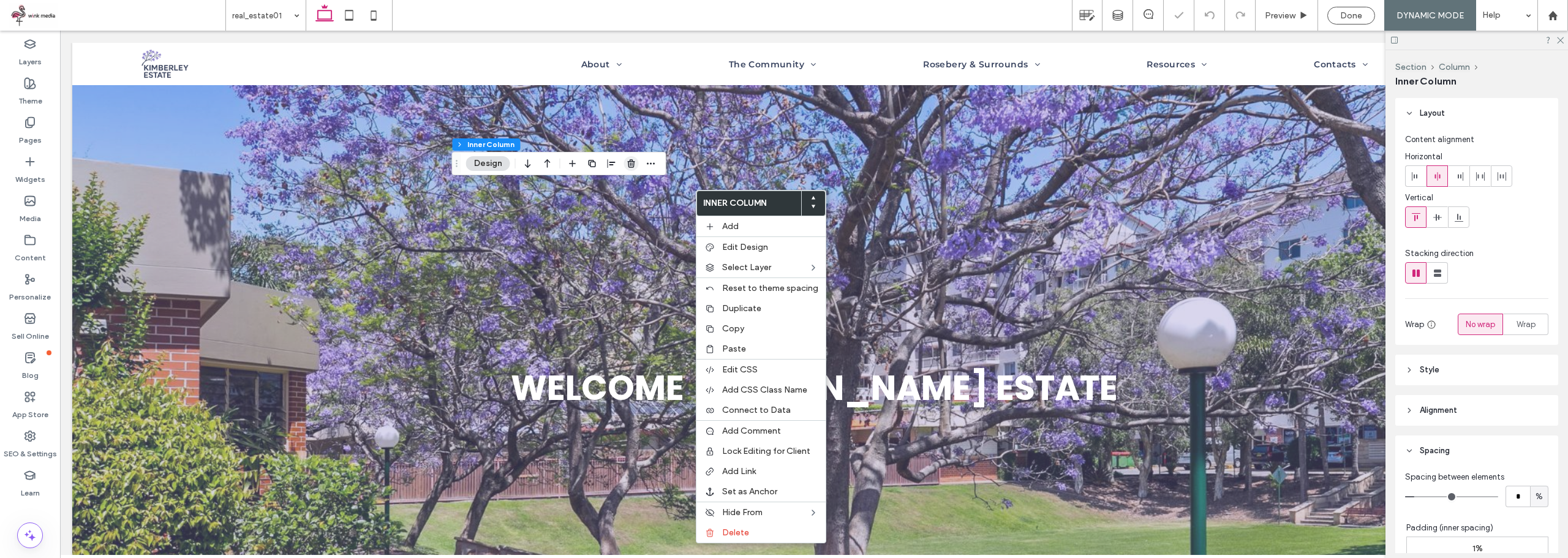
click at [628, 161] on use "button" at bounding box center [631, 163] width 7 height 8
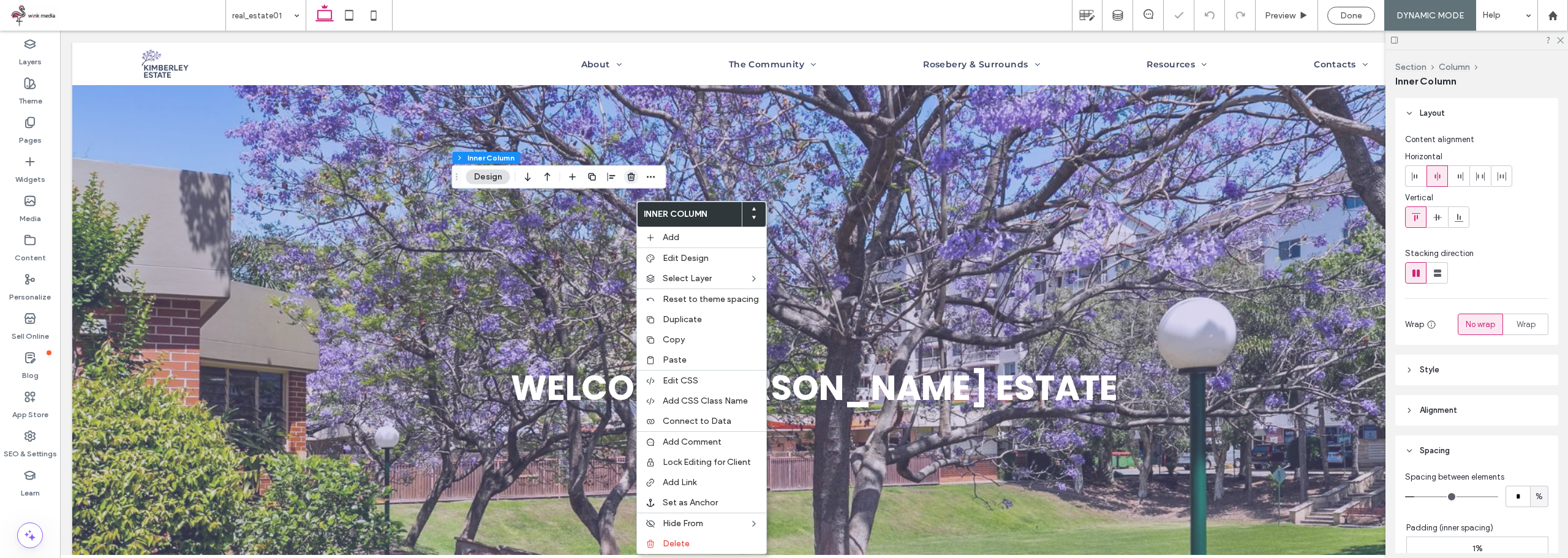
click at [636, 177] on span "button" at bounding box center [632, 177] width 15 height 15
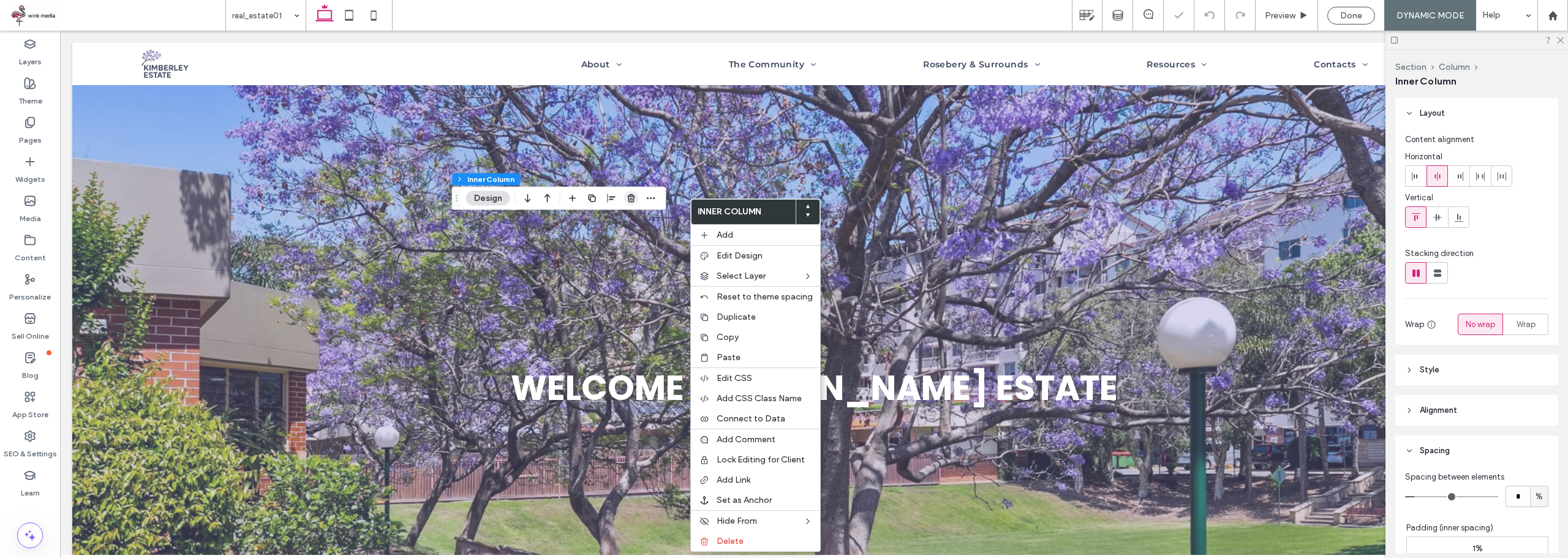
click at [629, 198] on use "button" at bounding box center [631, 198] width 7 height 8
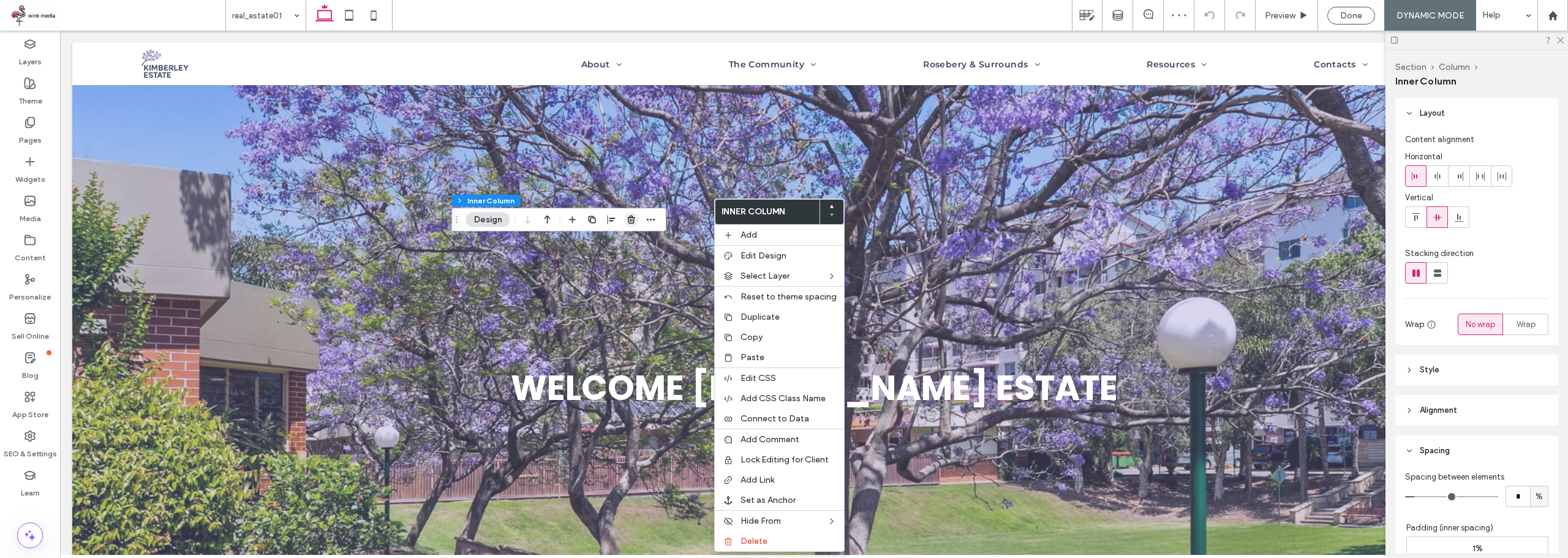
click at [632, 220] on icon "button" at bounding box center [631, 220] width 9 height 9
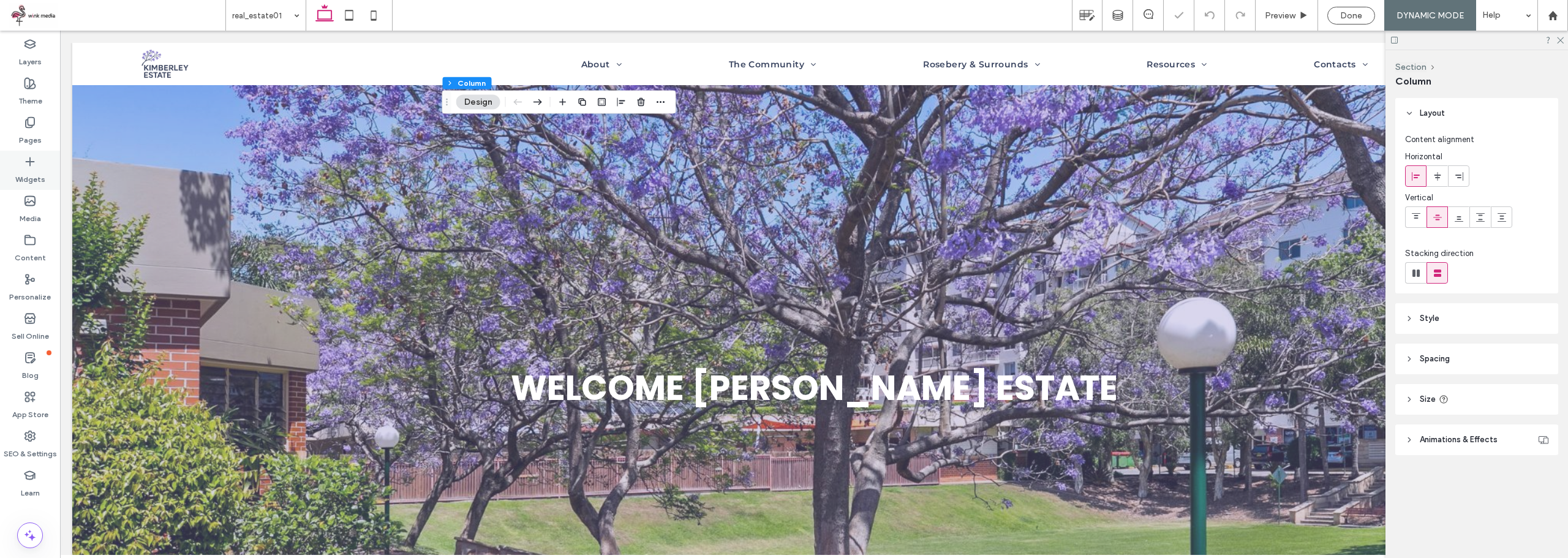
click at [36, 161] on div "Widgets" at bounding box center [30, 171] width 60 height 39
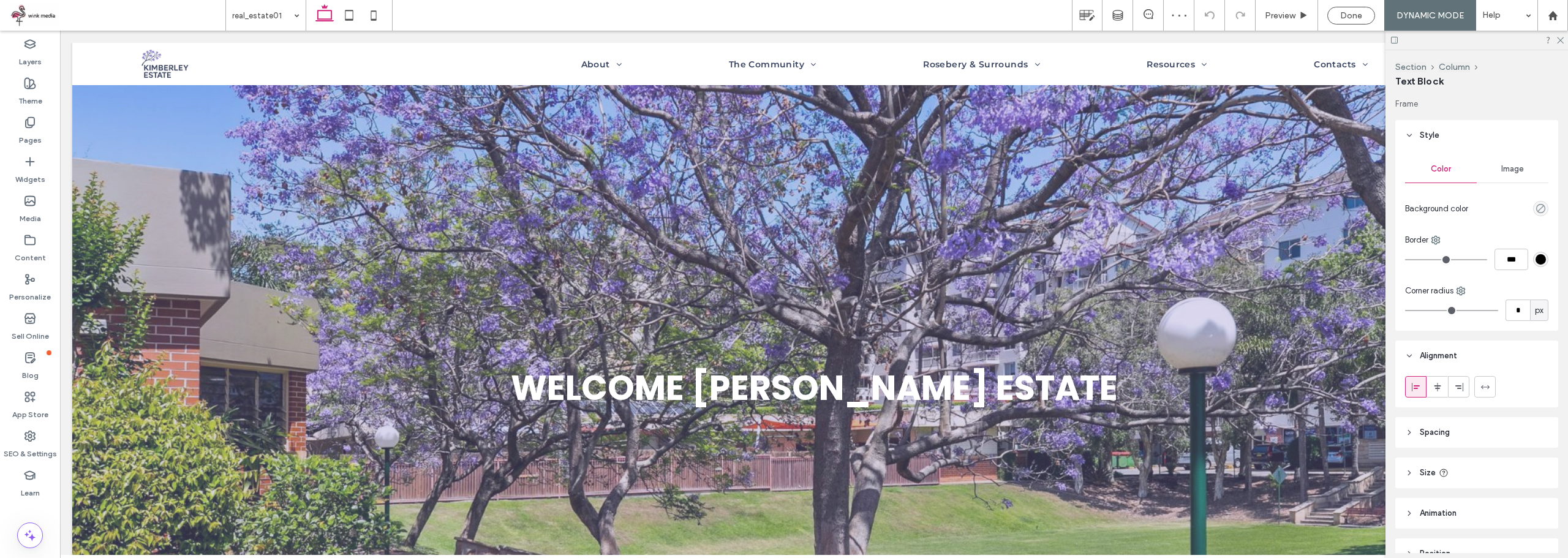
type input "*******"
type input "**"
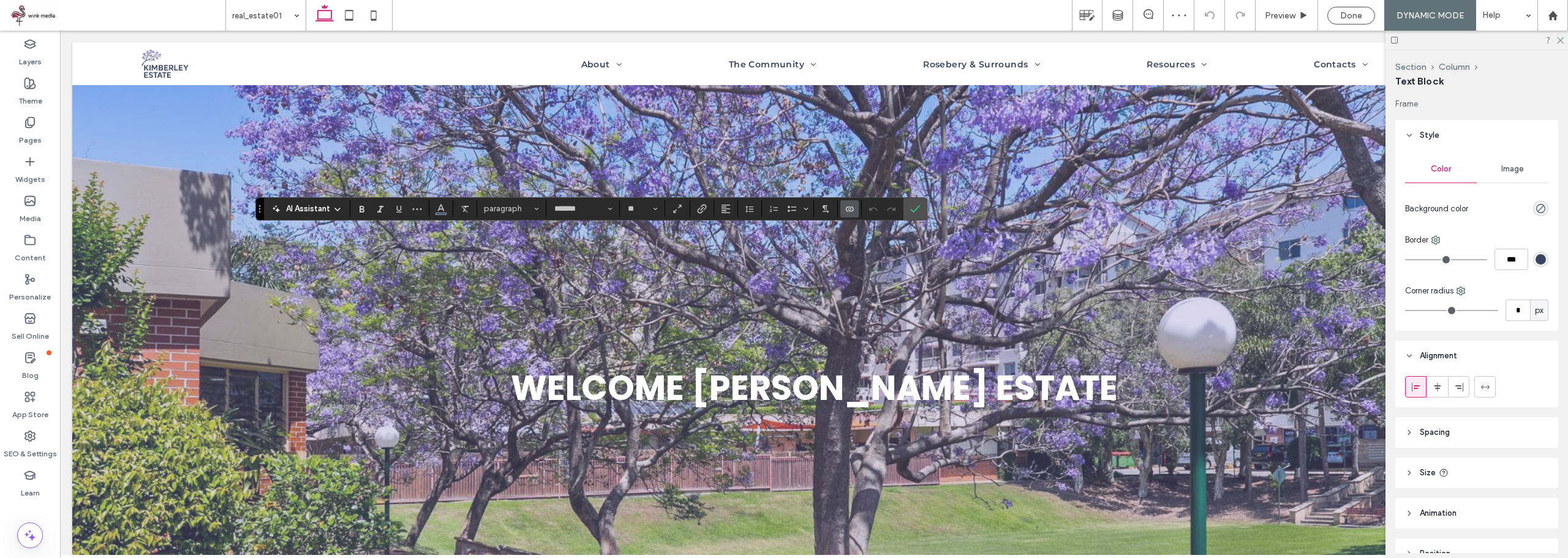
click at [846, 216] on span "Connect To Data" at bounding box center [847, 209] width 6 height 18
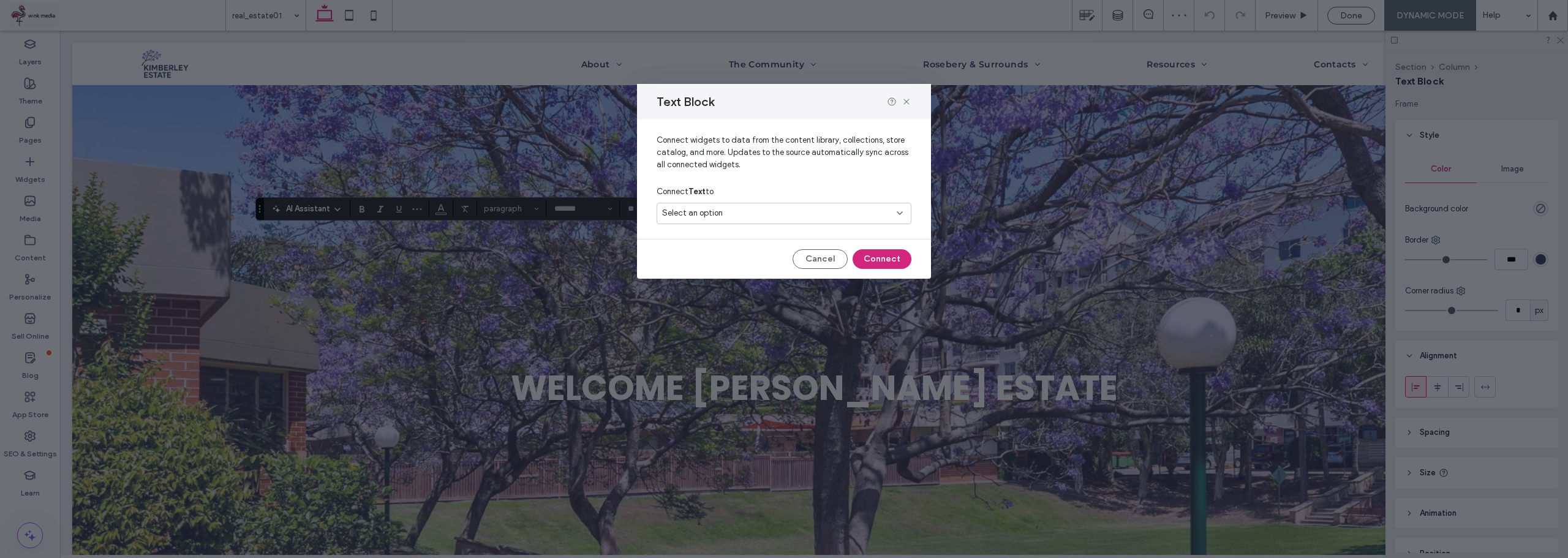
click at [767, 207] on div "Select an option" at bounding box center [777, 213] width 229 height 12
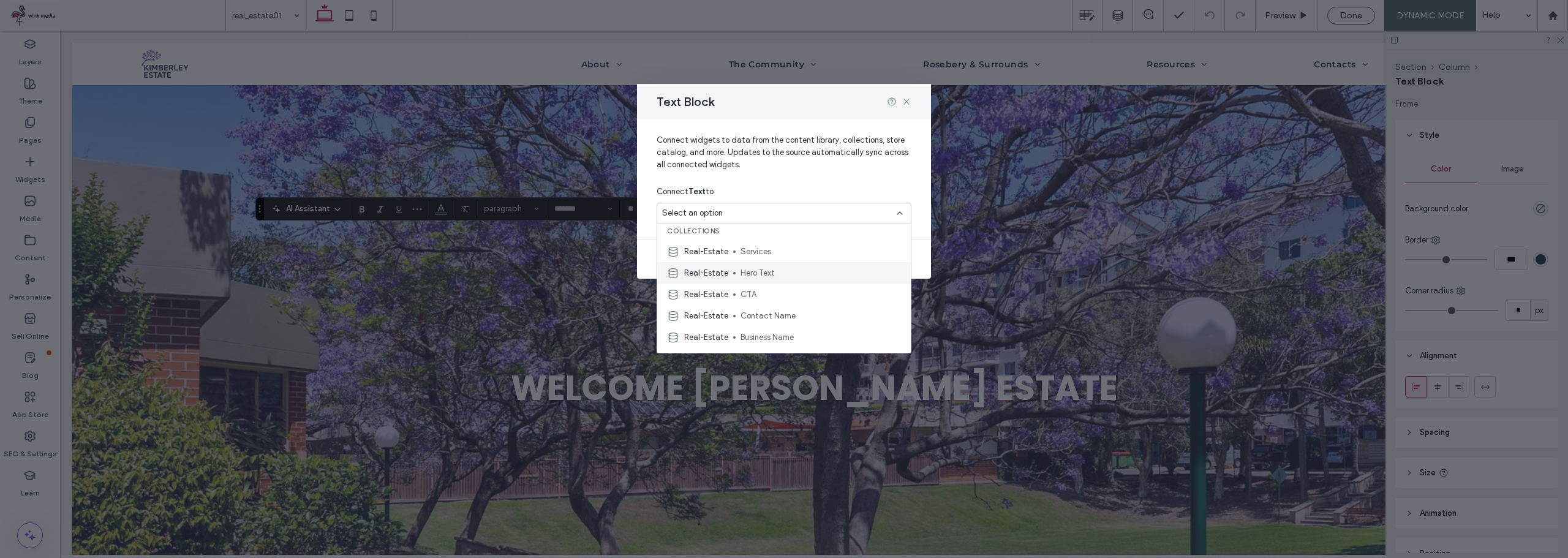
scroll to position [0, 0]
click at [775, 263] on div "Real-Estate Services" at bounding box center [784, 256] width 254 height 21
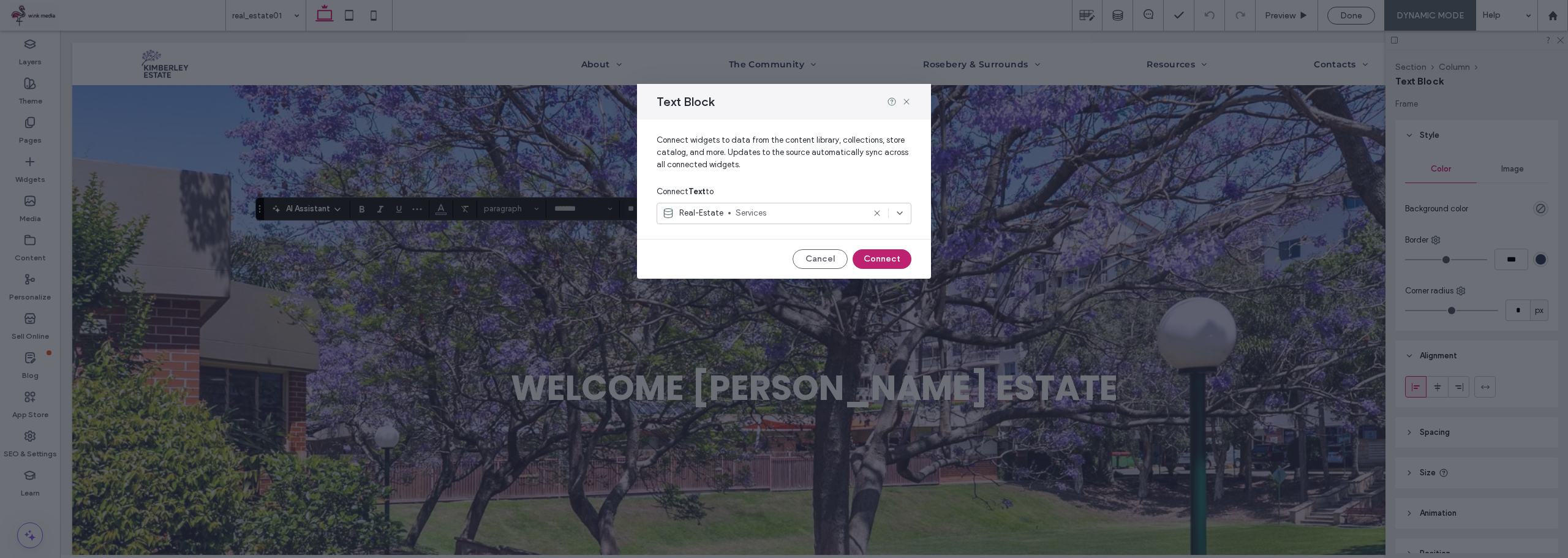
click at [886, 257] on button "Connect" at bounding box center [882, 259] width 59 height 20
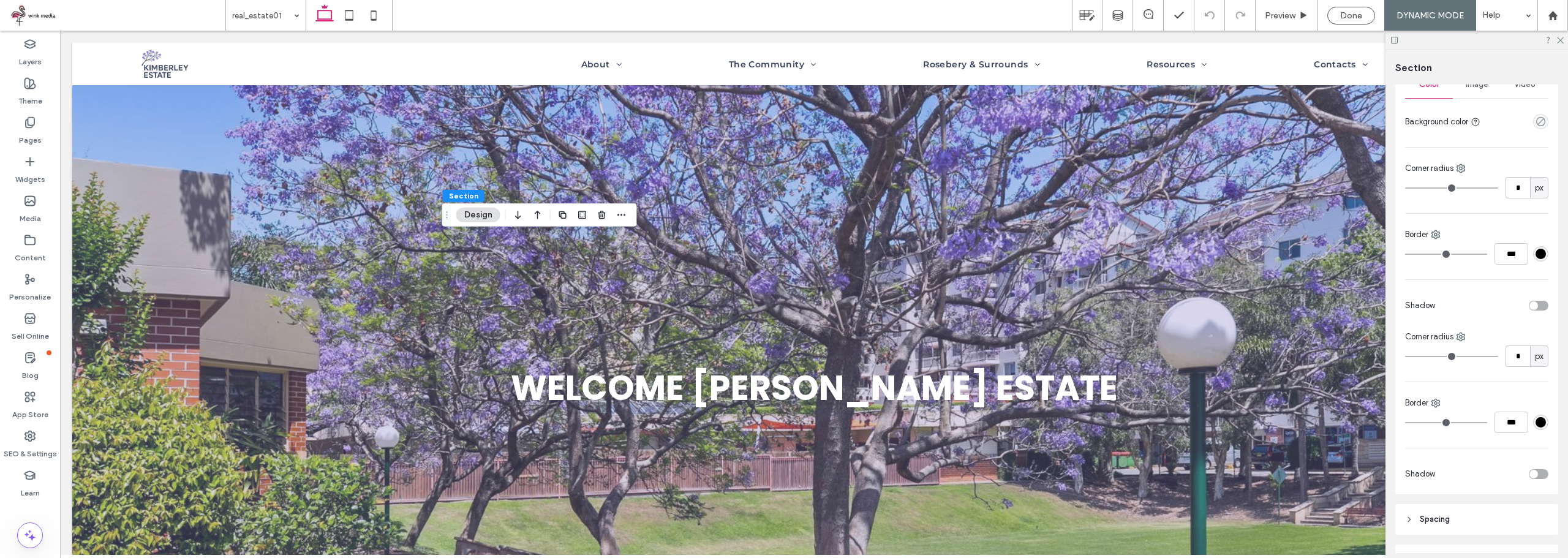
scroll to position [295, 0]
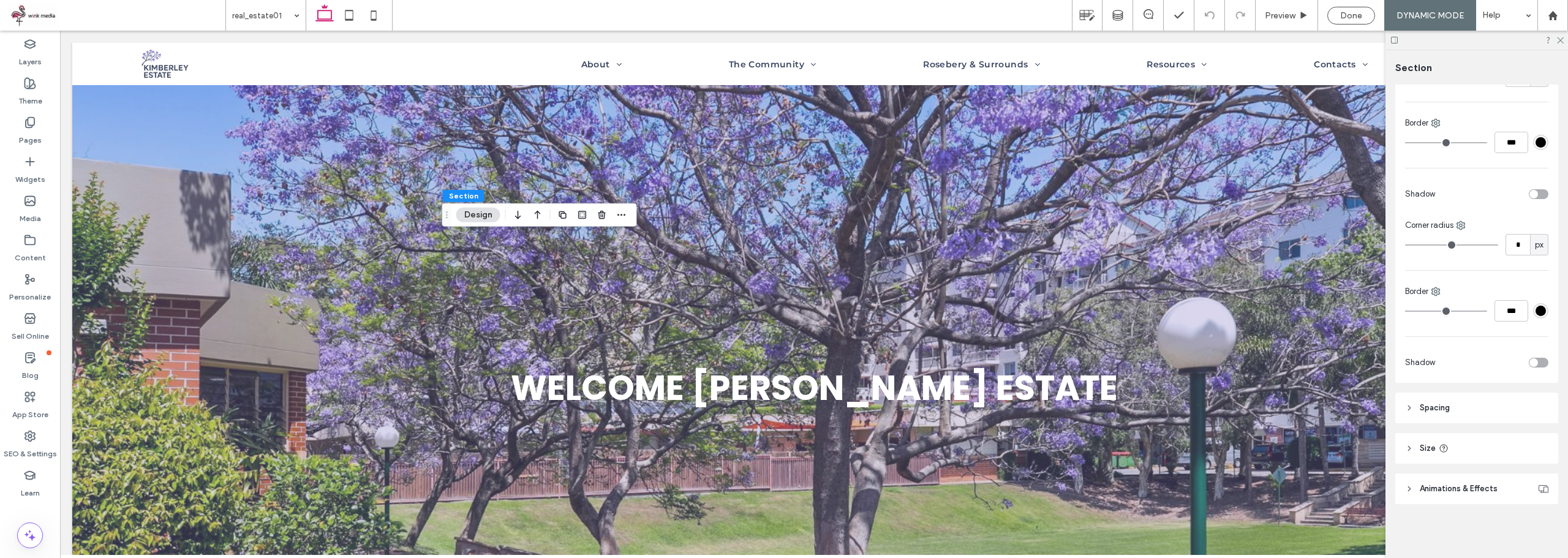
click at [1479, 398] on header "Spacing" at bounding box center [1476, 408] width 163 height 31
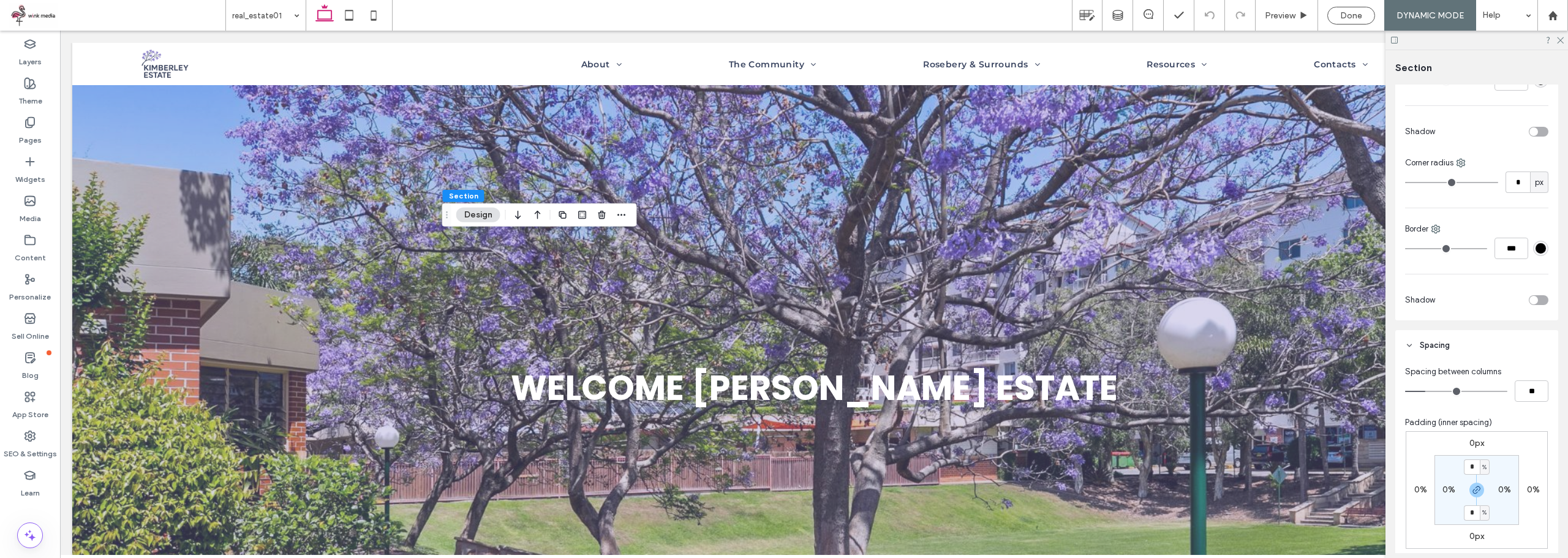
scroll to position [418, 0]
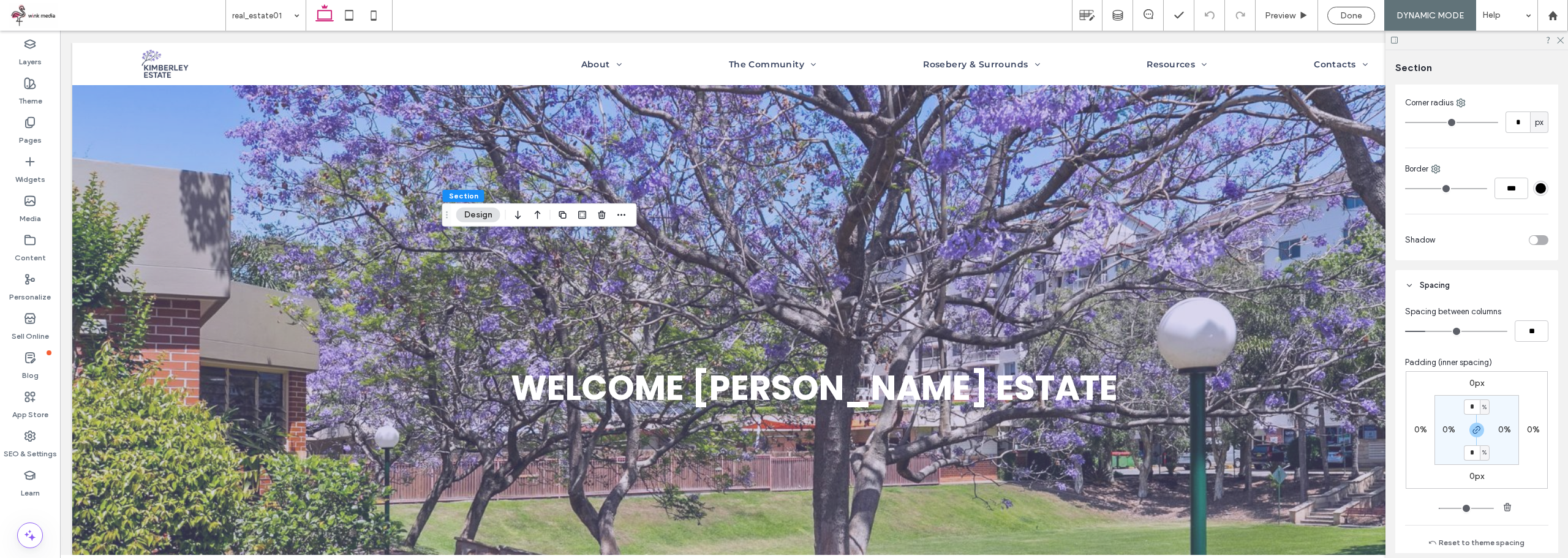
type input "*"
type input "**"
type input "*"
type input "**"
drag, startPoint x: 1427, startPoint y: 330, endPoint x: 1418, endPoint y: 330, distance: 9.0
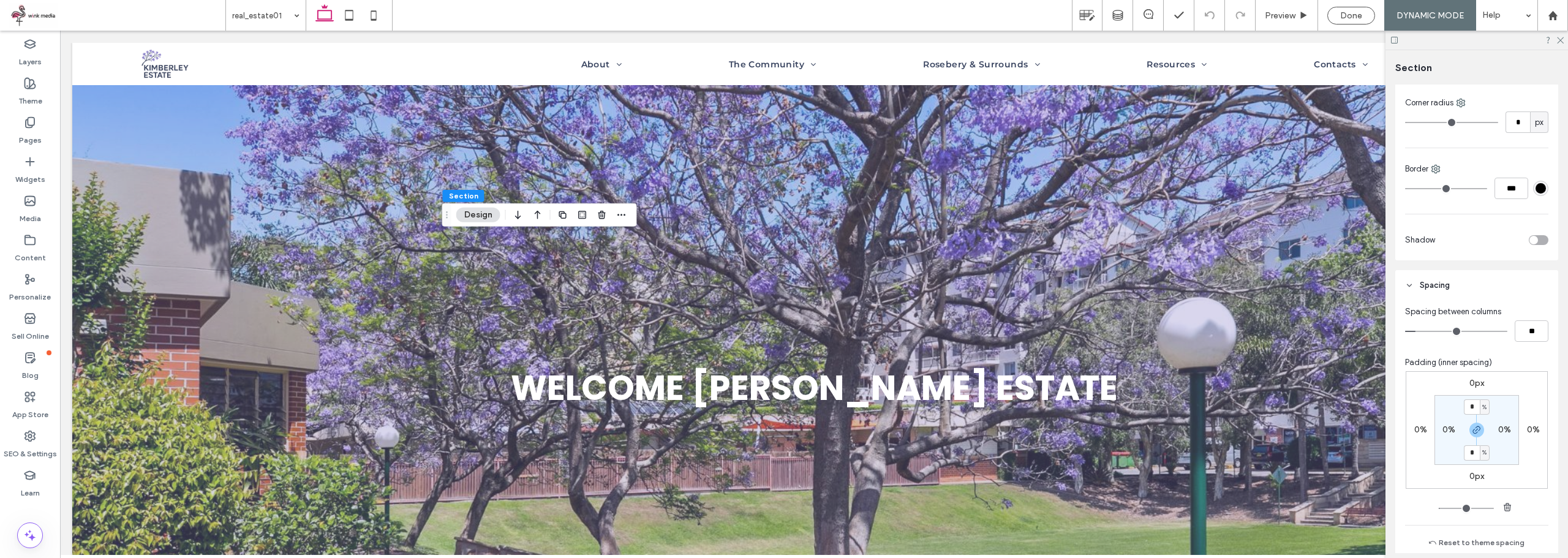
click at [1418, 330] on input "range" at bounding box center [1456, 331] width 102 height 1
type input "*"
type input "**"
type input "*"
type input "**"
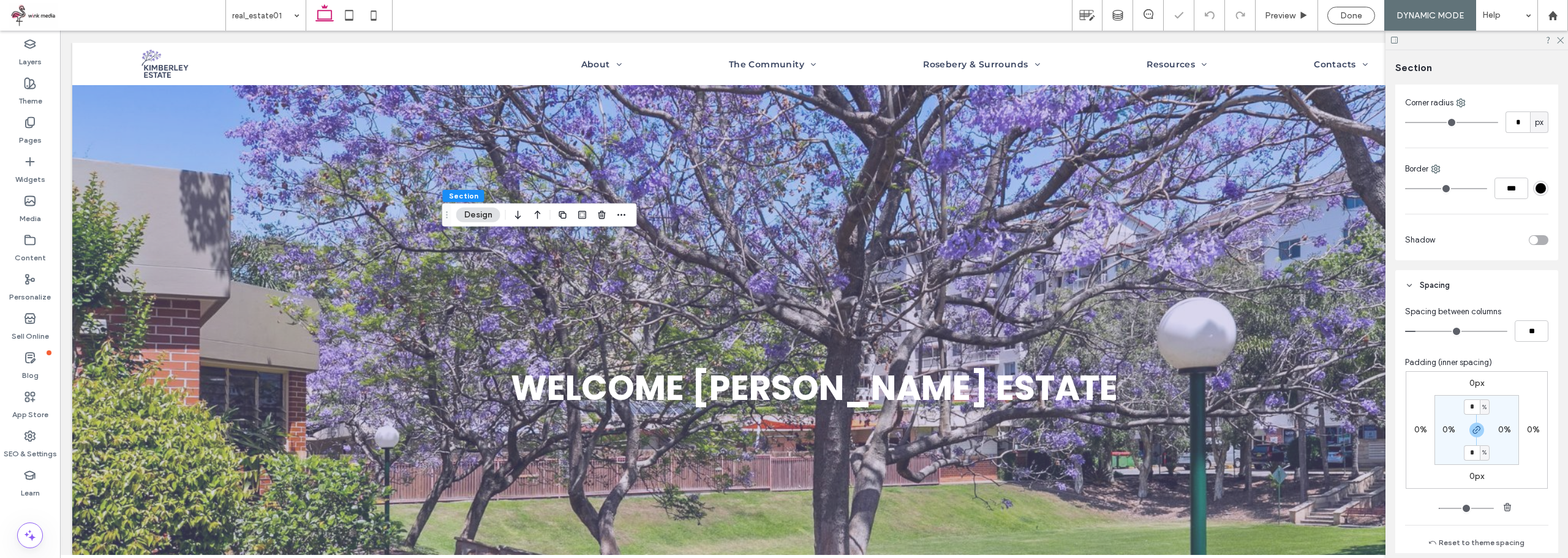
type input "*"
type input "**"
type input "*"
type input "**"
drag, startPoint x: 1416, startPoint y: 330, endPoint x: 1427, endPoint y: 331, distance: 11.0
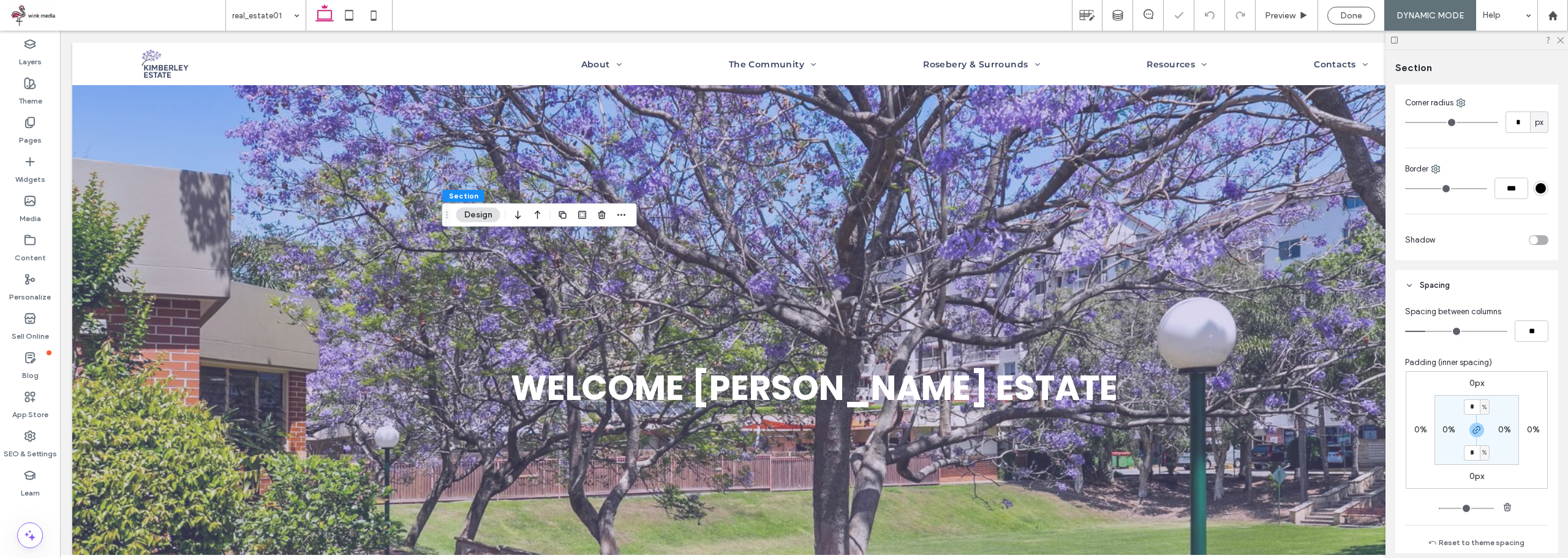
type input "*"
click at [1427, 331] on input "range" at bounding box center [1456, 331] width 102 height 1
click at [1469, 411] on input "*" at bounding box center [1472, 407] width 16 height 15
type input "*"
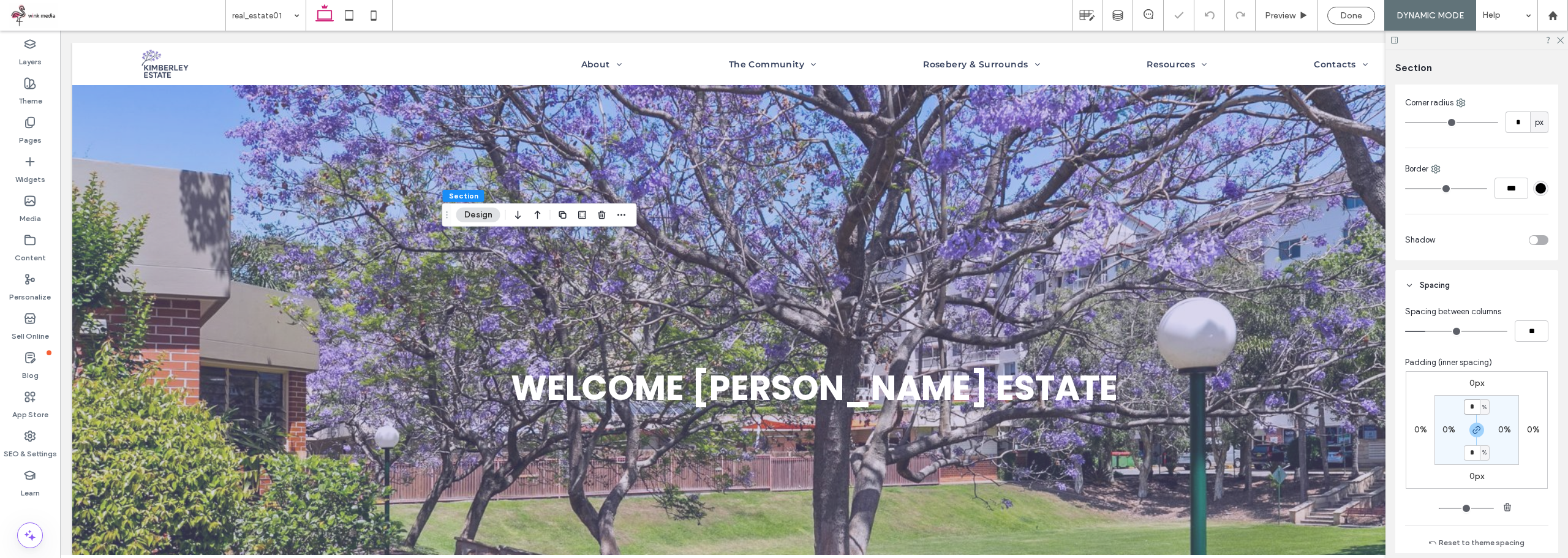
type input "*"
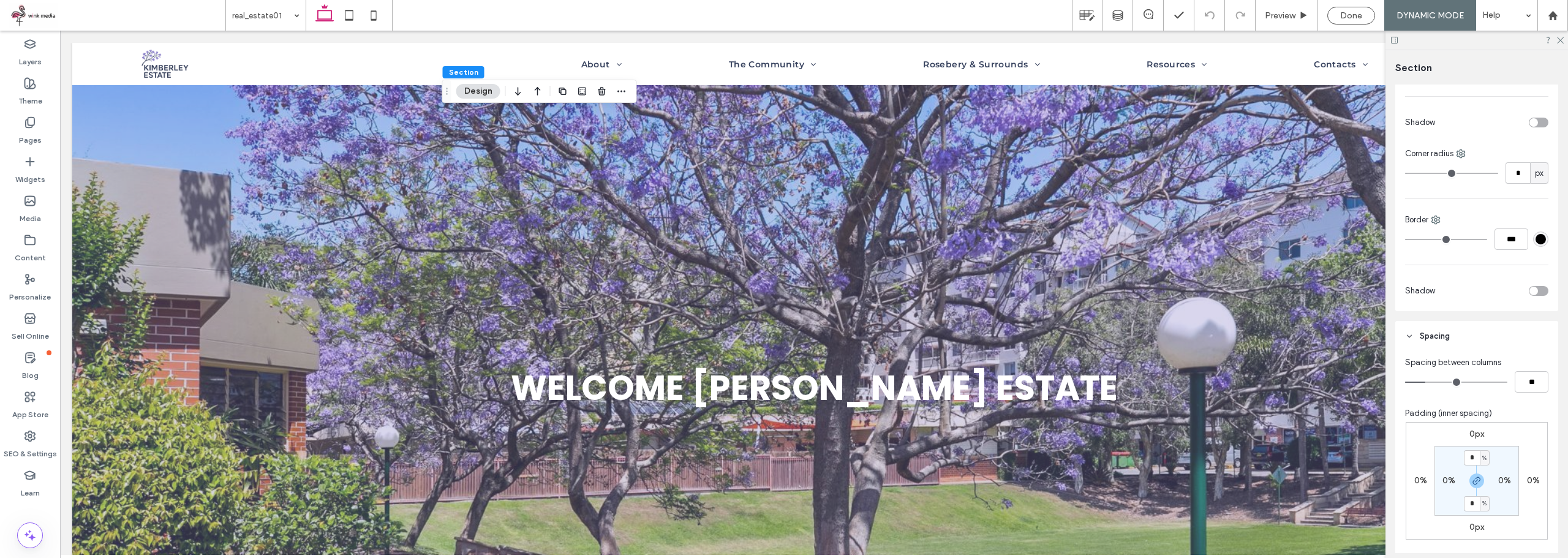
scroll to position [368, 0]
click at [1470, 453] on input "*" at bounding box center [1472, 457] width 16 height 15
type input "*"
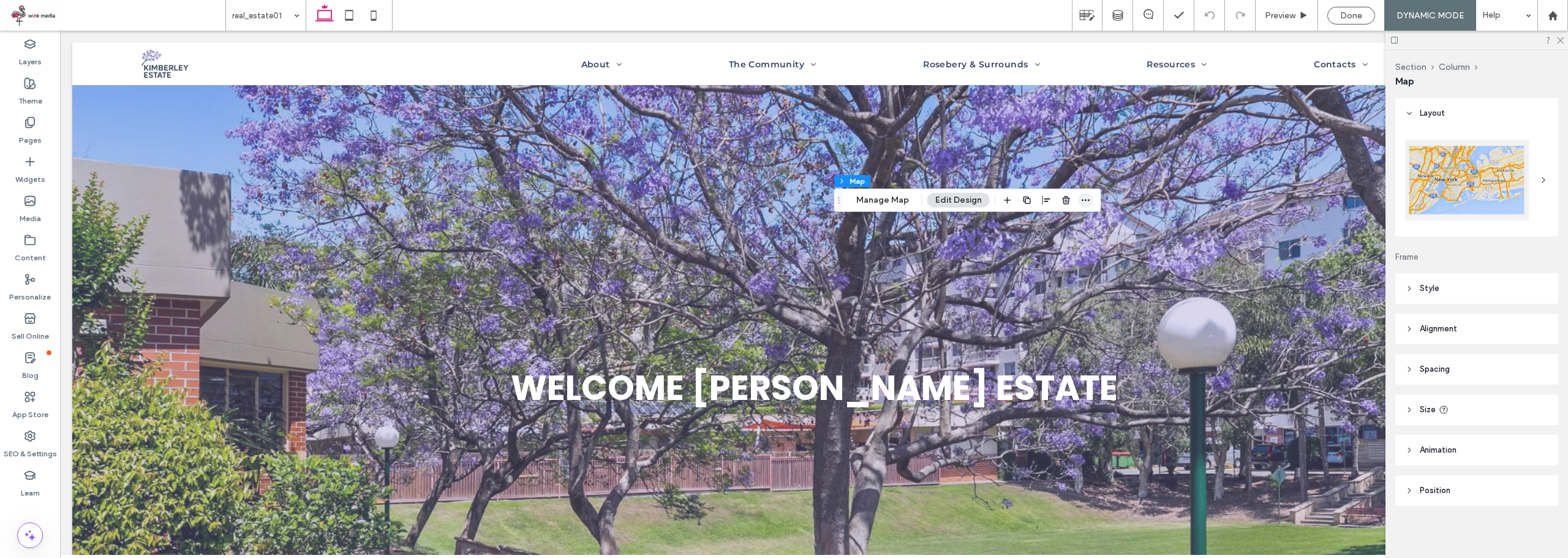
click at [1081, 201] on icon "button" at bounding box center [1085, 200] width 9 height 9
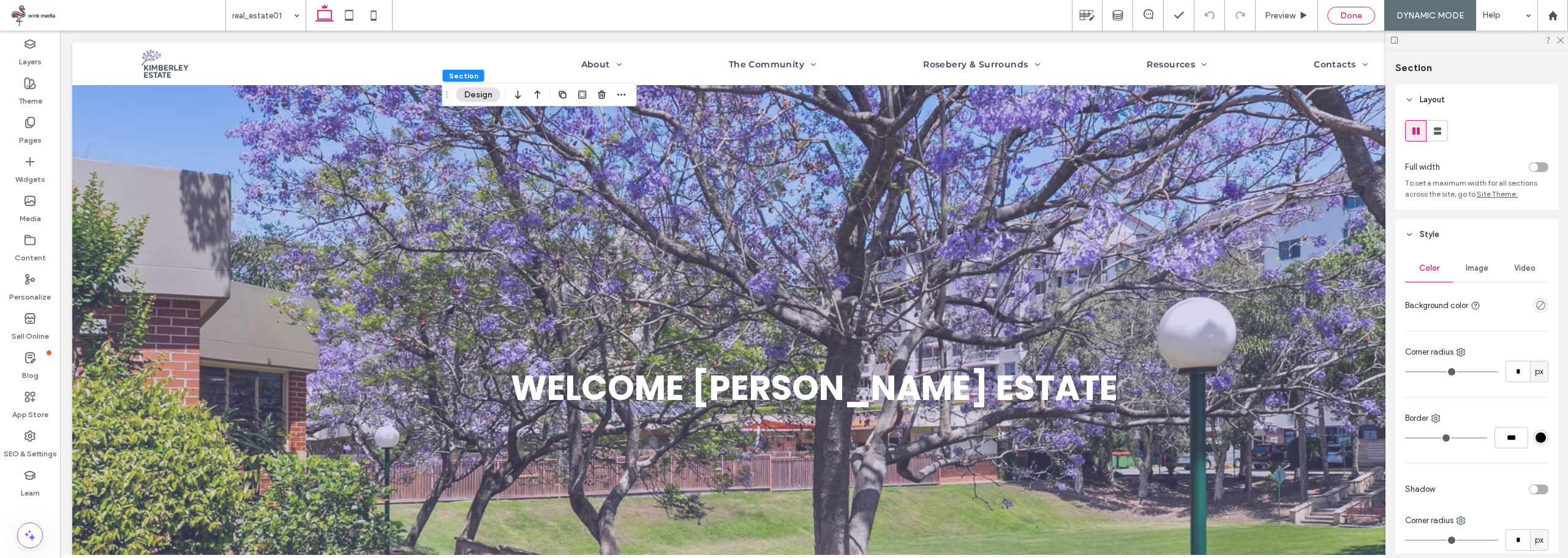
click at [1374, 14] on div "Done" at bounding box center [1351, 15] width 47 height 10
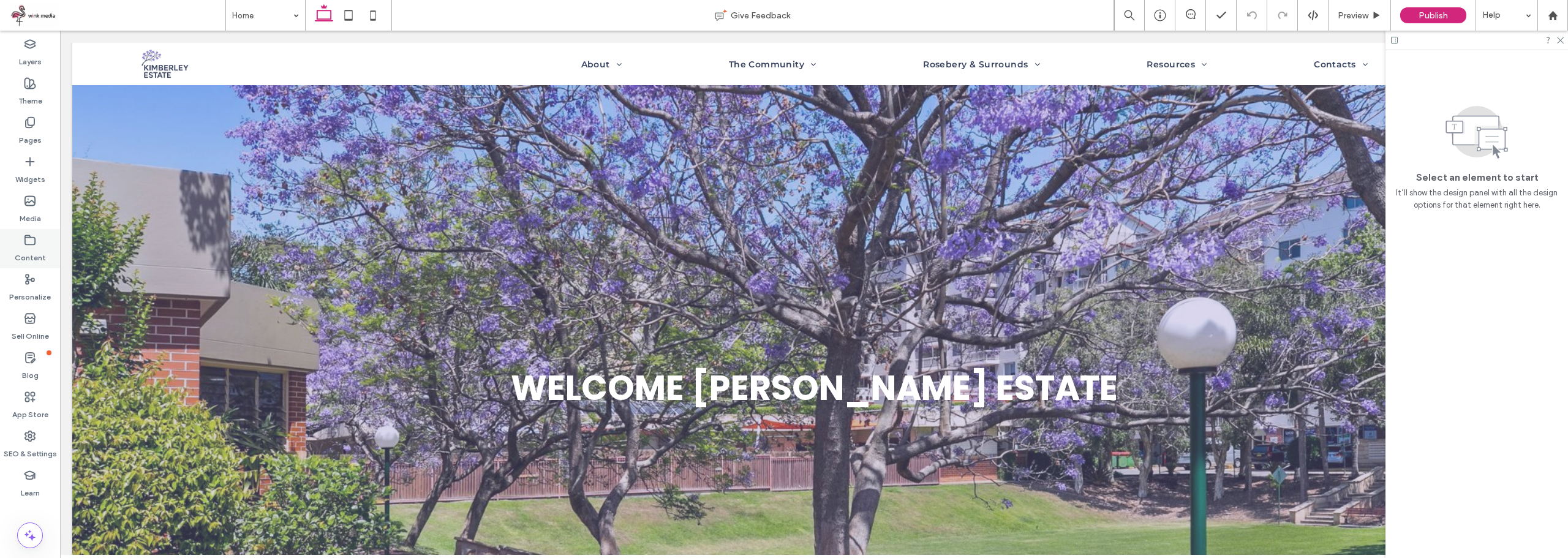
click at [22, 241] on div "Content" at bounding box center [30, 249] width 60 height 39
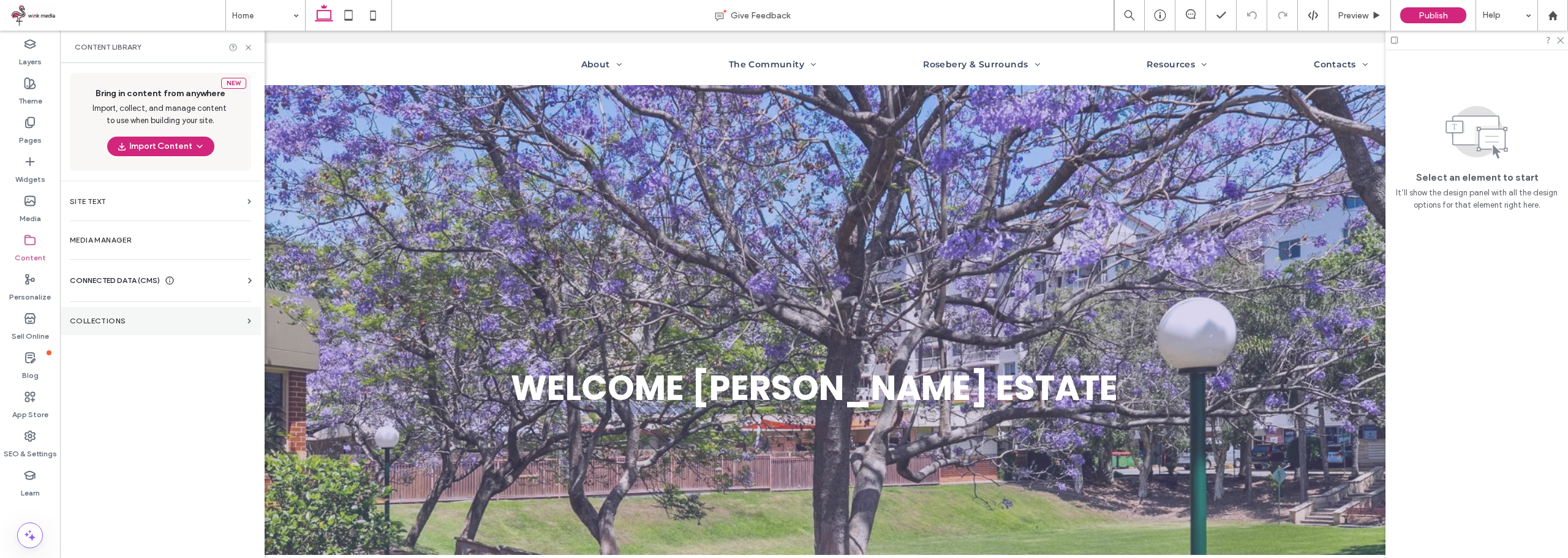
click at [141, 309] on section "Collections" at bounding box center [160, 321] width 201 height 28
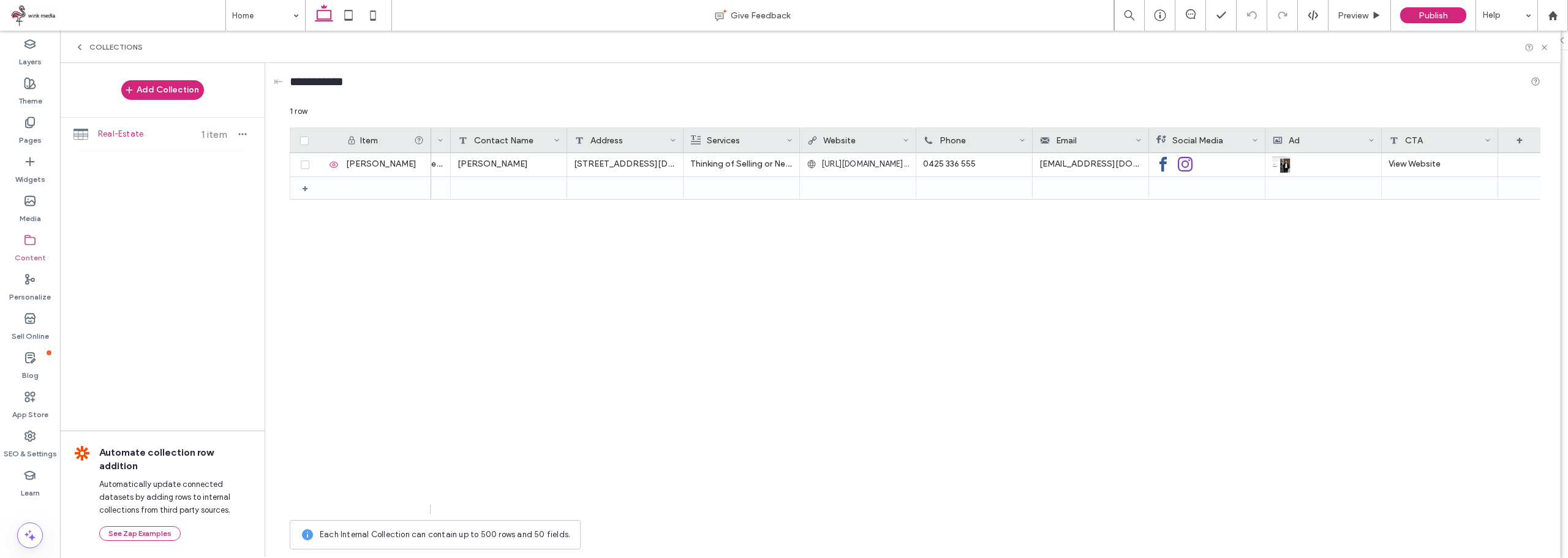
scroll to position [0, 307]
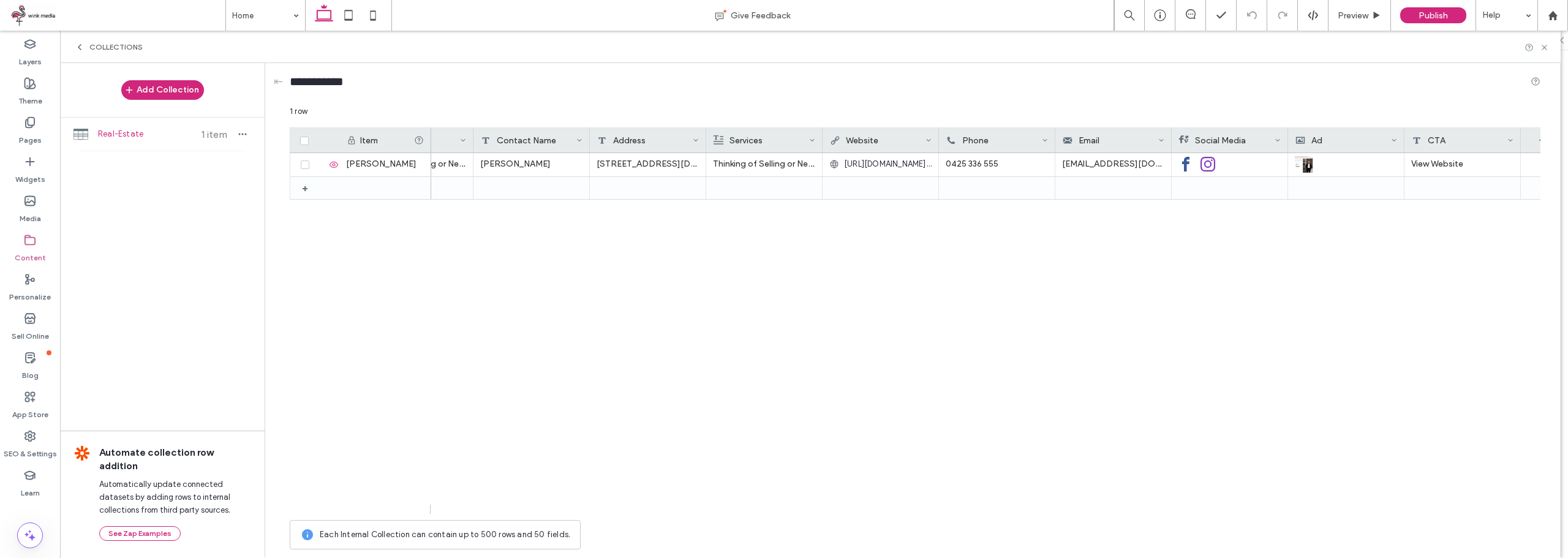
click at [636, 139] on div "Address" at bounding box center [645, 141] width 96 height 25
click at [676, 163] on input "*******" at bounding box center [675, 160] width 152 height 21
click at [682, 222] on div "Plain Text" at bounding box center [670, 217] width 132 height 12
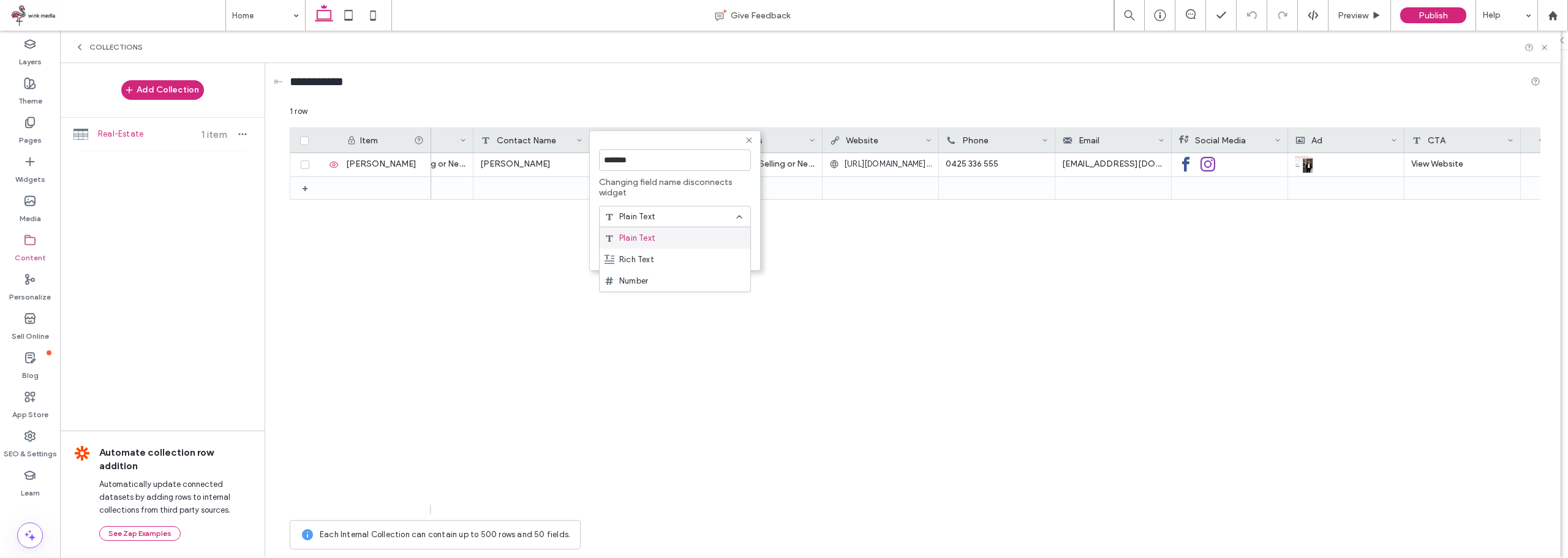
click at [475, 259] on div "View Website Thinking of Selling or Need Help Managing Your Property? Max Klime…" at bounding box center [985, 333] width 1109 height 361
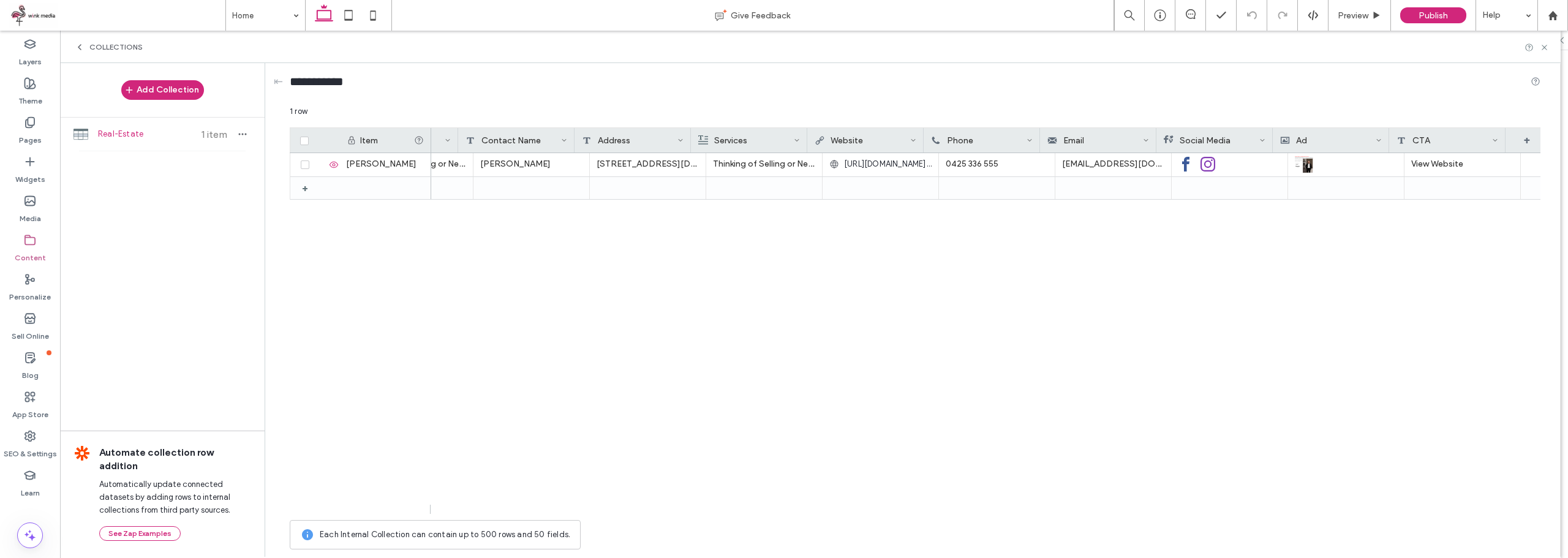
scroll to position [0, 330]
click at [1510, 139] on div "+" at bounding box center [1519, 141] width 43 height 25
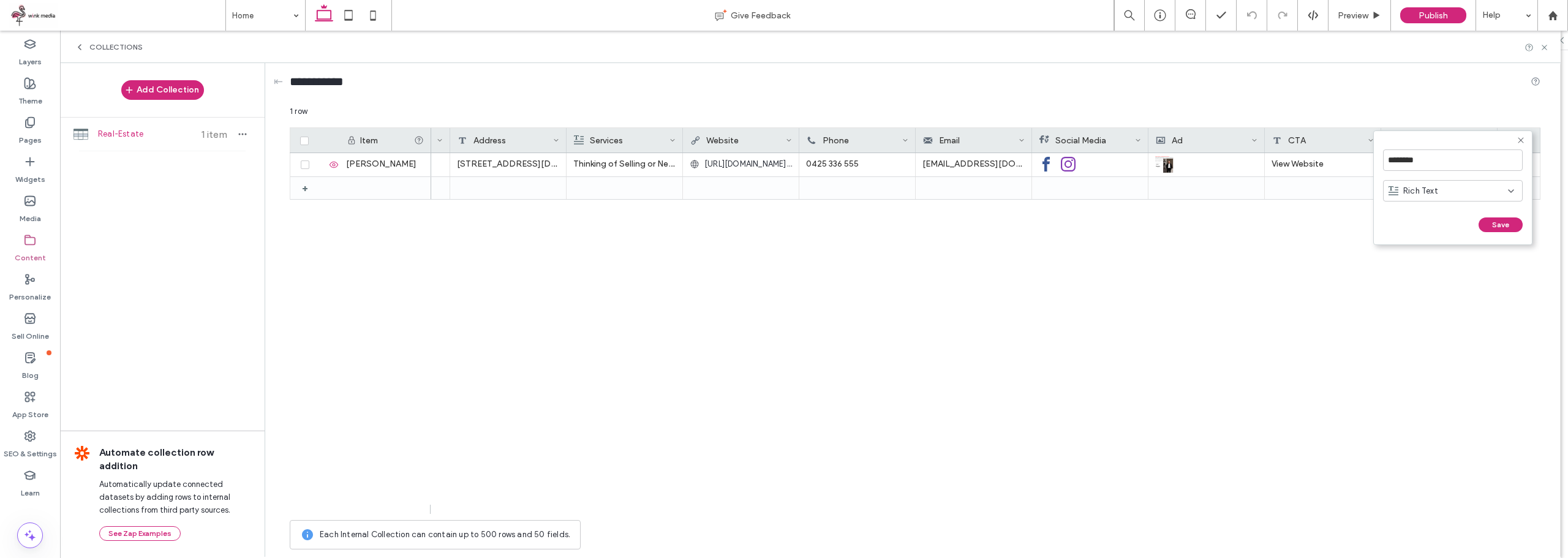
click at [1449, 190] on div "Rich Text" at bounding box center [1448, 191] width 120 height 12
click at [1443, 252] on div "Location" at bounding box center [1453, 252] width 139 height 21
click at [1440, 165] on input "********" at bounding box center [1452, 160] width 139 height 21
click at [1440, 163] on input "********" at bounding box center [1452, 160] width 139 height 21
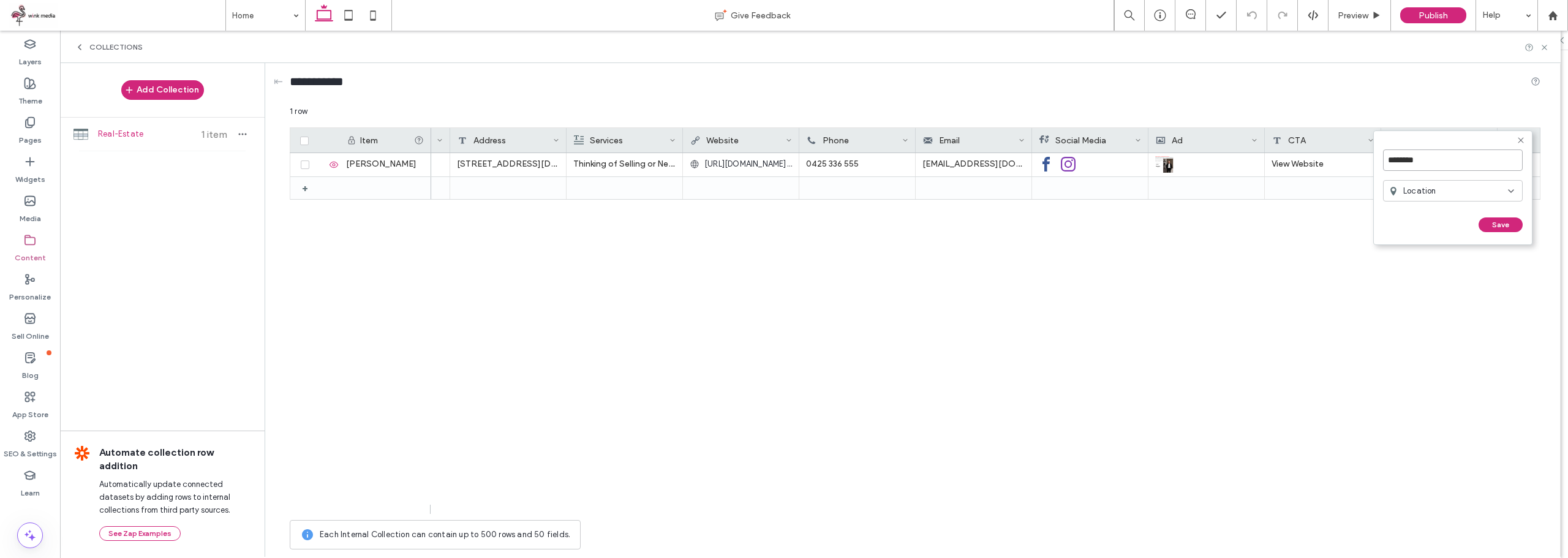
click at [1440, 163] on input "********" at bounding box center [1452, 160] width 139 height 21
click at [1438, 163] on input "********" at bounding box center [1452, 160] width 139 height 21
type input "*"
type input "********"
click input "******" at bounding box center [1396, 237] width 27 height 10
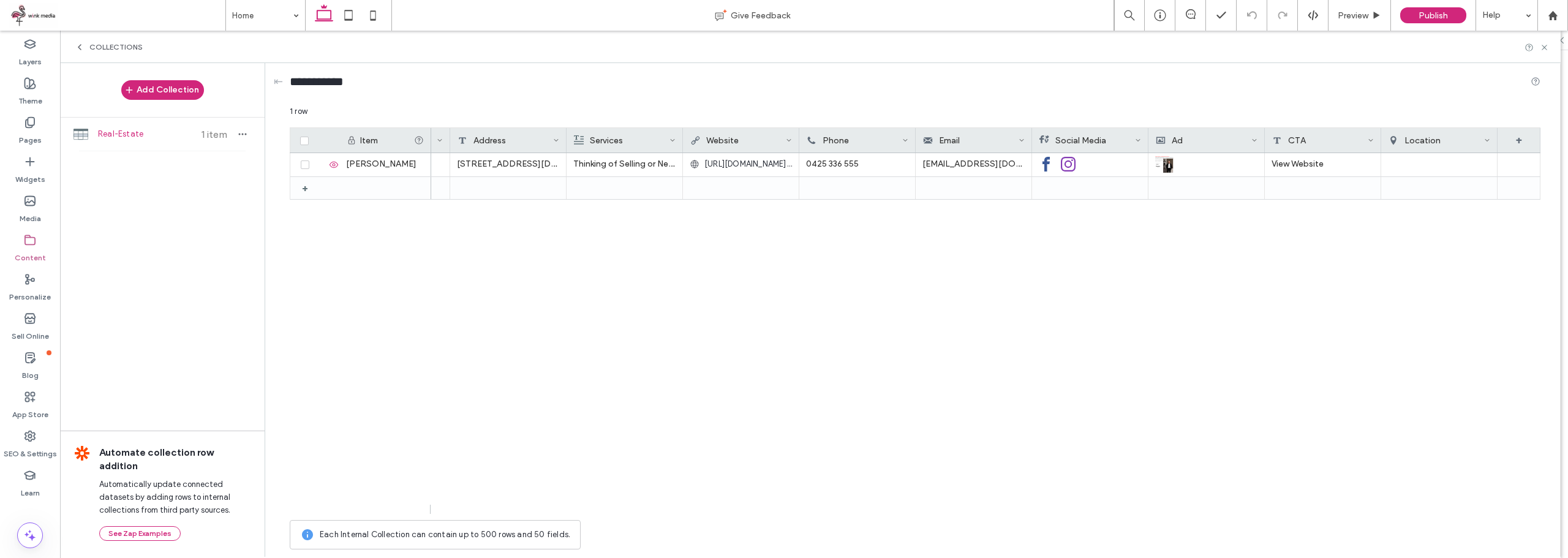
click at [1446, 128] on div "Location" at bounding box center [1436, 141] width 96 height 25
click at [1446, 128] on div "******** Location Save ******" at bounding box center [1464, 182] width 150 height 127
click at [1448, 156] on input "********" at bounding box center [1459, 160] width 139 height 21
type input "********"
click input "******" at bounding box center [1403, 237] width 27 height 10
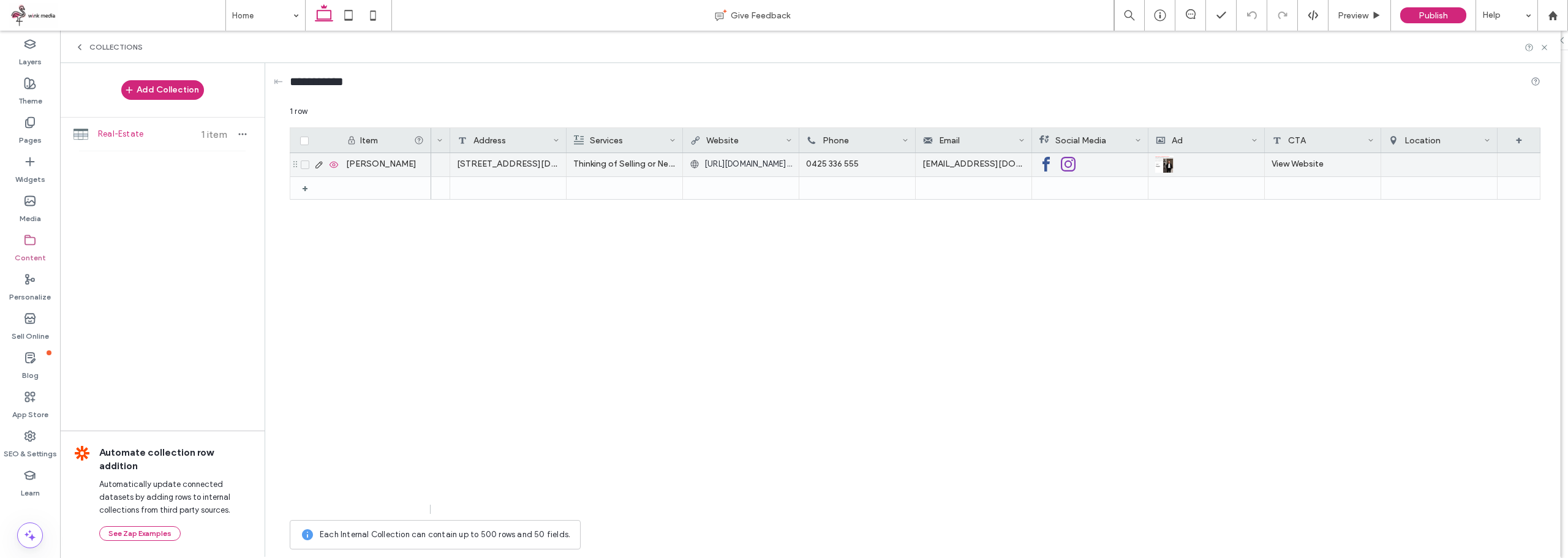
click at [511, 160] on div "[STREET_ADDRESS][DEMOGRAPHIC_DATA][PERSON_NAME] 2016" at bounding box center [508, 165] width 117 height 23
click at [508, 165] on div "[STREET_ADDRESS][DEMOGRAPHIC_DATA][PERSON_NAME] 2016" at bounding box center [508, 165] width 117 height 23
click at [508, 165] on textarea "**********" at bounding box center [516, 149] width 135 height 36
click at [1424, 160] on div at bounding box center [1439, 165] width 102 height 23
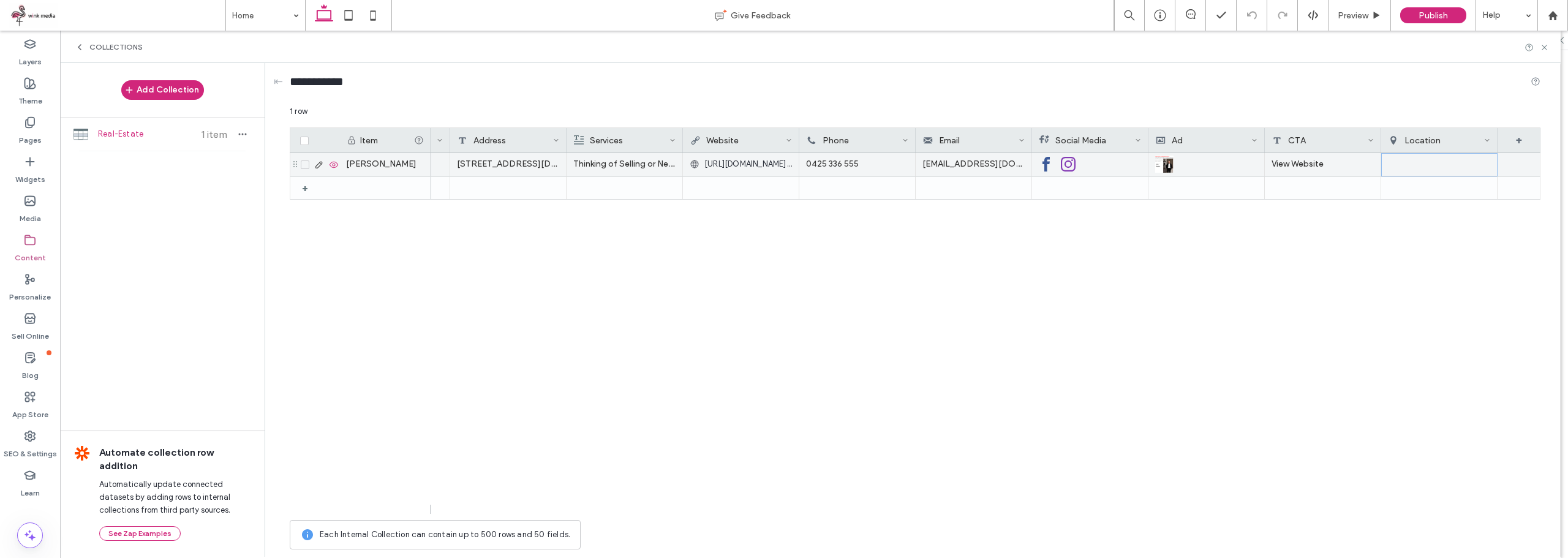
click at [1421, 167] on div at bounding box center [1439, 165] width 101 height 22
click at [1417, 163] on div at bounding box center [1439, 165] width 101 height 22
click at [1400, 158] on div at bounding box center [1439, 165] width 101 height 22
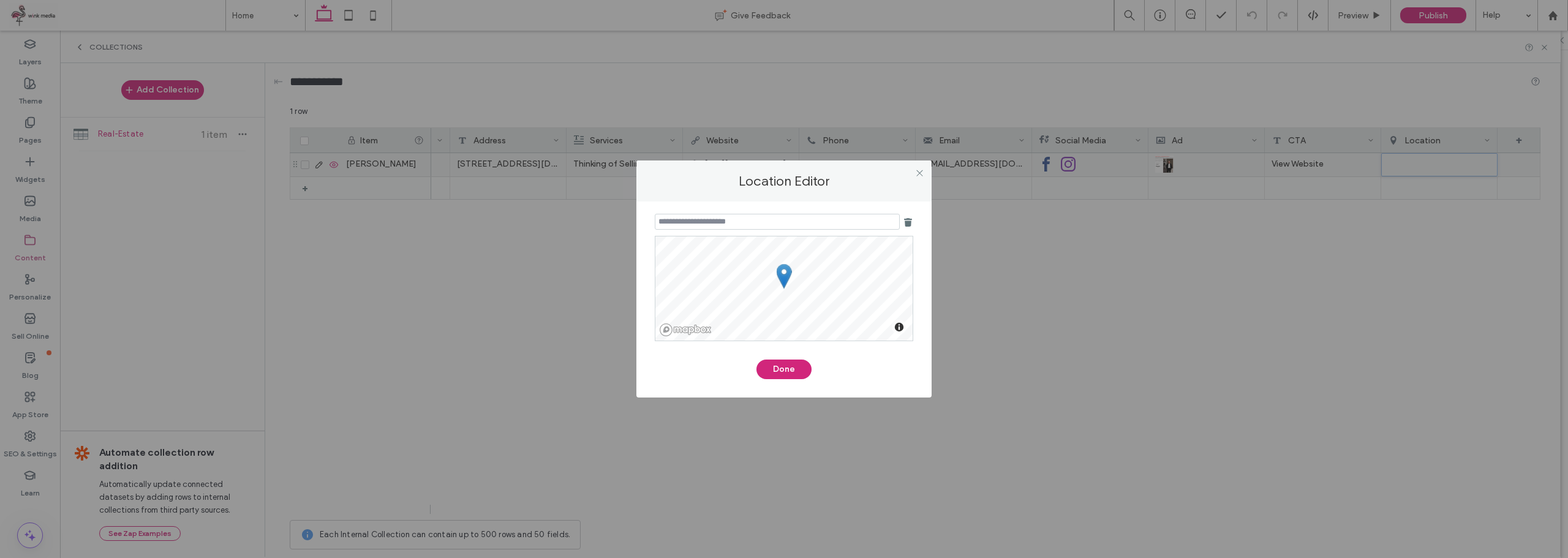
click at [770, 224] on input at bounding box center [777, 222] width 245 height 16
paste input "**********"
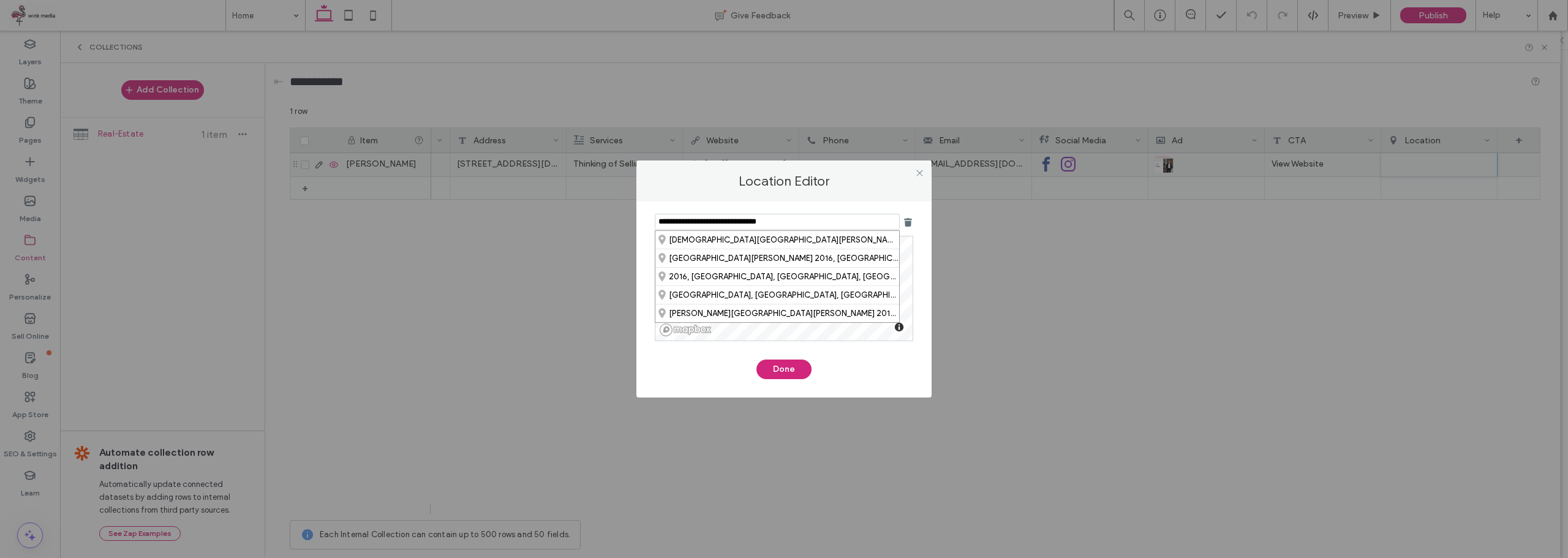
drag, startPoint x: 667, startPoint y: 220, endPoint x: 650, endPoint y: 222, distance: 17.1
click at [651, 222] on div "**********" at bounding box center [783, 299] width 295 height 196
click at [780, 242] on div "[STREET_ADDRESS][DEMOGRAPHIC_DATA][PERSON_NAME]" at bounding box center [777, 240] width 244 height 18
type input "**********"
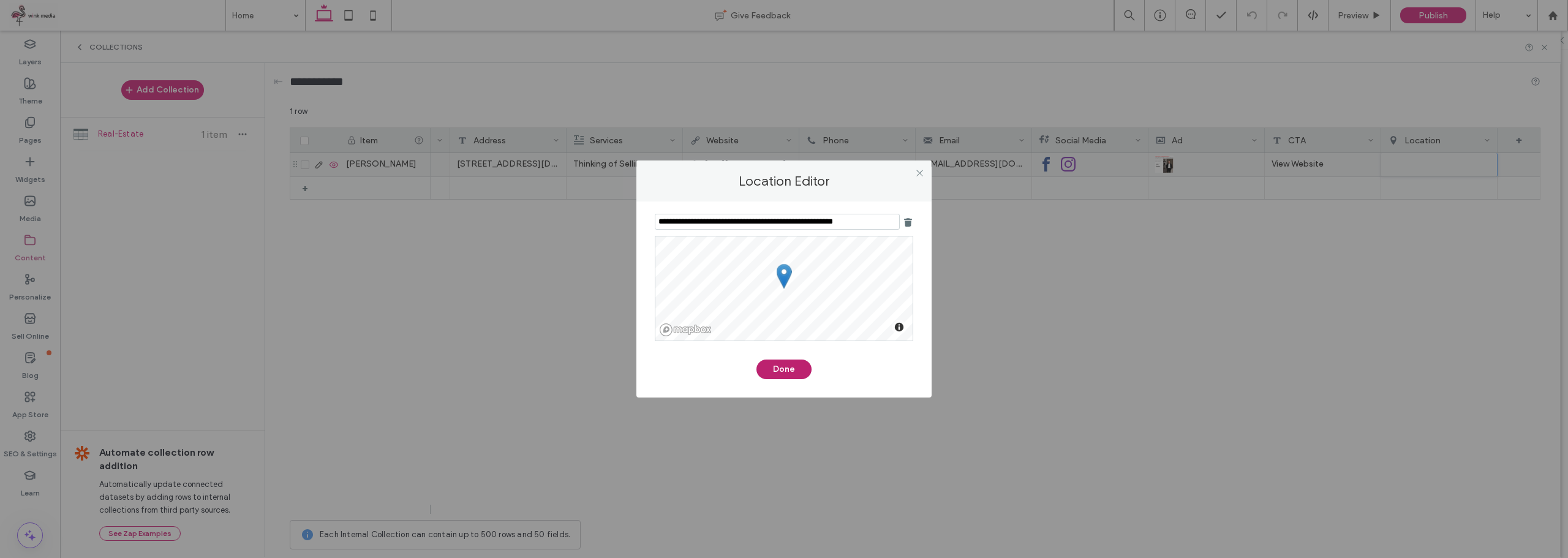
drag, startPoint x: 789, startPoint y: 365, endPoint x: 795, endPoint y: 364, distance: 6.1
click at [789, 365] on button "Done" at bounding box center [784, 369] width 55 height 20
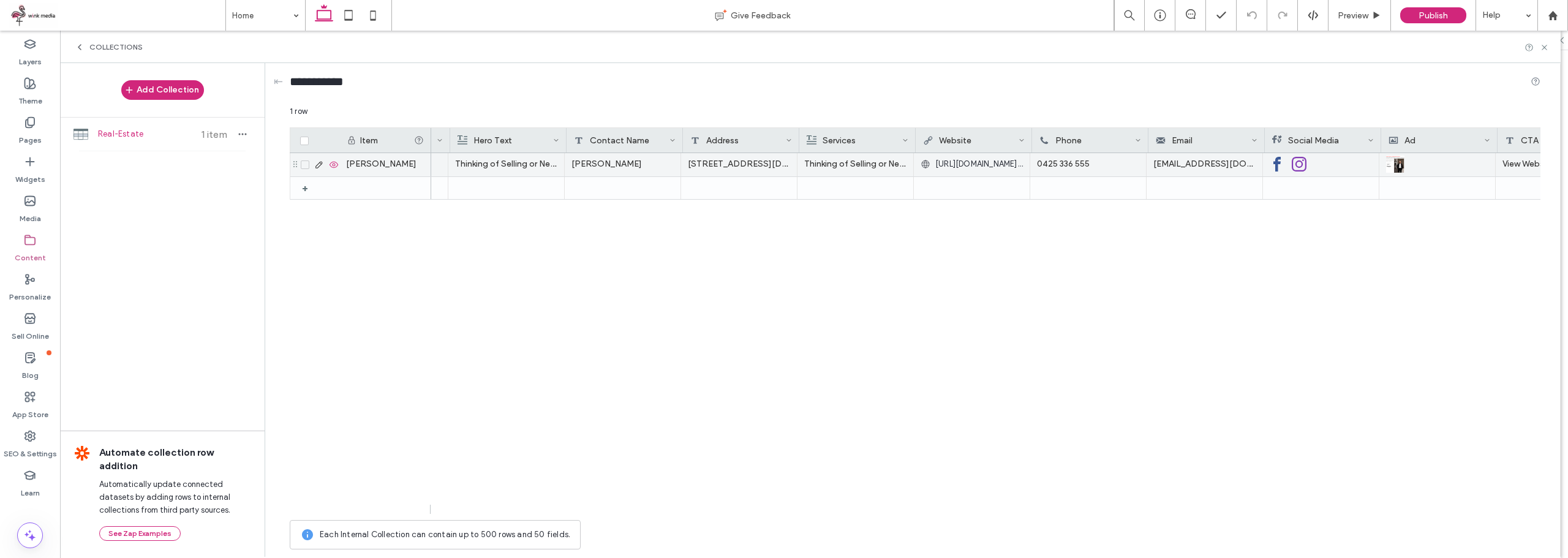
scroll to position [0, 214]
drag, startPoint x: 33, startPoint y: 131, endPoint x: 50, endPoint y: 147, distance: 23.3
click at [34, 131] on label "Pages" at bounding box center [30, 137] width 23 height 18
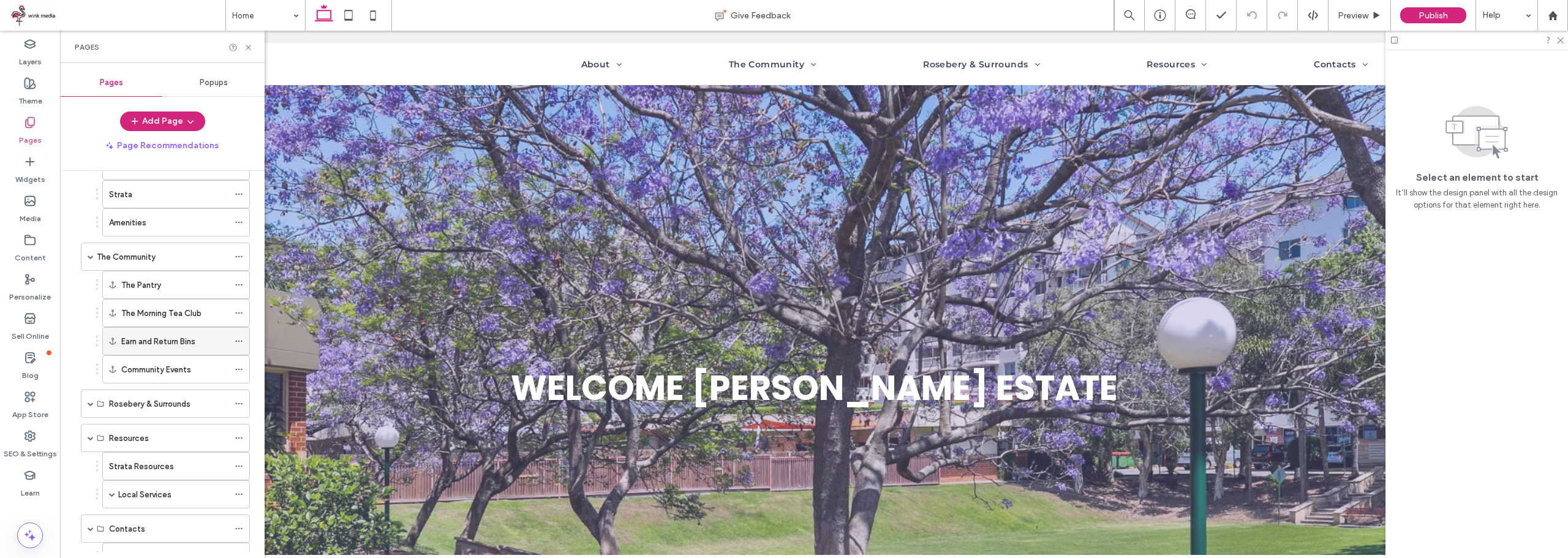
scroll to position [271, 0]
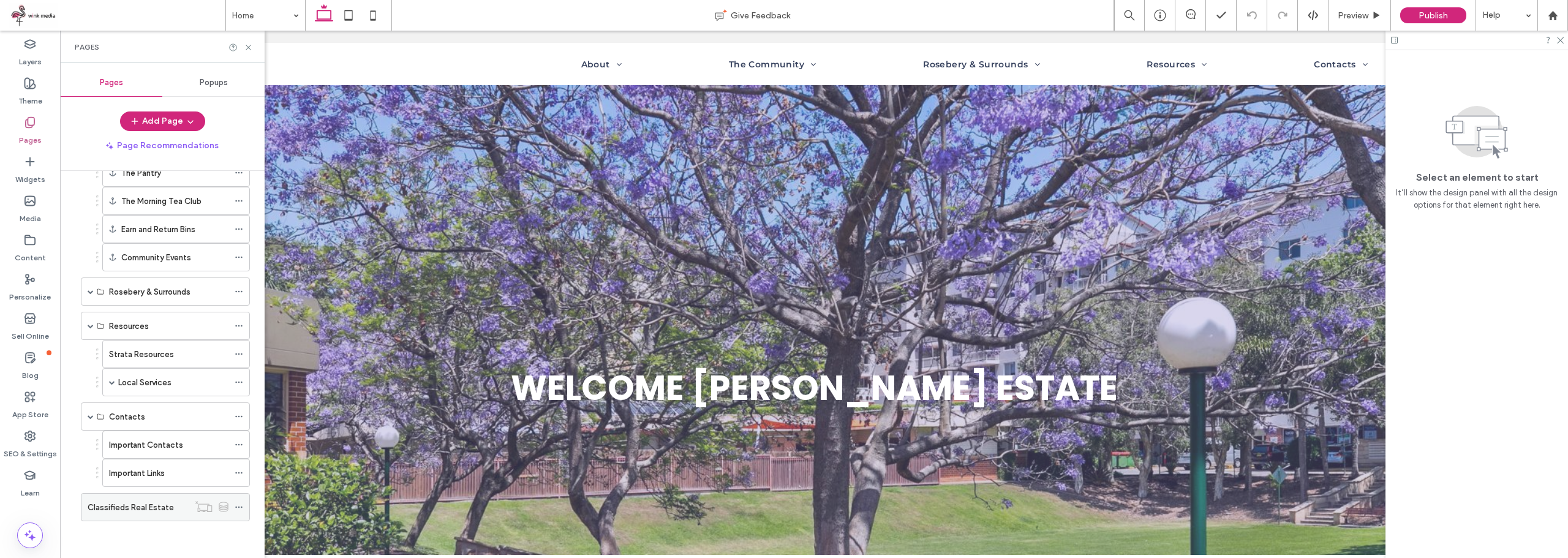
click at [163, 514] on div "Classifieds Real Estate" at bounding box center [138, 507] width 101 height 27
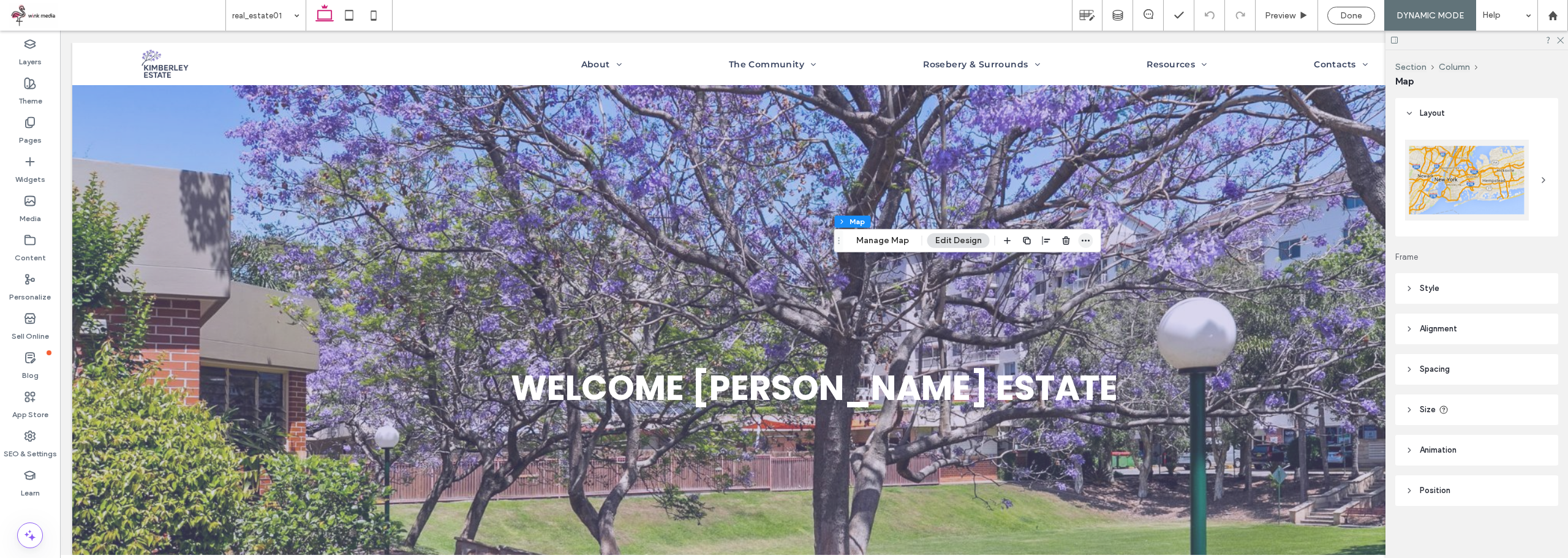
click at [1084, 241] on icon "button" at bounding box center [1085, 240] width 9 height 9
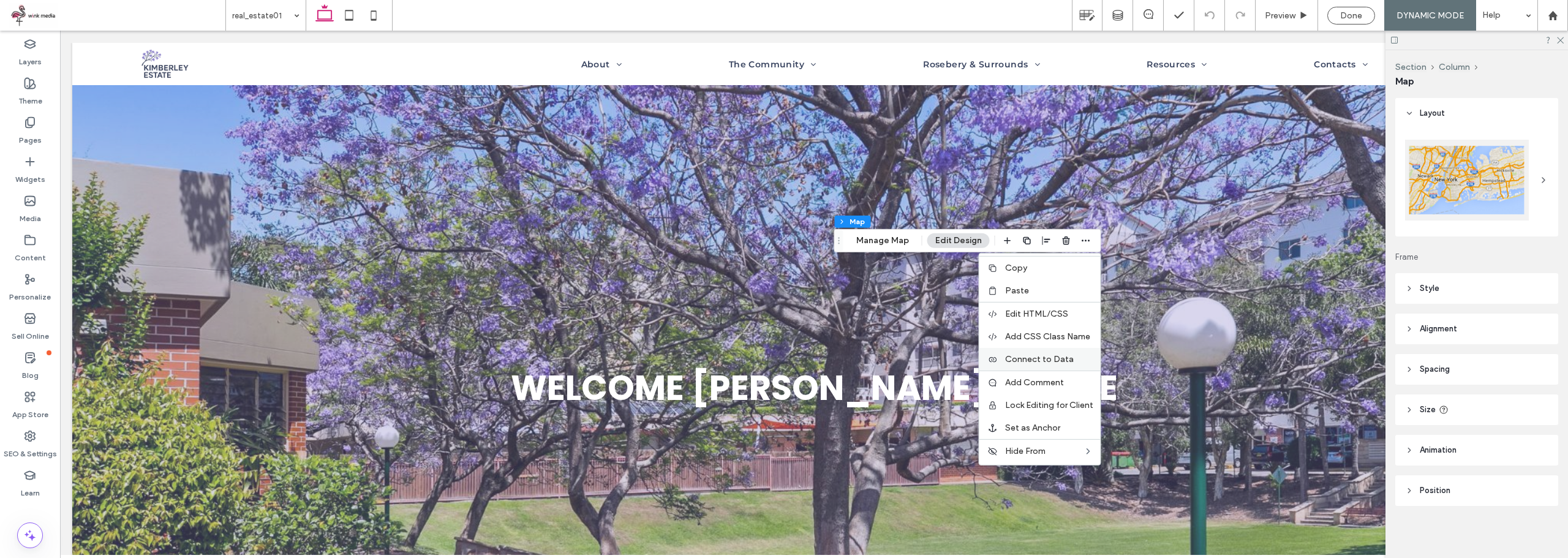
click at [1057, 360] on span "Connect to Data" at bounding box center [1039, 359] width 69 height 10
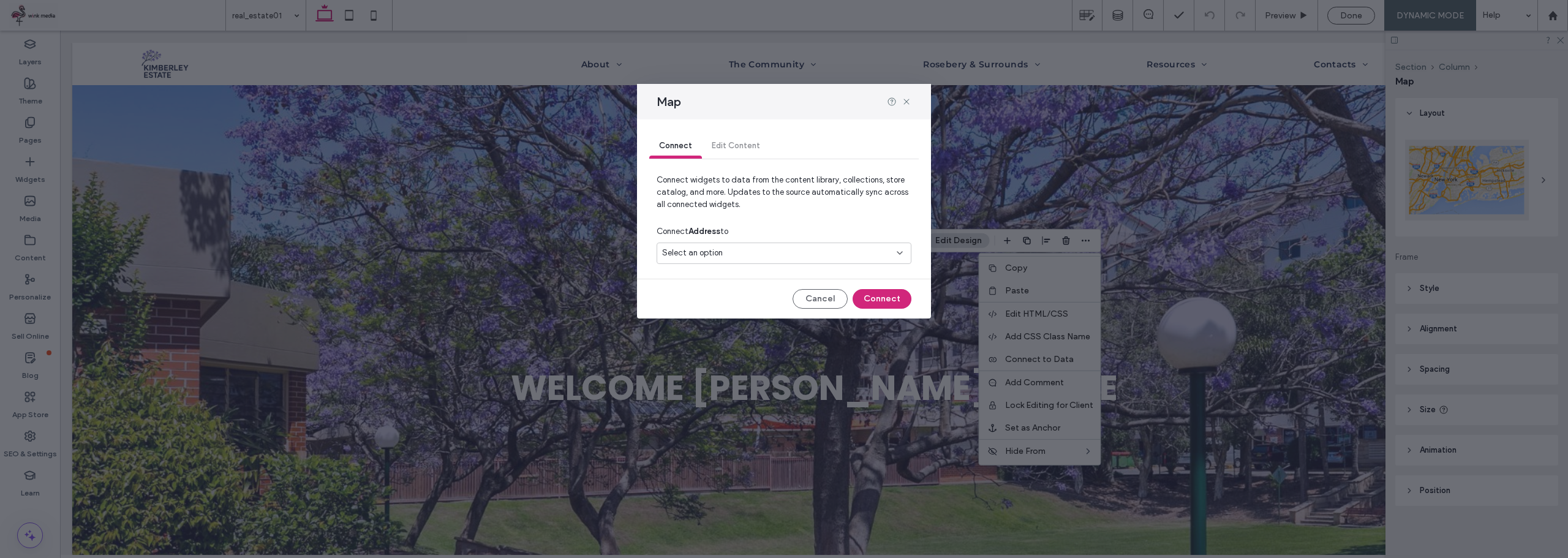
click at [775, 257] on div "Select an option" at bounding box center [777, 252] width 229 height 12
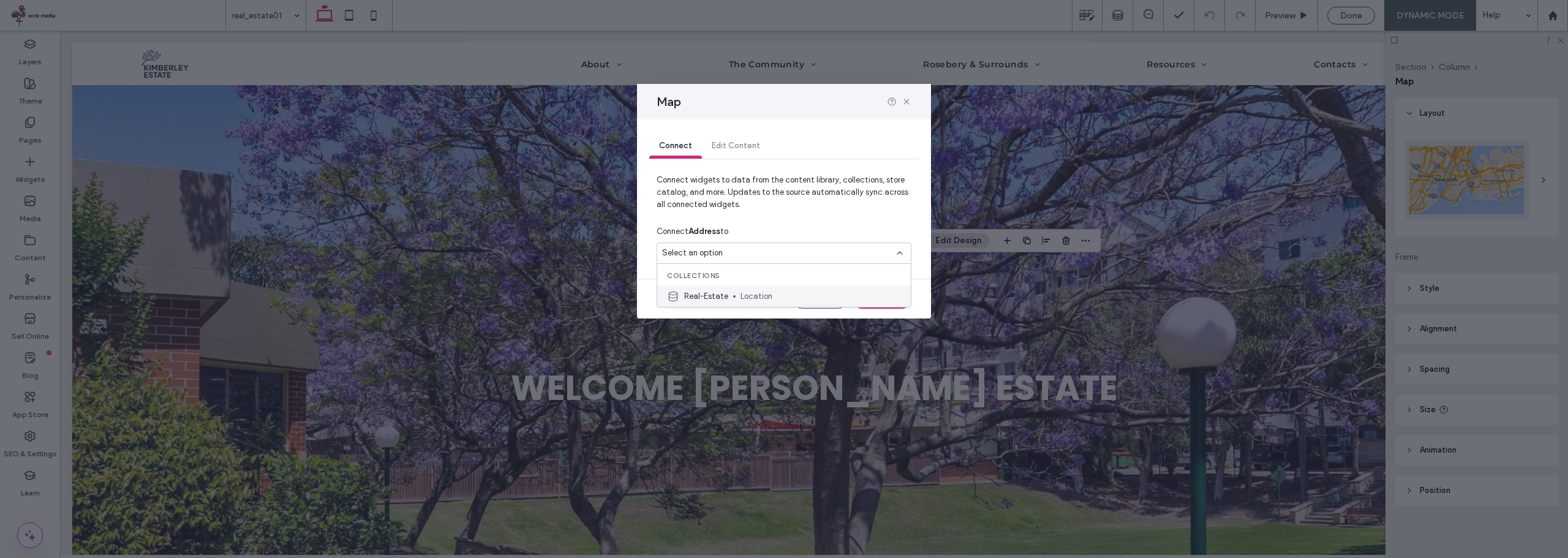
click at [755, 292] on span "Location" at bounding box center [820, 296] width 160 height 12
click at [877, 291] on button "Connect" at bounding box center [882, 298] width 59 height 20
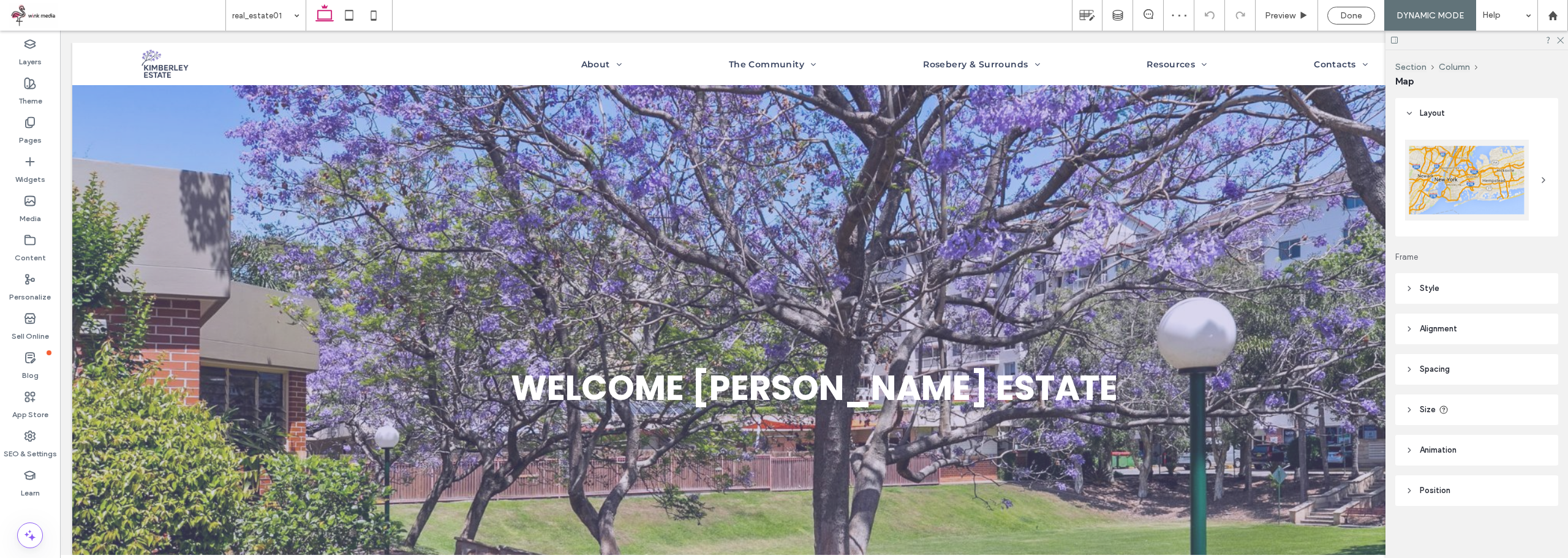
type input "***"
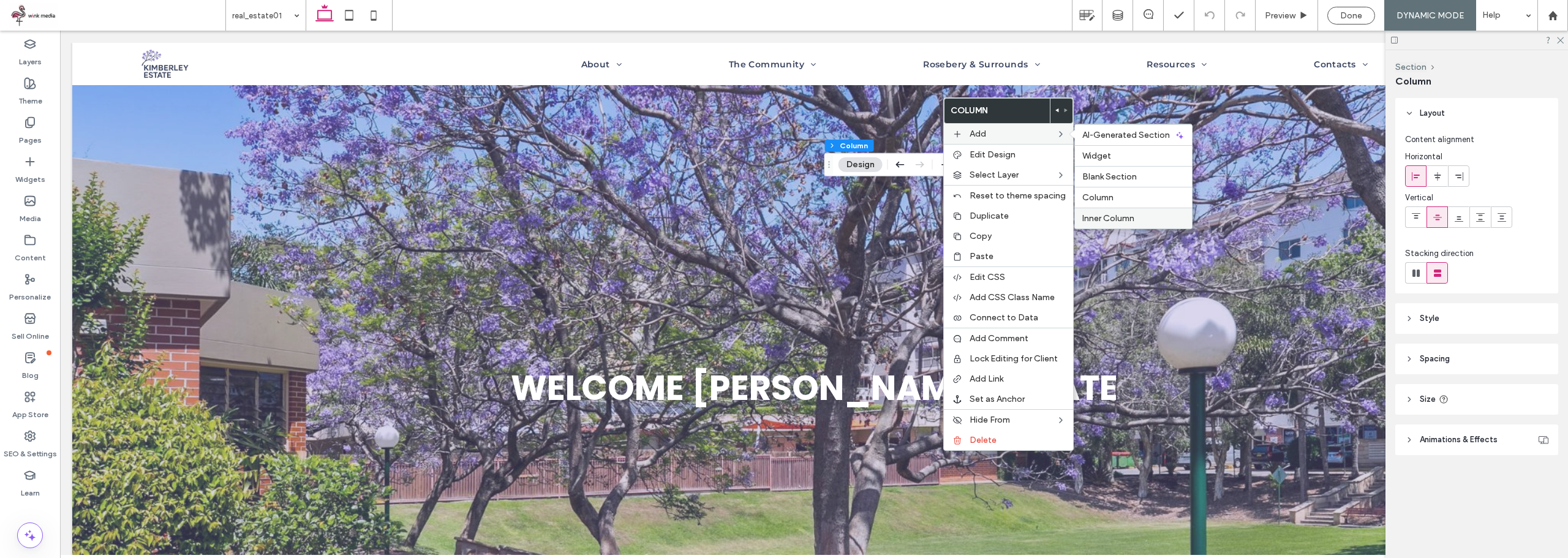
click at [1103, 212] on div "Inner Column" at bounding box center [1133, 218] width 117 height 21
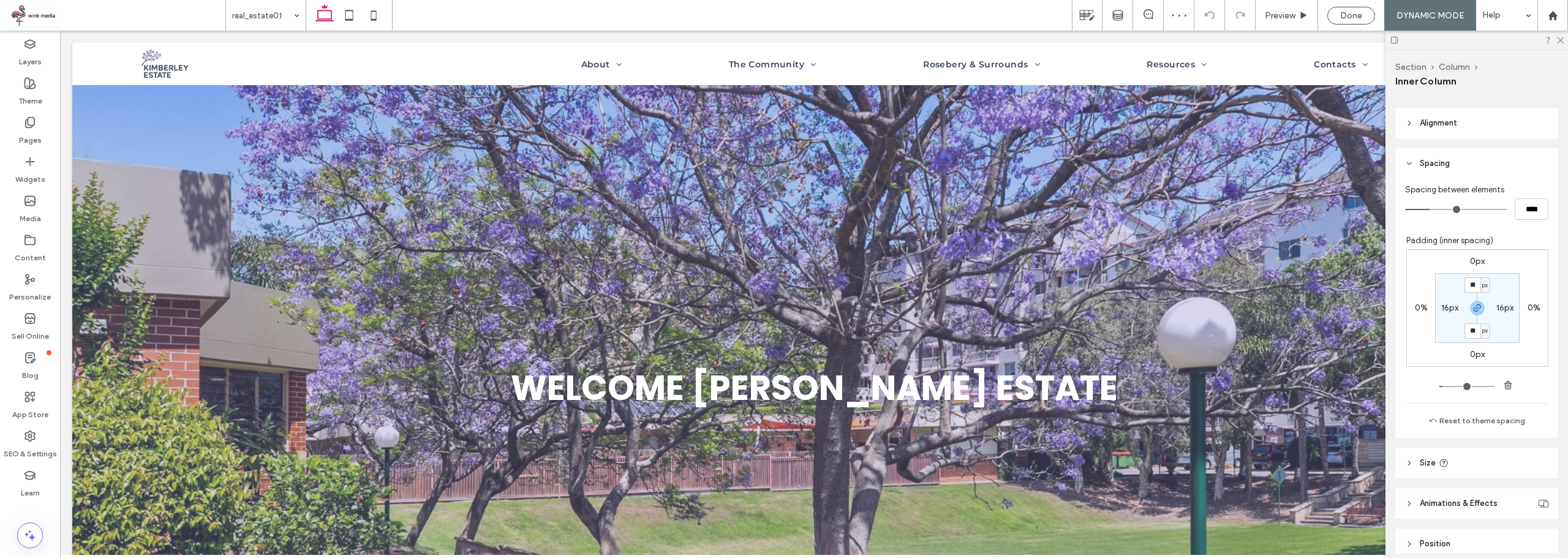
scroll to position [246, 0]
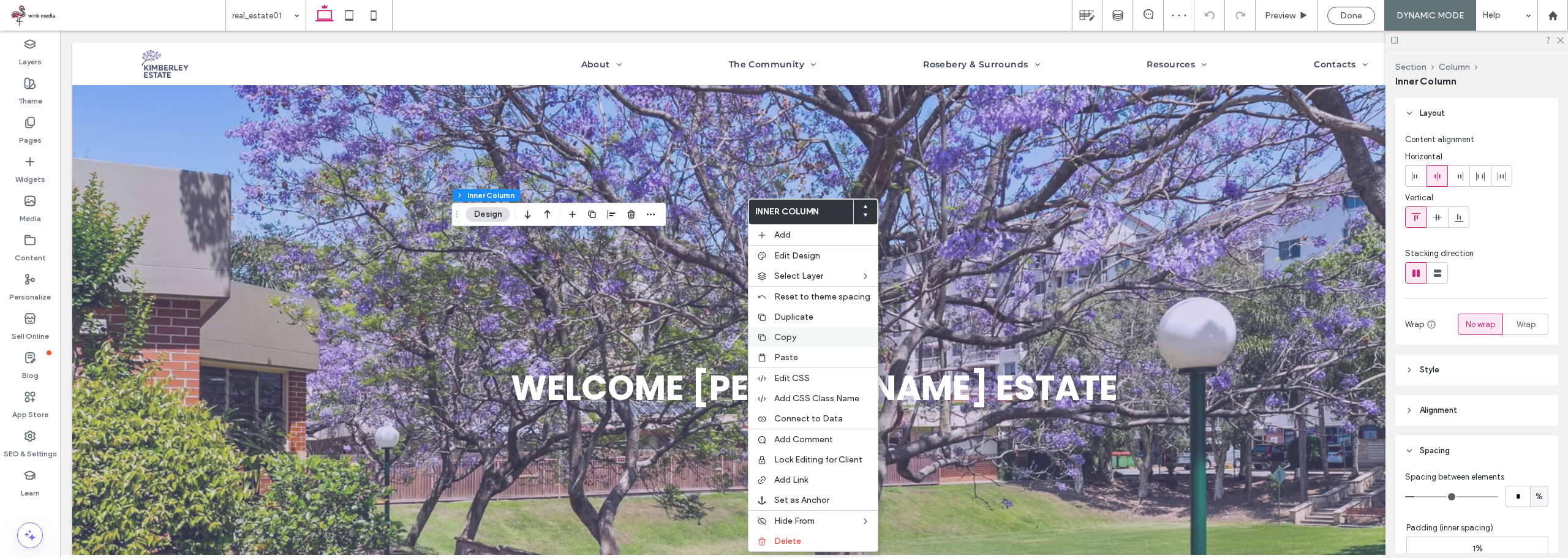
click at [801, 337] on label "Copy" at bounding box center [822, 337] width 96 height 10
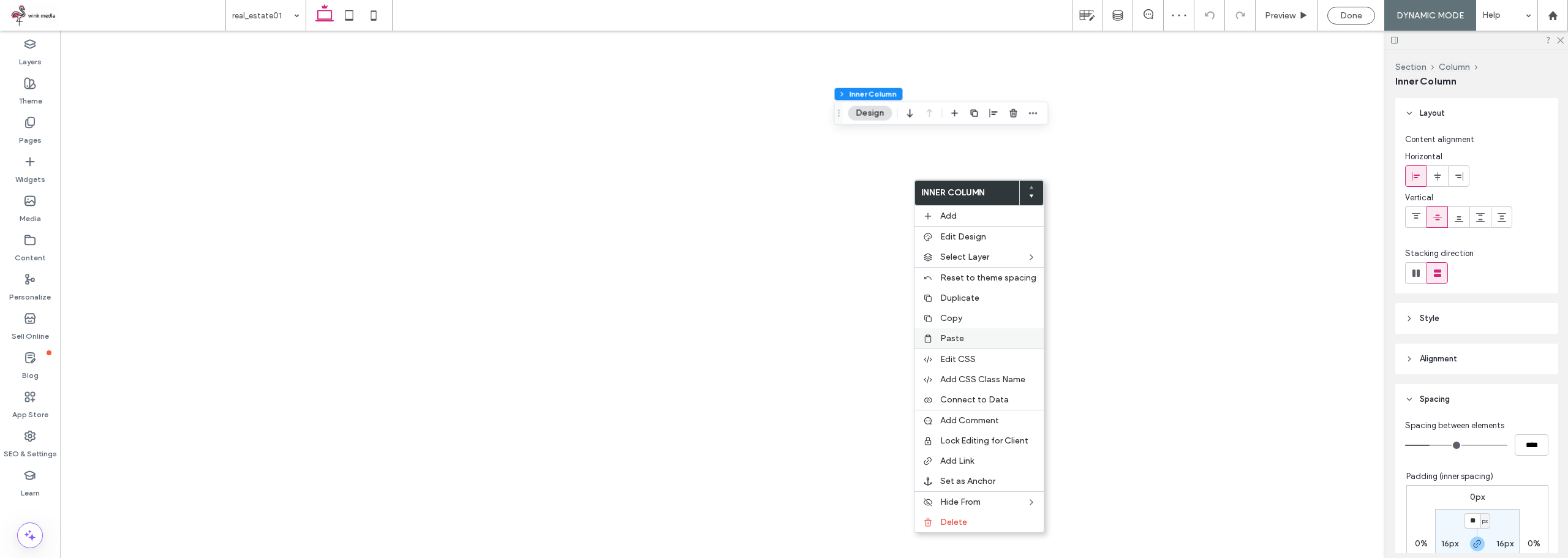
click at [959, 335] on span "Paste" at bounding box center [952, 338] width 24 height 10
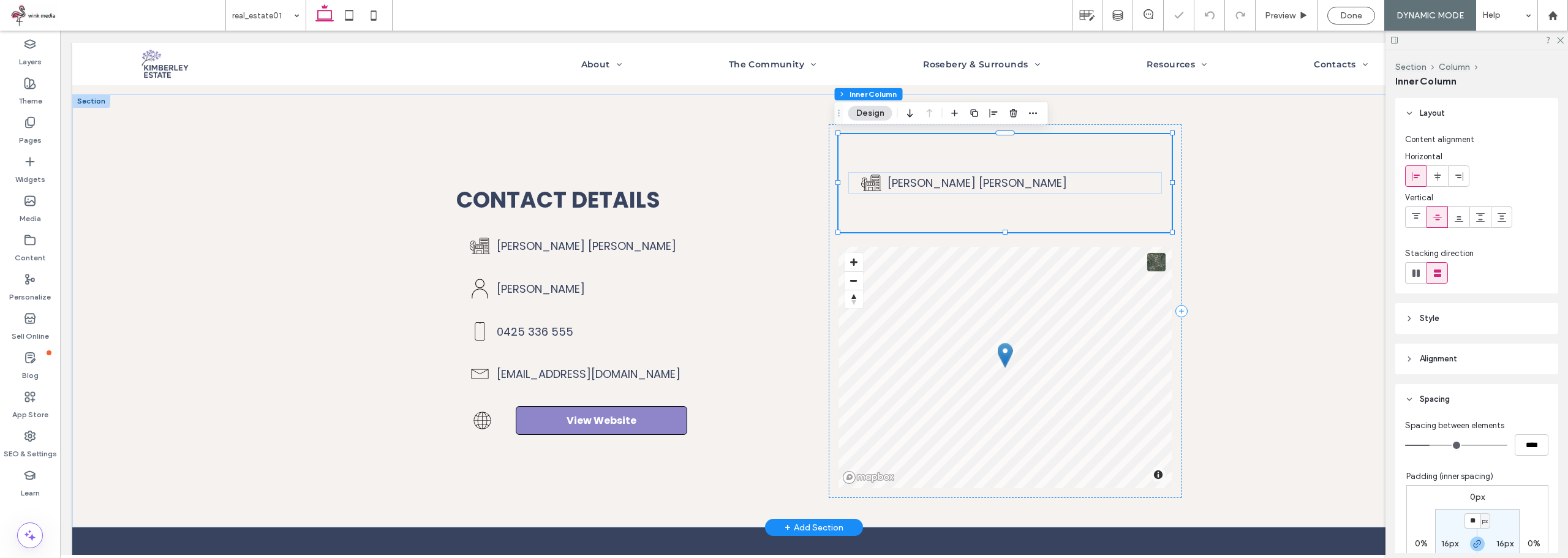
scroll to position [246, 0]
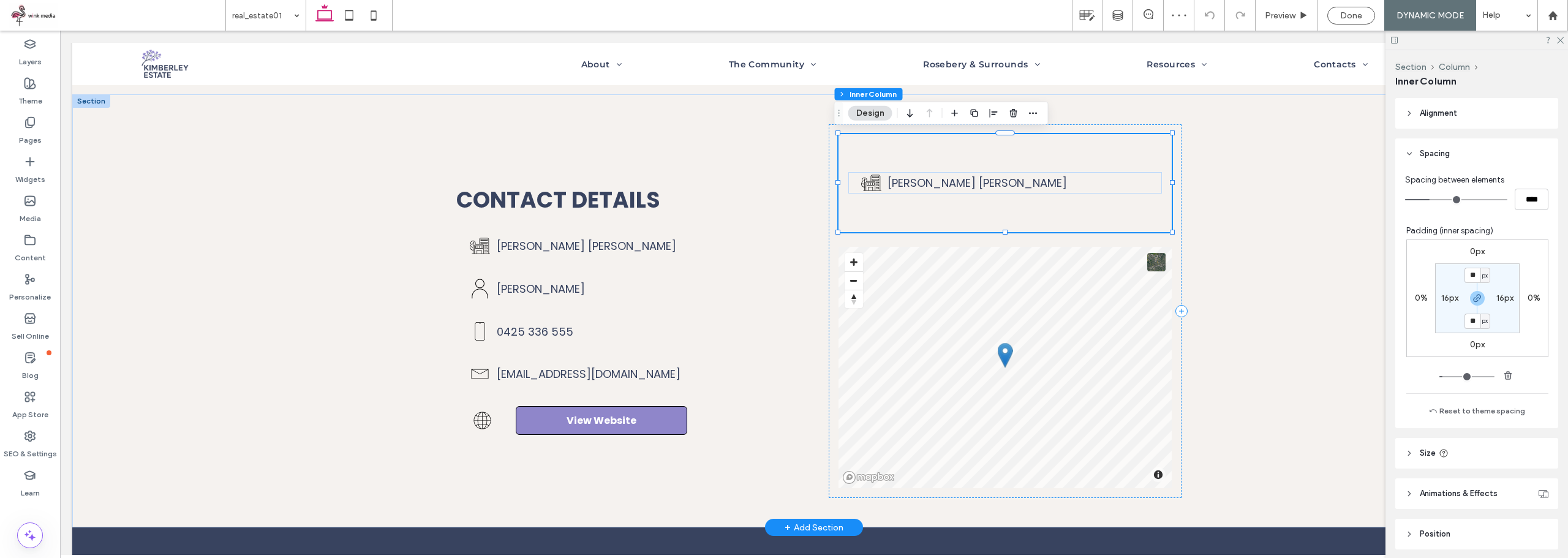
click at [950, 154] on div "[PERSON_NAME] [PERSON_NAME]" at bounding box center [1005, 183] width 333 height 98
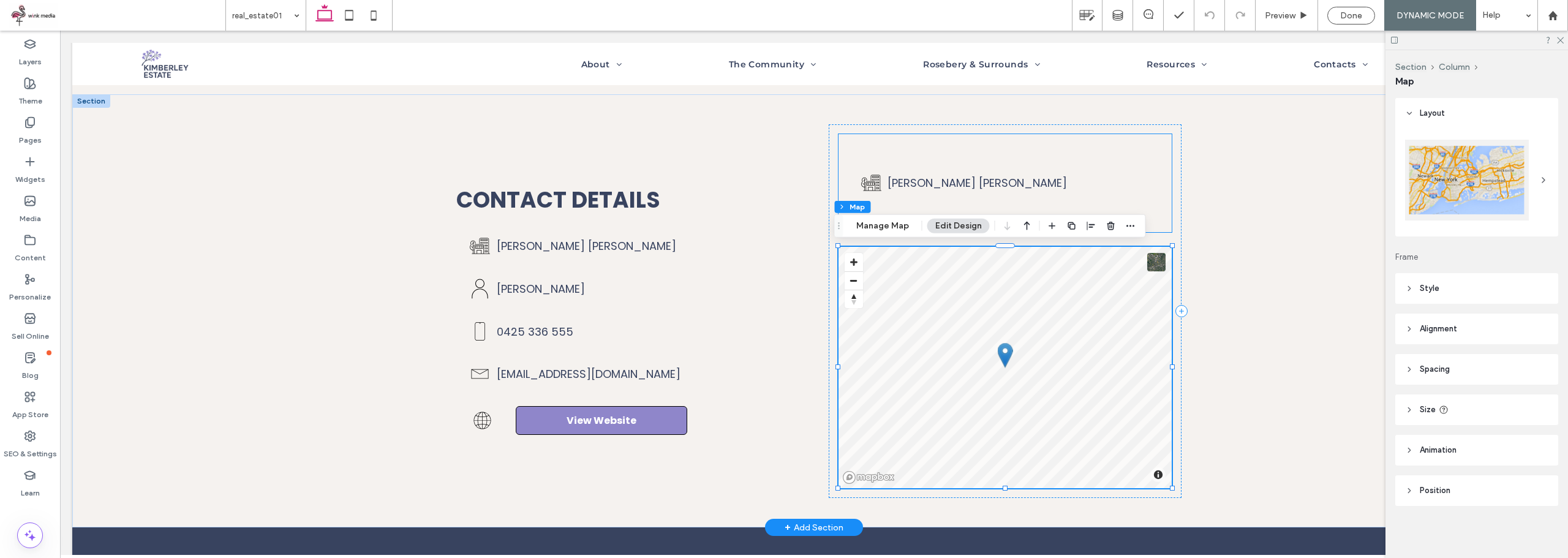
click at [943, 147] on div "[PERSON_NAME] [PERSON_NAME]" at bounding box center [1005, 183] width 333 height 98
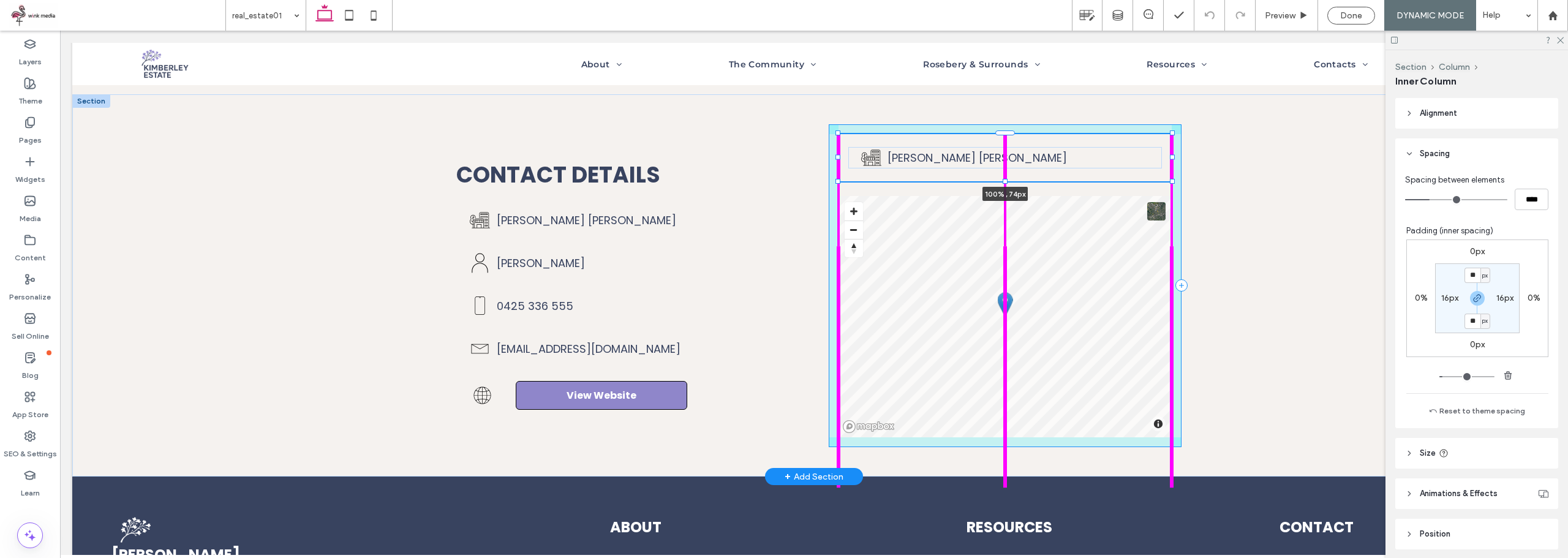
drag, startPoint x: 1001, startPoint y: 231, endPoint x: 1001, endPoint y: 171, distance: 60.0
click at [1001, 171] on div "Contact details [PERSON_NAME] [PERSON_NAME] [PERSON_NAME] 0425 336 555 [EMAIL_A…" at bounding box center [814, 285] width 735 height 382
type input "**"
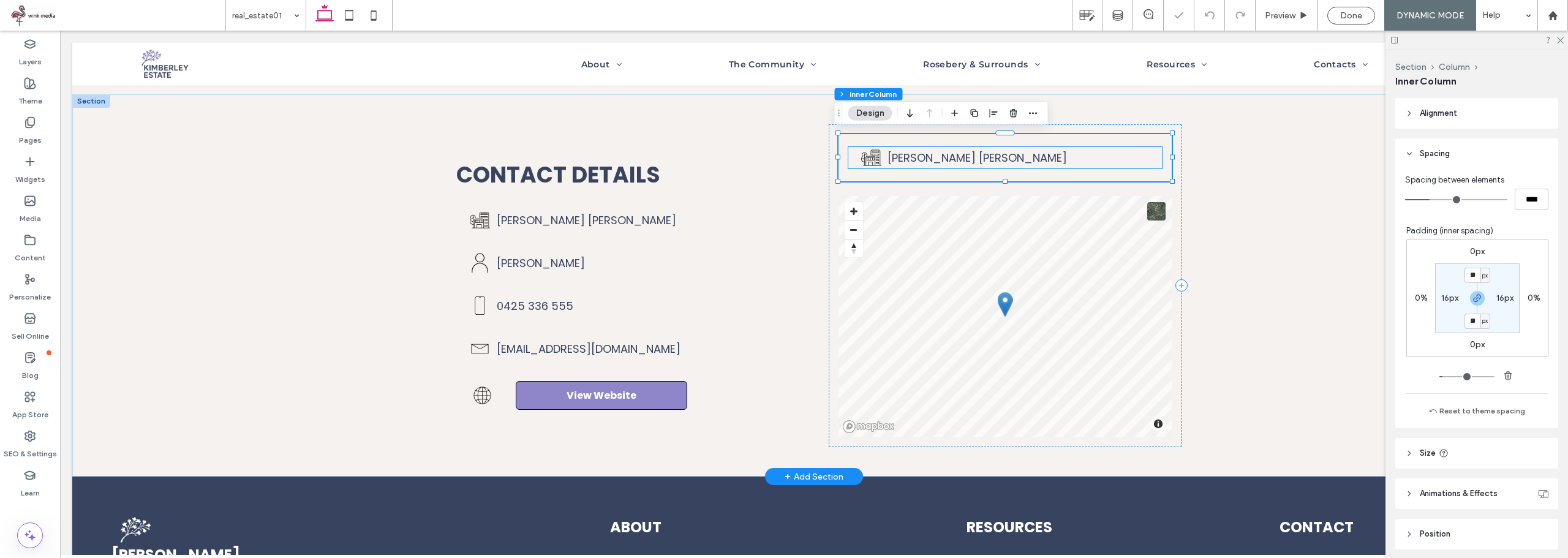
click at [864, 157] on icon at bounding box center [872, 158] width 20 height 16
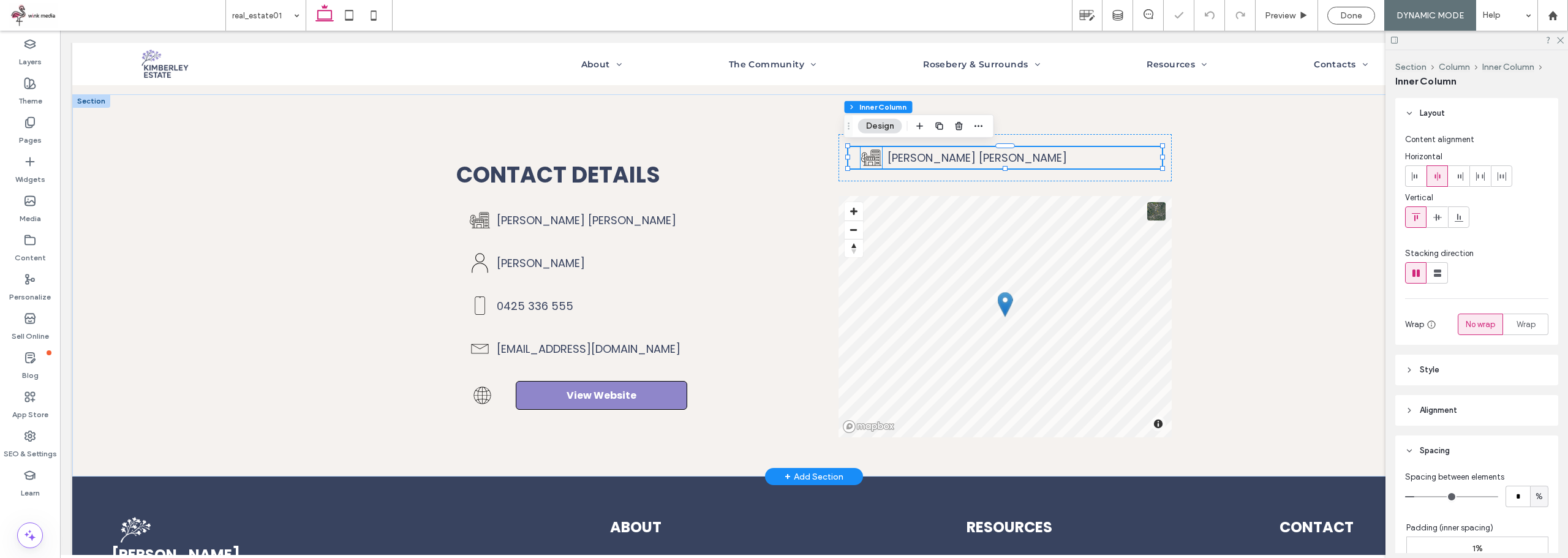
click at [866, 160] on icon at bounding box center [871, 158] width 21 height 21
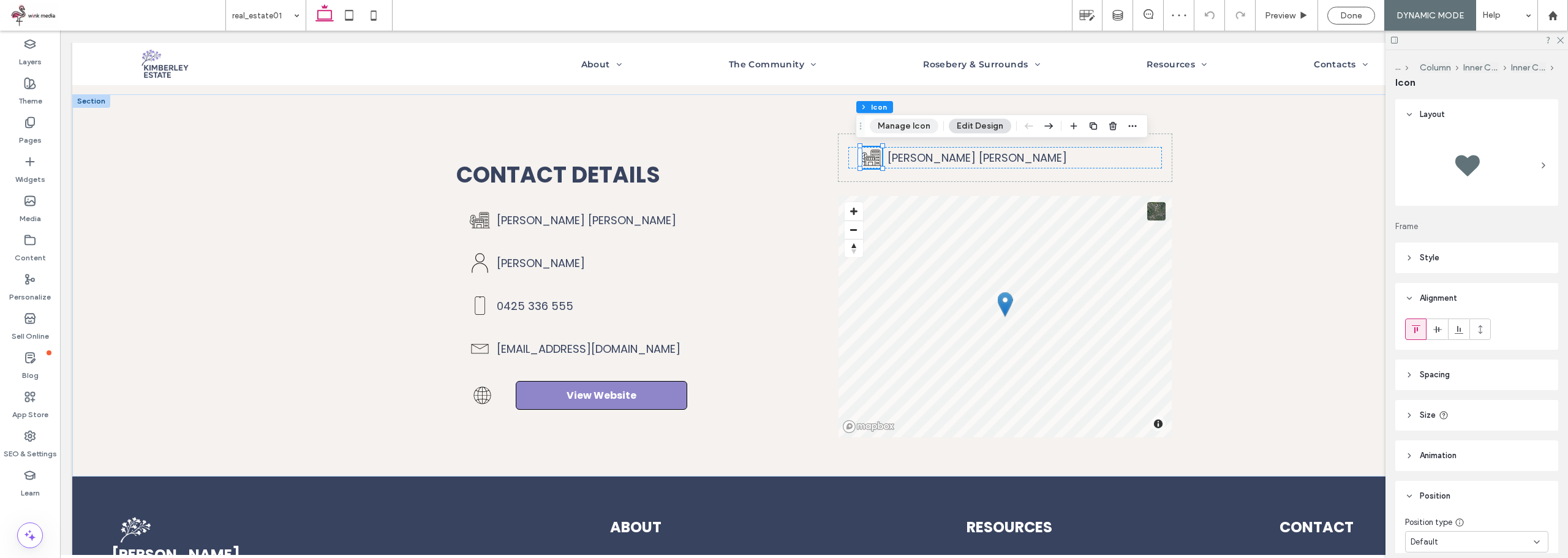
click at [896, 127] on button "Manage Icon" at bounding box center [904, 126] width 69 height 15
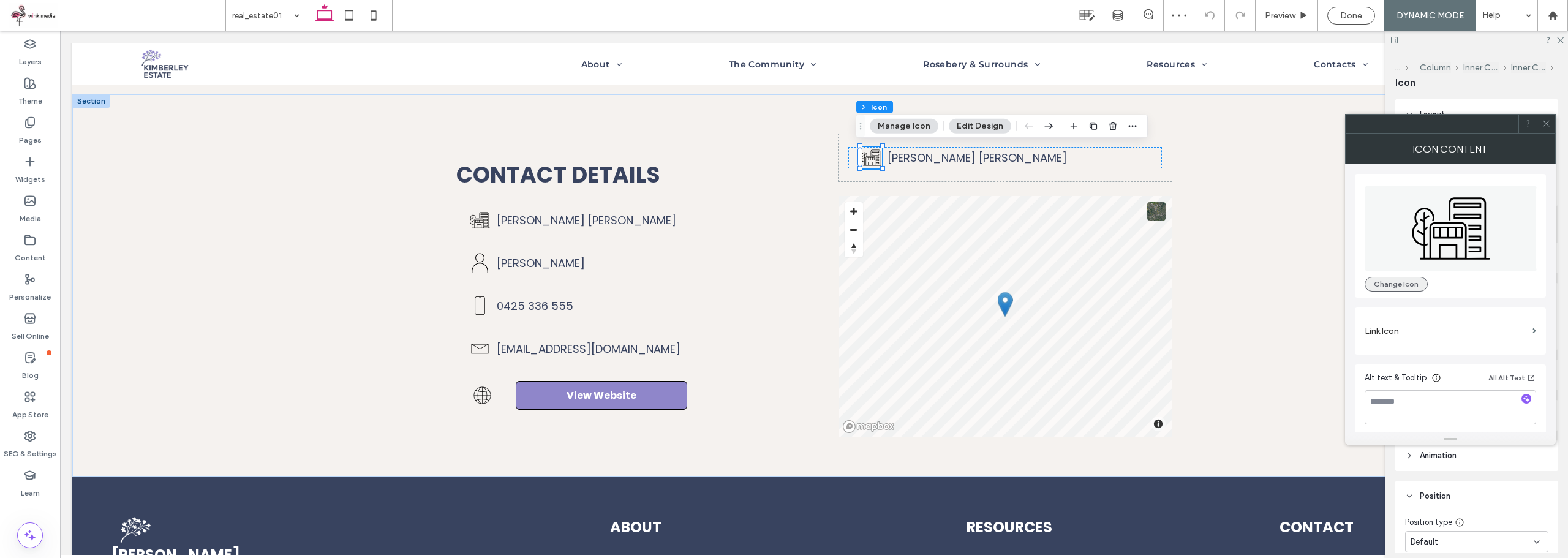
click at [1412, 288] on button "Change Icon" at bounding box center [1396, 284] width 63 height 15
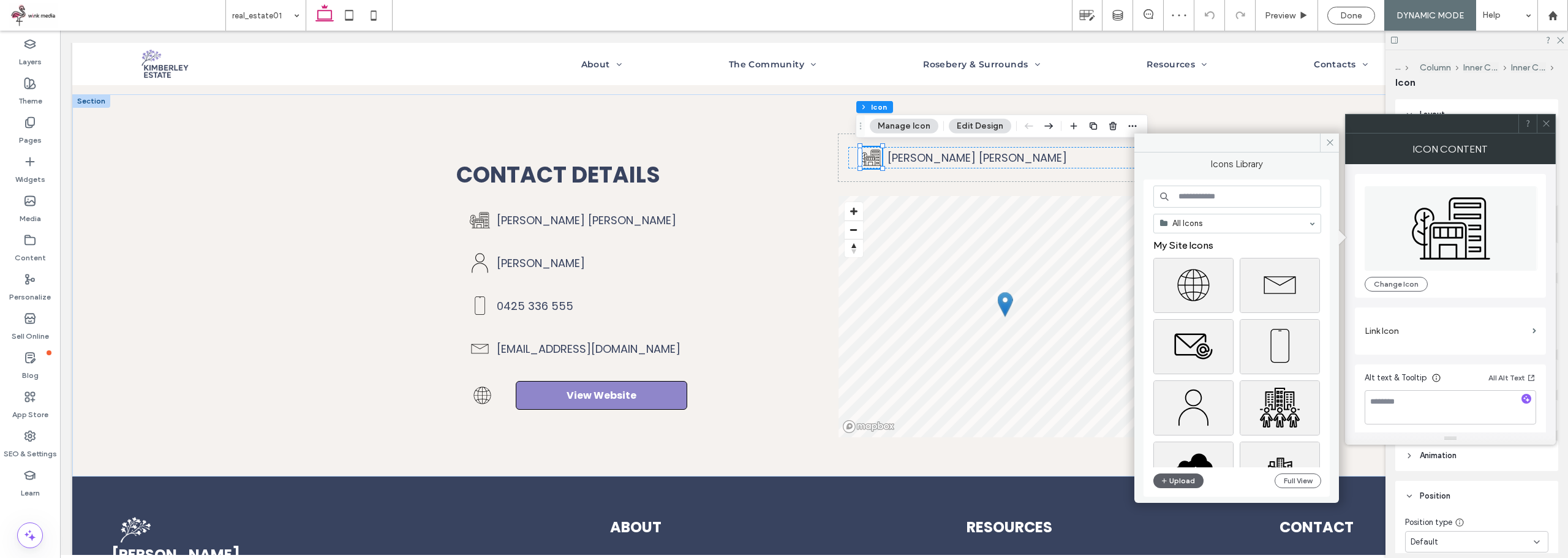
click at [1221, 198] on input at bounding box center [1237, 196] width 168 height 22
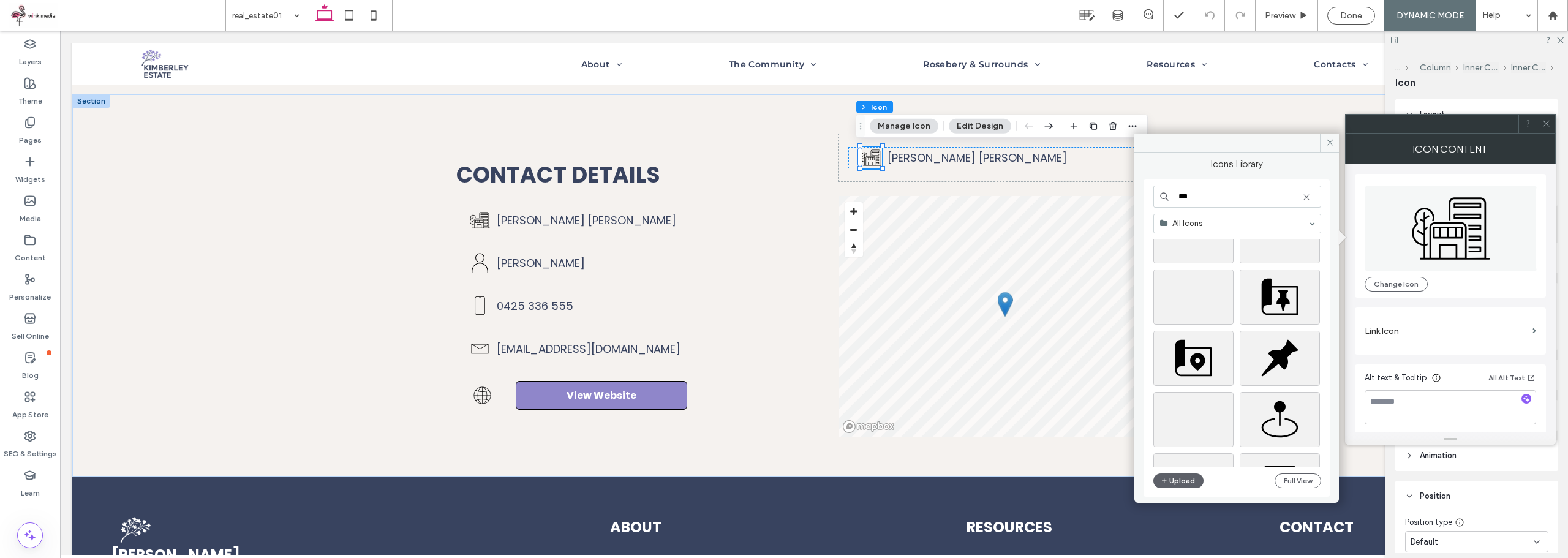
scroll to position [1077, 0]
drag, startPoint x: 1214, startPoint y: 197, endPoint x: 1141, endPoint y: 196, distance: 73.0
click at [1141, 196] on div "Icons Library *** All Icons Upload Full View" at bounding box center [1236, 323] width 204 height 341
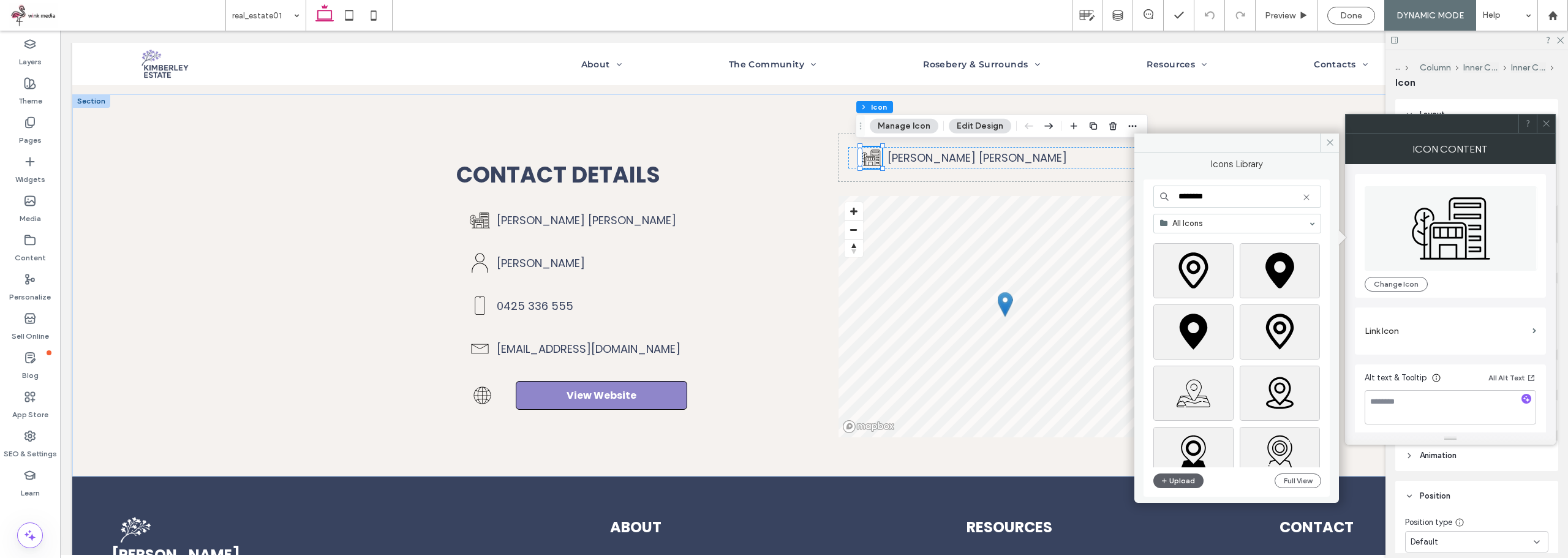
scroll to position [429, 0]
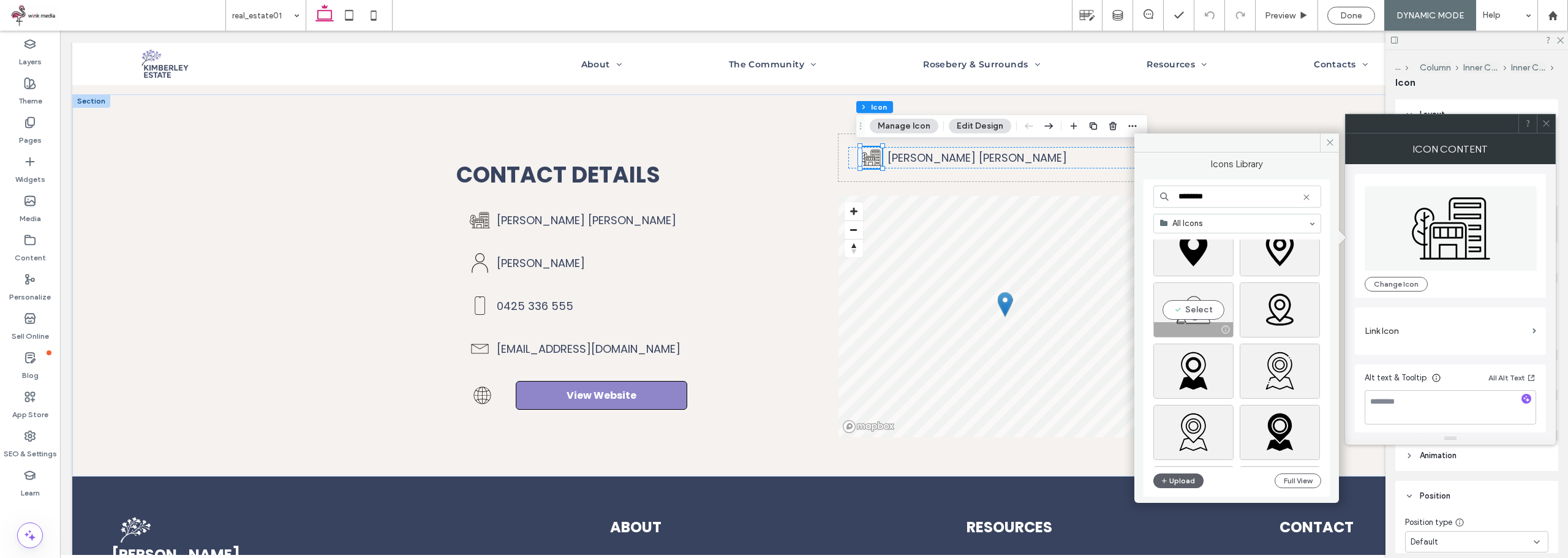
type input "********"
click at [1199, 309] on div "Select" at bounding box center [1193, 310] width 80 height 55
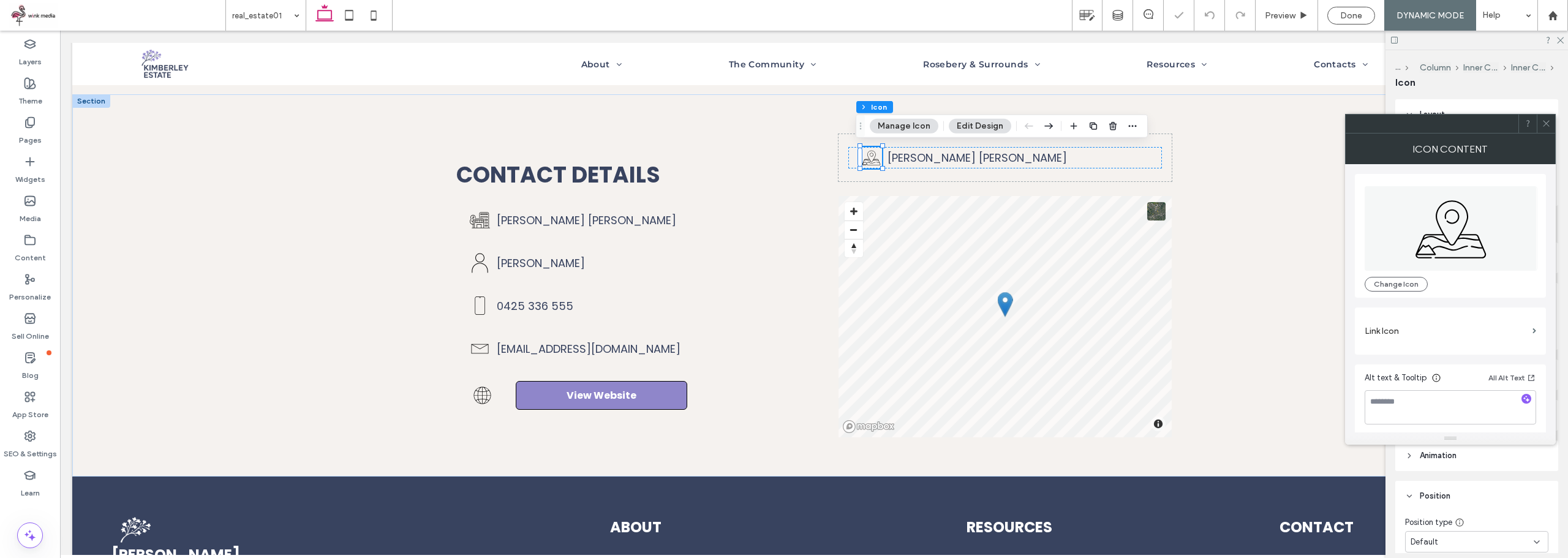
click at [1549, 124] on icon at bounding box center [1546, 123] width 9 height 9
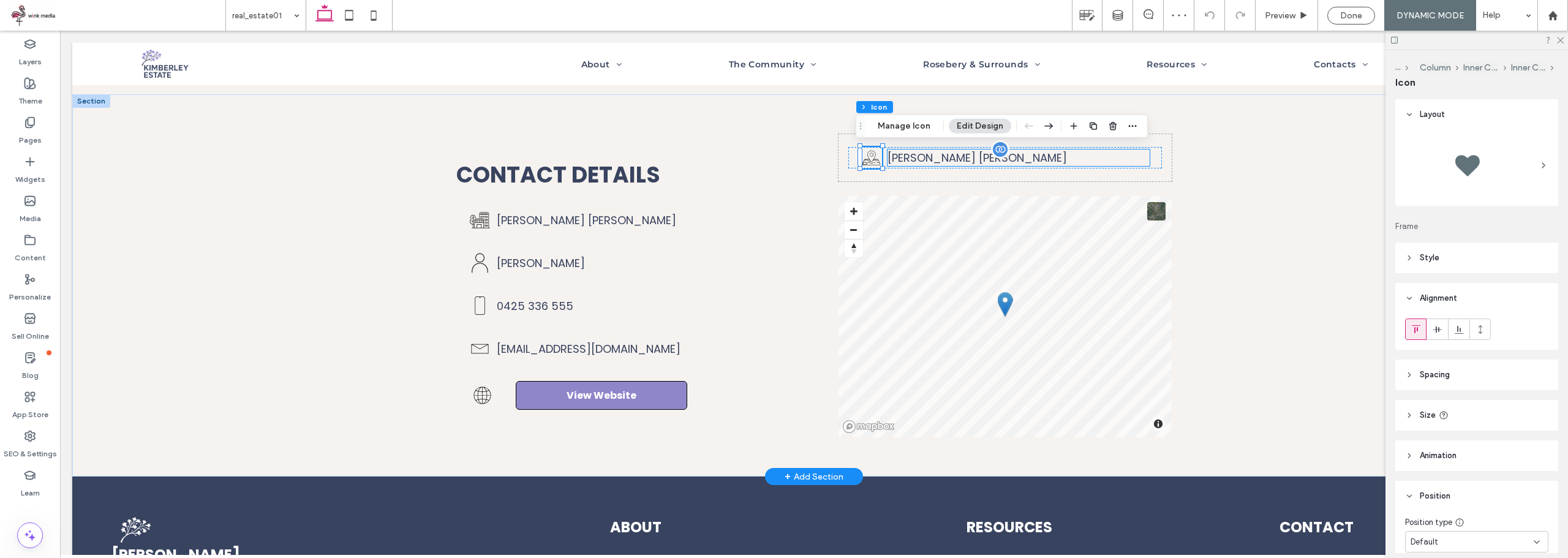
click at [974, 157] on span "[PERSON_NAME] [PERSON_NAME]" at bounding box center [977, 158] width 179 height 15
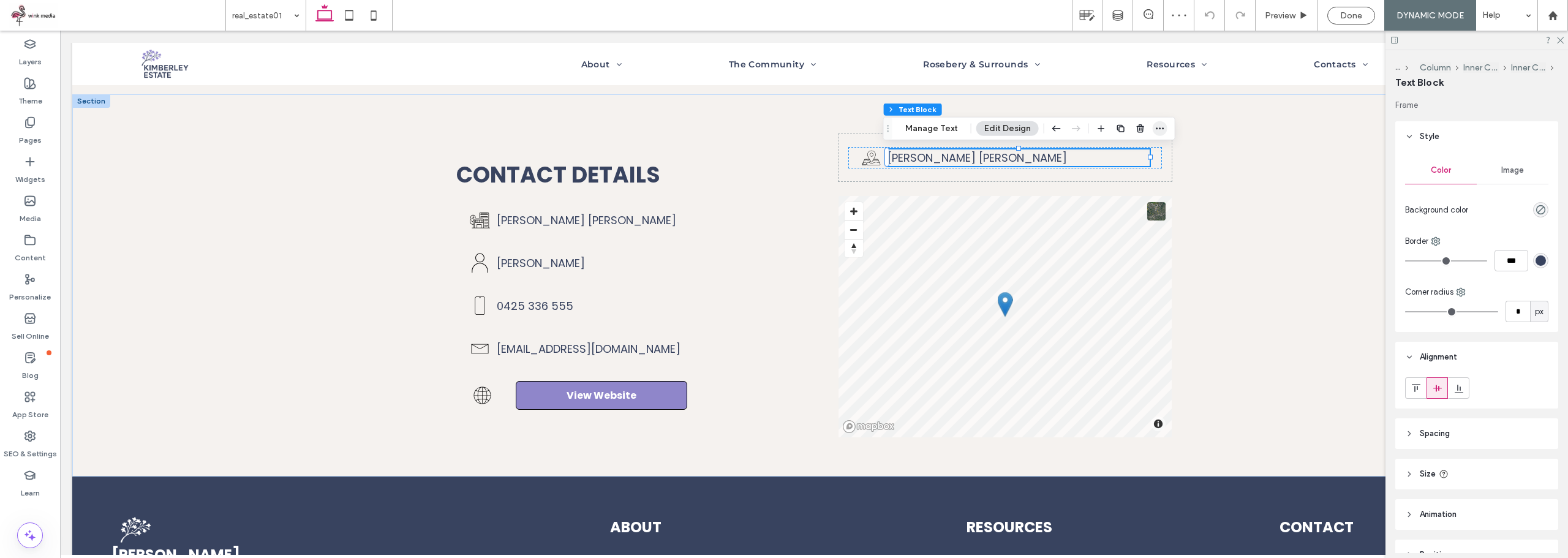
click at [1162, 133] on icon "button" at bounding box center [1160, 128] width 9 height 9
click at [1136, 242] on span "Connect to Data" at bounding box center [1114, 247] width 69 height 10
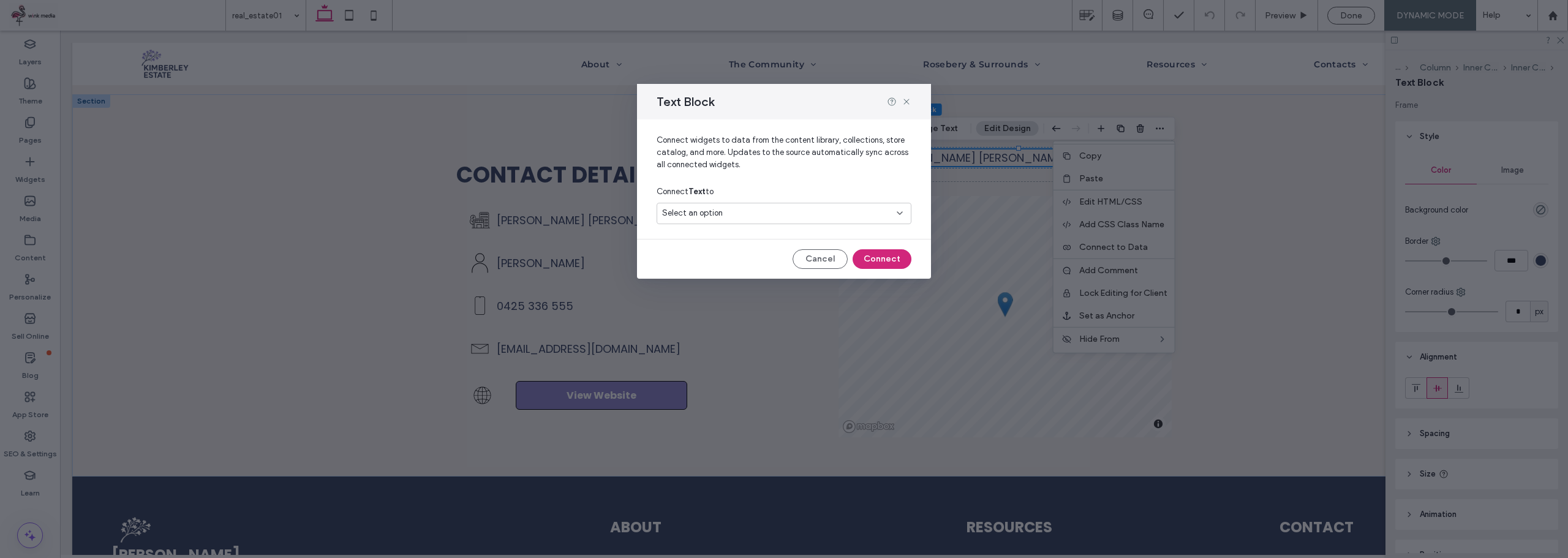
click at [804, 210] on div "Select an option" at bounding box center [777, 213] width 229 height 12
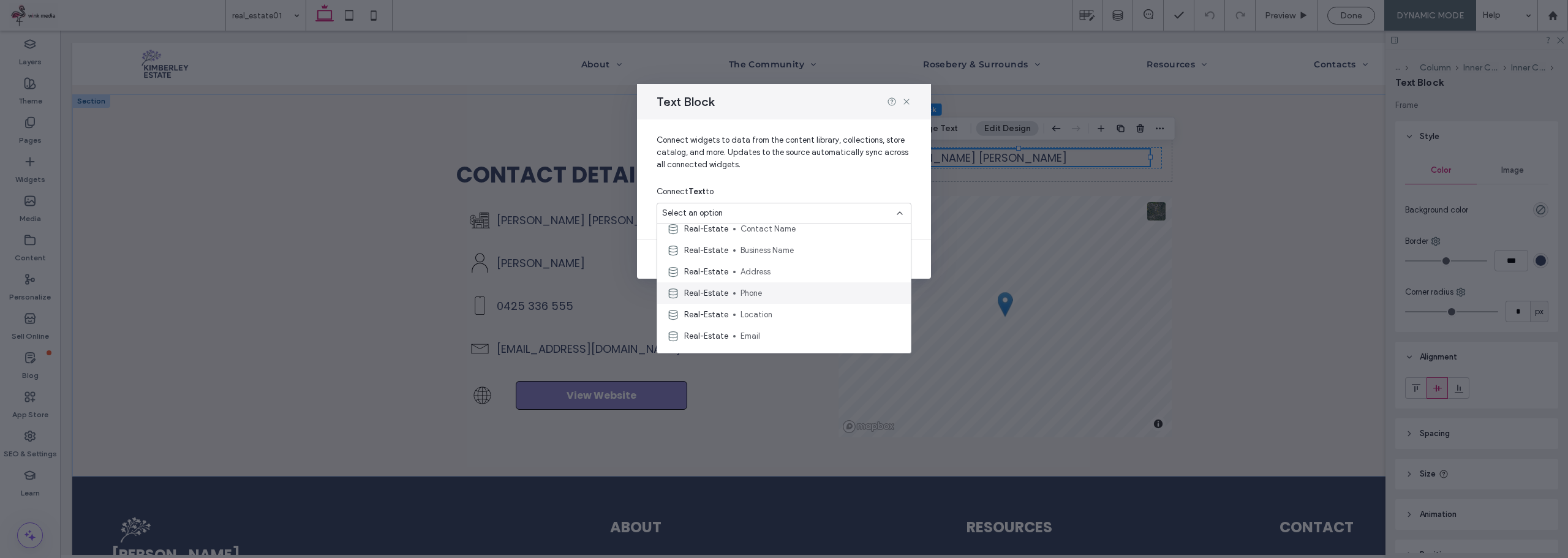
scroll to position [123, 0]
click at [777, 243] on span "Address" at bounding box center [820, 241] width 160 height 12
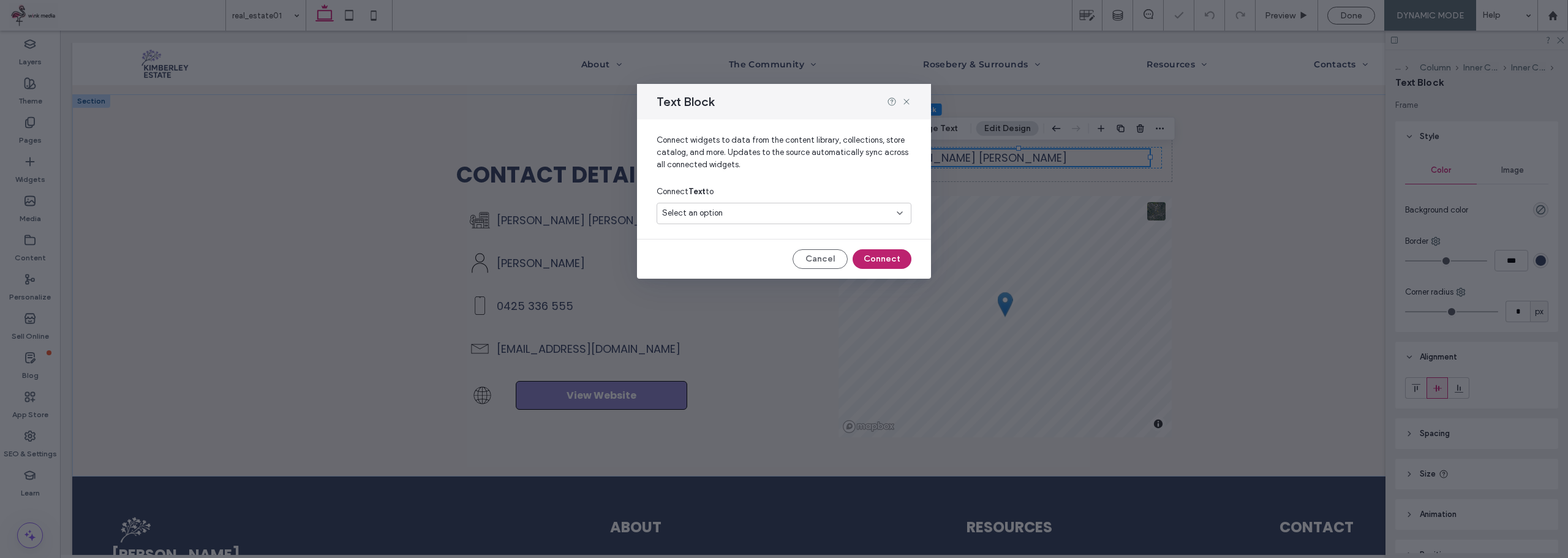
click at [890, 253] on button "Connect" at bounding box center [882, 259] width 59 height 20
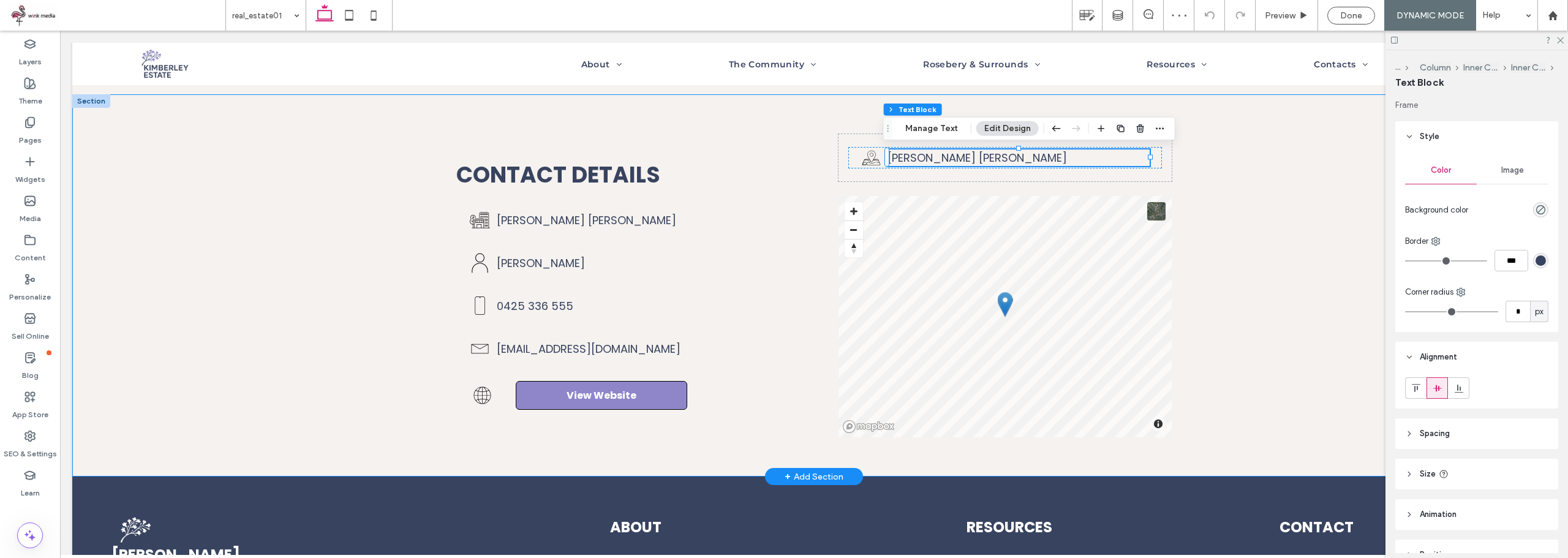
click at [1237, 204] on div "Contact details [PERSON_NAME] [PERSON_NAME] [PERSON_NAME] 0425 336 555 [EMAIL_A…" at bounding box center [814, 285] width 1483 height 382
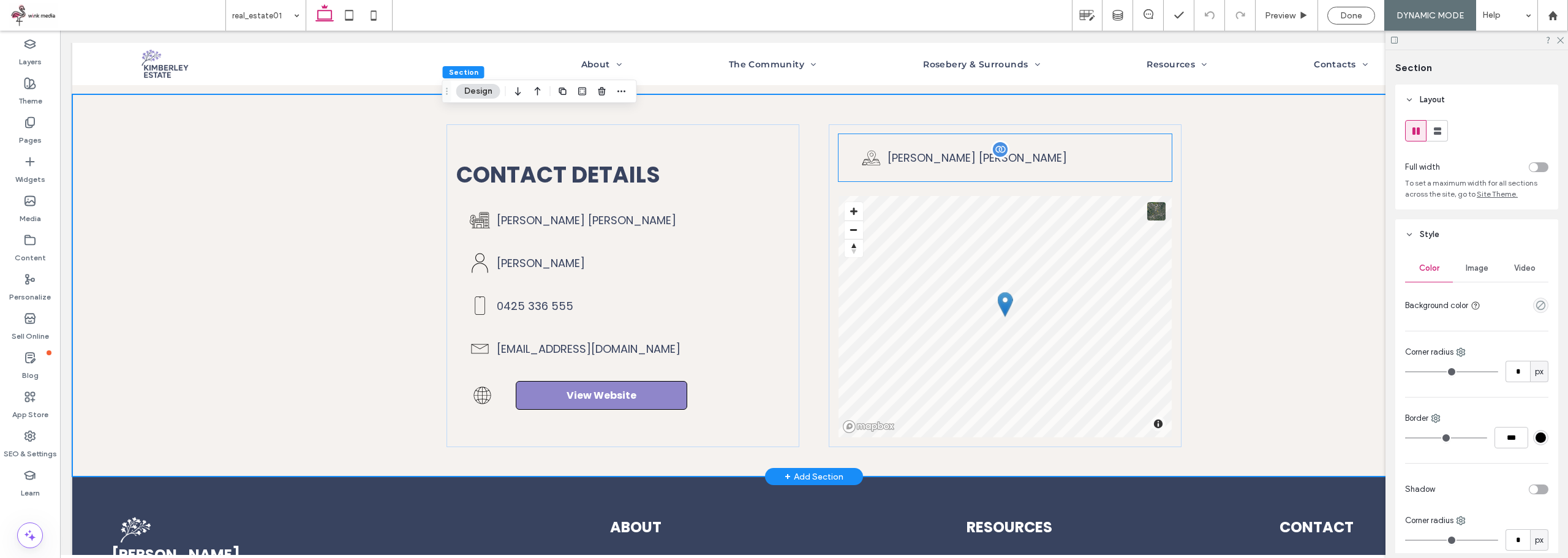
click at [1014, 158] on span "[PERSON_NAME] [PERSON_NAME]" at bounding box center [977, 158] width 179 height 15
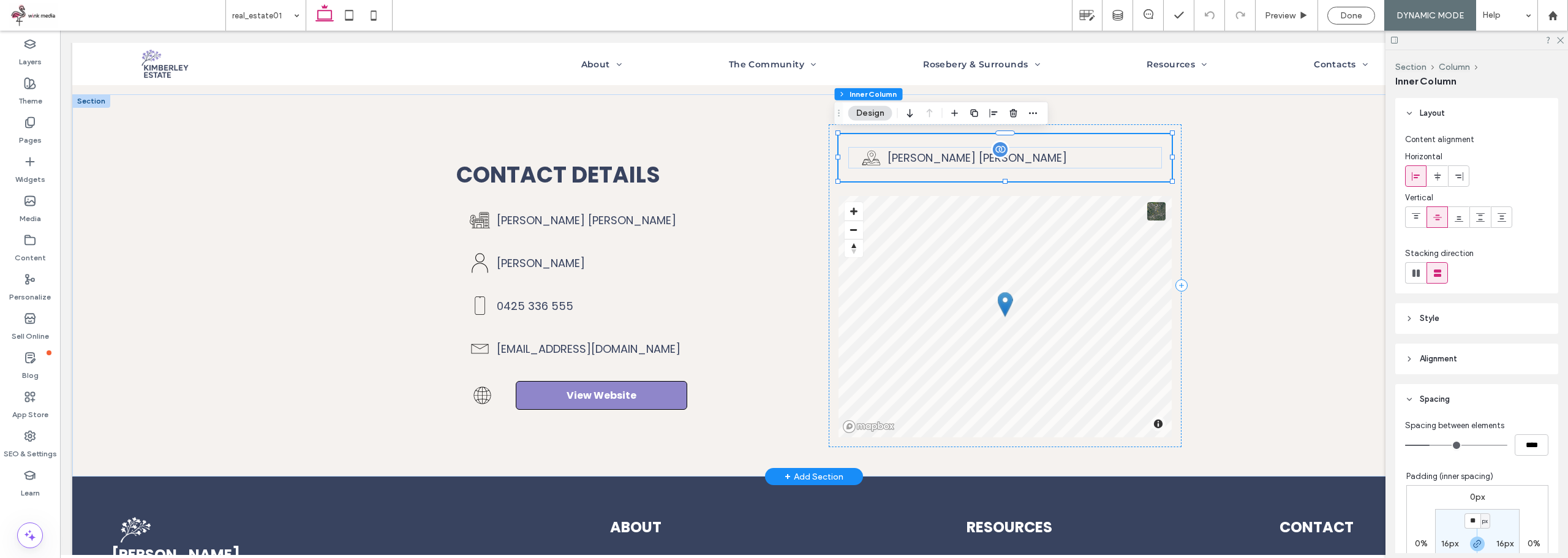
click at [1022, 158] on p "[PERSON_NAME] [PERSON_NAME]" at bounding box center [1018, 158] width 262 height 17
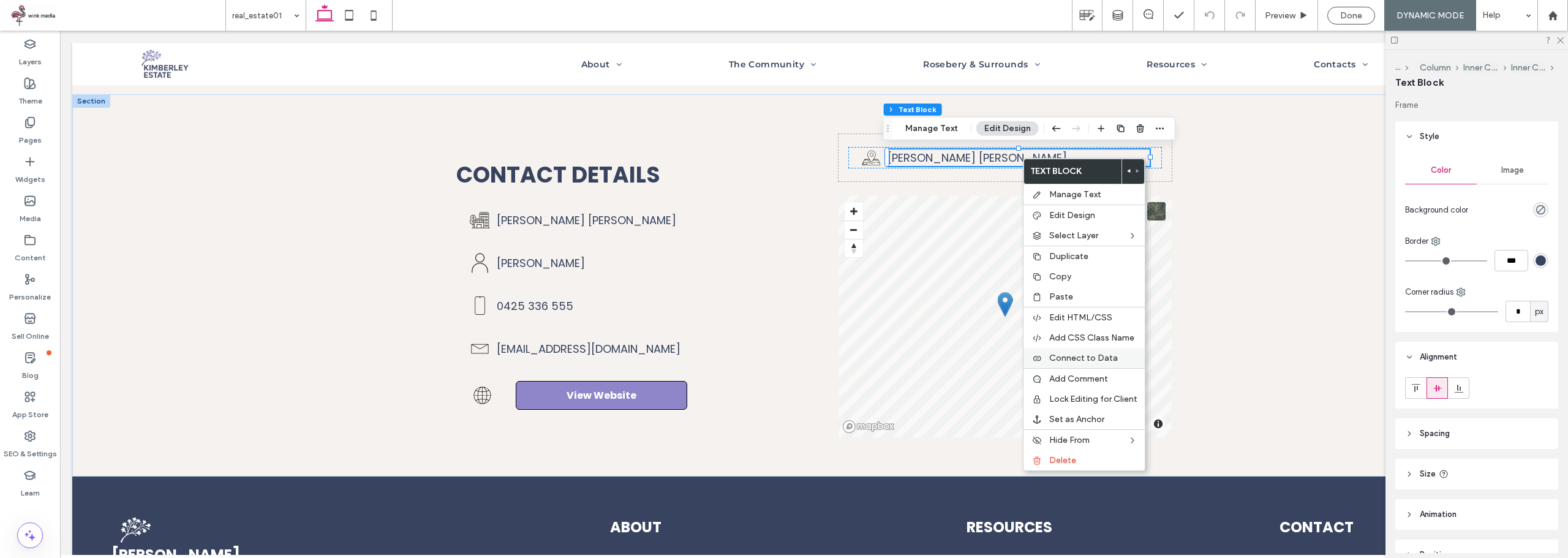
click at [1101, 354] on span "Connect to Data" at bounding box center [1083, 358] width 69 height 10
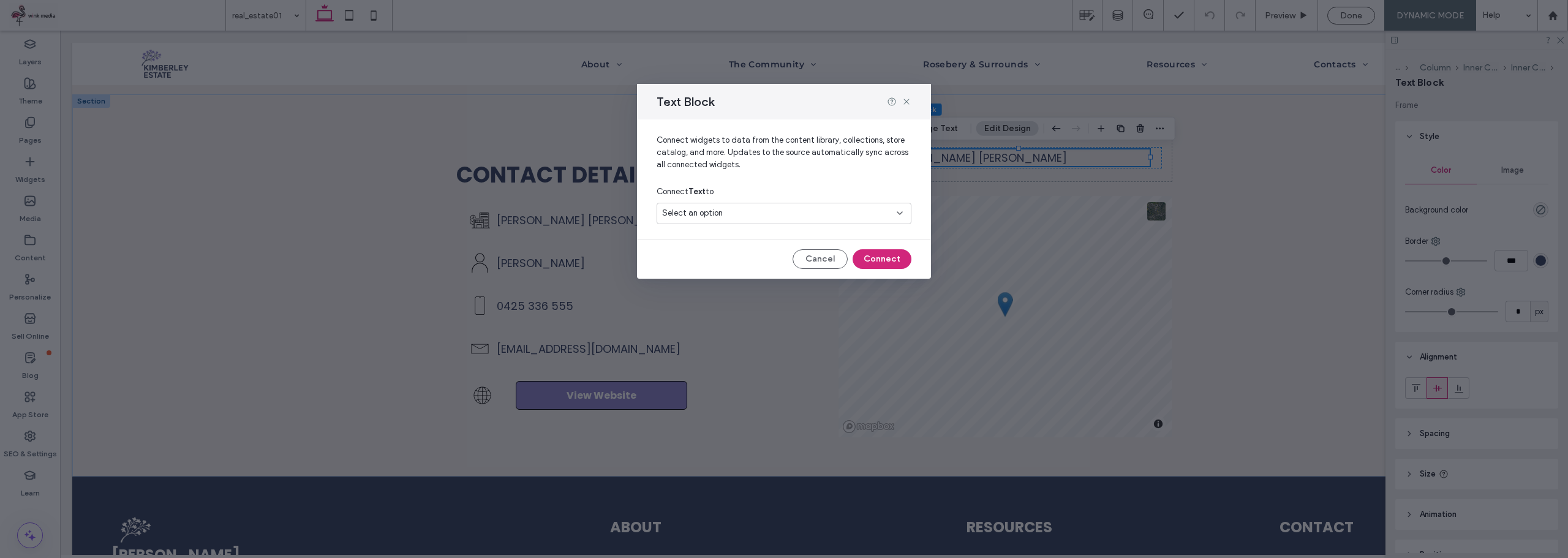
click at [772, 204] on div "Select an option" at bounding box center [783, 213] width 255 height 21
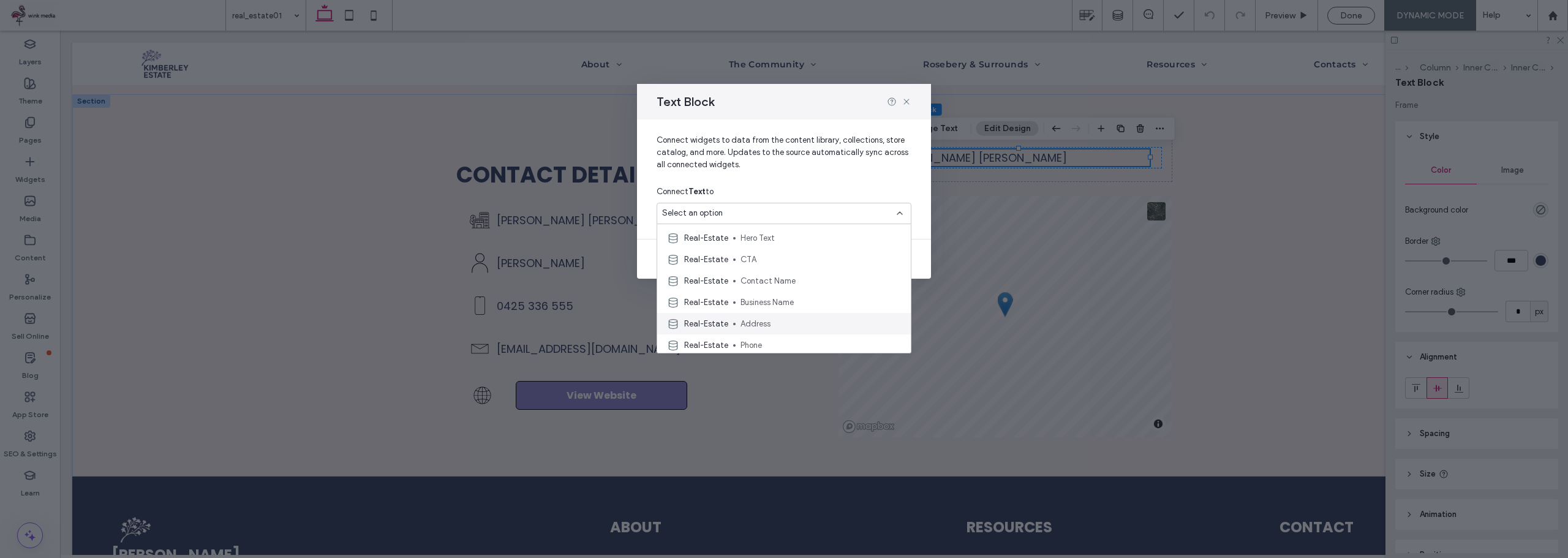
scroll to position [61, 0]
click at [772, 301] on span "Address" at bounding box center [820, 302] width 160 height 12
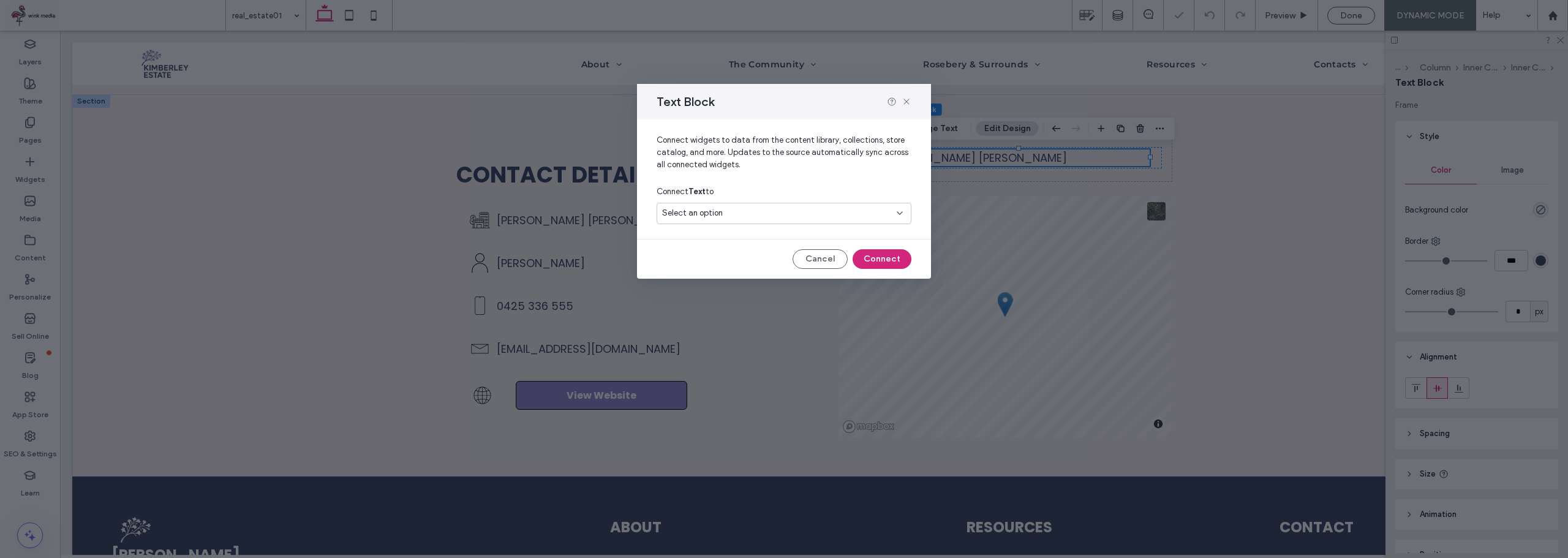
click at [869, 206] on div "Select an option" at bounding box center [783, 213] width 255 height 21
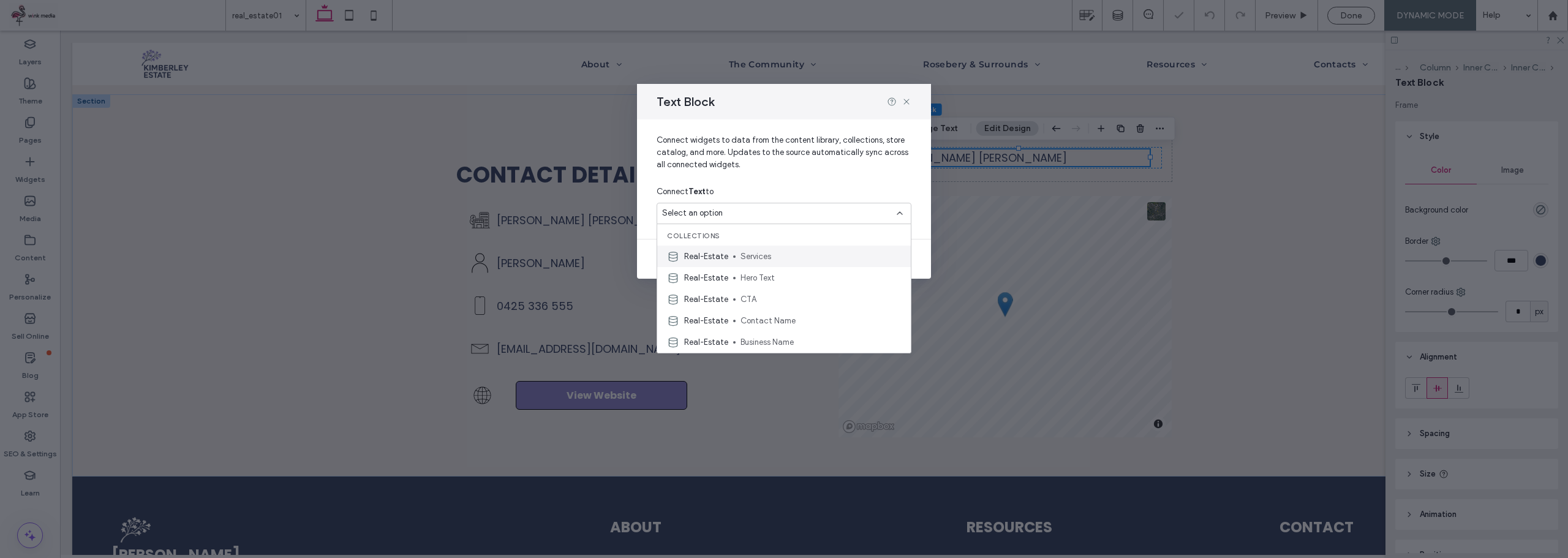
click at [770, 252] on span "Services" at bounding box center [820, 256] width 160 height 12
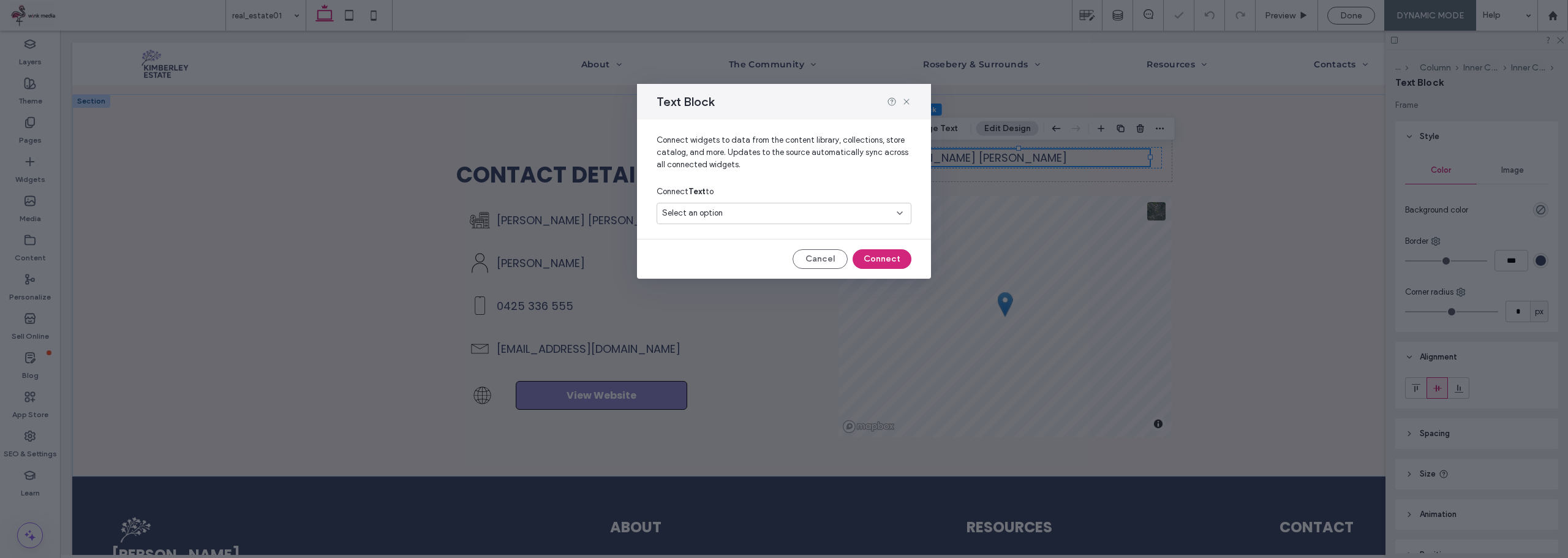
click at [810, 206] on div "Select an option" at bounding box center [783, 213] width 255 height 21
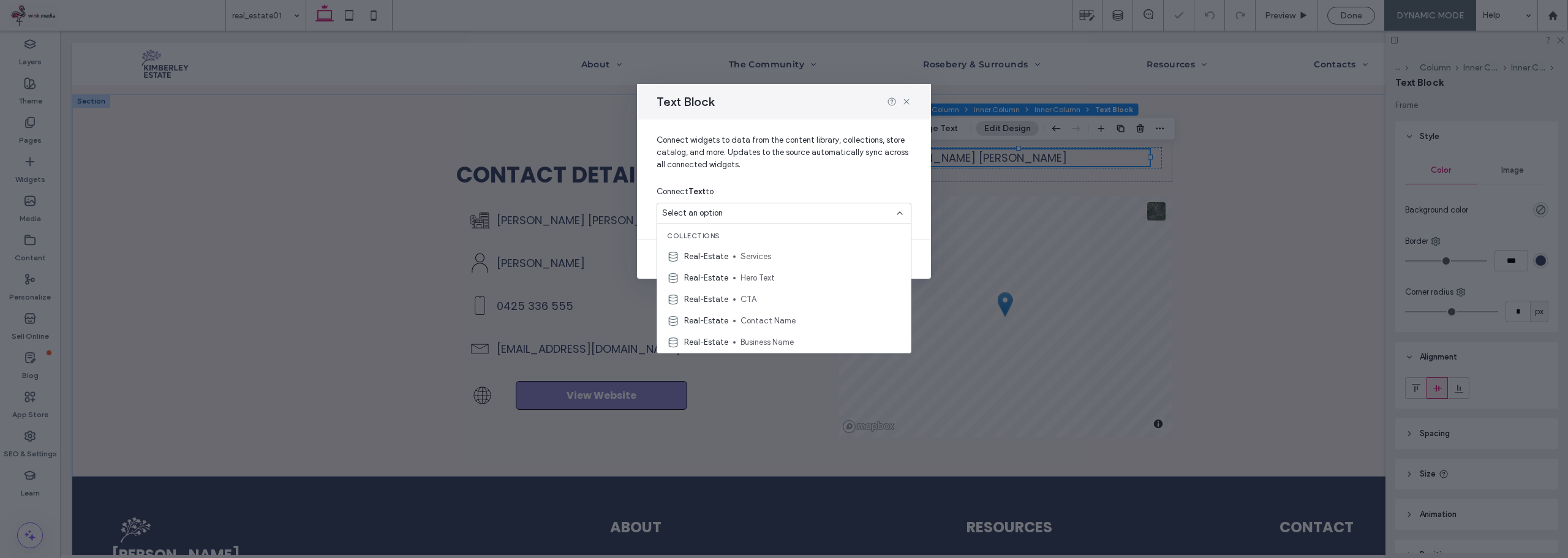
drag, startPoint x: 904, startPoint y: 101, endPoint x: 904, endPoint y: 106, distance: 5.0
click at [904, 101] on icon at bounding box center [906, 101] width 9 height 9
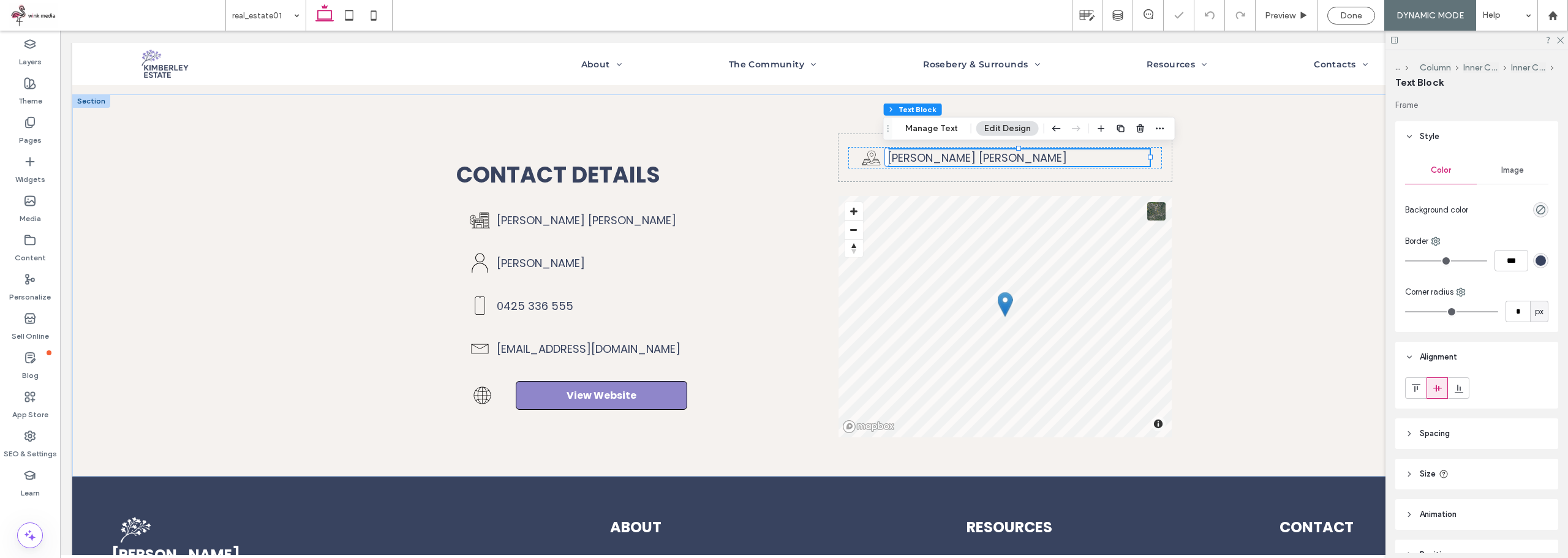
click at [1351, 20] on span "Done" at bounding box center [1351, 15] width 22 height 10
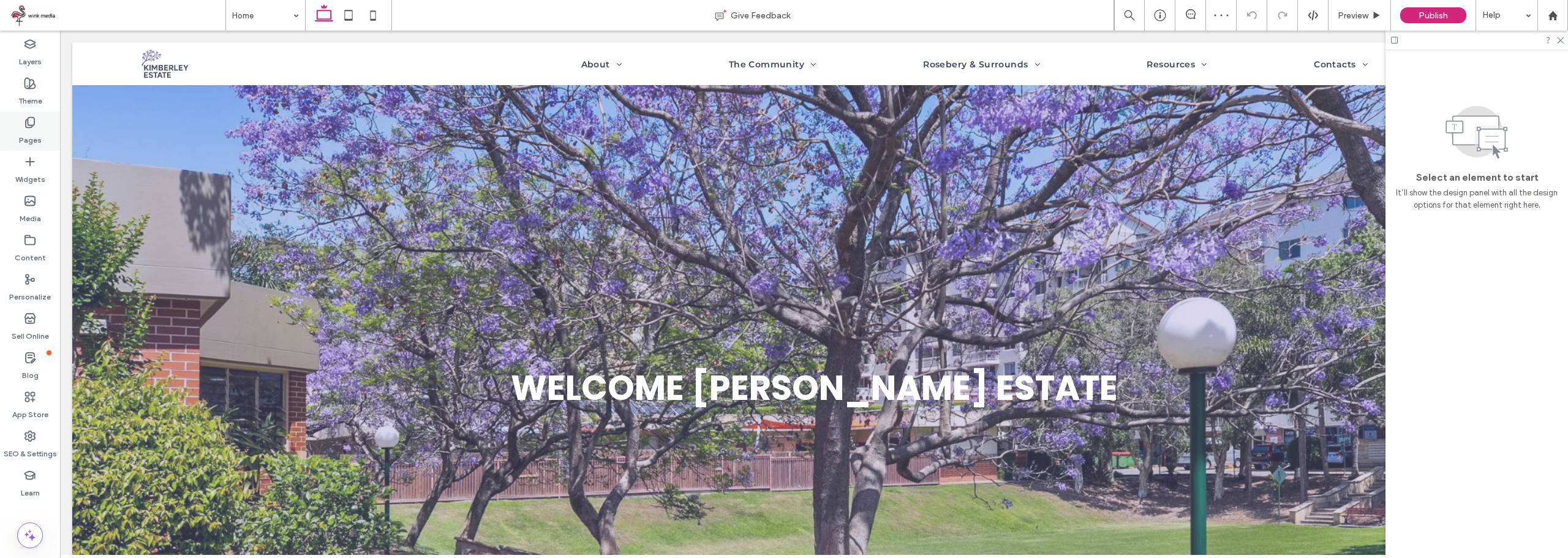
click at [36, 139] on label "Pages" at bounding box center [30, 137] width 23 height 18
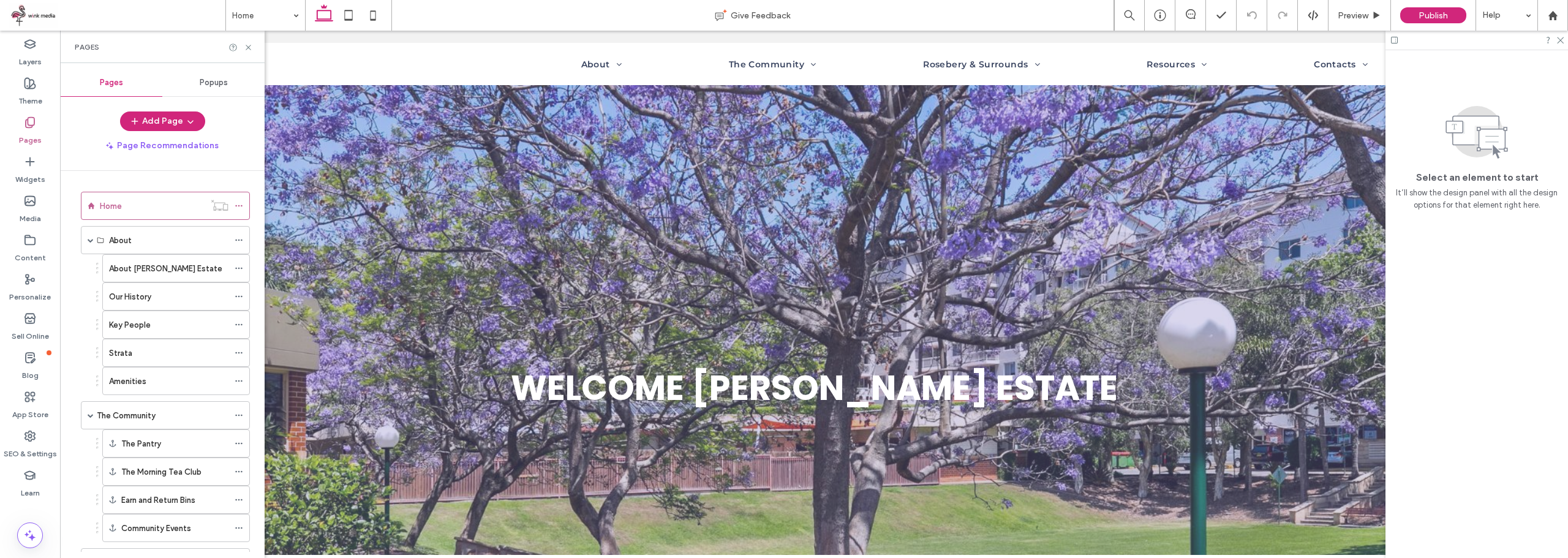
scroll to position [271, 0]
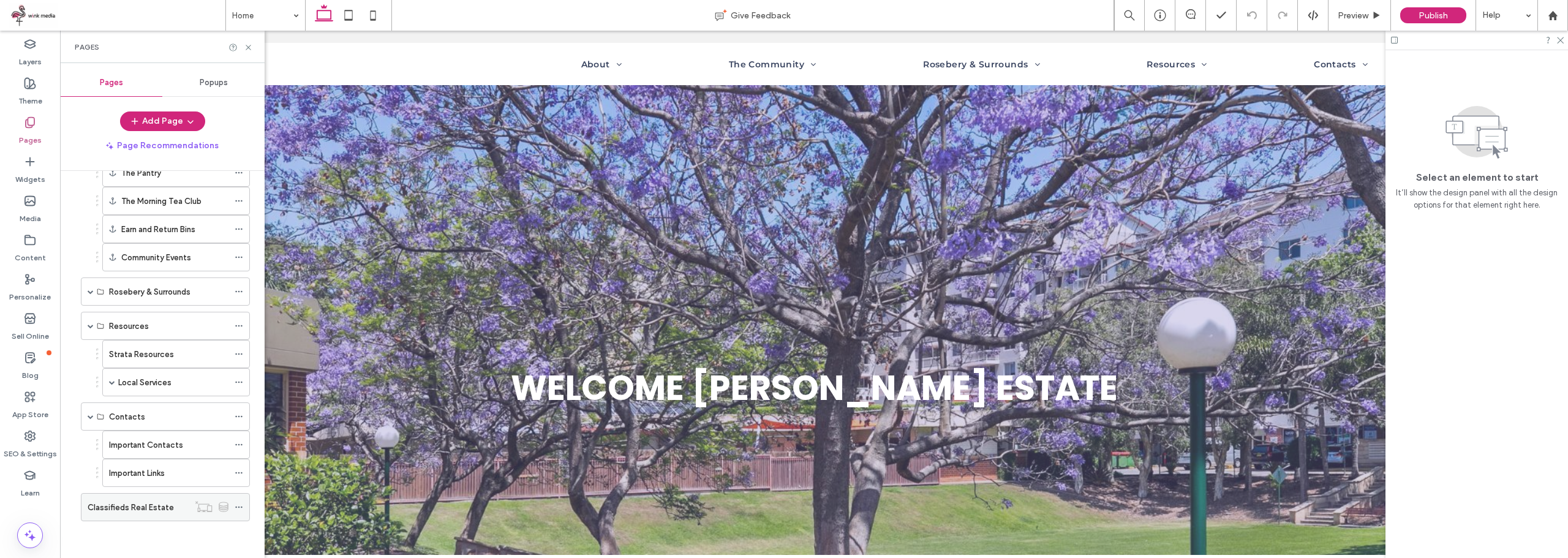
click at [170, 502] on label "Classifieds Real Estate" at bounding box center [131, 507] width 86 height 21
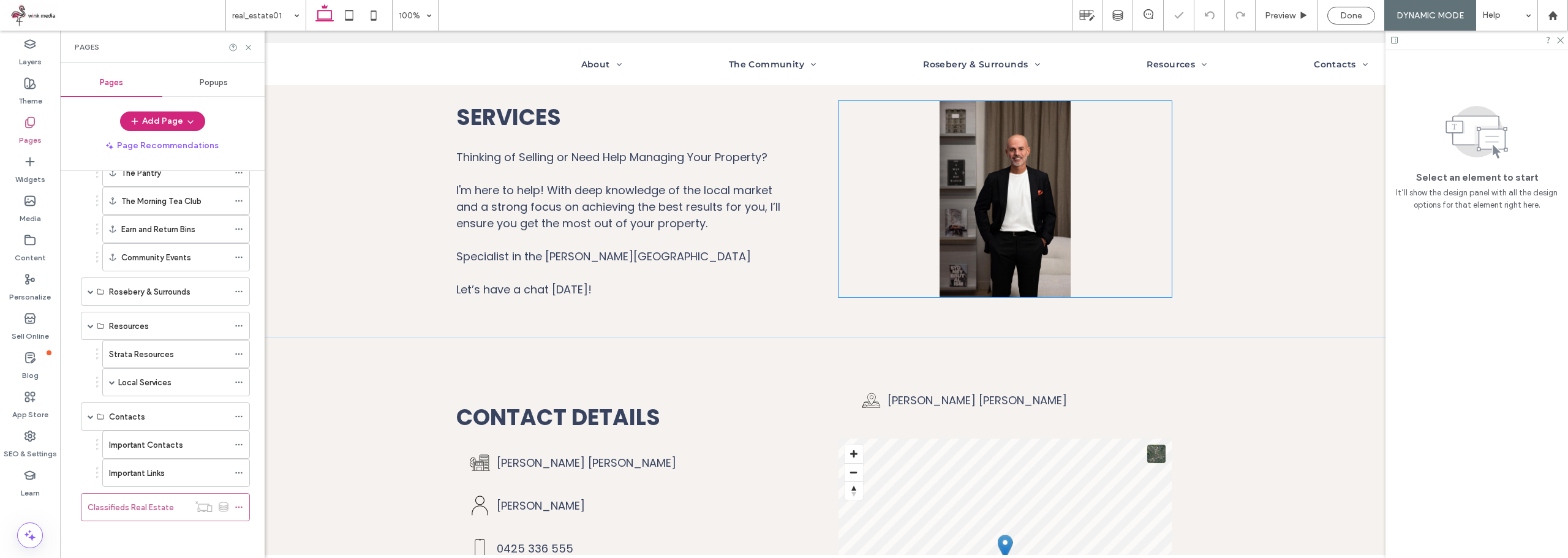
scroll to position [306, 0]
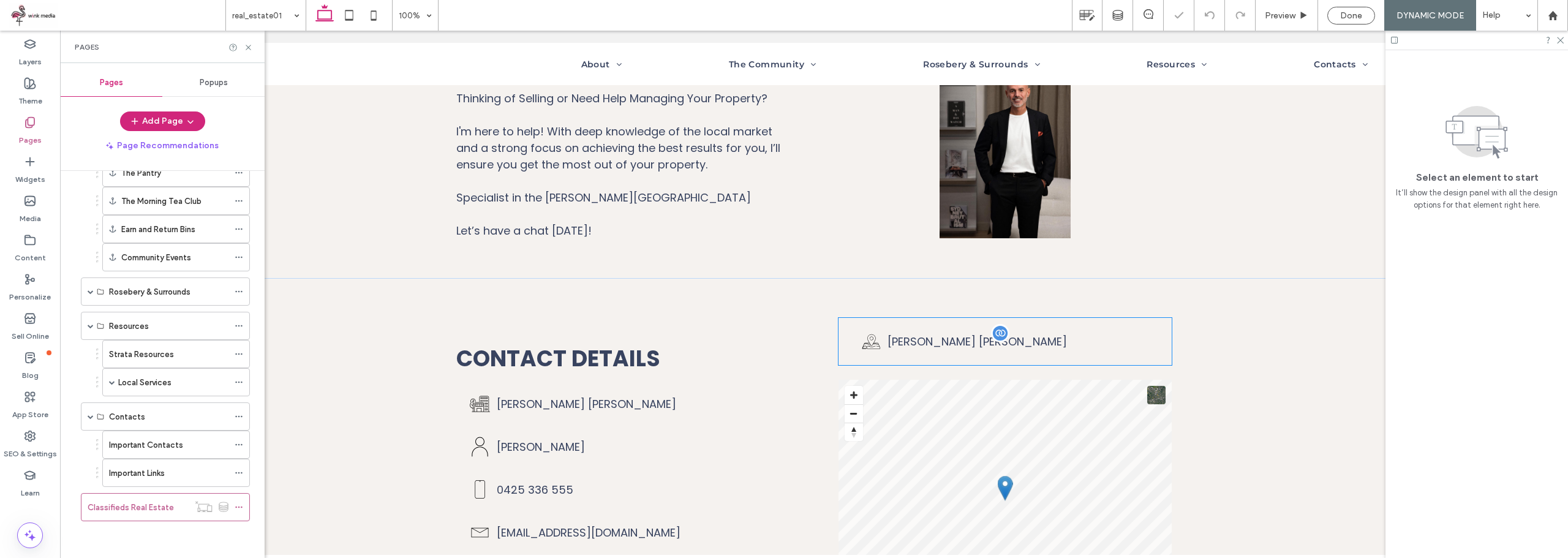
click at [906, 336] on span "[PERSON_NAME] [PERSON_NAME]" at bounding box center [977, 341] width 179 height 15
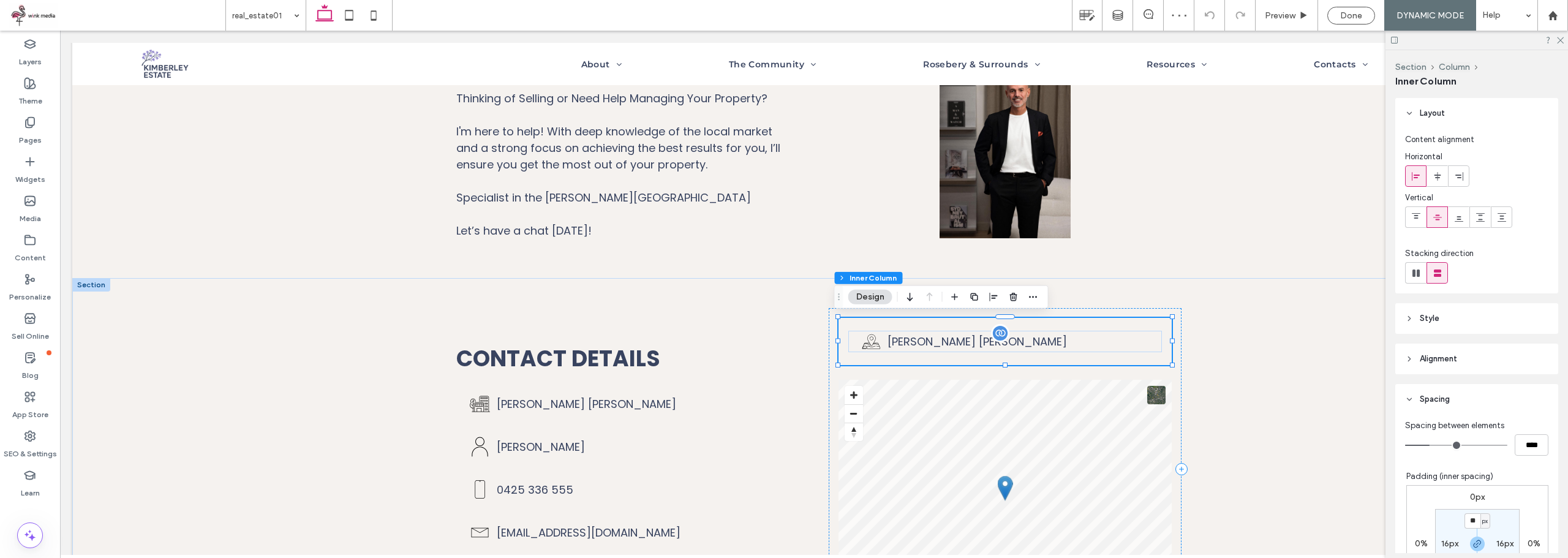
click at [958, 338] on span "[PERSON_NAME] [PERSON_NAME]" at bounding box center [977, 341] width 179 height 15
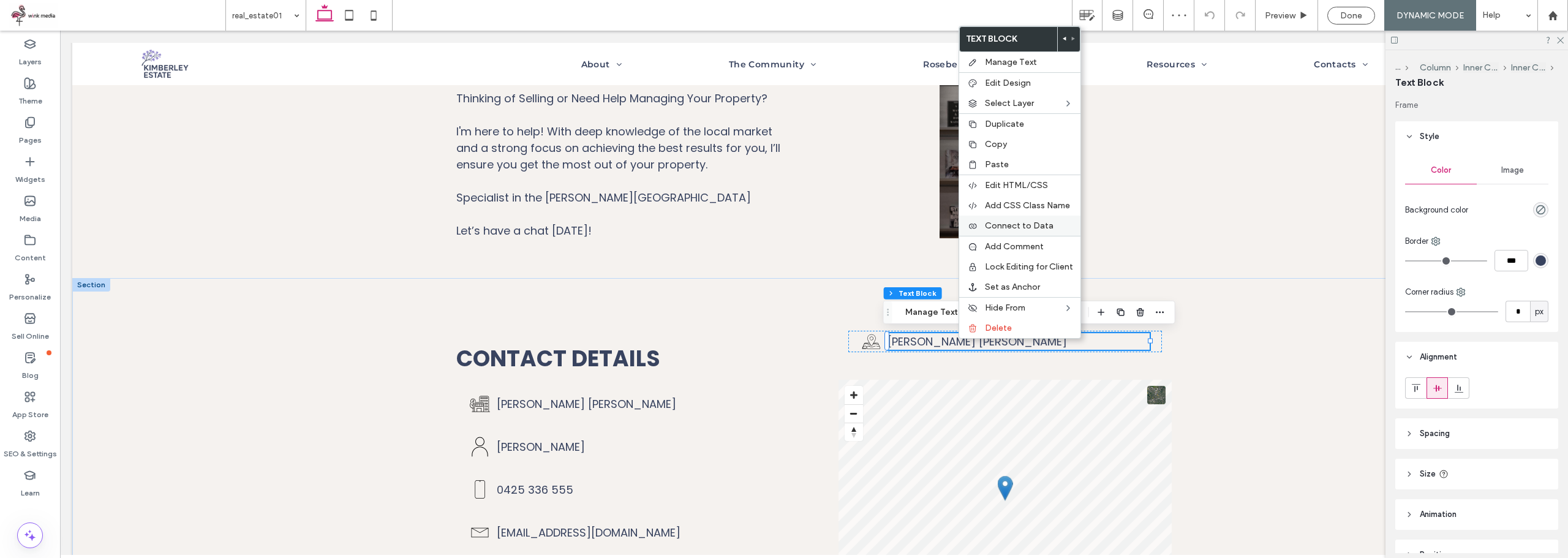
click at [1038, 229] on span "Connect to Data" at bounding box center [1019, 225] width 69 height 10
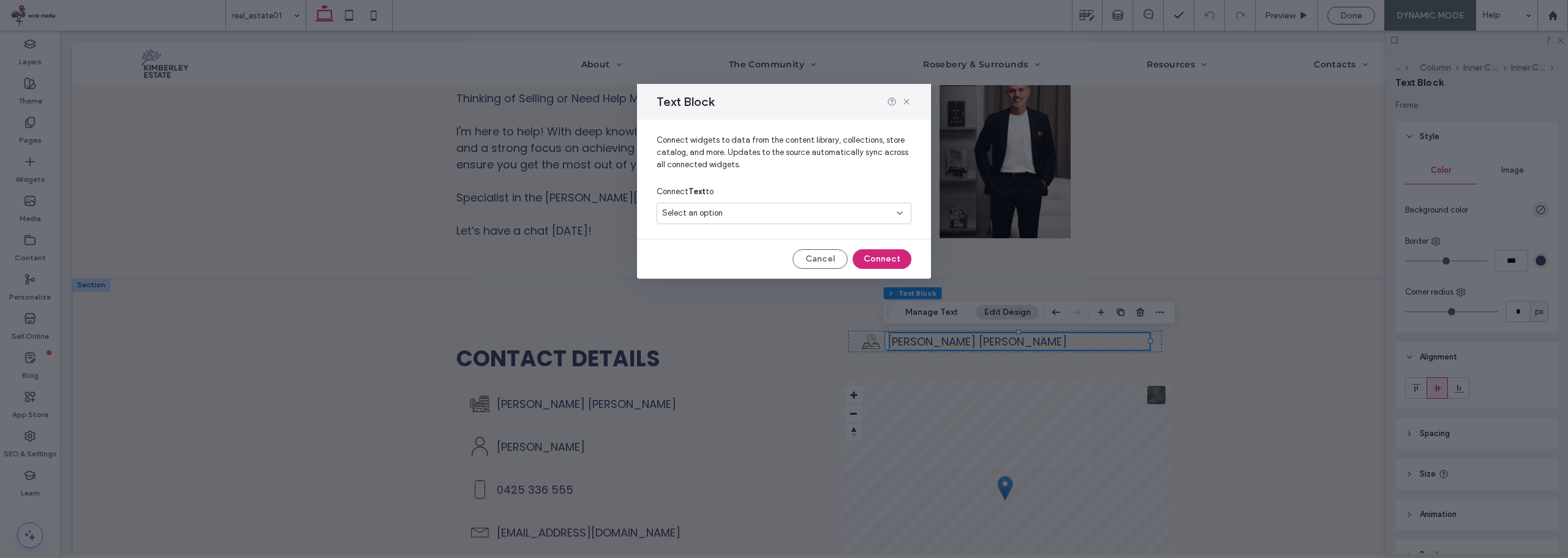
click at [788, 220] on div "Select an option" at bounding box center [783, 213] width 255 height 21
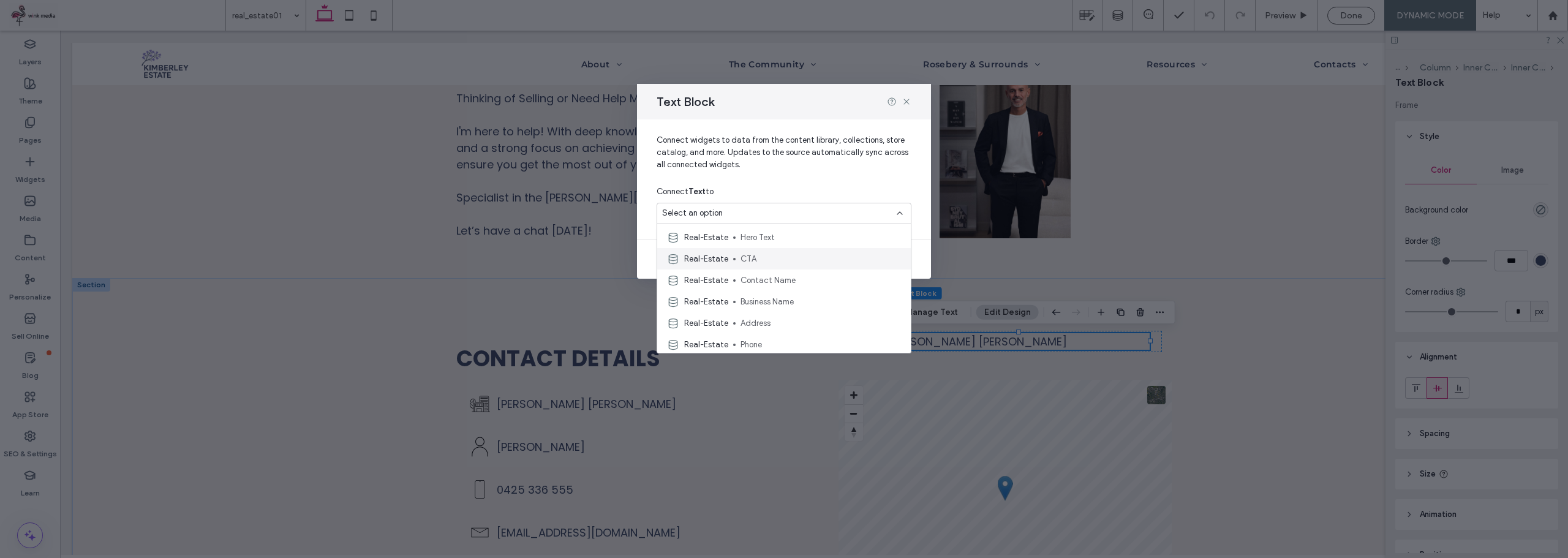
scroll to position [61, 0]
click at [774, 301] on span "Address" at bounding box center [820, 302] width 160 height 12
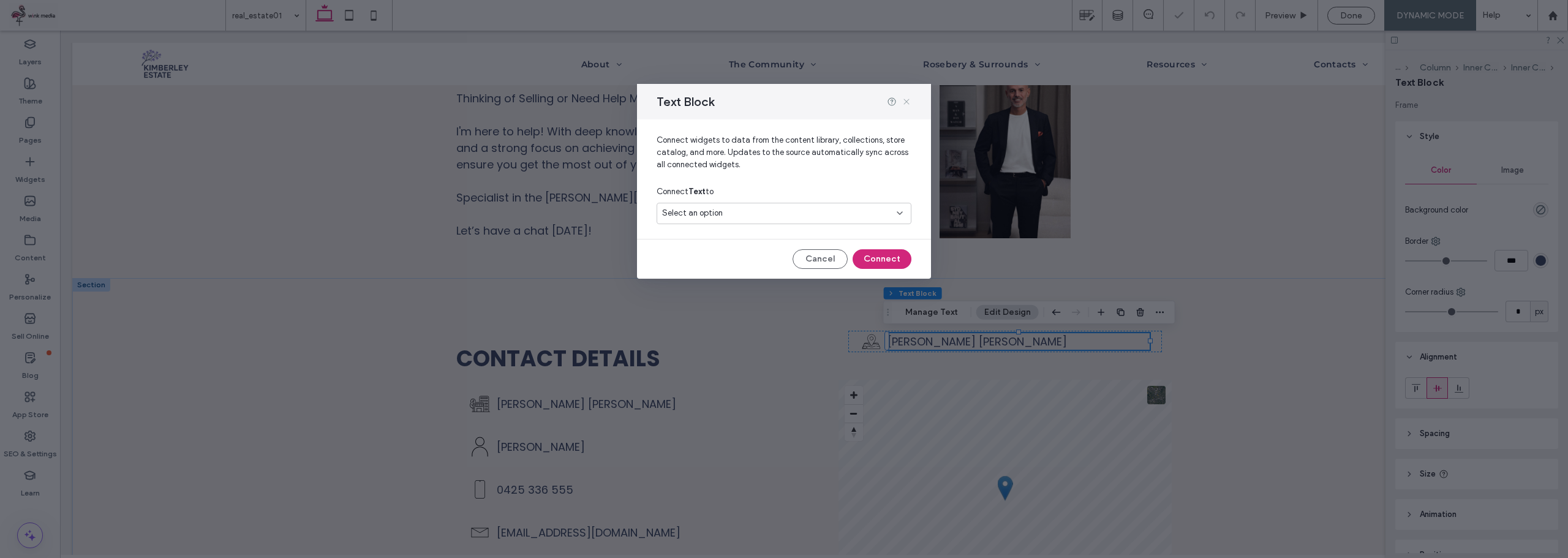
drag, startPoint x: 907, startPoint y: 98, endPoint x: 872, endPoint y: 131, distance: 48.1
click at [906, 99] on icon at bounding box center [906, 101] width 9 height 9
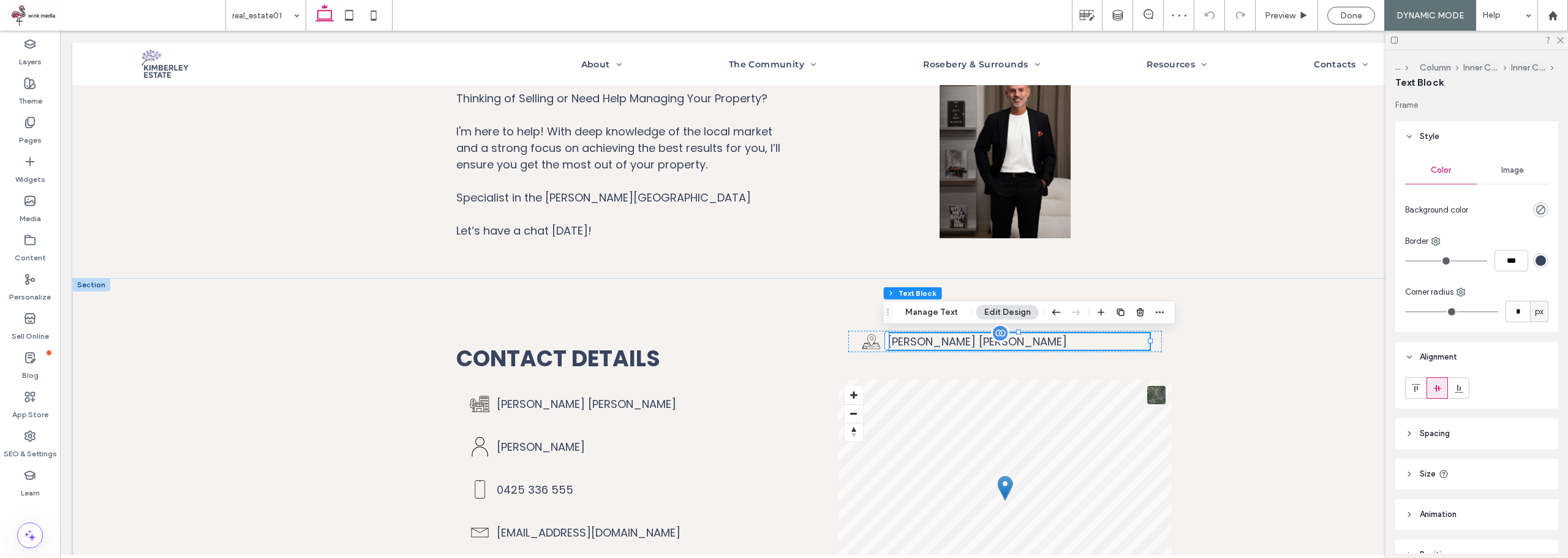
click at [1038, 345] on p "[PERSON_NAME] [PERSON_NAME]" at bounding box center [1018, 341] width 262 height 17
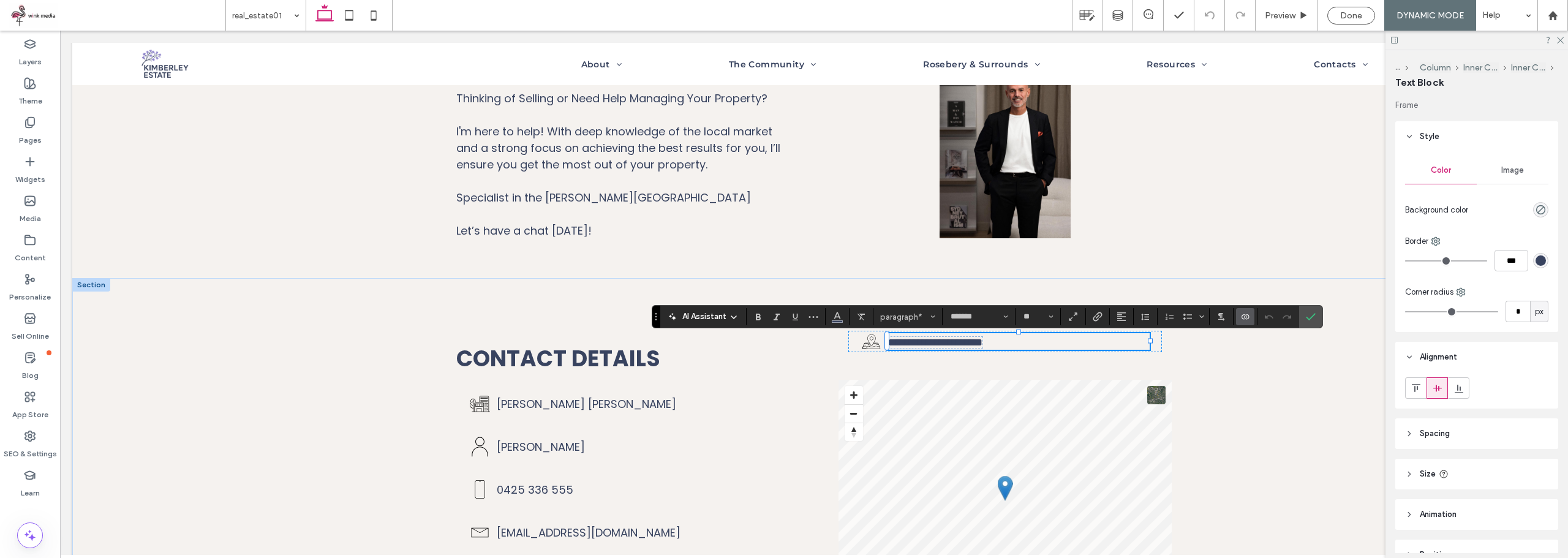
click at [1244, 318] on icon "Connect To Data" at bounding box center [1244, 316] width 9 height 9
click at [1279, 246] on div "Change Connection" at bounding box center [1290, 239] width 109 height 23
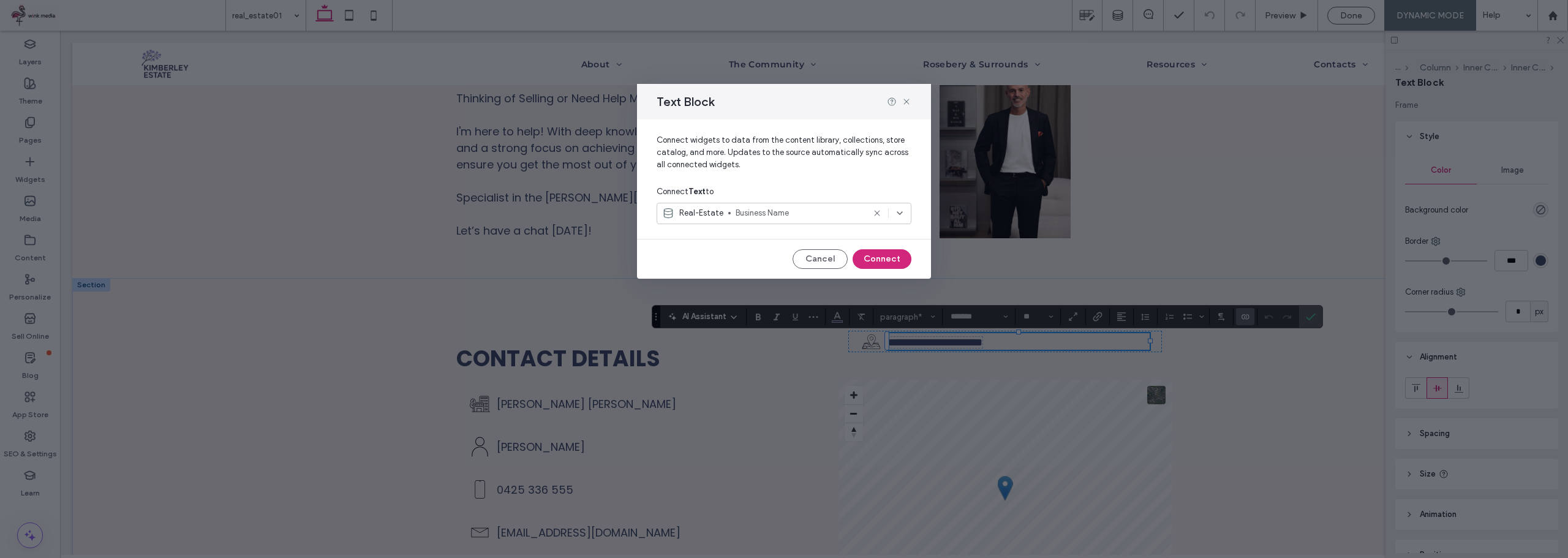
click at [810, 213] on span "Business Name" at bounding box center [800, 213] width 128 height 12
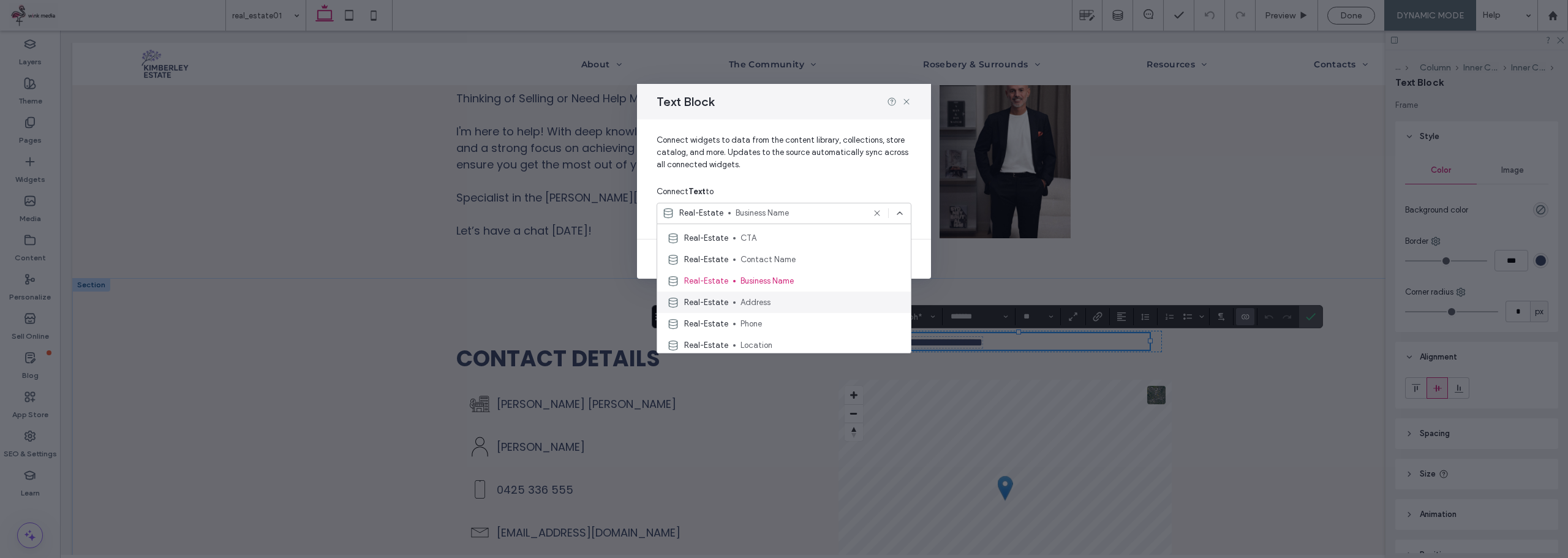
click at [763, 298] on span "Address" at bounding box center [820, 302] width 160 height 12
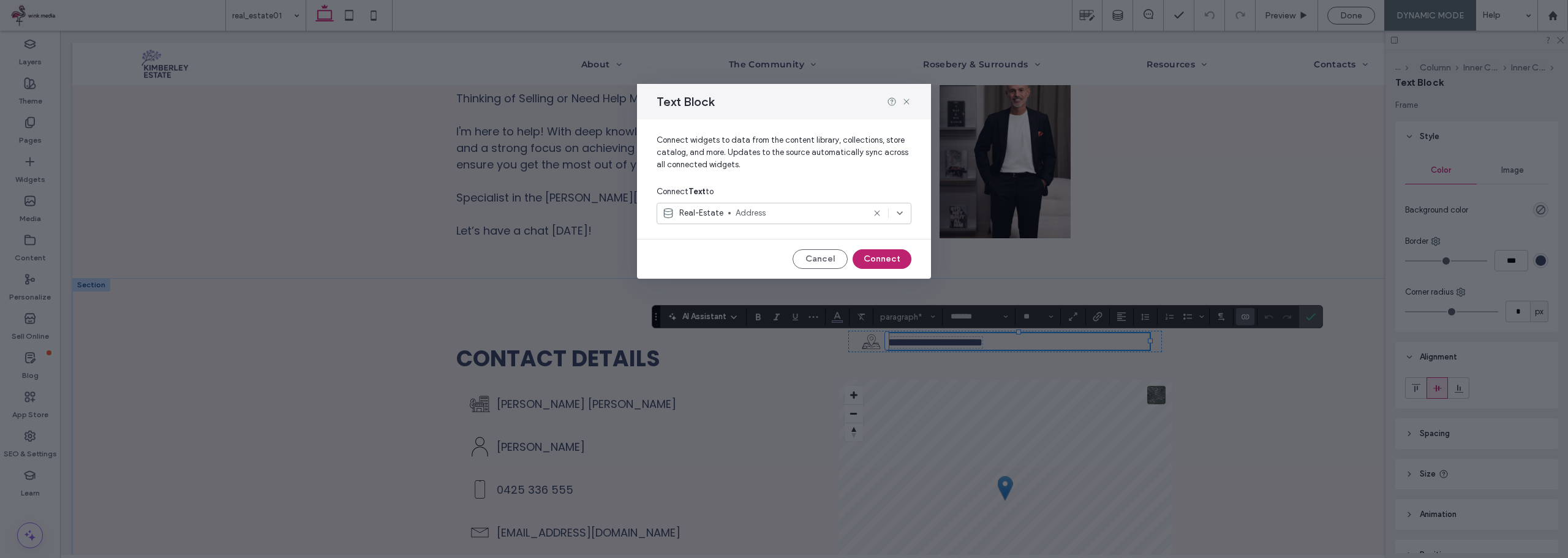
drag, startPoint x: 885, startPoint y: 258, endPoint x: 815, endPoint y: 239, distance: 72.5
click at [885, 258] on button "Connect" at bounding box center [882, 259] width 59 height 20
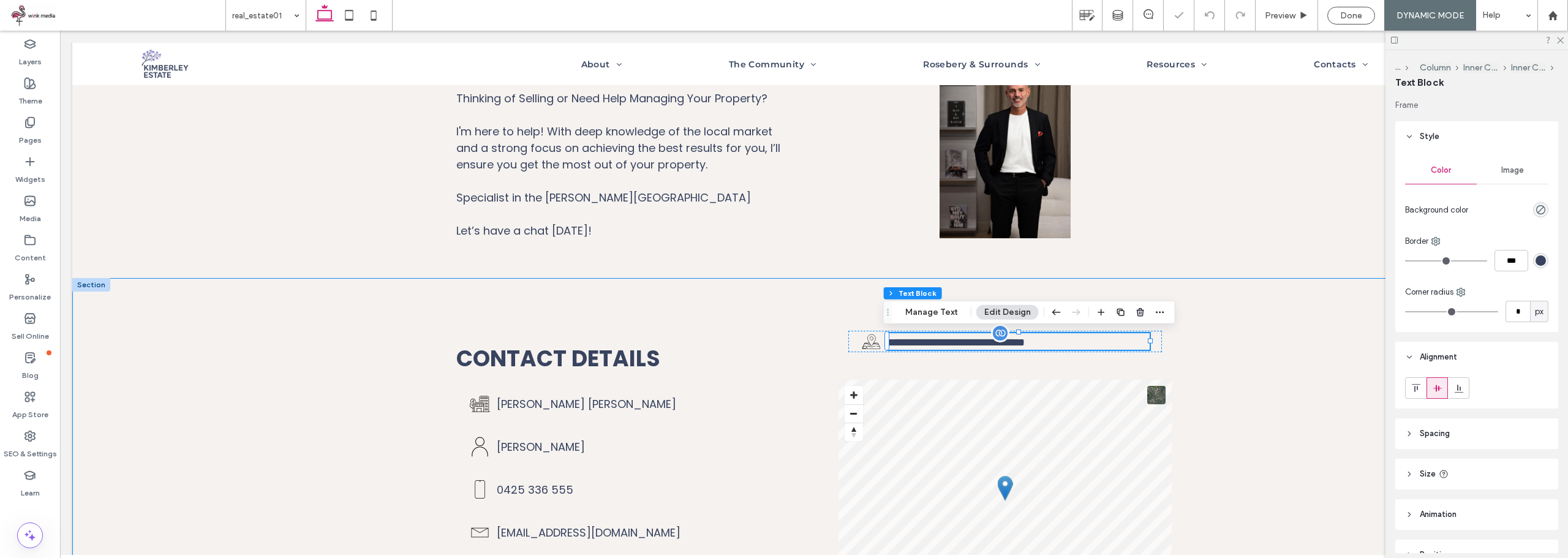
click at [1289, 414] on div "**********" at bounding box center [814, 469] width 1483 height 382
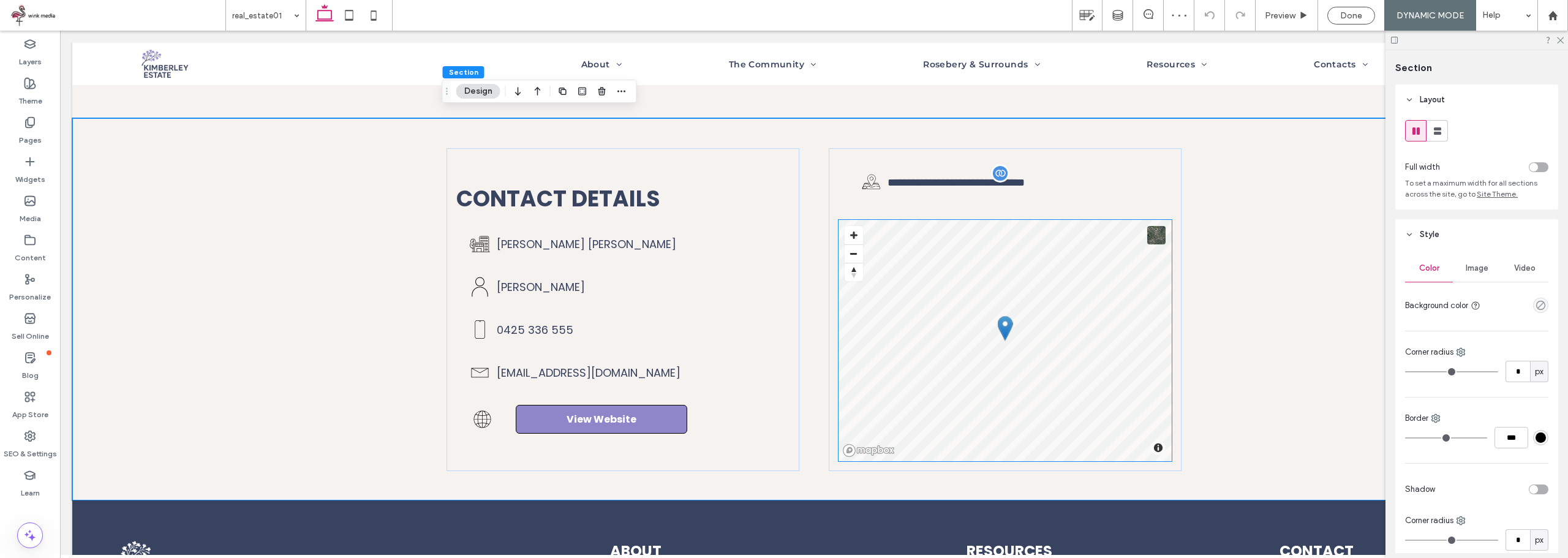
scroll to position [490, 0]
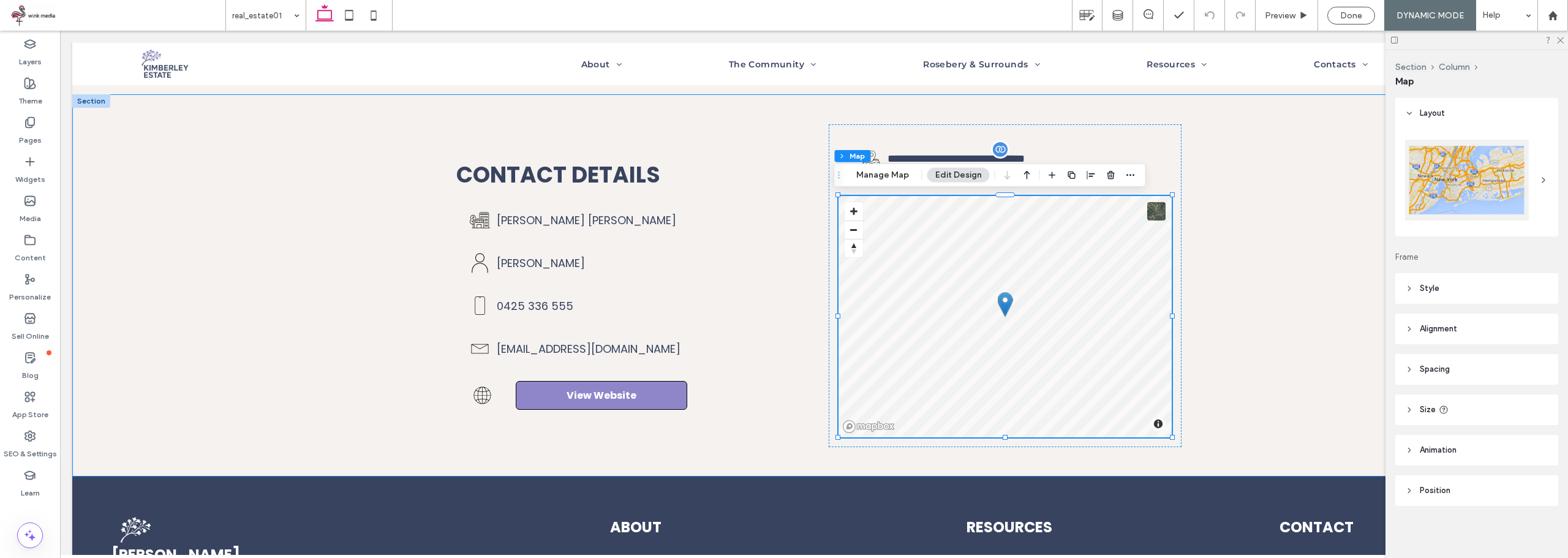
click at [1290, 217] on div "**********" at bounding box center [814, 285] width 1483 height 382
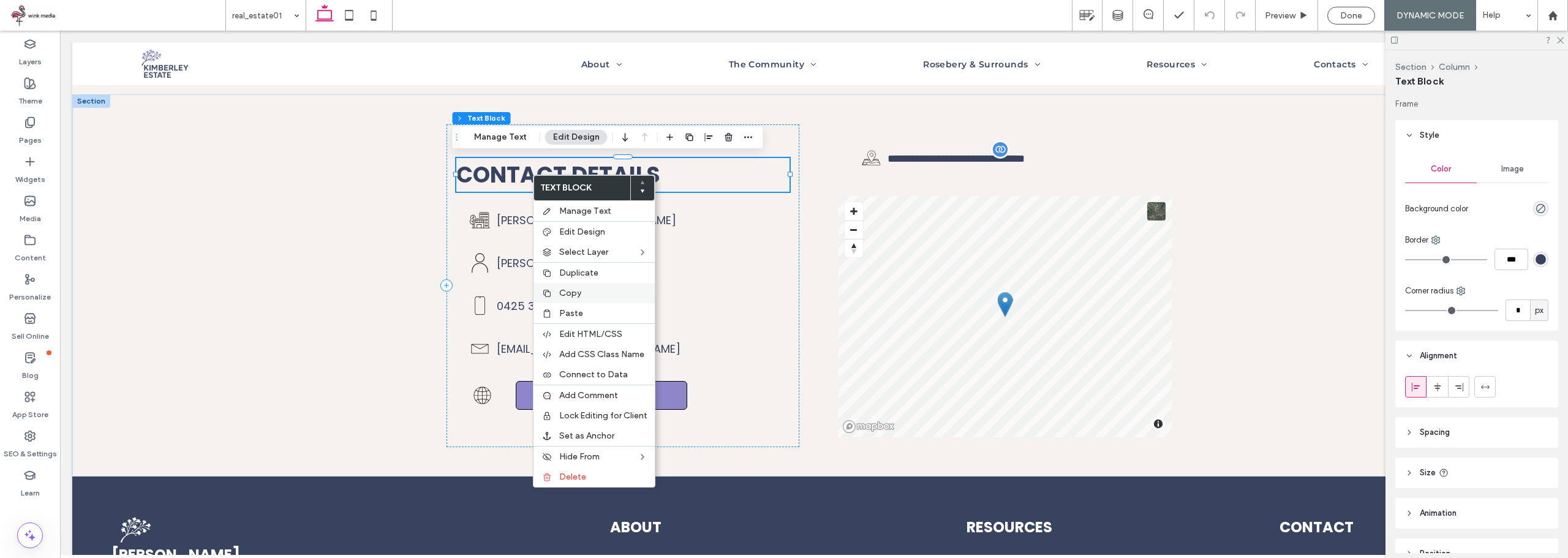
click at [593, 291] on label "Copy" at bounding box center [603, 293] width 88 height 10
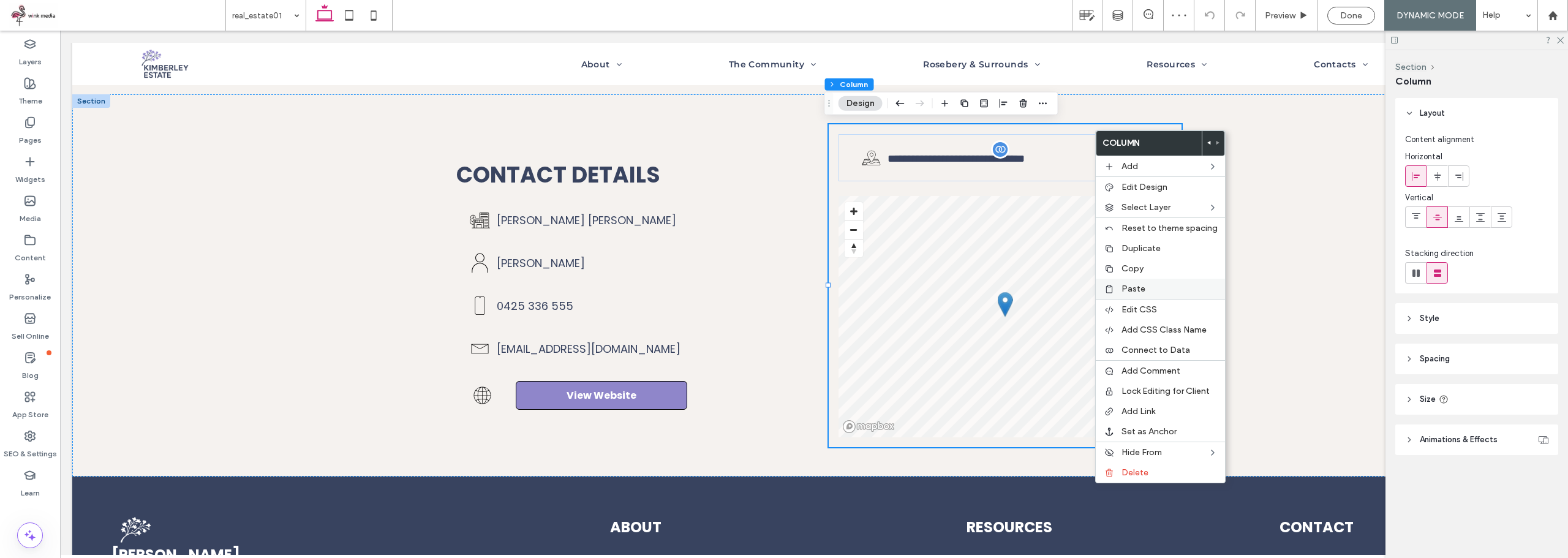
click at [1143, 285] on span "Paste" at bounding box center [1133, 289] width 24 height 10
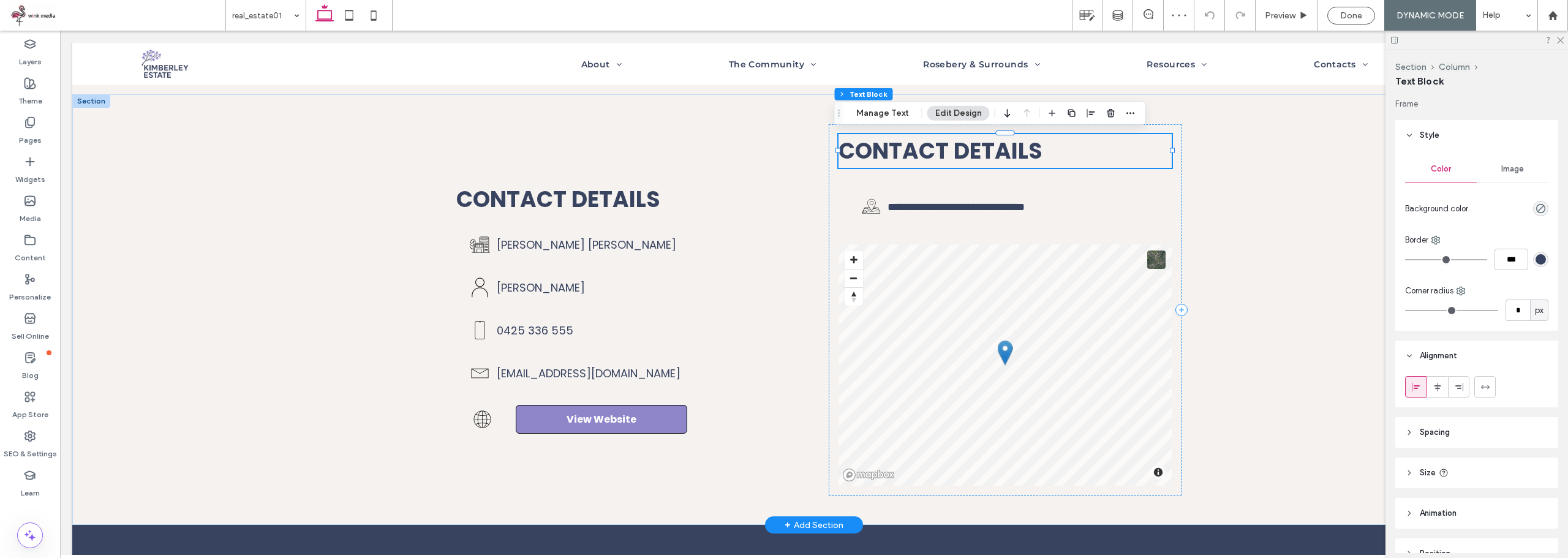
click at [1093, 155] on h3 "Contact details" at bounding box center [1005, 151] width 333 height 34
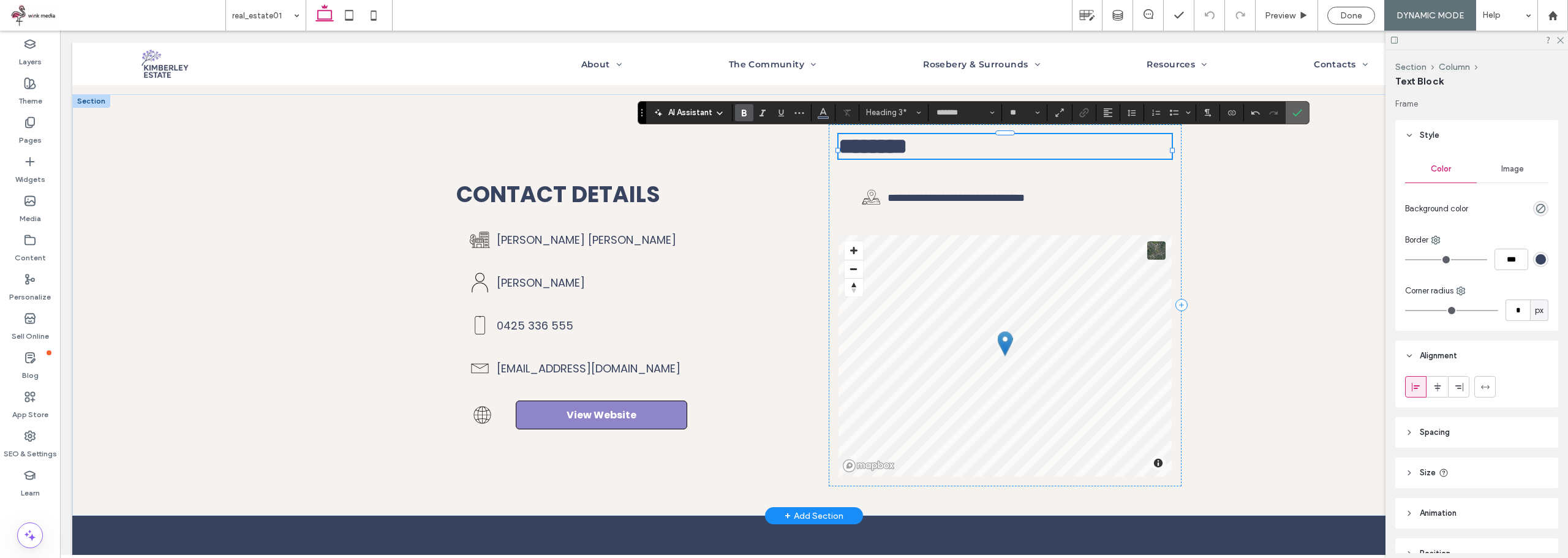
click at [1297, 112] on icon "Confirm" at bounding box center [1297, 112] width 9 height 9
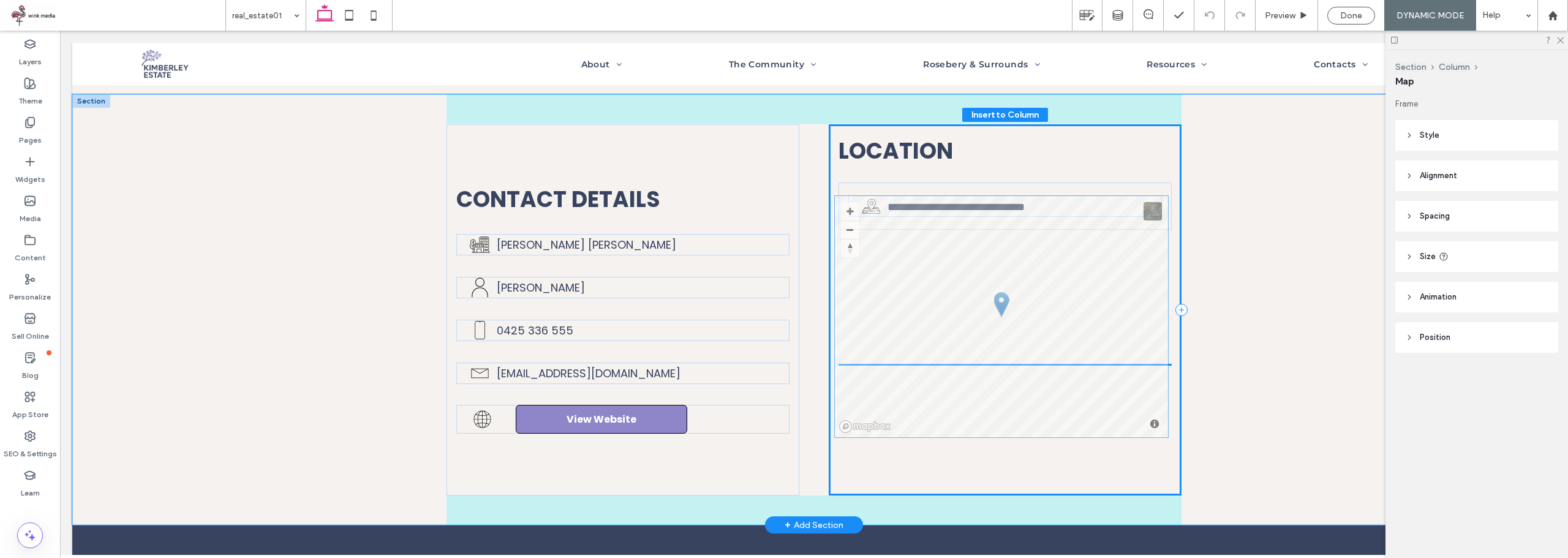
scroll to position [2, 0]
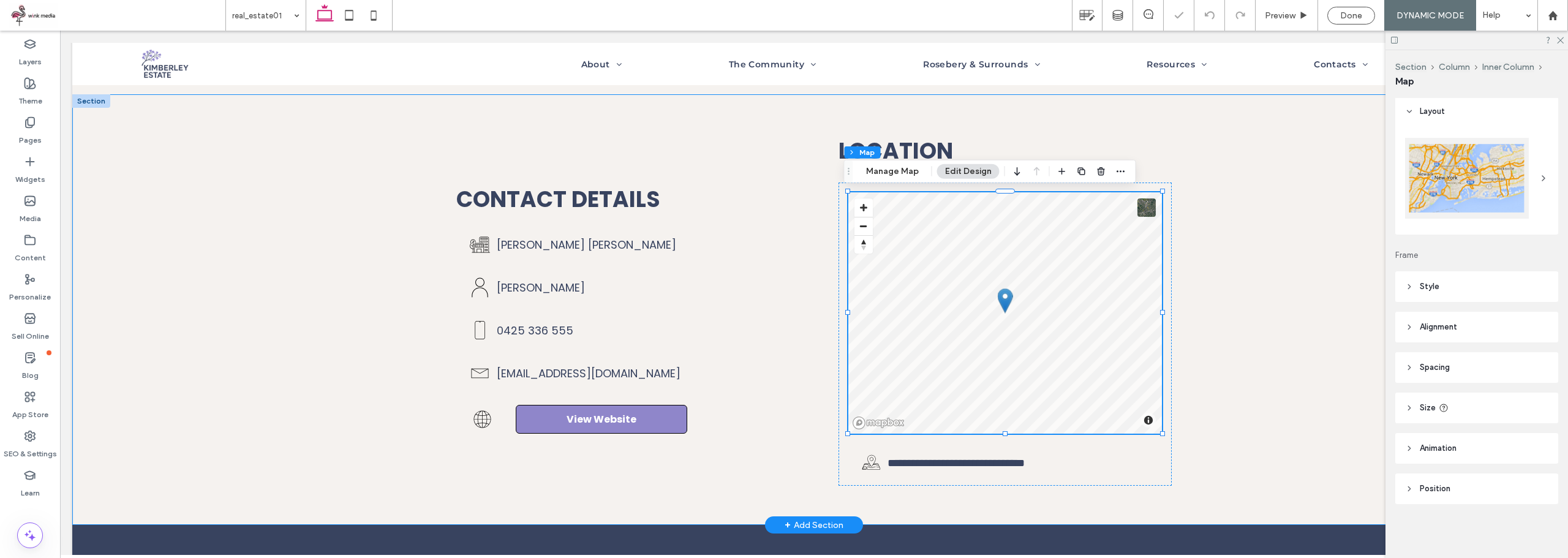
click at [1251, 299] on div "**********" at bounding box center [814, 309] width 1483 height 430
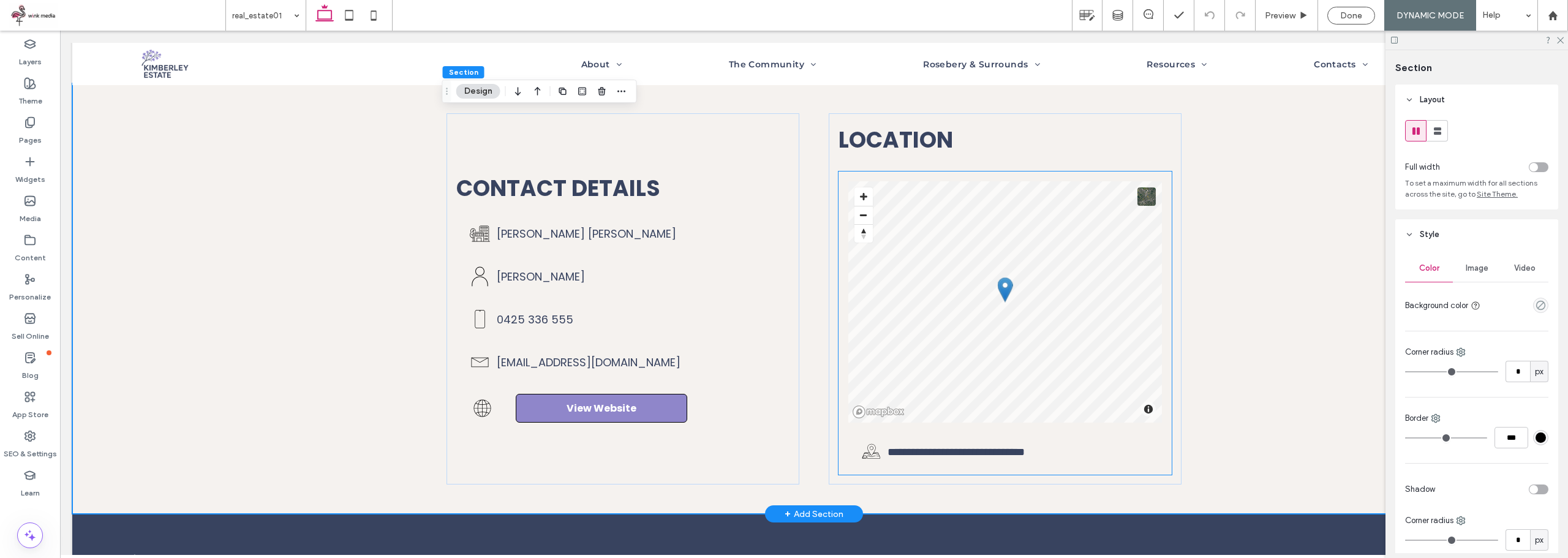
scroll to position [368, 0]
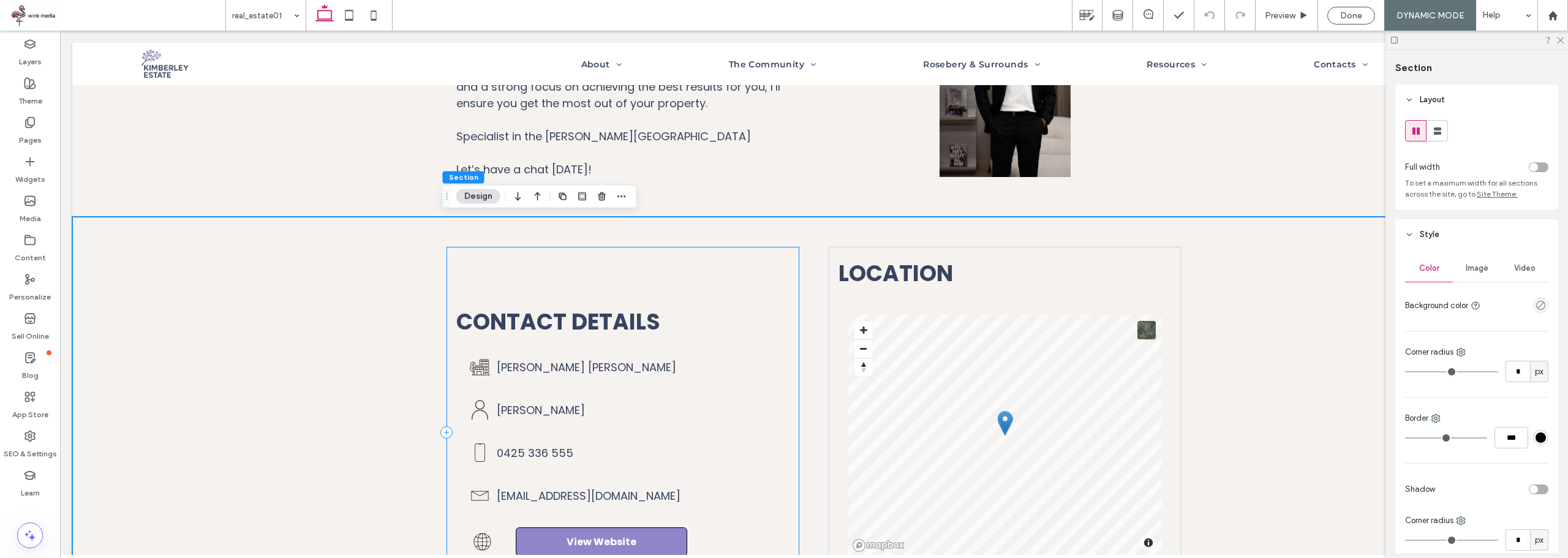
click at [629, 279] on div "Contact details Ray White Touma Taylor Max Klimenko 0425 336 555 max.klimenko@r…" at bounding box center [623, 432] width 353 height 371
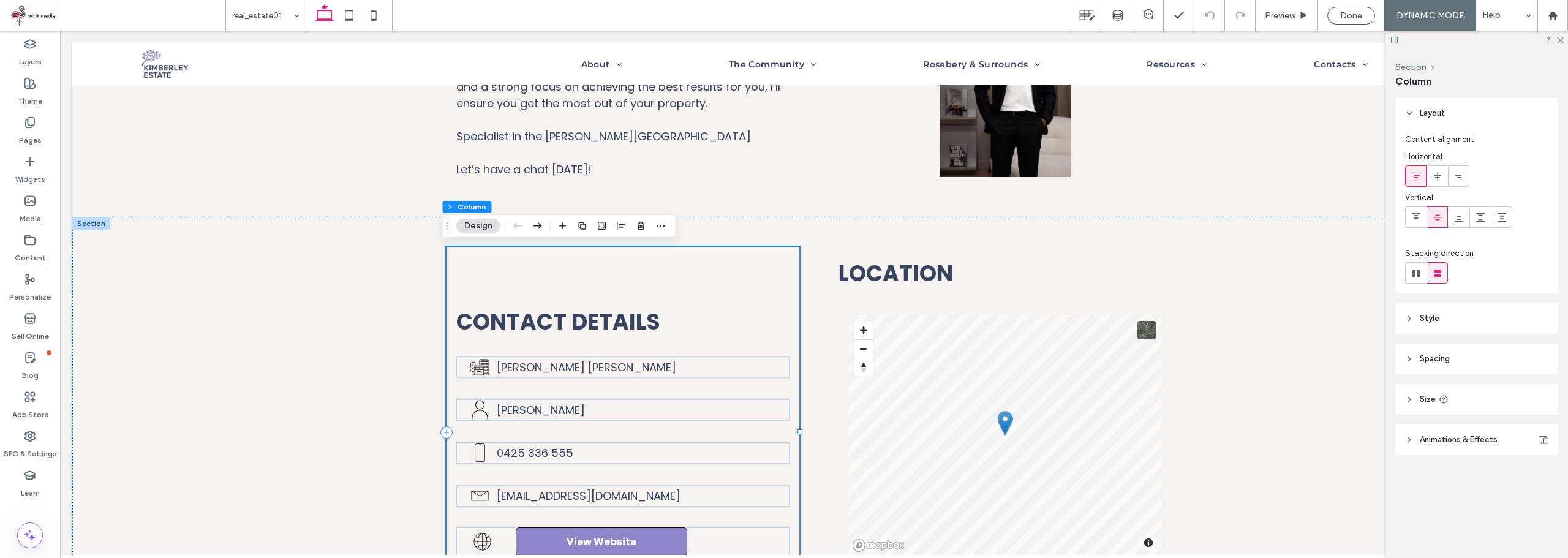
click at [628, 282] on div "Contact details Ray White Touma Taylor Max Klimenko 0425 336 555 max.klimenko@r…" at bounding box center [623, 432] width 353 height 371
click at [1416, 217] on use at bounding box center [1416, 216] width 9 height 6
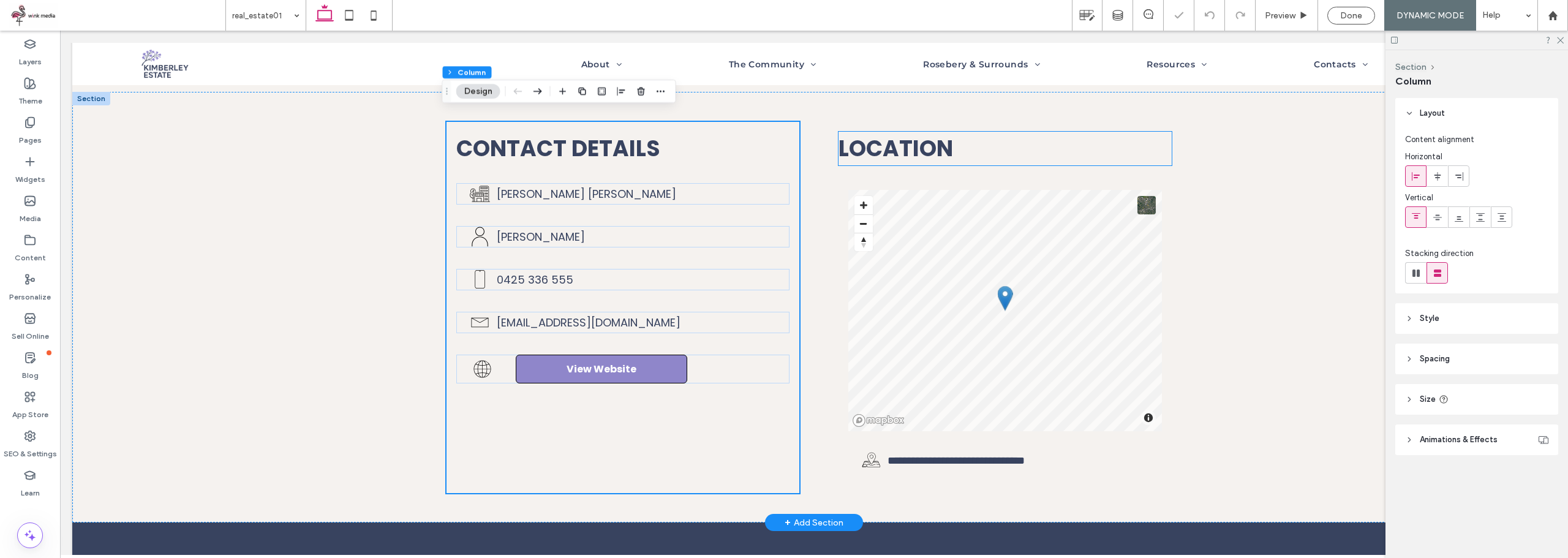
scroll to position [429, 0]
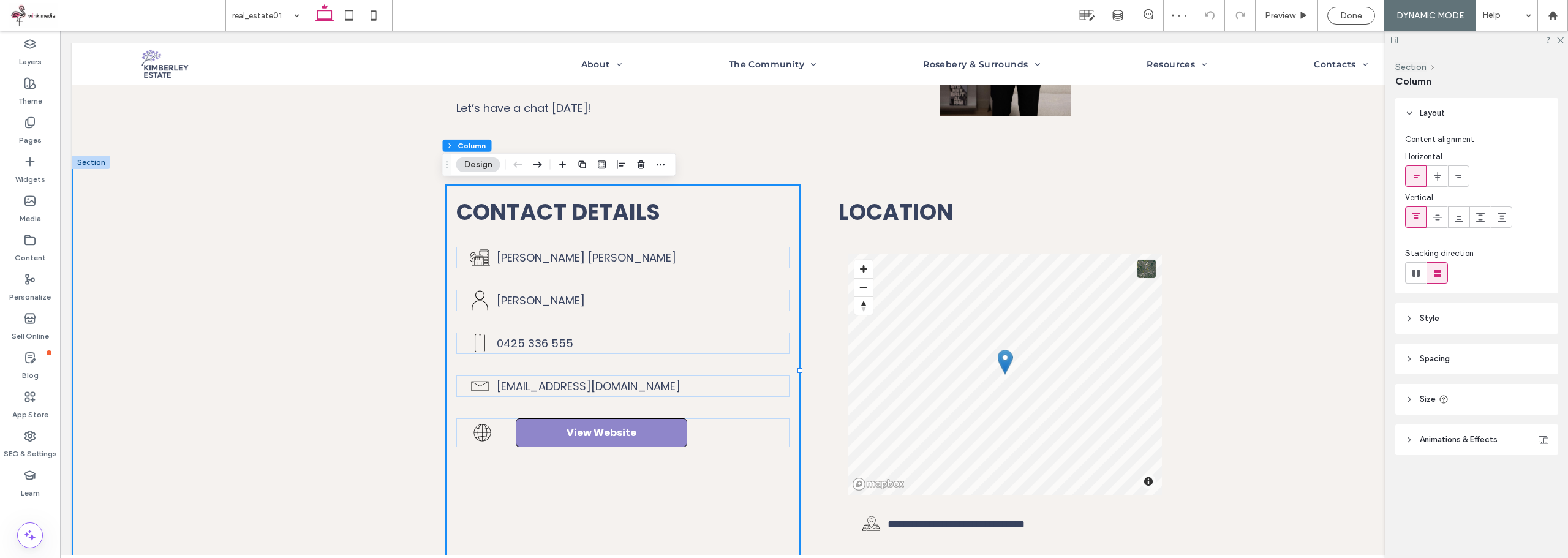
click at [950, 183] on div "**********" at bounding box center [814, 371] width 735 height 430
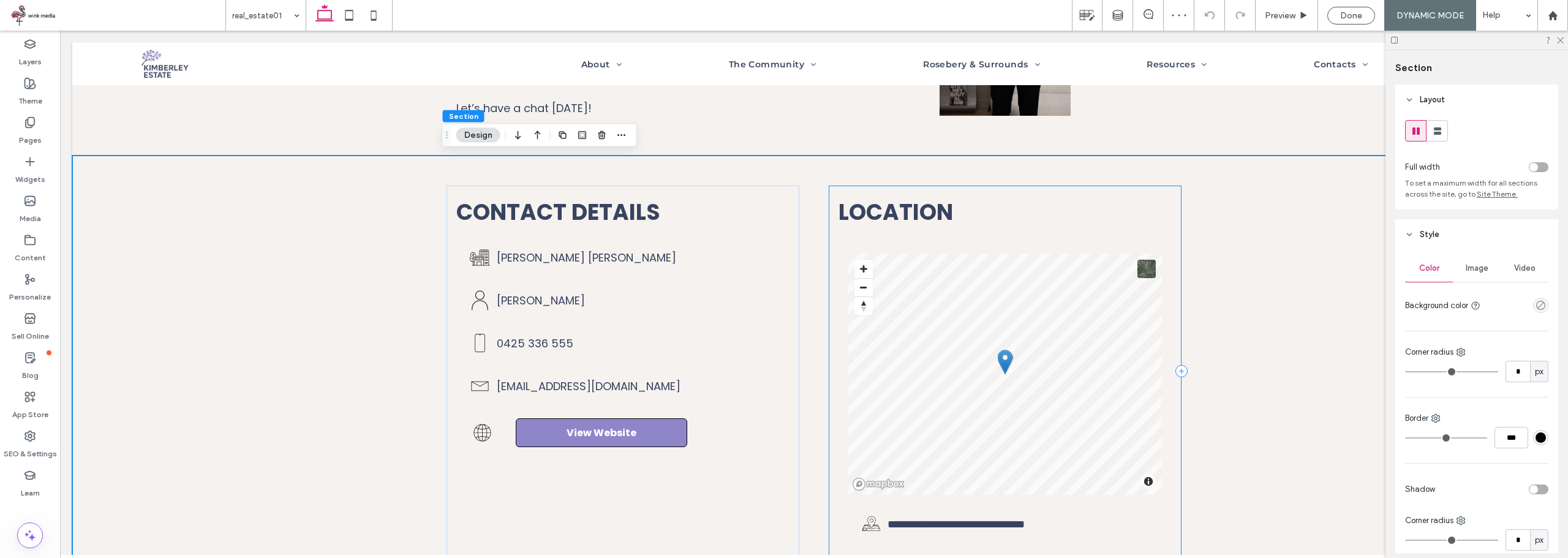
click at [950, 190] on div "**********" at bounding box center [1005, 371] width 353 height 371
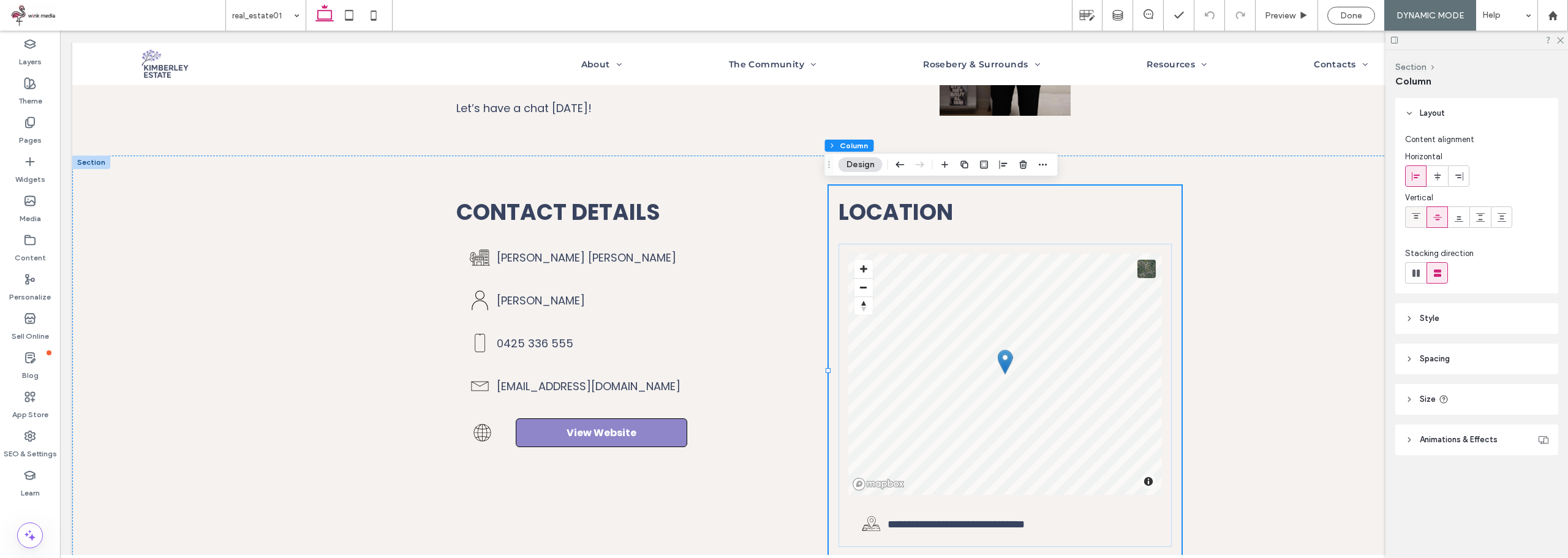
click at [1416, 212] on span at bounding box center [1416, 217] width 9 height 20
click at [1273, 206] on div "**********" at bounding box center [814, 371] width 1483 height 430
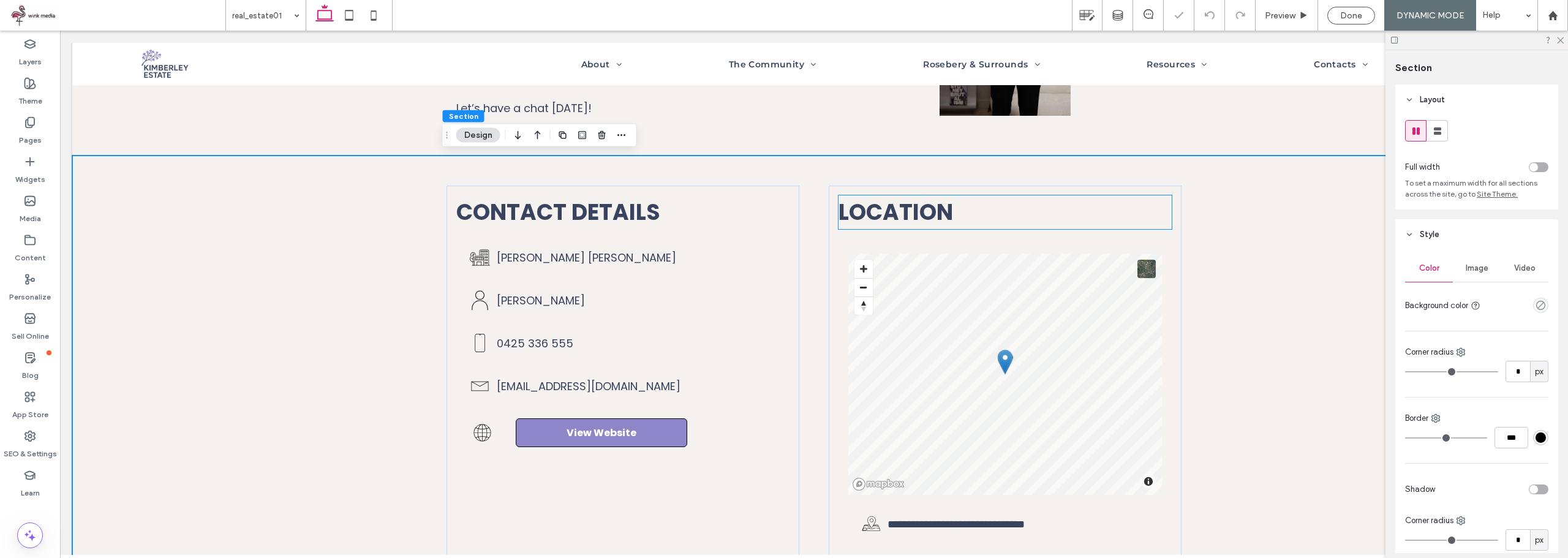
click at [1136, 195] on h3 "Location" at bounding box center [1005, 212] width 333 height 34
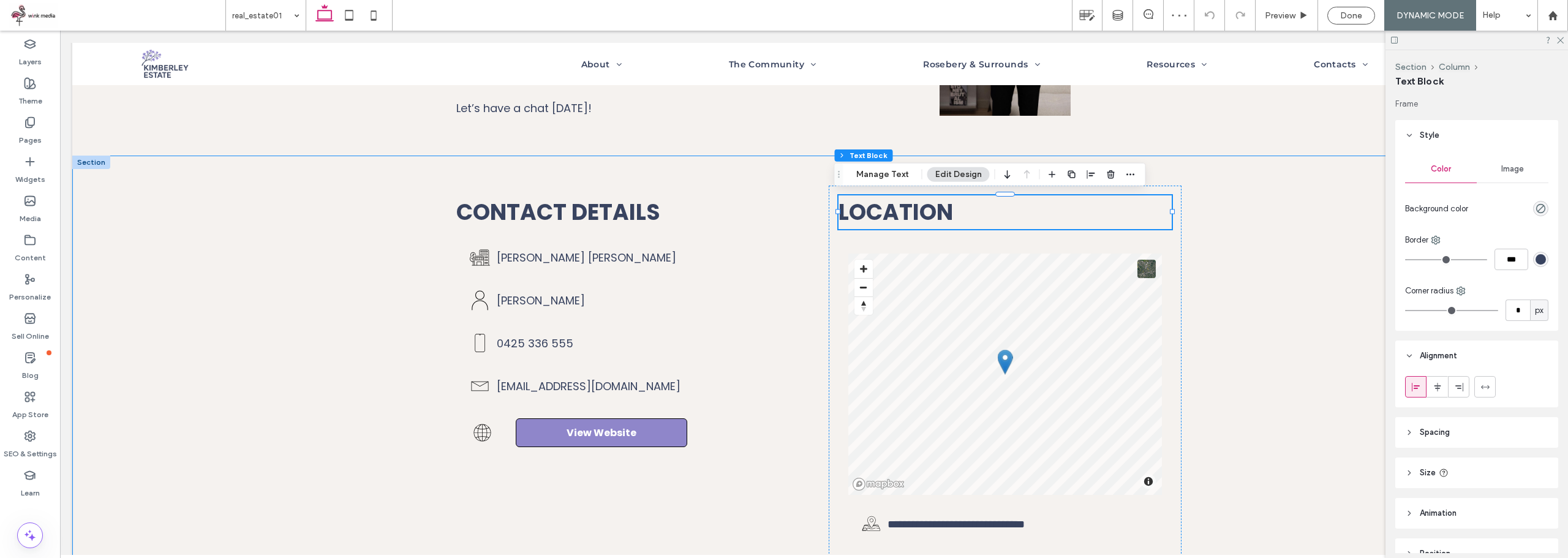
click at [1206, 215] on div "**********" at bounding box center [814, 371] width 1483 height 430
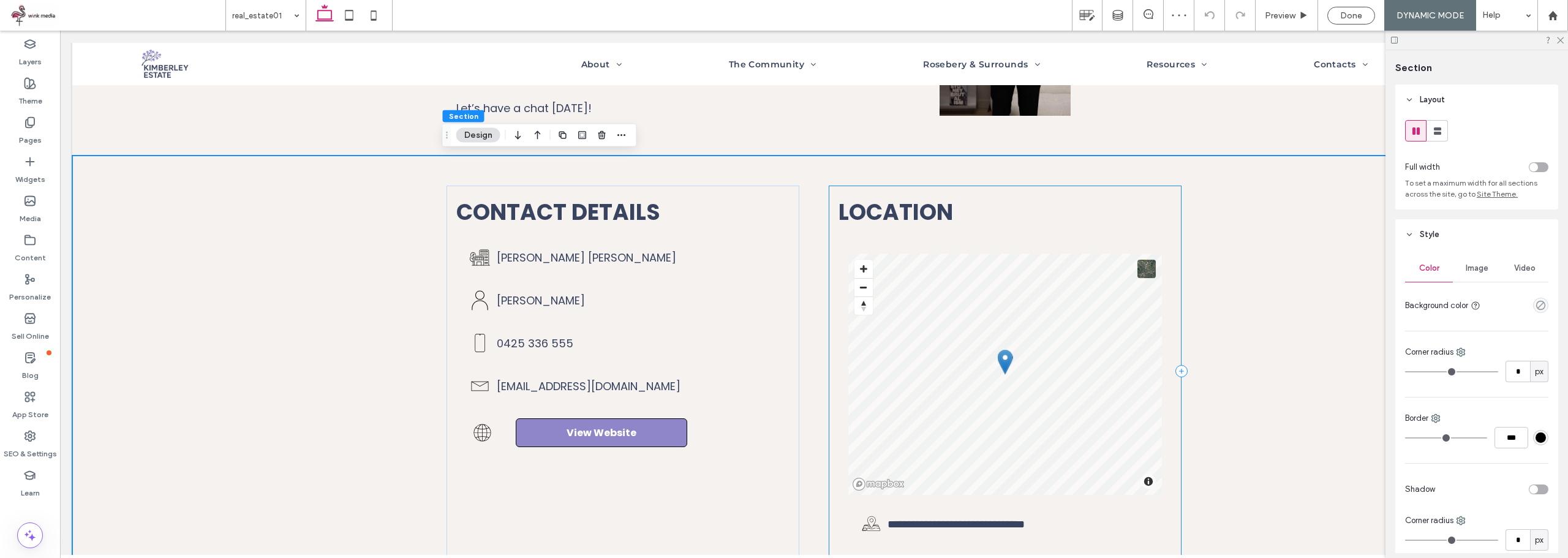
click at [1171, 209] on div "**********" at bounding box center [1005, 371] width 353 height 371
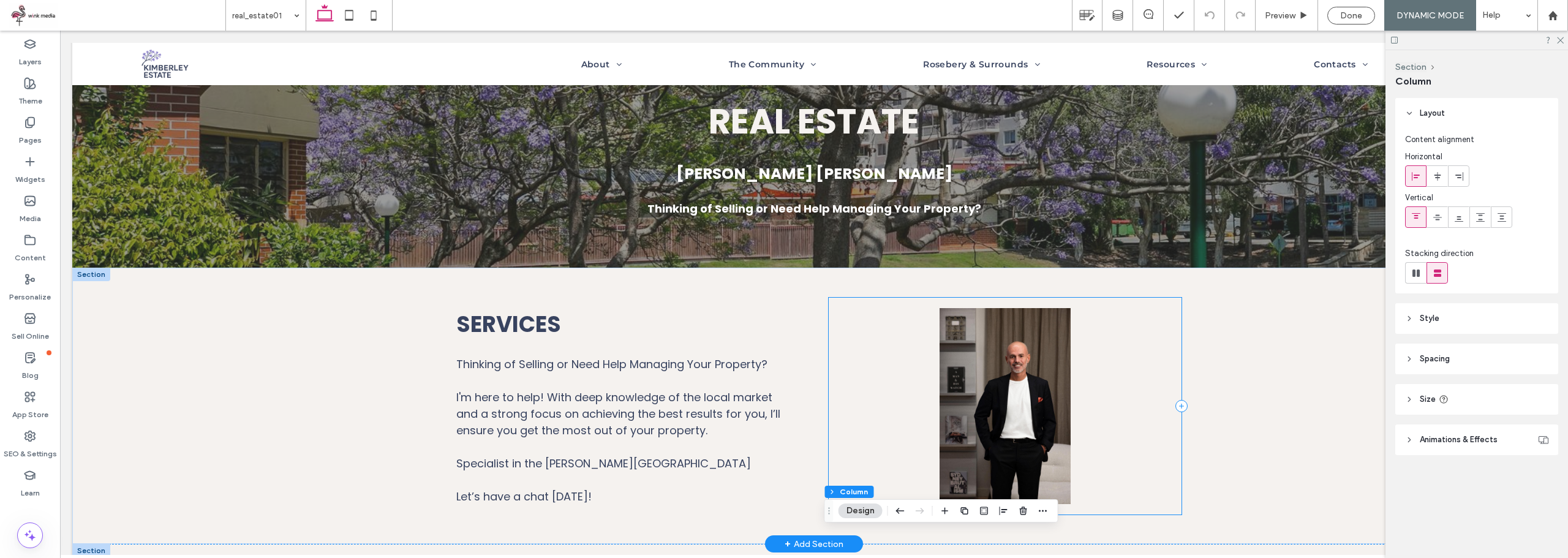
scroll to position [184, 0]
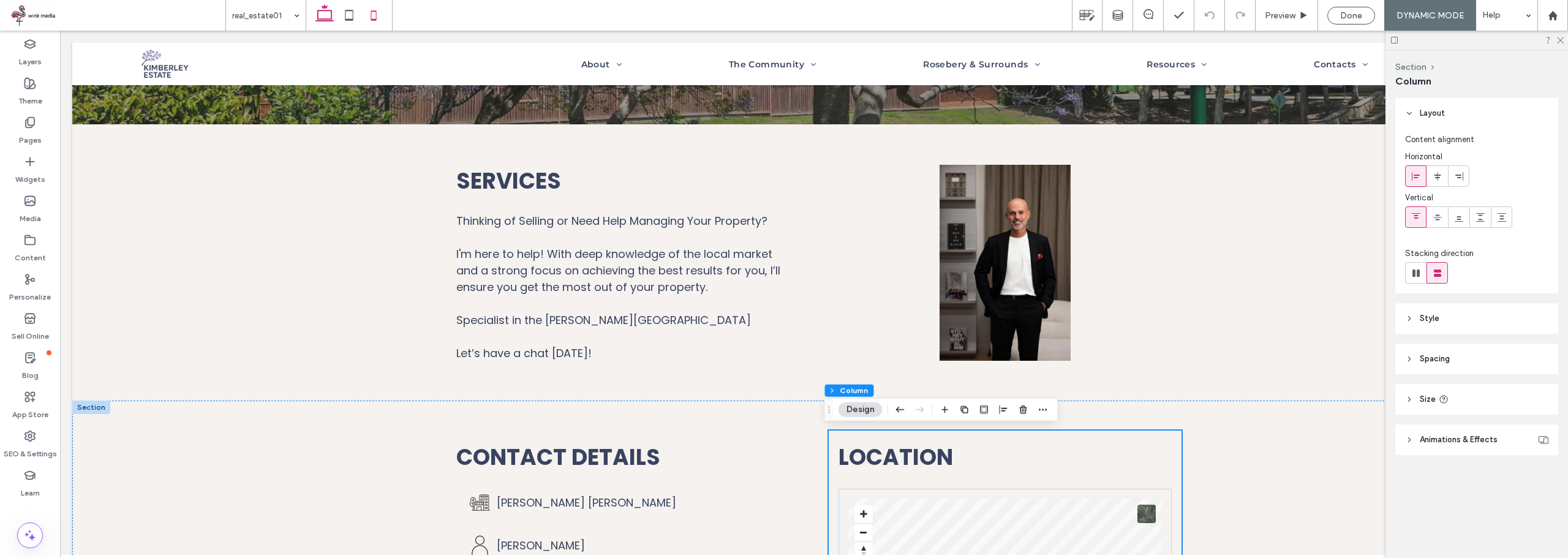
click at [376, 18] on use at bounding box center [373, 15] width 6 height 9
type input "**"
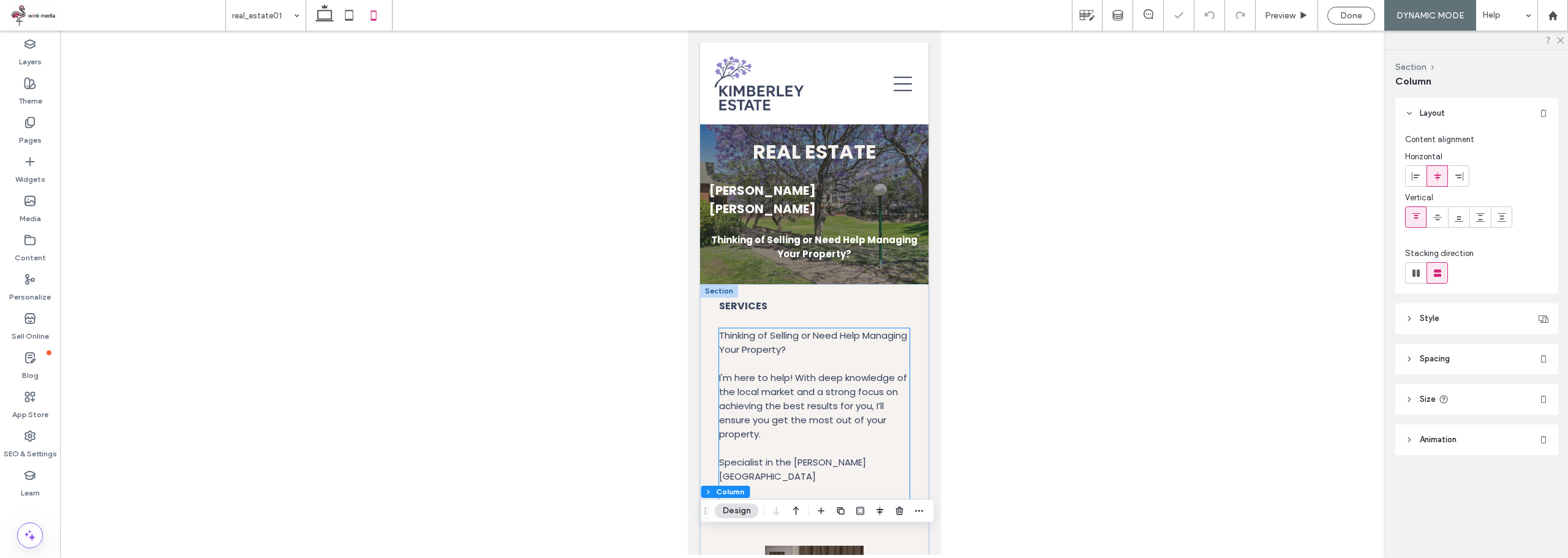
scroll to position [0, 0]
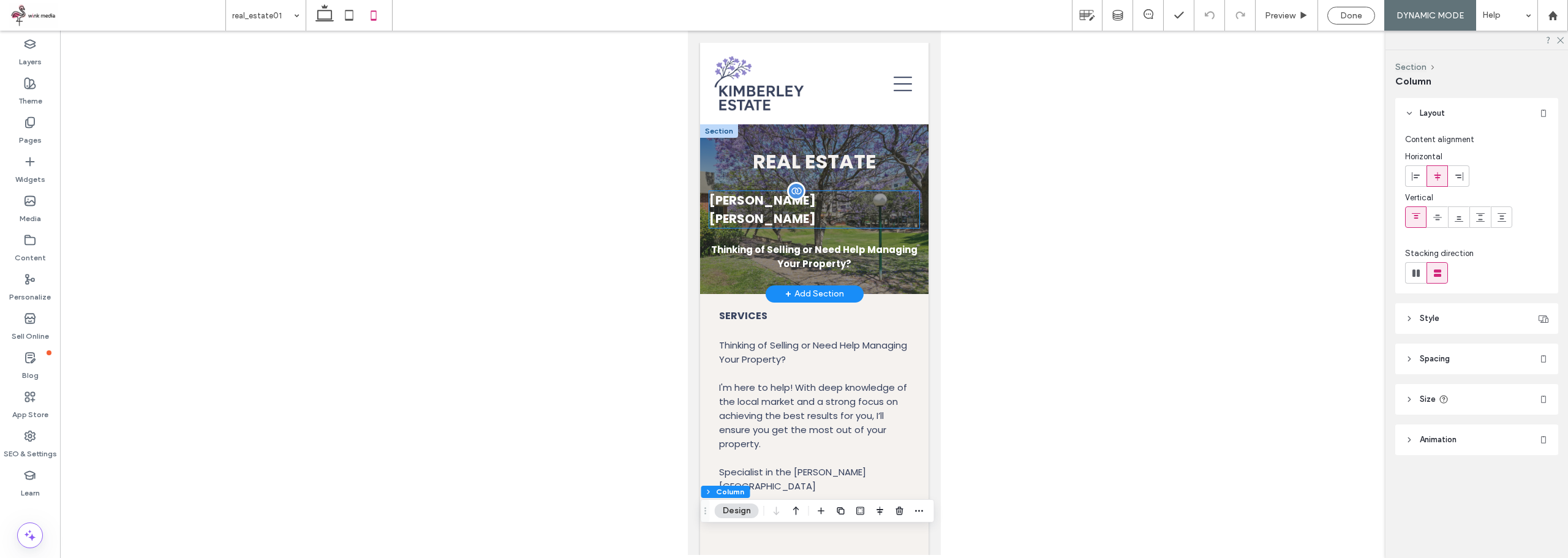
click at [842, 198] on div "[PERSON_NAME] [PERSON_NAME]" at bounding box center [814, 209] width 210 height 36
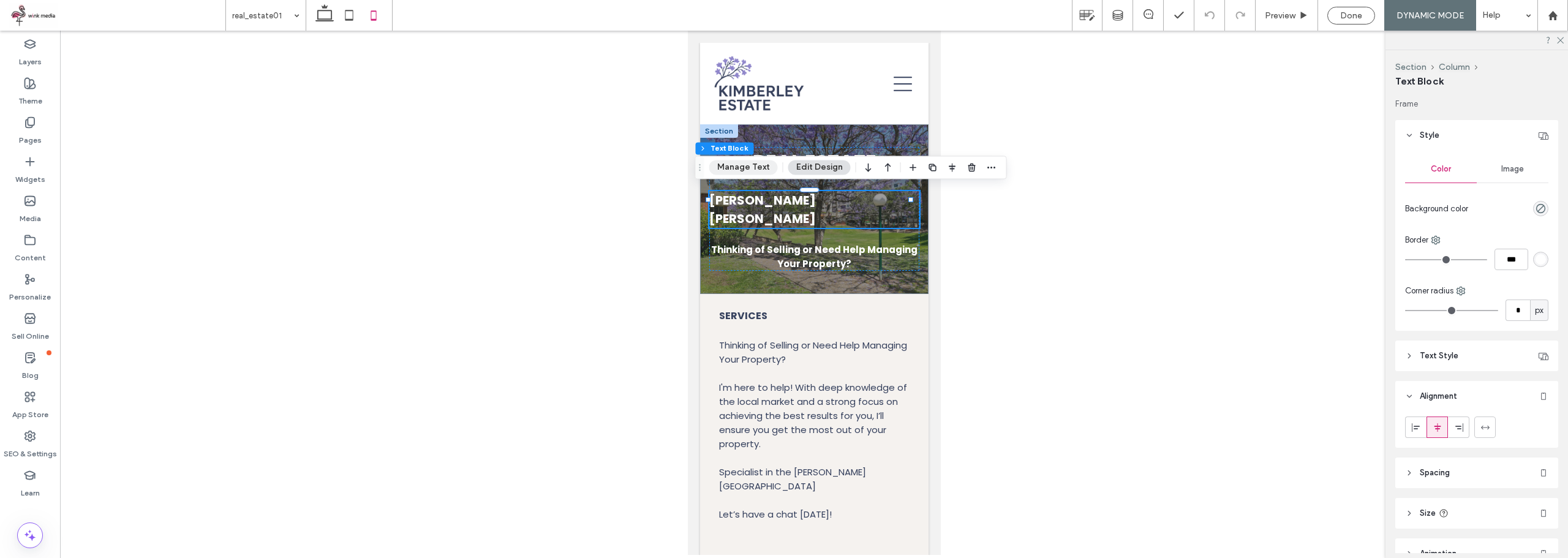
click at [740, 164] on button "Manage Text" at bounding box center [743, 167] width 69 height 15
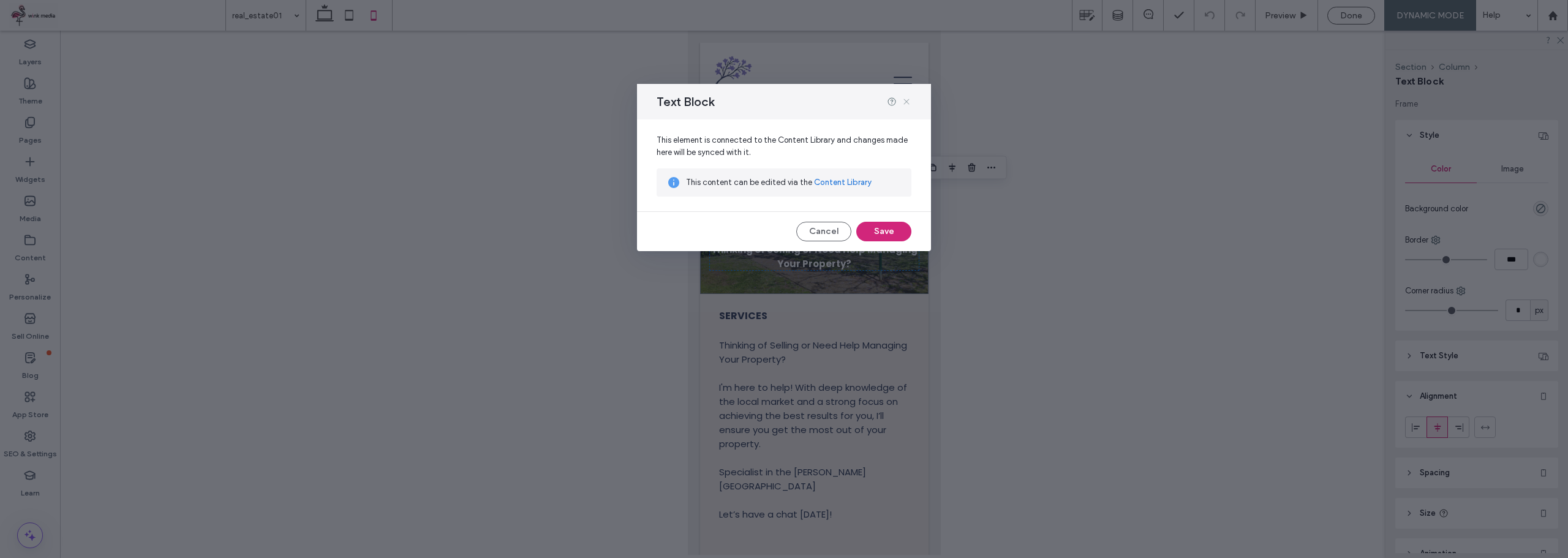
click at [903, 104] on icon at bounding box center [906, 101] width 9 height 9
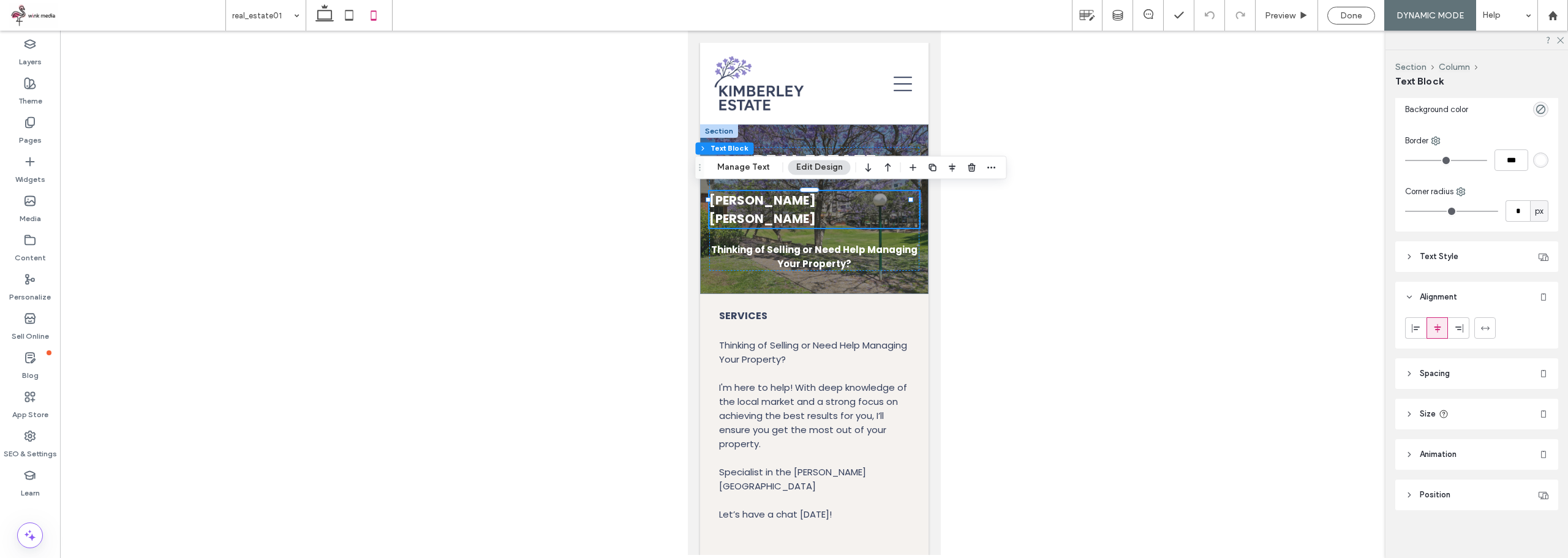
scroll to position [105, 0]
click at [796, 195] on div "[PERSON_NAME] [PERSON_NAME]" at bounding box center [814, 209] width 210 height 36
click at [796, 197] on div "[PERSON_NAME] [PERSON_NAME]" at bounding box center [814, 209] width 210 height 36
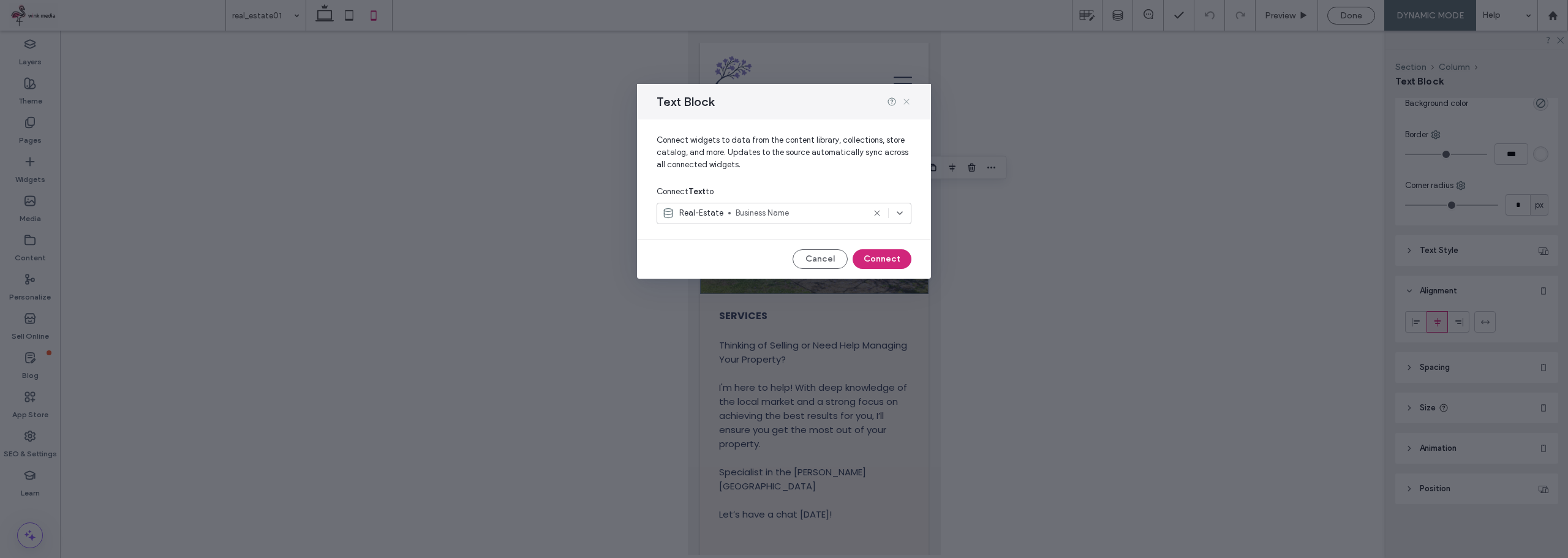
click at [907, 101] on use at bounding box center [907, 101] width 6 height 6
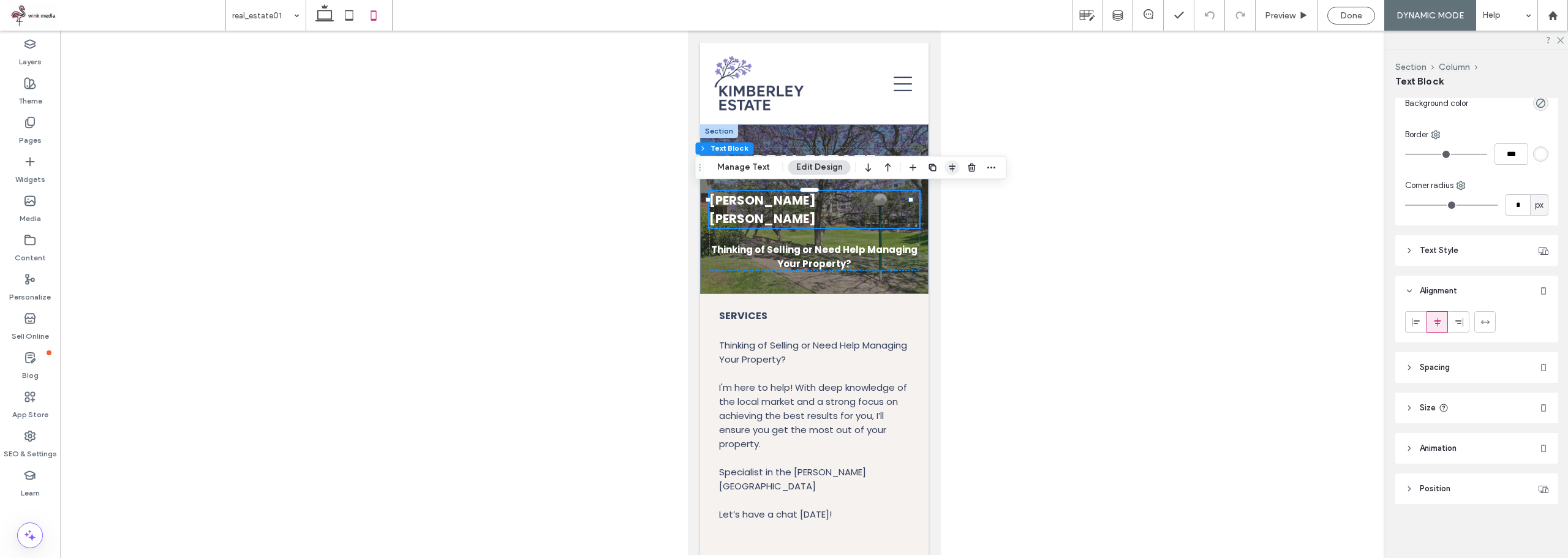
click at [953, 169] on icon "button" at bounding box center [952, 167] width 9 height 9
click at [939, 190] on icon "center" at bounding box center [939, 190] width 9 height 9
click at [1074, 272] on div at bounding box center [813, 292] width 1507 height 524
click at [884, 243] on p "Thinking of Selling or Need Help Managing Your Property?" at bounding box center [814, 257] width 210 height 28
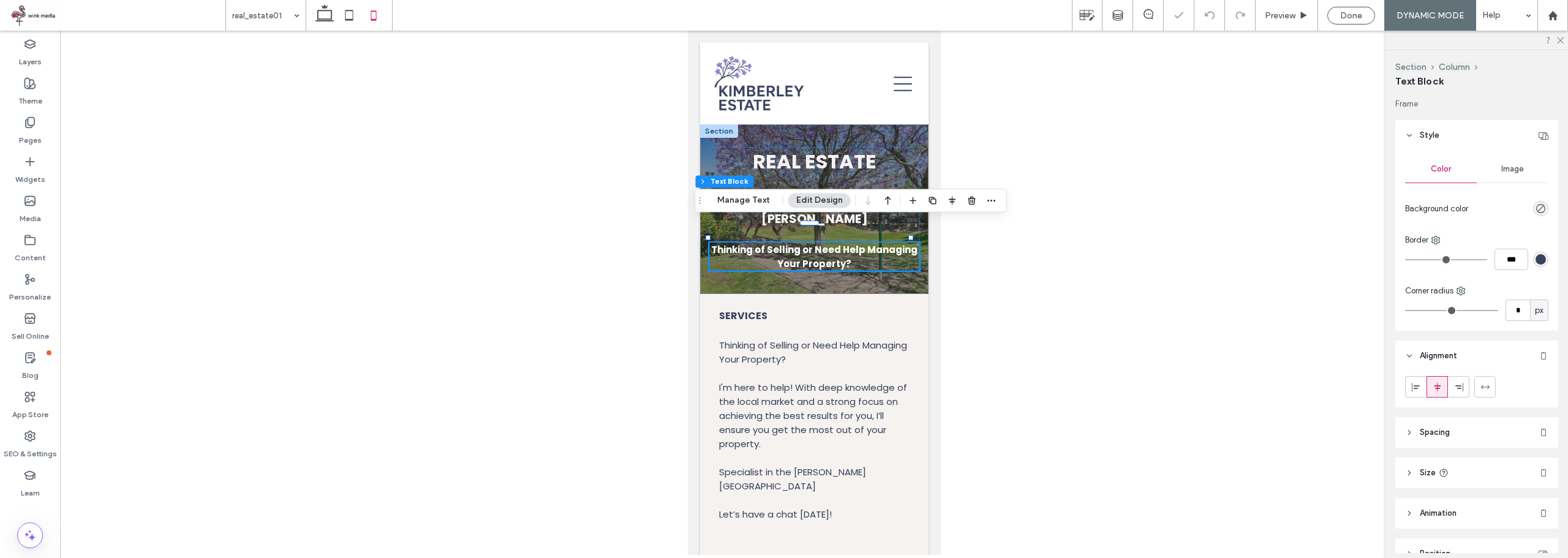
click at [1128, 292] on div at bounding box center [813, 292] width 1507 height 524
click at [908, 131] on div "Real estate Ray White Touma Taylor Thinking of Selling or Need Help Managing Yo…" at bounding box center [813, 209] width 228 height 170
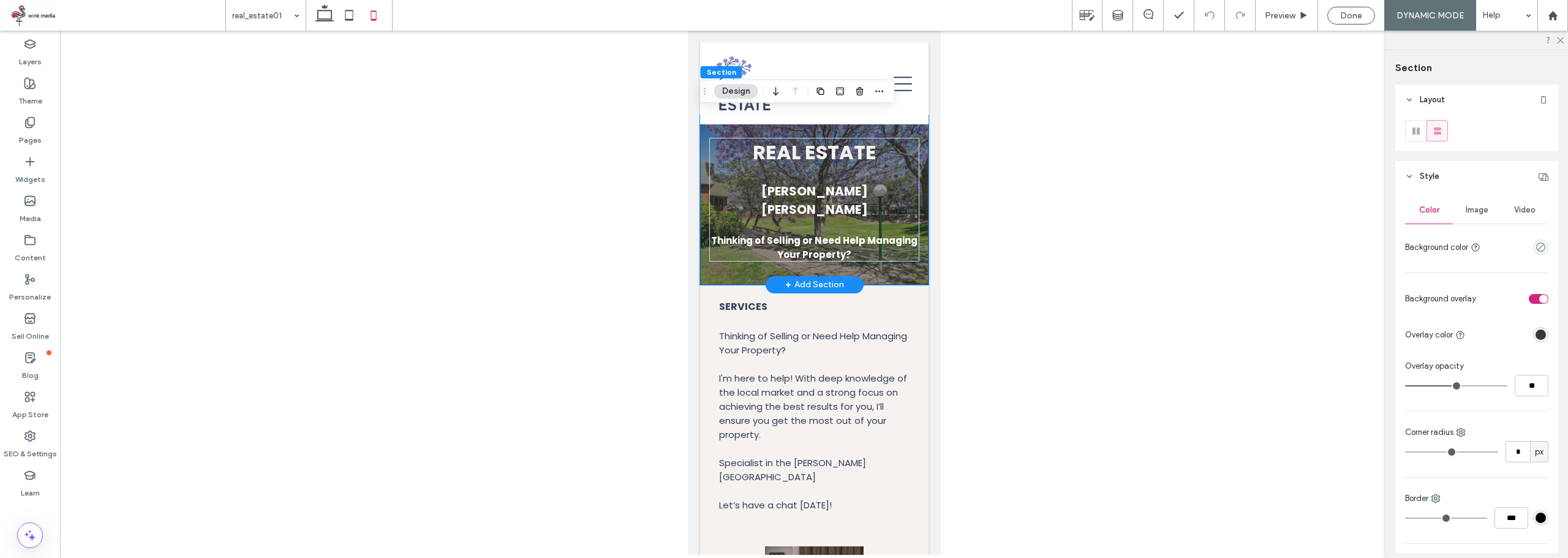
scroll to position [0, 0]
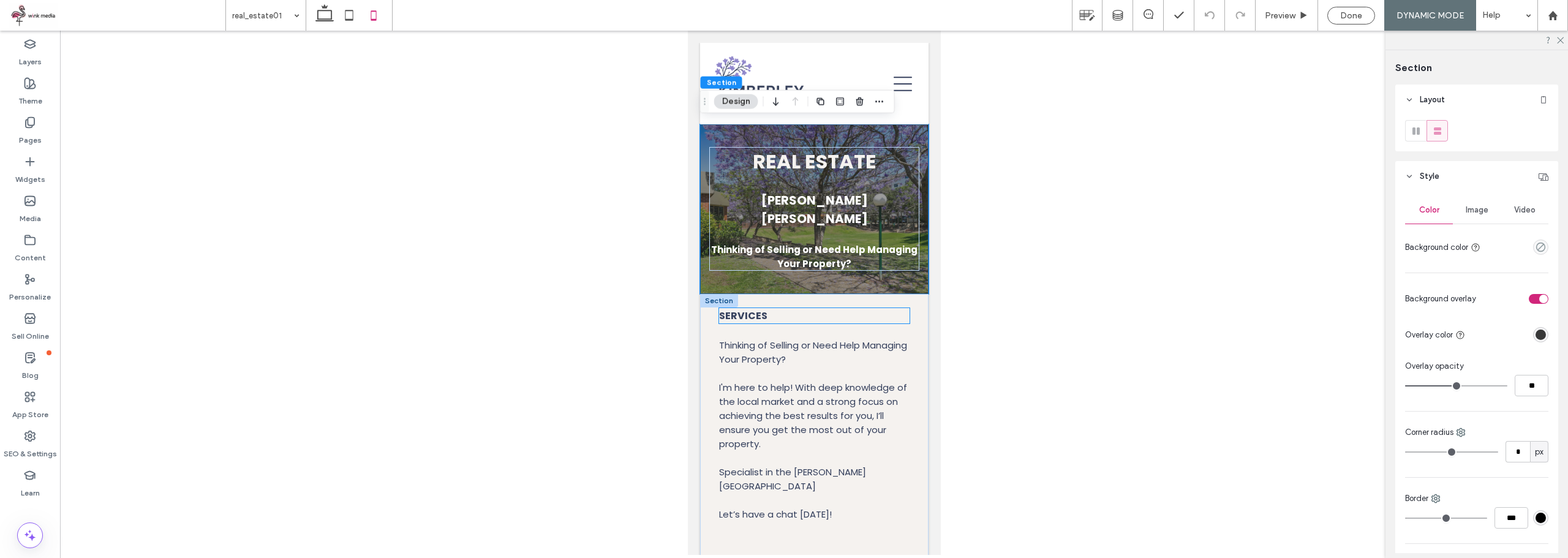
click at [748, 309] on span "Services" at bounding box center [742, 315] width 48 height 14
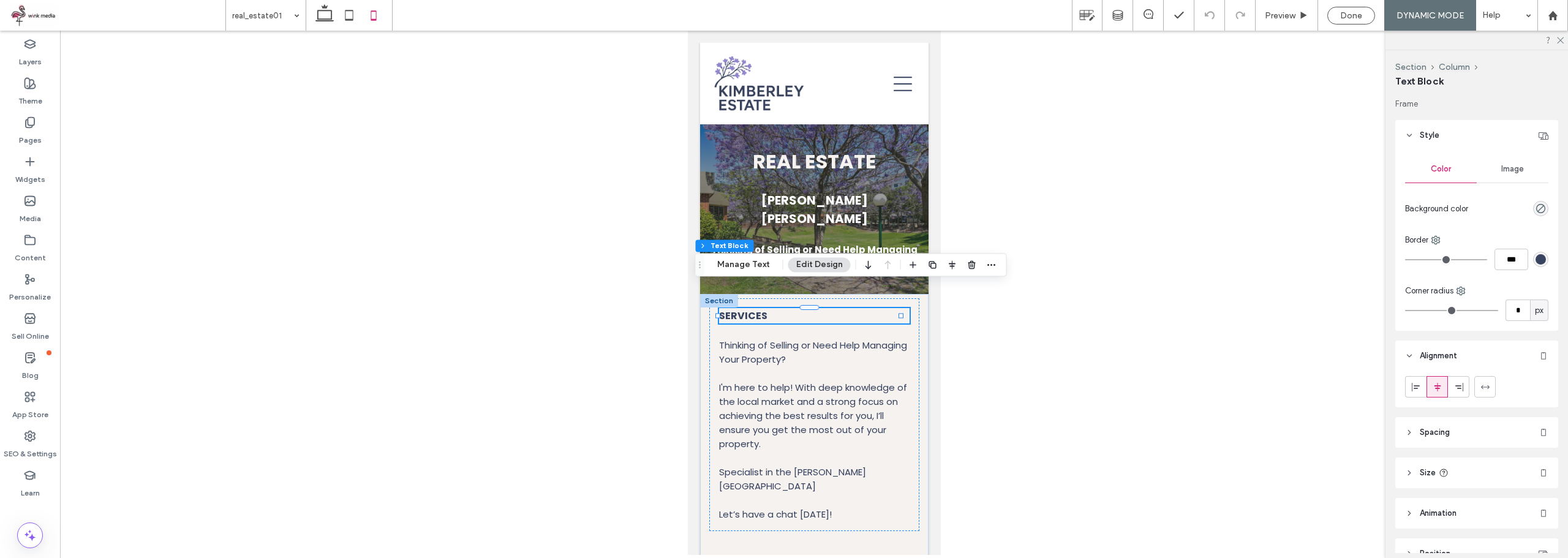
click at [748, 309] on span "Services" at bounding box center [742, 315] width 48 height 14
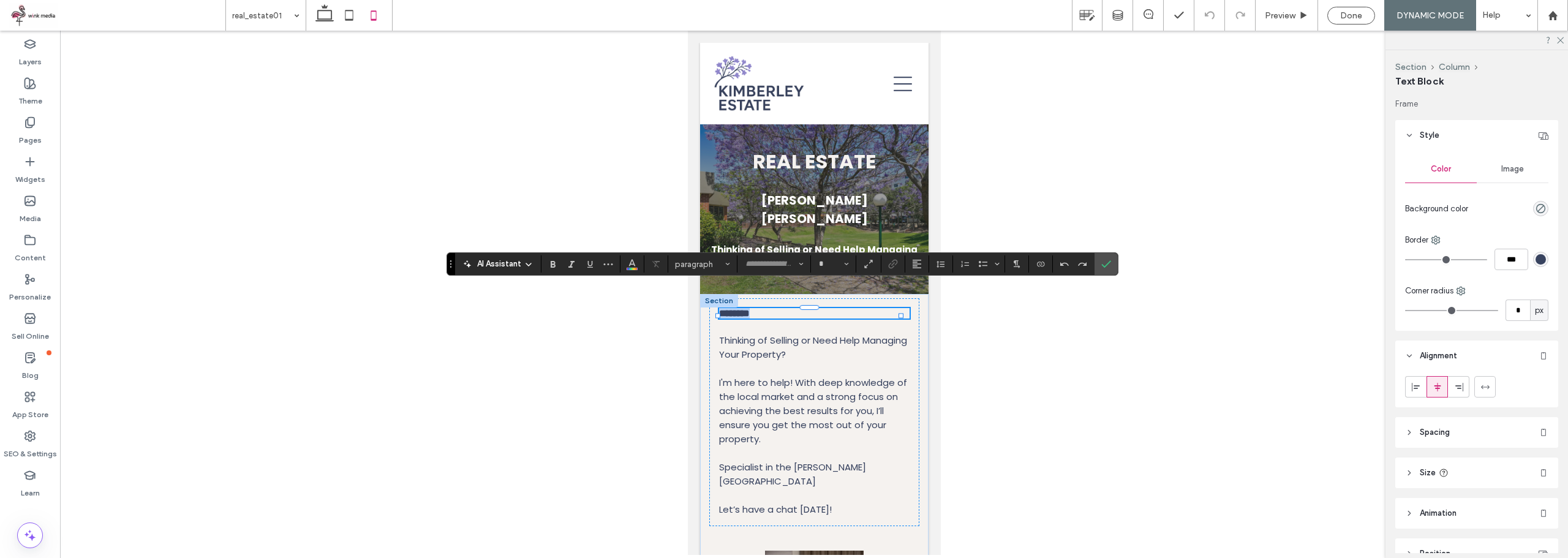
type input "*******"
type input "**"
click at [837, 261] on input "**" at bounding box center [829, 263] width 24 height 9
click at [1107, 262] on icon "Confirm" at bounding box center [1106, 263] width 9 height 9
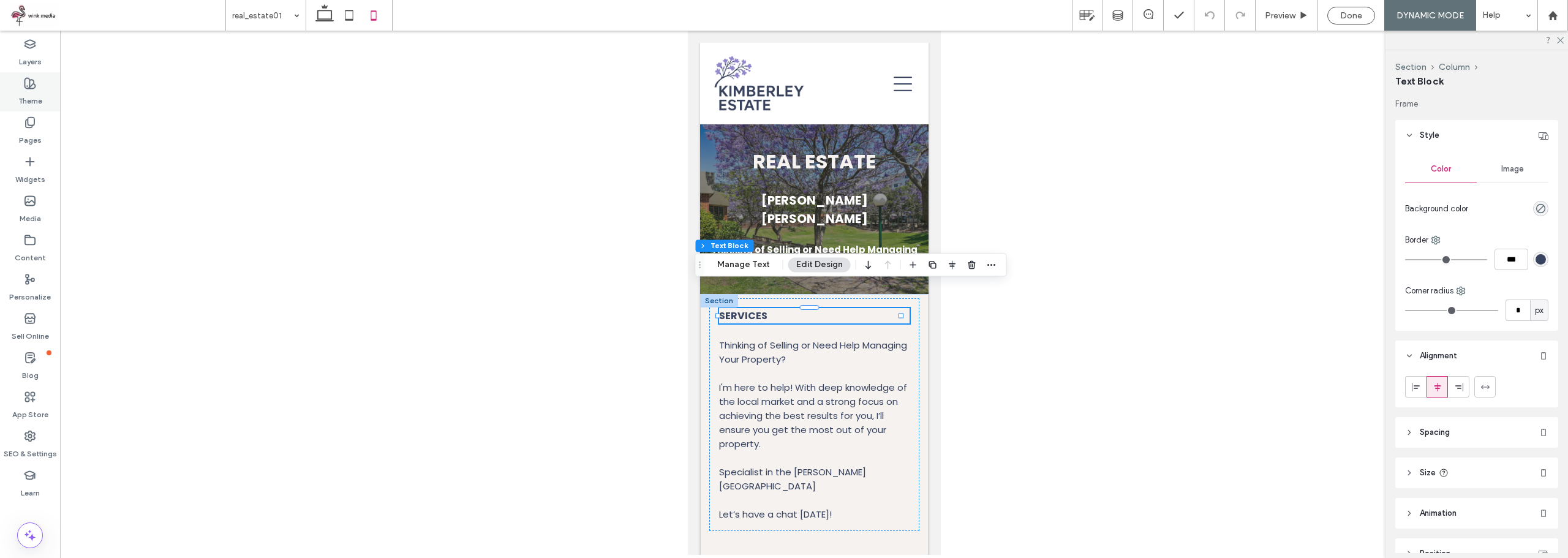
click at [27, 90] on label "Theme" at bounding box center [30, 98] width 24 height 18
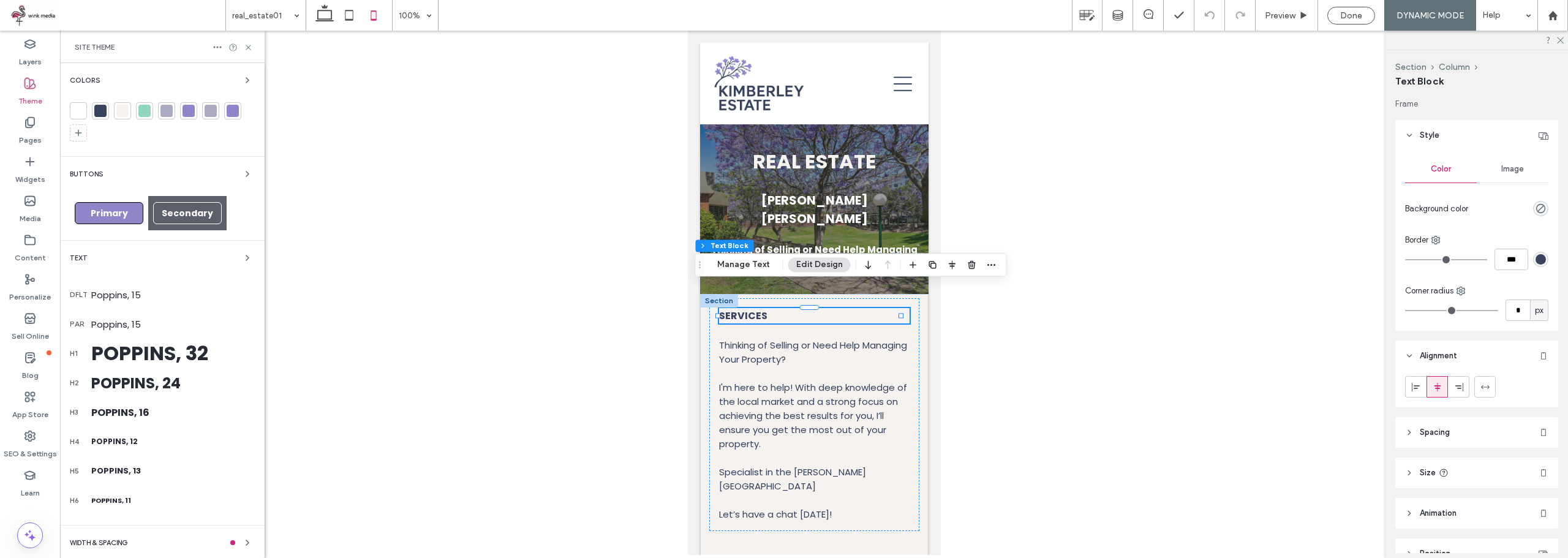
click at [151, 384] on div "Poppins, 24" at bounding box center [173, 383] width 163 height 21
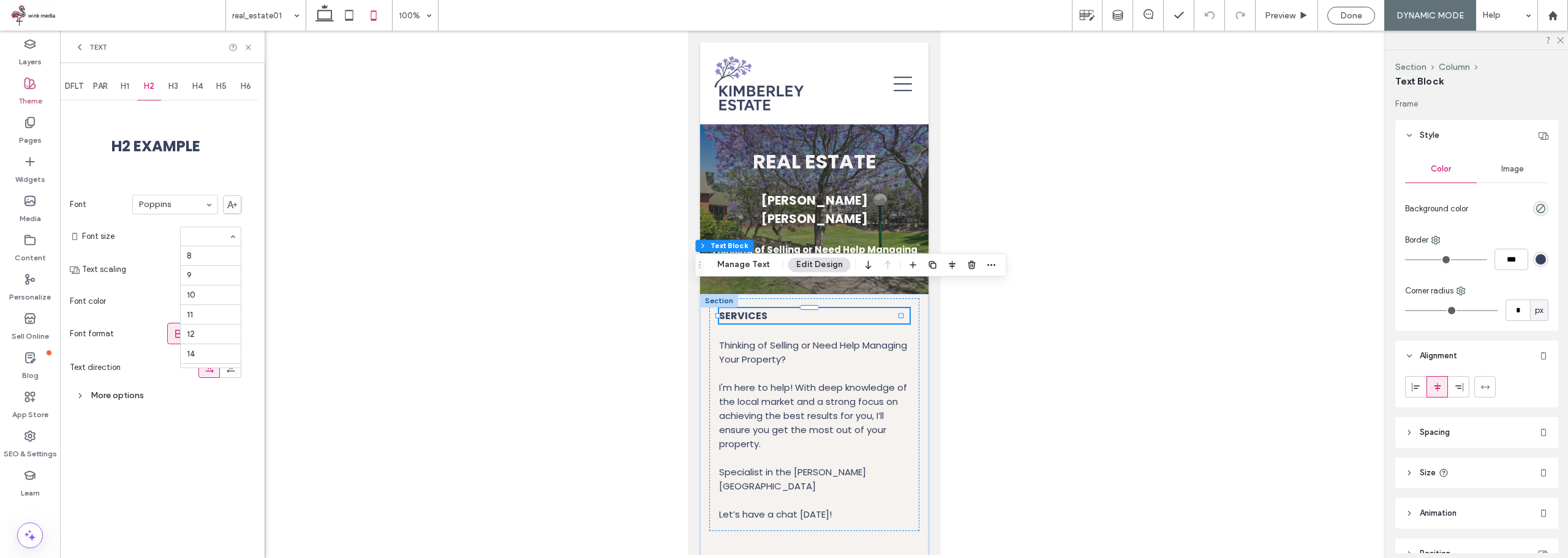
scroll to position [157, 0]
click at [124, 89] on span "H1" at bounding box center [125, 86] width 9 height 9
click at [139, 89] on div "H2" at bounding box center [150, 86] width 25 height 27
click at [181, 86] on div "H3" at bounding box center [174, 86] width 25 height 27
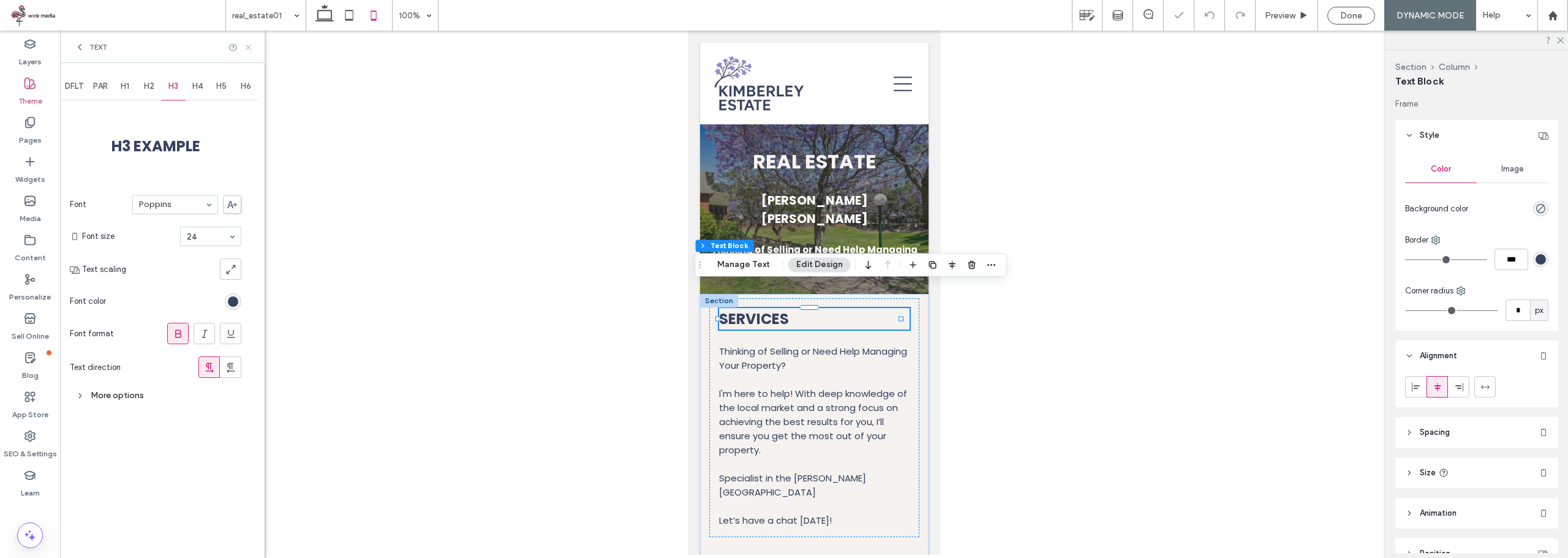
click at [247, 48] on use at bounding box center [248, 47] width 5 height 5
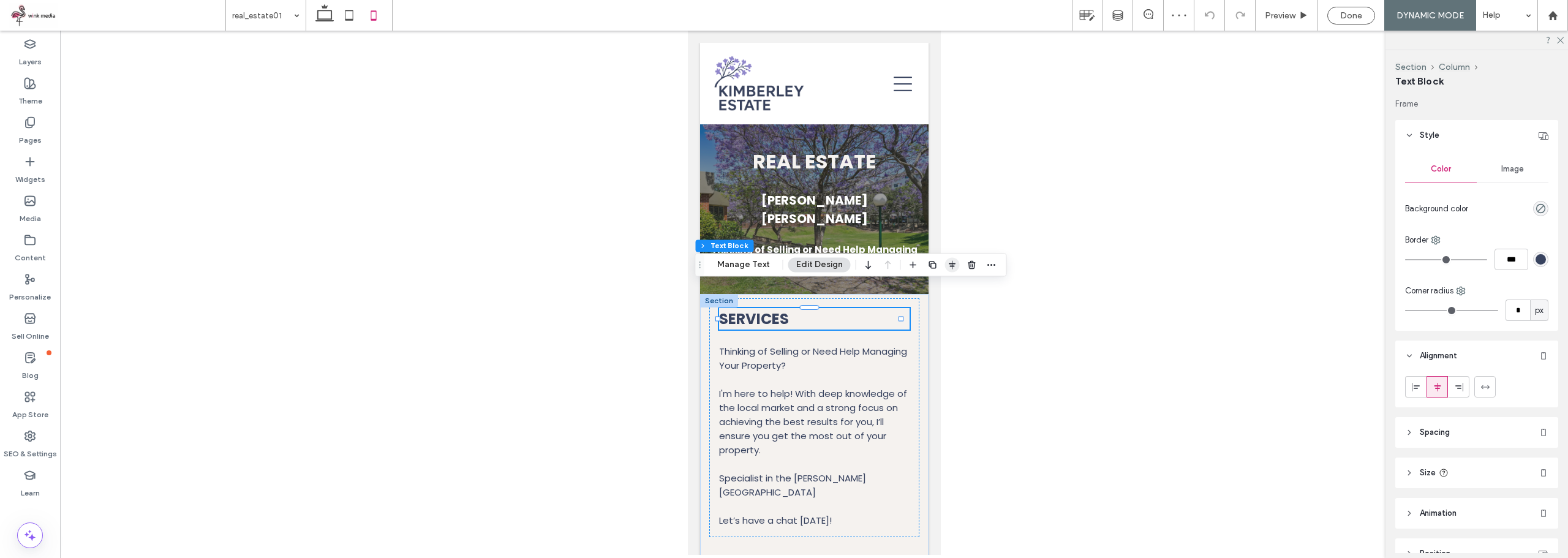
click at [950, 265] on icon "button" at bounding box center [952, 264] width 9 height 9
click at [934, 289] on icon "center" at bounding box center [939, 288] width 9 height 9
click at [822, 344] on p "Thinking of Selling or Need Help Managing Your Property?" at bounding box center [813, 358] width 190 height 28
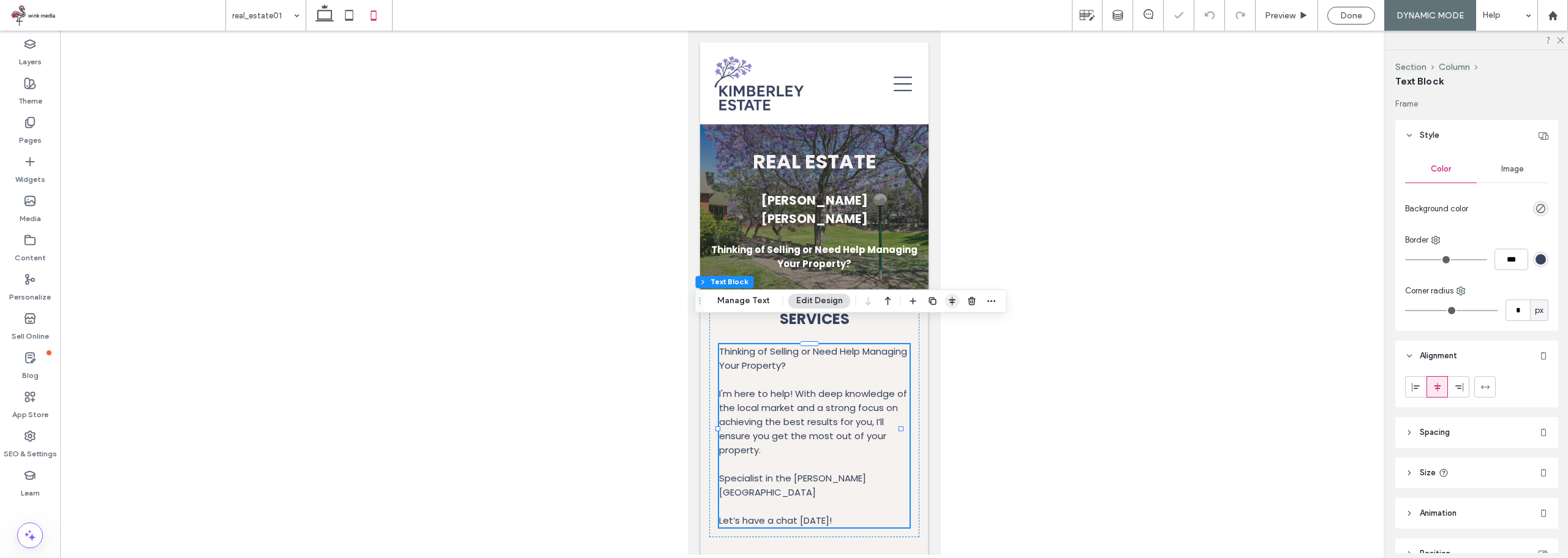
click at [948, 303] on icon "button" at bounding box center [952, 301] width 9 height 9
click at [942, 327] on span "center" at bounding box center [939, 325] width 15 height 15
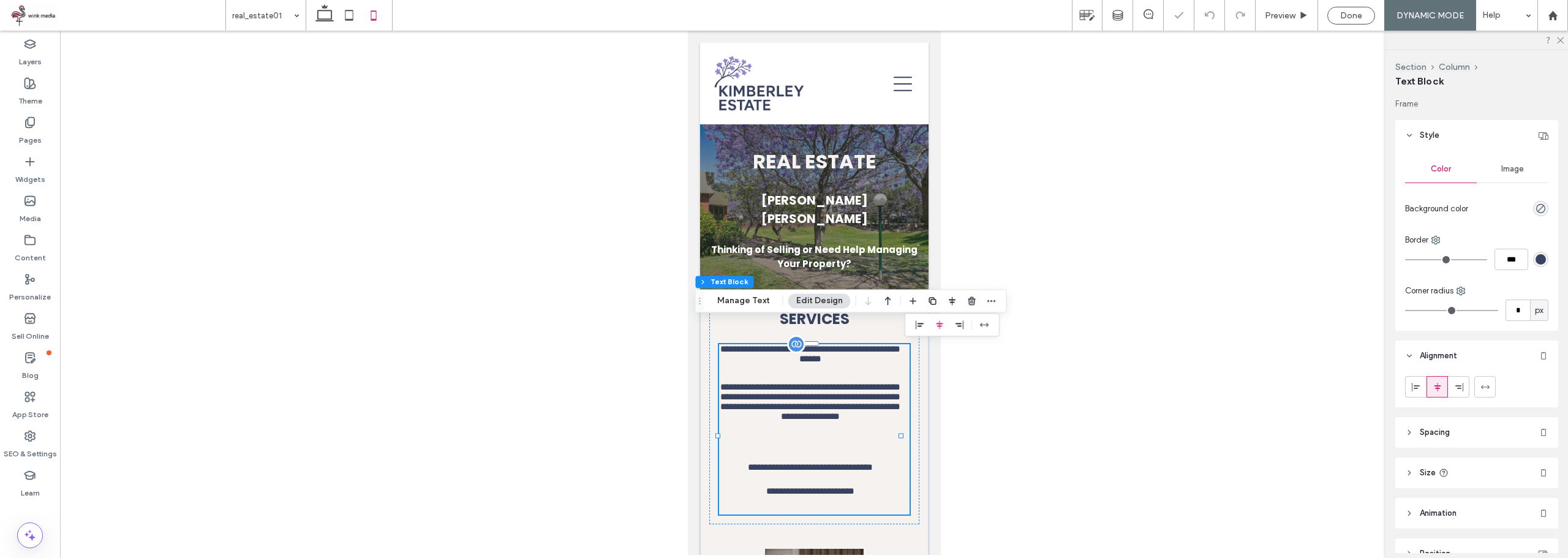
click at [862, 411] on p "**********" at bounding box center [809, 417] width 182 height 71
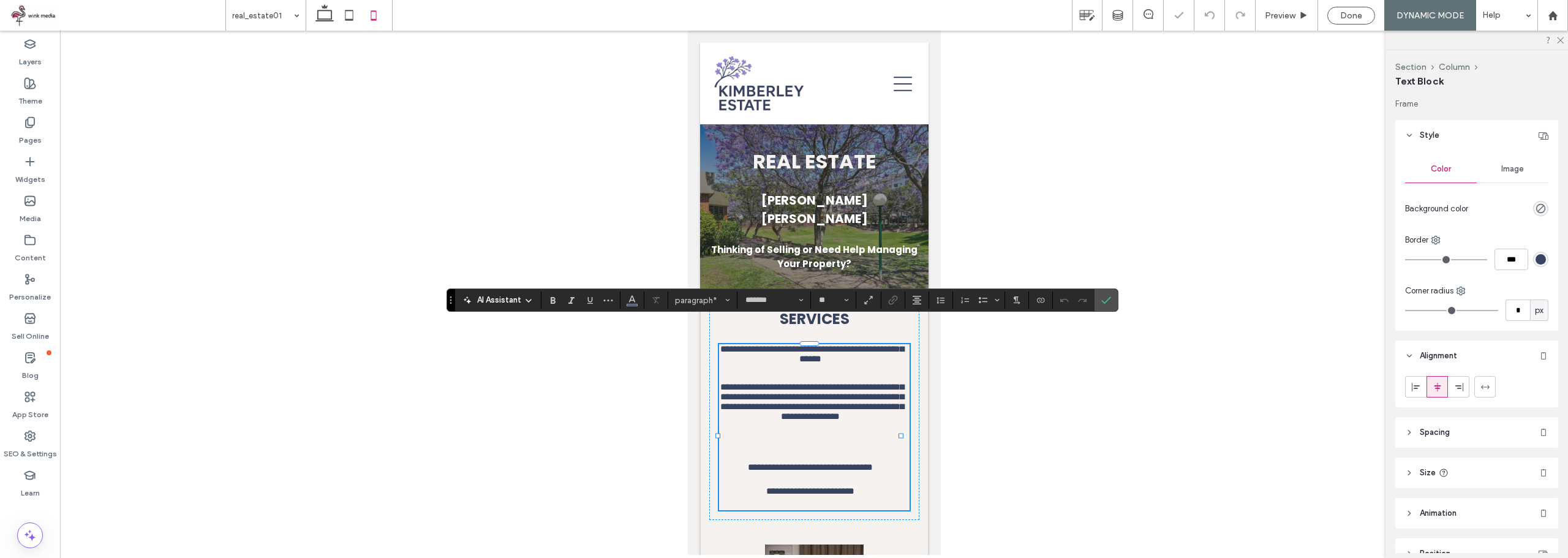
click at [855, 436] on div "**********" at bounding box center [813, 422] width 190 height 156
click at [835, 504] on div "**********" at bounding box center [813, 500] width 228 height 412
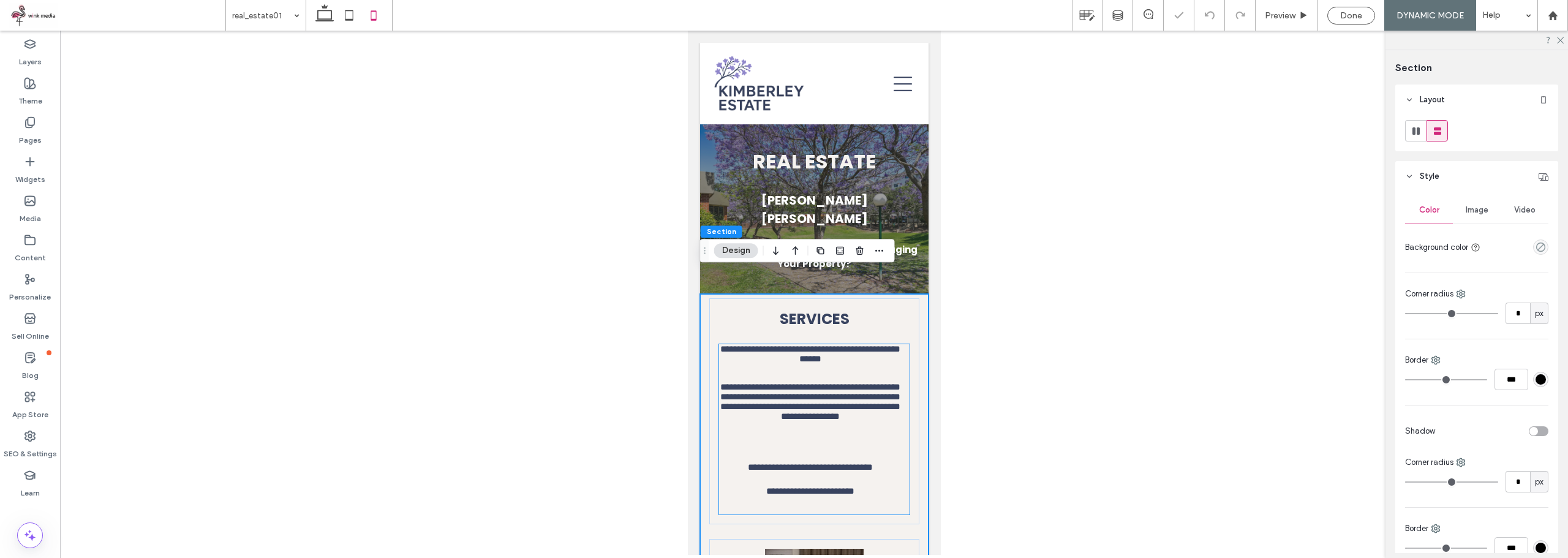
click at [835, 487] on p "**********" at bounding box center [809, 493] width 182 height 14
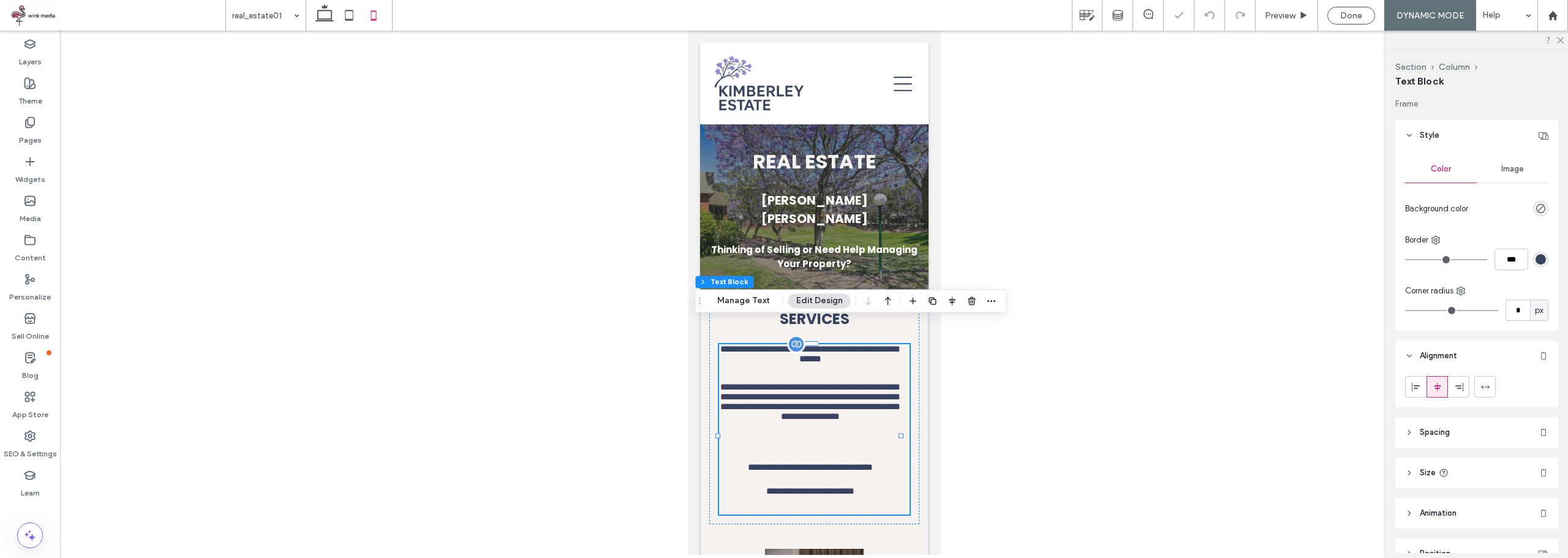
click at [823, 500] on p at bounding box center [813, 507] width 190 height 14
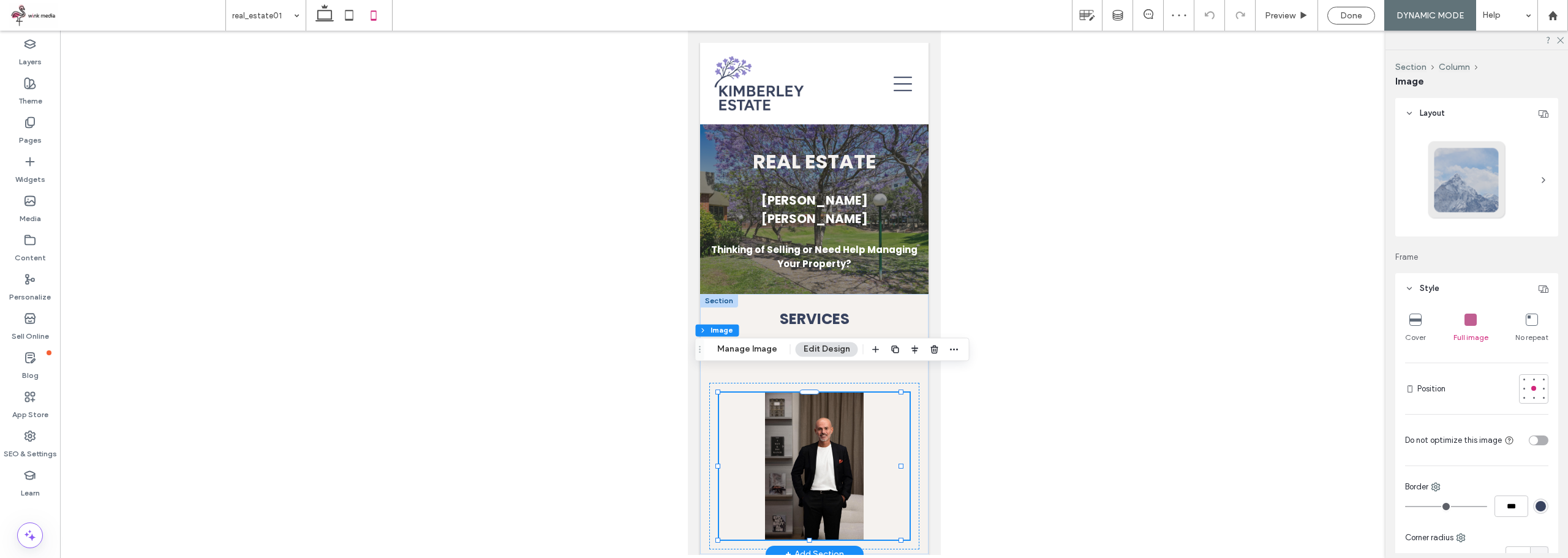
click at [1028, 433] on div at bounding box center [813, 292] width 1507 height 524
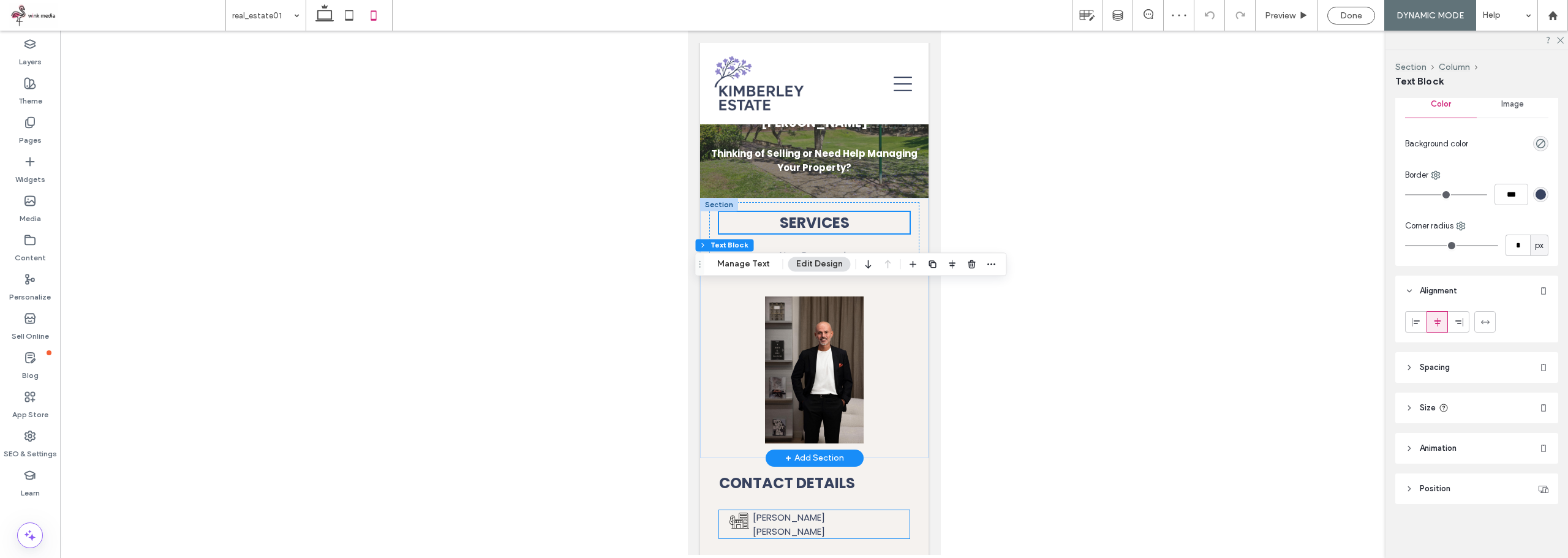
scroll to position [245, 0]
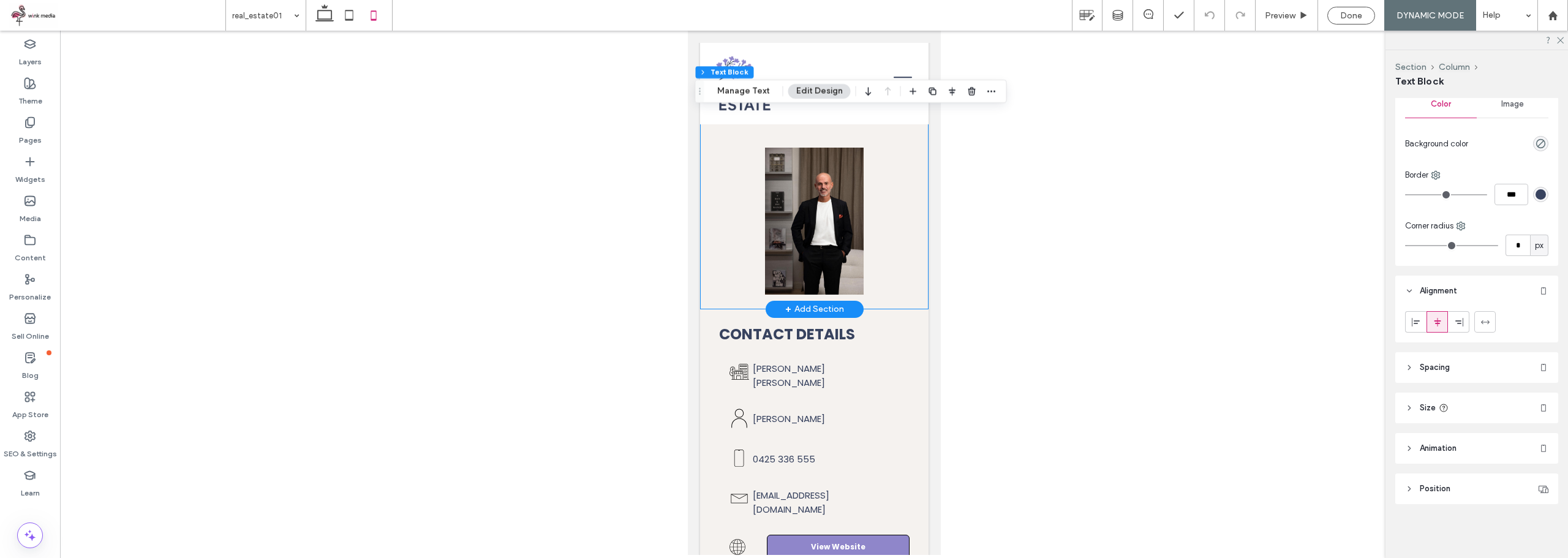
click at [918, 212] on div "Services New Paragraph" at bounding box center [813, 179] width 228 height 260
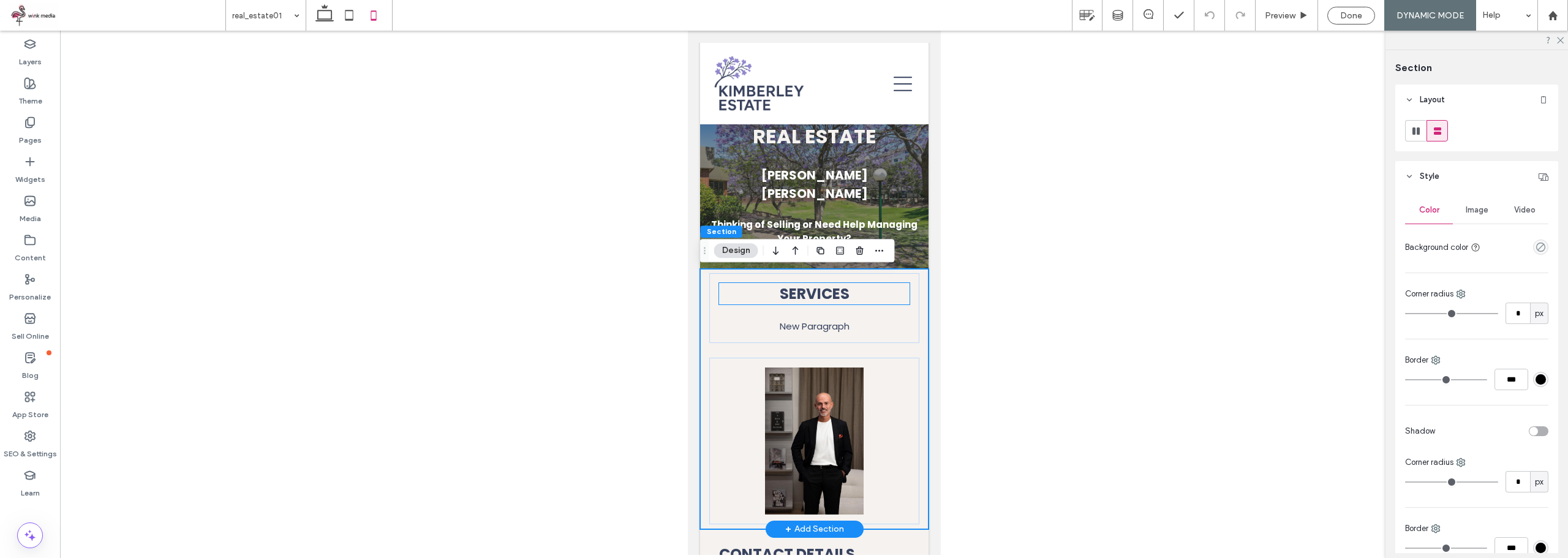
scroll to position [0, 0]
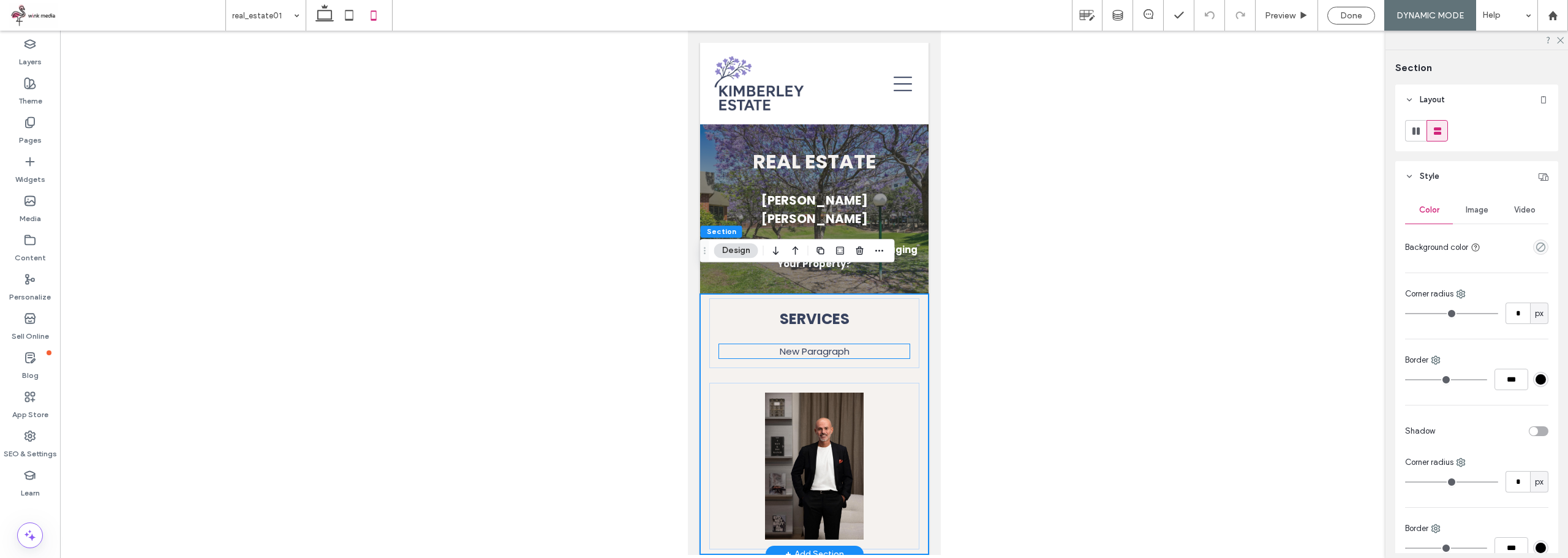
click at [845, 344] on p "New Paragraph" at bounding box center [813, 351] width 190 height 14
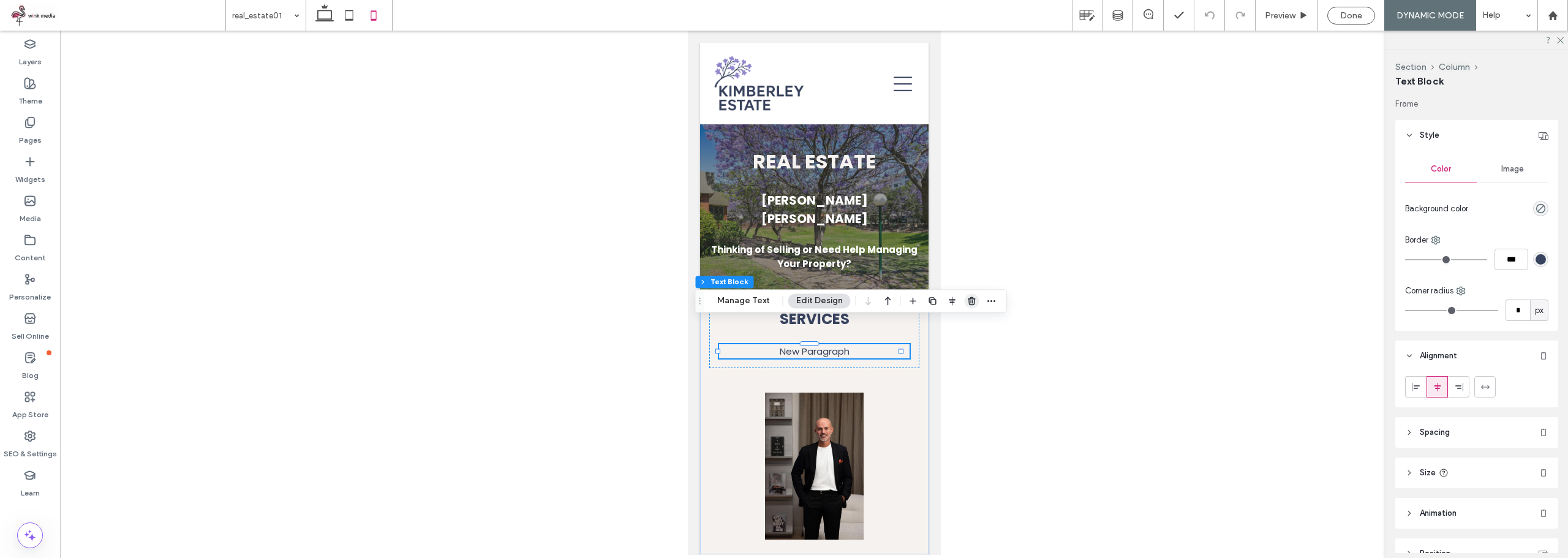
click at [973, 301] on icon "button" at bounding box center [971, 301] width 9 height 9
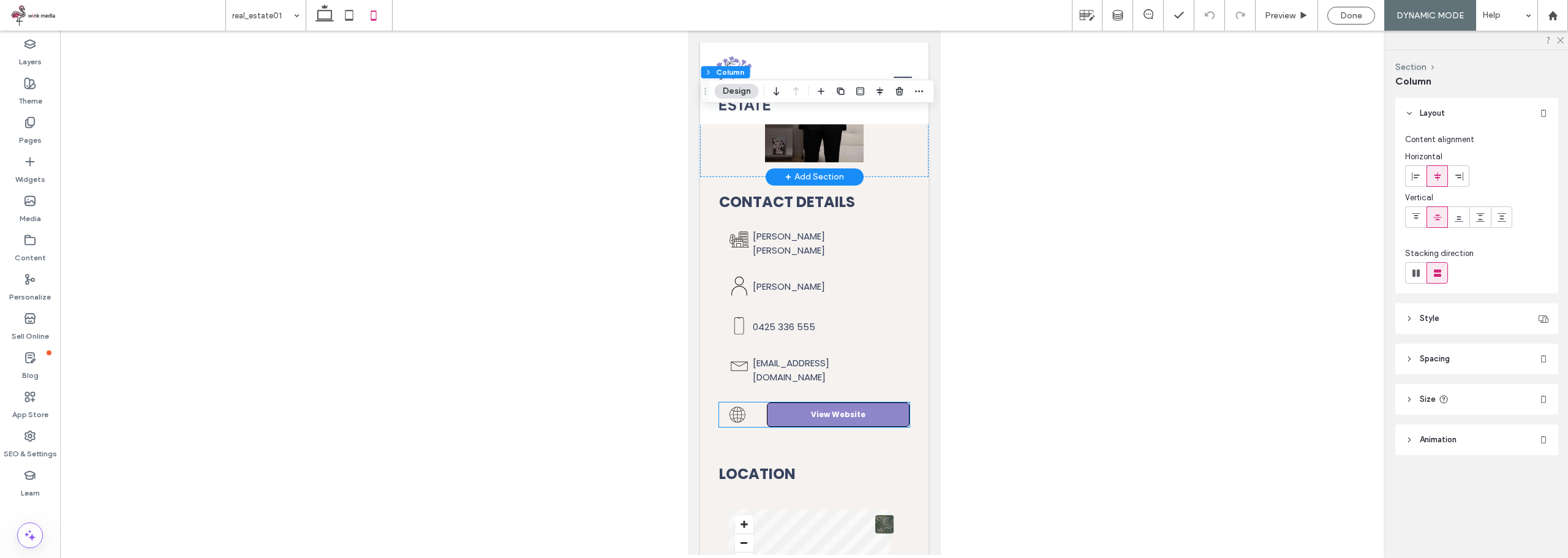
scroll to position [245, 0]
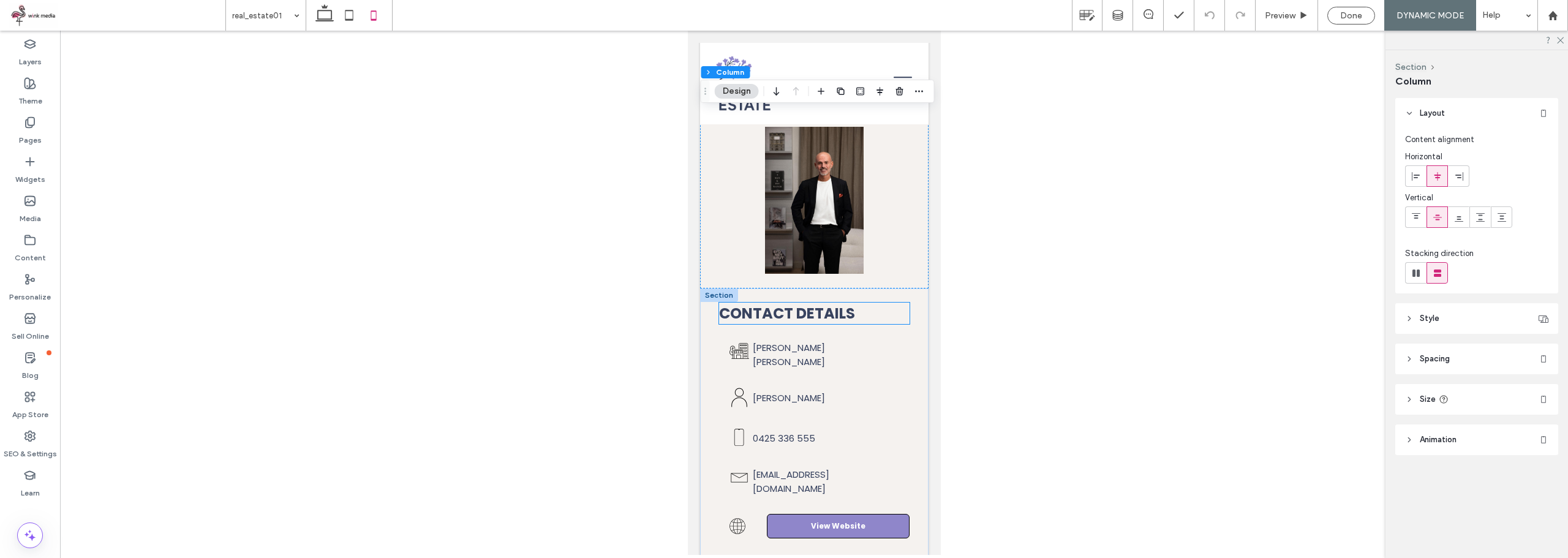
click at [802, 303] on span "Contact details" at bounding box center [786, 314] width 136 height 20
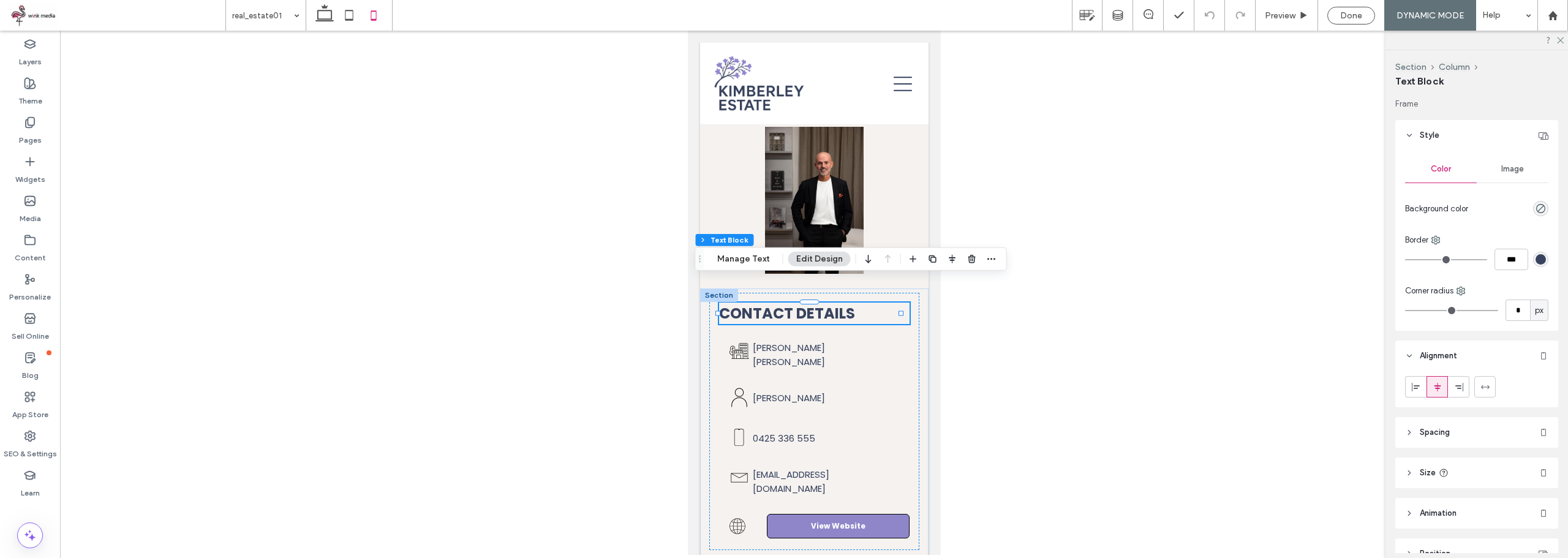
click at [802, 303] on span "Contact details" at bounding box center [786, 314] width 136 height 20
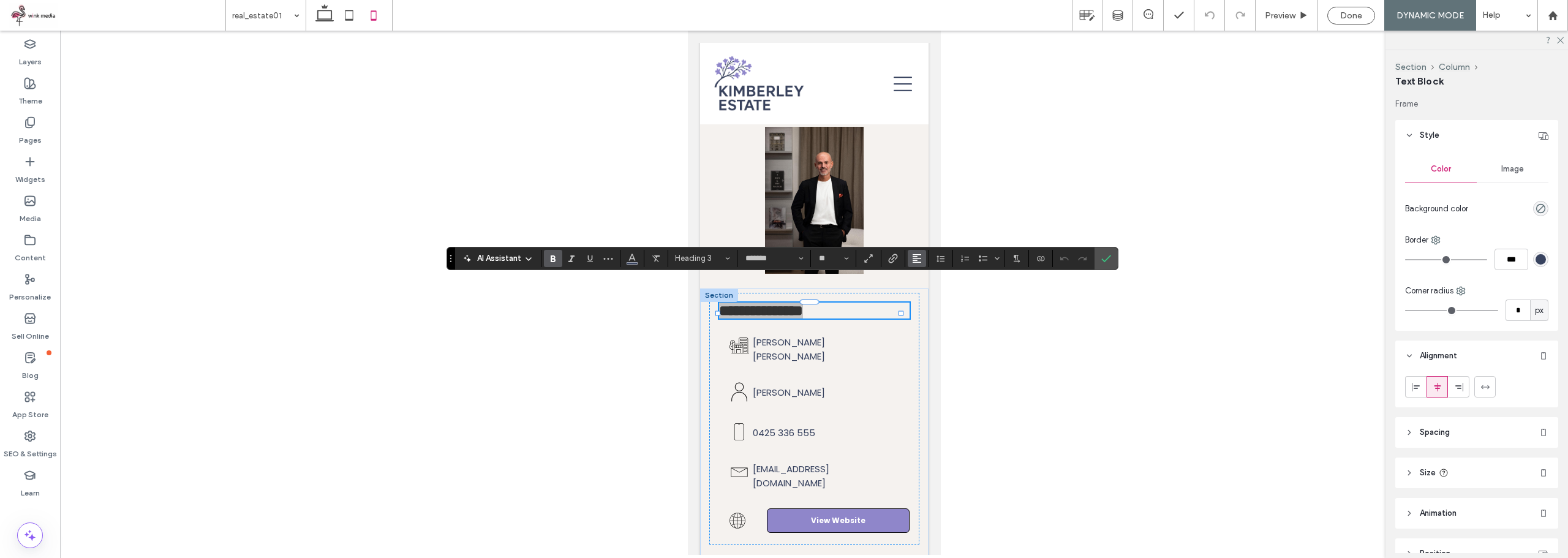
click at [915, 258] on use "Alignment" at bounding box center [917, 258] width 9 height 9
click at [925, 297] on icon "ui.textEditor.alignment.center" at bounding box center [925, 295] width 9 height 9
click at [1102, 257] on icon "Confirm" at bounding box center [1106, 258] width 9 height 9
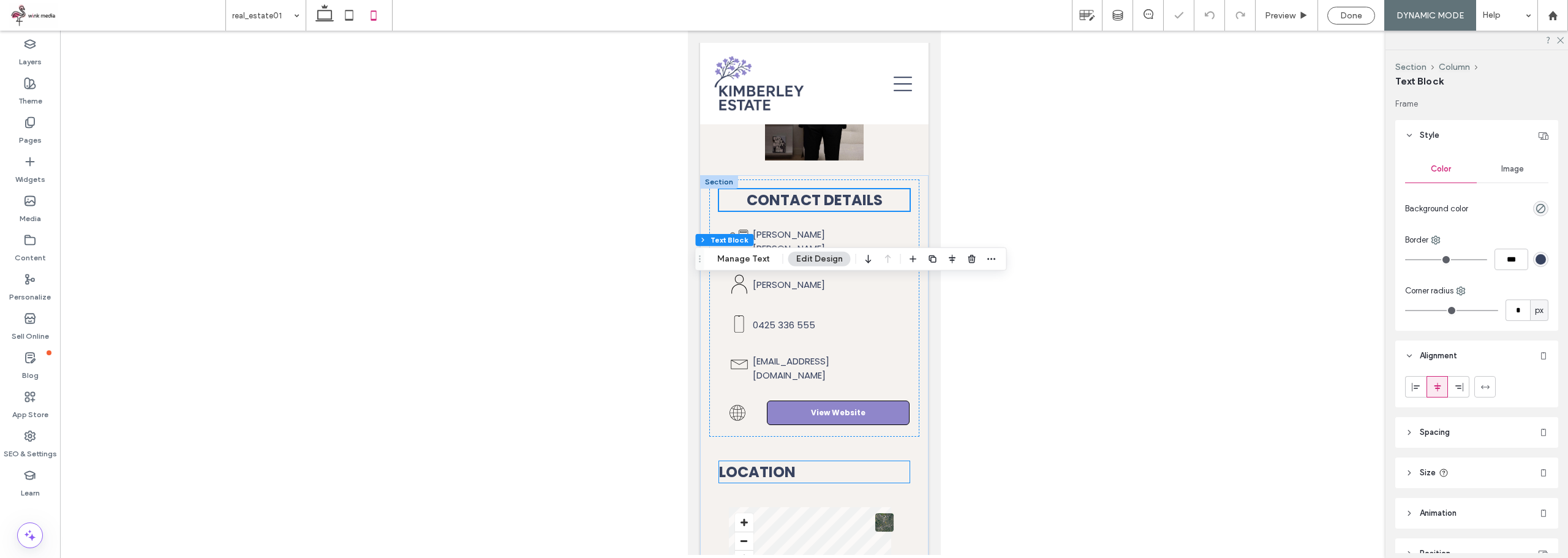
scroll to position [490, 0]
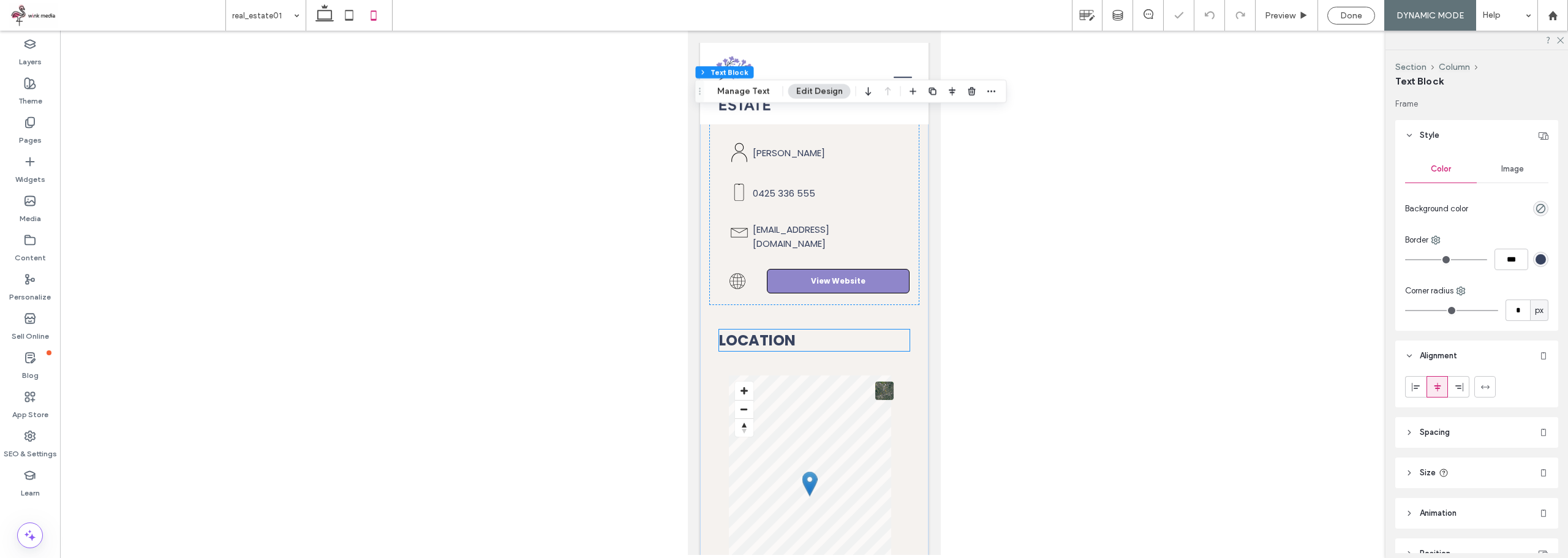
click at [798, 330] on h3 "Location" at bounding box center [813, 340] width 190 height 21
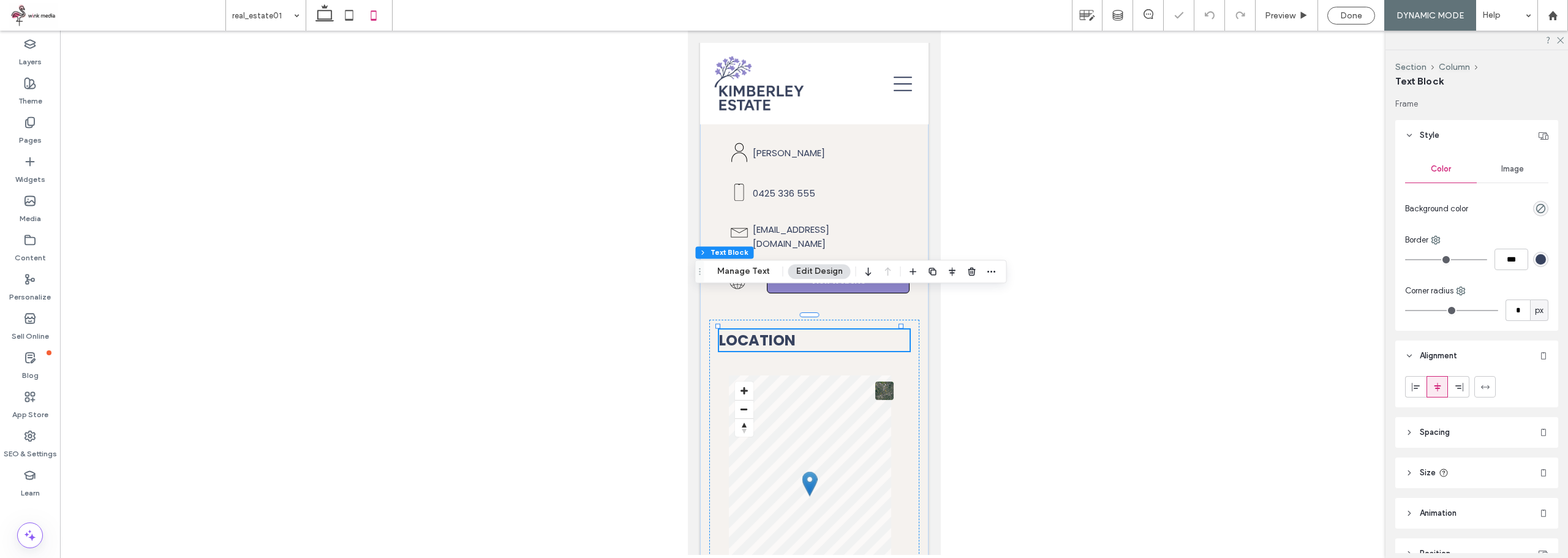
click at [780, 330] on span "Location" at bounding box center [756, 341] width 77 height 20
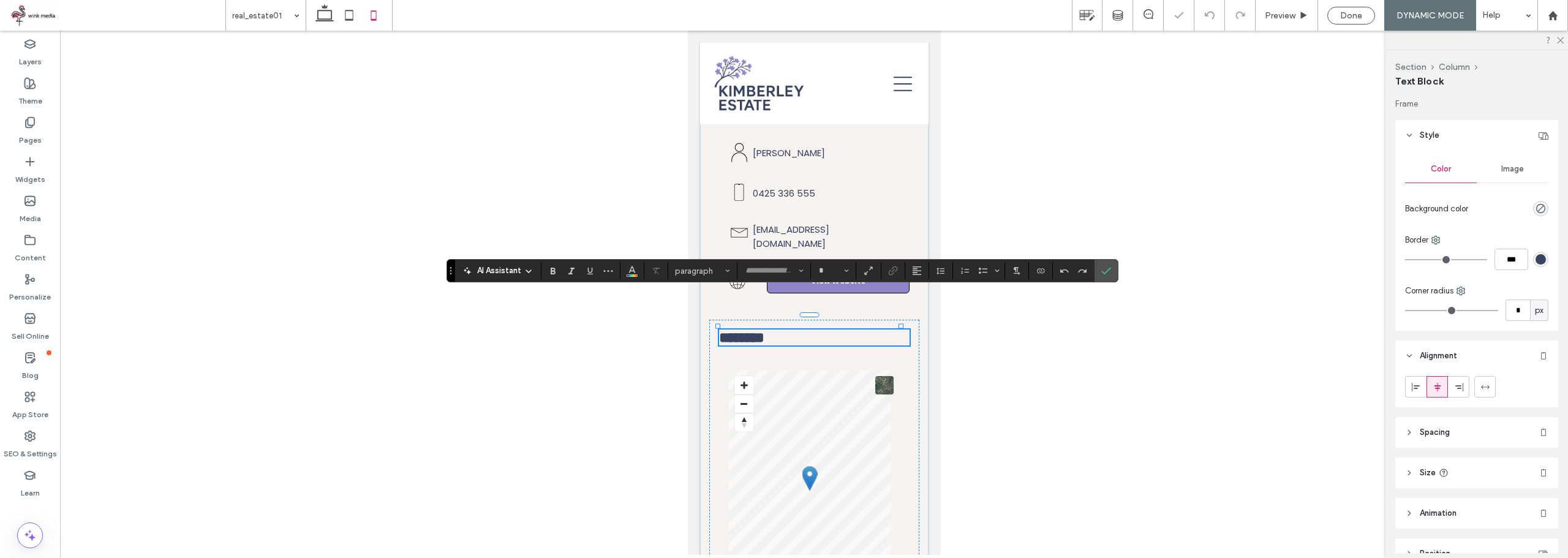
type input "*******"
type input "**"
click at [799, 330] on h3 "********" at bounding box center [813, 338] width 190 height 16
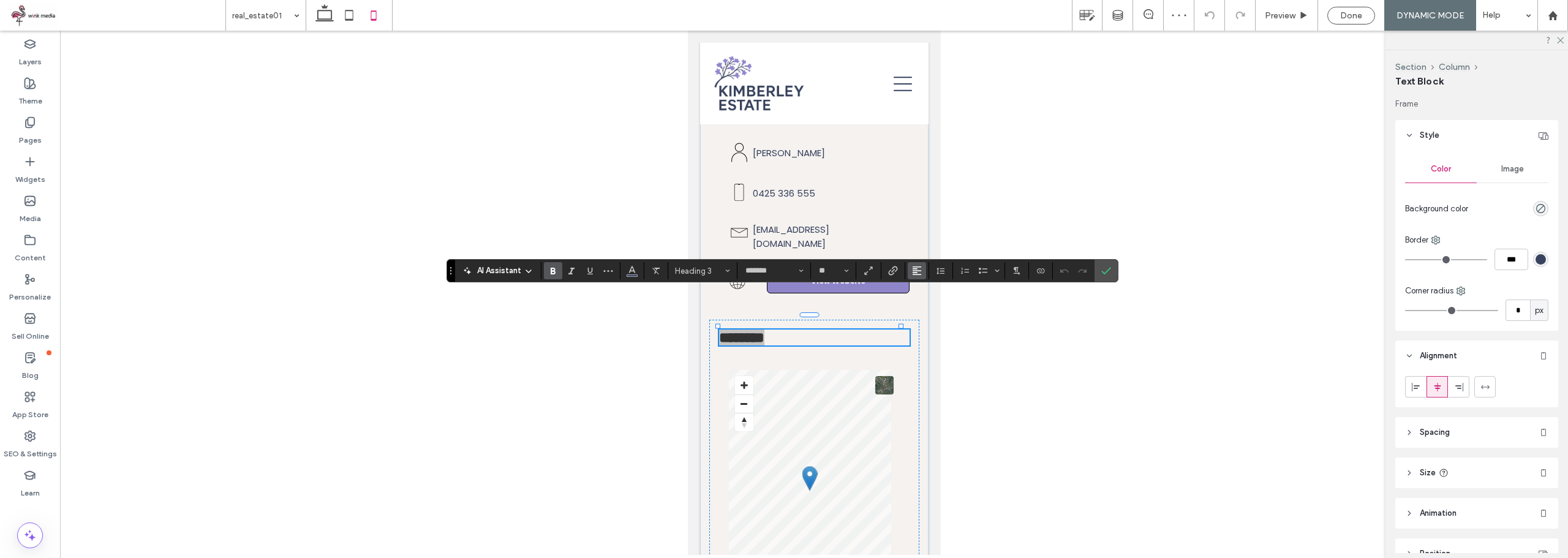
click at [917, 266] on icon "Alignment" at bounding box center [916, 270] width 9 height 9
click at [916, 299] on span "ui.textEditor.alignment.left" at bounding box center [915, 290] width 6 height 18
click at [912, 266] on icon "Alignment" at bounding box center [916, 270] width 9 height 9
click at [927, 311] on use "ui.textEditor.alignment.center" at bounding box center [926, 309] width 9 height 9
click at [1102, 271] on icon "Confirm" at bounding box center [1106, 270] width 9 height 9
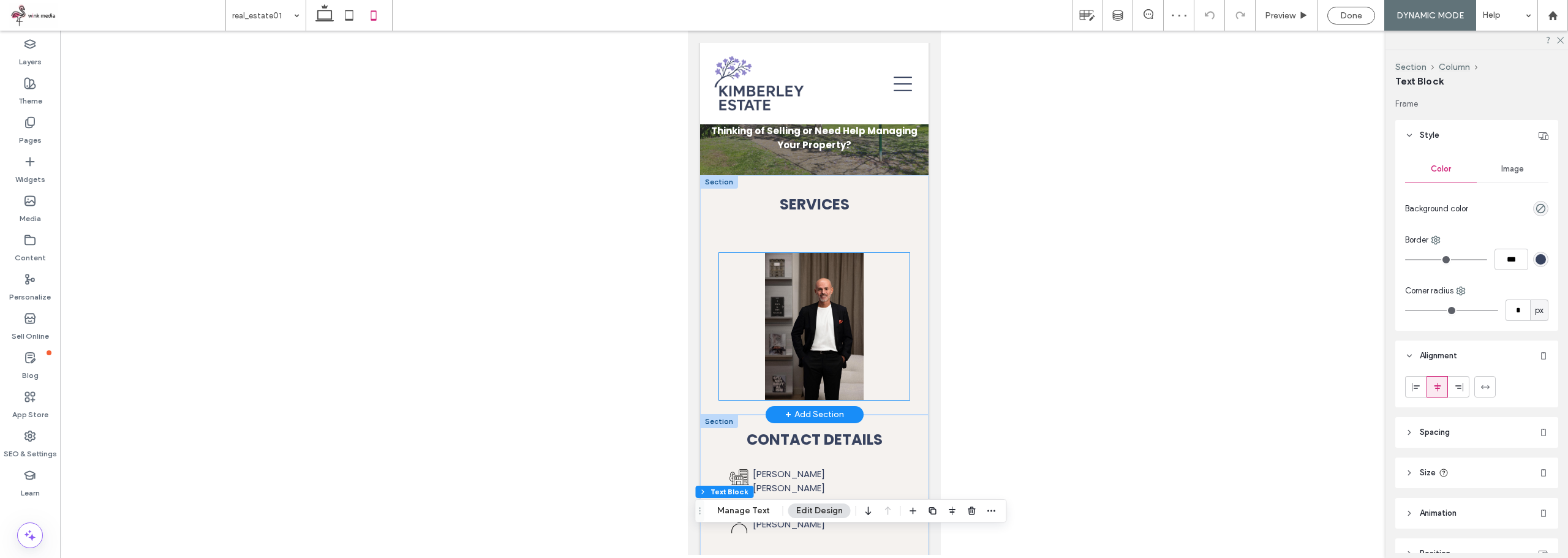
scroll to position [0, 0]
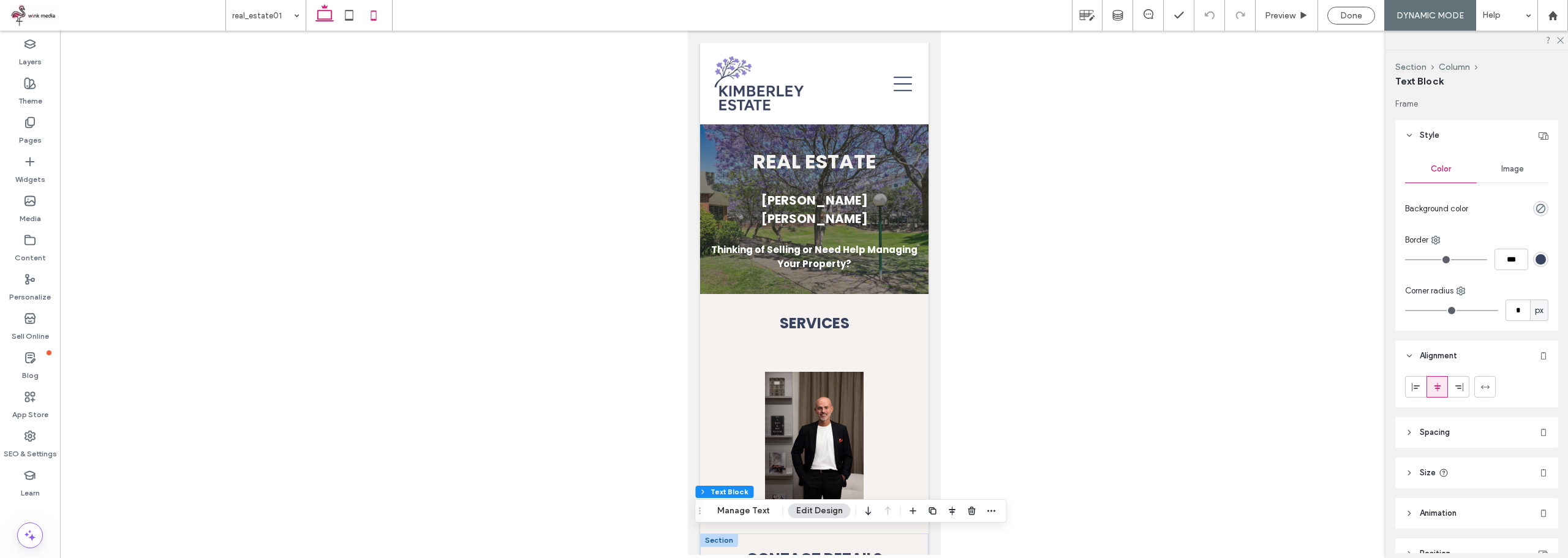
drag, startPoint x: 326, startPoint y: 13, endPoint x: 579, endPoint y: 167, distance: 296.2
click at [326, 13] on icon at bounding box center [325, 15] width 25 height 25
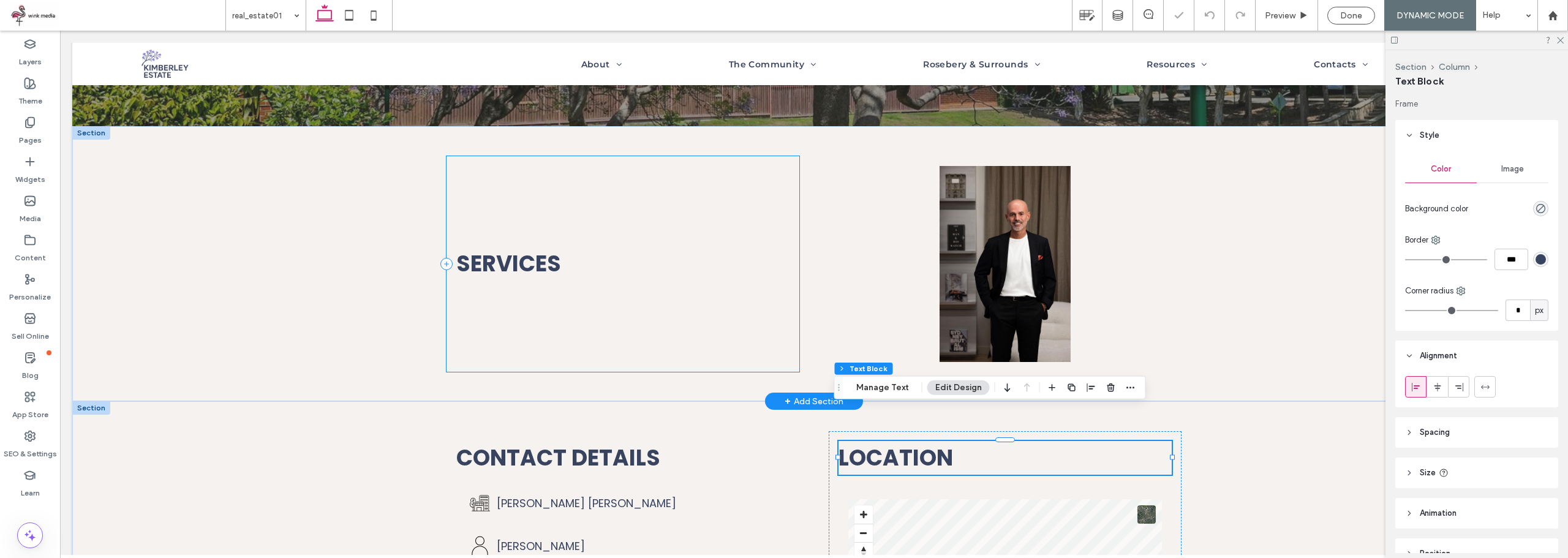
scroll to position [101, 0]
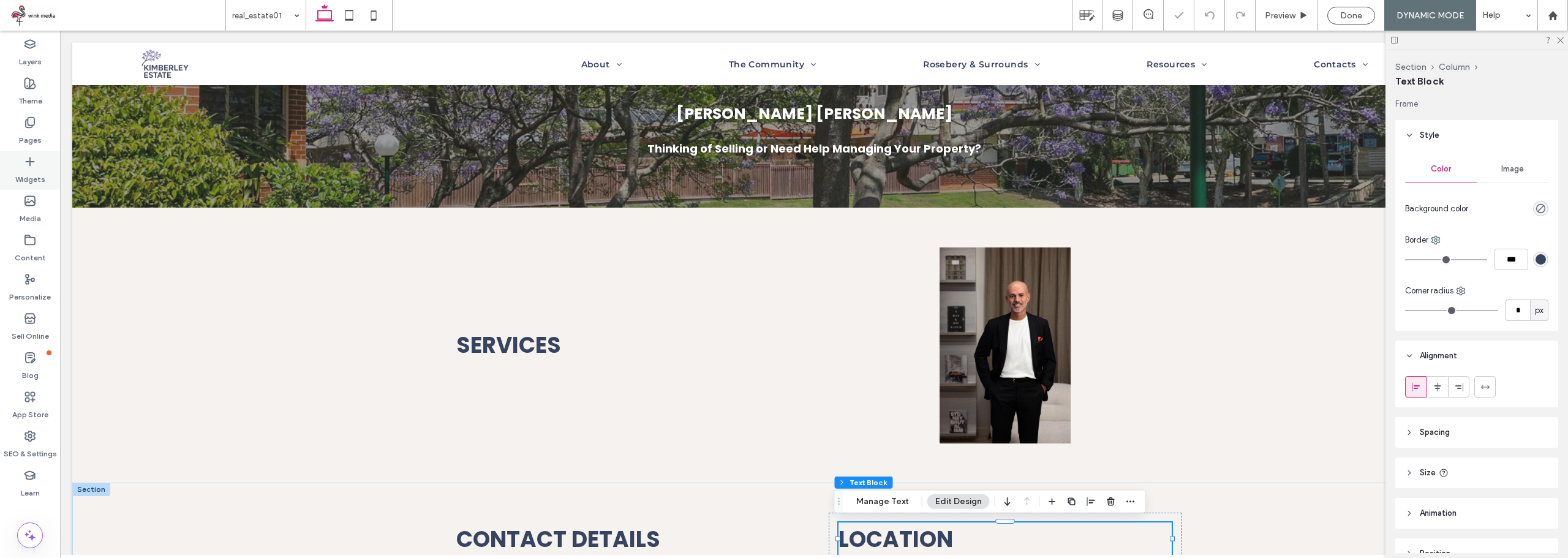
click at [32, 170] on label "Widgets" at bounding box center [30, 177] width 30 height 18
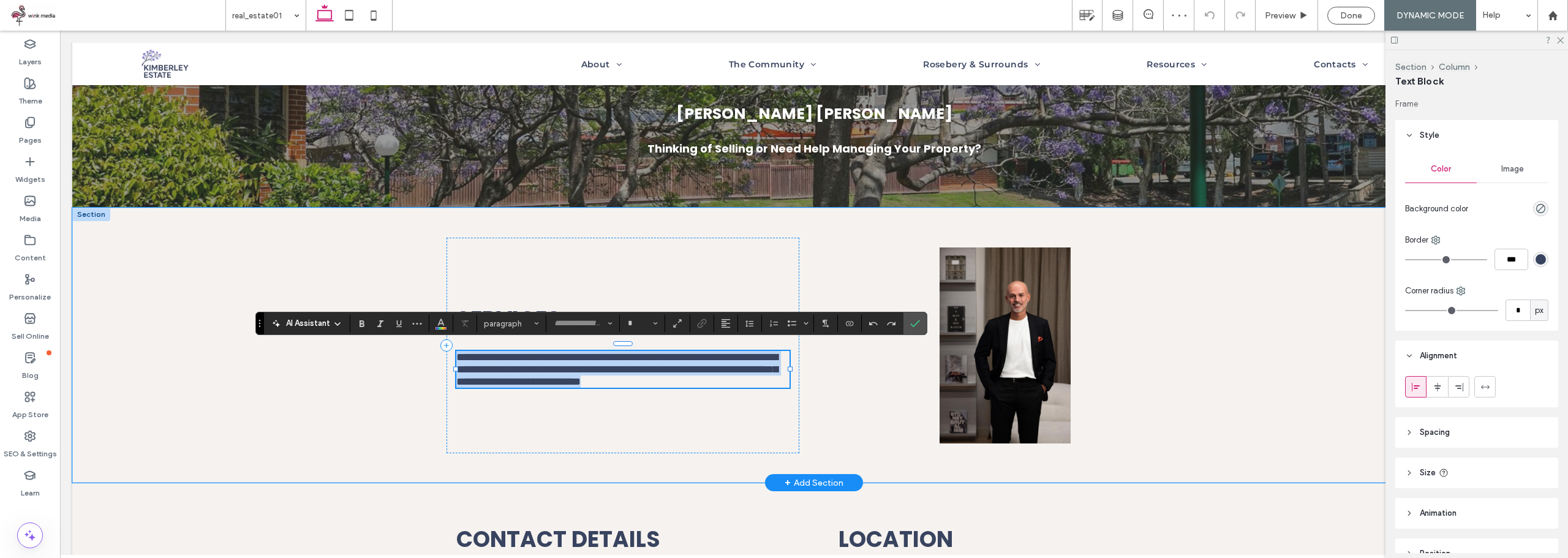
type input "*******"
type input "**"
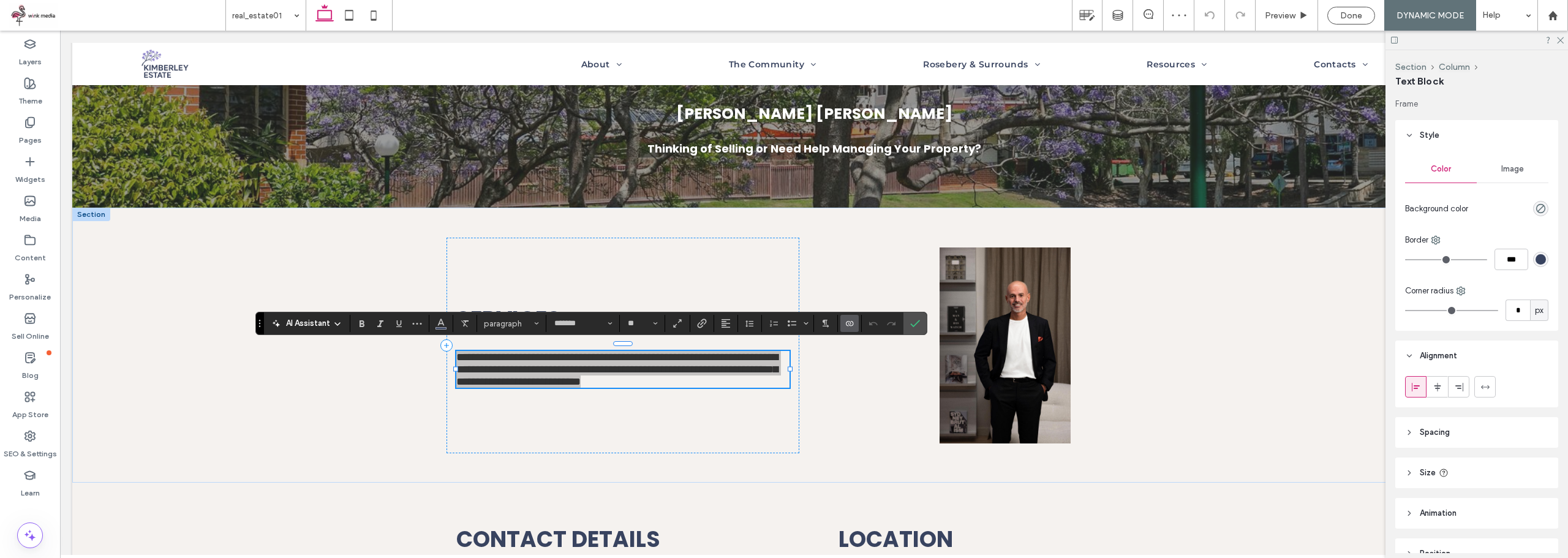
click at [849, 323] on icon "Connect To Data" at bounding box center [849, 323] width 9 height 9
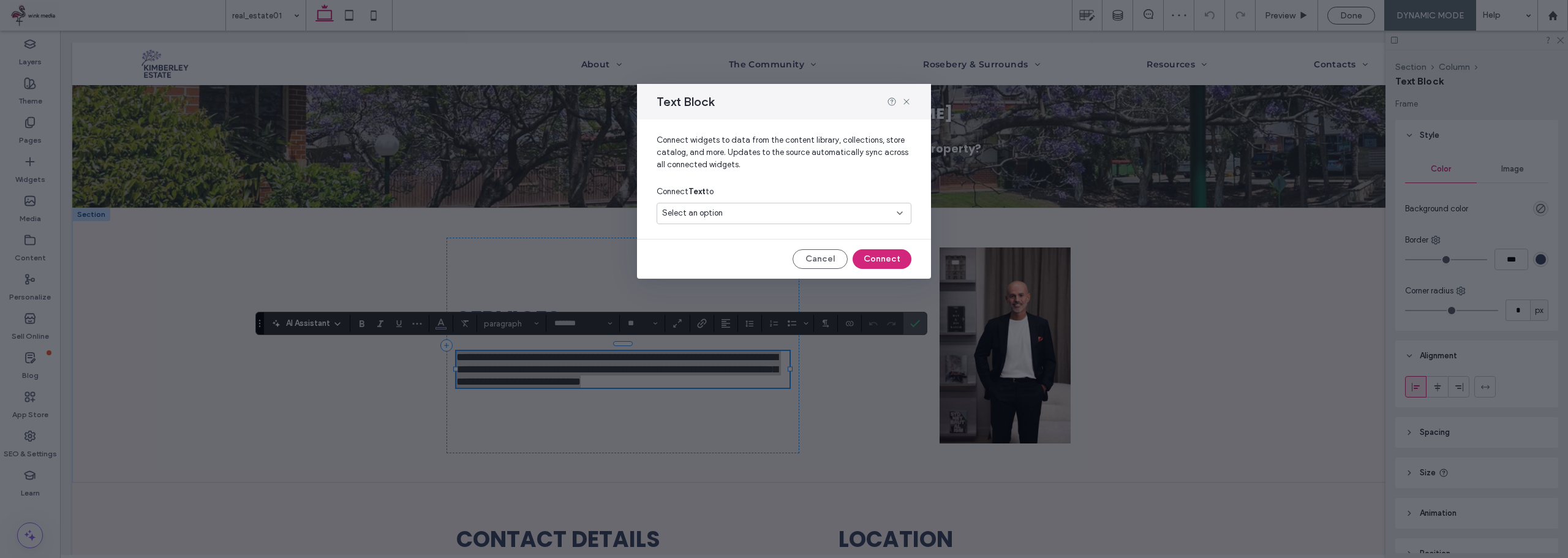
click at [777, 216] on div "Select an option" at bounding box center [777, 213] width 229 height 12
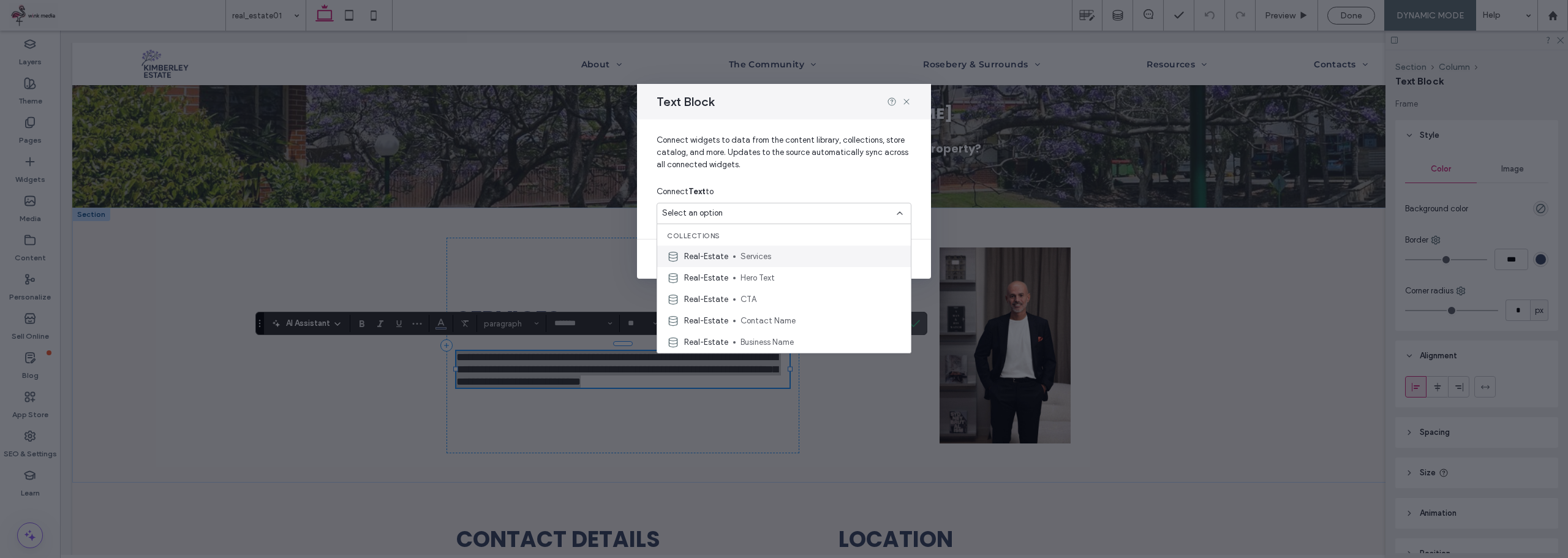
click at [748, 254] on span "Services" at bounding box center [820, 256] width 160 height 12
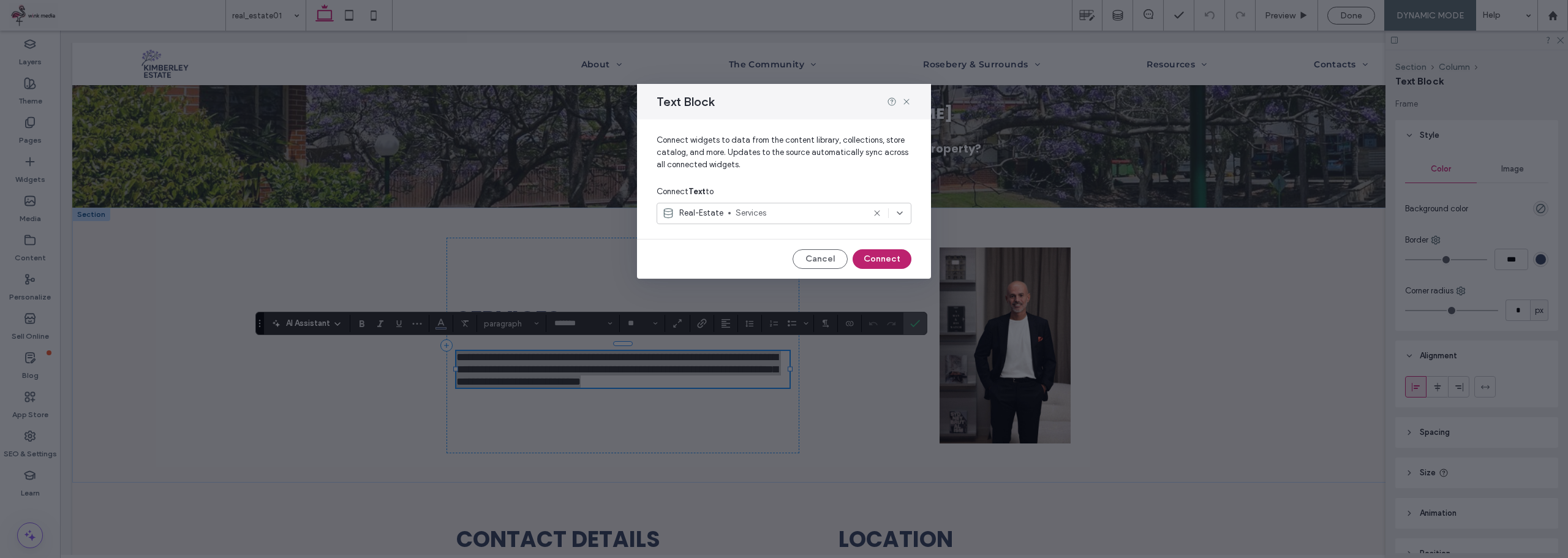
click at [896, 262] on button "Connect" at bounding box center [882, 259] width 59 height 20
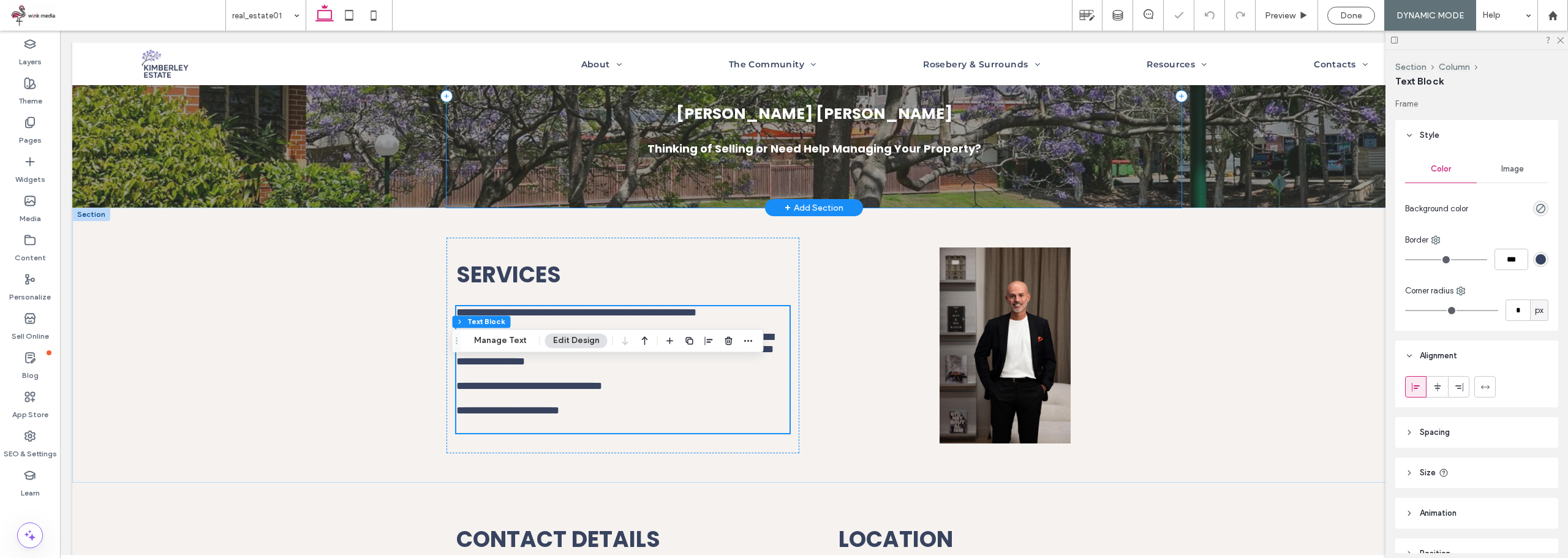
scroll to position [35, 0]
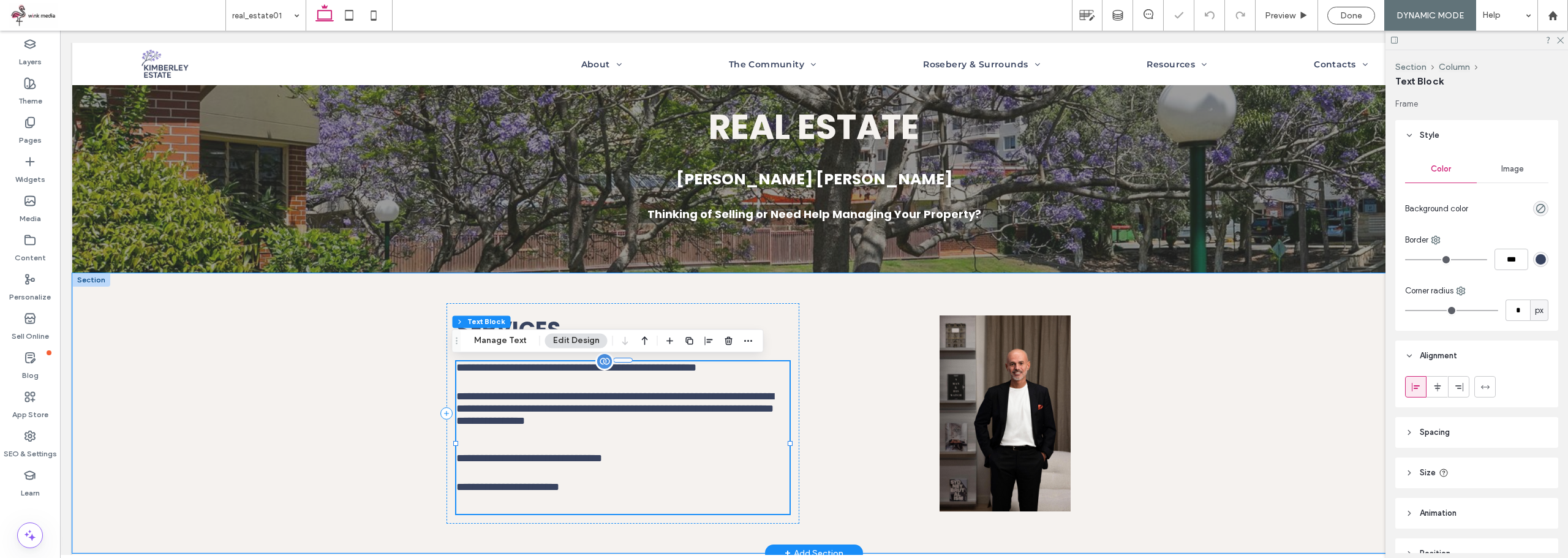
click at [576, 514] on p "﻿" at bounding box center [623, 505] width 333 height 17
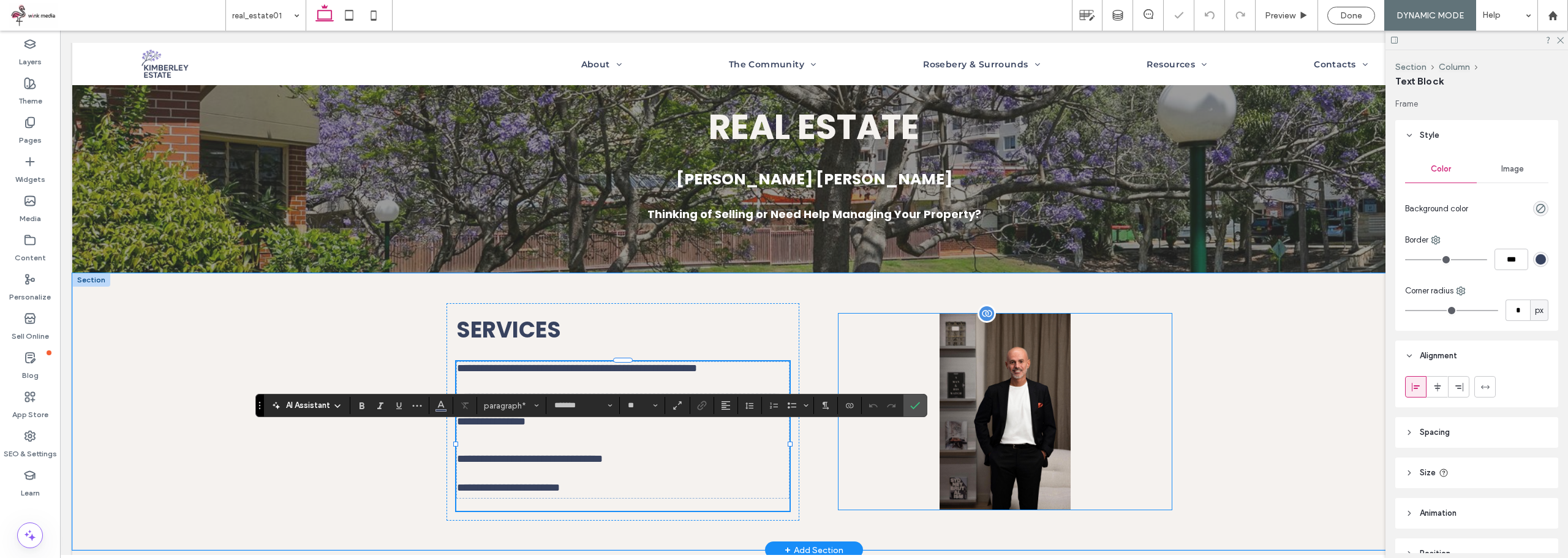
click at [900, 330] on img at bounding box center [1005, 411] width 333 height 196
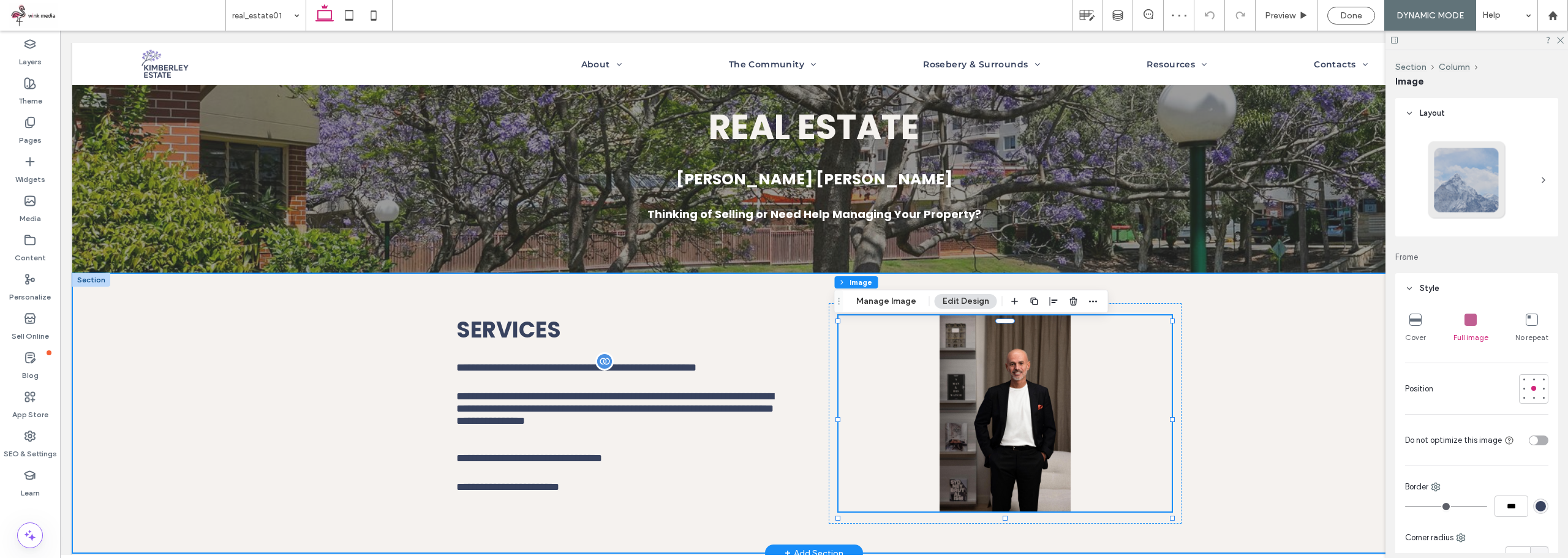
click at [330, 340] on div "**********" at bounding box center [814, 414] width 1483 height 280
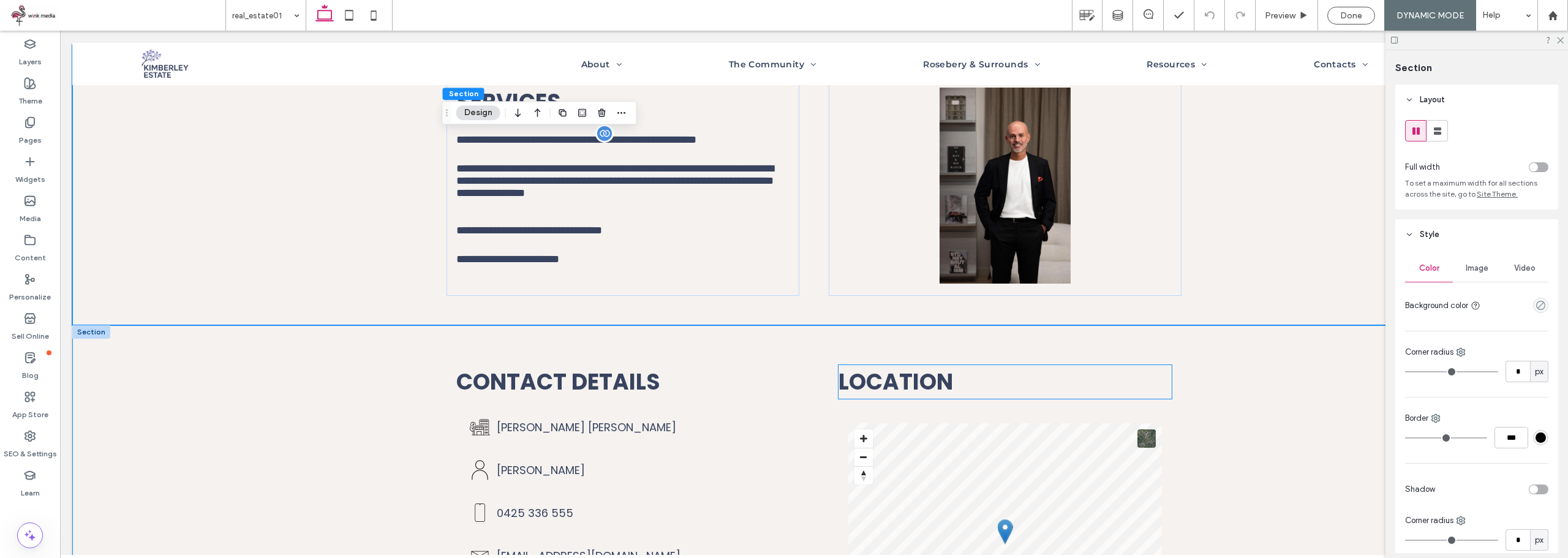
scroll to position [158, 0]
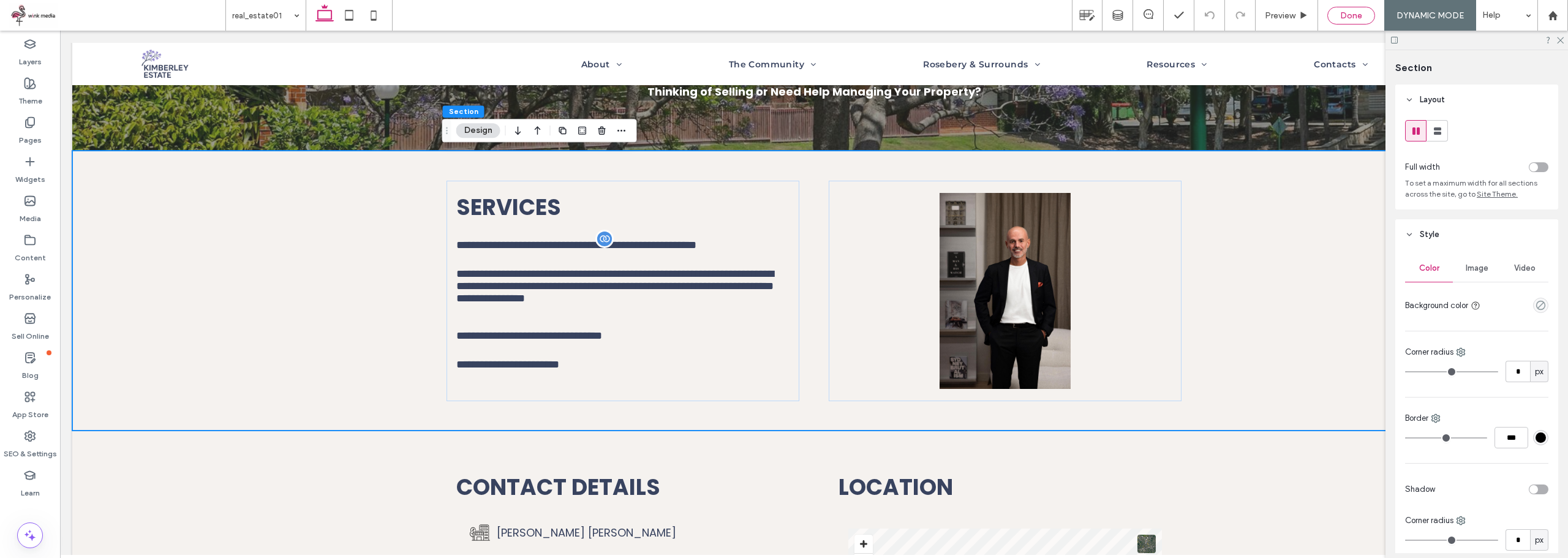
click at [1350, 18] on span "Done" at bounding box center [1351, 15] width 22 height 10
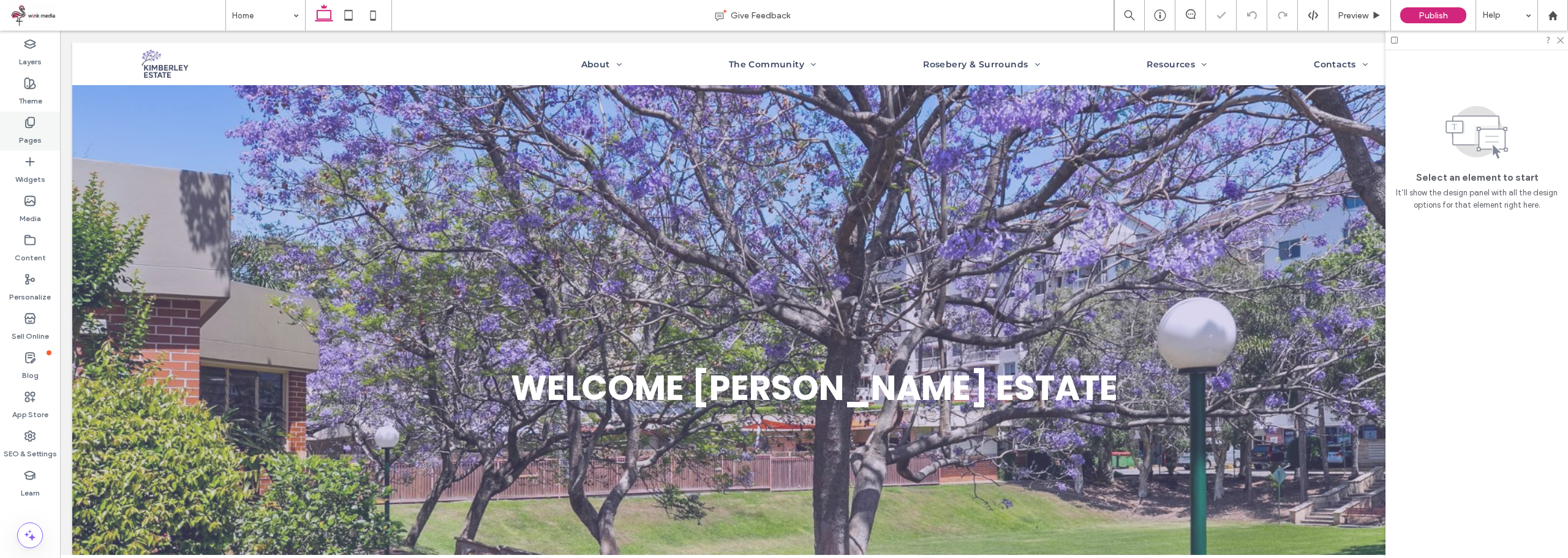
click at [7, 131] on div "Pages" at bounding box center [30, 131] width 60 height 39
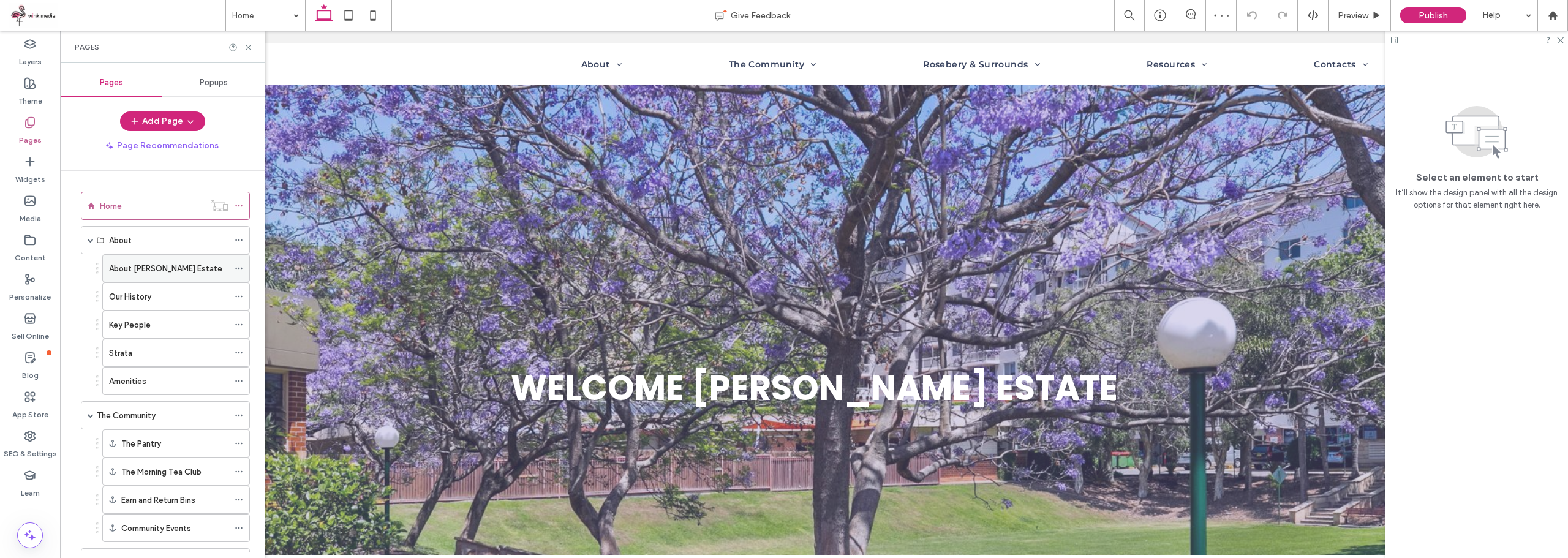
scroll to position [271, 0]
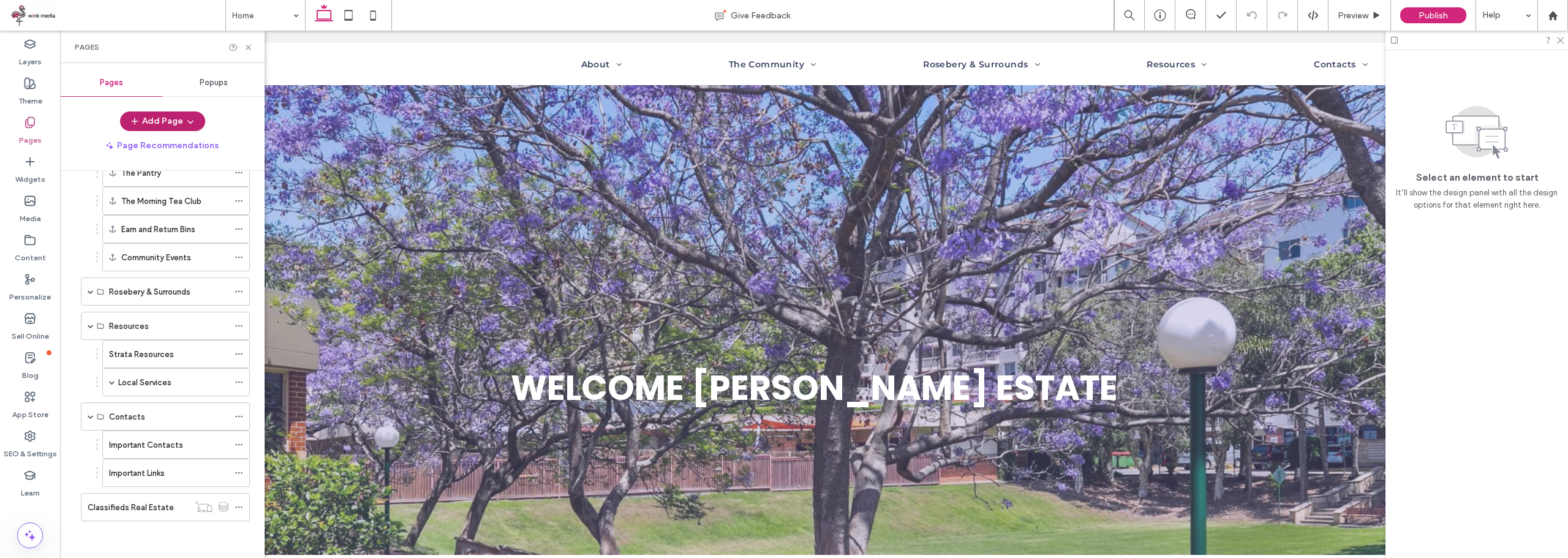
click at [171, 117] on button "Add Page" at bounding box center [163, 121] width 85 height 20
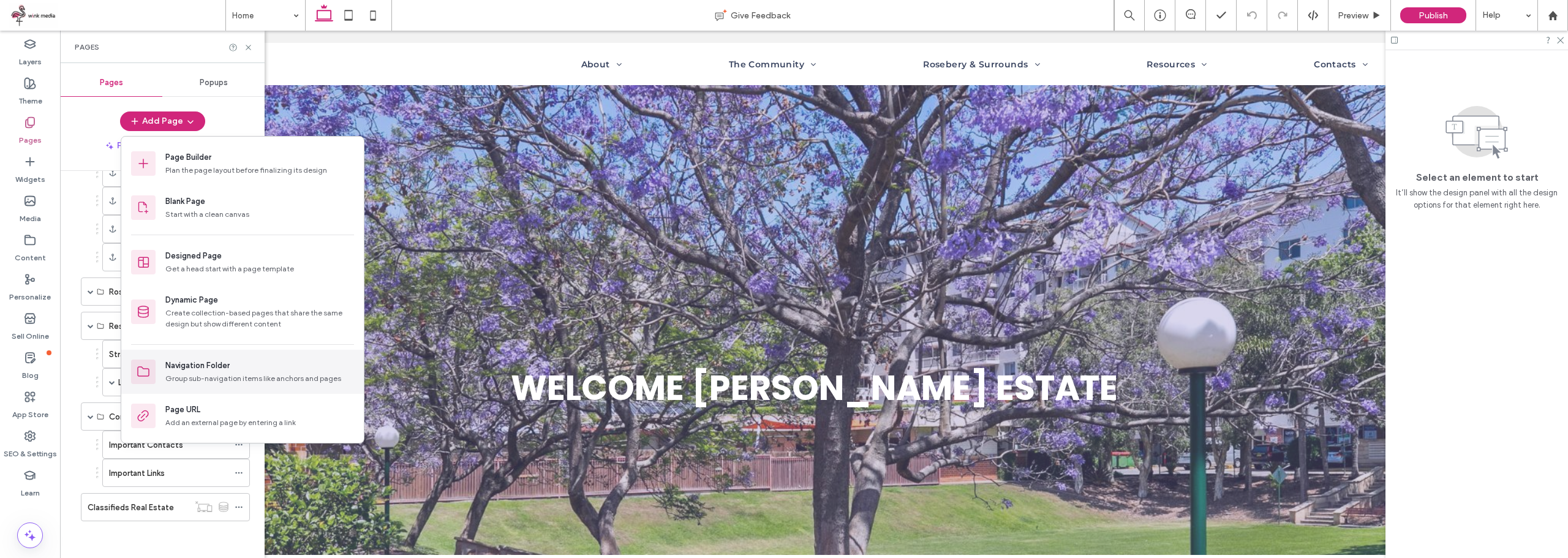
click at [217, 362] on div "Navigation Folder" at bounding box center [198, 365] width 64 height 12
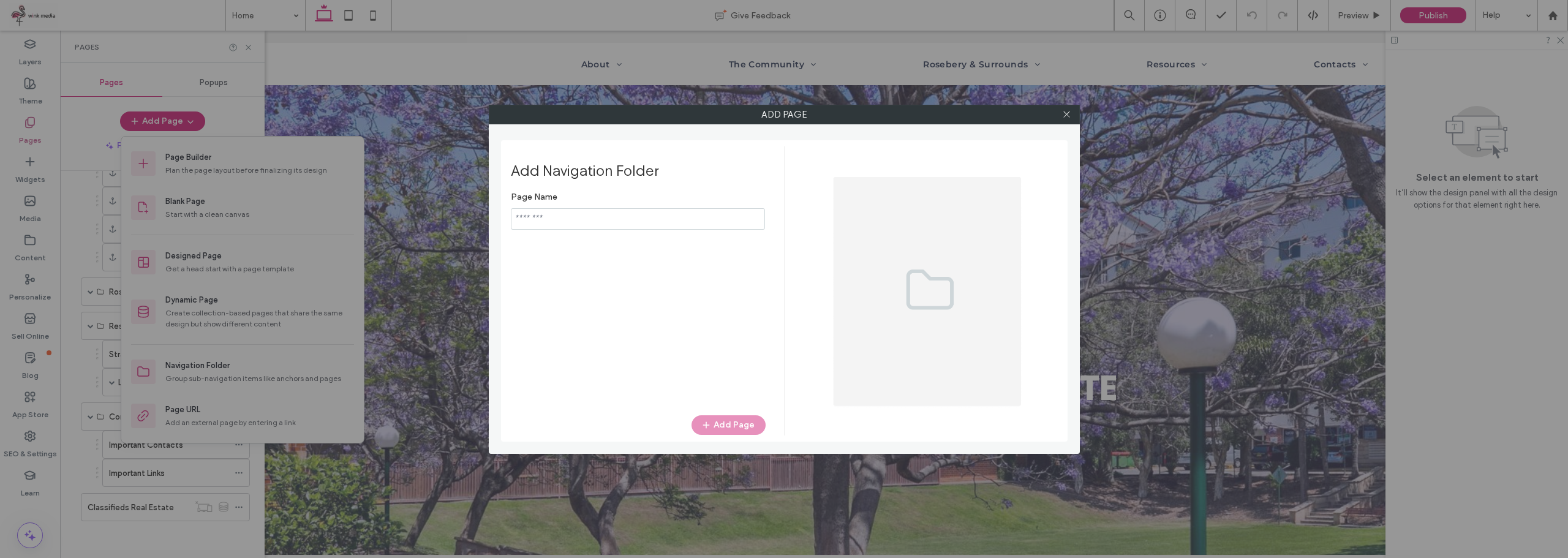
click at [600, 217] on input "notEmpty" at bounding box center [637, 219] width 254 height 21
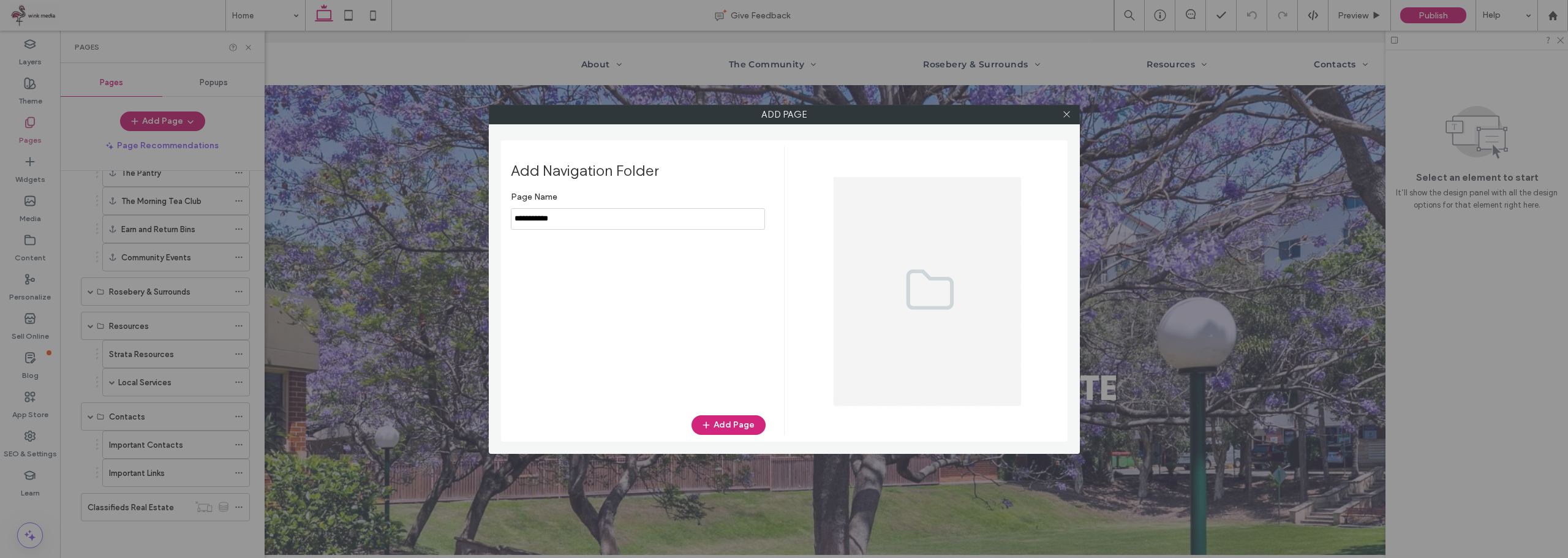
type input "**********"
click at [742, 415] on div "Add Navigation Folder Page Name Add Page" at bounding box center [647, 291] width 273 height 289
click at [739, 426] on button "Add Page" at bounding box center [729, 425] width 74 height 20
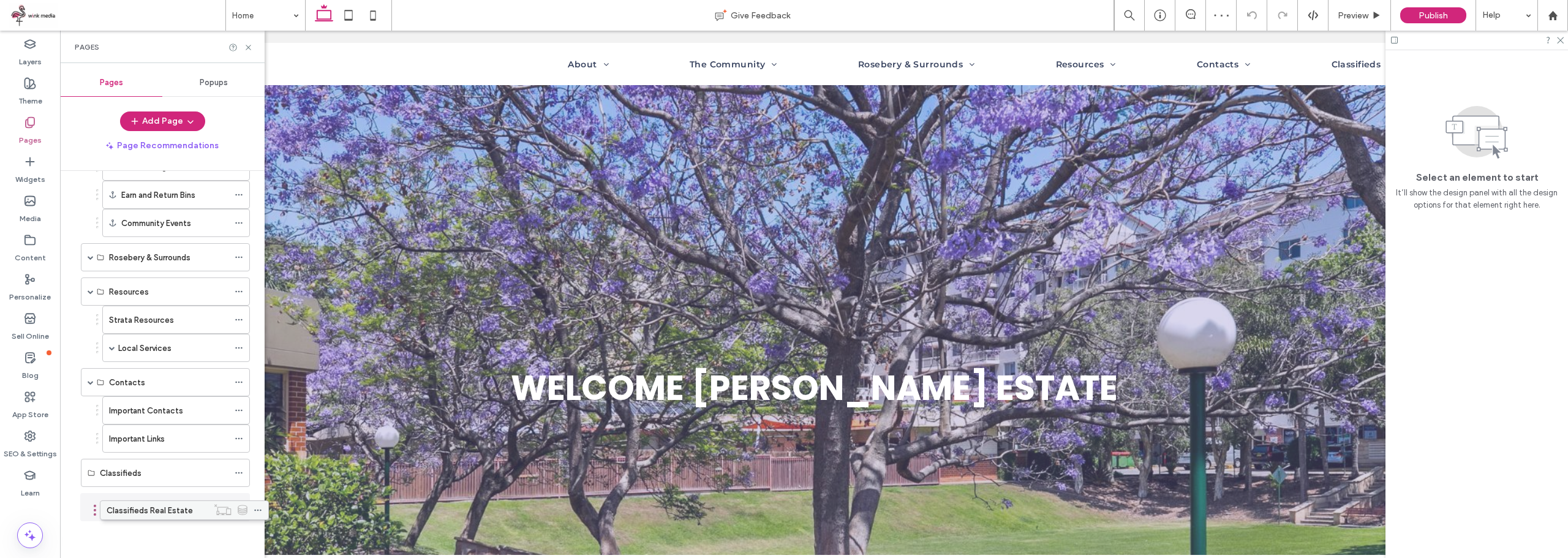
scroll to position [299, 0]
drag, startPoint x: 161, startPoint y: 473, endPoint x: 198, endPoint y: 511, distance: 53.0
click at [241, 507] on icon at bounding box center [239, 507] width 9 height 9
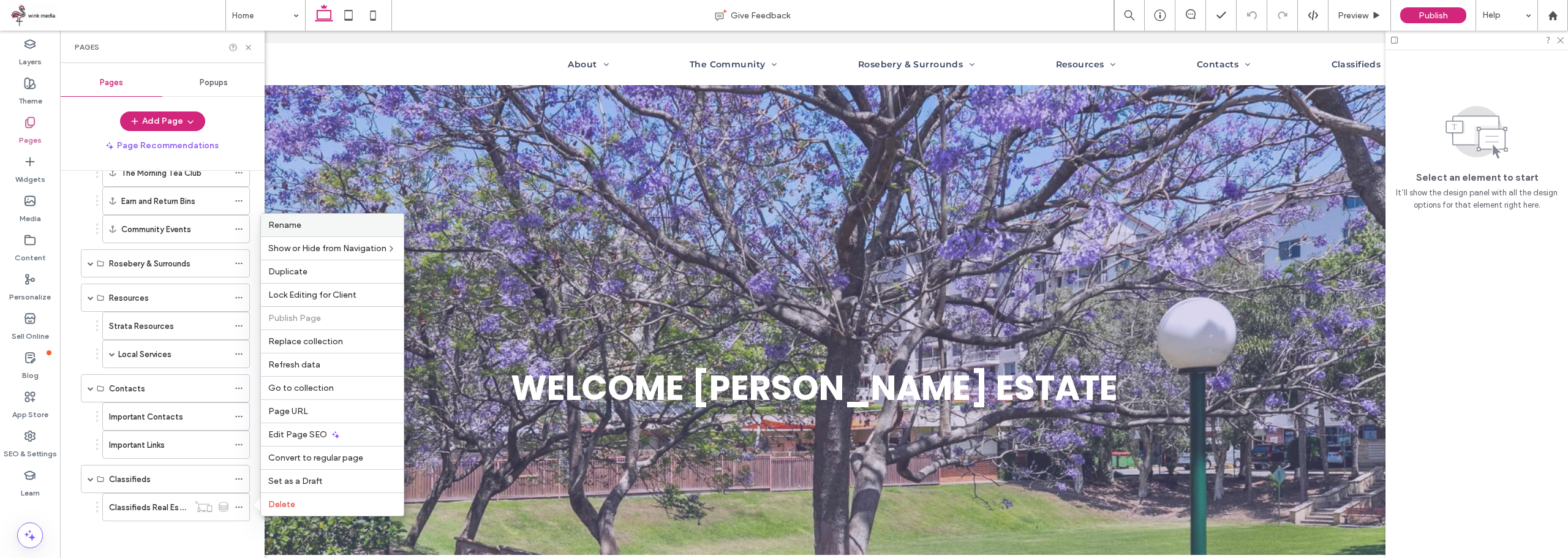
click at [311, 230] on div "Rename" at bounding box center [333, 225] width 143 height 23
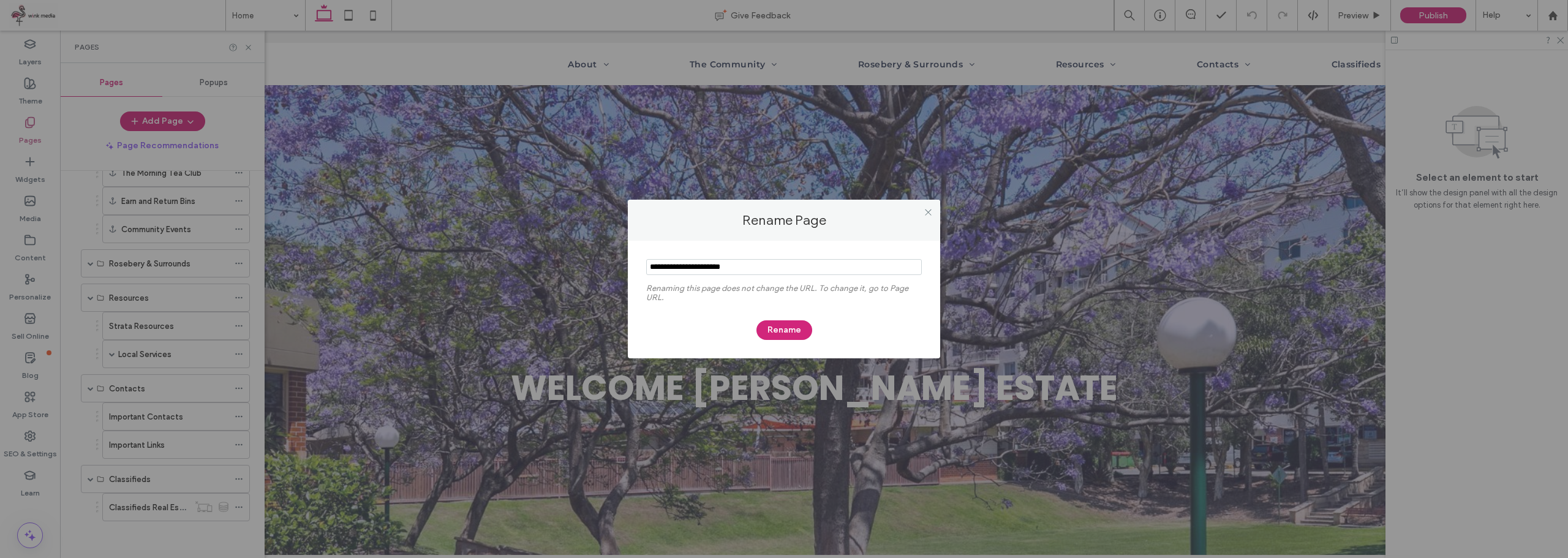
drag, startPoint x: 695, startPoint y: 271, endPoint x: 556, endPoint y: 279, distance: 139.2
click at [564, 277] on div "Rename Page Renaming this page does not change the URL. To change it, go to Pag…" at bounding box center [784, 279] width 1568 height 558
type input "**********"
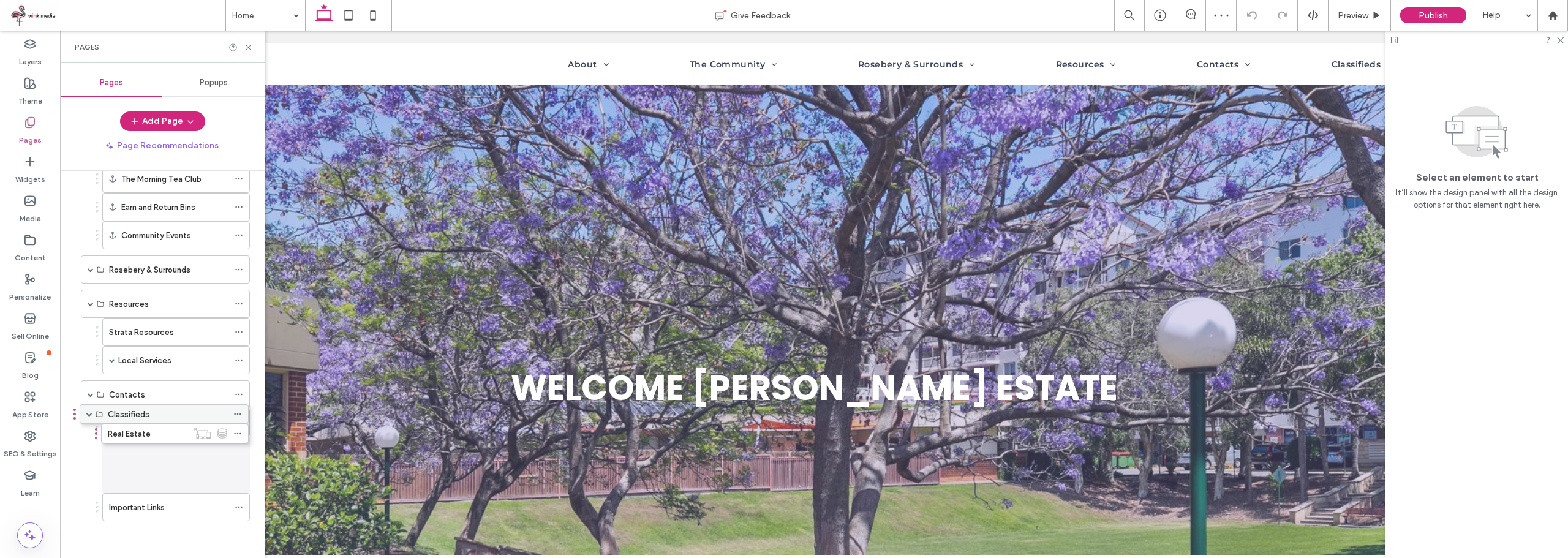
scroll to position [292, 0]
drag, startPoint x: 147, startPoint y: 477, endPoint x: 139, endPoint y: 406, distance: 71.4
click at [253, 48] on div "Pages" at bounding box center [162, 47] width 204 height 33
click at [238, 425] on icon at bounding box center [239, 423] width 9 height 9
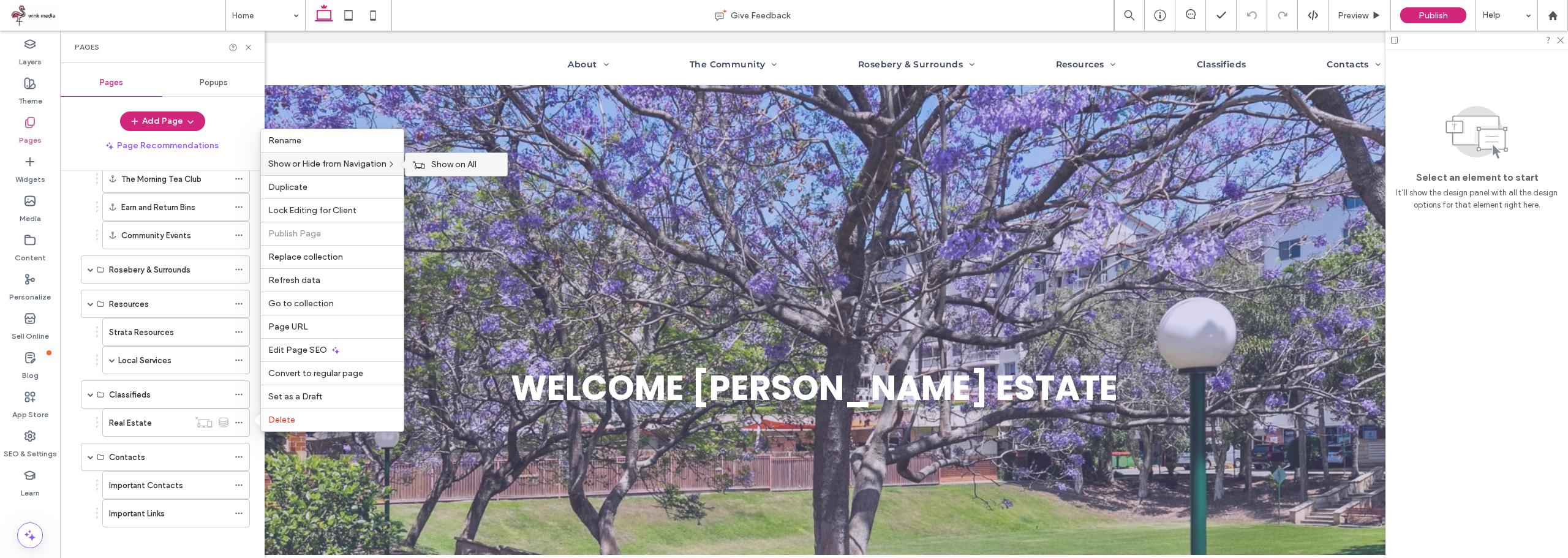
click at [441, 165] on span "Show on All" at bounding box center [454, 164] width 45 height 10
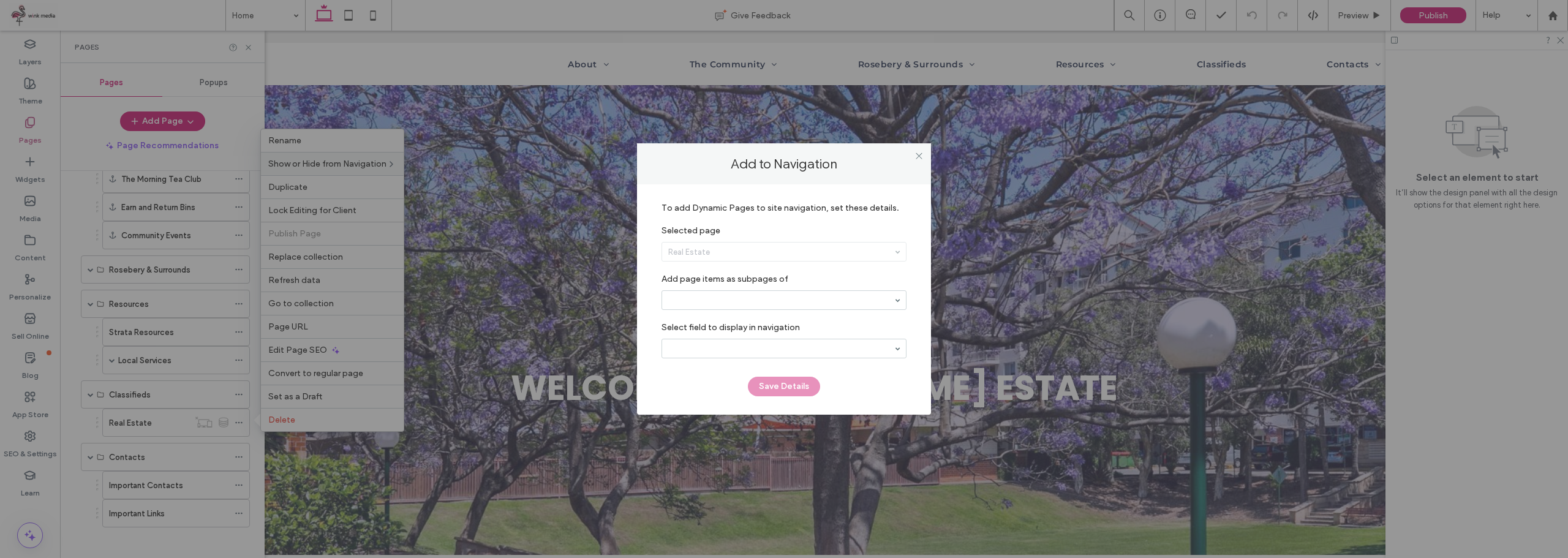
click at [793, 253] on div "Real Estate" at bounding box center [784, 252] width 244 height 18
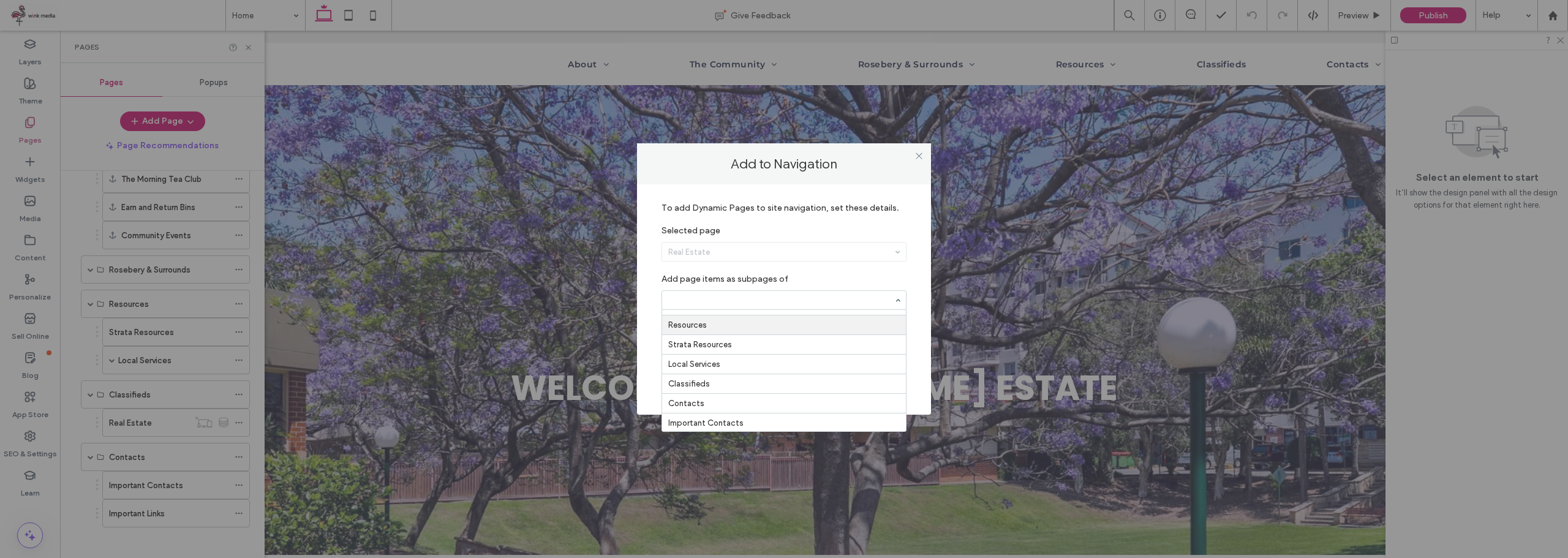
scroll to position [427, 0]
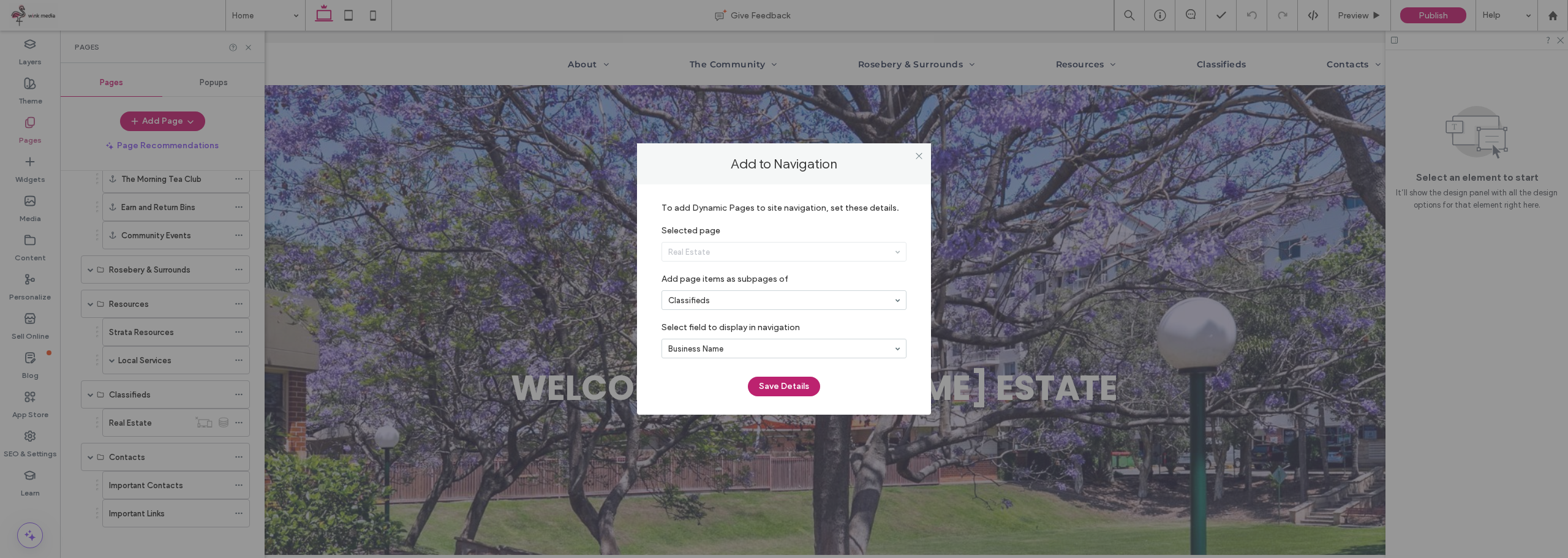
click at [773, 385] on button "Save Details" at bounding box center [783, 386] width 72 height 20
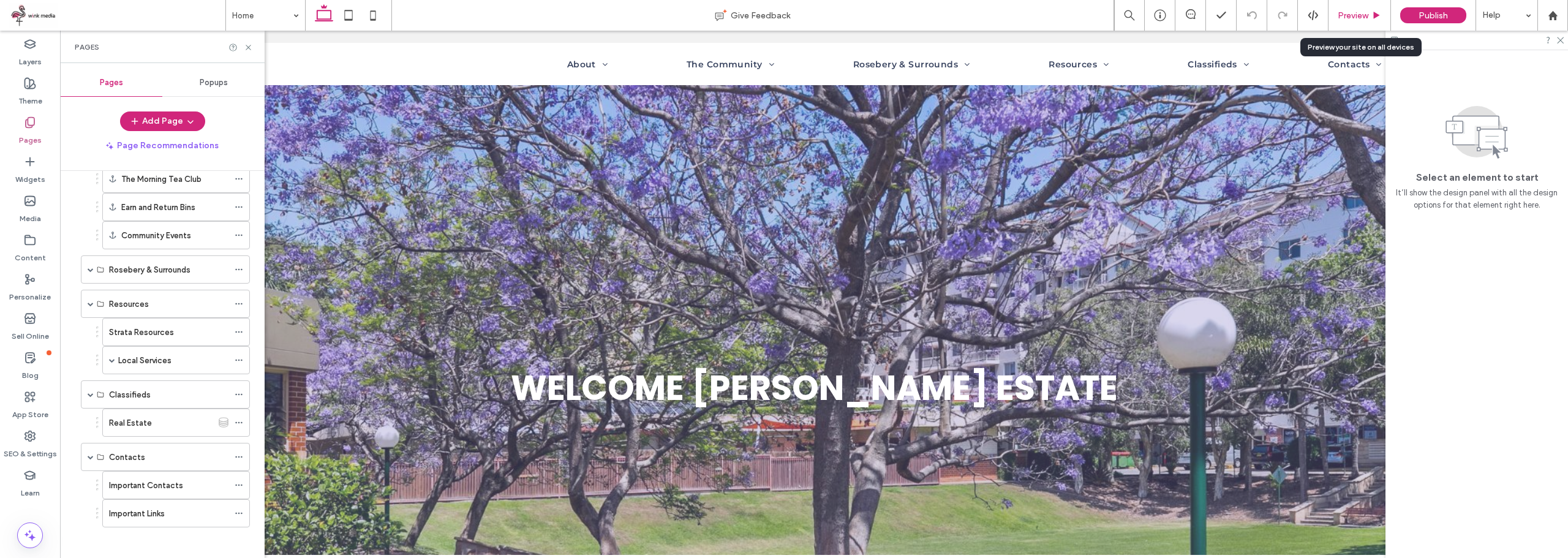
drag, startPoint x: 1362, startPoint y: 15, endPoint x: 1127, endPoint y: 9, distance: 235.1
click at [1362, 15] on span "Preview" at bounding box center [1353, 15] width 31 height 10
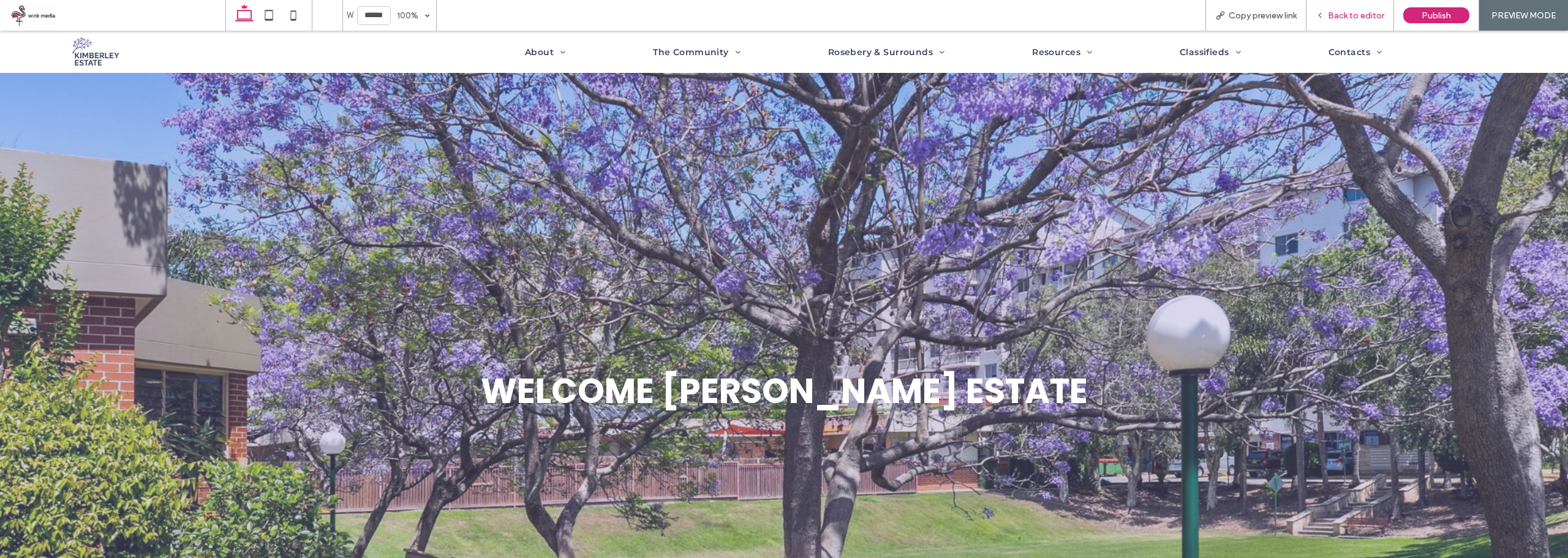
click at [1335, 19] on span "Back to editor" at bounding box center [1356, 15] width 56 height 10
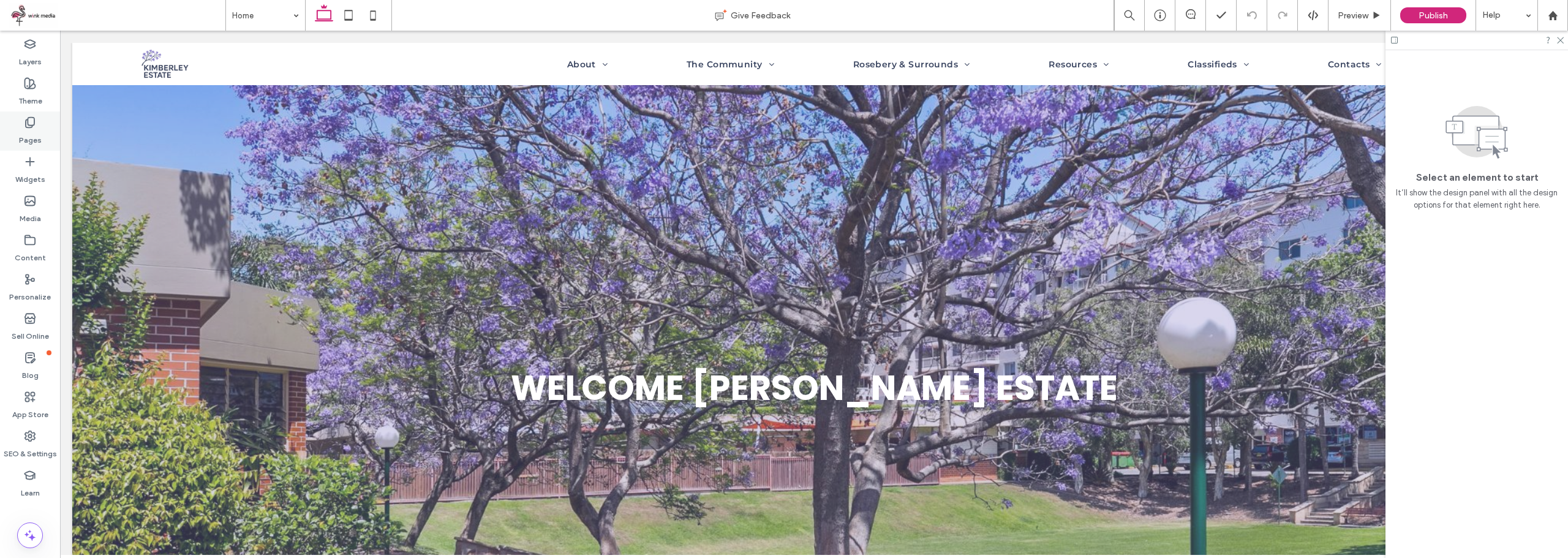
click at [36, 133] on label "Pages" at bounding box center [30, 137] width 23 height 18
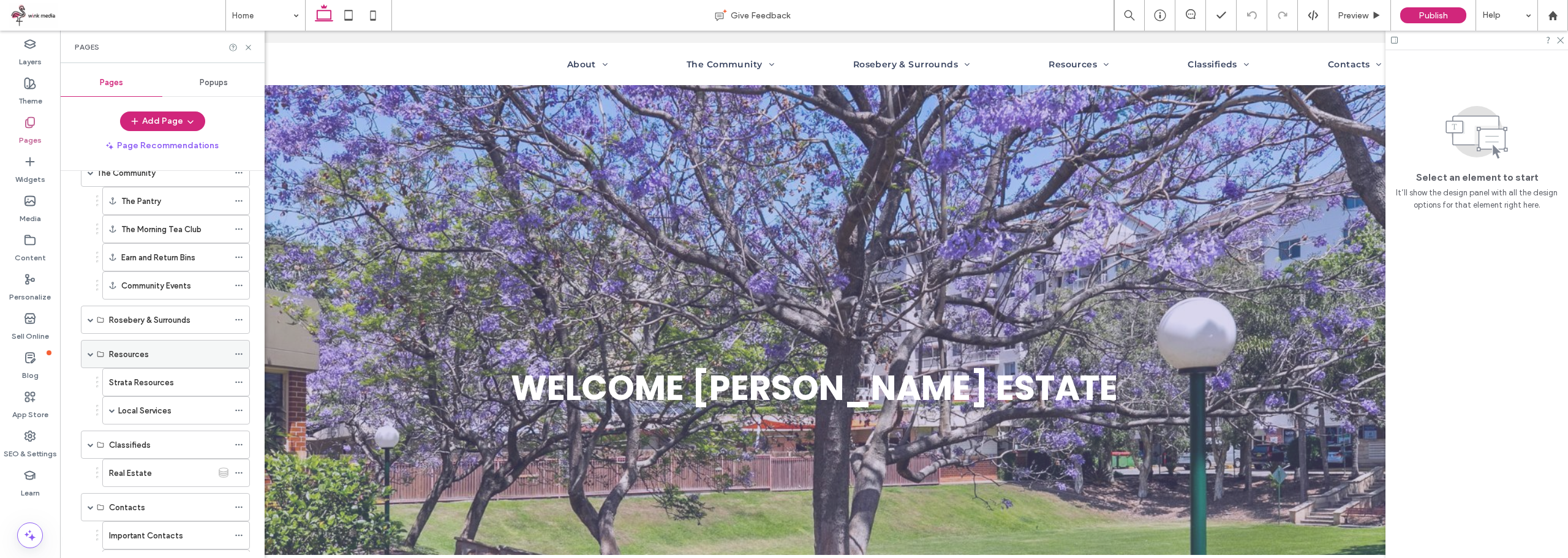
scroll to position [299, 0]
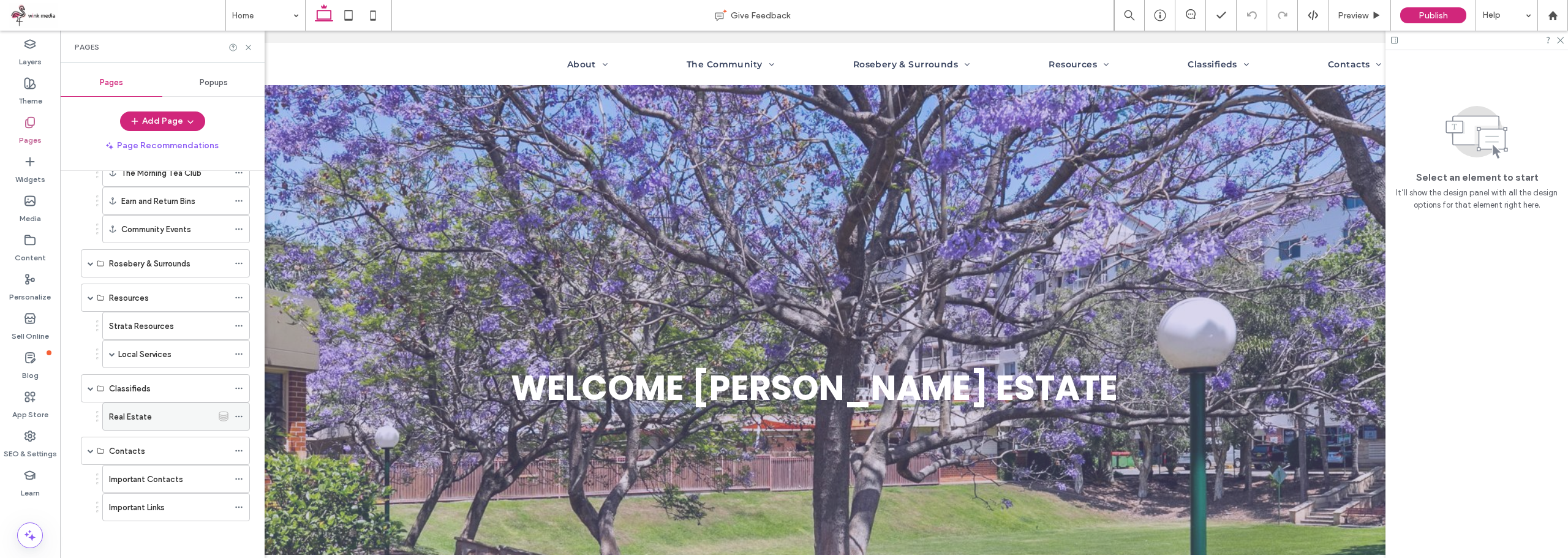
click at [144, 419] on label "Real Estate" at bounding box center [130, 416] width 43 height 21
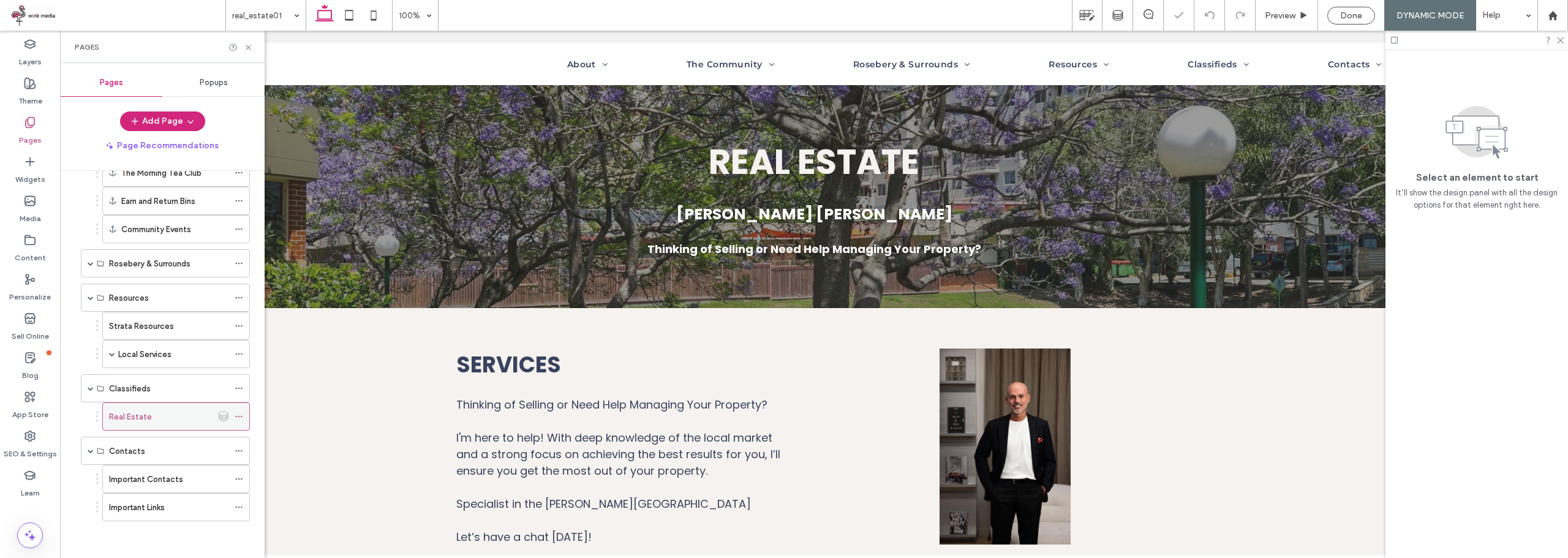
click at [243, 416] on icon at bounding box center [239, 416] width 9 height 9
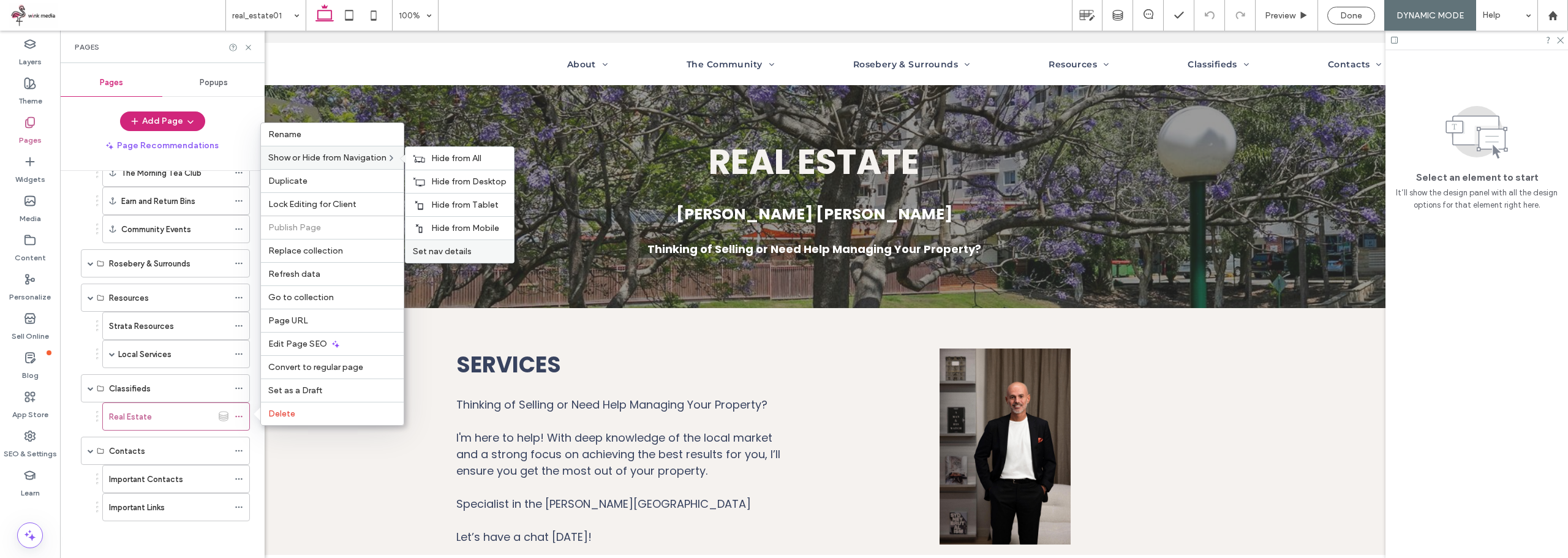
click at [457, 251] on span "Set nav details" at bounding box center [442, 252] width 59 height 10
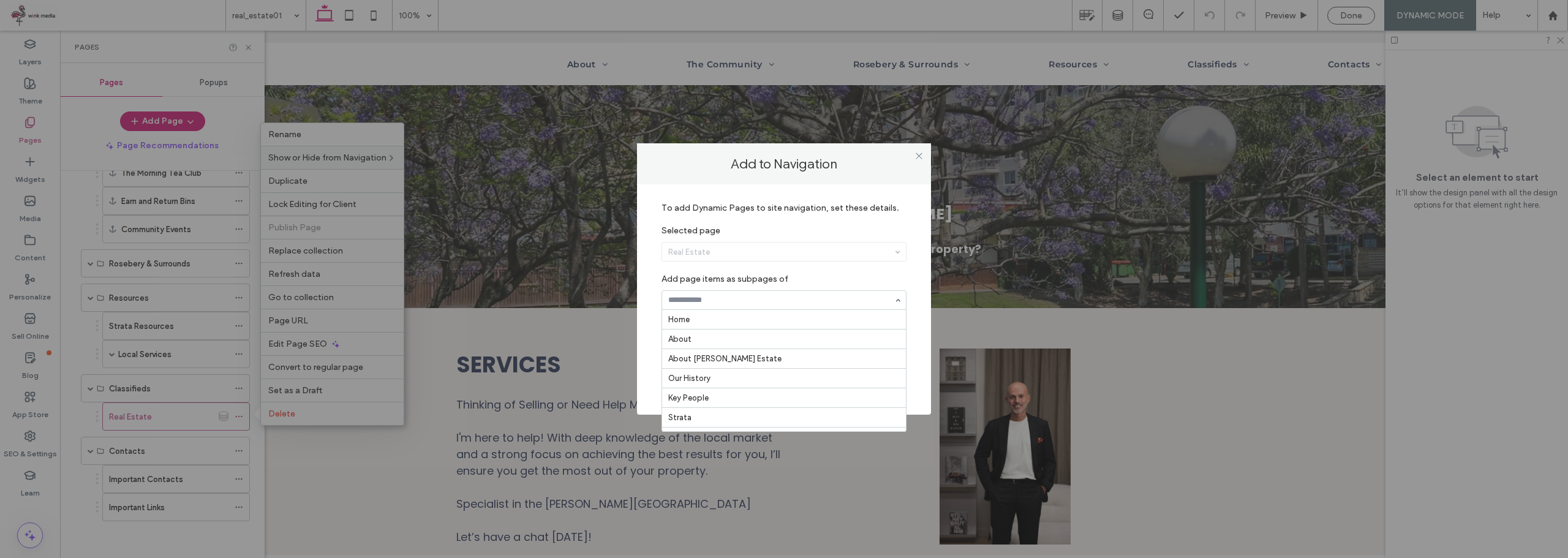
scroll to position [427, 0]
click at [729, 303] on input at bounding box center [780, 301] width 225 height 9
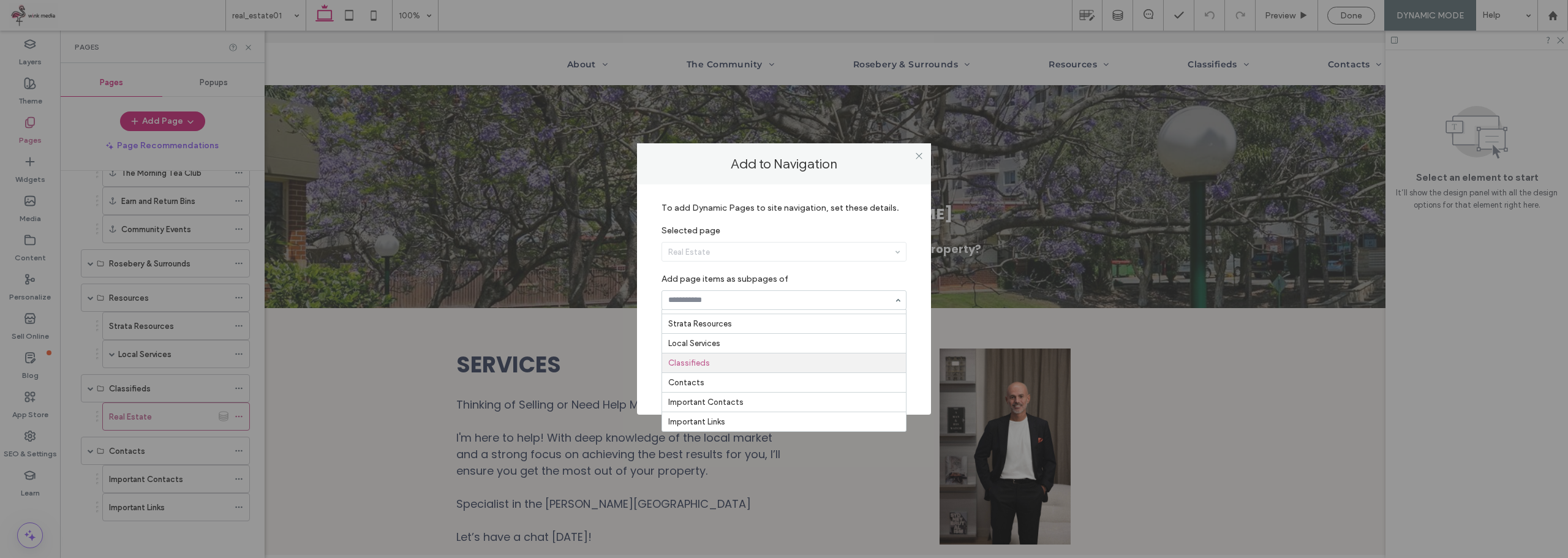
click at [740, 284] on section "Home About About Kimberley Estate Our History Key People Strata Amenities The C…" at bounding box center [784, 301] width 245 height 32
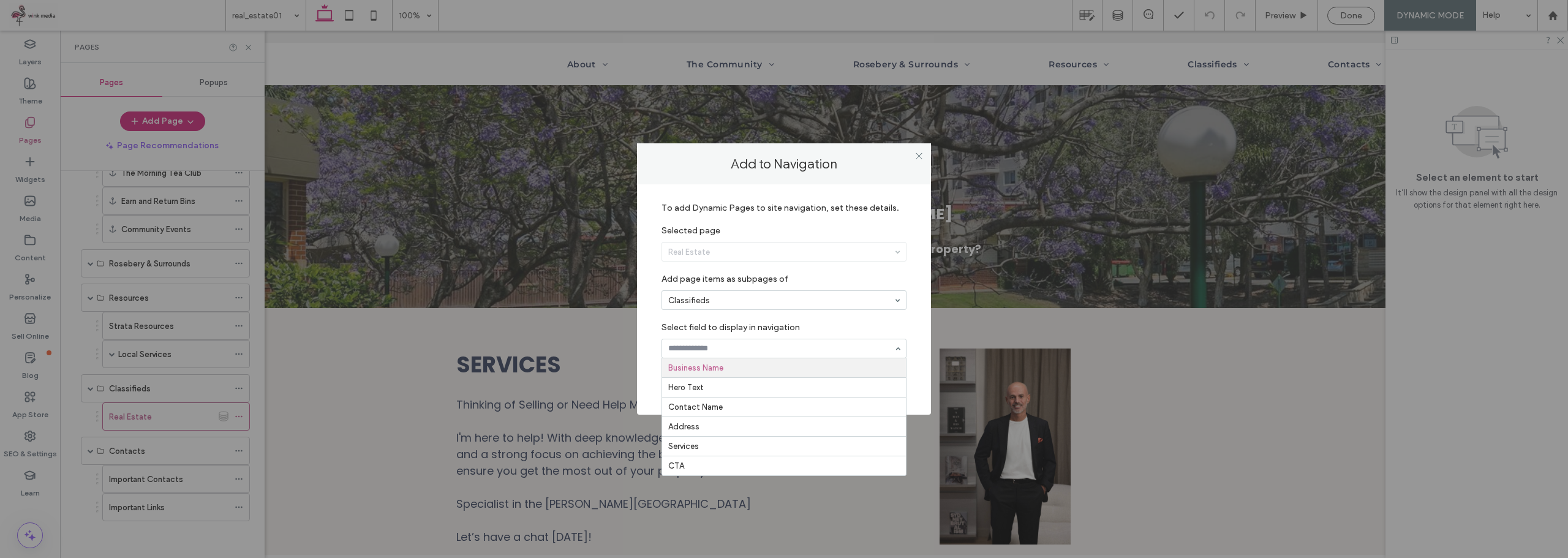
click at [755, 349] on input at bounding box center [780, 349] width 225 height 9
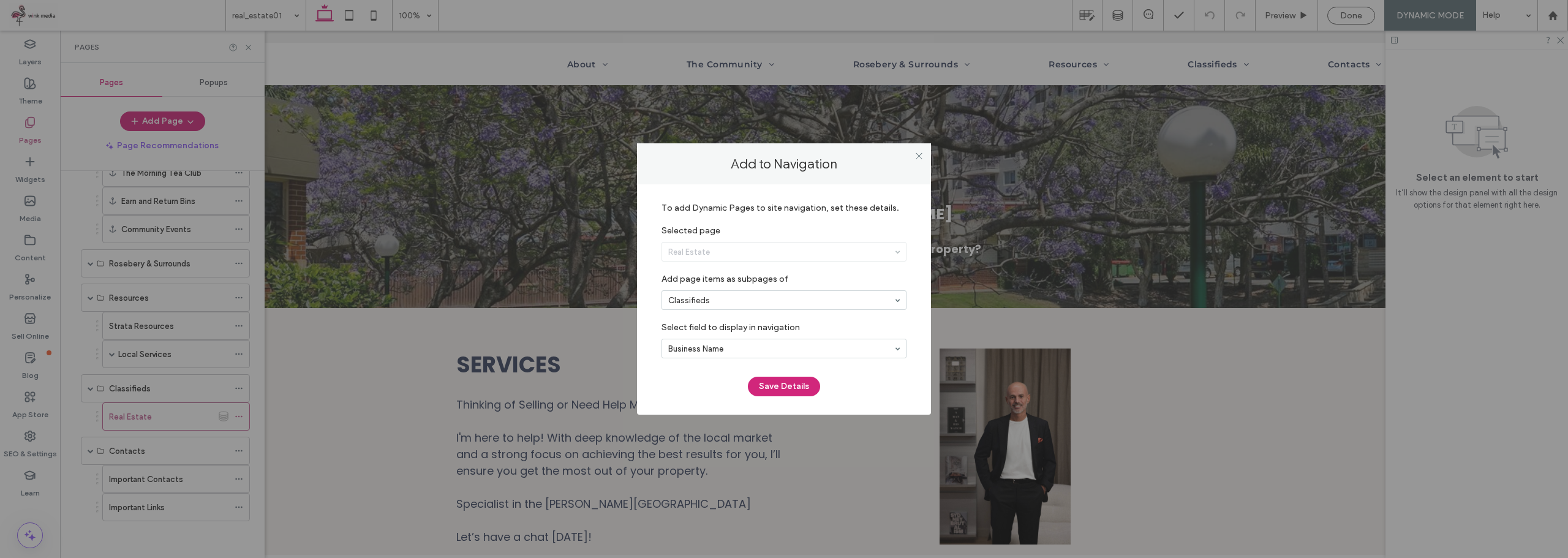
click at [764, 287] on section "Classifieds" at bounding box center [784, 301] width 245 height 32
click at [785, 388] on button "Save Details" at bounding box center [783, 386] width 72 height 20
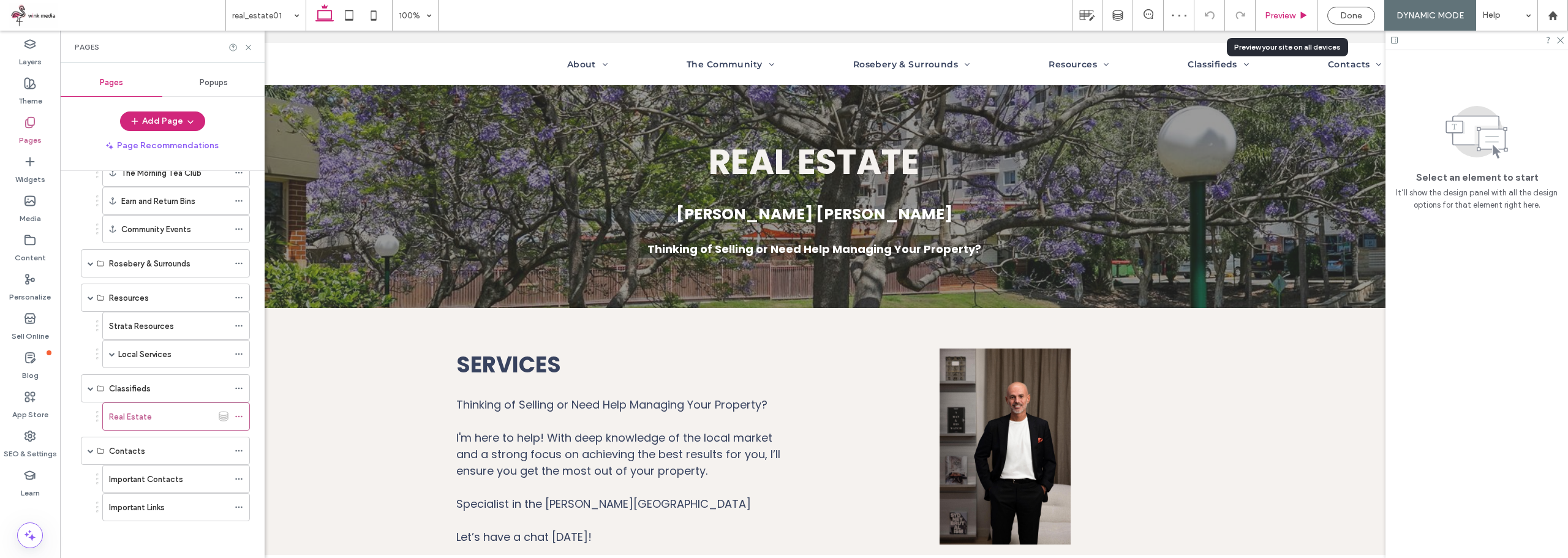
click at [1289, 10] on span "Preview" at bounding box center [1280, 15] width 31 height 10
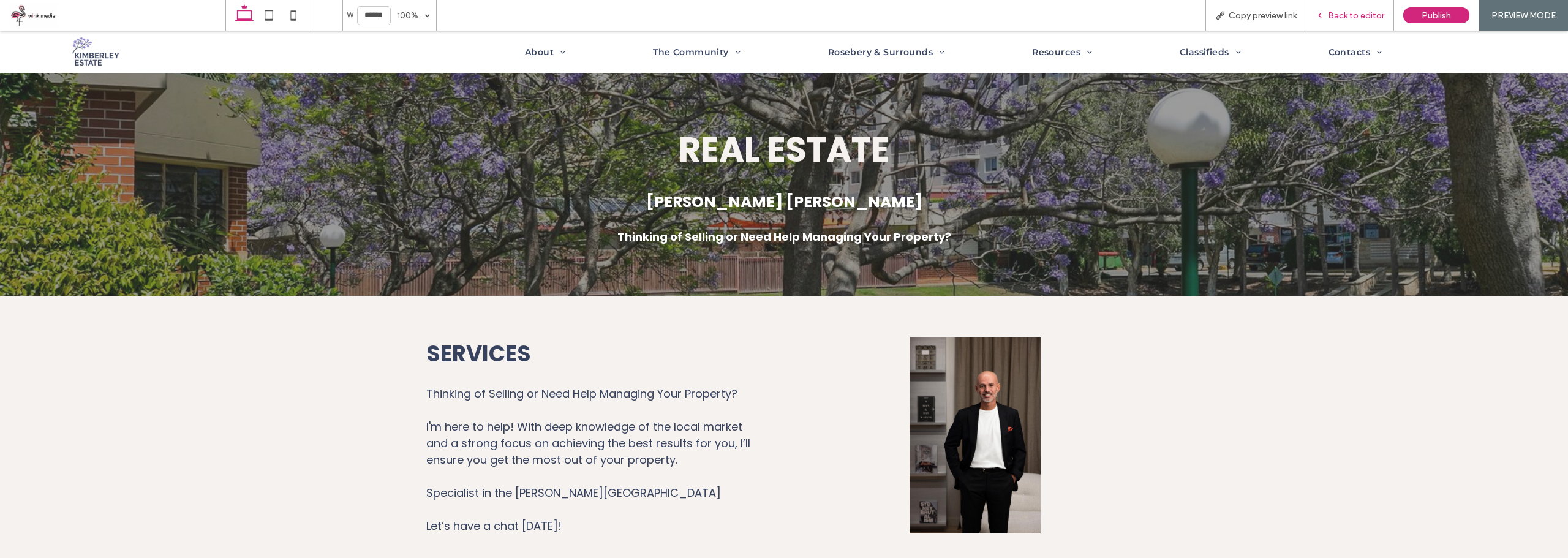
click at [1336, 16] on span "Back to editor" at bounding box center [1356, 15] width 56 height 10
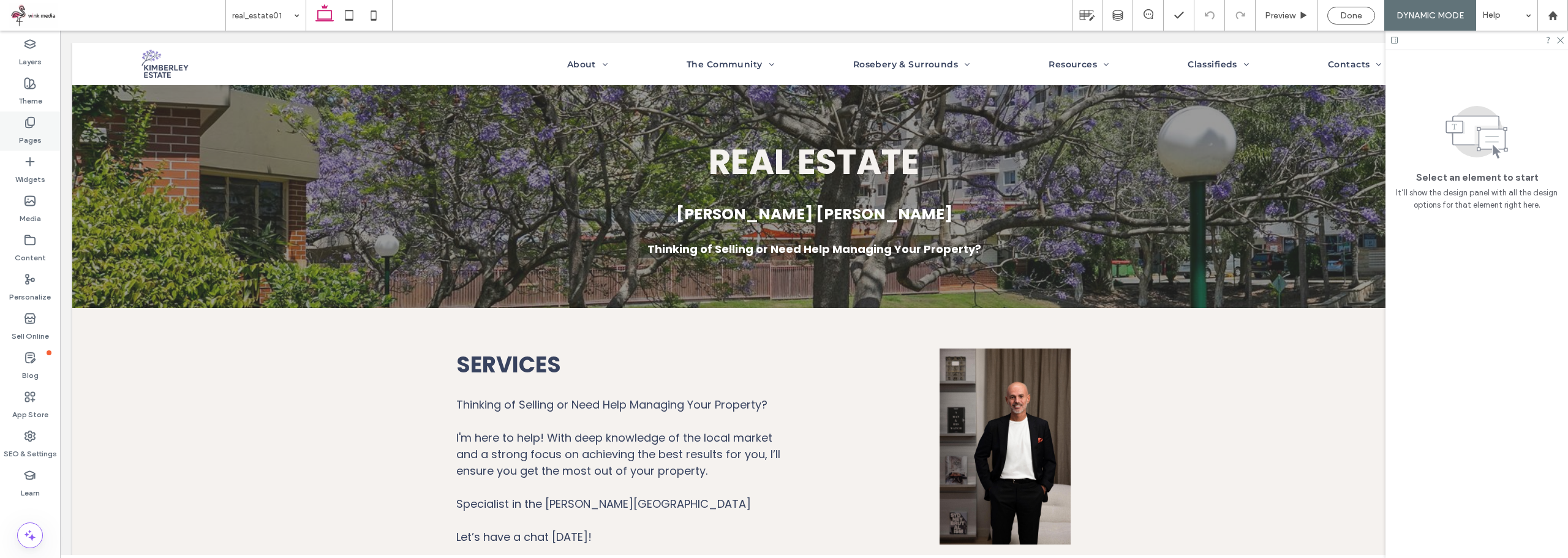
click at [31, 123] on icon at bounding box center [30, 123] width 12 height 12
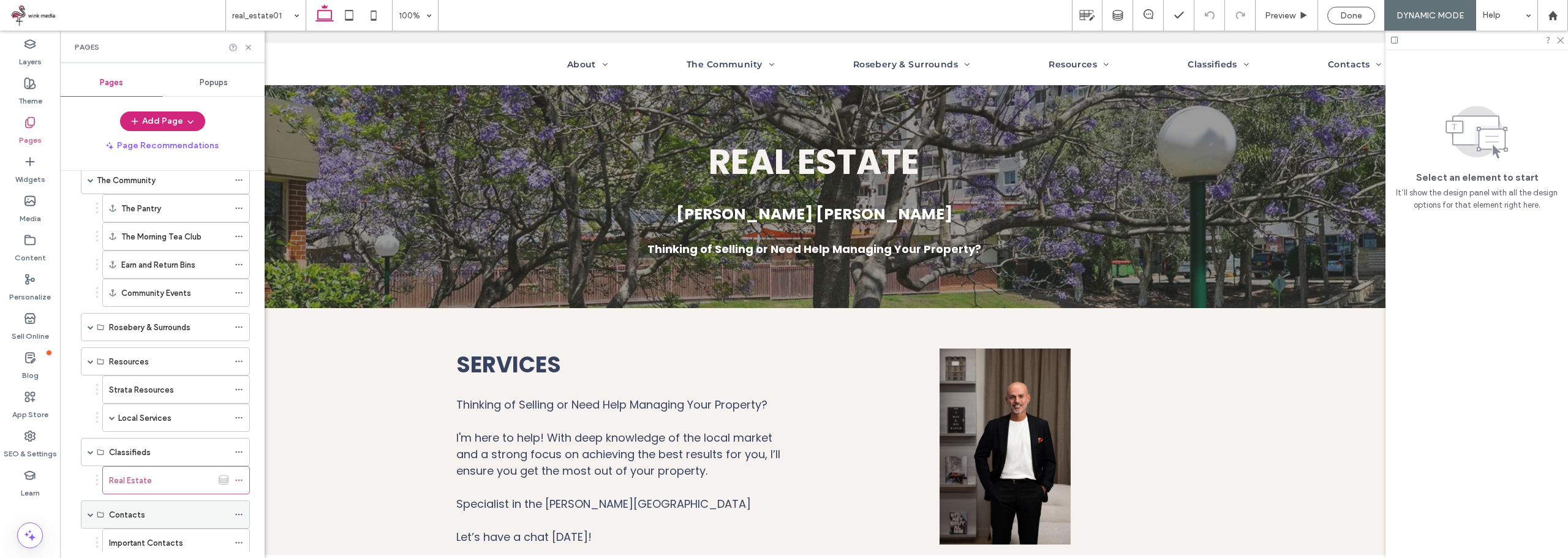
scroll to position [299, 0]
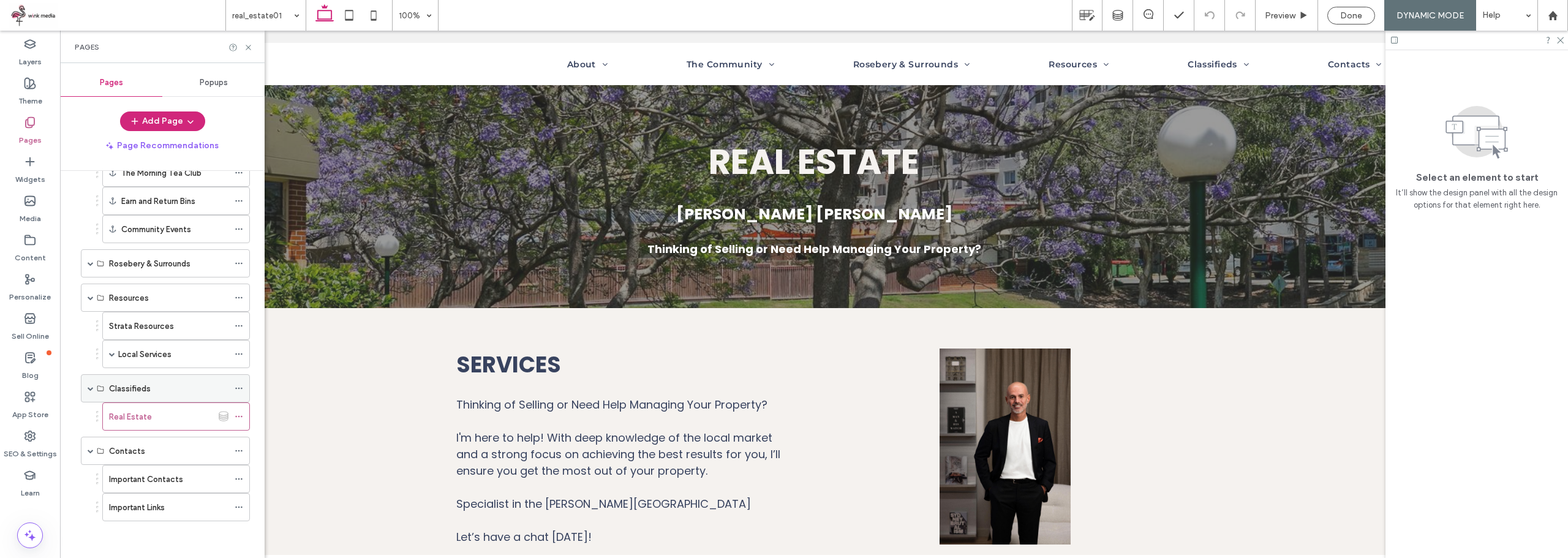
click at [238, 385] on icon at bounding box center [239, 389] width 9 height 9
click at [178, 123] on button "Add Page" at bounding box center [163, 121] width 85 height 20
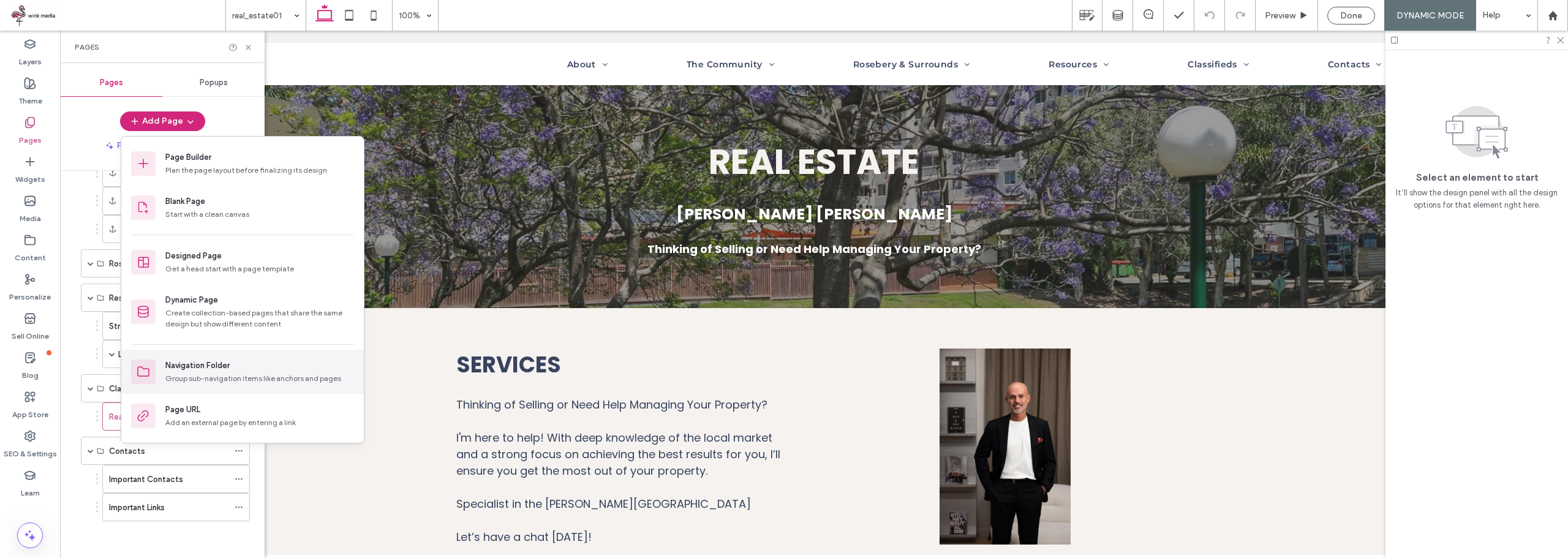
click at [210, 372] on div "Navigation Folder Group sub-navigation items like anchors and pages" at bounding box center [260, 372] width 189 height 25
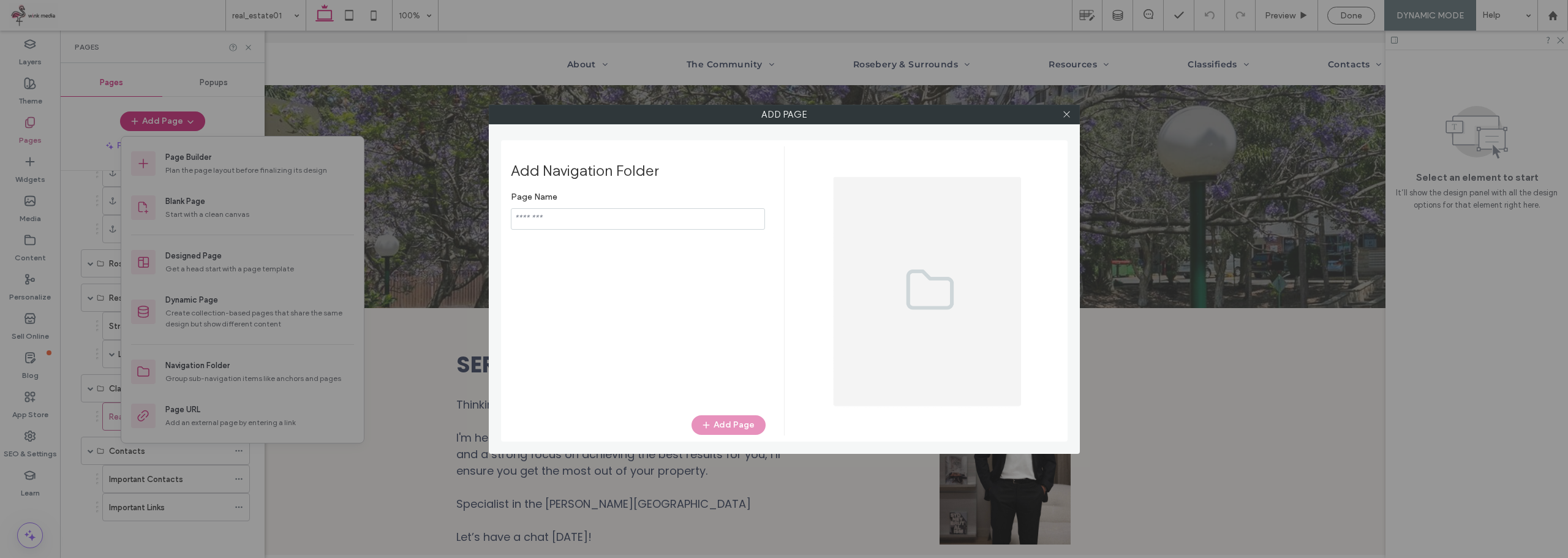
click at [629, 204] on label "Page Name" at bounding box center [637, 196] width 255 height 23
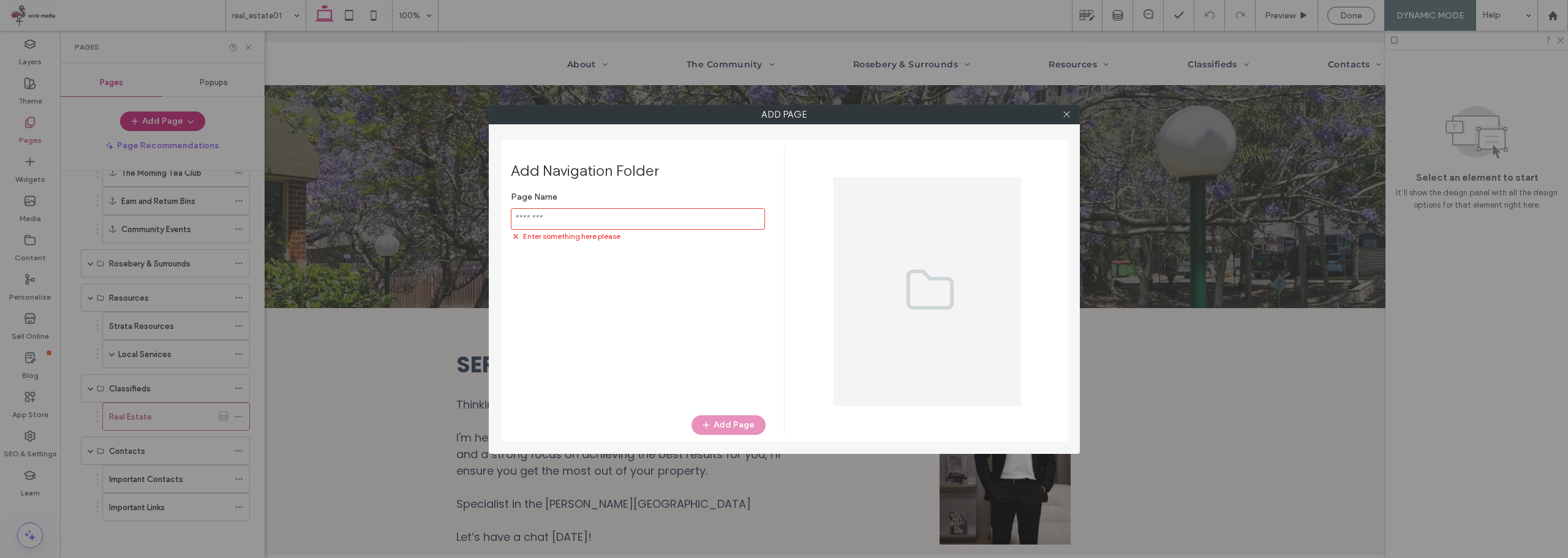
click at [622, 213] on input "notEmpty" at bounding box center [637, 219] width 254 height 21
type input "**********"
click at [718, 422] on button "Add Page" at bounding box center [729, 425] width 74 height 20
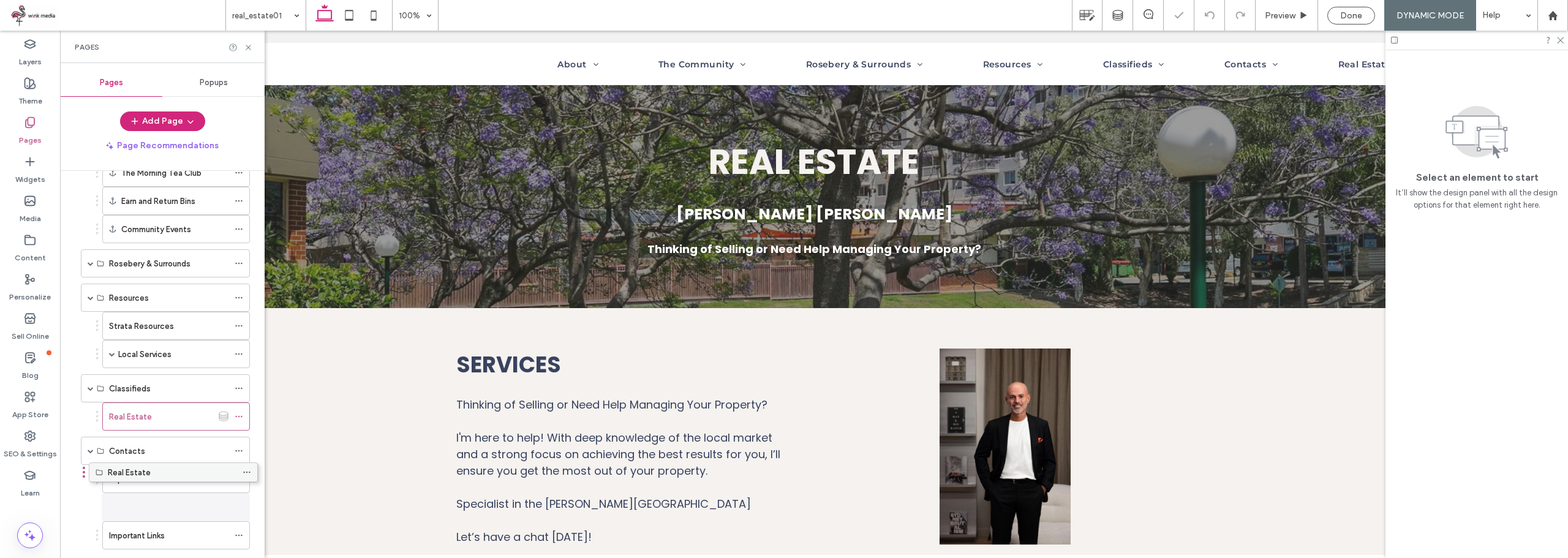
scroll to position [323, 0]
drag, startPoint x: 162, startPoint y: 545, endPoint x: 176, endPoint y: 393, distance: 152.6
drag, startPoint x: 145, startPoint y: 426, endPoint x: 189, endPoint y: 420, distance: 44.4
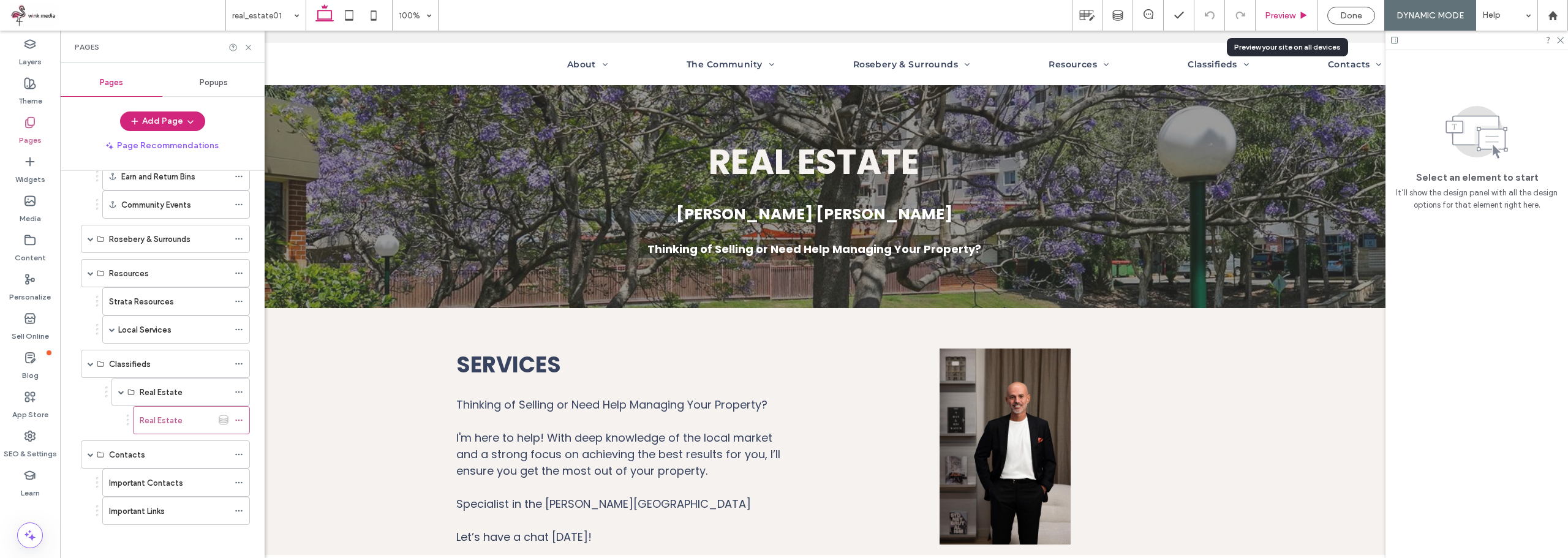
click at [1297, 13] on div "Preview" at bounding box center [1286, 15] width 62 height 10
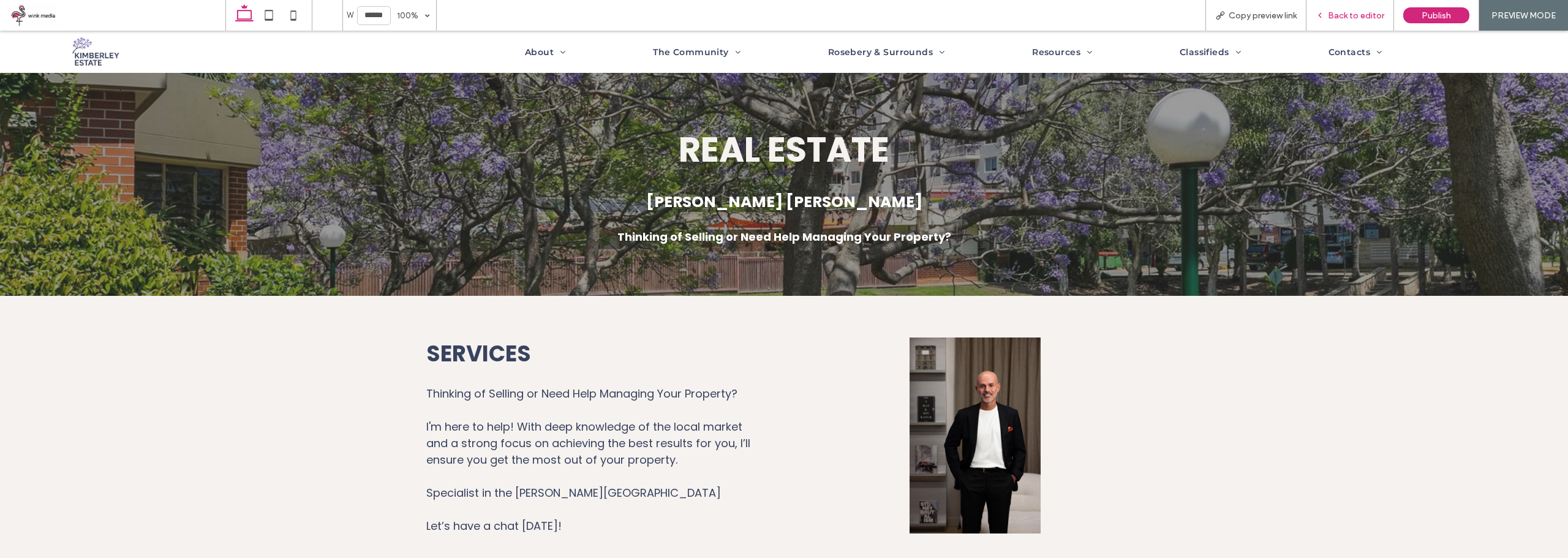
click at [1335, 13] on span "Back to editor" at bounding box center [1356, 15] width 56 height 10
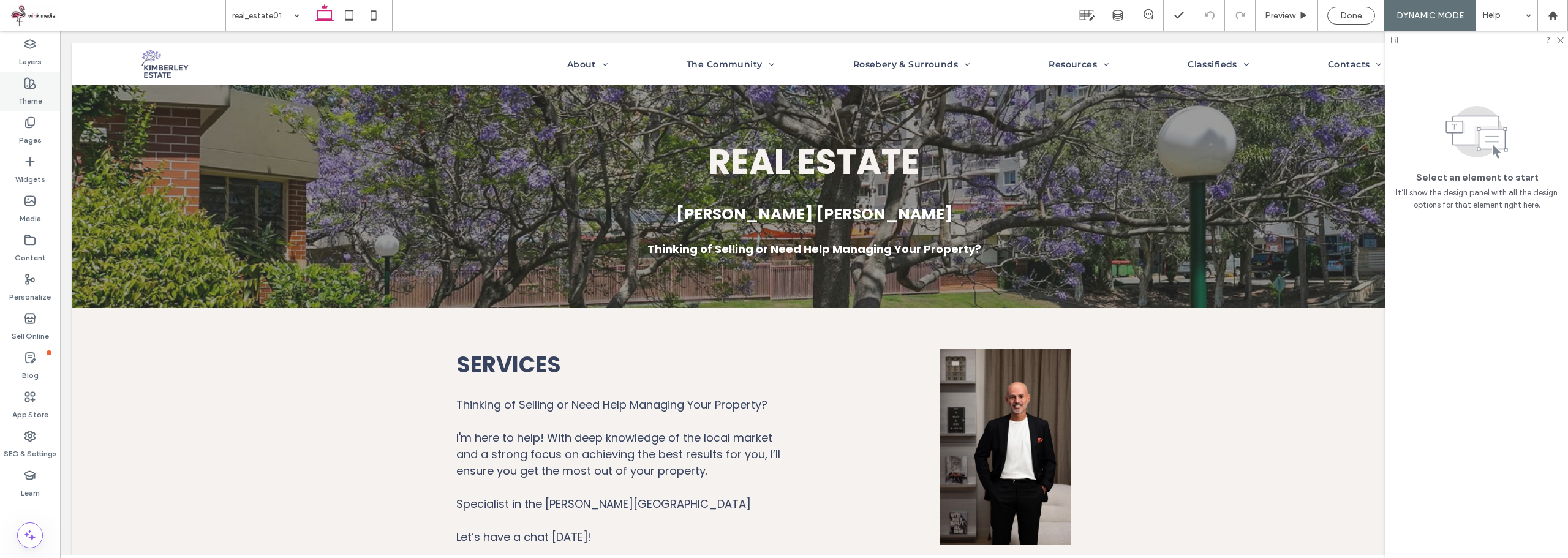
click at [30, 109] on div "Theme" at bounding box center [30, 92] width 60 height 39
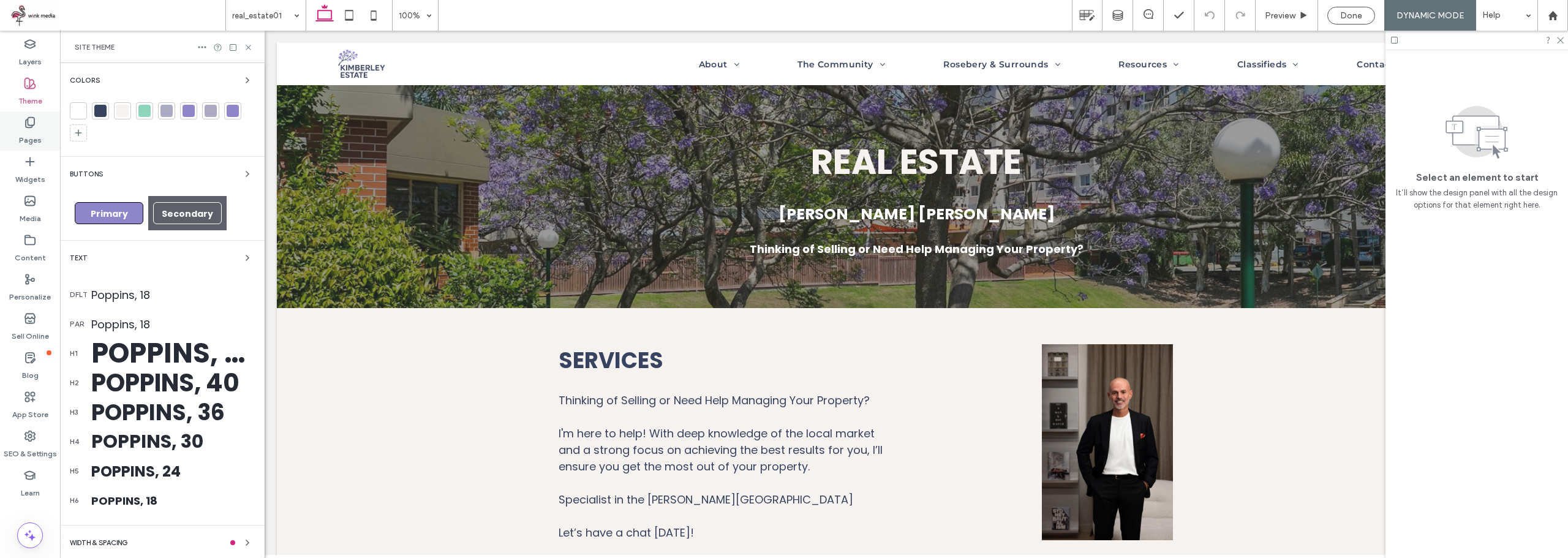
click at [26, 121] on icon at bounding box center [30, 123] width 12 height 12
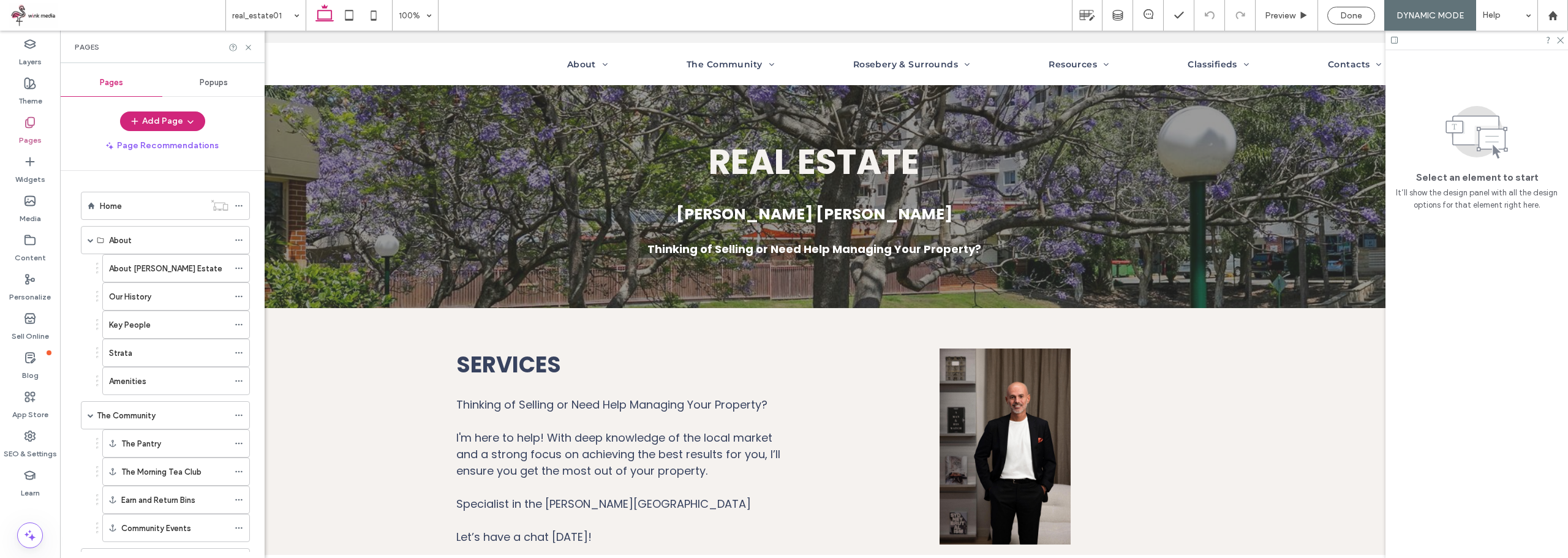
scroll to position [14, 0]
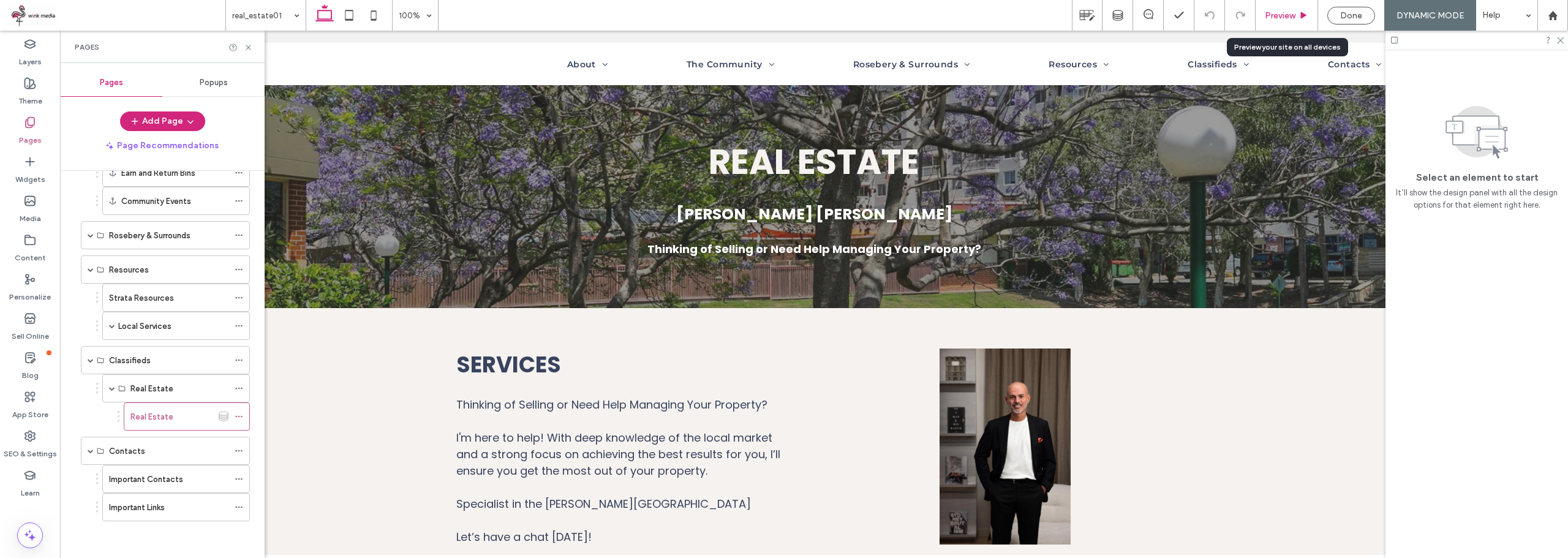
click at [1276, 13] on span "Preview" at bounding box center [1280, 15] width 31 height 10
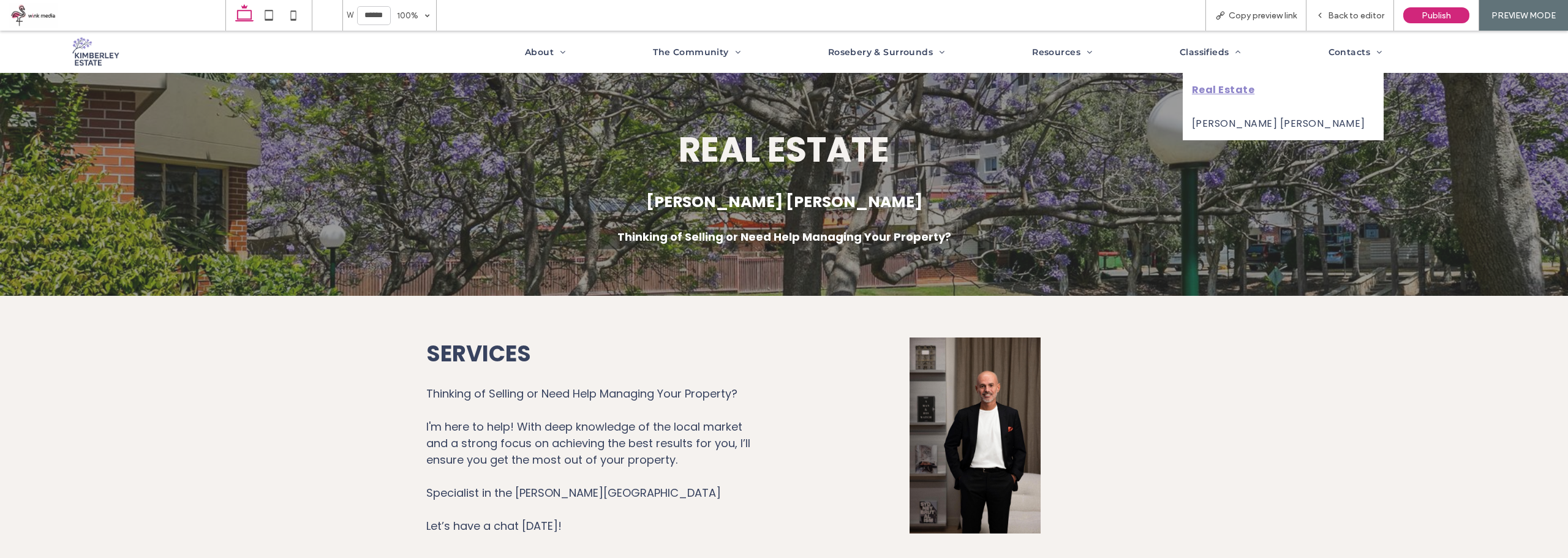
click at [1262, 89] on link "Real Estate" at bounding box center [1283, 90] width 201 height 34
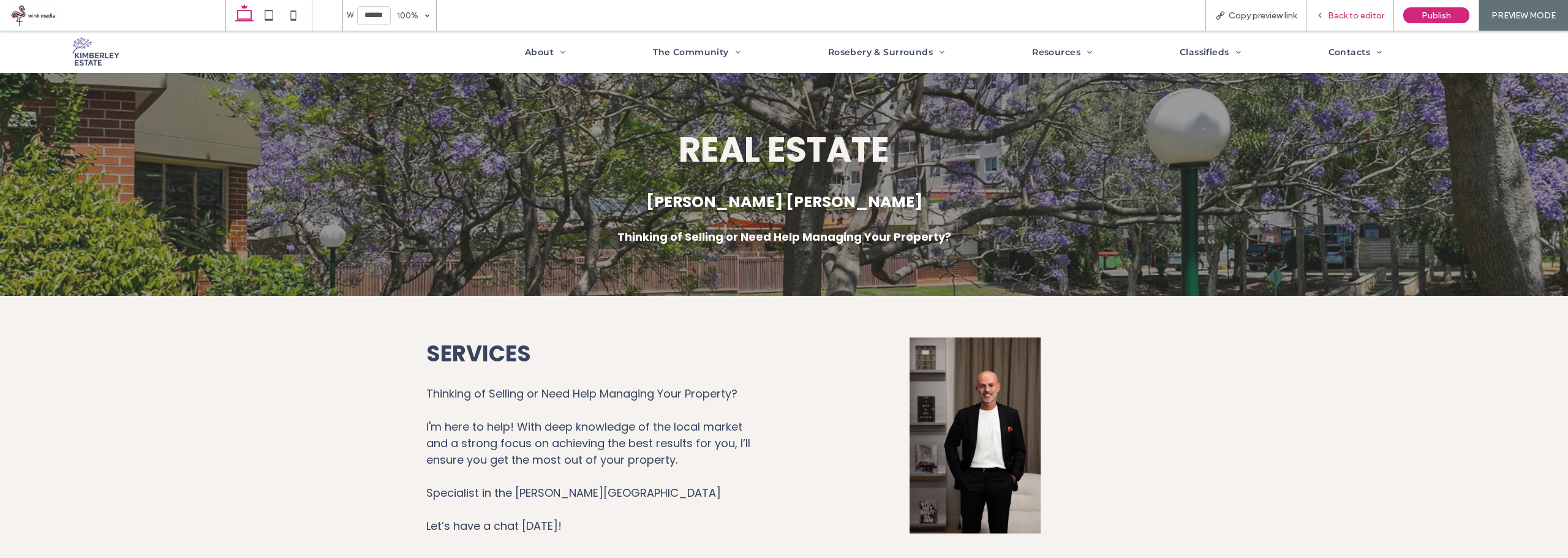
click at [1324, 19] on icon at bounding box center [1320, 15] width 9 height 9
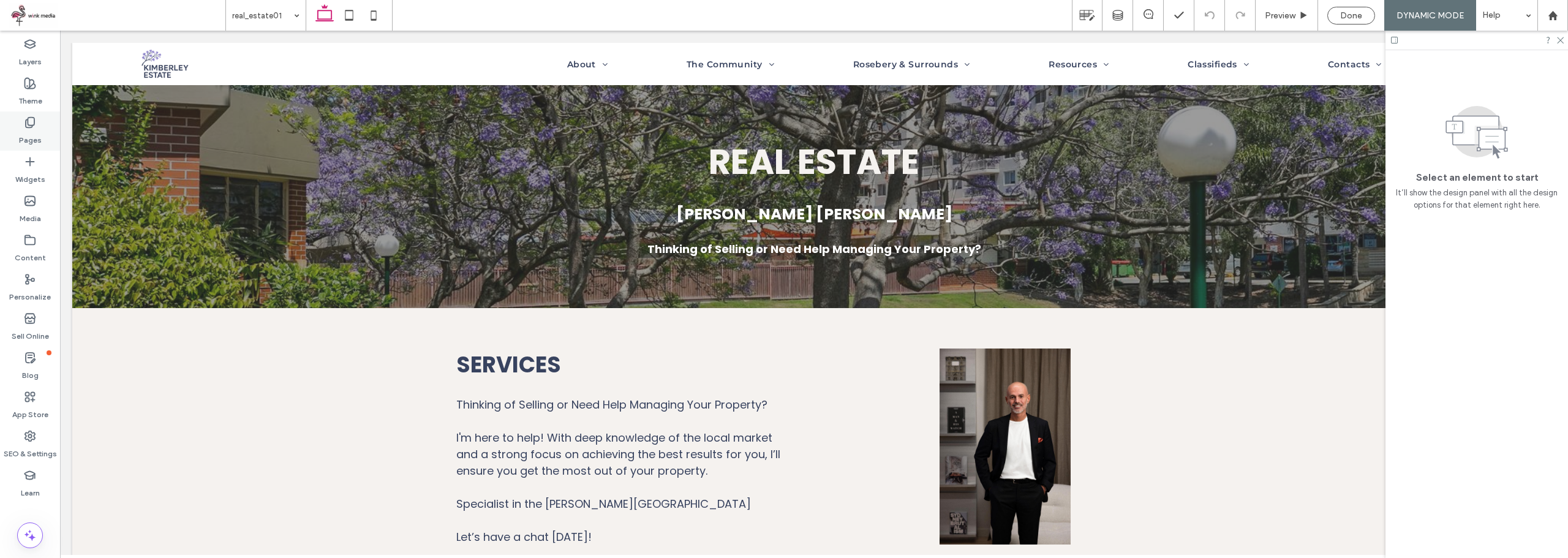
click at [36, 112] on div "Pages" at bounding box center [30, 131] width 60 height 39
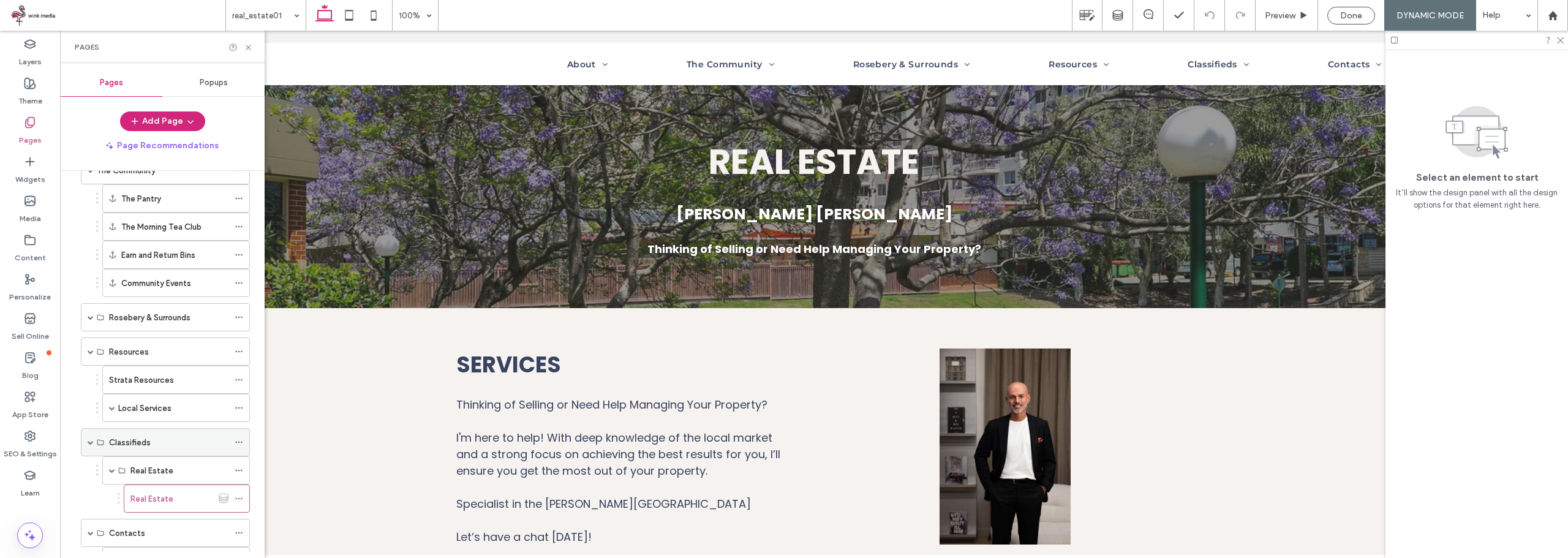
scroll to position [327, 0]
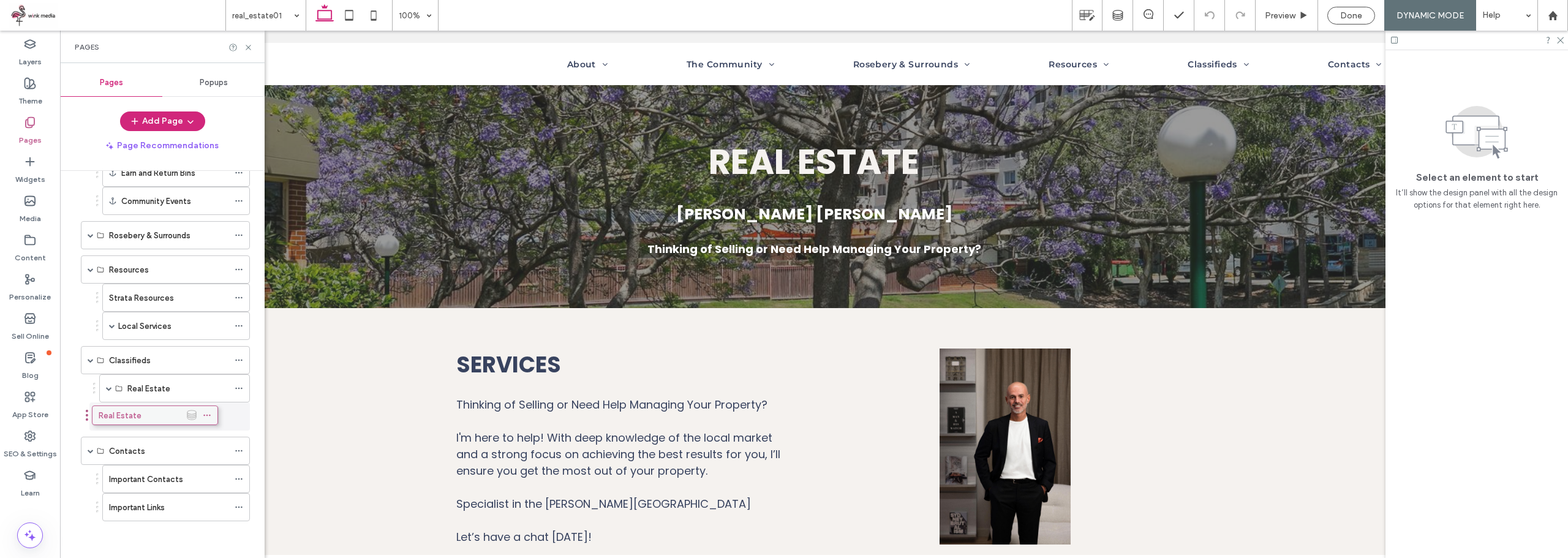
drag, startPoint x: 185, startPoint y: 419, endPoint x: 154, endPoint y: 416, distance: 31.1
click at [241, 415] on icon at bounding box center [239, 416] width 9 height 9
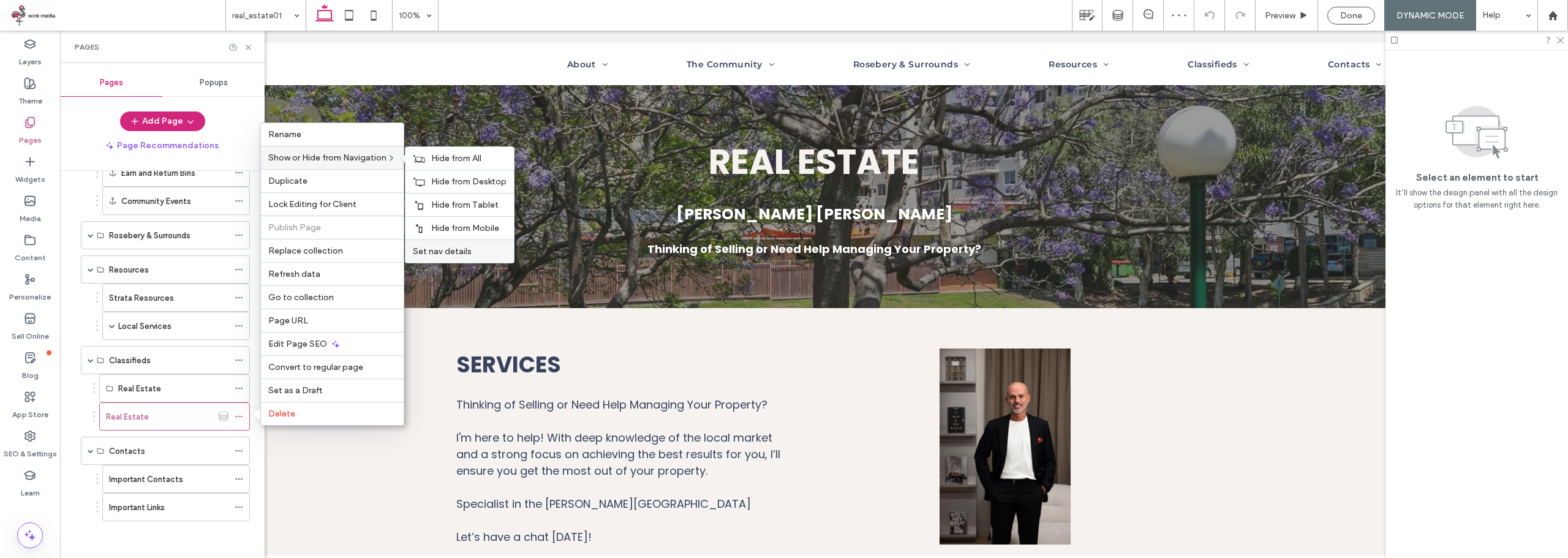
click at [467, 247] on span "Set nav details" at bounding box center [442, 252] width 59 height 10
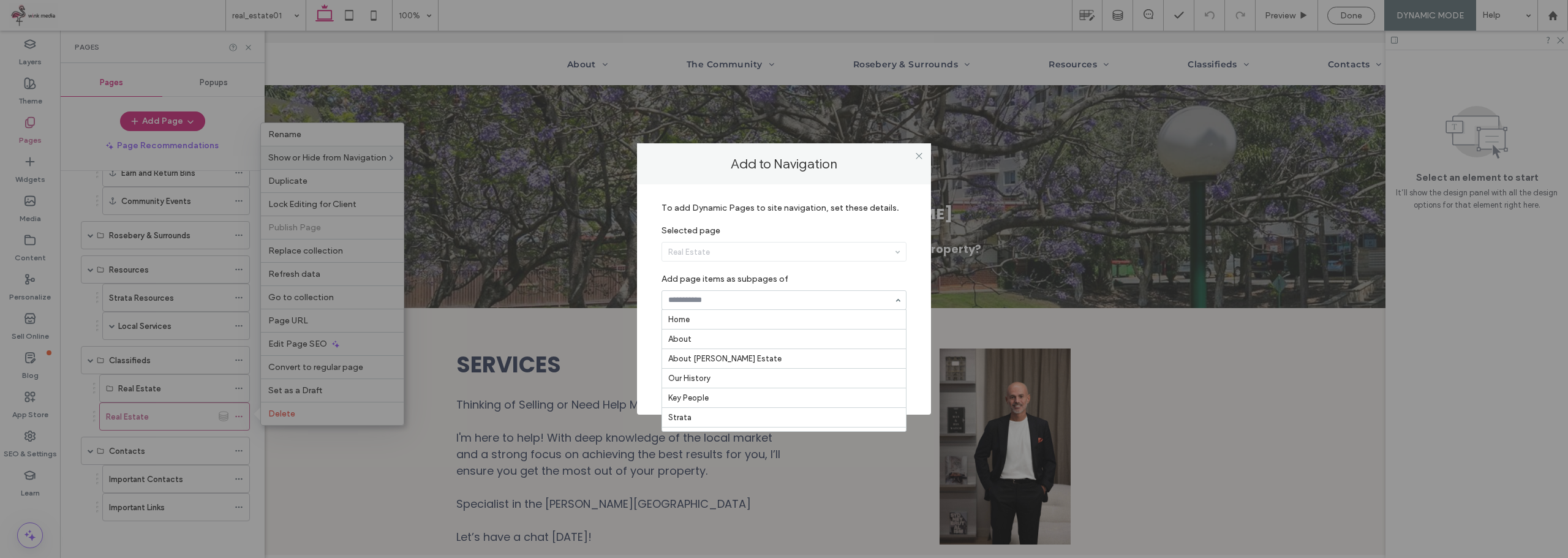
scroll to position [446, 0]
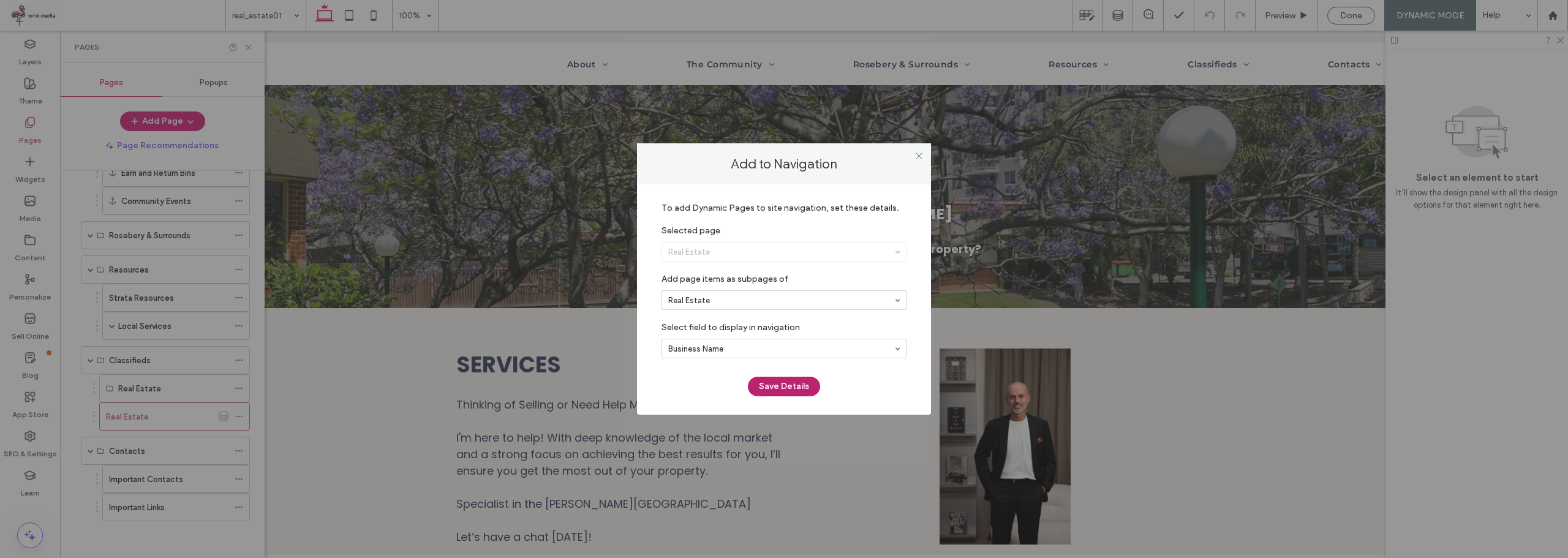
click at [788, 392] on button "Save Details" at bounding box center [783, 386] width 72 height 20
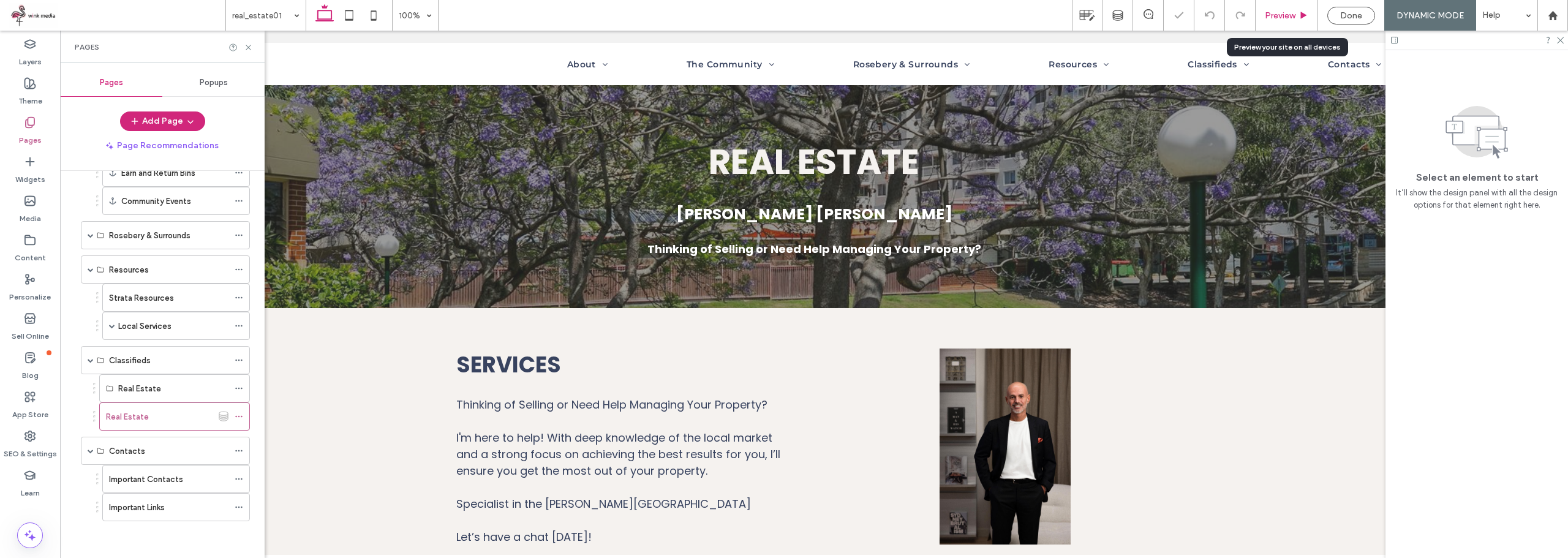
click at [1294, 13] on span "Preview" at bounding box center [1280, 15] width 31 height 10
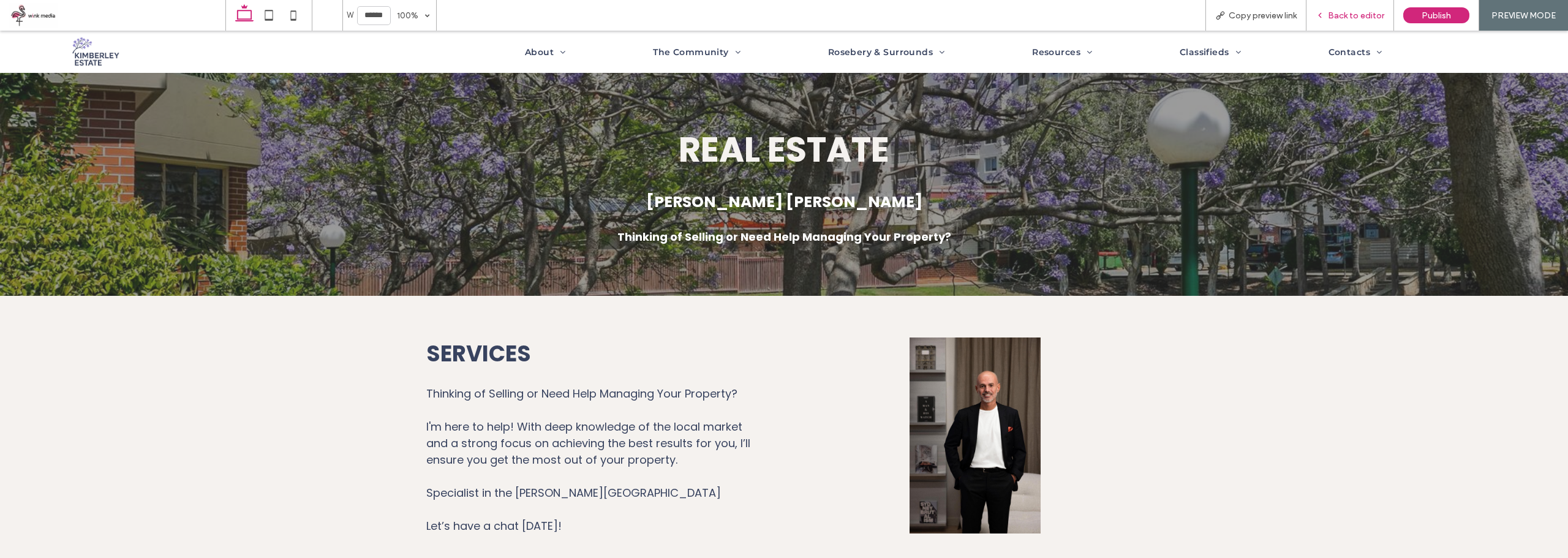
click at [1359, 13] on span "Back to editor" at bounding box center [1356, 15] width 56 height 10
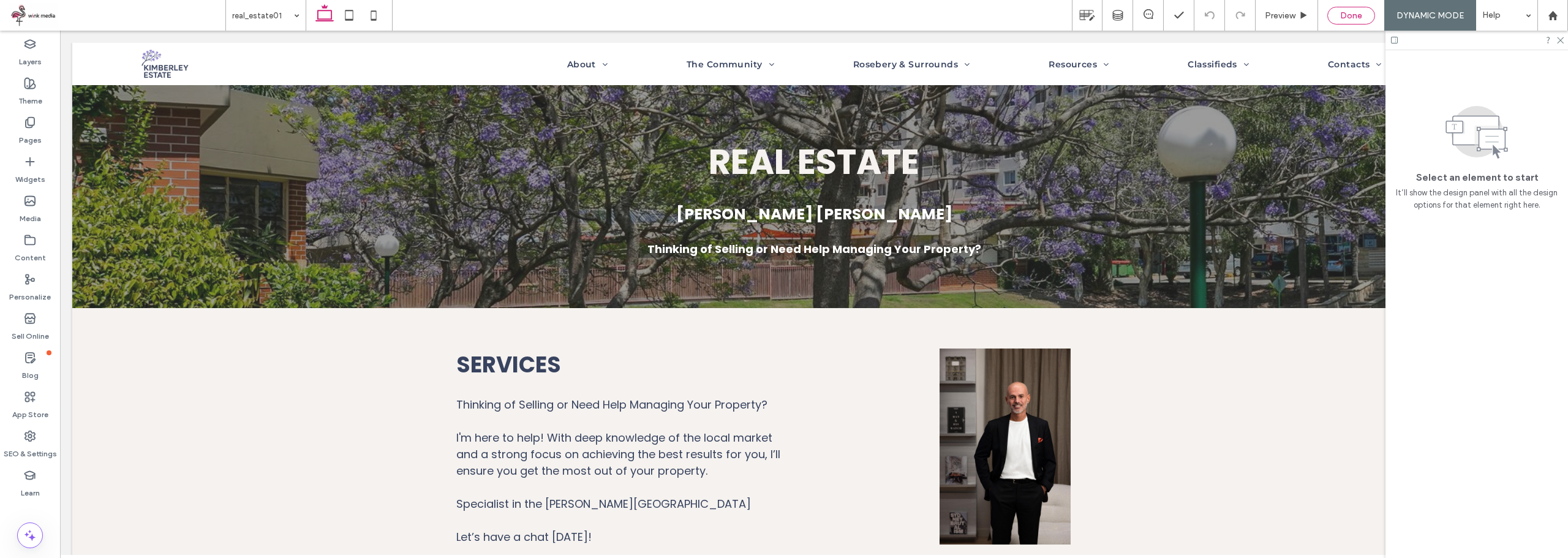
click at [1346, 18] on span "Done" at bounding box center [1351, 15] width 22 height 10
click at [1158, 13] on icon at bounding box center [1160, 15] width 12 height 12
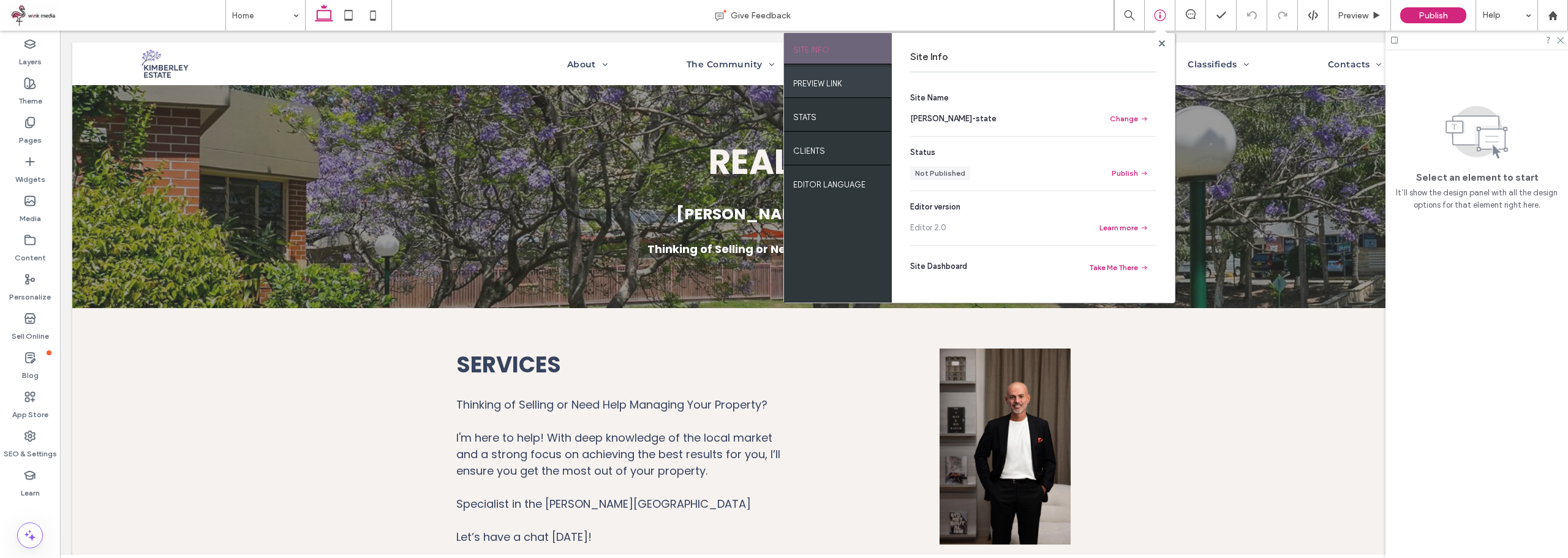
click at [828, 82] on label "PREVIEW LINK" at bounding box center [817, 80] width 49 height 15
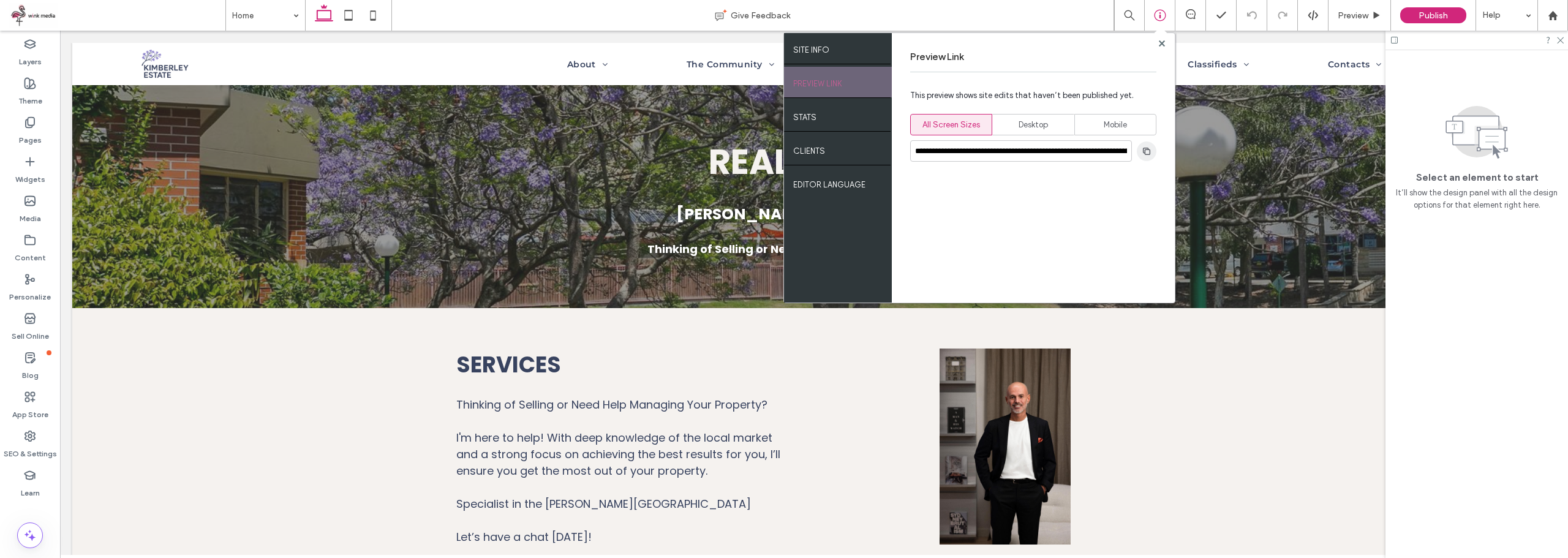
click at [1142, 150] on icon "button" at bounding box center [1146, 151] width 9 height 9
click at [1160, 46] on use at bounding box center [1161, 43] width 6 height 6
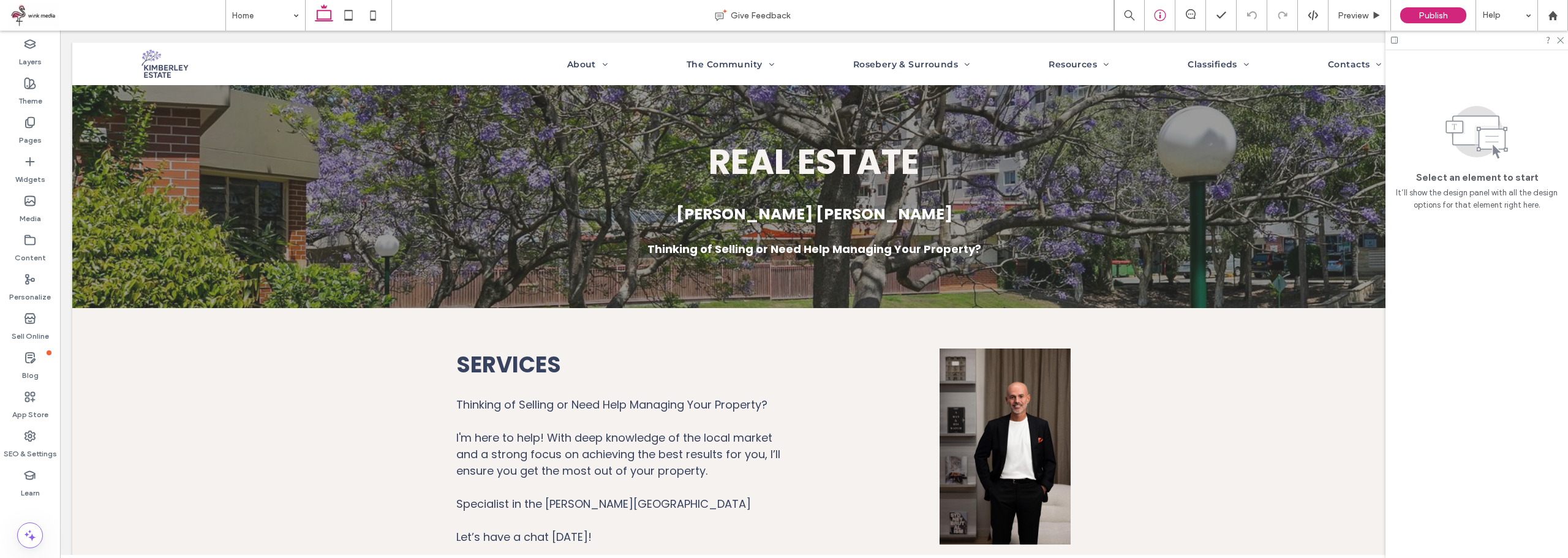
click at [1160, 13] on use at bounding box center [1160, 15] width 12 height 12
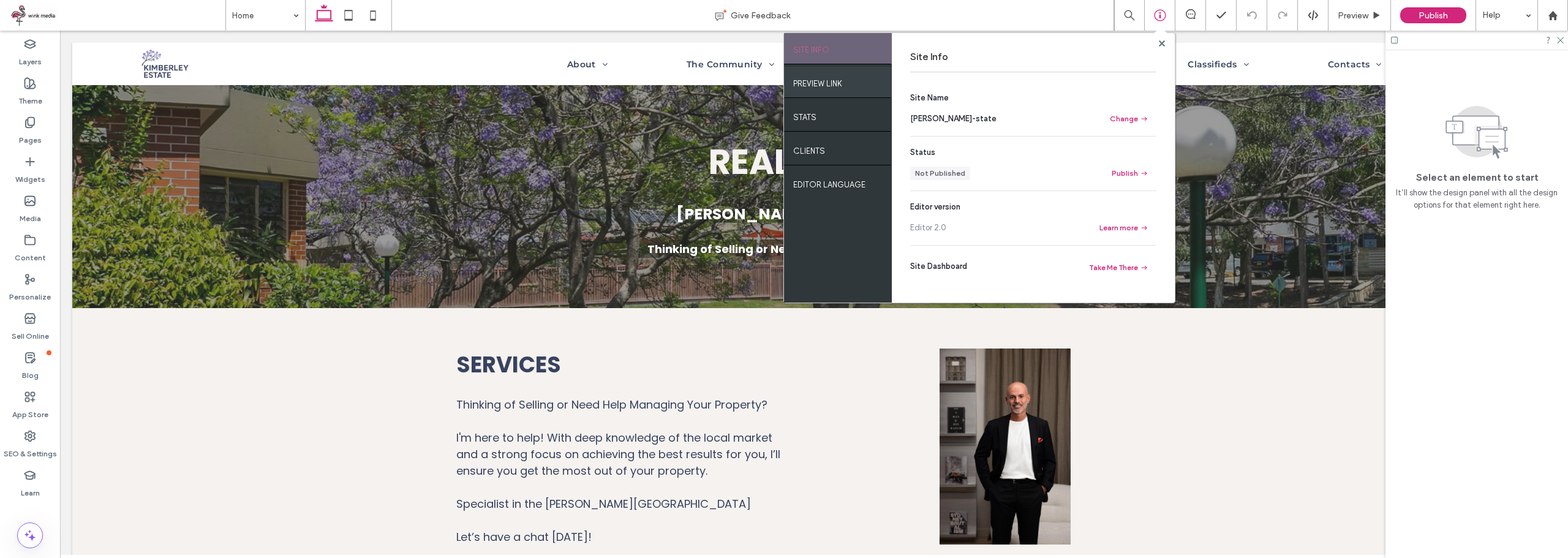
click at [830, 87] on label "PREVIEW LINK" at bounding box center [817, 80] width 49 height 15
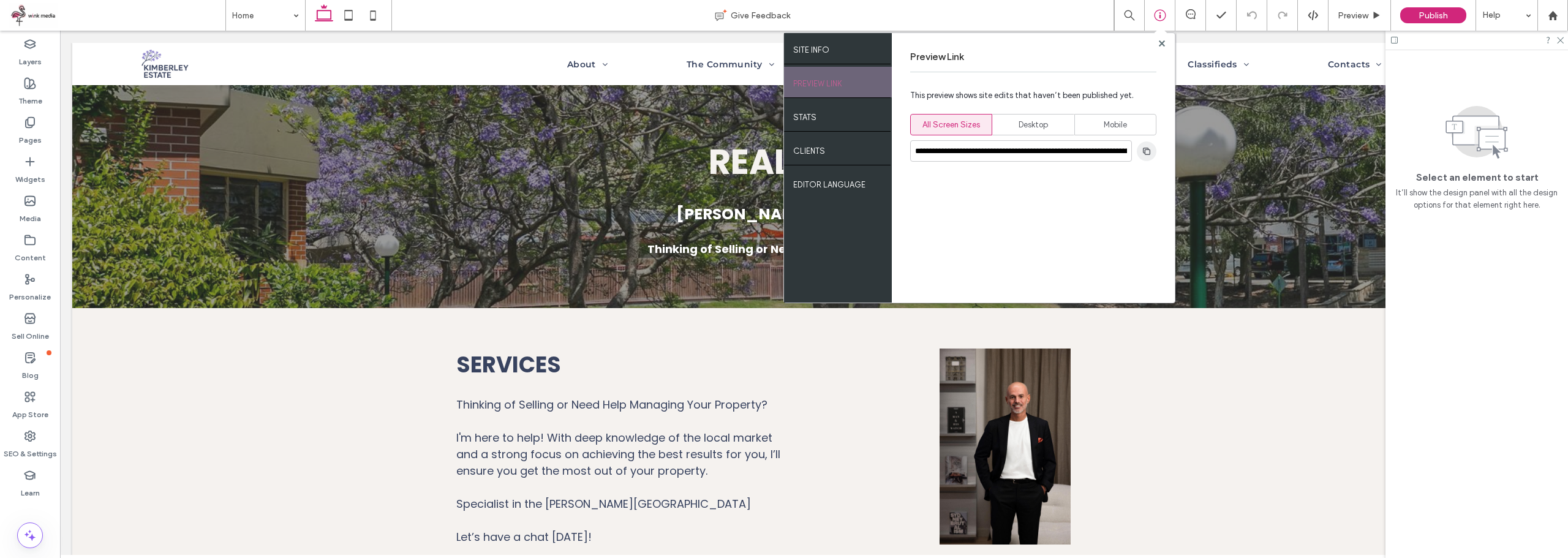
click at [1146, 150] on use "button" at bounding box center [1146, 151] width 7 height 7
